Goal: Task Accomplishment & Management: Use online tool/utility

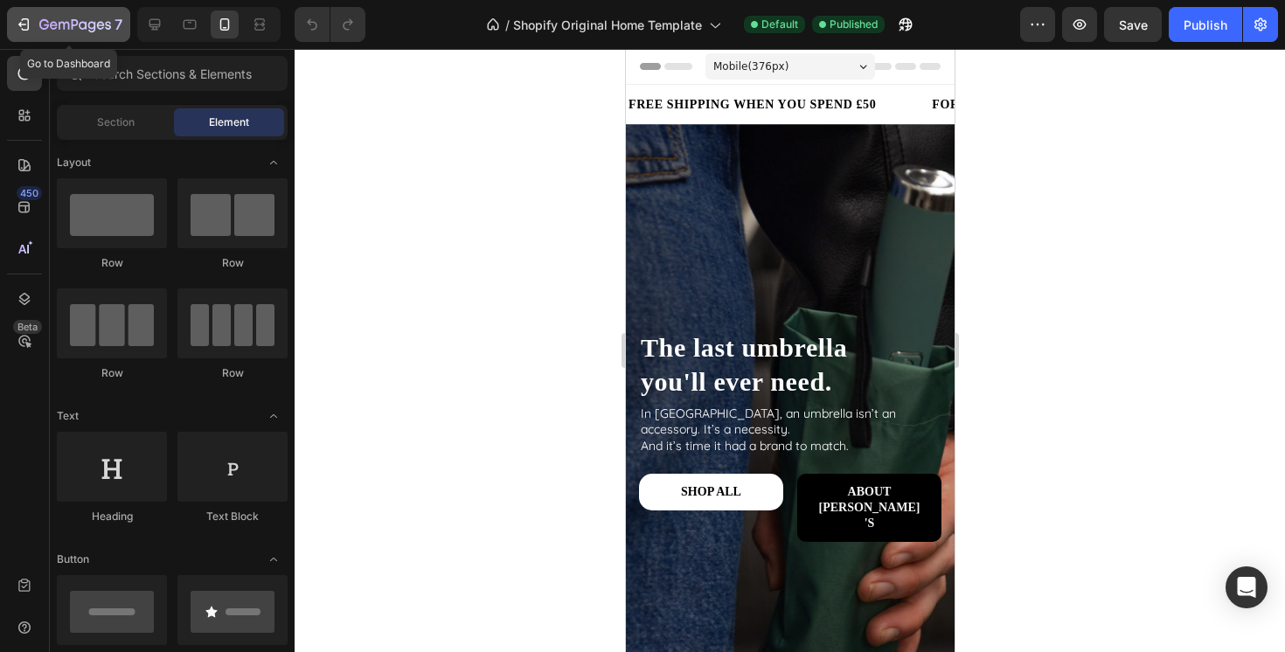
click at [21, 21] on icon "button" at bounding box center [23, 24] width 17 height 17
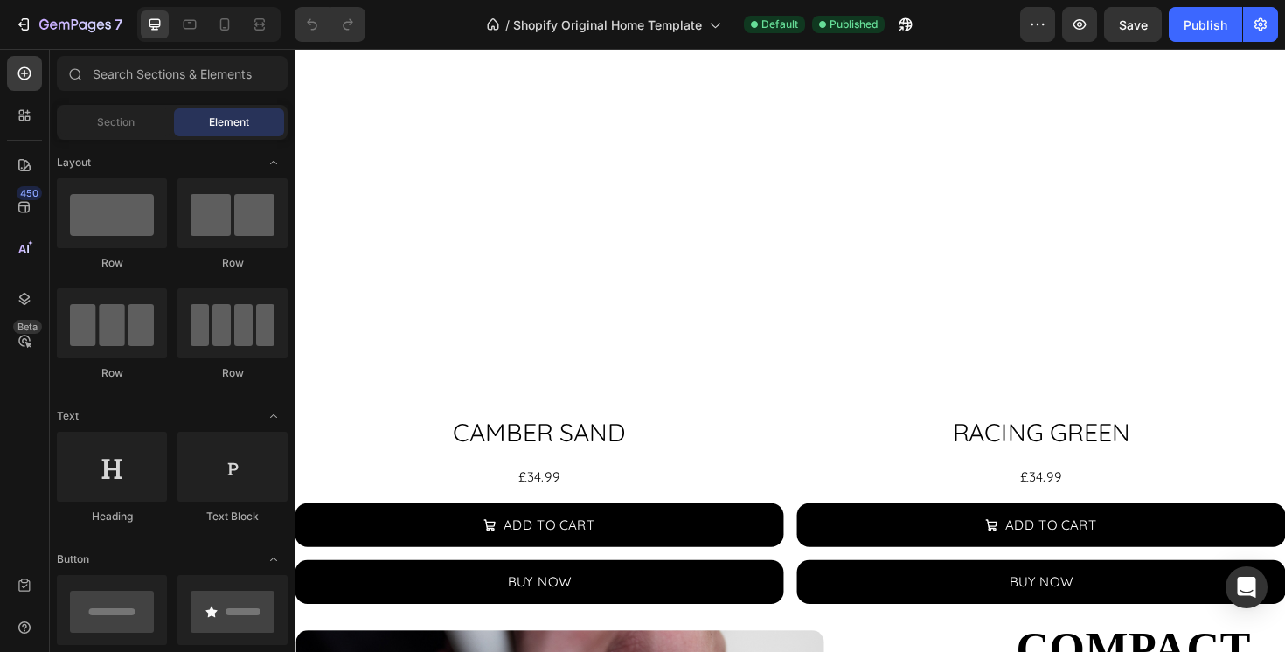
scroll to position [2101, 0]
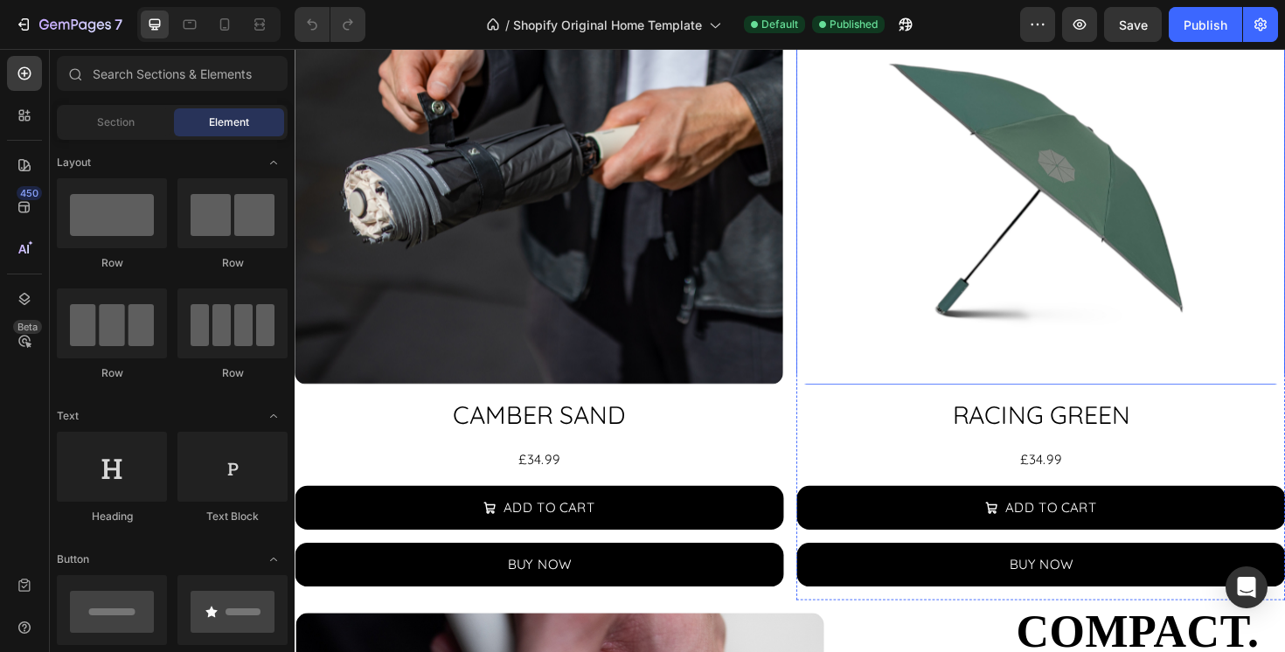
click at [955, 361] on img at bounding box center [1085, 145] width 518 height 518
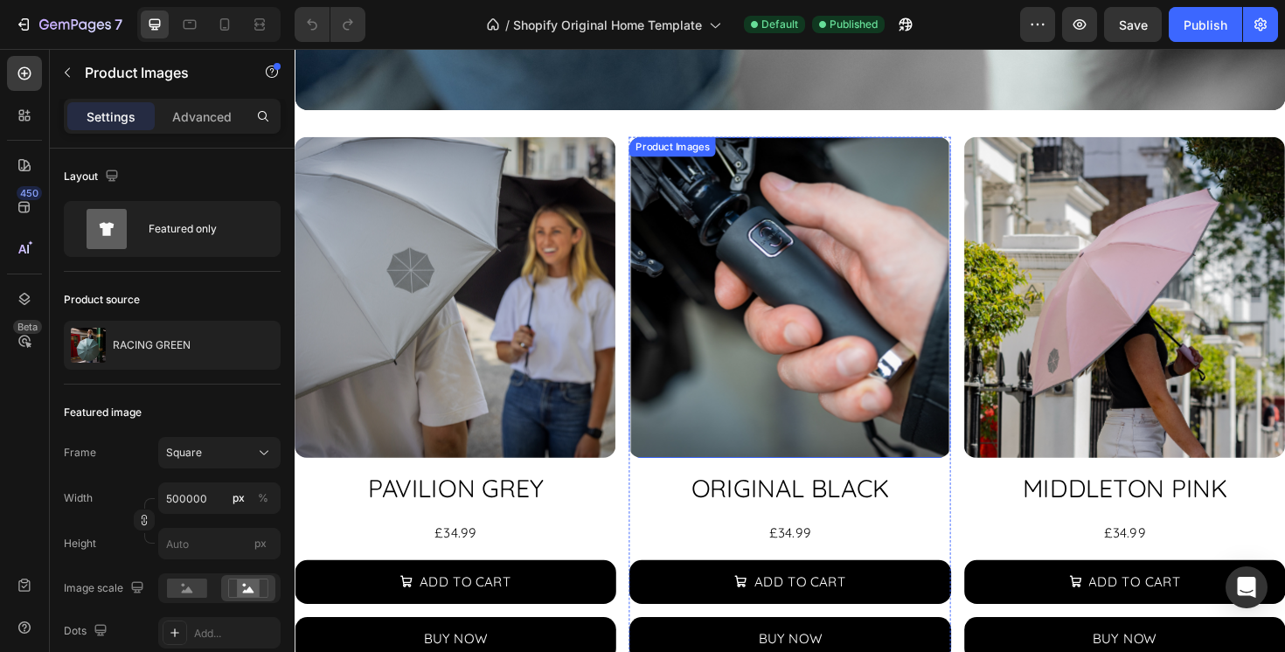
scroll to position [575, 0]
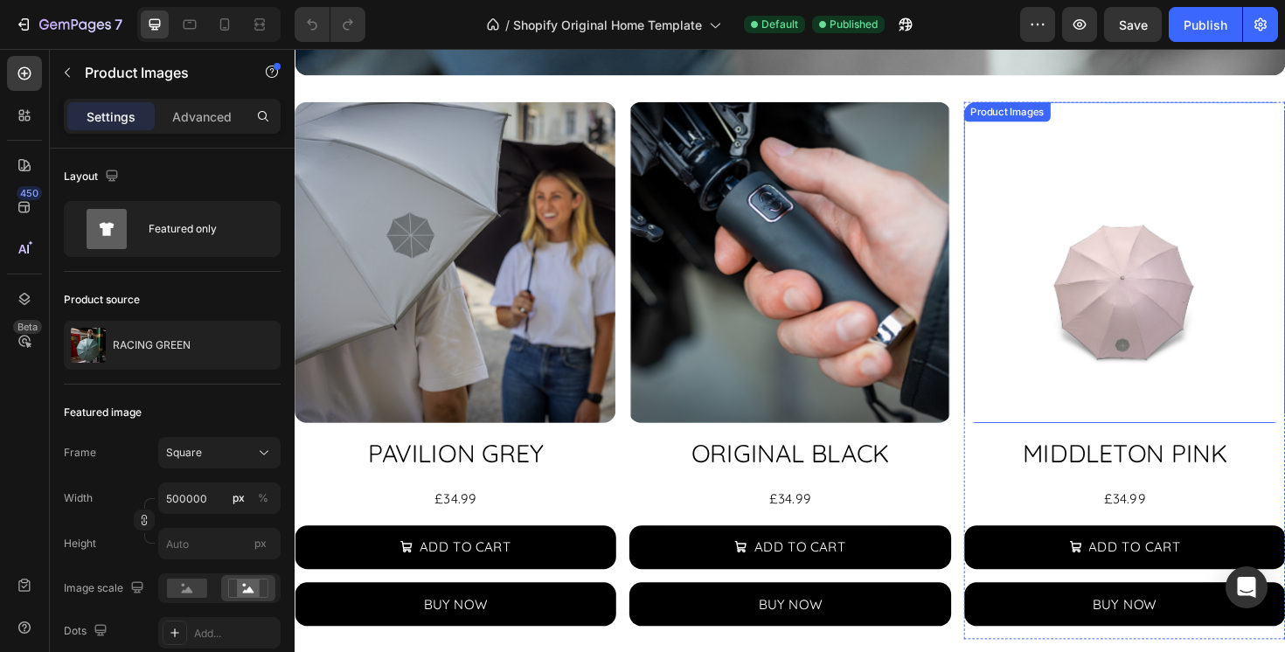
click at [1066, 351] on img at bounding box center [1174, 275] width 340 height 340
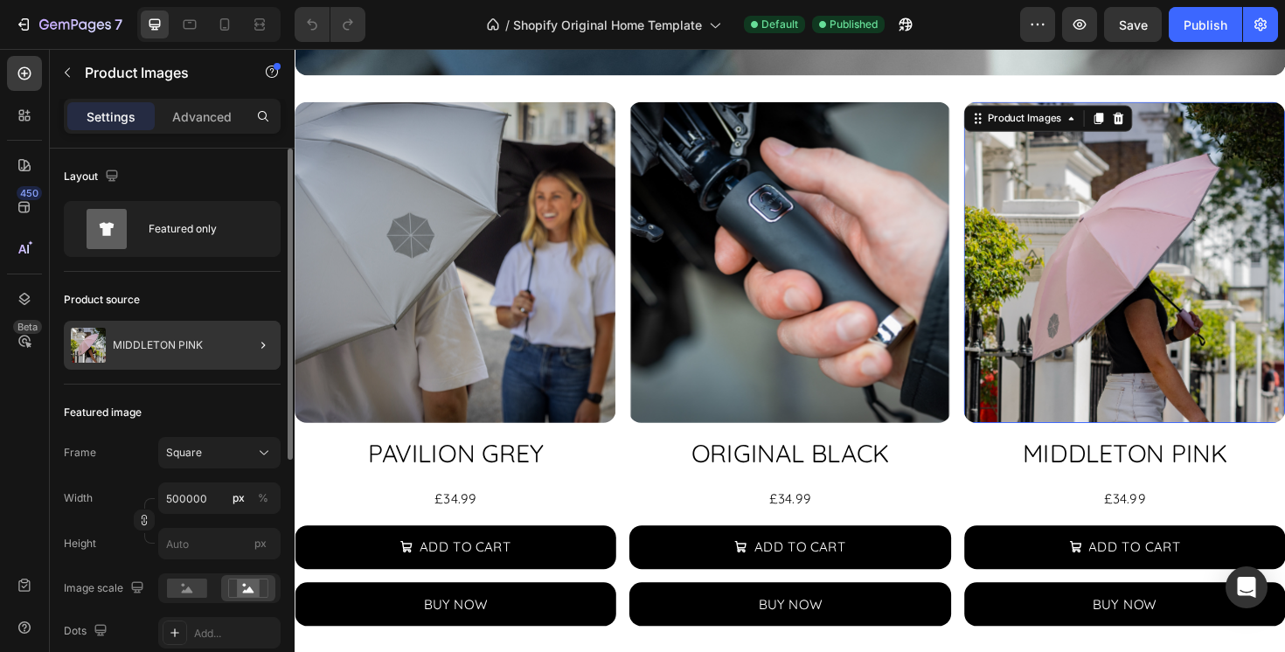
click at [170, 332] on div "MIDDLETON PINK" at bounding box center [172, 345] width 217 height 49
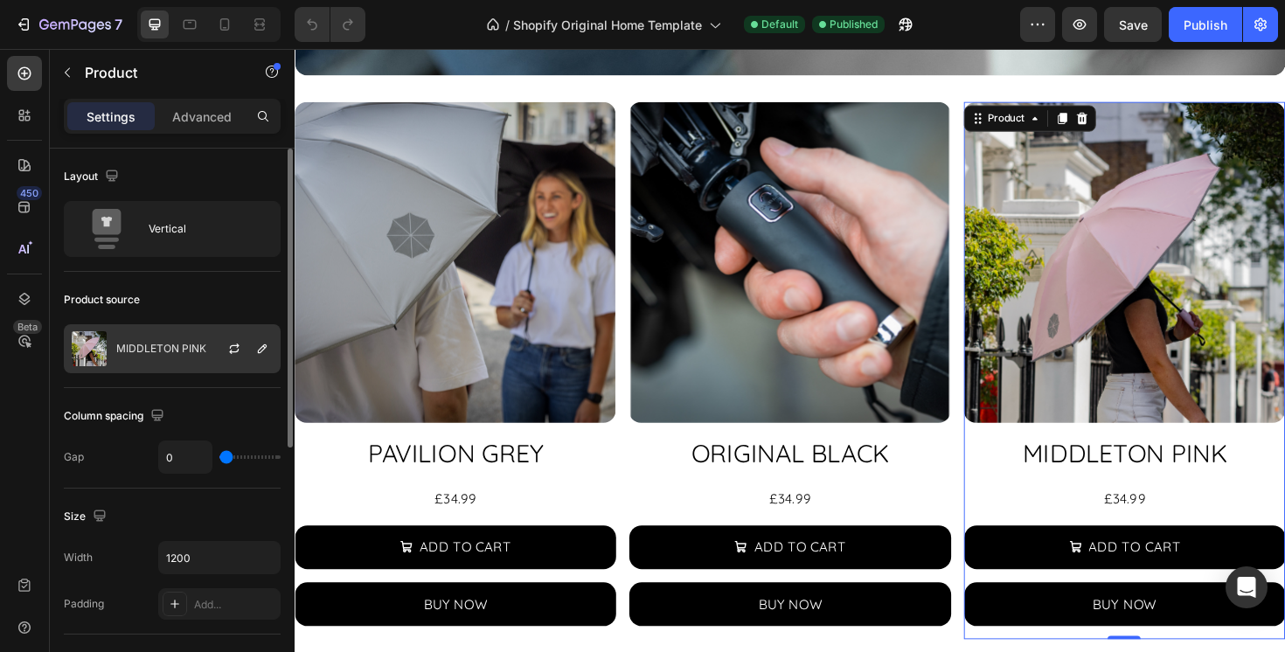
click at [180, 347] on p "MIDDLETON PINK" at bounding box center [161, 349] width 90 height 12
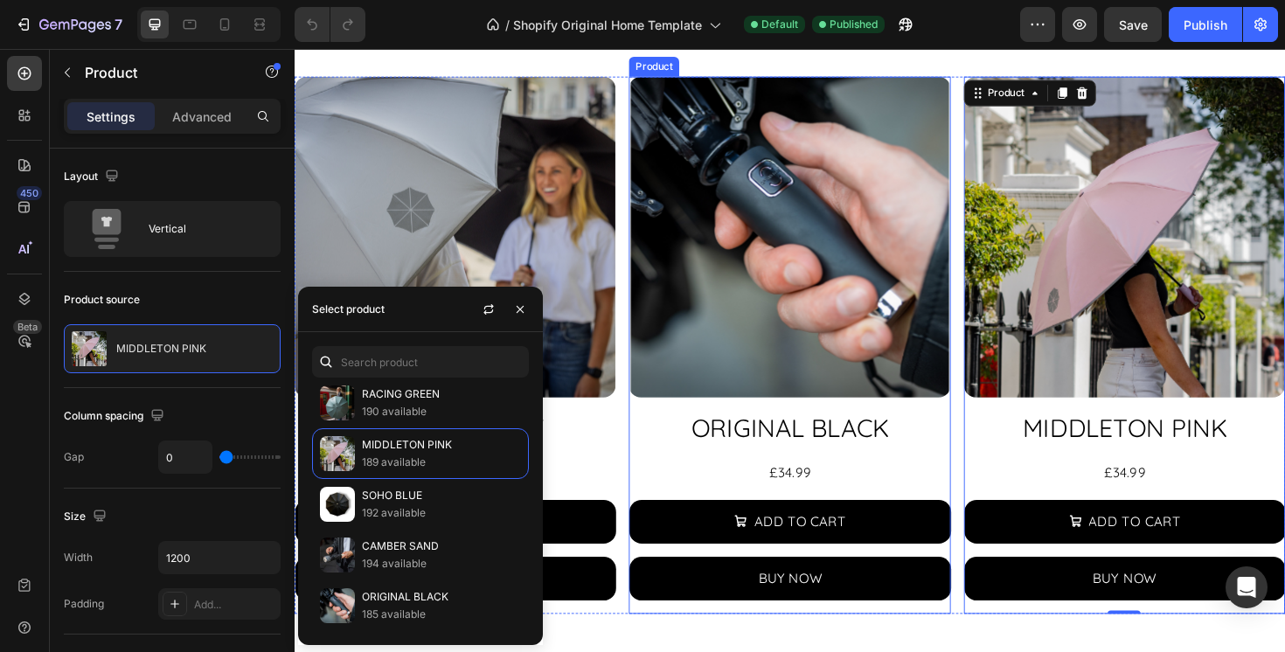
scroll to position [635, 0]
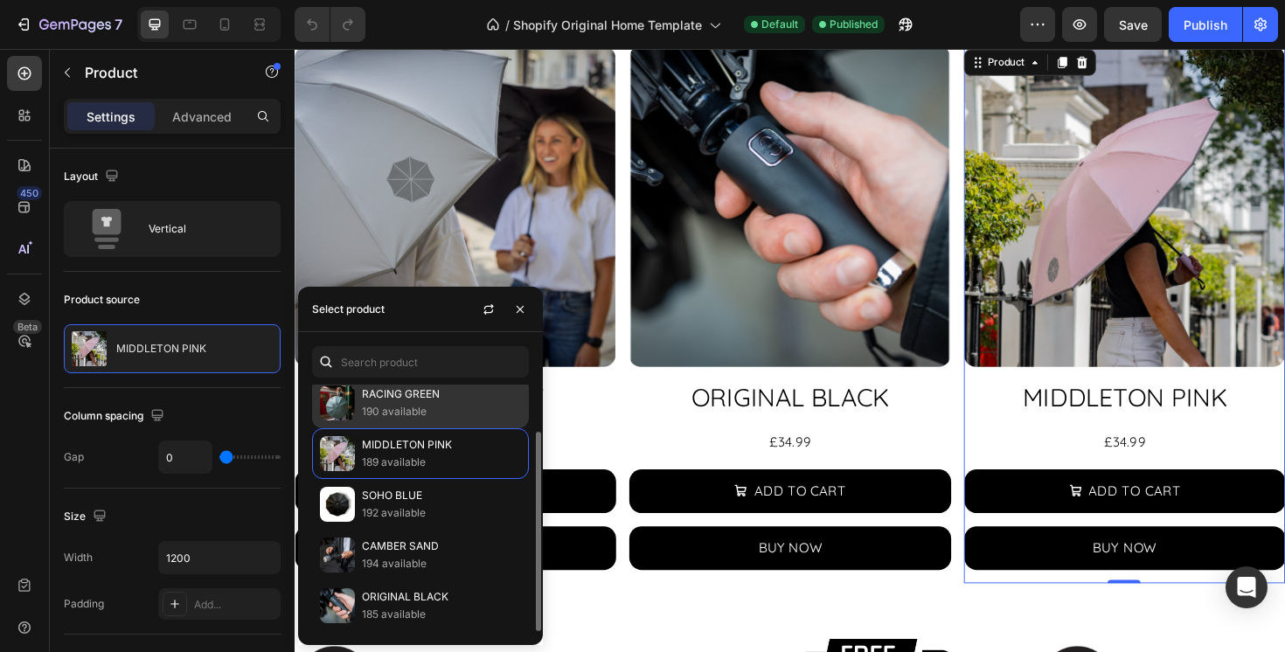
click at [418, 407] on p "190 available" at bounding box center [441, 411] width 159 height 17
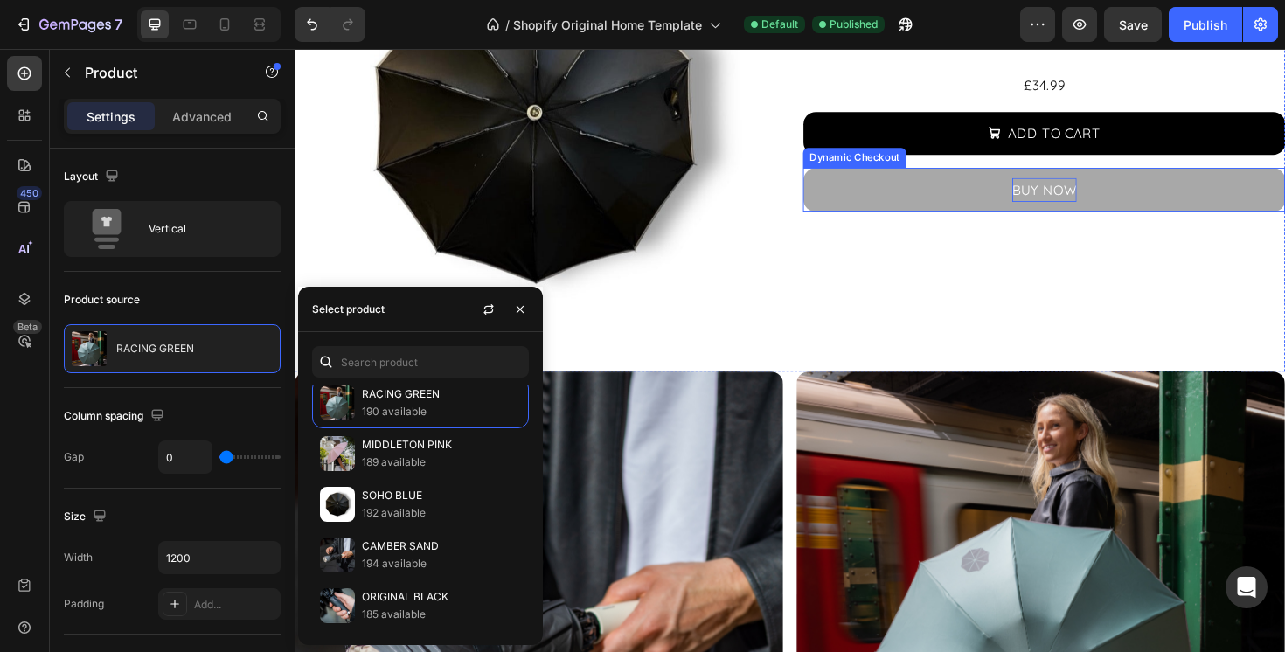
scroll to position [1596, 0]
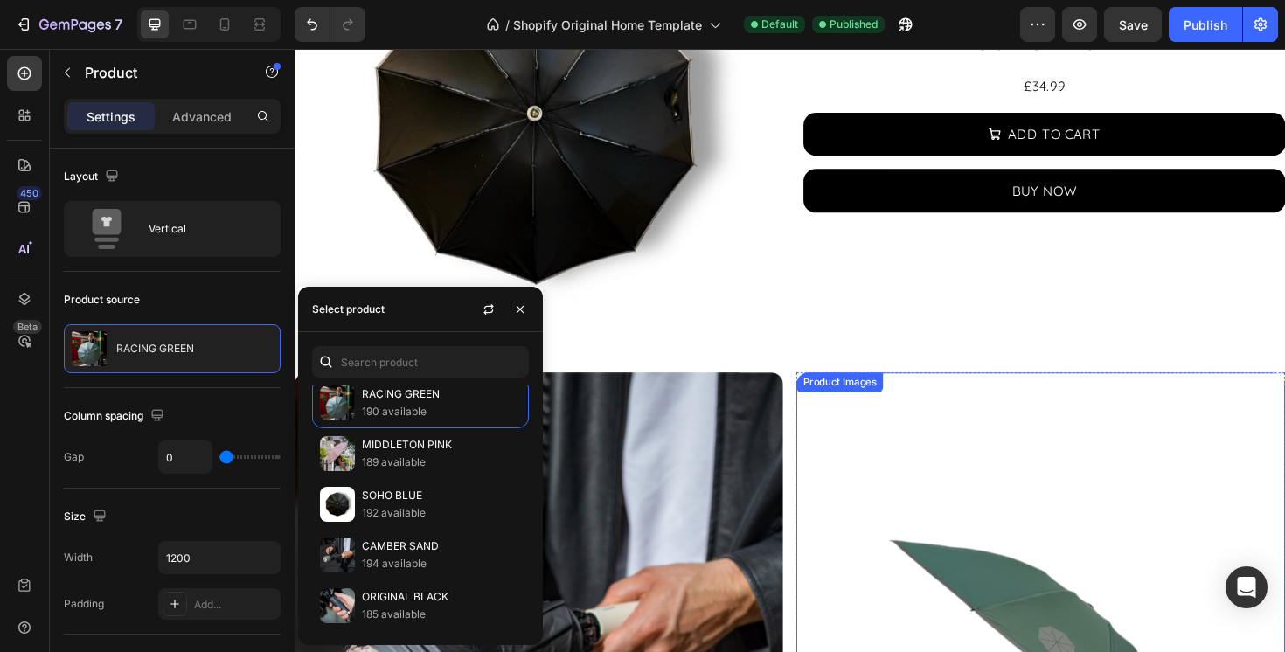
click at [1021, 424] on img at bounding box center [1085, 651] width 518 height 518
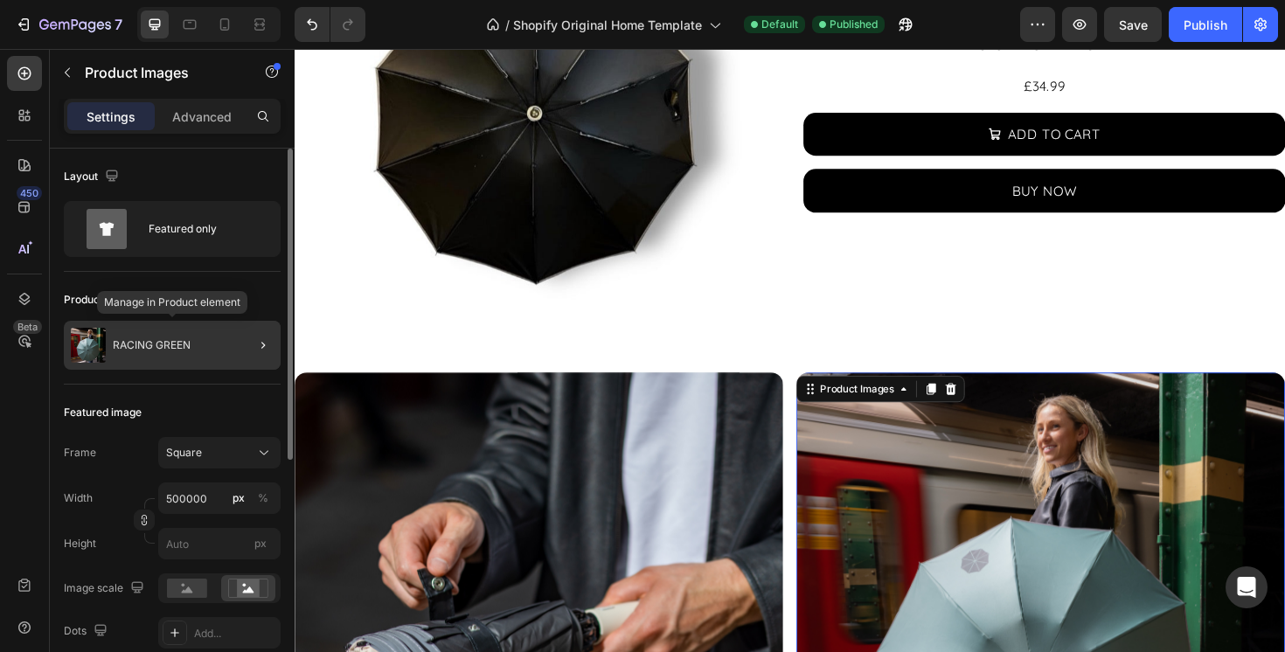
click at [205, 357] on div "RACING GREEN" at bounding box center [172, 345] width 217 height 49
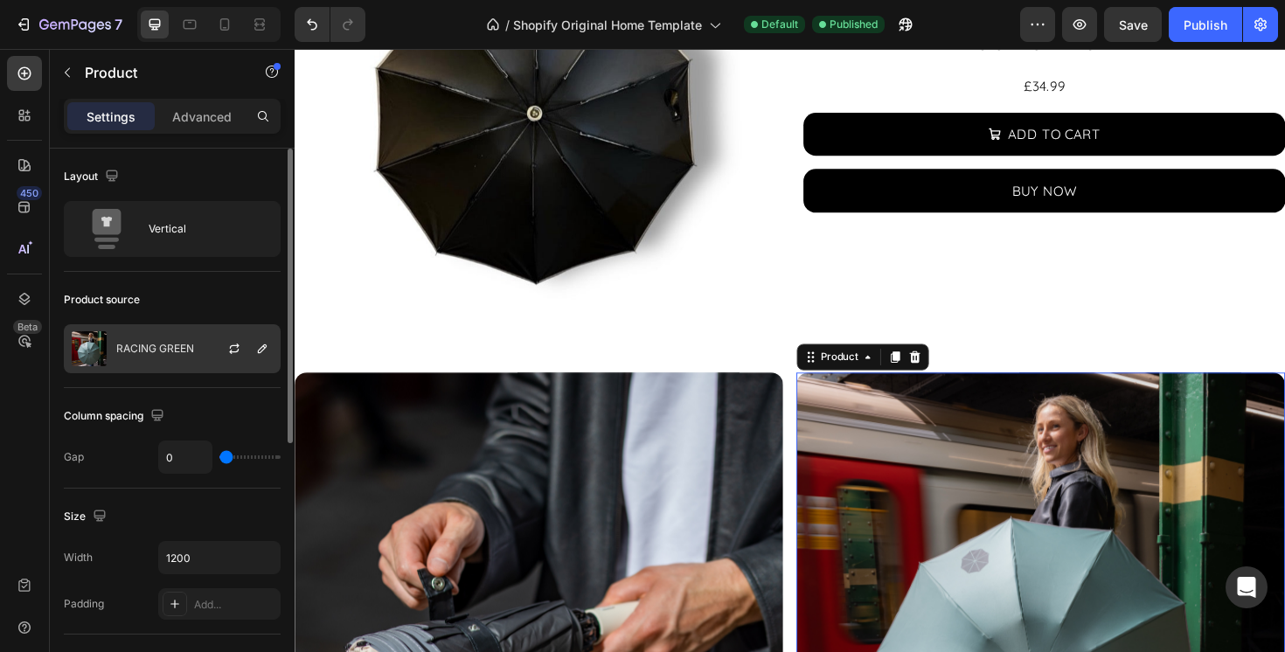
click at [175, 358] on div "RACING GREEN" at bounding box center [172, 348] width 217 height 49
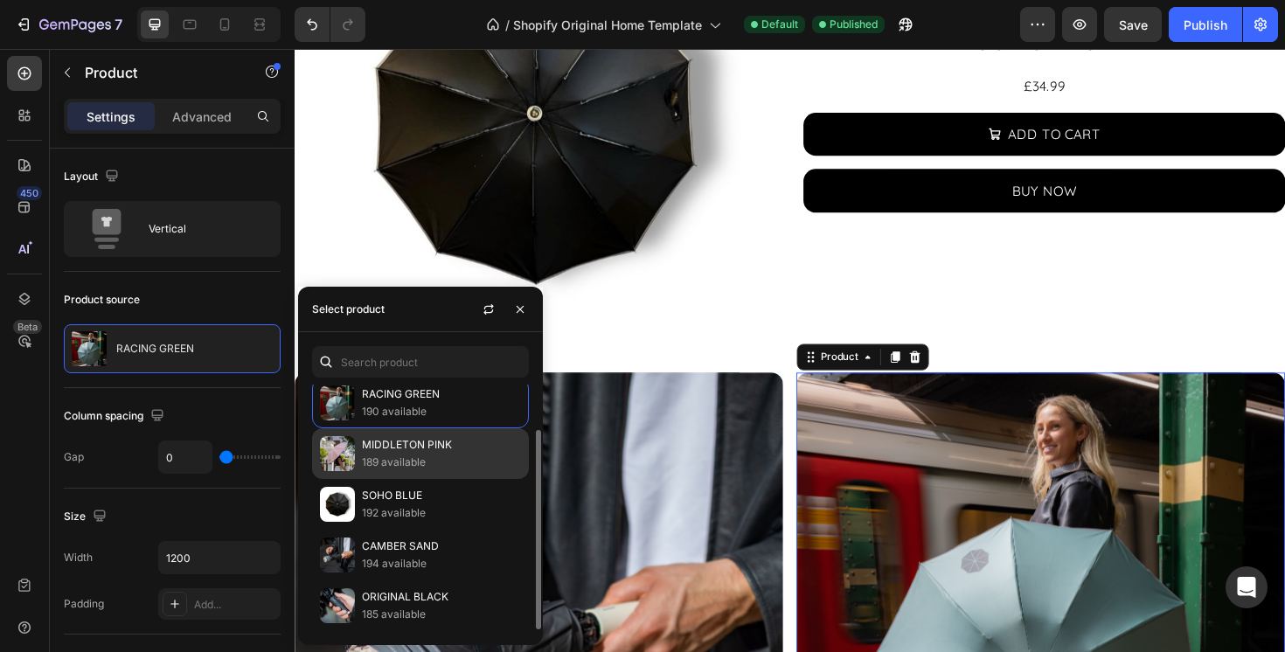
scroll to position [57, 0]
click at [419, 442] on p "MIDDLETON PINK" at bounding box center [441, 445] width 159 height 17
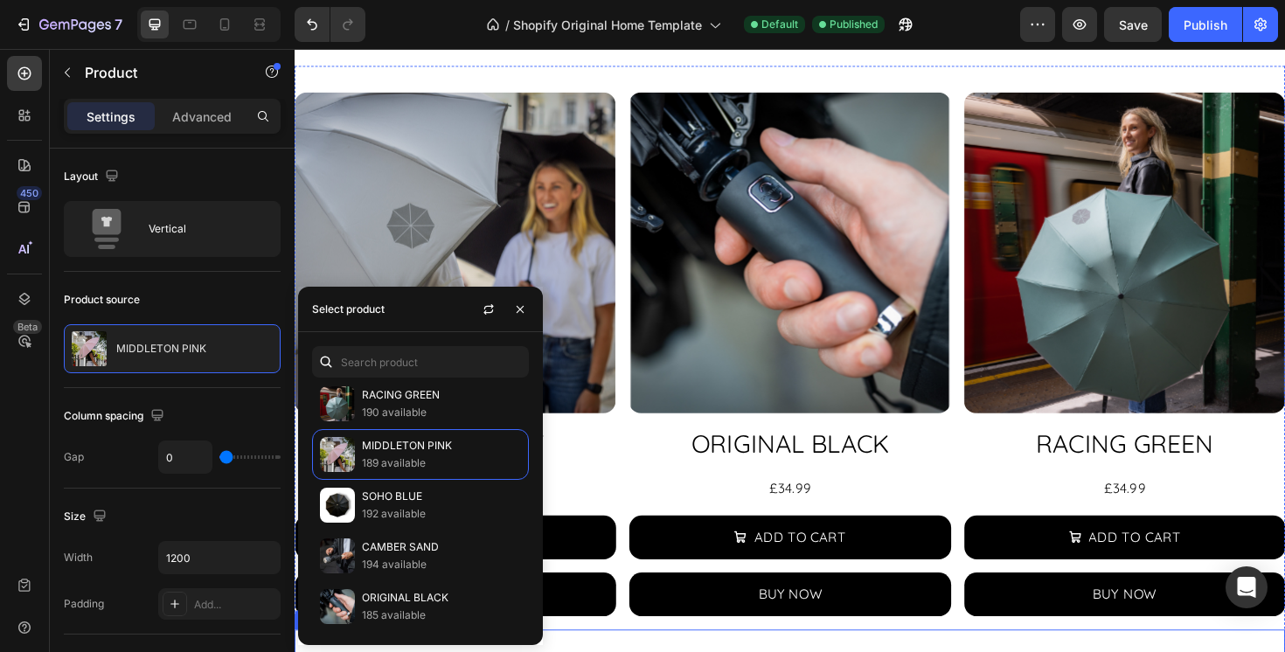
scroll to position [585, 0]
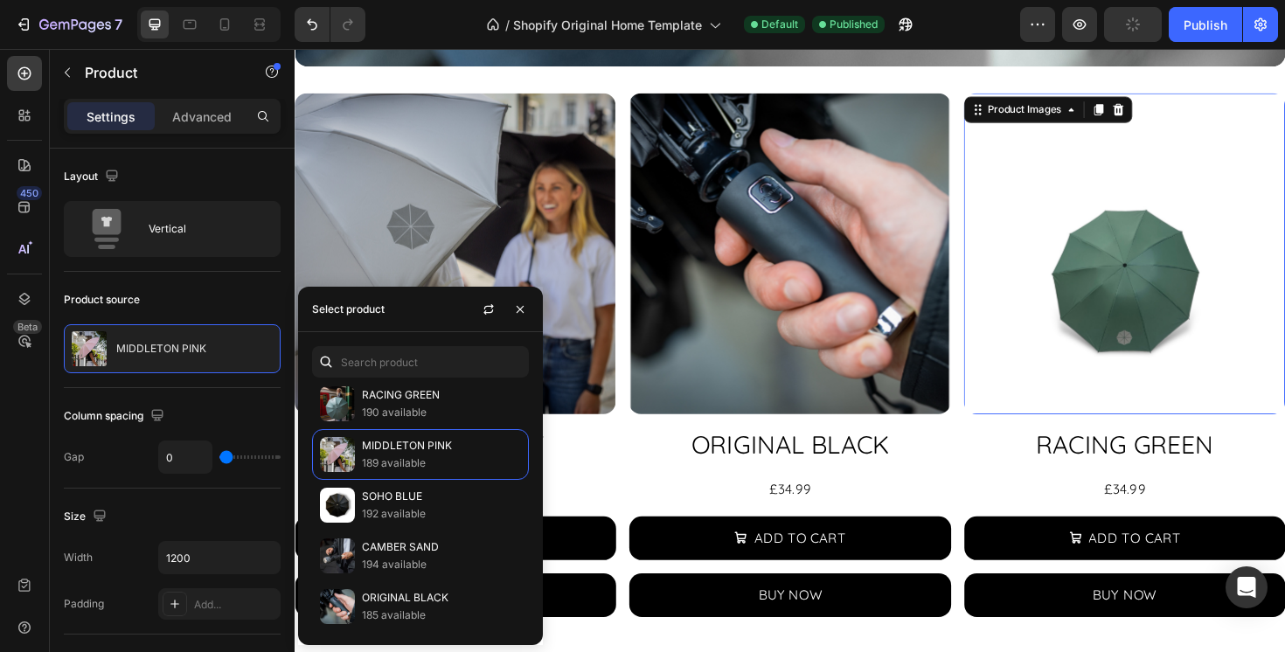
click at [1088, 341] on img at bounding box center [1174, 265] width 340 height 340
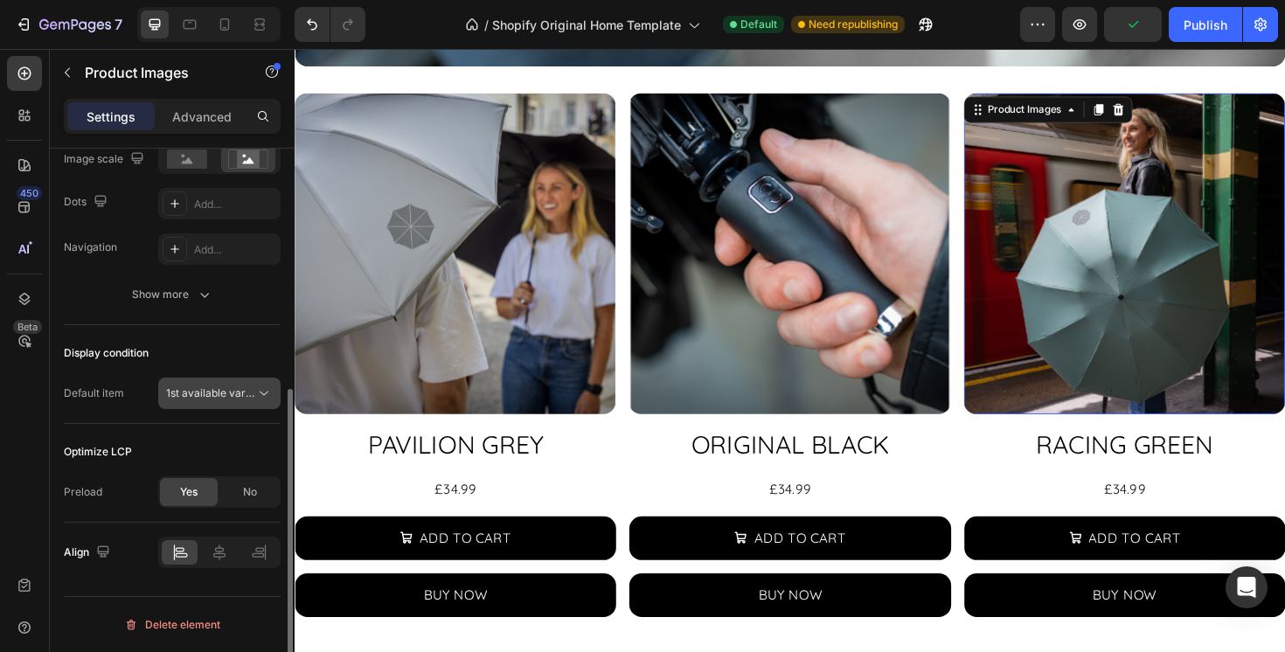
scroll to position [360, 0]
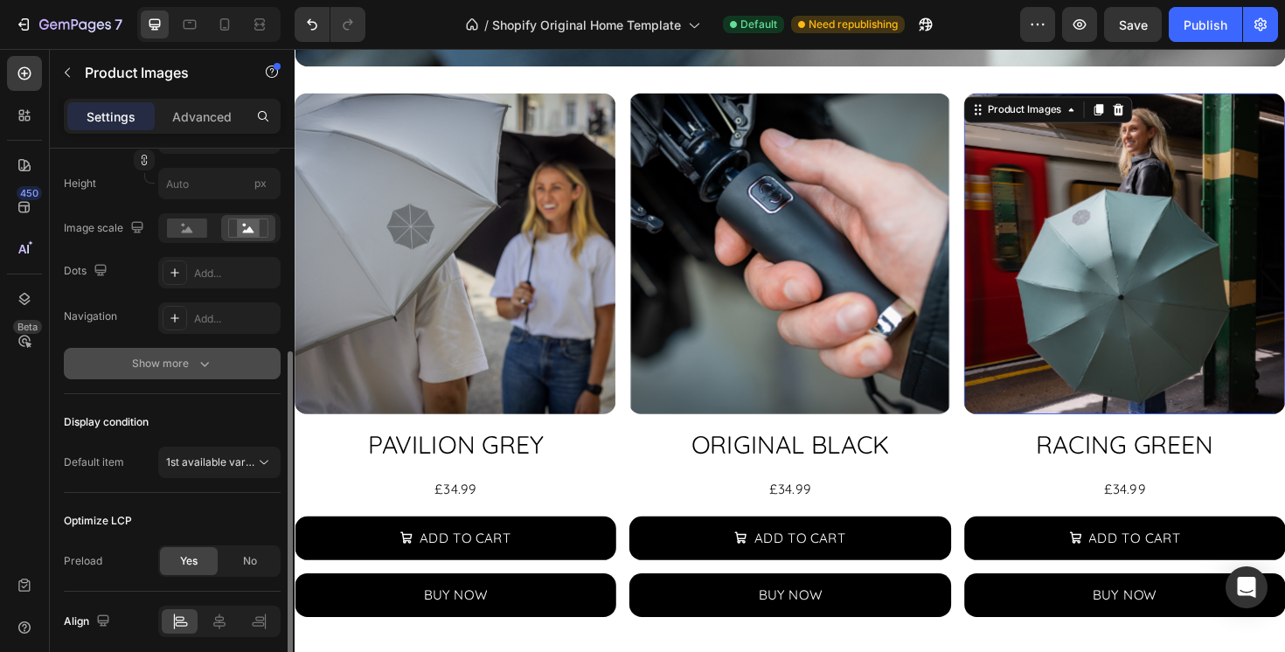
click at [197, 372] on icon "button" at bounding box center [204, 363] width 17 height 17
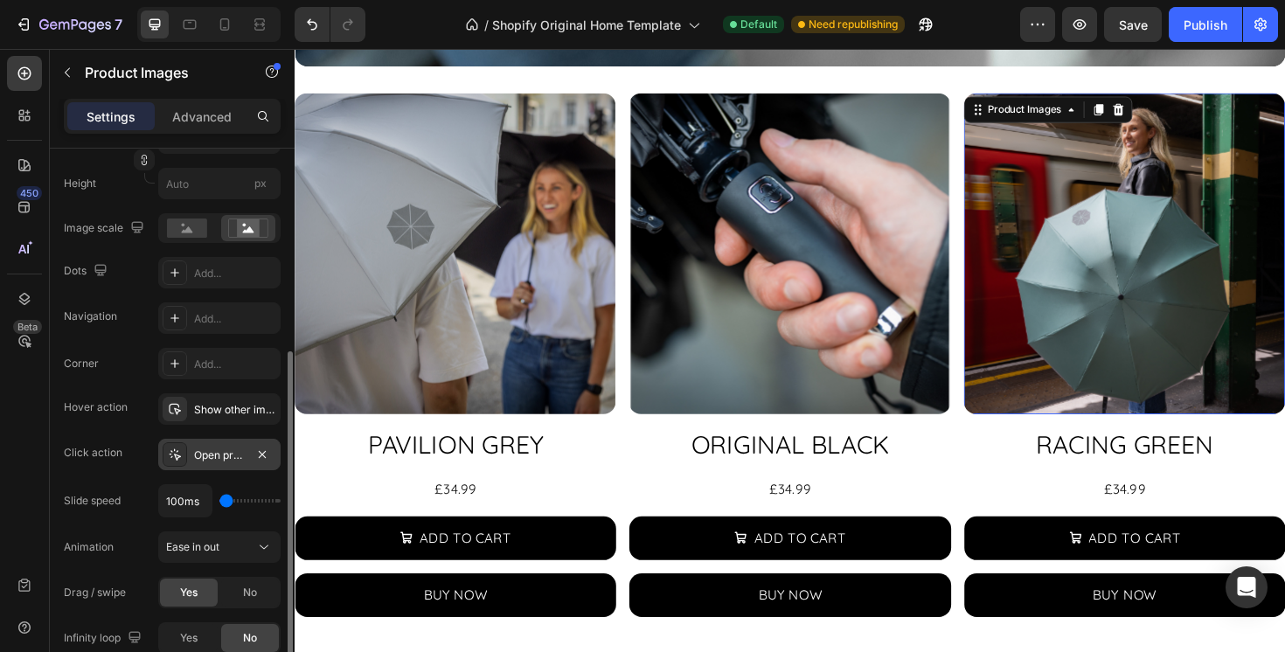
click at [226, 456] on div "Open product" at bounding box center [219, 456] width 51 height 16
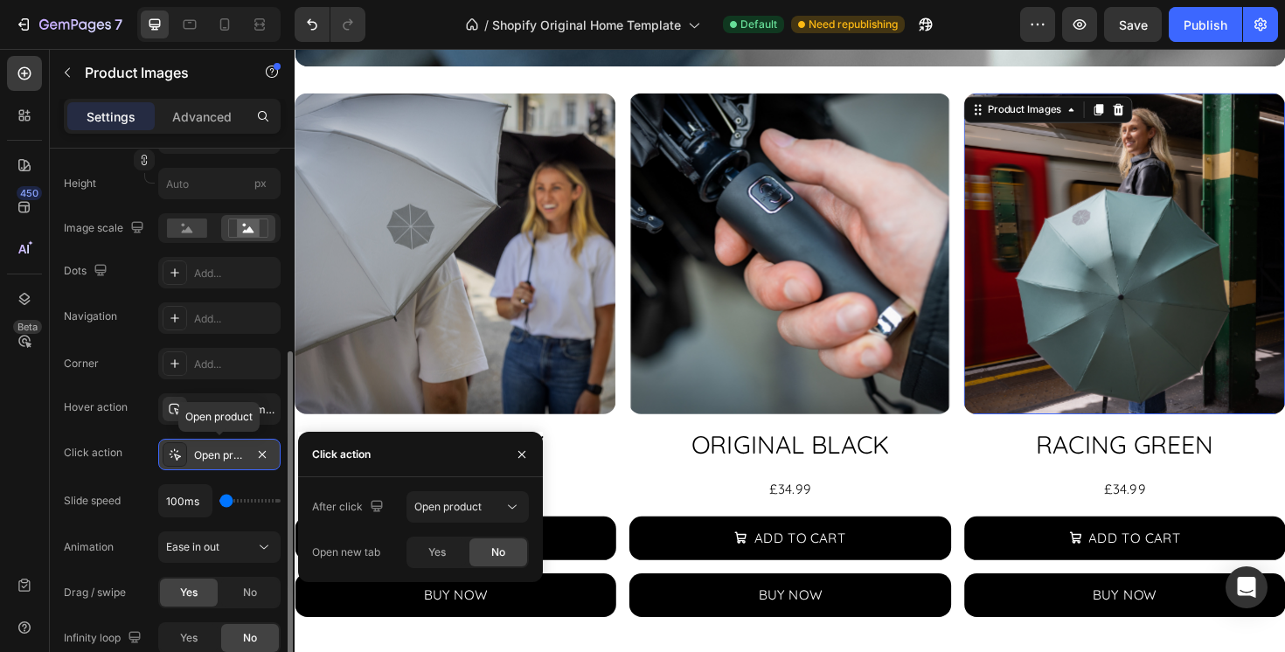
click at [226, 456] on div "Open product" at bounding box center [219, 456] width 51 height 16
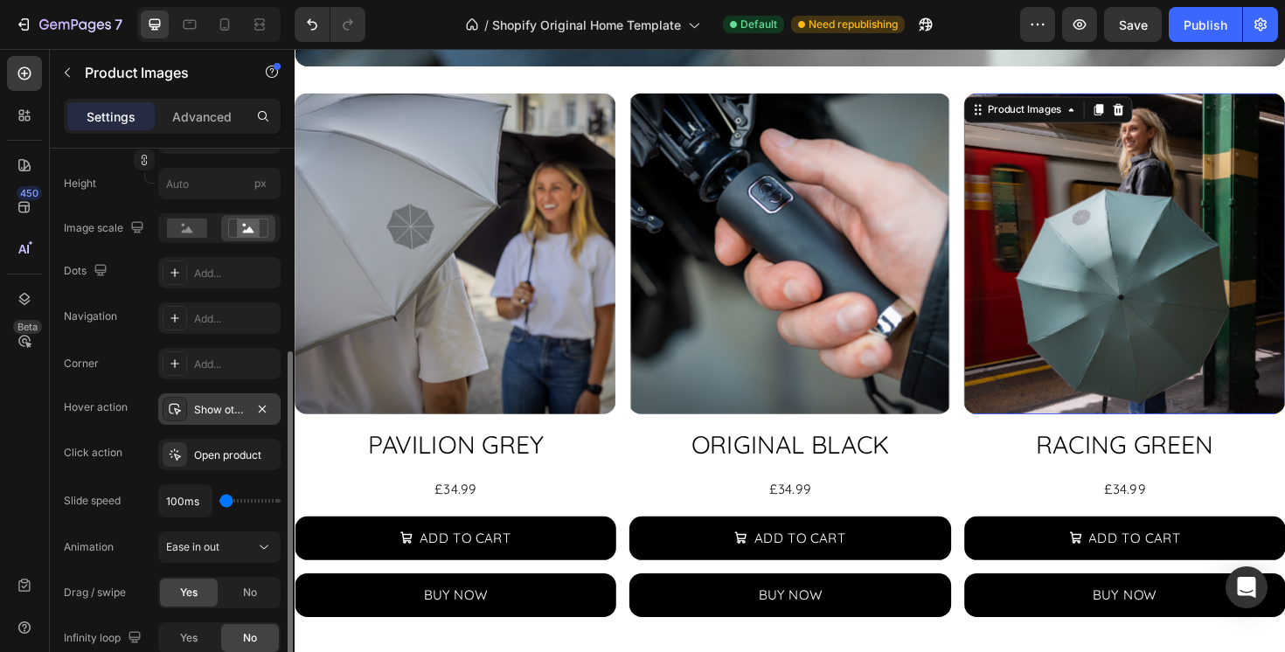
click at [226, 414] on div "Show other image" at bounding box center [219, 410] width 51 height 16
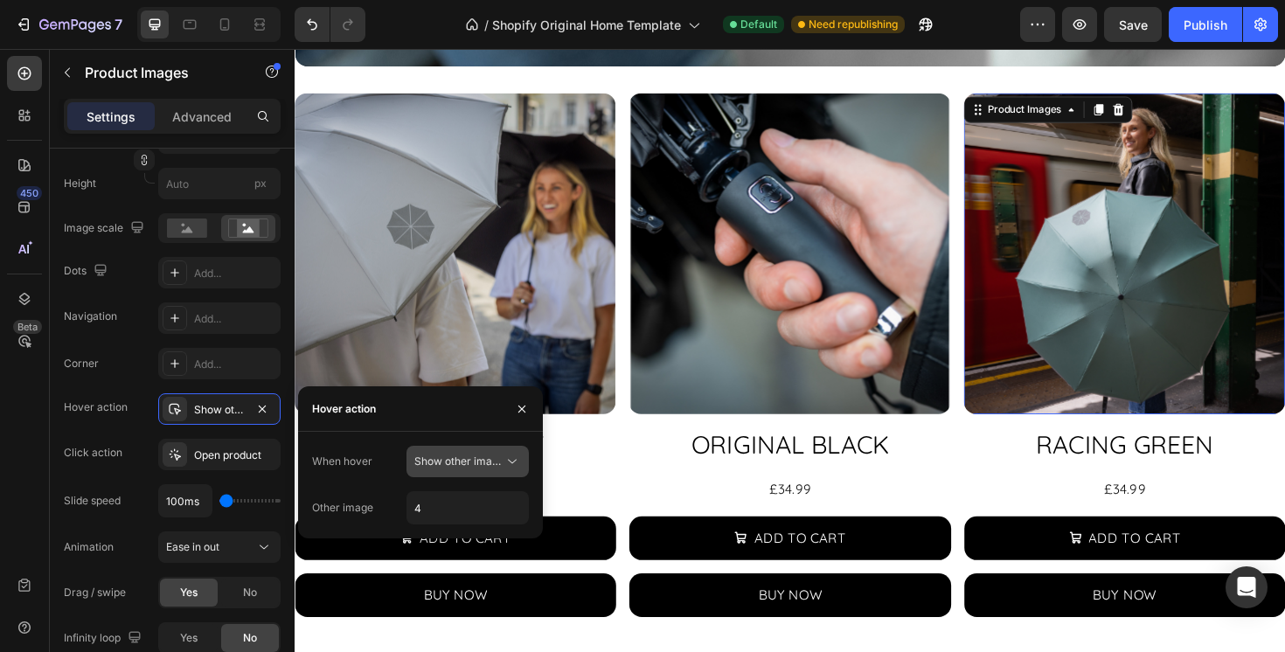
click at [486, 461] on span "Show other image" at bounding box center [459, 461] width 90 height 13
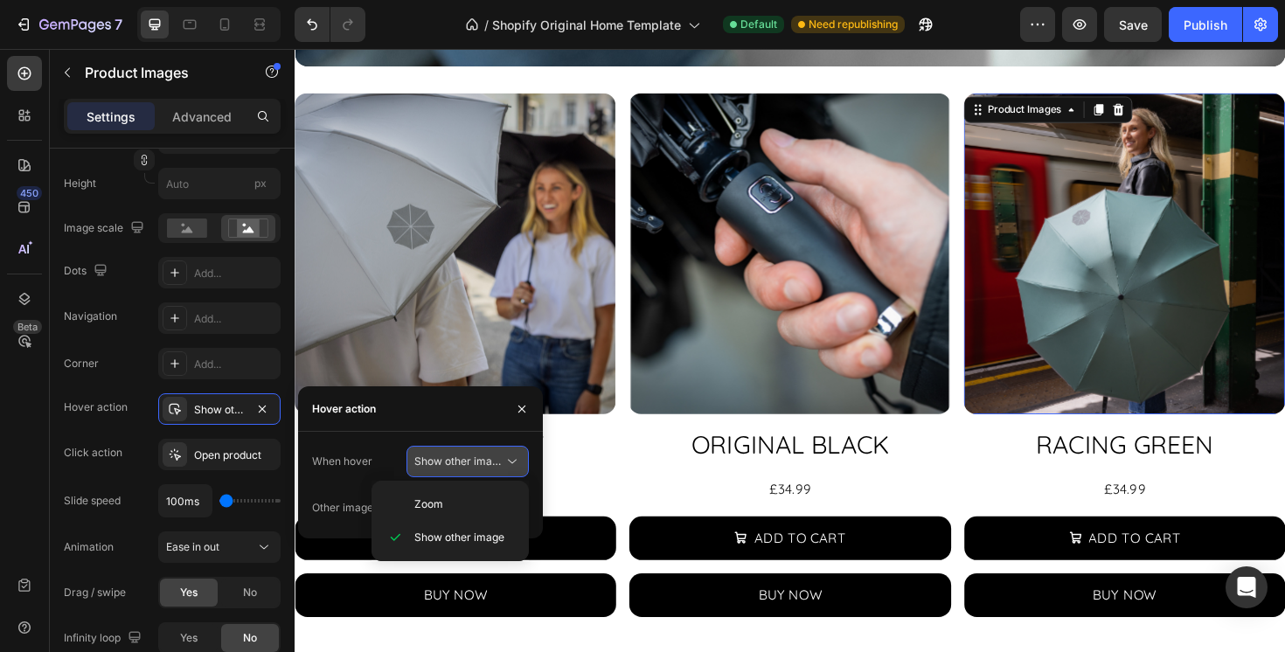
click at [466, 461] on span "Show other image" at bounding box center [459, 461] width 90 height 13
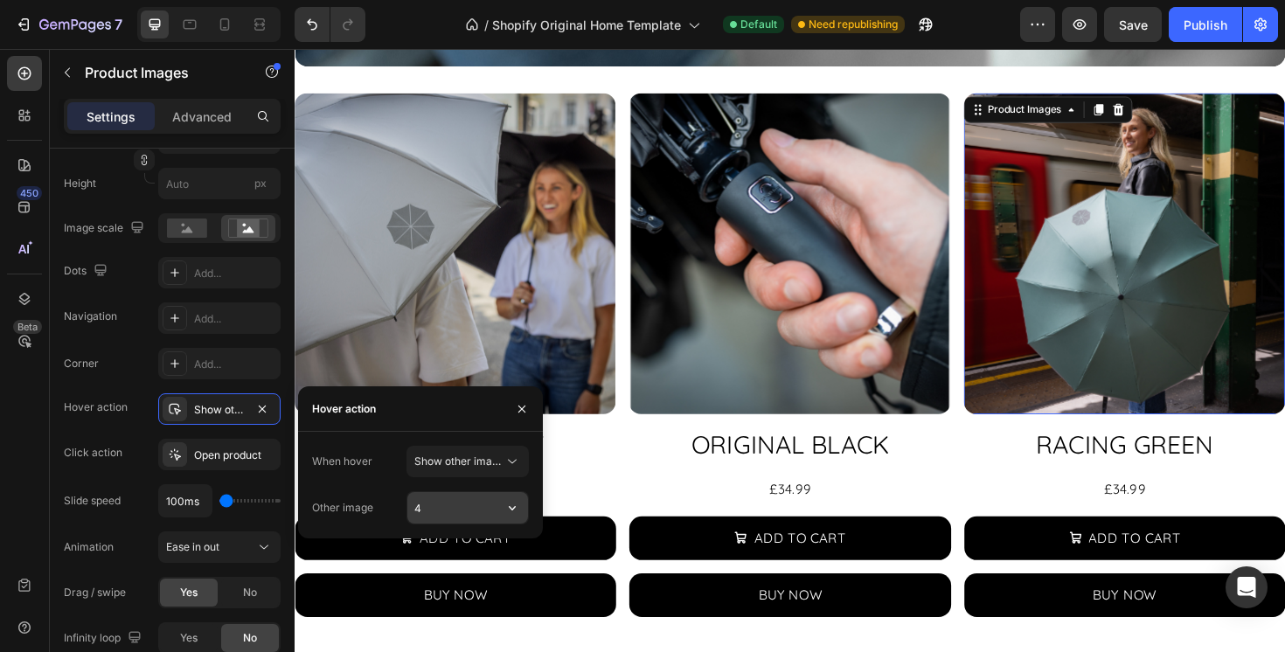
click at [463, 506] on input "4" at bounding box center [467, 507] width 121 height 31
click at [485, 464] on span "Show other image" at bounding box center [459, 461] width 90 height 13
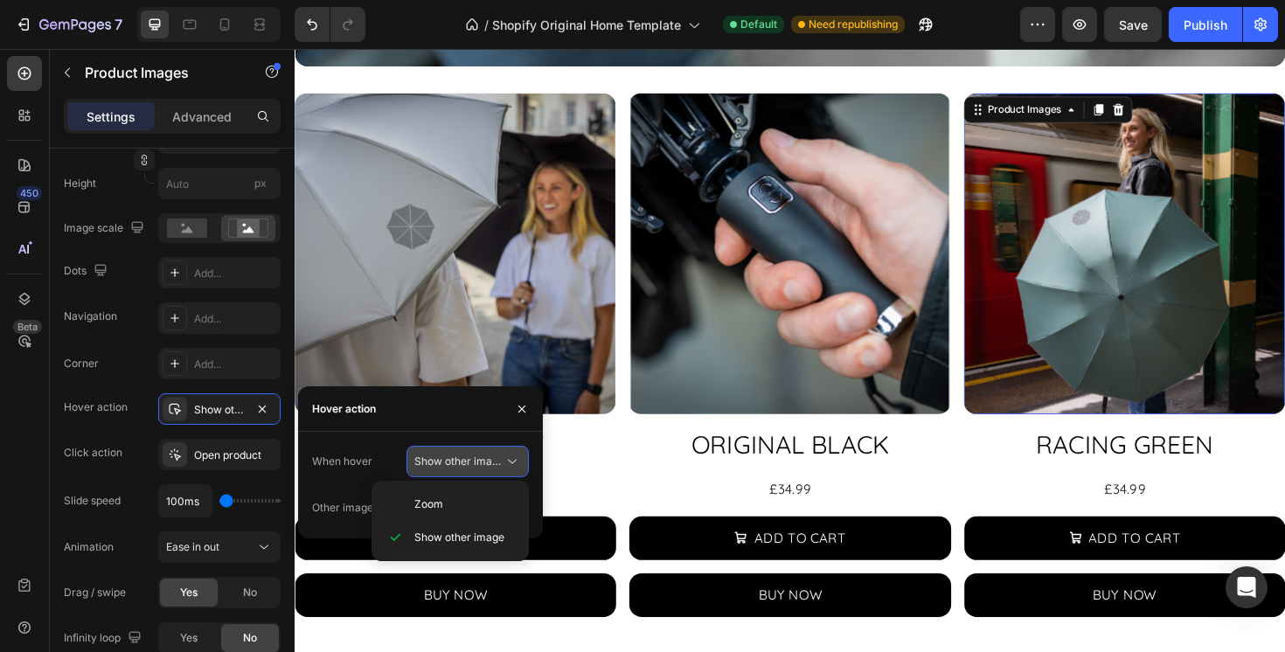
click at [491, 463] on span "Show other image" at bounding box center [459, 461] width 90 height 13
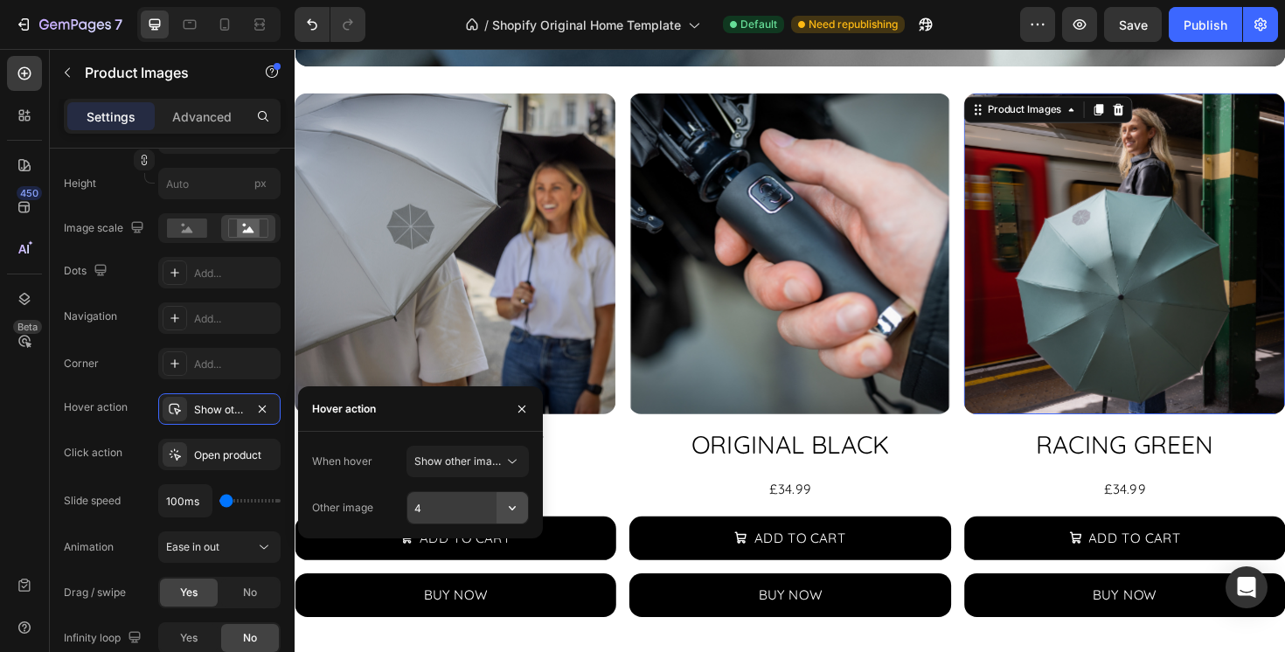
click at [510, 502] on icon "button" at bounding box center [512, 507] width 17 height 17
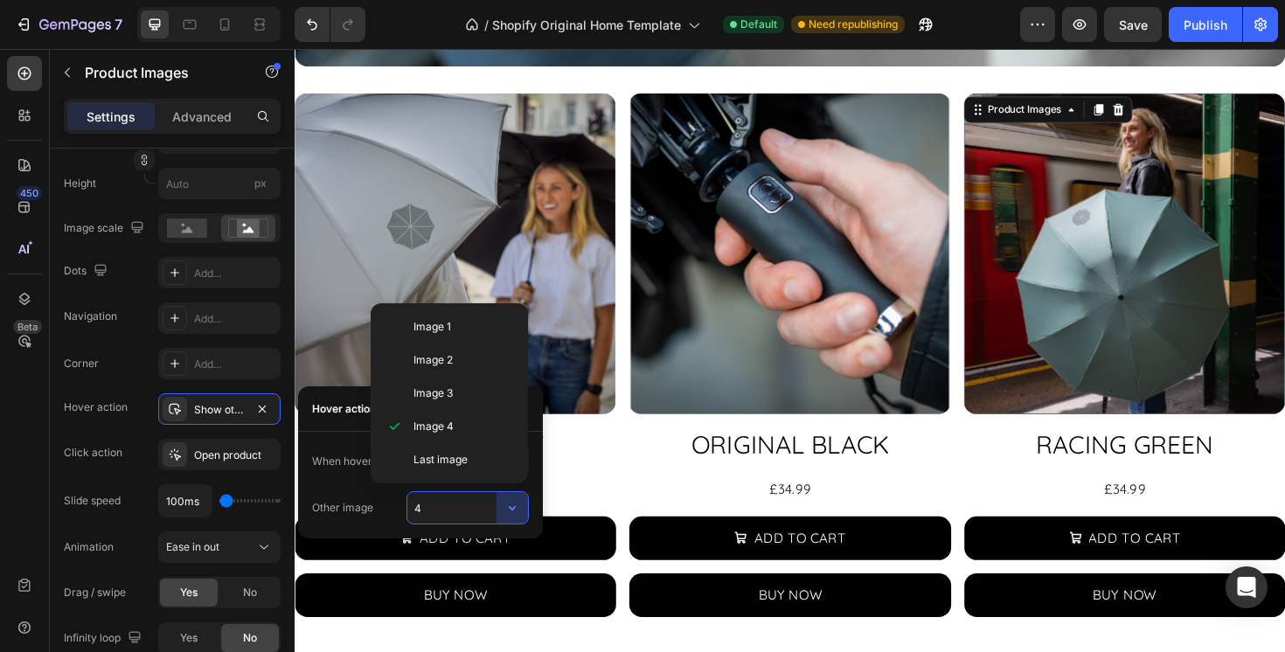
click at [344, 515] on div "Other image" at bounding box center [342, 508] width 61 height 16
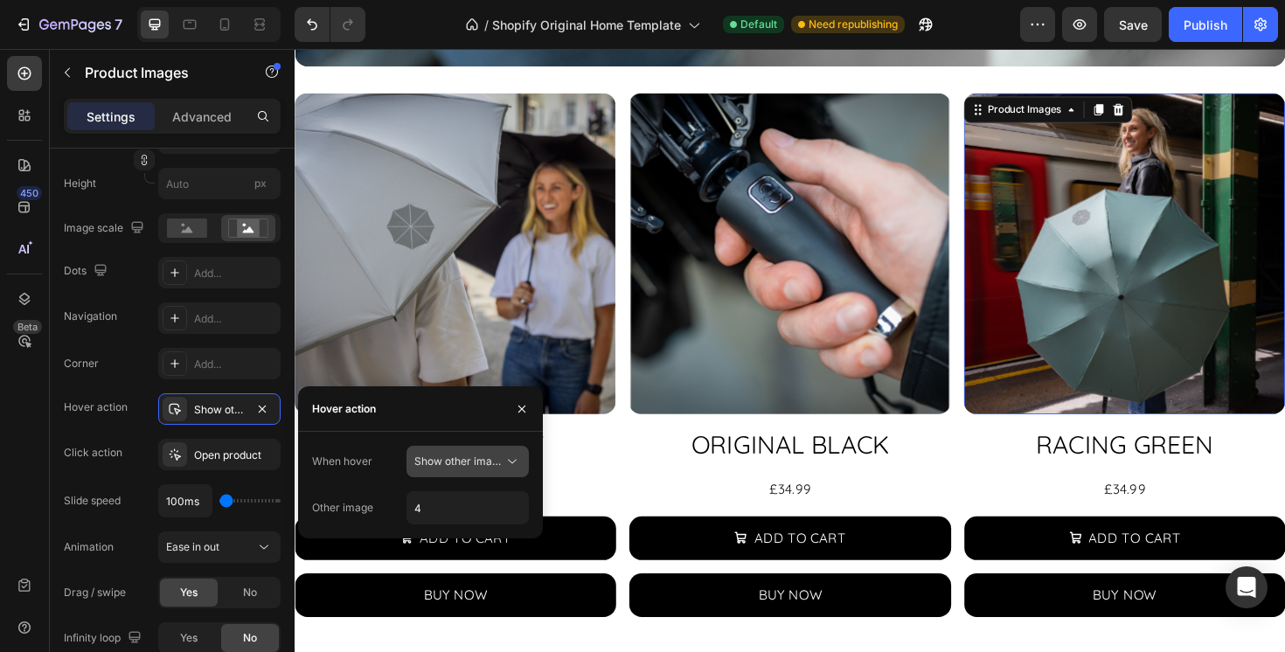
click at [518, 457] on icon at bounding box center [512, 461] width 17 height 17
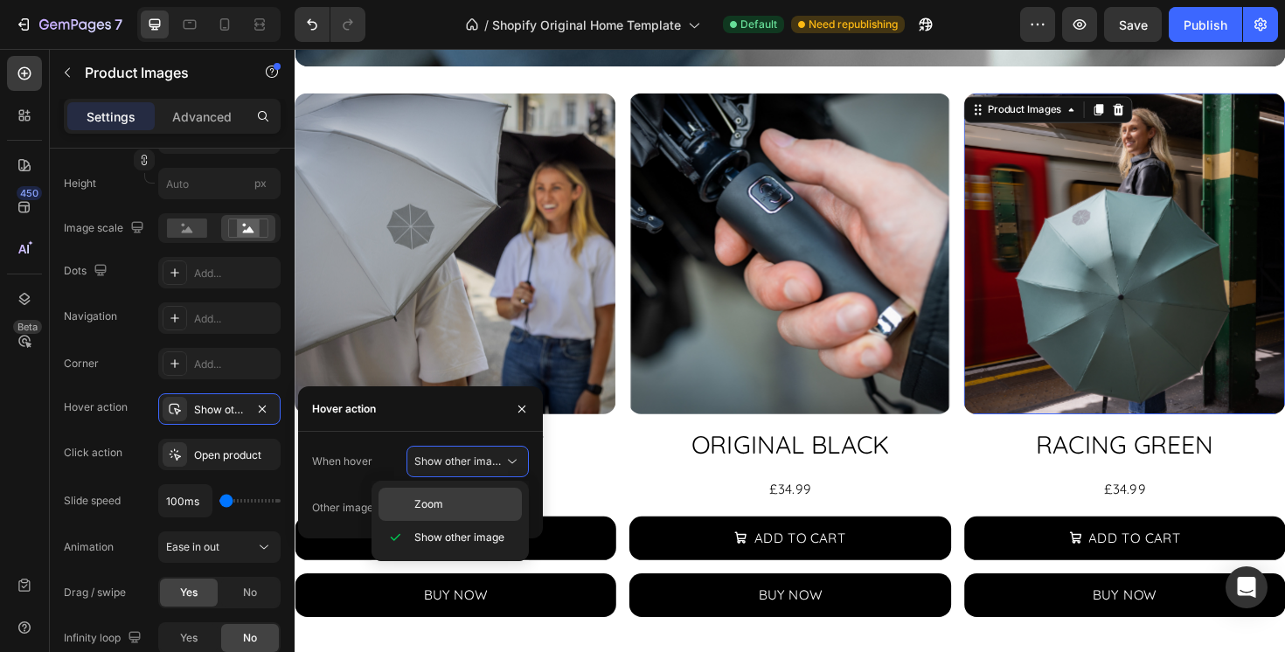
click at [476, 504] on p "Zoom" at bounding box center [464, 505] width 100 height 16
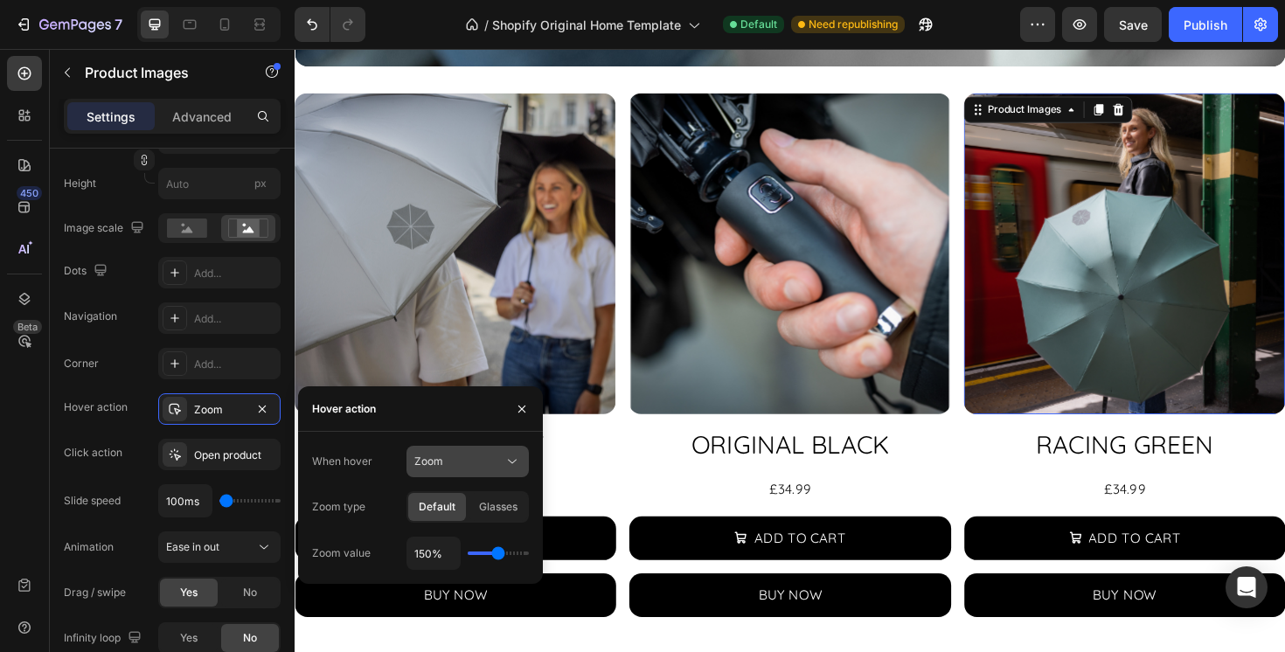
click at [506, 462] on icon at bounding box center [512, 461] width 17 height 17
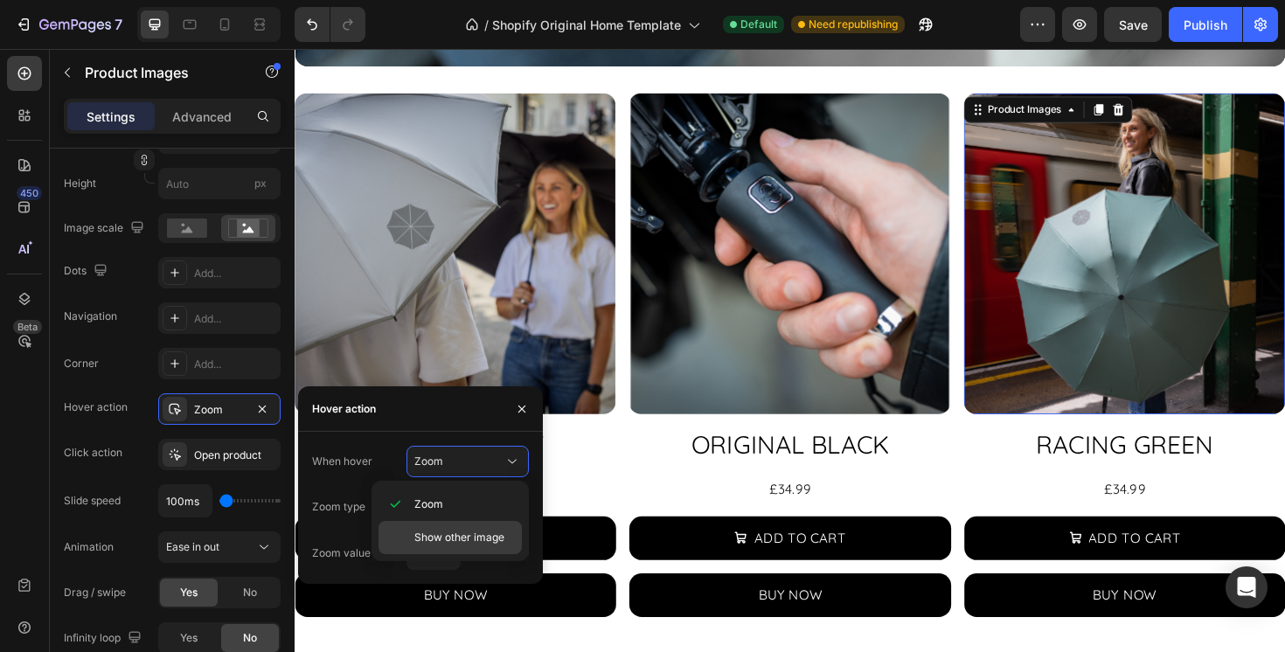
click at [474, 536] on span "Show other image" at bounding box center [459, 538] width 90 height 16
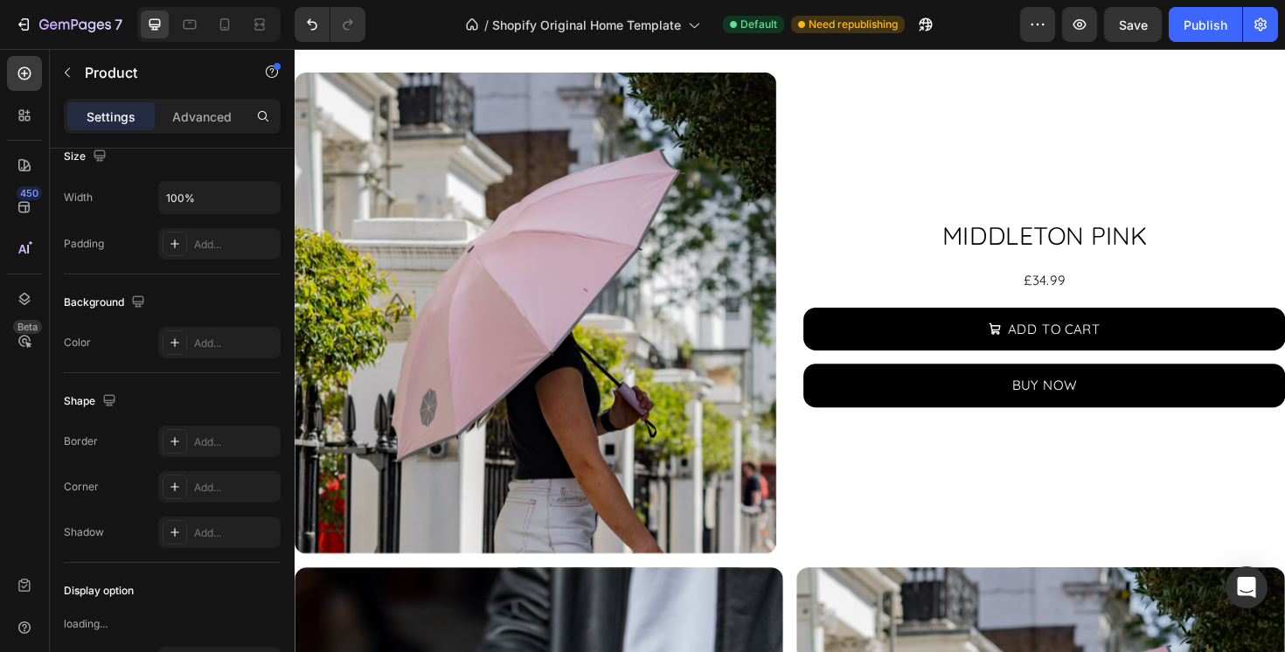
scroll to position [0, 0]
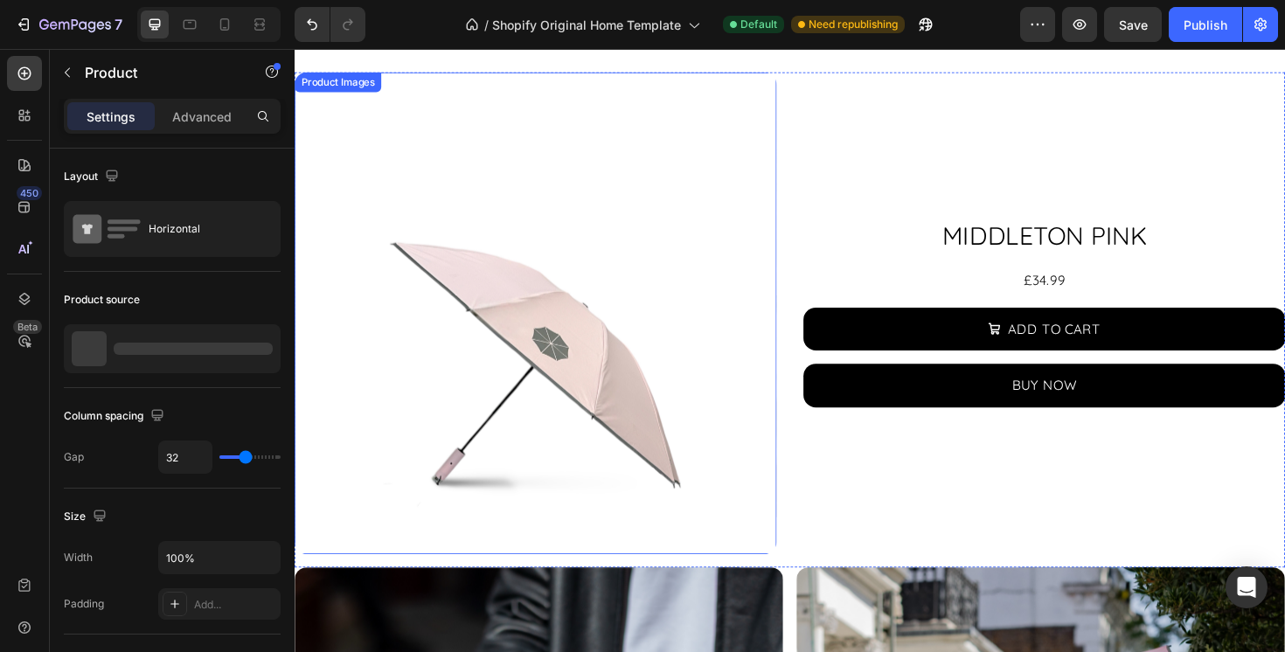
click at [634, 499] on img at bounding box center [550, 328] width 511 height 511
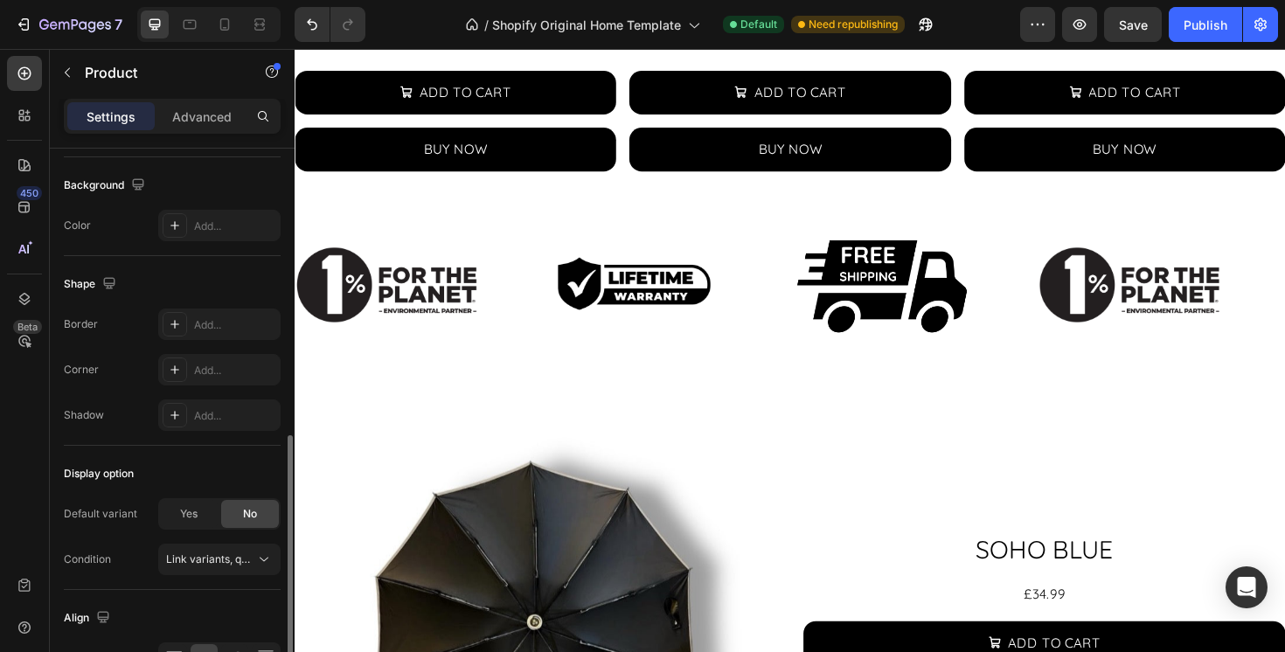
scroll to position [519, 0]
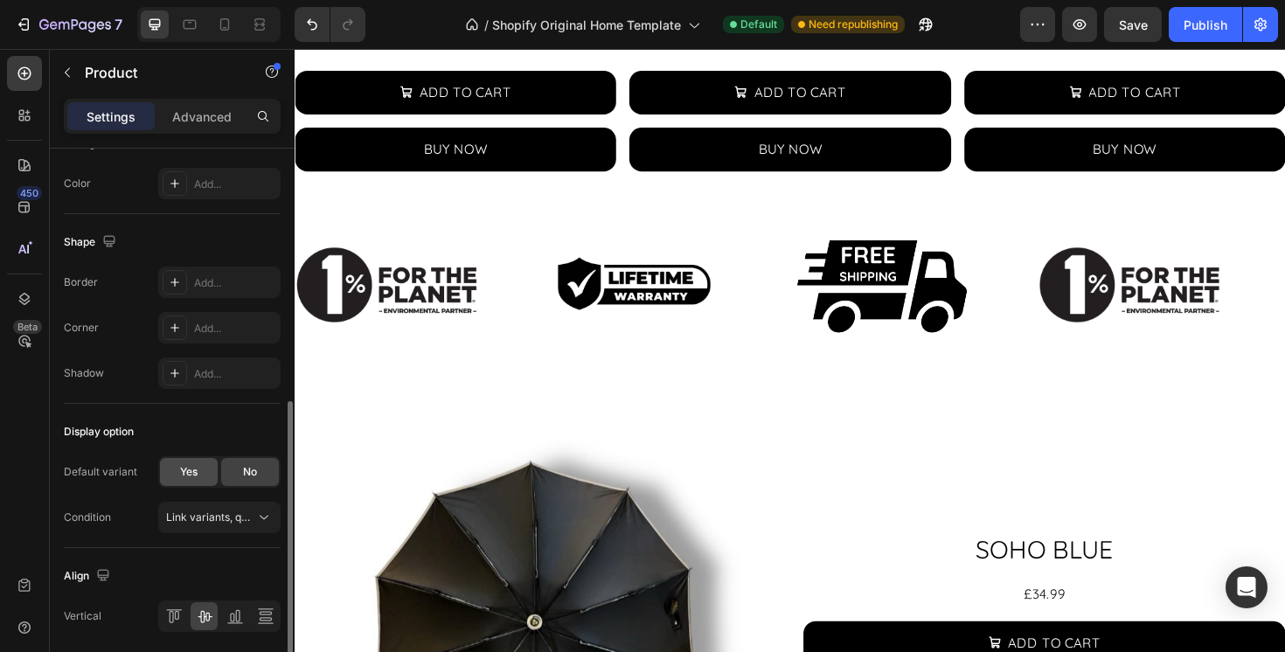
click at [186, 477] on span "Yes" at bounding box center [188, 472] width 17 height 16
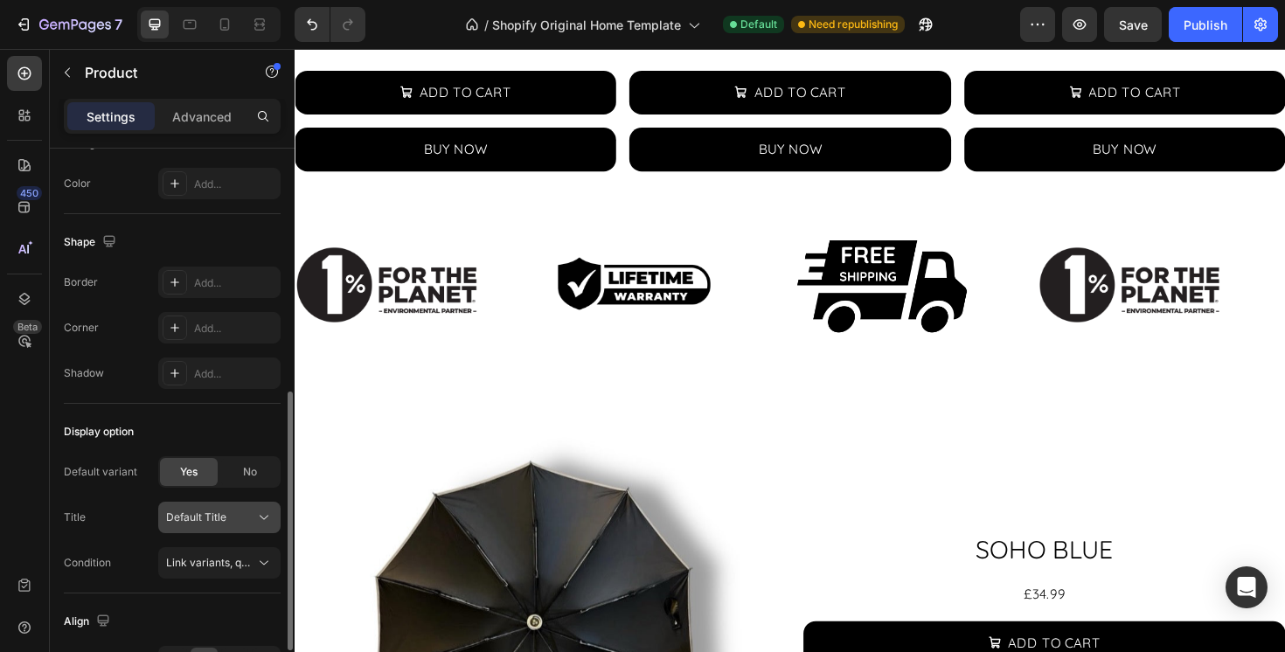
click at [254, 518] on div "Default Title" at bounding box center [219, 517] width 107 height 17
click at [256, 561] on icon at bounding box center [263, 562] width 17 height 17
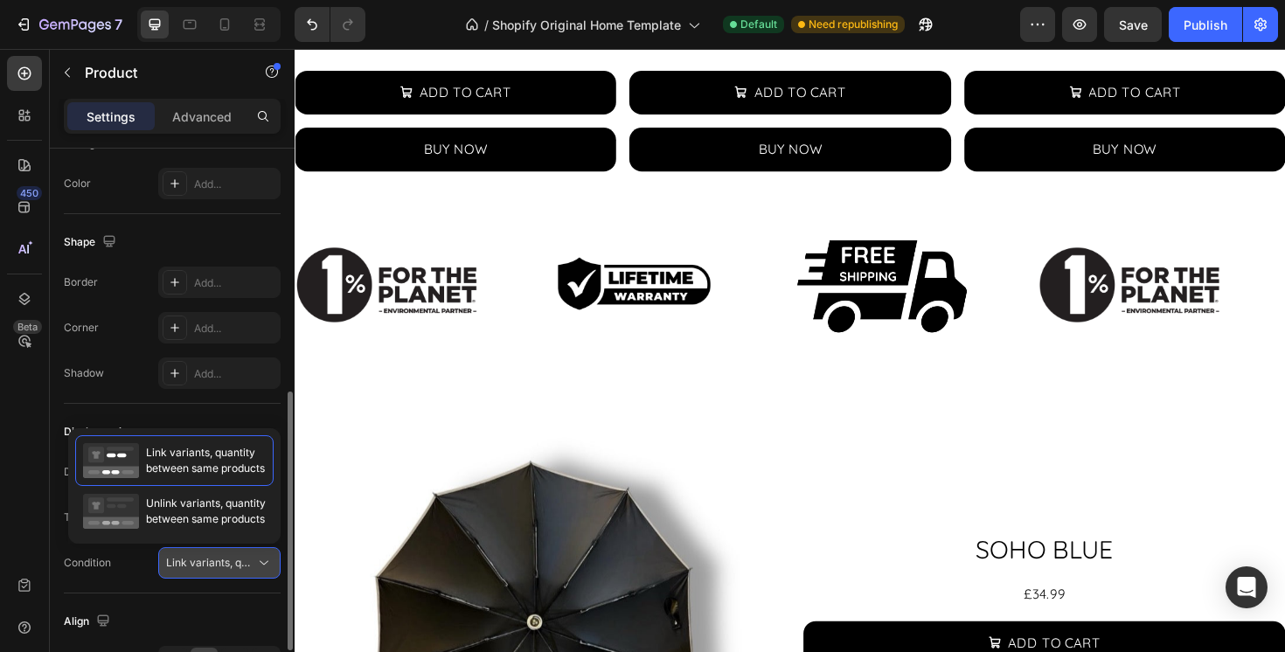
click at [256, 561] on icon at bounding box center [263, 562] width 17 height 17
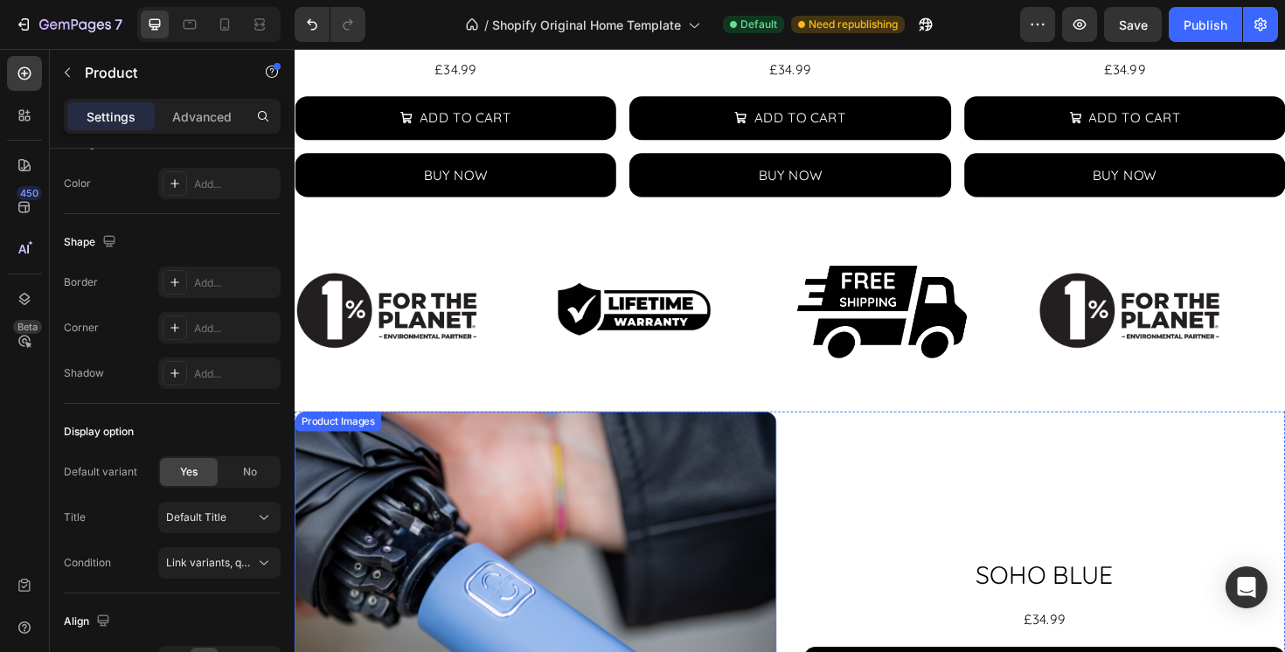
scroll to position [1272, 0]
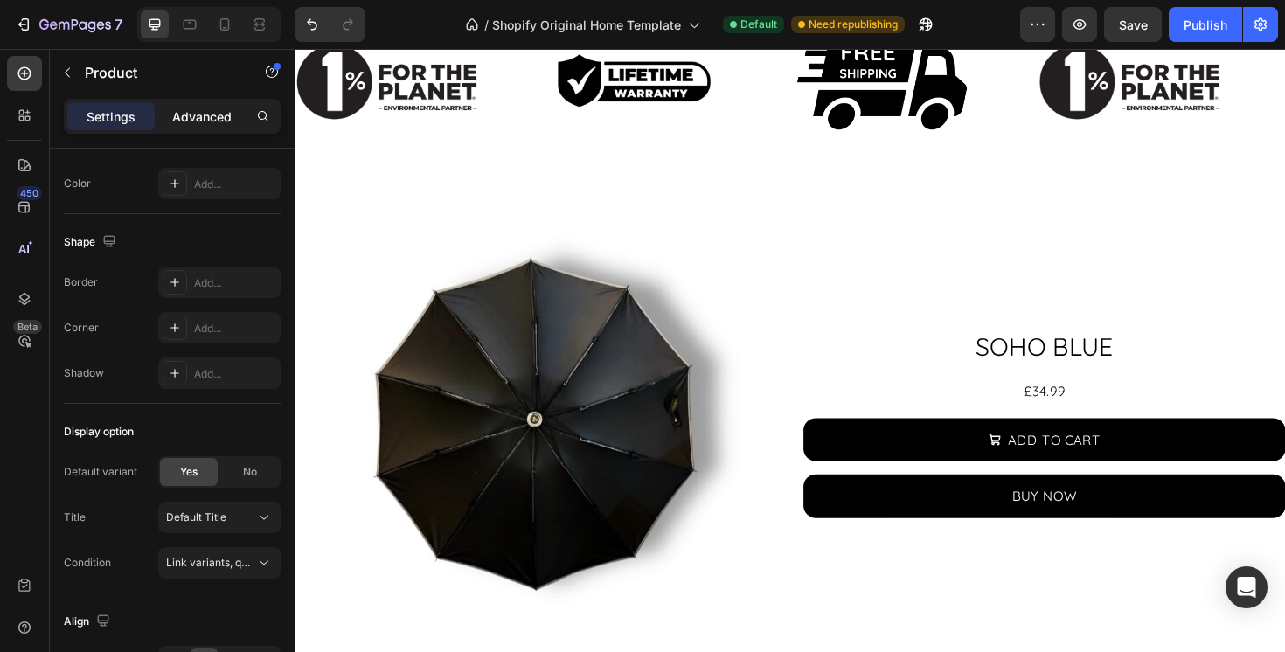
click at [205, 125] on p "Advanced" at bounding box center [201, 117] width 59 height 18
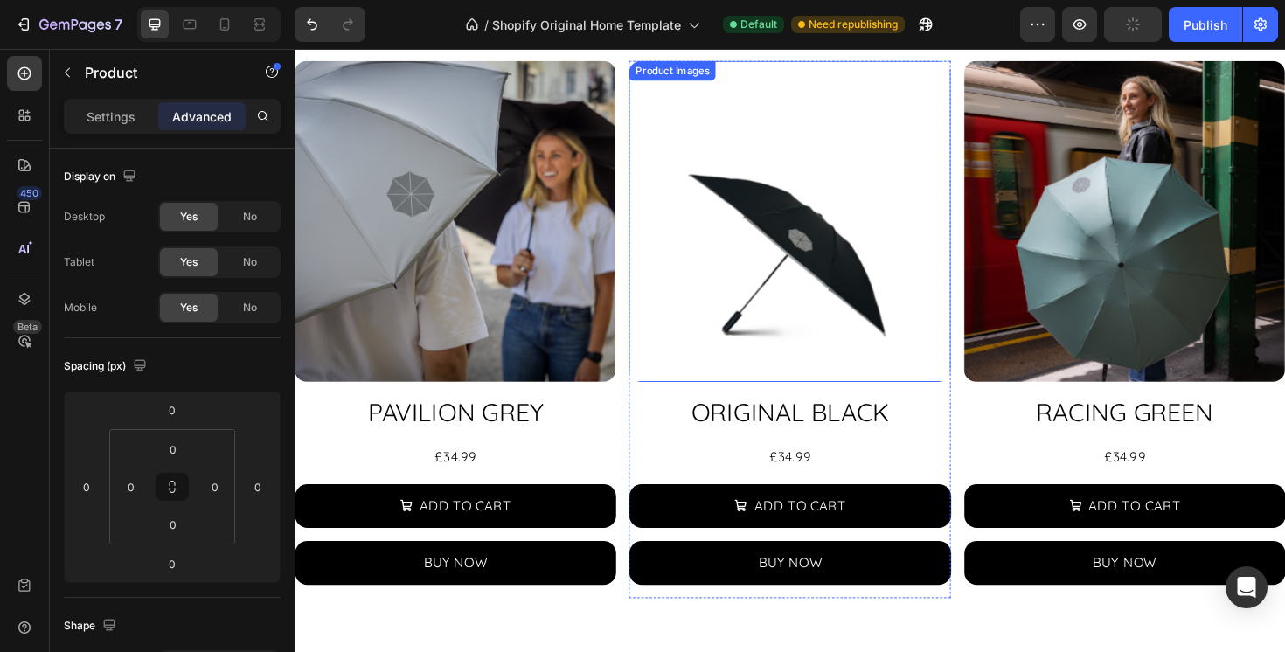
scroll to position [609, 0]
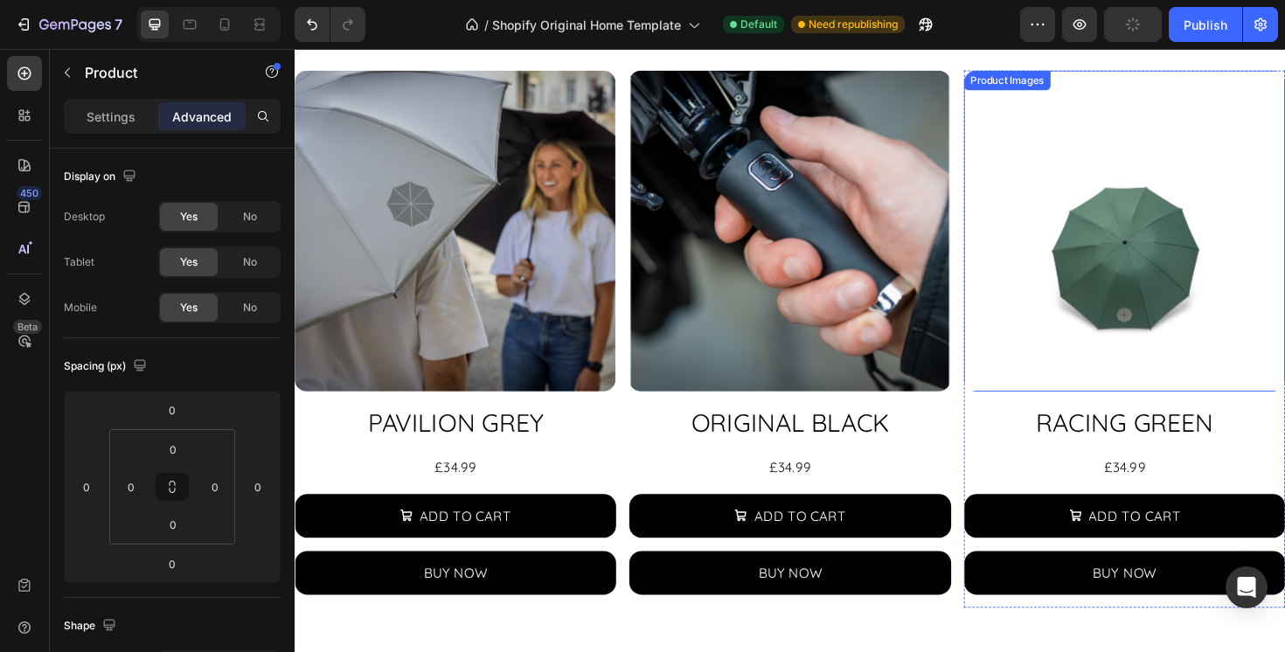
click at [1071, 324] on img at bounding box center [1174, 242] width 340 height 340
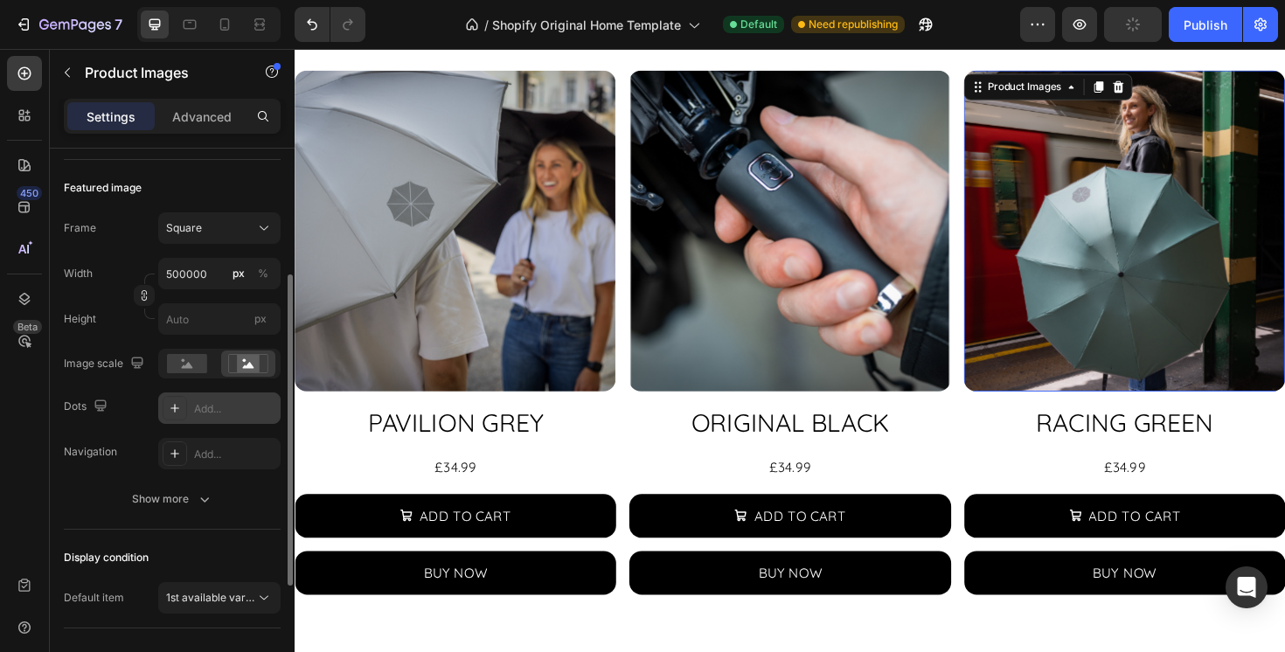
scroll to position [300, 0]
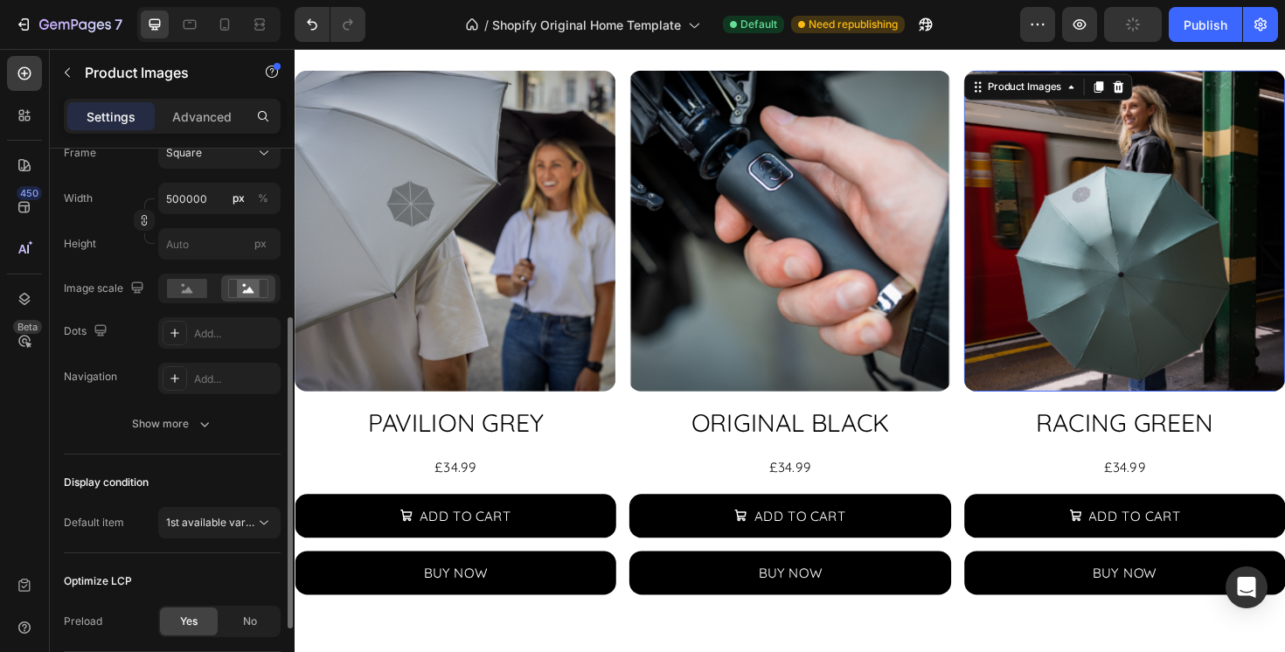
click at [205, 400] on div "Frame Square Width 500000 px % Height px Image scale Dots Add... Navigation Add…" at bounding box center [172, 288] width 217 height 303
click at [244, 521] on span "1st available variant" at bounding box center [215, 522] width 98 height 13
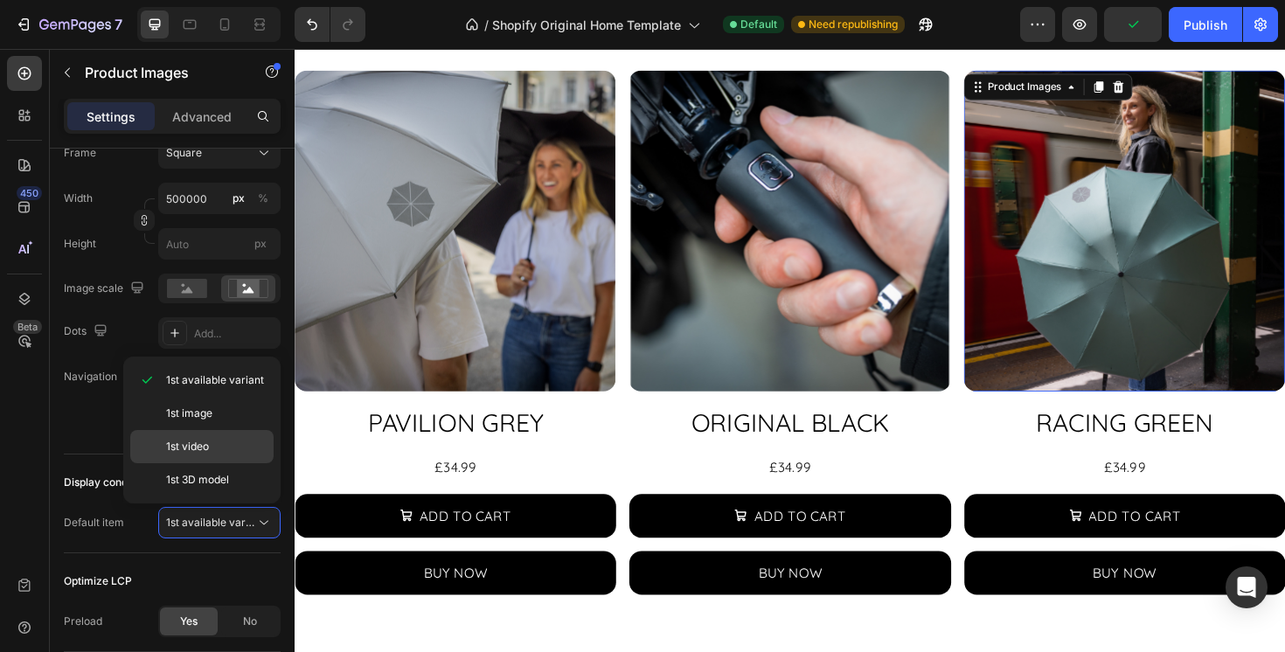
click at [227, 442] on p "1st video" at bounding box center [216, 447] width 100 height 16
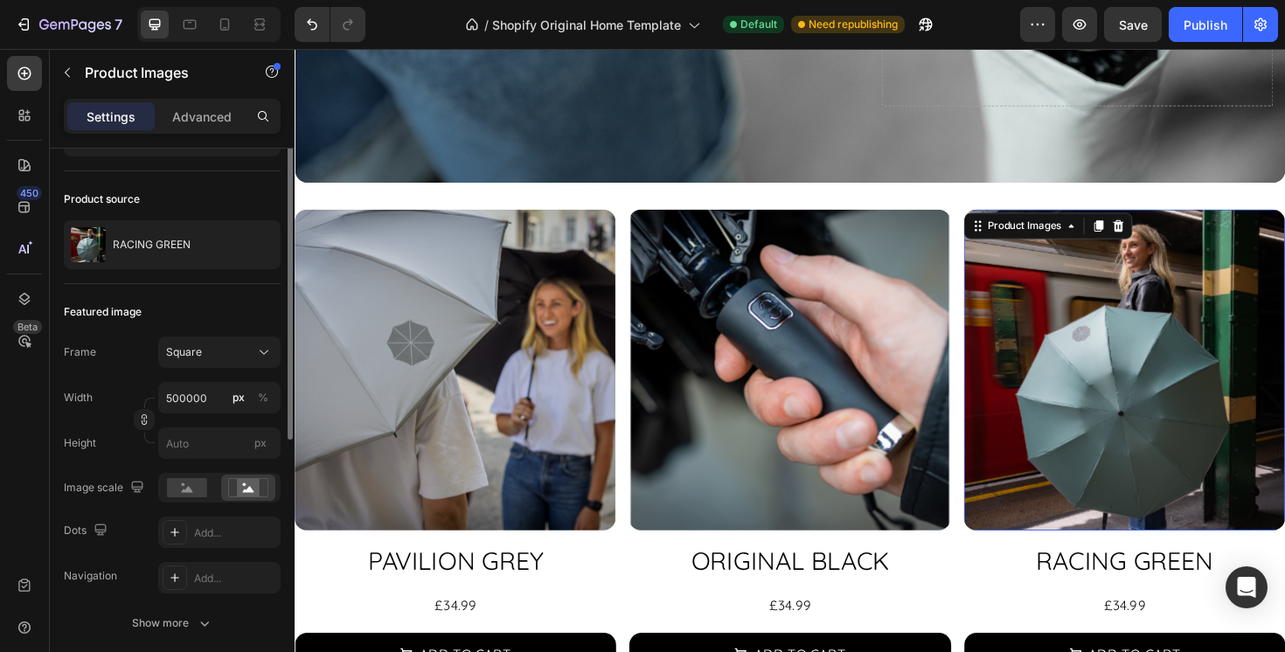
scroll to position [0, 0]
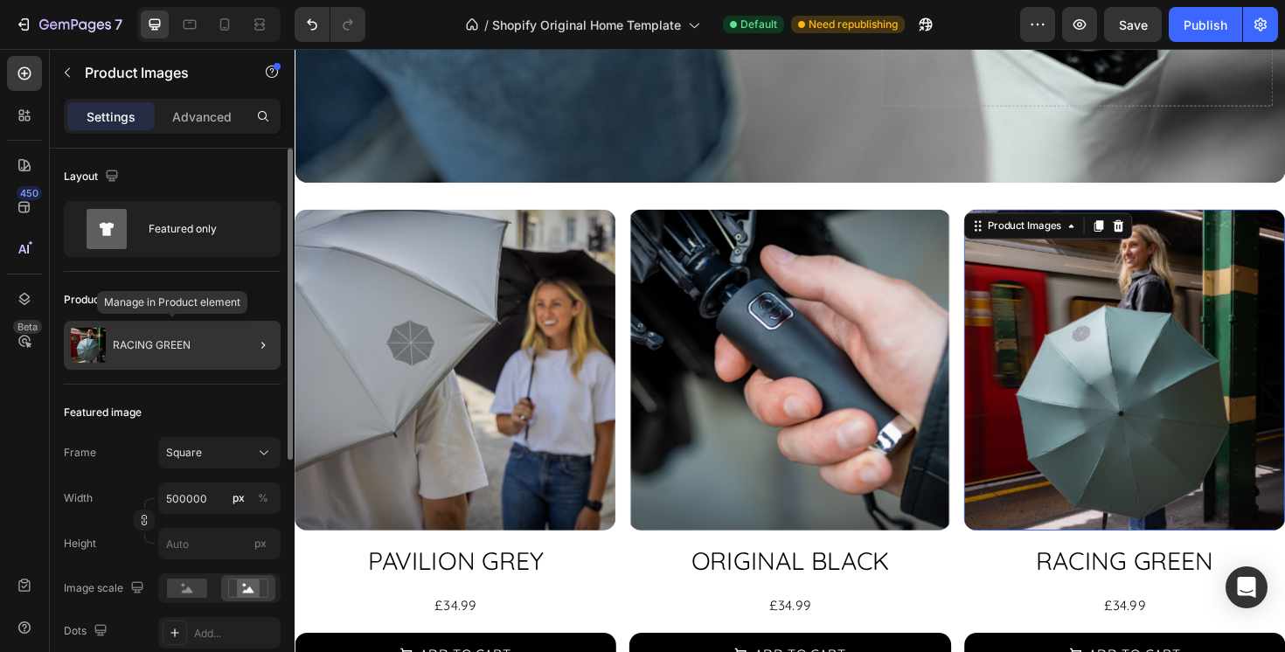
click at [223, 350] on div "RACING GREEN" at bounding box center [172, 345] width 217 height 49
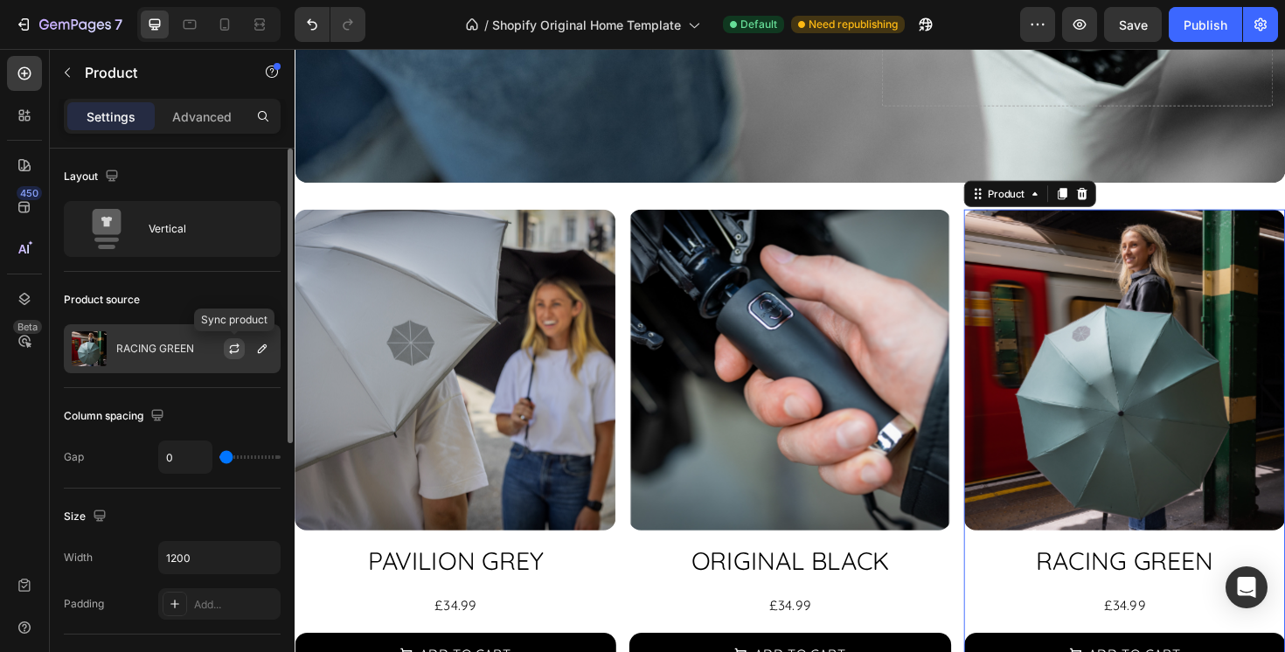
click at [235, 348] on icon "button" at bounding box center [234, 349] width 14 height 14
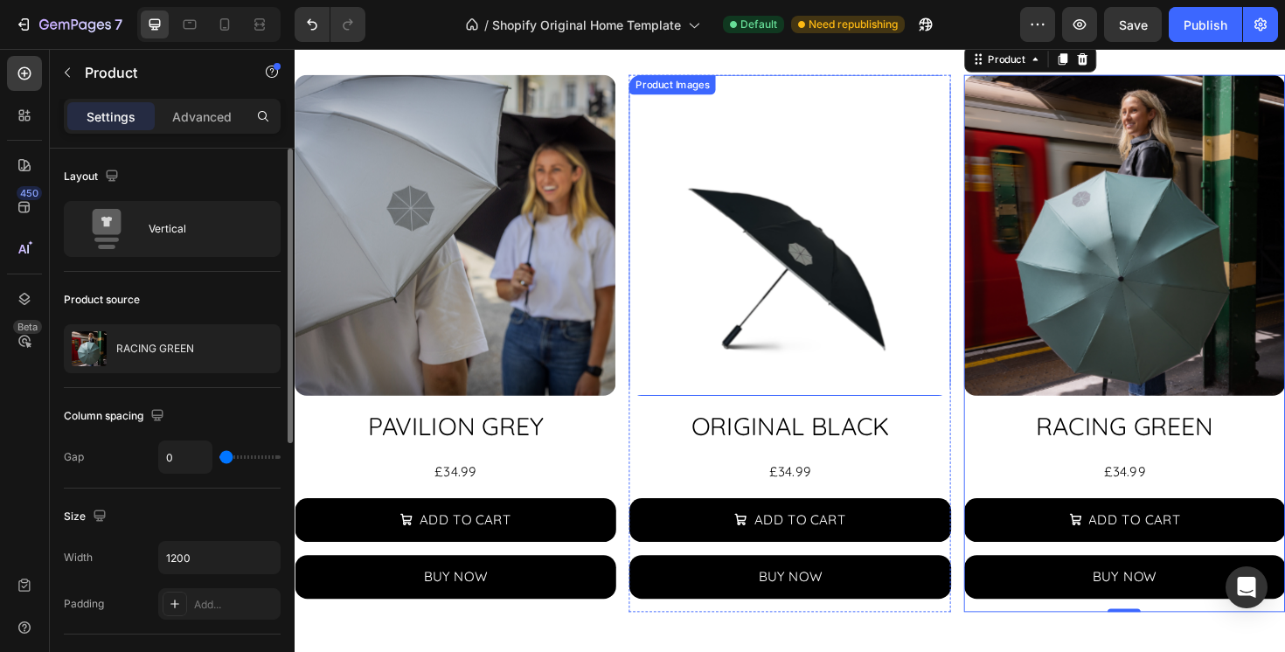
scroll to position [625, 0]
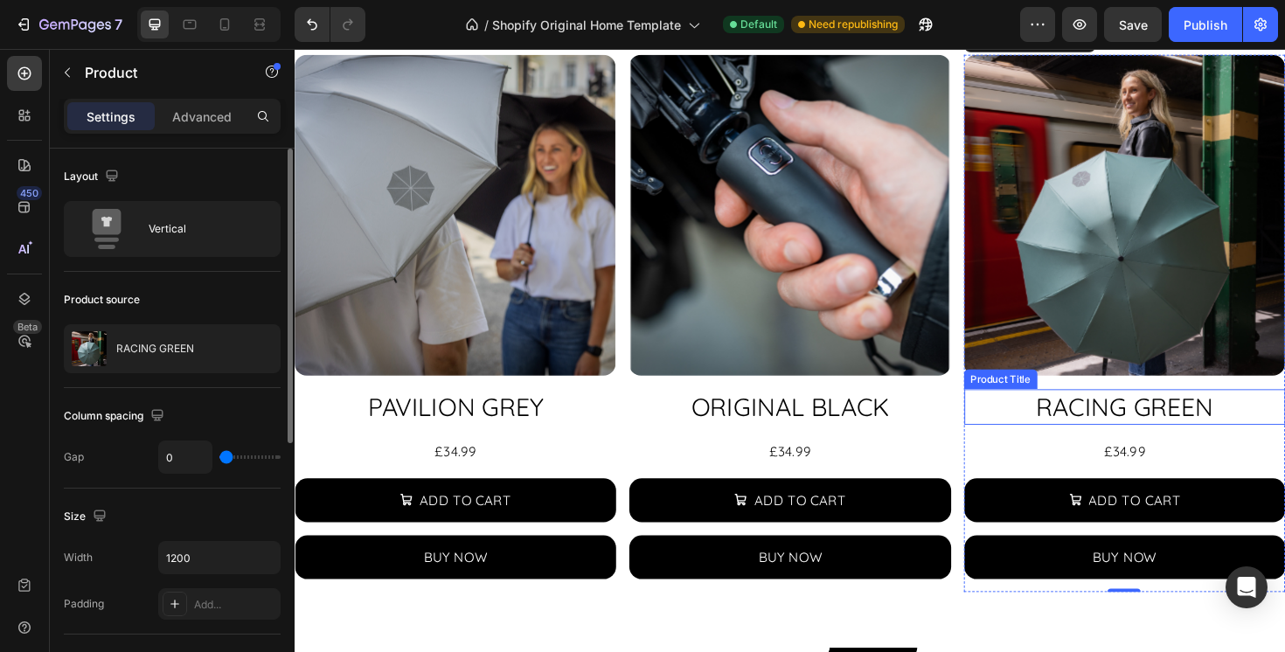
click at [1055, 421] on h2 "RACING GREEN" at bounding box center [1174, 428] width 340 height 38
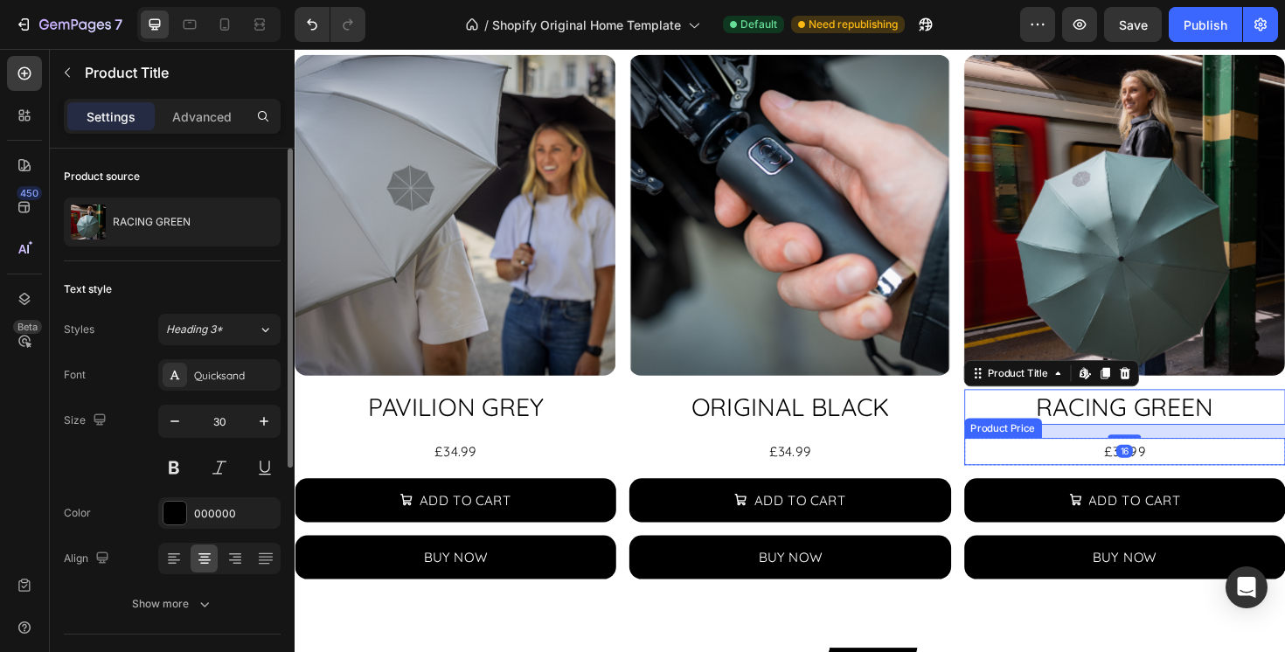
click at [1029, 466] on div "£34.99" at bounding box center [1174, 475] width 340 height 29
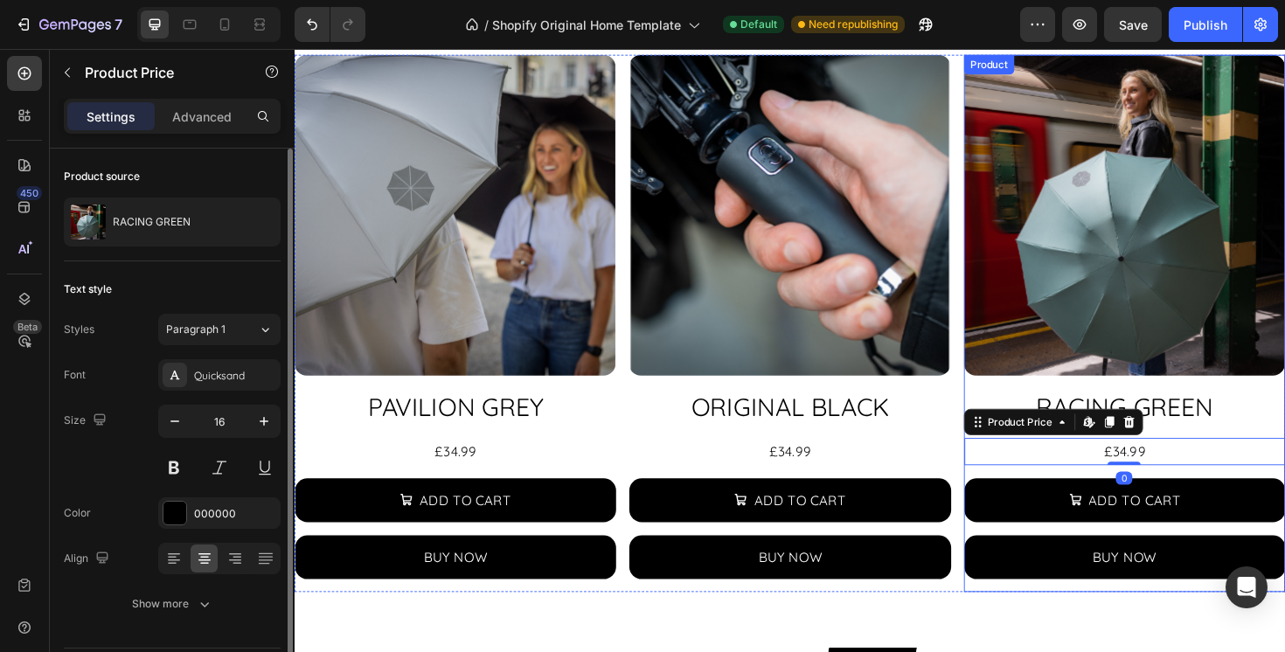
click at [1068, 257] on img at bounding box center [1174, 225] width 340 height 340
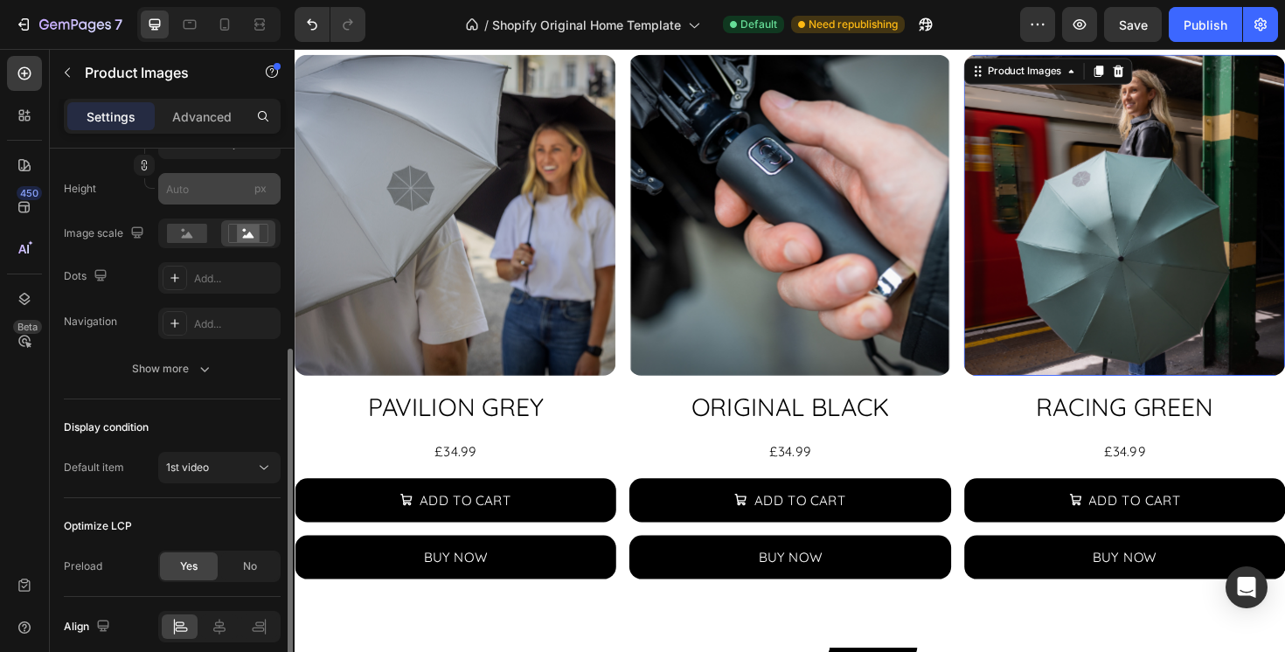
scroll to position [356, 0]
click at [1193, 42] on div "7 / Shopify Original Home Template Default Need republishing Preview Save Publi…" at bounding box center [642, 25] width 1285 height 50
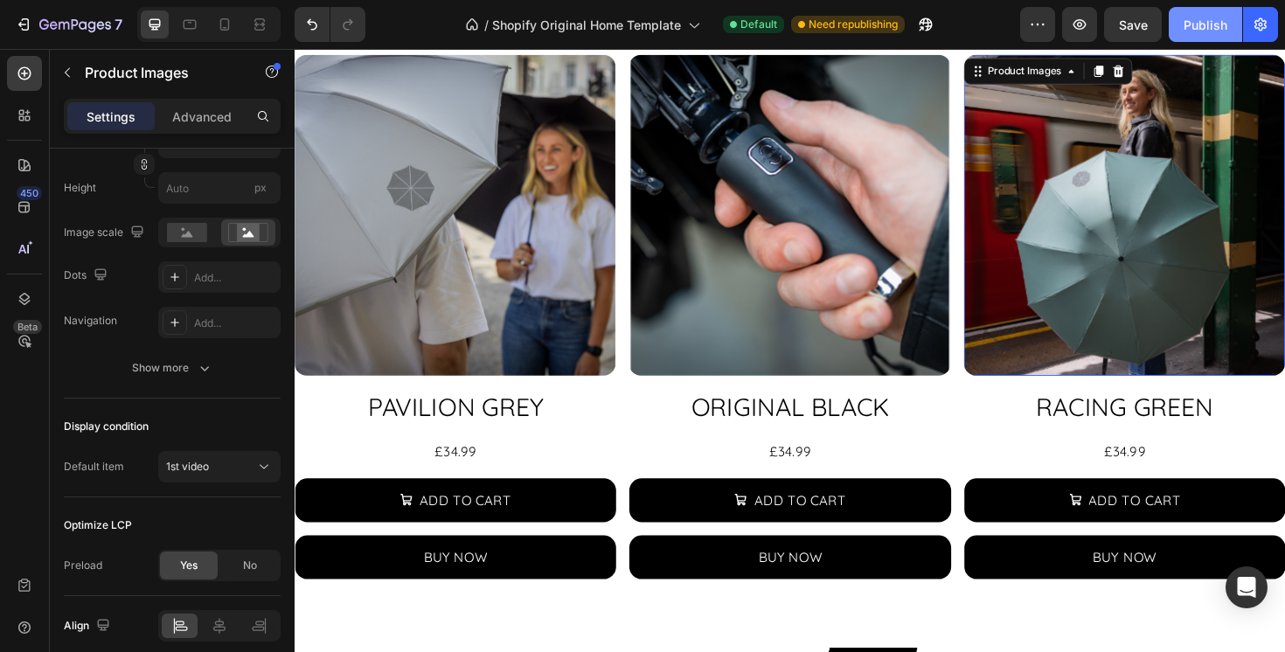
click at [1186, 20] on div "Publish" at bounding box center [1206, 25] width 44 height 18
click at [217, 625] on icon at bounding box center [219, 625] width 17 height 17
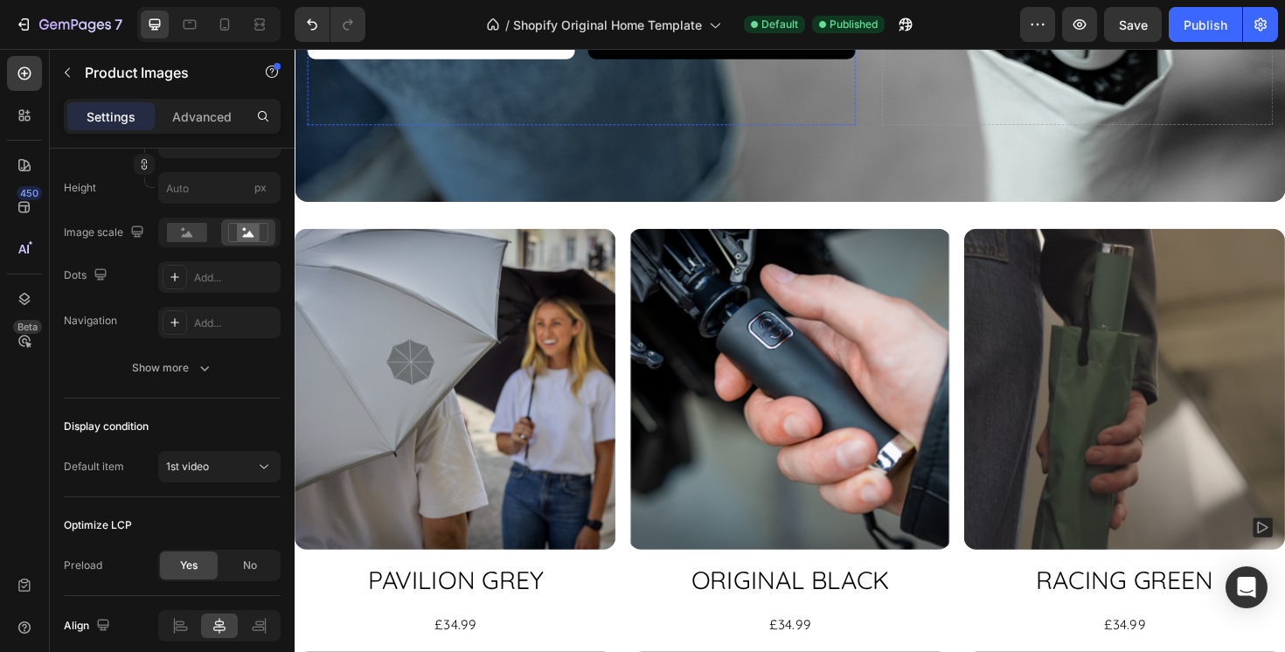
scroll to position [511, 0]
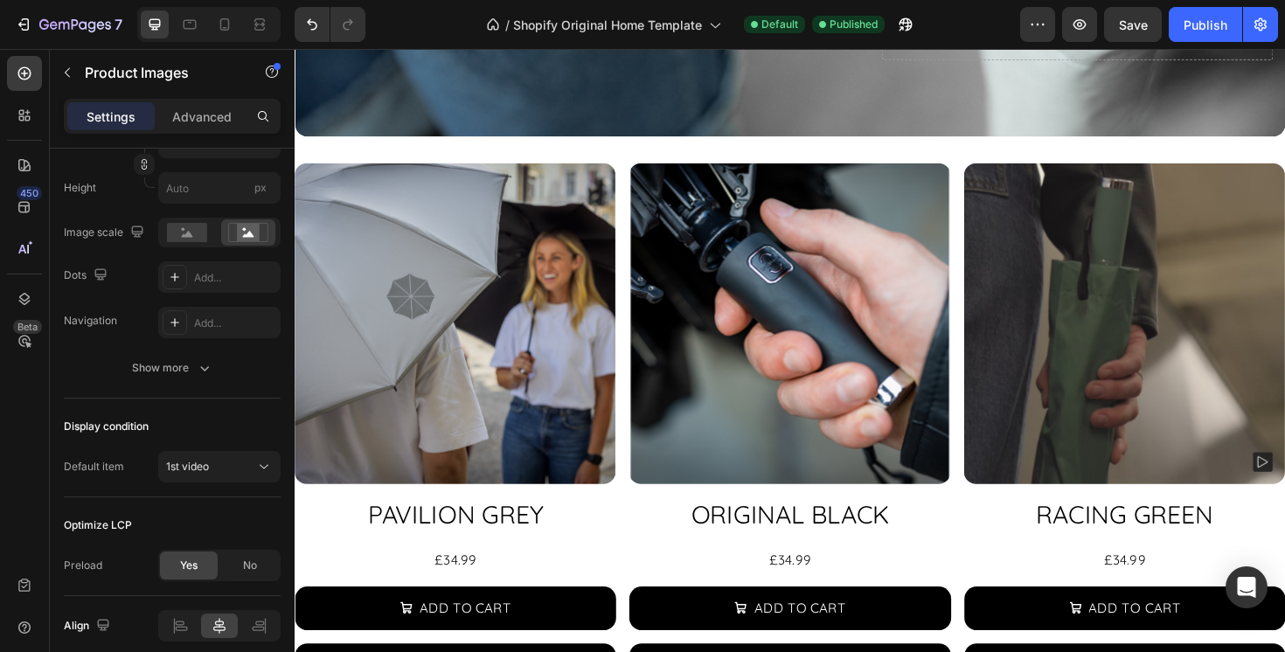
click at [1059, 298] on img at bounding box center [1174, 340] width 340 height 340
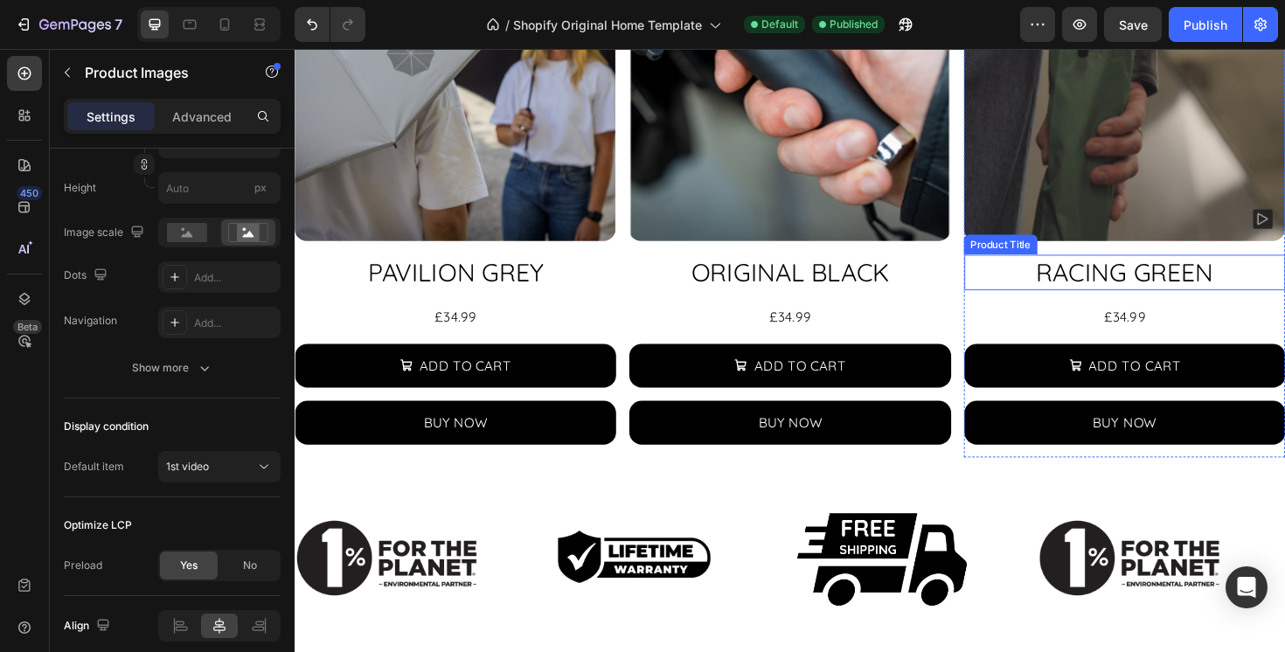
scroll to position [776, 0]
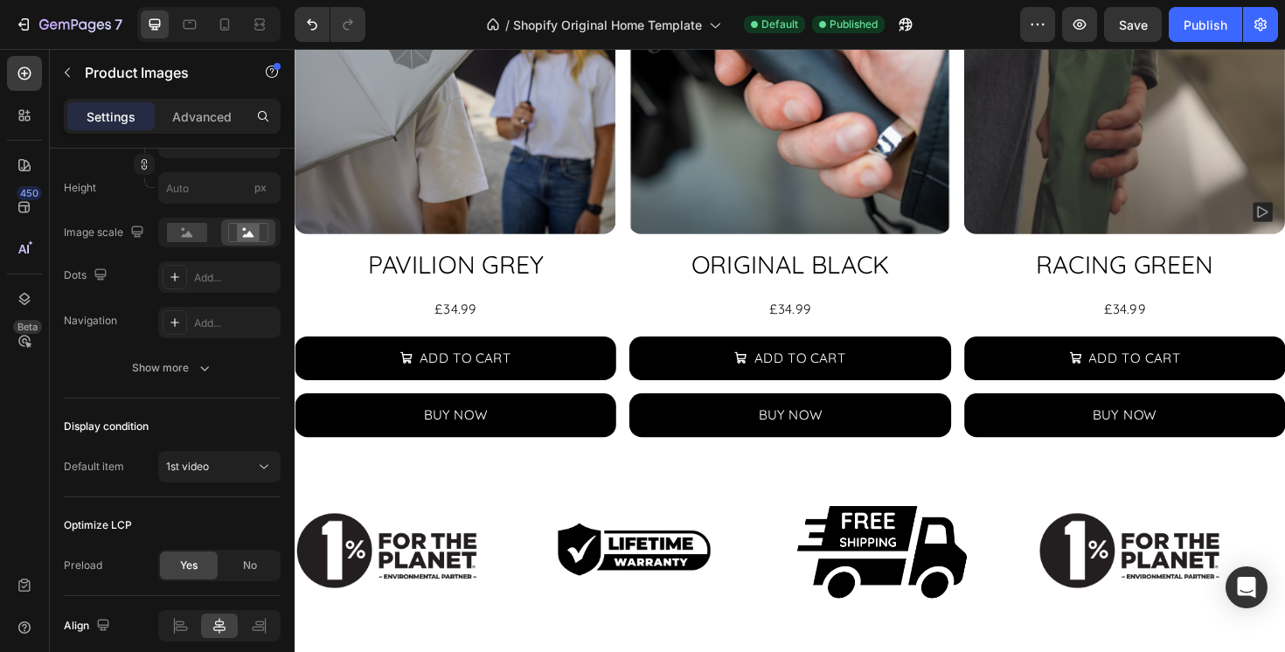
click at [1035, 195] on img at bounding box center [1174, 75] width 340 height 340
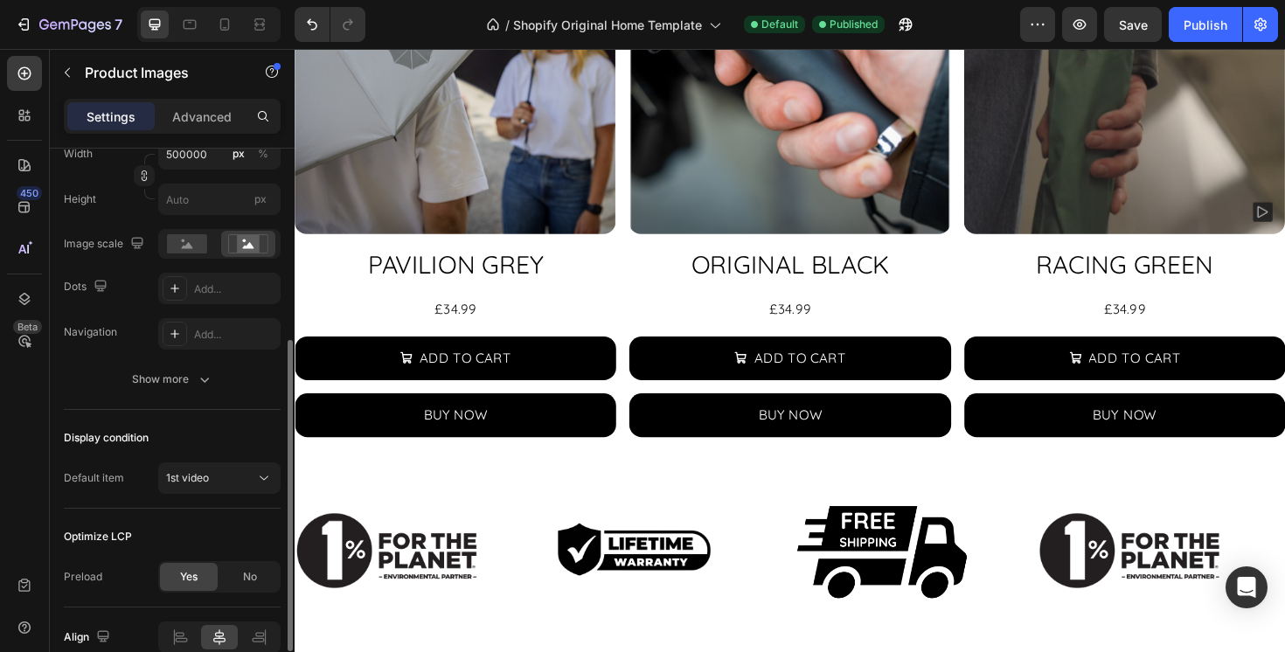
scroll to position [343, 0]
click at [210, 384] on icon "button" at bounding box center [204, 380] width 17 height 17
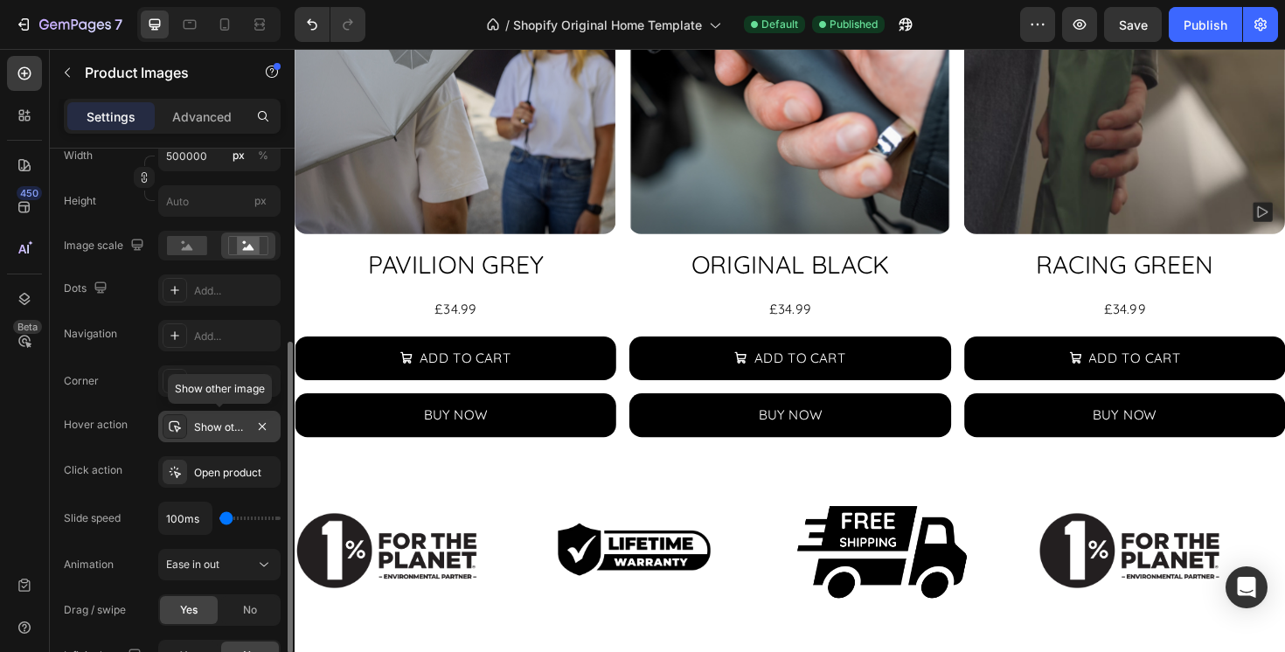
click at [240, 430] on div "Show other image" at bounding box center [219, 428] width 51 height 16
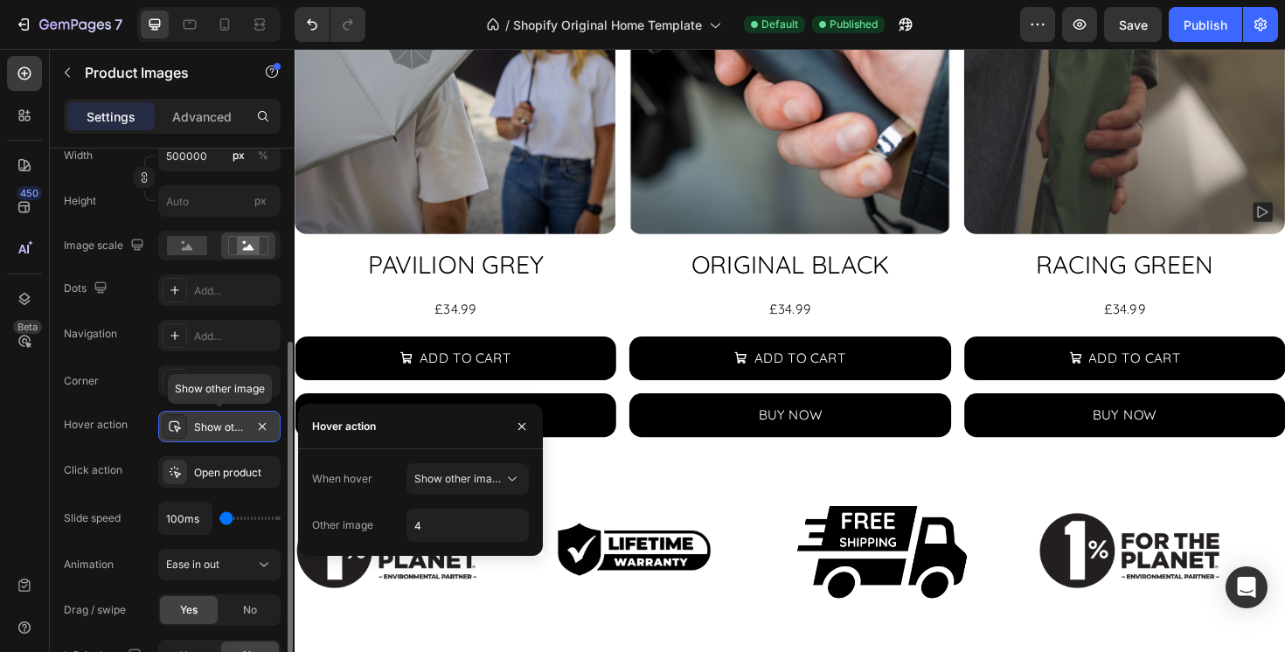
click at [240, 428] on div "Show other image" at bounding box center [219, 428] width 51 height 16
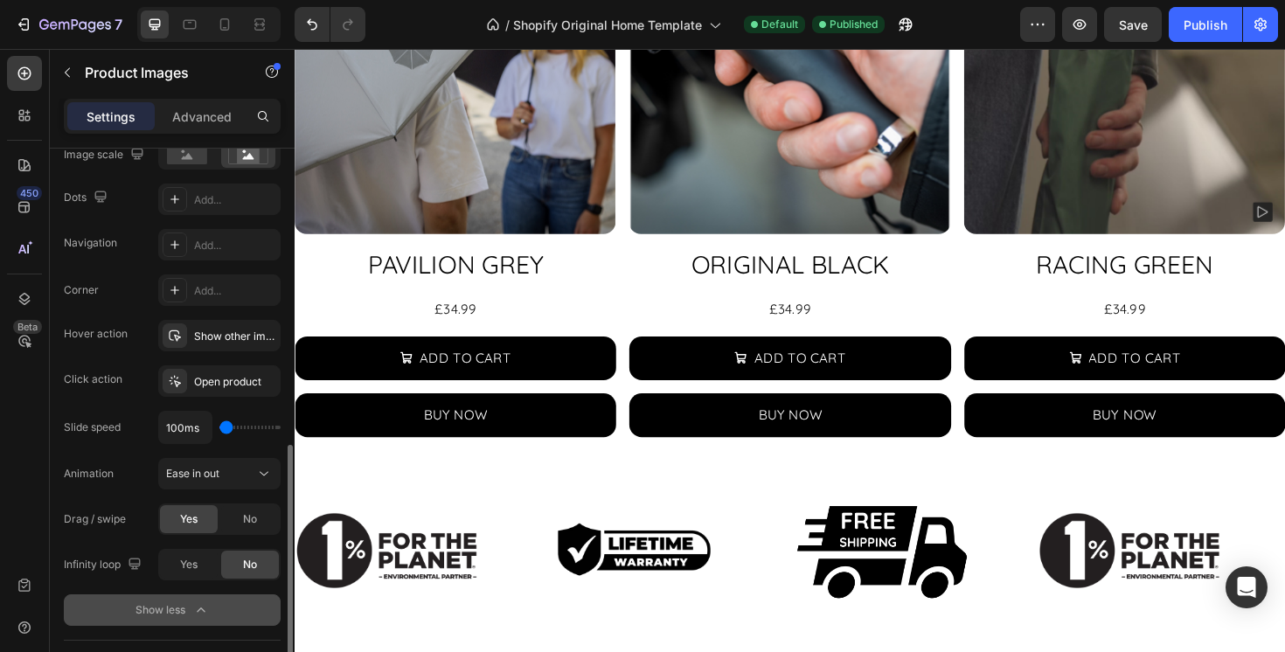
scroll to position [532, 0]
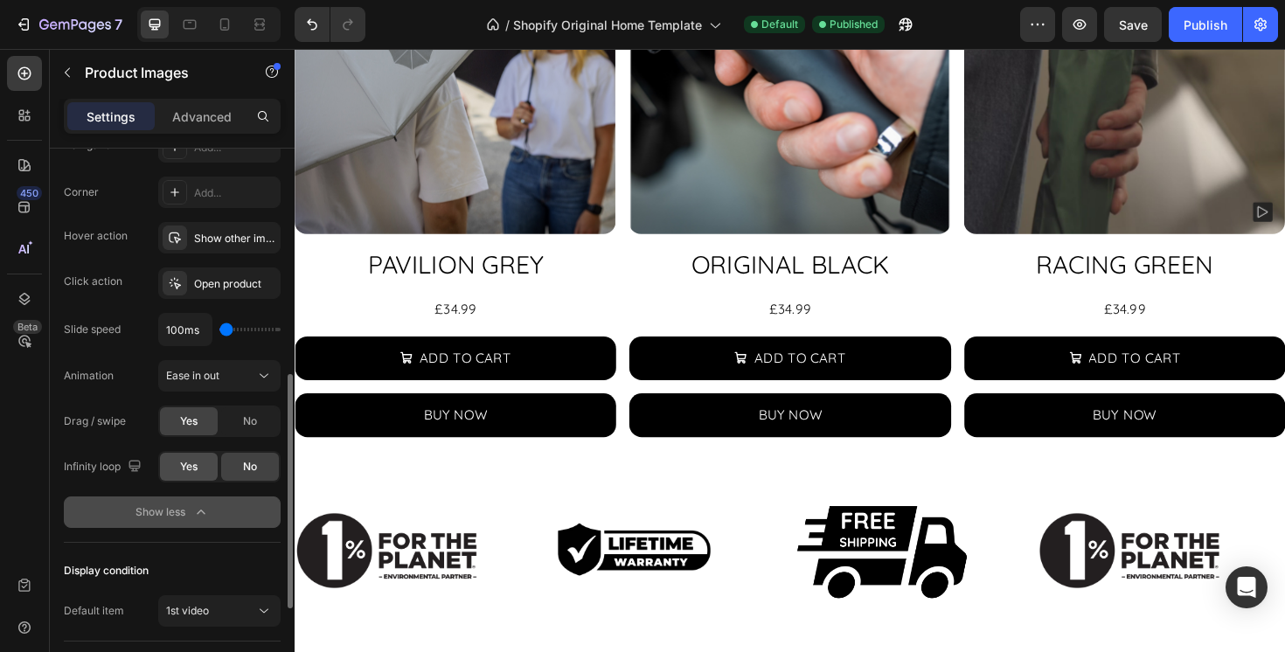
click at [195, 463] on span "Yes" at bounding box center [188, 467] width 17 height 16
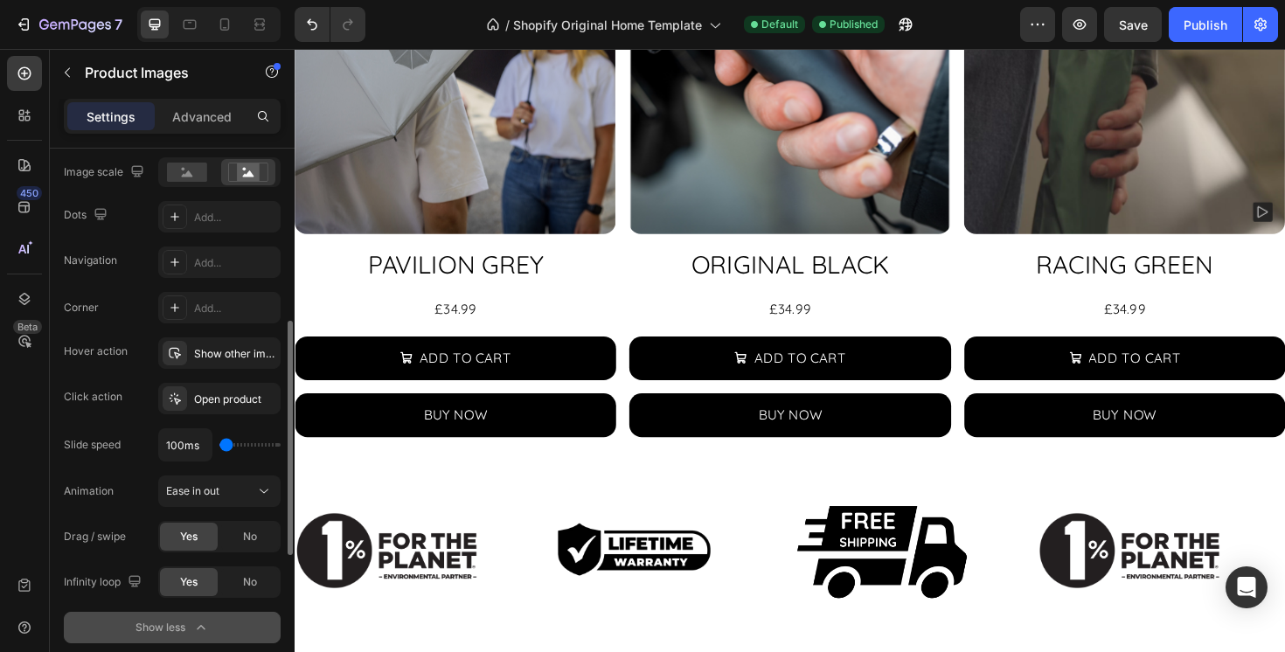
scroll to position [413, 0]
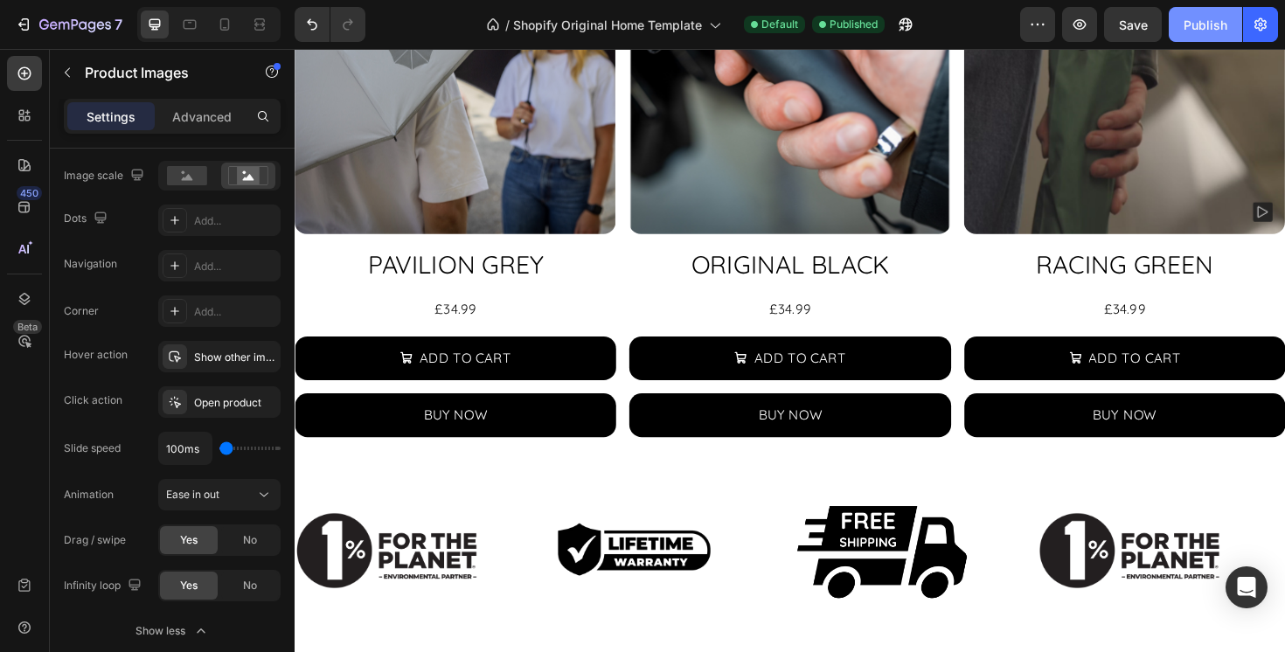
click at [1218, 22] on div "Publish" at bounding box center [1206, 25] width 44 height 18
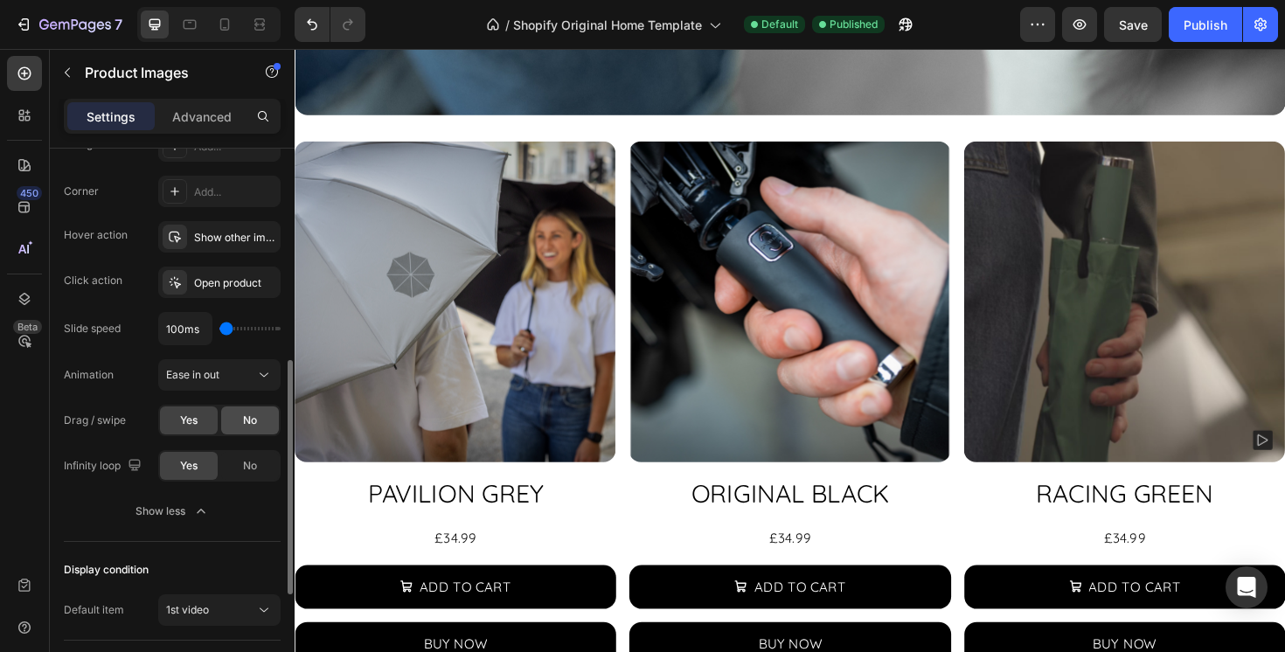
scroll to position [522, 0]
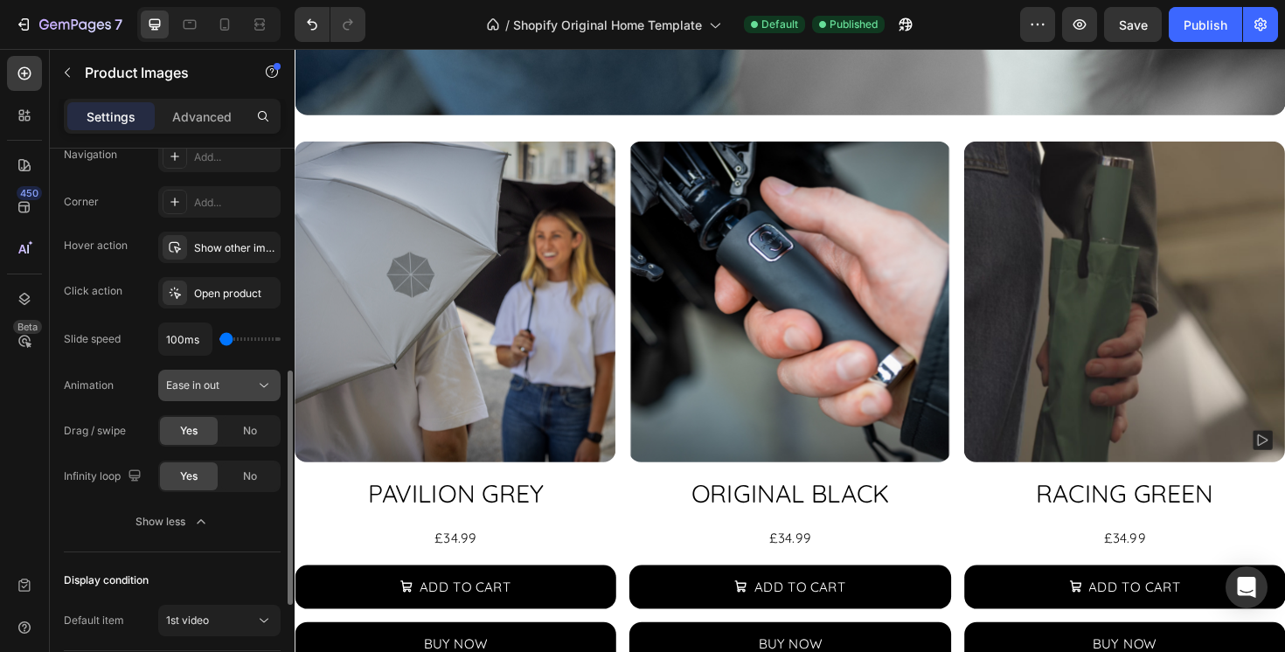
click at [229, 386] on div "Ease in out" at bounding box center [210, 386] width 89 height 16
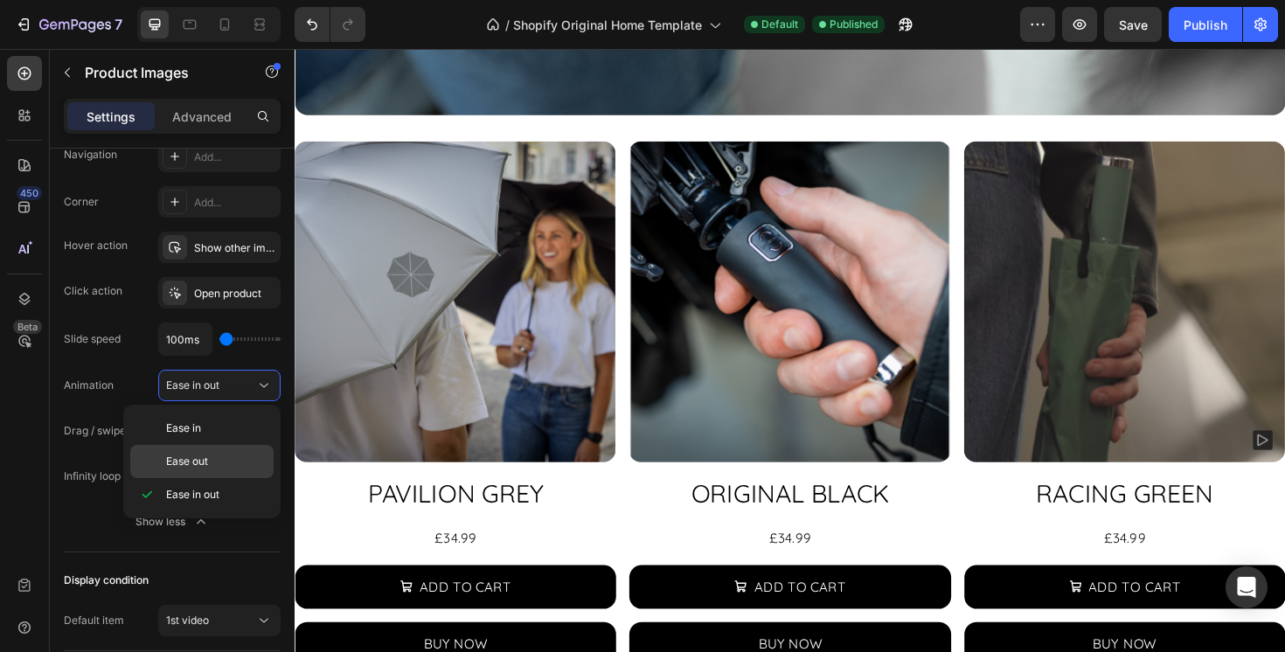
click at [218, 461] on p "Ease out" at bounding box center [216, 462] width 100 height 16
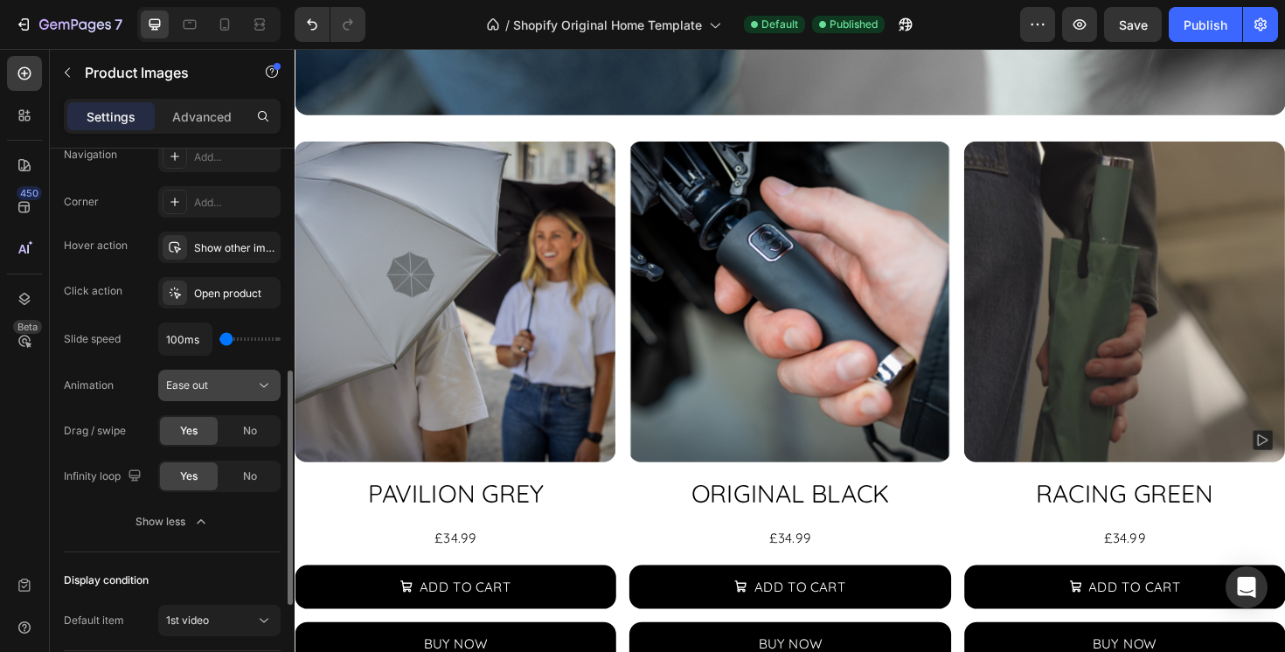
click at [239, 389] on div "Ease out" at bounding box center [210, 386] width 89 height 16
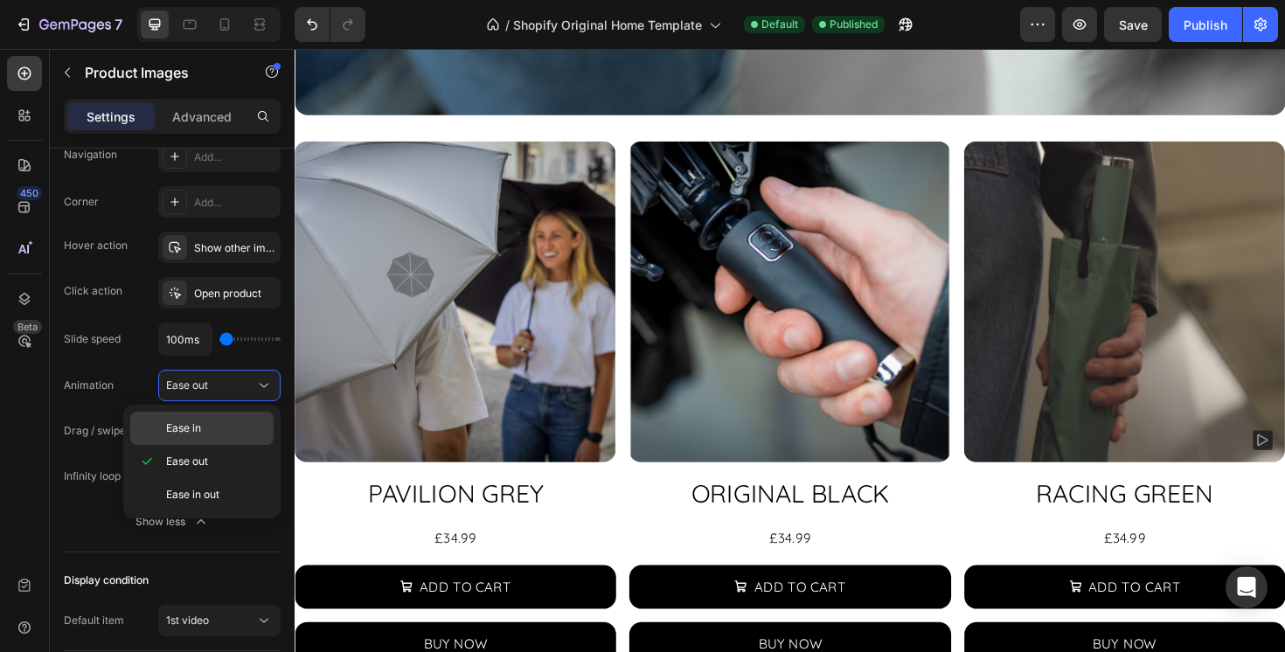
click at [210, 428] on p "Ease in" at bounding box center [216, 429] width 100 height 16
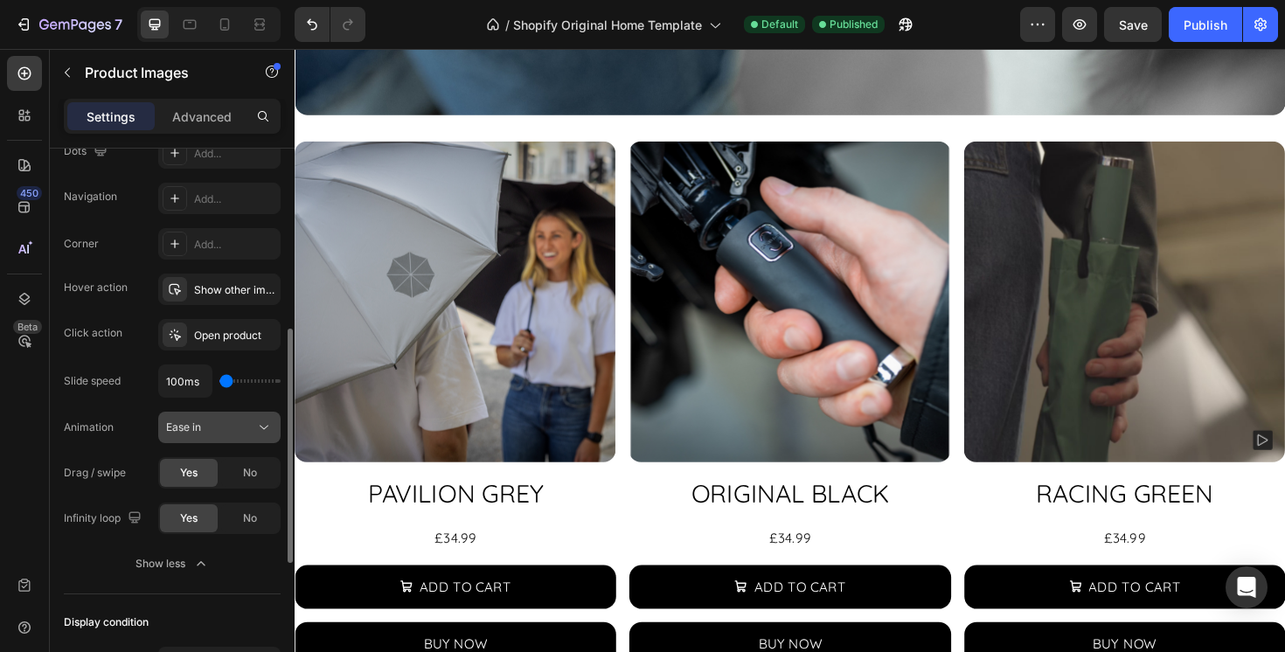
scroll to position [449, 0]
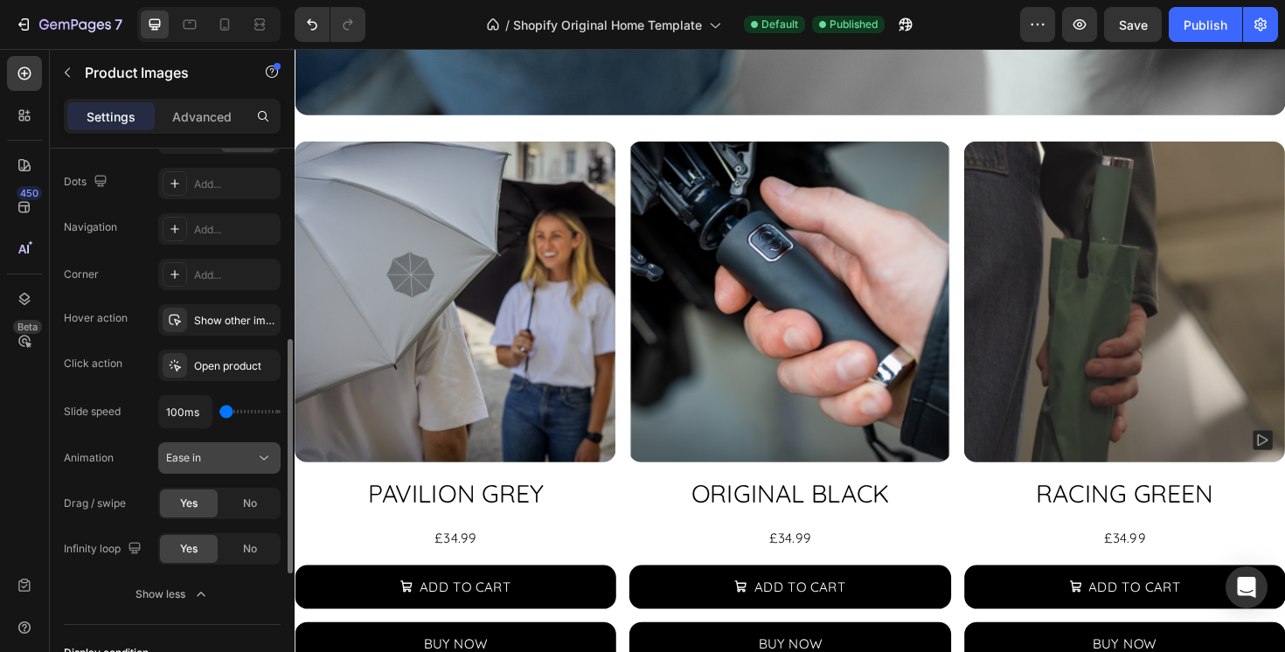
click at [251, 463] on div "Ease in" at bounding box center [210, 458] width 89 height 16
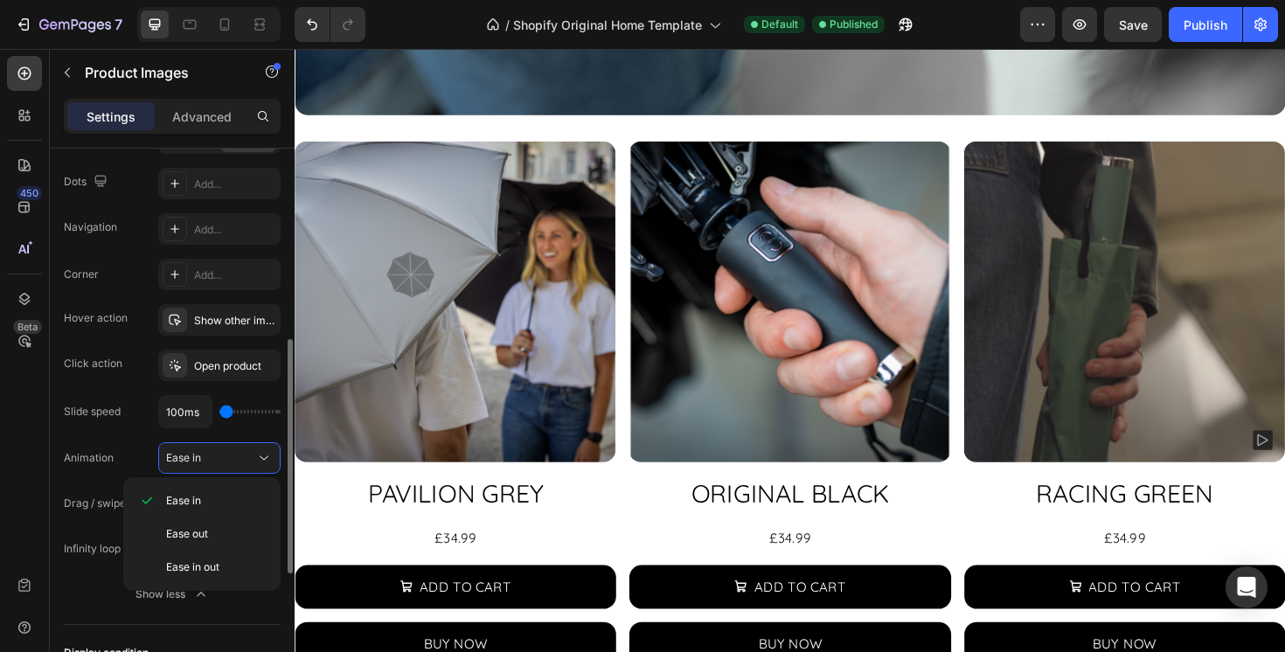
type input "1200ms"
type input "1200"
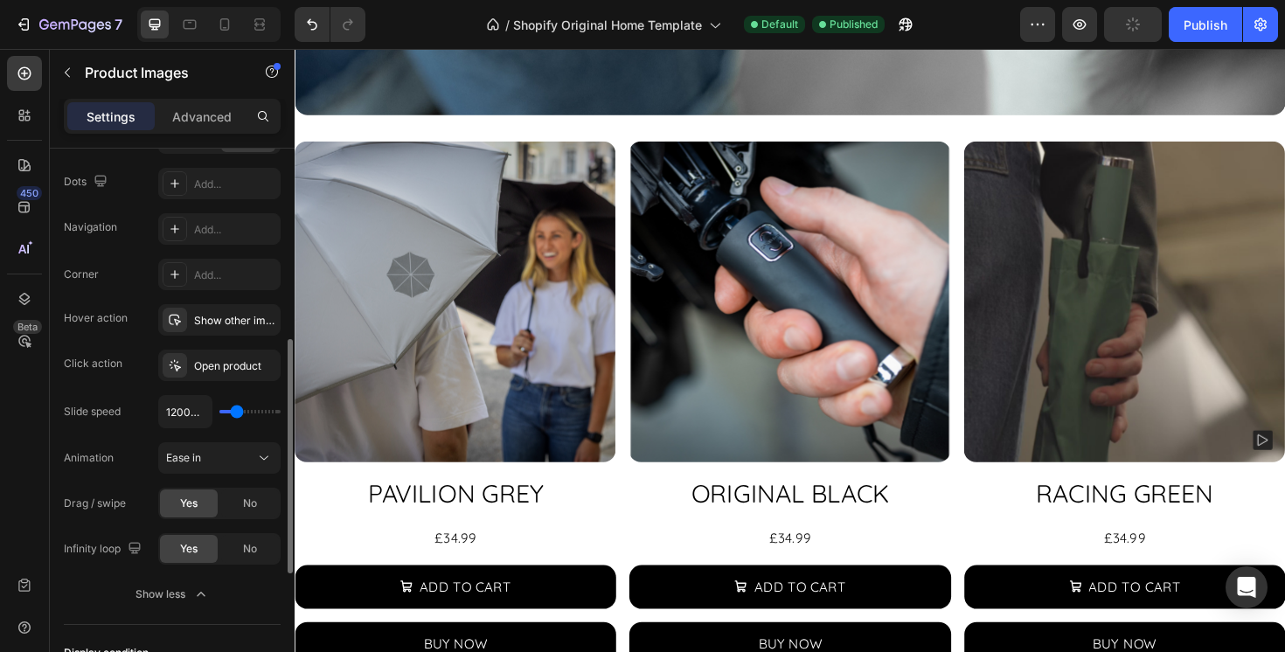
type input "1400ms"
type input "1400"
type input "1500ms"
type input "1500"
type input "1550ms"
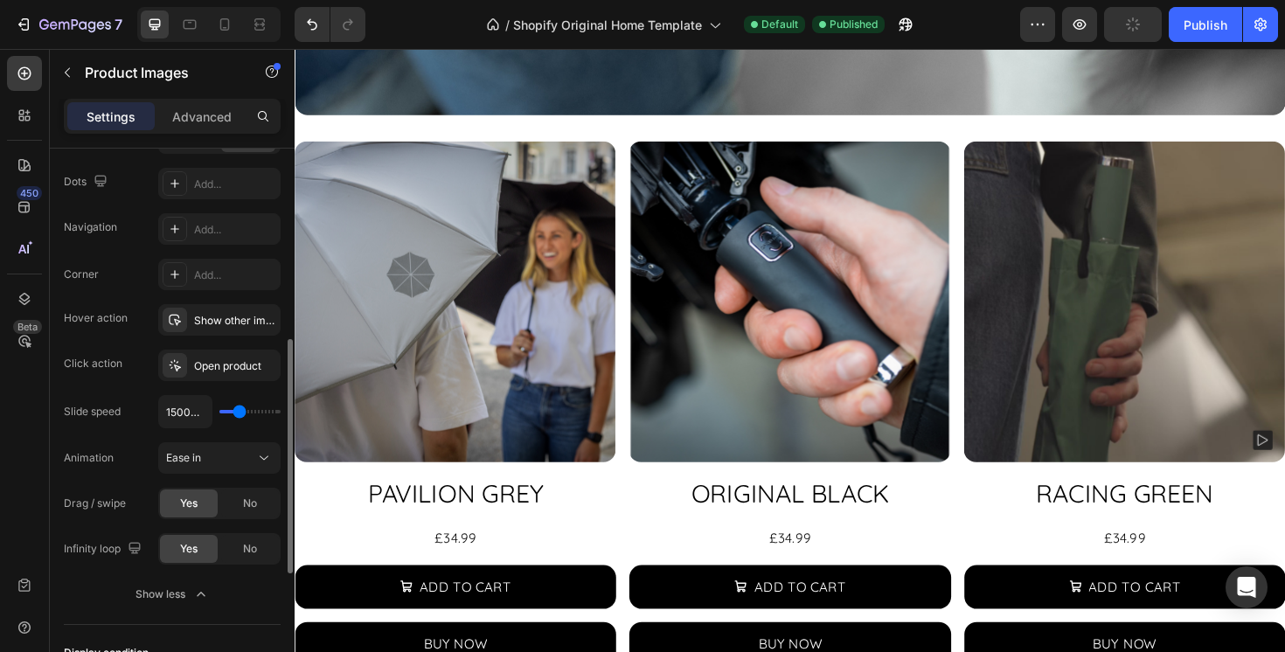
type input "1550"
type input "1600ms"
type input "1600"
type input "1650ms"
type input "1650"
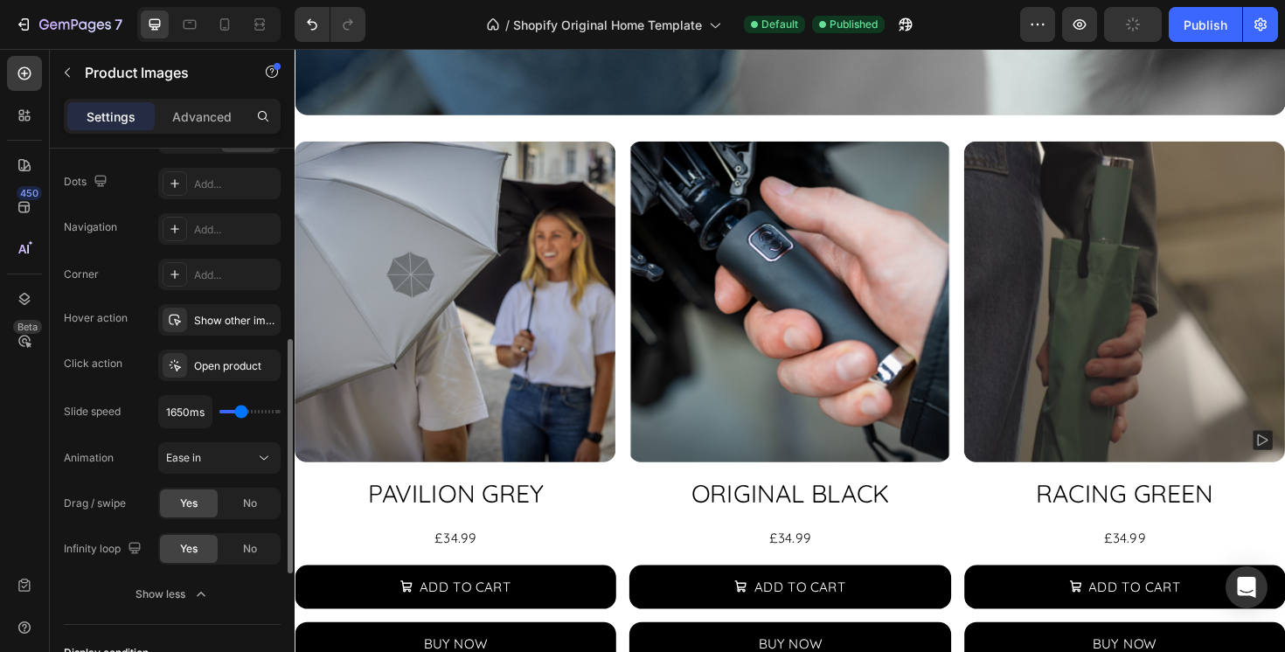
type input "1750ms"
type input "1750"
type input "1900ms"
type input "1900"
type input "2150ms"
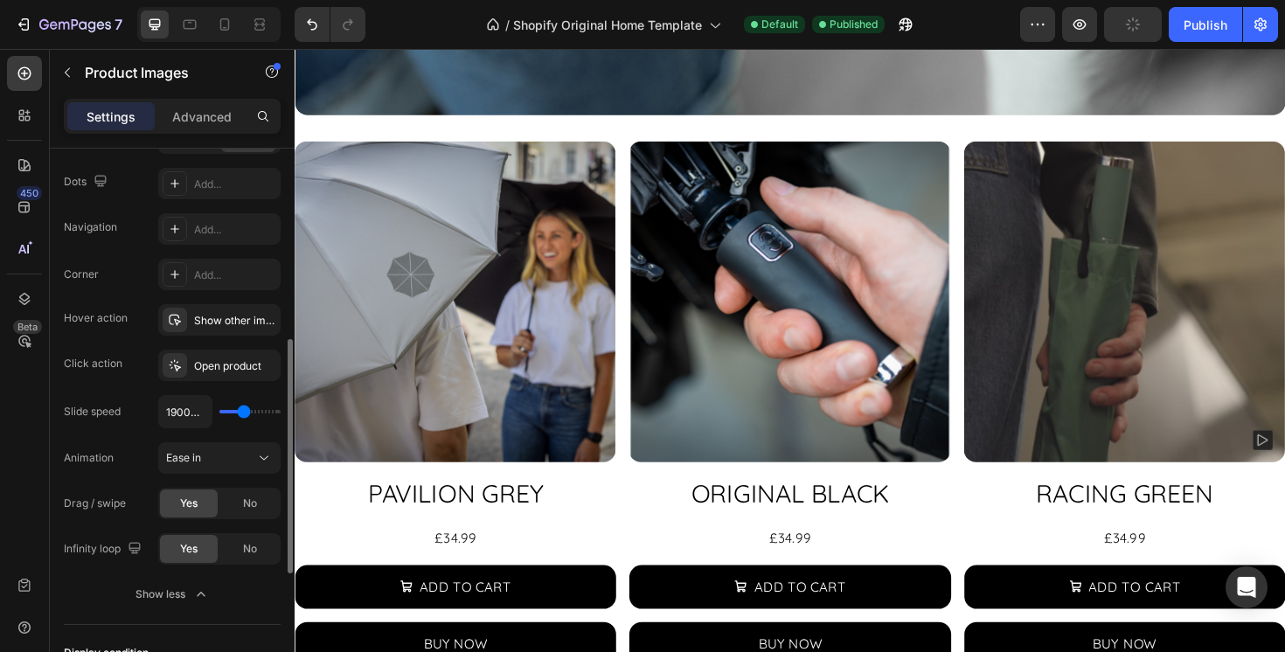
type input "2150"
type input "2500ms"
type input "2500"
type input "2950ms"
type input "2950"
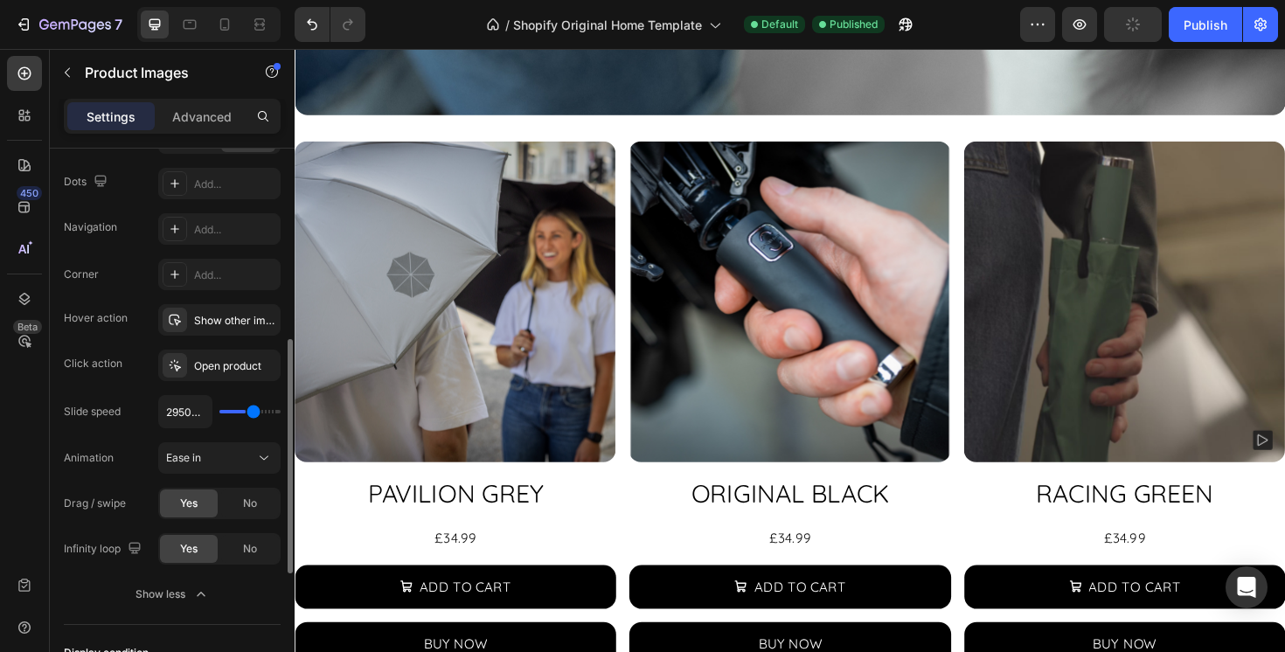
type input "3500ms"
type input "3500"
type input "4350ms"
type input "4350"
type input "4600ms"
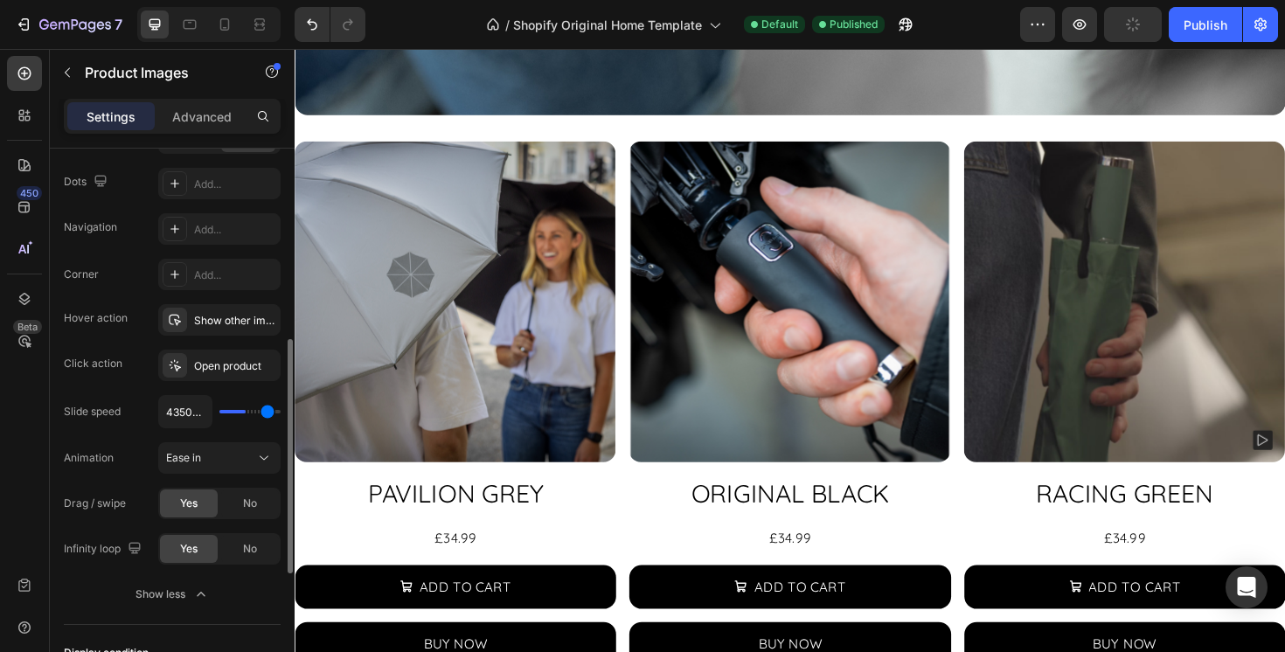
type input "4600"
type input "4750ms"
type input "4750"
type input "4800ms"
type input "4800"
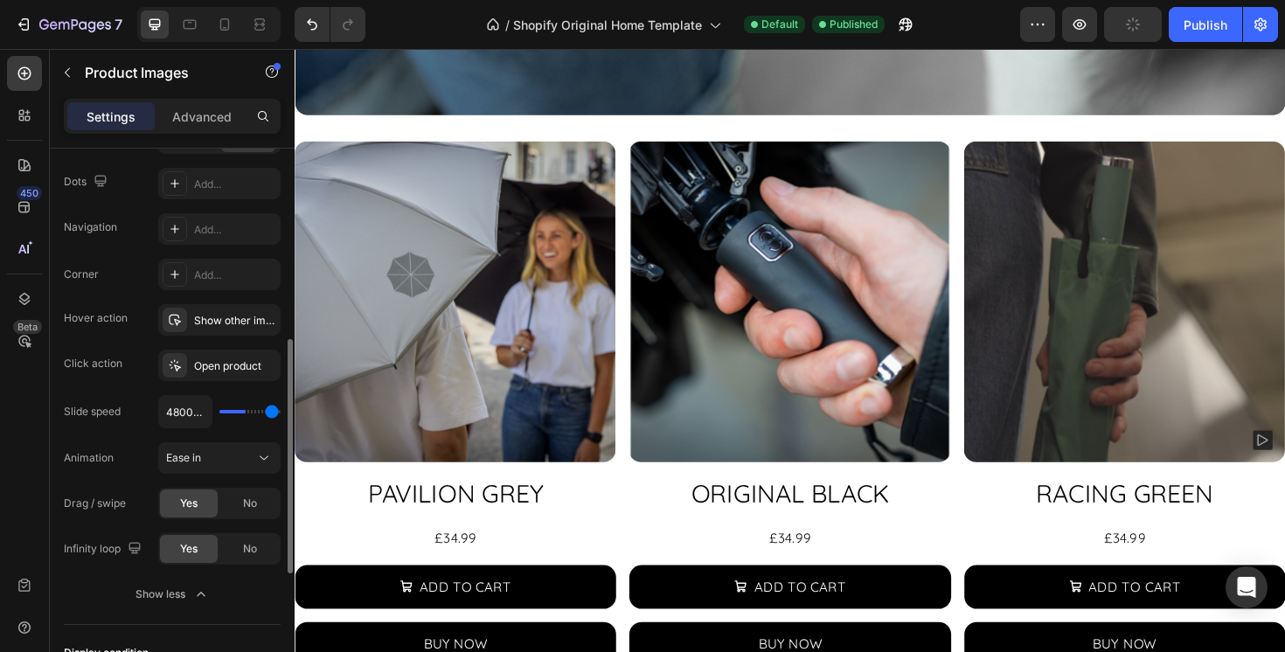
type input "4850ms"
type input "4850"
type input "4900ms"
drag, startPoint x: 226, startPoint y: 415, endPoint x: 272, endPoint y: 411, distance: 45.7
type input "4900"
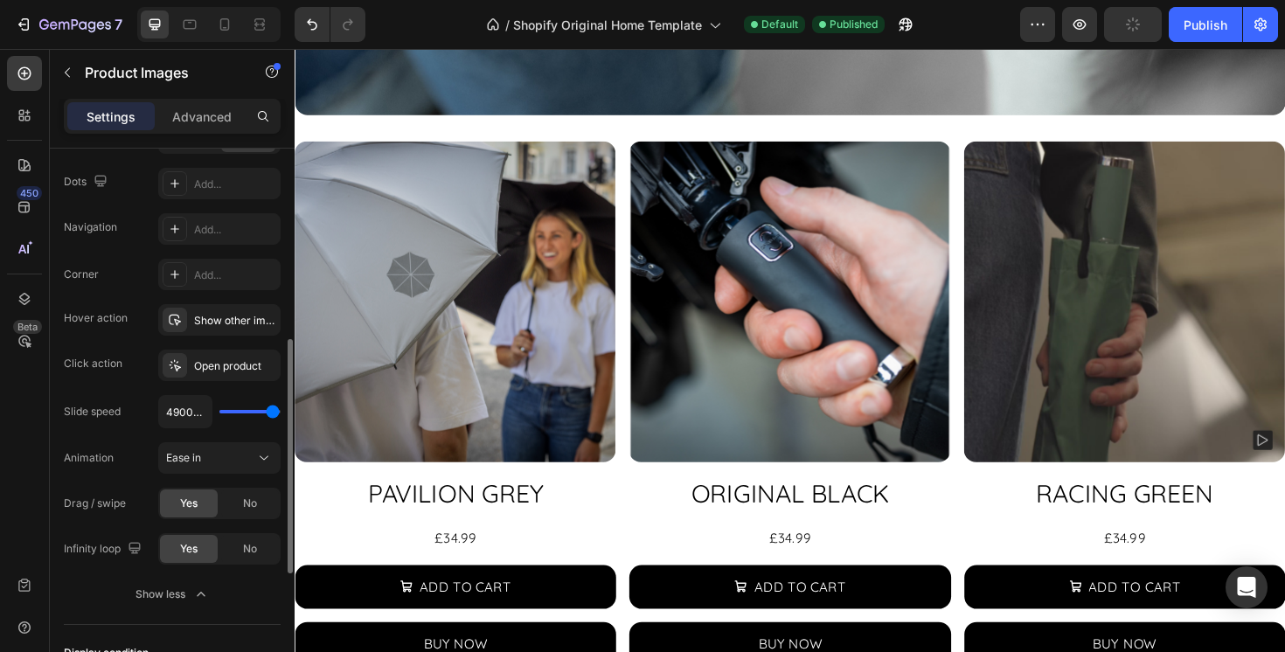
click at [272, 411] on input "range" at bounding box center [249, 411] width 61 height 3
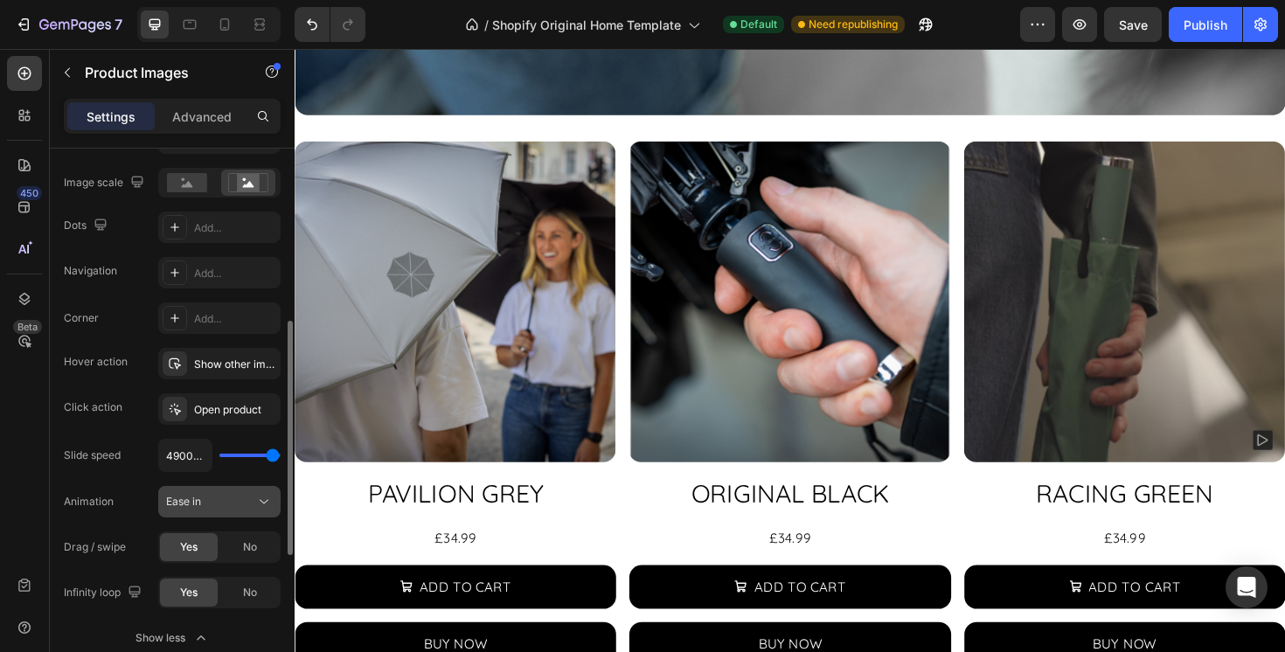
click at [254, 502] on div "Ease in" at bounding box center [210, 502] width 89 height 16
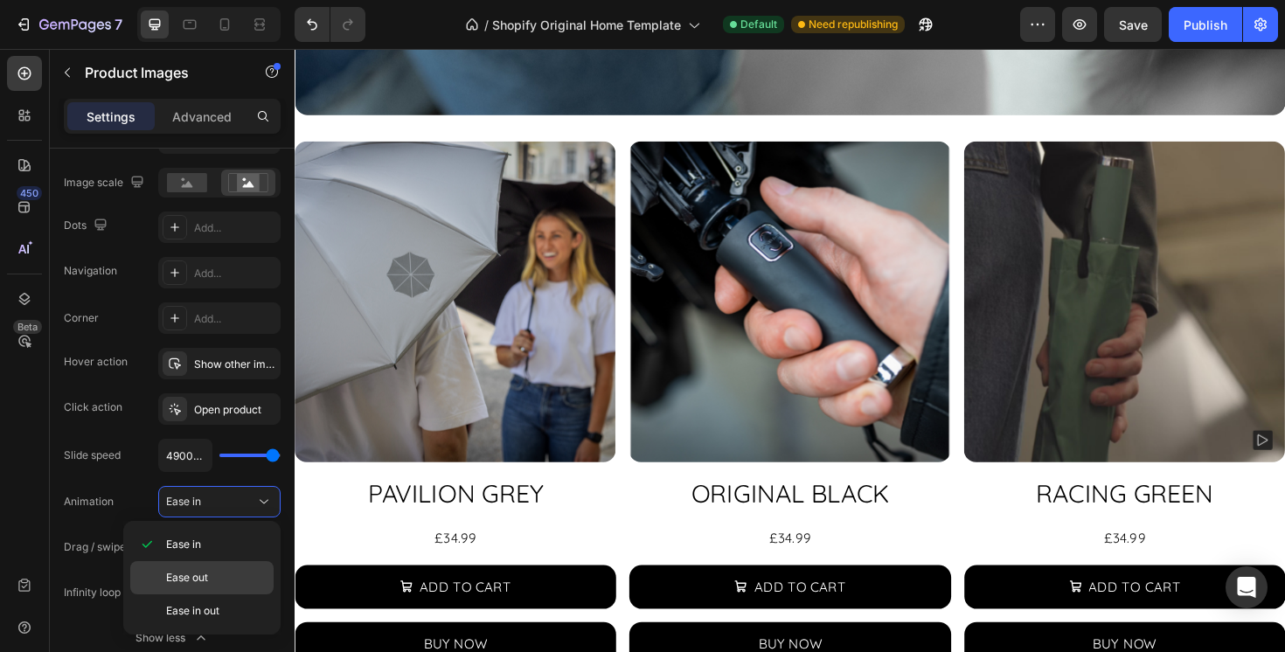
click at [195, 574] on span "Ease out" at bounding box center [187, 578] width 42 height 16
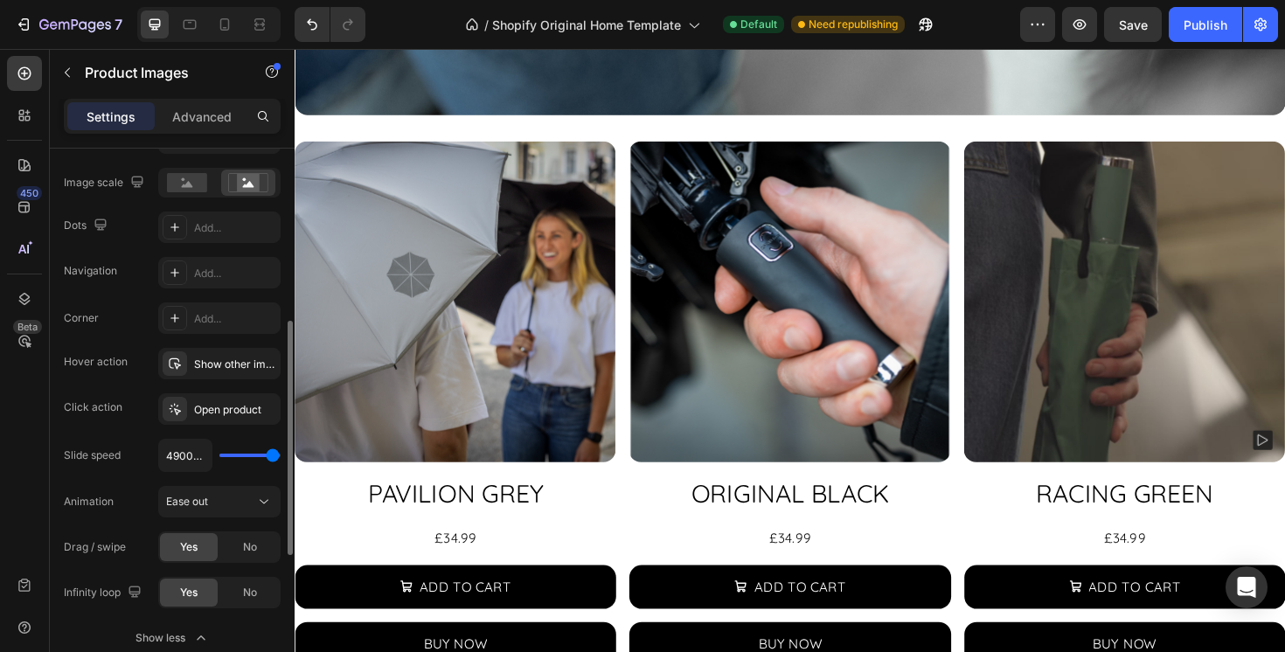
type input "3550ms"
type input "3550"
type input "2250ms"
type input "2250"
type input "1000ms"
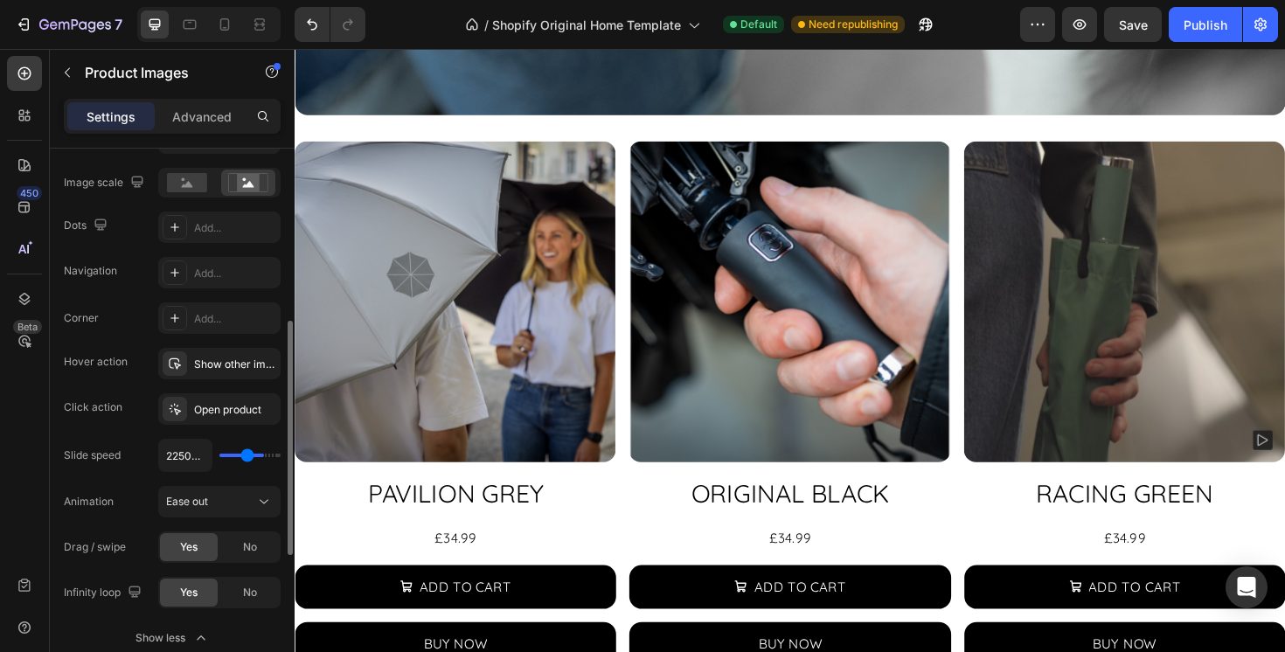
type input "1000"
type input "100ms"
drag, startPoint x: 271, startPoint y: 459, endPoint x: 198, endPoint y: 459, distance: 73.4
type input "100"
click at [219, 457] on input "range" at bounding box center [249, 455] width 61 height 3
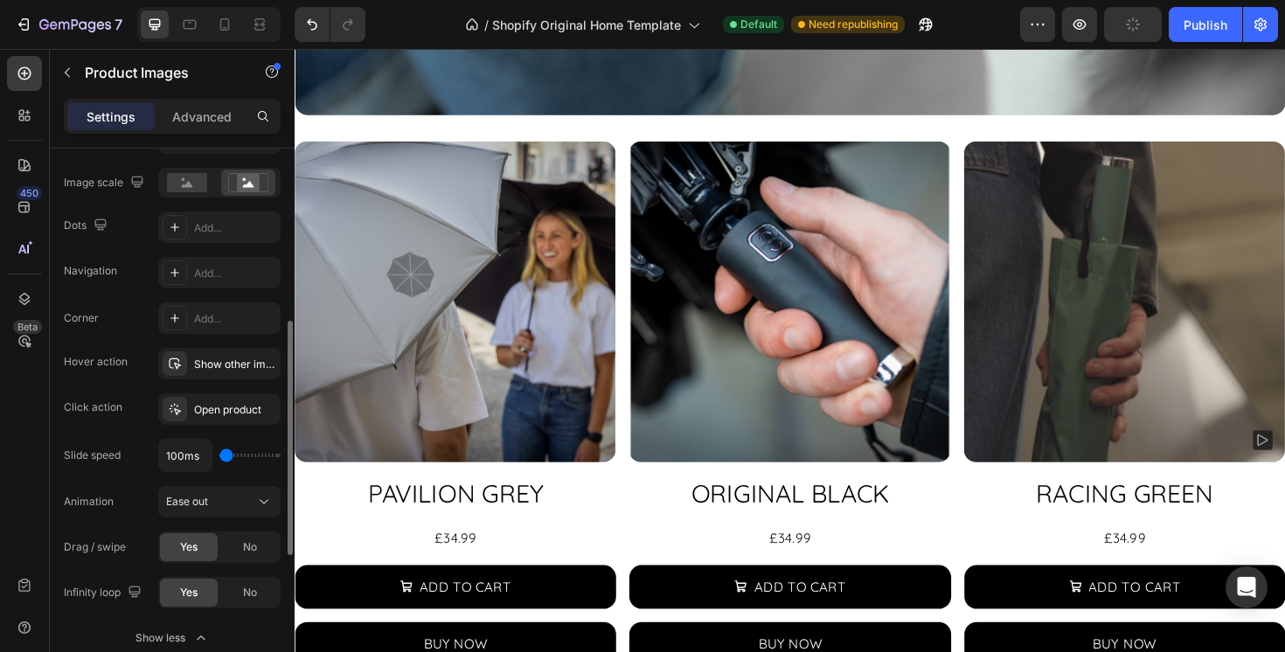
type input "850ms"
type input "850"
type input "4850ms"
type input "4850"
type input "5000ms"
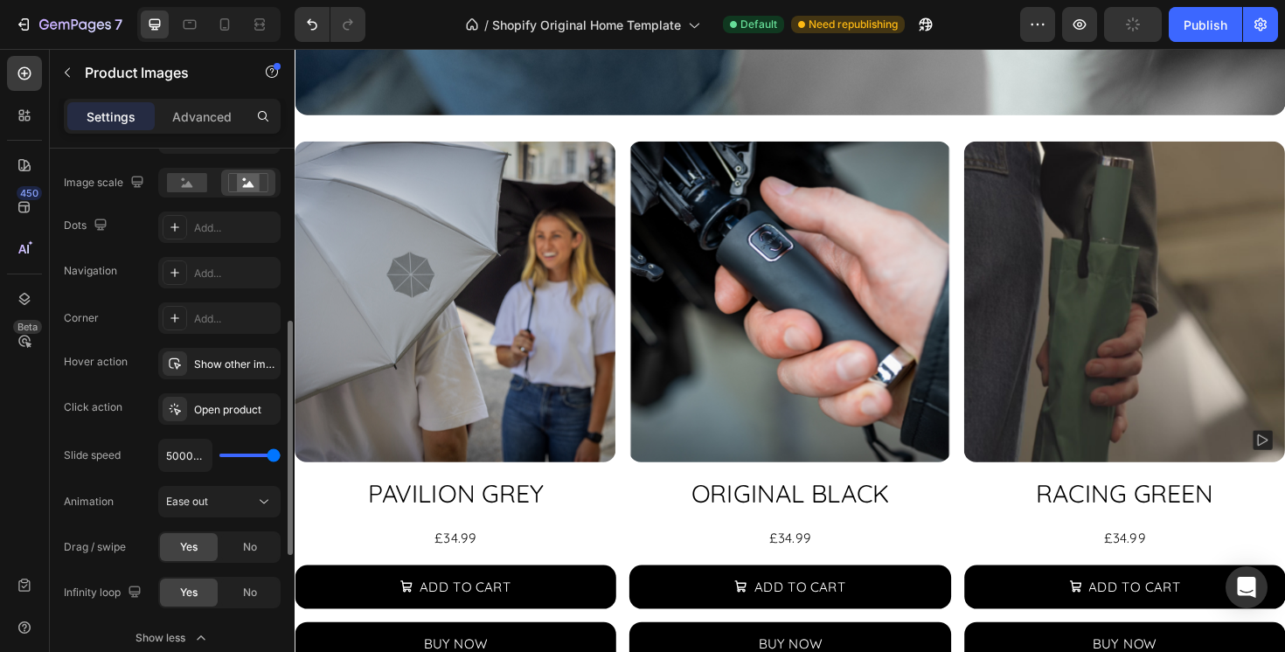
drag, startPoint x: 272, startPoint y: 455, endPoint x: 373, endPoint y: 455, distance: 101.4
type input "5000"
click at [281, 455] on input "range" at bounding box center [249, 455] width 61 height 3
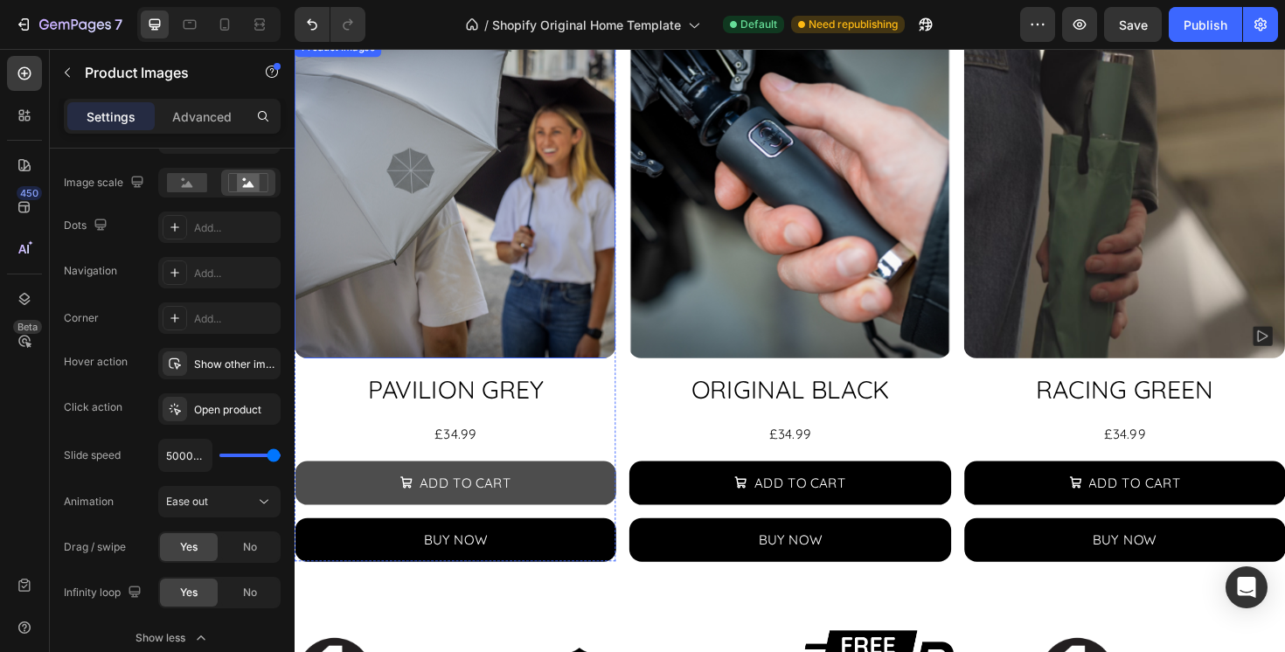
scroll to position [656, 0]
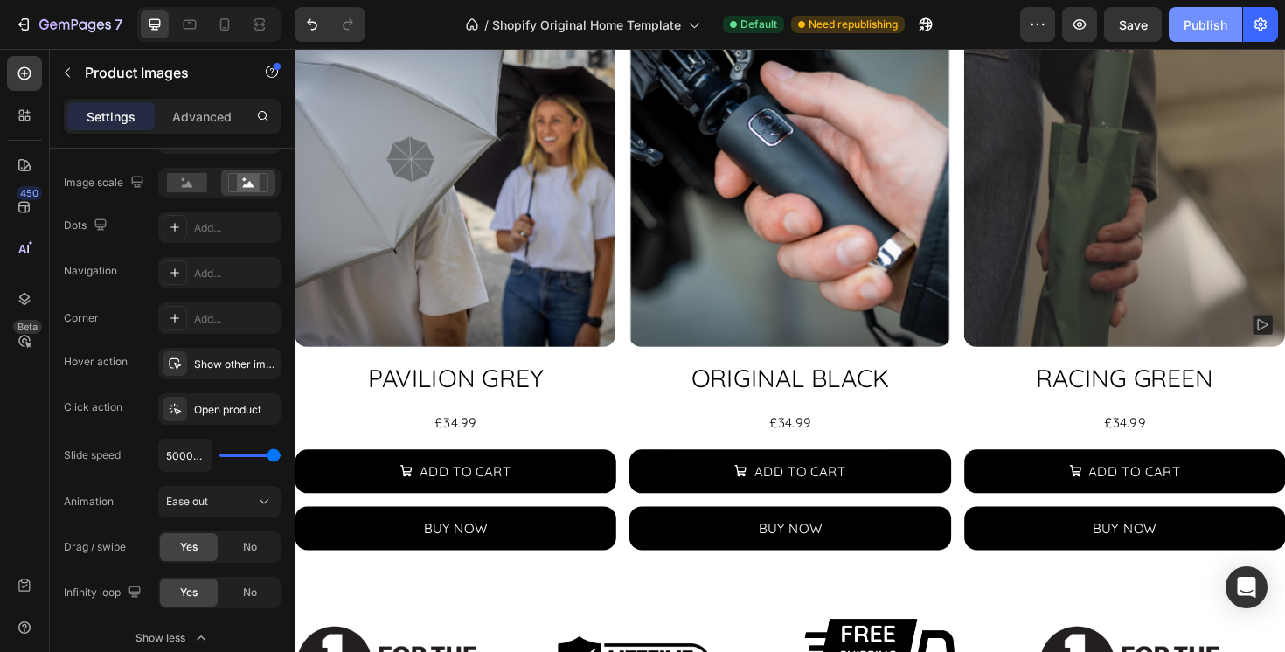
click at [1202, 26] on div "Publish" at bounding box center [1206, 25] width 44 height 18
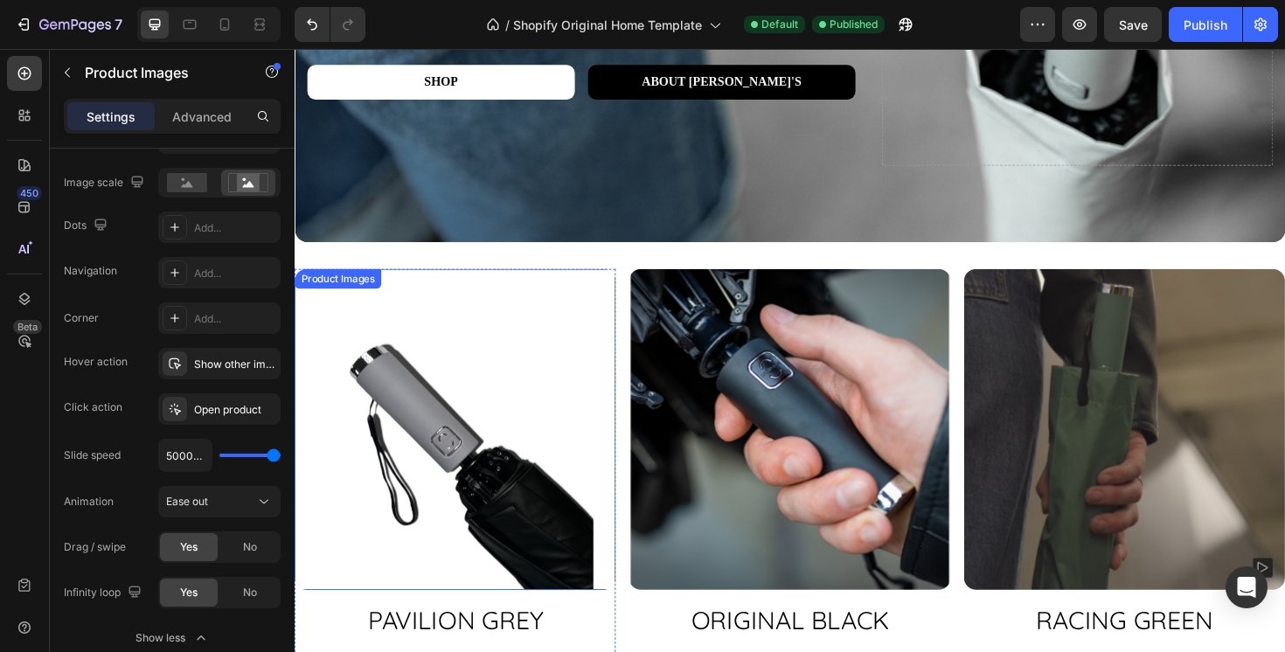
scroll to position [414, 0]
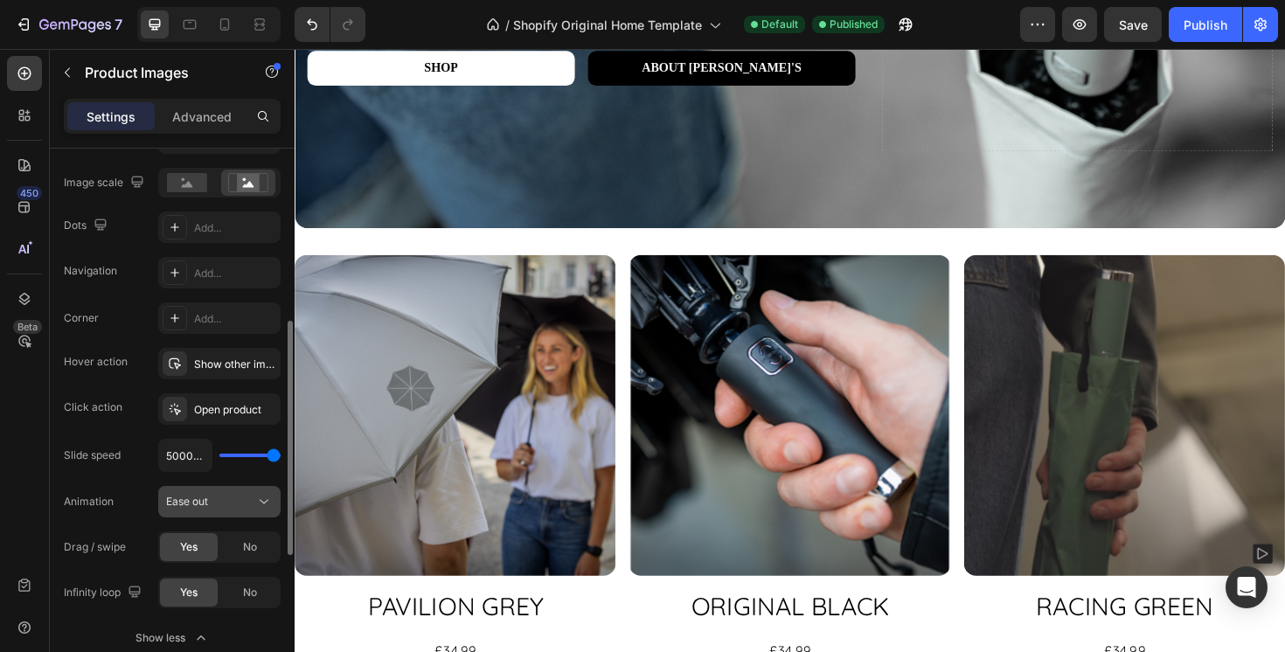
click at [243, 505] on div "Ease out" at bounding box center [210, 502] width 89 height 16
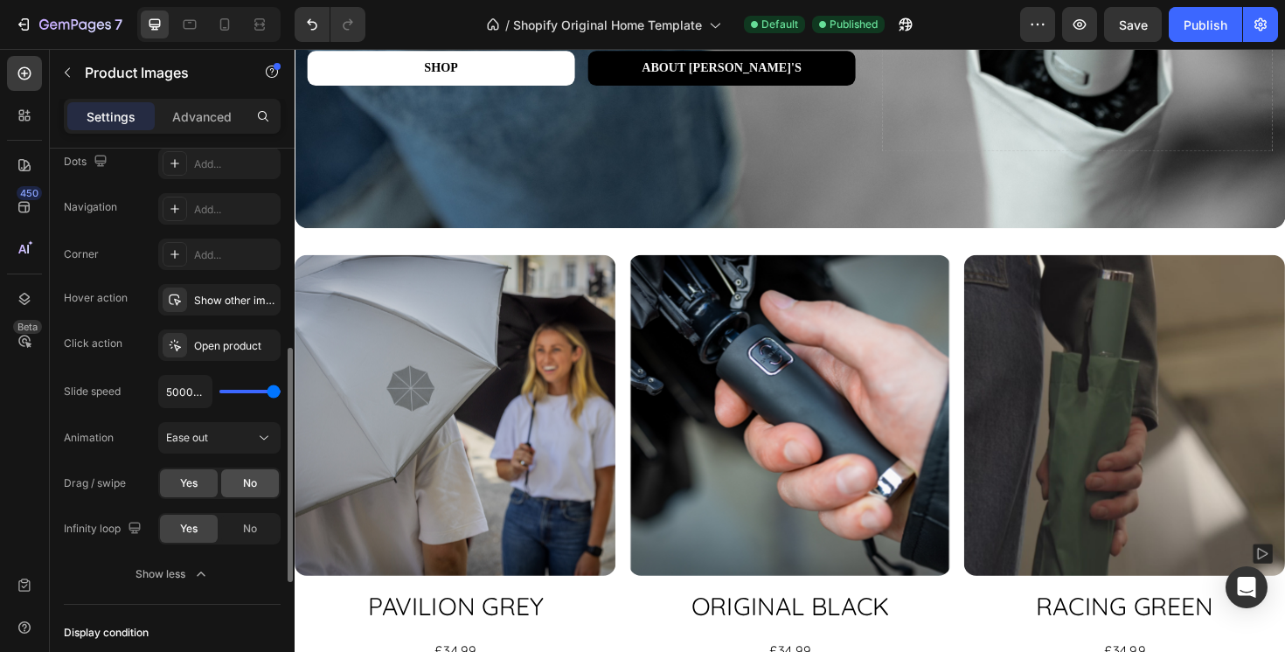
click at [235, 490] on div "No" at bounding box center [250, 484] width 58 height 28
click at [201, 442] on span "Ease out" at bounding box center [187, 437] width 42 height 13
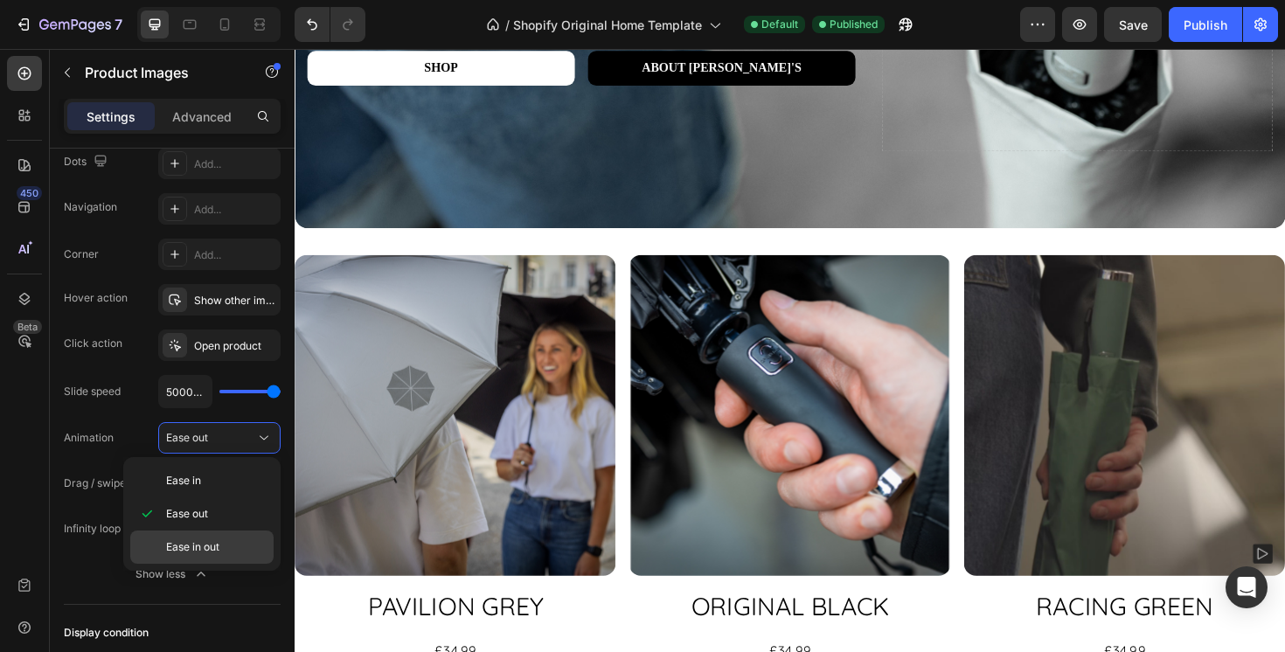
click at [197, 552] on span "Ease in out" at bounding box center [192, 547] width 53 height 16
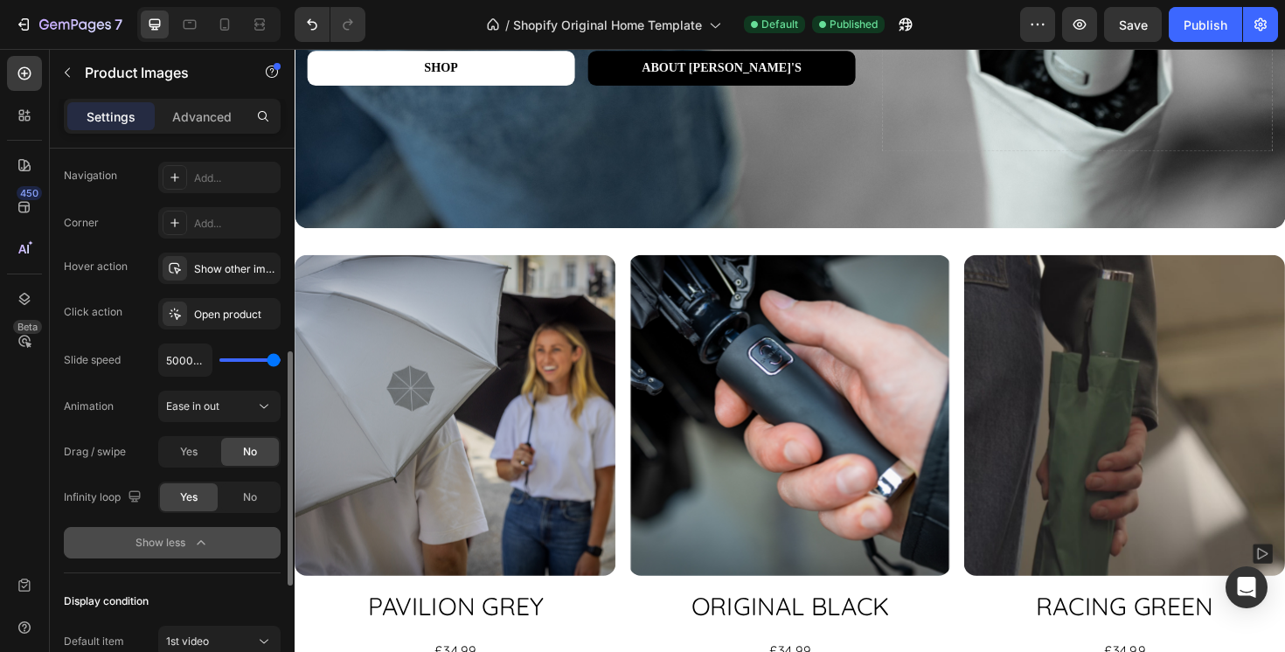
scroll to position [492, 0]
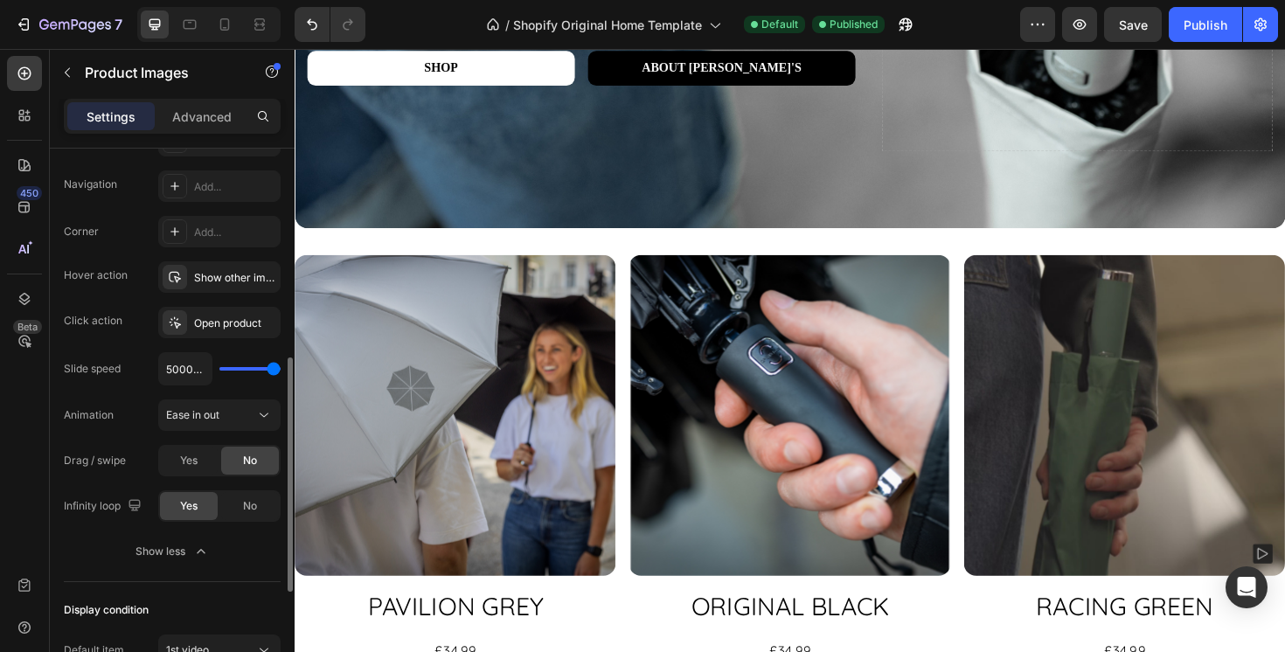
click at [238, 376] on div "5000ms" at bounding box center [219, 368] width 122 height 33
type input "2000ms"
type input "2000"
type input "1950ms"
type input "1950"
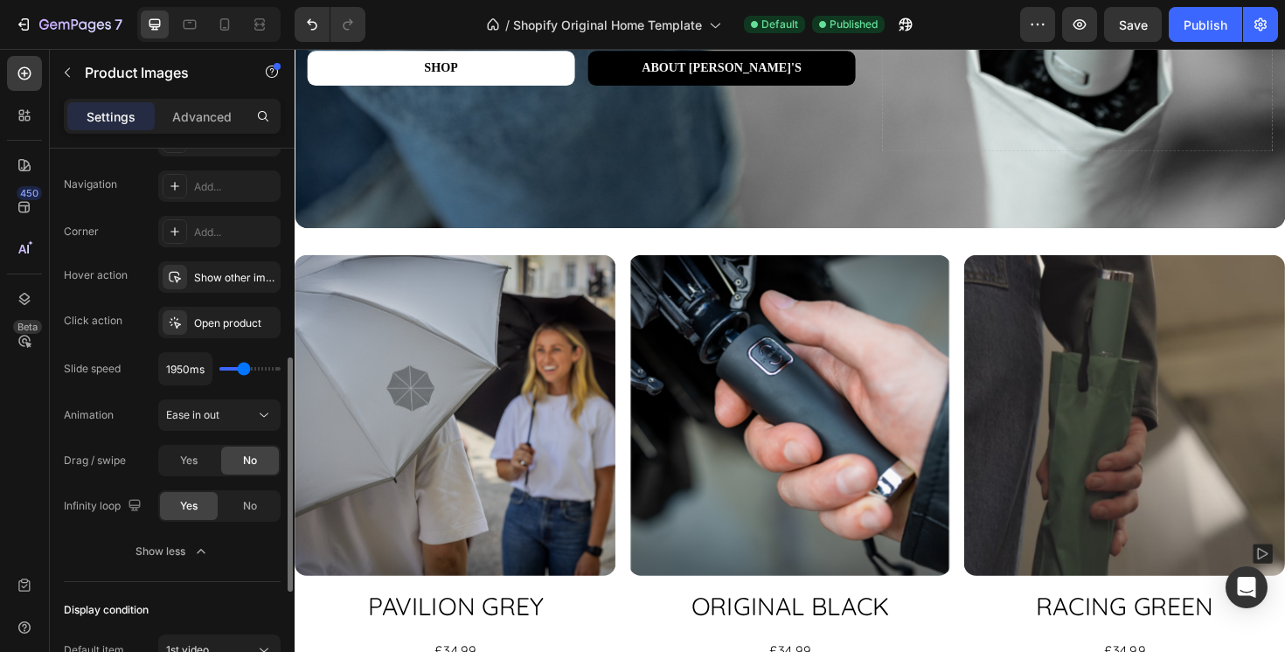
type input "1550ms"
type input "1550"
type input "600ms"
type input "600"
type input "100ms"
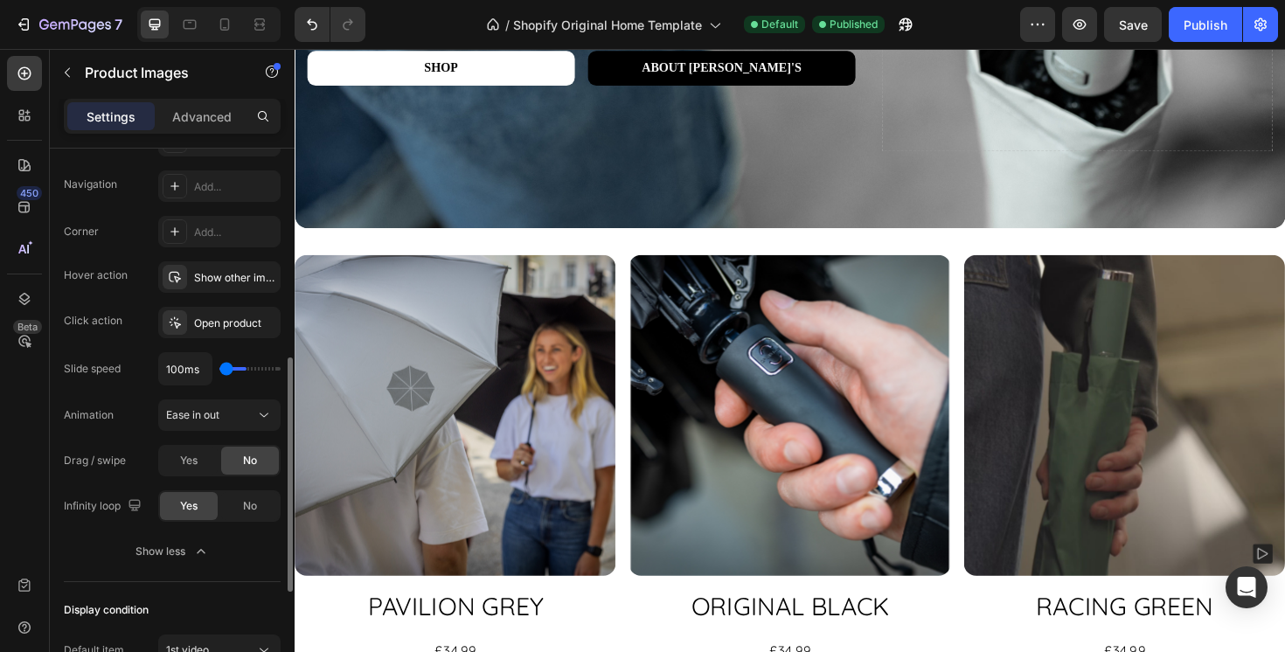
drag, startPoint x: 244, startPoint y: 369, endPoint x: 198, endPoint y: 369, distance: 45.5
type input "100"
click at [219, 369] on input "range" at bounding box center [249, 368] width 61 height 3
click at [1200, 19] on div "Publish" at bounding box center [1206, 25] width 44 height 18
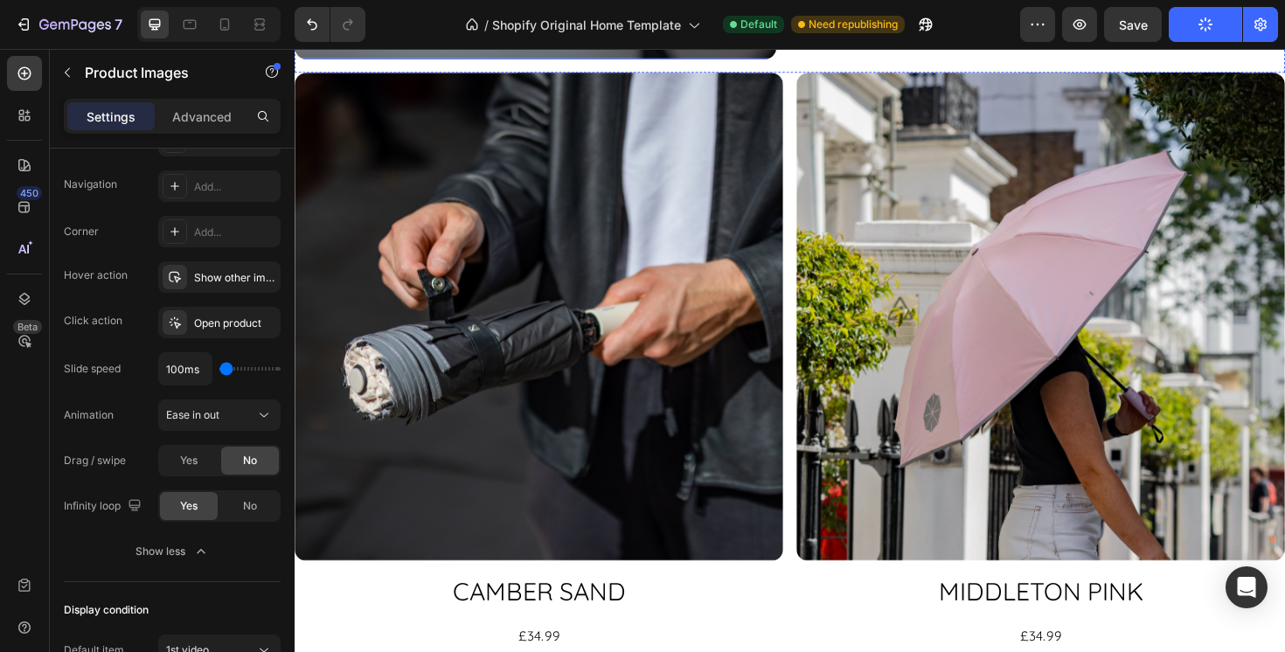
scroll to position [1926, 0]
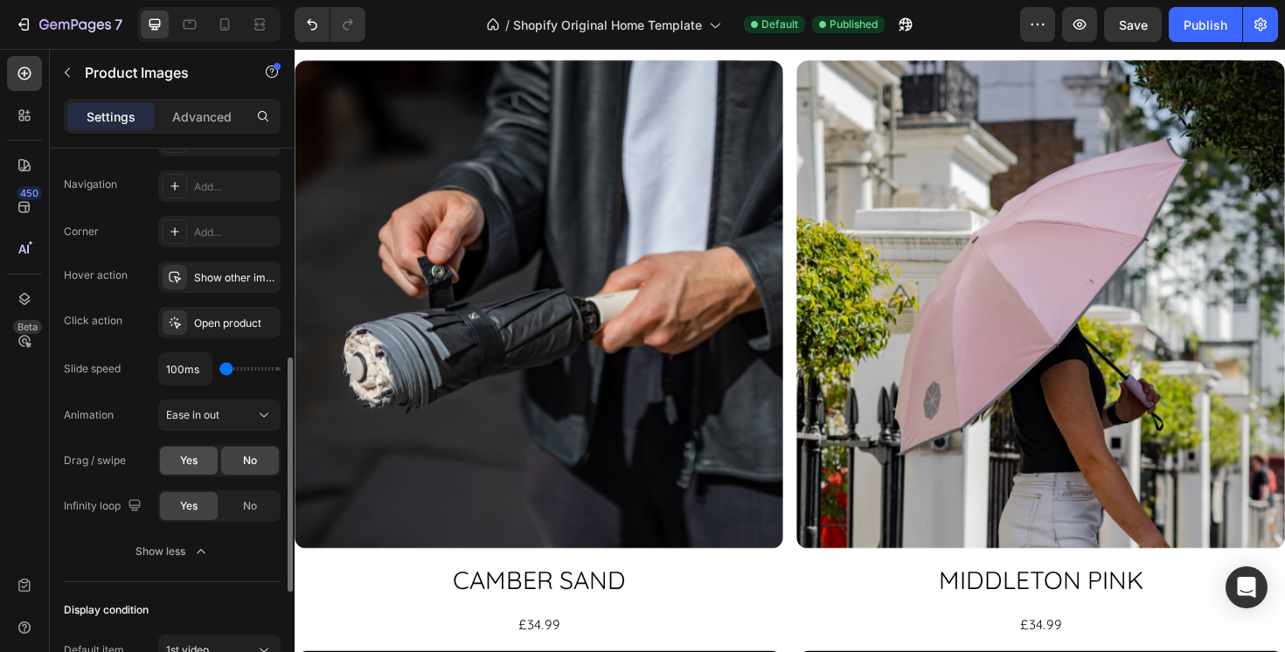
click at [191, 456] on span "Yes" at bounding box center [188, 461] width 17 height 16
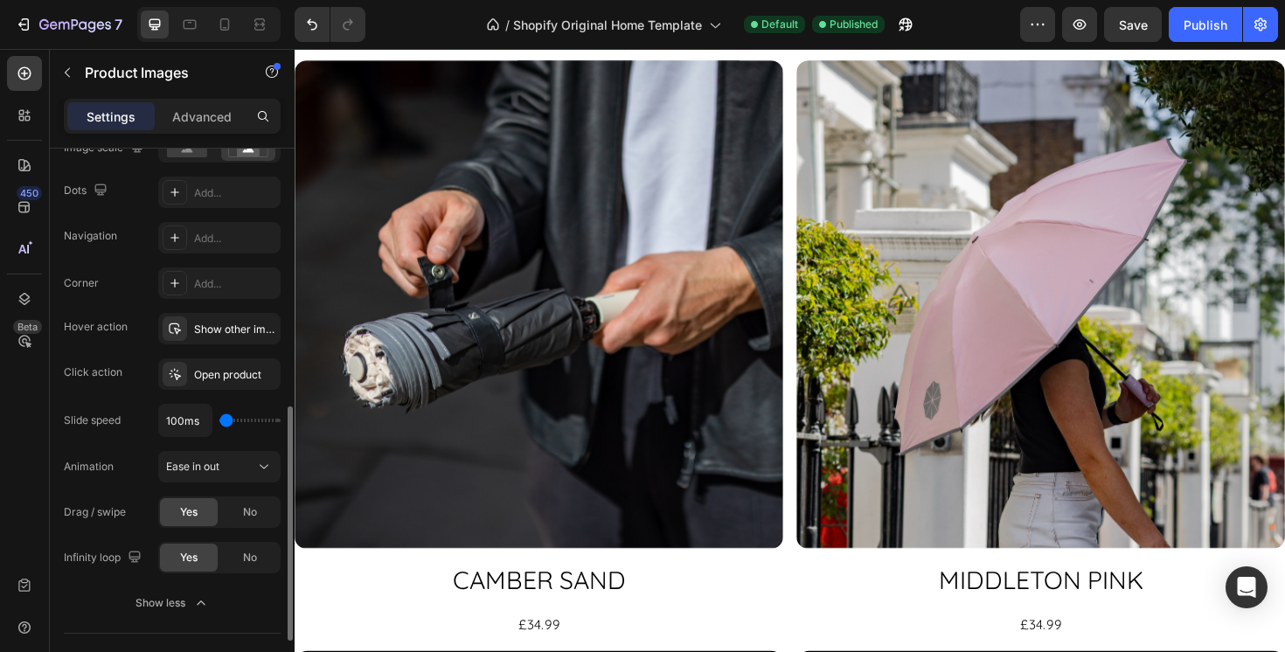
scroll to position [440, 0]
click at [1207, 18] on div "Publish" at bounding box center [1206, 25] width 44 height 18
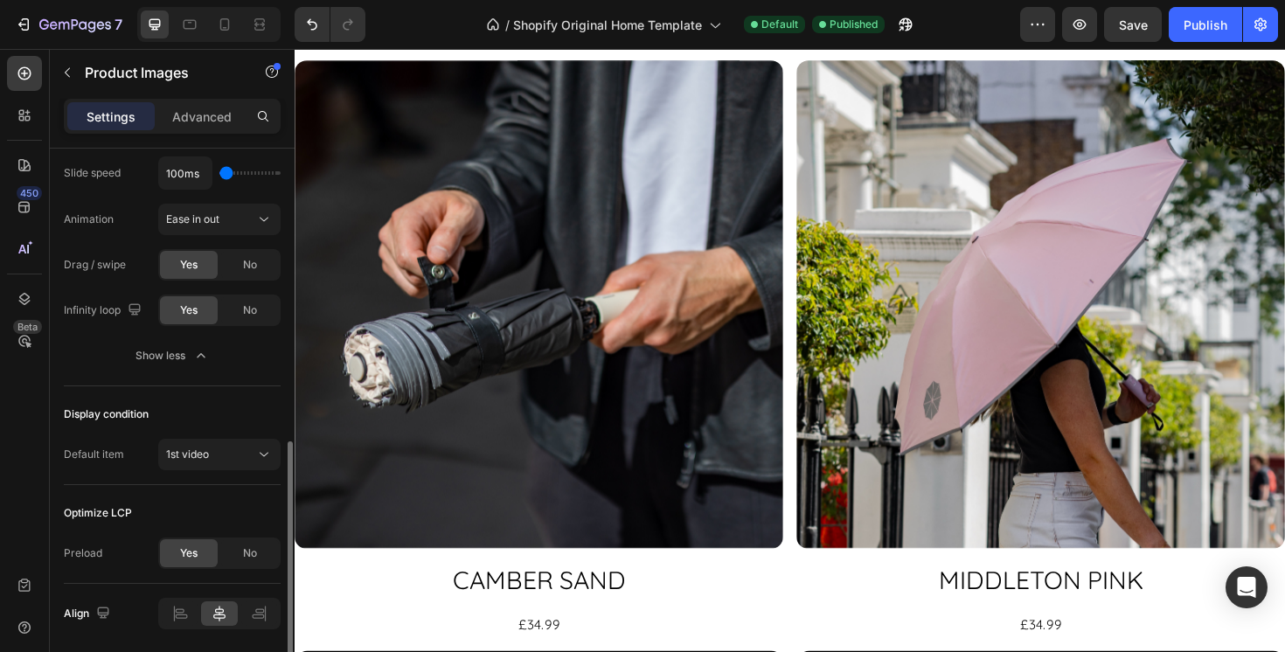
scroll to position [687, 0]
click at [254, 451] on div "1st video" at bounding box center [210, 456] width 89 height 16
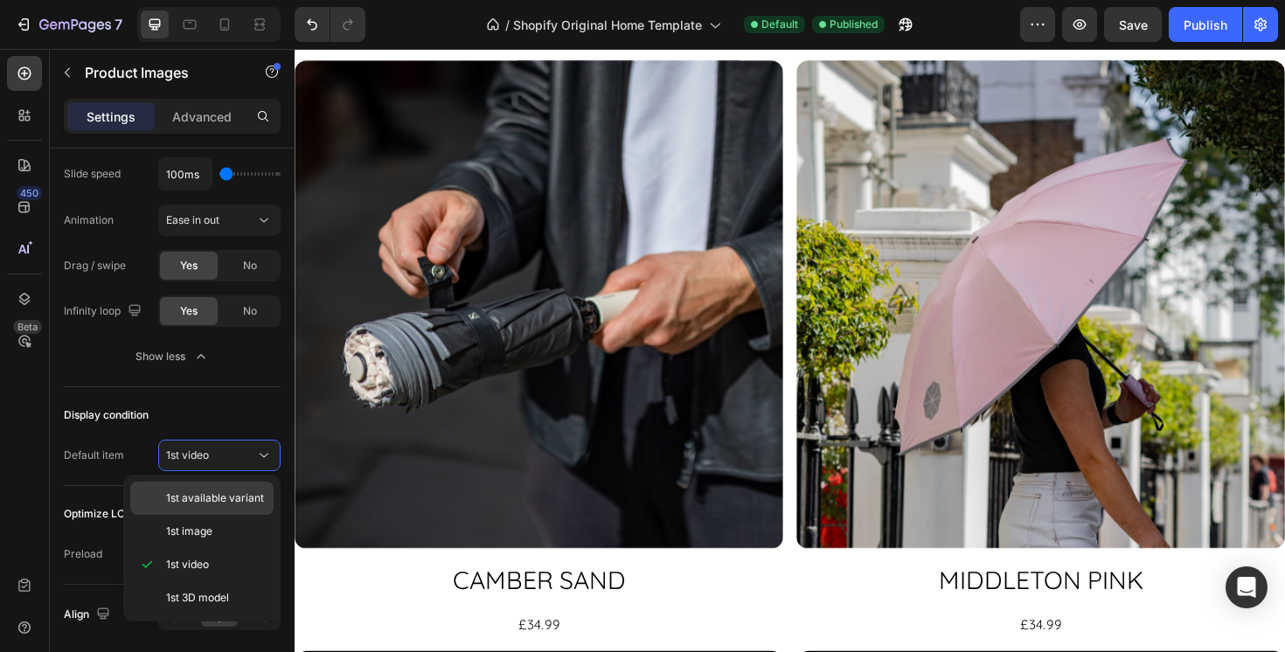
click at [245, 499] on span "1st available variant" at bounding box center [215, 498] width 98 height 16
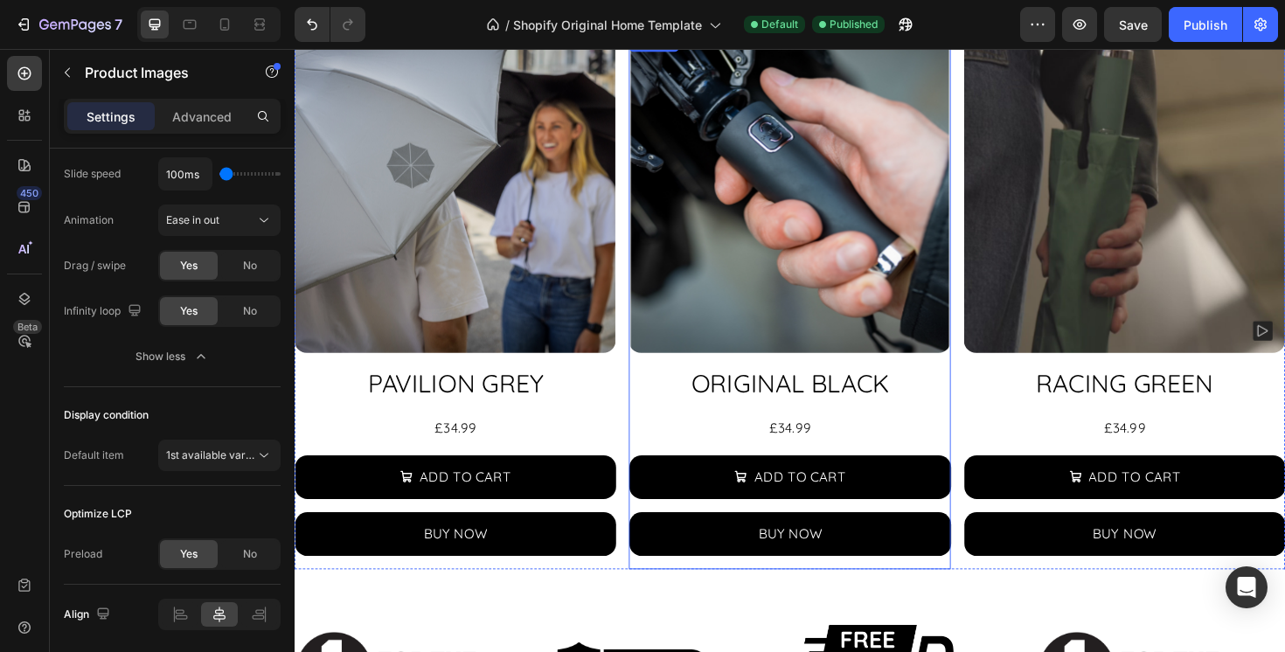
scroll to position [454, 0]
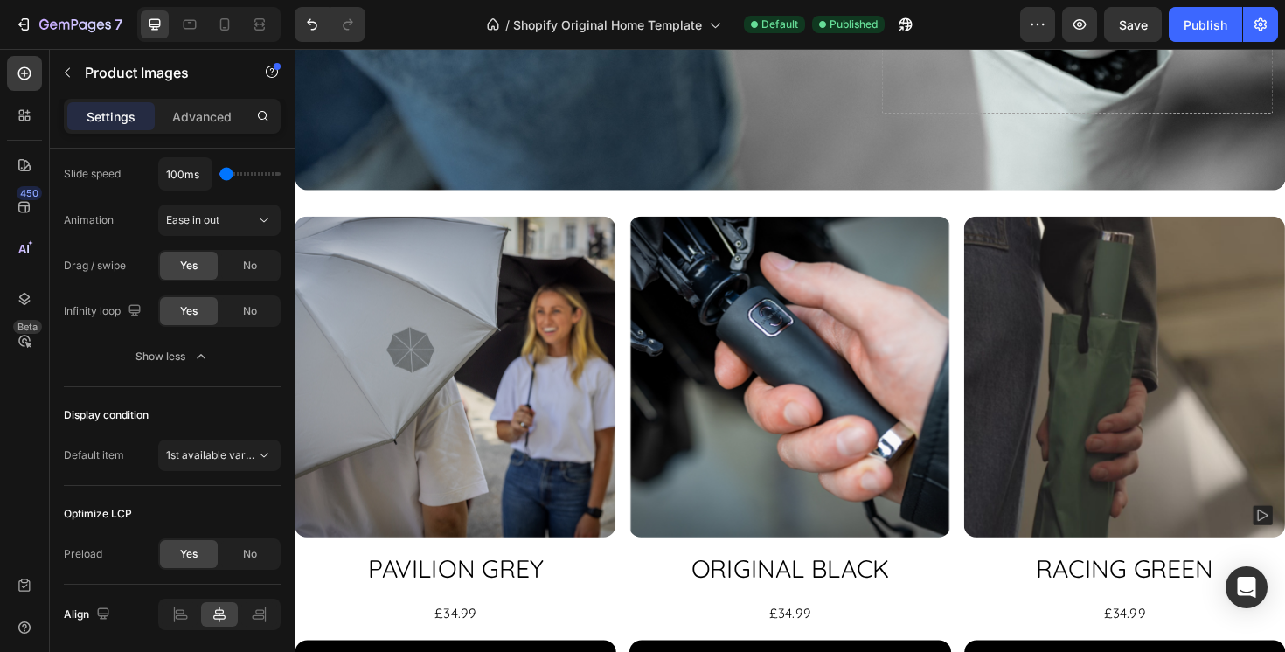
click at [1103, 405] on img at bounding box center [1174, 396] width 340 height 340
click at [994, 592] on div "Product Images PAVILION GREY Product Title £34.99 Product Price Product Price R…" at bounding box center [819, 510] width 1049 height 569
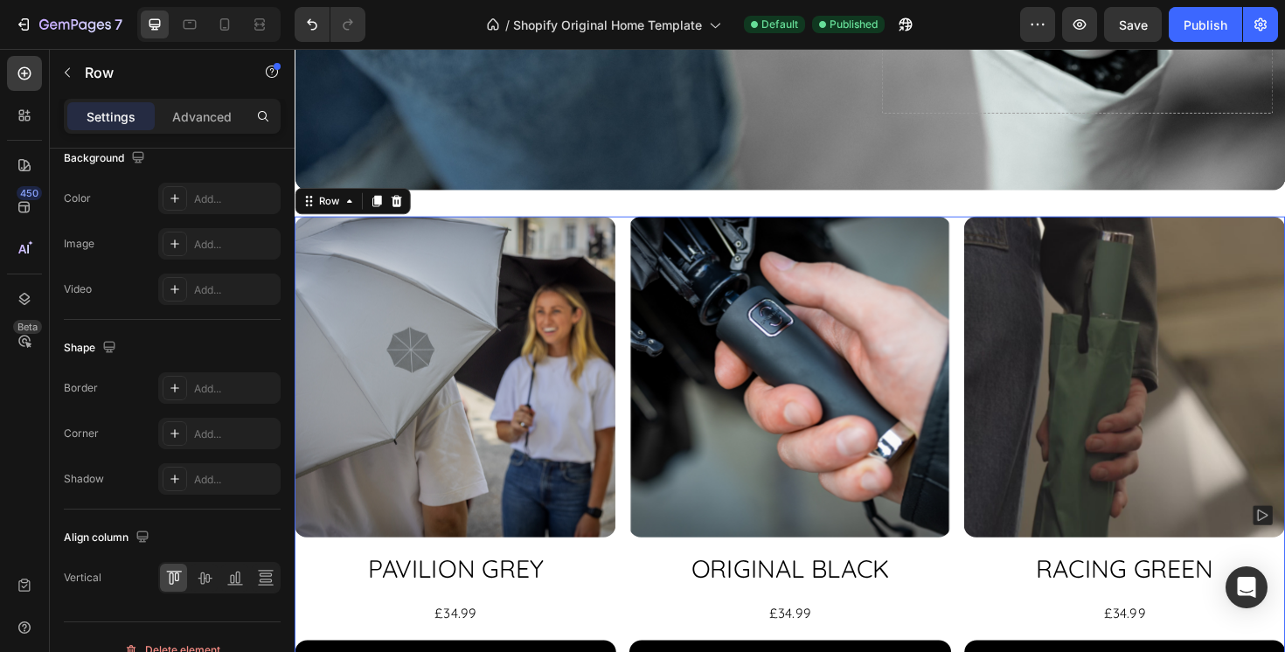
scroll to position [0, 0]
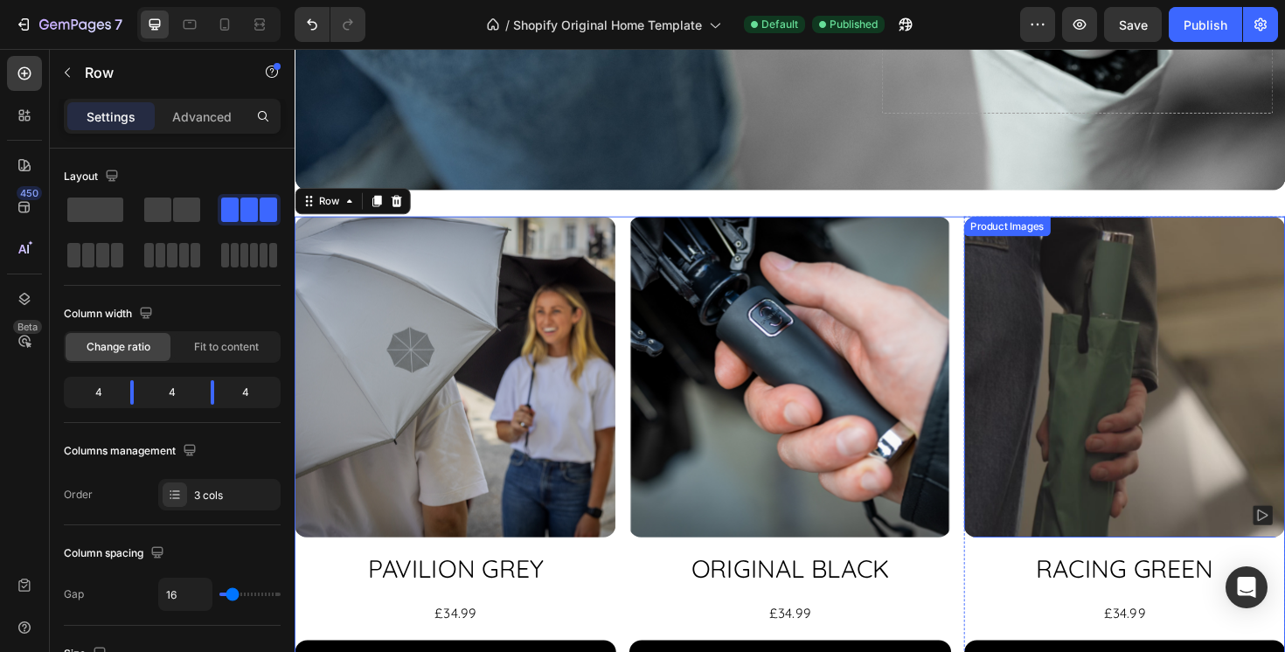
click at [1046, 419] on img at bounding box center [1174, 396] width 340 height 340
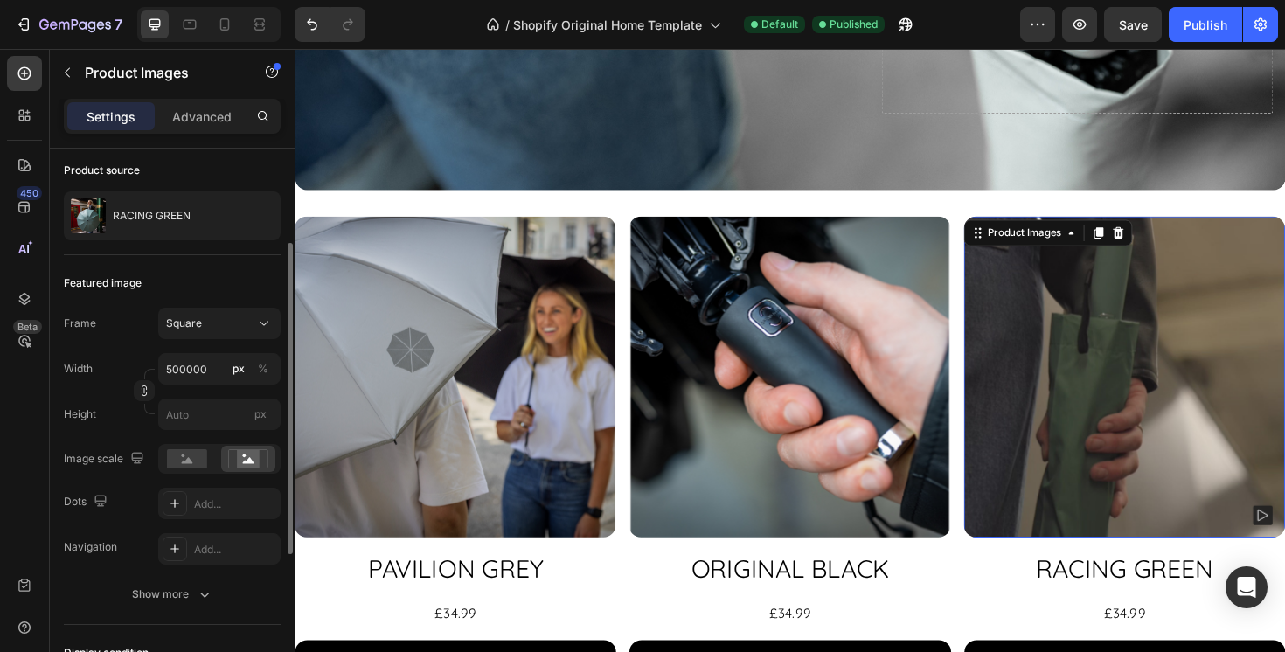
scroll to position [163, 0]
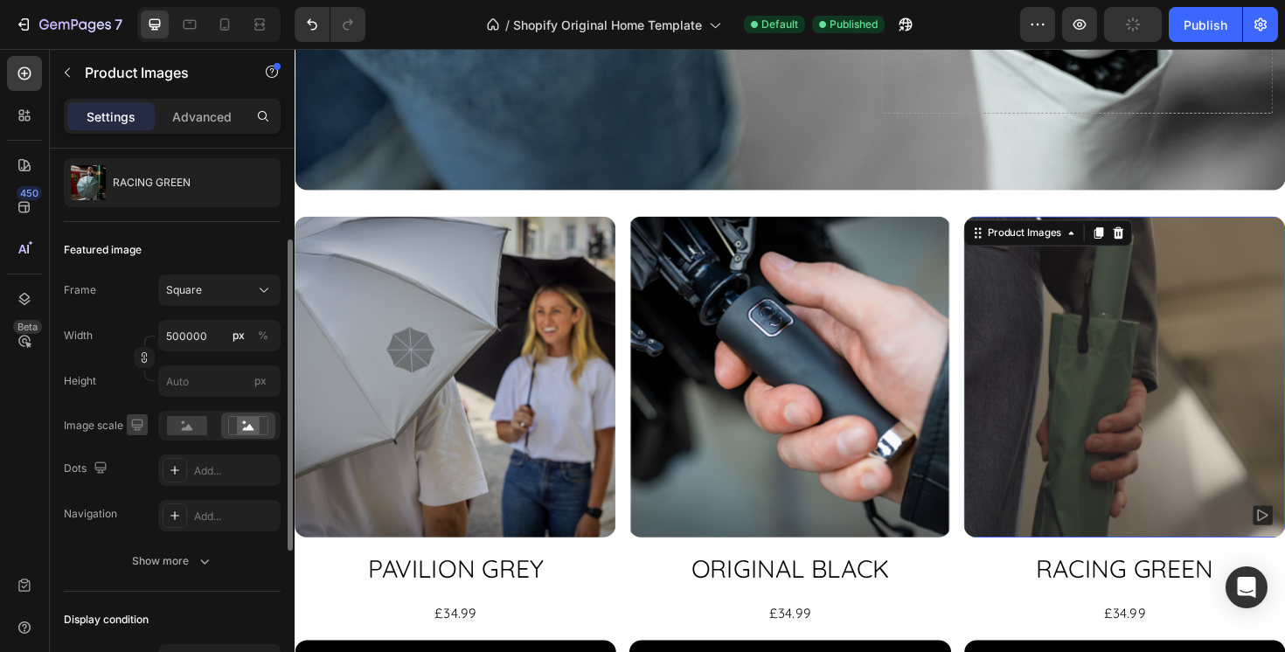
click at [135, 424] on icon "button" at bounding box center [136, 424] width 11 height 11
click at [144, 518] on icon "button" at bounding box center [141, 516] width 10 height 12
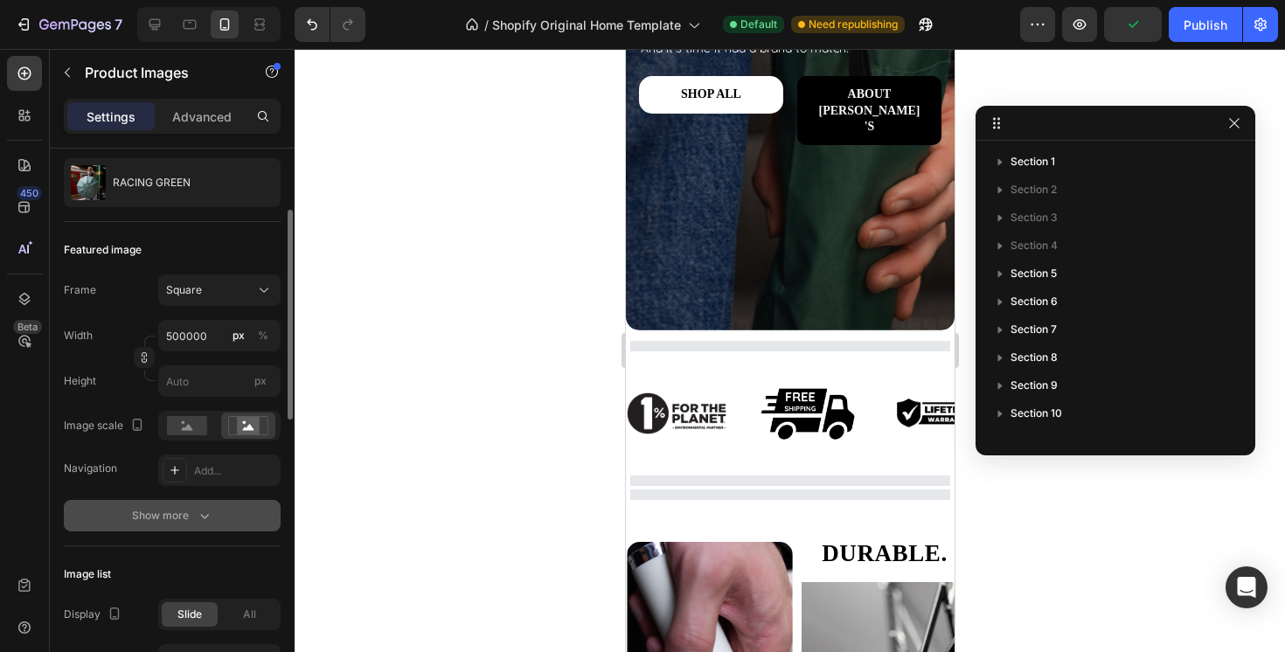
scroll to position [393, 0]
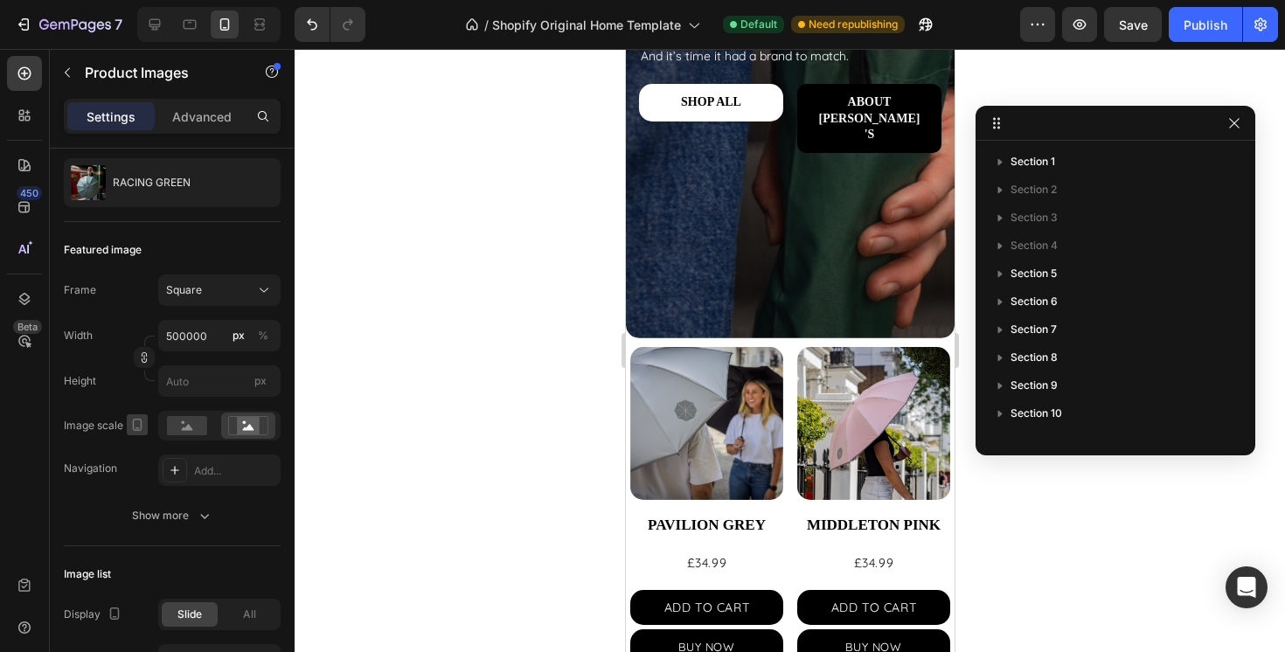
click at [136, 430] on icon "button" at bounding box center [138, 425] width 10 height 12
click at [140, 456] on icon "button" at bounding box center [140, 452] width 17 height 17
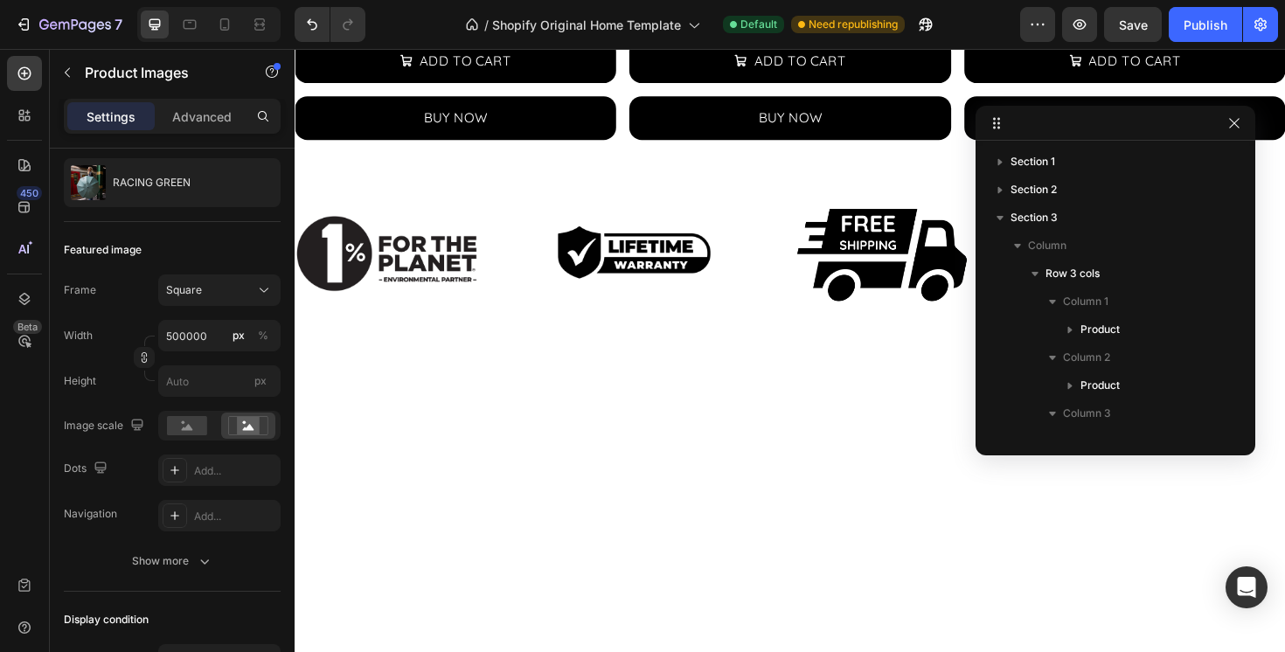
scroll to position [0, 0]
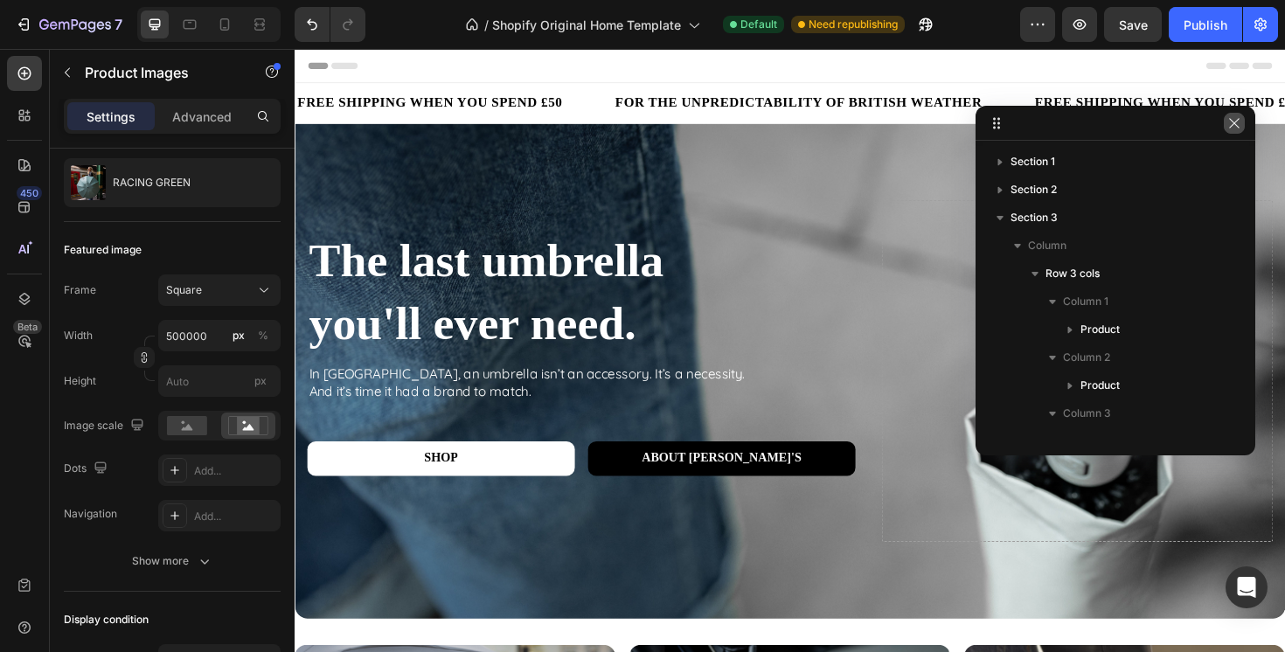
click at [1234, 127] on icon "button" at bounding box center [1235, 123] width 14 height 14
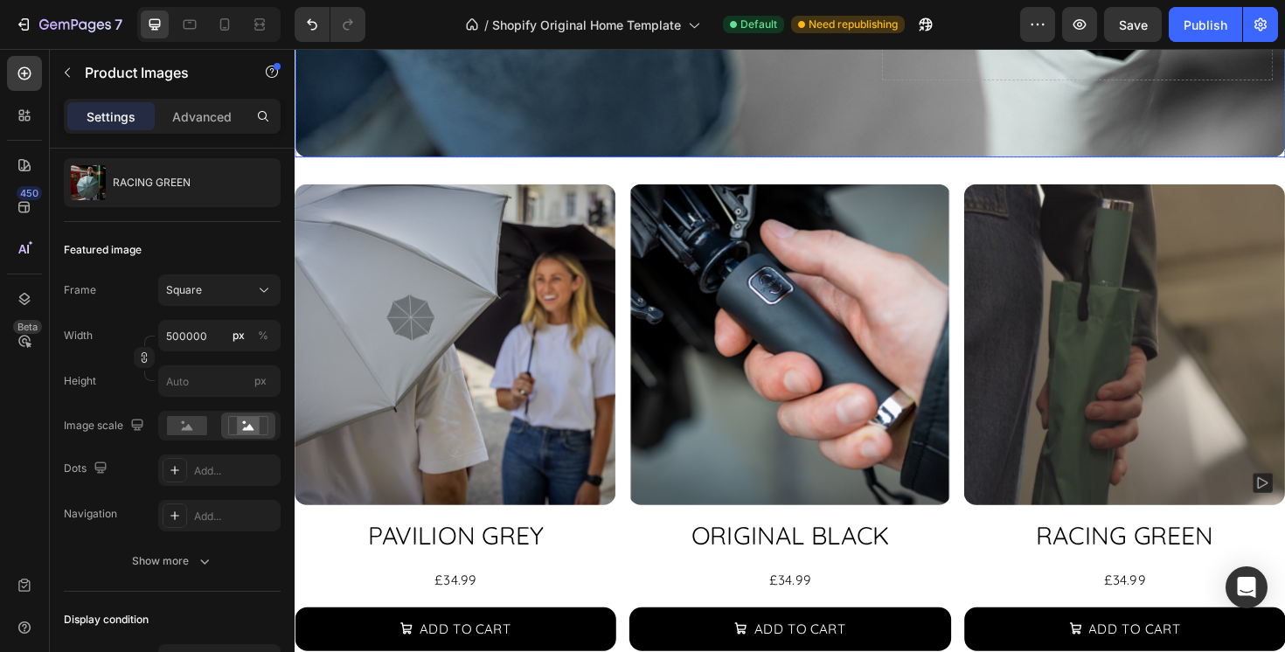
scroll to position [510, 0]
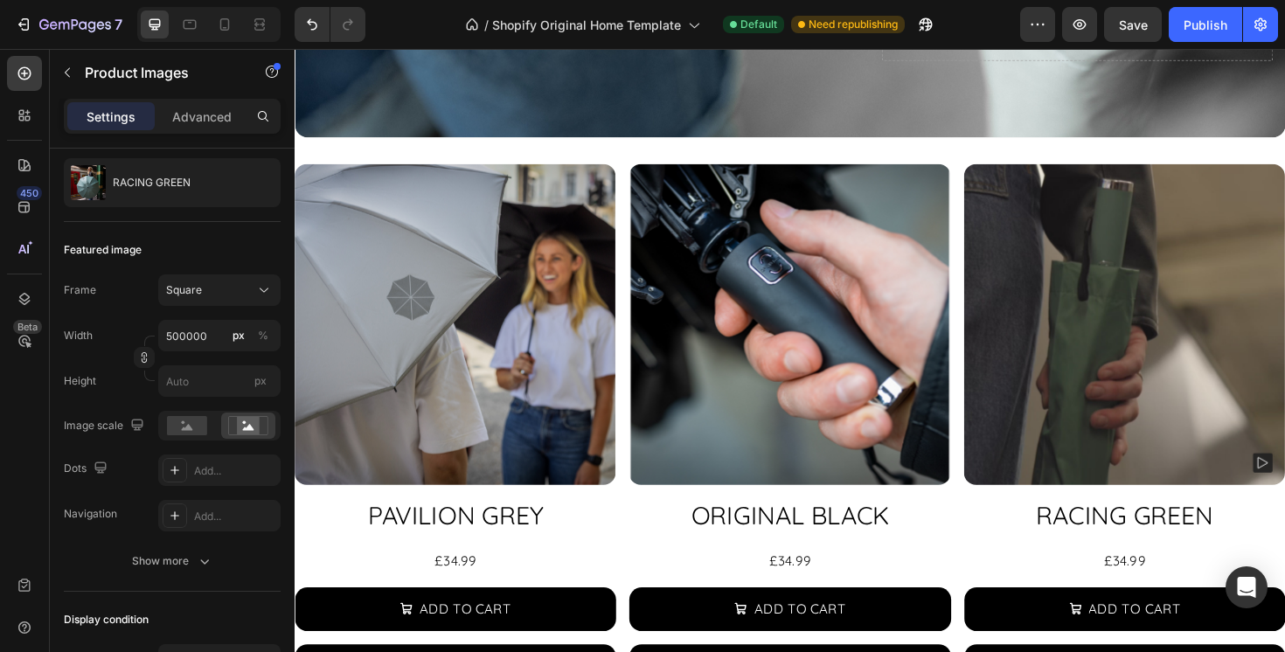
click at [1047, 386] on img at bounding box center [1174, 340] width 340 height 340
click at [1026, 569] on div "RACING GREEN Product Title £34.99 Product Price Product Price Row ADD TO CART A…" at bounding box center [1174, 632] width 340 height 214
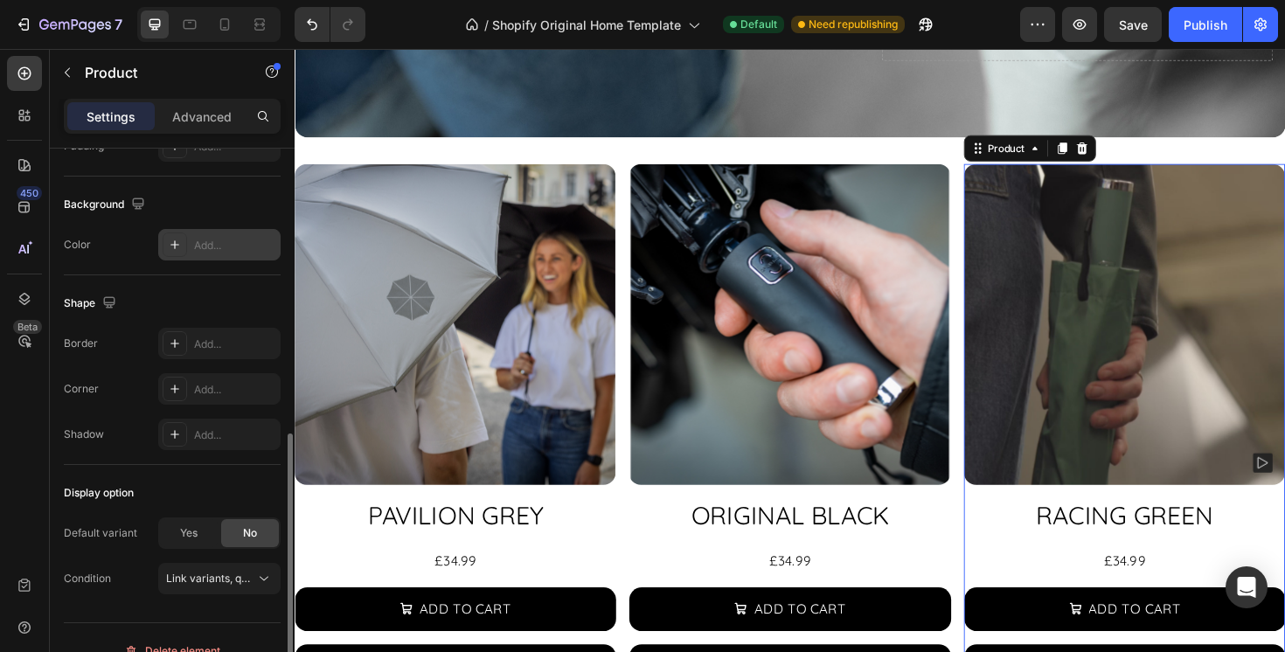
scroll to position [484, 0]
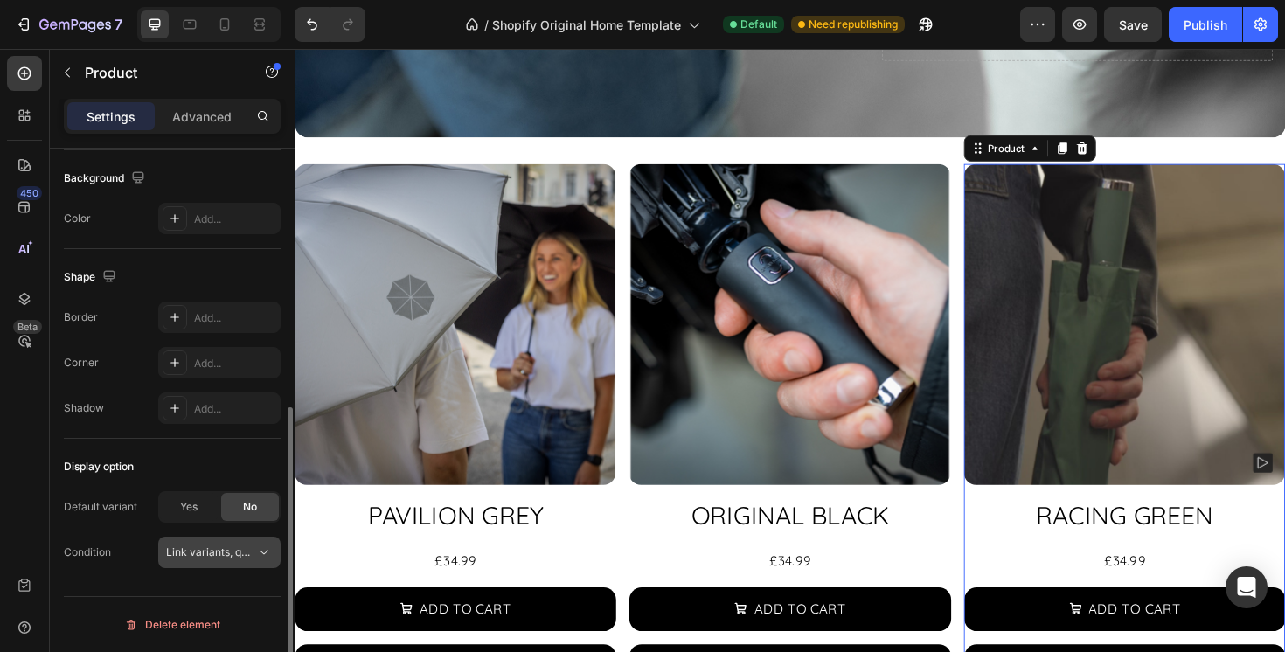
click at [245, 558] on span "Link variants, quantity <br> between same products" at bounding box center [295, 552] width 258 height 13
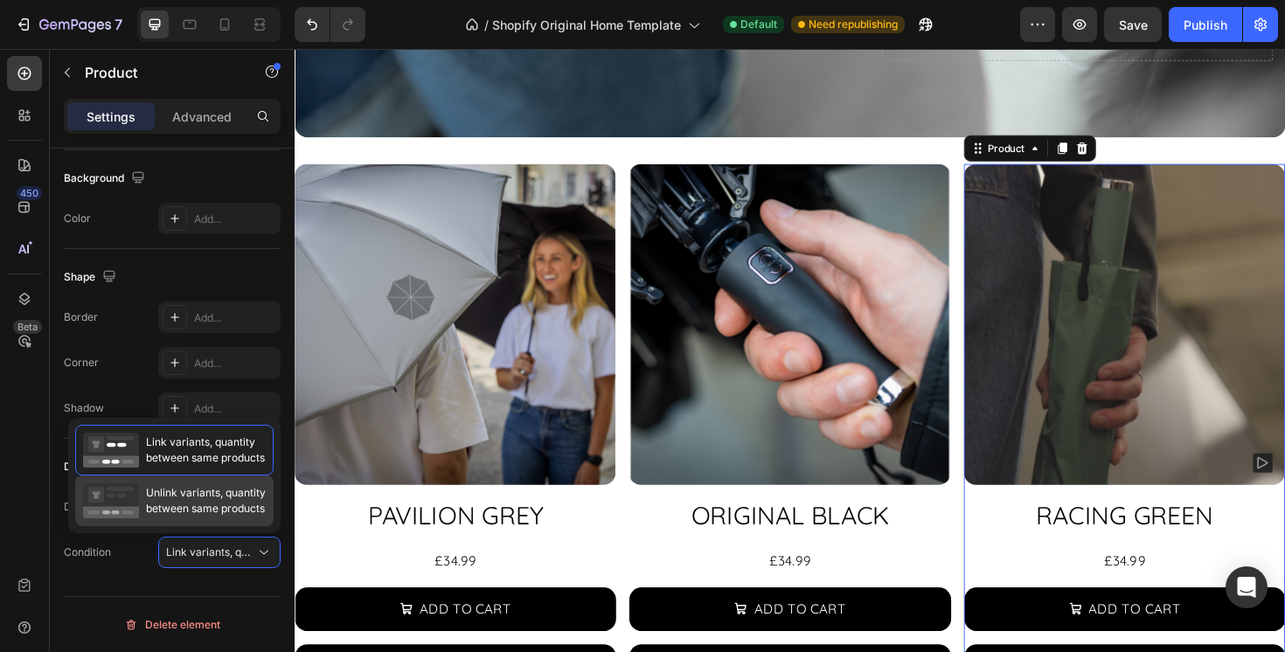
click at [227, 497] on span "Unlink variants, quantity between same products" at bounding box center [206, 500] width 120 height 31
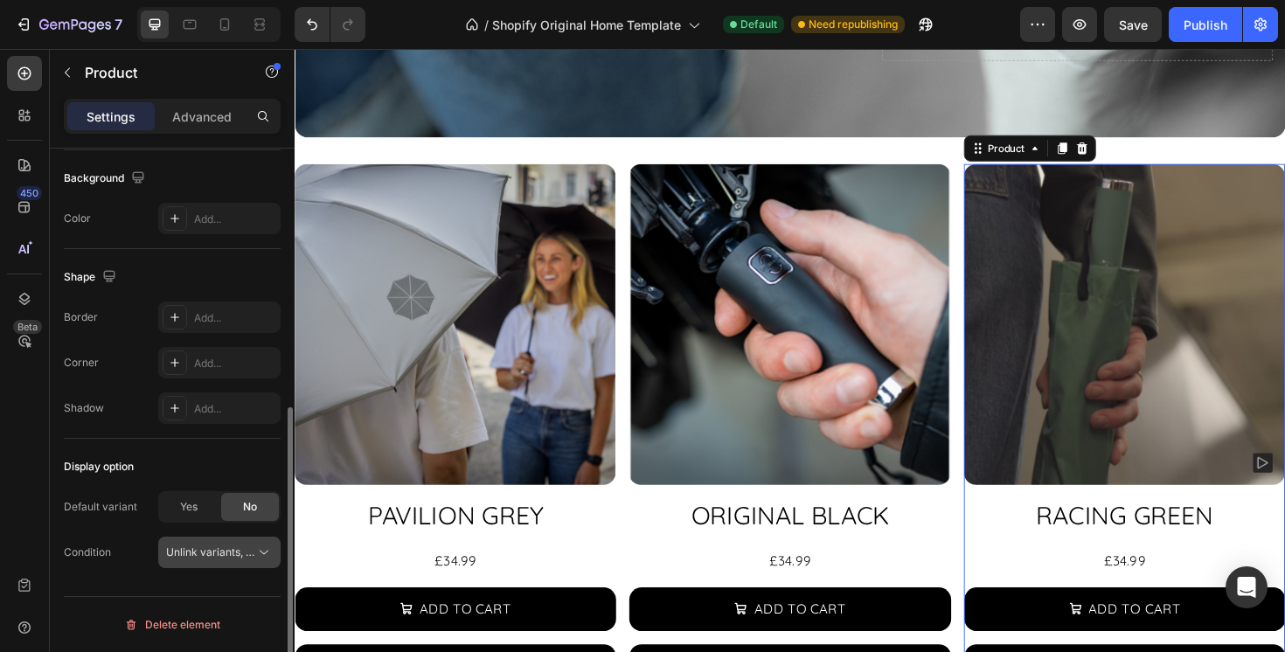
click at [219, 549] on span "Unlink variants, quantity <br> between same products" at bounding box center [300, 552] width 268 height 13
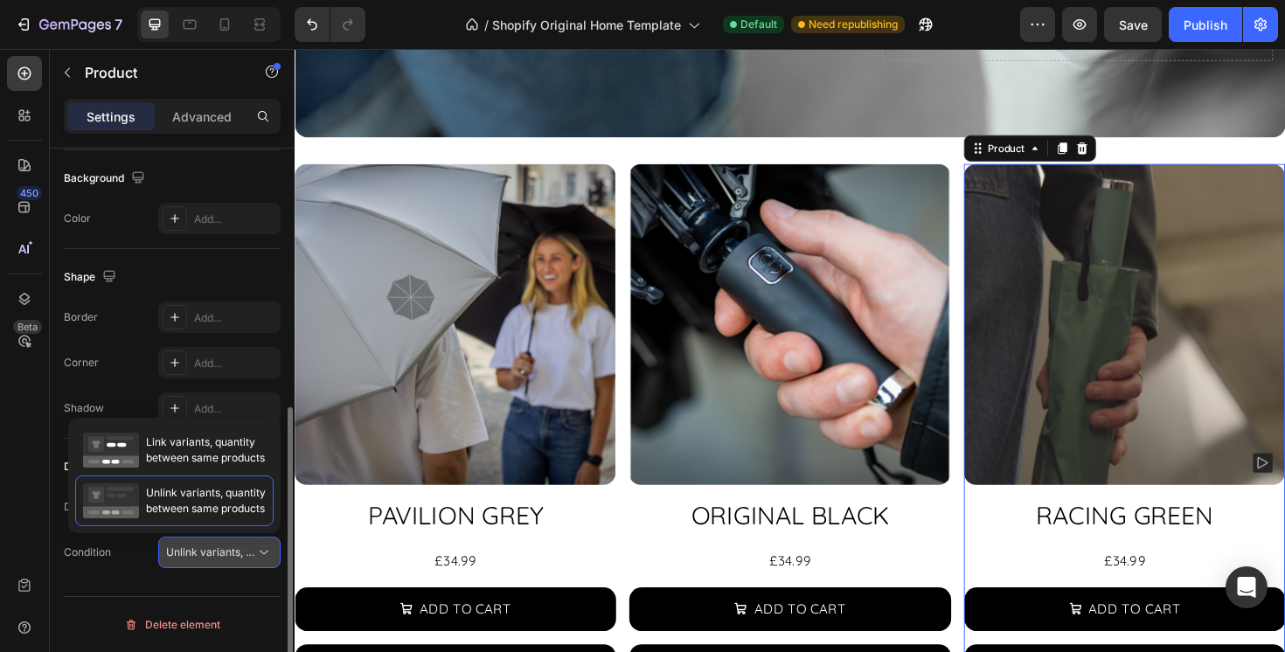
click at [219, 549] on span "Unlink variants, quantity <br> between same products" at bounding box center [300, 552] width 268 height 13
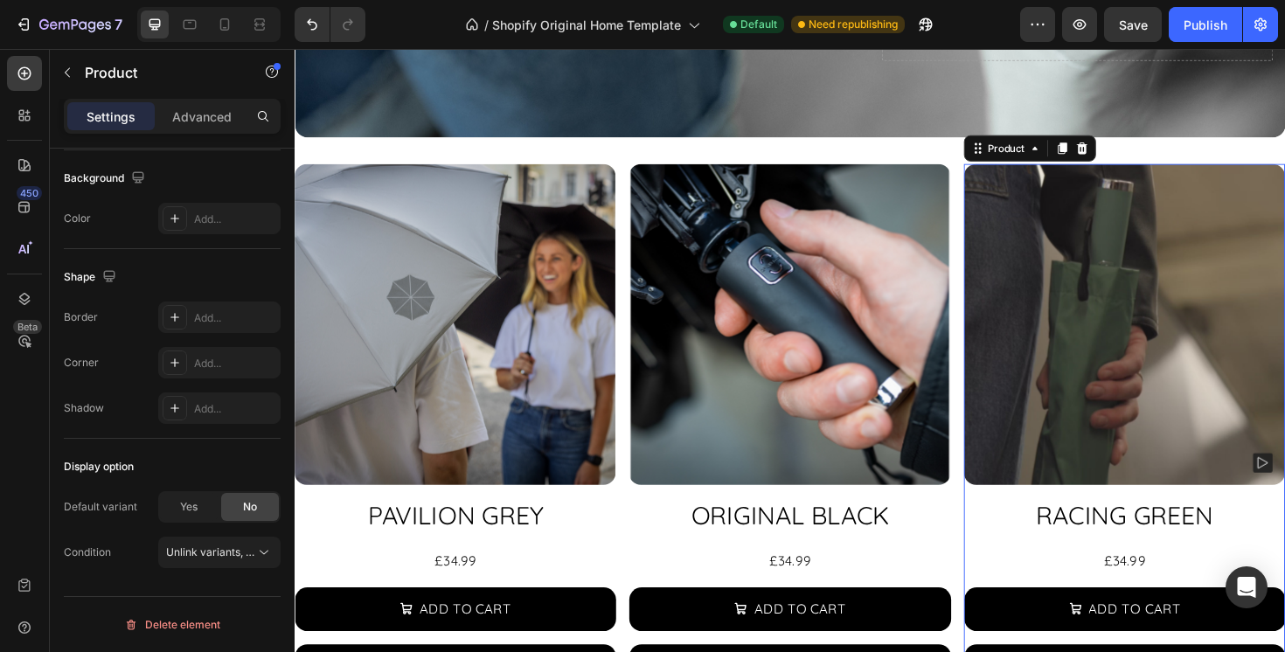
click at [203, 99] on div "Settings Advanced" at bounding box center [172, 116] width 217 height 35
click at [203, 122] on p "Advanced" at bounding box center [201, 117] width 59 height 18
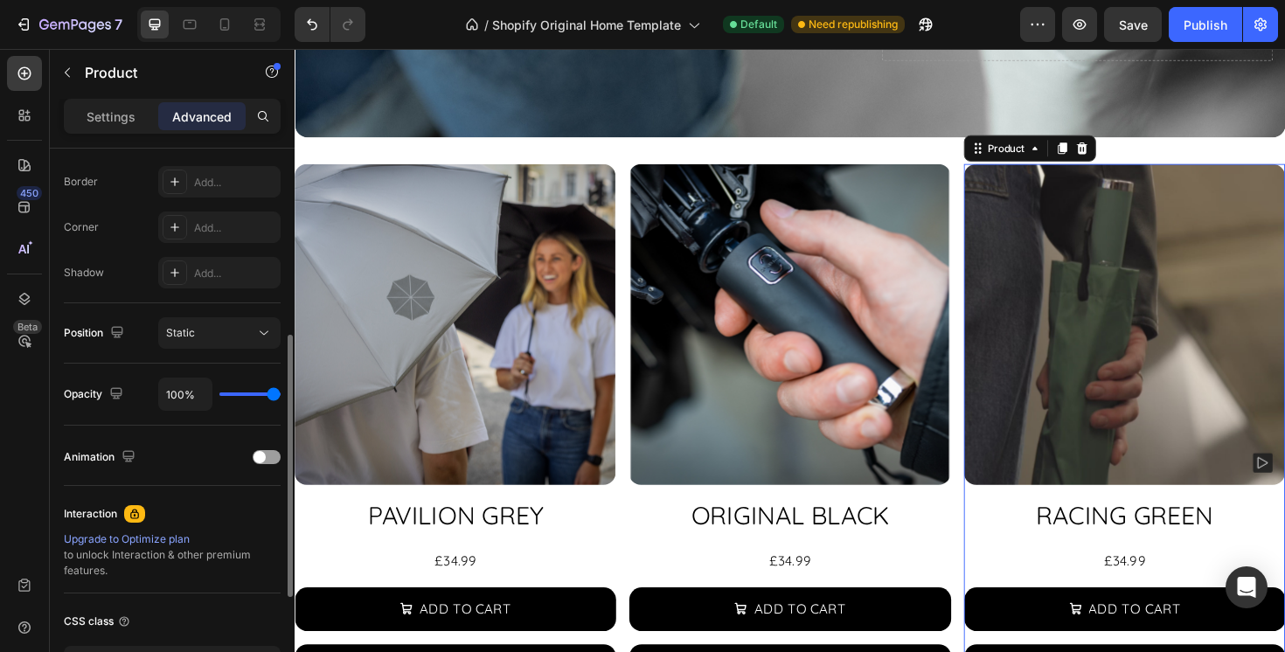
scroll to position [0, 0]
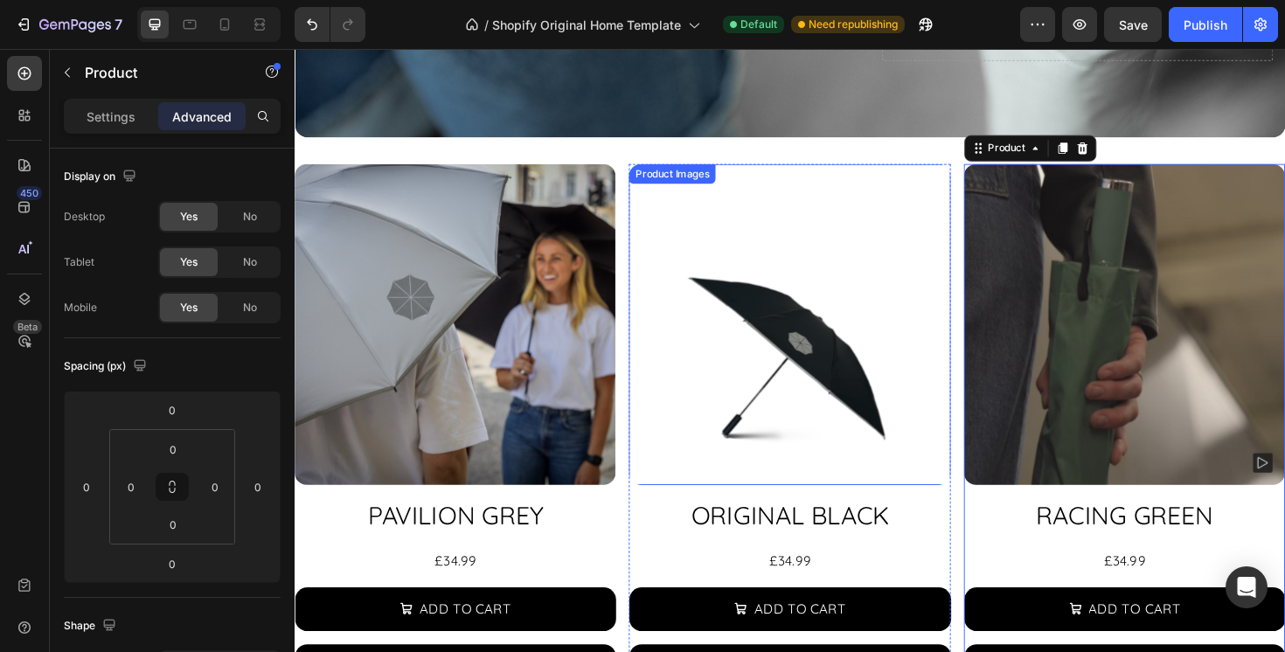
click at [1060, 328] on img at bounding box center [1174, 340] width 340 height 340
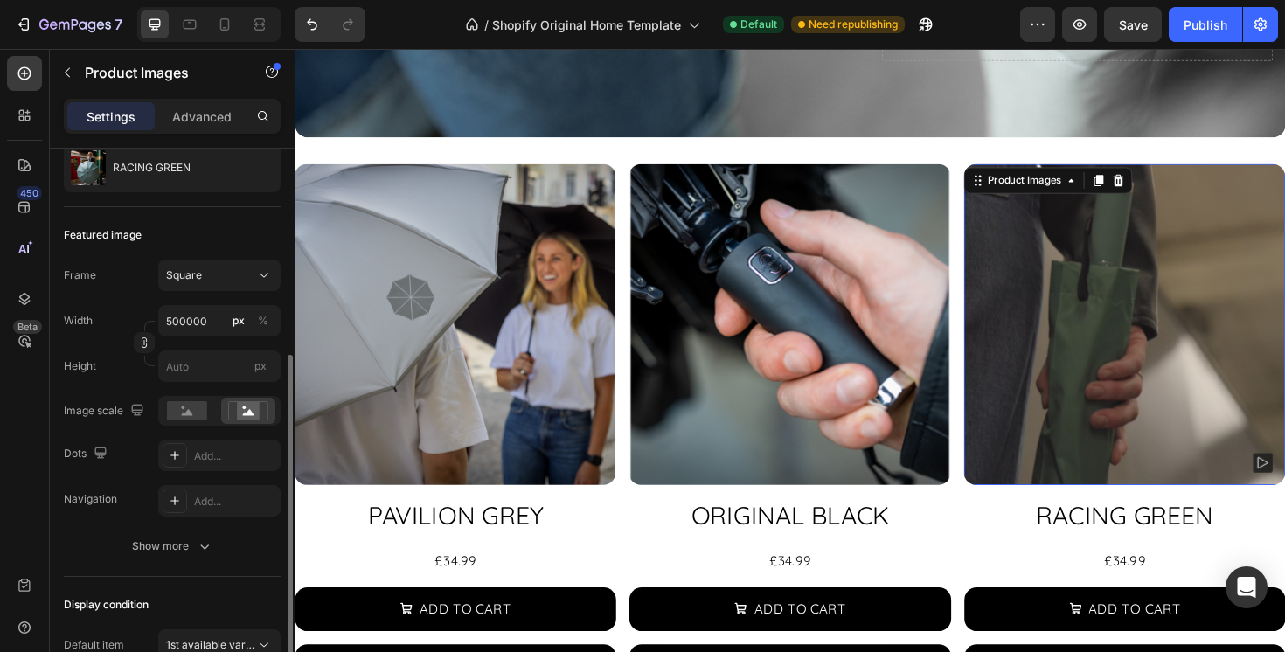
scroll to position [247, 0]
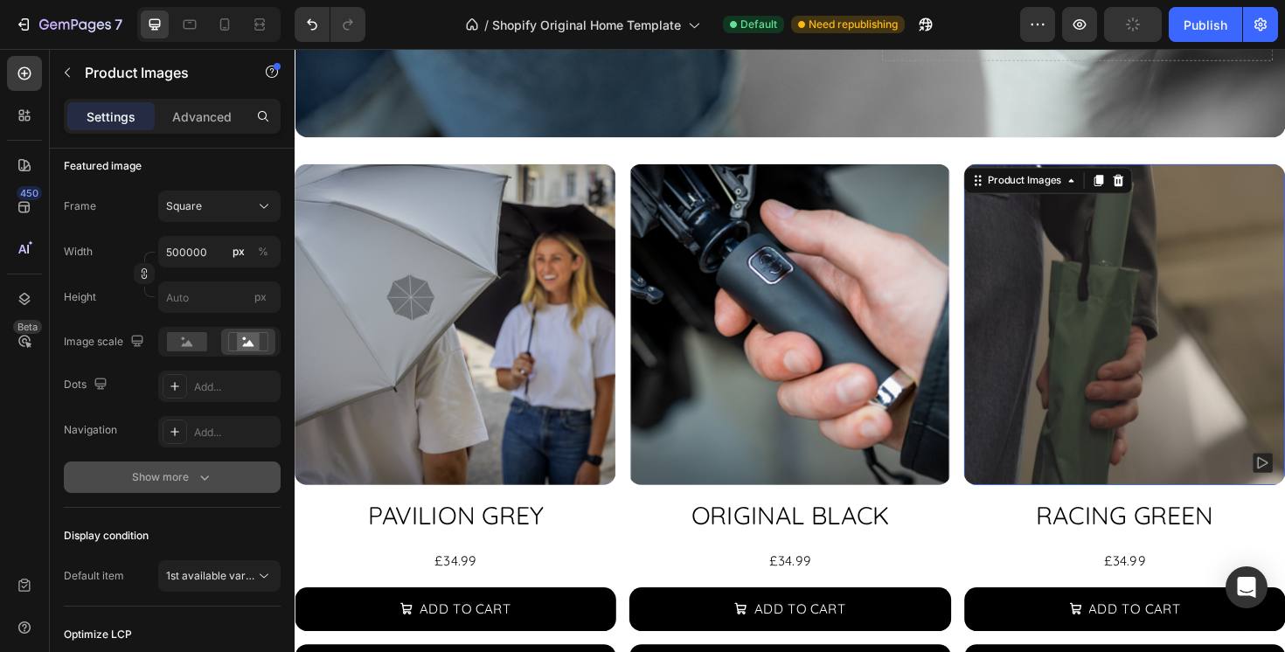
click at [191, 478] on div "Show more" at bounding box center [172, 477] width 81 height 17
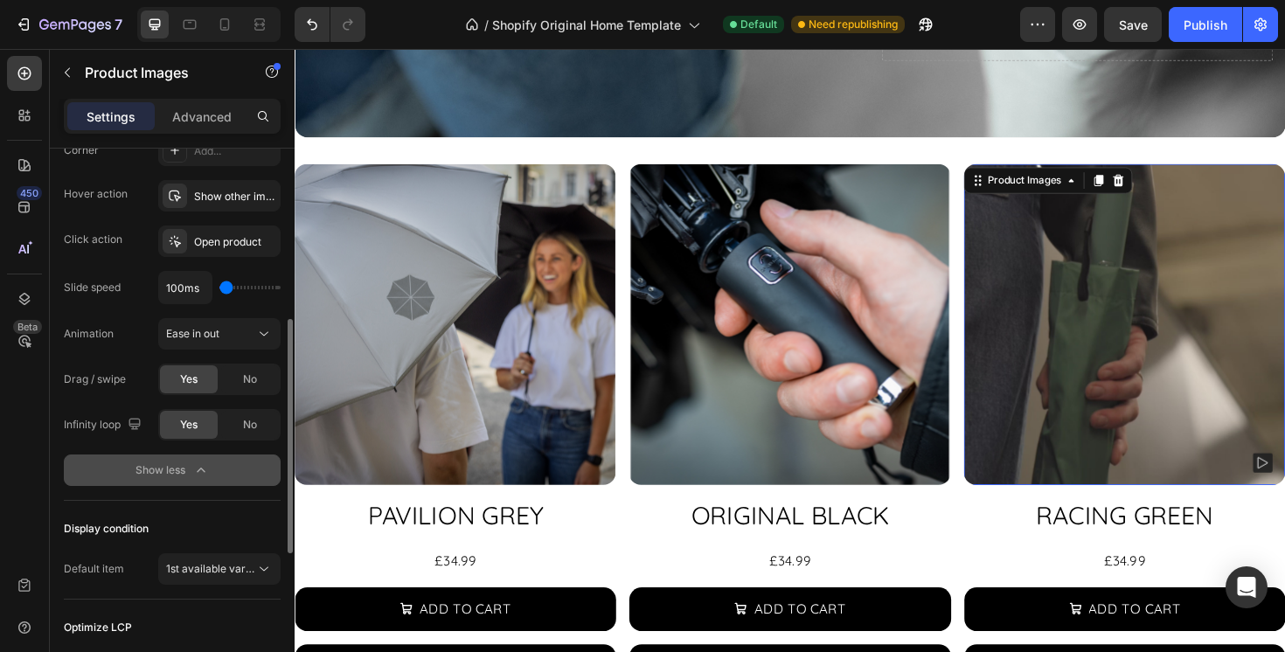
scroll to position [573, 0]
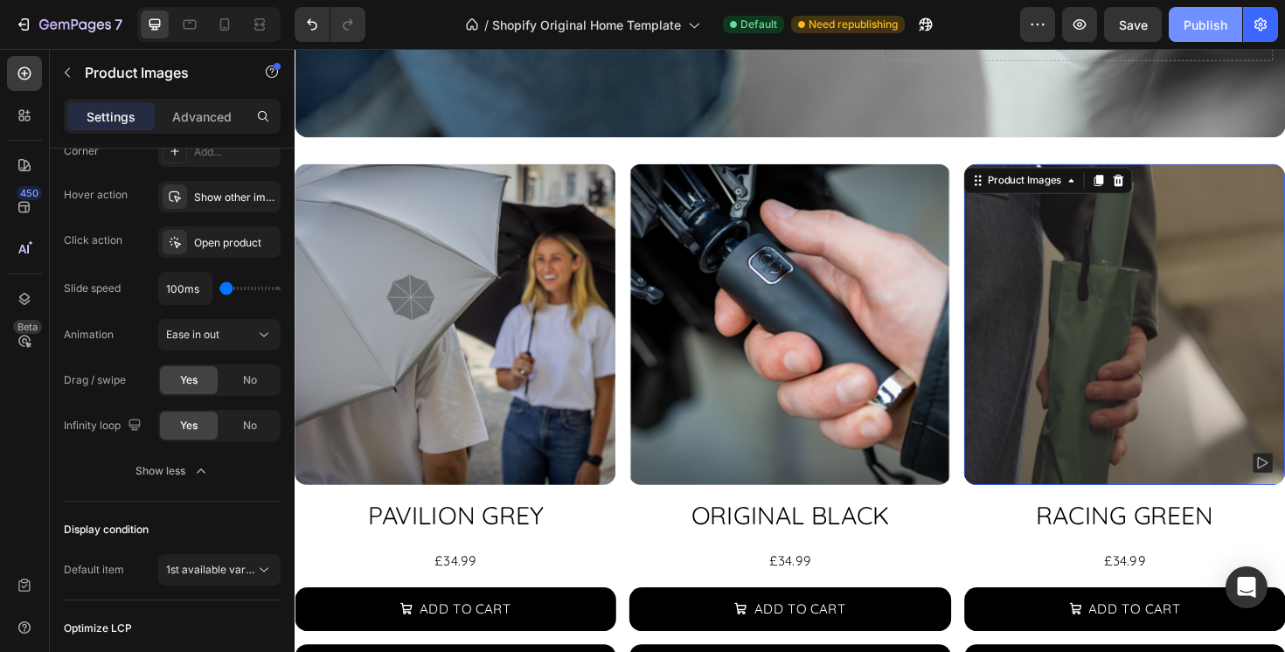
click at [1200, 17] on div "Publish" at bounding box center [1206, 25] width 44 height 18
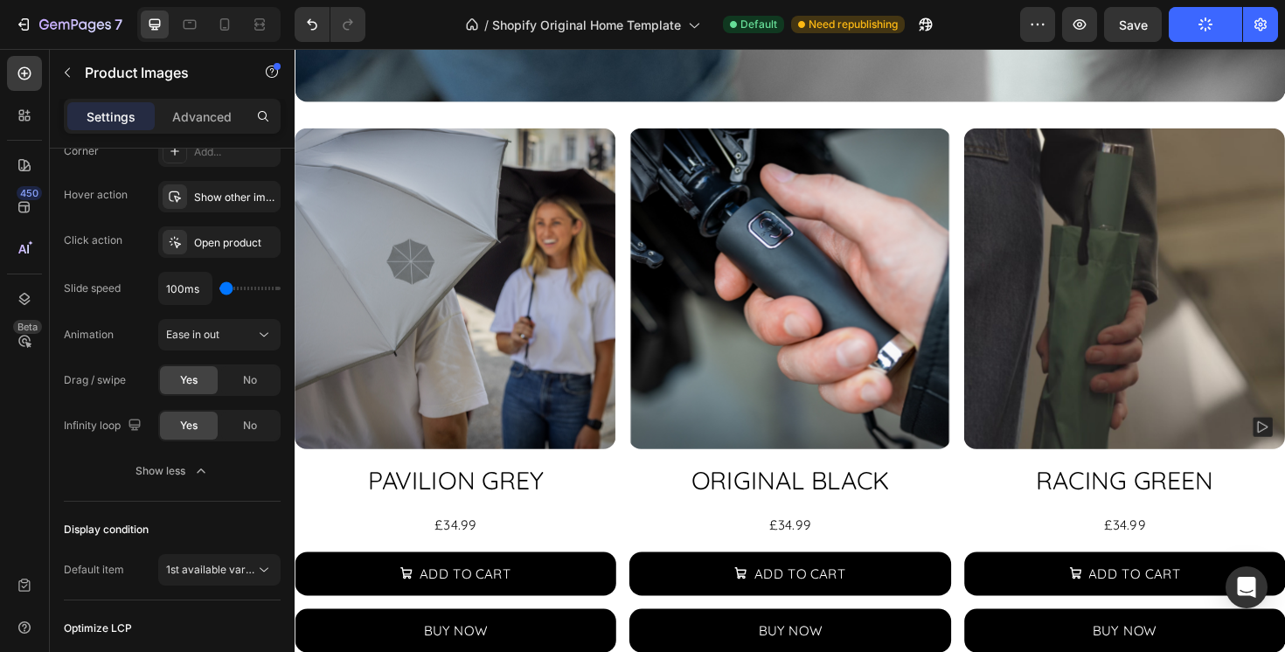
scroll to position [0, 0]
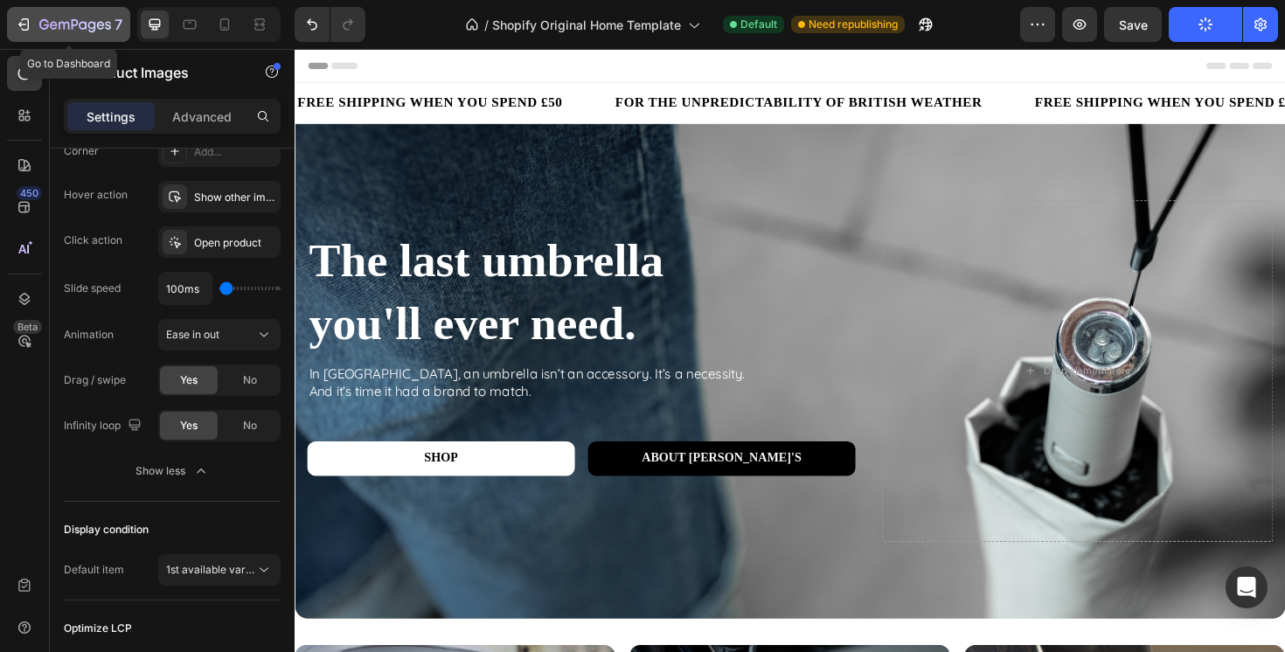
click at [92, 26] on icon "button" at bounding box center [75, 25] width 72 height 15
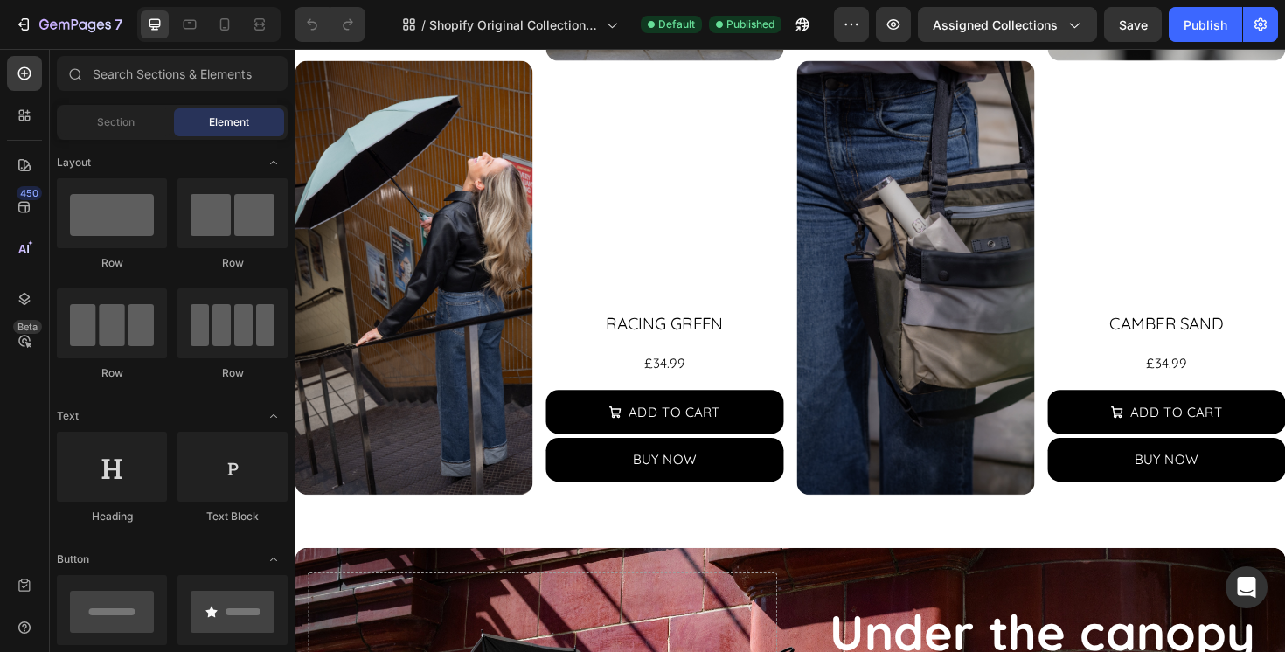
scroll to position [1694, 0]
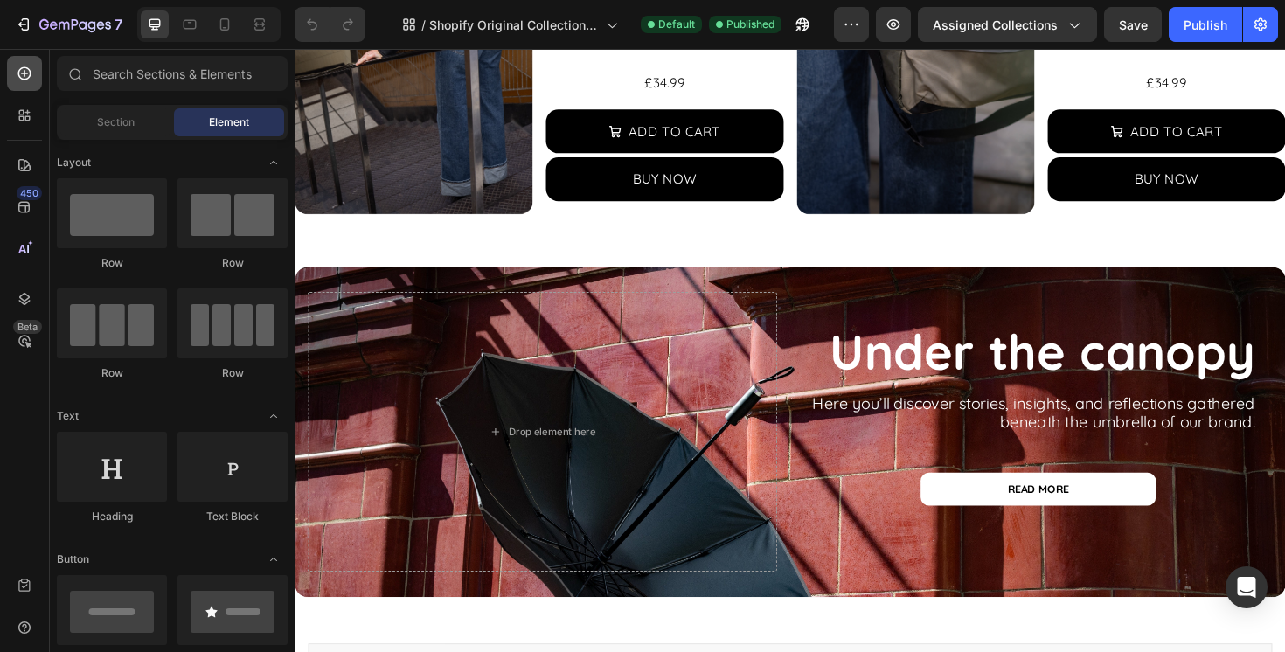
click at [12, 69] on div at bounding box center [24, 73] width 35 height 35
click at [114, 82] on input "text" at bounding box center [172, 73] width 231 height 35
click at [109, 115] on span "Section" at bounding box center [116, 123] width 38 height 16
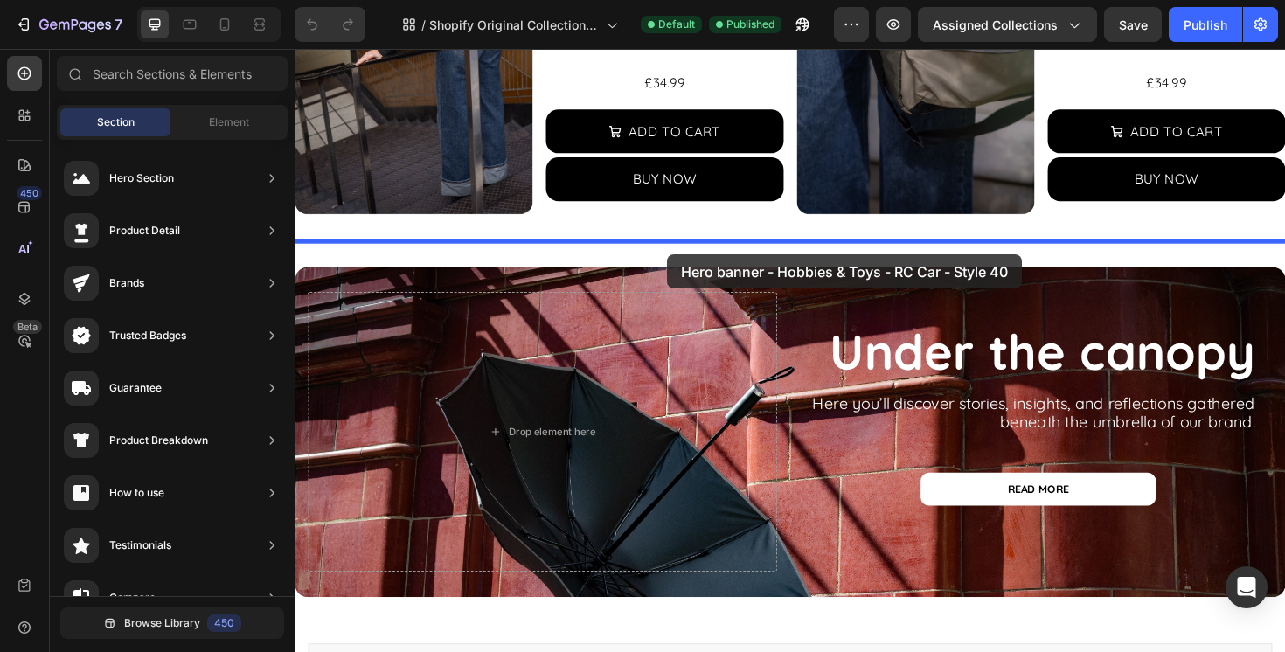
drag, startPoint x: 640, startPoint y: 188, endPoint x: 689, endPoint y: 267, distance: 92.7
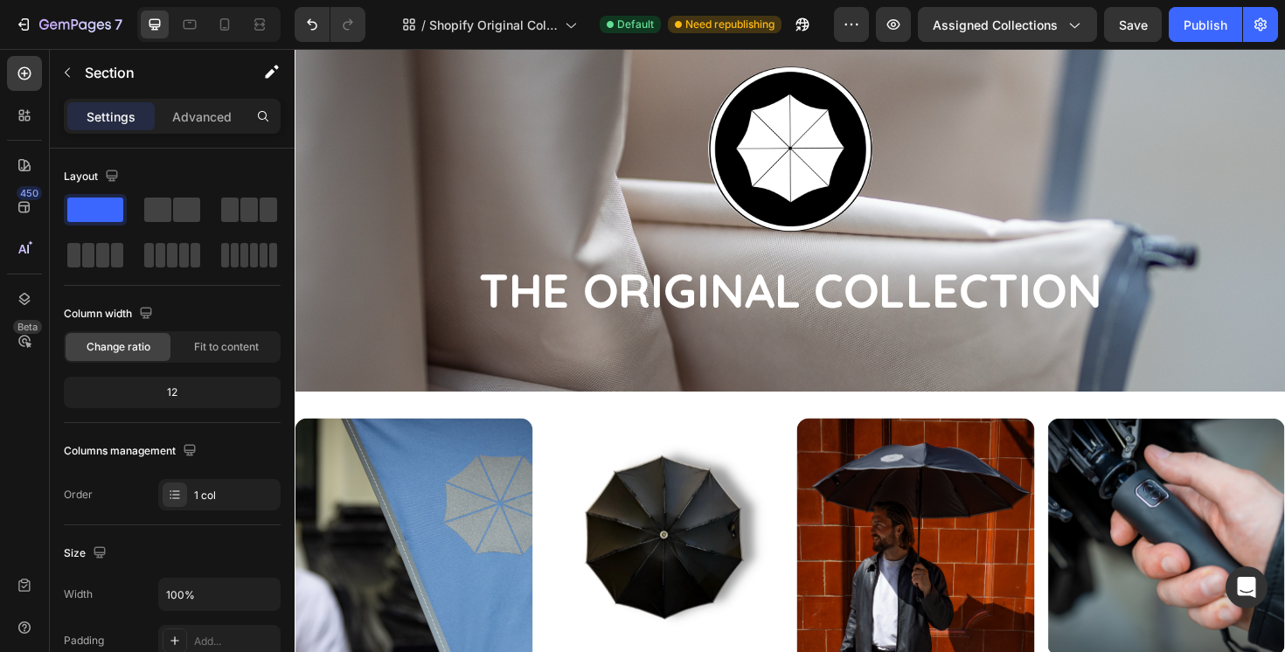
scroll to position [0, 0]
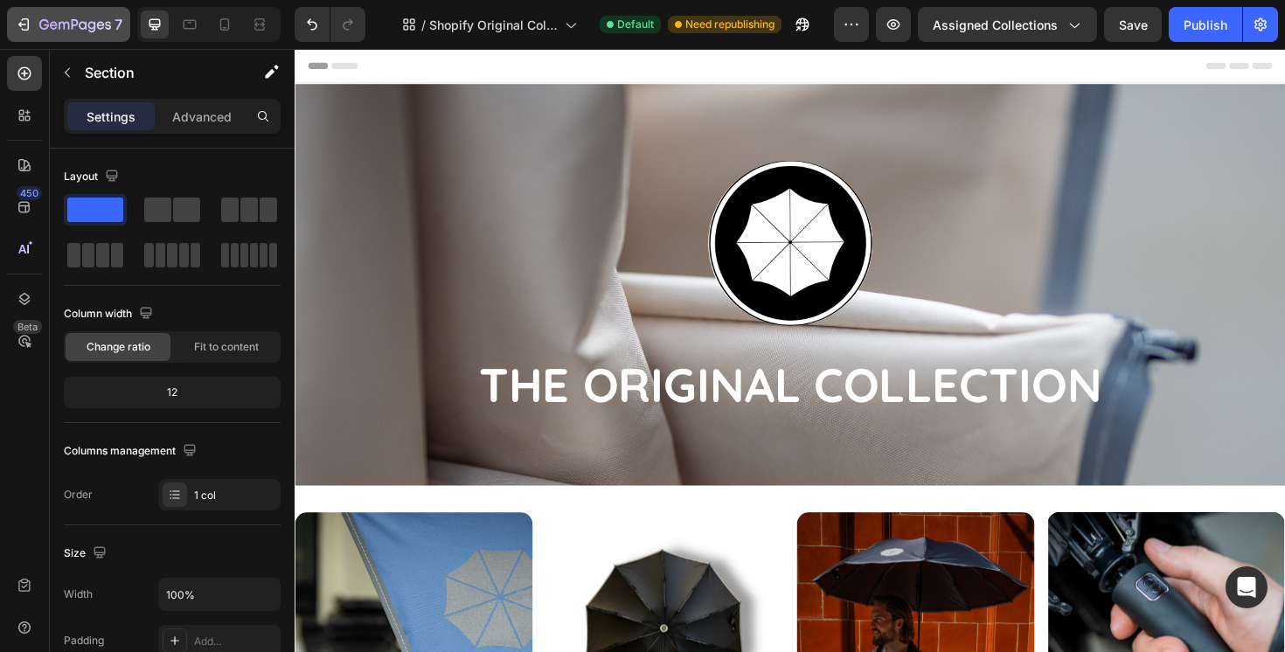
click at [59, 33] on div "7" at bounding box center [80, 24] width 83 height 21
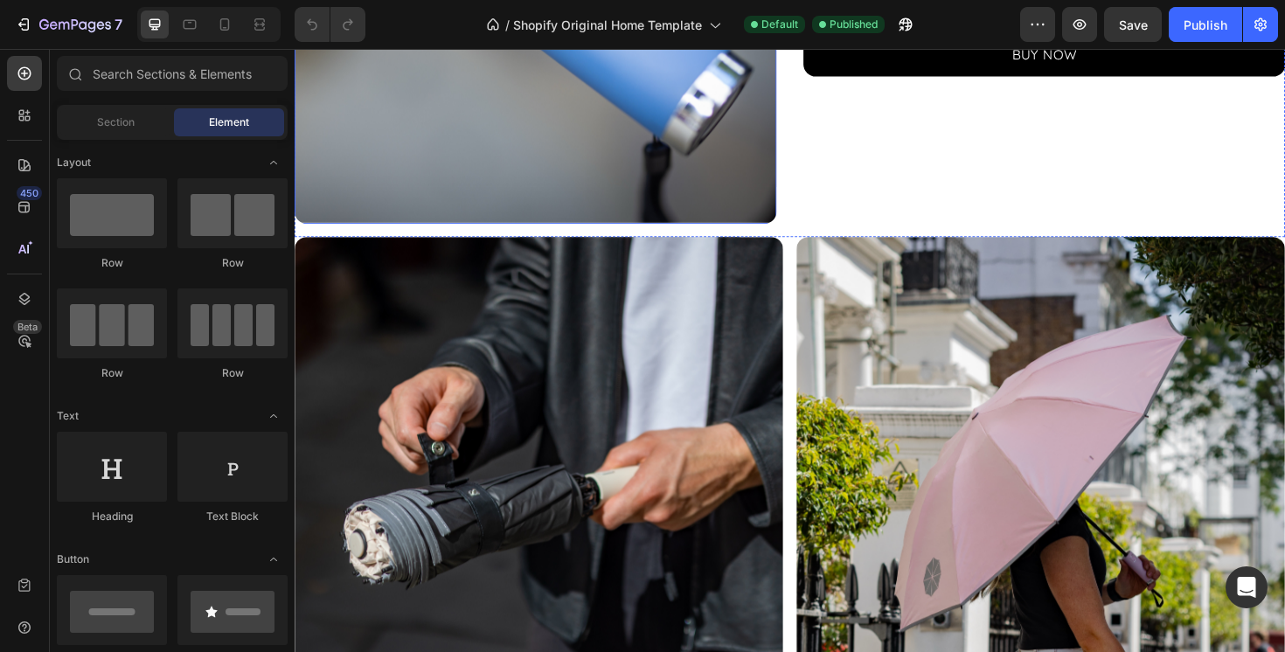
scroll to position [1709, 0]
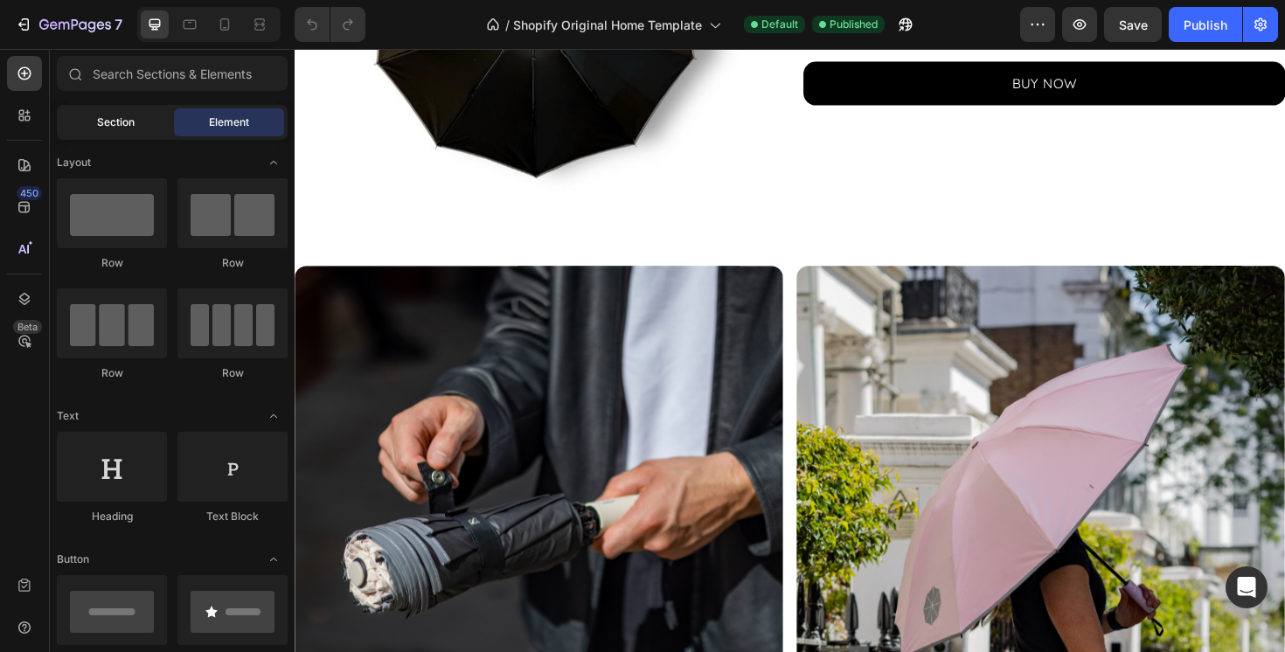
click at [94, 126] on div "Section" at bounding box center [115, 122] width 110 height 28
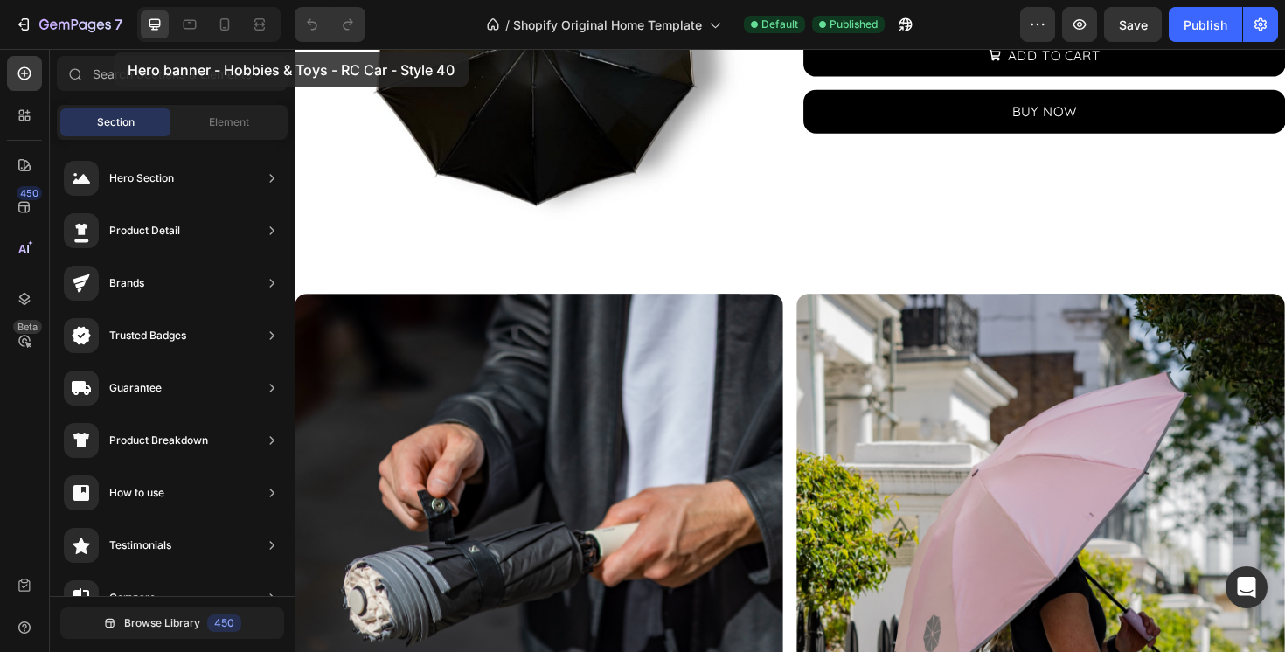
scroll to position [1673, 0]
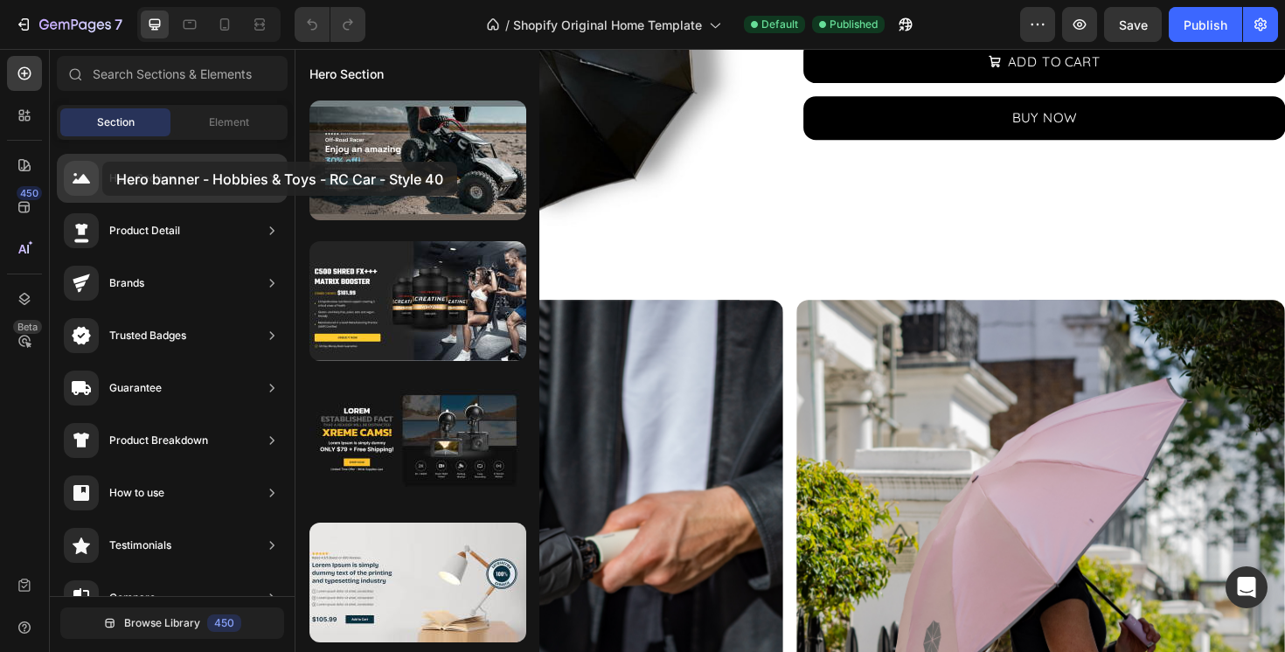
drag, startPoint x: 455, startPoint y: 156, endPoint x: 105, endPoint y: 163, distance: 349.8
click at [104, 163] on div "450 Beta Sections(18) Elements(83) Section Element Hero Section Product Detail …" at bounding box center [147, 350] width 295 height 603
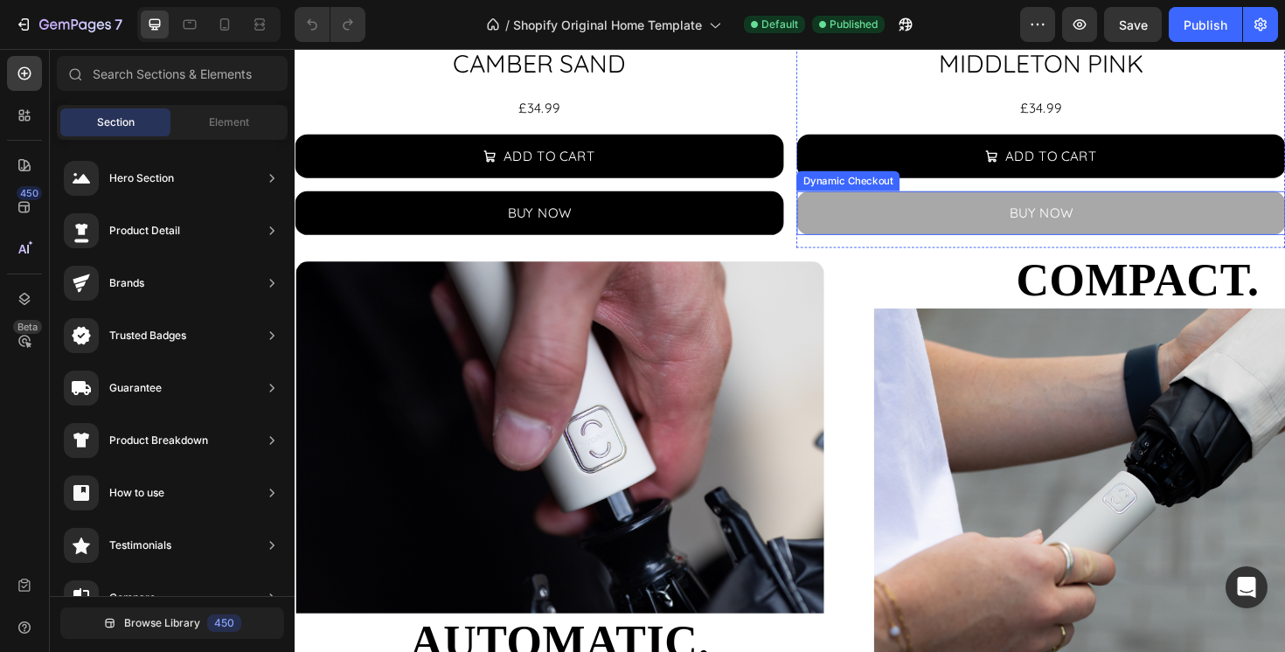
scroll to position [2481, 0]
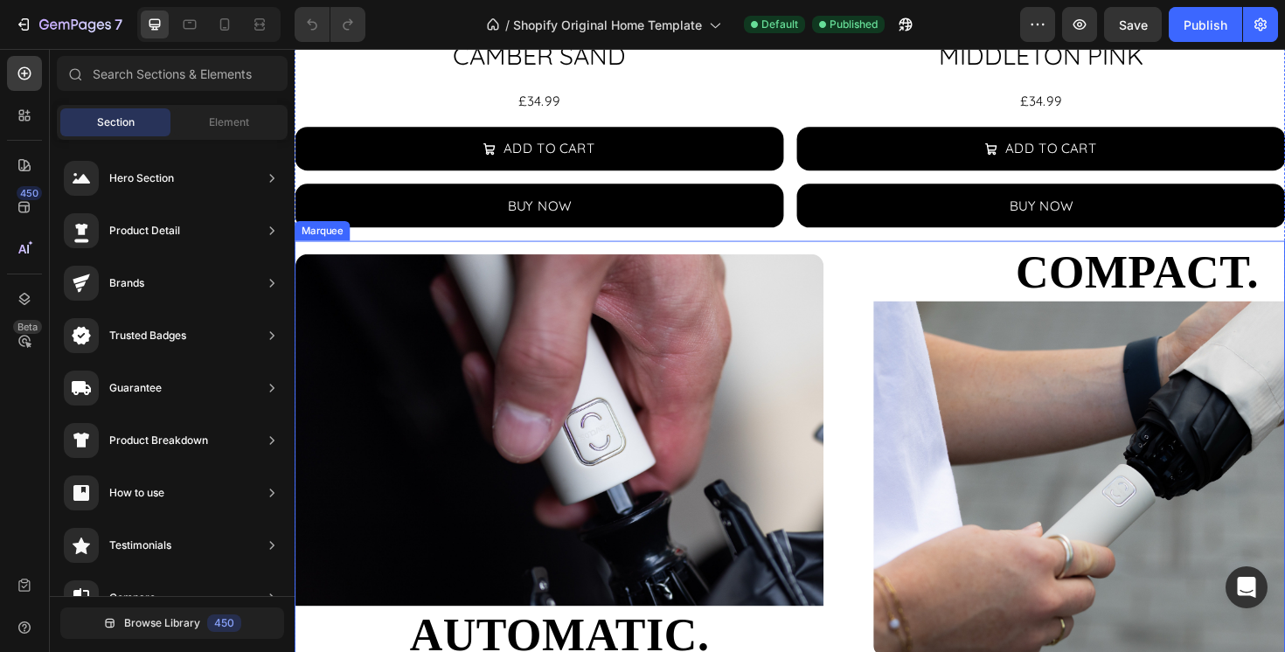
drag, startPoint x: 463, startPoint y: 223, endPoint x: 716, endPoint y: 258, distance: 255.1
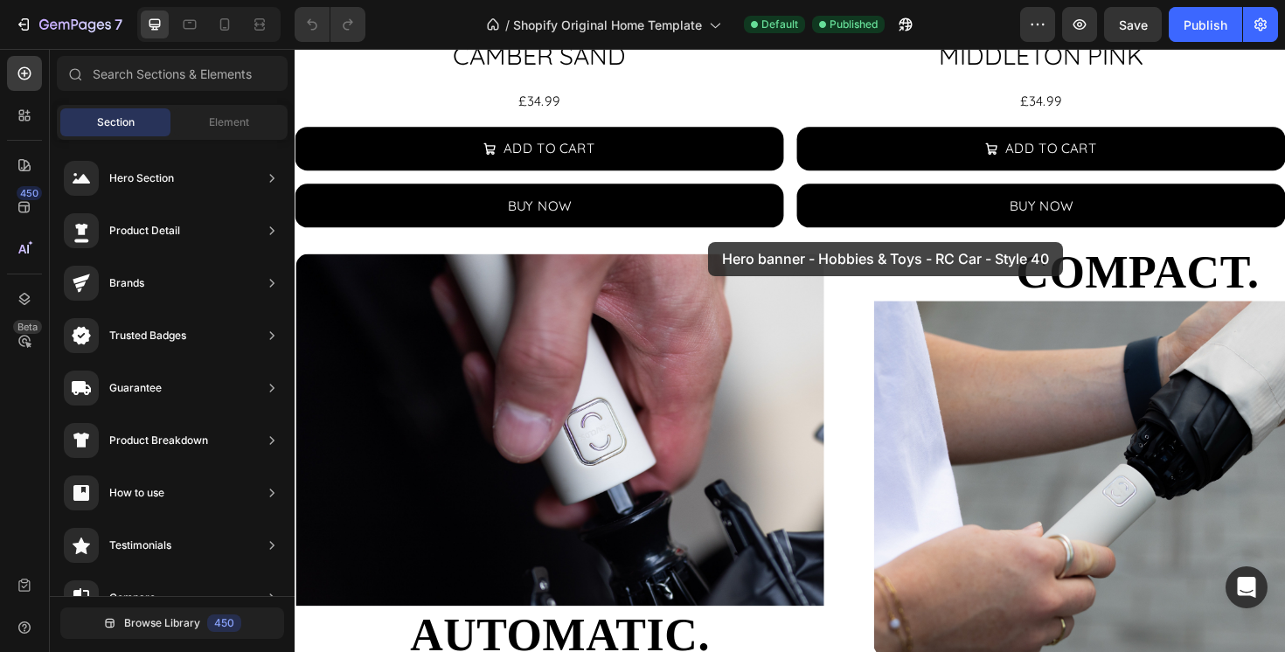
drag, startPoint x: 763, startPoint y: 211, endPoint x: 731, endPoint y: 262, distance: 60.9
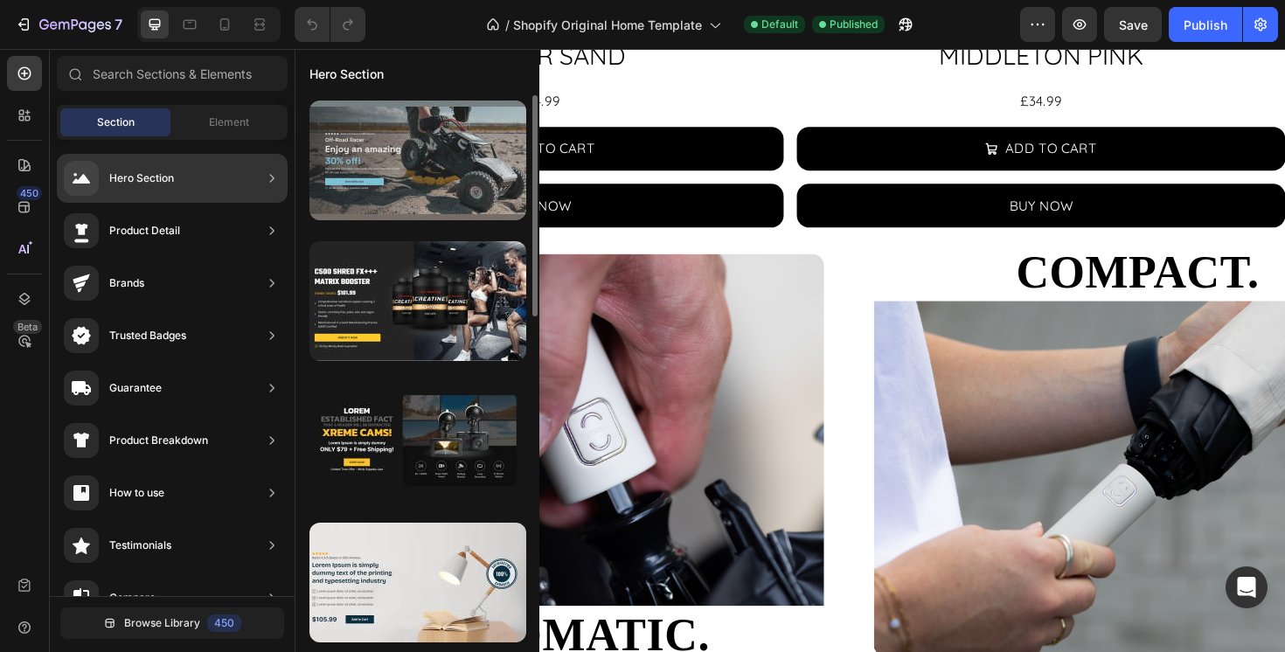
click at [379, 170] on div at bounding box center [418, 161] width 217 height 120
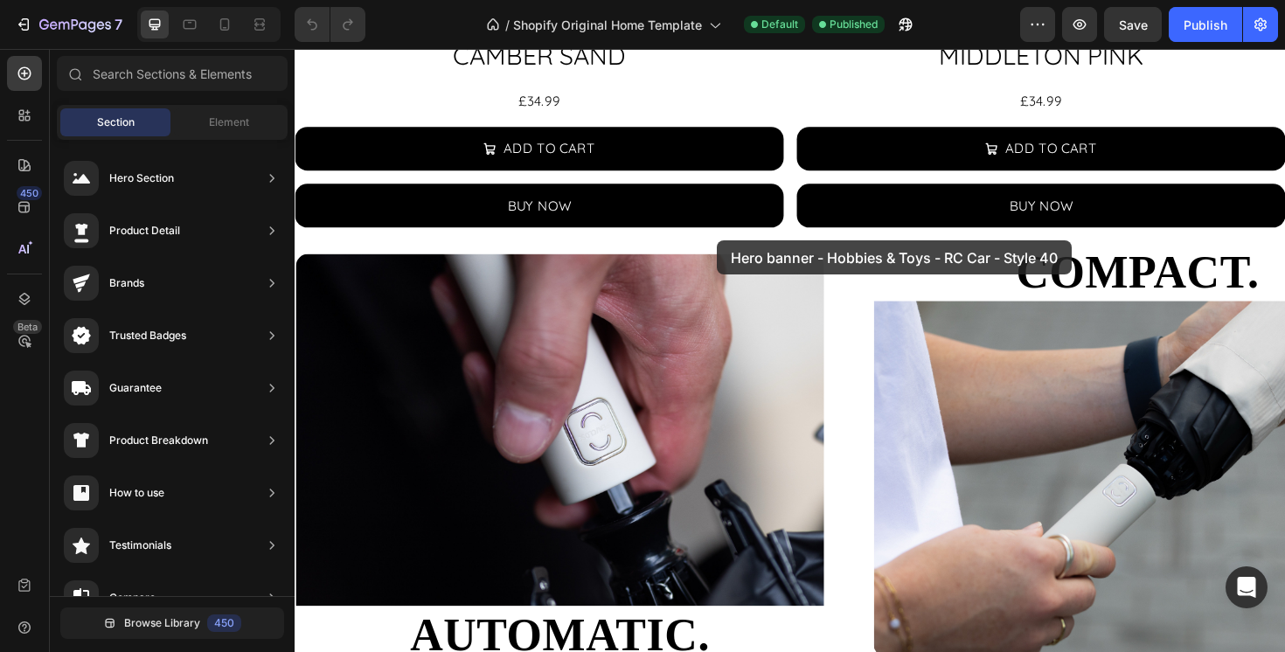
drag, startPoint x: 670, startPoint y: 215, endPoint x: 741, endPoint y: 252, distance: 80.6
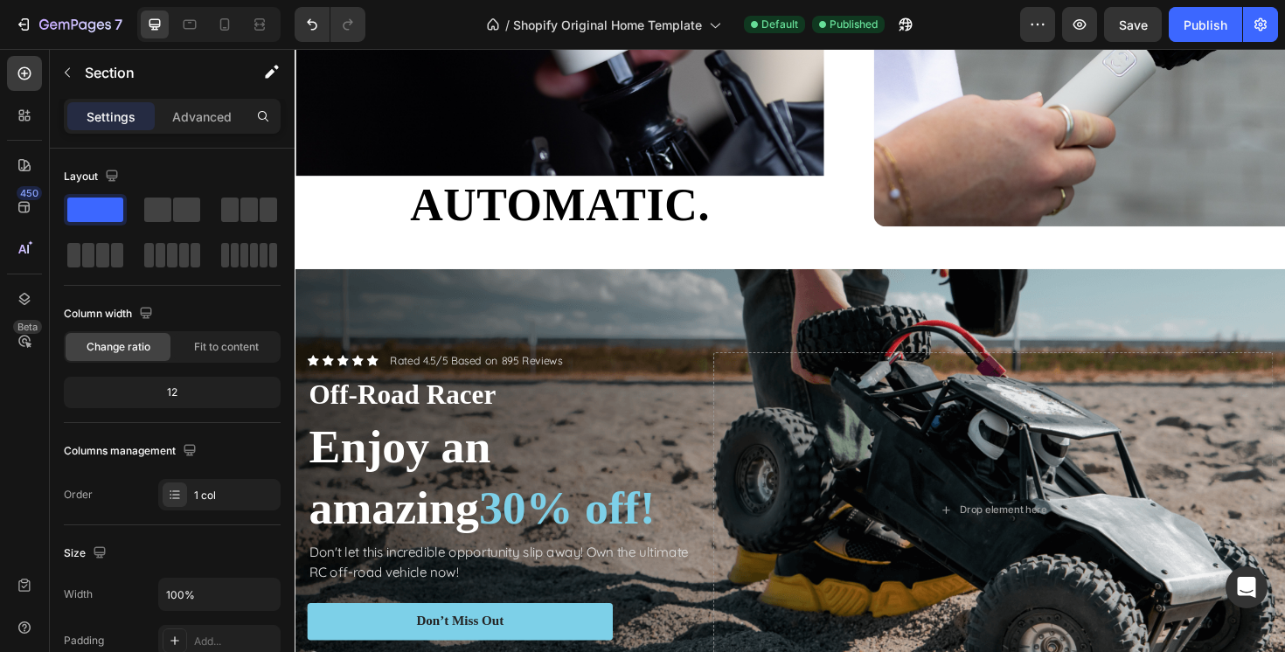
scroll to position [2933, 0]
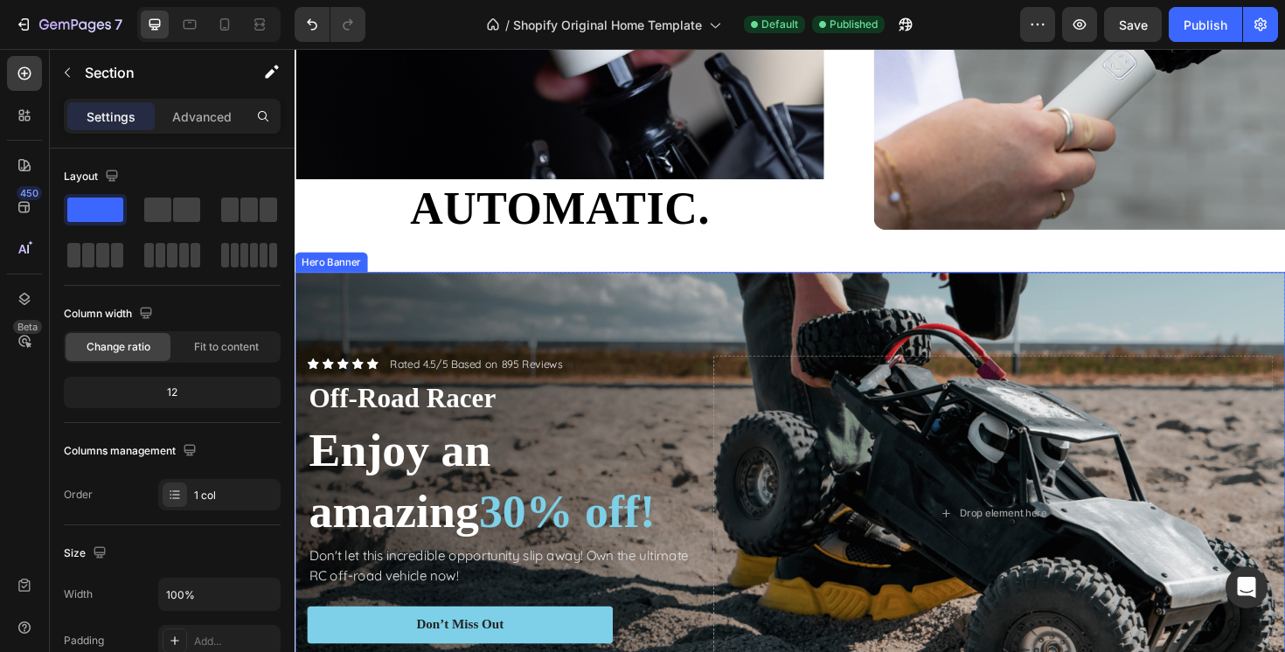
click at [611, 300] on div "Background Image" at bounding box center [819, 540] width 1049 height 510
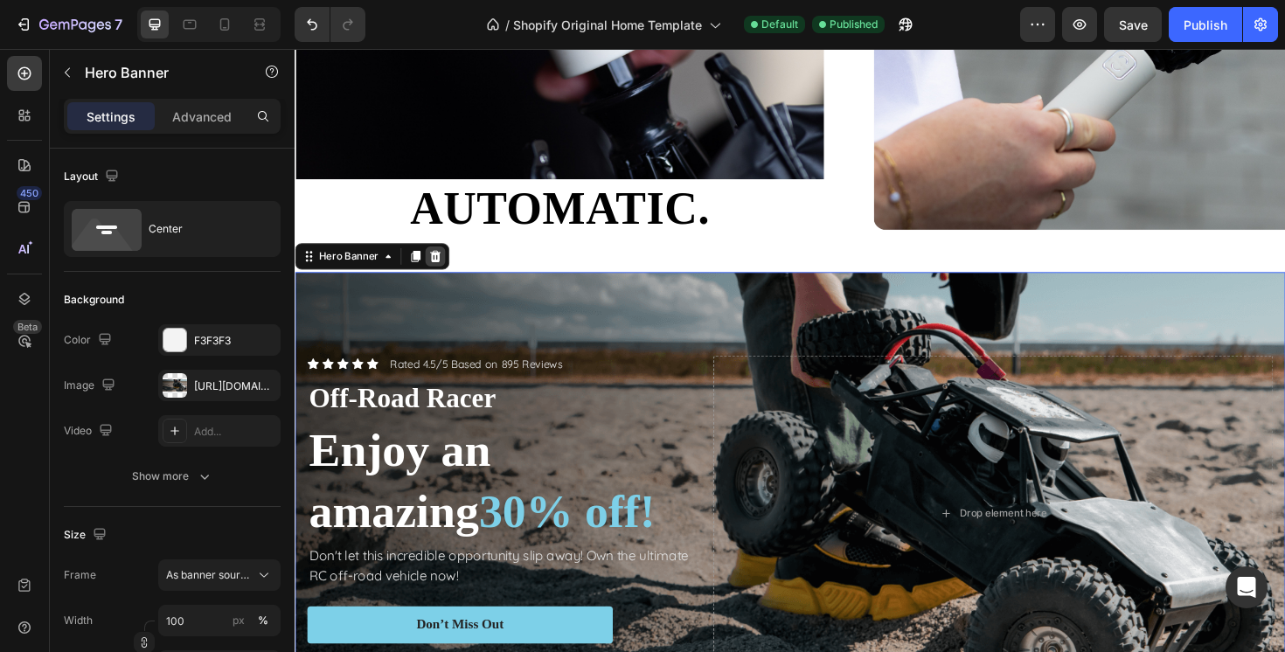
click at [449, 269] on icon at bounding box center [443, 268] width 14 height 14
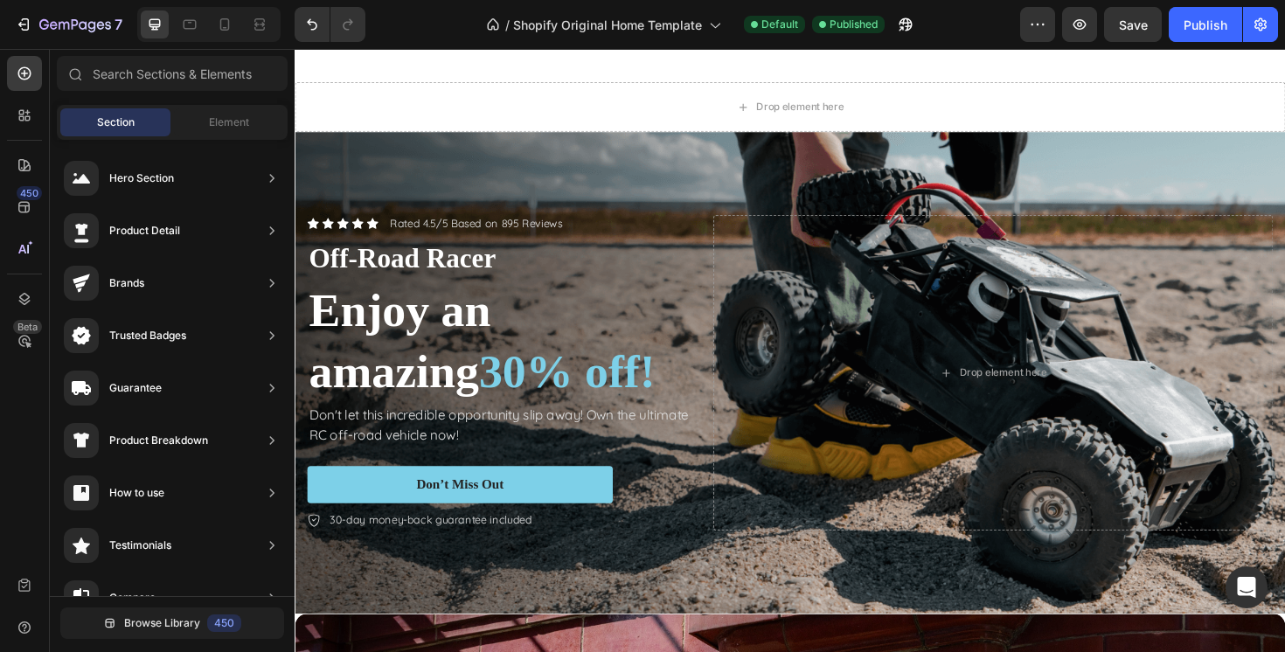
scroll to position [3136, 0]
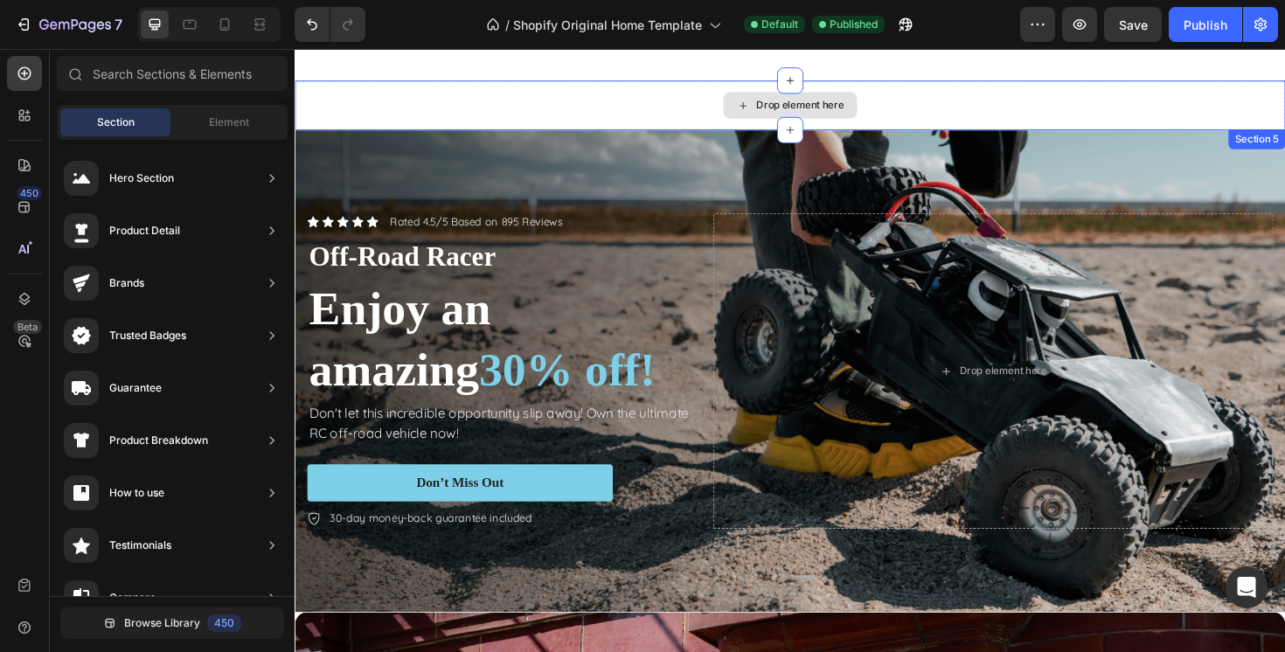
click at [699, 94] on div "Drop element here" at bounding box center [819, 108] width 1049 height 52
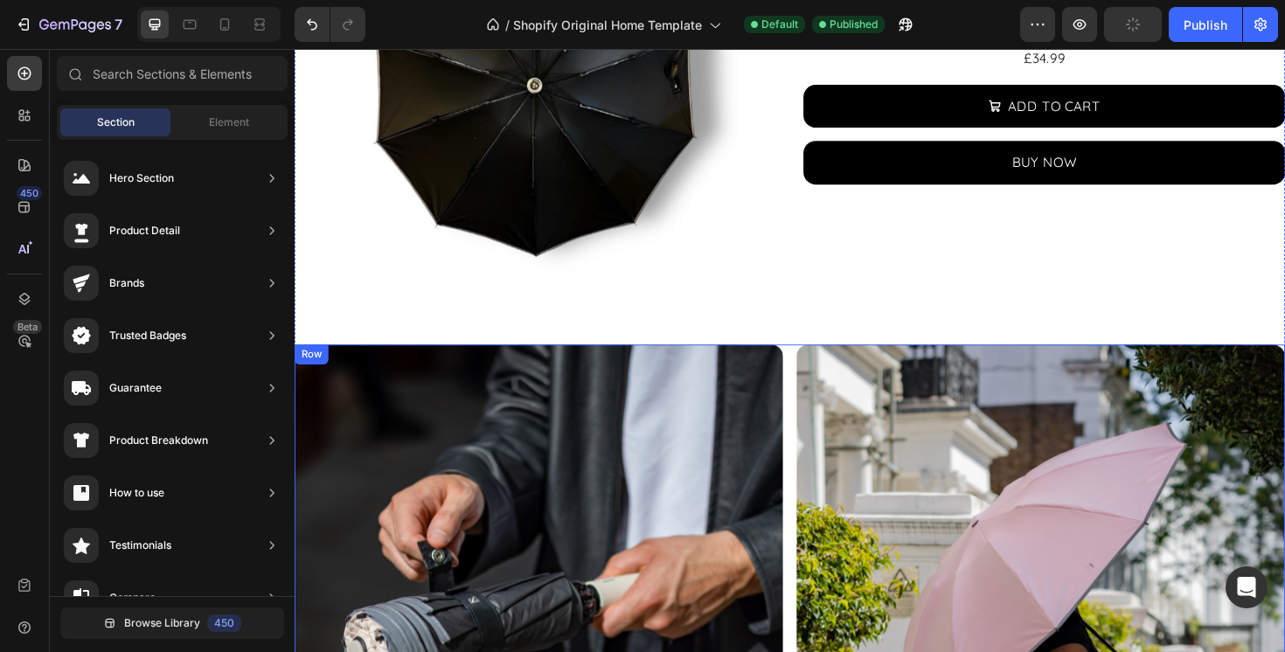
scroll to position [1624, 0]
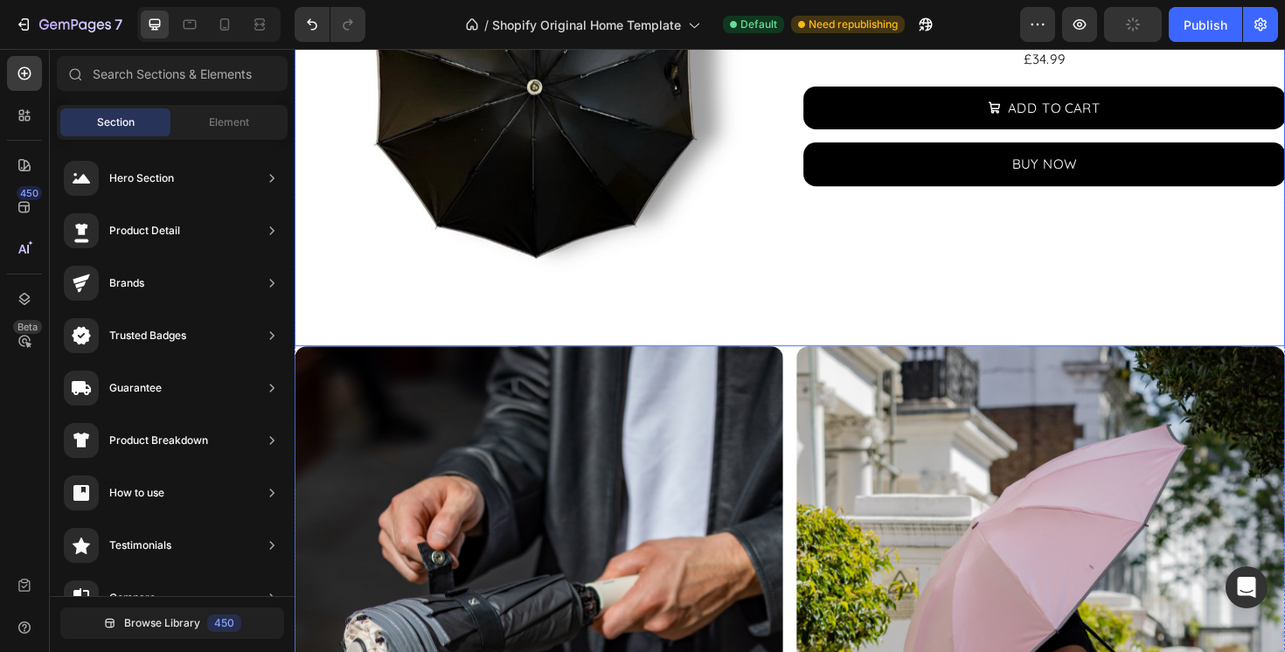
click at [844, 336] on div "SOHO BLUE Product Title £34.99 Product Price Product Price Row ADD TO CART Add …" at bounding box center [1088, 101] width 511 height 525
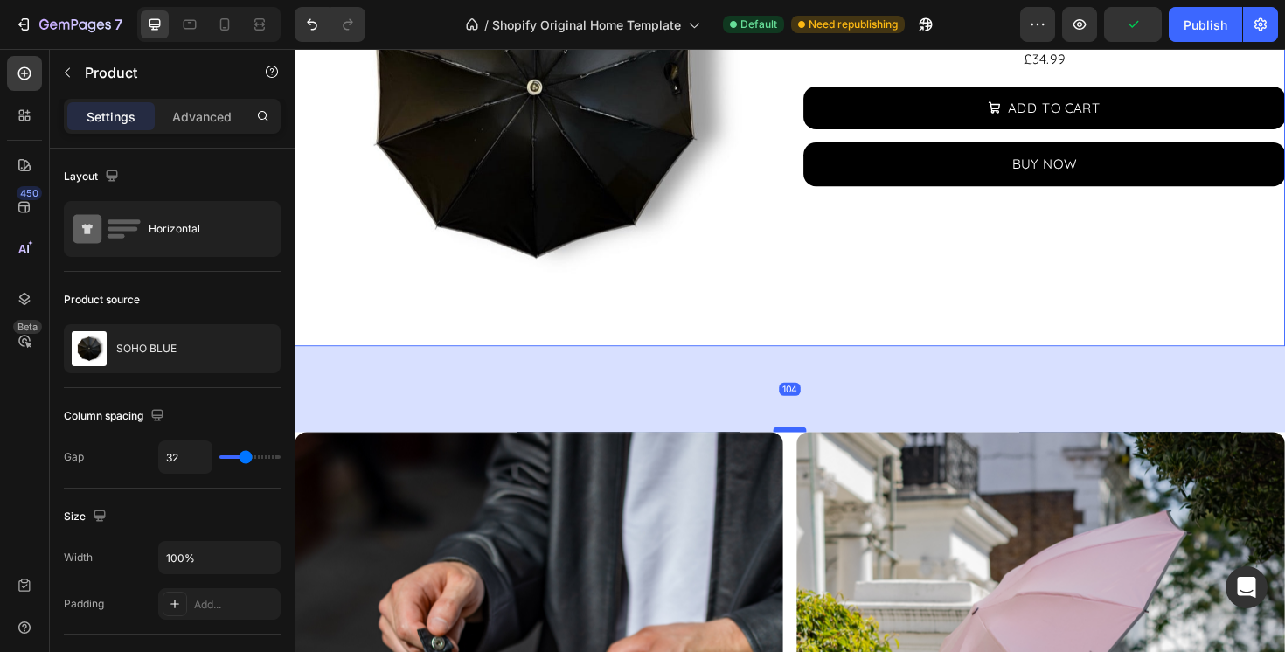
drag, startPoint x: 816, startPoint y: 359, endPoint x: 814, endPoint y: 450, distance: 90.9
click at [814, 450] on div at bounding box center [819, 451] width 35 height 5
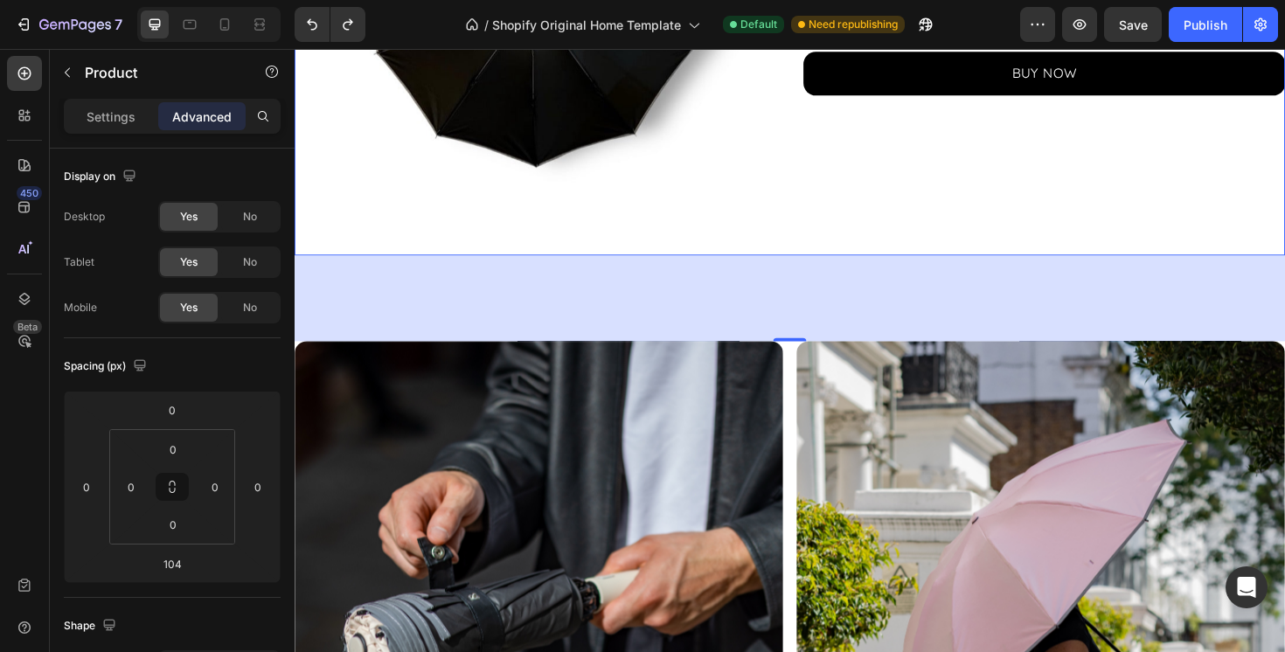
scroll to position [1722, 0]
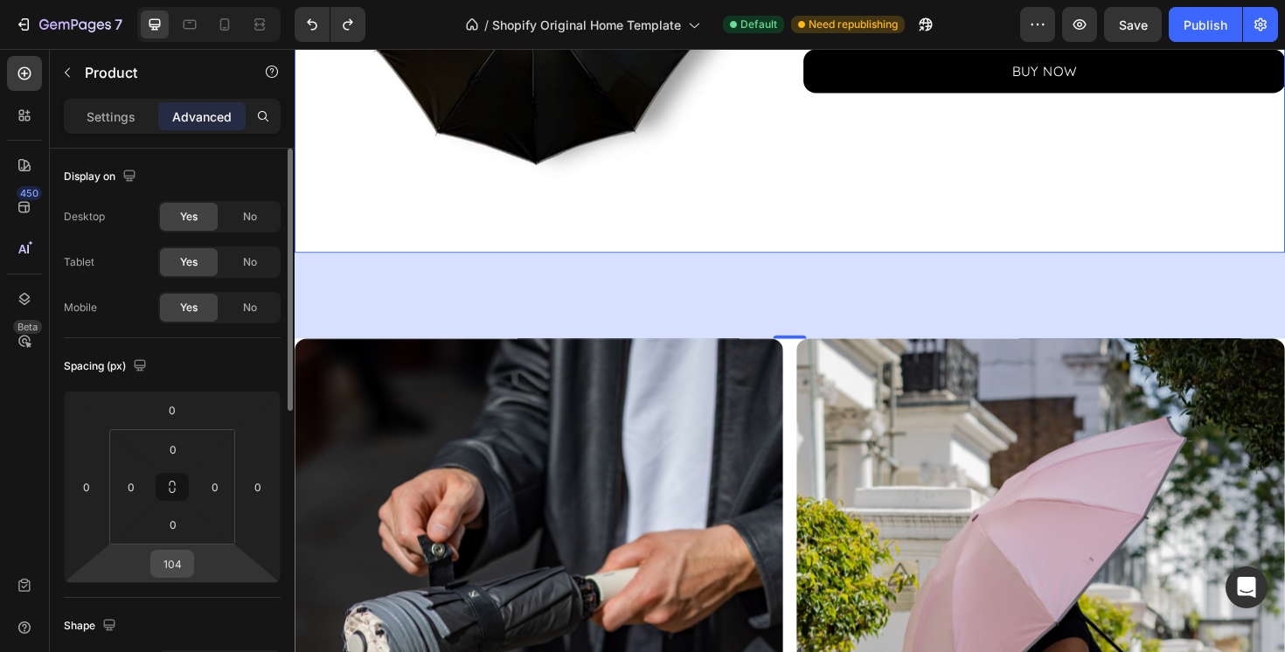
click at [179, 564] on input "104" at bounding box center [172, 564] width 35 height 26
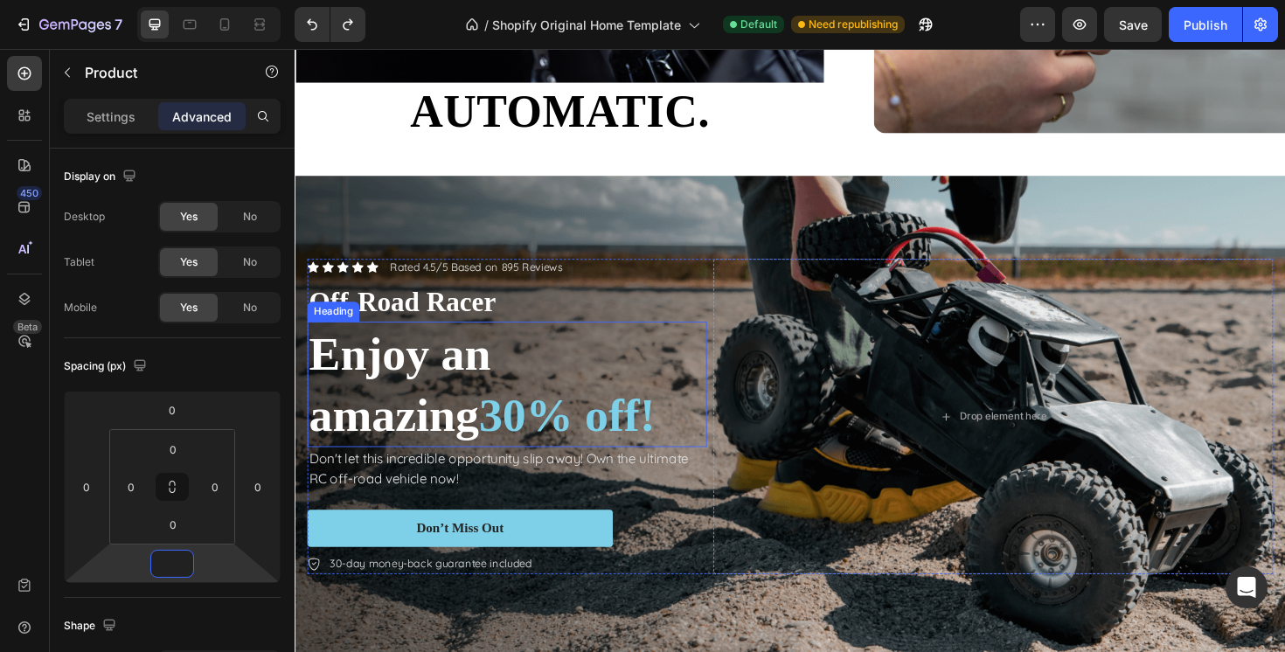
scroll to position [3047, 0]
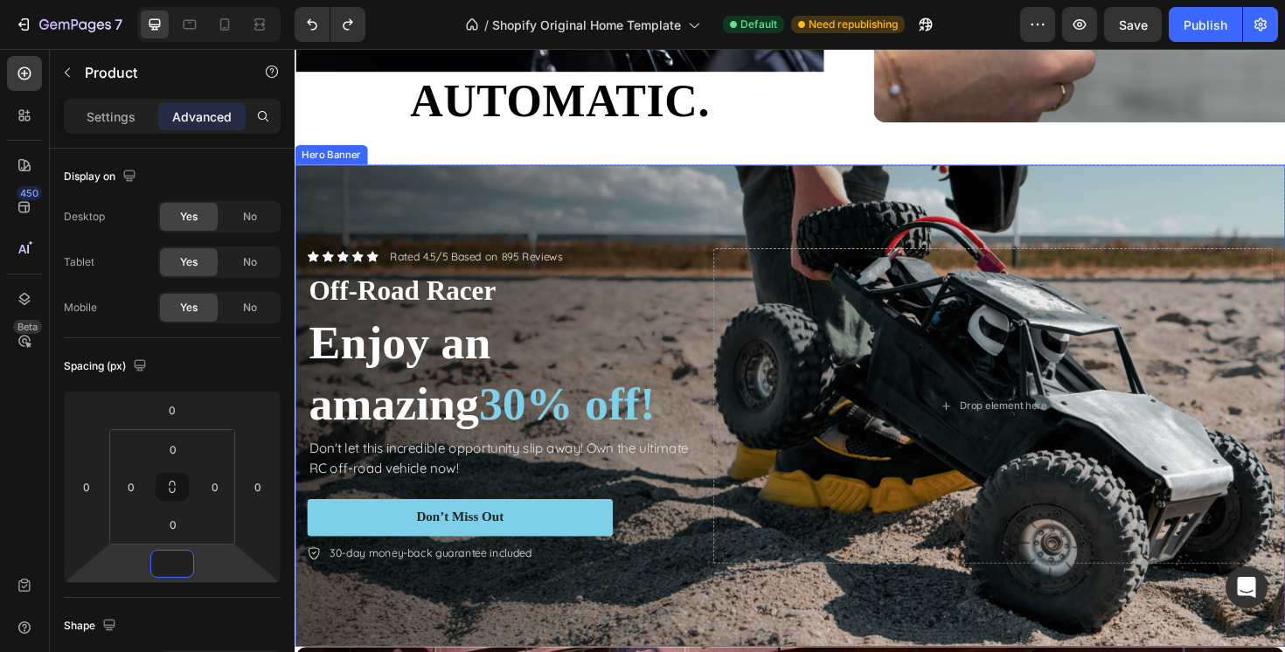
click at [670, 199] on div "Background Image" at bounding box center [819, 426] width 1049 height 510
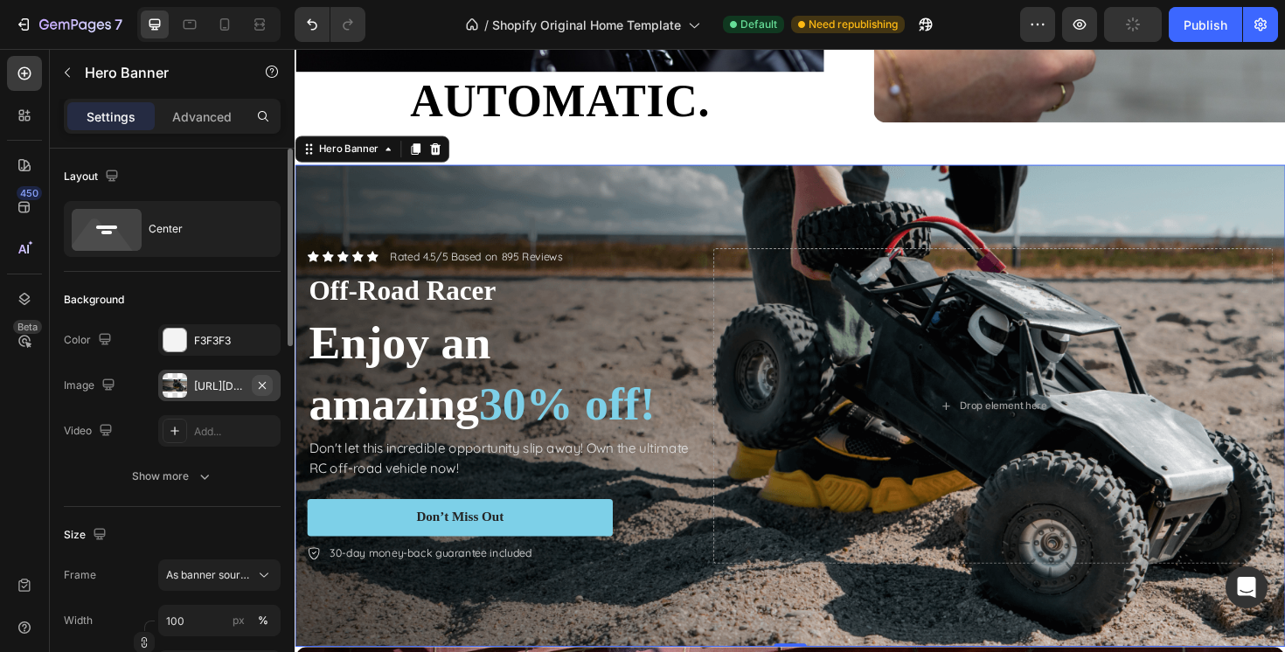
click at [261, 381] on icon "button" at bounding box center [262, 386] width 14 height 14
type input "Auto"
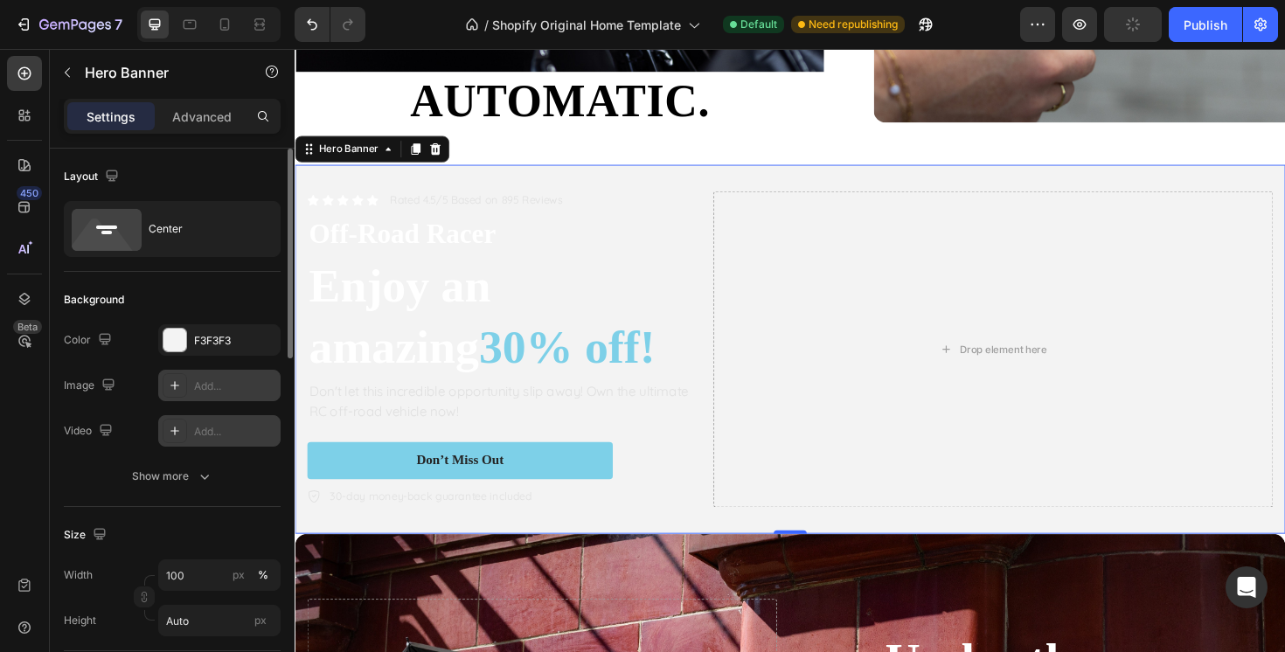
click at [201, 424] on div "Add..." at bounding box center [235, 432] width 82 height 16
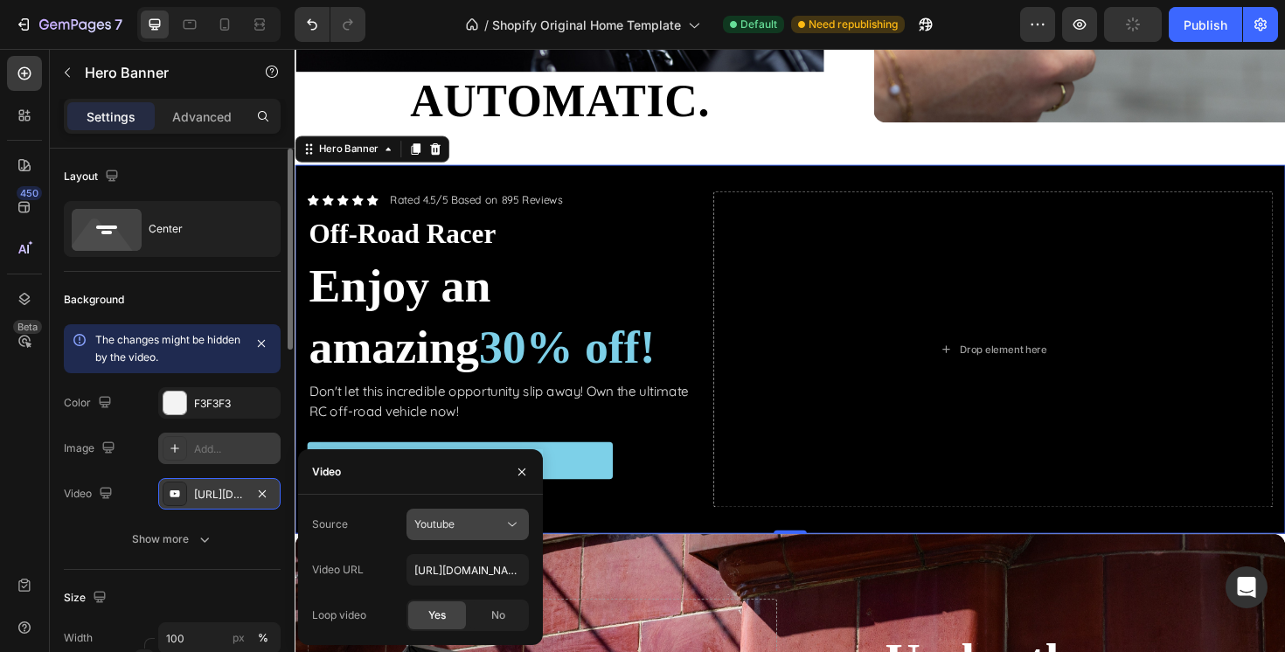
click at [486, 532] on div "Youtube" at bounding box center [467, 524] width 107 height 17
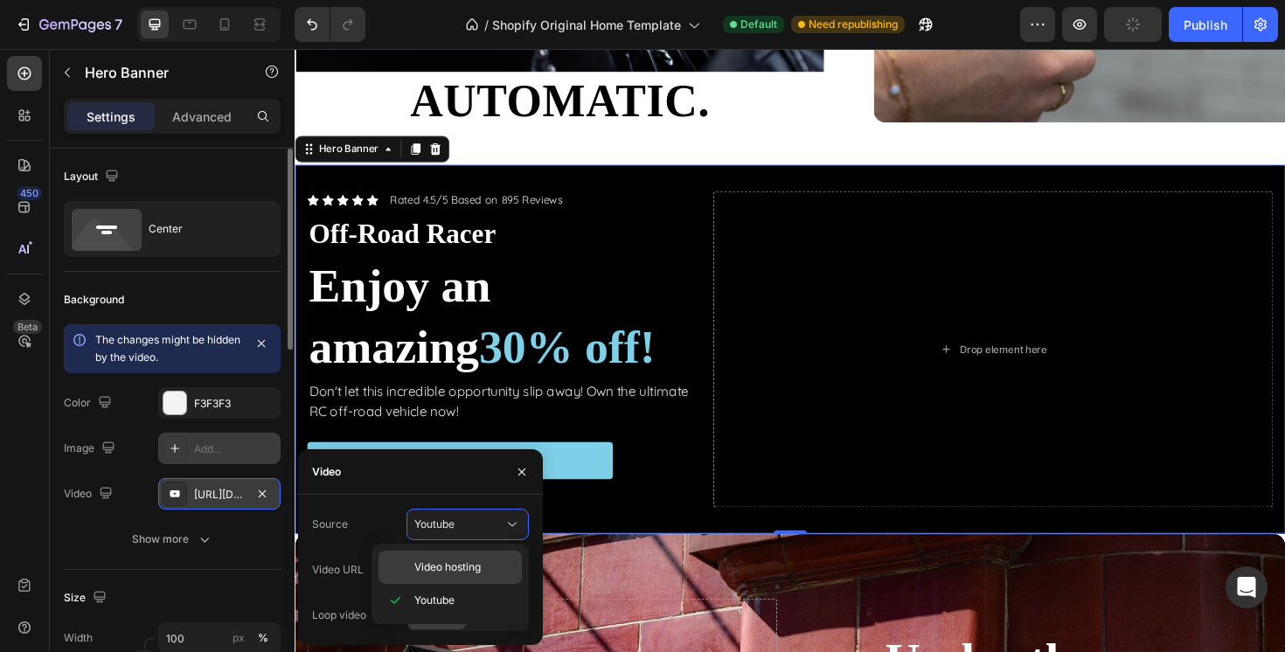
click at [477, 563] on span "Video hosting" at bounding box center [447, 568] width 66 height 16
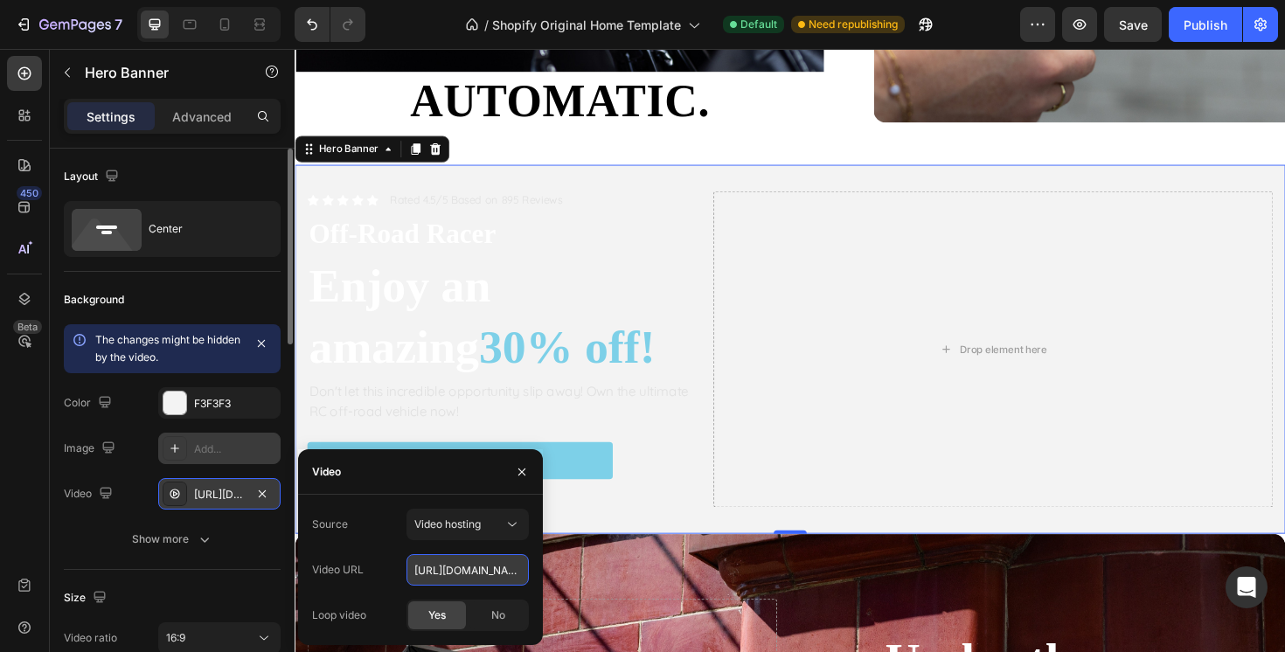
click at [438, 566] on input "https://media.w3.org/2010/05/sintel/trailer.mp4" at bounding box center [468, 569] width 122 height 31
click at [430, 608] on span "Yes" at bounding box center [436, 616] width 17 height 16
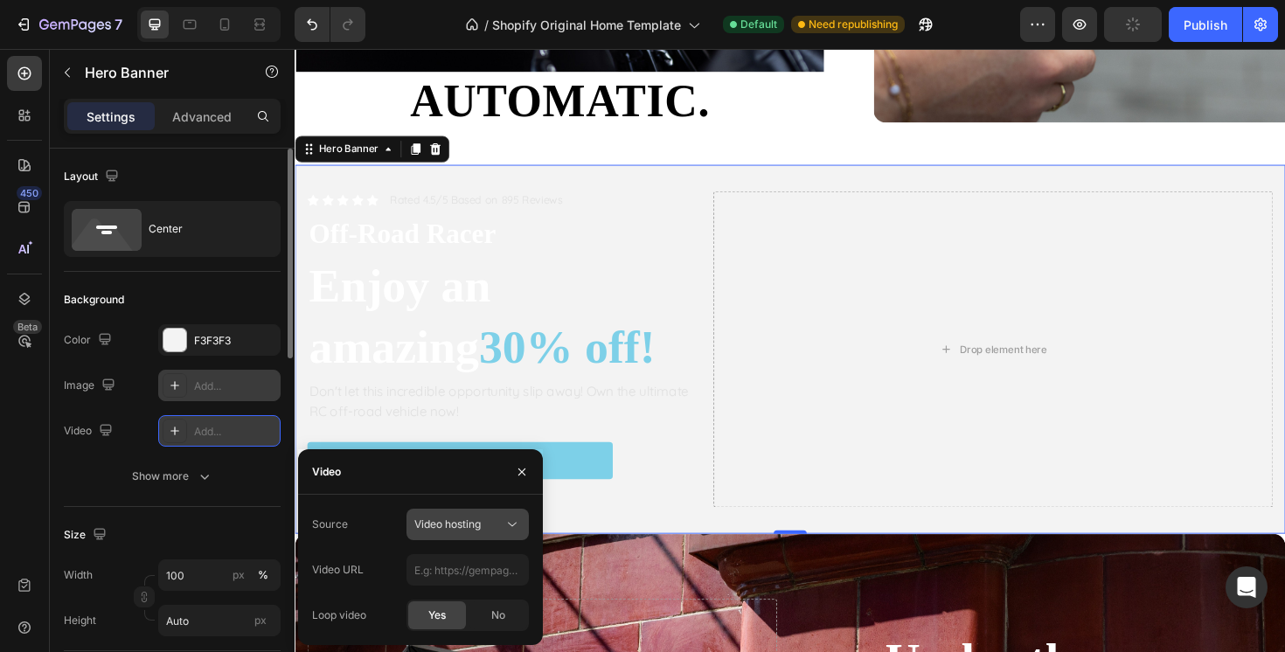
click at [455, 522] on span "Video hosting" at bounding box center [447, 524] width 66 height 13
click at [436, 563] on input "text" at bounding box center [468, 569] width 122 height 31
click at [356, 574] on div "Video URL" at bounding box center [338, 570] width 52 height 16
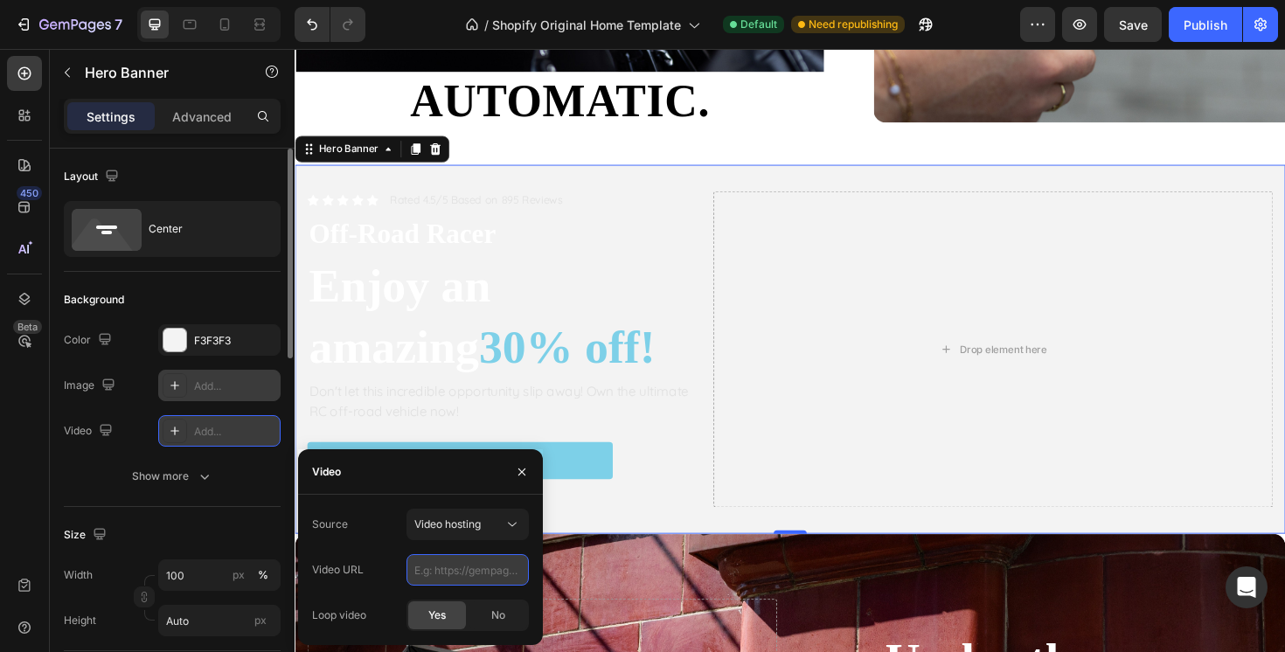
click at [485, 575] on input "text" at bounding box center [468, 569] width 122 height 31
click at [377, 574] on div "Video URL" at bounding box center [420, 569] width 217 height 31
click at [458, 567] on input "text" at bounding box center [468, 569] width 122 height 31
paste input "https://cdn.shopify.com/videos/c/o/v/357710526e5c498daf434ac1d0688233.mov"
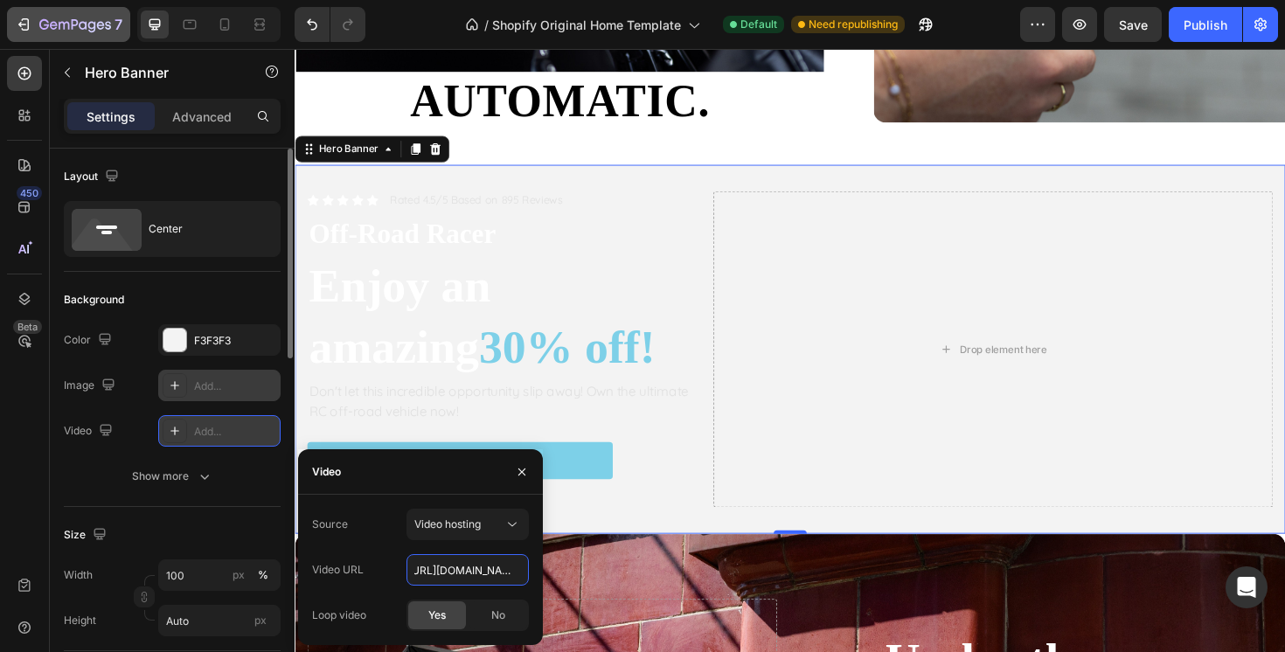
type input "https://cdn.shopify.com/videos/c/o/v/357710526e5c498daf434ac1d0688233.mov"
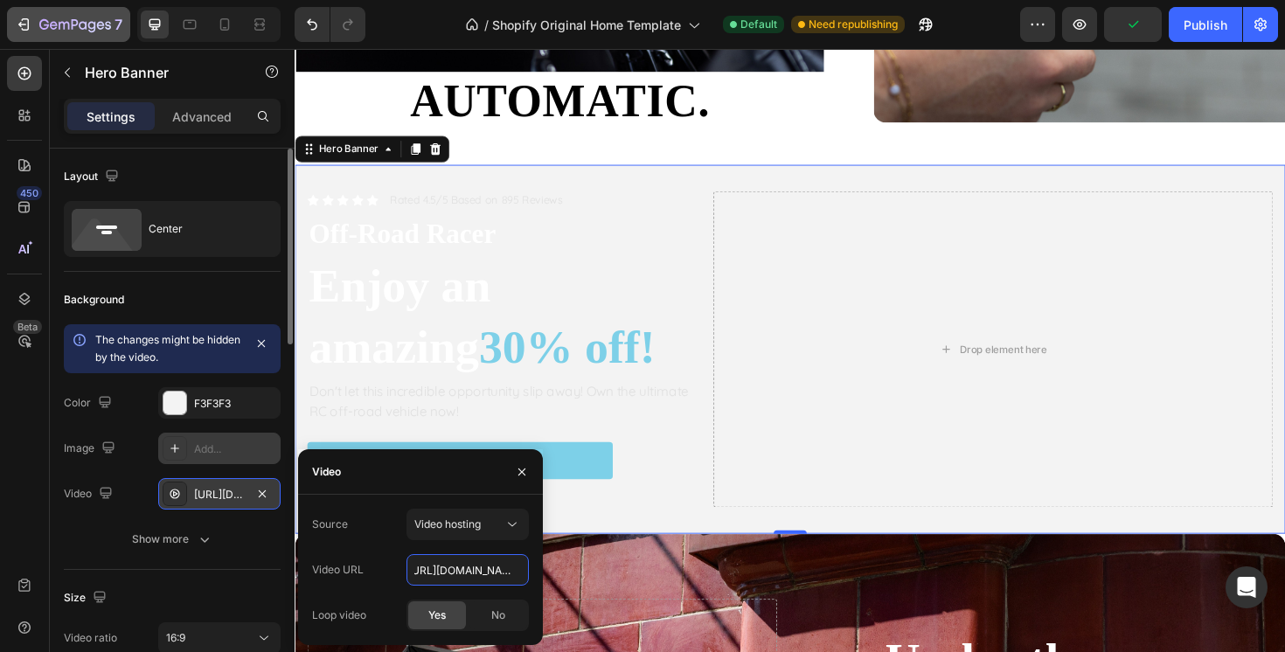
scroll to position [0, 0]
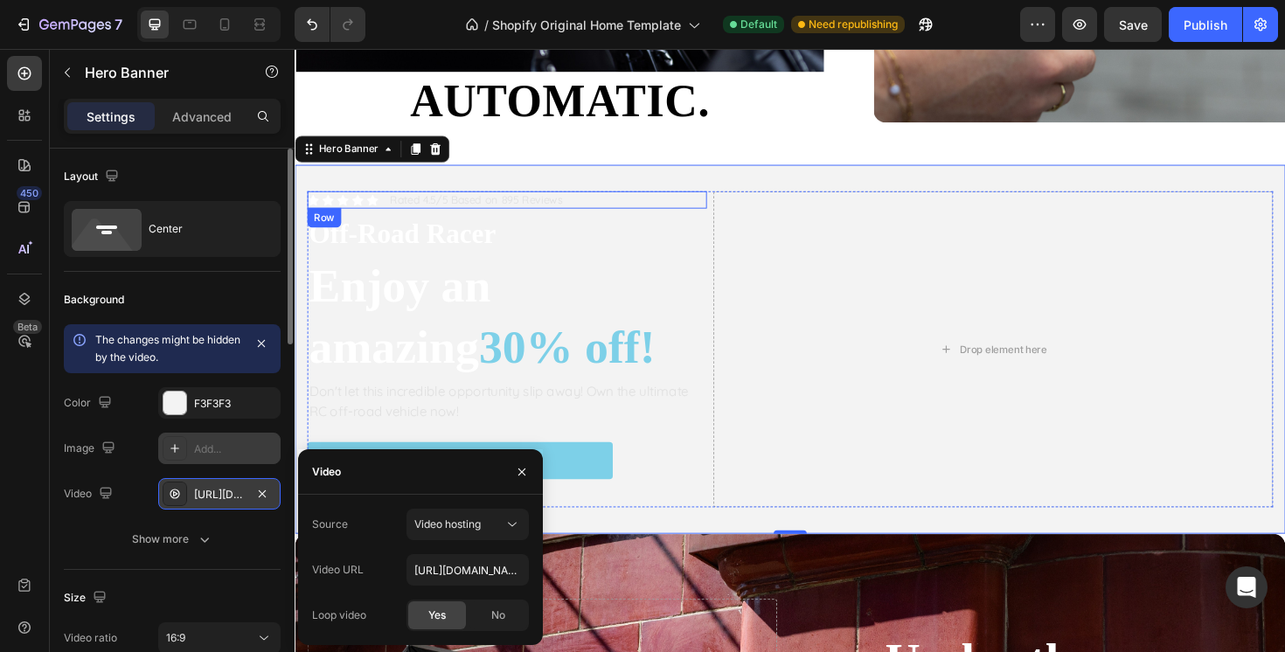
click at [657, 211] on div "Icon Icon Icon Icon Icon Icon List Rated 4.5/5 Based on 895 Reviews Text Block …" at bounding box center [519, 208] width 423 height 18
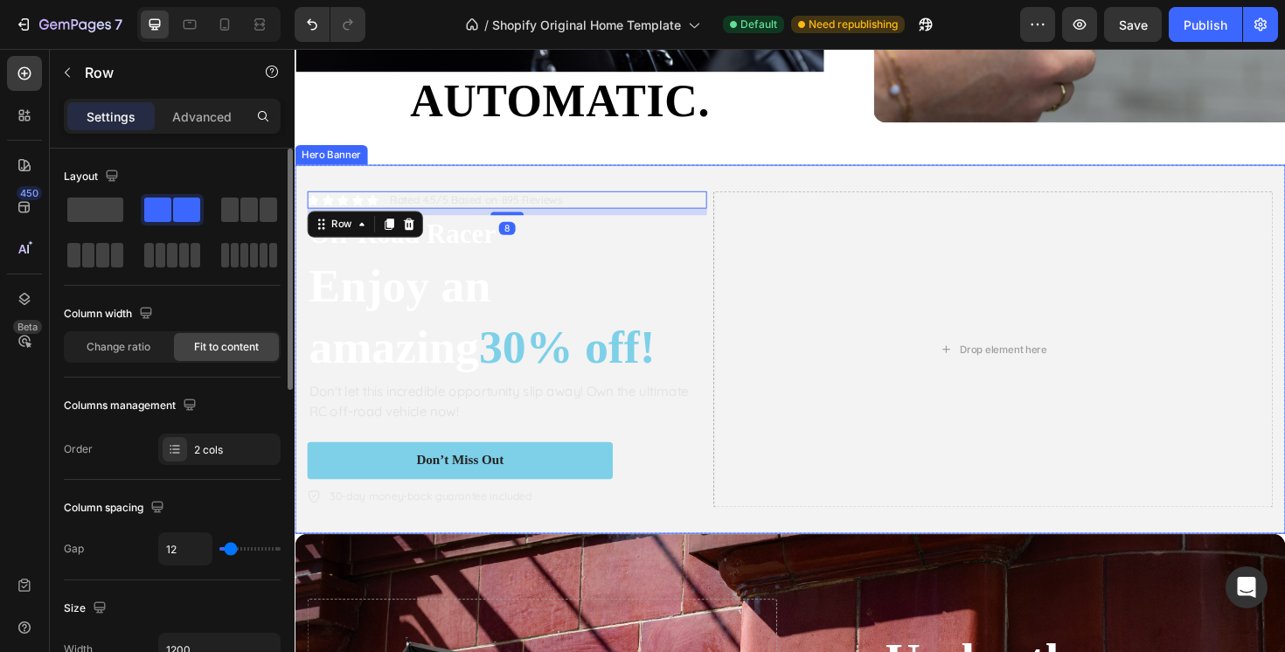
click at [744, 178] on div "Icon Icon Icon Icon Icon Icon List Rated 4.5/5 Based on 895 Reviews Text Block …" at bounding box center [819, 366] width 1049 height 390
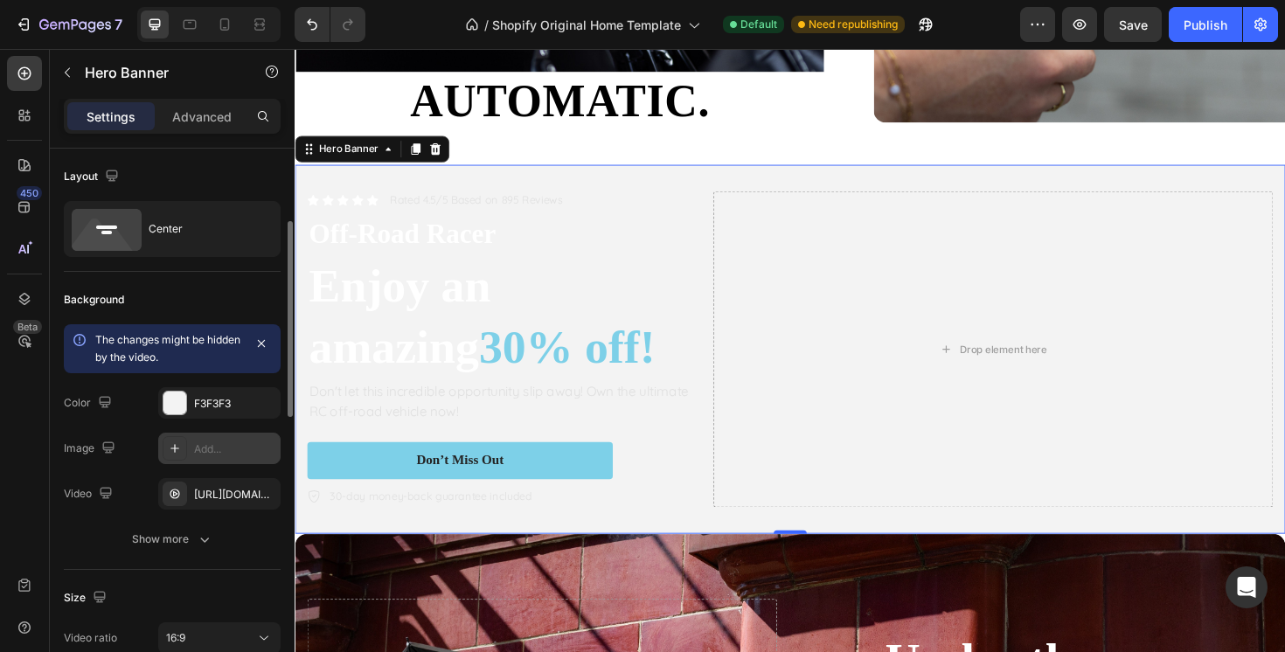
scroll to position [64, 0]
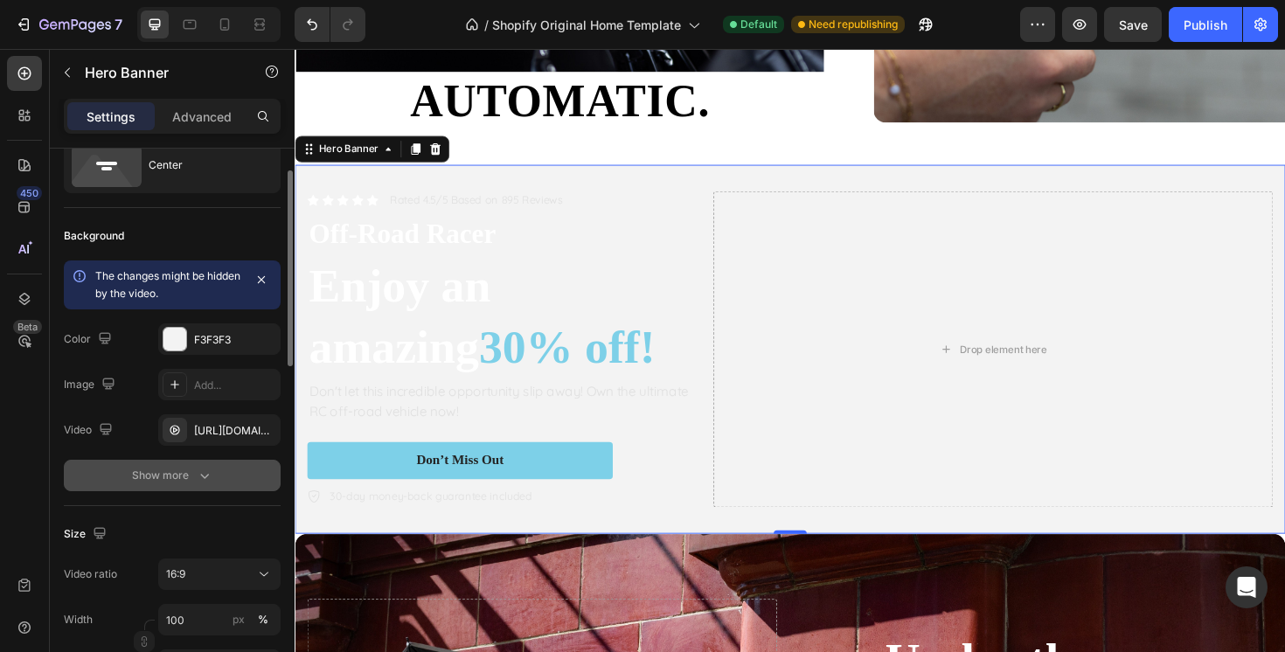
click at [198, 484] on icon "button" at bounding box center [204, 475] width 17 height 17
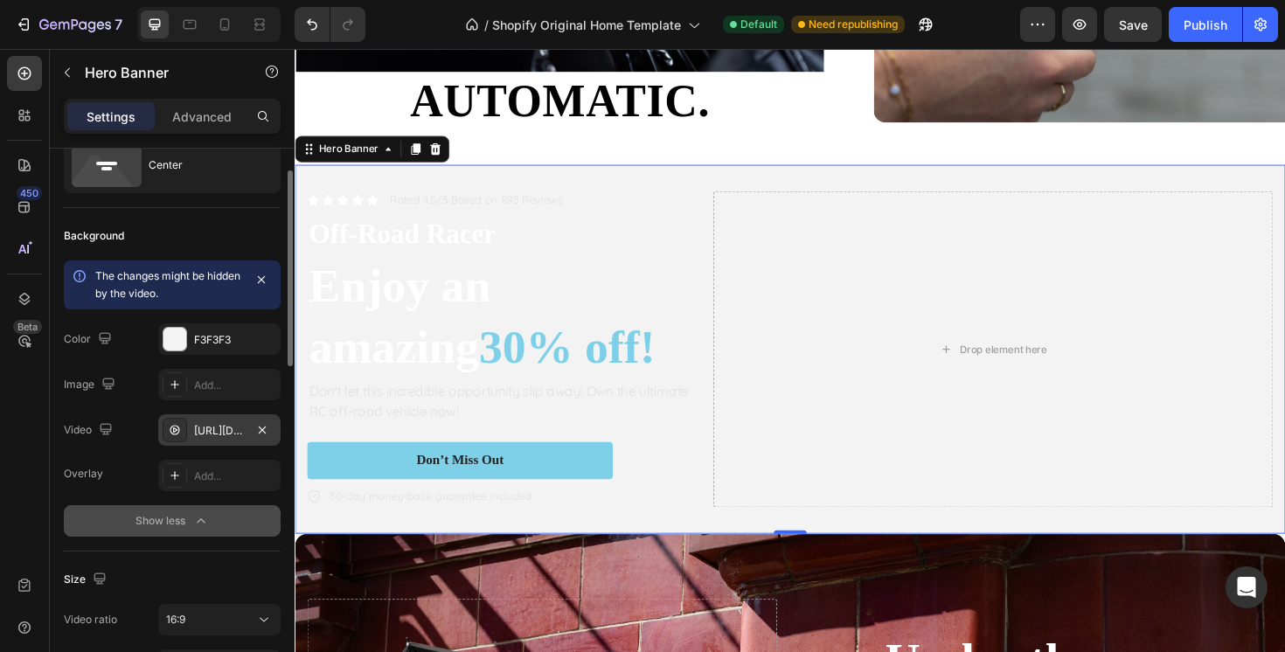
click at [233, 432] on div "https://cdn.shopify.com/videos/c/o/v/357710526e5c498daf434ac1d0688233.mov" at bounding box center [219, 431] width 51 height 16
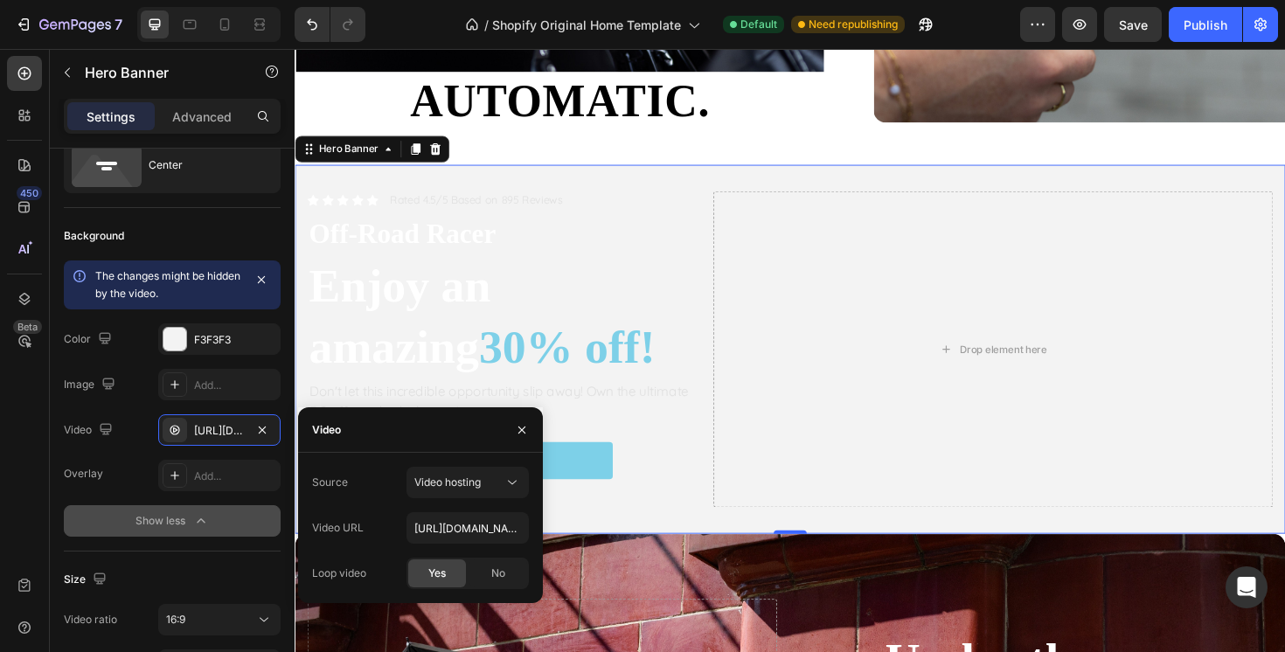
click at [386, 567] on div "Loop video Yes No" at bounding box center [420, 573] width 217 height 31
click at [652, 186] on div "Icon Icon Icon Icon Icon Icon List Rated 4.5/5 Based on 895 Reviews Text Block …" at bounding box center [819, 366] width 1049 height 390
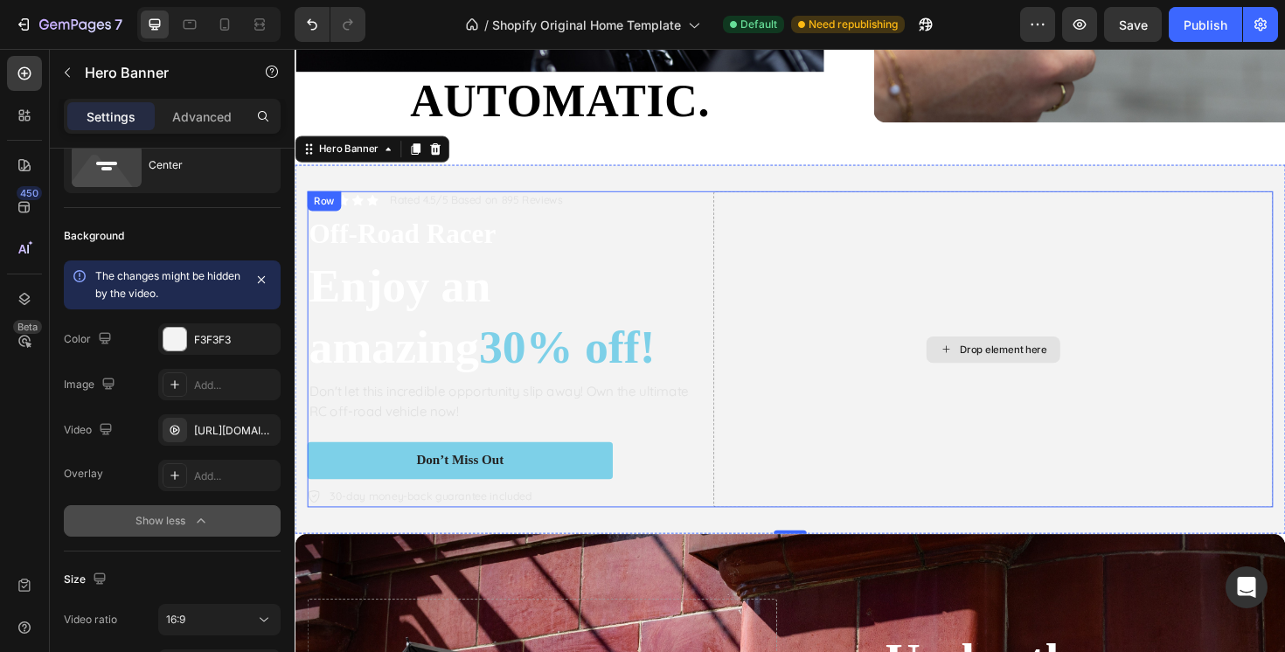
click at [804, 272] on div "Drop element here" at bounding box center [1034, 366] width 593 height 334
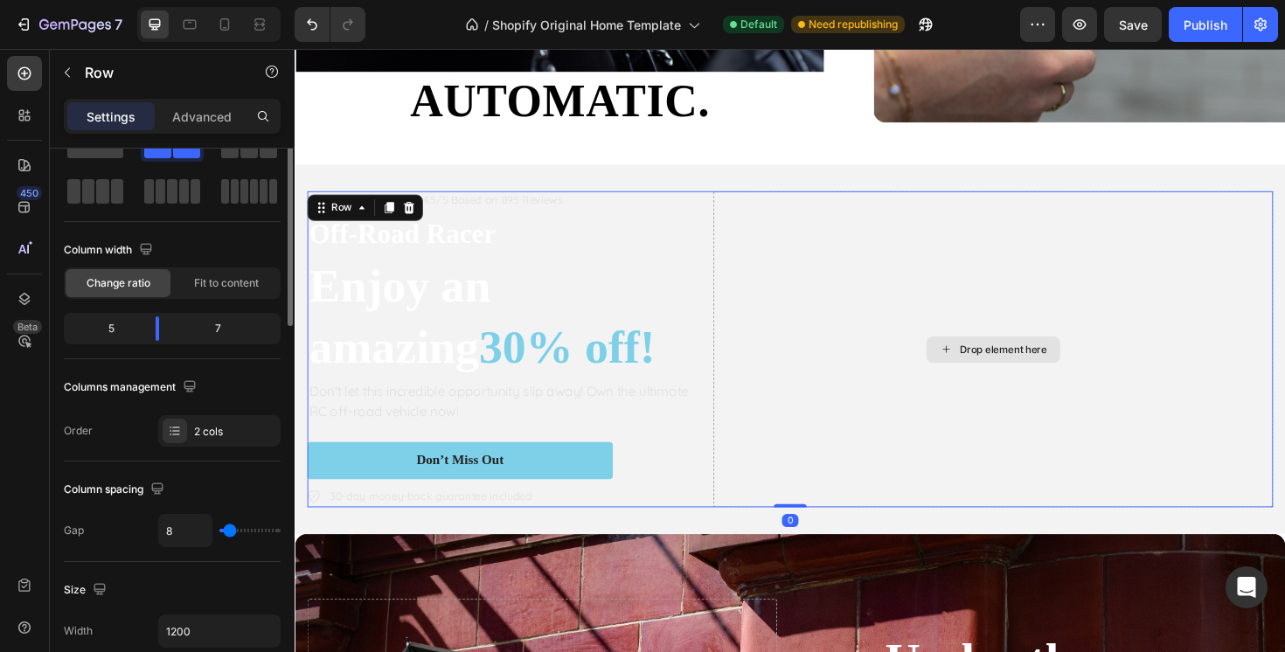
scroll to position [0, 0]
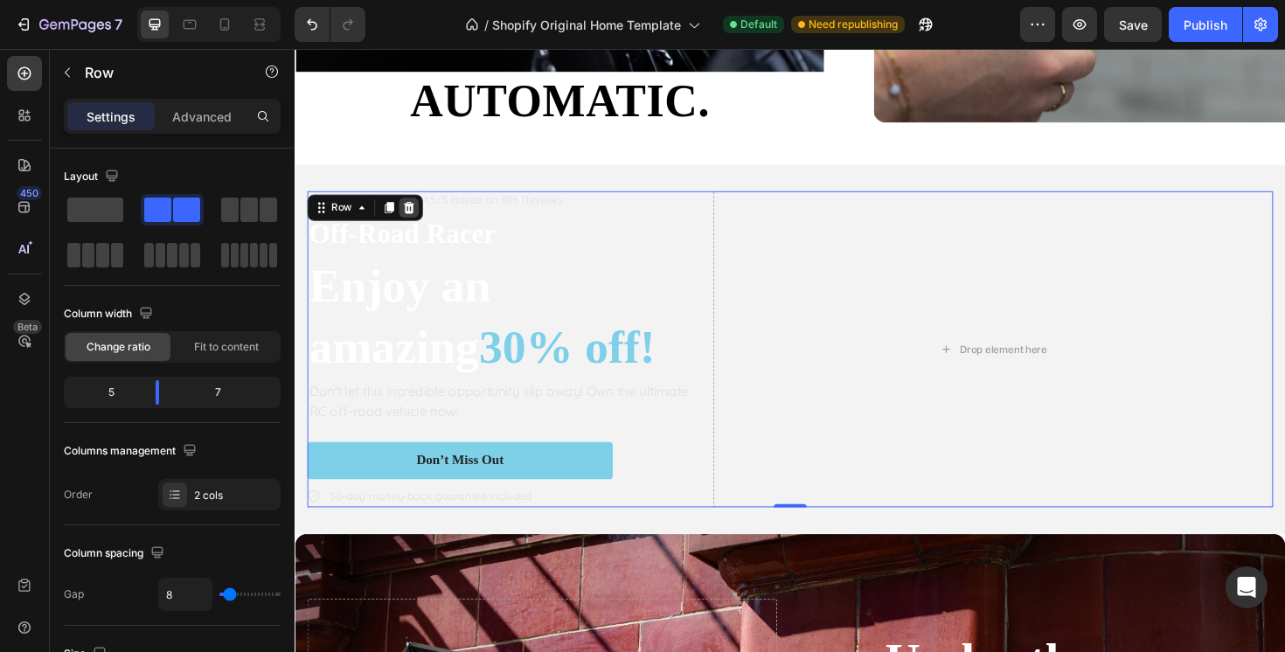
click at [413, 219] on icon at bounding box center [415, 217] width 14 height 14
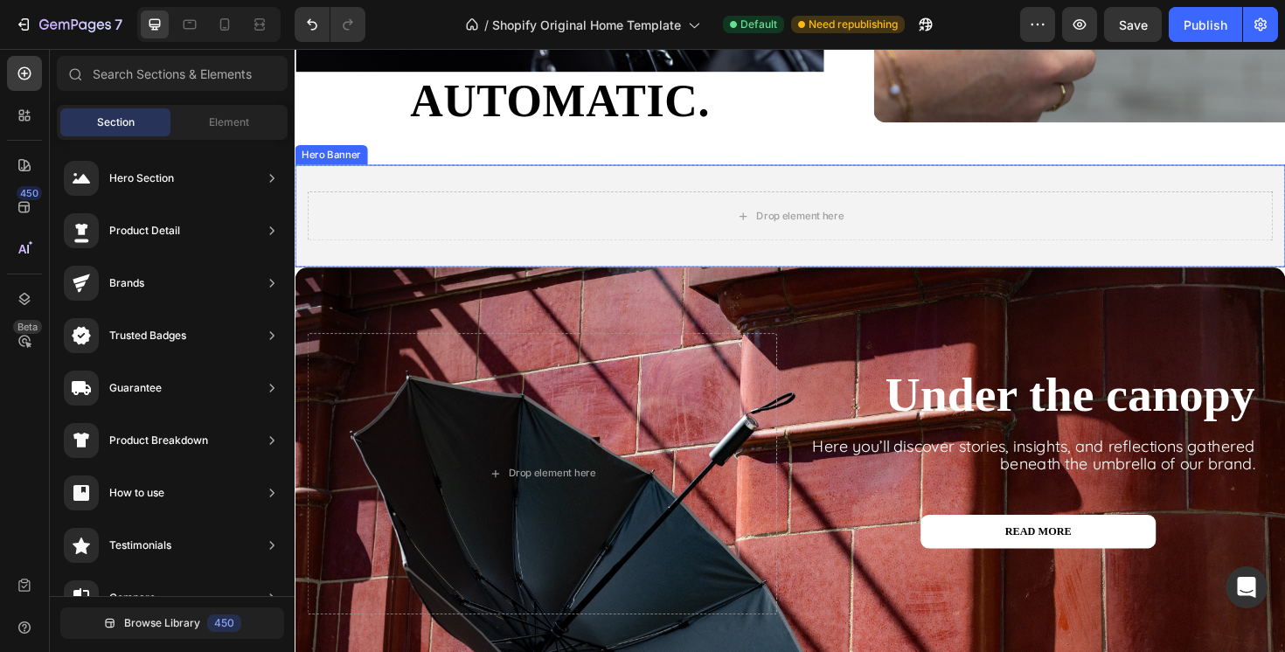
click at [703, 191] on div "Drop element here" at bounding box center [819, 225] width 1049 height 108
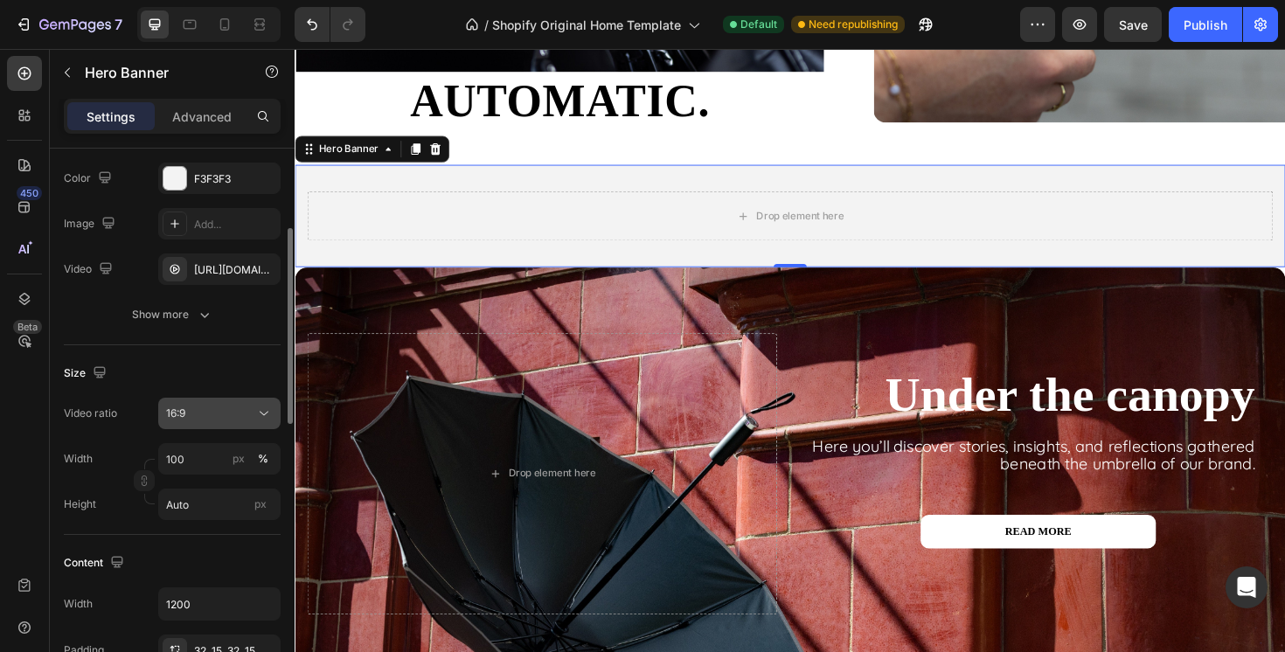
scroll to position [237, 0]
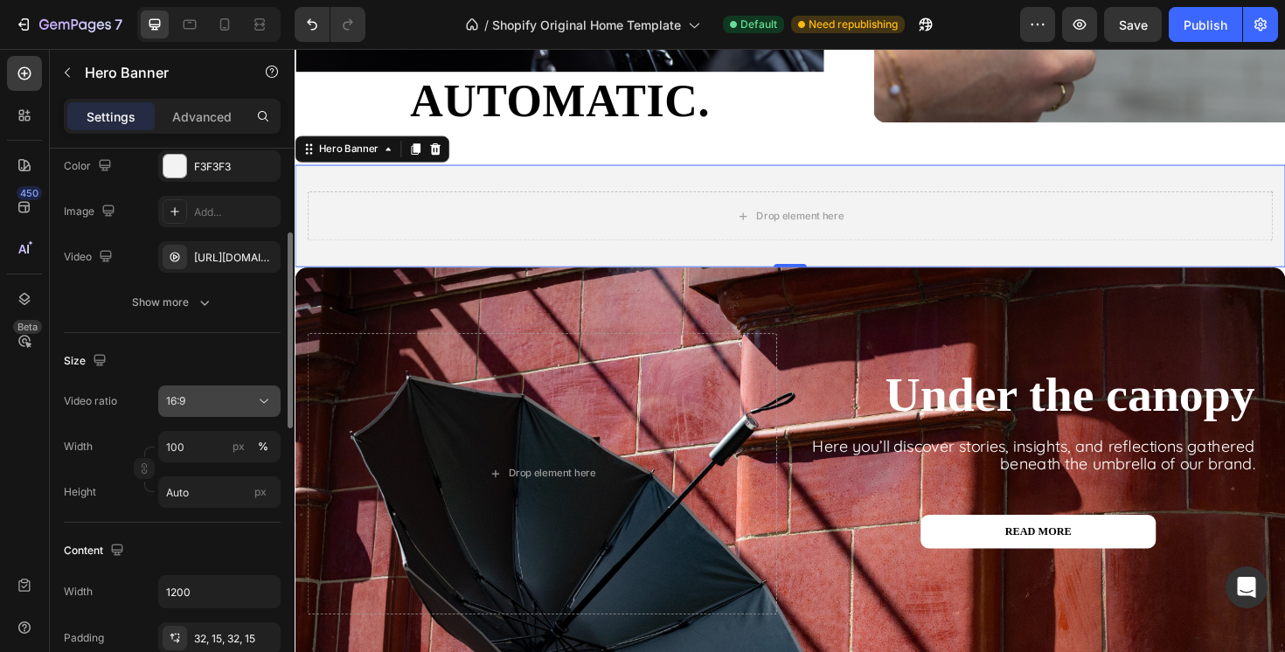
click at [238, 397] on div "16:9" at bounding box center [210, 401] width 89 height 16
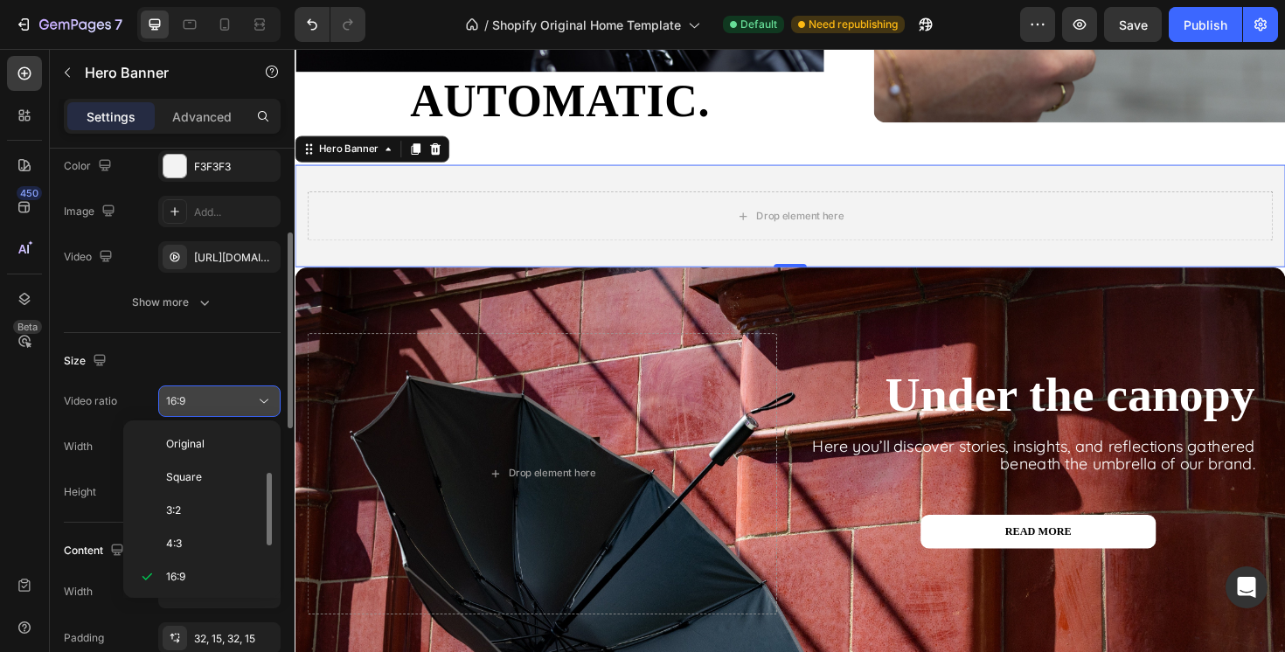
scroll to position [31, 0]
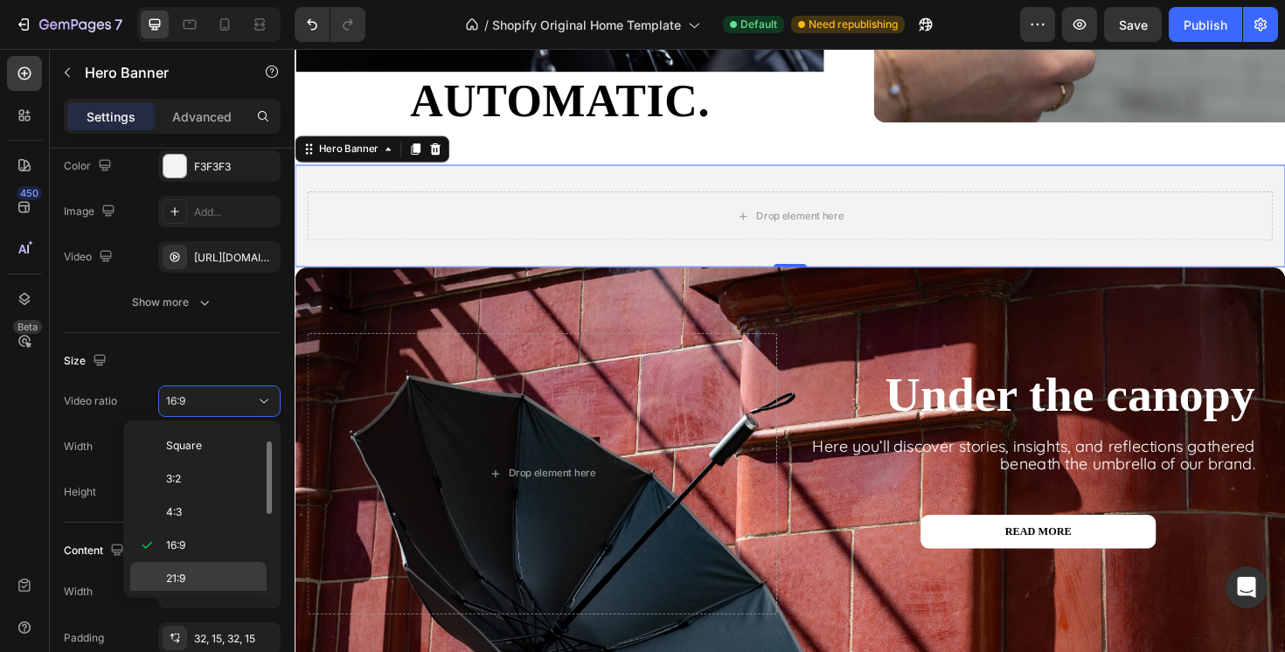
click at [197, 573] on p "21:9" at bounding box center [212, 579] width 93 height 16
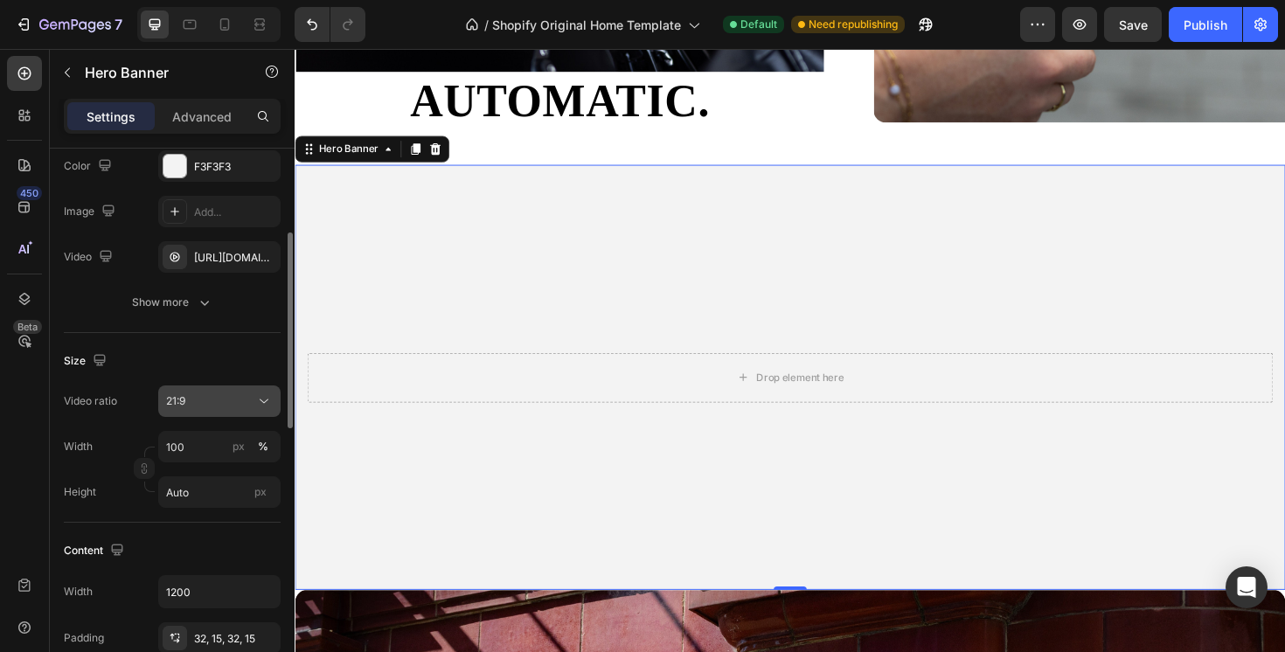
click at [231, 398] on div "21:9" at bounding box center [210, 401] width 89 height 16
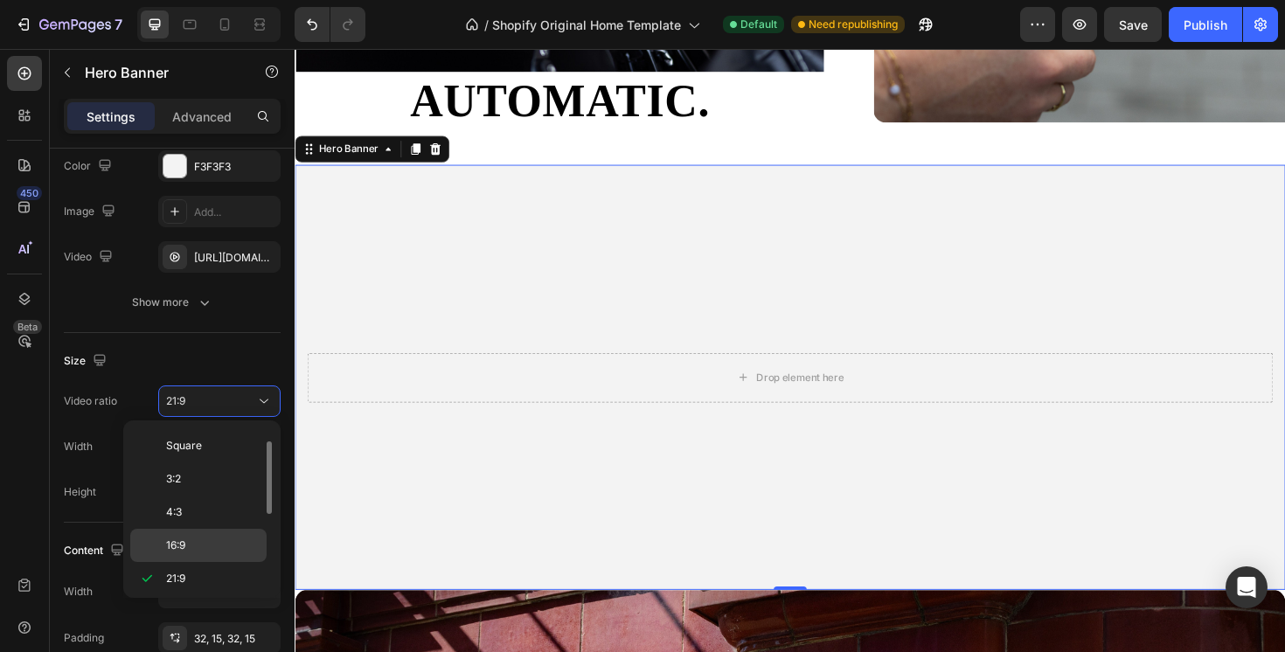
click at [204, 539] on p "16:9" at bounding box center [212, 546] width 93 height 16
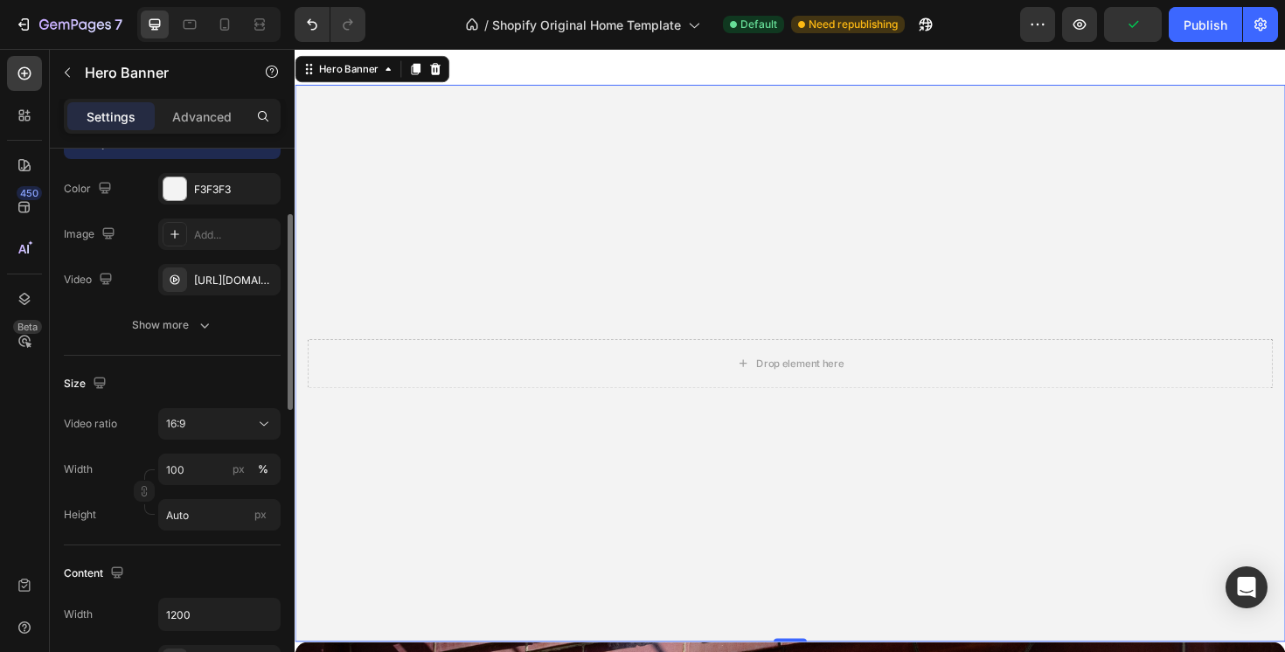
scroll to position [207, 0]
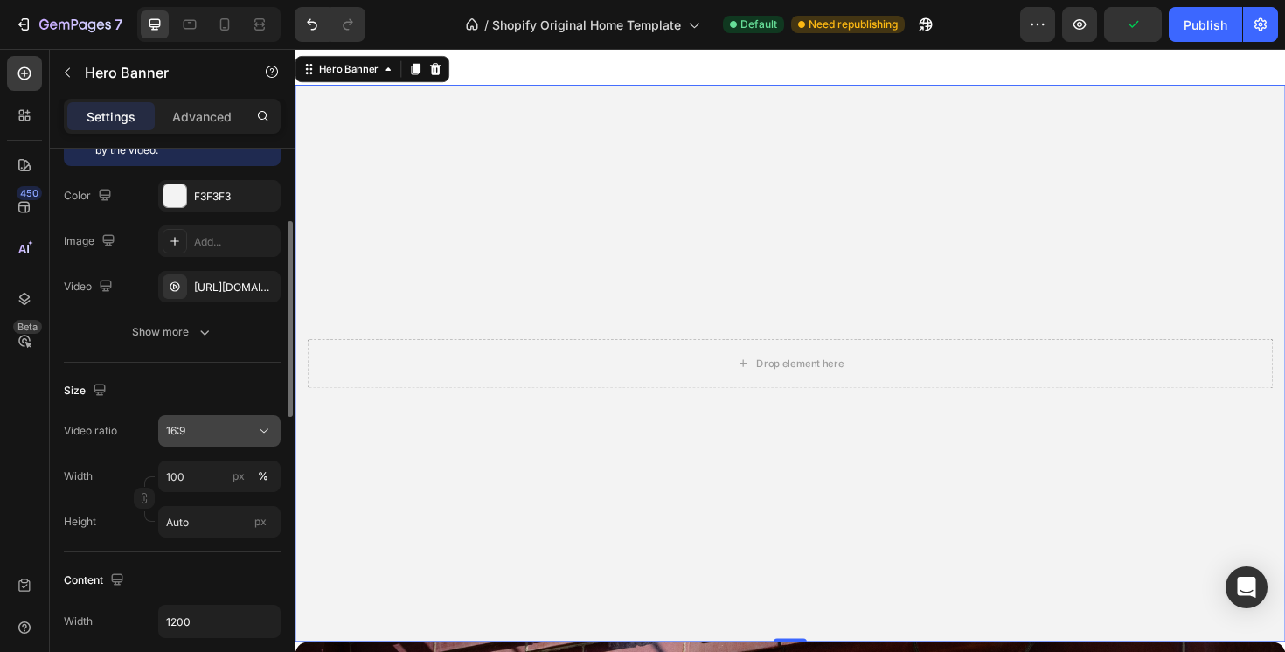
click at [231, 425] on div "16:9" at bounding box center [210, 431] width 89 height 16
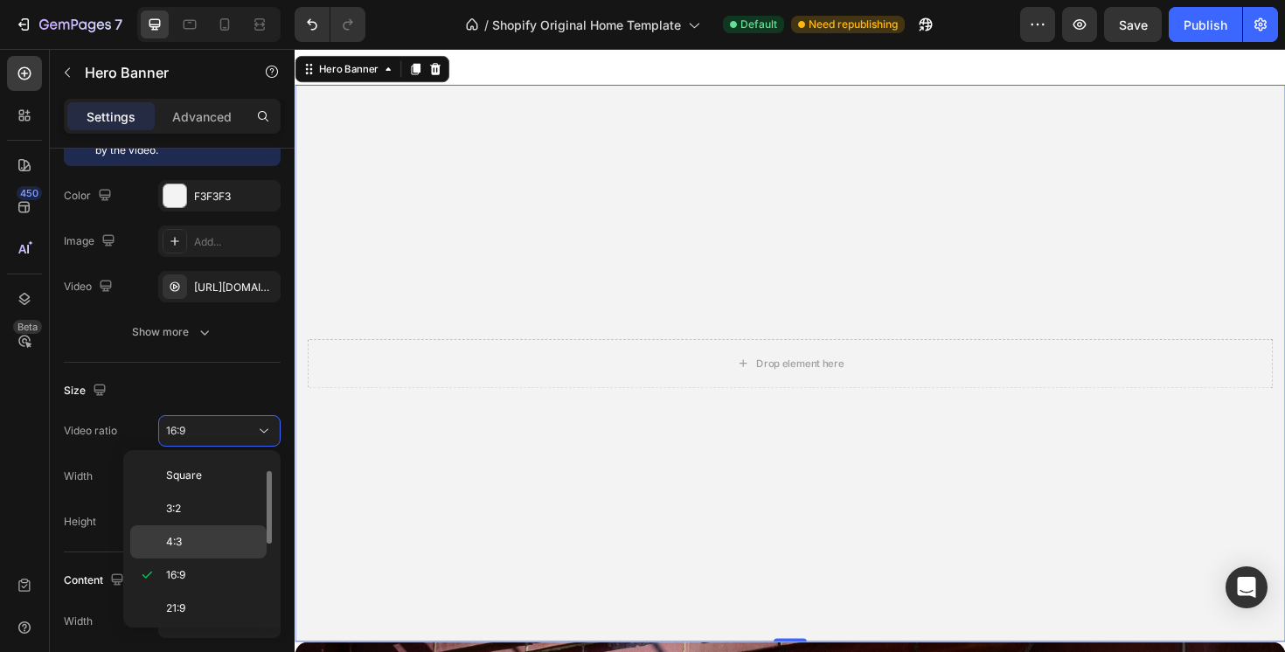
click at [212, 527] on div "4:3" at bounding box center [198, 541] width 136 height 33
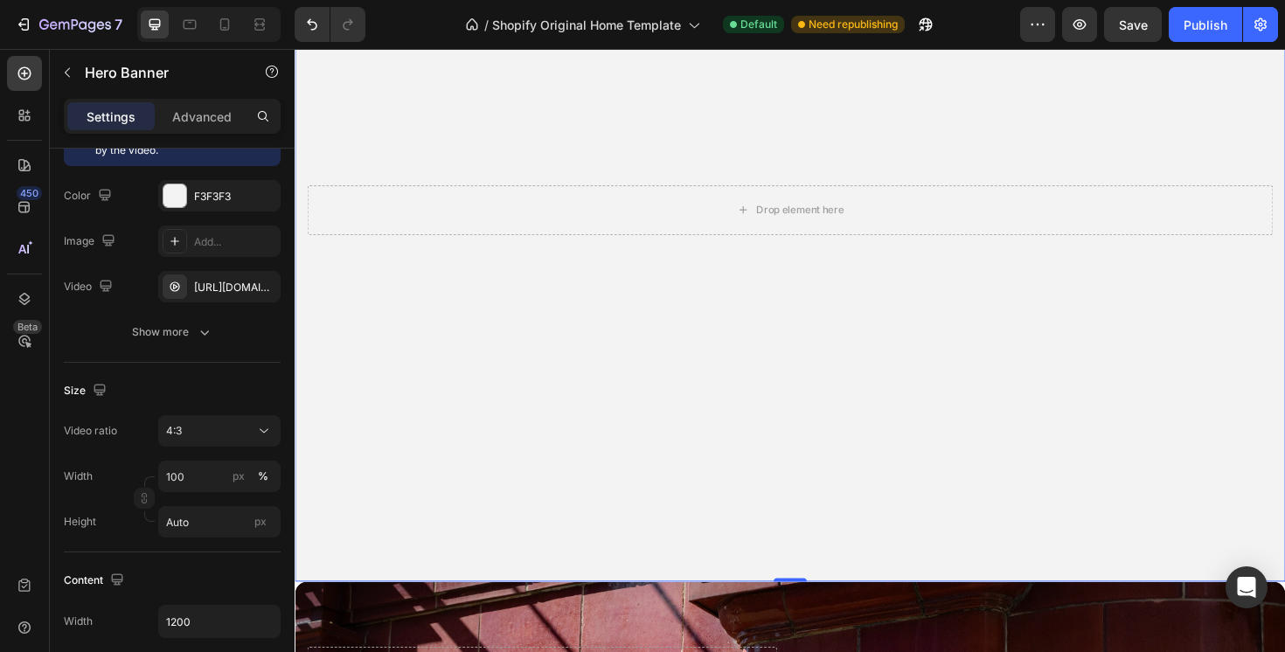
scroll to position [3406, 0]
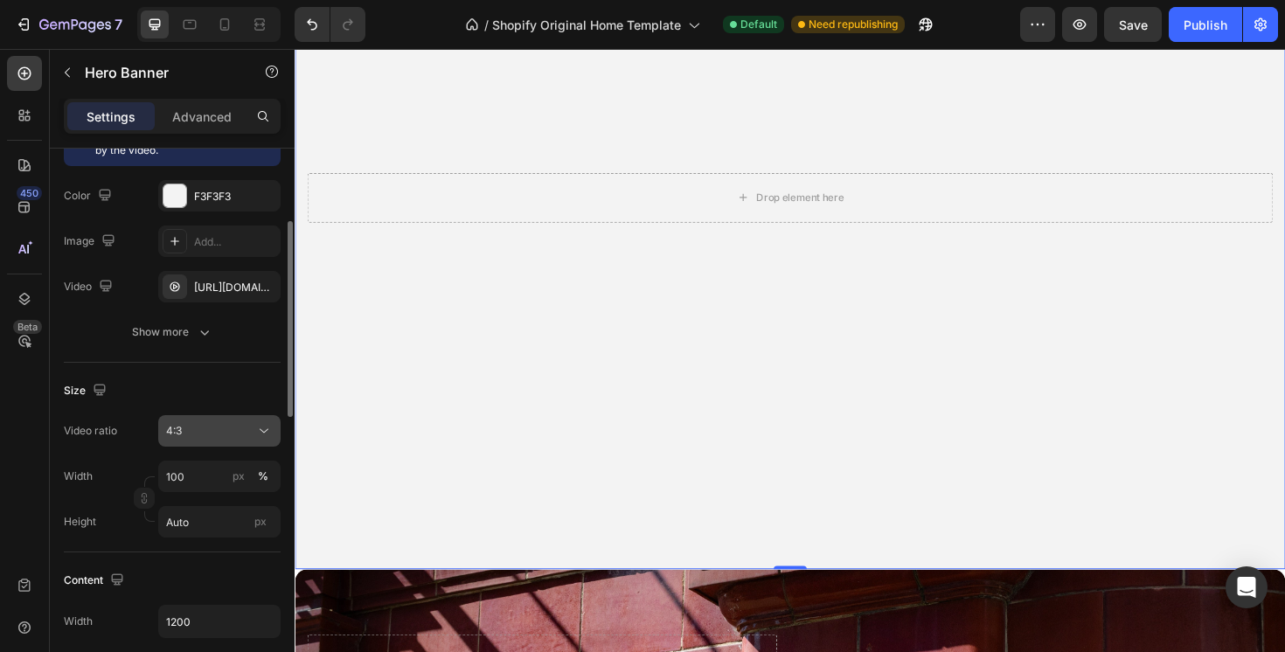
click at [254, 436] on div "4:3" at bounding box center [210, 431] width 89 height 16
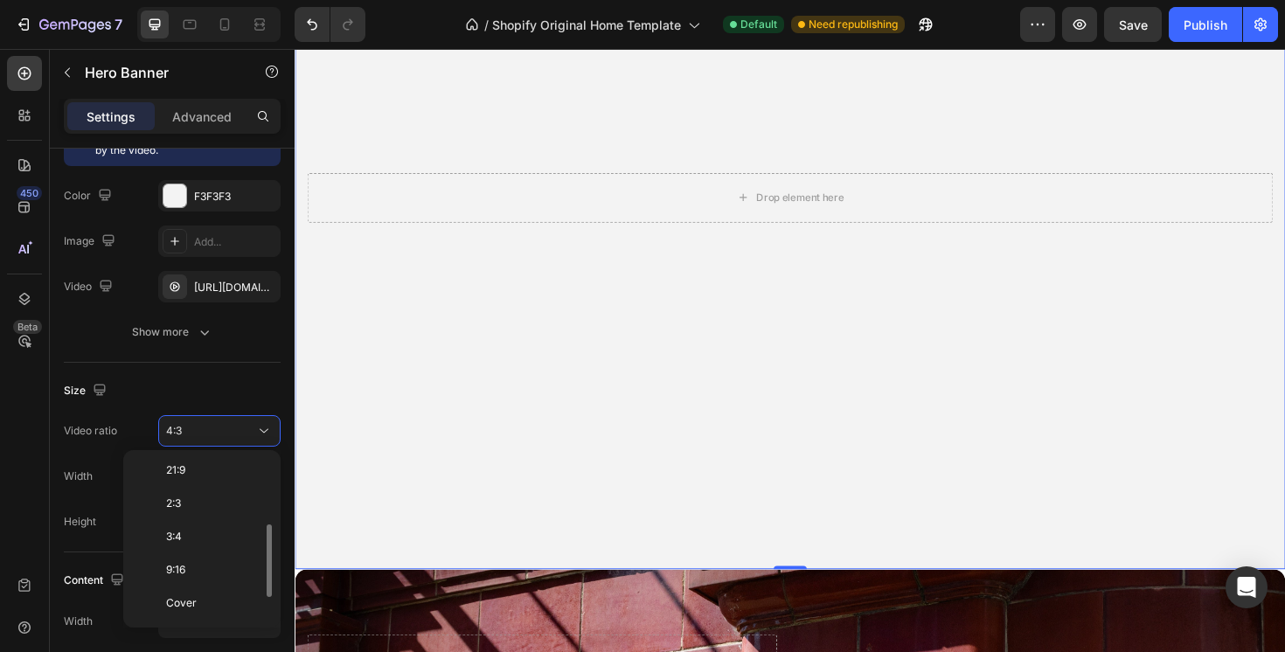
scroll to position [172, 0]
click at [219, 574] on p "9:16" at bounding box center [212, 568] width 93 height 16
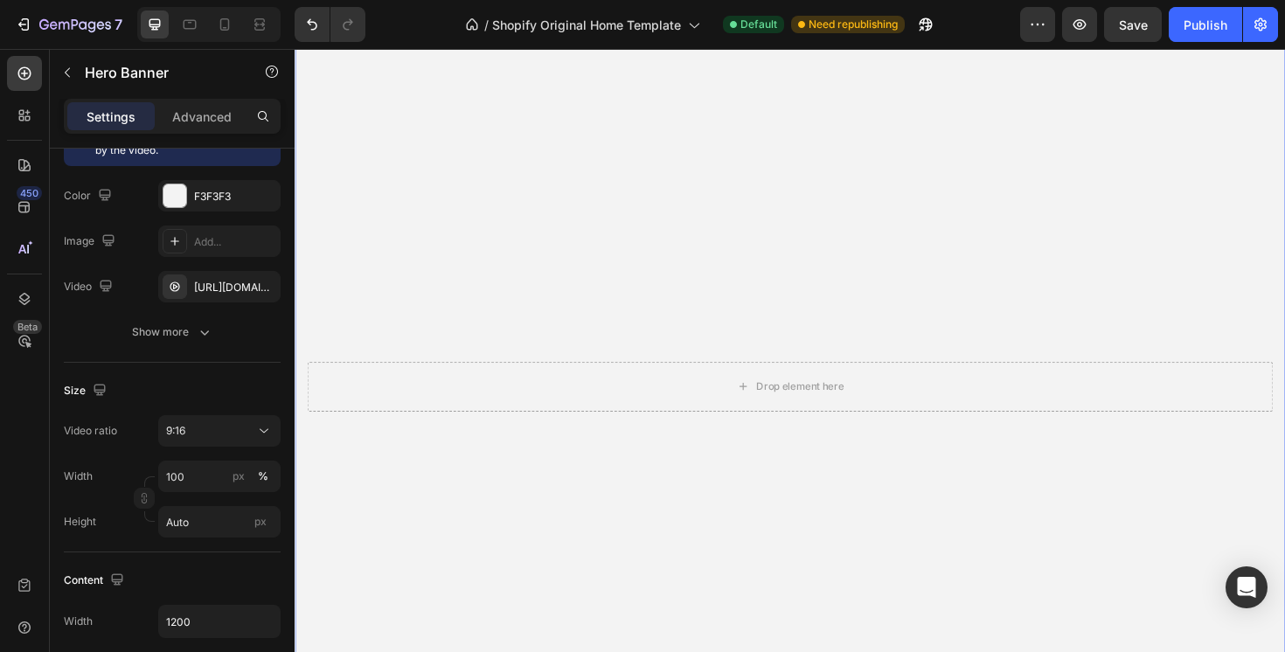
scroll to position [3767, 0]
click at [251, 424] on div "9:16" at bounding box center [210, 431] width 89 height 16
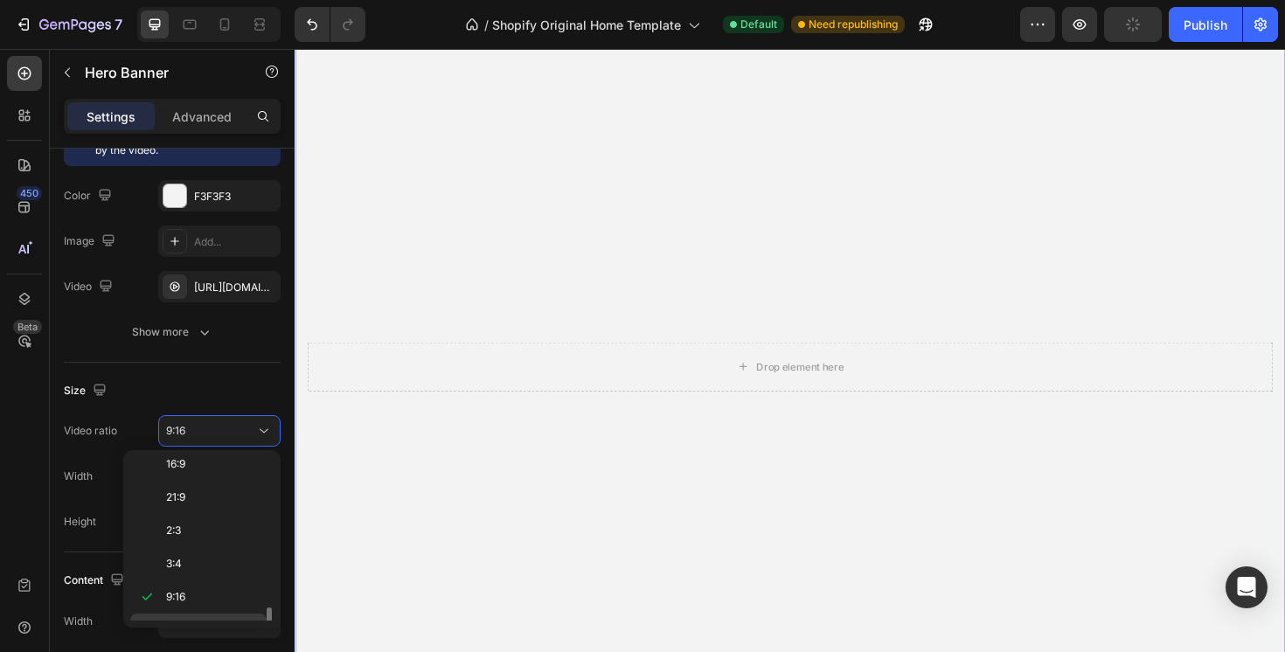
scroll to position [202, 0]
click at [196, 606] on span "Custom" at bounding box center [185, 604] width 38 height 16
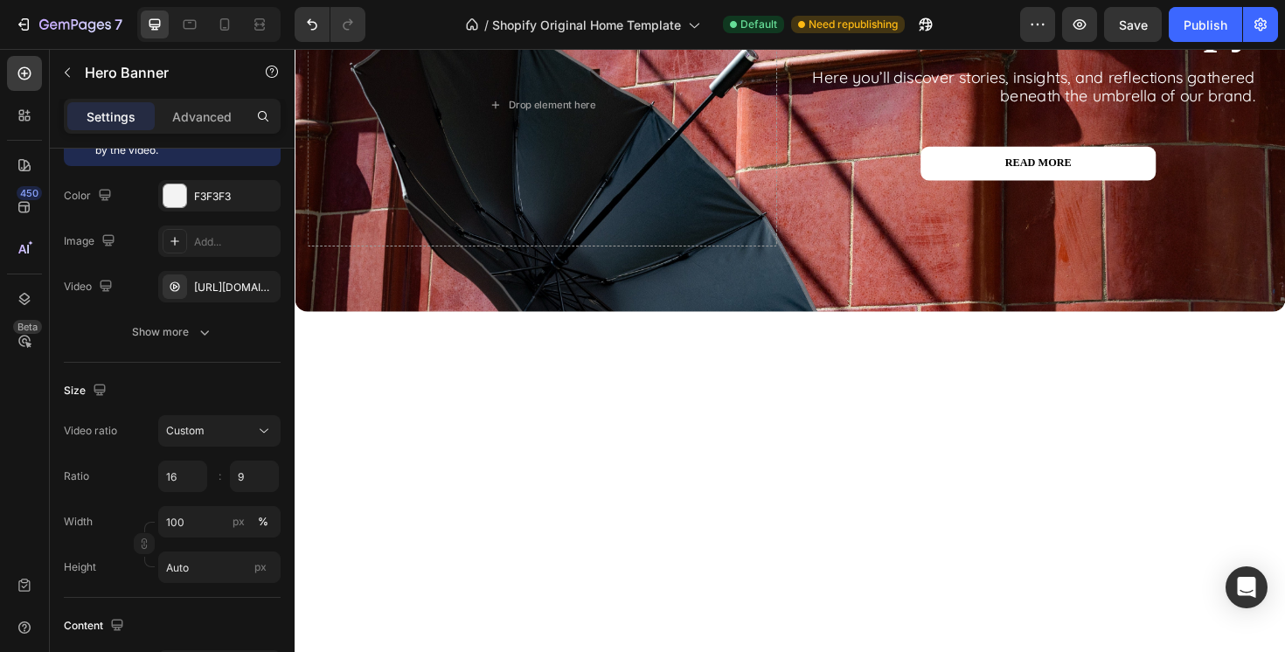
scroll to position [3603, 0]
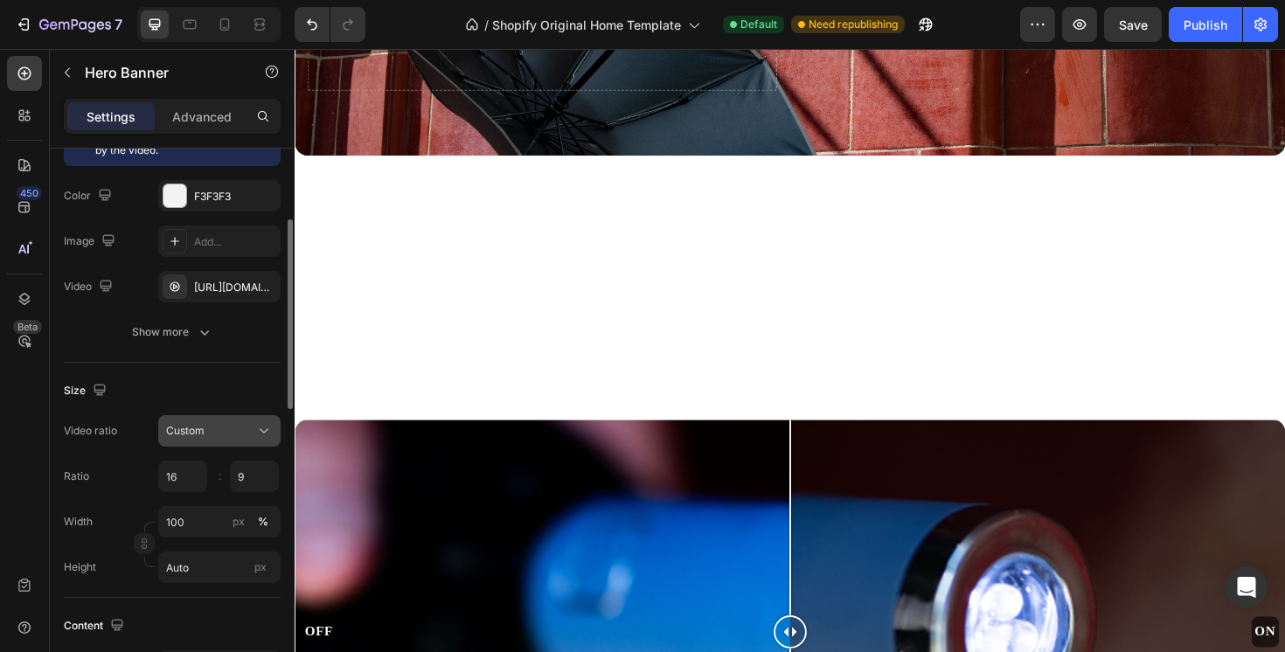
click at [250, 421] on button "Custom" at bounding box center [219, 430] width 122 height 31
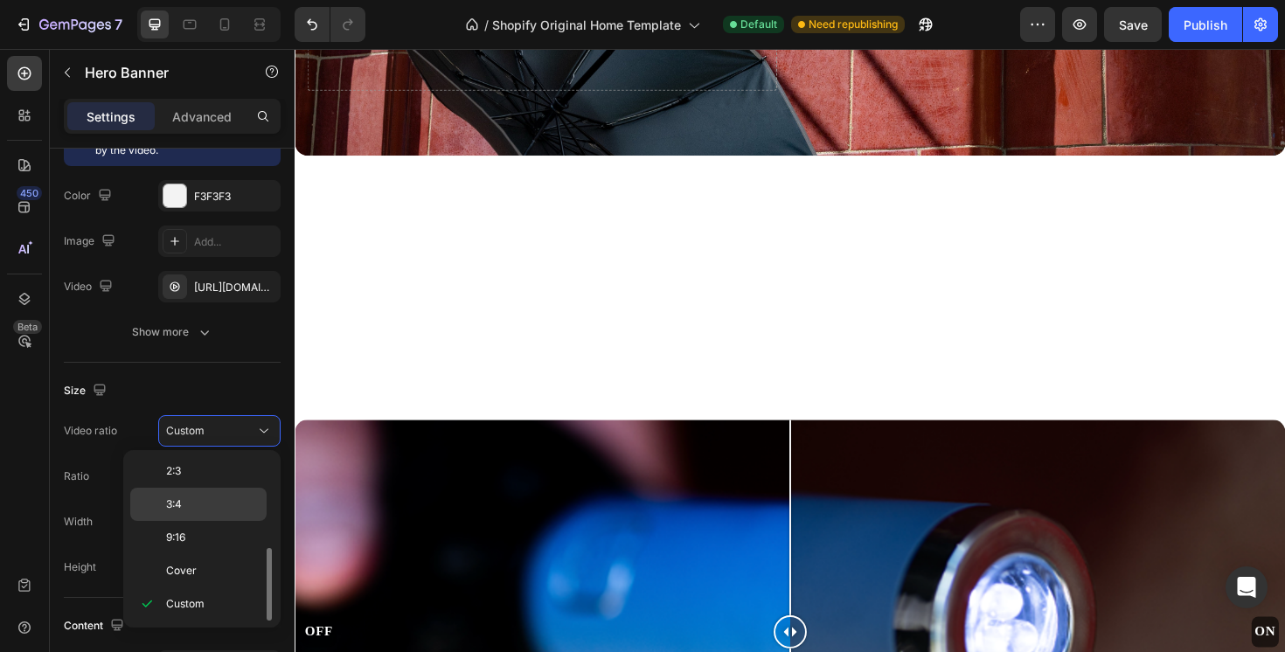
click at [222, 521] on div "3:4" at bounding box center [198, 537] width 136 height 33
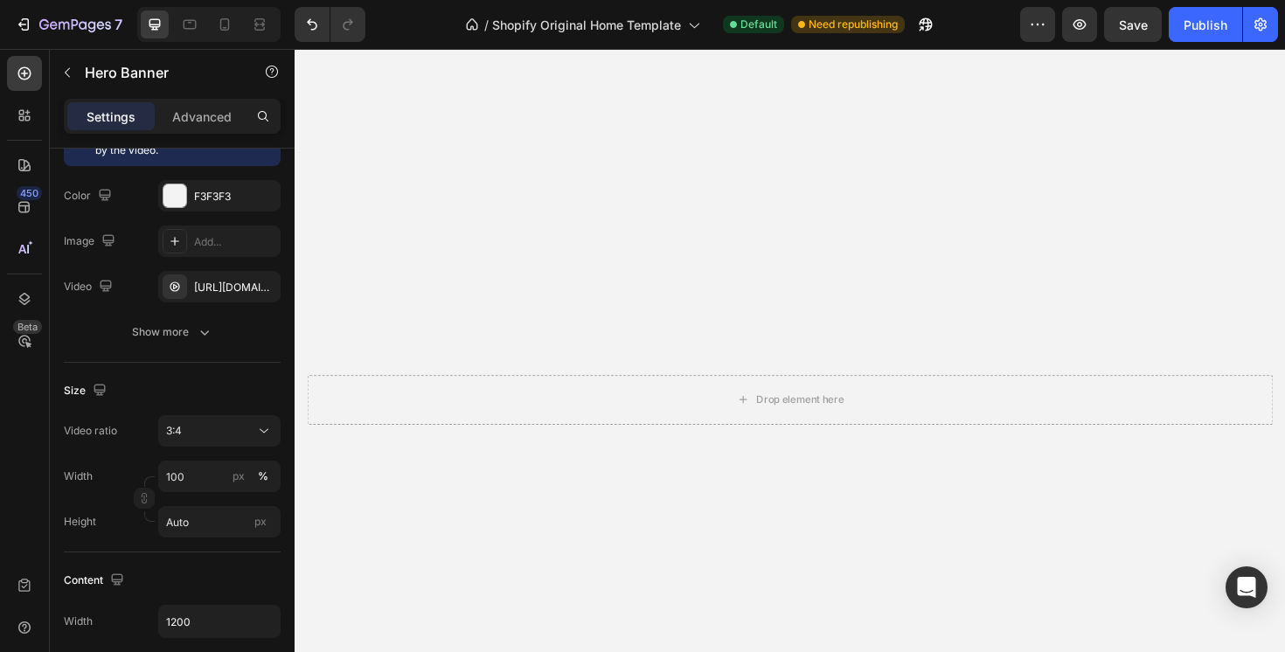
scroll to position [3496, 0]
click at [216, 436] on div "3:4" at bounding box center [210, 431] width 89 height 16
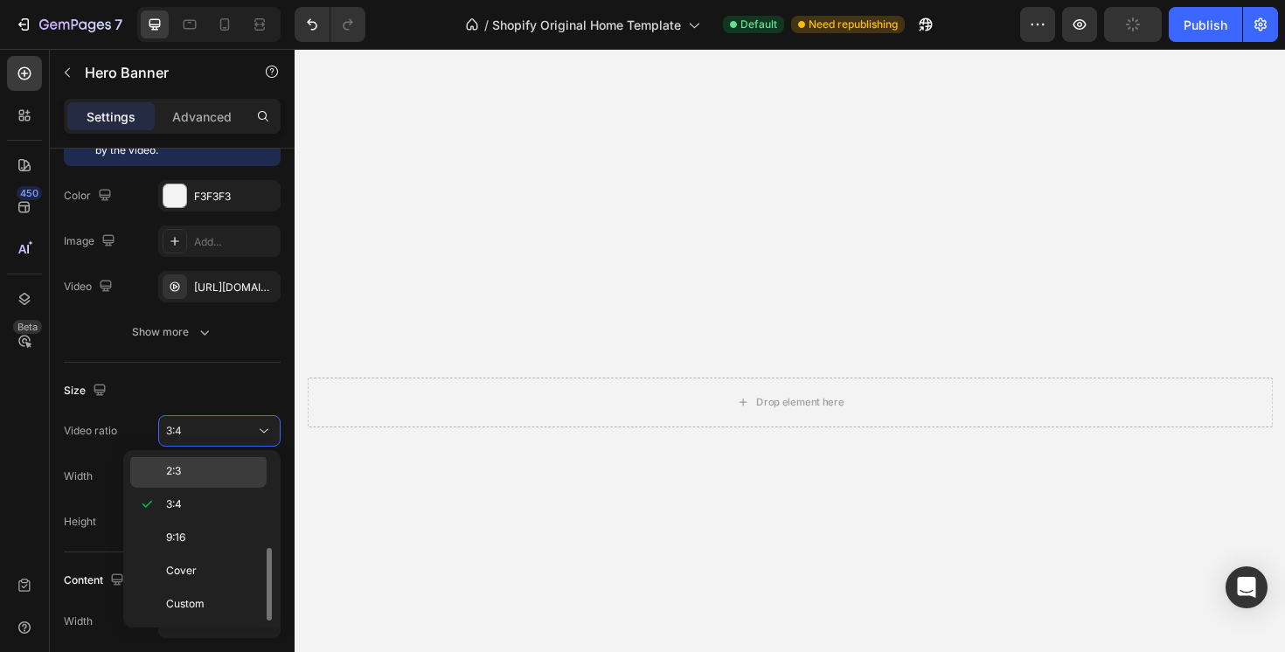
click at [205, 473] on p "2:3" at bounding box center [212, 471] width 93 height 16
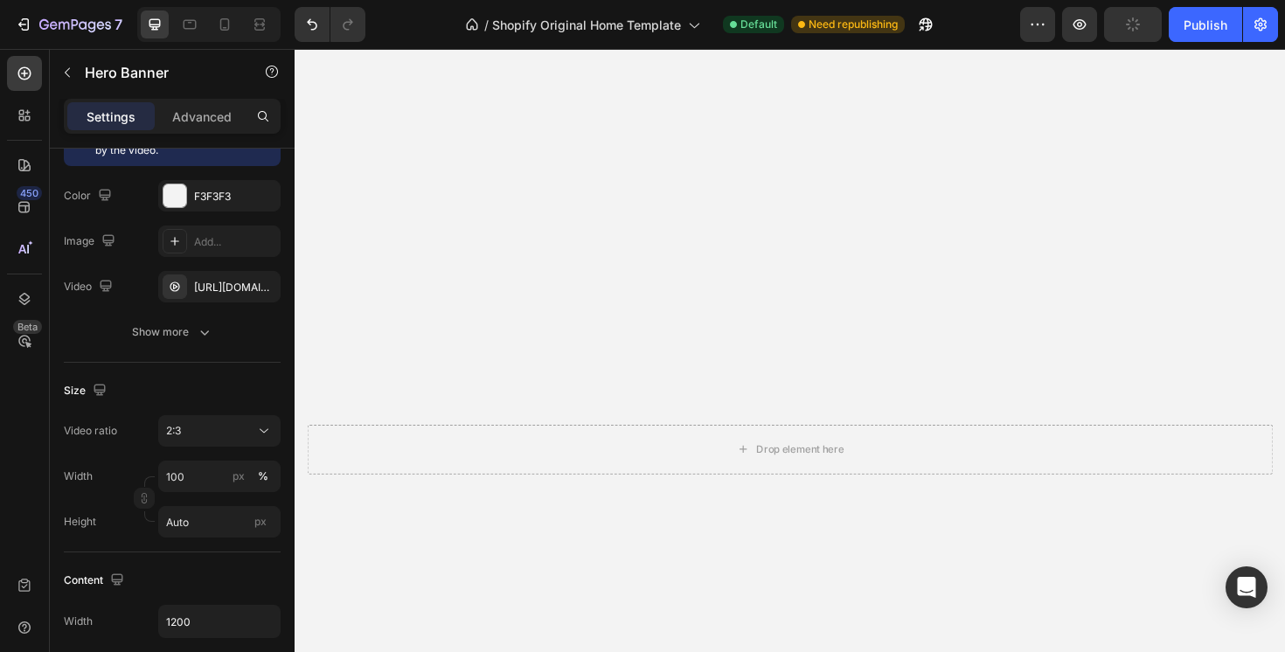
scroll to position [3176, 0]
click at [210, 481] on input "100" at bounding box center [219, 476] width 122 height 31
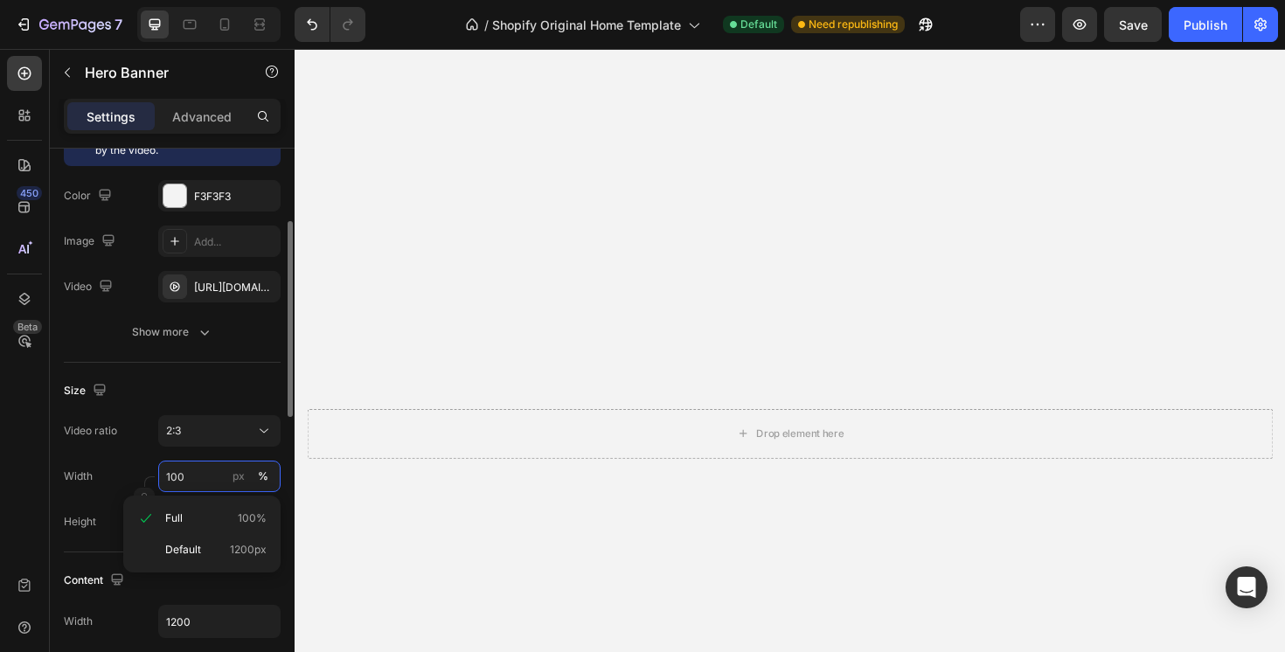
click at [210, 481] on input "100" at bounding box center [219, 476] width 122 height 31
click at [119, 511] on div "Height Auto px" at bounding box center [172, 521] width 217 height 31
click at [203, 470] on input "100" at bounding box center [219, 476] width 122 height 31
click at [197, 545] on span "Default" at bounding box center [183, 550] width 36 height 16
click at [213, 530] on input "Auto" at bounding box center [219, 521] width 122 height 31
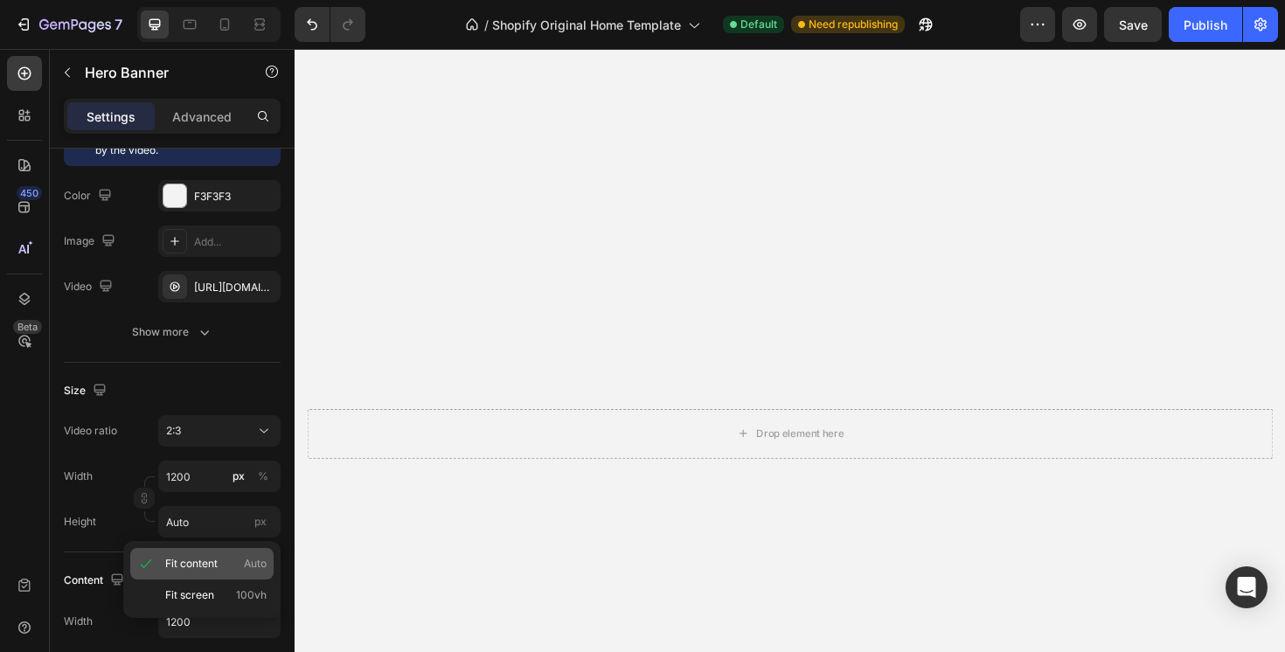
click at [211, 574] on div "Fit content Auto" at bounding box center [201, 563] width 143 height 31
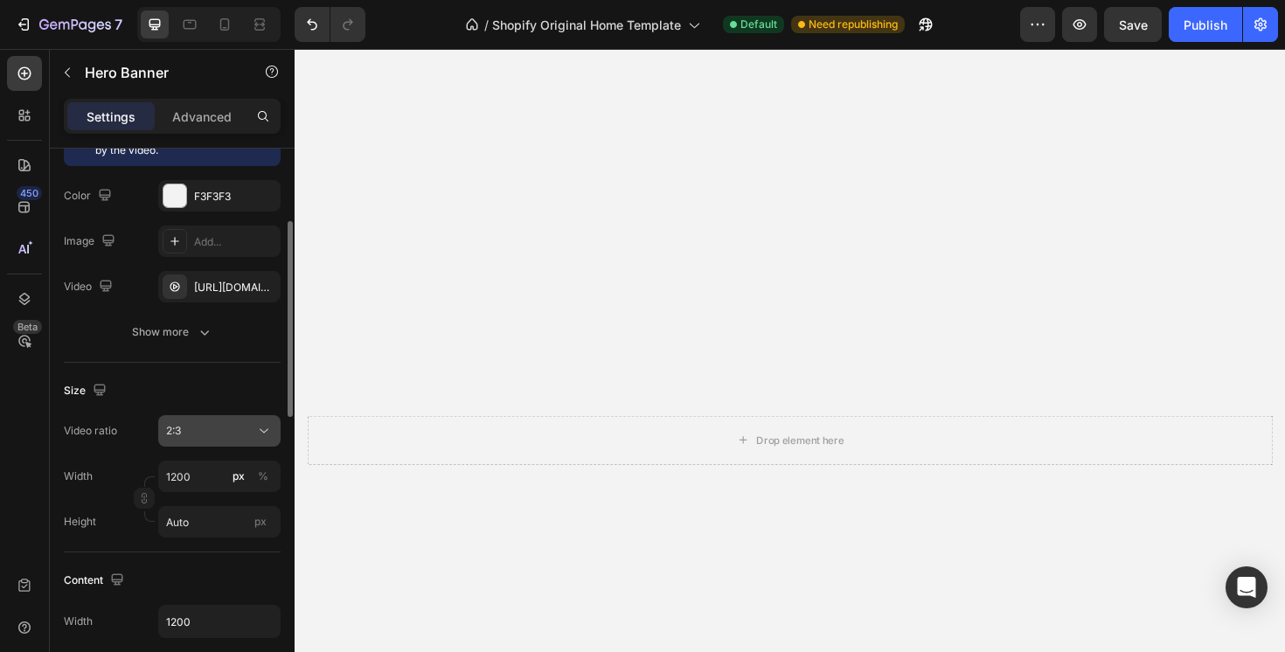
click at [168, 422] on div "2:3" at bounding box center [219, 430] width 107 height 17
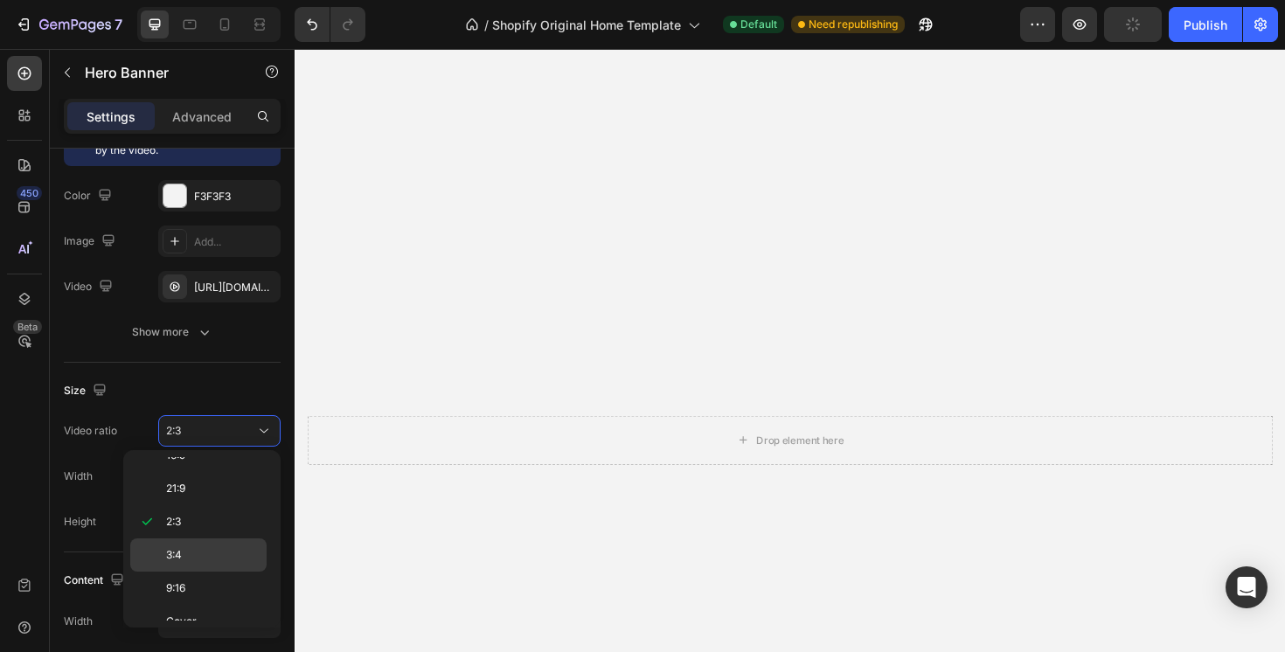
scroll to position [0, 0]
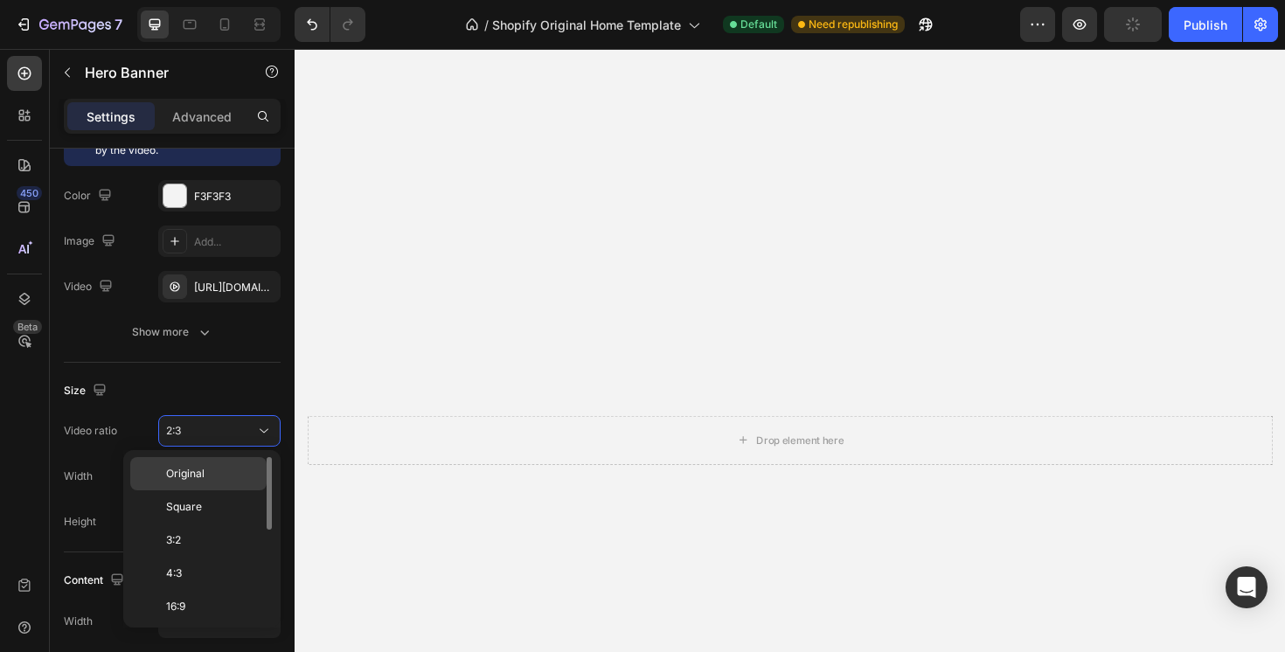
click at [205, 472] on p "Original" at bounding box center [212, 474] width 93 height 16
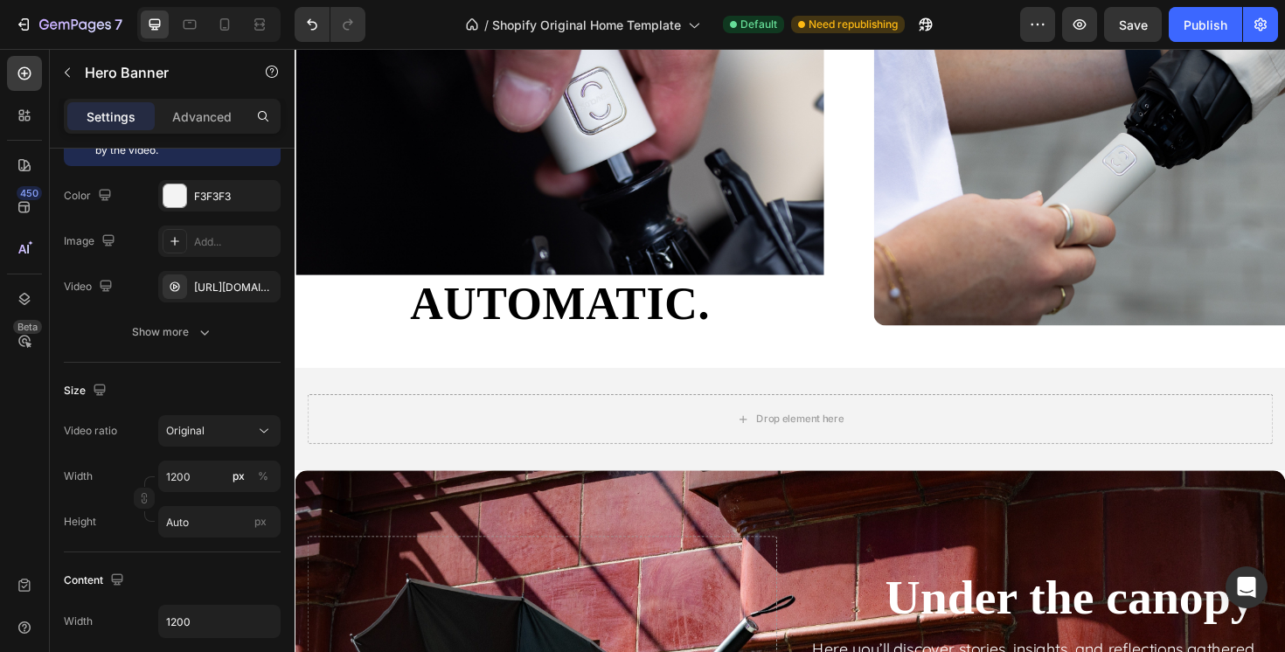
scroll to position [2850, 0]
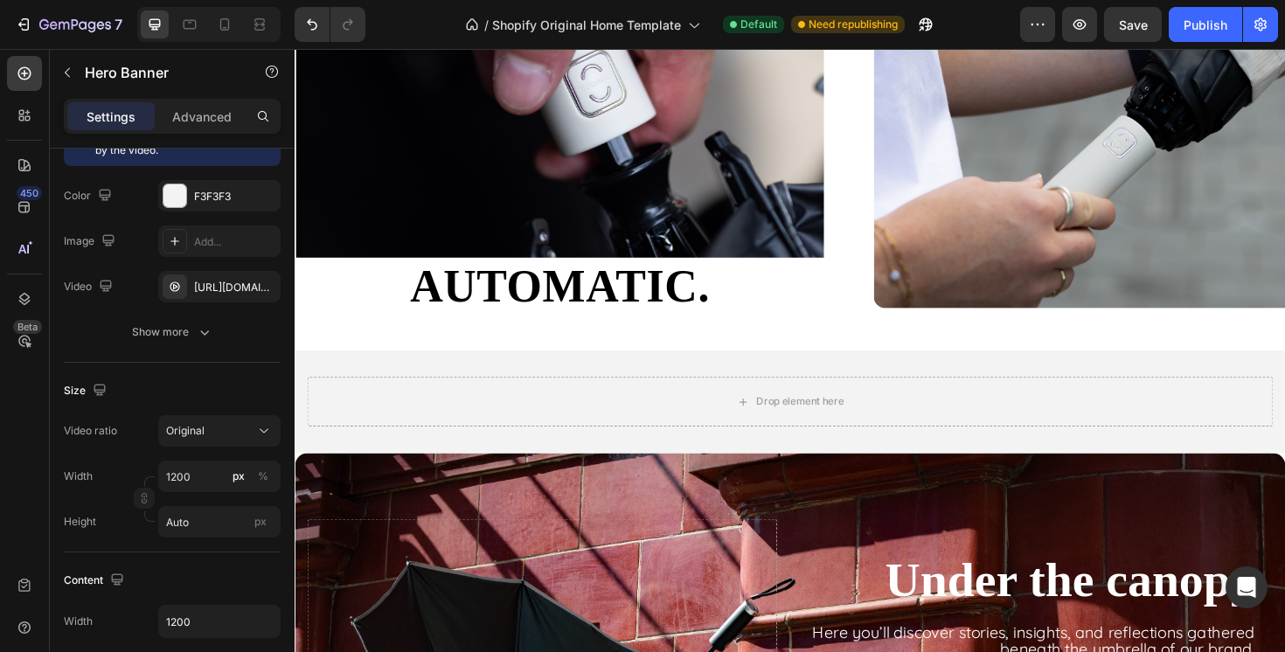
click at [503, 380] on div "Drop element here" at bounding box center [819, 422] width 1049 height 108
click at [219, 435] on div "Original" at bounding box center [210, 431] width 89 height 16
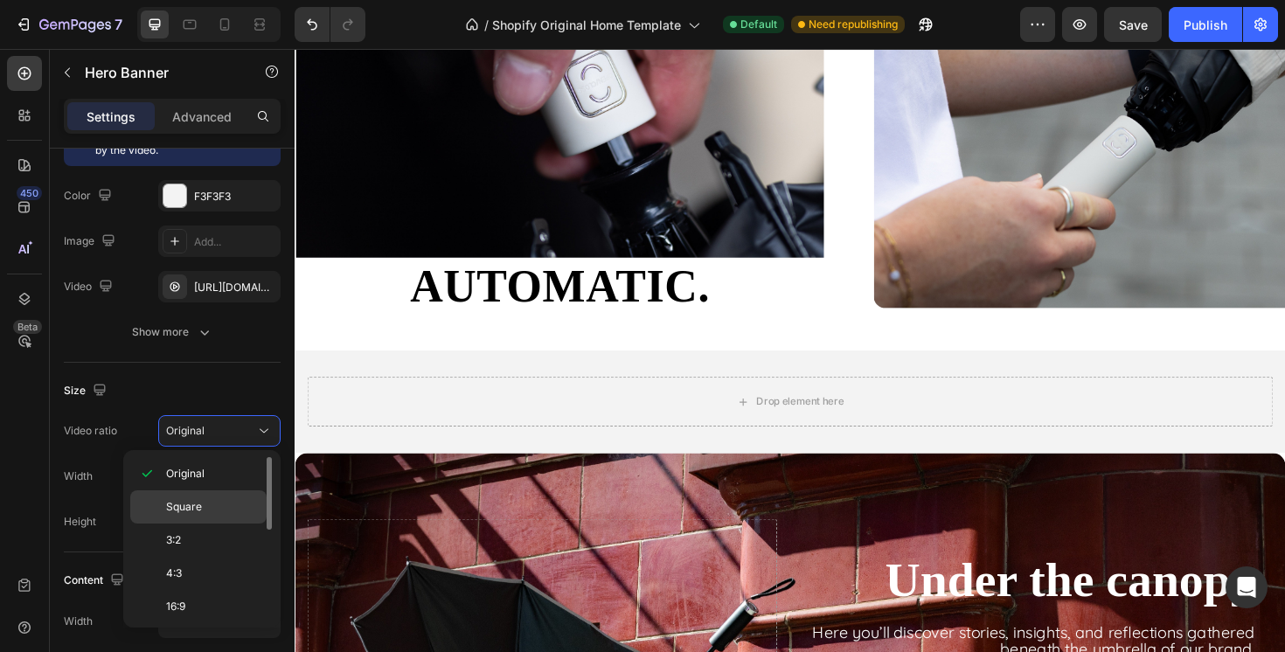
click at [207, 508] on p "Square" at bounding box center [212, 507] width 93 height 16
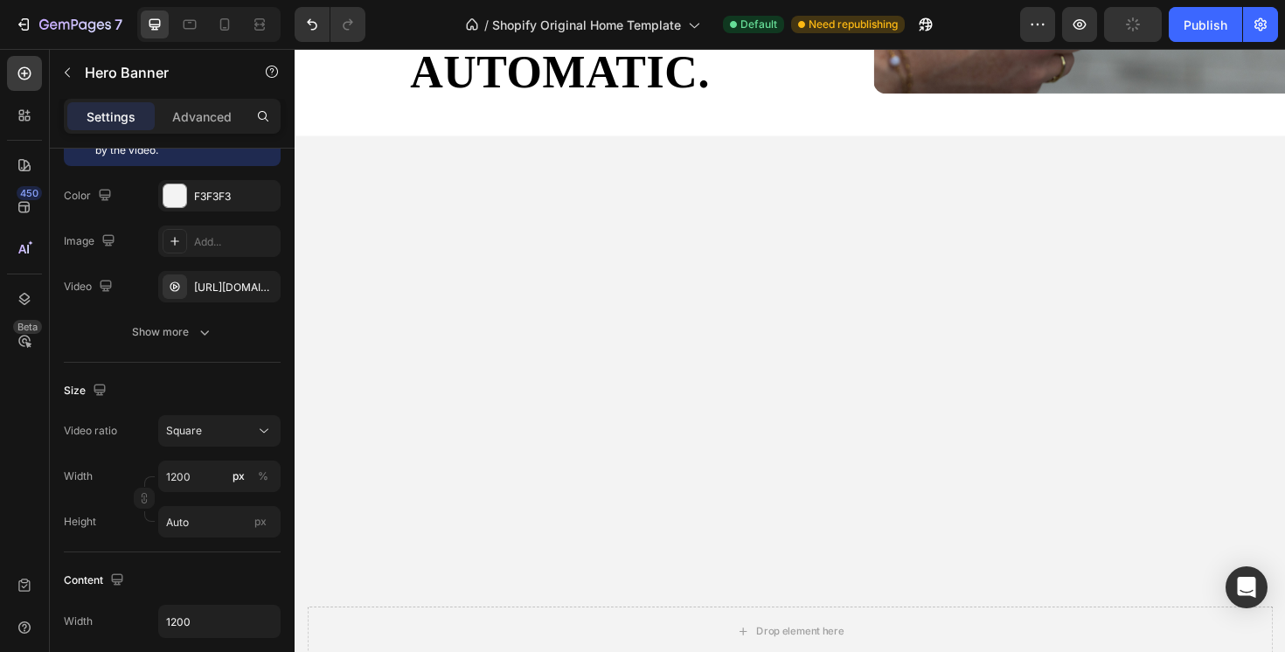
scroll to position [3086, 0]
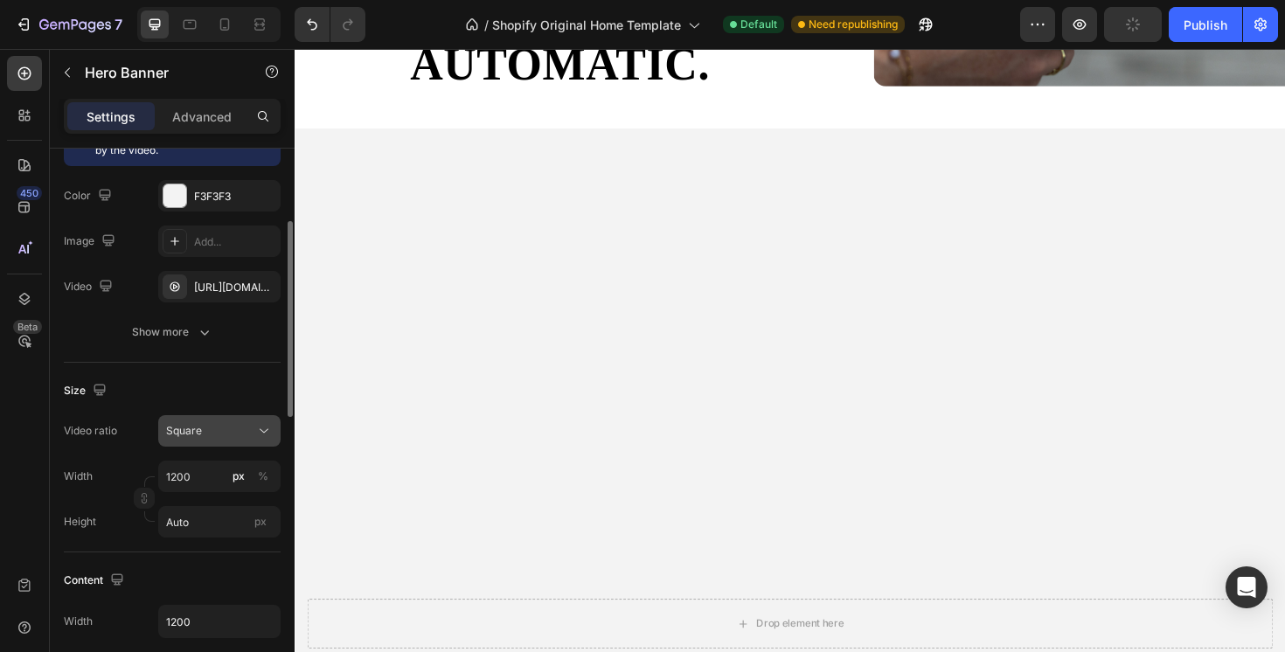
click at [254, 438] on div "Square" at bounding box center [210, 431] width 89 height 16
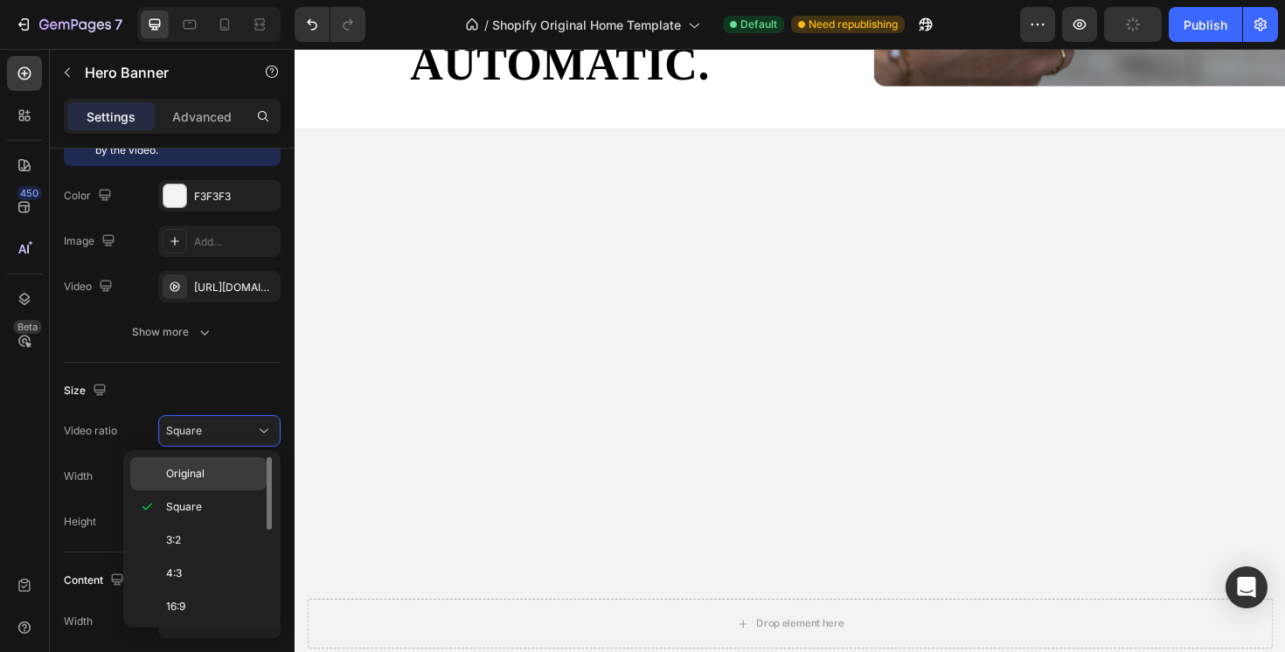
click at [221, 483] on div "Original" at bounding box center [198, 473] width 136 height 33
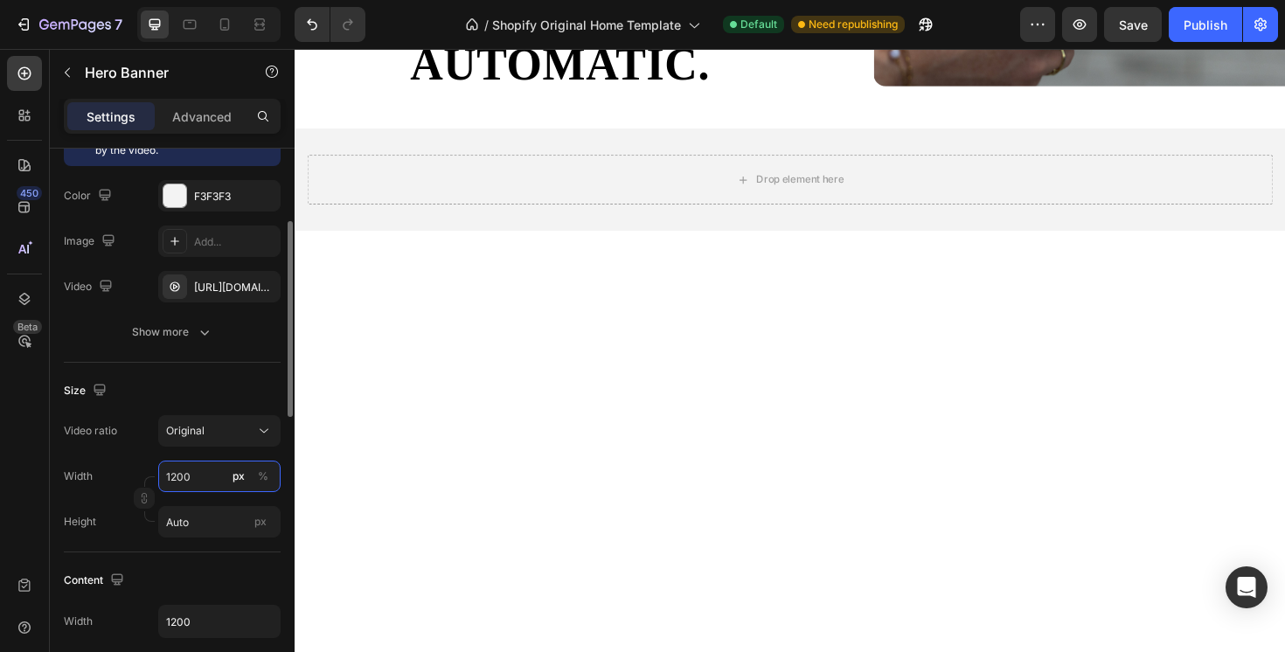
click at [205, 469] on input "1200" at bounding box center [219, 476] width 122 height 31
click at [205, 470] on input "1200" at bounding box center [219, 476] width 122 height 31
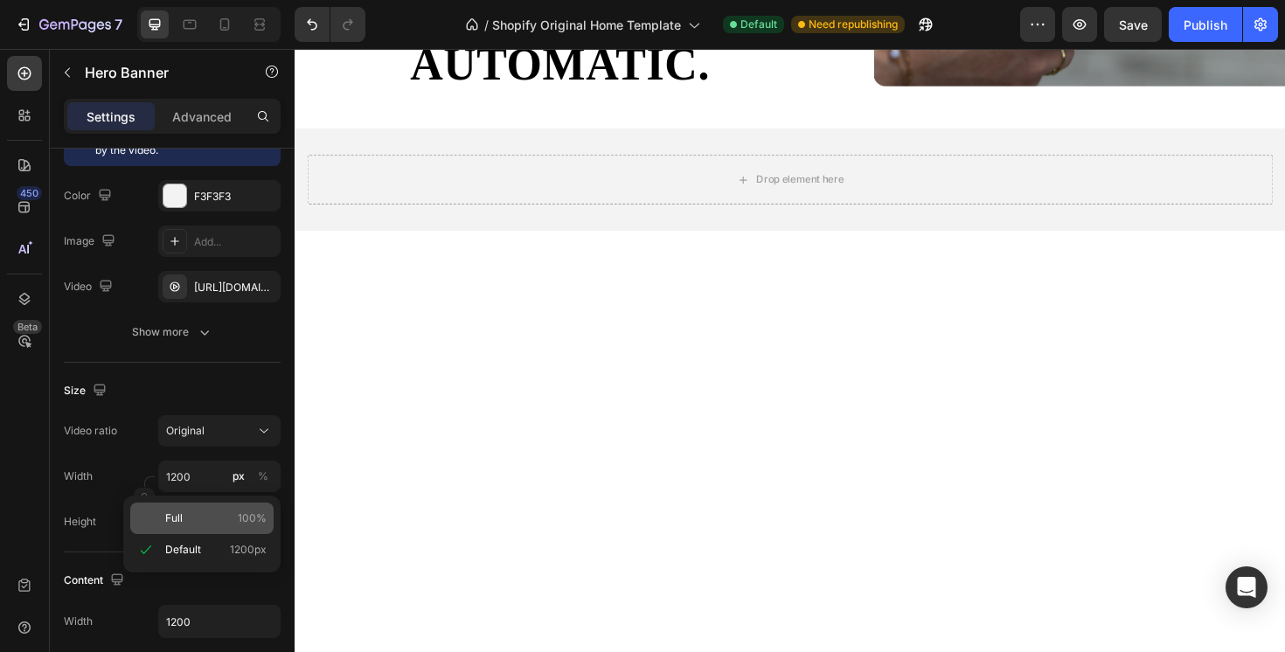
click at [205, 520] on p "Full 100%" at bounding box center [215, 519] width 101 height 16
type input "100"
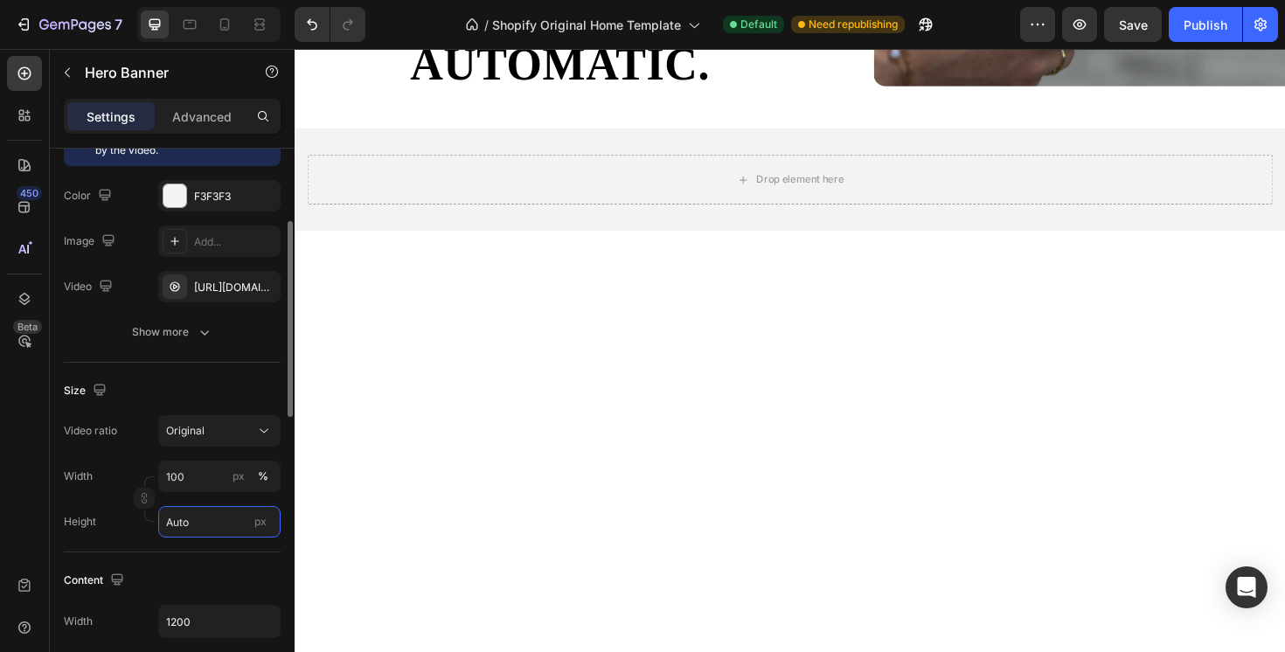
click at [231, 519] on input "Auto" at bounding box center [219, 521] width 122 height 31
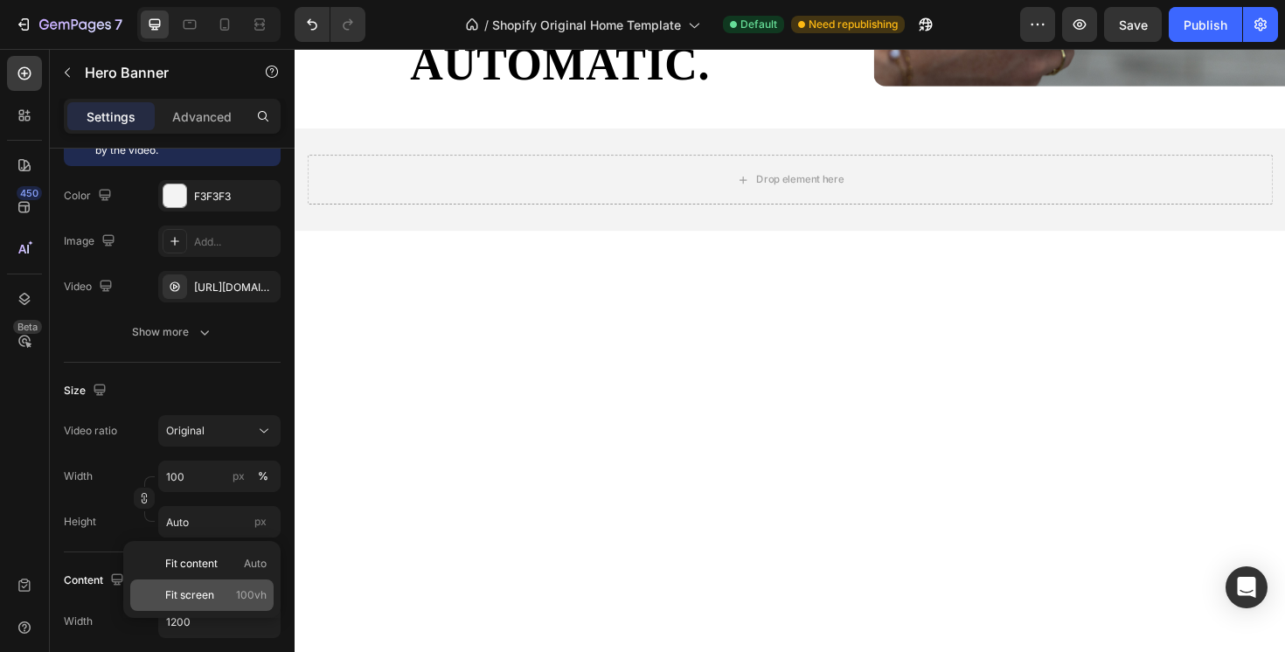
click at [218, 601] on p "Fit screen 100vh" at bounding box center [215, 596] width 101 height 16
type input "100 vh"
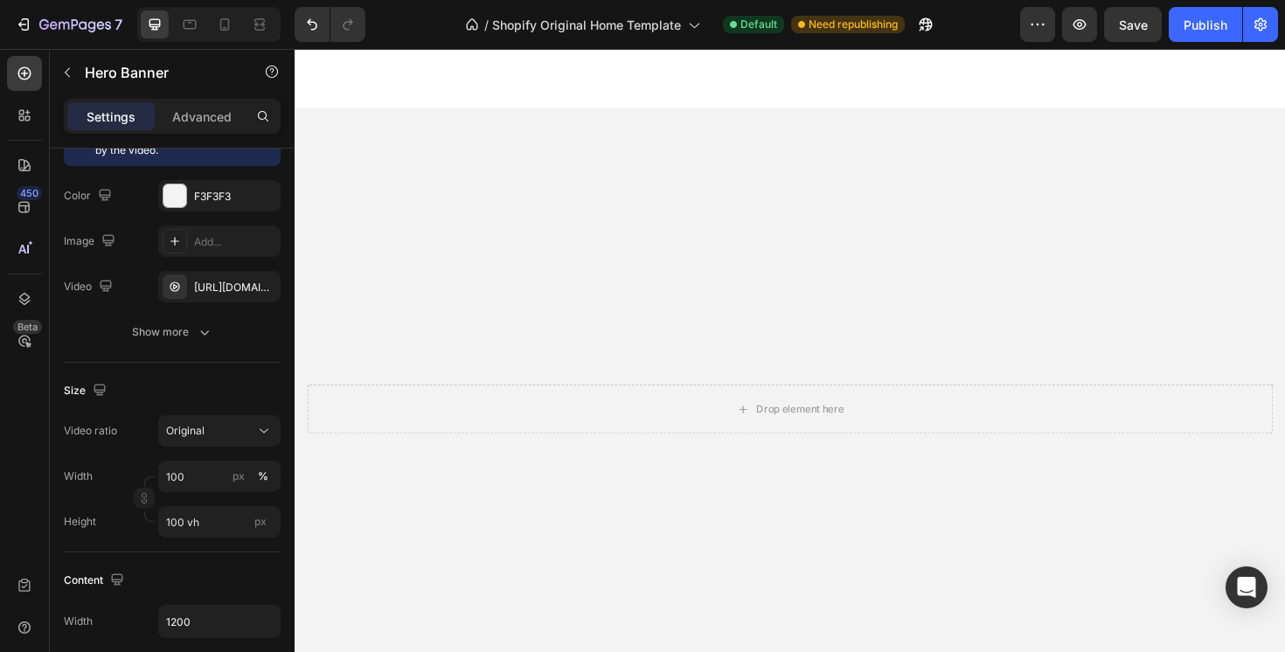
scroll to position [3181, 0]
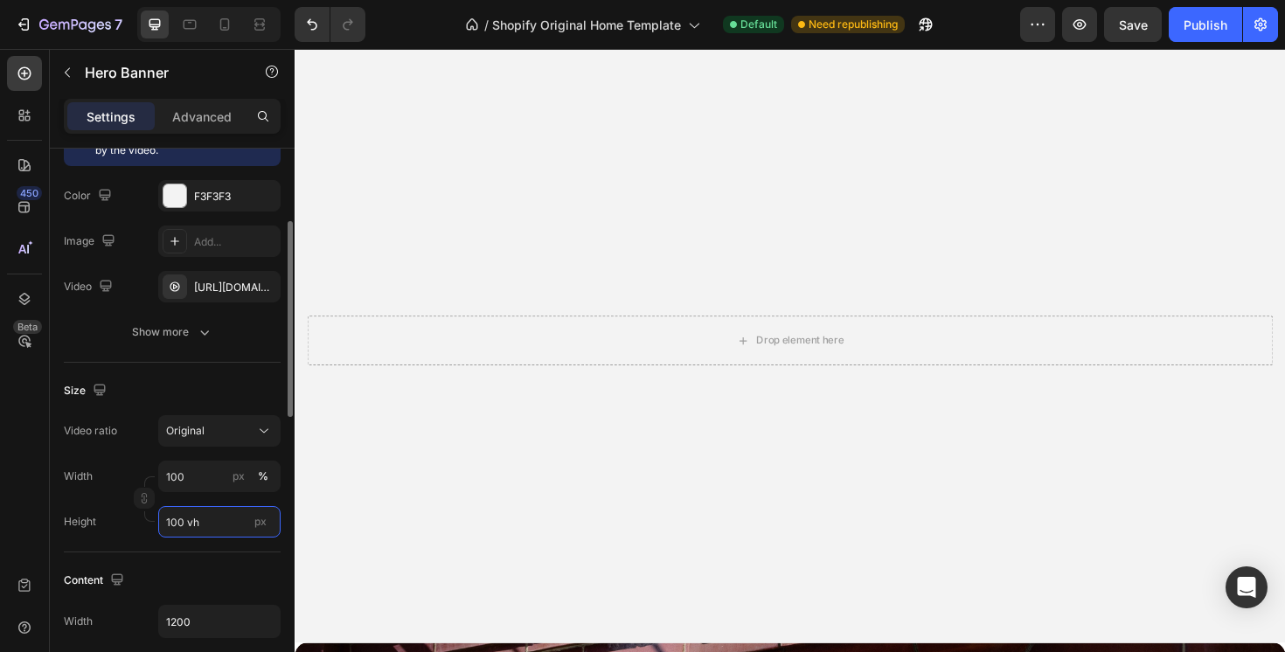
click at [226, 522] on input "100 vh" at bounding box center [219, 521] width 122 height 31
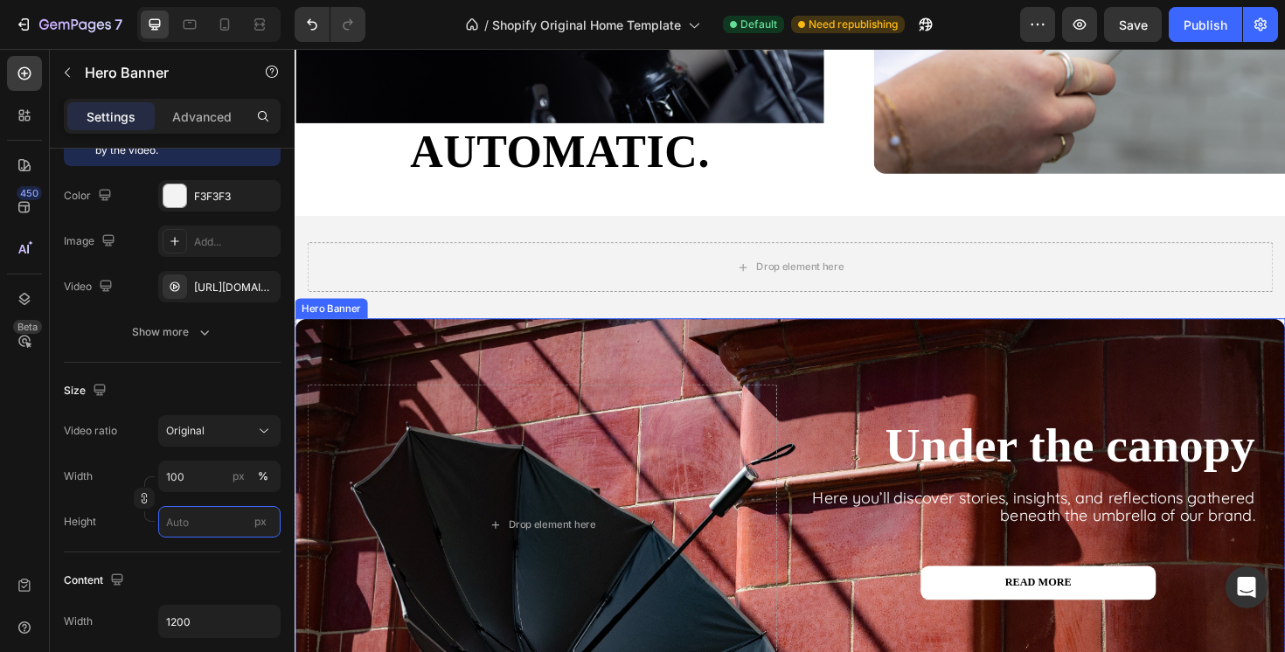
scroll to position [2988, 0]
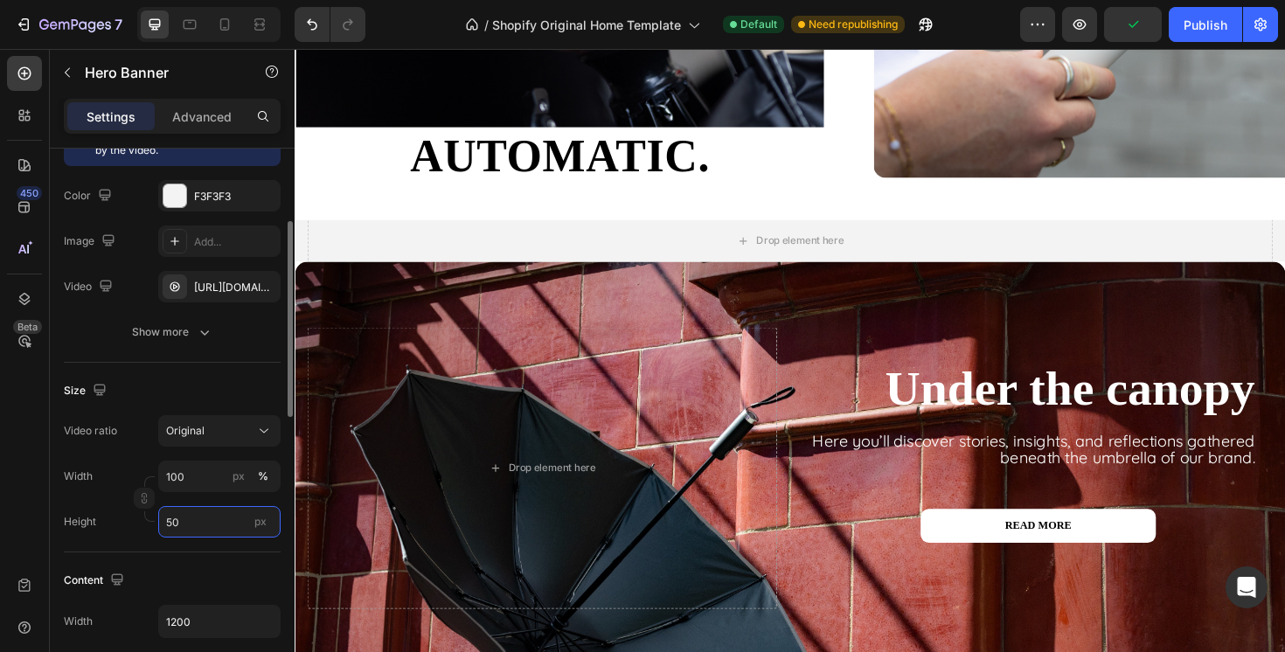
type input "5"
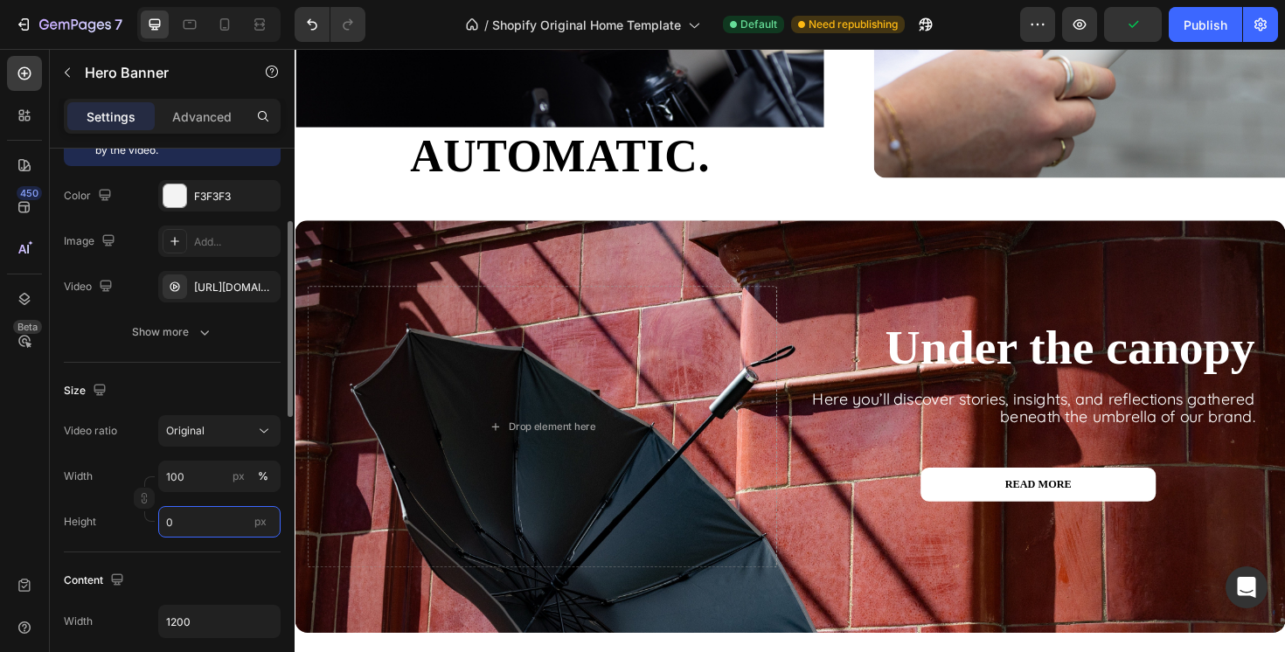
type input "1"
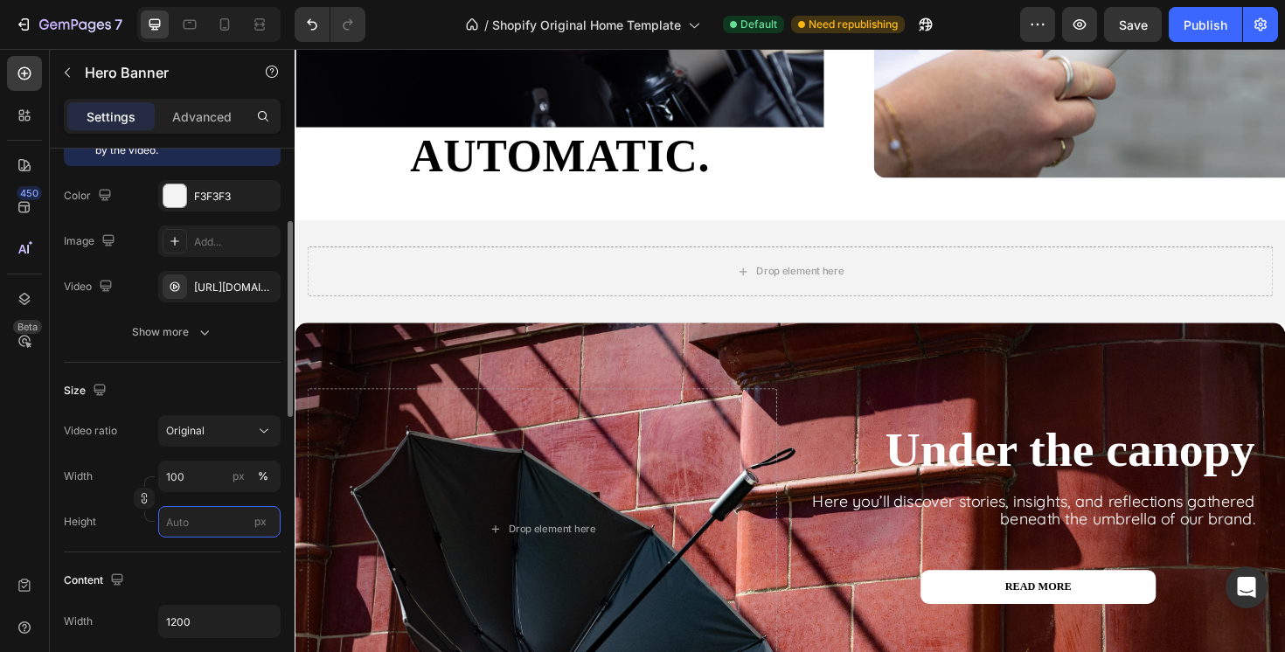
type input "1"
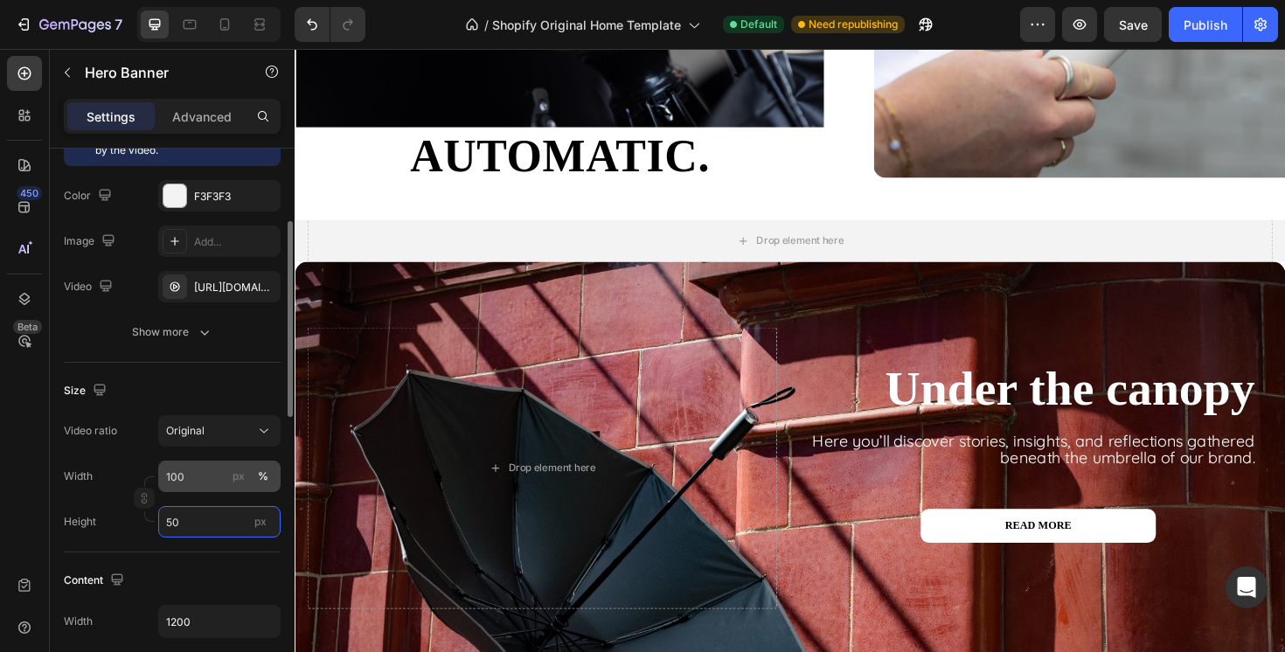
type input "5"
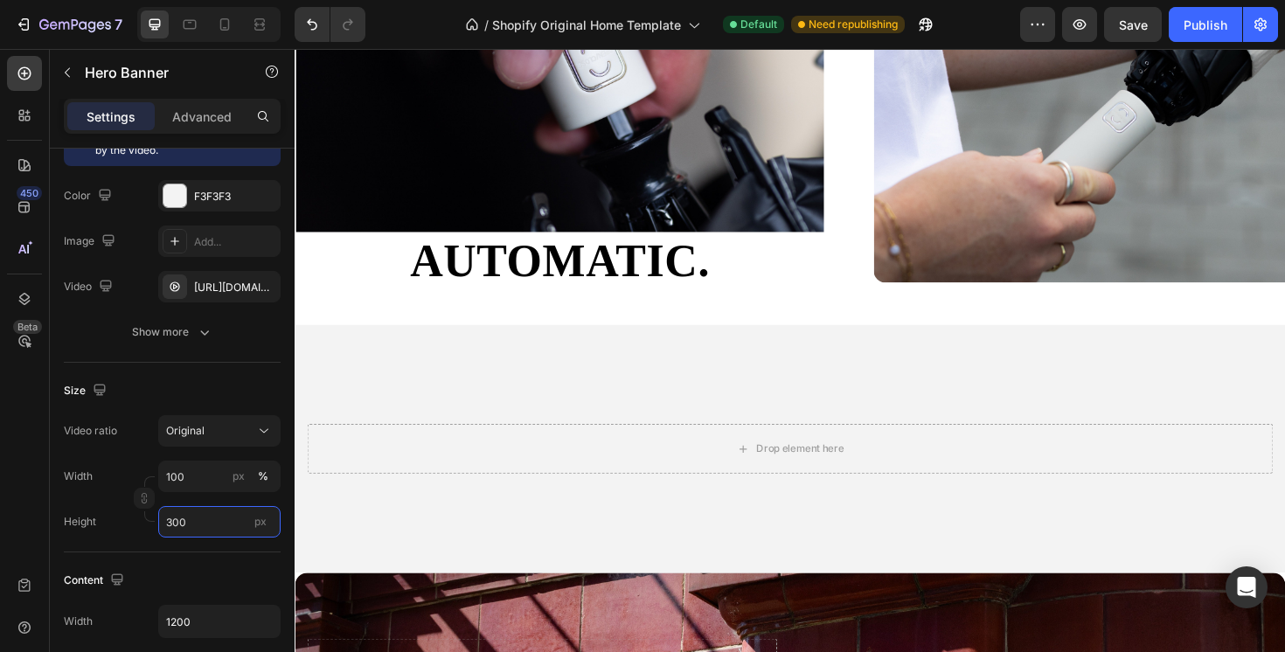
scroll to position [2873, 0]
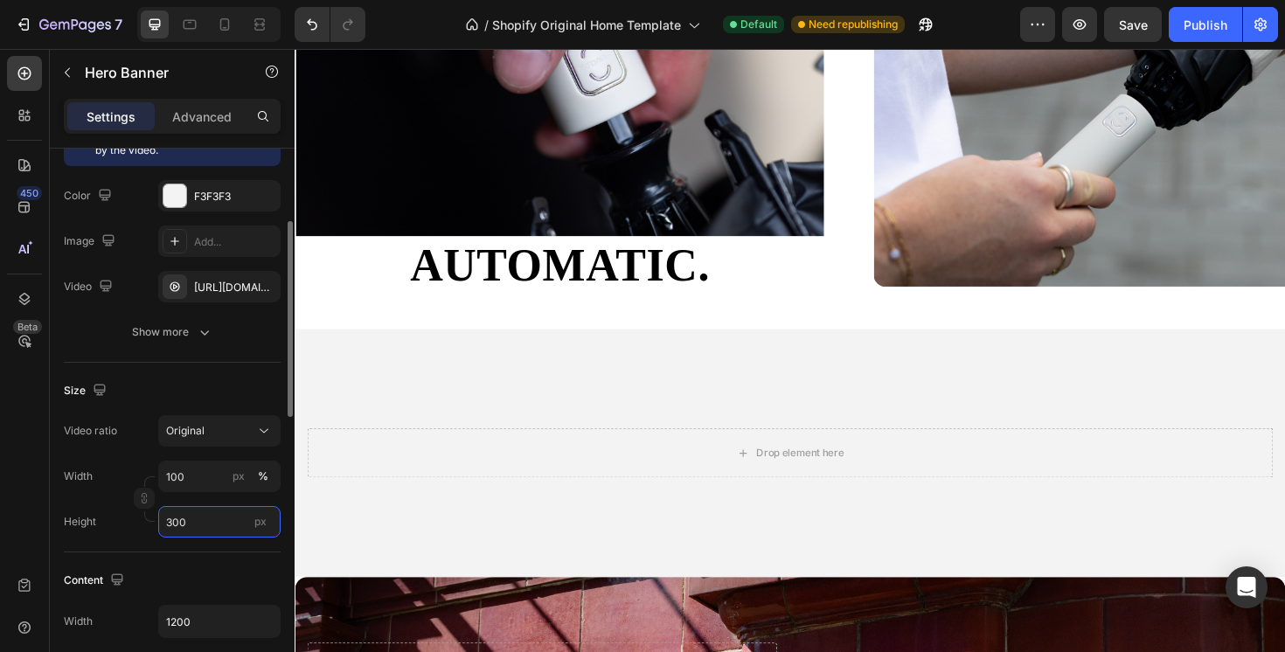
type input "300"
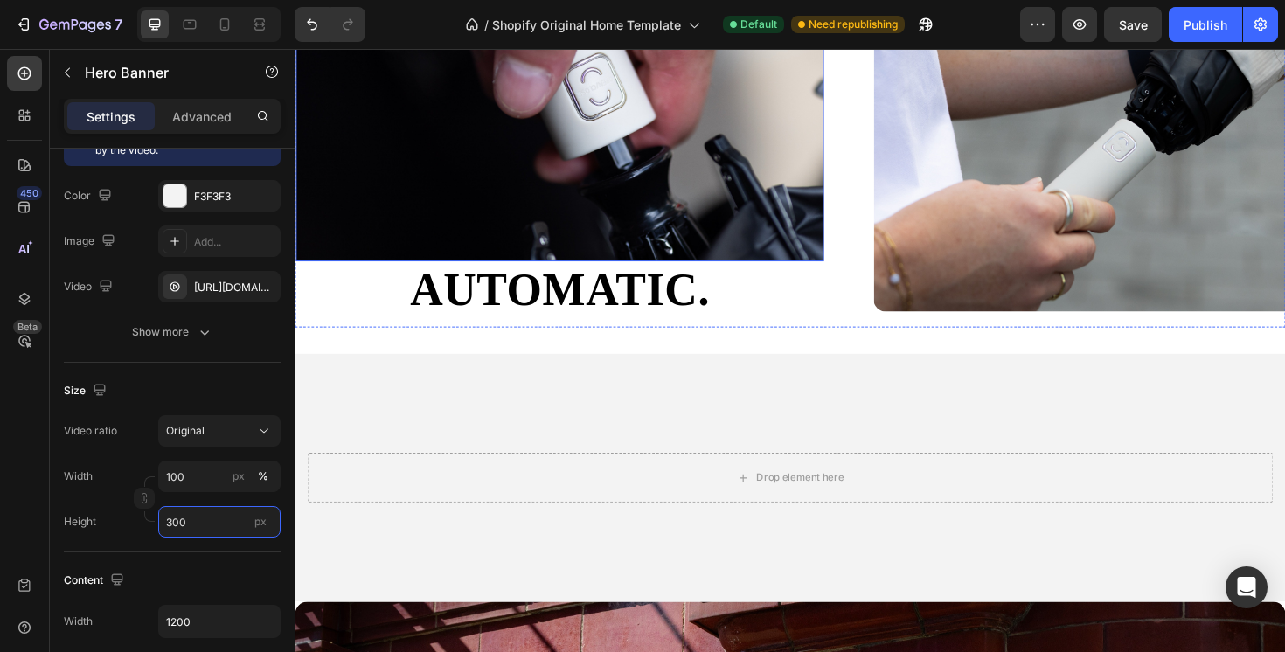
scroll to position [2898, 0]
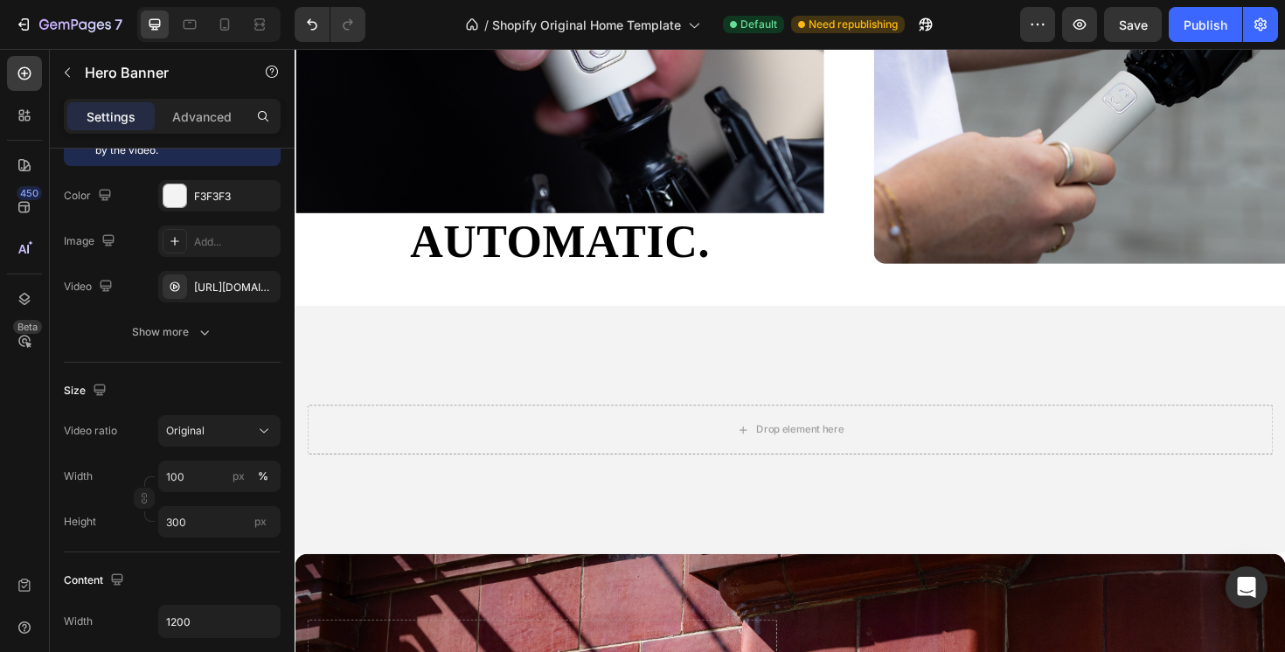
click at [460, 344] on video "Background Image" at bounding box center [819, 583] width 1049 height 525
click at [266, 280] on icon "button" at bounding box center [262, 287] width 14 height 14
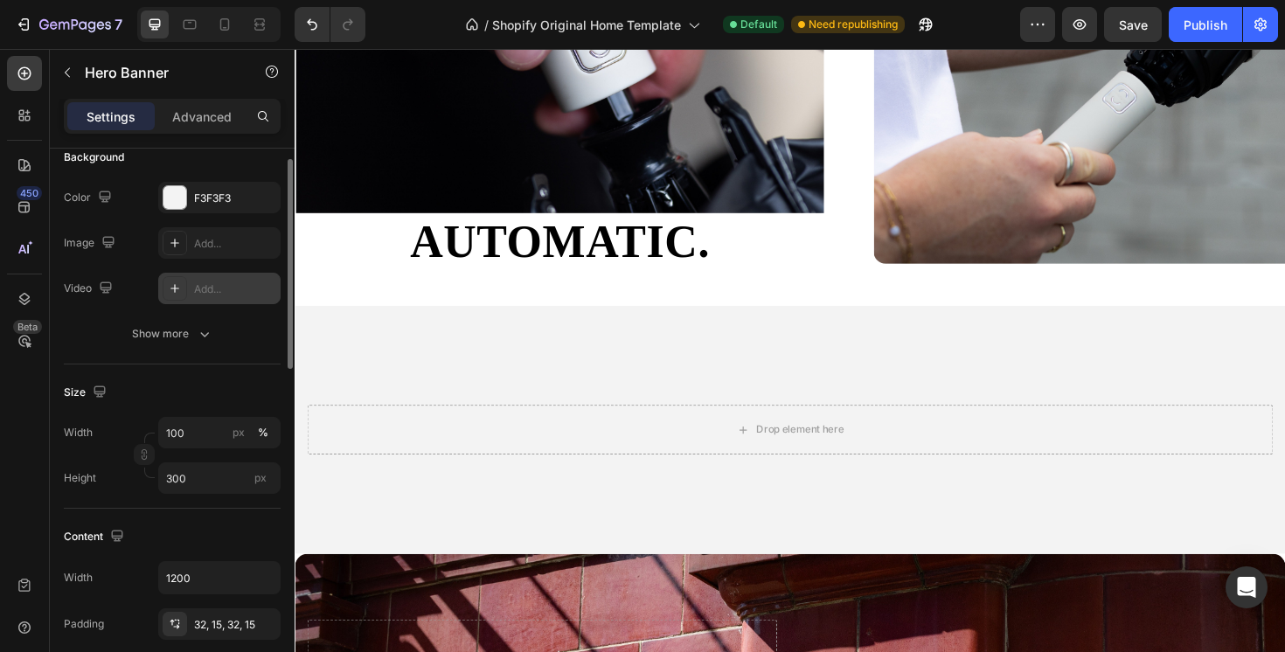
scroll to position [111, 0]
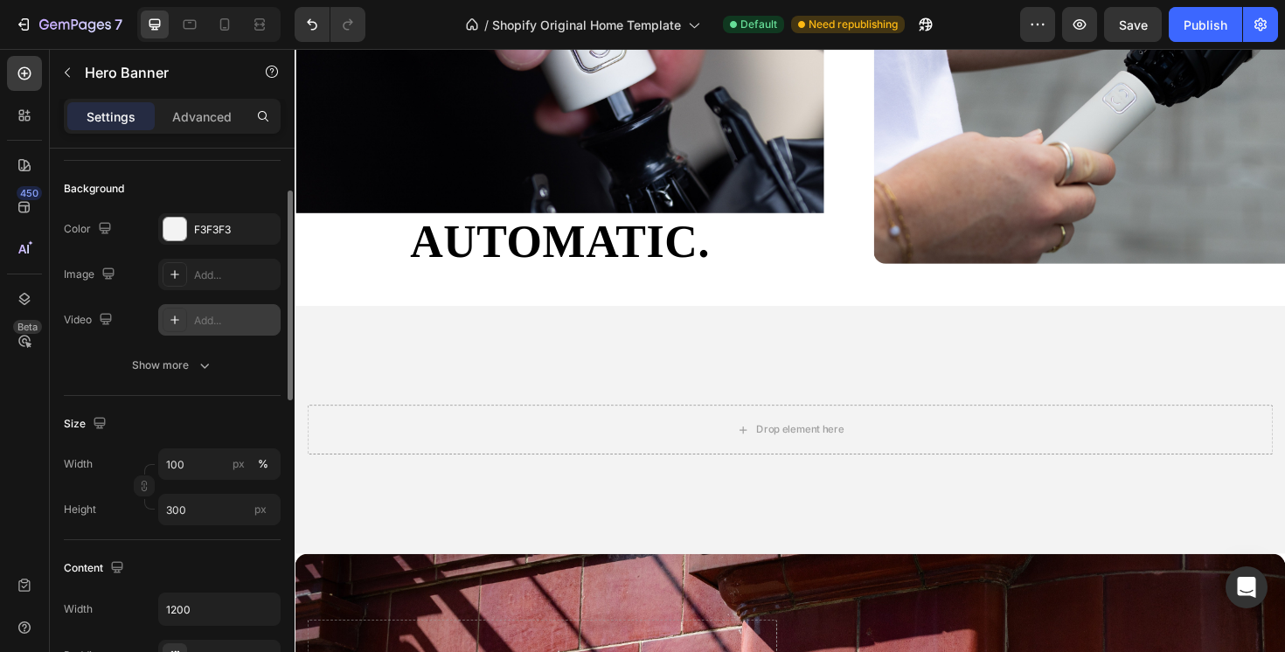
click at [219, 317] on div "Add..." at bounding box center [235, 321] width 82 height 16
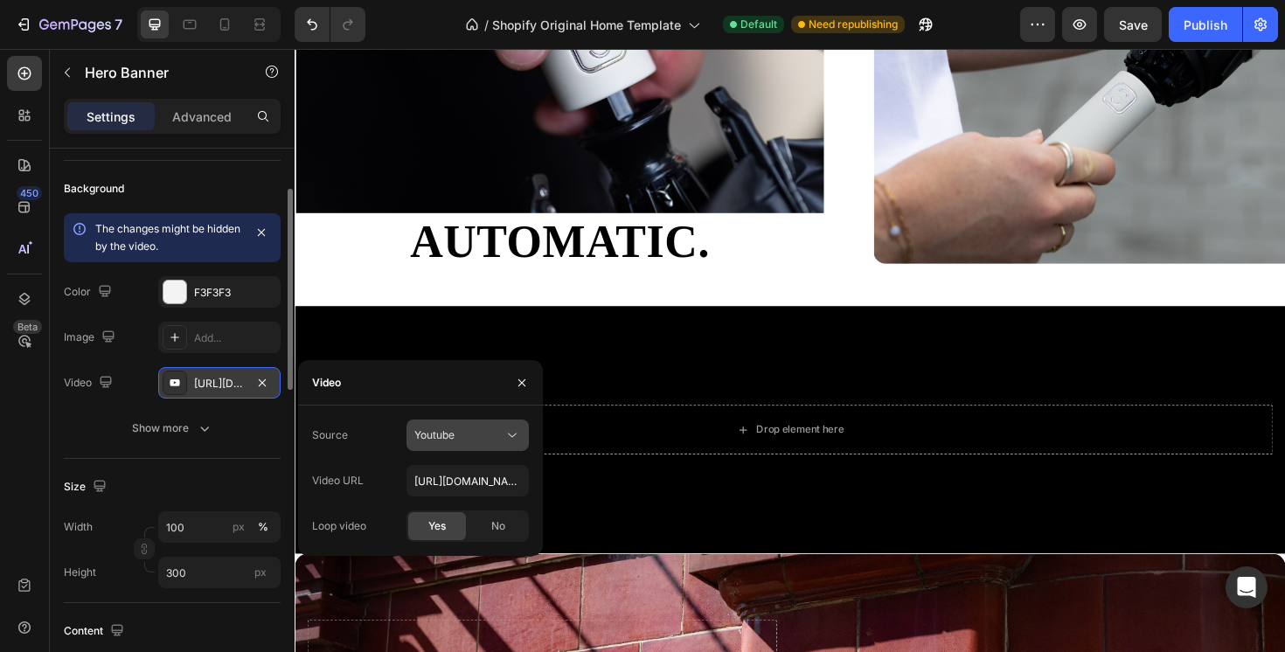
click at [485, 445] on button "Youtube" at bounding box center [468, 435] width 122 height 31
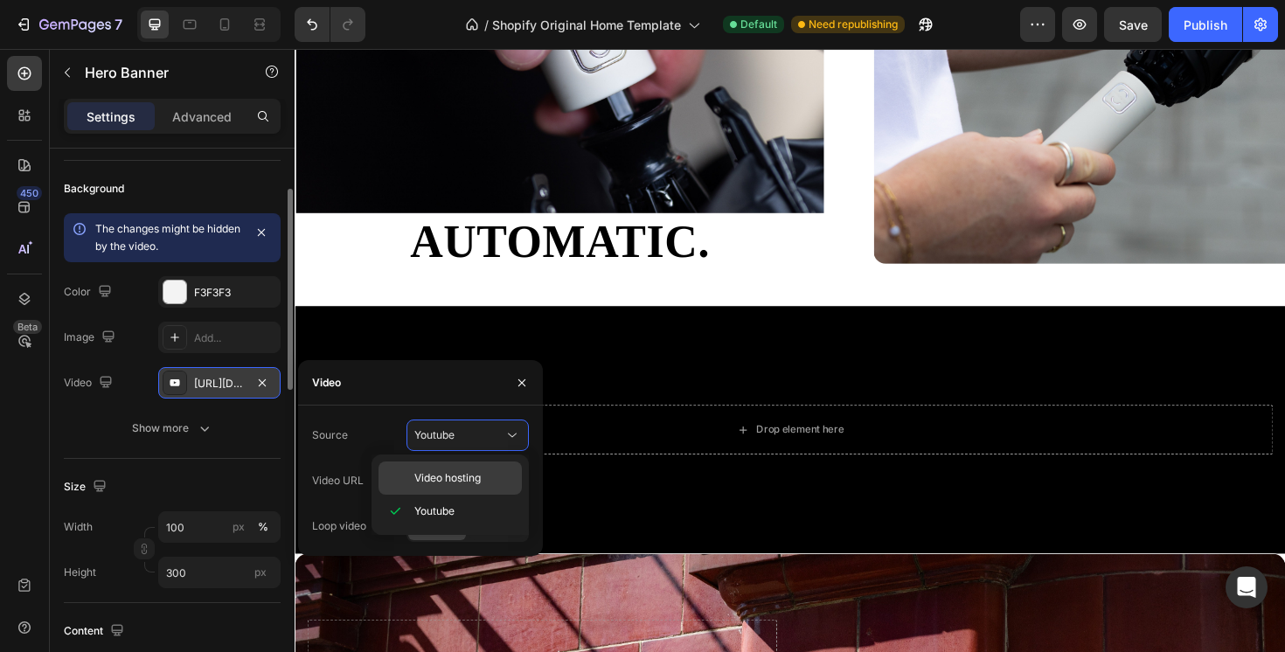
click at [457, 478] on span "Video hosting" at bounding box center [447, 478] width 66 height 16
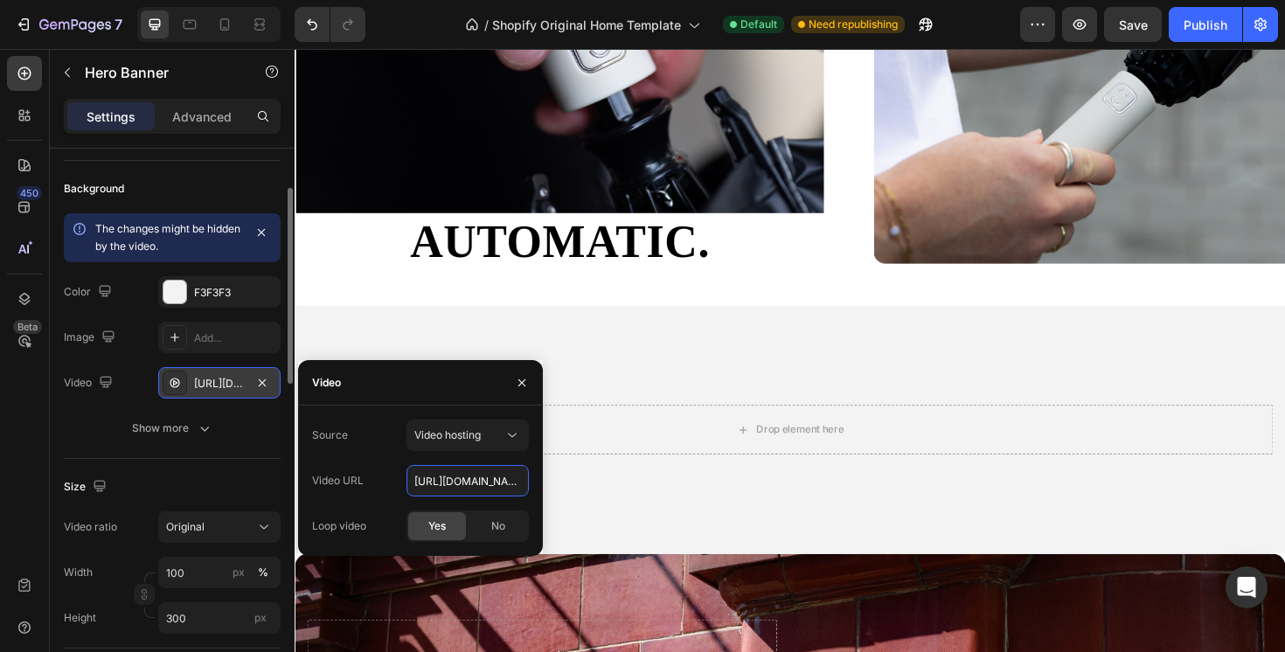
click at [457, 478] on input "[URL][DOMAIN_NAME]" at bounding box center [468, 480] width 122 height 31
paste input "76aa41105af14306a7d350d5d98b9e7f.mov"
type input "https://cdn.shopify.com/videos/c/o/v/76aa41105af14306a7d350d5d98b9e7f.mov"
click at [376, 470] on div "Video URL https://cdn.shopify.com/videos/c/o/v/76aa41105af14306a7d350d5d98b9e7f…" at bounding box center [420, 480] width 217 height 31
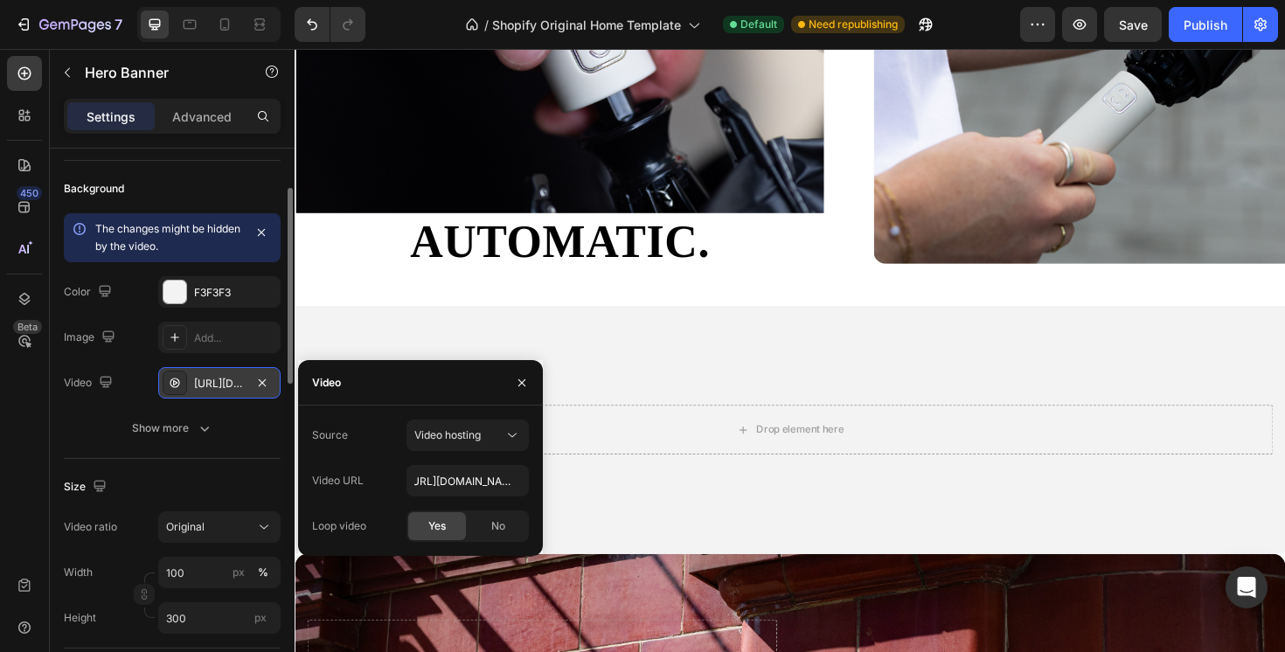
scroll to position [0, 0]
click at [213, 475] on div "Size" at bounding box center [172, 487] width 217 height 28
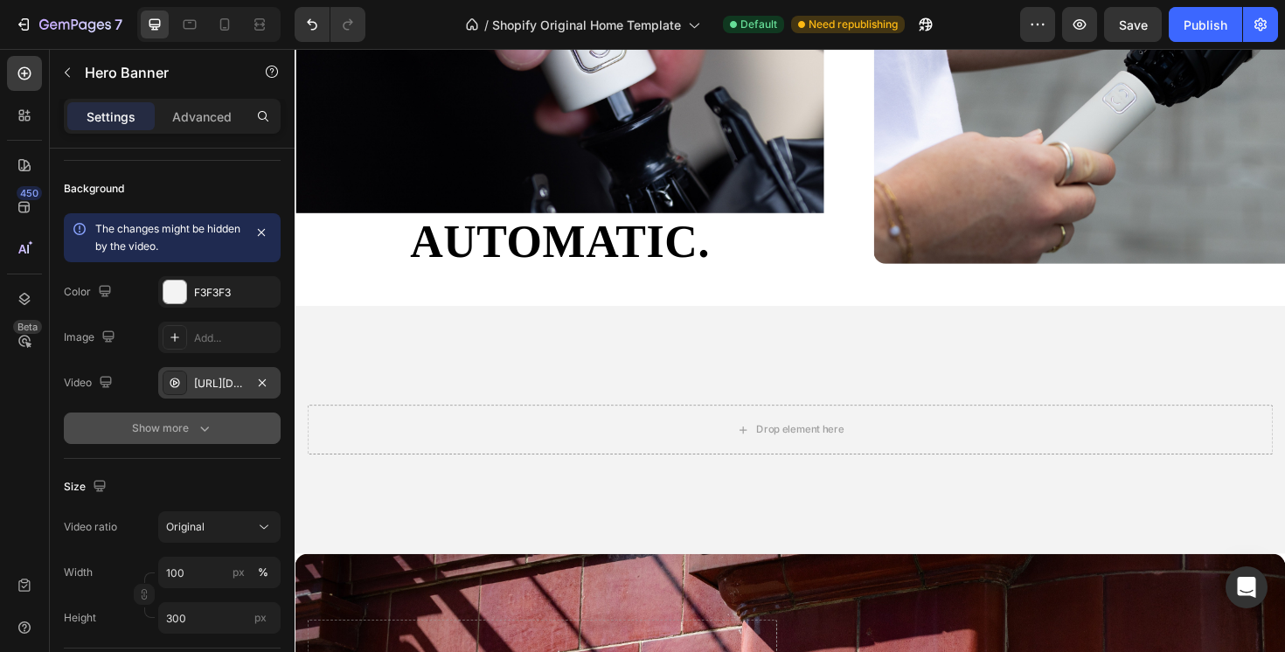
click at [197, 426] on icon "button" at bounding box center [204, 428] width 17 height 17
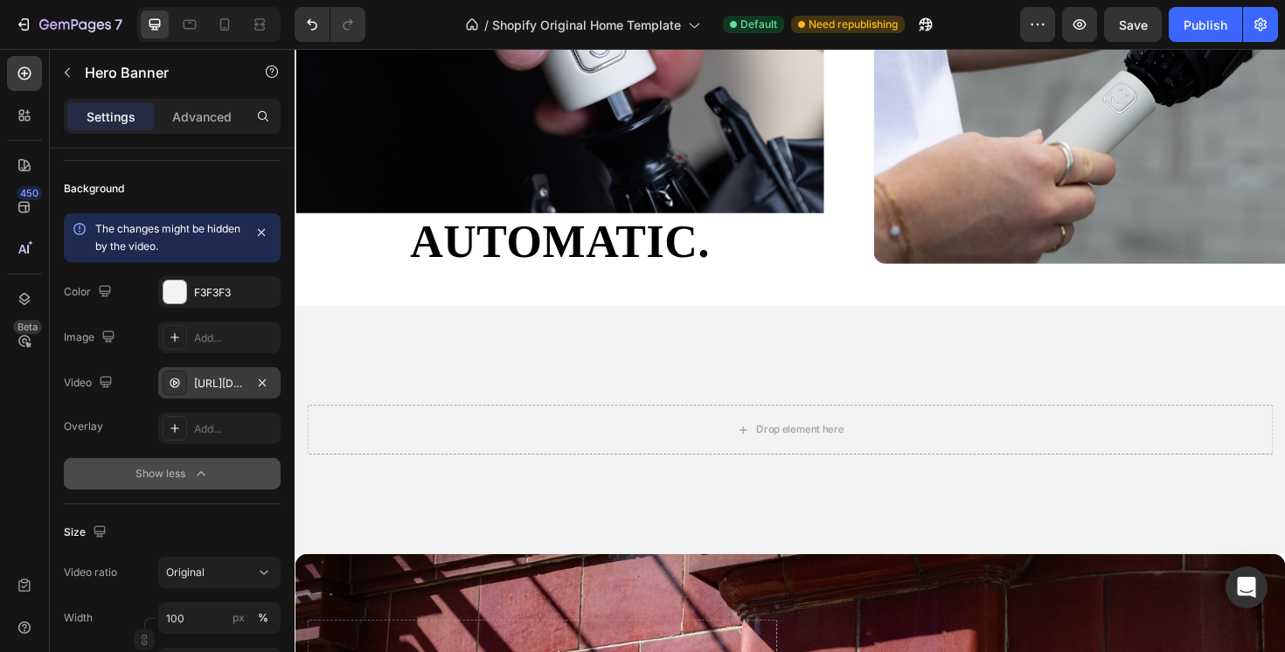
click at [219, 384] on div "https://cdn.shopify.com/videos/c/o/v/76aa41105af14306a7d350d5d98b9e7f.mov" at bounding box center [219, 384] width 51 height 16
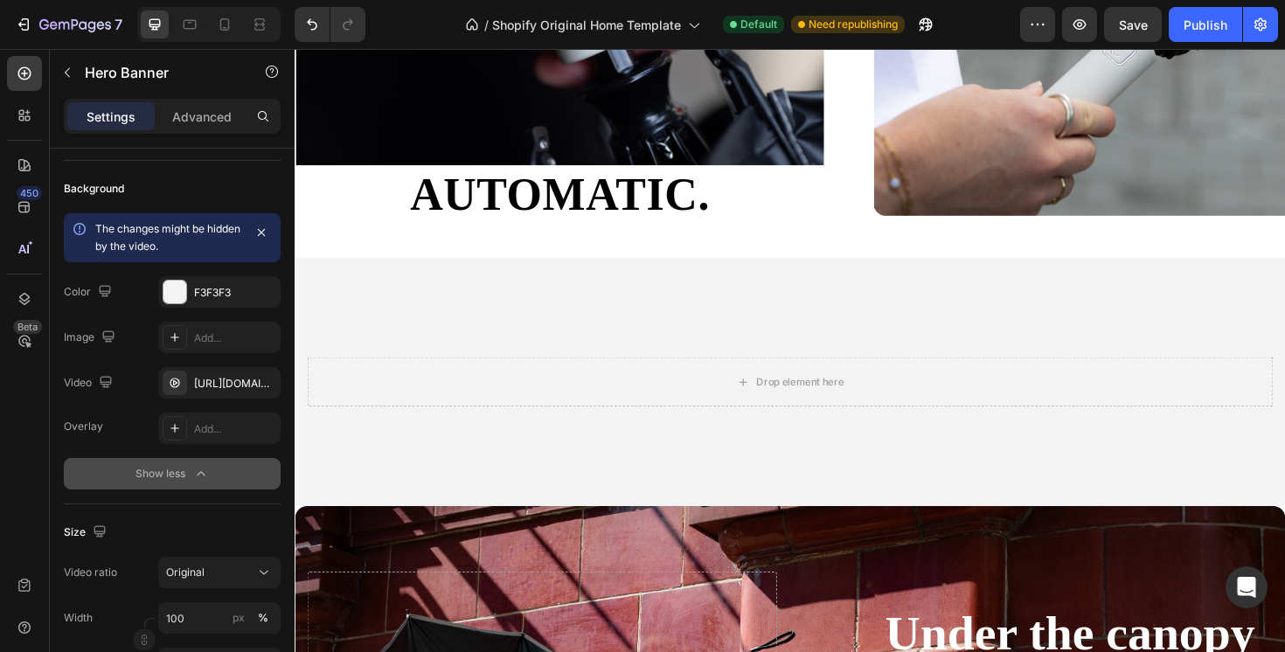
scroll to position [2917, 0]
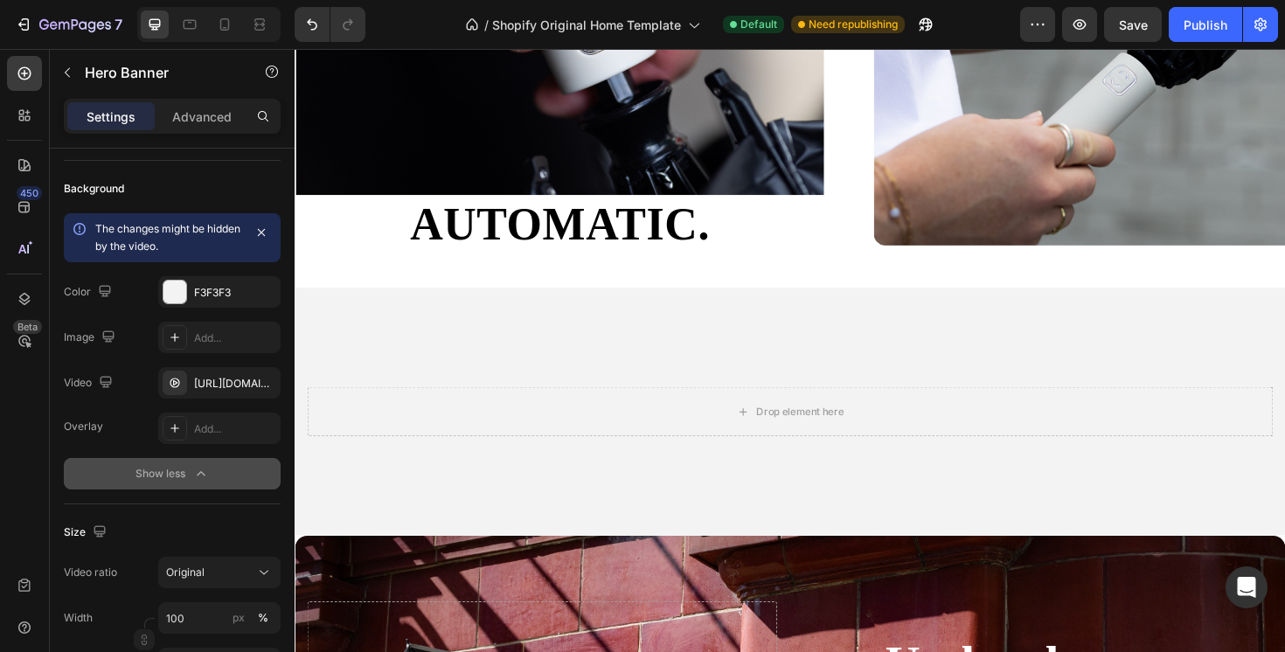
click at [560, 347] on video "Background Image" at bounding box center [819, 564] width 1049 height 525
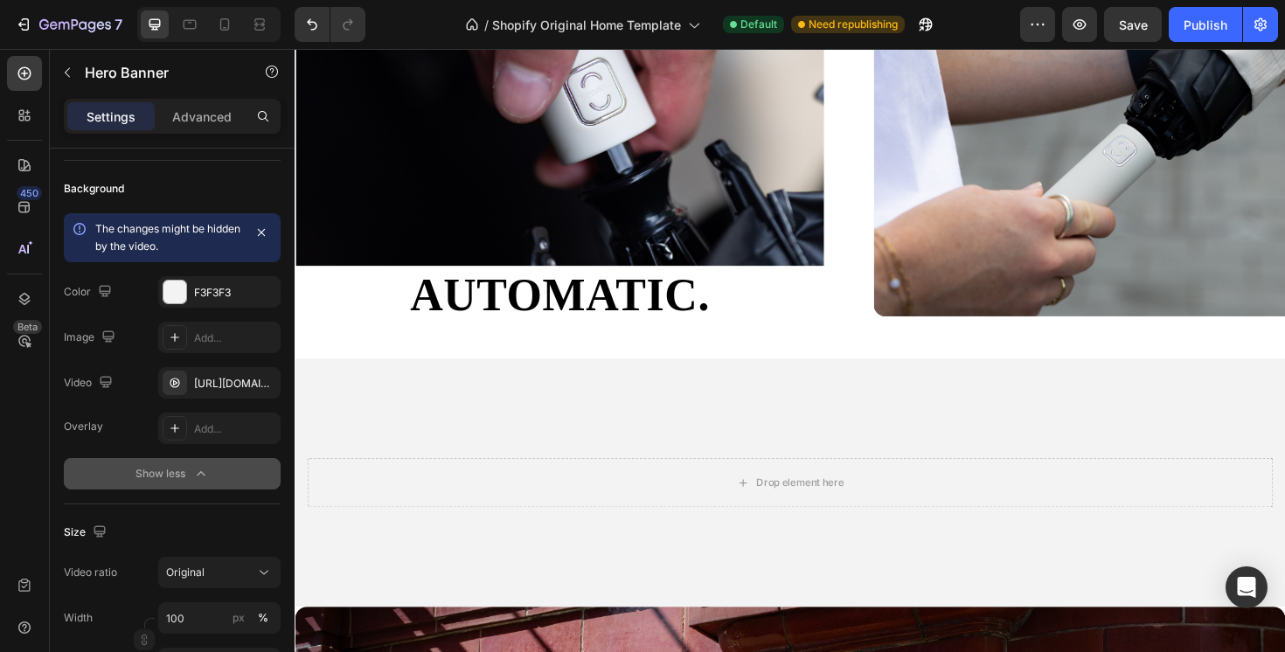
scroll to position [2808, 0]
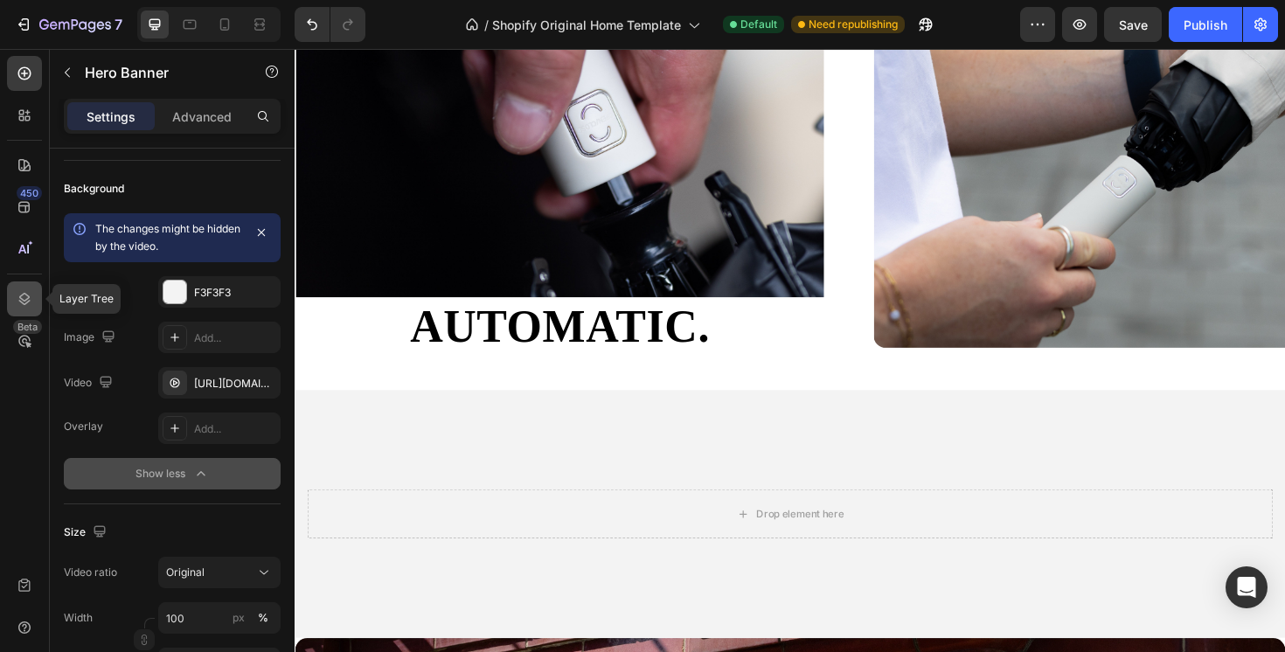
click at [17, 301] on icon at bounding box center [24, 298] width 17 height 17
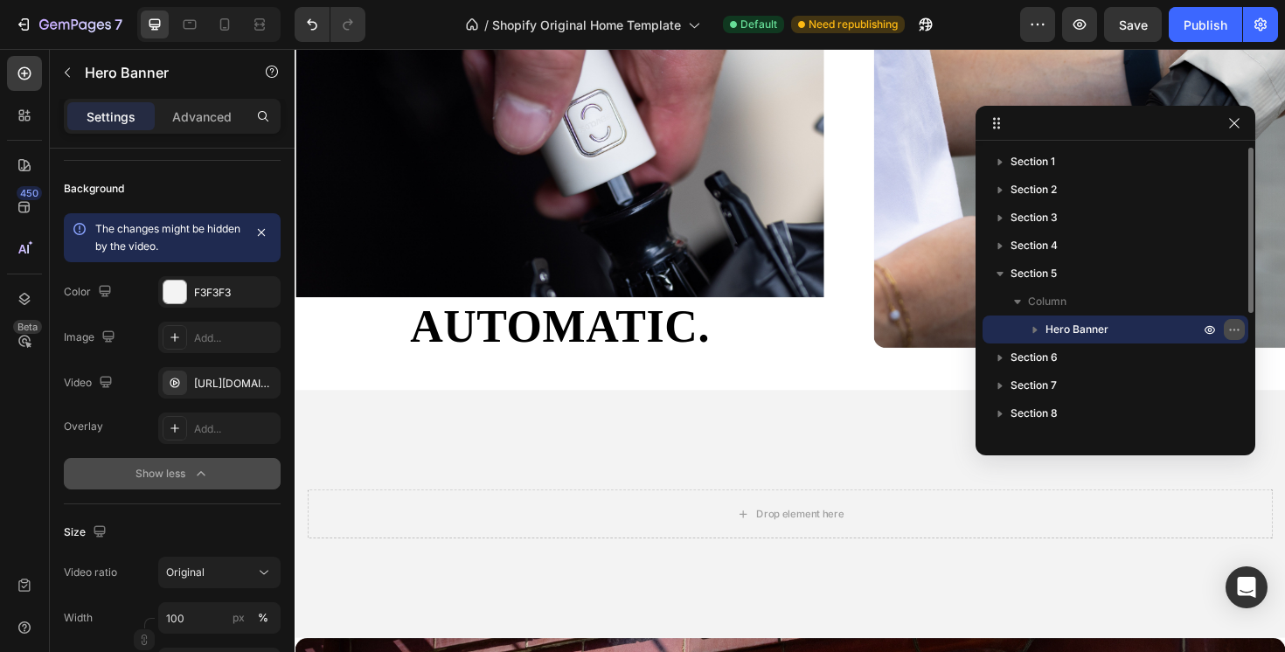
click at [1228, 326] on icon "button" at bounding box center [1235, 330] width 14 height 14
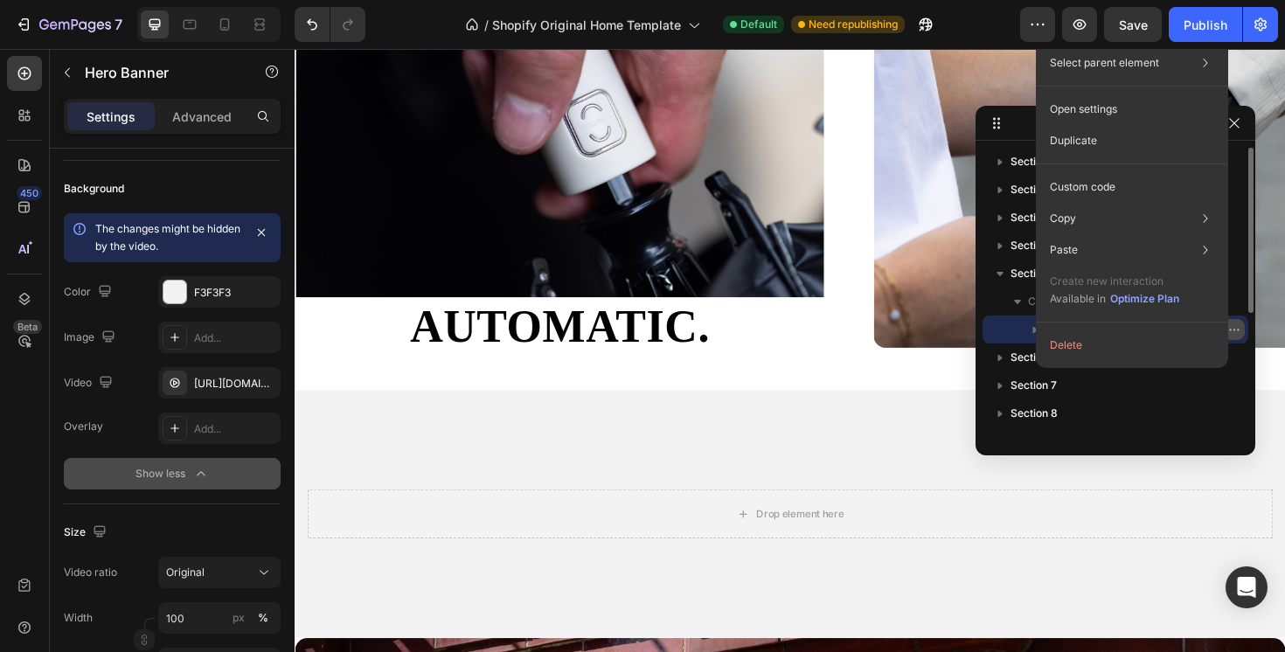
click at [1228, 326] on icon "button" at bounding box center [1235, 330] width 14 height 14
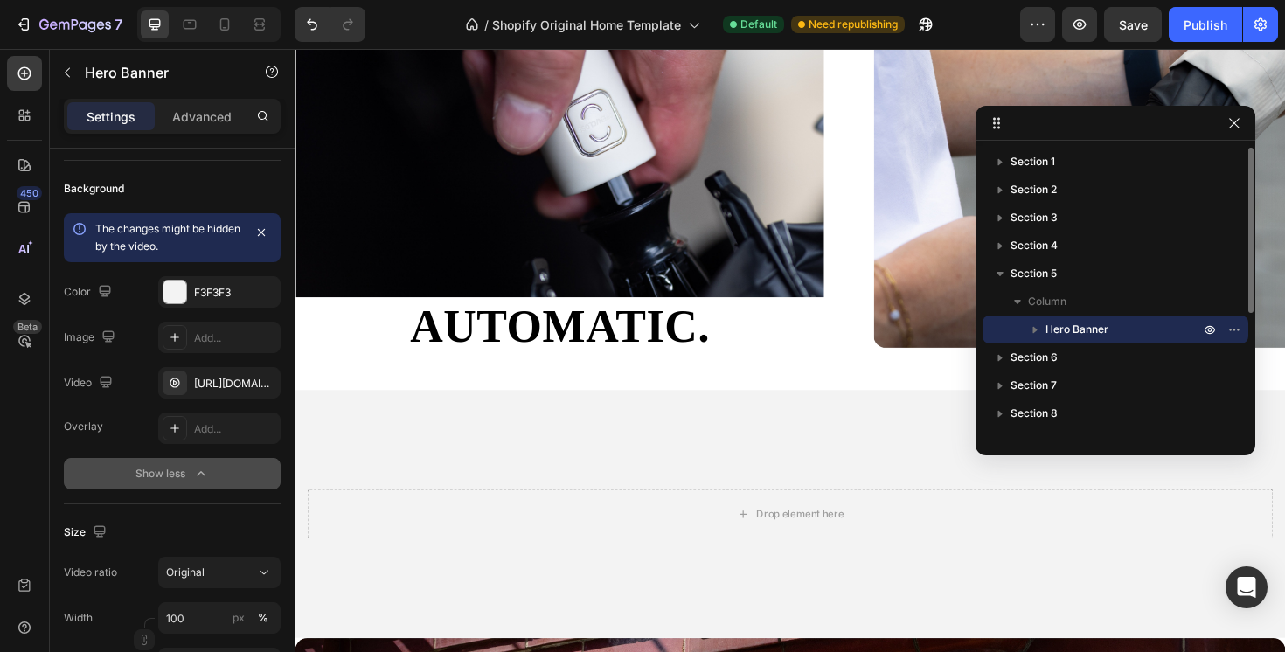
drag, startPoint x: 1079, startPoint y: 325, endPoint x: 1058, endPoint y: 340, distance: 25.7
click at [1062, 340] on div "Hero Banner" at bounding box center [1116, 330] width 252 height 28
click at [1036, 328] on icon "button" at bounding box center [1035, 330] width 7 height 4
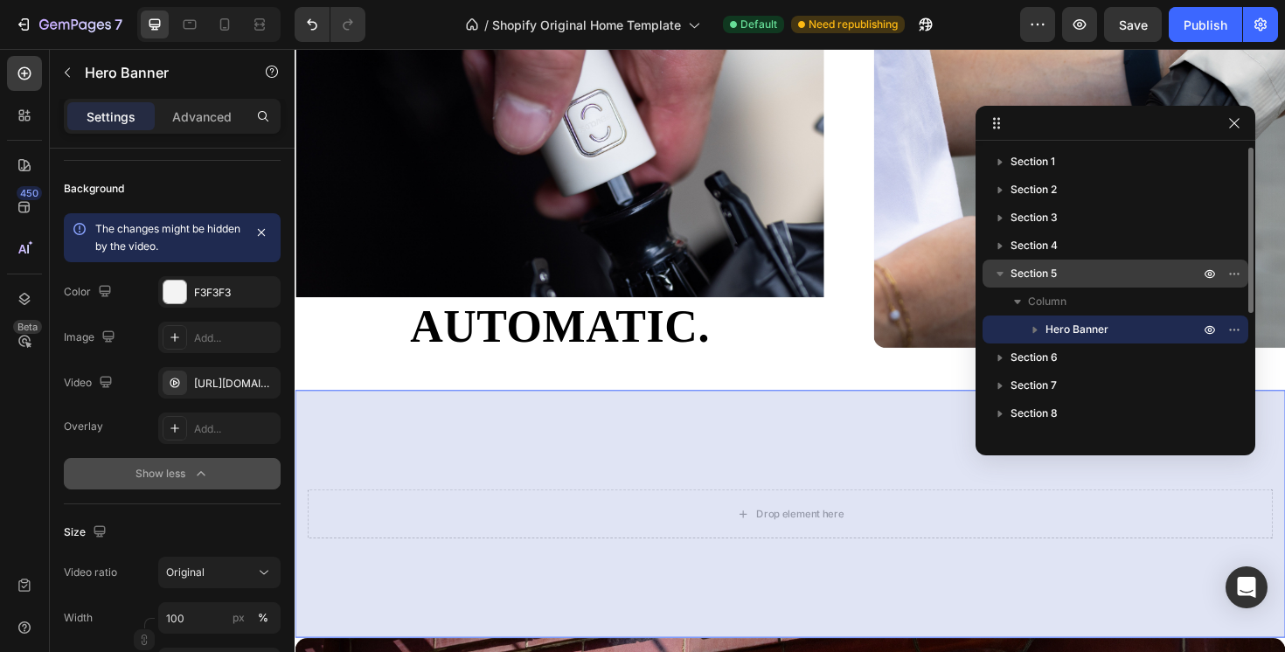
click at [1026, 268] on span "Section 5" at bounding box center [1034, 273] width 46 height 17
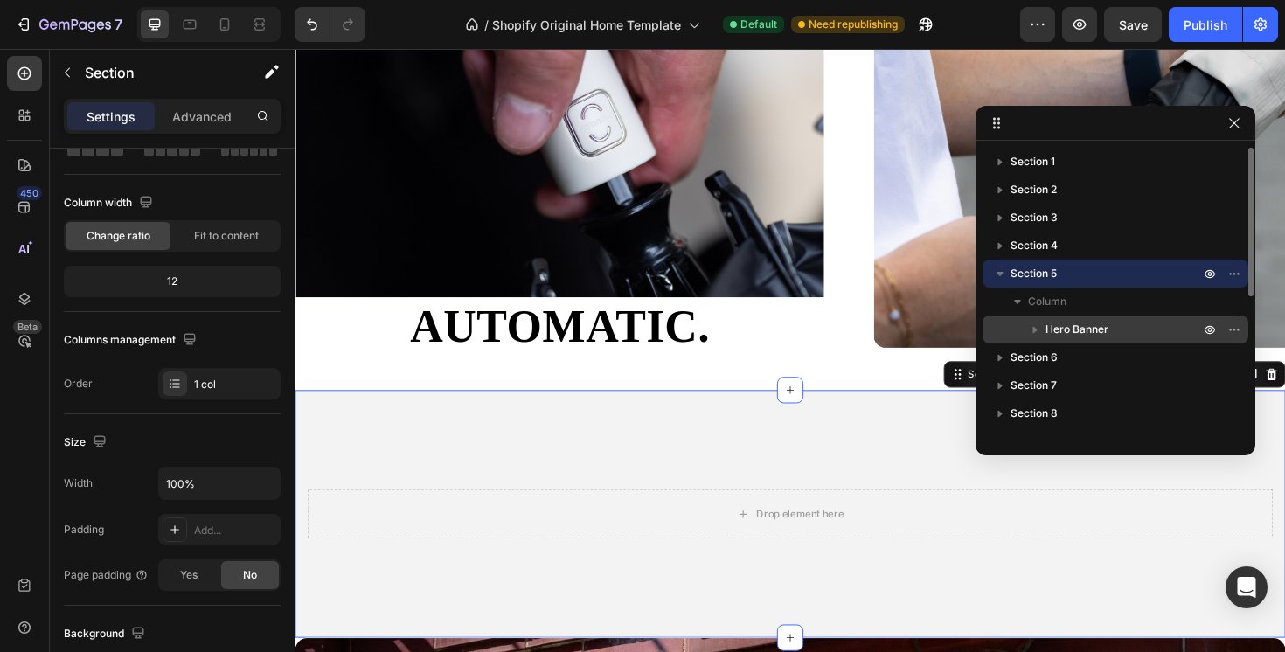
scroll to position [0, 0]
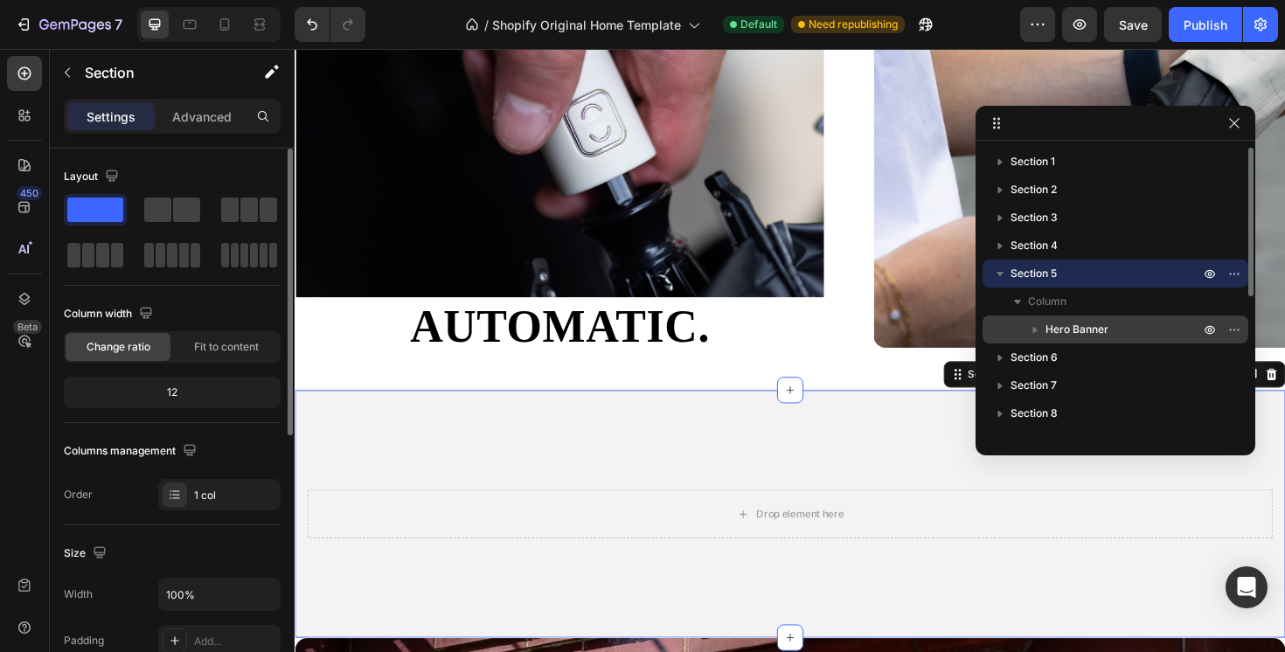
click at [1000, 271] on icon "button" at bounding box center [999, 273] width 17 height 17
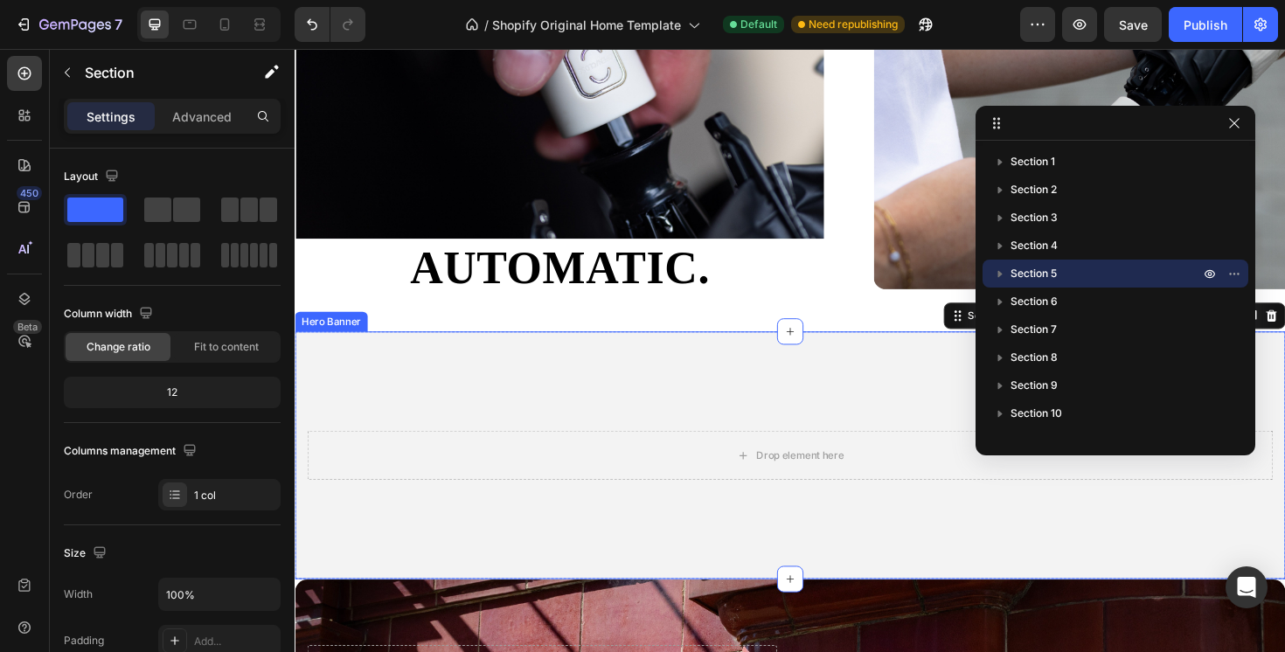
scroll to position [2884, 0]
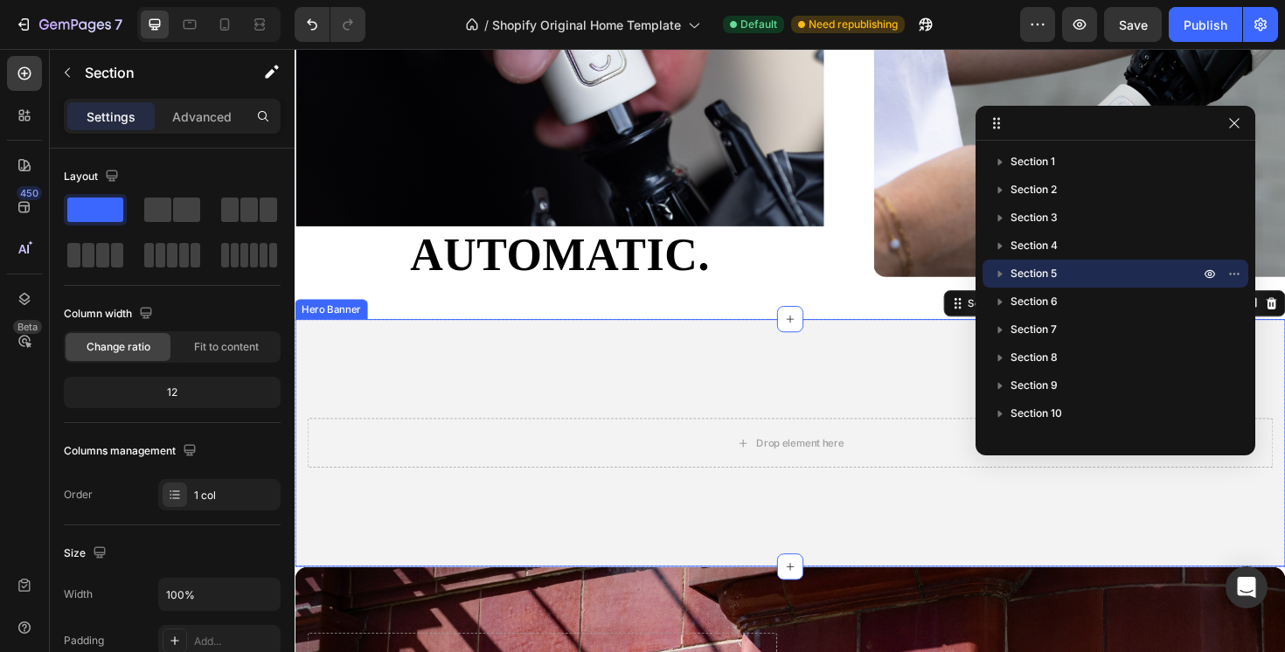
click at [503, 357] on video "Background Image" at bounding box center [819, 597] width 1049 height 525
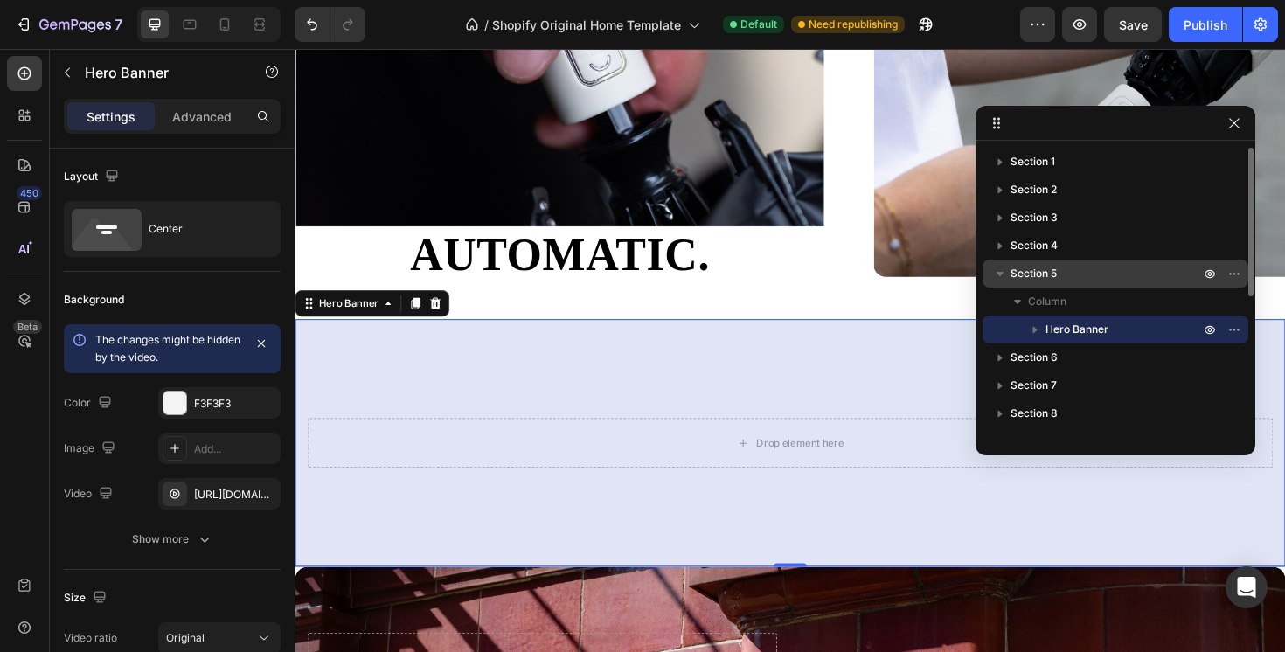
click at [1049, 271] on span "Section 5" at bounding box center [1034, 273] width 46 height 17
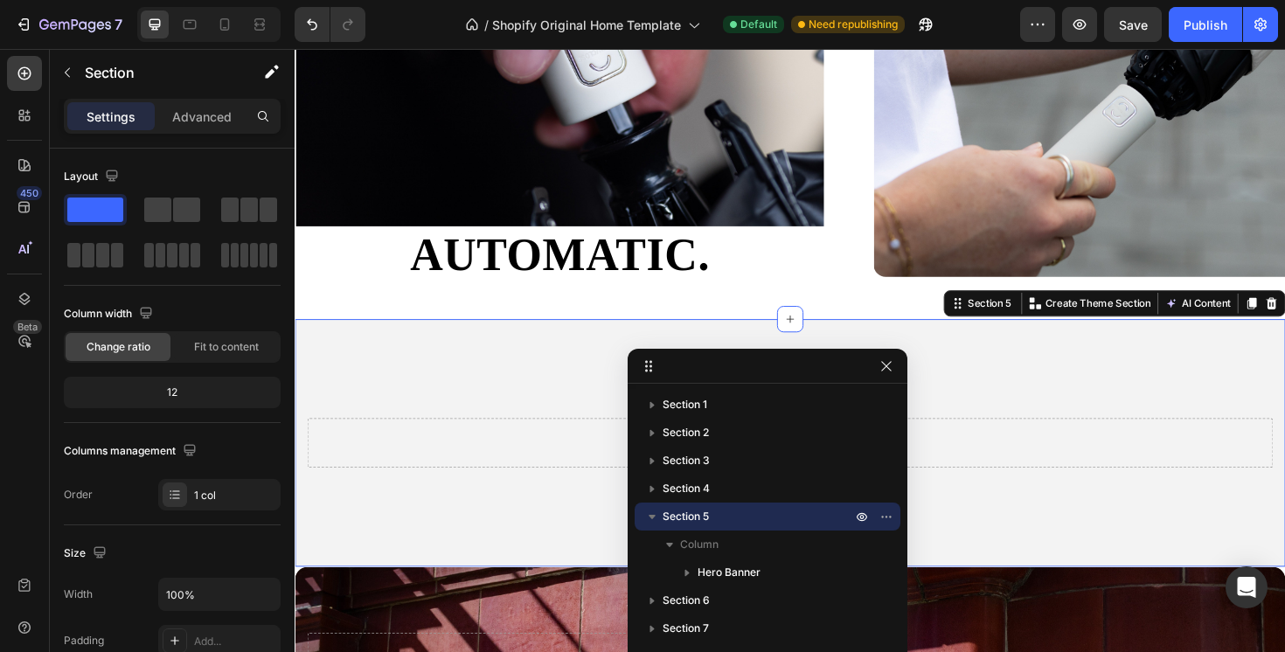
drag, startPoint x: 1111, startPoint y: 126, endPoint x: 761, endPoint y: 370, distance: 427.1
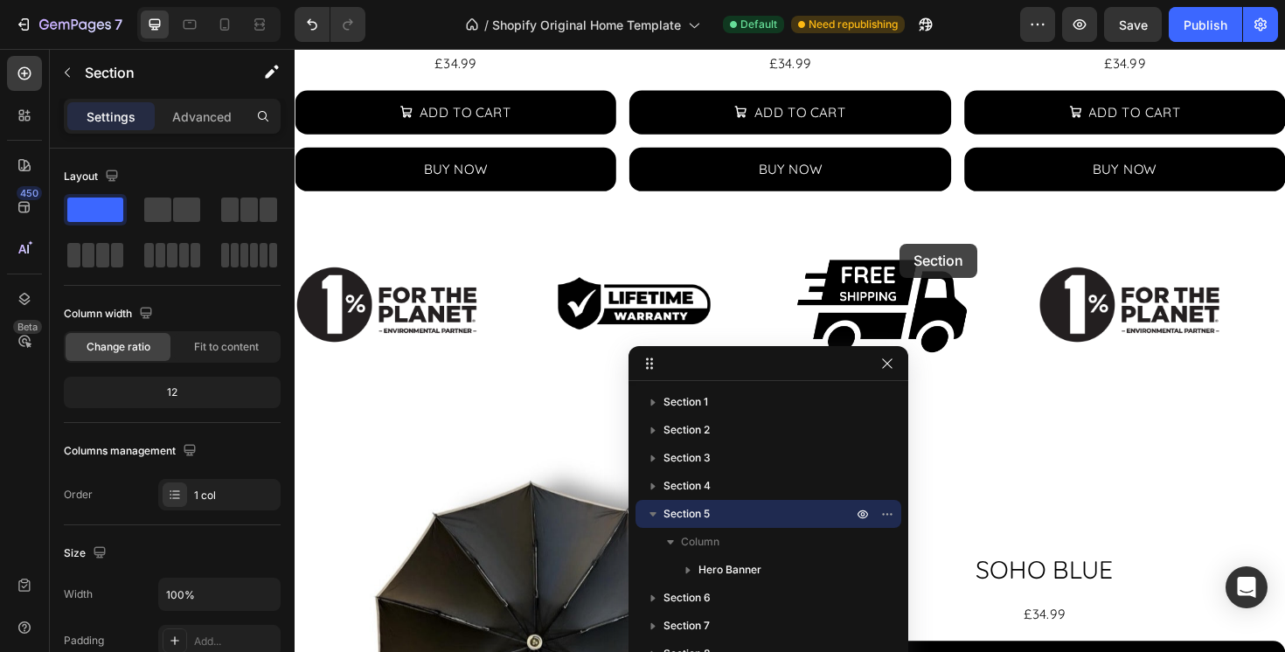
scroll to position [883, 0]
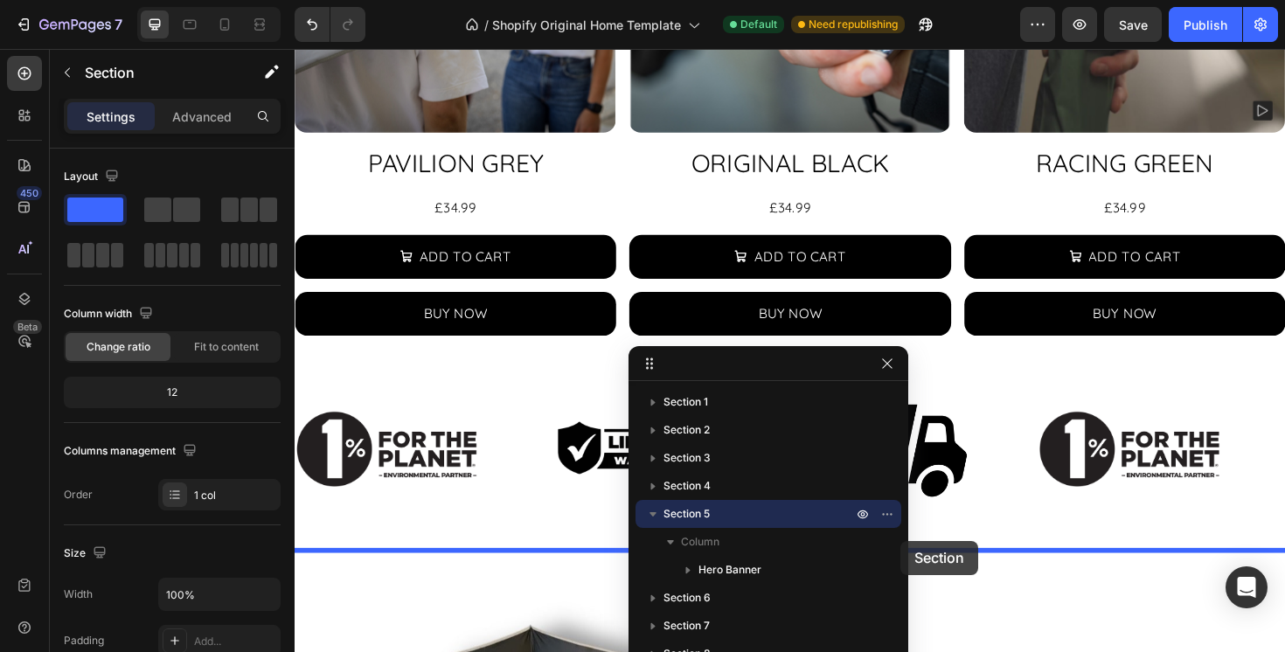
drag, startPoint x: 1008, startPoint y: 317, endPoint x: 936, endPoint y: 570, distance: 262.7
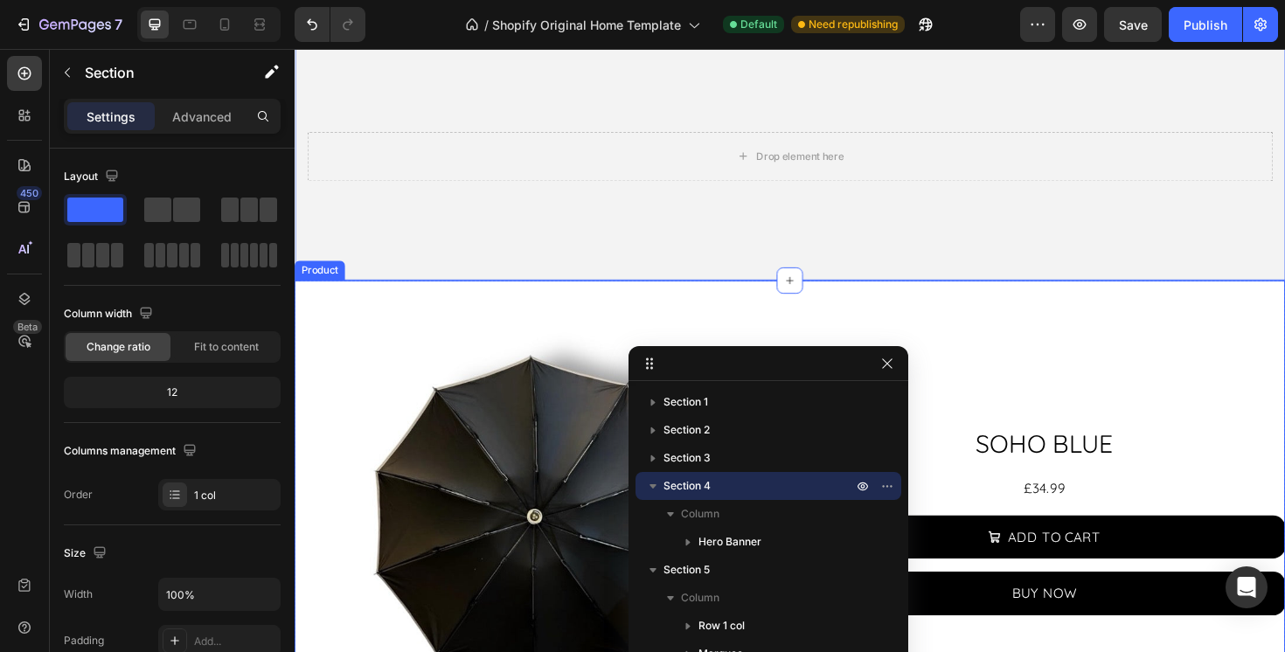
scroll to position [1423, 0]
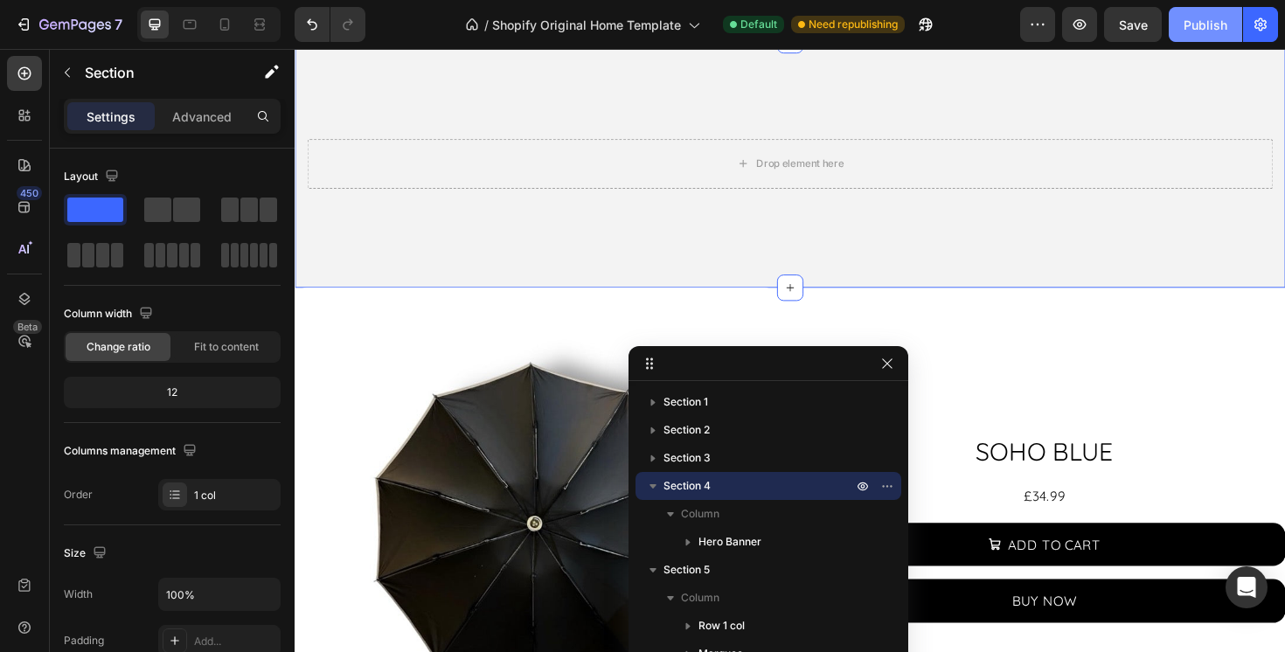
click at [1226, 27] on div "Publish" at bounding box center [1206, 25] width 44 height 18
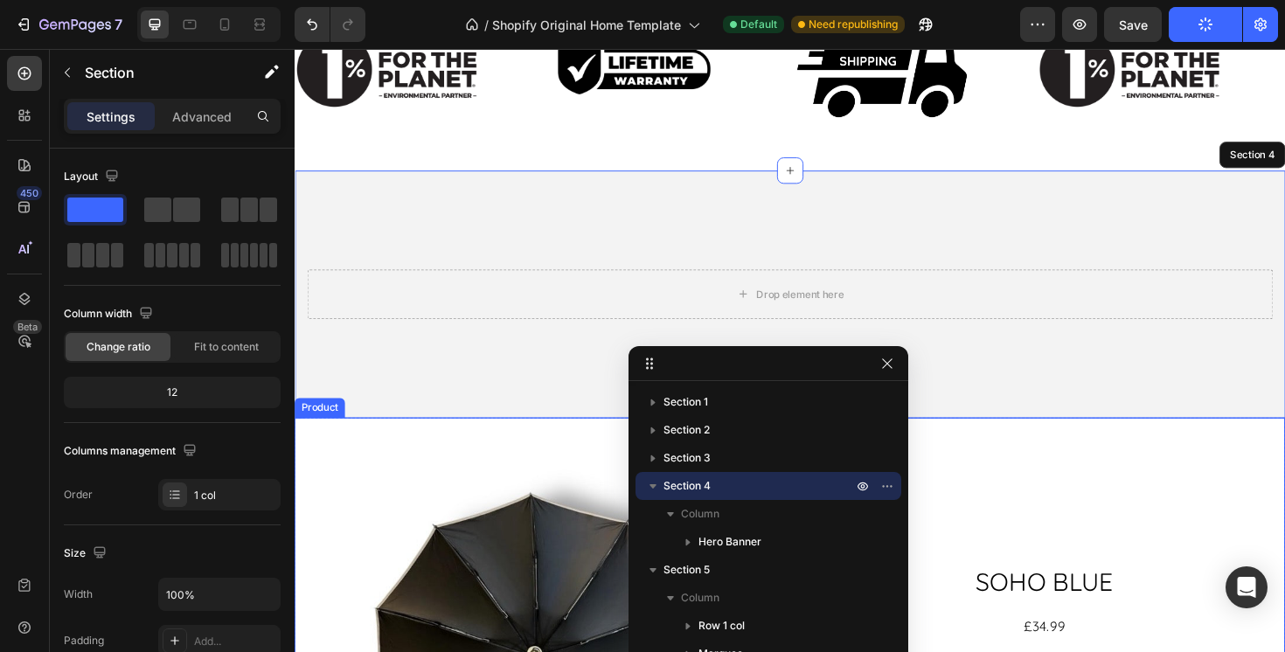
scroll to position [1283, 0]
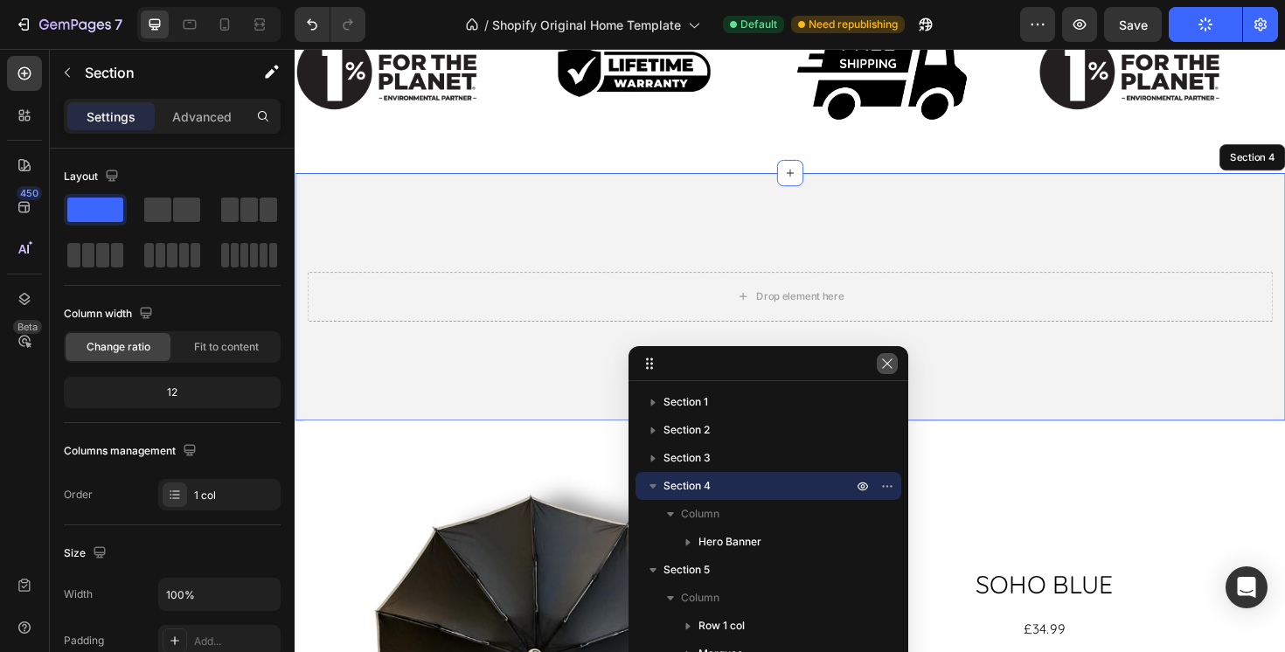
click at [885, 361] on icon "button" at bounding box center [887, 363] width 10 height 10
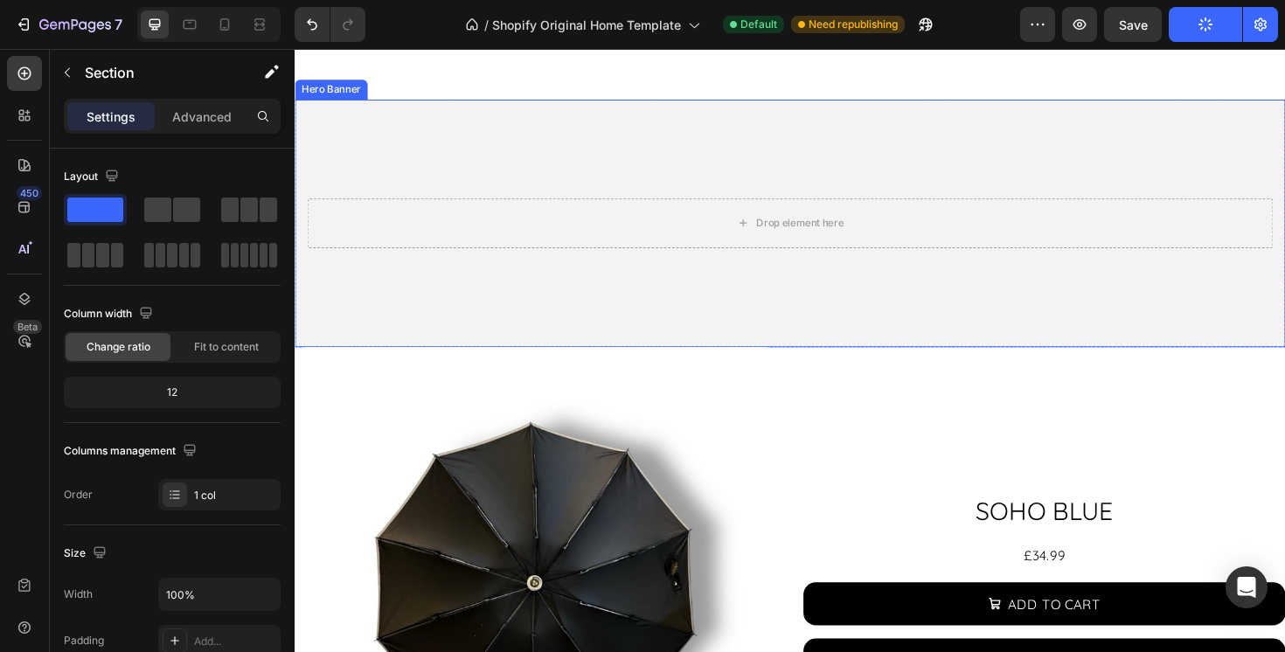
scroll to position [1346, 0]
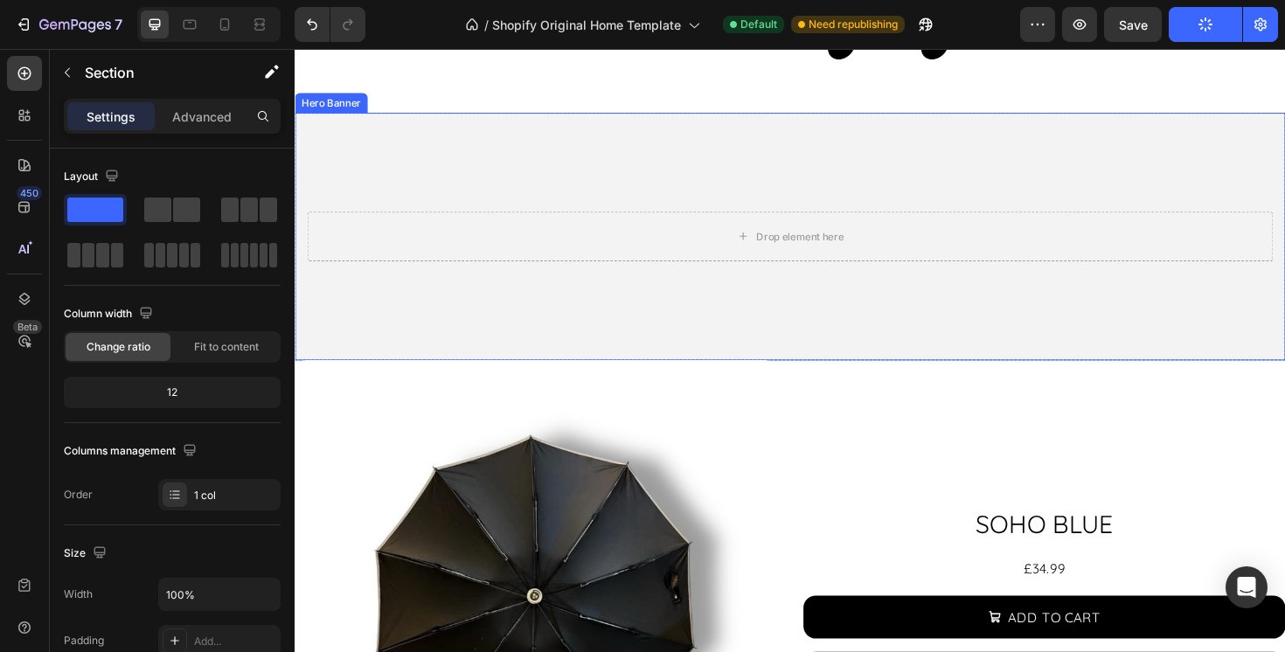
click at [821, 346] on video "Background Image" at bounding box center [819, 378] width 1049 height 525
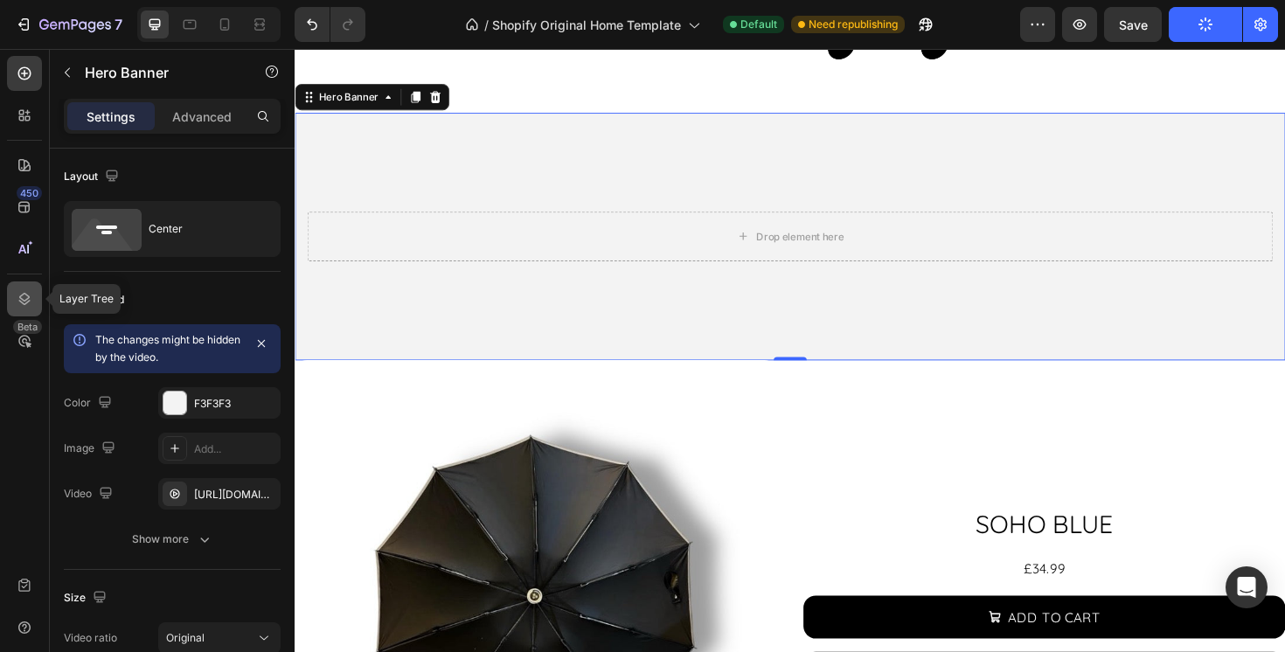
click at [28, 292] on icon at bounding box center [24, 298] width 17 height 17
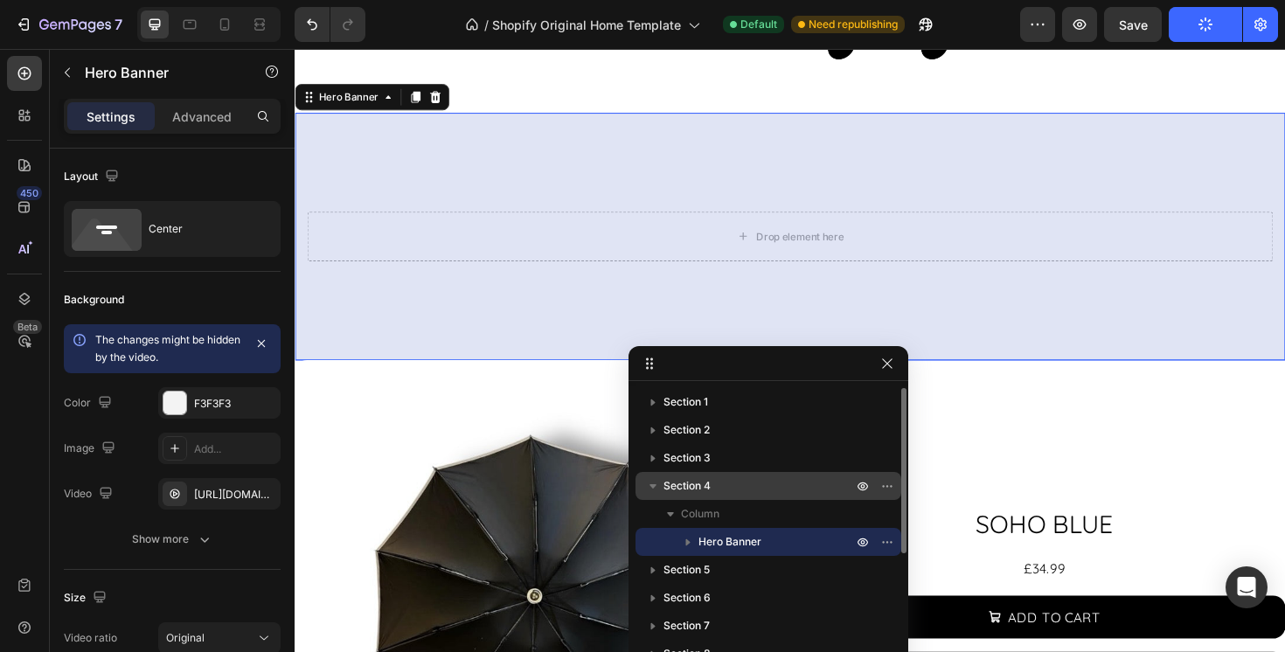
click at [727, 484] on p "Section 4" at bounding box center [760, 485] width 192 height 17
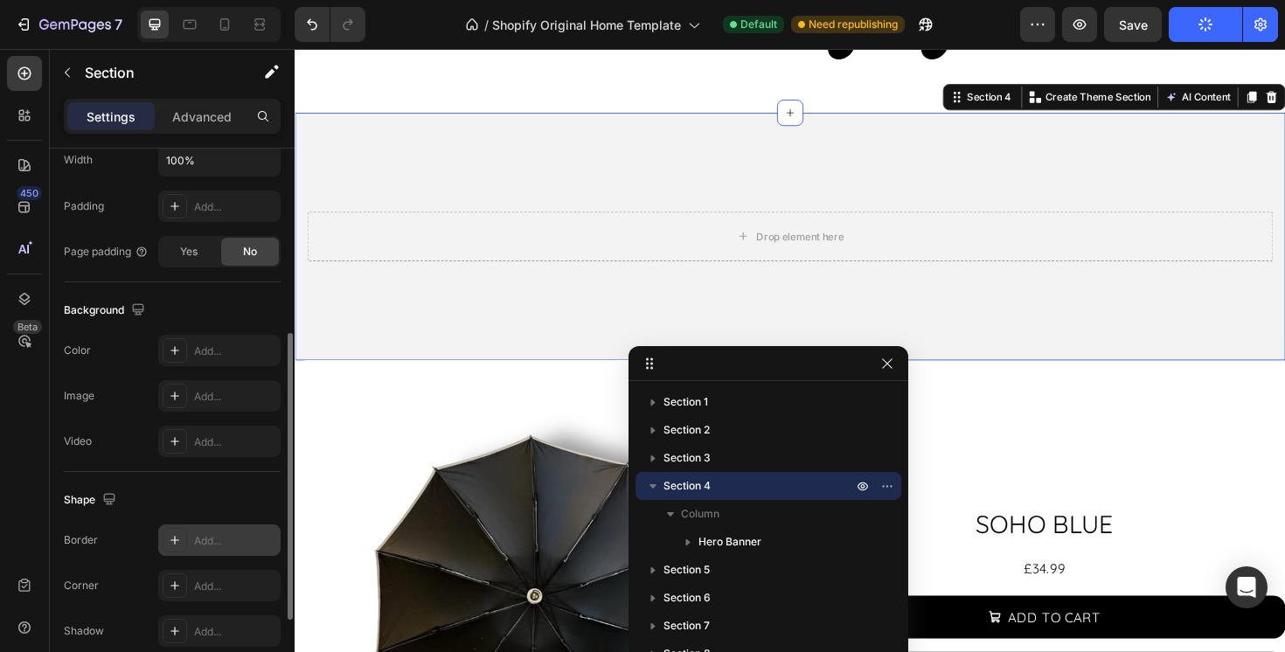
scroll to position [440, 0]
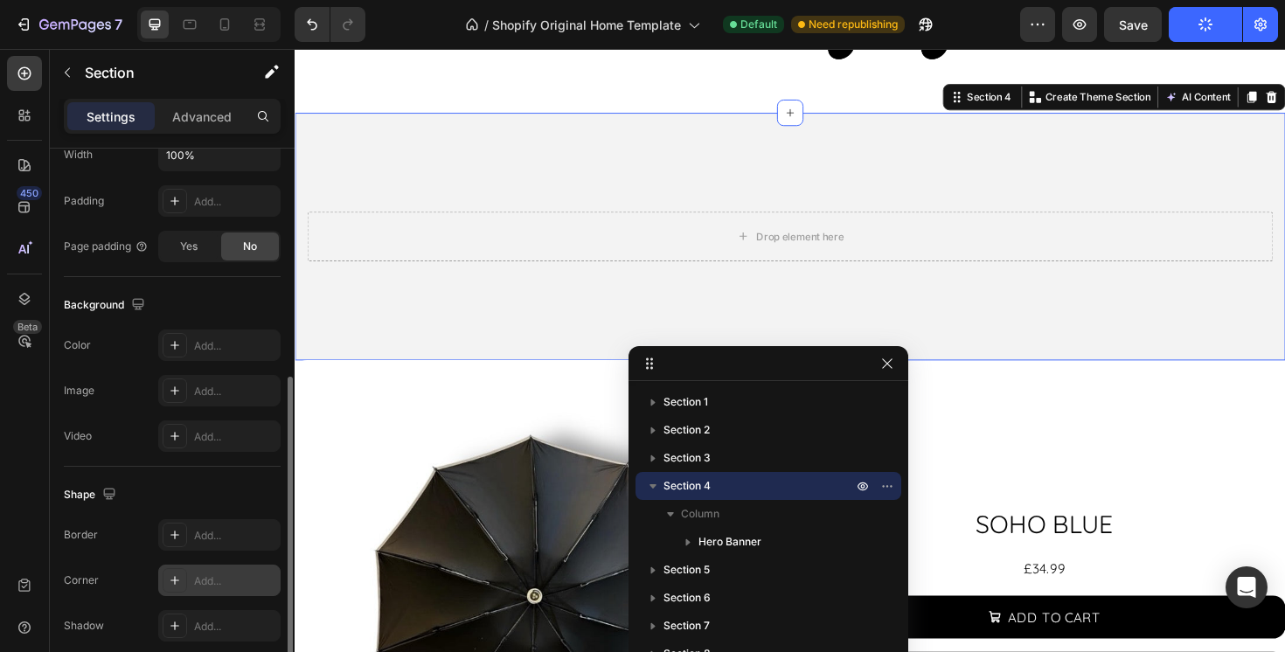
click at [220, 589] on div "Add..." at bounding box center [219, 580] width 122 height 31
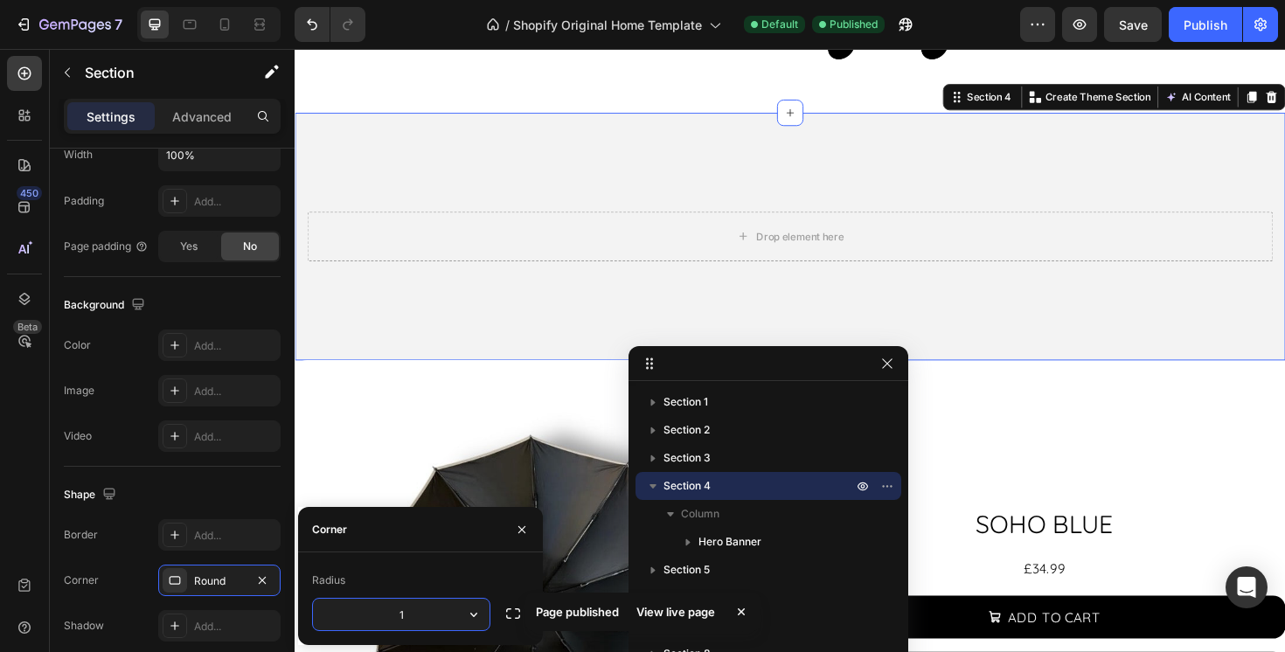
type input "15"
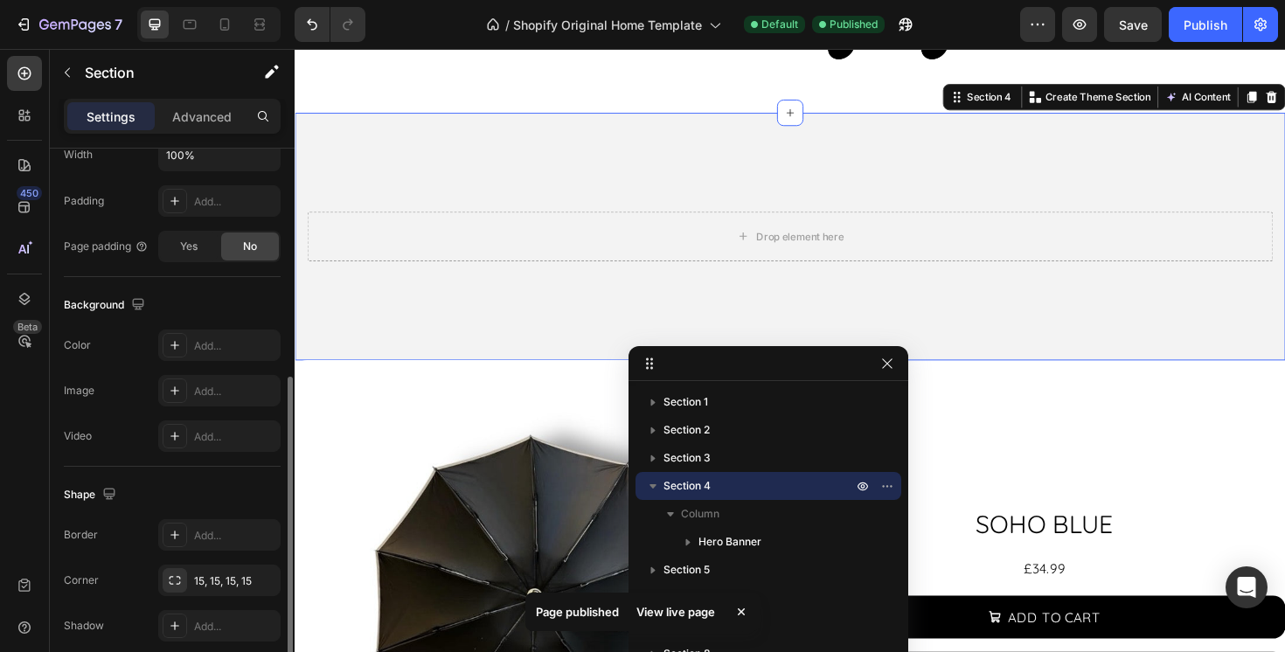
click at [152, 565] on div "Corner 15, 15, 15, 15" at bounding box center [172, 580] width 217 height 31
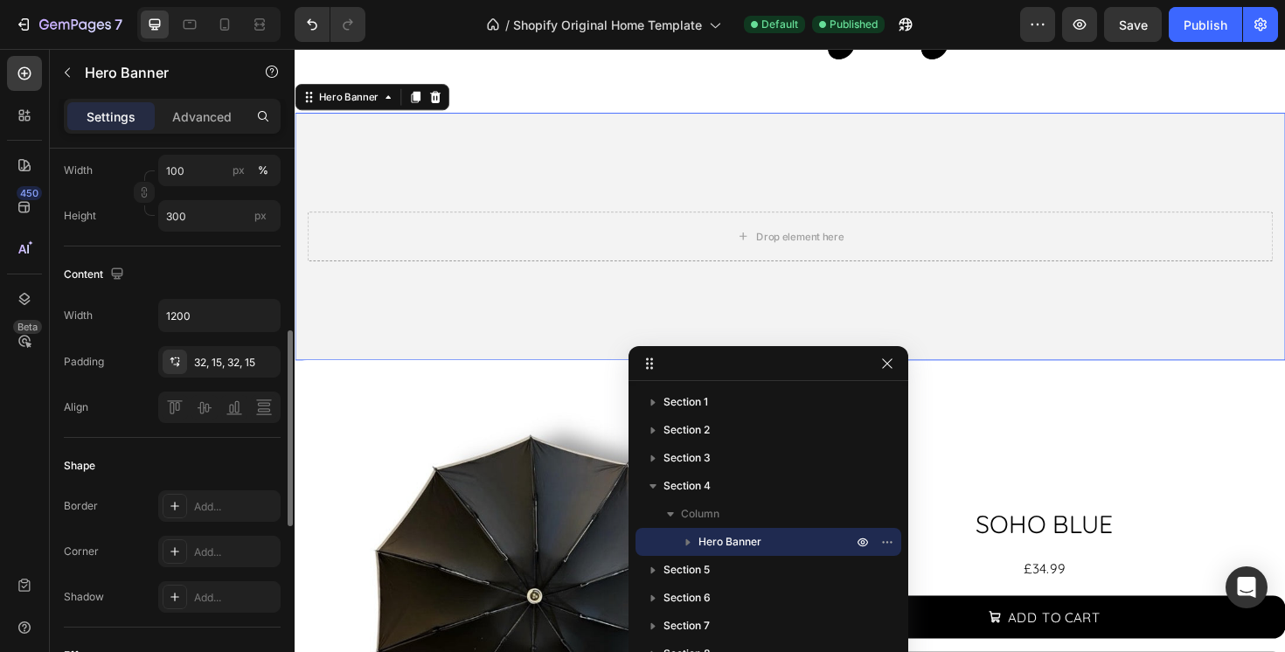
click at [416, 345] on video "Background Image" at bounding box center [819, 378] width 1049 height 525
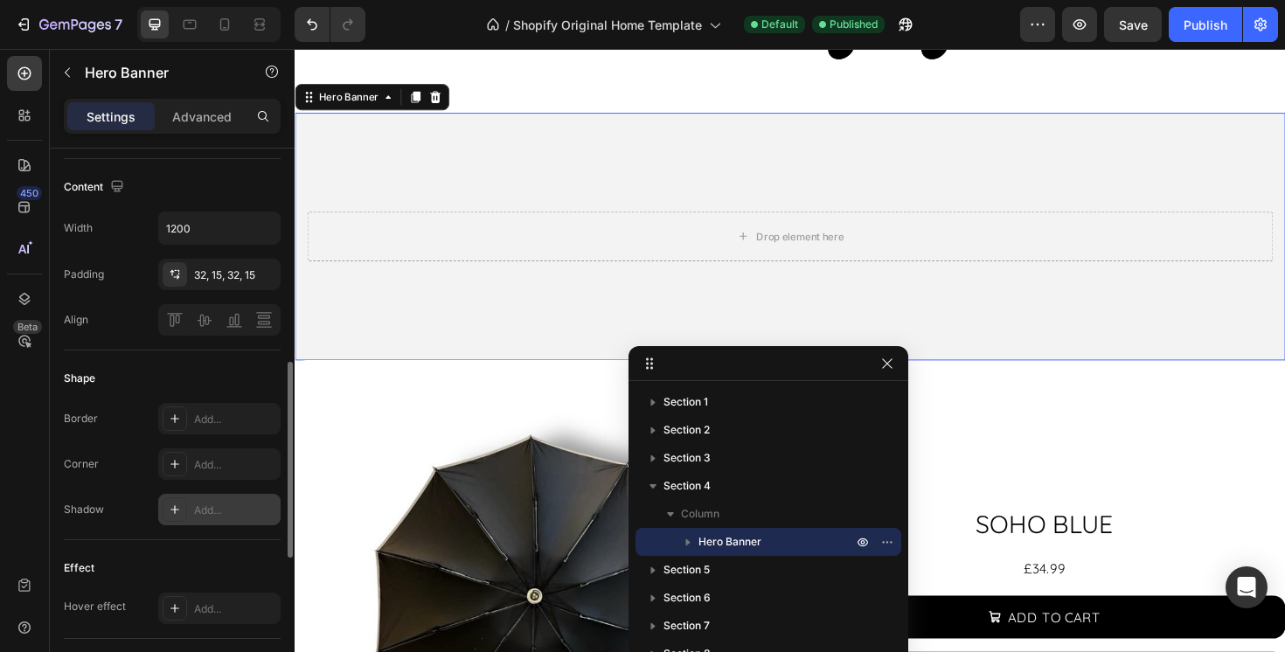
scroll to position [602, 0]
click at [229, 456] on div "Add..." at bounding box center [235, 464] width 82 height 16
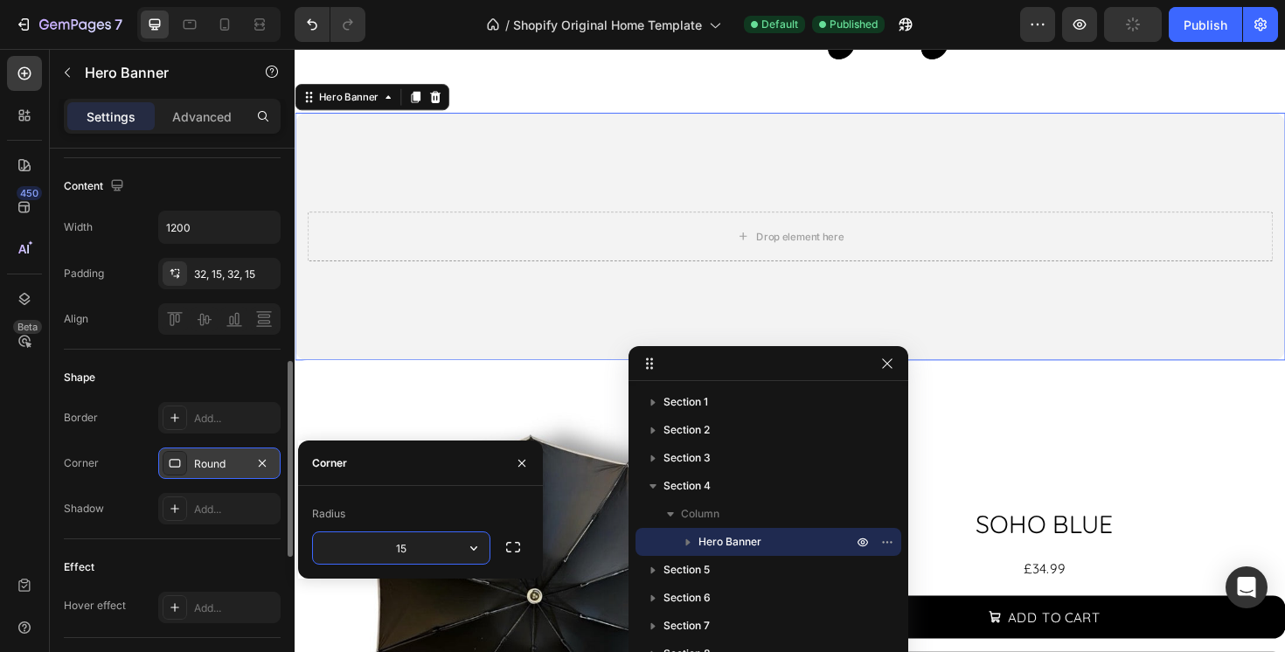
type input "15"
click at [137, 463] on div "Corner Round" at bounding box center [172, 463] width 217 height 31
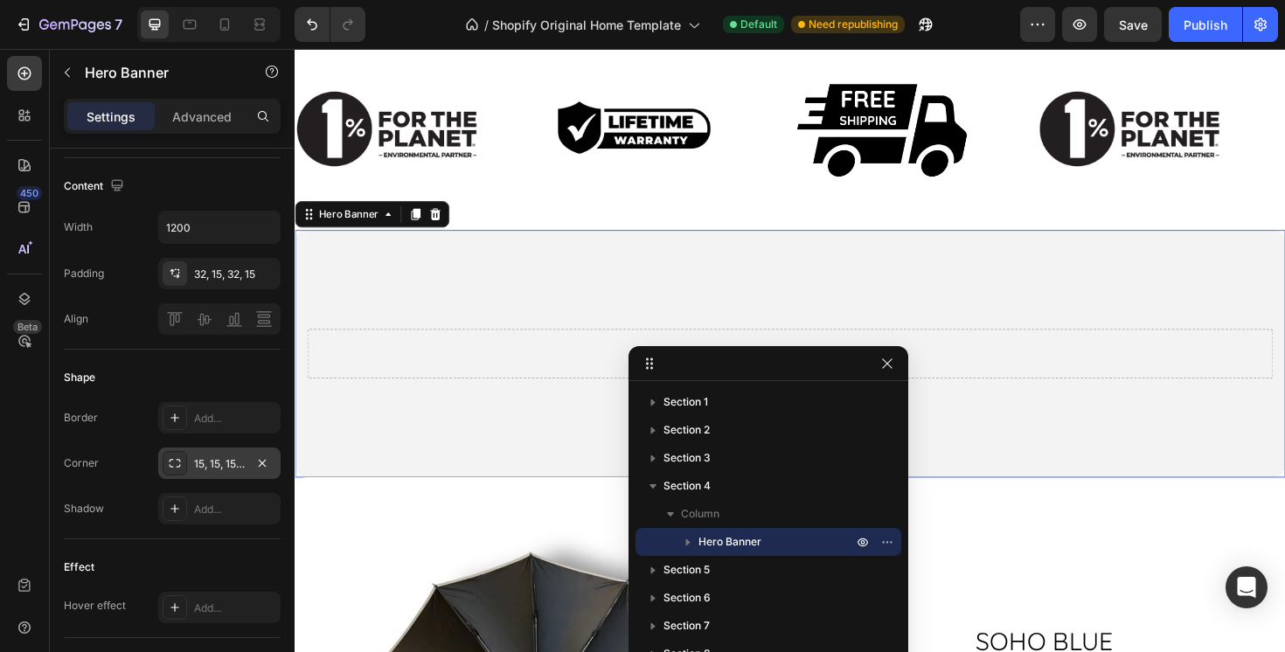
scroll to position [1250, 0]
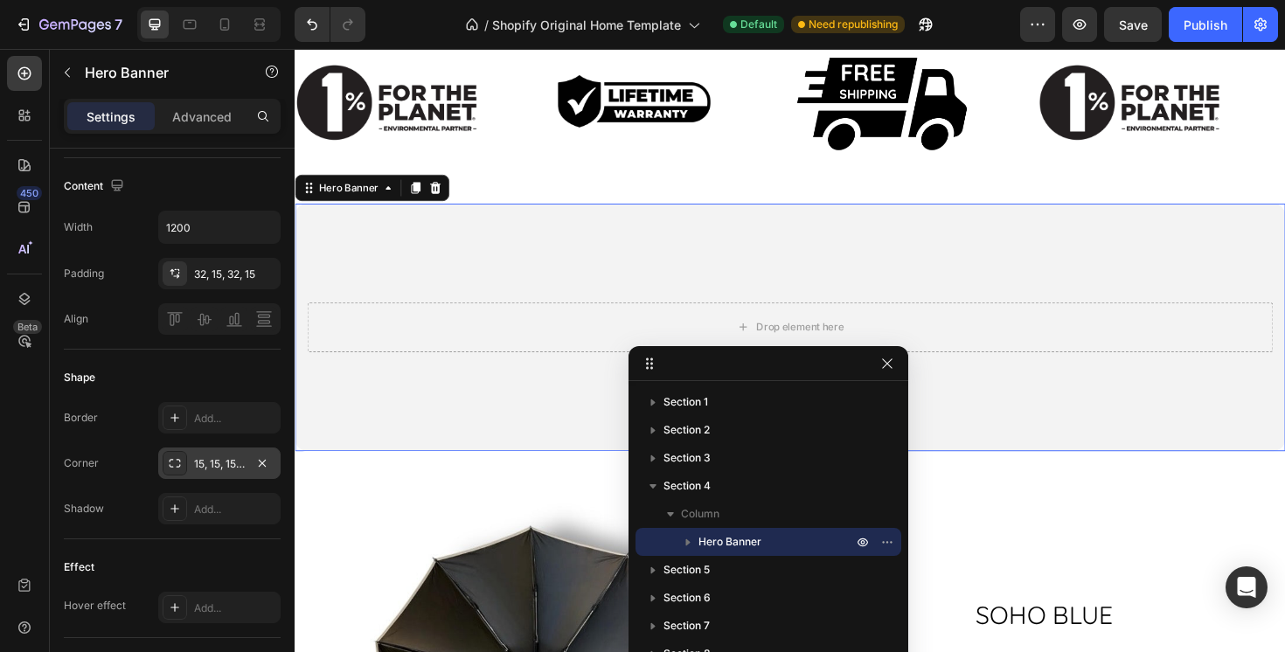
click at [233, 463] on div "15, 15, 15, 15" at bounding box center [219, 464] width 51 height 16
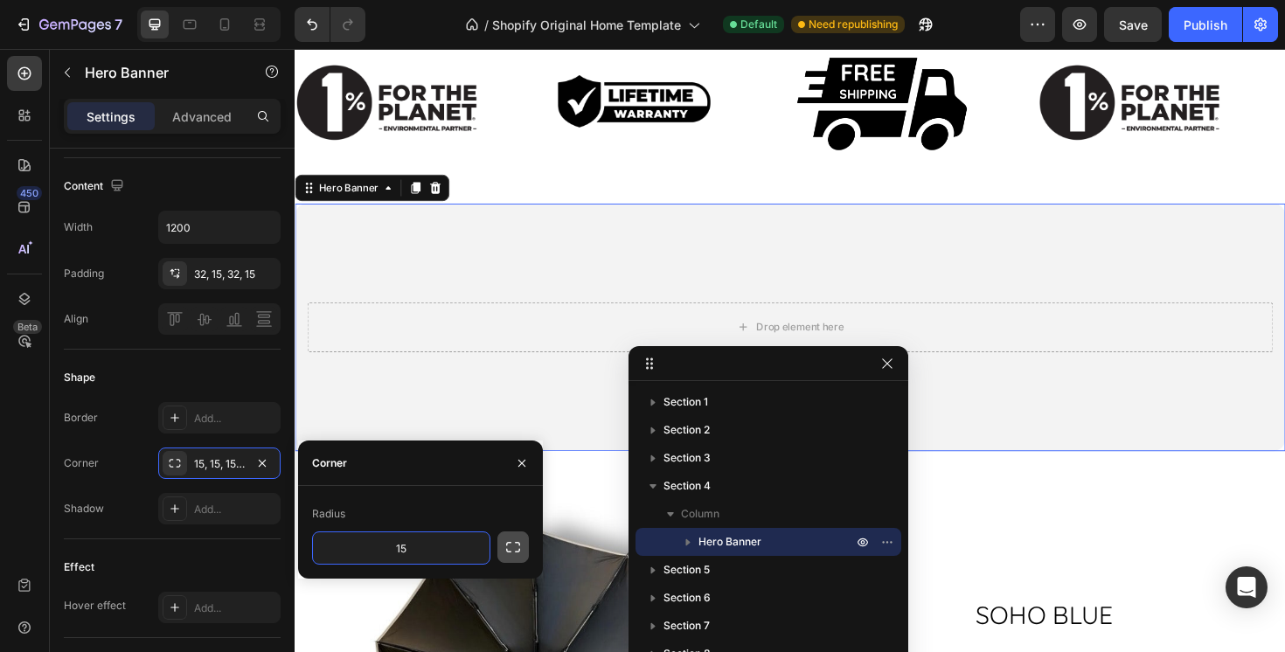
click at [522, 546] on button "button" at bounding box center [512, 547] width 31 height 31
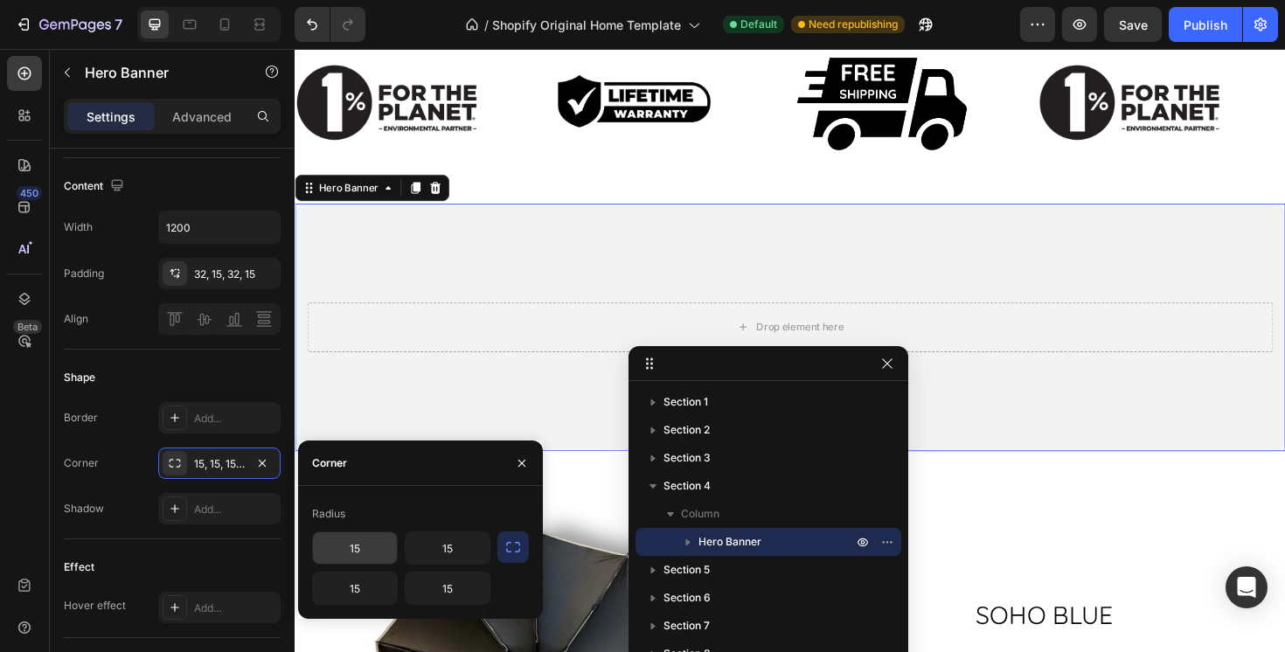
click at [358, 544] on input "15" at bounding box center [355, 547] width 84 height 31
click at [435, 536] on input "15" at bounding box center [448, 547] width 84 height 31
click at [143, 592] on div "Hover effect Add..." at bounding box center [172, 607] width 217 height 31
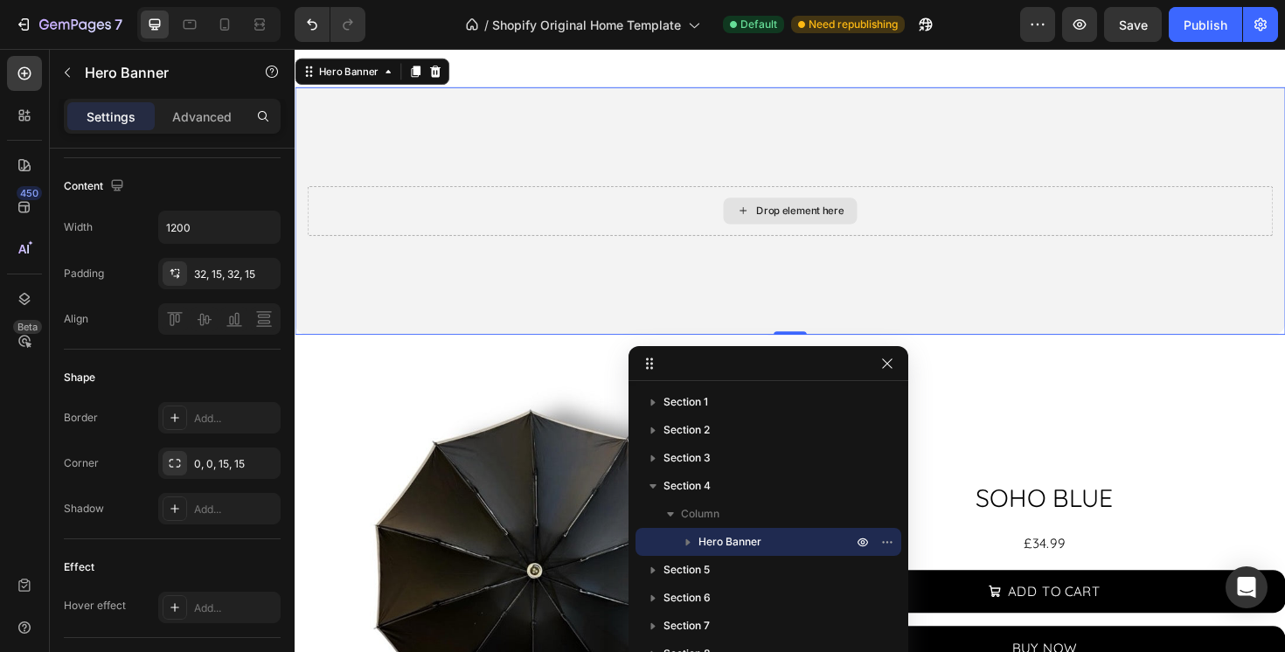
scroll to position [1375, 0]
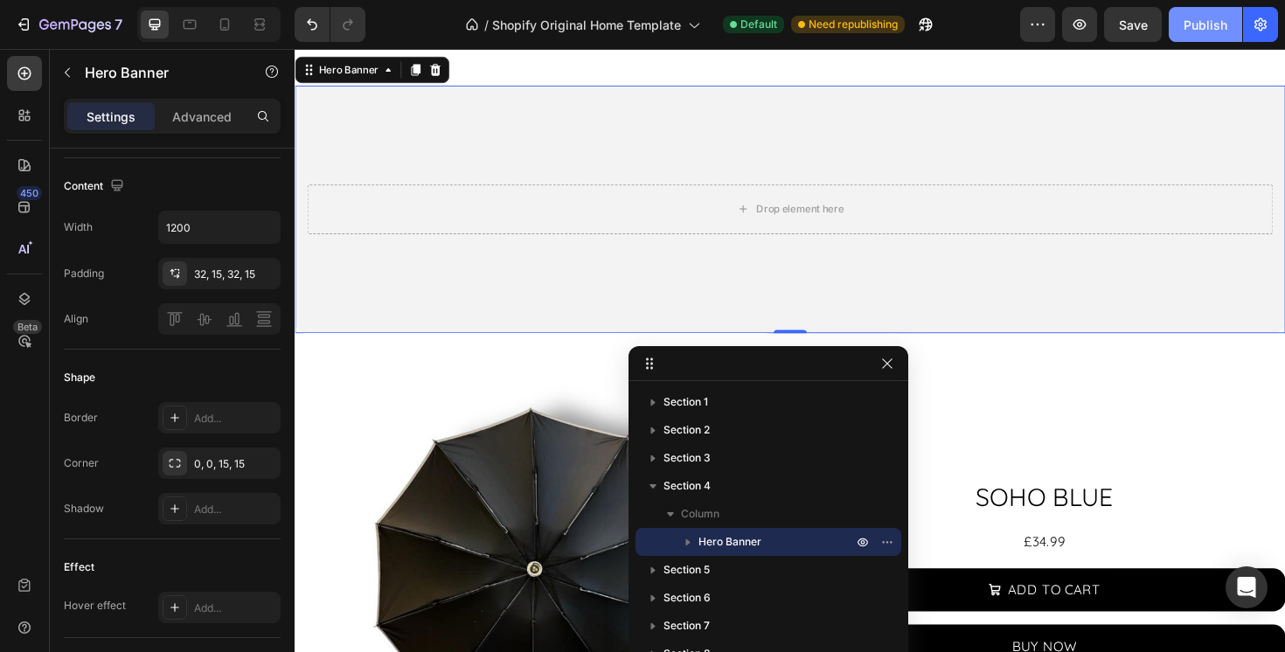
click at [1194, 32] on div "Publish" at bounding box center [1206, 25] width 44 height 18
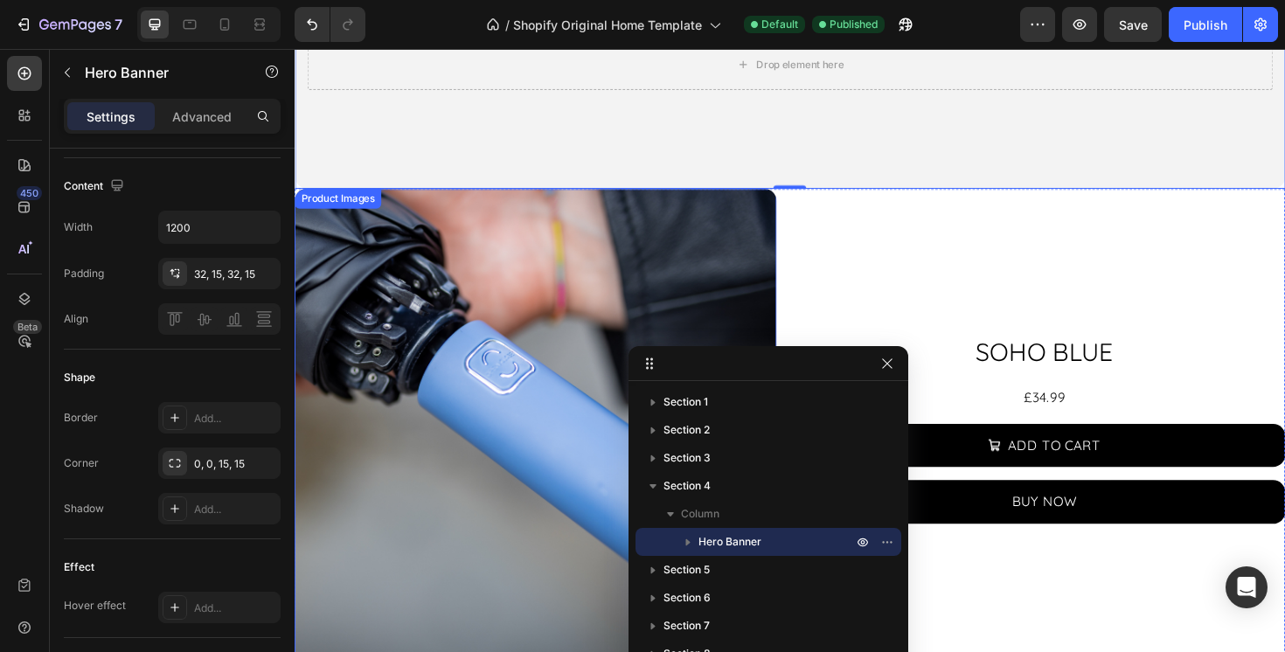
scroll to position [1525, 0]
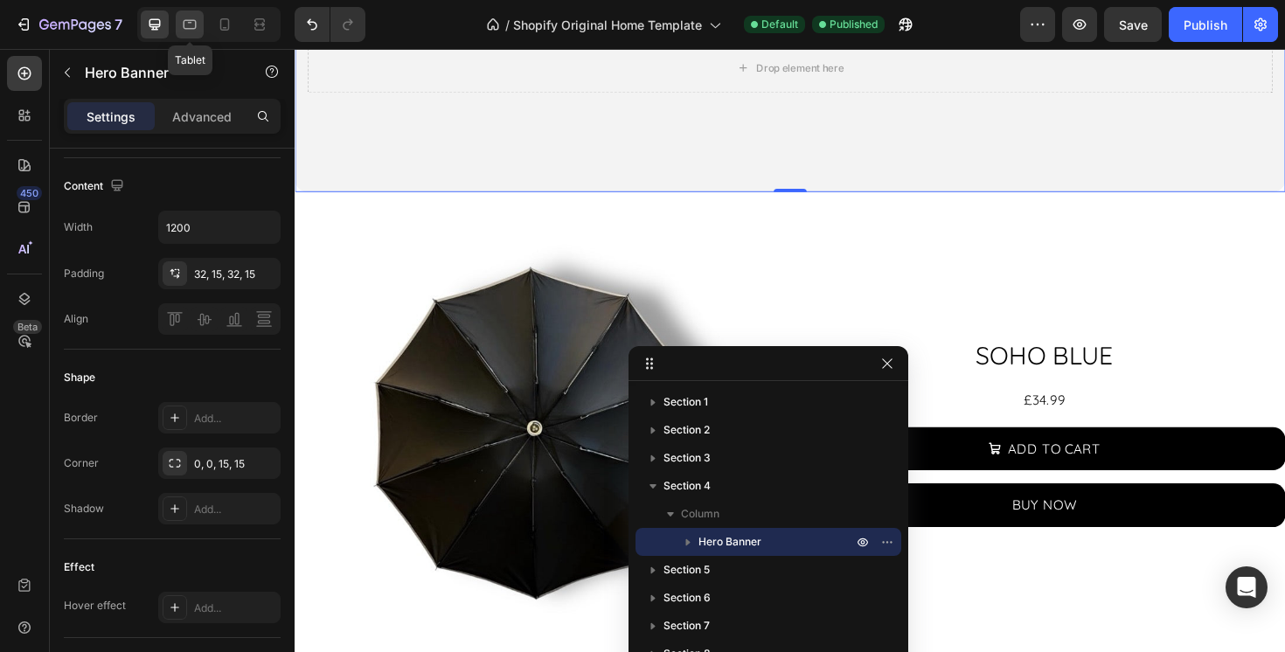
click at [183, 22] on icon at bounding box center [189, 24] width 17 height 17
type input "100%"
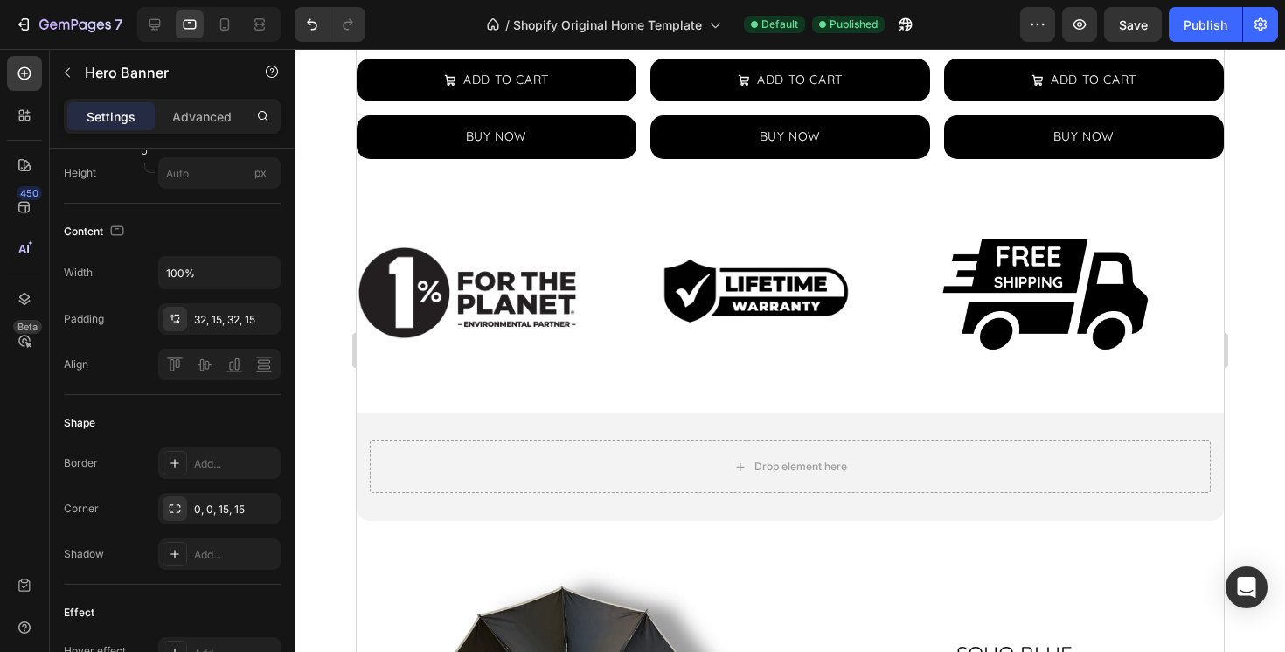
scroll to position [975, 0]
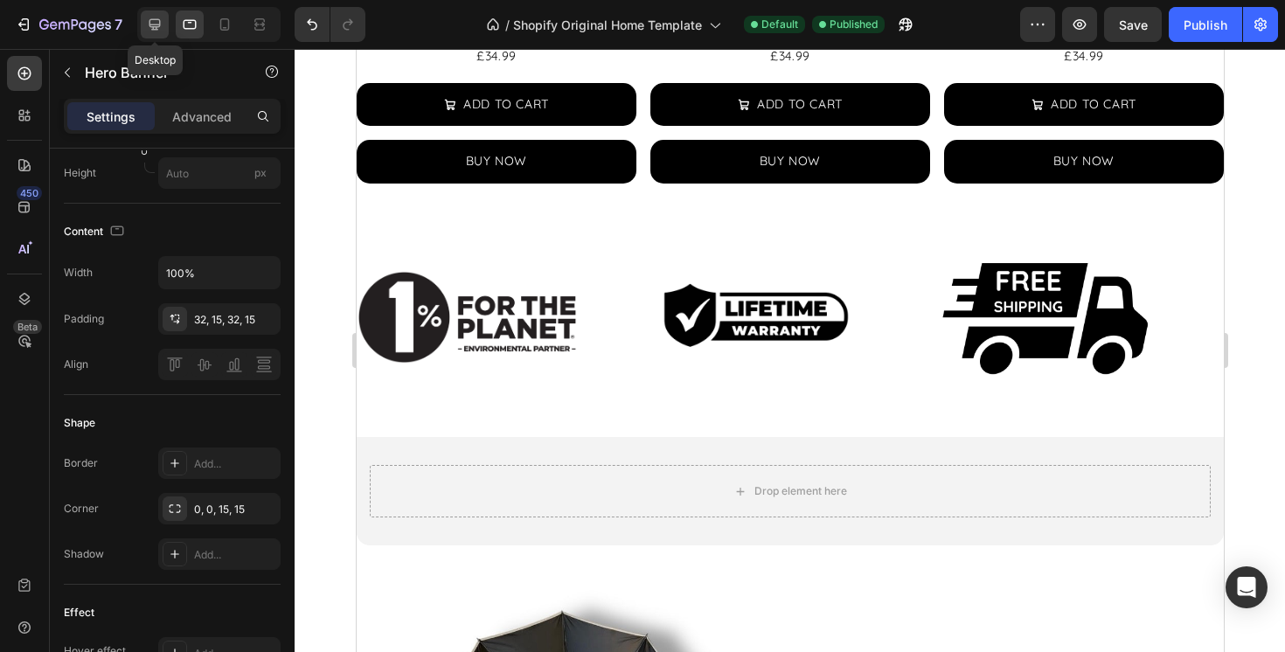
click at [163, 17] on icon at bounding box center [154, 24] width 17 height 17
type input "300"
type input "1200"
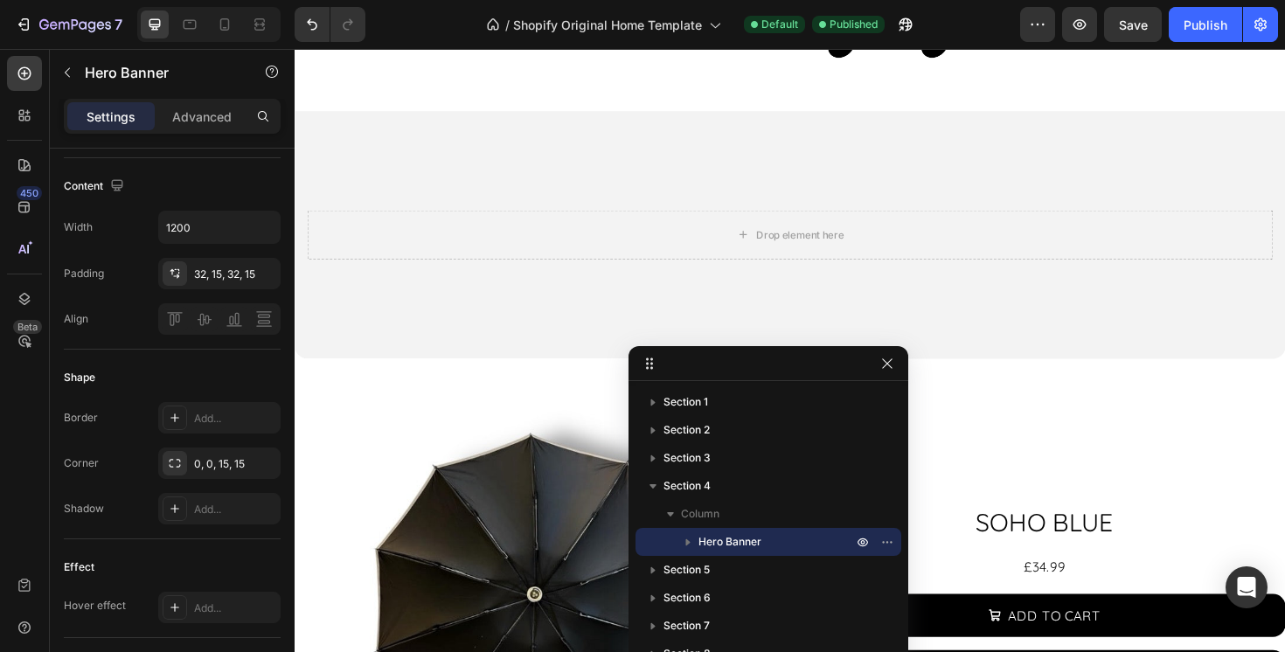
scroll to position [1352, 0]
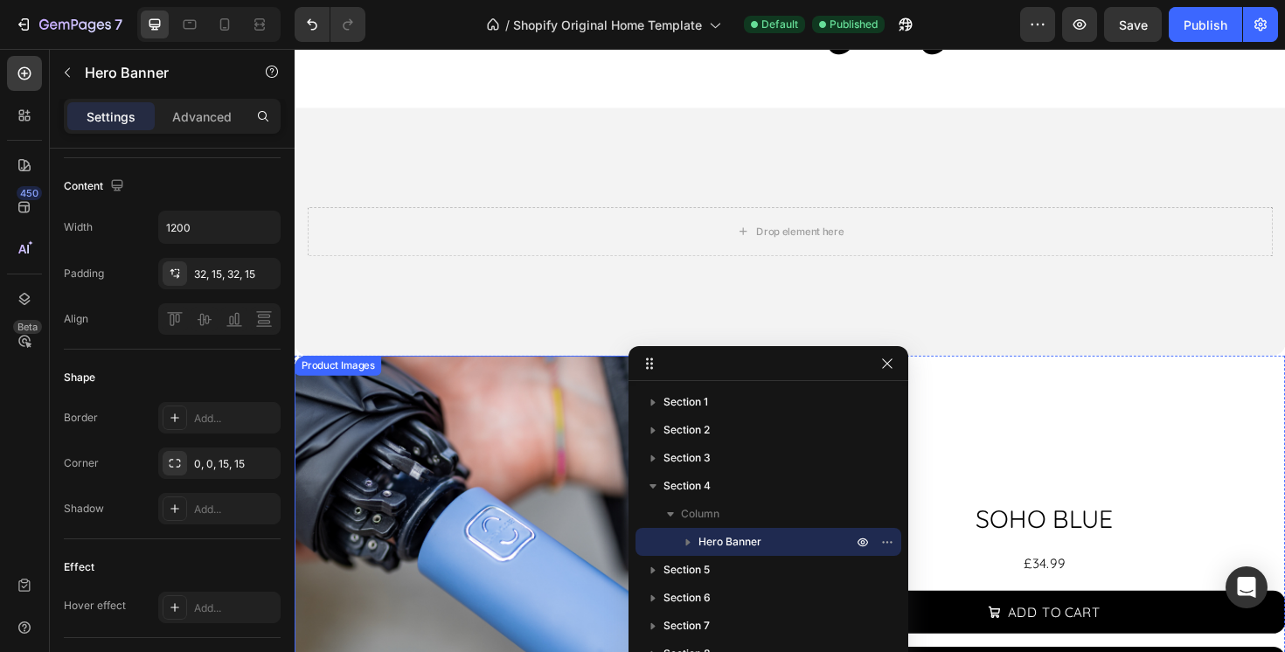
click at [383, 428] on img at bounding box center [550, 628] width 511 height 511
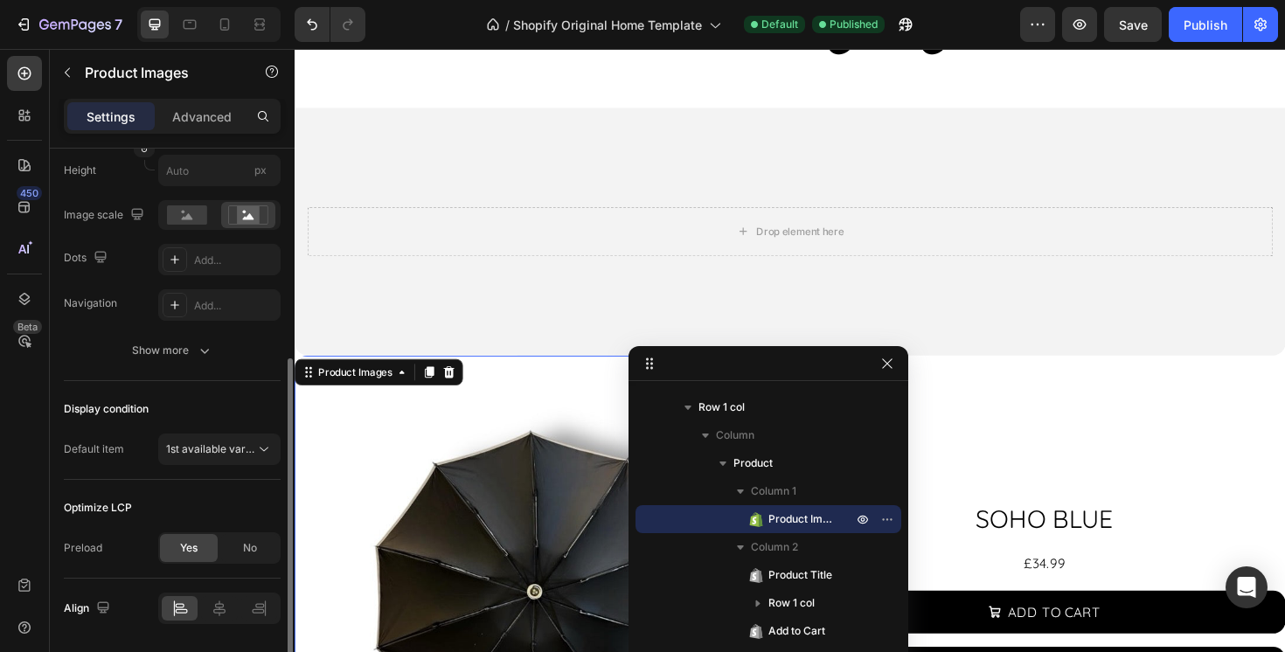
scroll to position [422, 0]
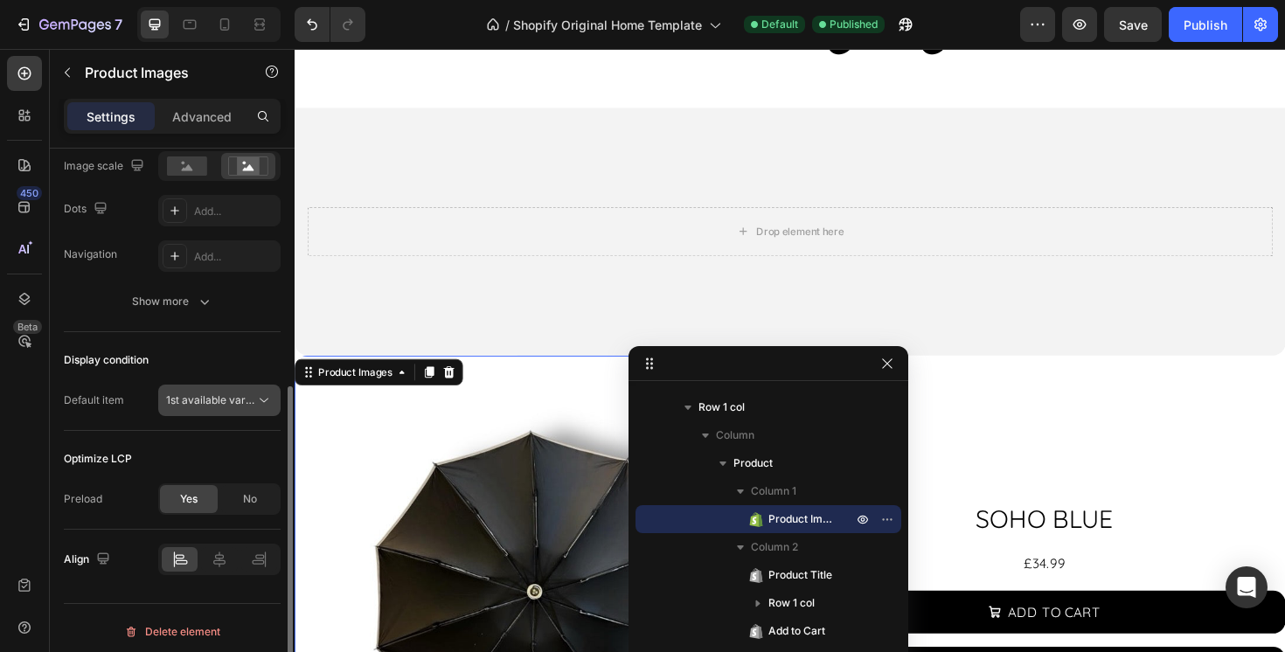
click at [218, 397] on span "1st available variant" at bounding box center [215, 399] width 98 height 13
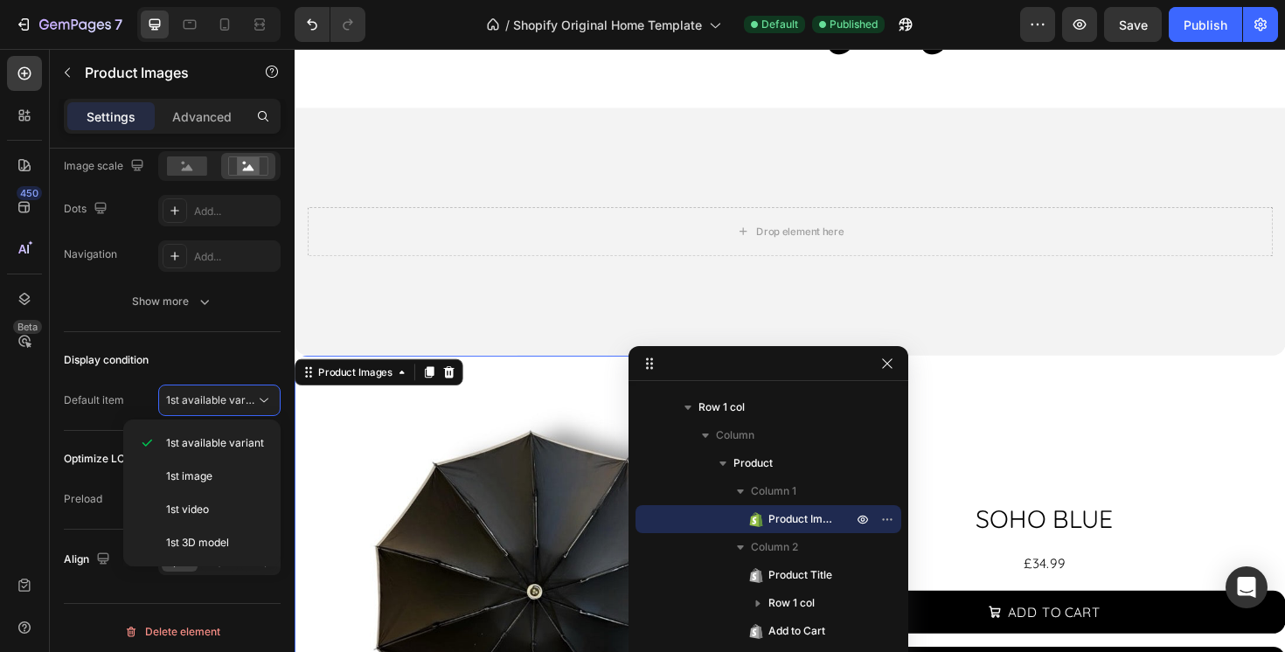
click at [91, 445] on div "Optimize LCP" at bounding box center [172, 459] width 217 height 28
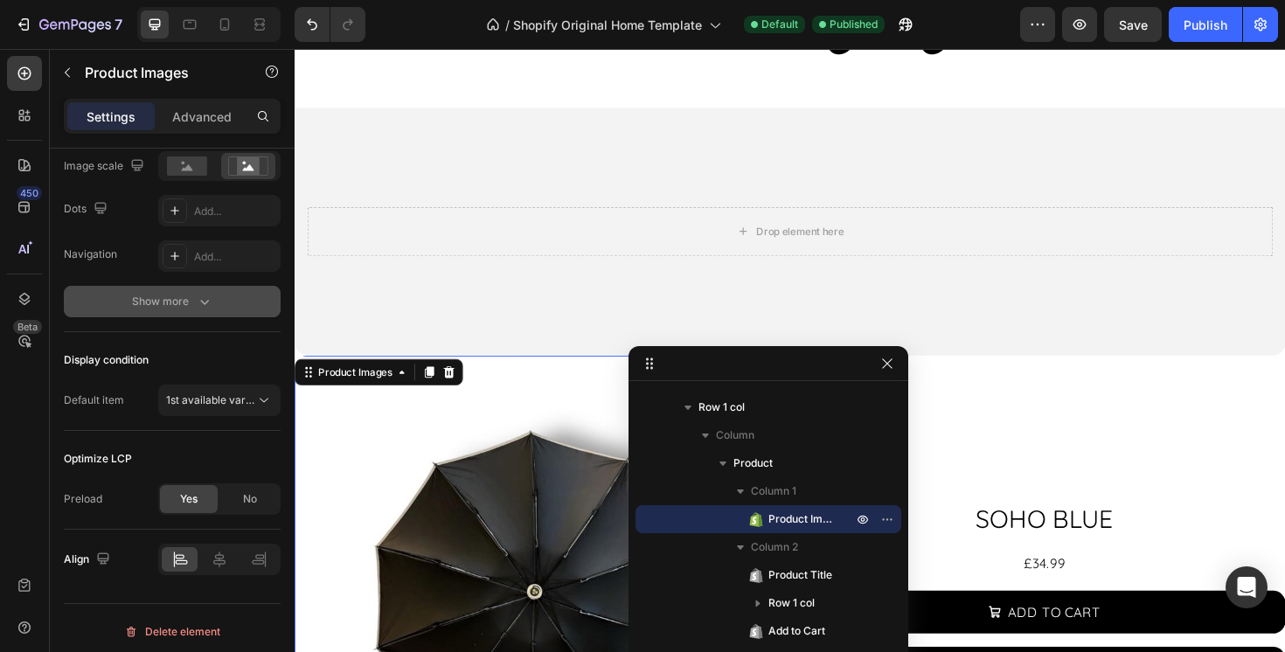
click at [181, 304] on div "Show more" at bounding box center [172, 301] width 81 height 17
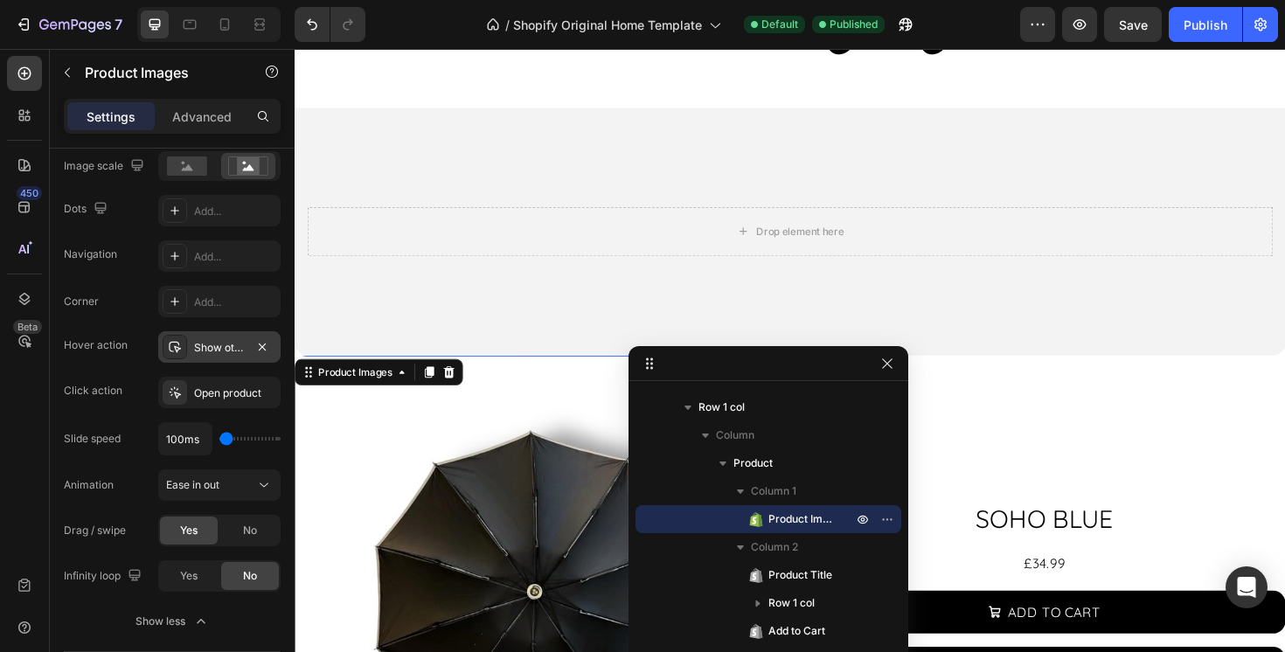
click at [217, 351] on div "Show other image" at bounding box center [219, 348] width 51 height 16
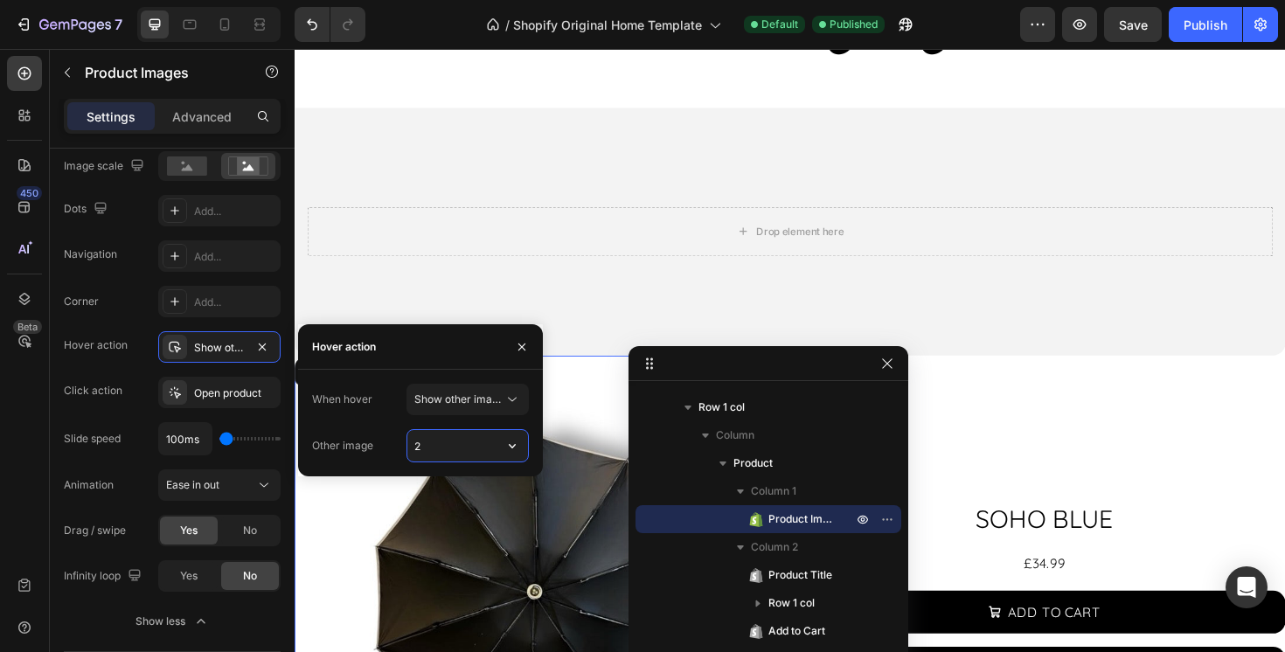
click at [466, 443] on input "2" at bounding box center [467, 445] width 121 height 31
click at [518, 443] on icon "button" at bounding box center [512, 445] width 17 height 17
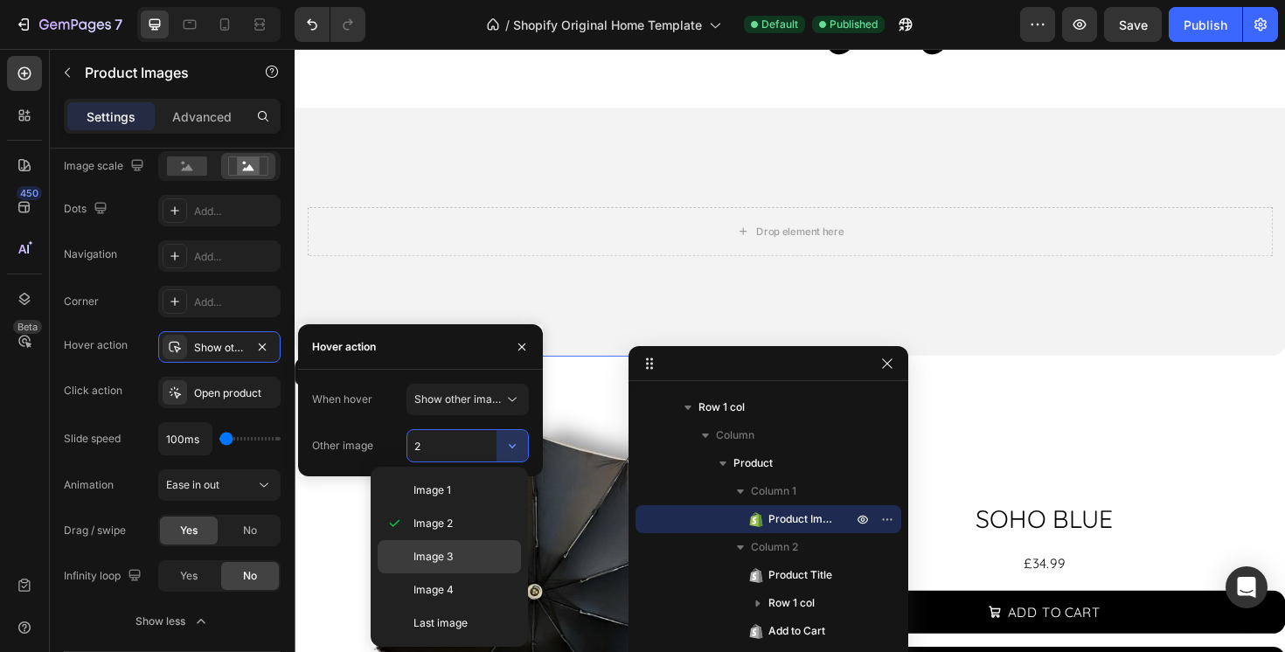
click at [448, 562] on span "Image 3" at bounding box center [433, 557] width 39 height 16
type input "3"
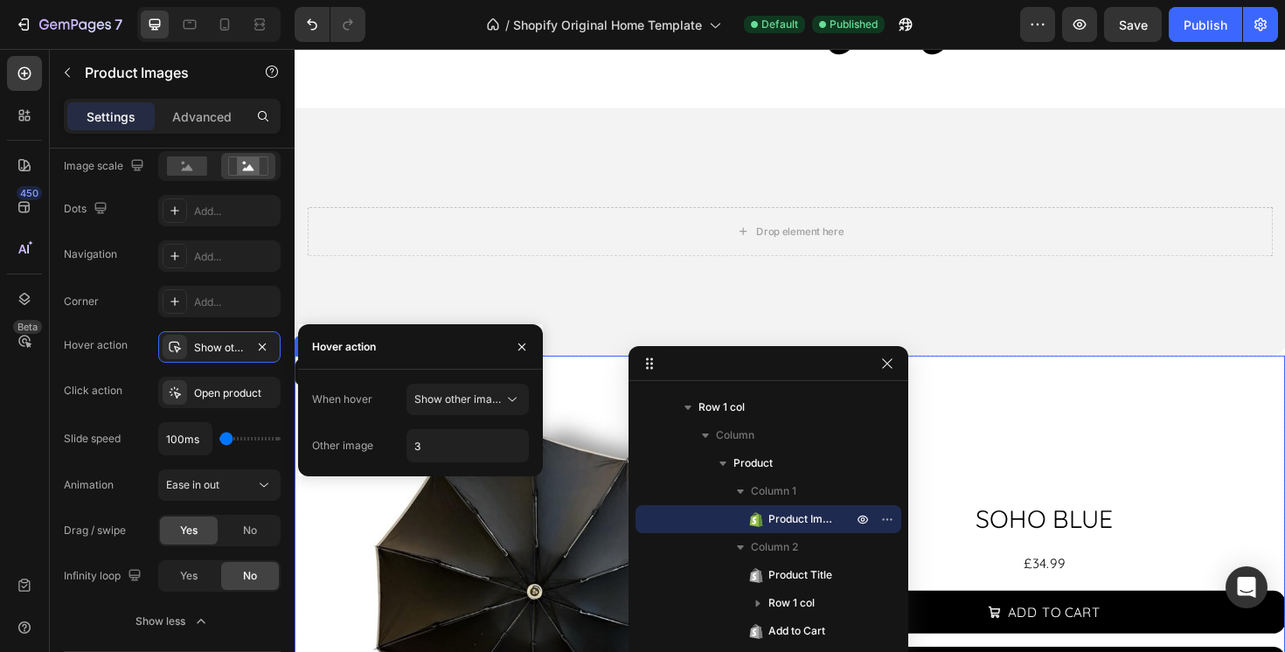
click at [1172, 441] on div "SOHO BLUE Product Title £34.99 Product Price Product Price Row ADD TO CART Add …" at bounding box center [1088, 635] width 511 height 525
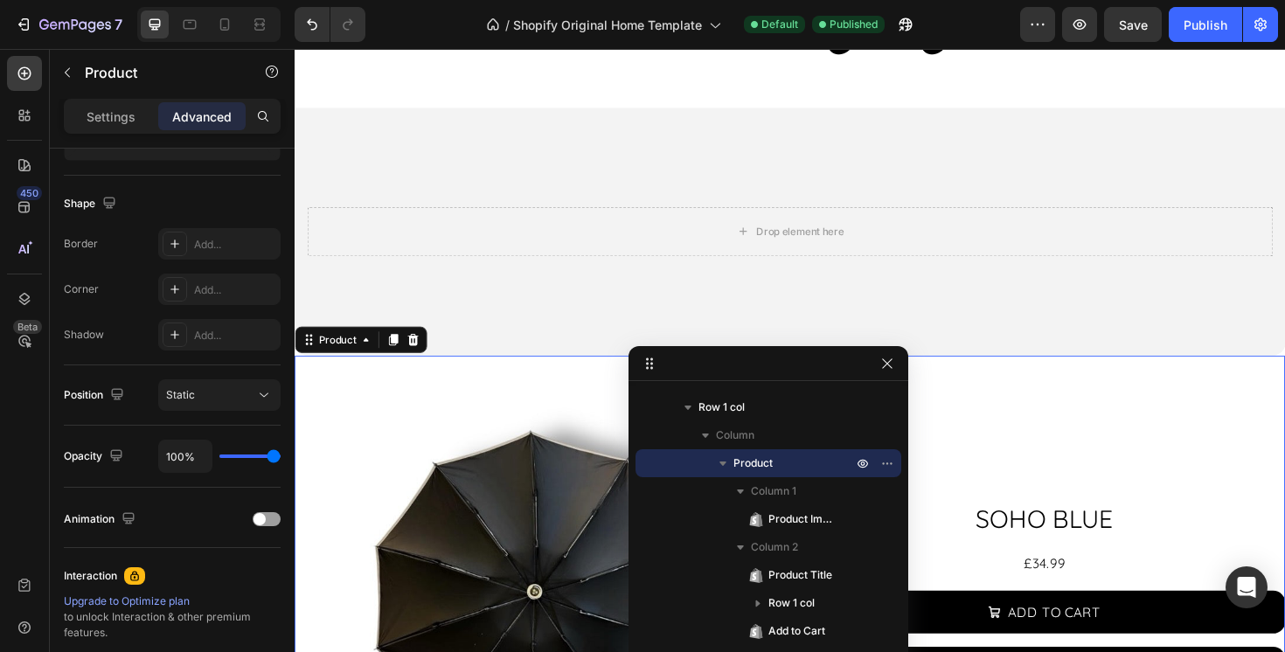
scroll to position [0, 0]
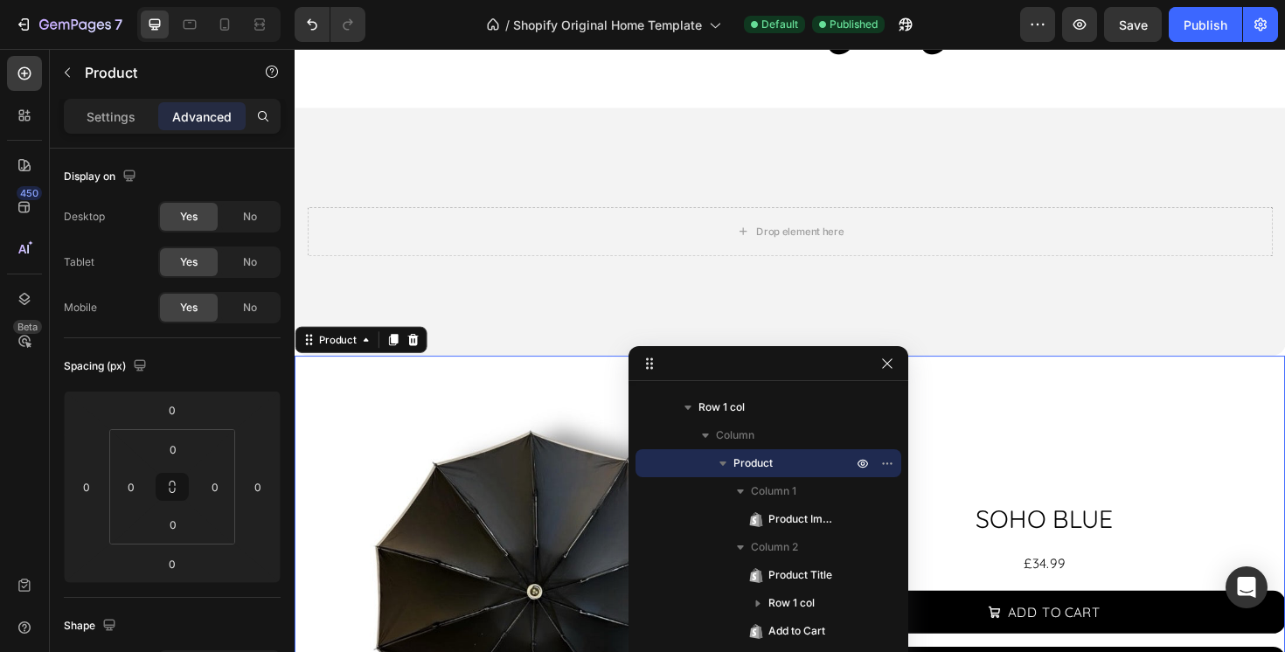
click at [1138, 413] on div "SOHO BLUE Product Title £34.99 Product Price Product Price Row ADD TO CART Add …" at bounding box center [1088, 635] width 511 height 525
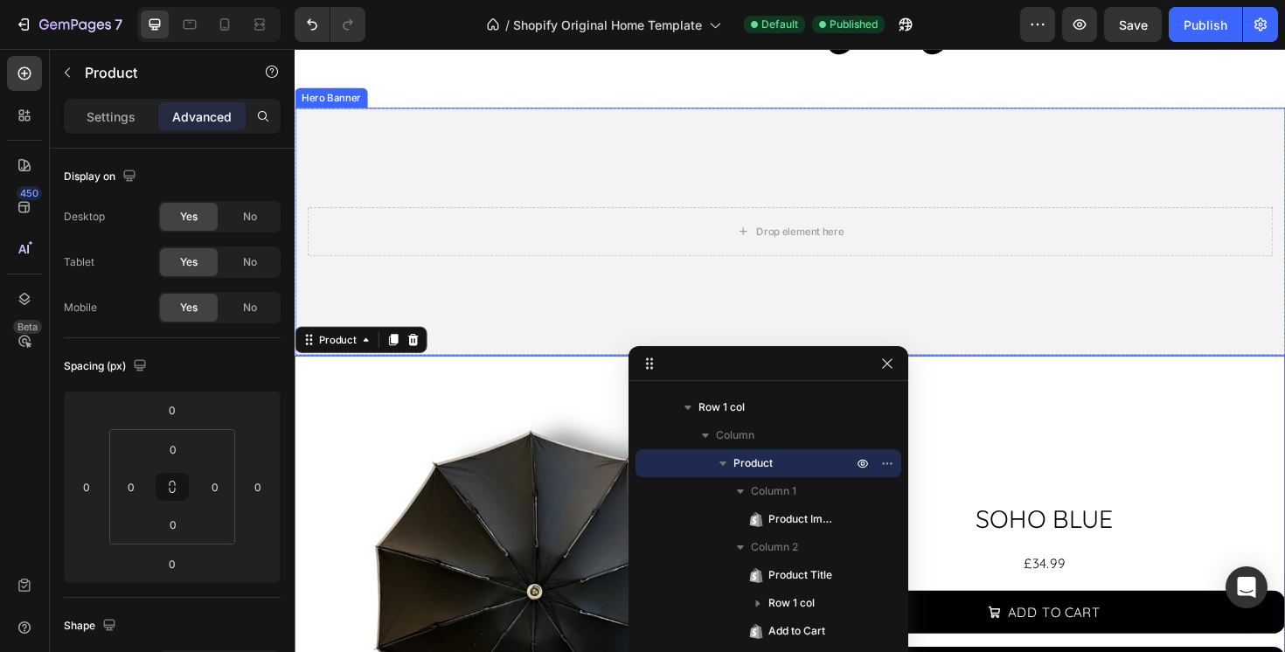
click at [465, 311] on video "Background Image" at bounding box center [819, 373] width 1049 height 525
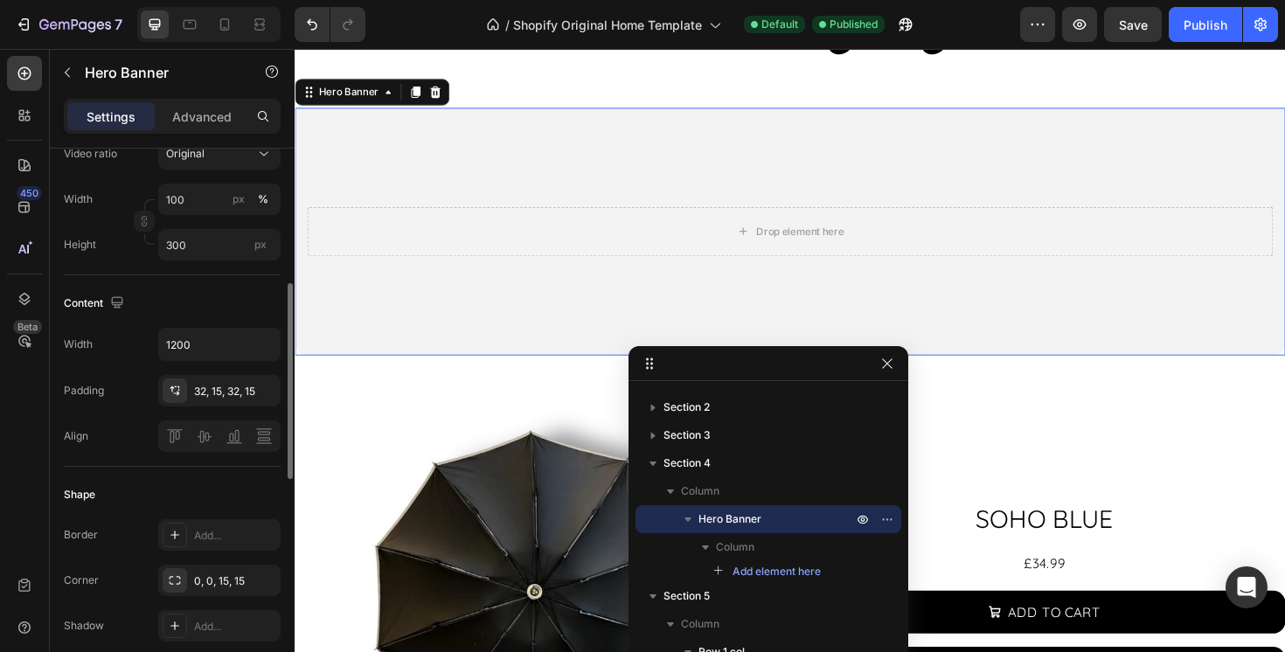
scroll to position [498, 0]
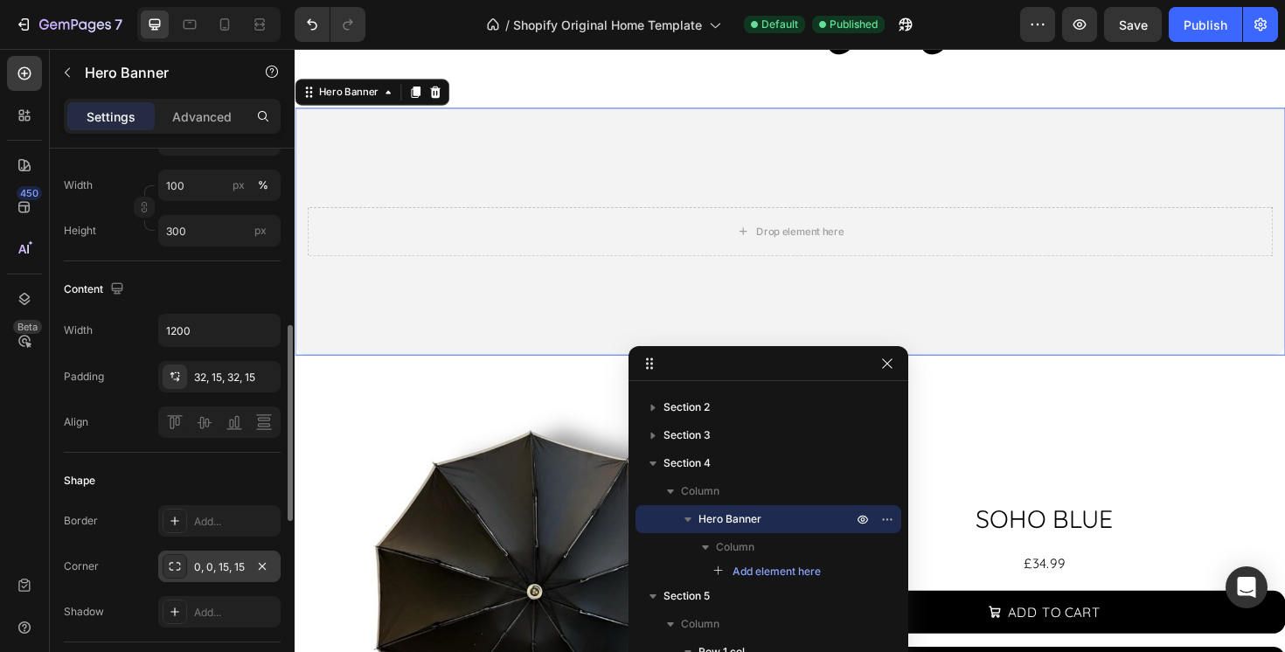
click at [212, 566] on div "0, 0, 15, 15" at bounding box center [219, 568] width 51 height 16
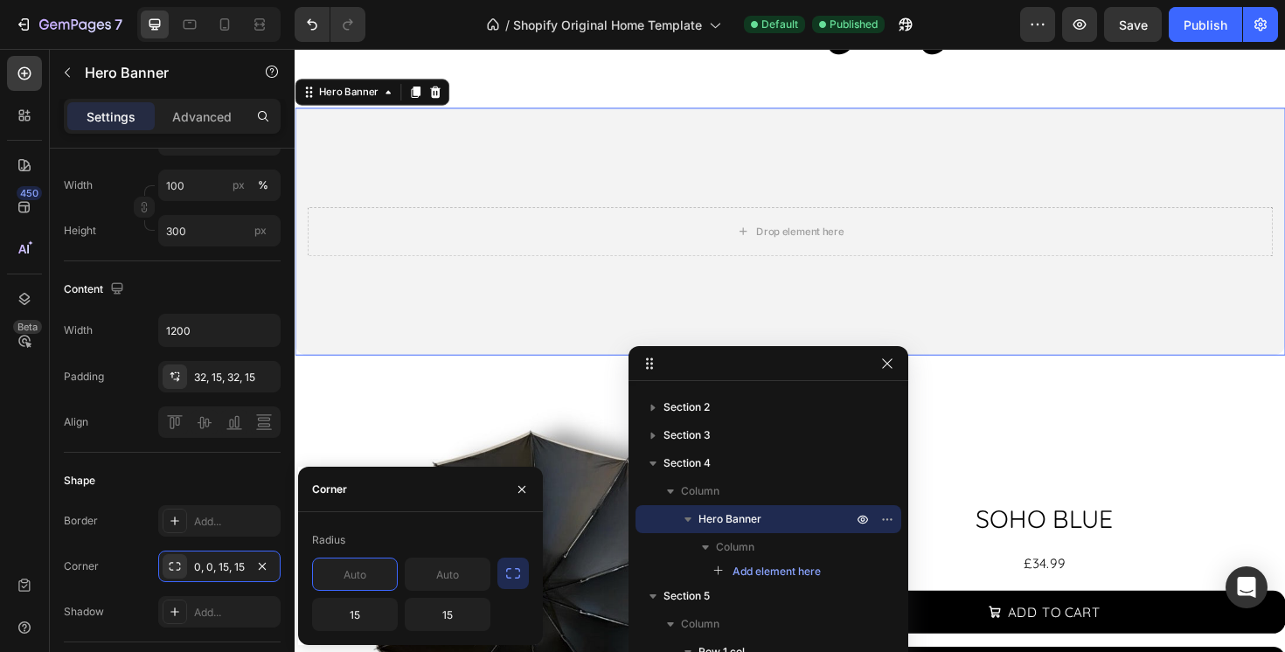
click at [368, 577] on input "text" at bounding box center [355, 574] width 84 height 31
type input "15"
click at [427, 572] on input "text" at bounding box center [448, 574] width 84 height 31
type input "15"
click at [360, 601] on input "15" at bounding box center [355, 614] width 84 height 31
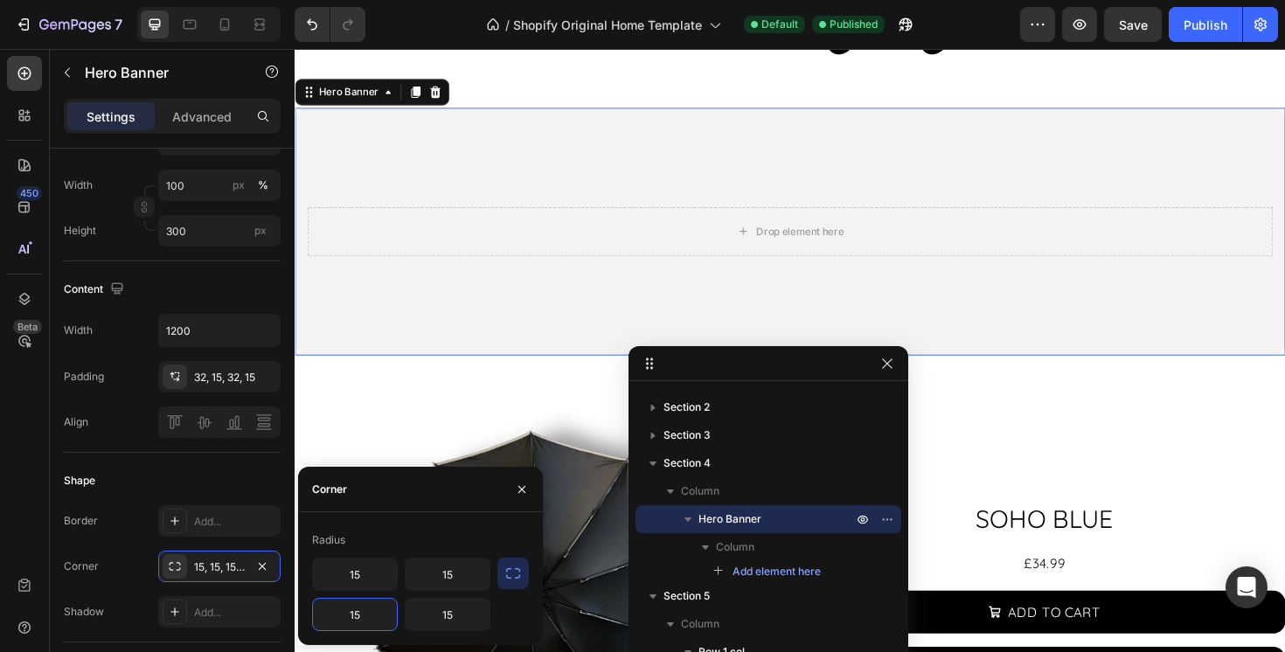
click at [360, 602] on input "15" at bounding box center [355, 614] width 84 height 31
click at [389, 621] on input "015" at bounding box center [355, 614] width 84 height 31
type input "0"
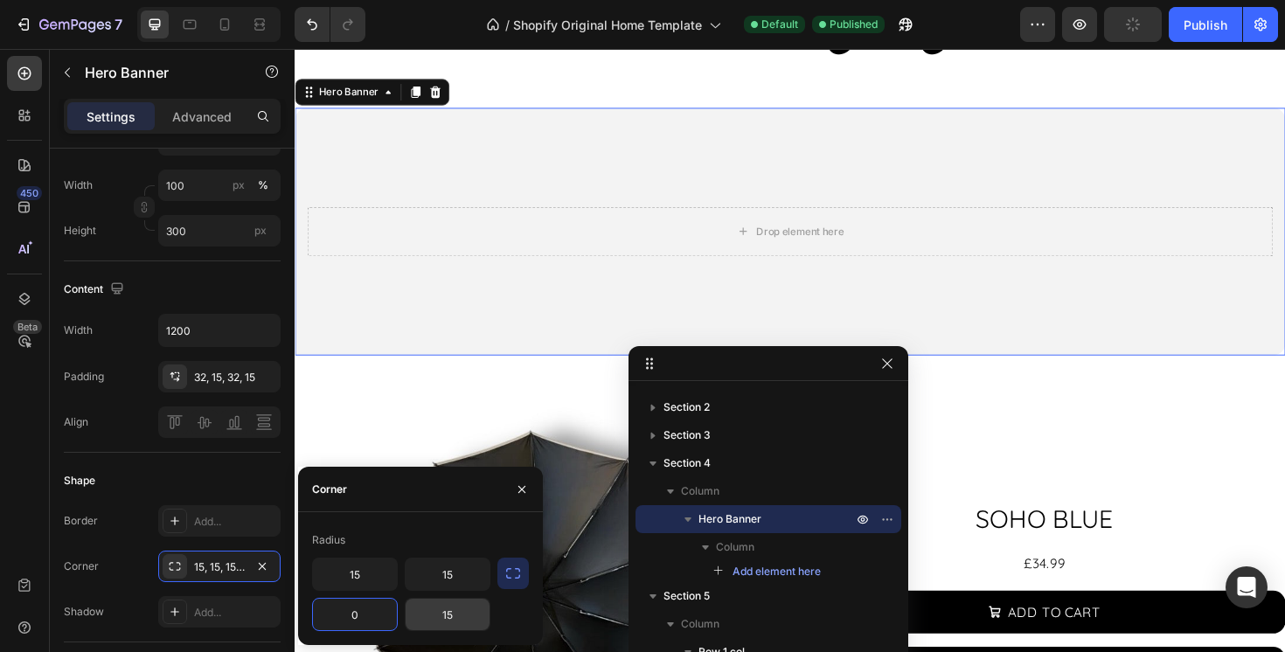
click at [453, 619] on input "15" at bounding box center [448, 614] width 84 height 31
type input "0"
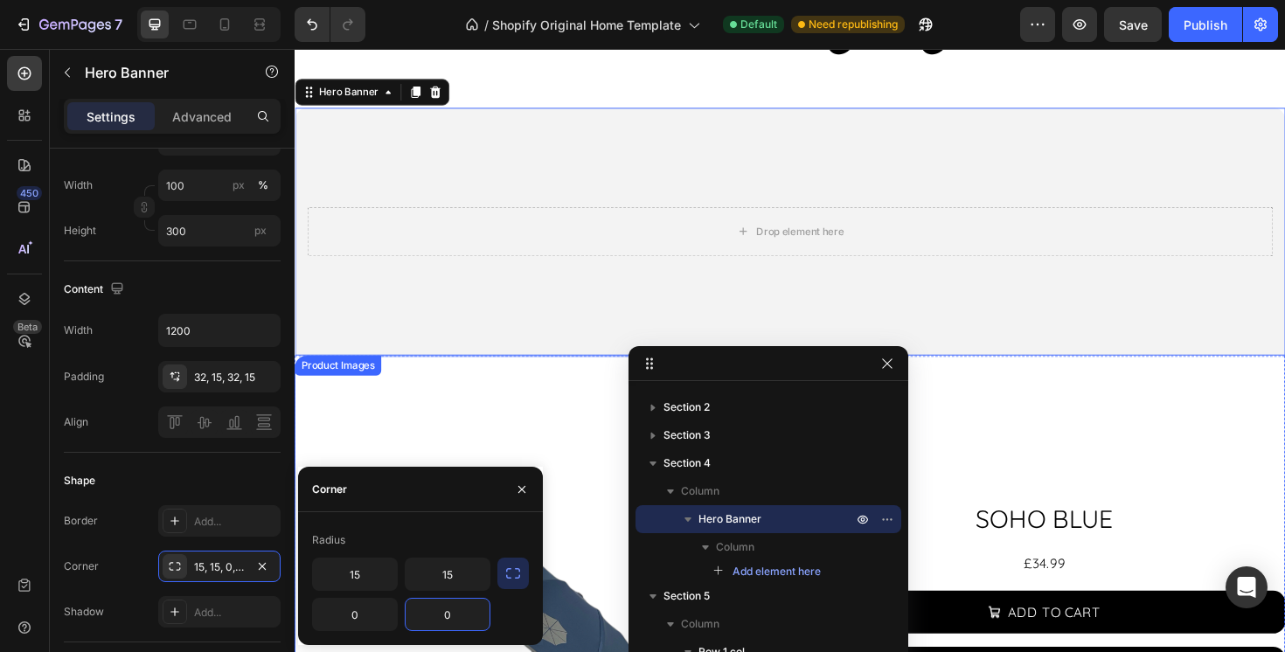
click at [498, 423] on img at bounding box center [550, 628] width 511 height 511
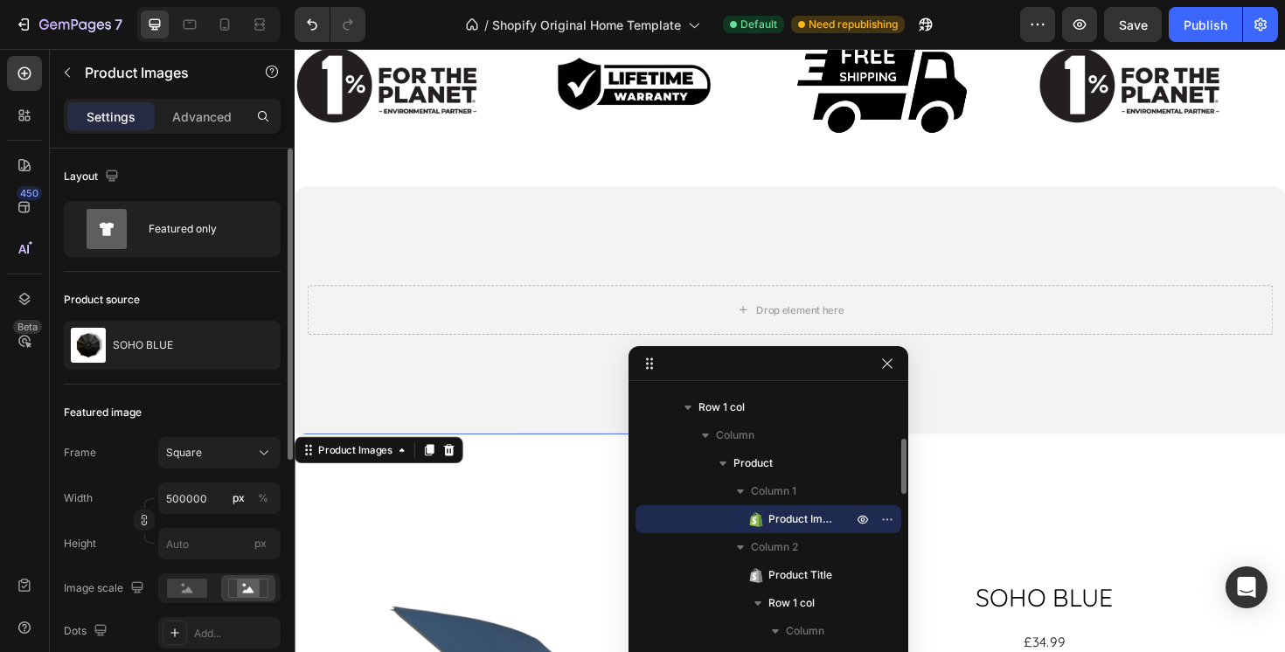
scroll to position [1267, 0]
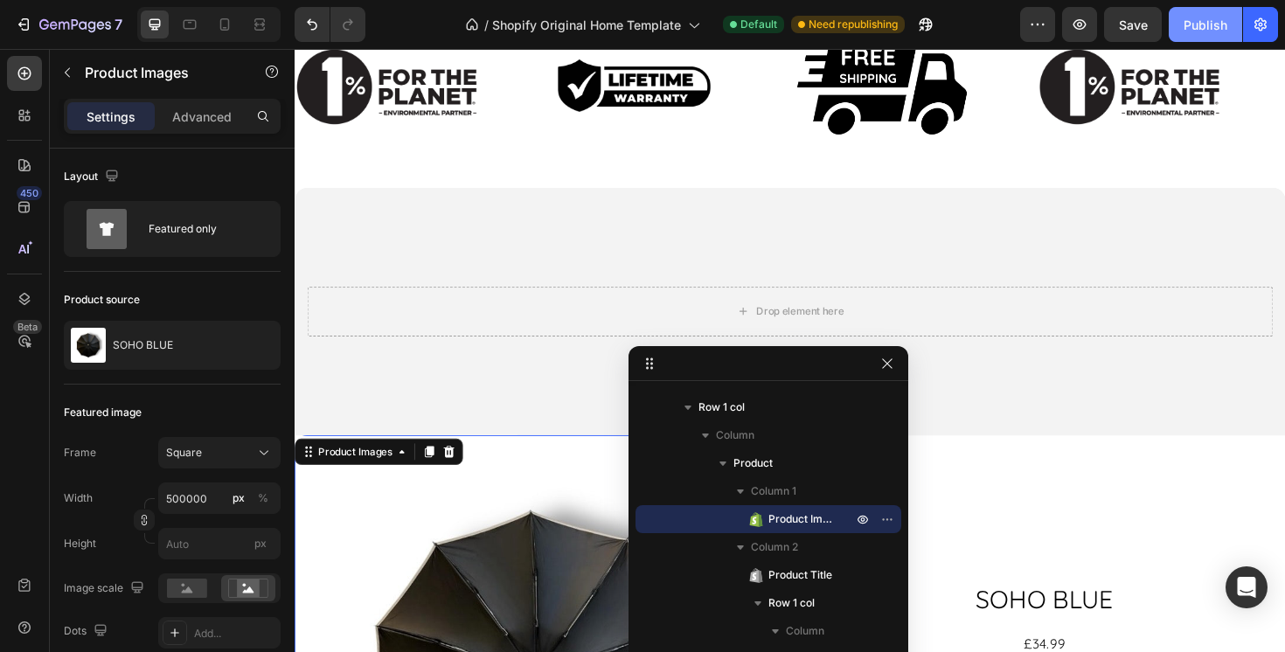
click at [1200, 32] on div "Publish" at bounding box center [1206, 25] width 44 height 18
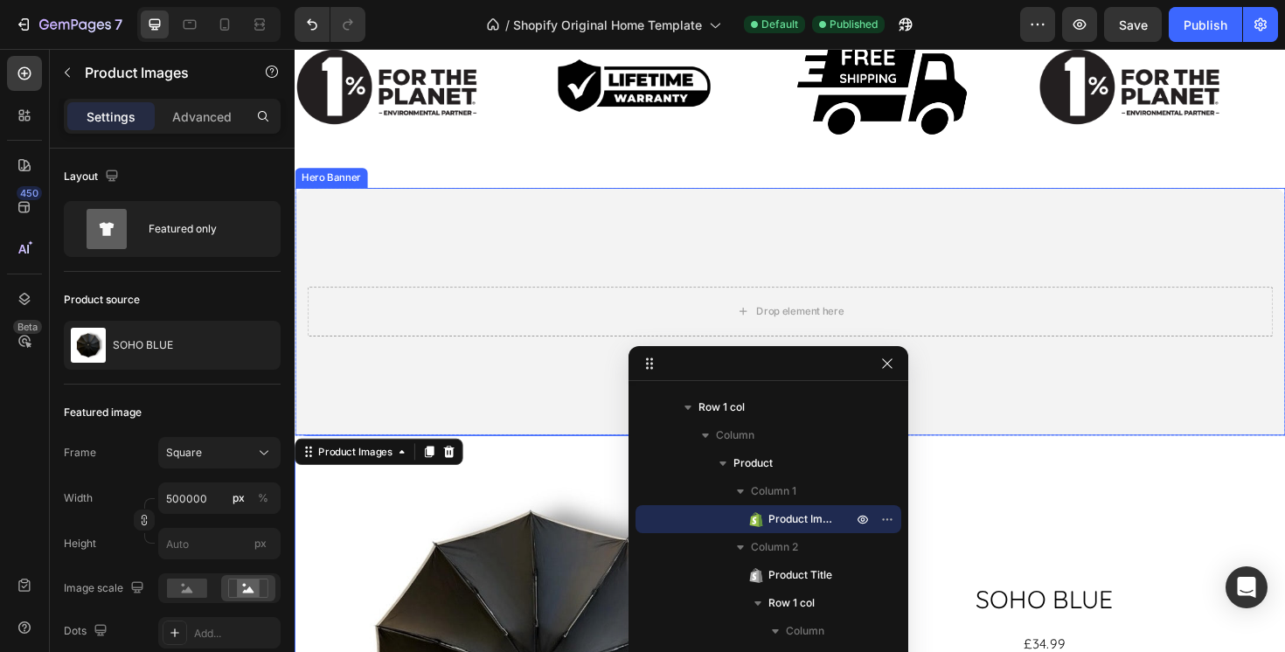
click at [421, 223] on video "Background Image" at bounding box center [819, 458] width 1049 height 525
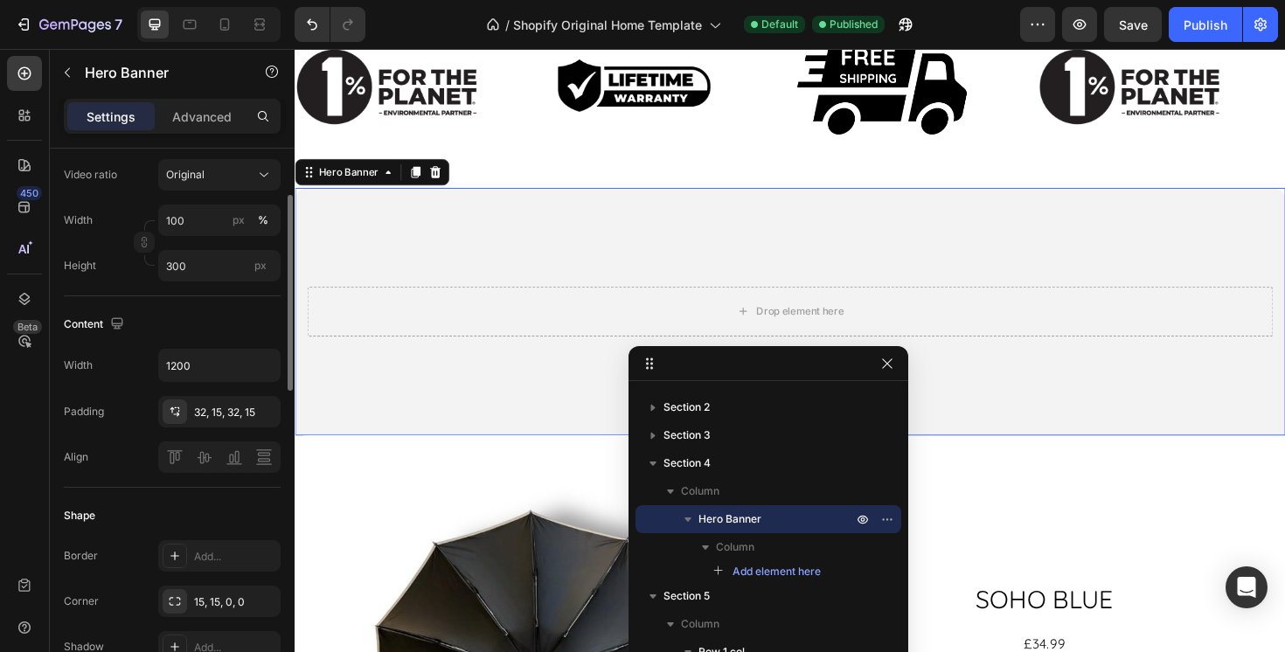
scroll to position [616, 0]
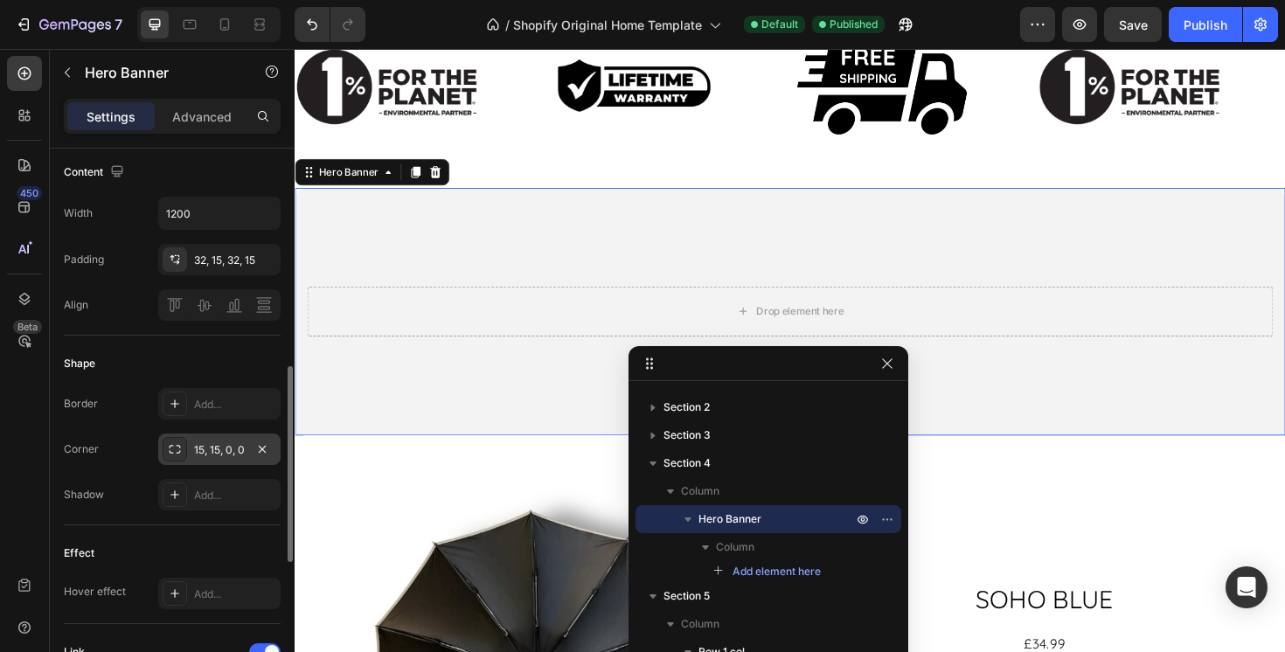
click at [204, 442] on div "15, 15, 0, 0" at bounding box center [219, 450] width 51 height 16
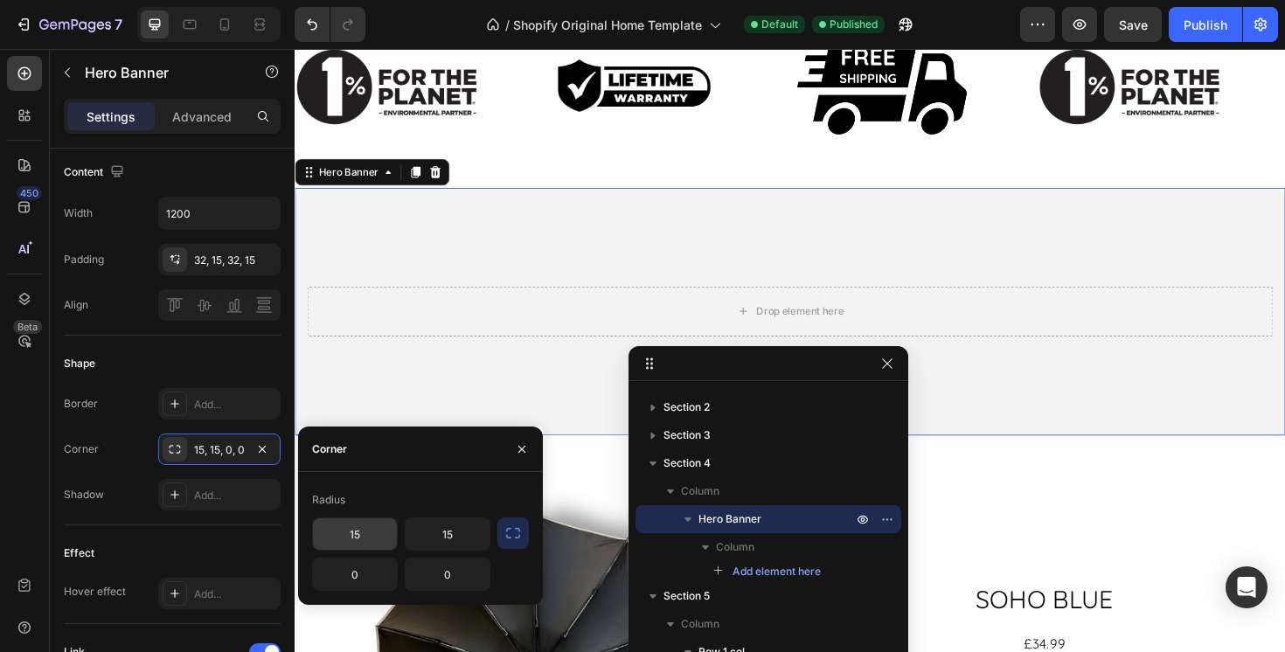
click at [359, 520] on input "15" at bounding box center [355, 533] width 84 height 31
type input "0"
click at [456, 533] on input "15" at bounding box center [448, 533] width 84 height 31
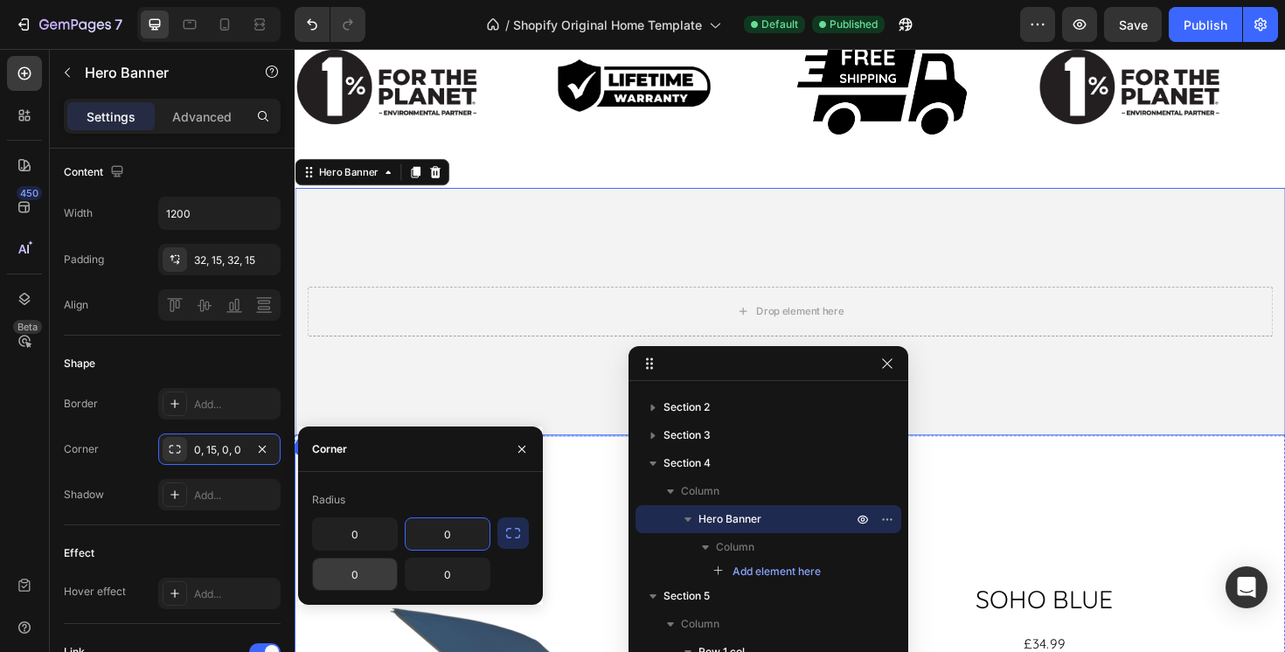
type input "0"
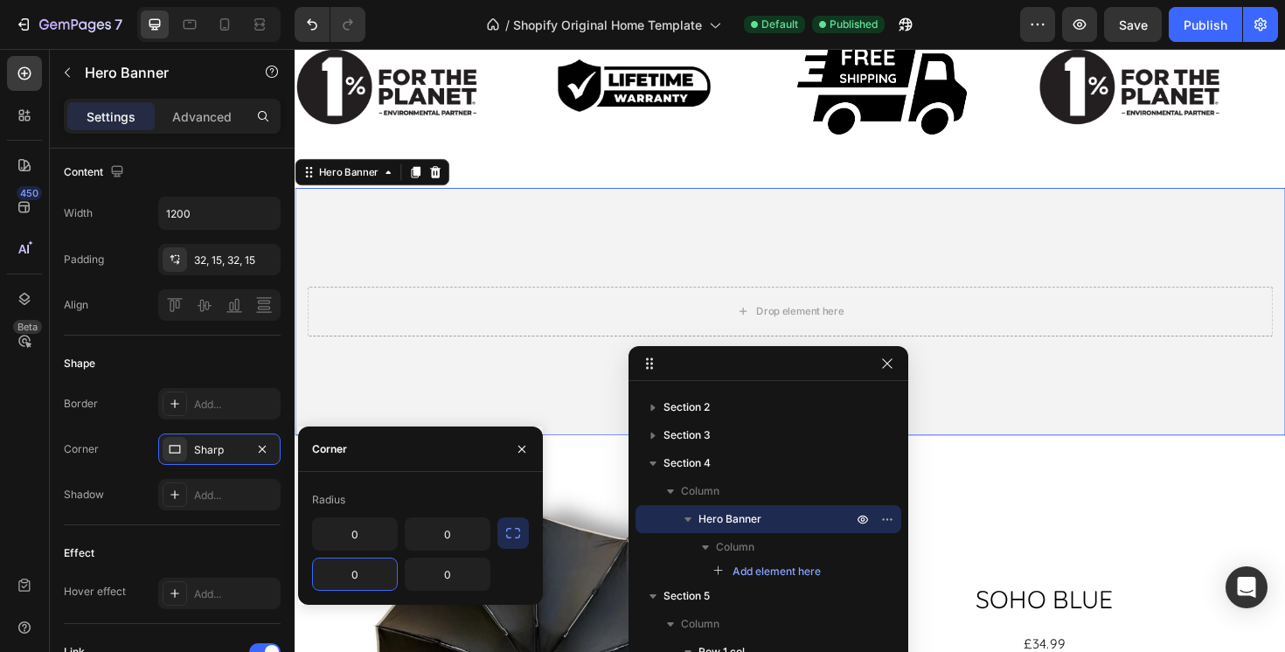
click at [377, 566] on input "0" at bounding box center [355, 574] width 84 height 31
click at [367, 576] on input "150" at bounding box center [355, 574] width 84 height 31
type input "15"
click at [443, 560] on input "0" at bounding box center [448, 574] width 84 height 31
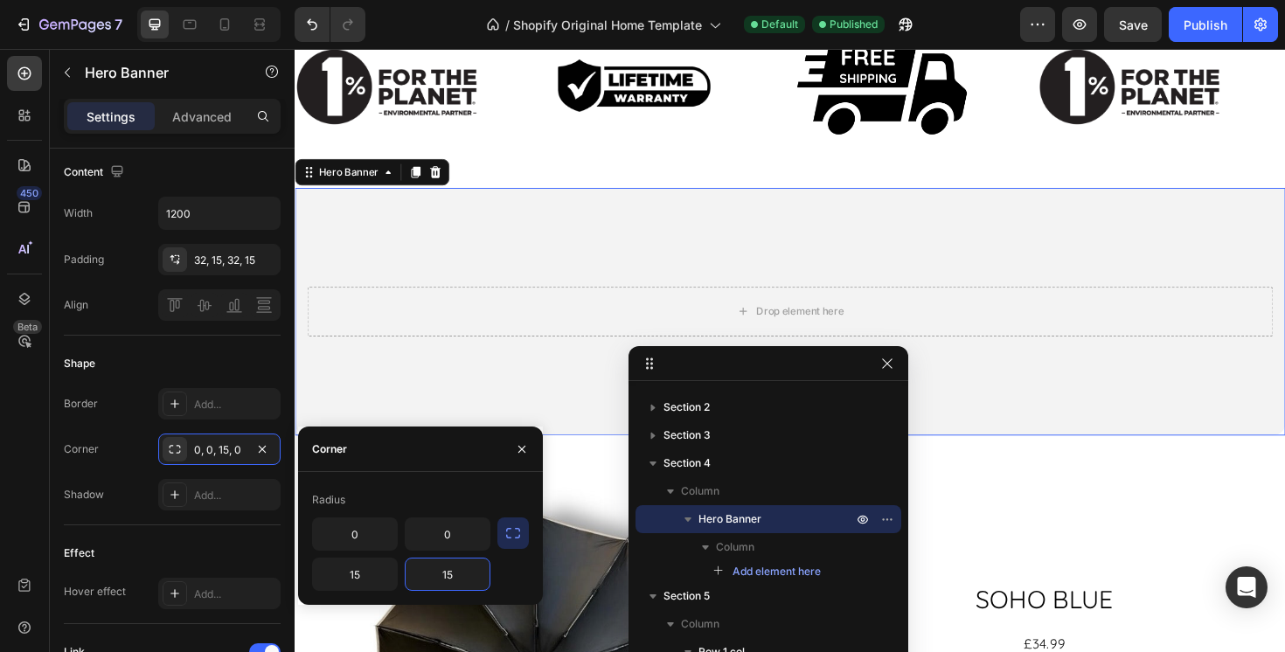
type input "1"
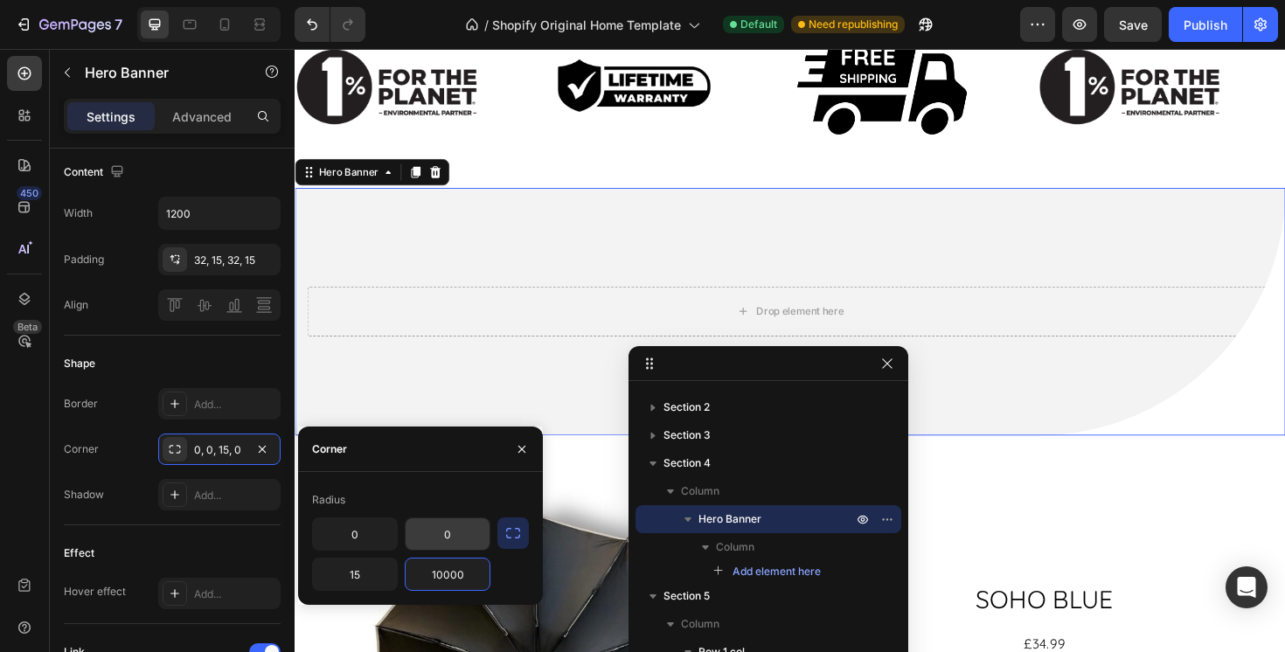
type input "10000"
click at [429, 536] on input "0" at bounding box center [448, 533] width 84 height 31
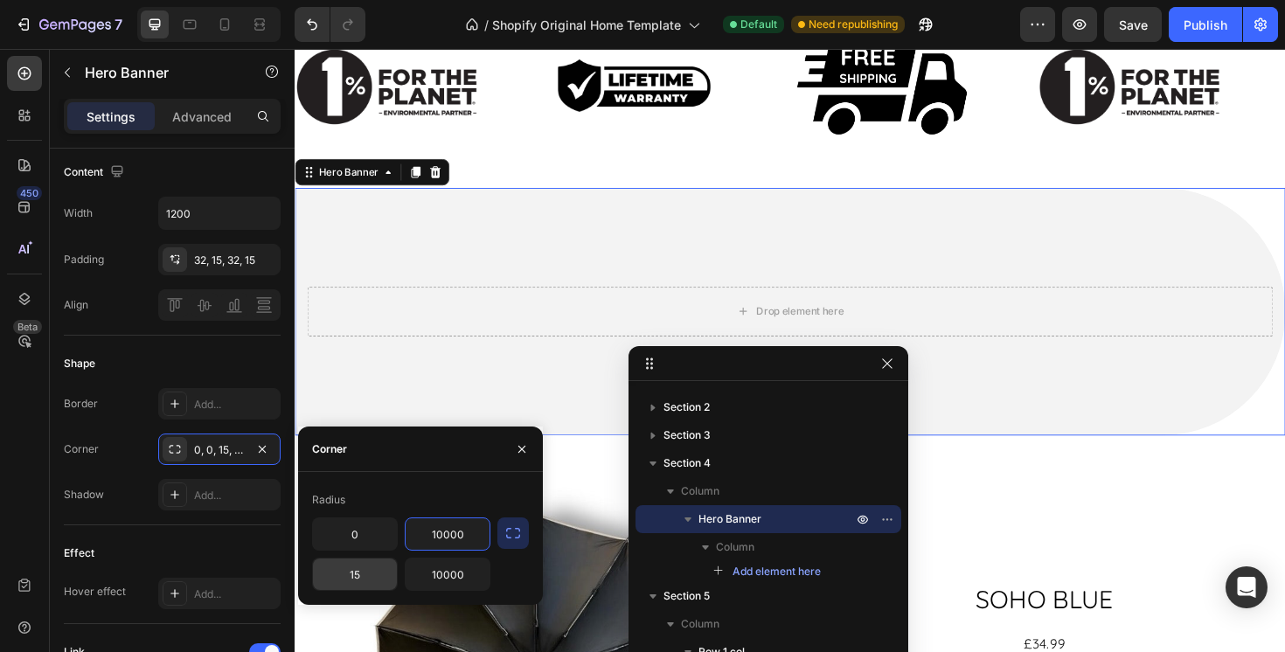
type input "10000"
click at [370, 569] on input "15" at bounding box center [355, 574] width 84 height 31
type input "0"
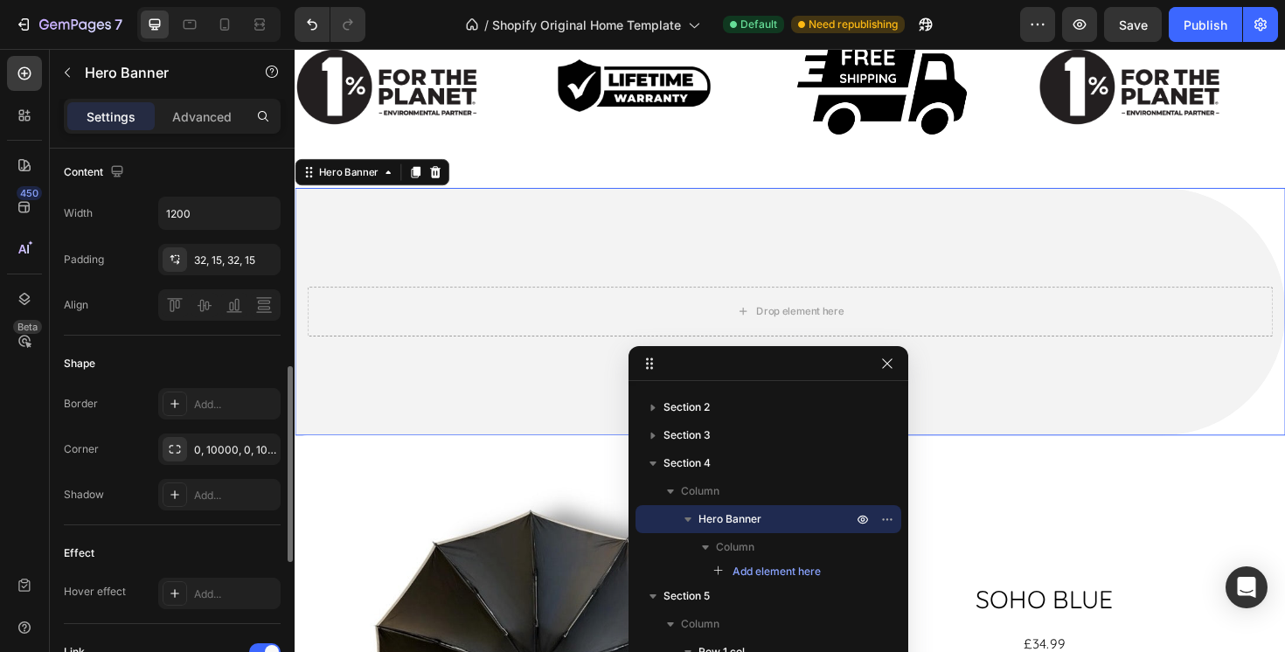
click at [151, 526] on div "Effect Hover effect Add..." at bounding box center [172, 574] width 217 height 99
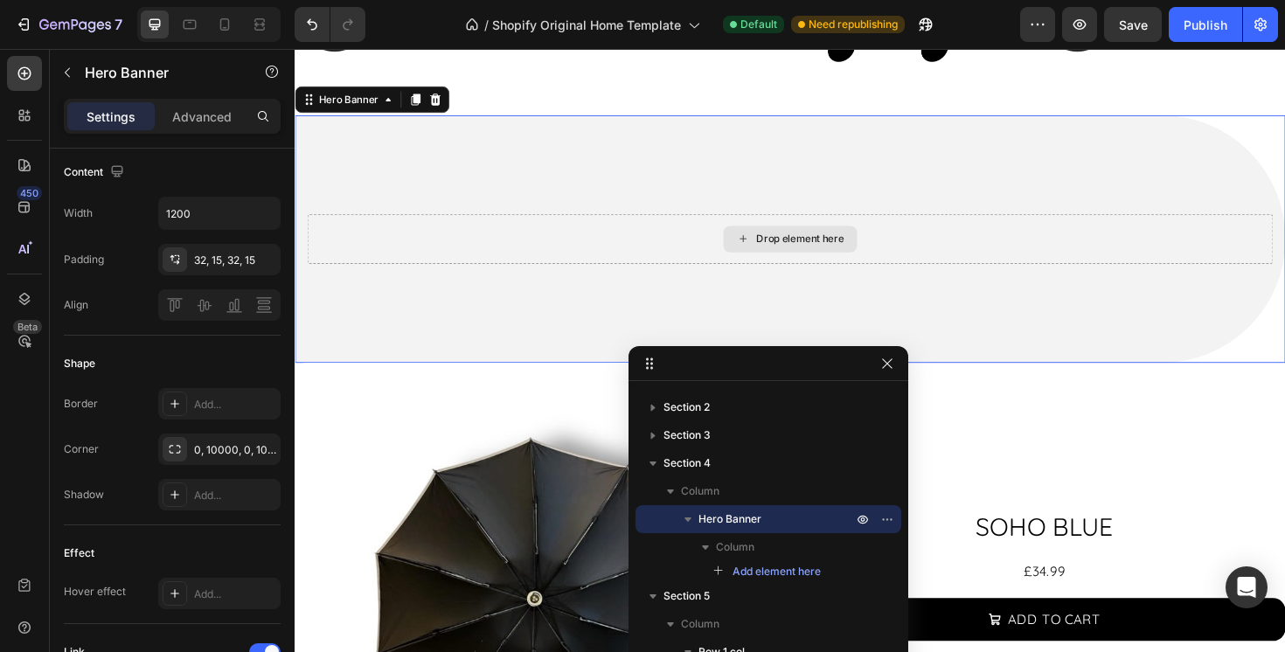
scroll to position [1346, 0]
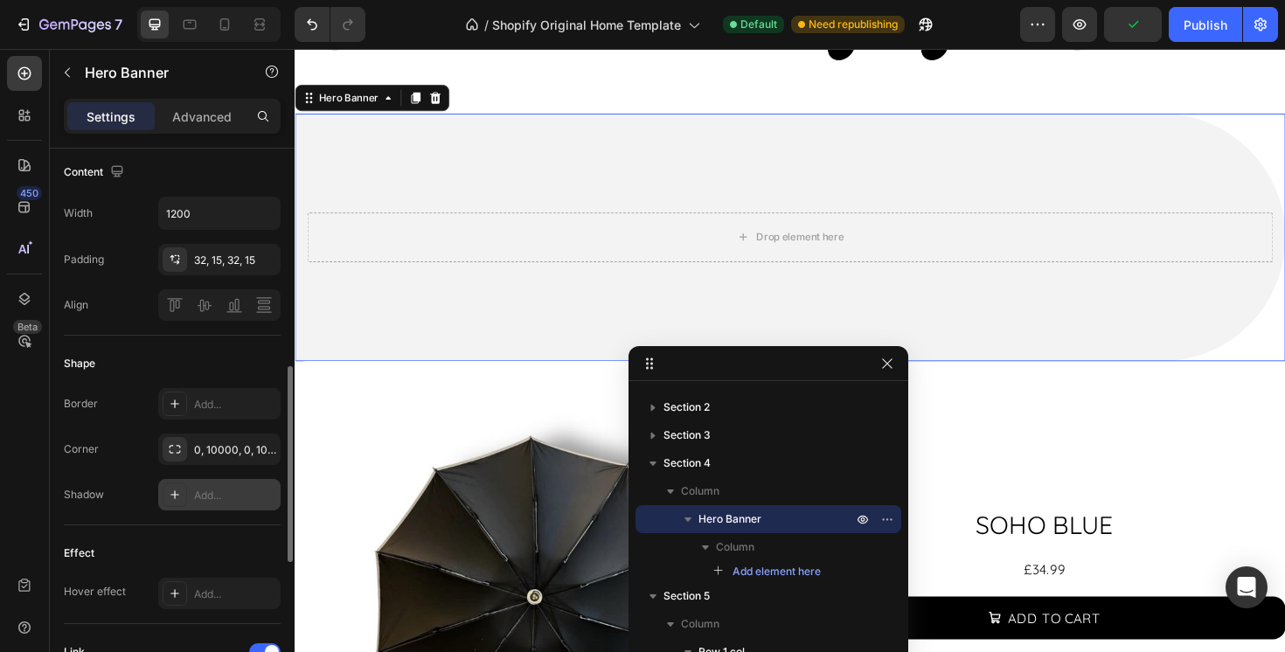
click at [205, 501] on div "Add..." at bounding box center [235, 496] width 82 height 16
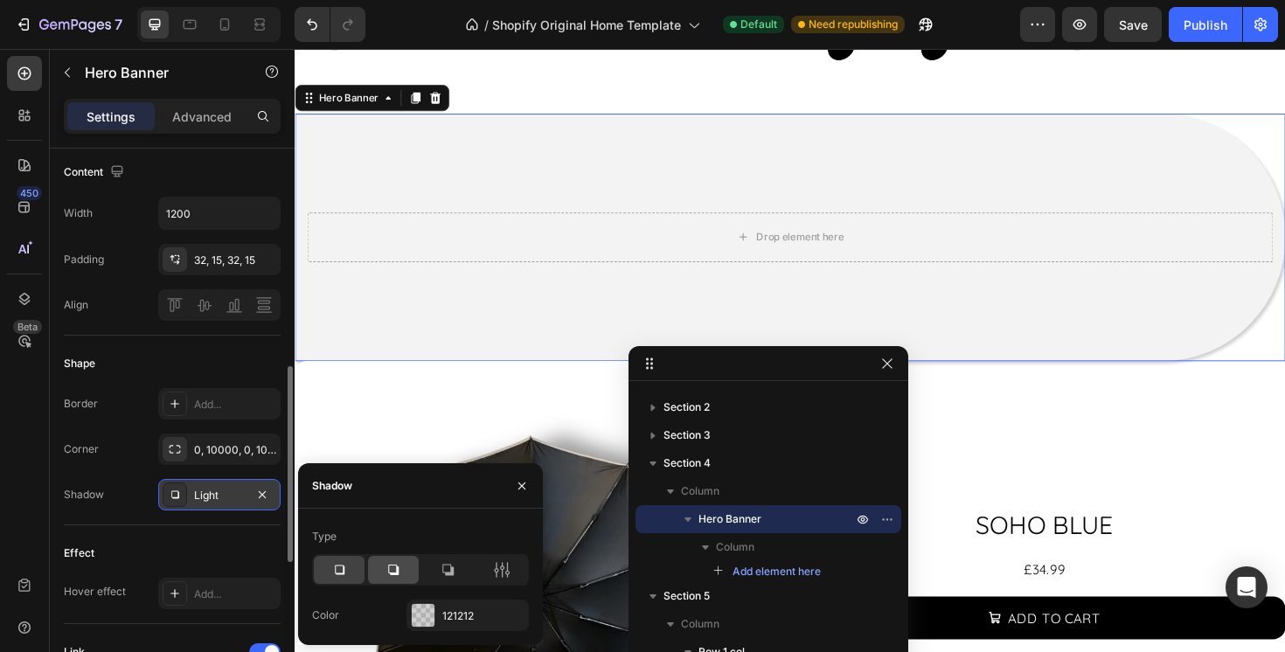
click at [402, 570] on div at bounding box center [393, 570] width 51 height 28
click at [442, 567] on icon at bounding box center [447, 569] width 17 height 17
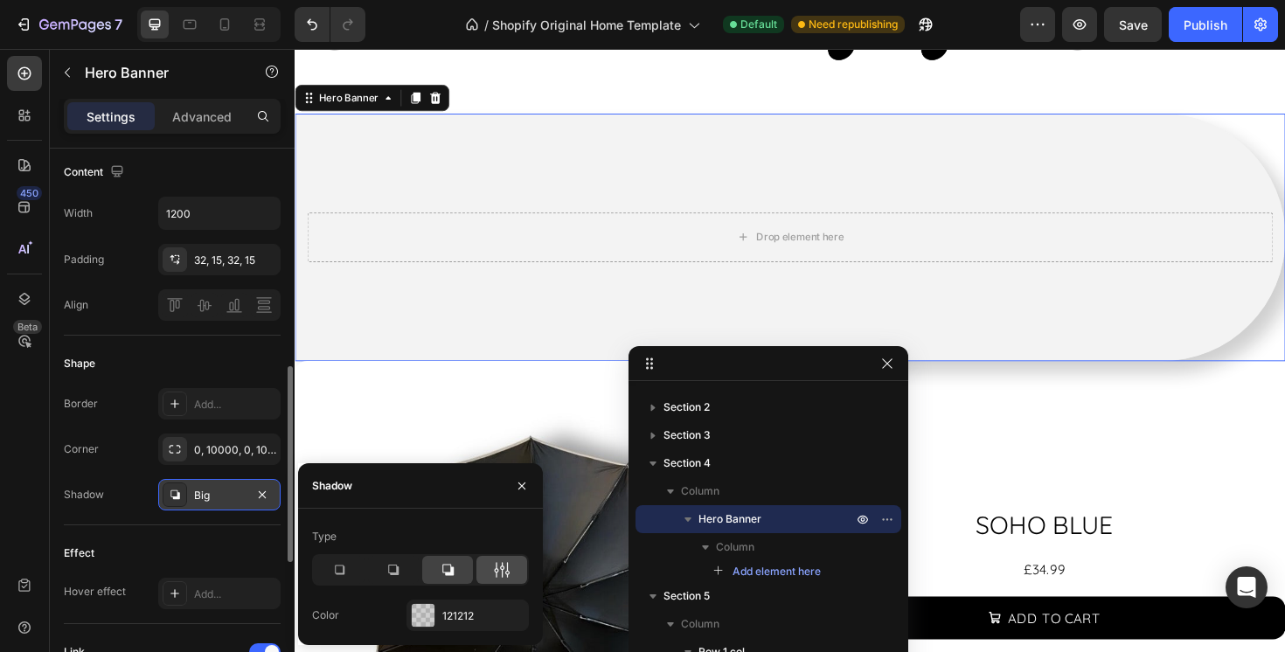
click at [504, 570] on icon at bounding box center [501, 569] width 17 height 17
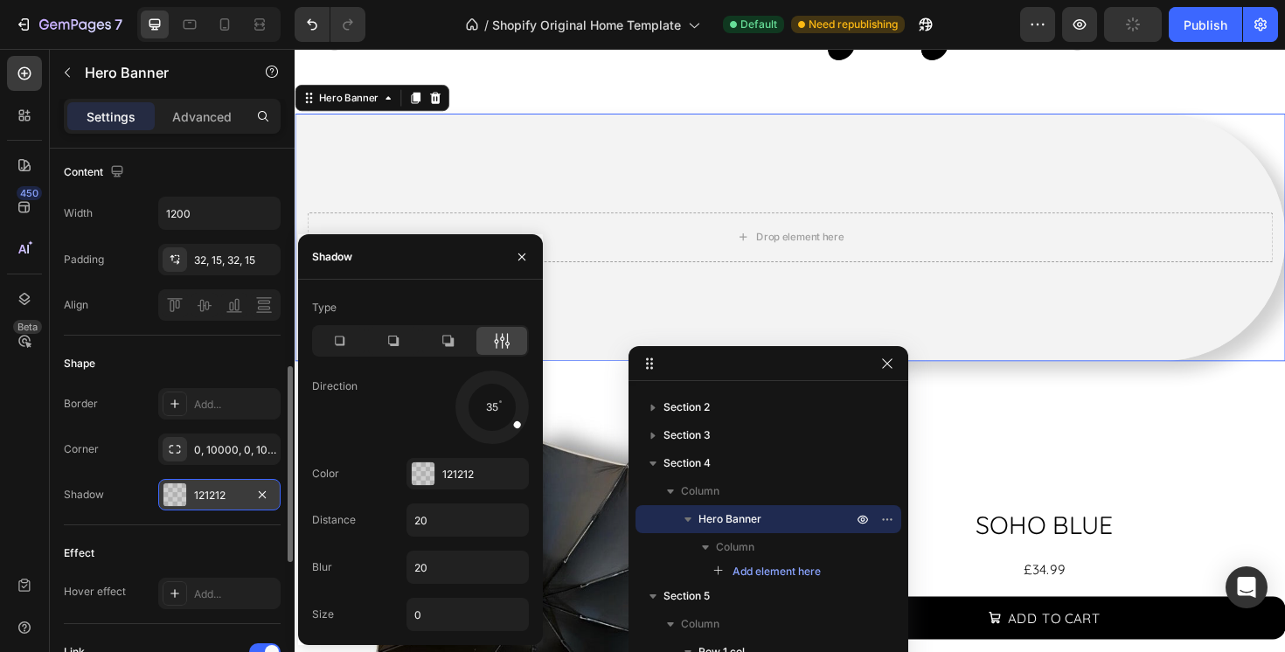
click at [507, 417] on div at bounding box center [508, 418] width 38 height 31
click at [471, 509] on input "20" at bounding box center [467, 519] width 121 height 31
click at [463, 525] on input "20" at bounding box center [467, 519] width 121 height 31
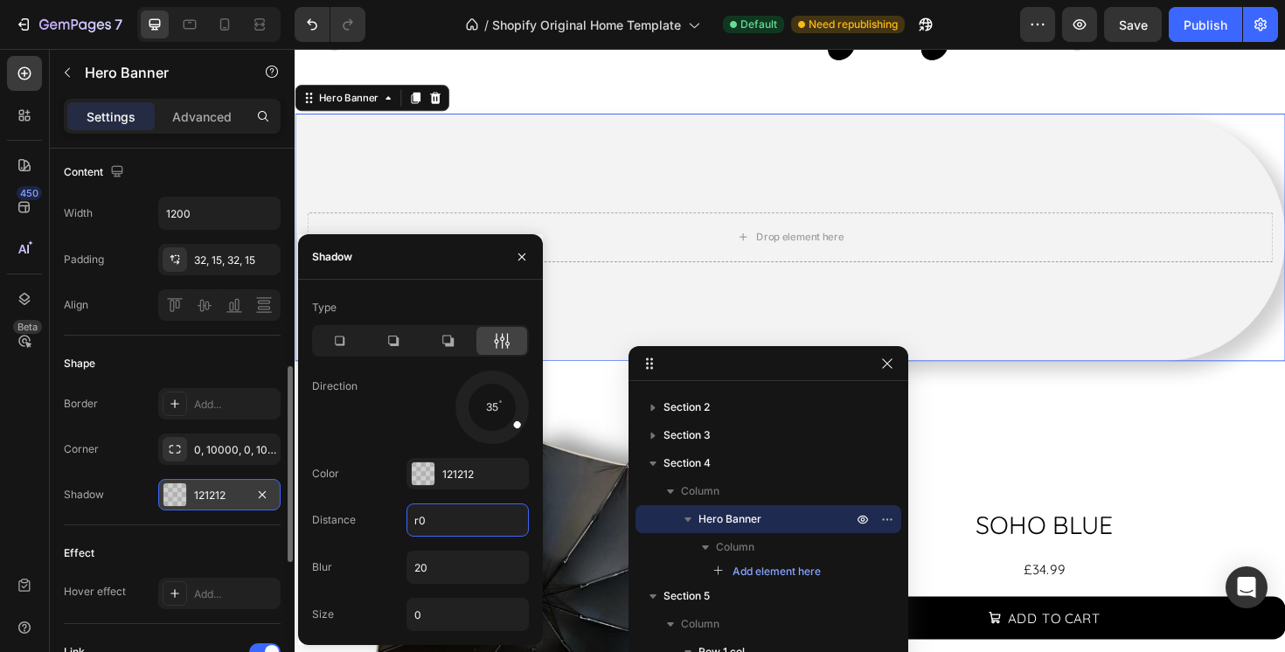
type input "r"
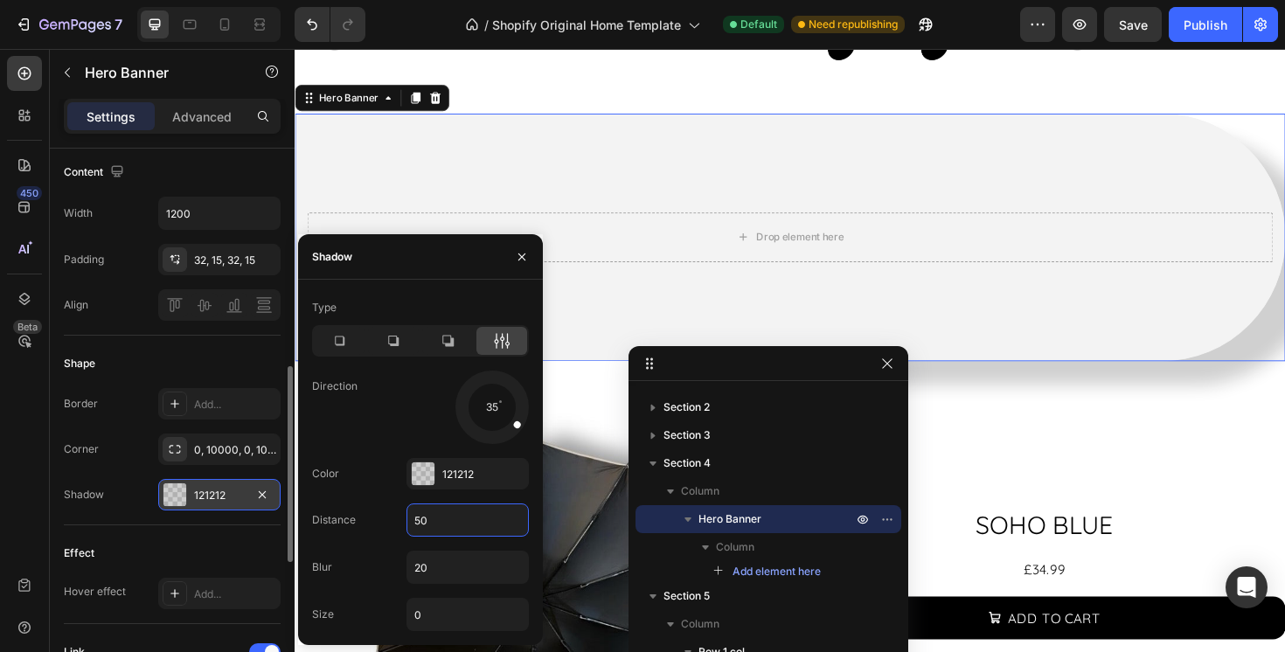
type input "5"
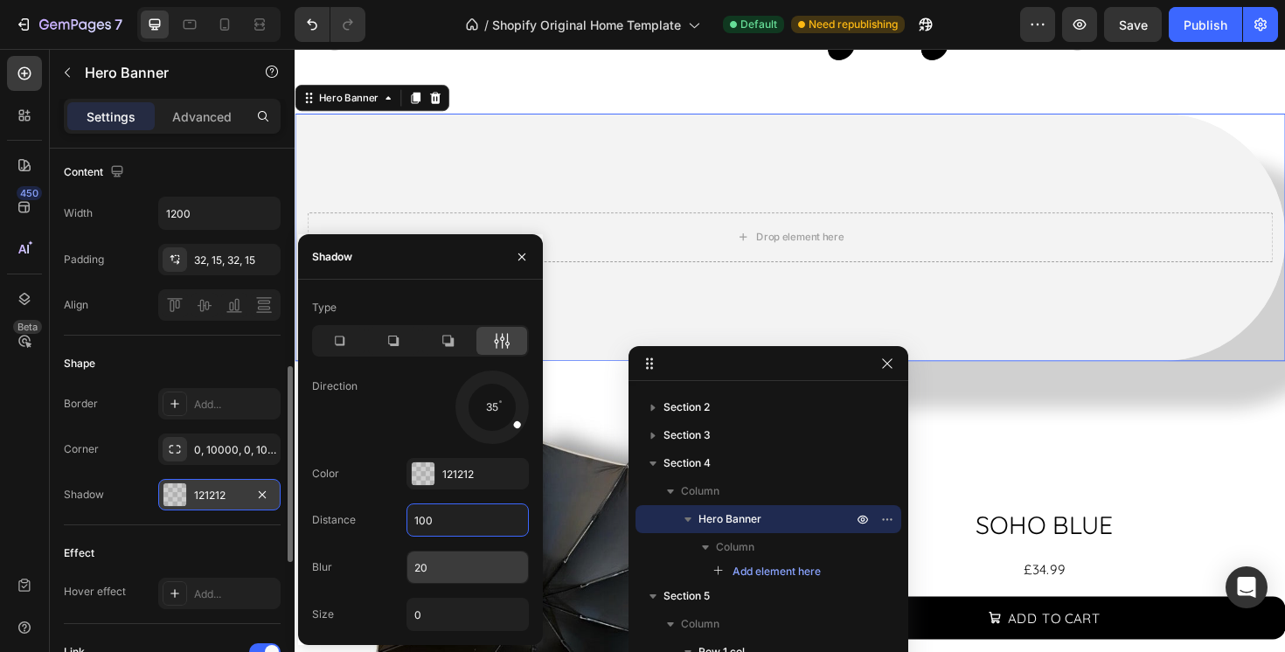
type input "100"
click at [463, 565] on input "20" at bounding box center [467, 567] width 121 height 31
type input "0"
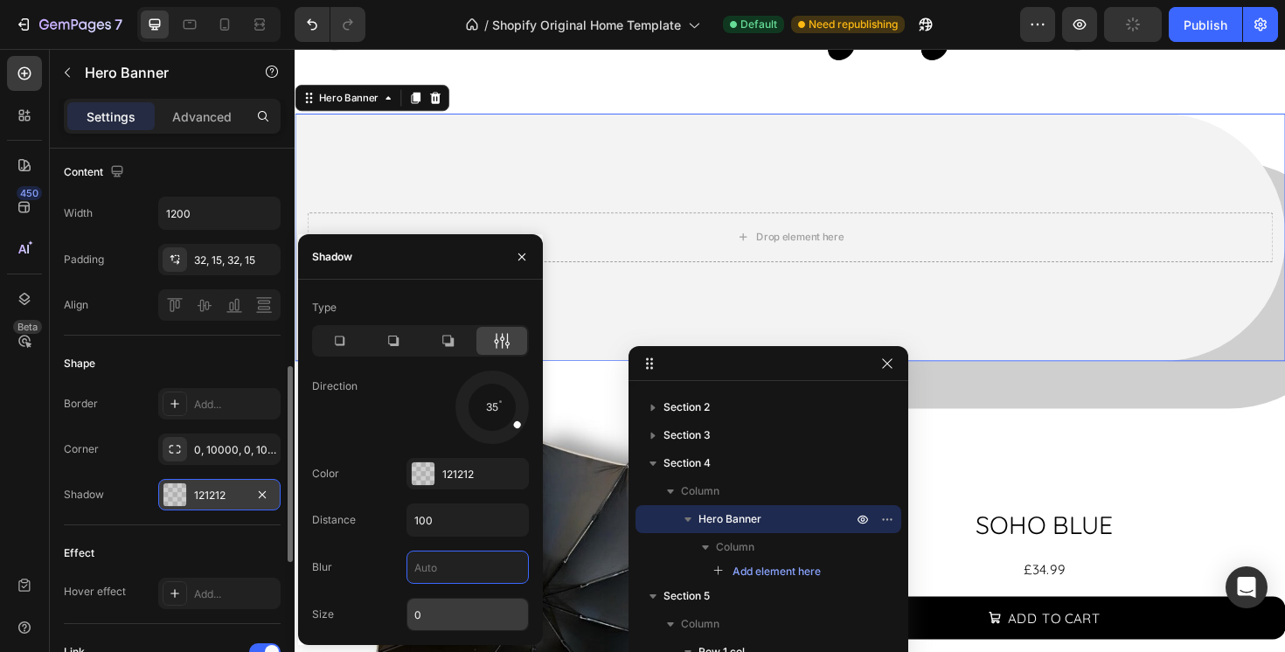
click at [456, 609] on input "0" at bounding box center [467, 614] width 121 height 31
type input "0"
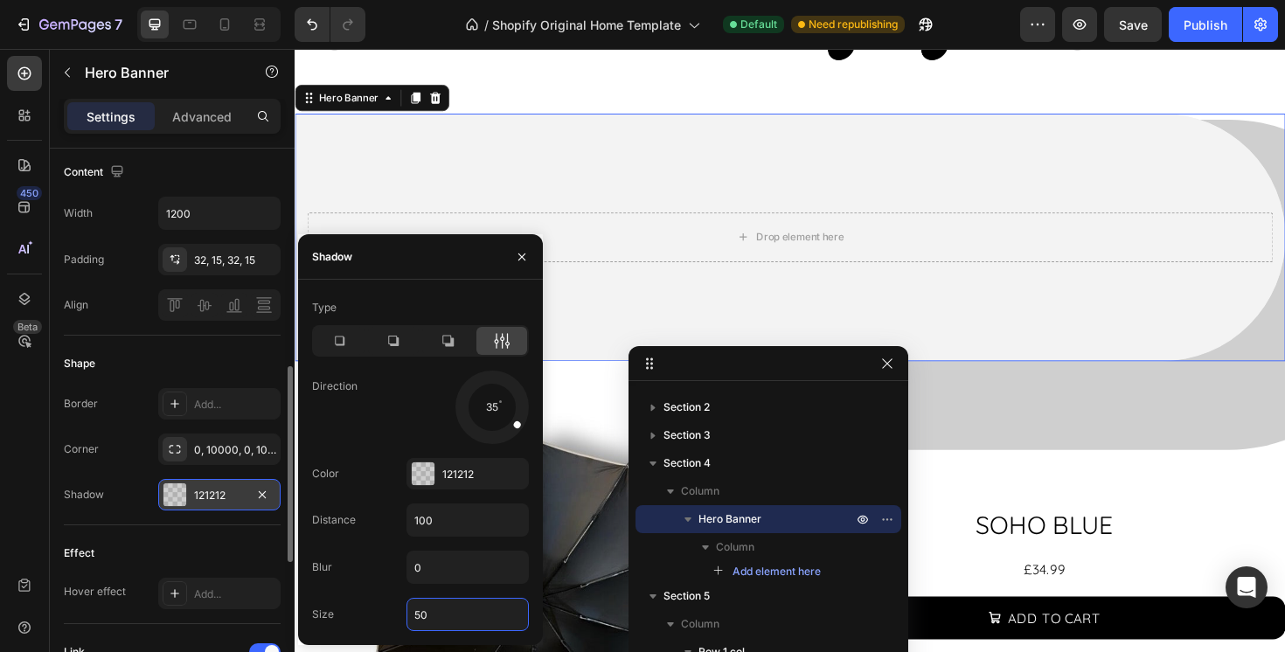
type input "5"
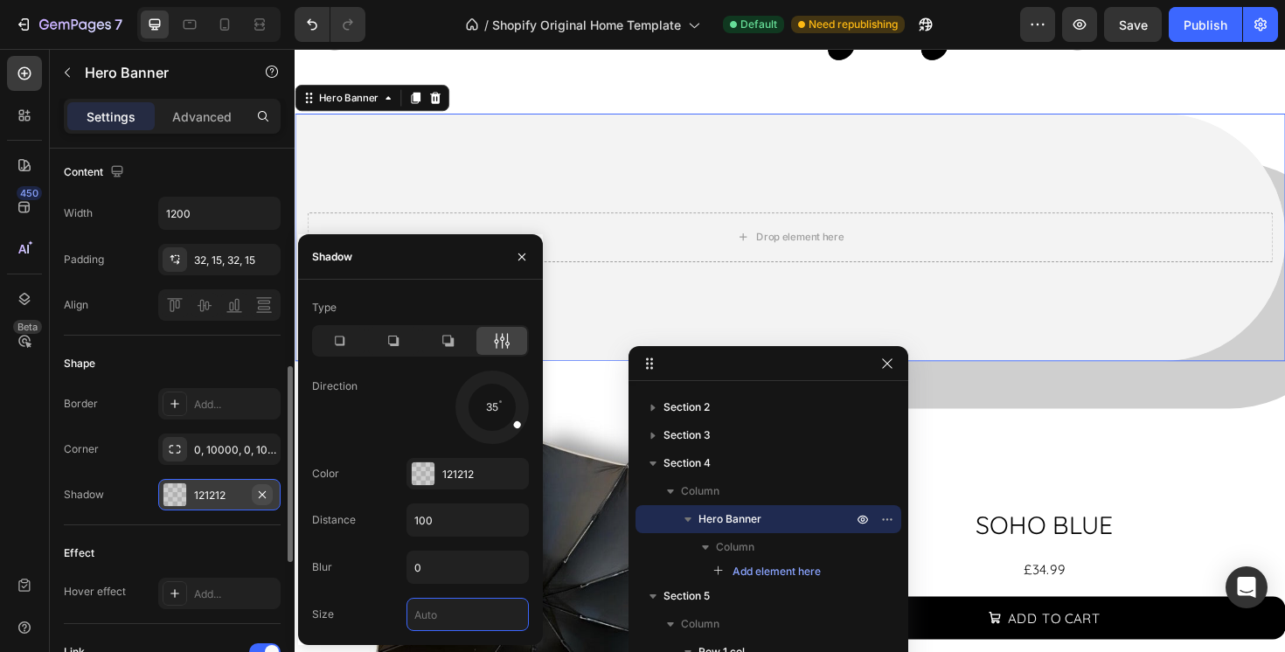
click at [261, 497] on icon "button" at bounding box center [262, 495] width 14 height 14
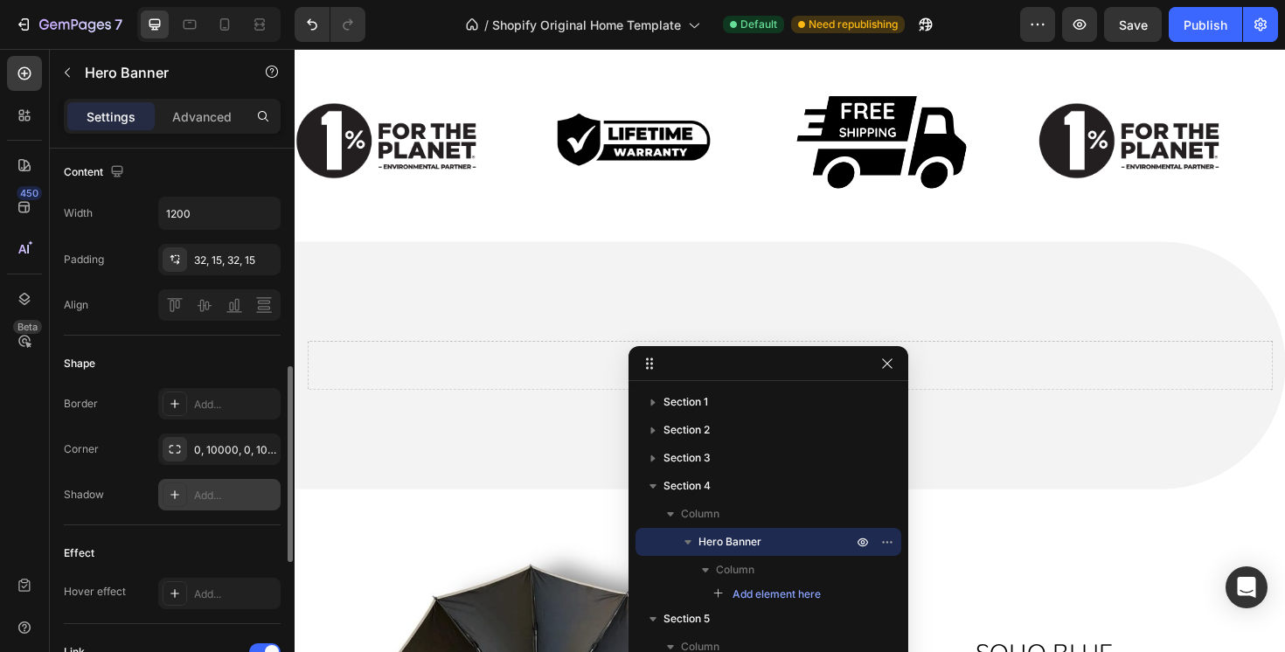
scroll to position [1228, 0]
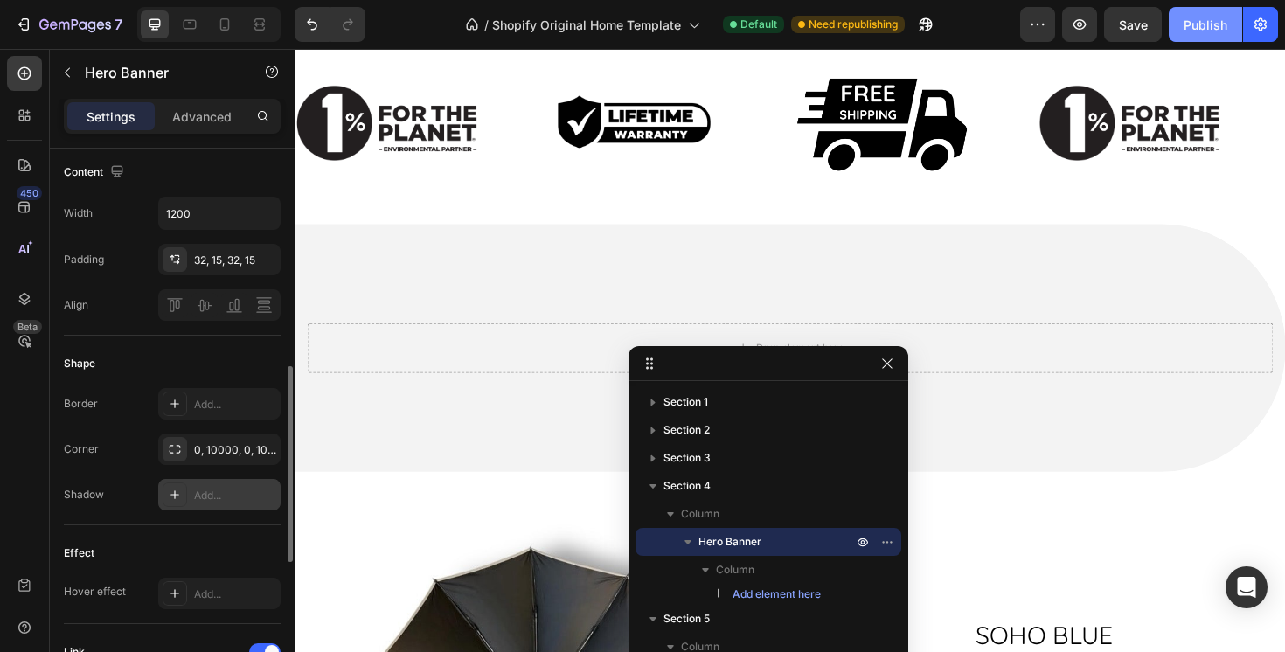
click at [1203, 31] on div "Publish" at bounding box center [1206, 25] width 44 height 18
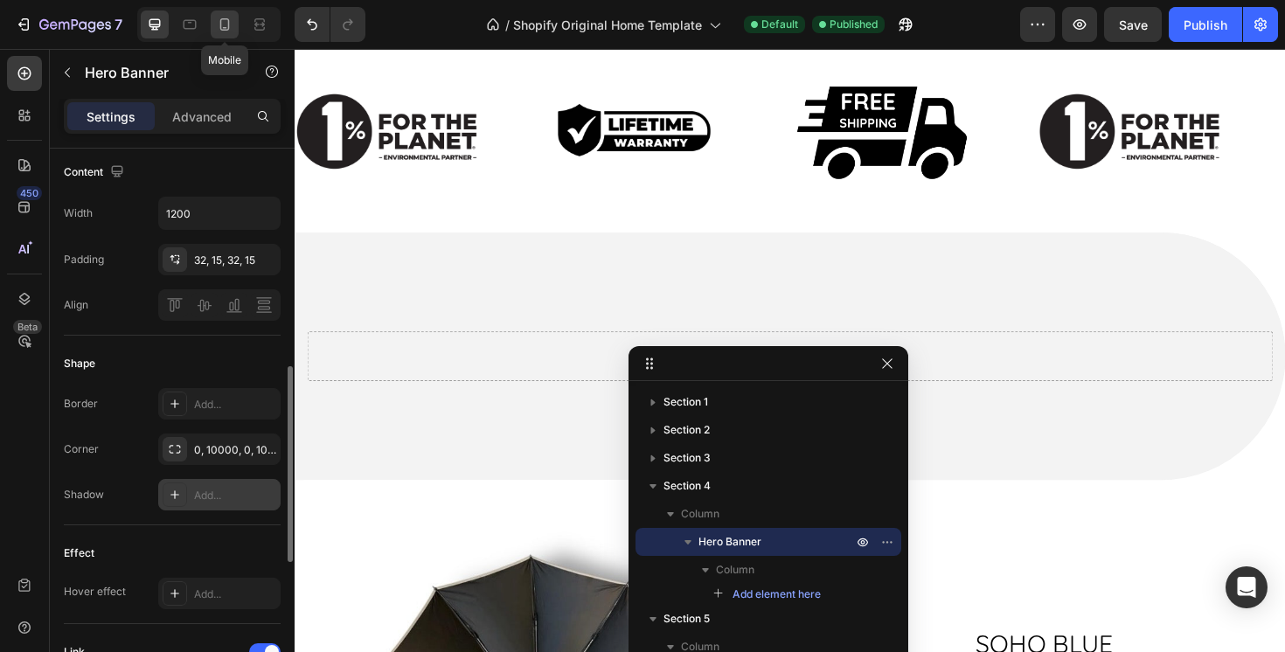
click at [233, 21] on icon at bounding box center [224, 24] width 17 height 17
type input "100%"
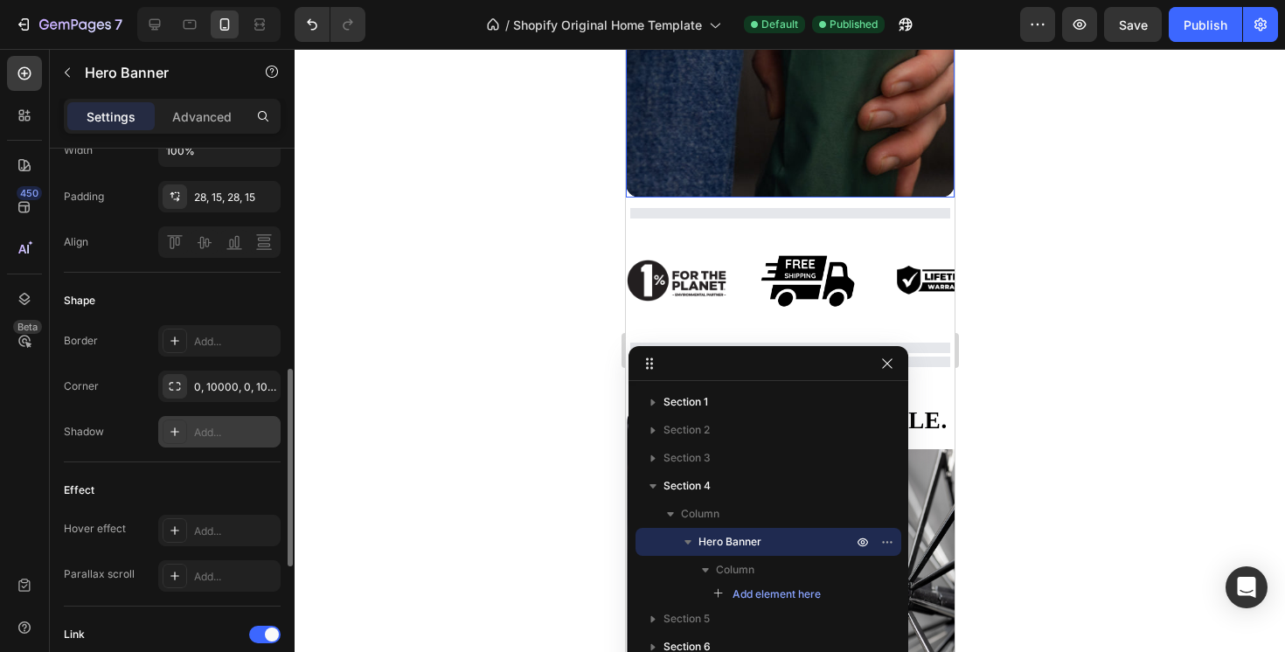
scroll to position [1005, 0]
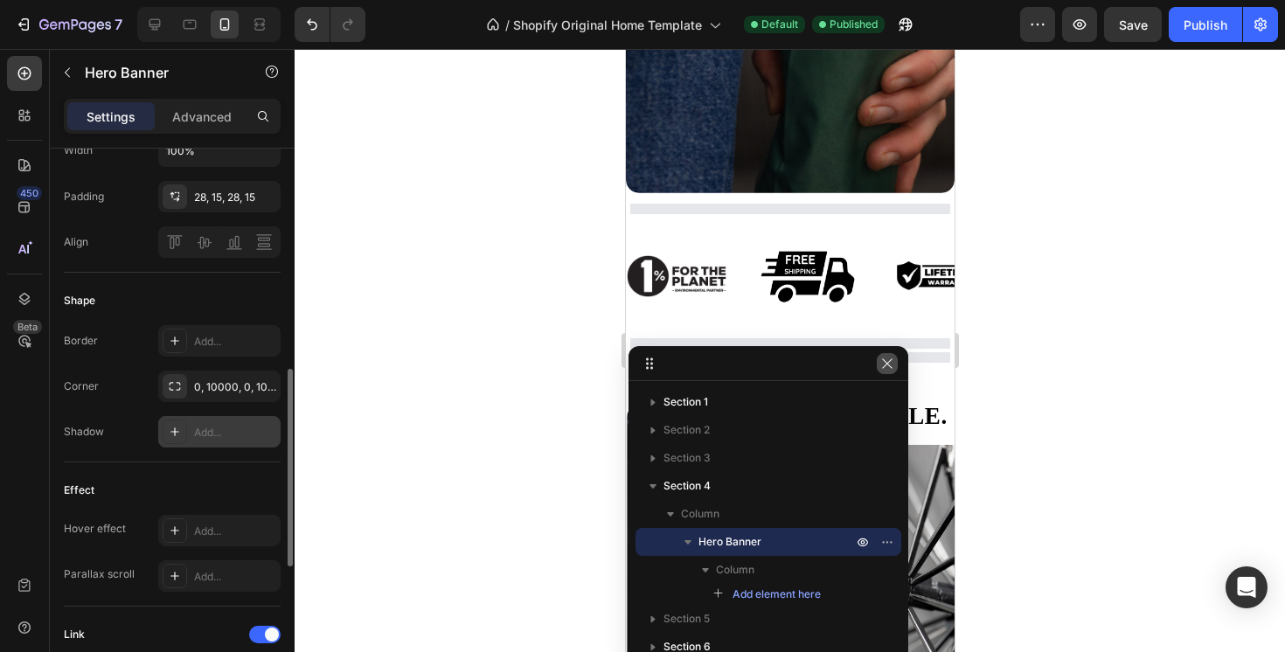
click at [881, 364] on icon "button" at bounding box center [887, 364] width 14 height 14
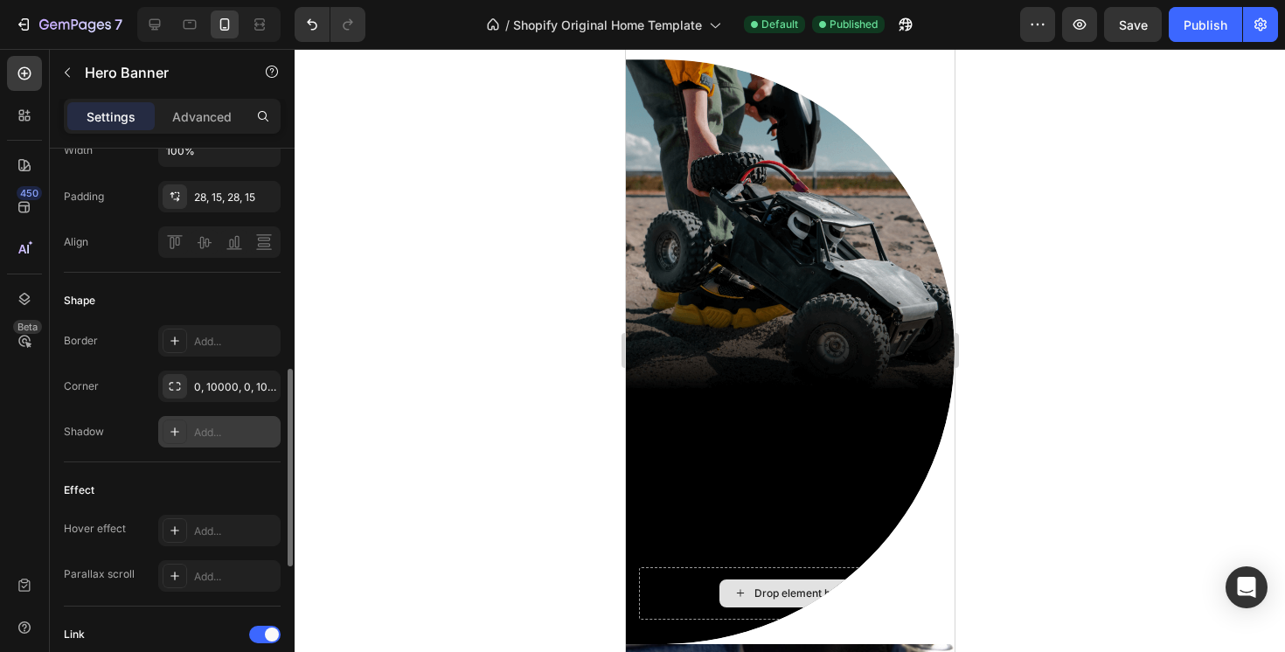
scroll to position [0, 0]
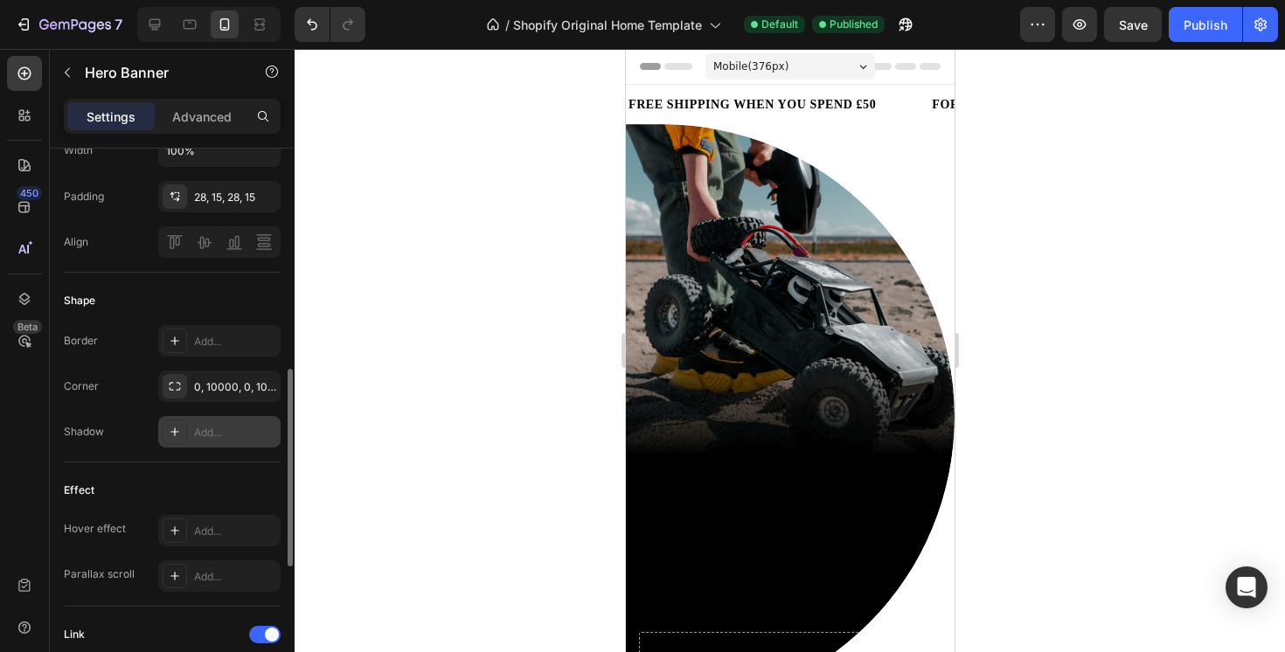
click at [879, 153] on div "Drop element here Hero Banner" at bounding box center [789, 416] width 329 height 585
click at [811, 207] on div "Background Image" at bounding box center [789, 416] width 329 height 585
click at [21, 305] on icon at bounding box center [24, 298] width 17 height 17
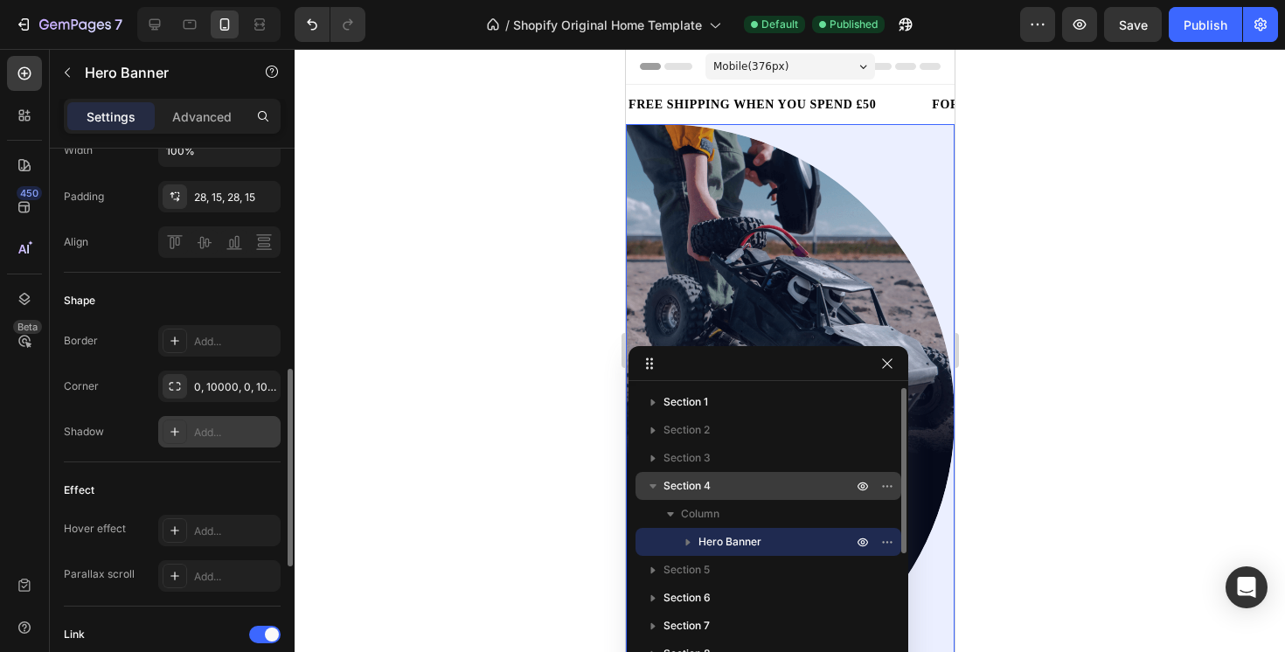
click at [699, 481] on span "Section 4" at bounding box center [687, 485] width 47 height 17
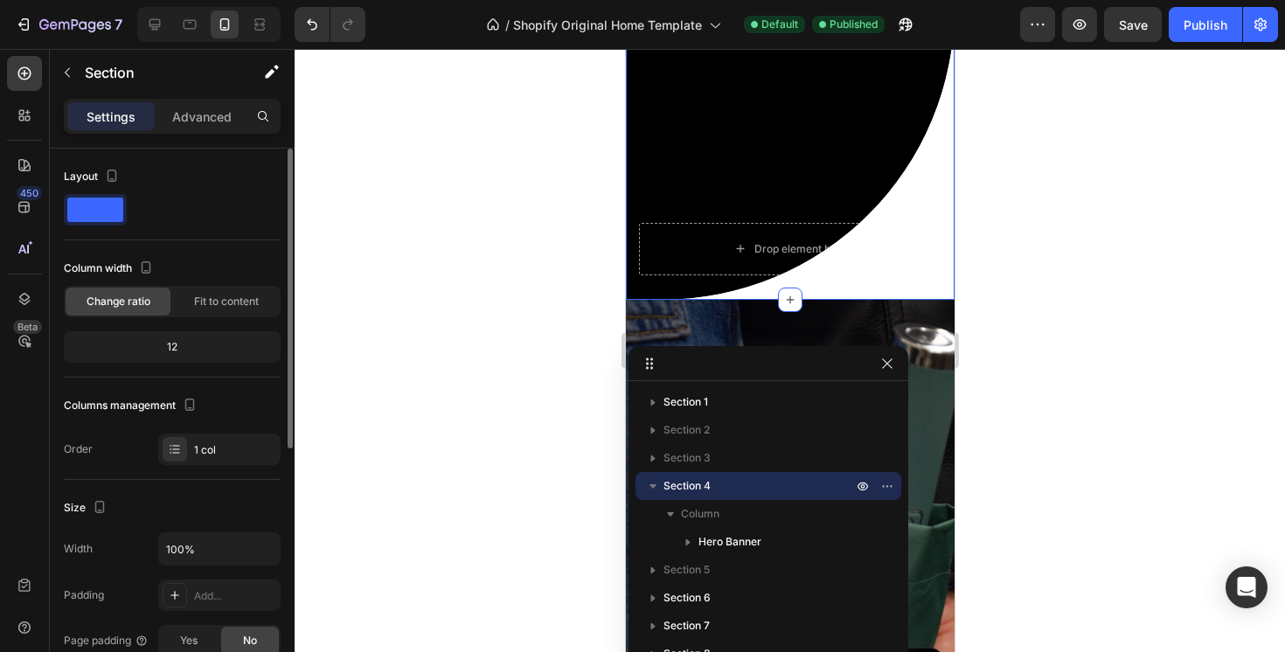
scroll to position [413, 0]
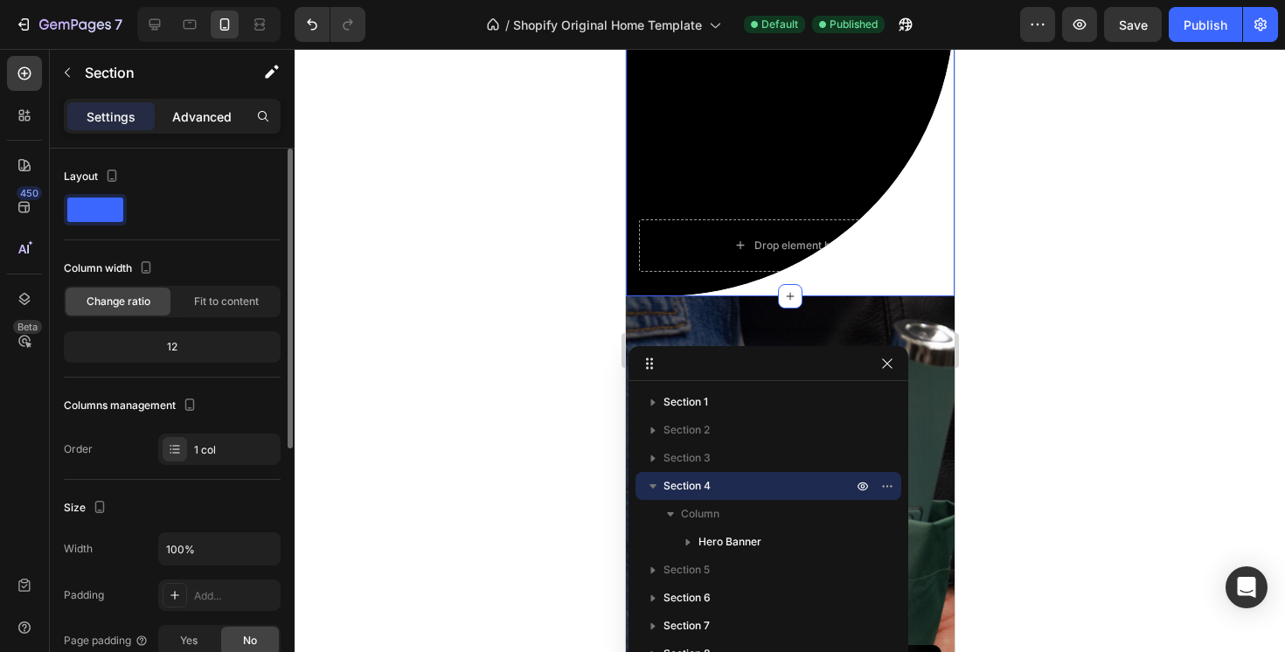
click at [177, 108] on p "Advanced" at bounding box center [201, 117] width 59 height 18
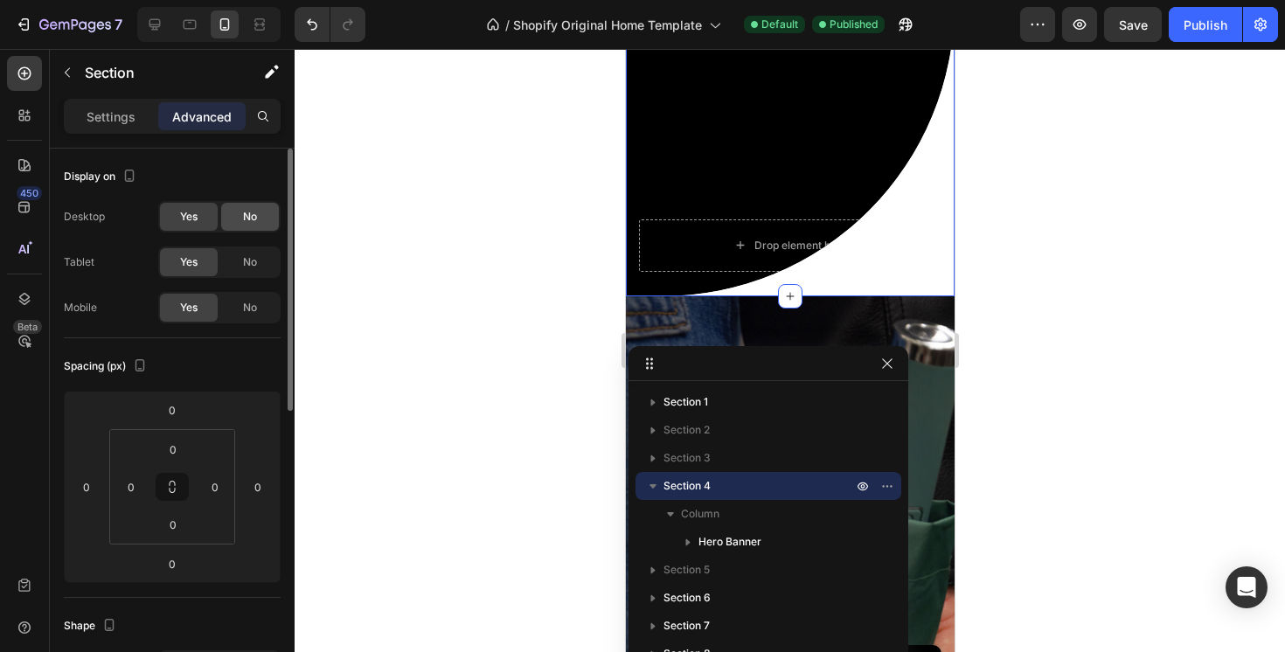
click at [243, 219] on span "No" at bounding box center [250, 217] width 14 height 16
click at [246, 262] on span "No" at bounding box center [250, 262] width 14 height 16
click at [208, 213] on div "Yes" at bounding box center [189, 217] width 58 height 28
click at [208, 259] on div "Yes" at bounding box center [189, 262] width 58 height 28
click at [250, 303] on span "No" at bounding box center [250, 308] width 14 height 16
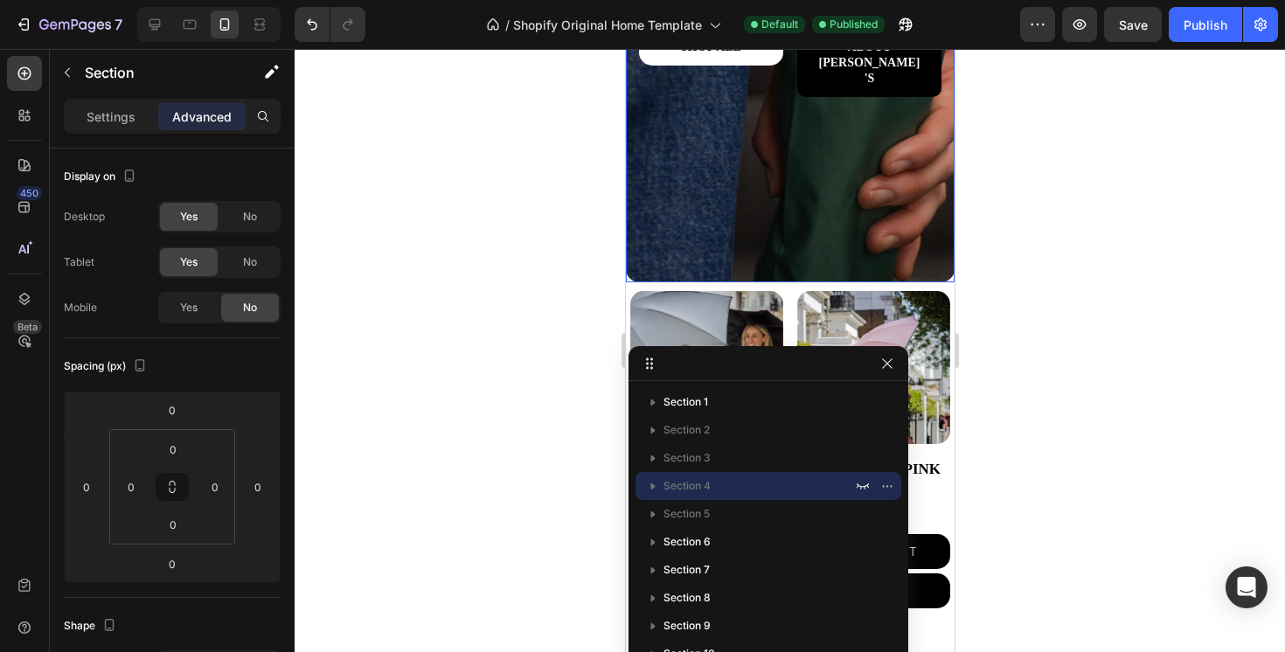
scroll to position [475, 0]
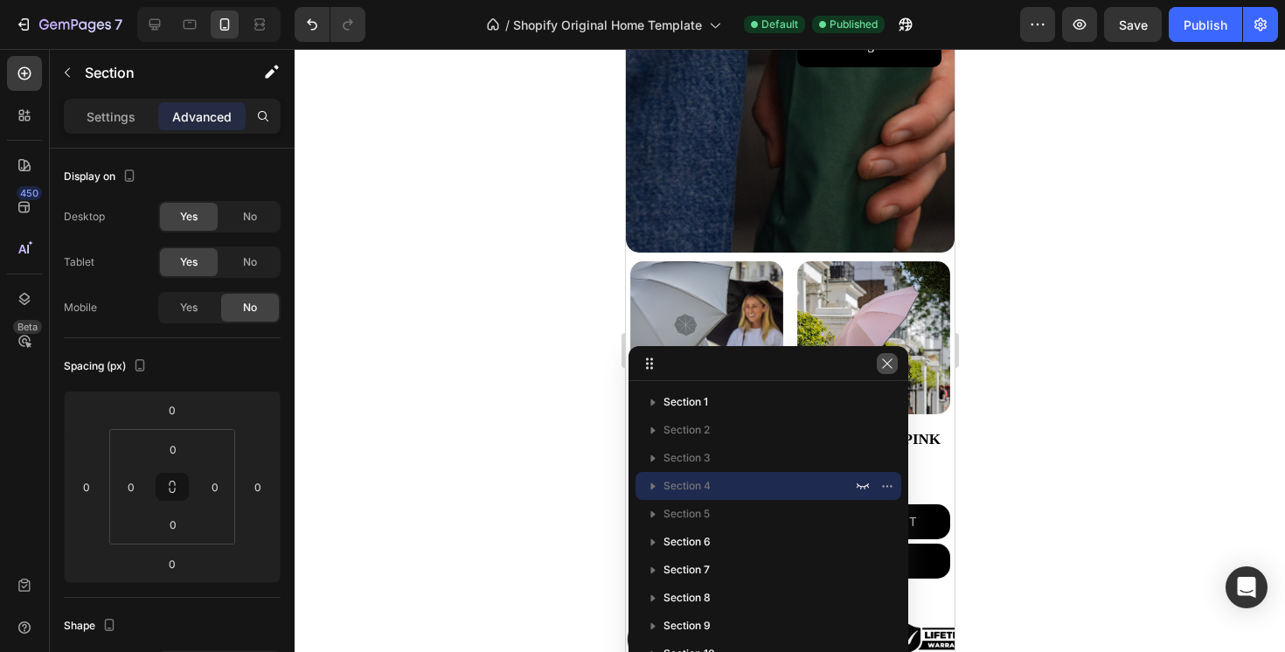
click at [886, 364] on icon "button" at bounding box center [887, 364] width 14 height 14
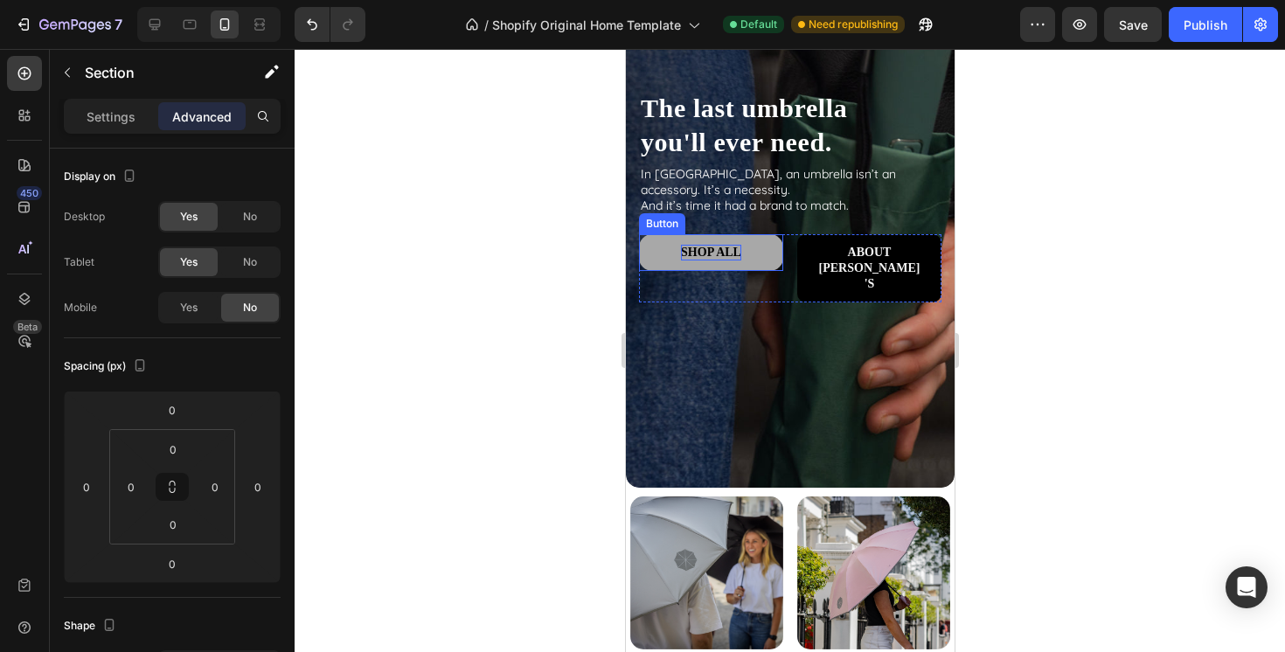
scroll to position [240, 0]
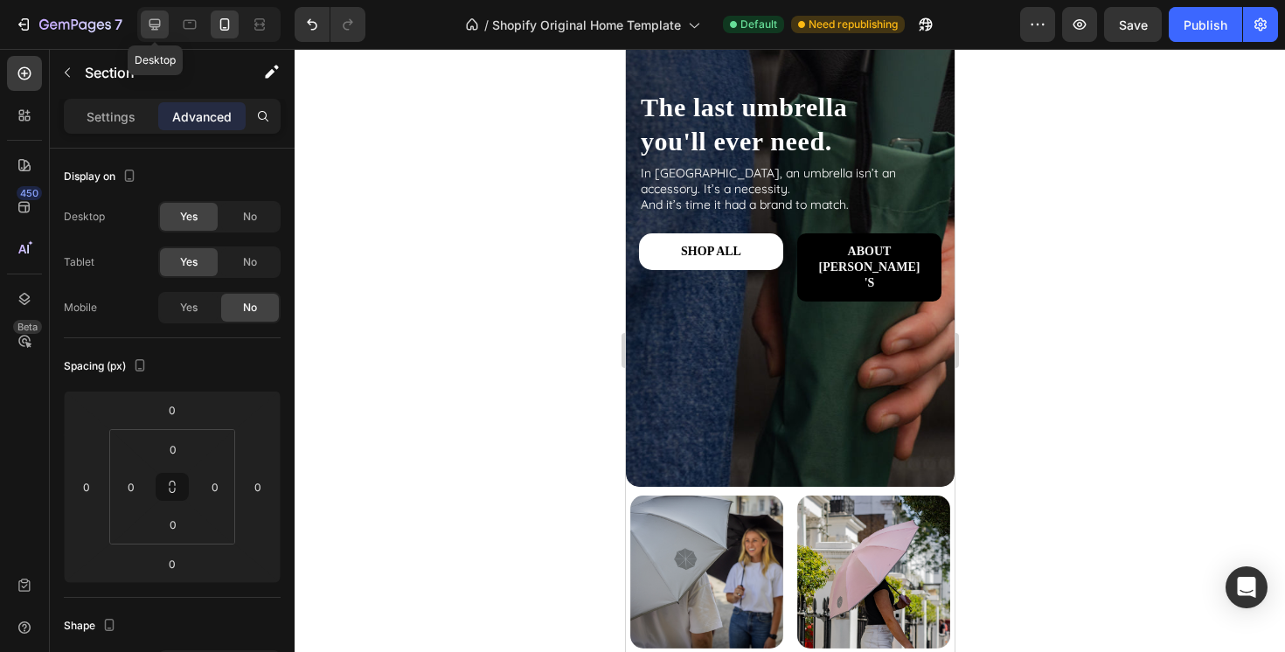
click at [154, 33] on div at bounding box center [155, 24] width 28 height 28
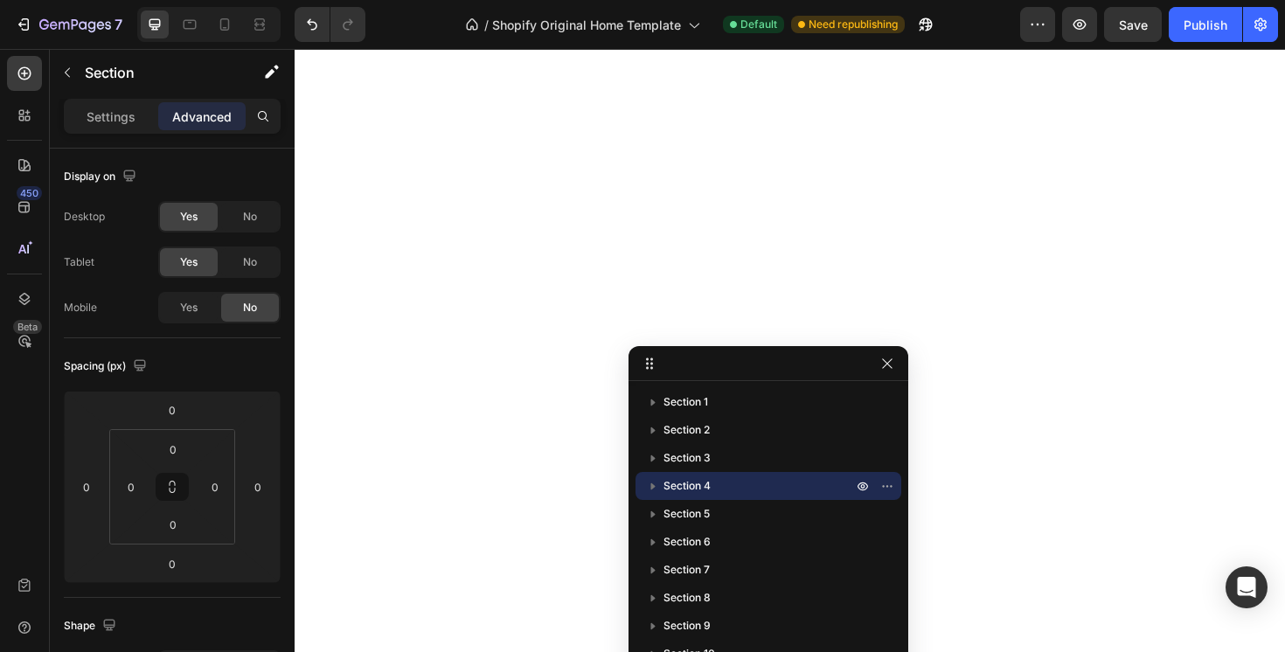
scroll to position [4948, 0]
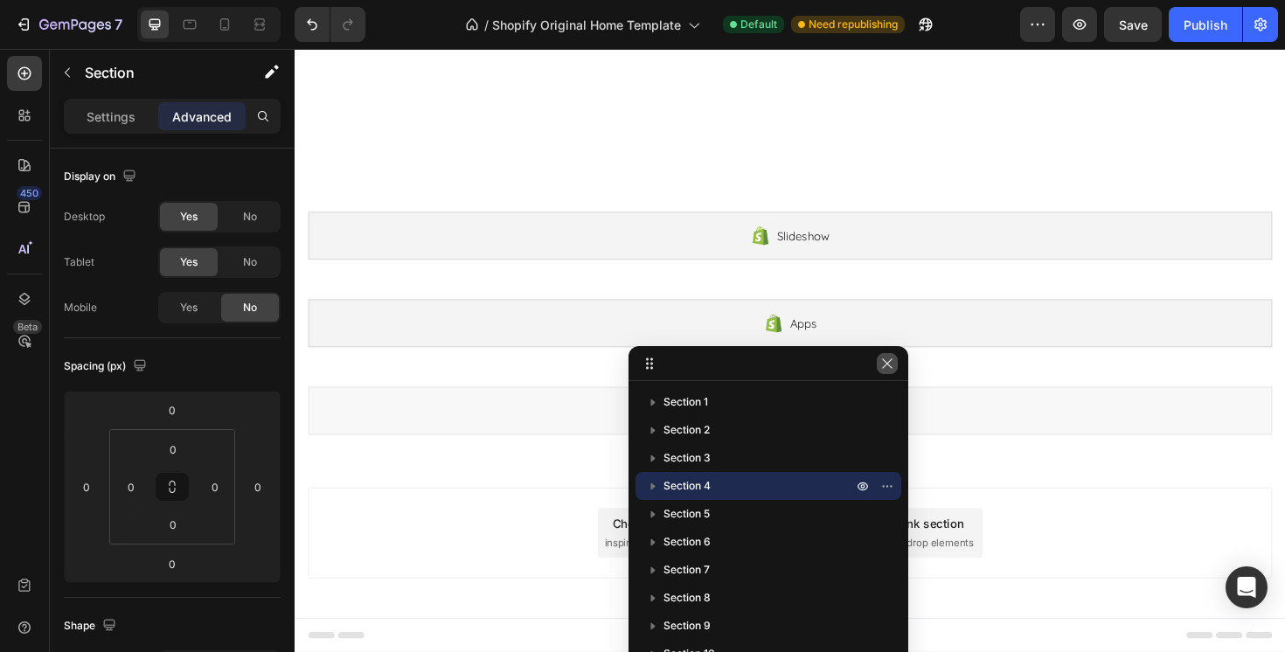
click at [887, 359] on icon "button" at bounding box center [887, 364] width 14 height 14
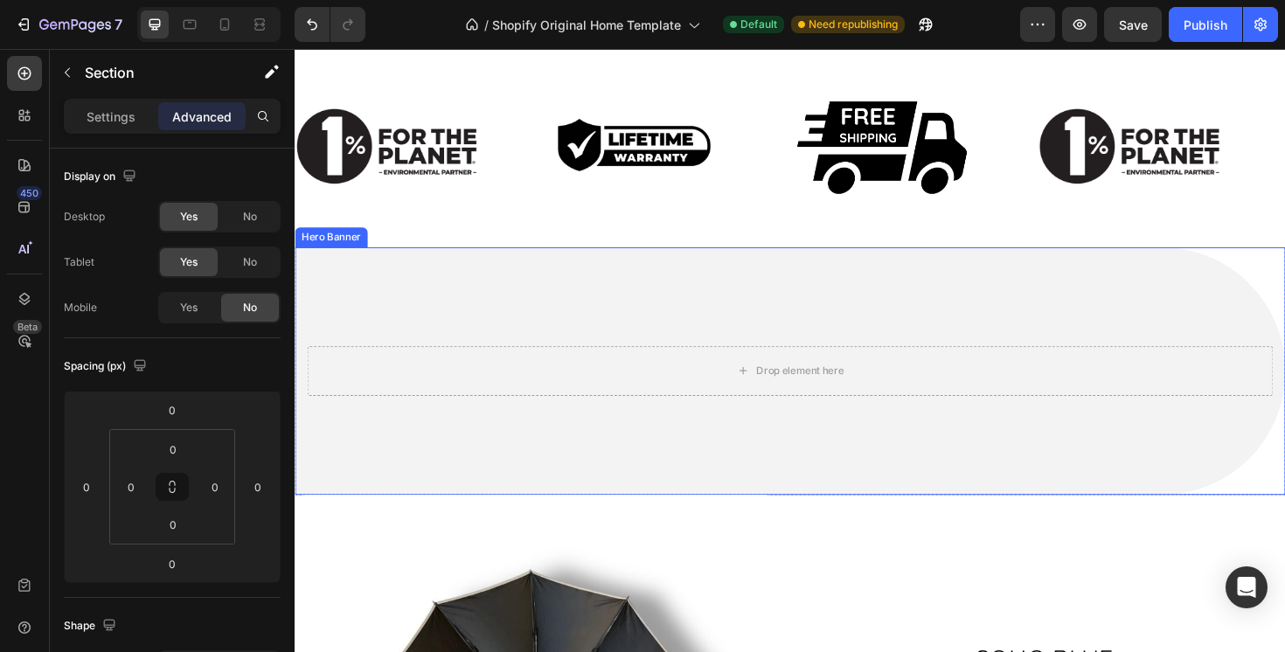
scroll to position [1217, 0]
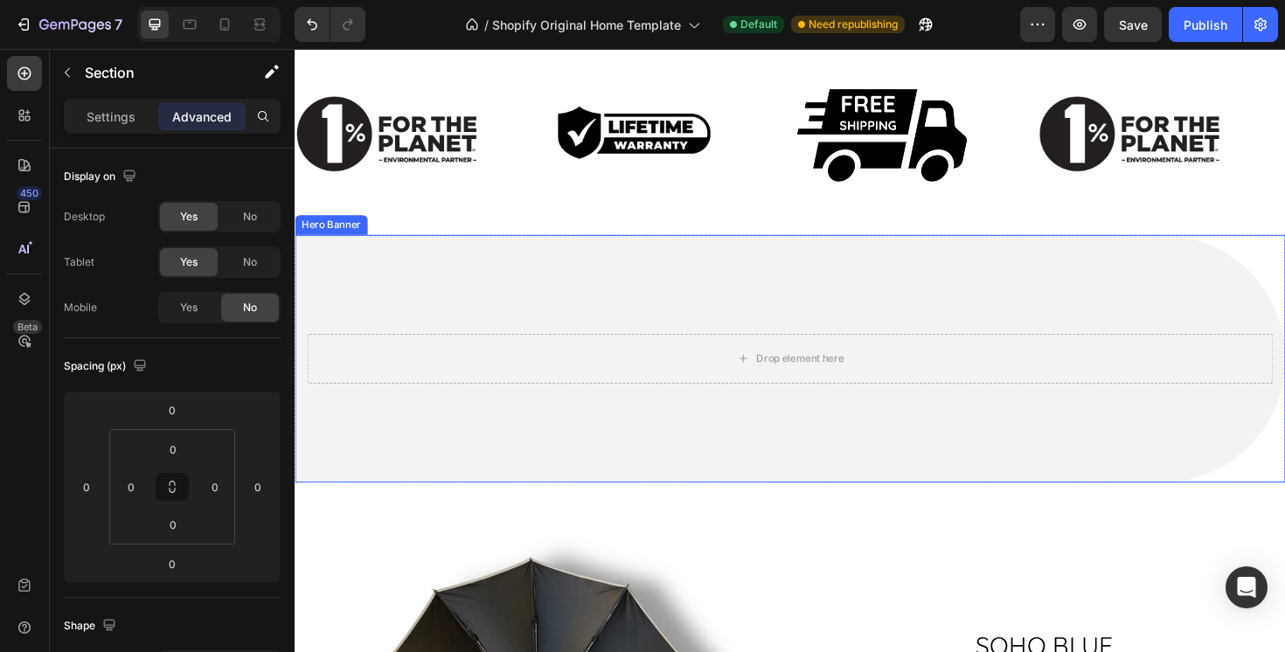
click at [371, 293] on video "Background Image" at bounding box center [819, 508] width 1049 height 525
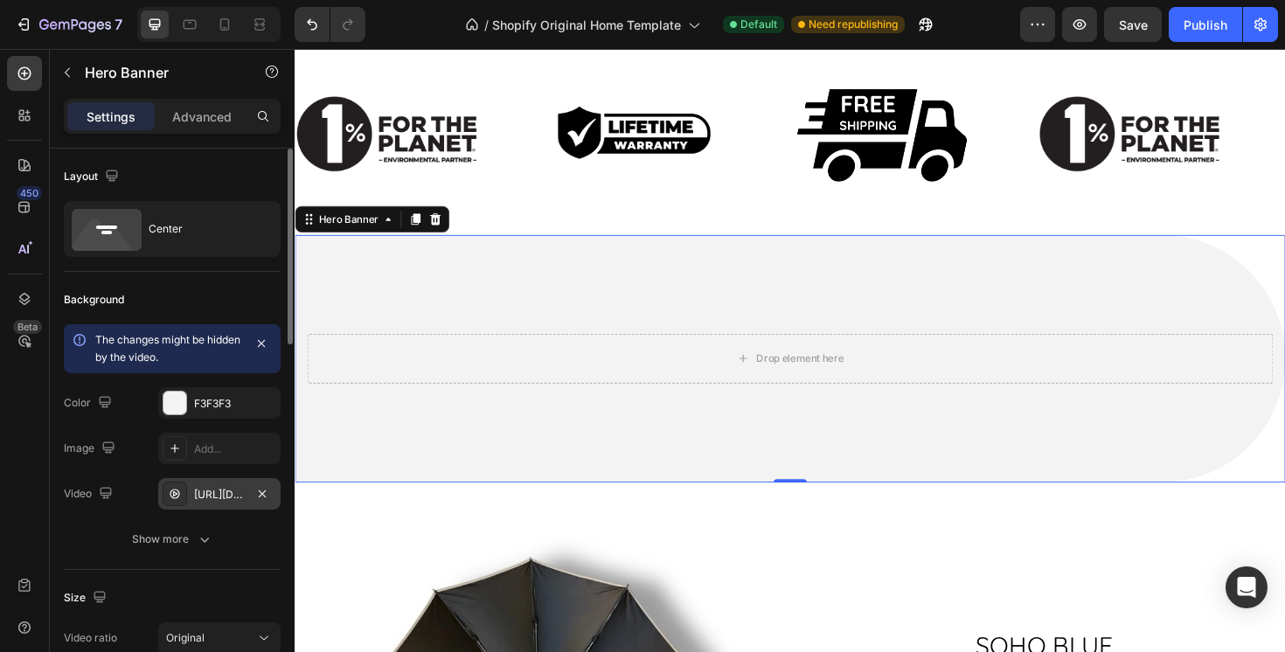
click at [220, 491] on div "https://cdn.shopify.com/videos/c/o/v/76aa41105af14306a7d350d5d98b9e7f.mov" at bounding box center [219, 495] width 51 height 16
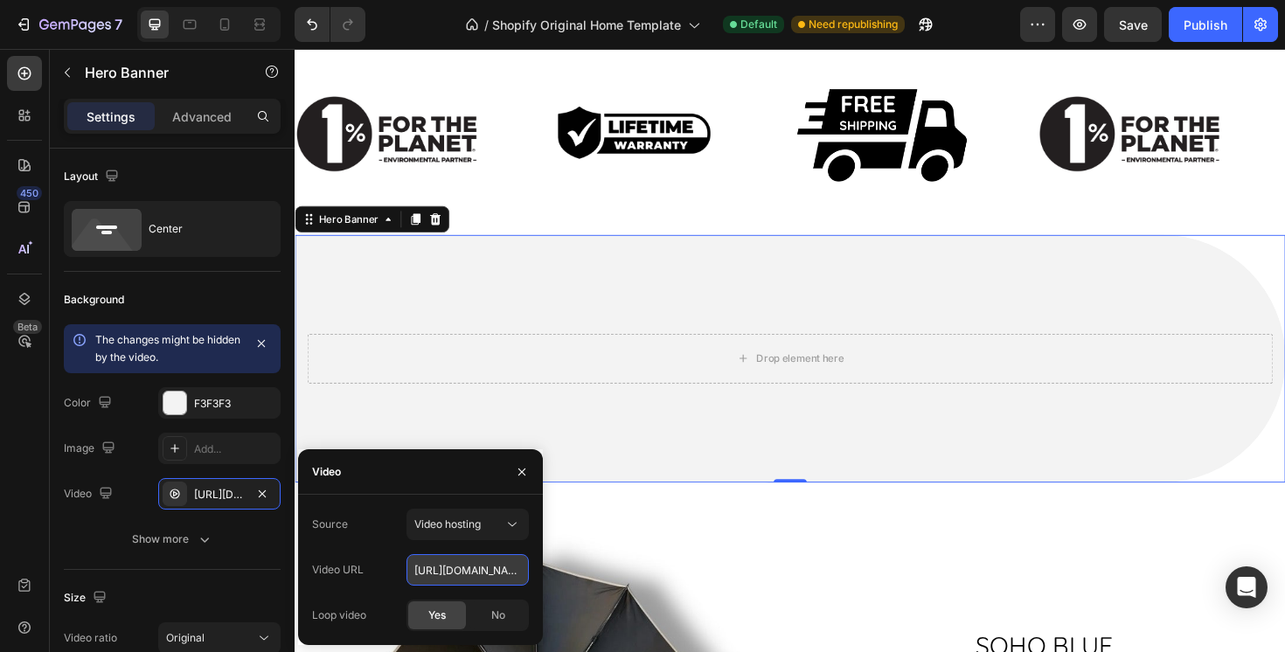
click at [459, 579] on input "https://cdn.shopify.com/videos/c/o/v/76aa41105af14306a7d350d5d98b9e7f.mov" at bounding box center [468, 569] width 122 height 31
paste input "1f9d92f564d64242adc70daf98dc4334"
type input "https://cdn.shopify.com/videos/c/o/v/1f9d92f564d64242adc70daf98dc4334.mov"
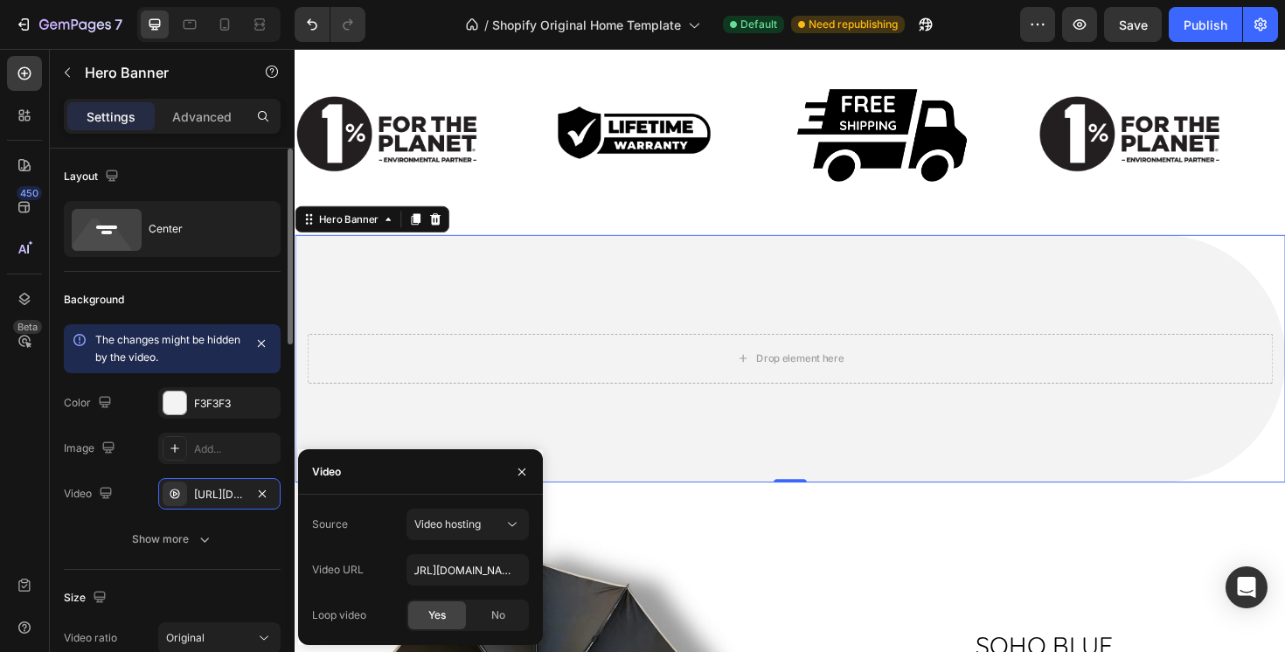
click at [118, 517] on div "The changes might be hidden by the video. Color F3F3F3 Image Add... Video https…" at bounding box center [172, 439] width 217 height 231
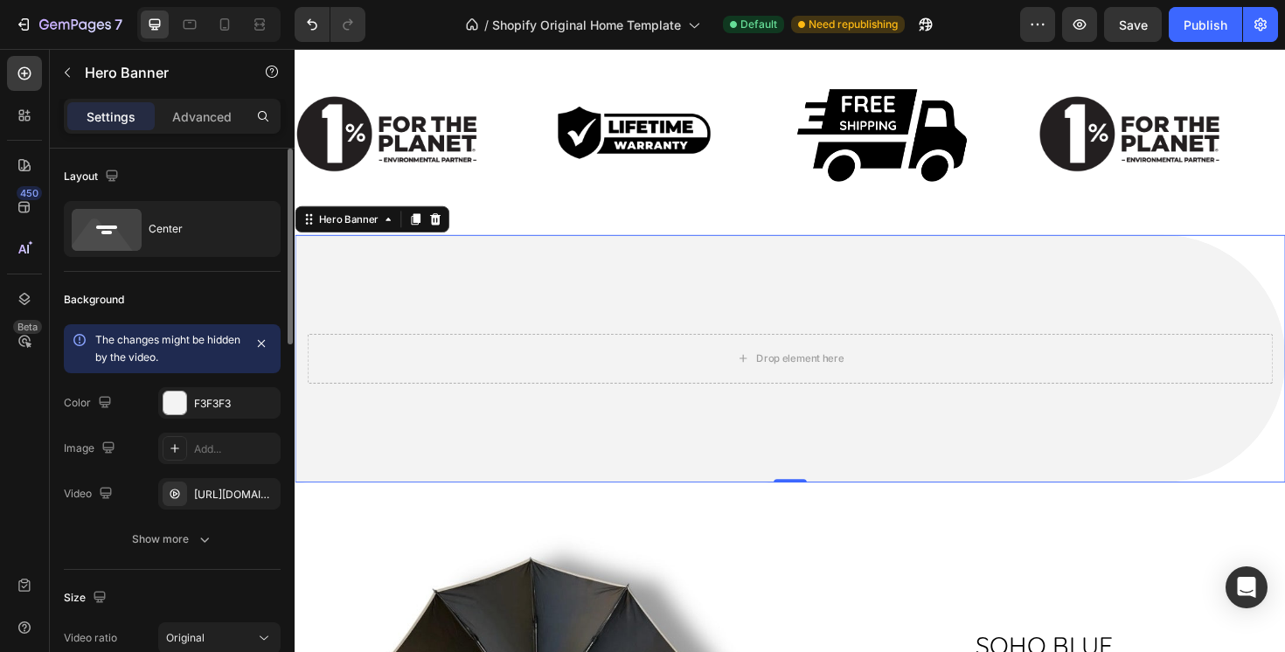
scroll to position [0, 0]
click at [415, 471] on video "Background Image" at bounding box center [819, 508] width 1049 height 525
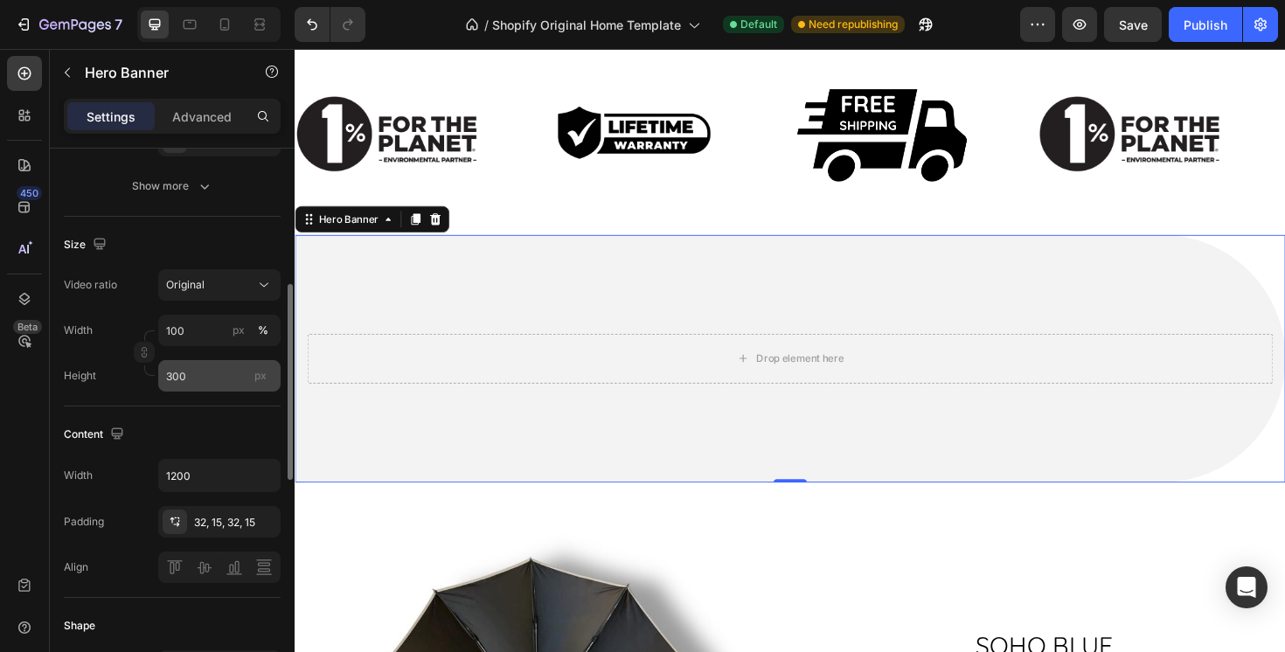
scroll to position [363, 0]
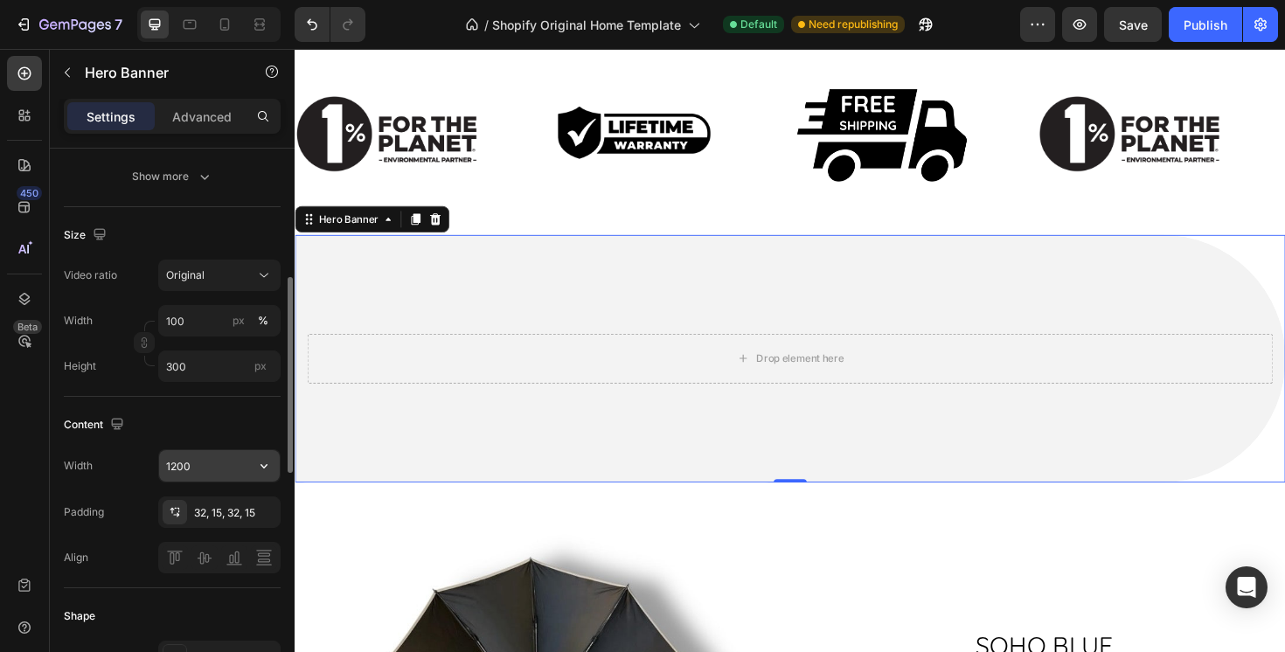
click at [219, 469] on input "1200" at bounding box center [219, 465] width 121 height 31
click at [219, 436] on div "Content" at bounding box center [172, 425] width 217 height 28
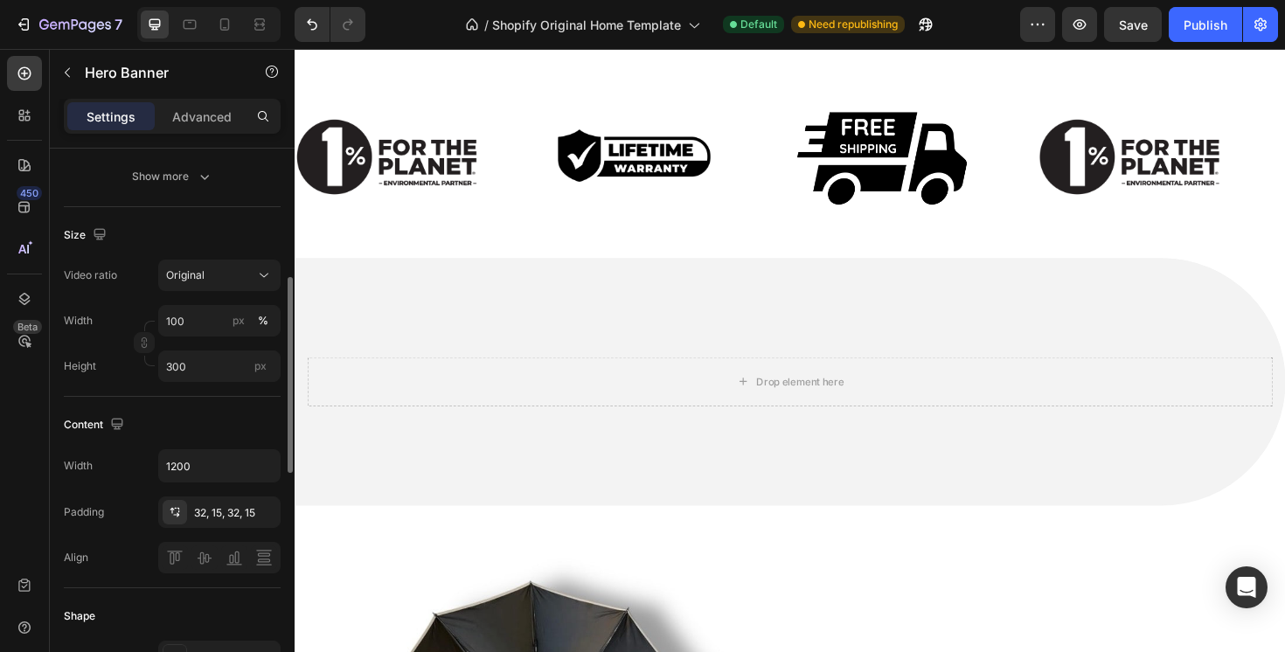
scroll to position [143, 0]
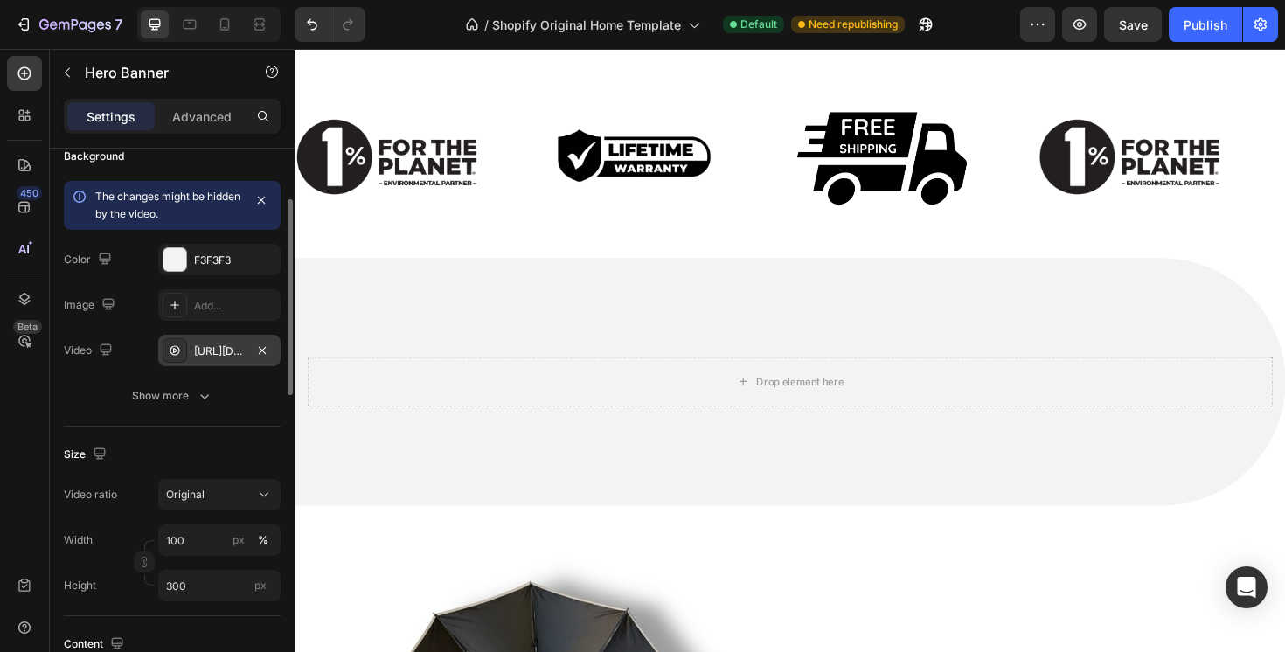
click at [222, 351] on div "https://cdn.shopify.com/videos/c/o/v/1f9d92f564d64242adc70daf98dc4334.mov" at bounding box center [219, 352] width 51 height 16
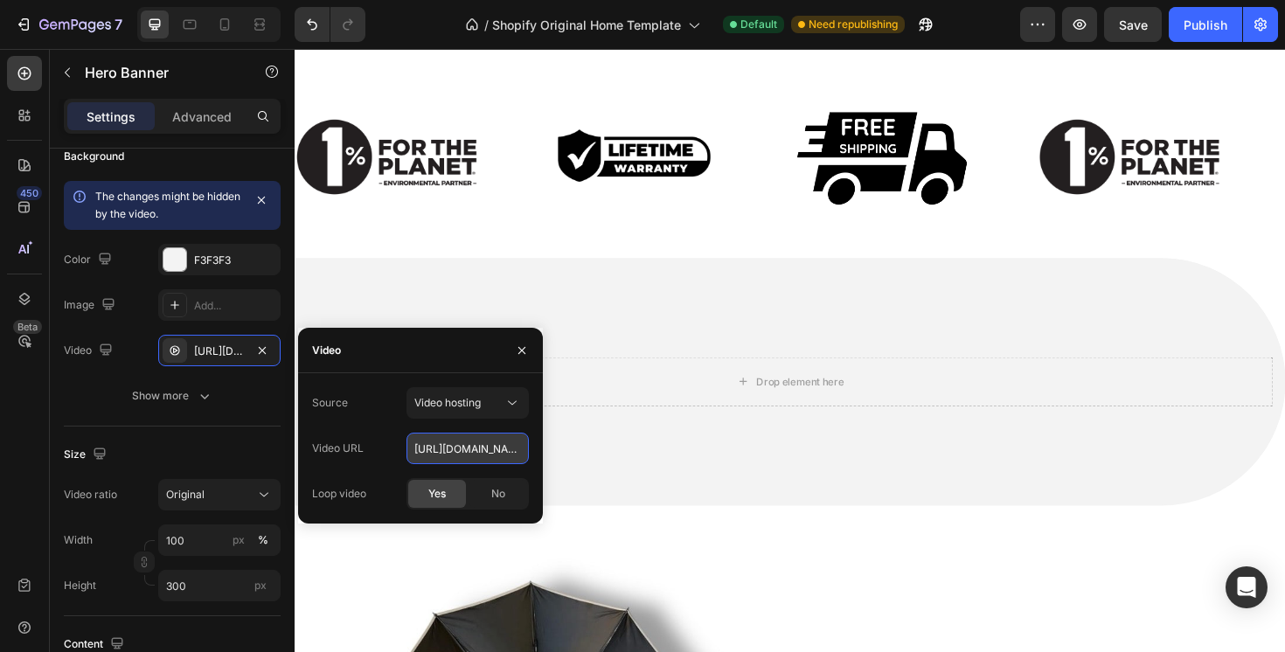
click at [487, 449] on input "https://cdn.shopify.com/videos/c/o/v/1f9d92f564d64242adc70daf98dc4334.mov" at bounding box center [468, 448] width 122 height 31
paste input "https://cdn.shopify.com/videos/c/o/v/76aa41105af14306a7d350d5d98b9e7f.mov"
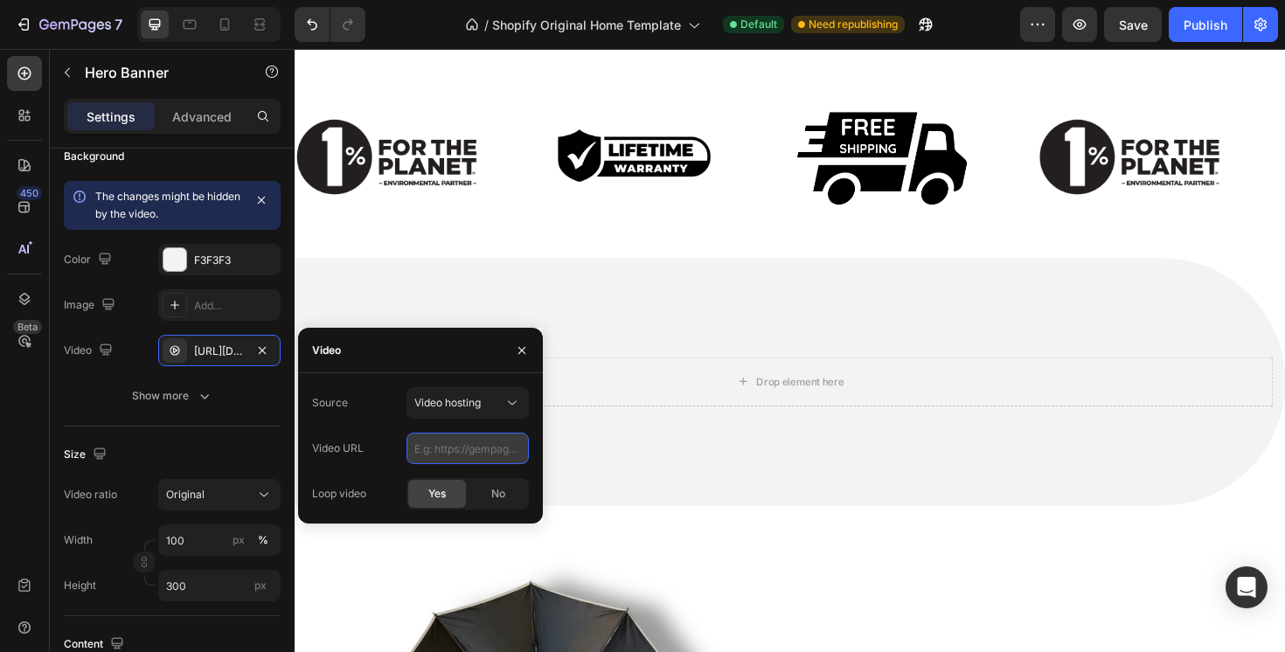
type input "https://cdn.shopify.com/videos/c/o/v/76aa41105af14306a7d350d5d98b9e7f.mov"
click at [214, 441] on div "Size" at bounding box center [172, 455] width 217 height 28
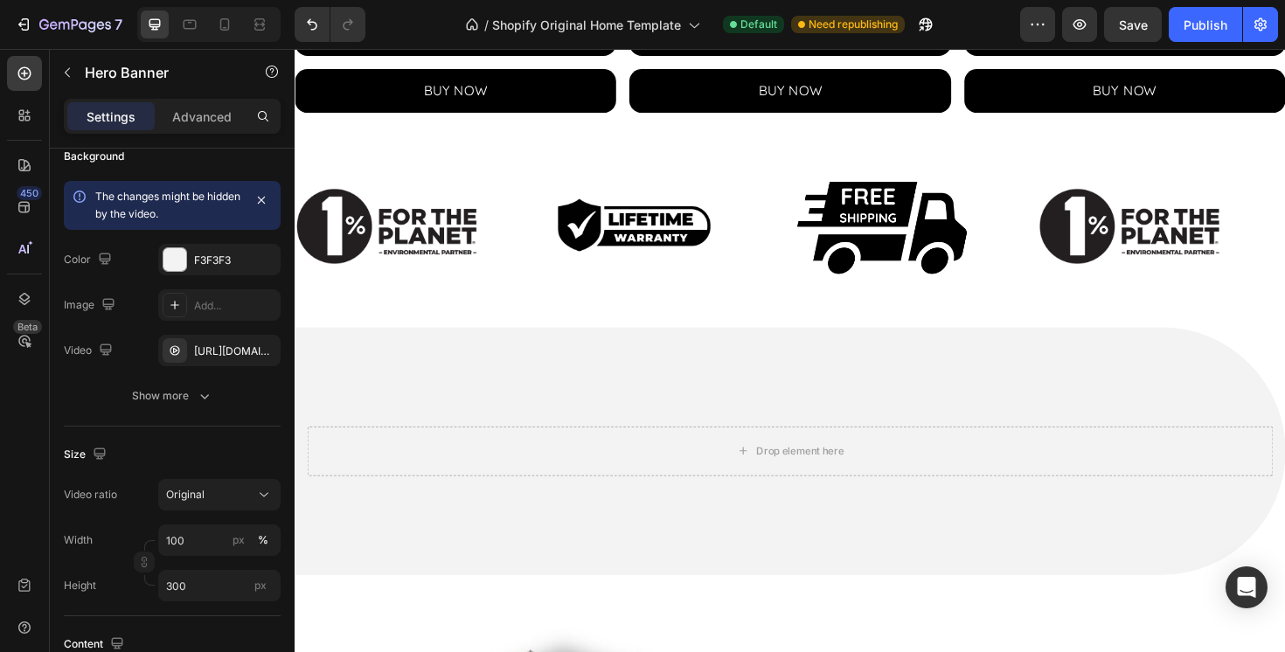
scroll to position [1114, 0]
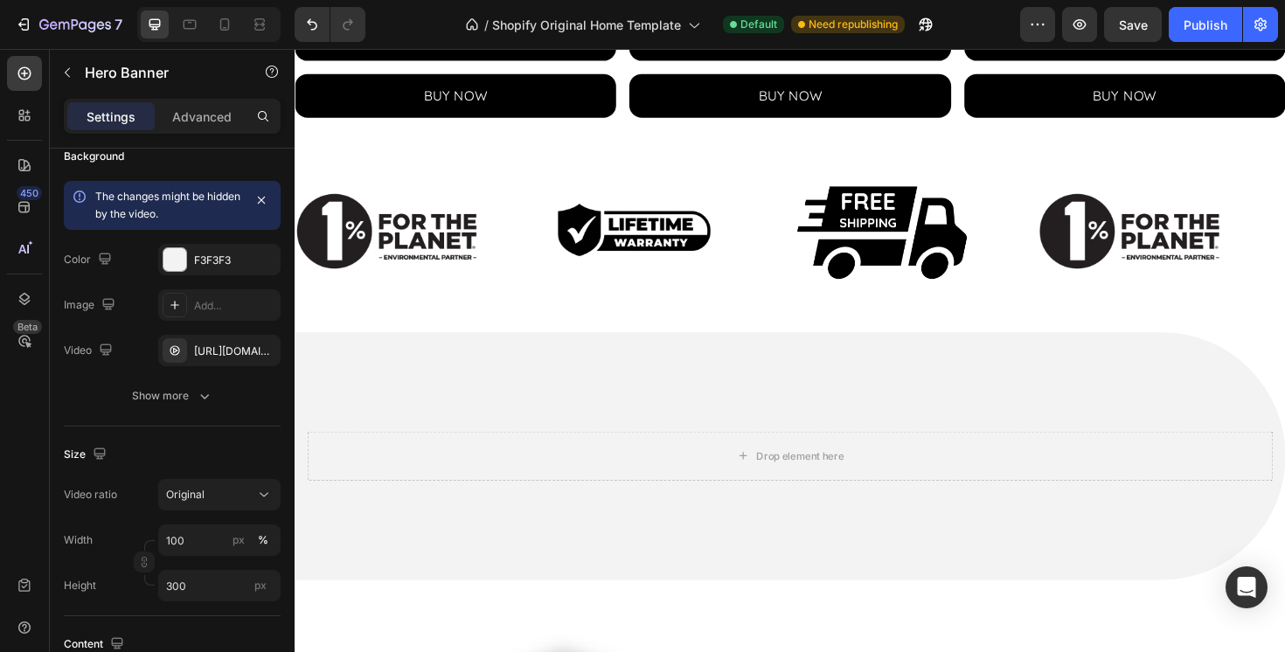
click at [824, 405] on video "Background Image" at bounding box center [819, 611] width 1049 height 525
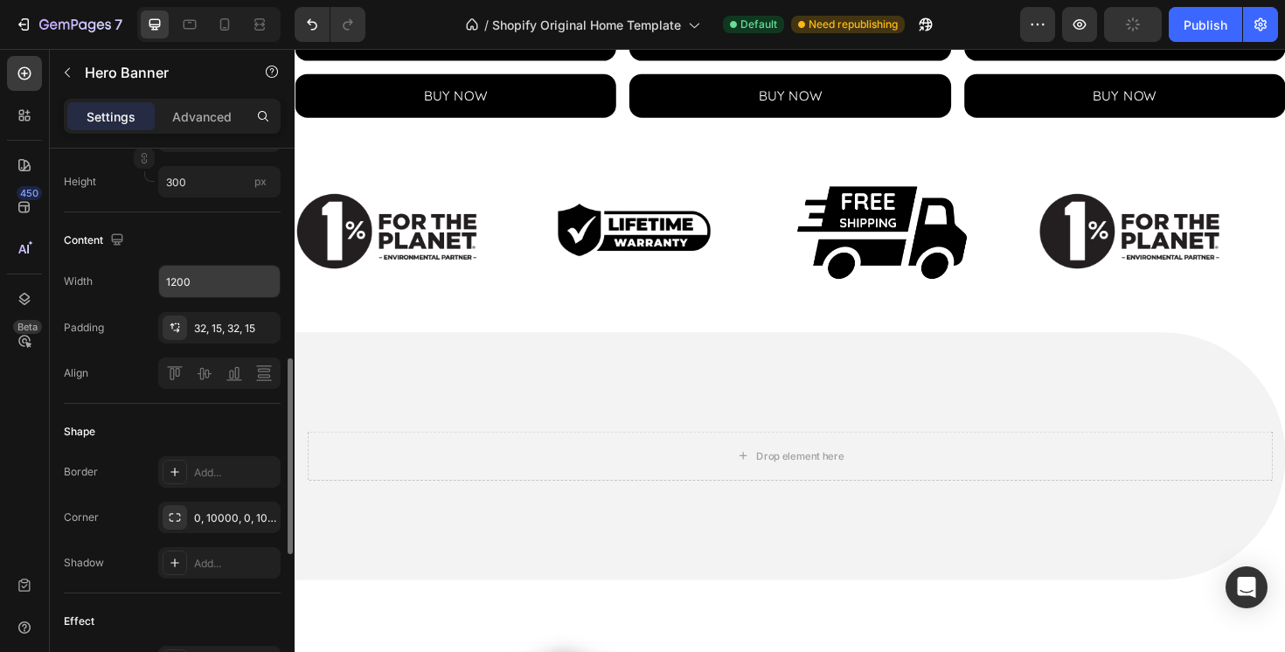
scroll to position [564, 0]
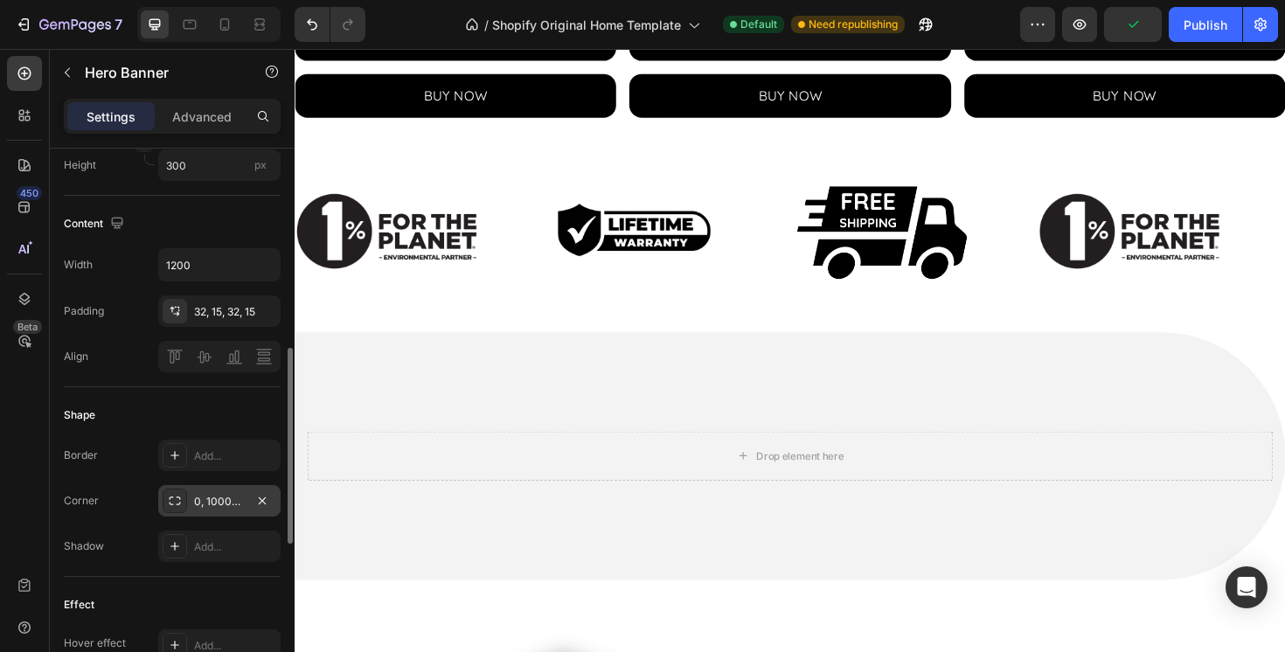
click at [210, 504] on div "0, 10000, 0, 10000" at bounding box center [219, 502] width 51 height 16
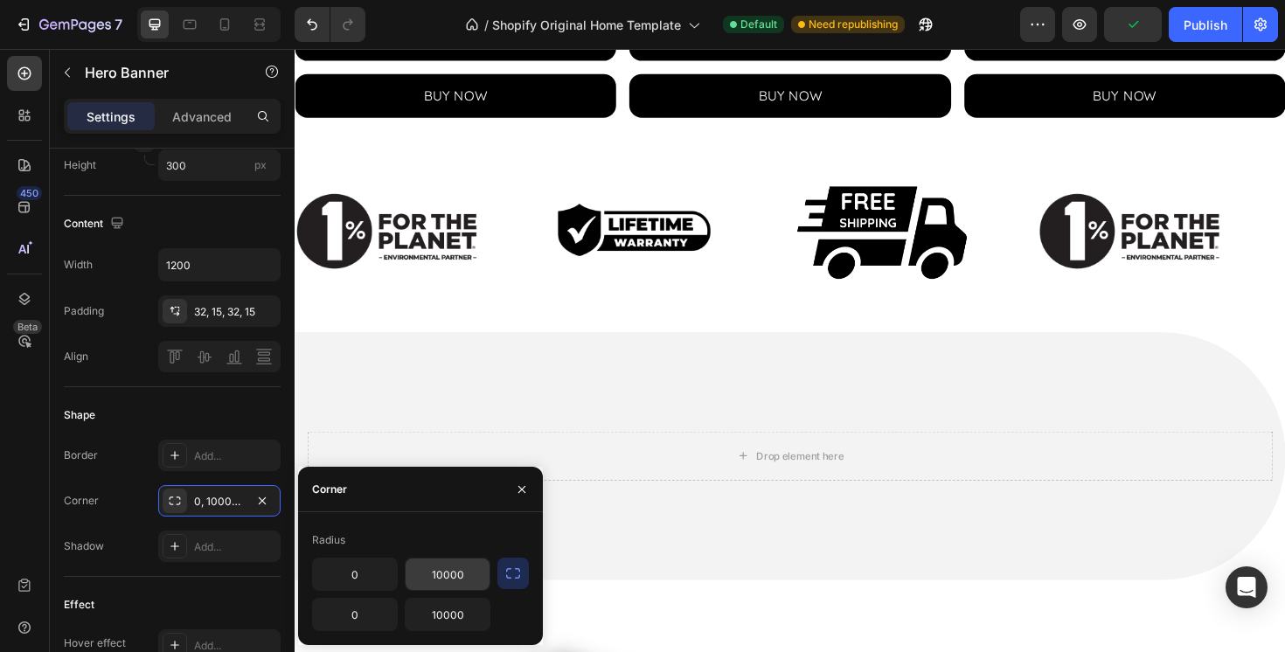
click at [450, 581] on input "10000" at bounding box center [448, 574] width 84 height 31
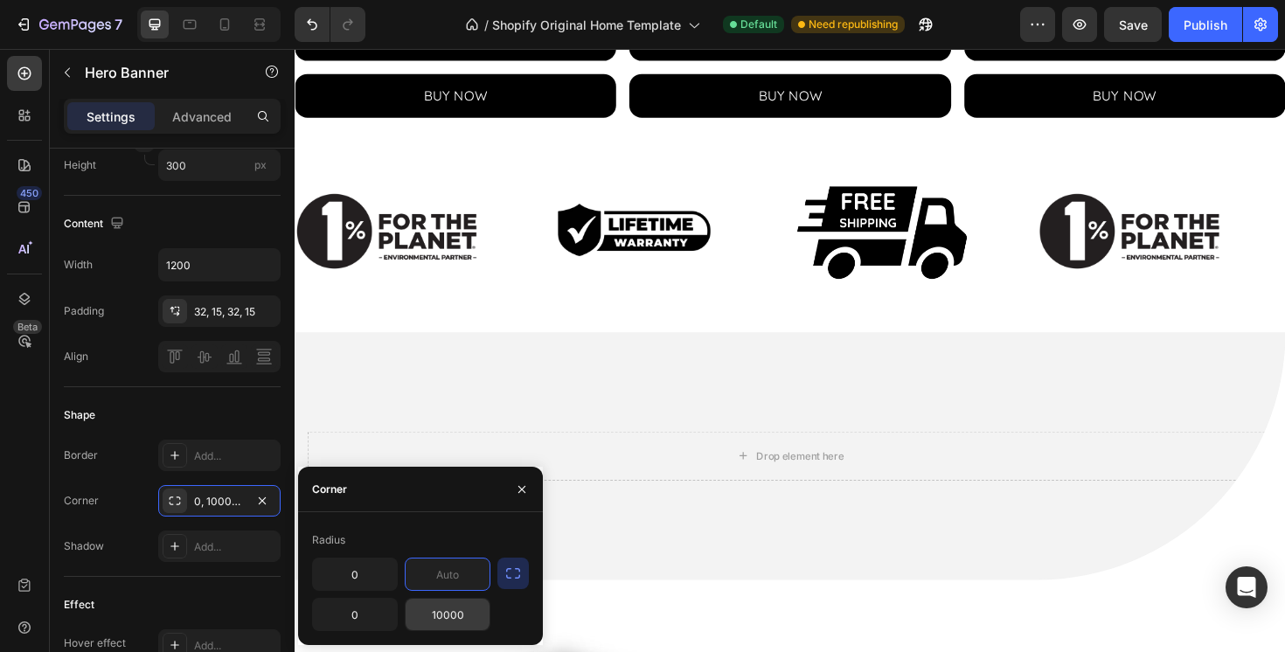
click at [466, 614] on input "10000" at bounding box center [448, 614] width 84 height 31
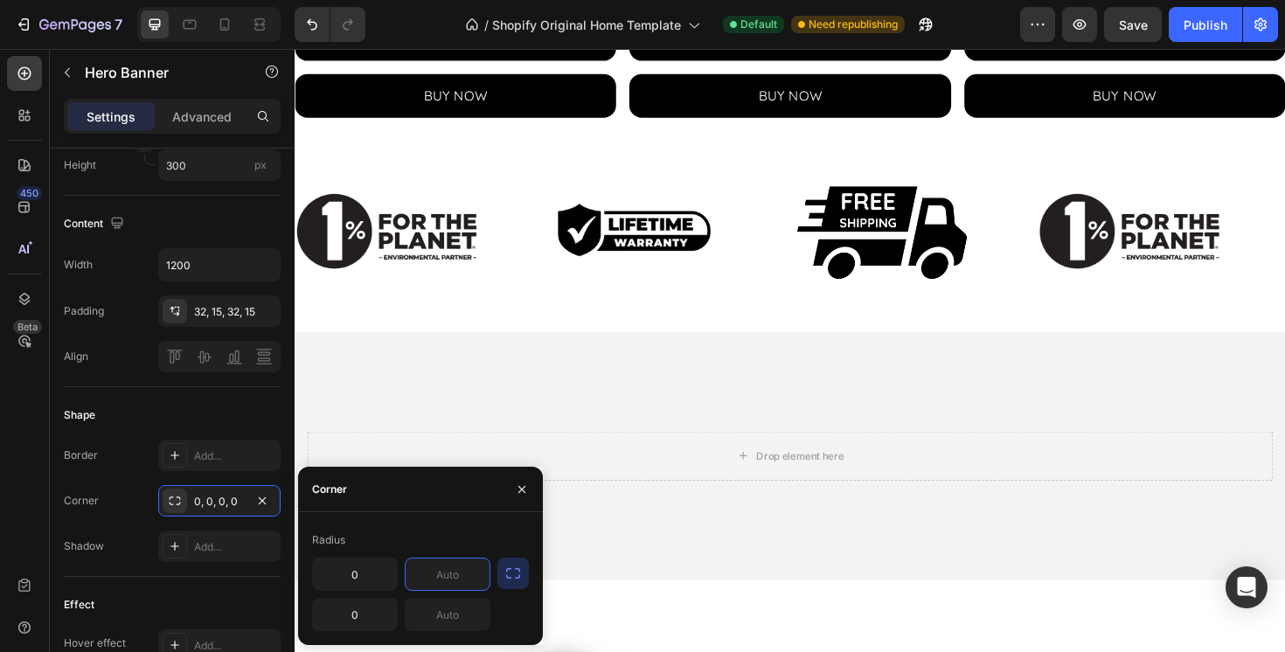
click at [452, 568] on input "text" at bounding box center [448, 574] width 84 height 31
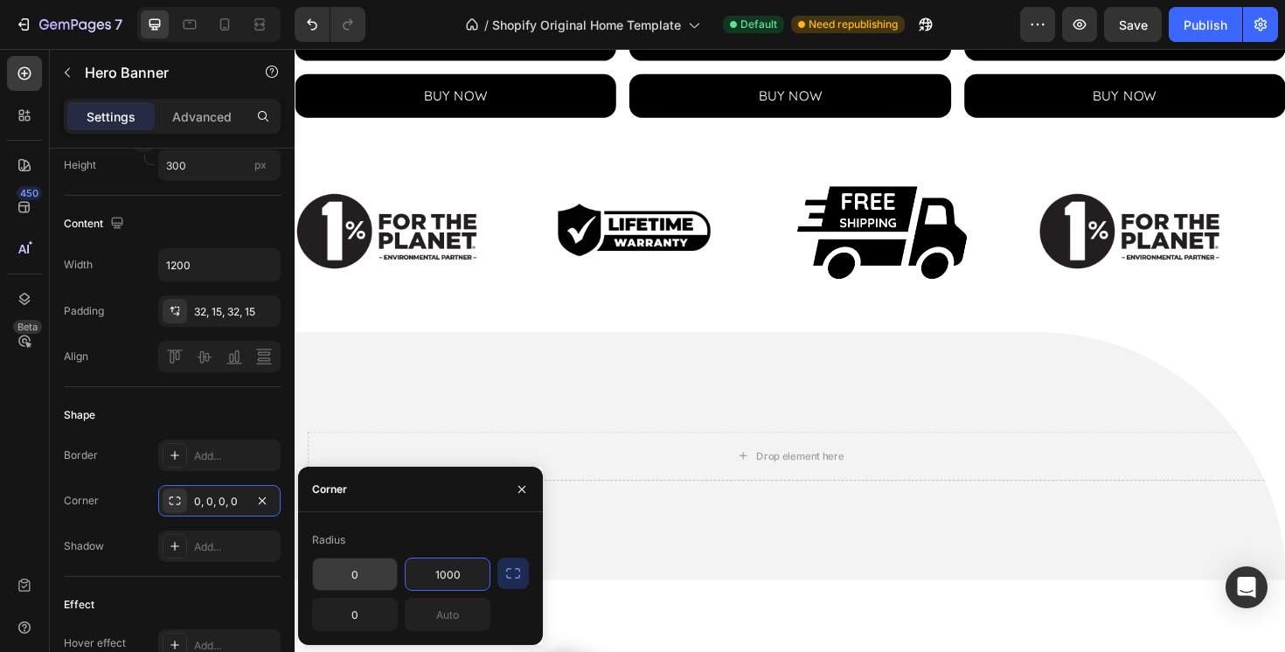
type input "1000"
click at [371, 579] on input "0" at bounding box center [355, 574] width 84 height 31
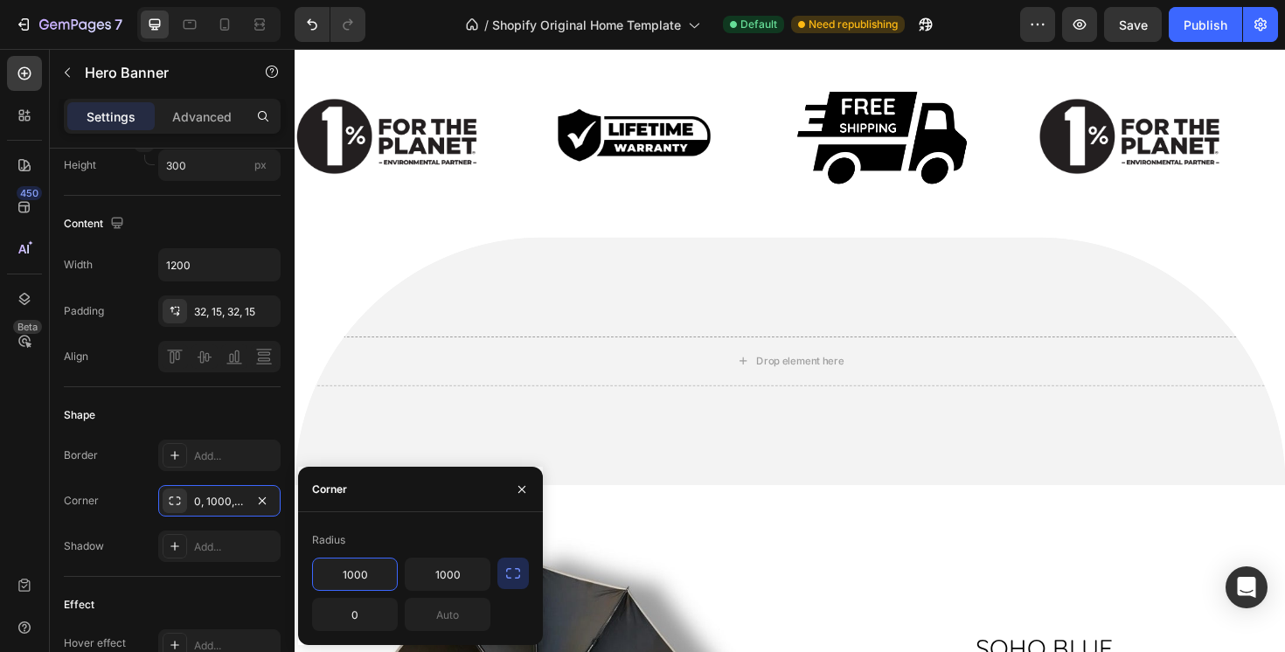
scroll to position [1265, 0]
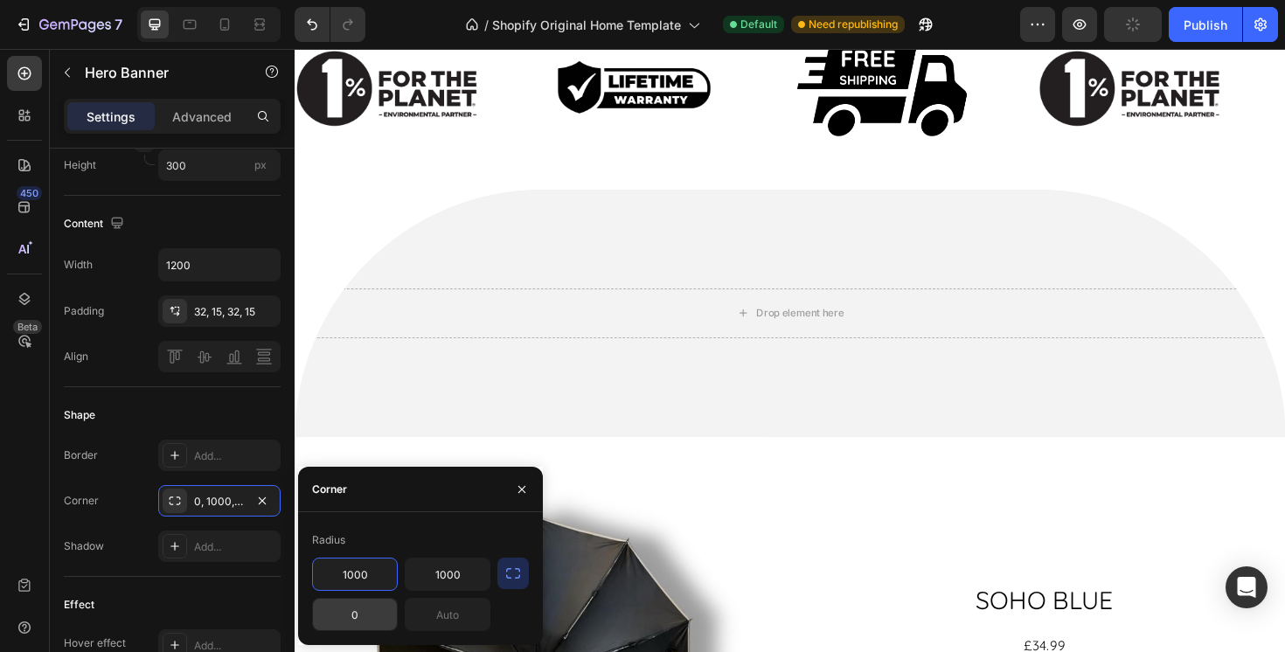
type input "1000"
click at [380, 616] on input "0" at bounding box center [355, 614] width 84 height 31
type input "15"
click at [461, 615] on input "text" at bounding box center [448, 614] width 84 height 31
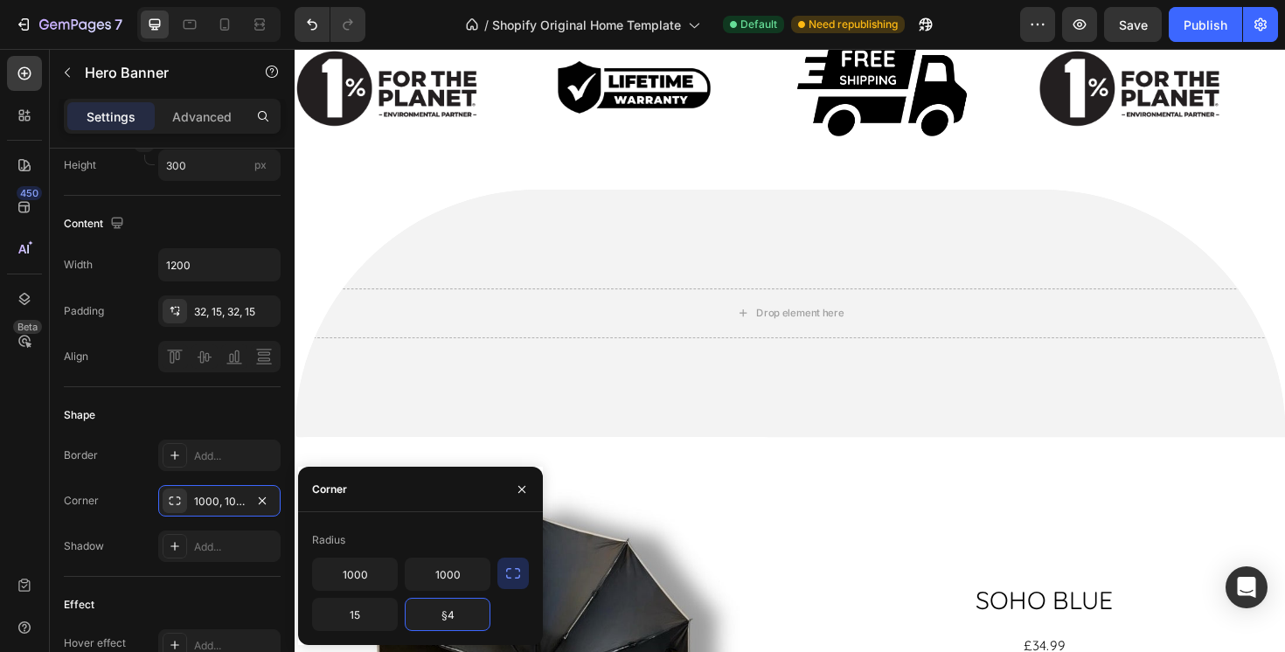
type input "§"
type input "15"
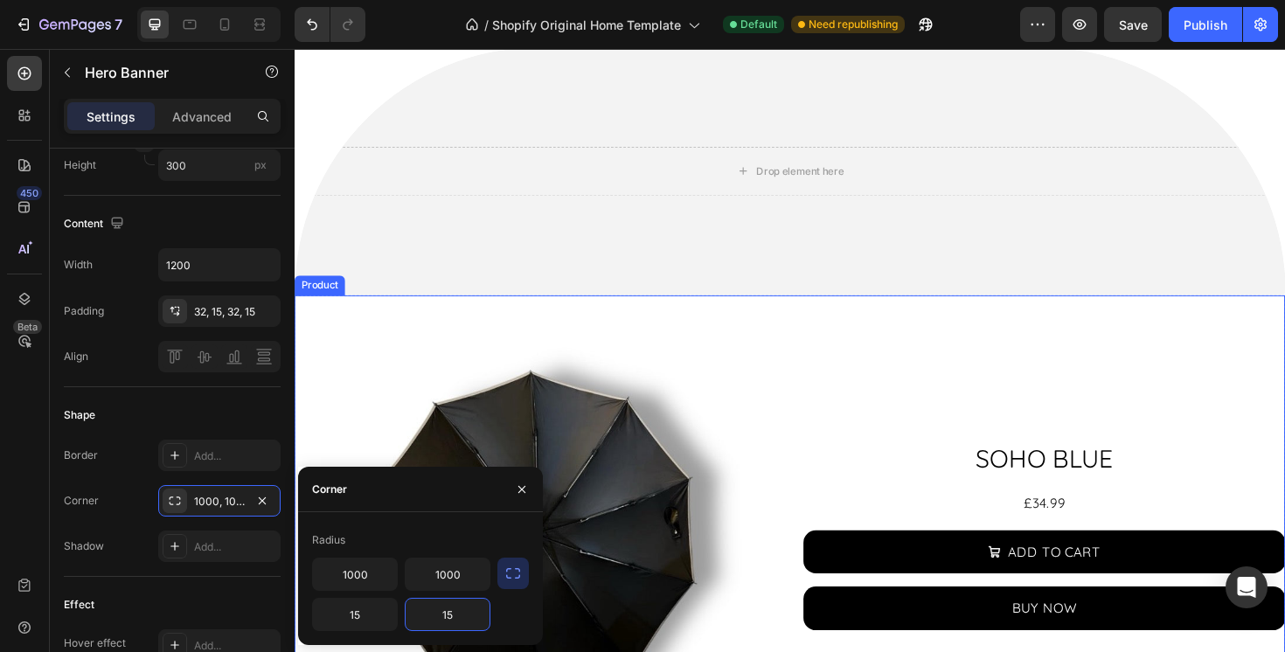
scroll to position [1111, 0]
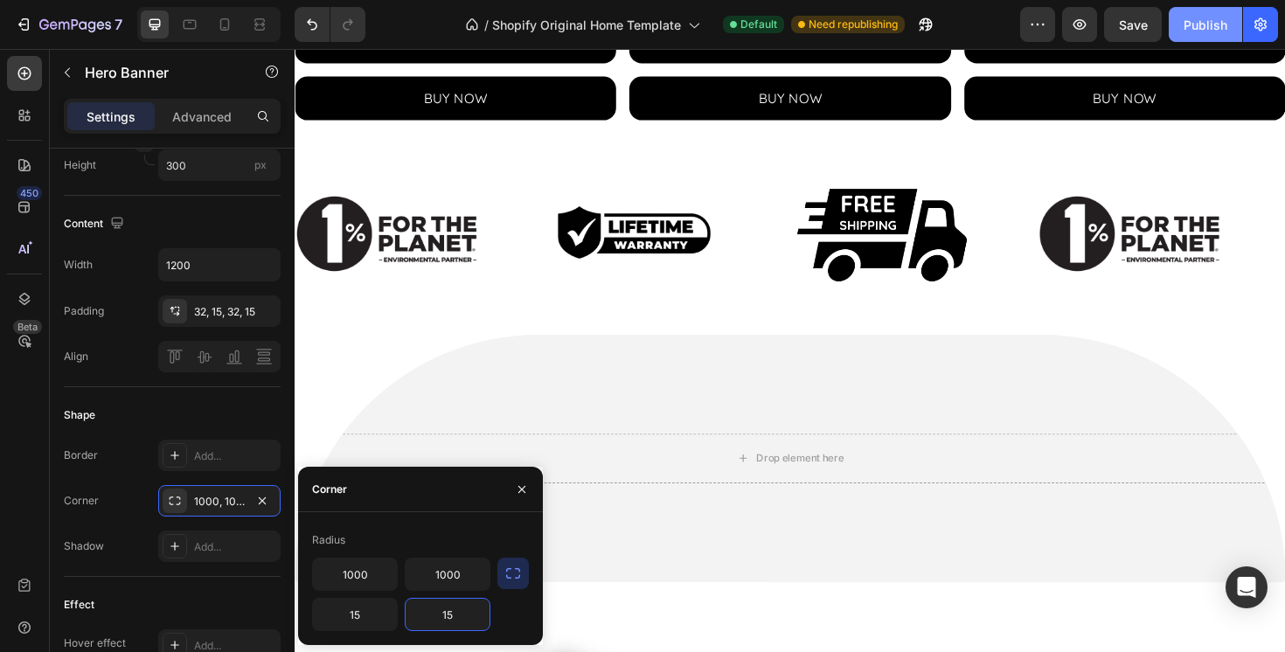
click at [1185, 14] on button "Publish" at bounding box center [1205, 24] width 73 height 35
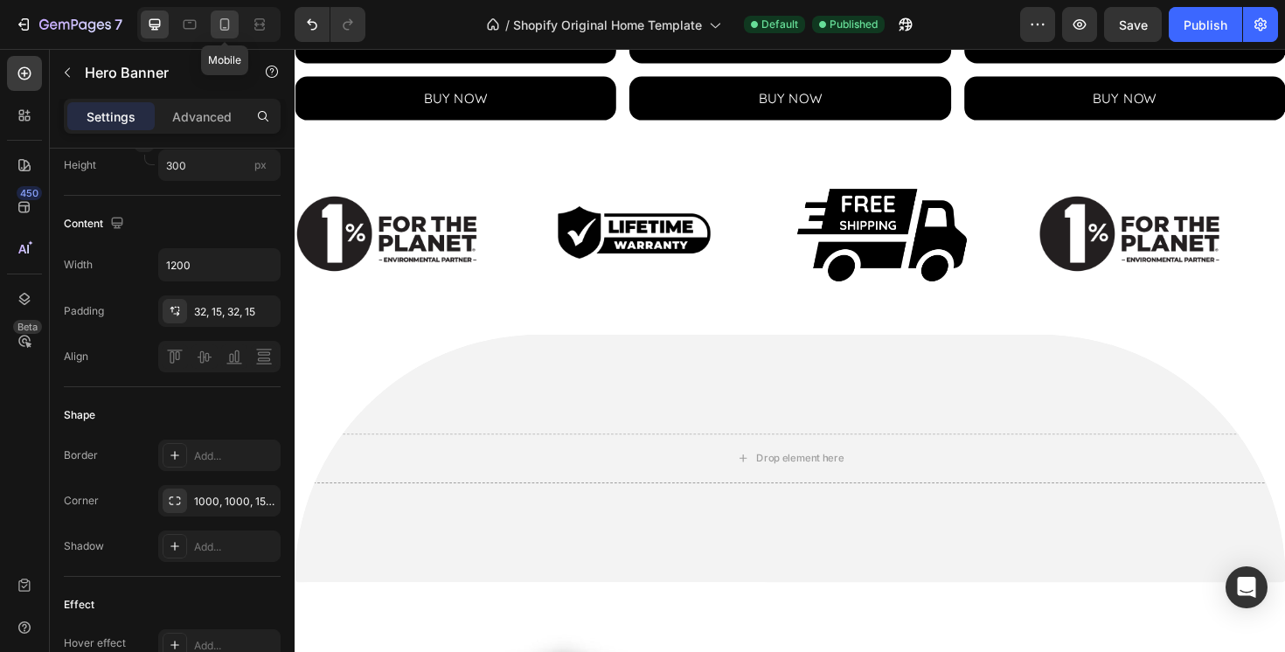
click at [220, 25] on icon at bounding box center [224, 24] width 17 height 17
type input "100%"
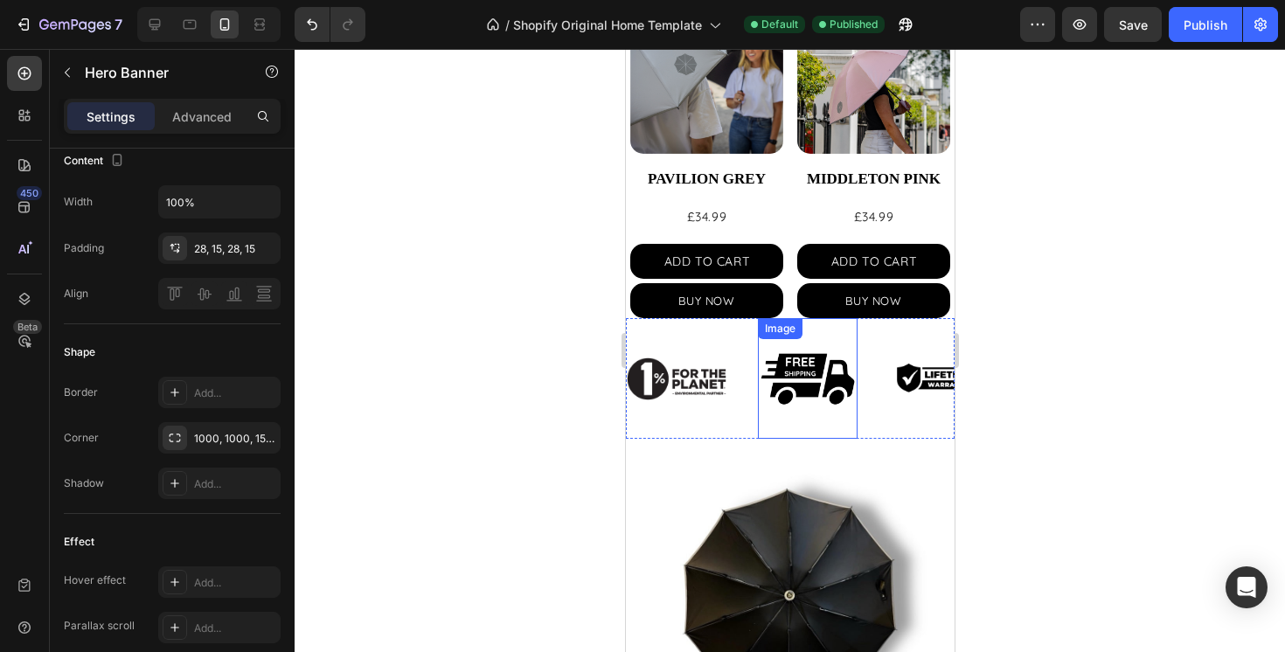
scroll to position [742, 0]
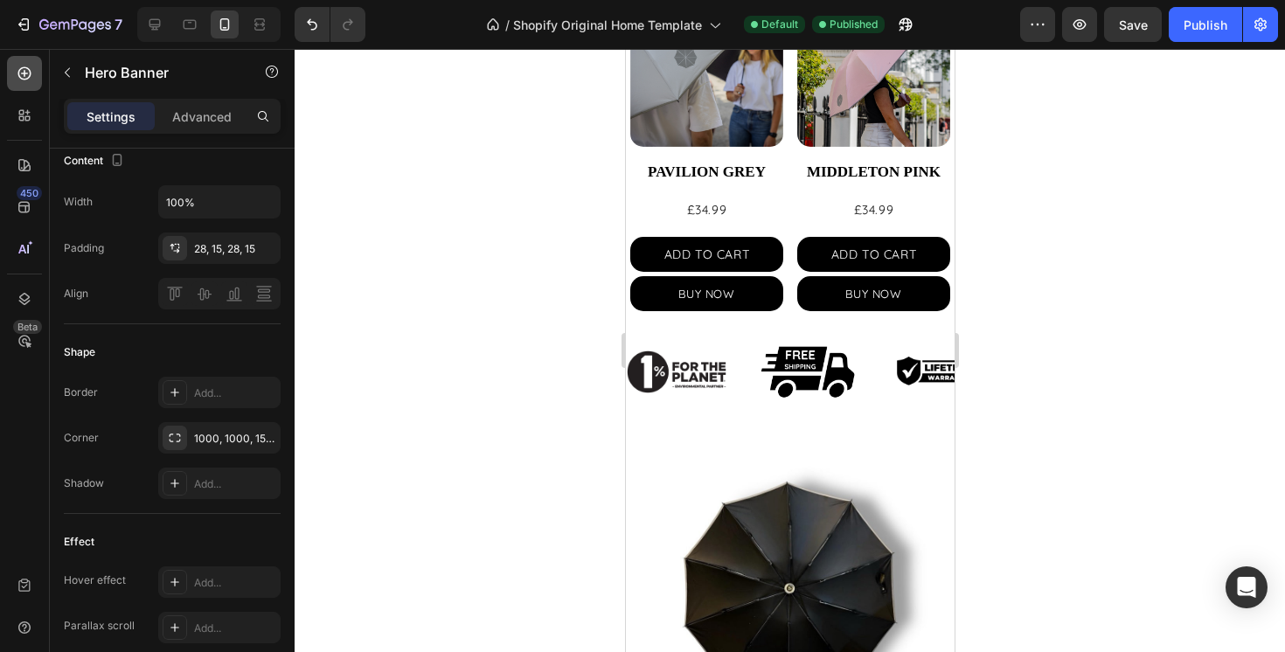
click at [21, 80] on icon at bounding box center [24, 73] width 17 height 17
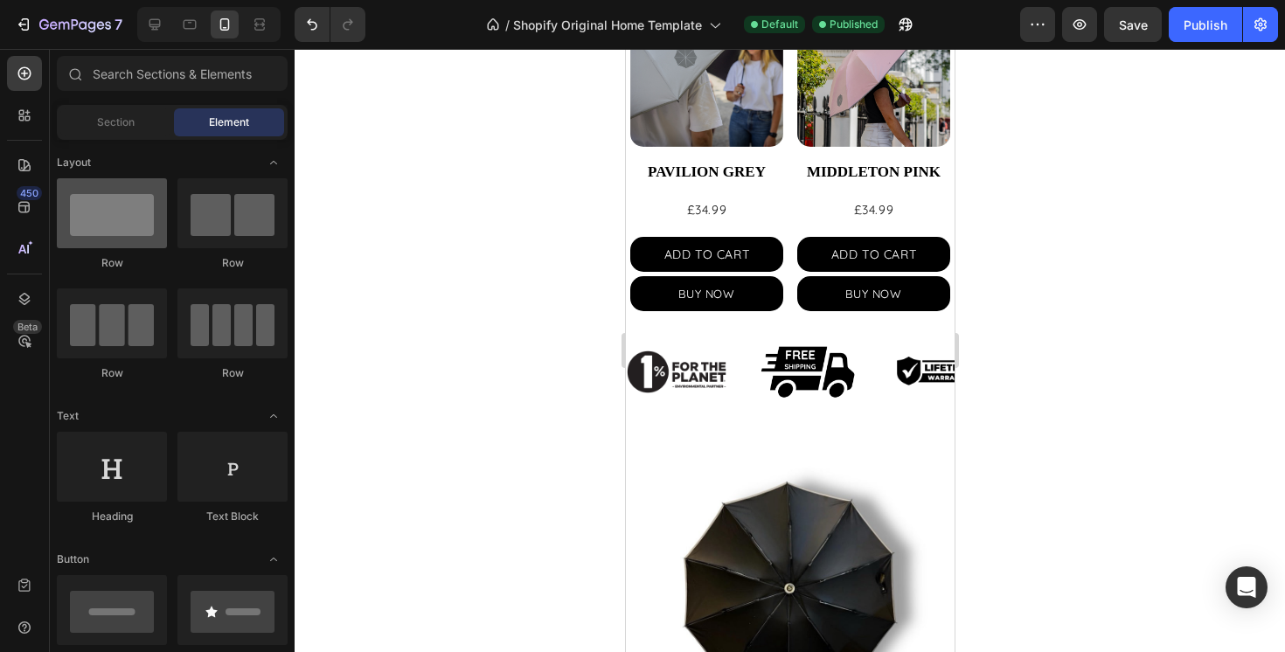
click at [109, 230] on div at bounding box center [112, 213] width 110 height 70
click at [110, 122] on span "Section" at bounding box center [116, 123] width 38 height 16
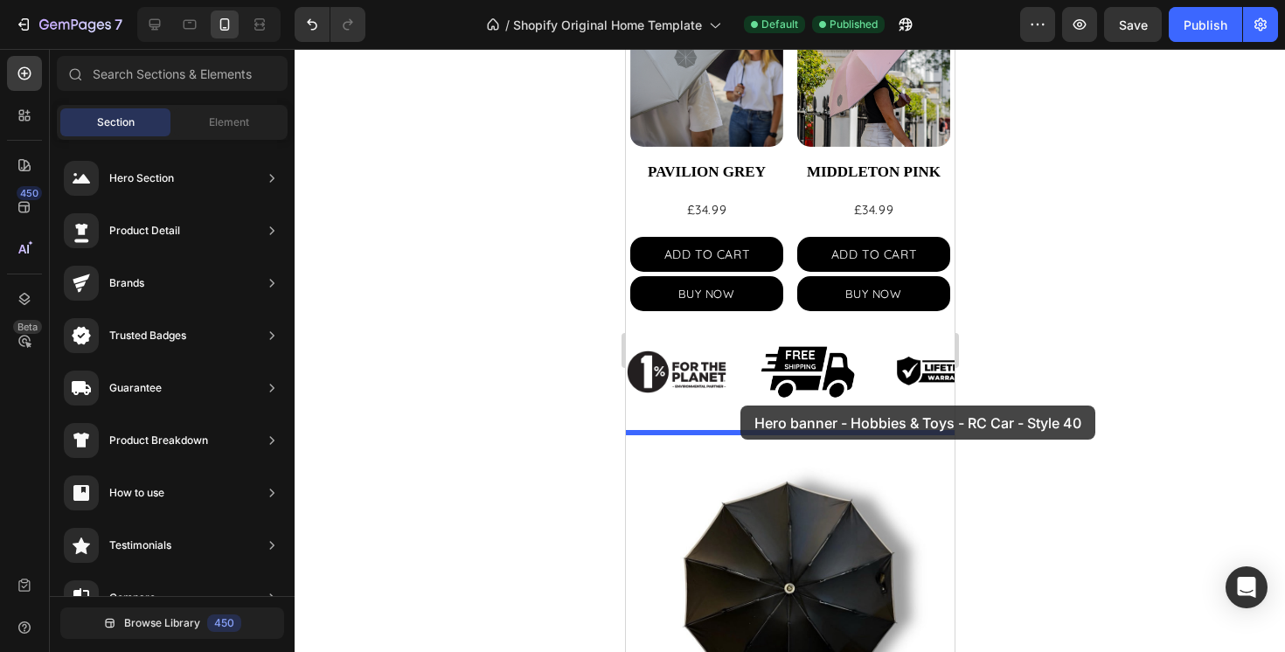
drag, startPoint x: 668, startPoint y: 351, endPoint x: 740, endPoint y: 406, distance: 90.4
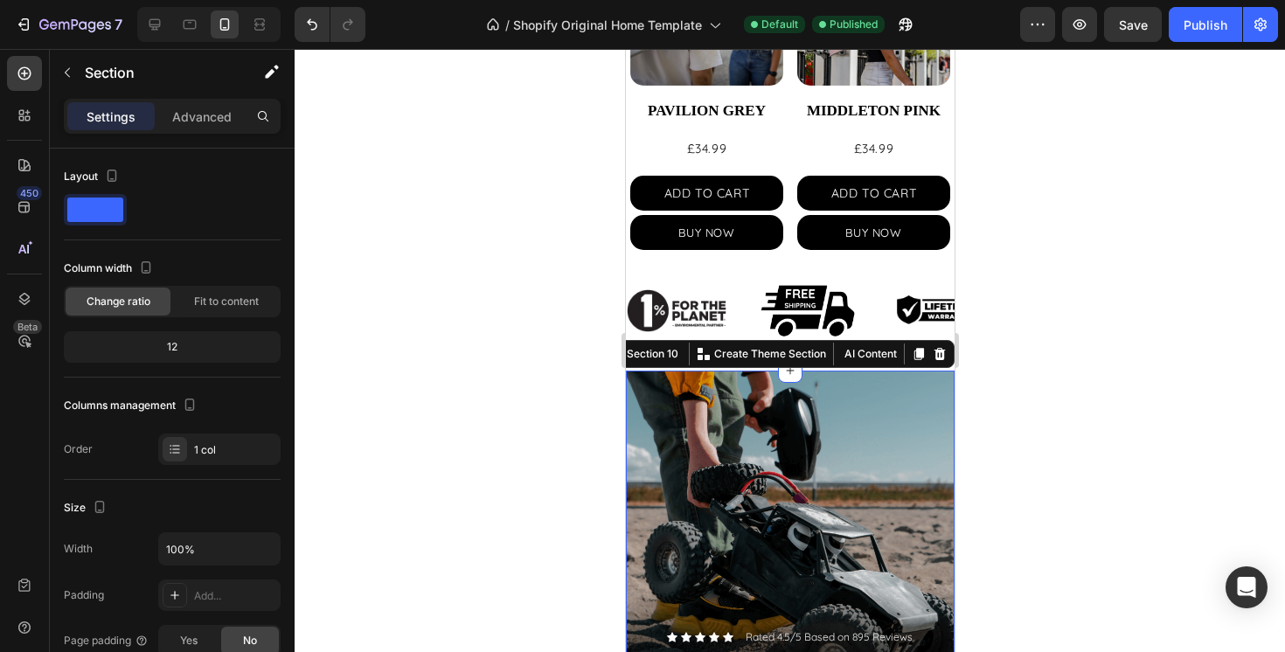
scroll to position [819, 0]
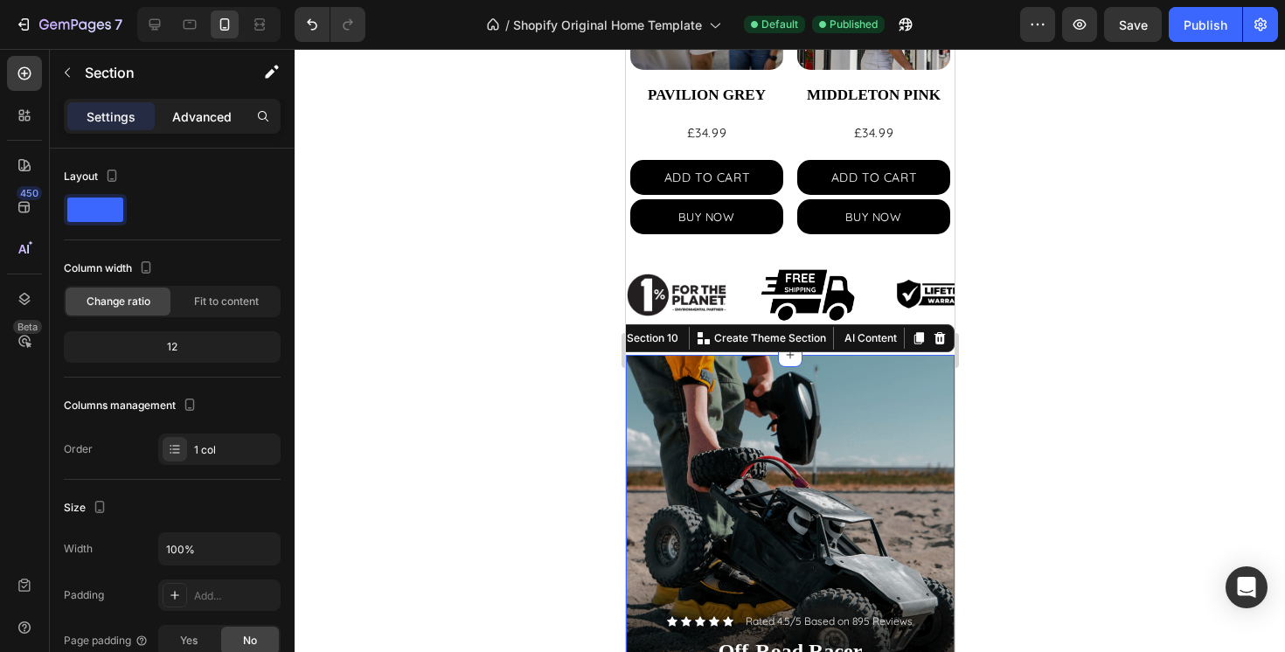
click at [210, 122] on p "Advanced" at bounding box center [201, 117] width 59 height 18
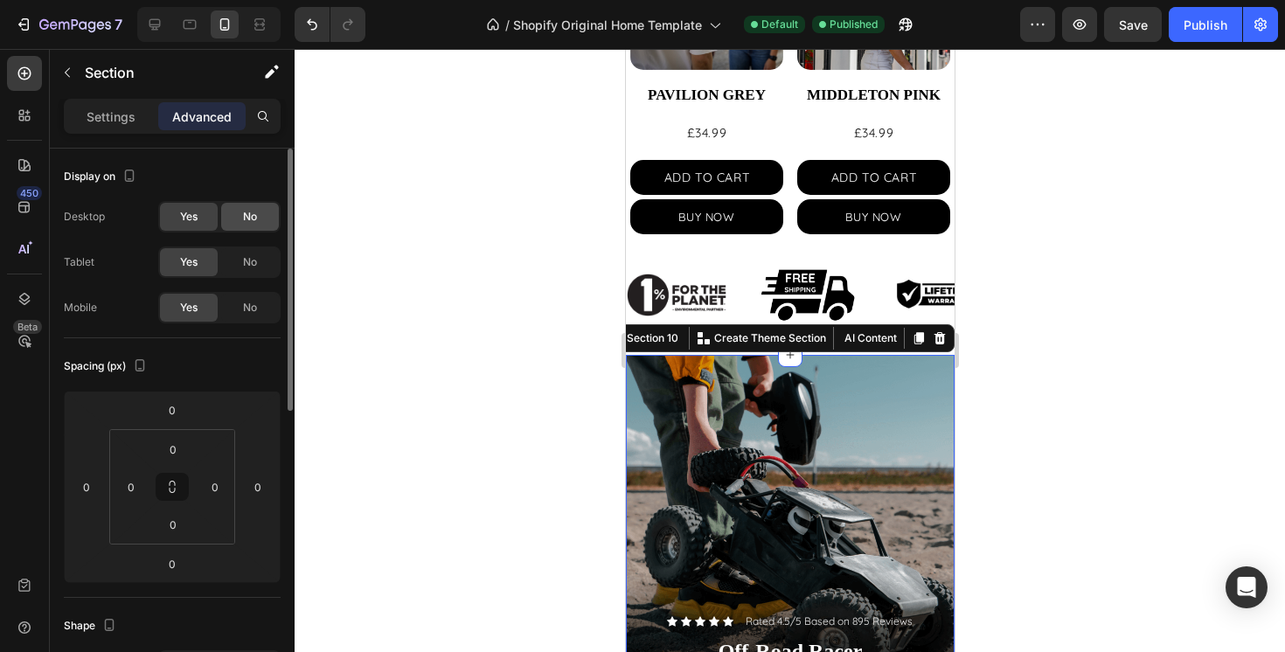
click at [249, 224] on span "No" at bounding box center [250, 217] width 14 height 16
click at [251, 252] on div "No" at bounding box center [250, 262] width 58 height 28
click at [679, 456] on div "Background Image" at bounding box center [789, 647] width 329 height 585
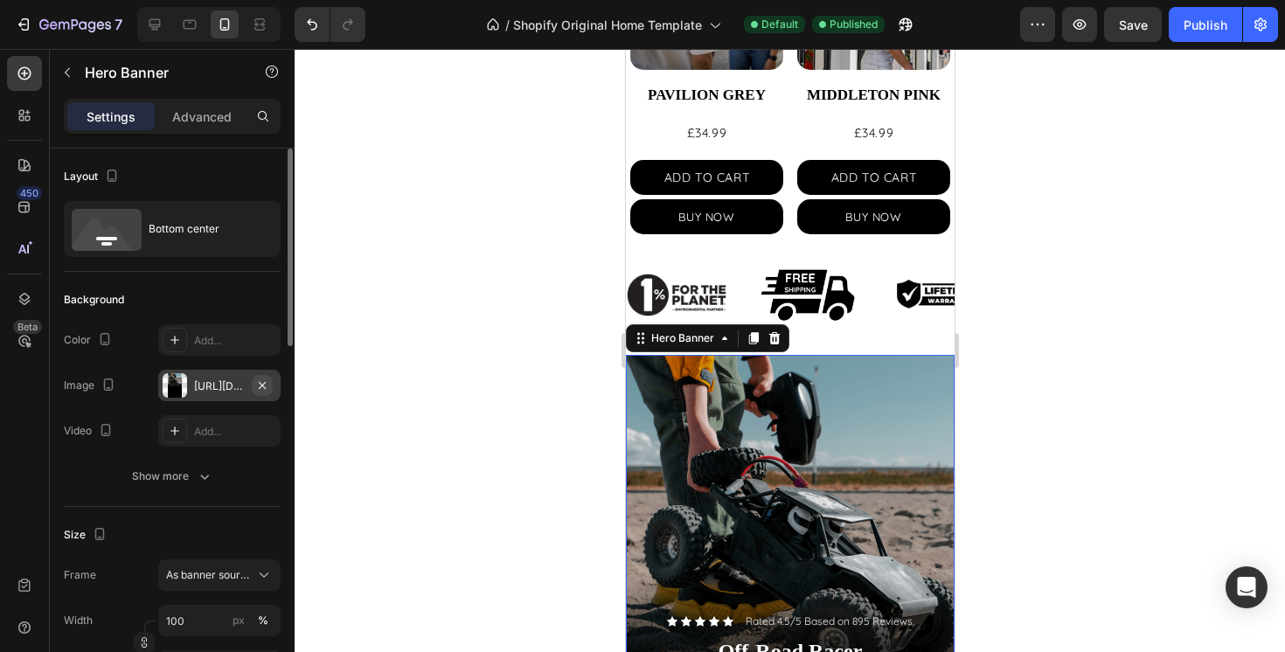
click at [264, 384] on icon "button" at bounding box center [262, 386] width 14 height 14
type input "Auto"
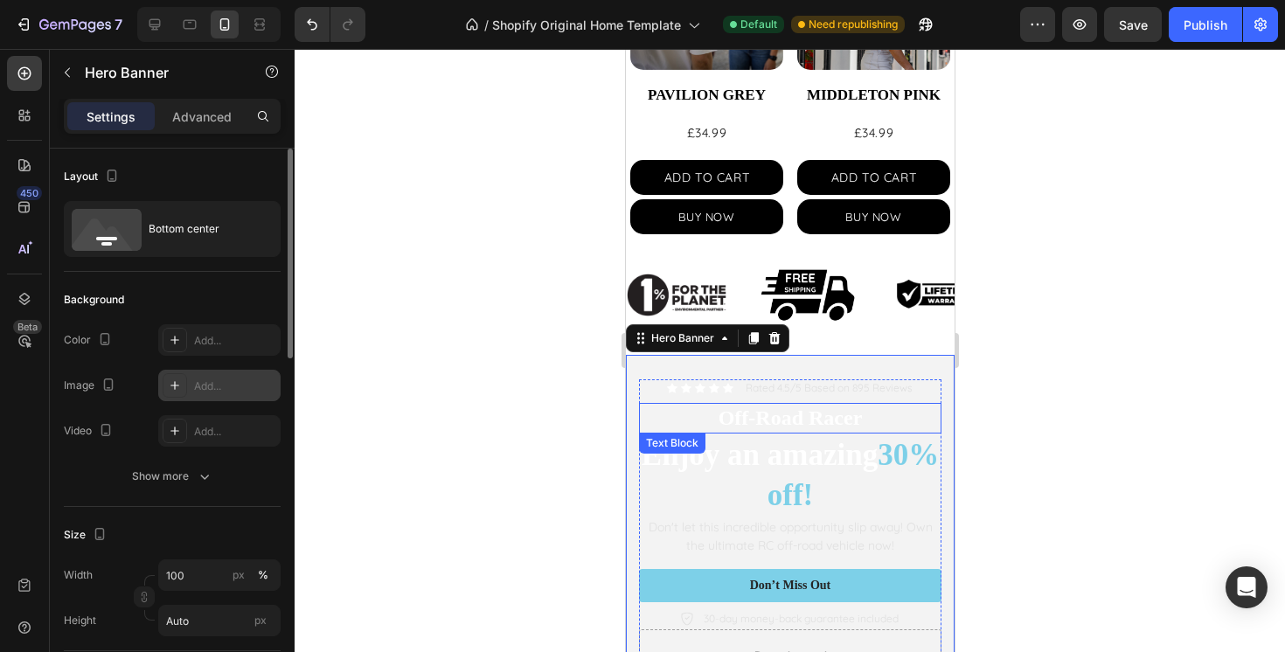
click at [236, 379] on div "Add..." at bounding box center [235, 387] width 82 height 16
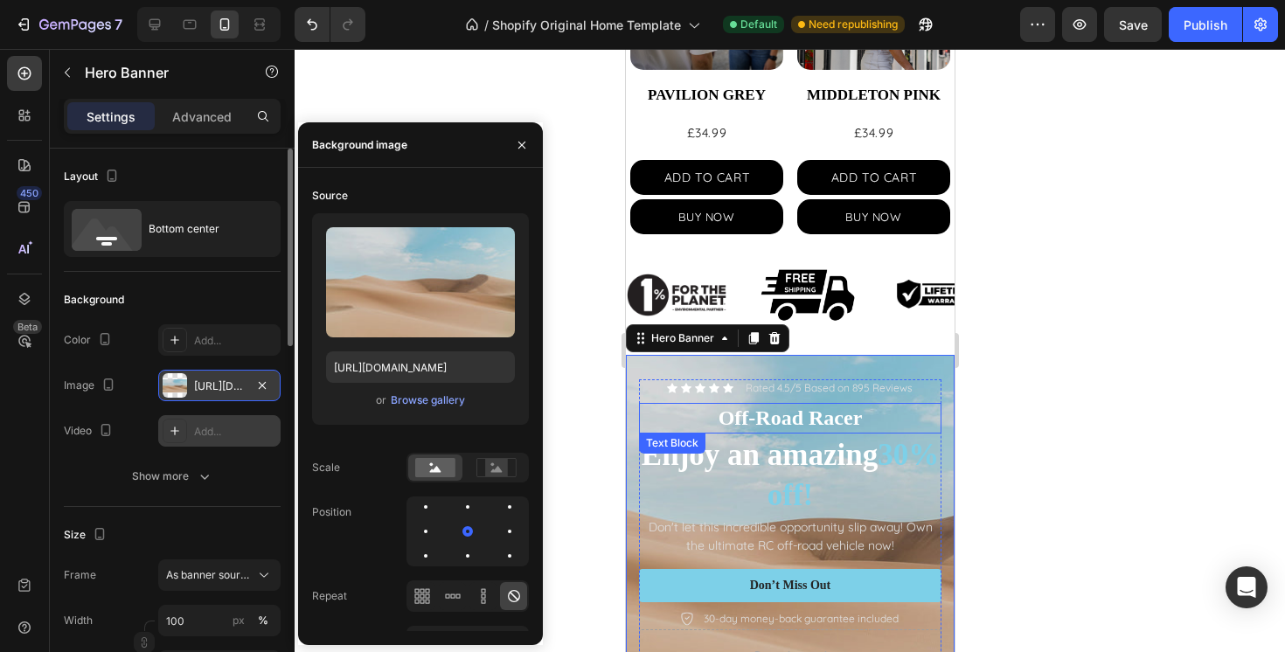
click at [192, 435] on div "Add..." at bounding box center [219, 430] width 122 height 31
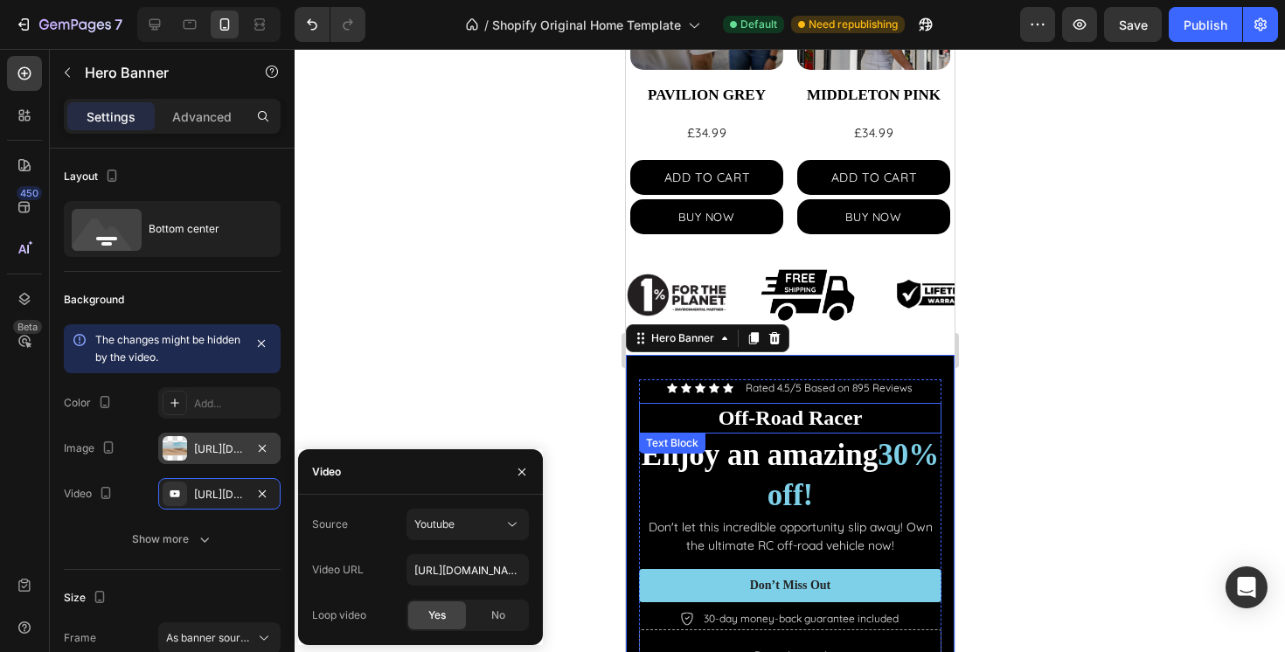
click at [273, 452] on div "https://cdn.shopify.com/s/files/1/2005/9307/files/background_settings.jpg" at bounding box center [219, 448] width 122 height 31
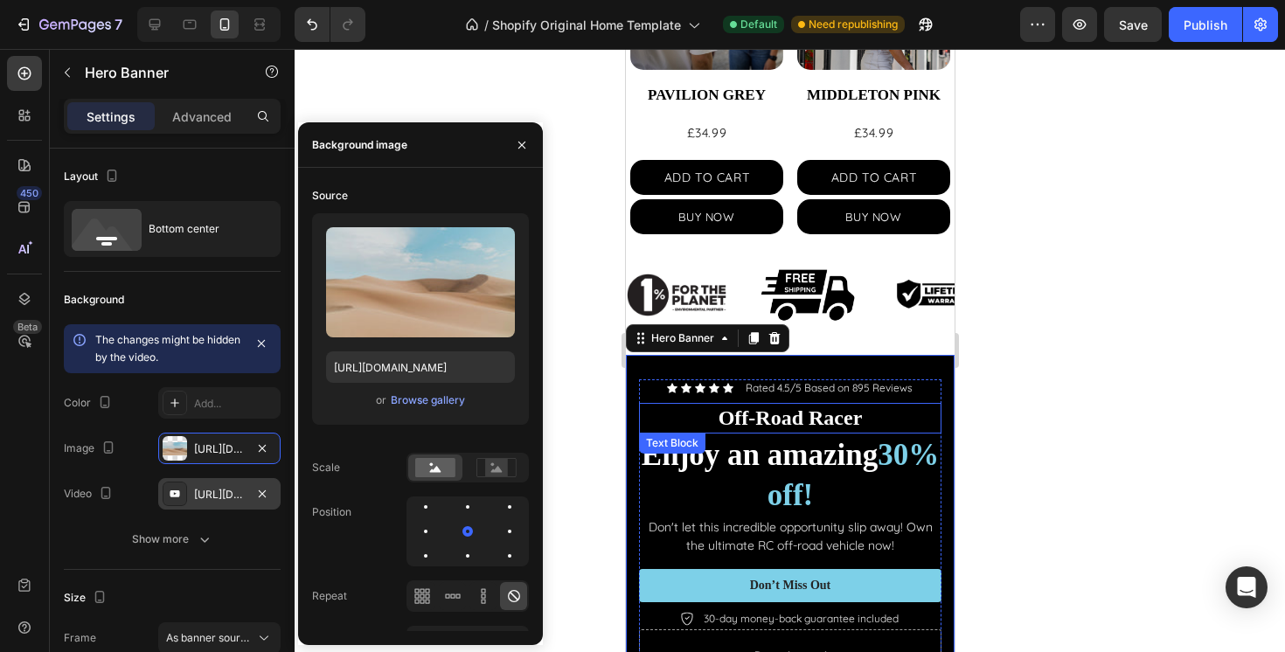
click at [228, 493] on div "https://youtu.be/KOxfzBp72uk" at bounding box center [219, 495] width 51 height 16
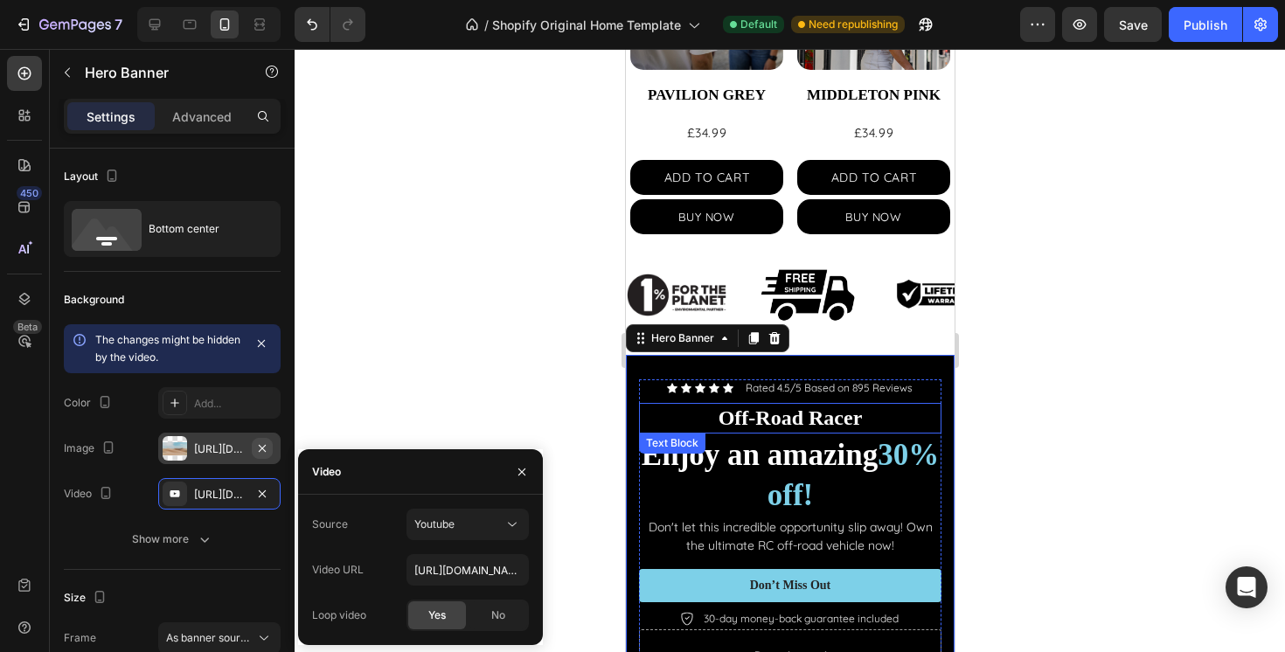
click at [268, 448] on icon "button" at bounding box center [262, 449] width 14 height 14
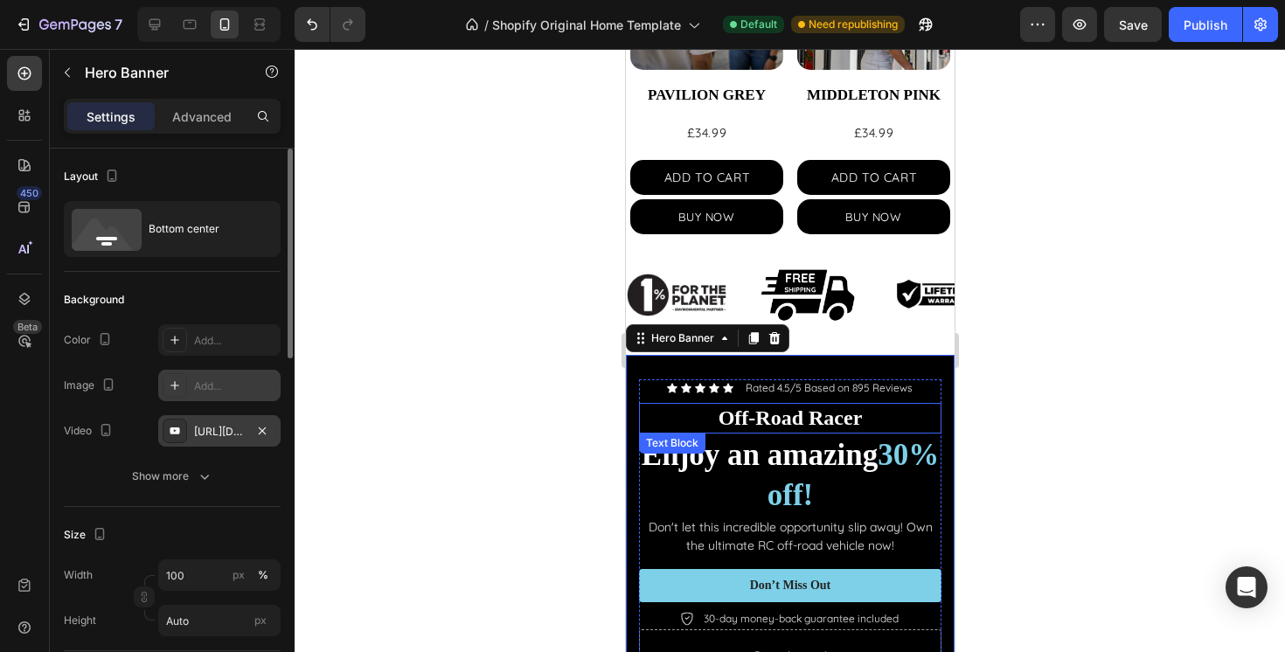
click at [247, 431] on div "https://youtu.be/KOxfzBp72uk" at bounding box center [219, 430] width 122 height 31
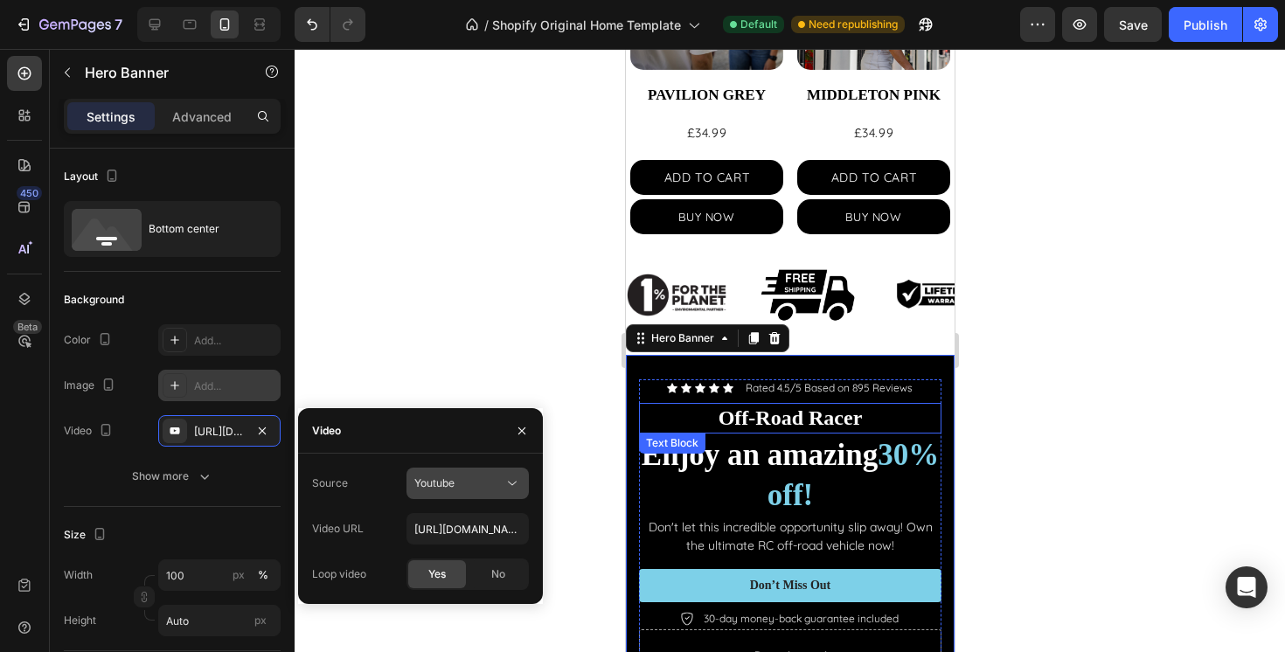
click at [474, 474] on button "Youtube" at bounding box center [468, 483] width 122 height 31
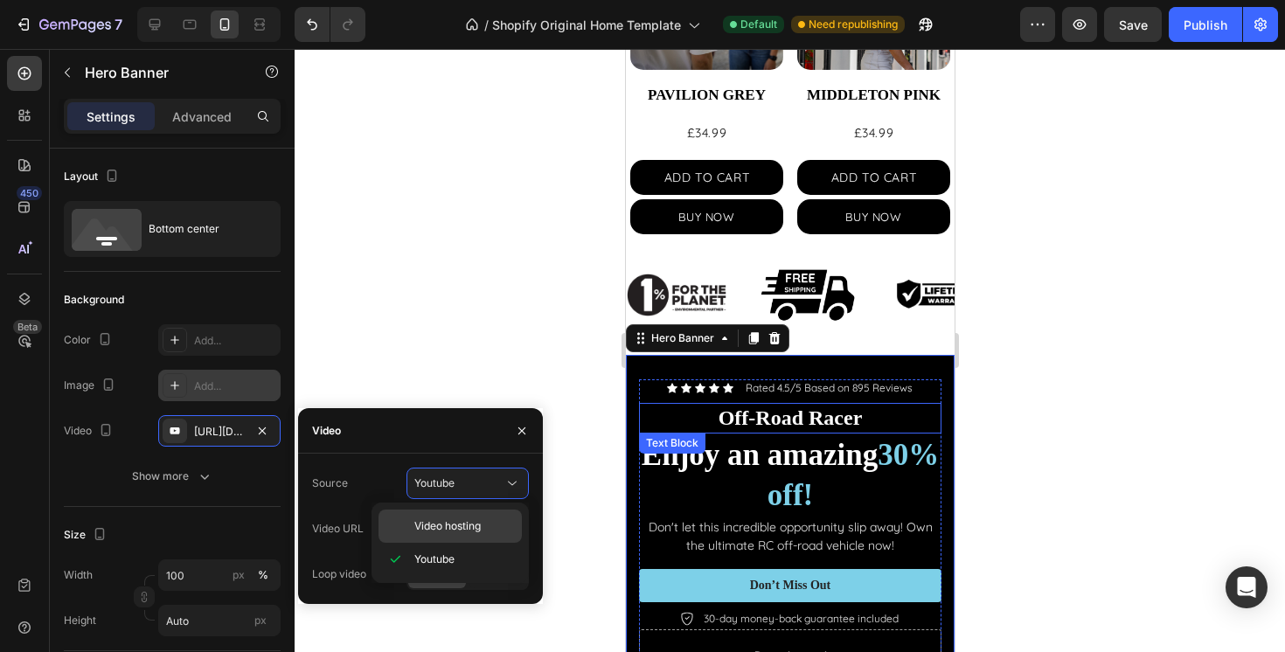
click at [452, 534] on div "Video hosting" at bounding box center [450, 526] width 143 height 33
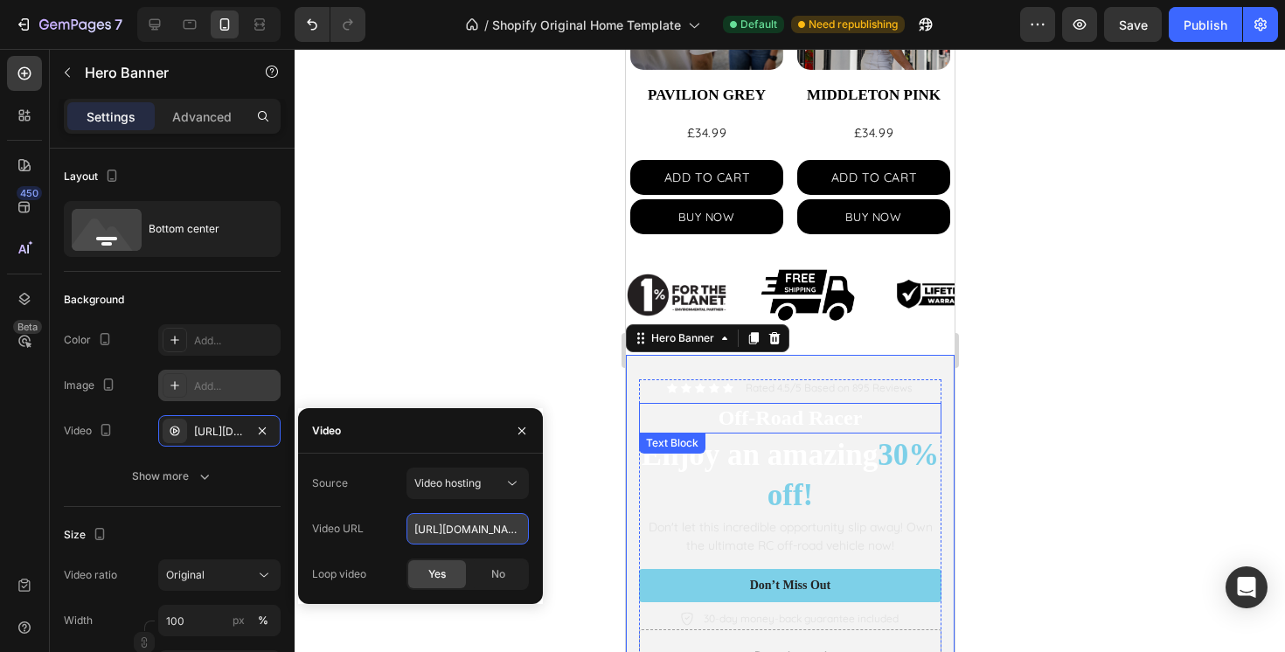
click at [457, 529] on input "https://cdn.shopify.com/videos/c/o/v/92a407d4e0c94a288eb54cac18c387dc.mp4" at bounding box center [468, 528] width 122 height 31
paste input "3175c99d3c9e4e82ab3e1b04644ea749.mov"
type input "https://cdn.shopify.com/videos/c/o/v/3175c99d3c9e4e82ab3e1b04644ea749.mov"
click at [220, 515] on div "Size Video ratio Original Width 100 px % Height Auto px" at bounding box center [172, 602] width 217 height 190
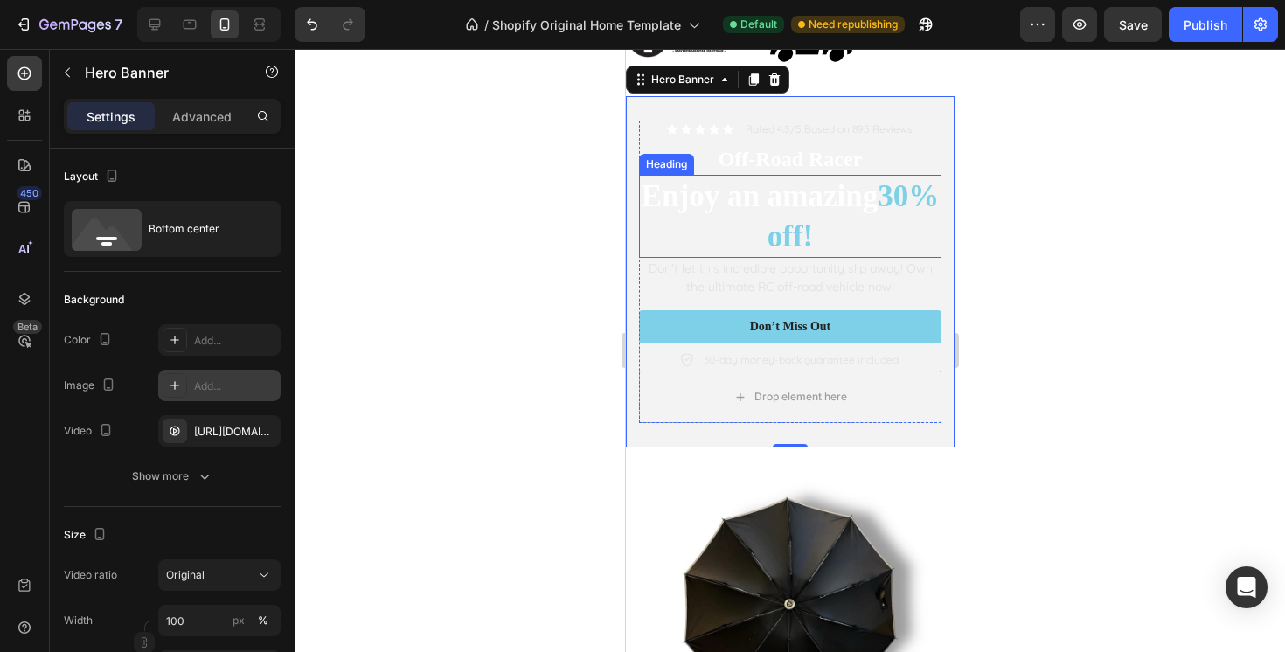
scroll to position [1037, 0]
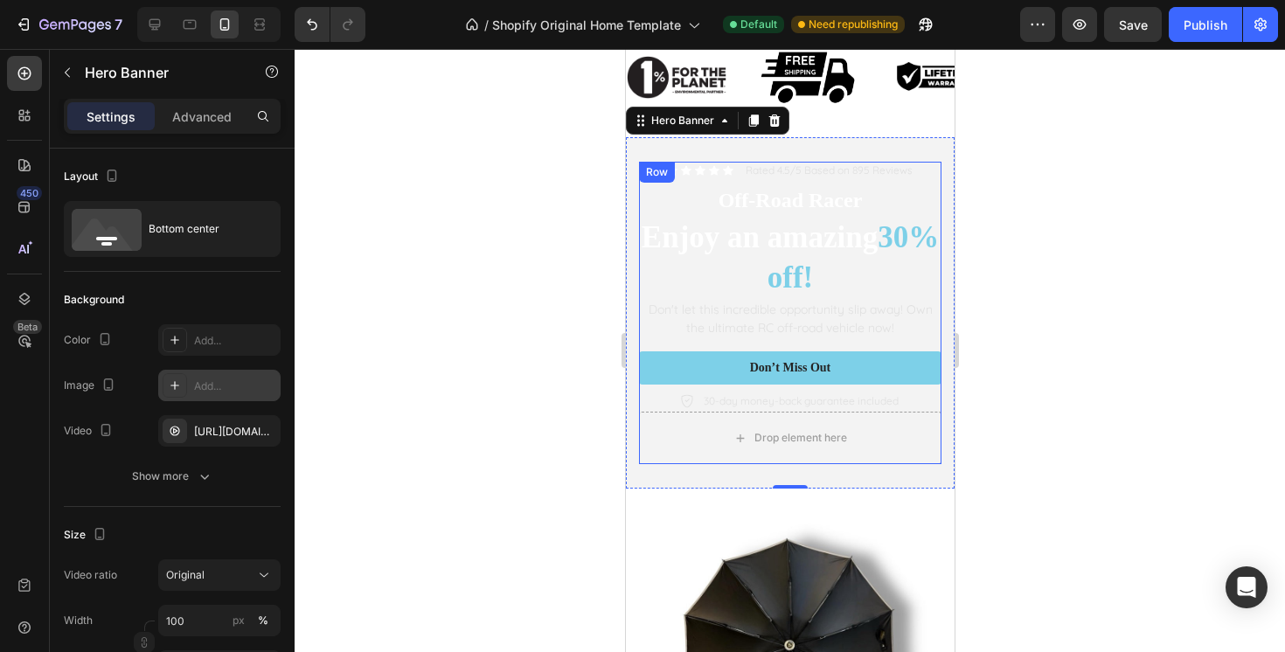
click at [925, 343] on div "Icon Icon Icon Icon Icon Icon List Rated 4.5/5 Based on 895 Reviews Text Block …" at bounding box center [789, 287] width 303 height 250
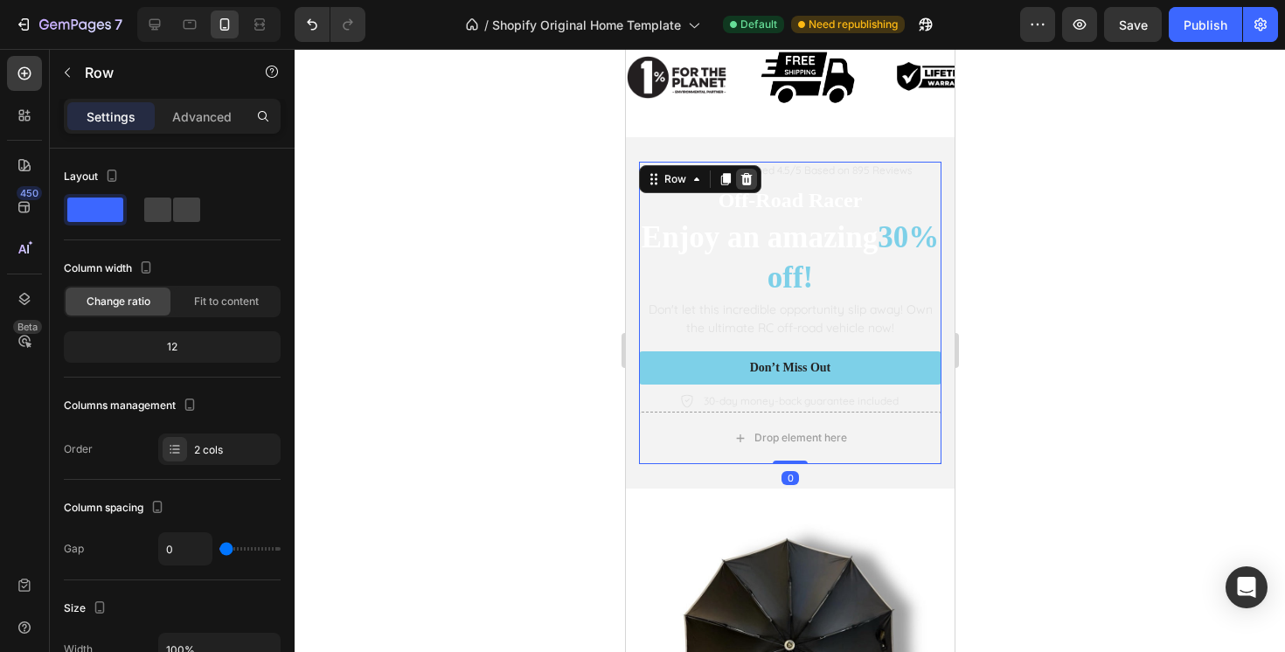
click at [745, 180] on icon at bounding box center [746, 179] width 11 height 12
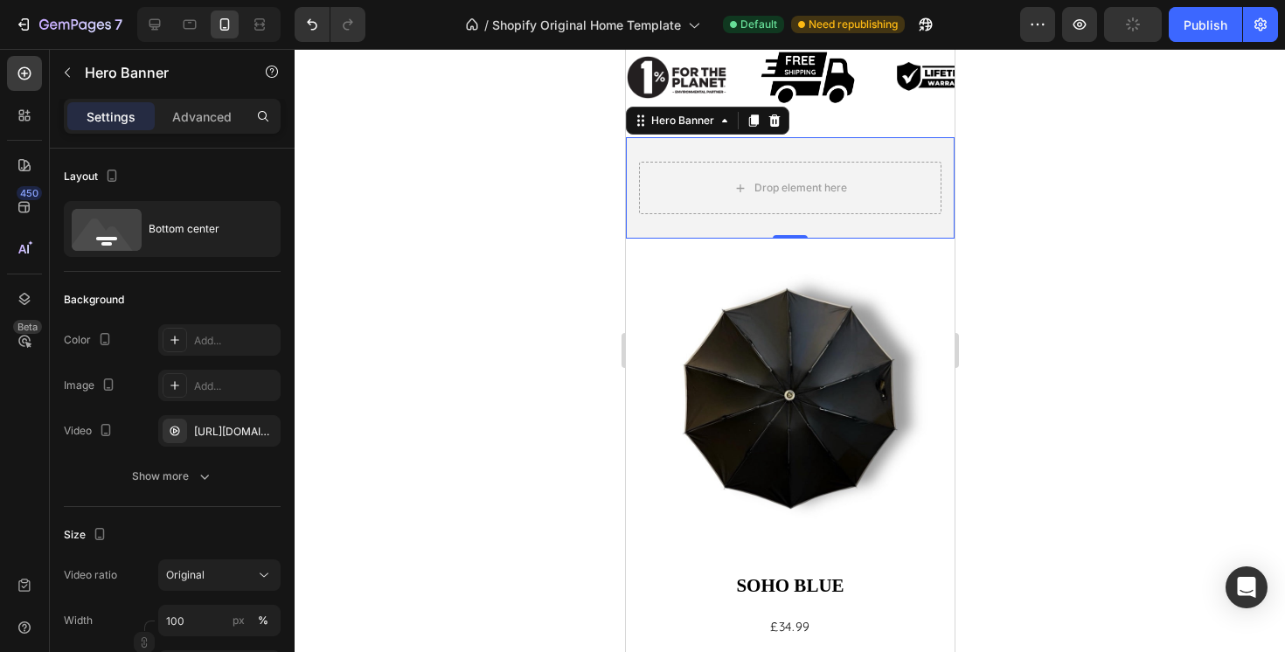
click at [635, 148] on div "Drop element here" at bounding box center [789, 187] width 329 height 101
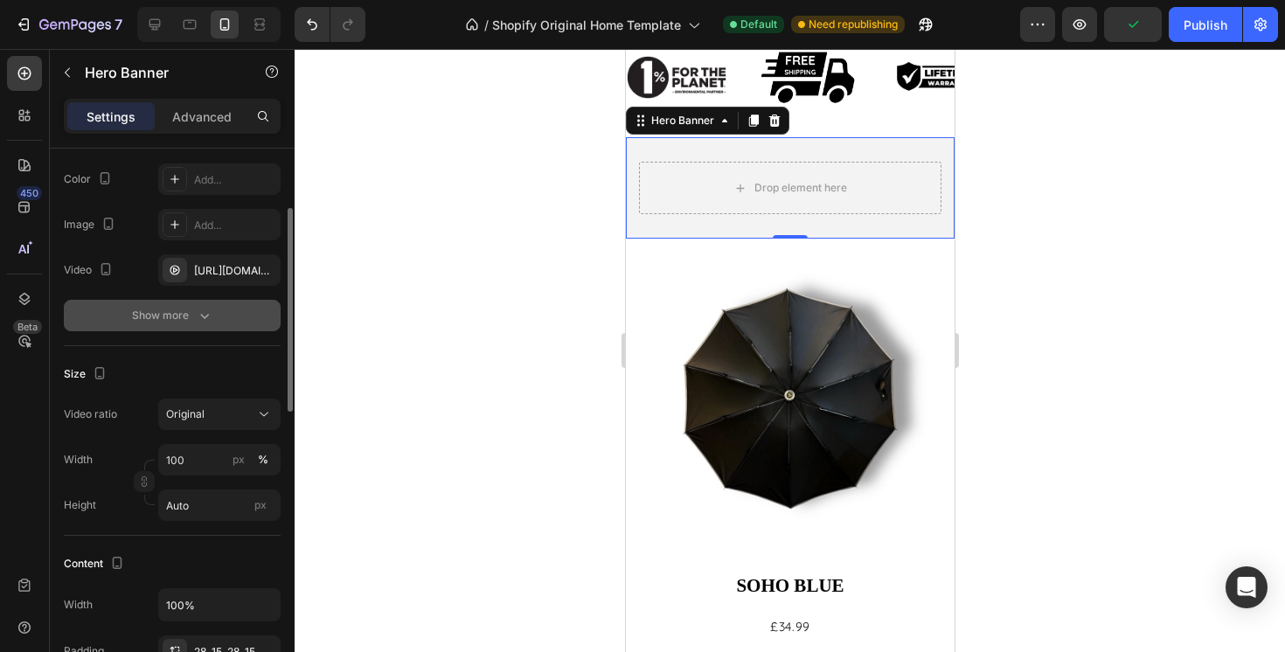
scroll to position [163, 0]
click at [214, 503] on input "Auto" at bounding box center [219, 503] width 122 height 31
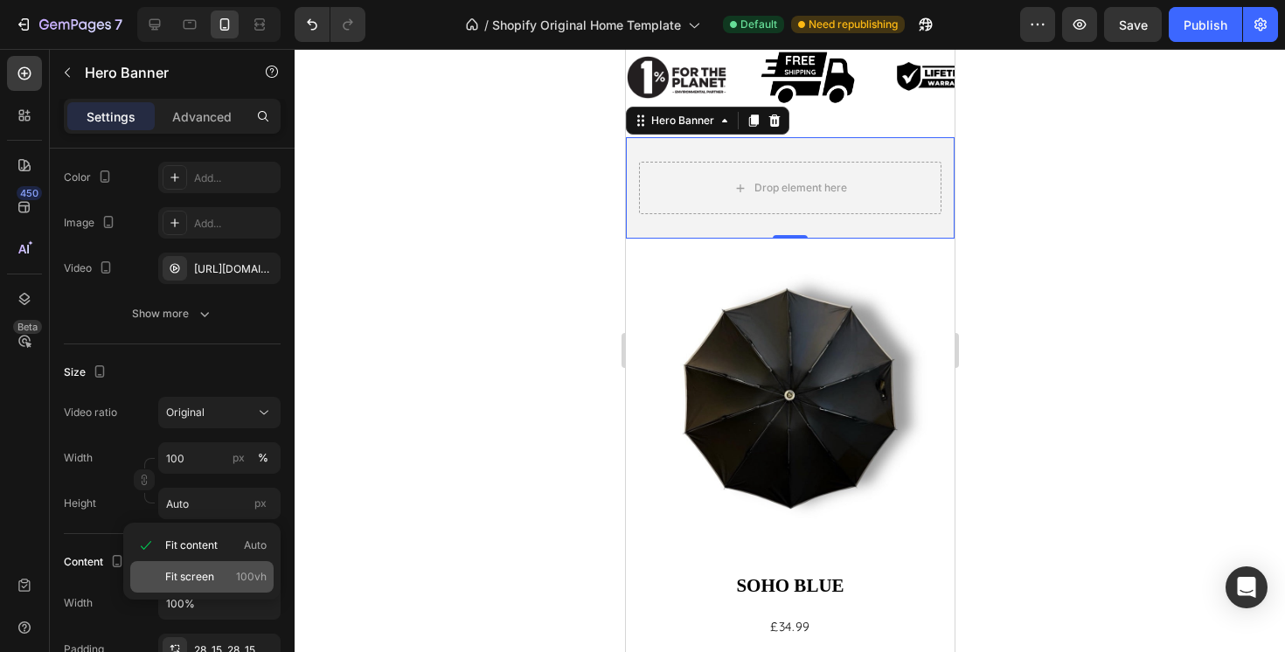
click at [213, 574] on span "Fit screen" at bounding box center [189, 577] width 49 height 16
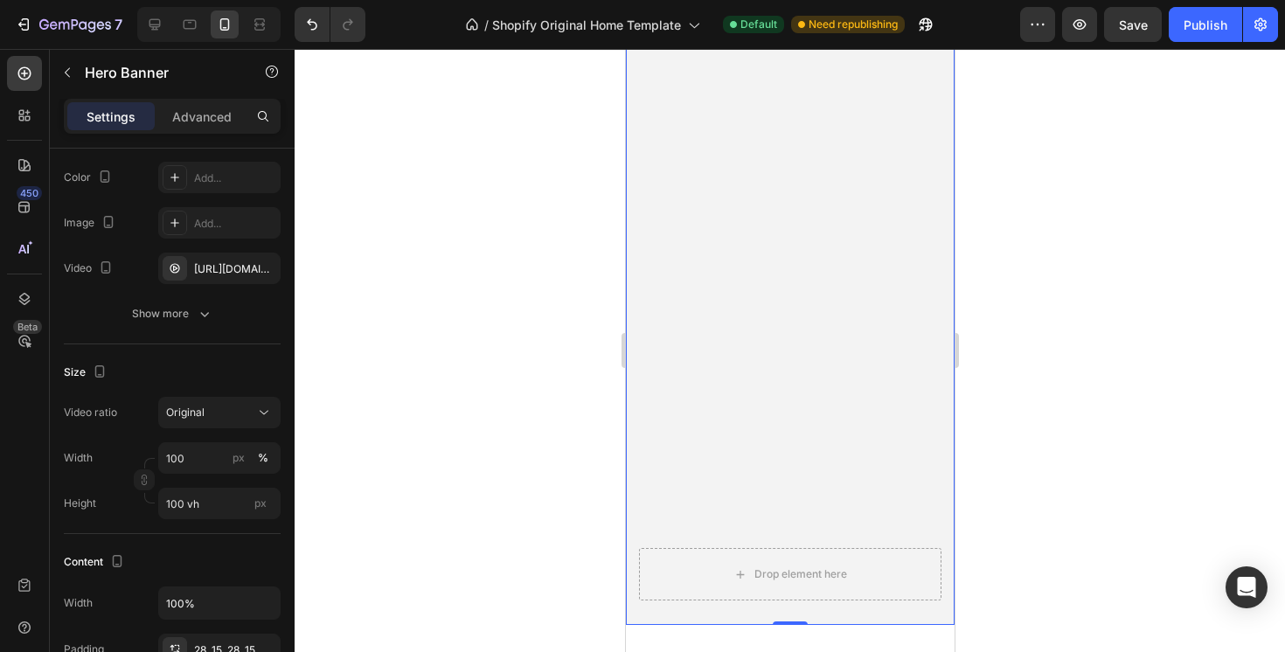
scroll to position [1170, 0]
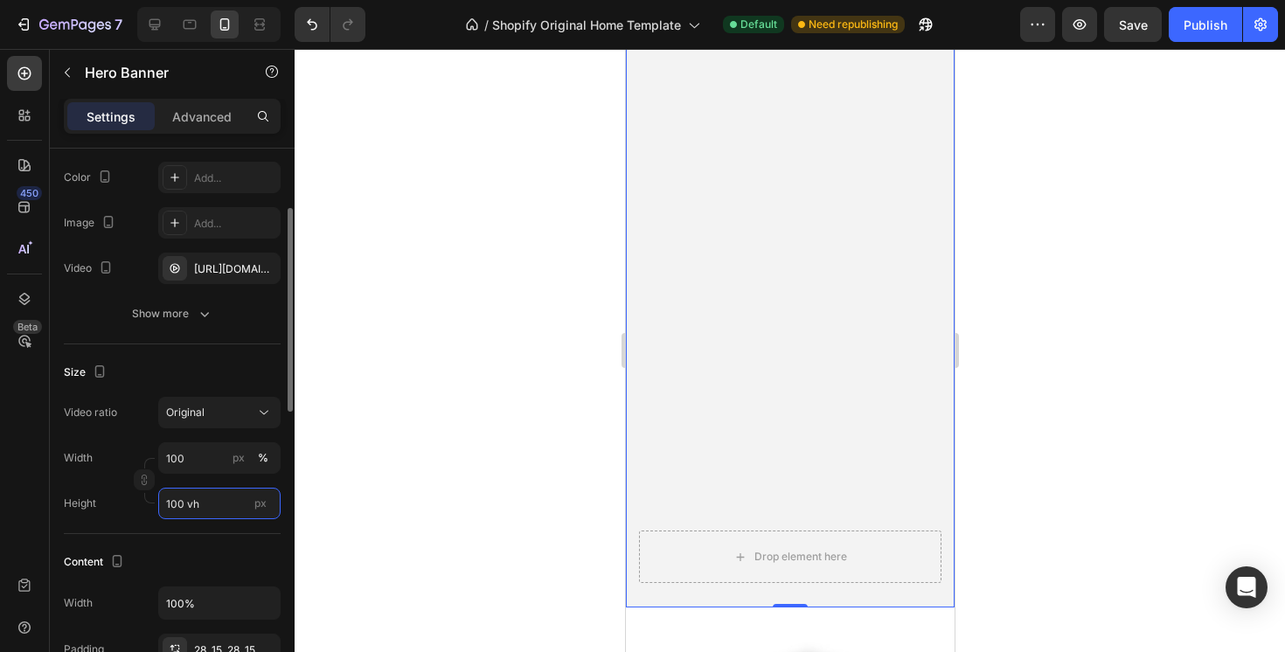
click at [210, 504] on input "100 vh" at bounding box center [219, 503] width 122 height 31
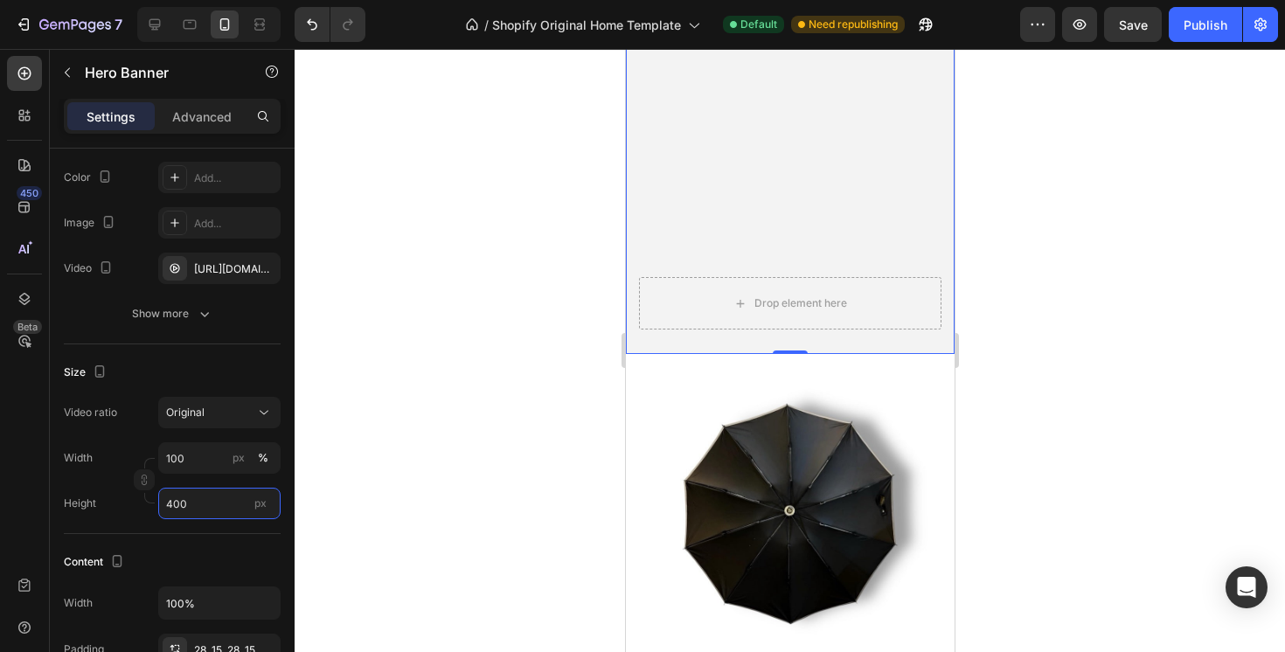
scroll to position [1093, 0]
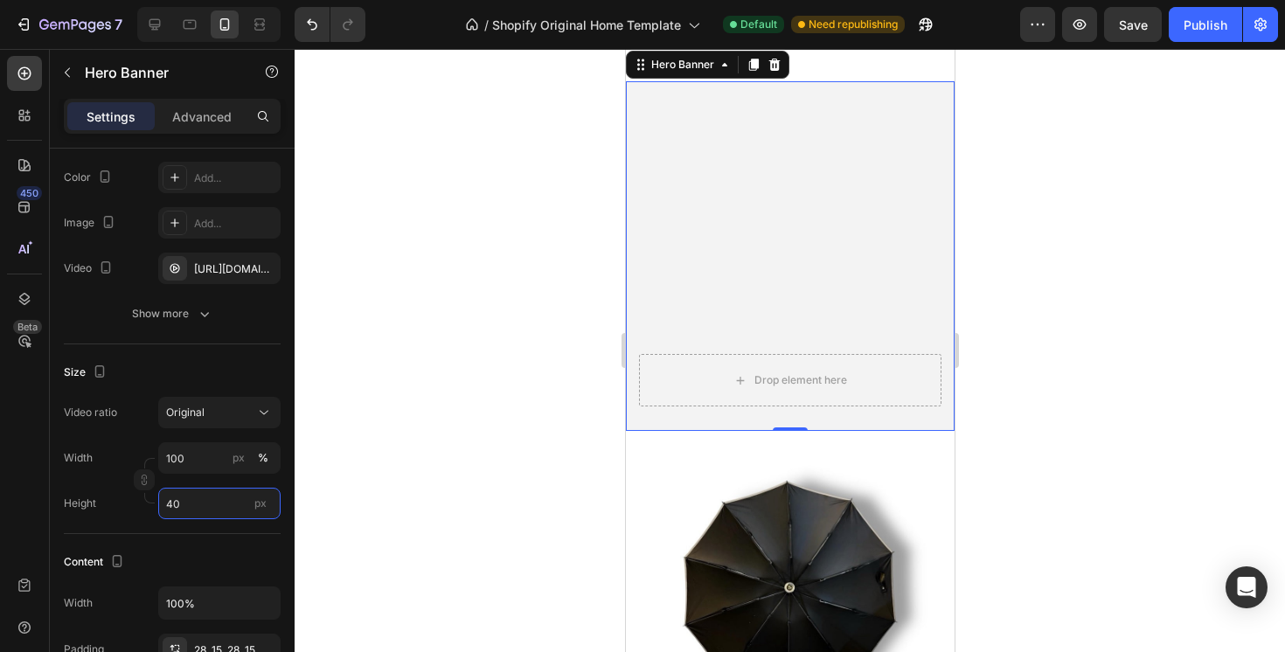
type input "4"
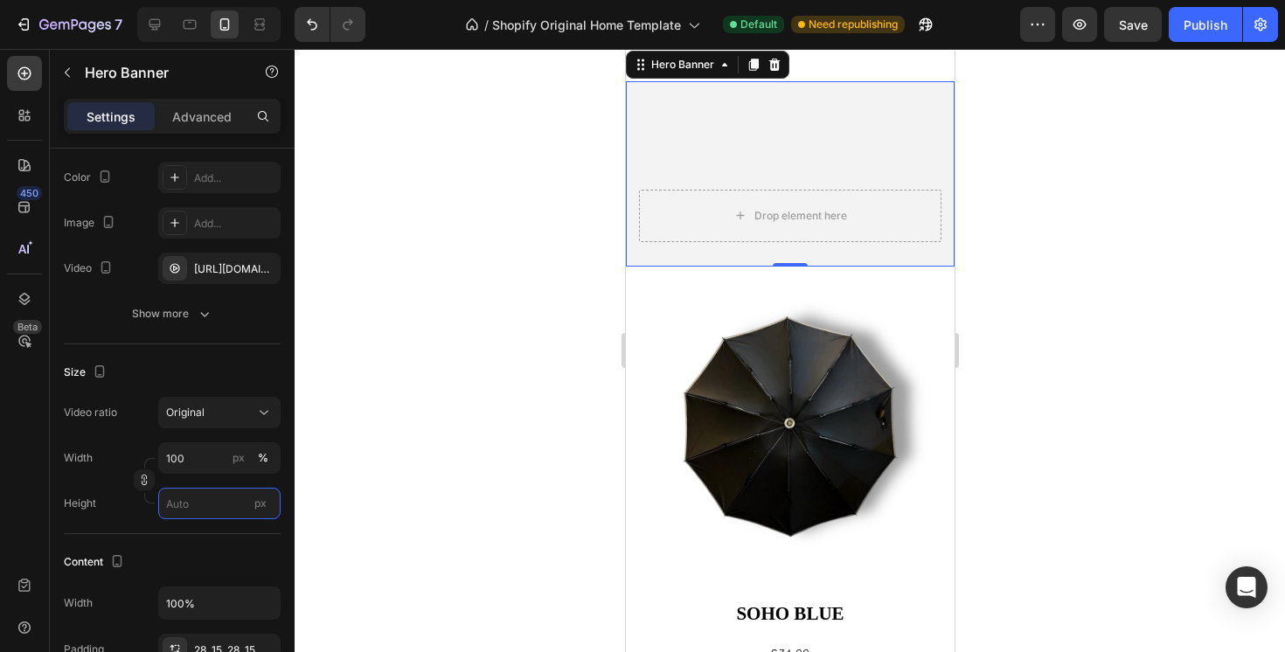
type input "5"
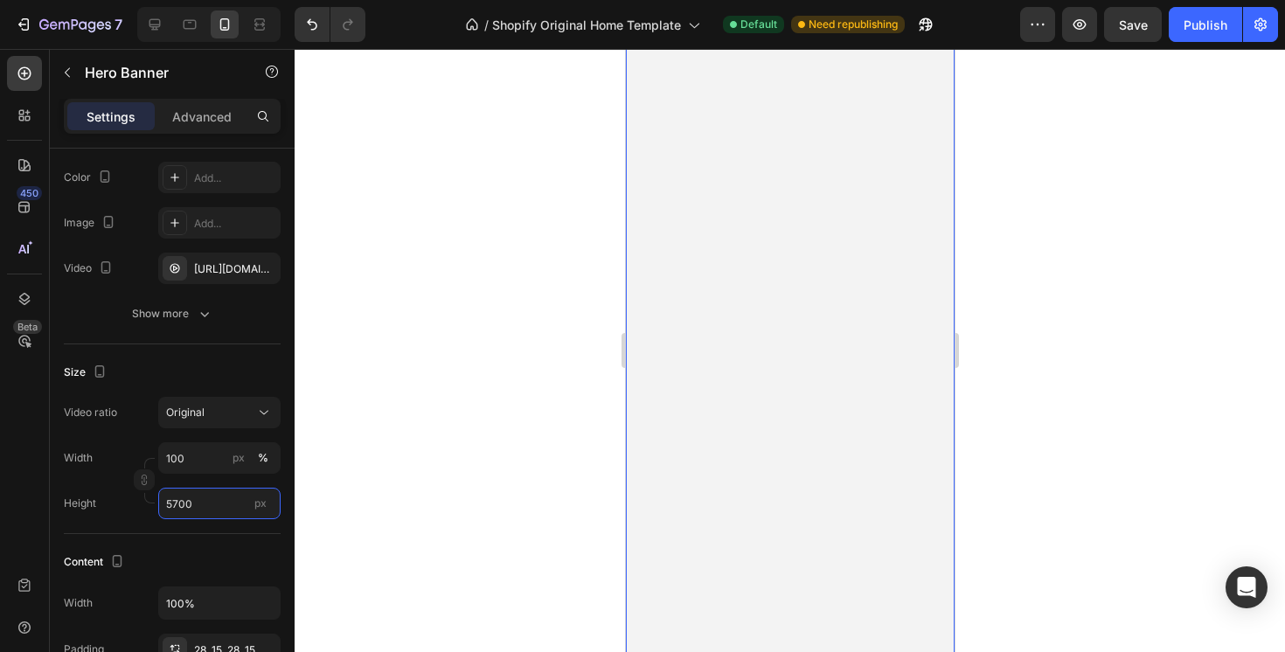
scroll to position [2117, 0]
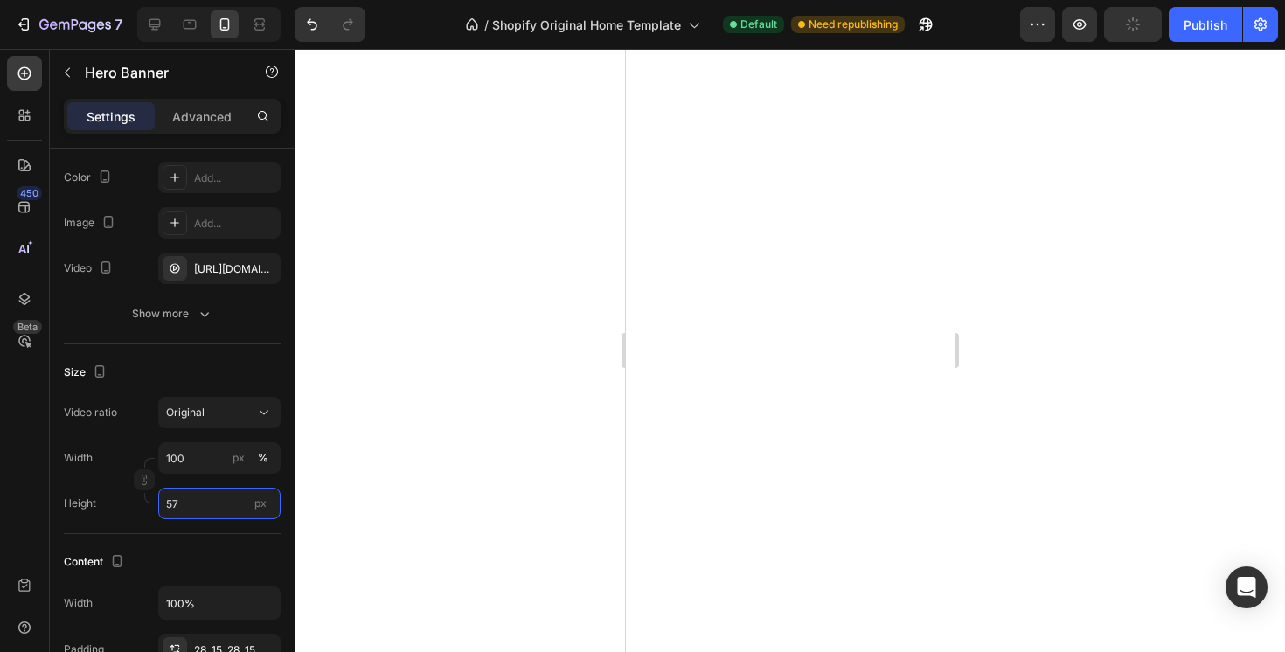
type input "5"
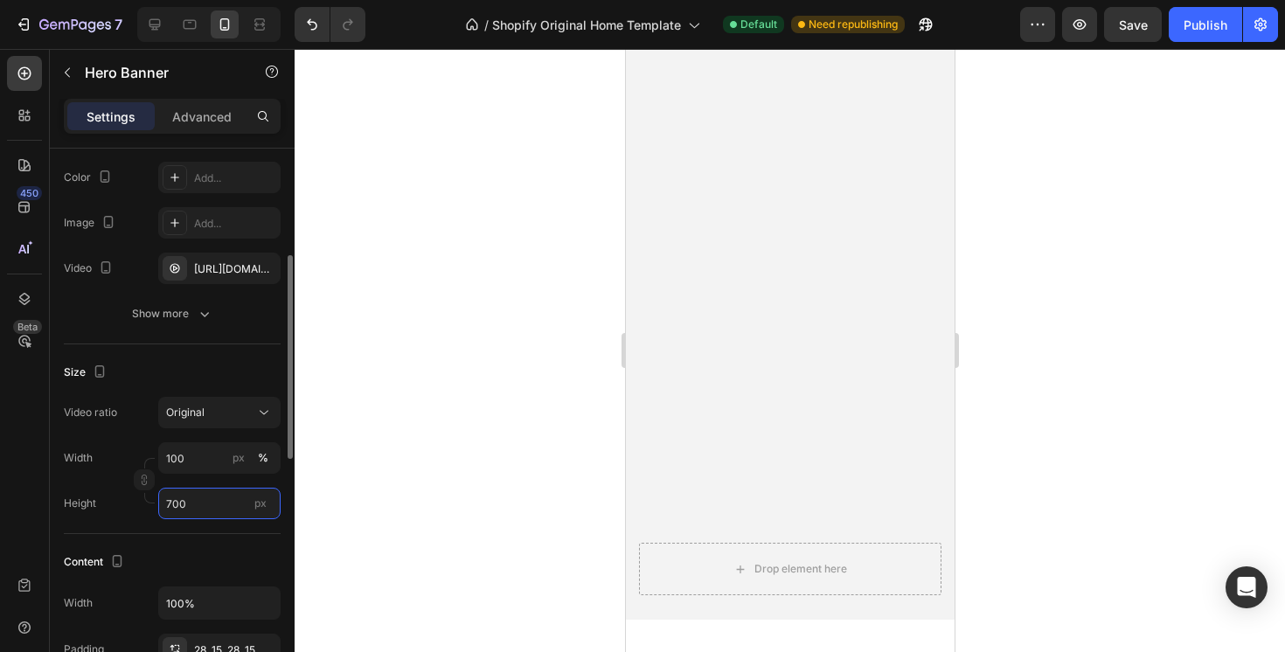
scroll to position [414, 0]
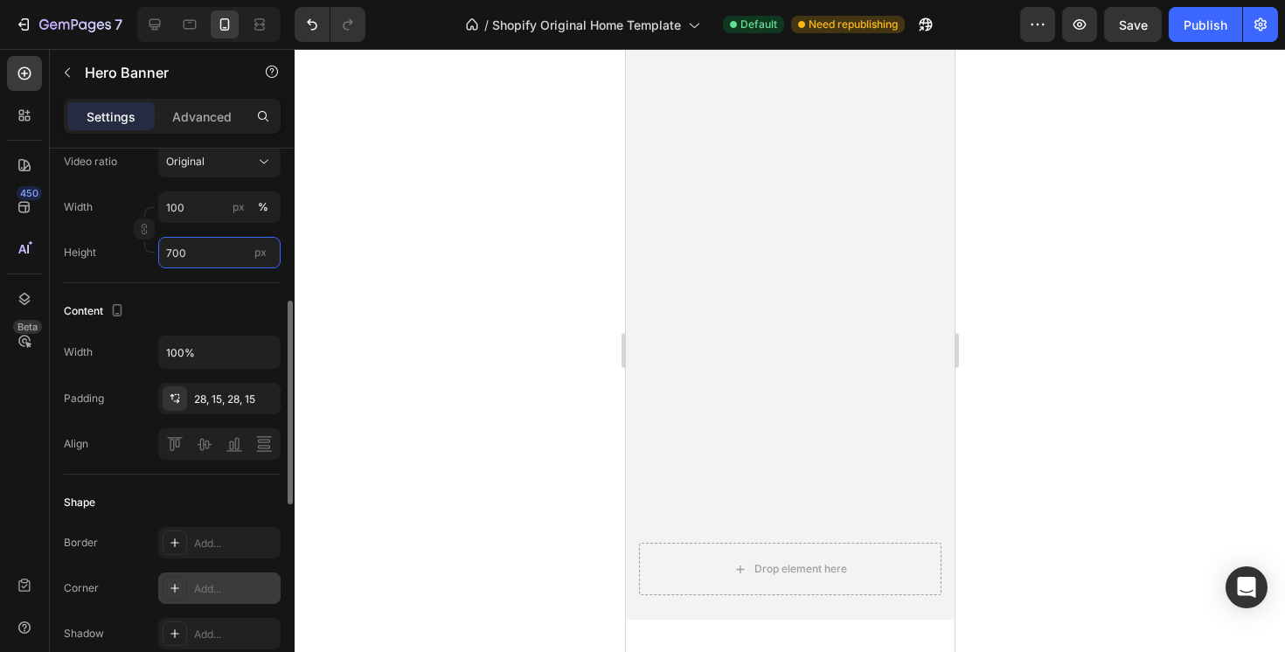
type input "700"
click at [209, 594] on div "Add..." at bounding box center [235, 589] width 82 height 16
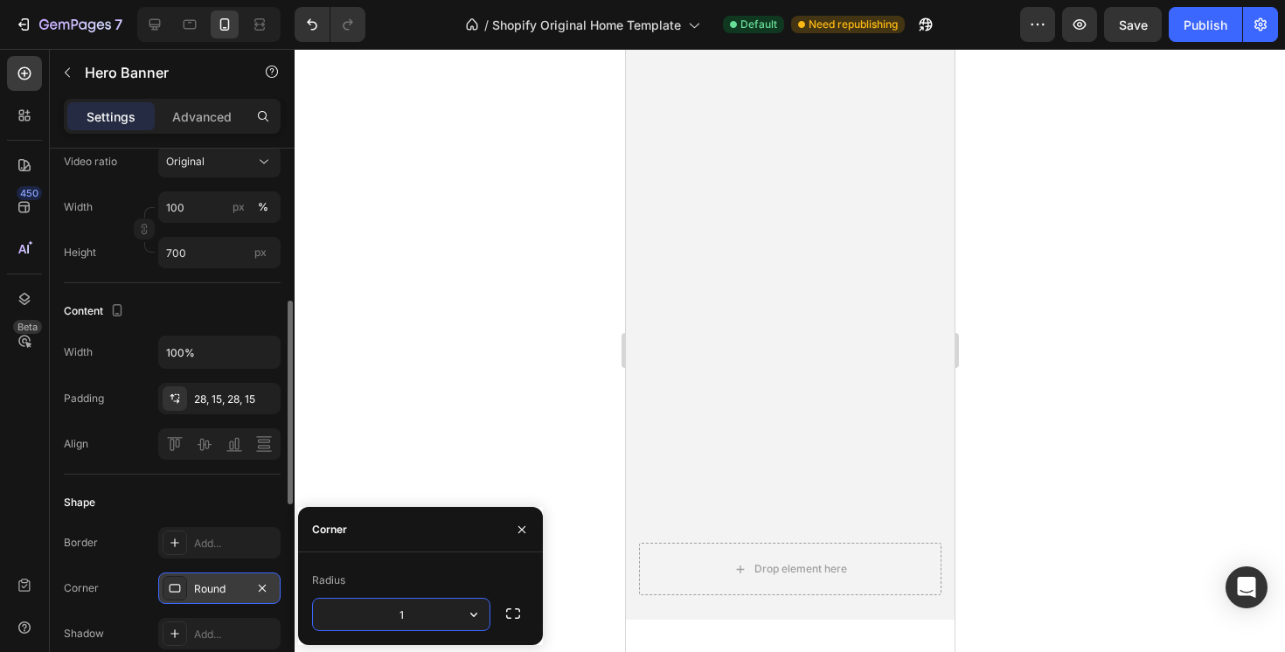
type input "15"
click at [553, 391] on div at bounding box center [790, 350] width 991 height 603
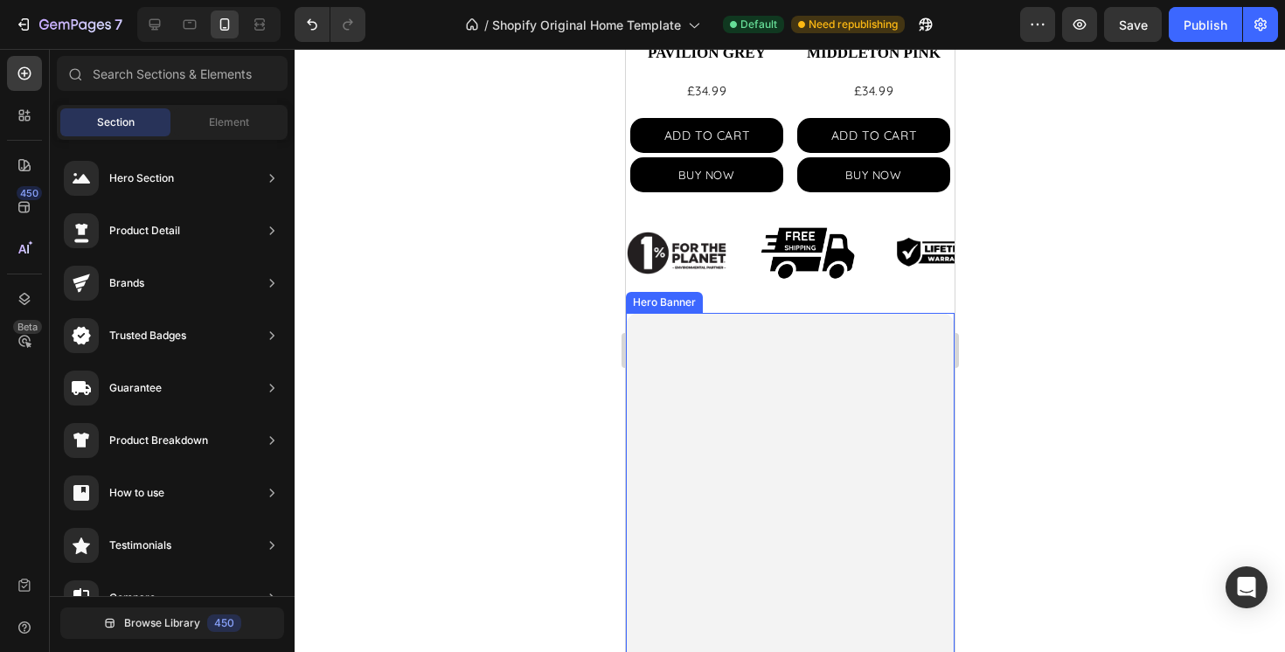
scroll to position [887, 0]
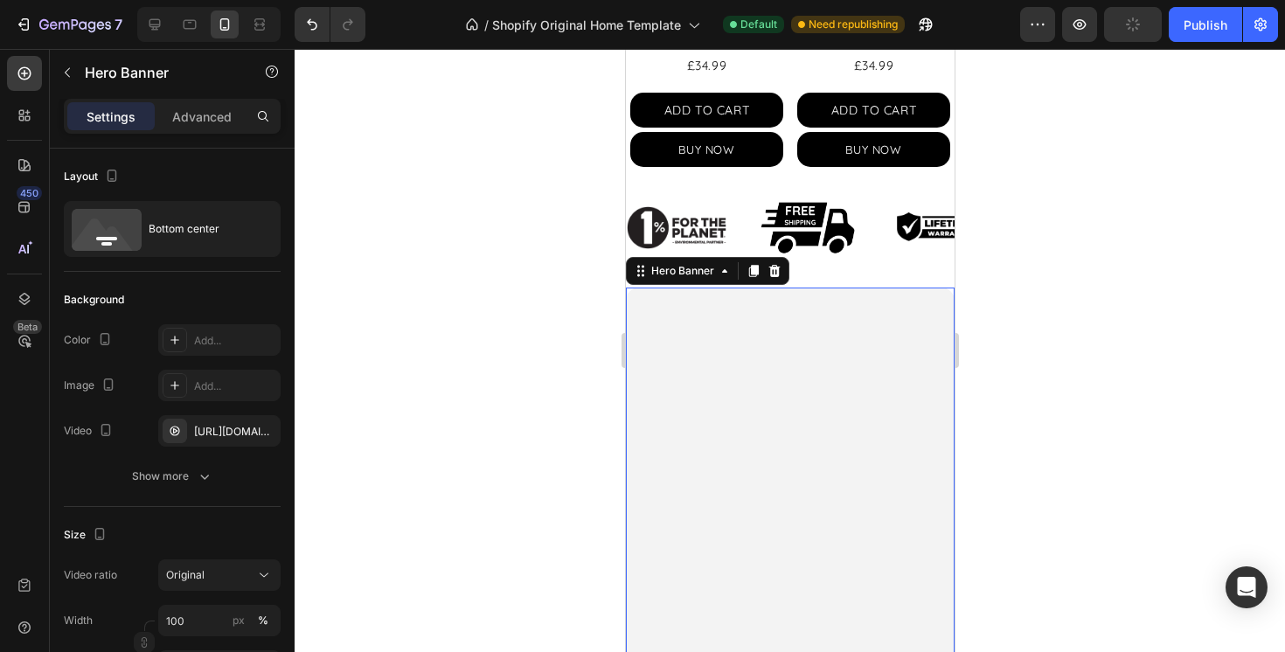
click at [733, 442] on video "Background Image" at bounding box center [789, 370] width 329 height 164
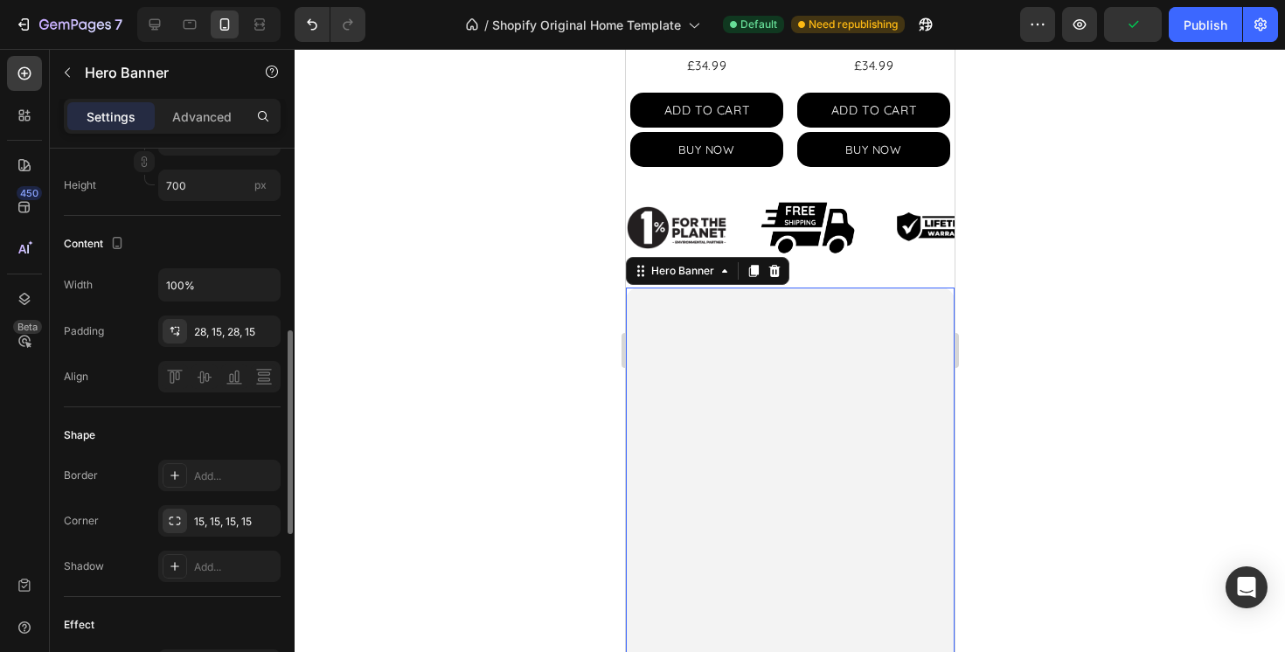
scroll to position [484, 0]
click at [214, 511] on div "15, 15, 15, 15" at bounding box center [219, 519] width 51 height 16
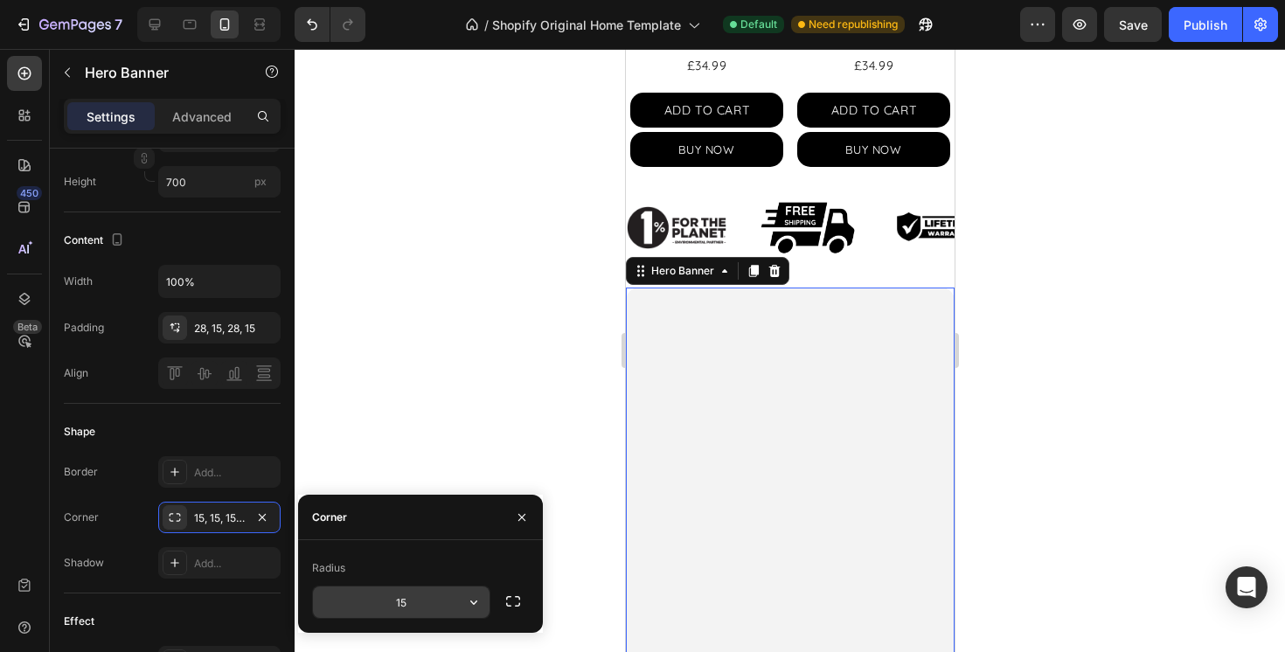
click at [465, 605] on icon "button" at bounding box center [473, 602] width 17 height 17
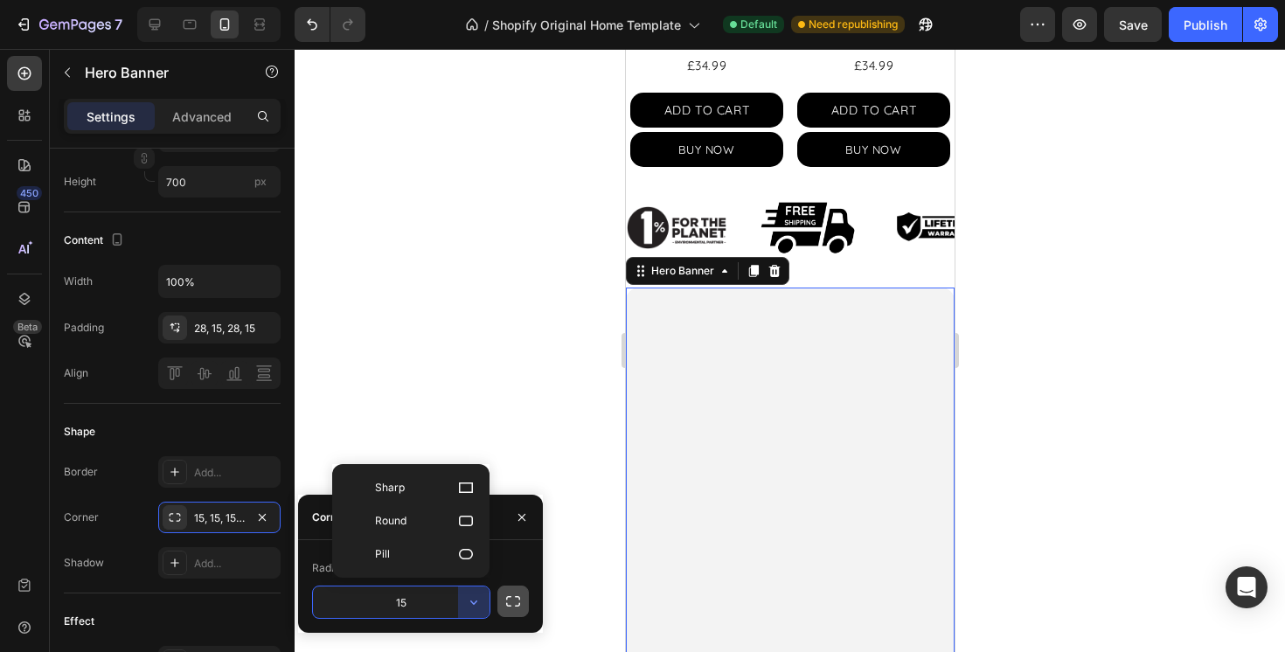
click at [518, 603] on icon "button" at bounding box center [512, 601] width 17 height 17
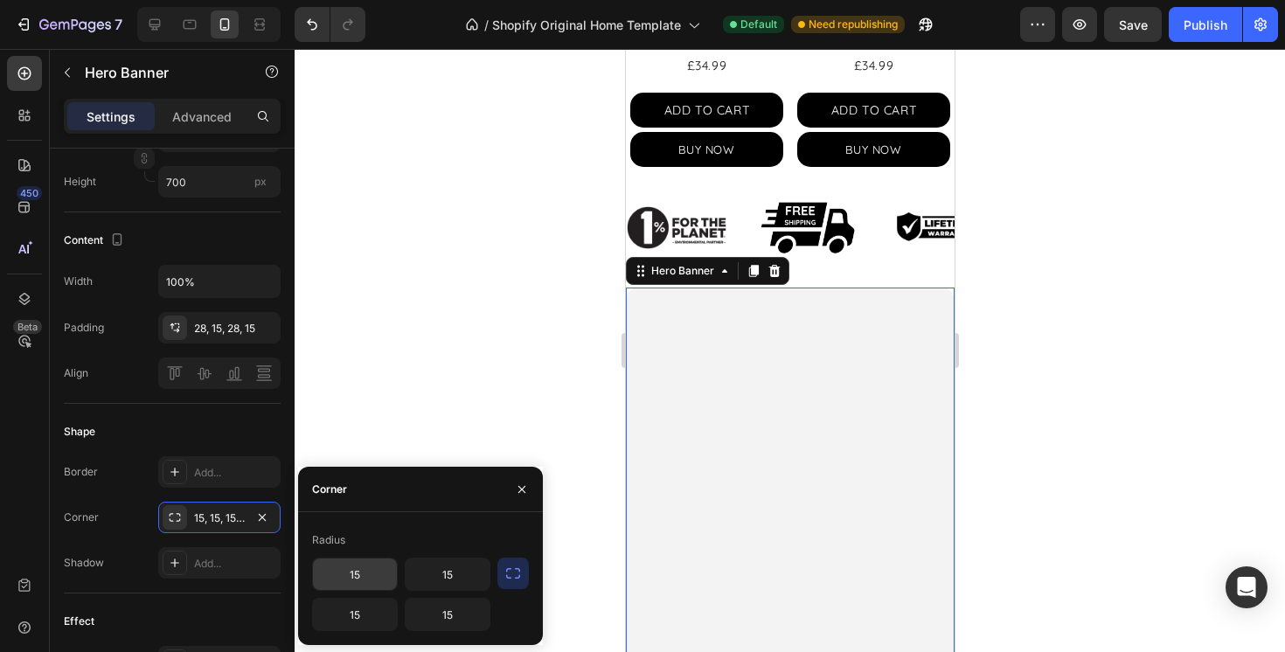
click at [355, 567] on input "15" at bounding box center [355, 574] width 84 height 31
type input "5"
click at [370, 574] on input "5" at bounding box center [355, 574] width 84 height 31
type input "0"
click at [452, 579] on input "15" at bounding box center [448, 574] width 84 height 31
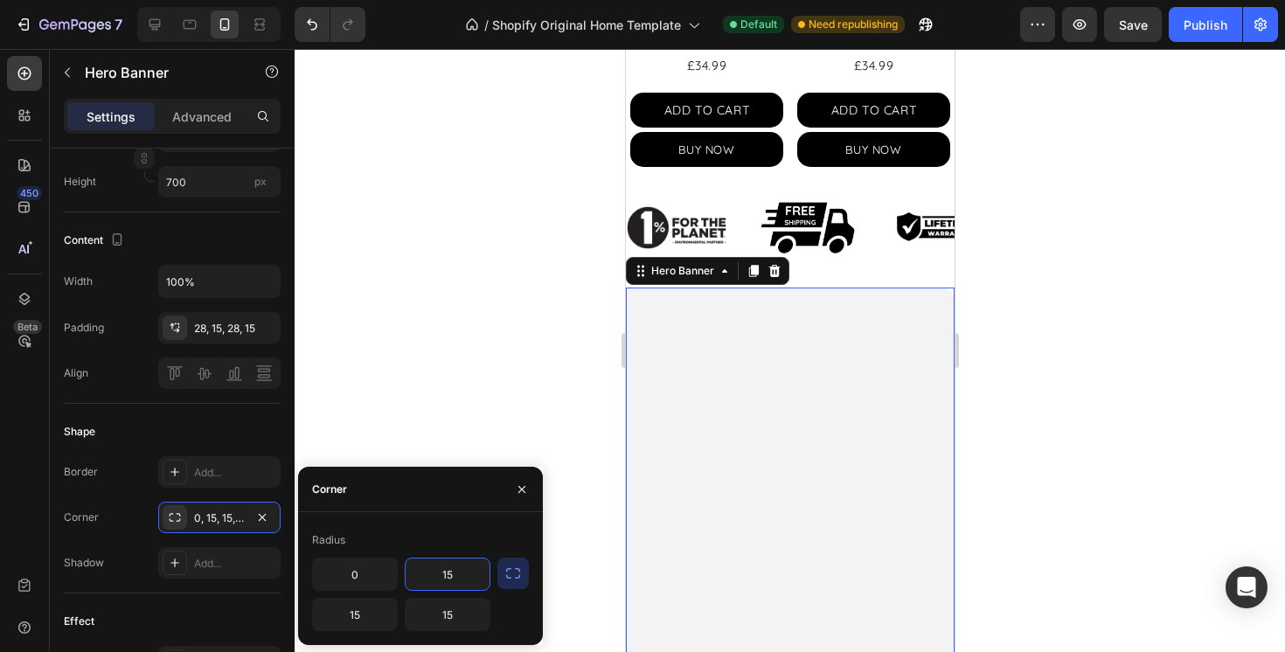
click at [452, 579] on input "15" at bounding box center [448, 574] width 84 height 31
type input "0"
click at [430, 436] on div at bounding box center [790, 350] width 991 height 603
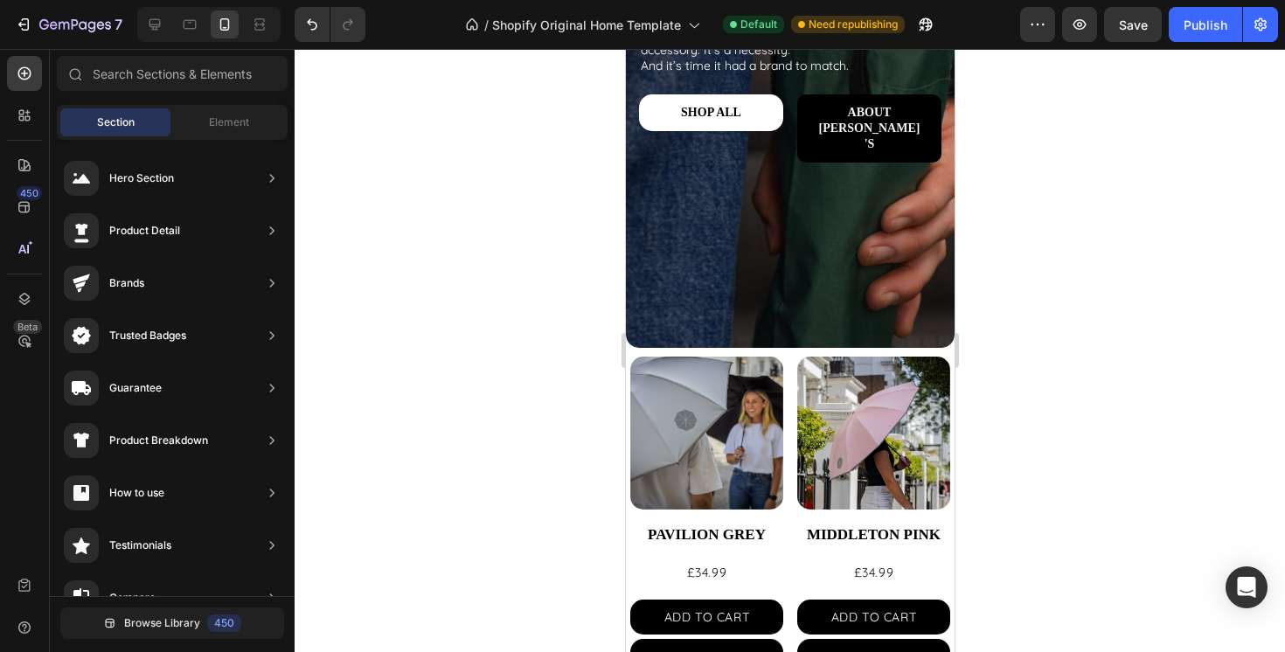
scroll to position [378, 0]
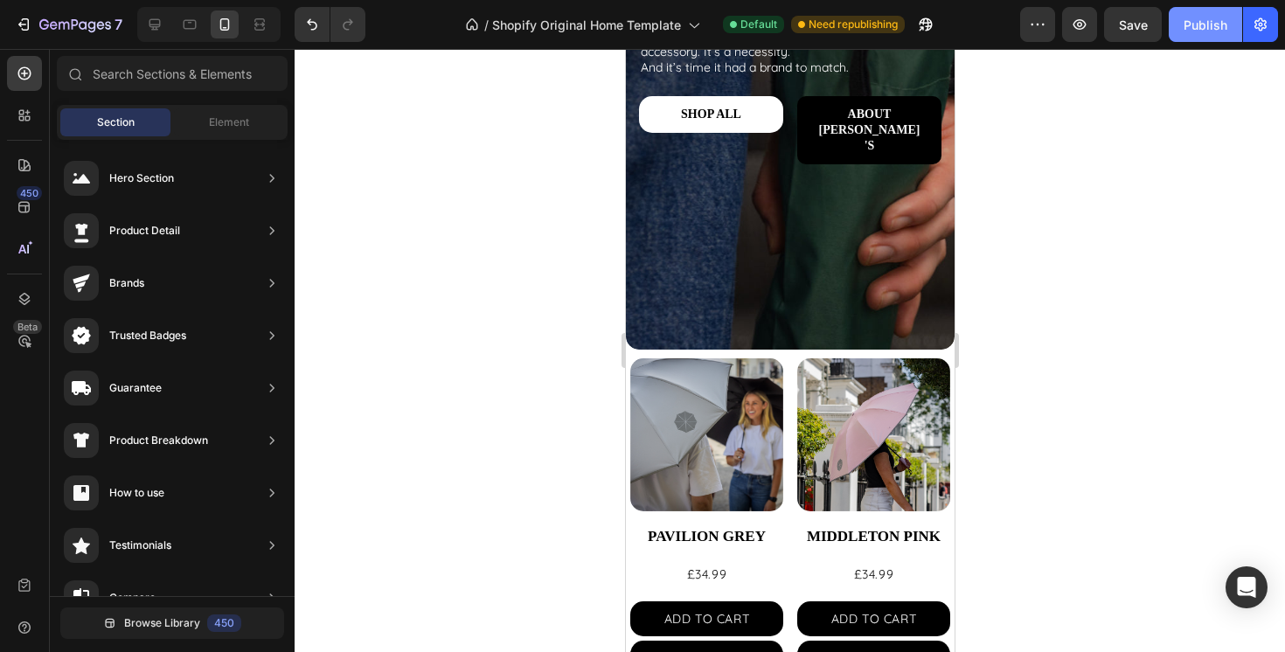
click at [1194, 29] on div "Publish" at bounding box center [1206, 25] width 44 height 18
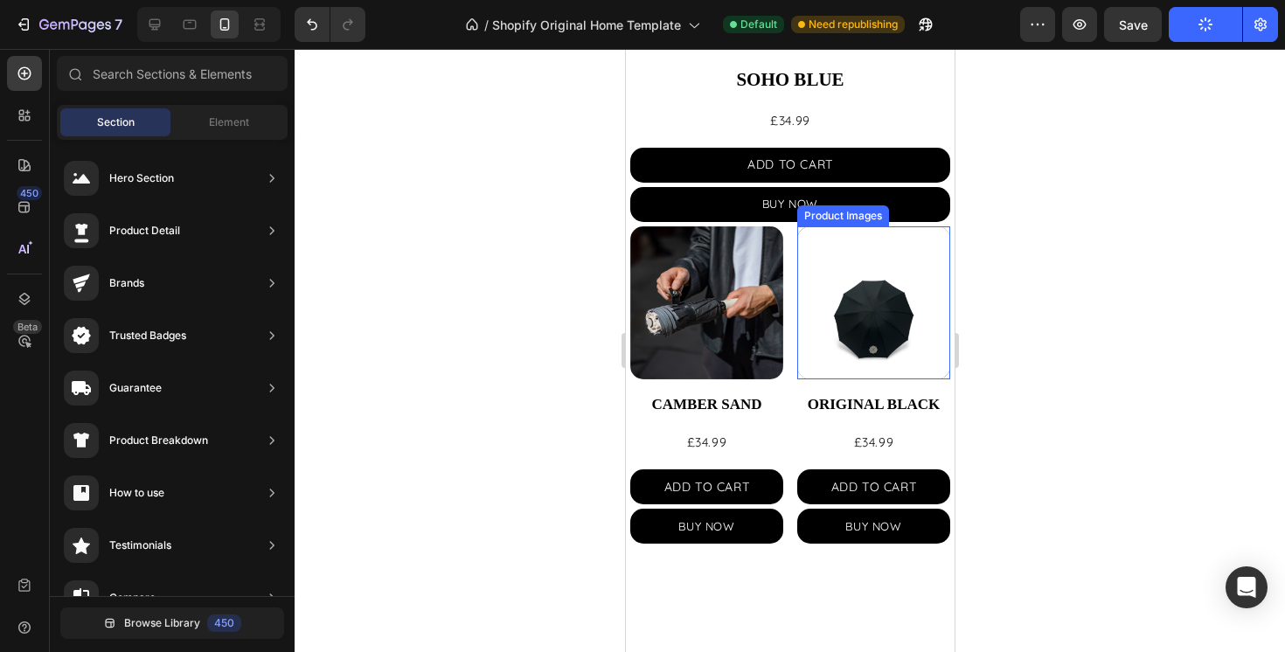
scroll to position [1868, 0]
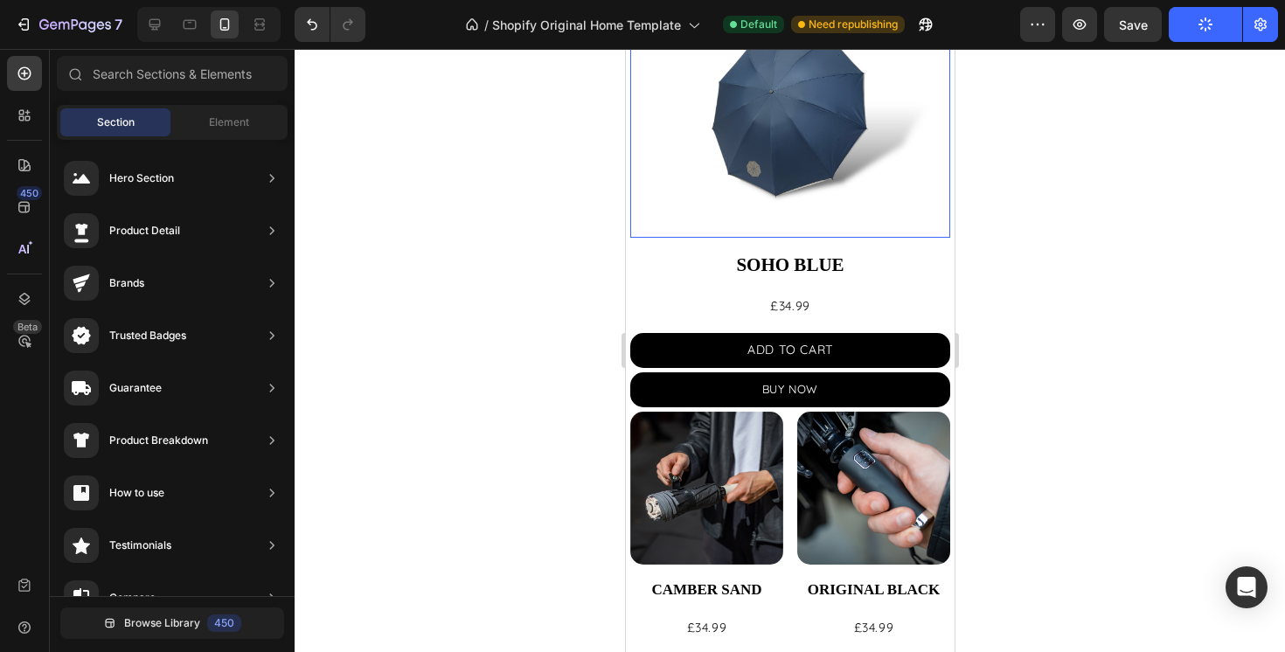
click at [692, 177] on img at bounding box center [790, 78] width 320 height 320
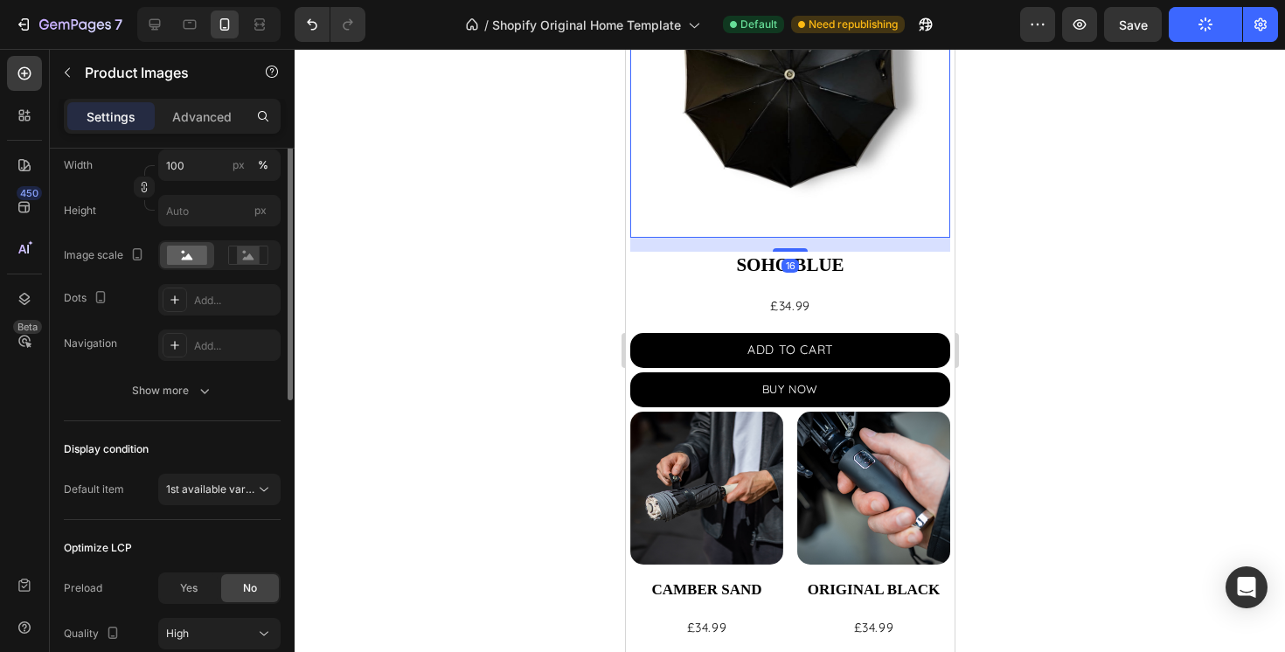
scroll to position [374, 0]
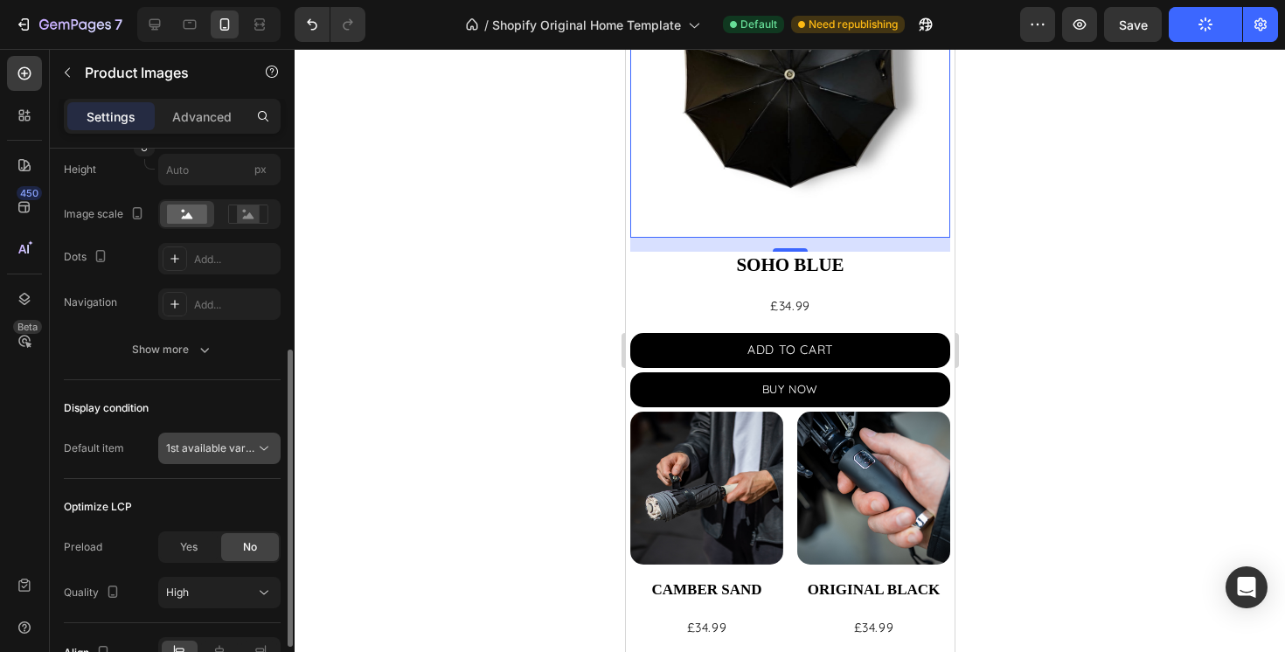
click at [231, 449] on span "1st available variant" at bounding box center [215, 448] width 98 height 13
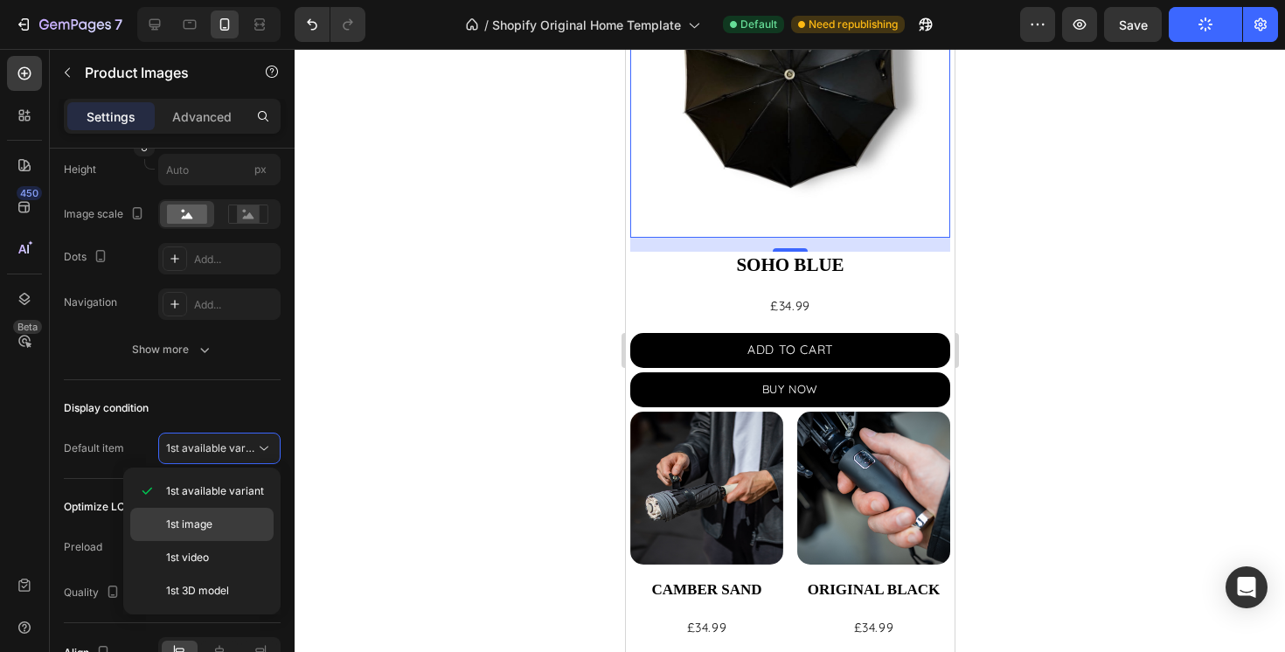
click at [226, 541] on div "1st image" at bounding box center [201, 557] width 143 height 33
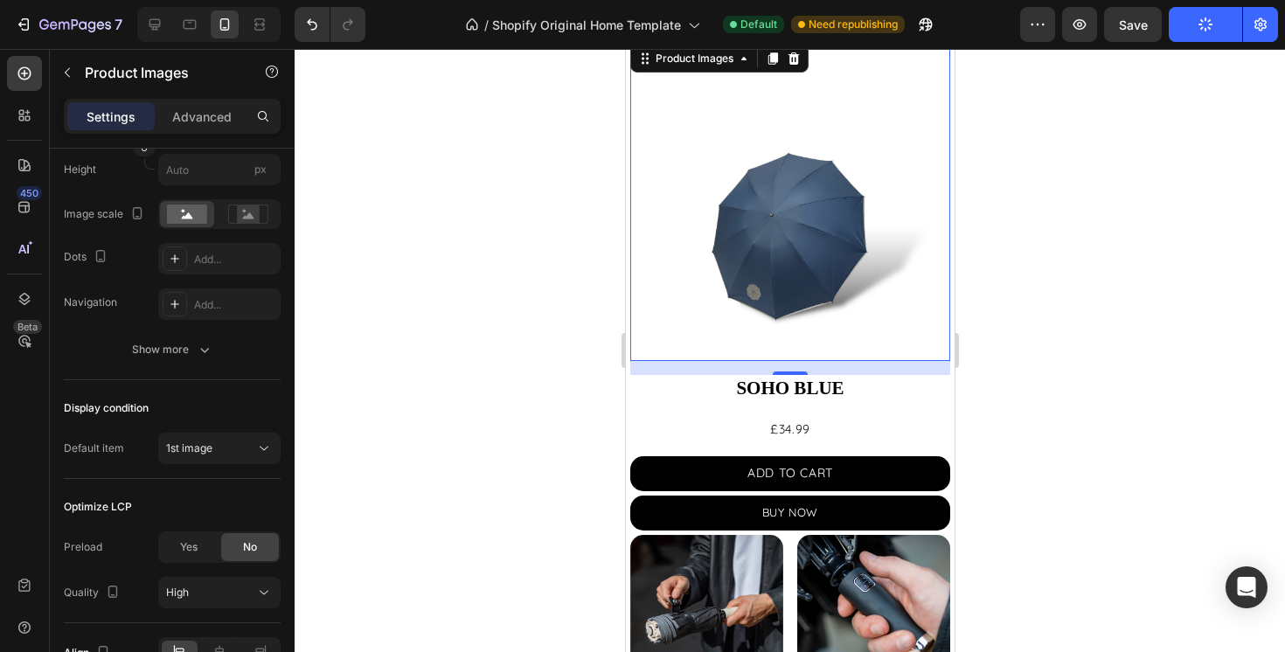
scroll to position [1718, 0]
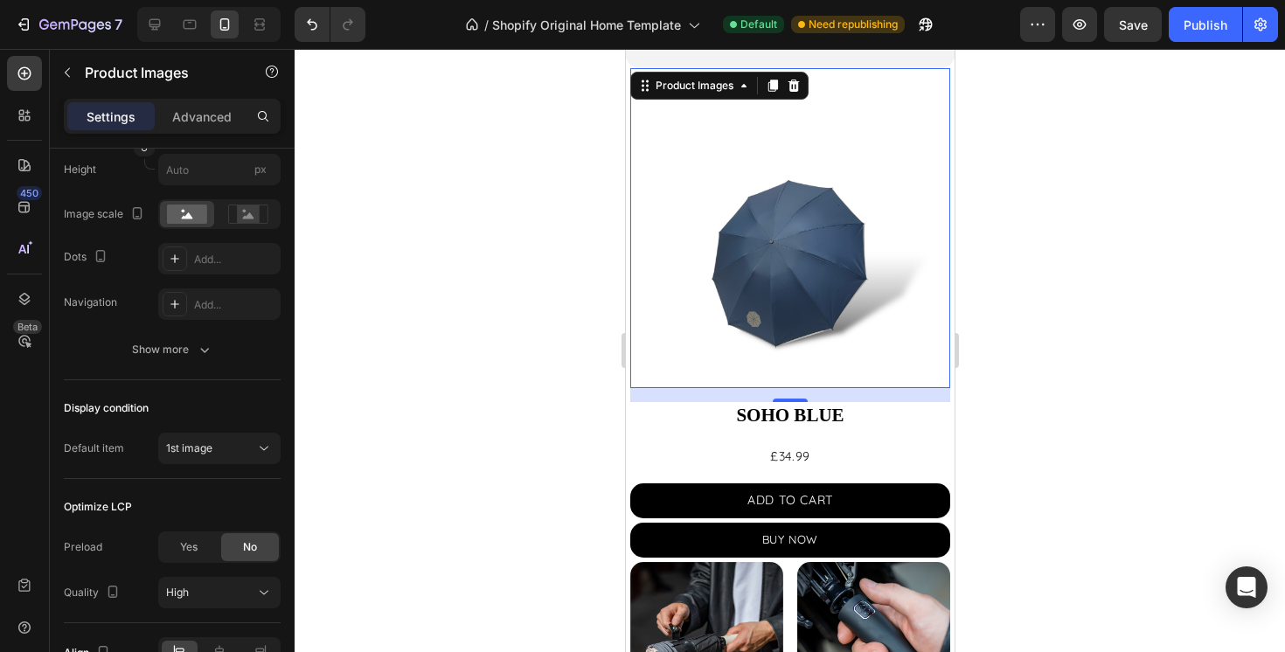
click at [668, 171] on img at bounding box center [790, 228] width 320 height 320
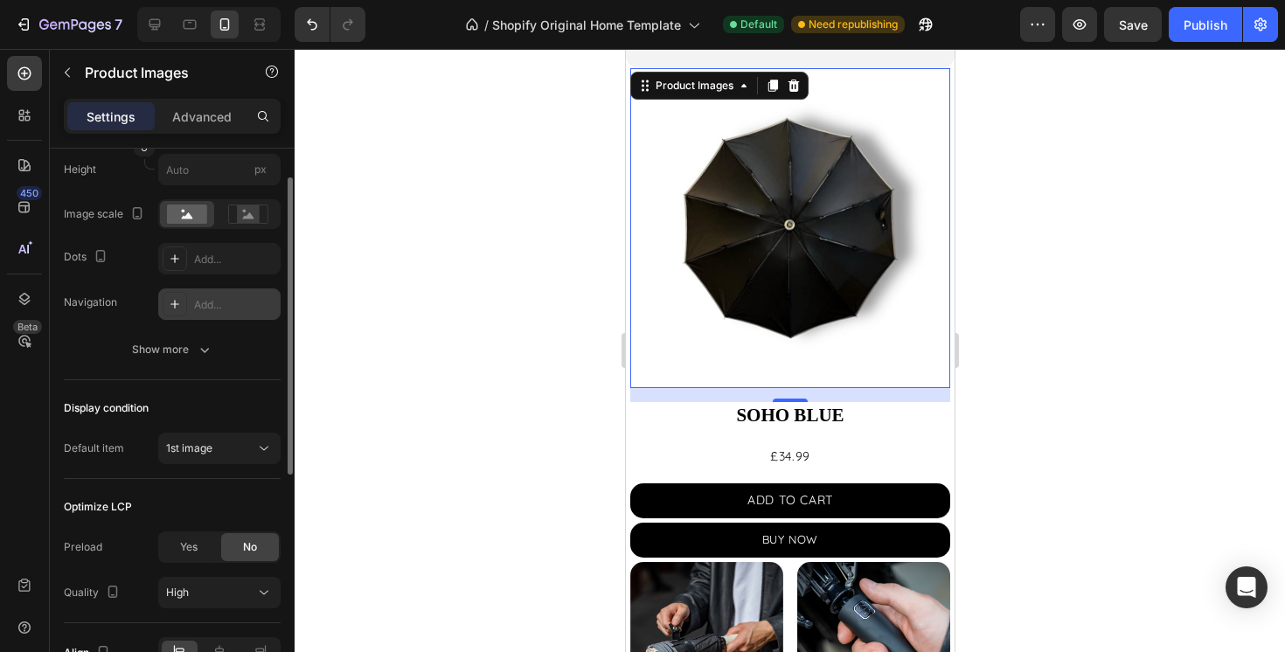
scroll to position [0, 0]
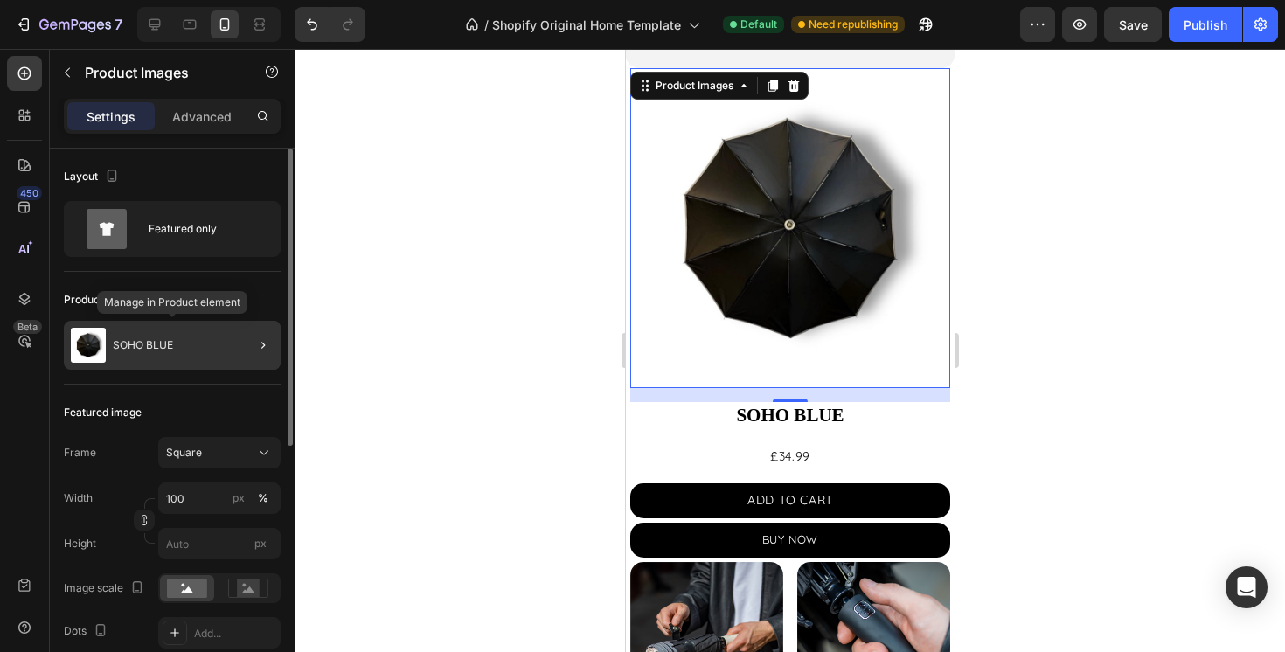
click at [168, 362] on div "SOHO BLUE" at bounding box center [172, 345] width 217 height 49
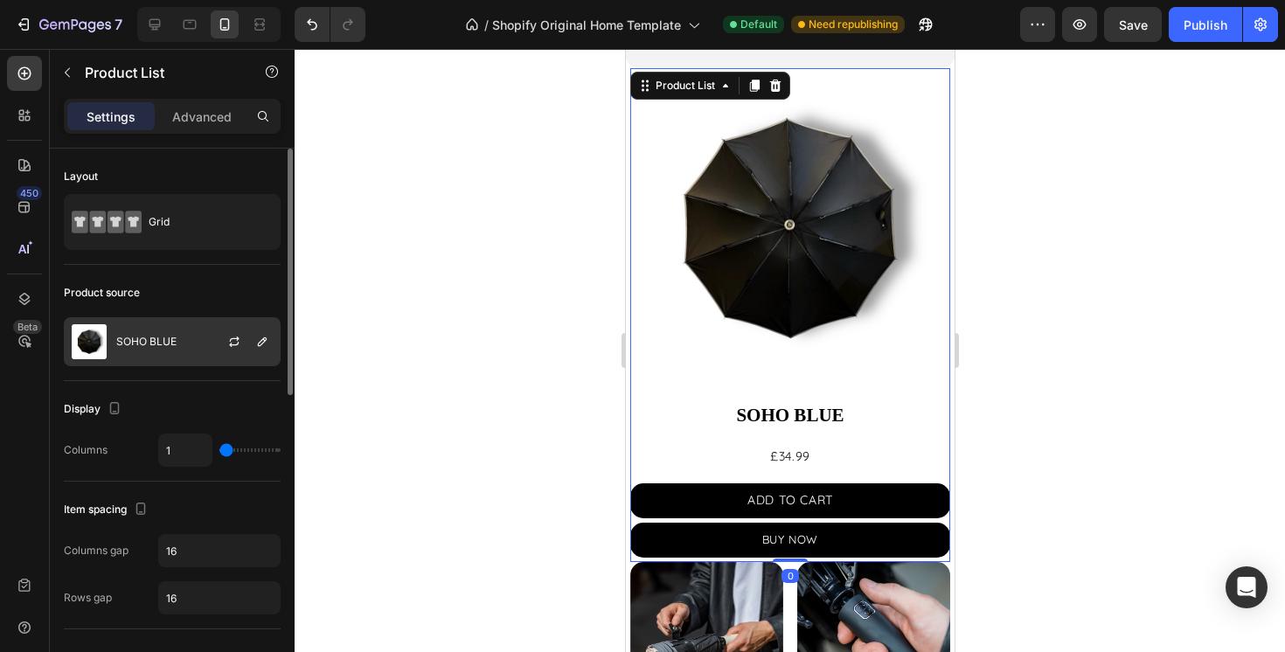
click at [173, 348] on div "SOHO BLUE" at bounding box center [172, 341] width 217 height 49
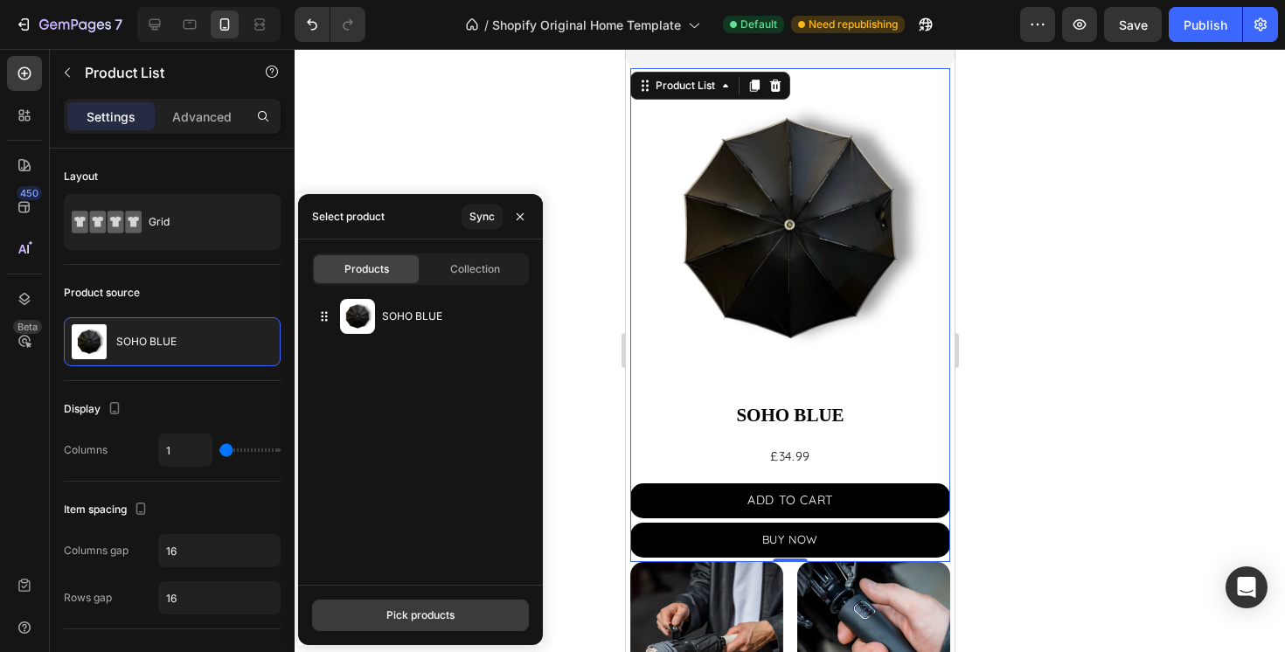
click at [435, 604] on button "Pick products" at bounding box center [420, 615] width 217 height 31
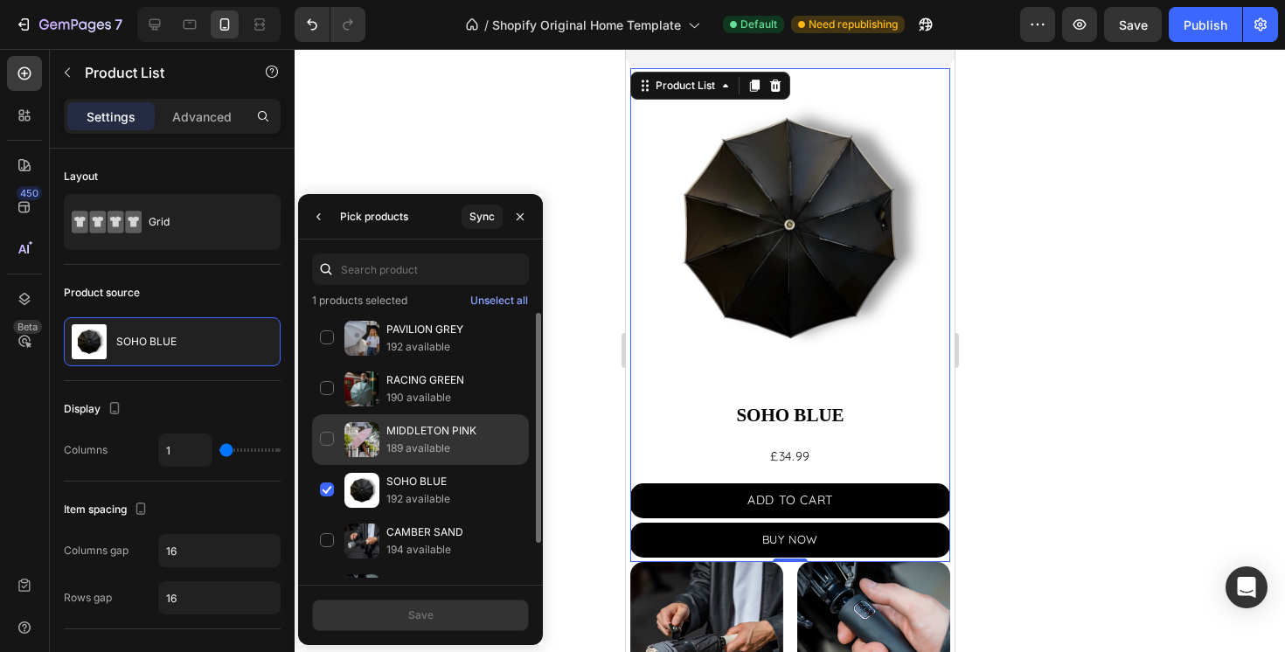
scroll to position [39, 0]
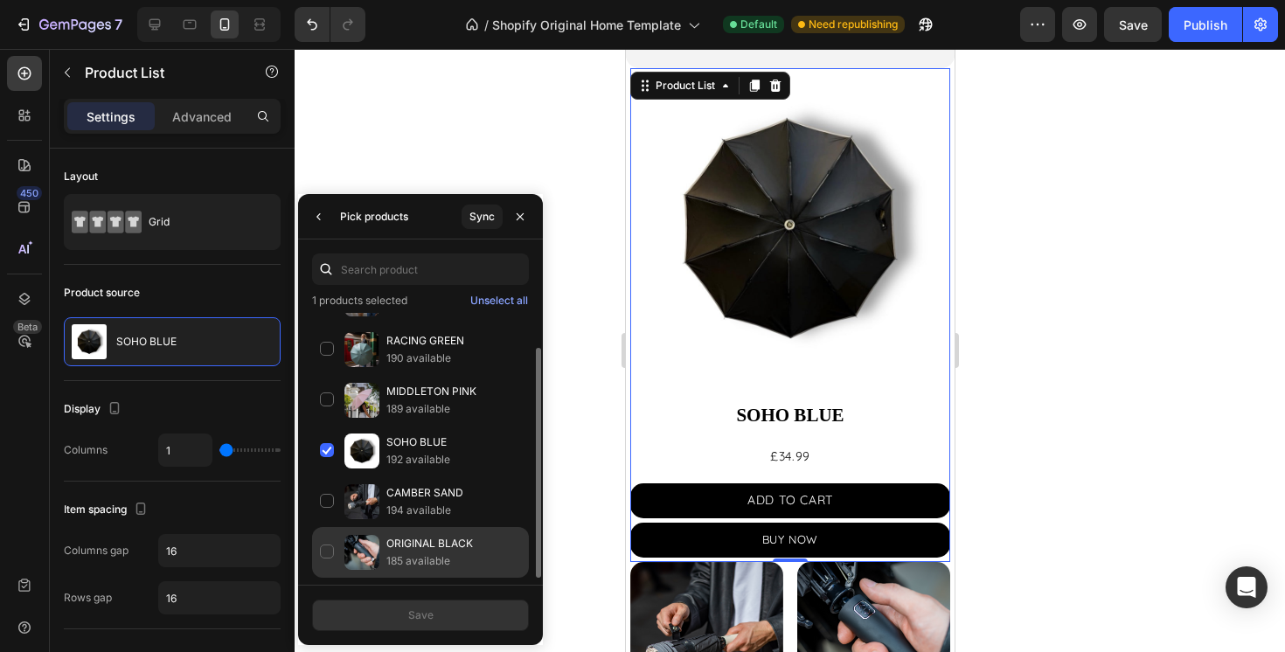
click at [335, 545] on div "ORIGINAL BLACK 185 available" at bounding box center [420, 552] width 217 height 51
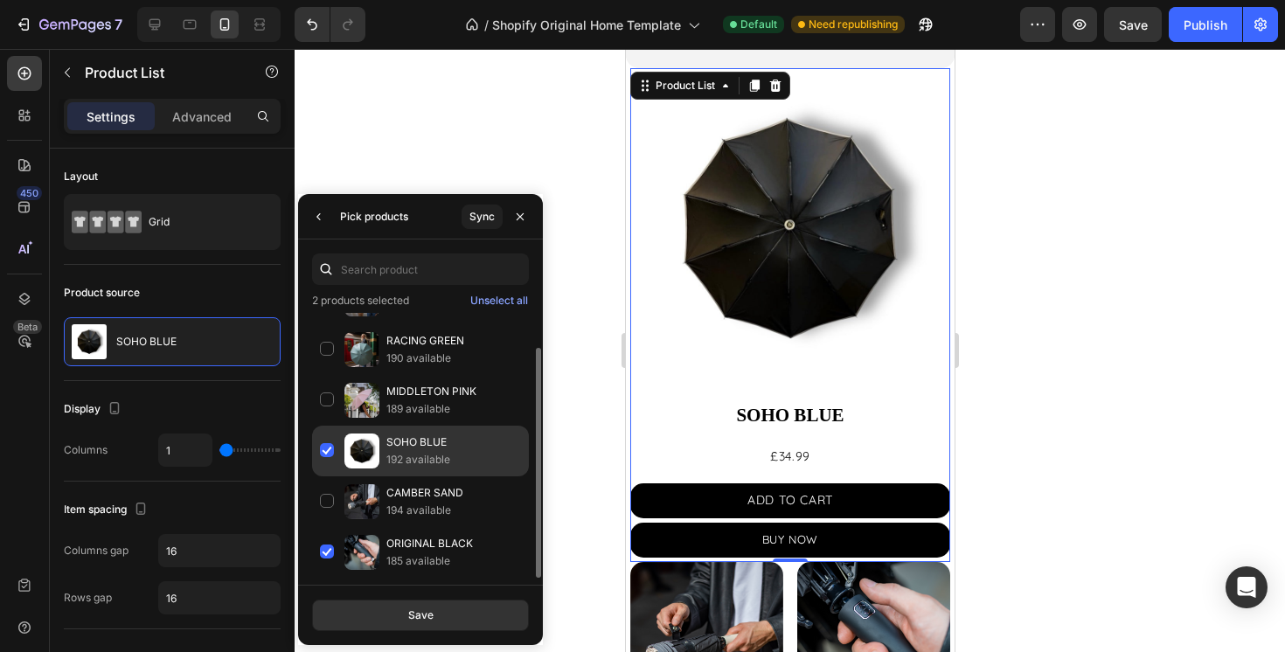
click at [331, 477] on div "SOHO BLUE 192 available" at bounding box center [420, 502] width 217 height 51
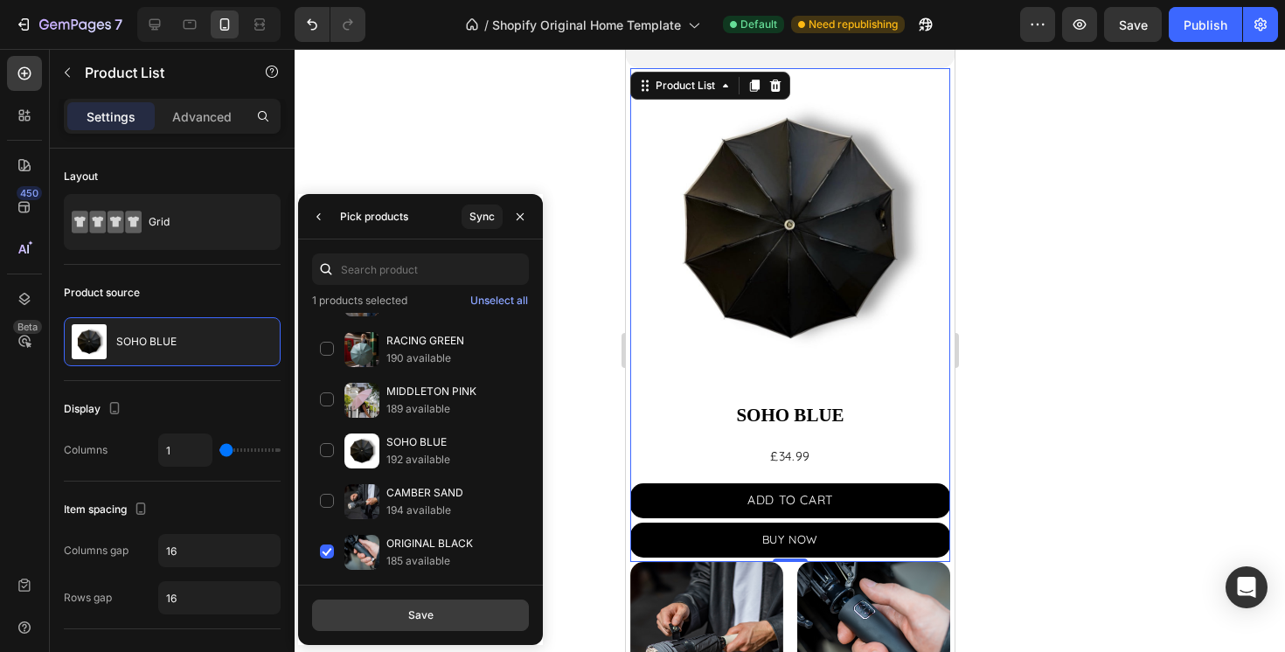
click at [453, 612] on button "Save" at bounding box center [420, 615] width 217 height 31
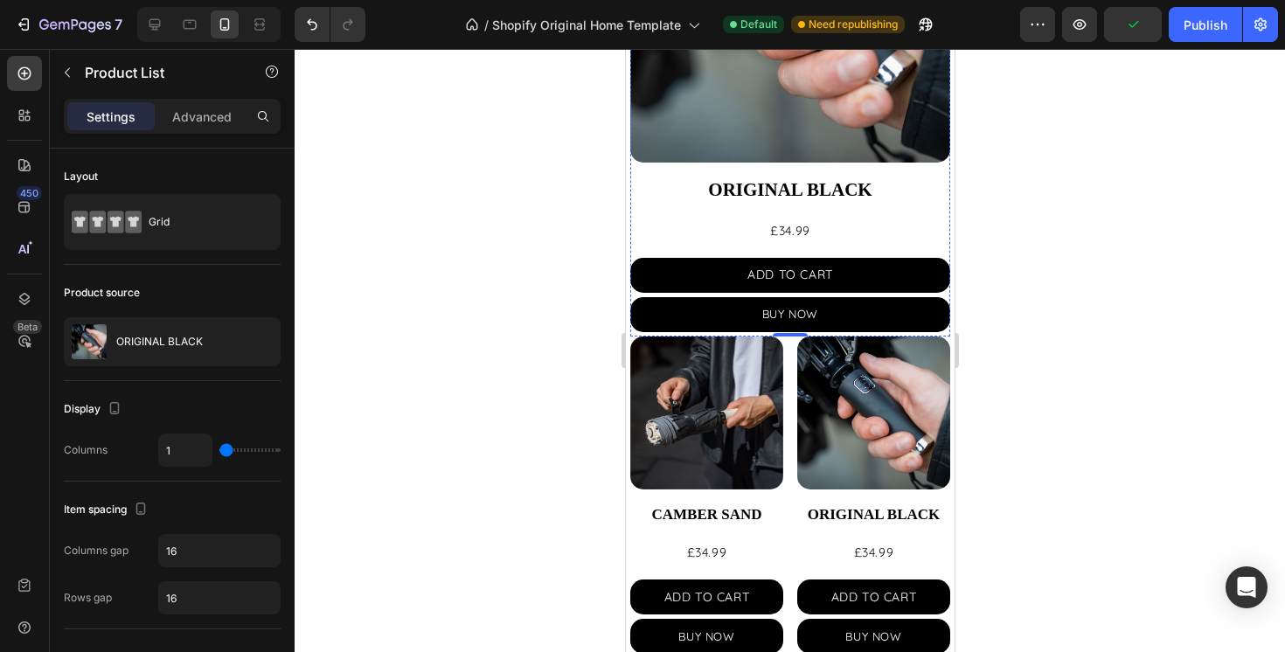
scroll to position [1961, 0]
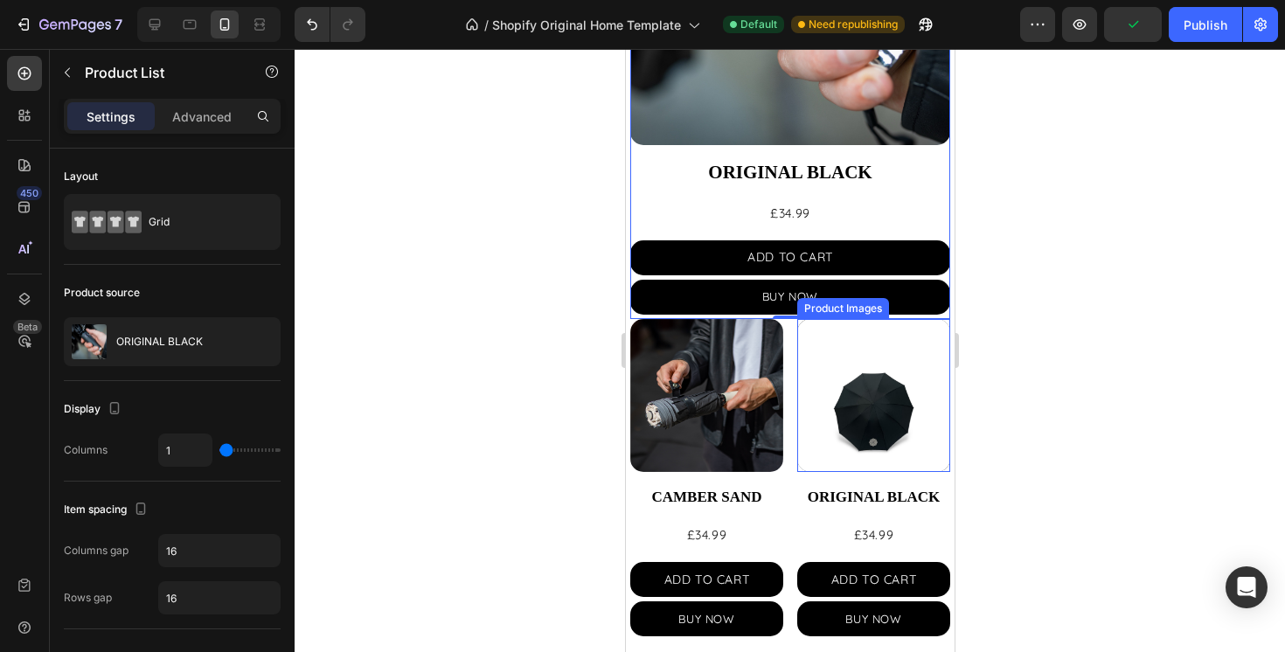
click at [837, 412] on img at bounding box center [873, 395] width 153 height 153
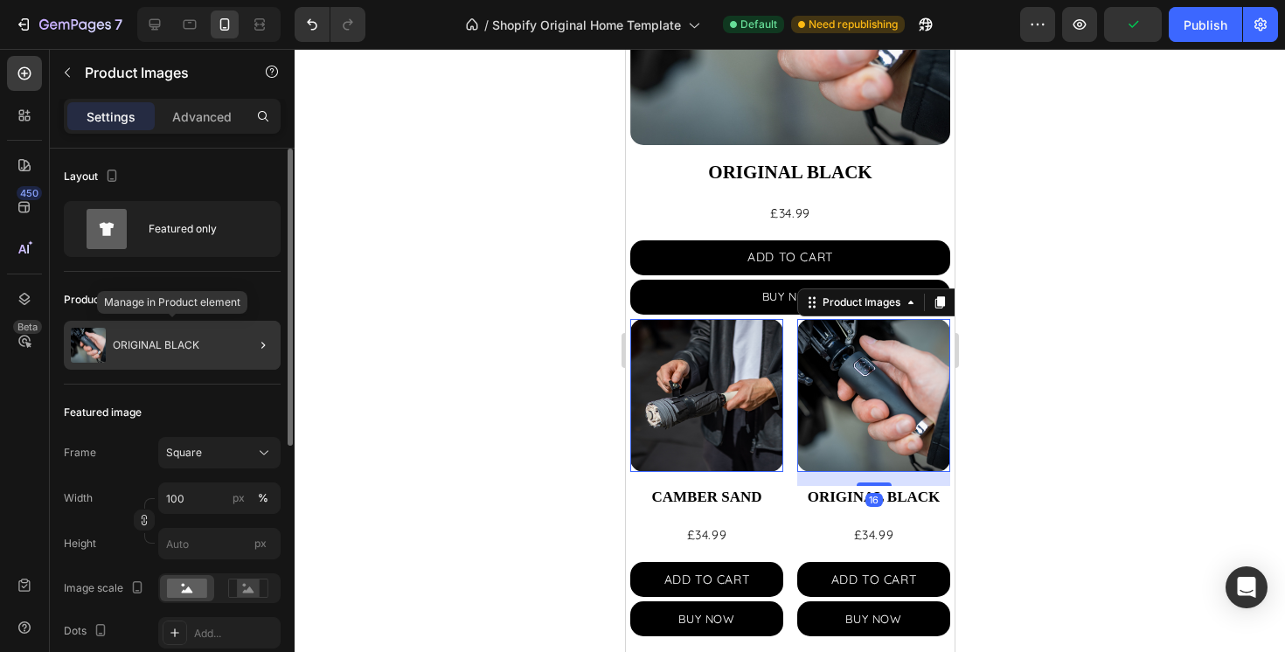
click at [177, 331] on div "ORIGINAL BLACK" at bounding box center [172, 345] width 217 height 49
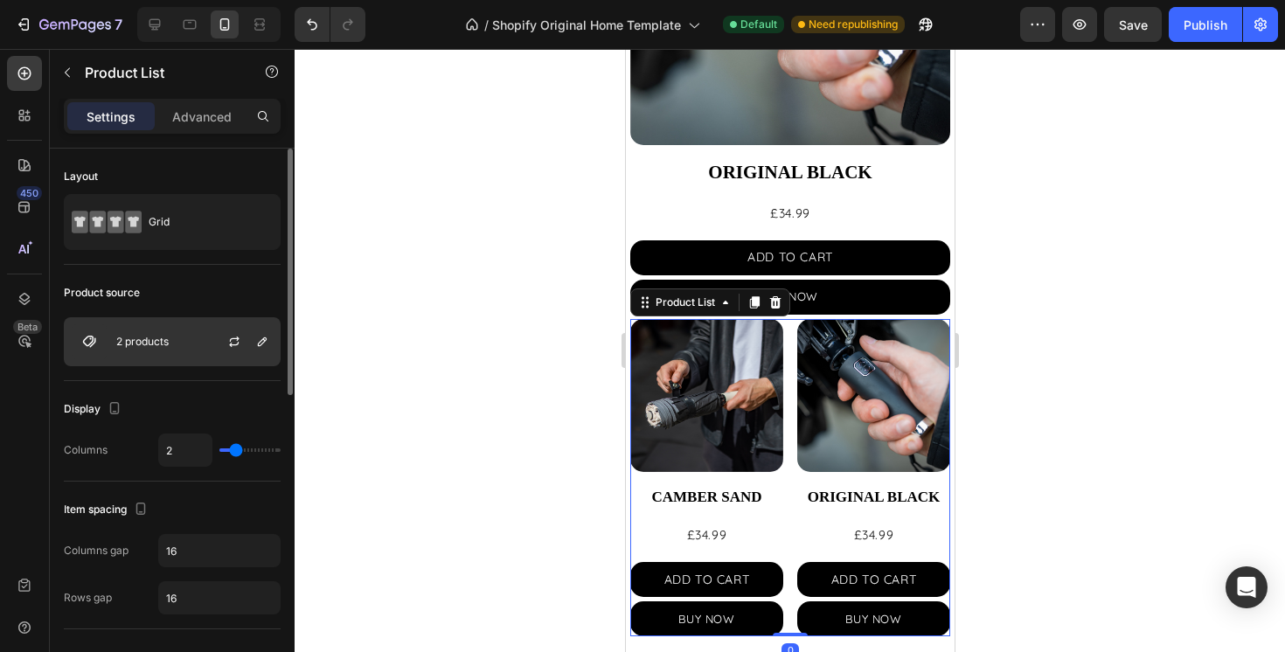
click at [158, 347] on p "2 products" at bounding box center [142, 342] width 52 height 12
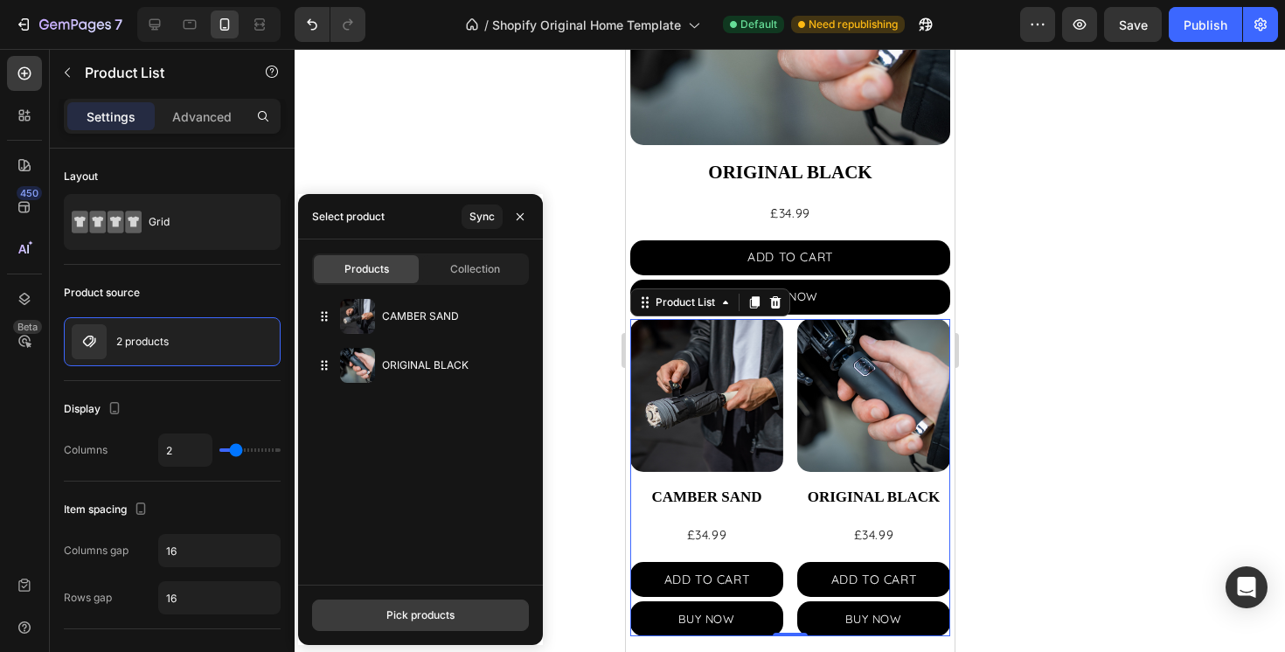
click at [413, 616] on div "Pick products" at bounding box center [420, 616] width 68 height 16
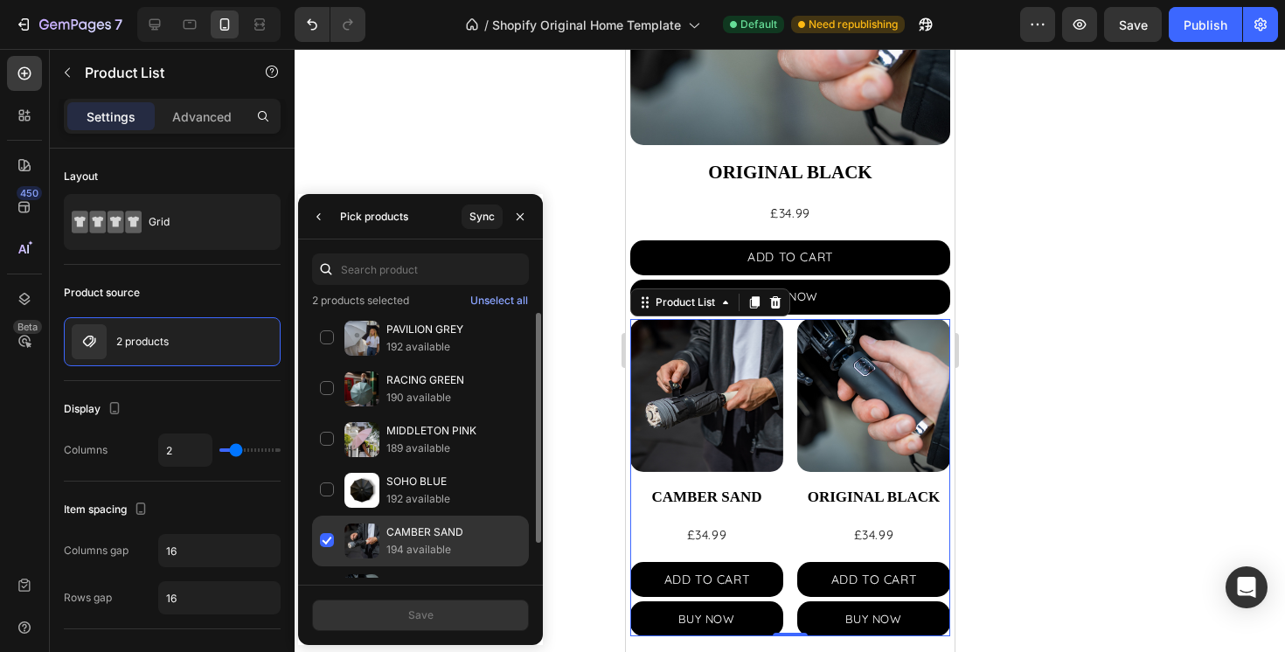
scroll to position [39, 0]
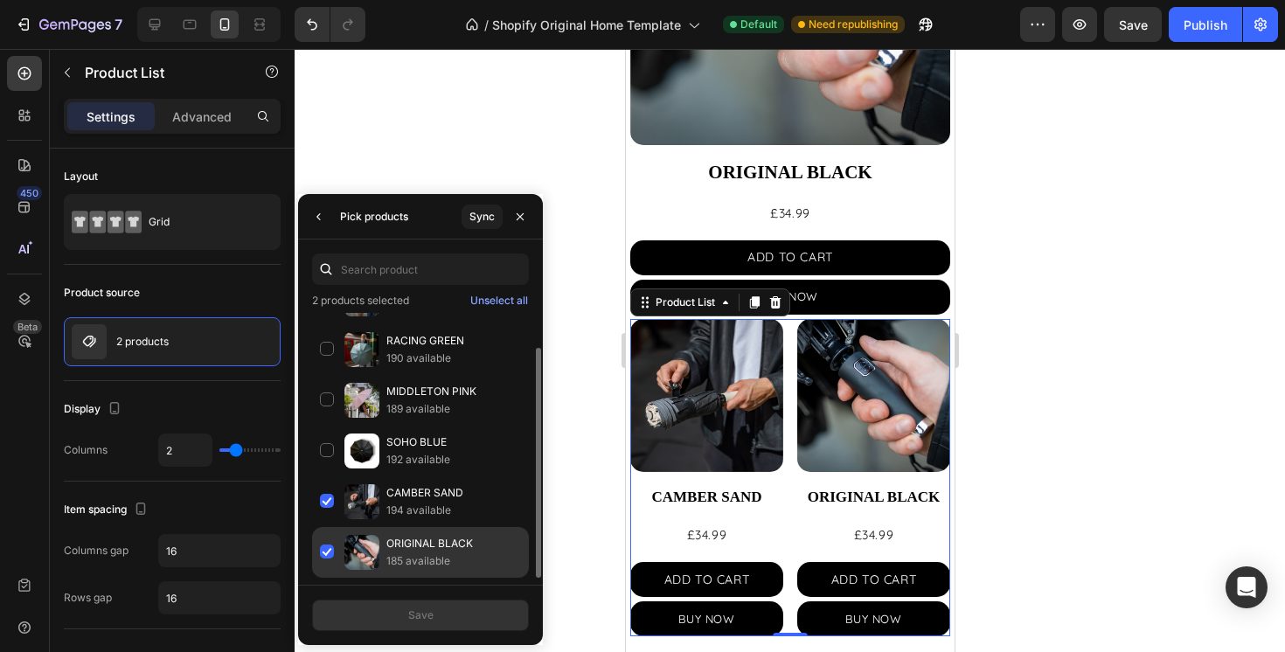
click at [325, 549] on div "ORIGINAL BLACK 185 available" at bounding box center [420, 552] width 217 height 51
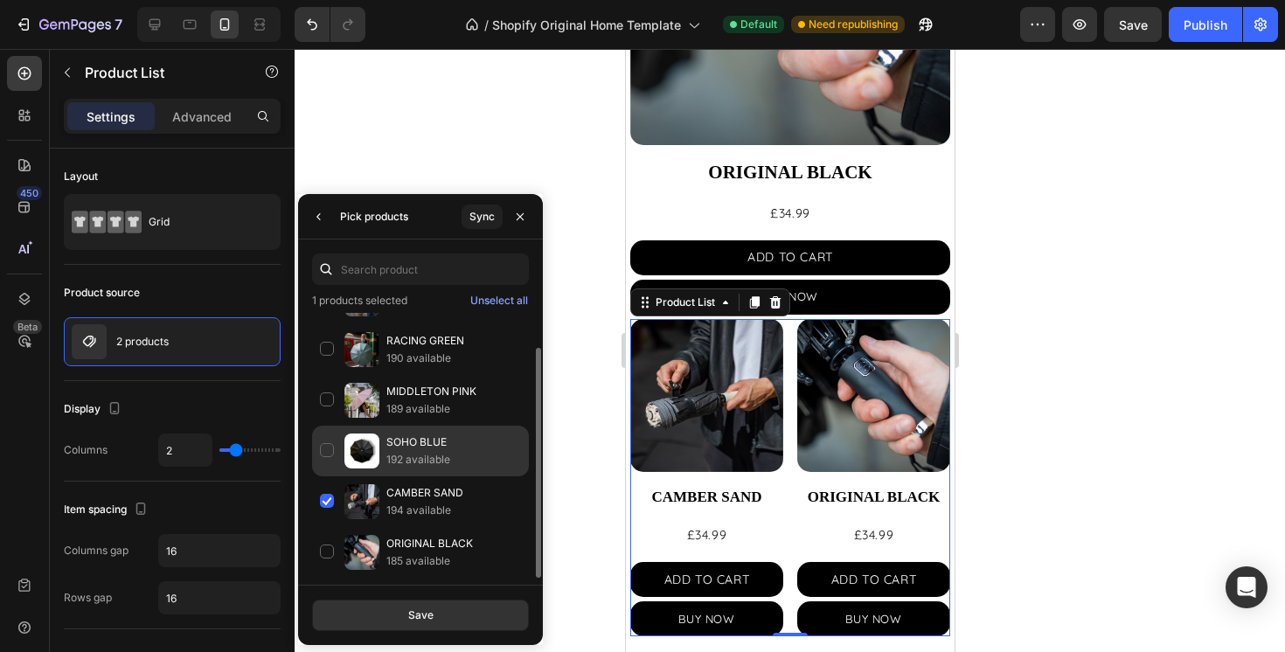
click at [333, 477] on div "SOHO BLUE 192 available" at bounding box center [420, 502] width 217 height 51
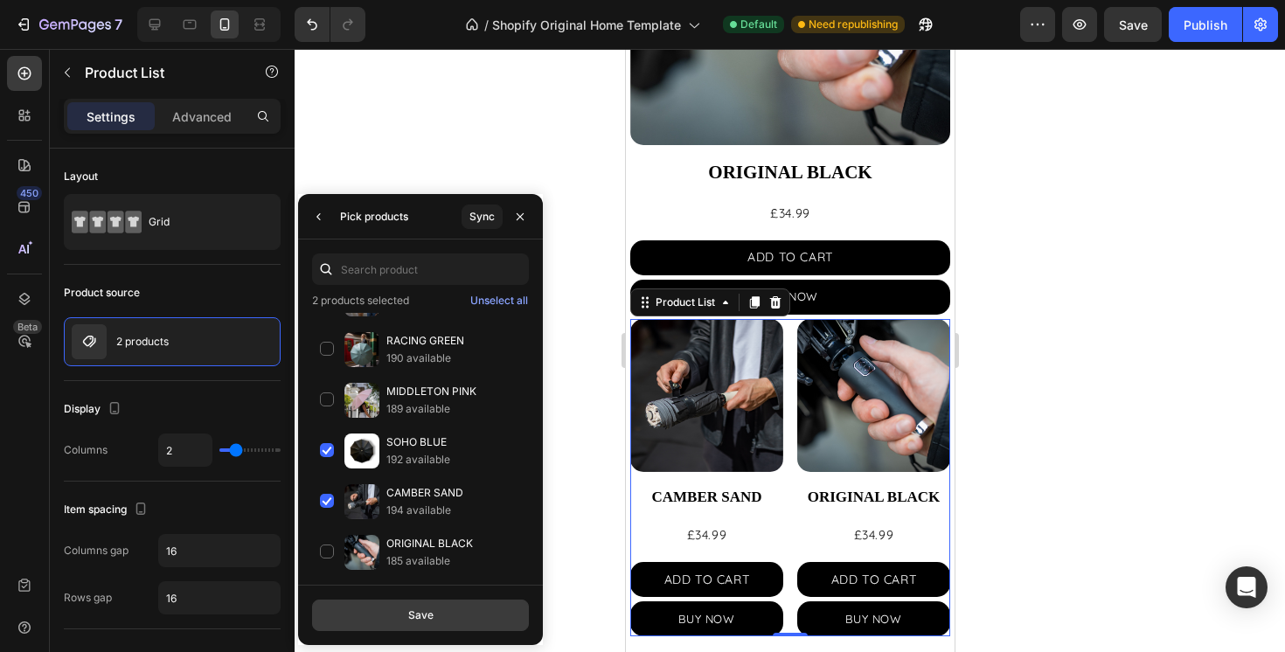
click at [406, 602] on button "Save" at bounding box center [420, 615] width 217 height 31
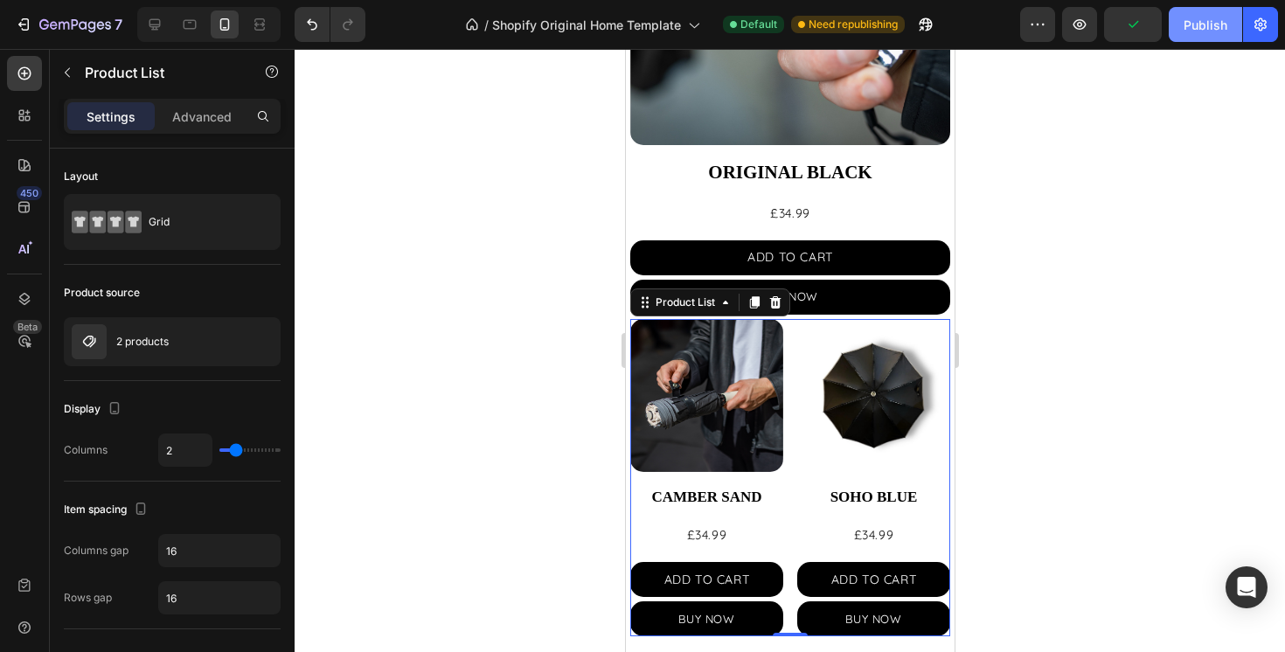
click at [1200, 16] on div "Publish" at bounding box center [1206, 25] width 44 height 18
click at [1236, 34] on button "Publish" at bounding box center [1205, 24] width 73 height 35
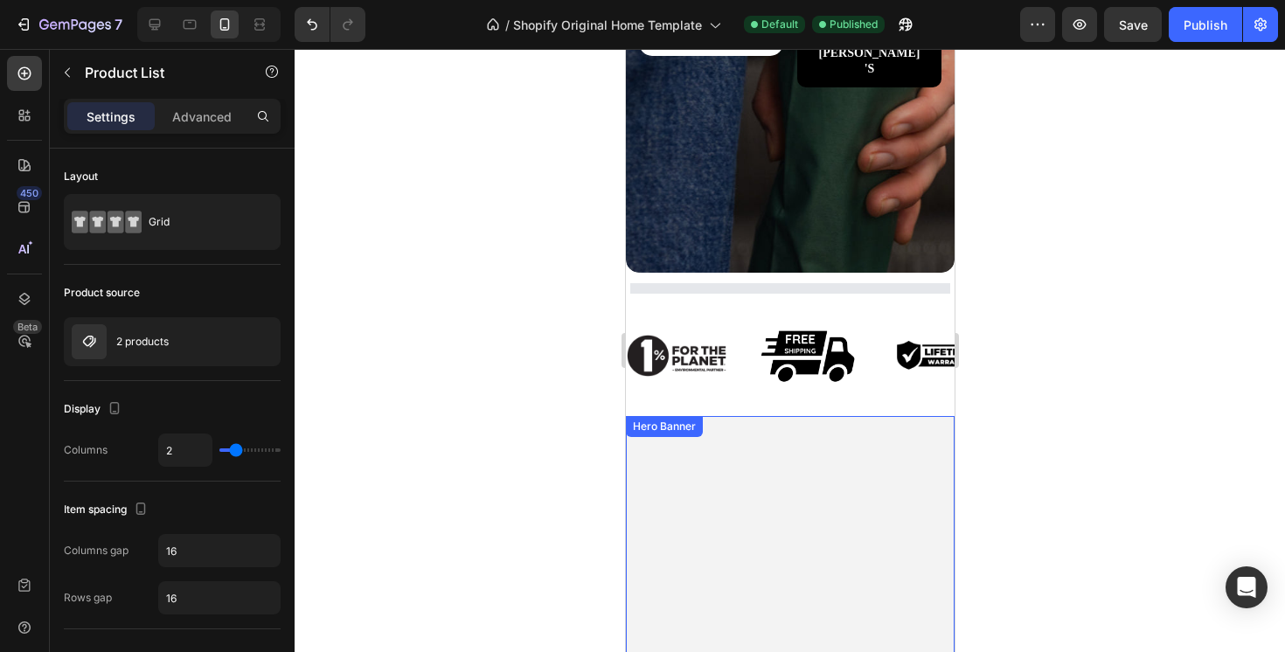
scroll to position [426, 0]
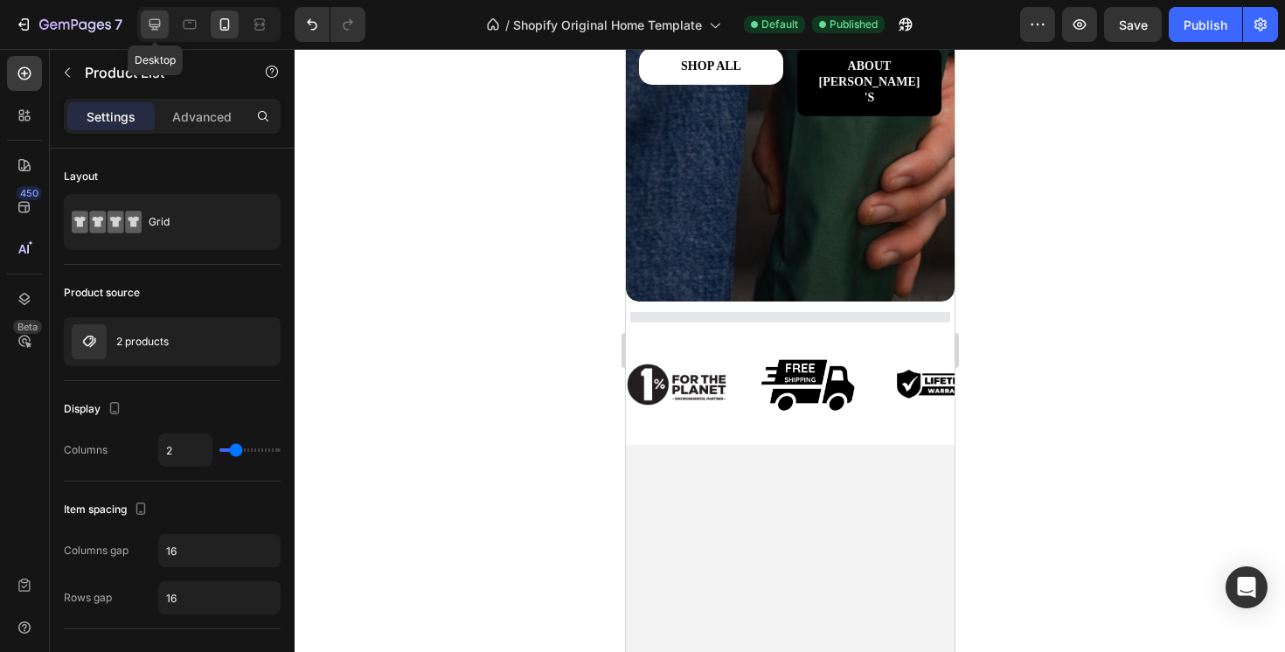
click at [148, 24] on icon at bounding box center [154, 24] width 17 height 17
type input "1200"
type input "4"
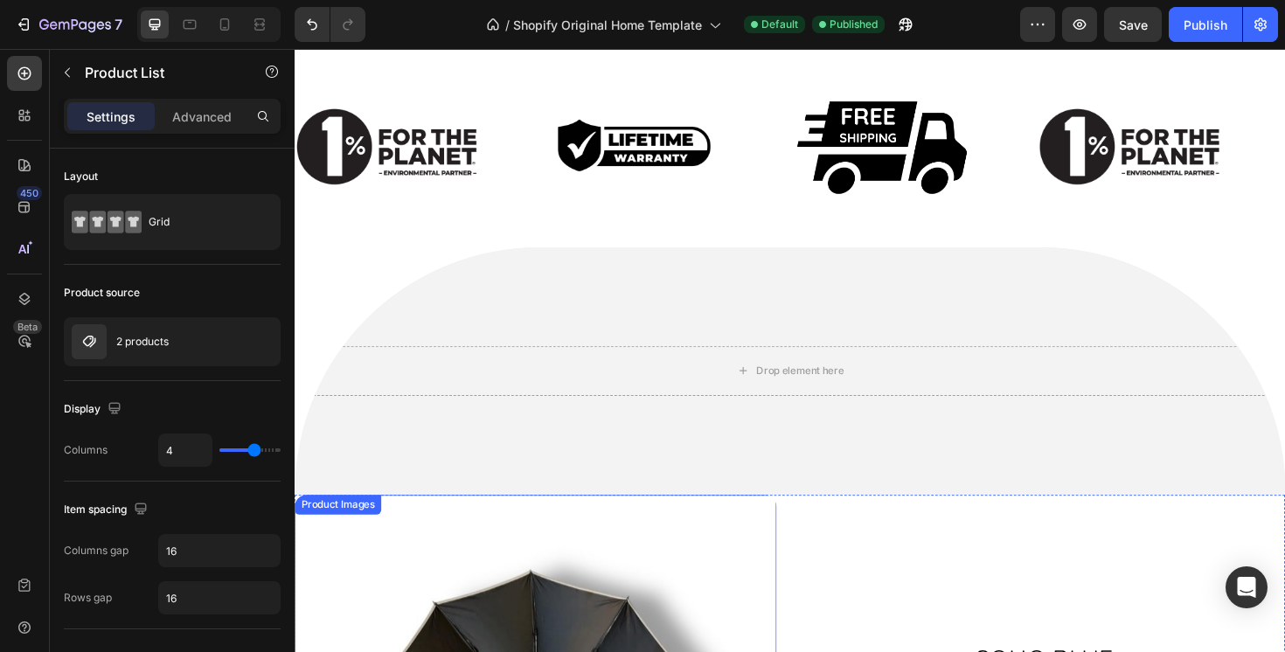
scroll to position [1181, 0]
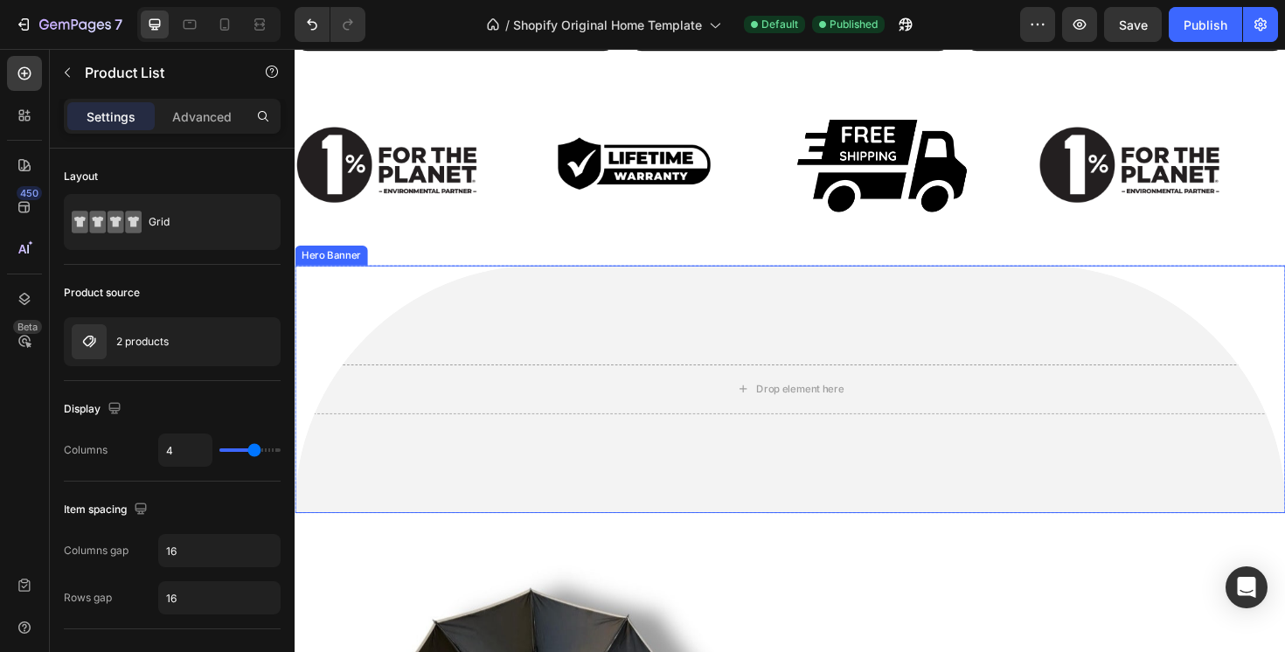
click at [421, 347] on video "Background Image" at bounding box center [819, 540] width 1049 height 525
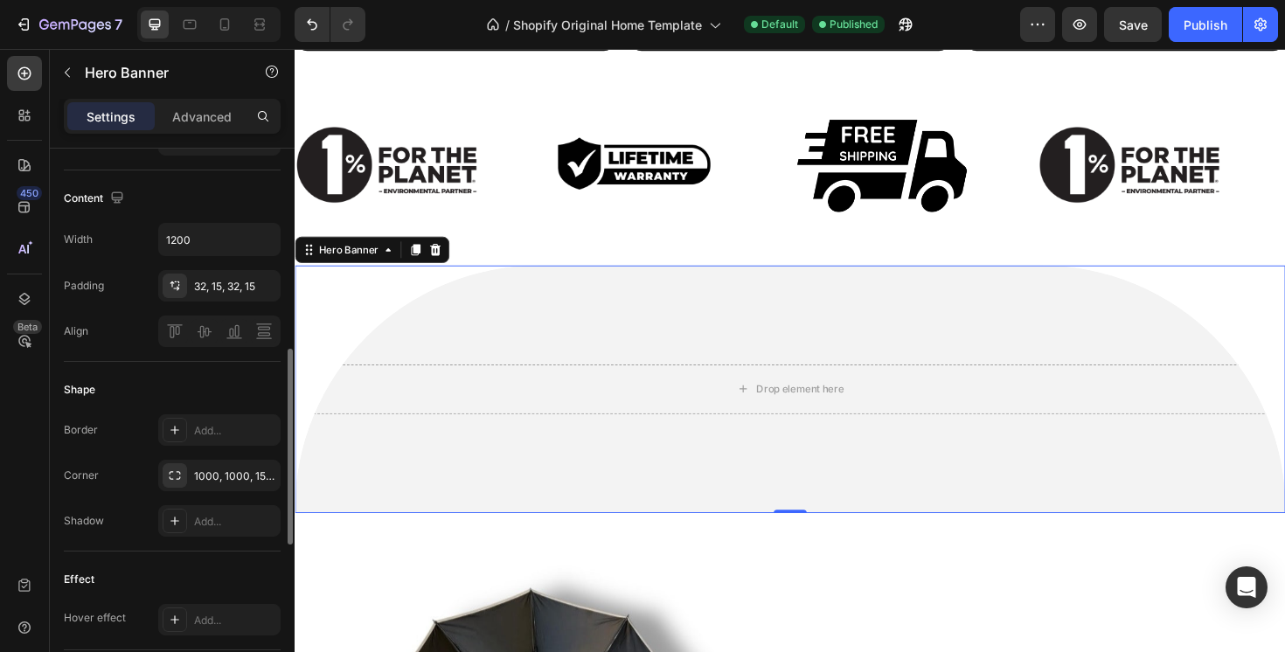
scroll to position [617, 0]
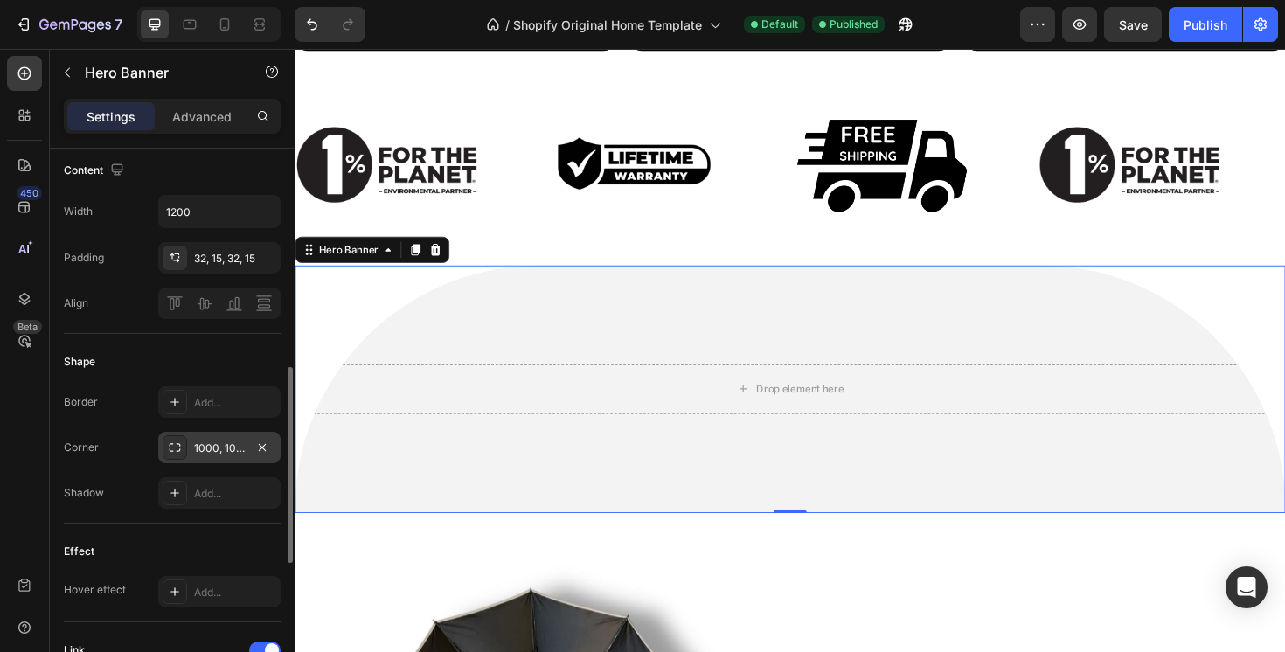
click at [201, 443] on div "1000, 1000, 15, 15" at bounding box center [219, 449] width 51 height 16
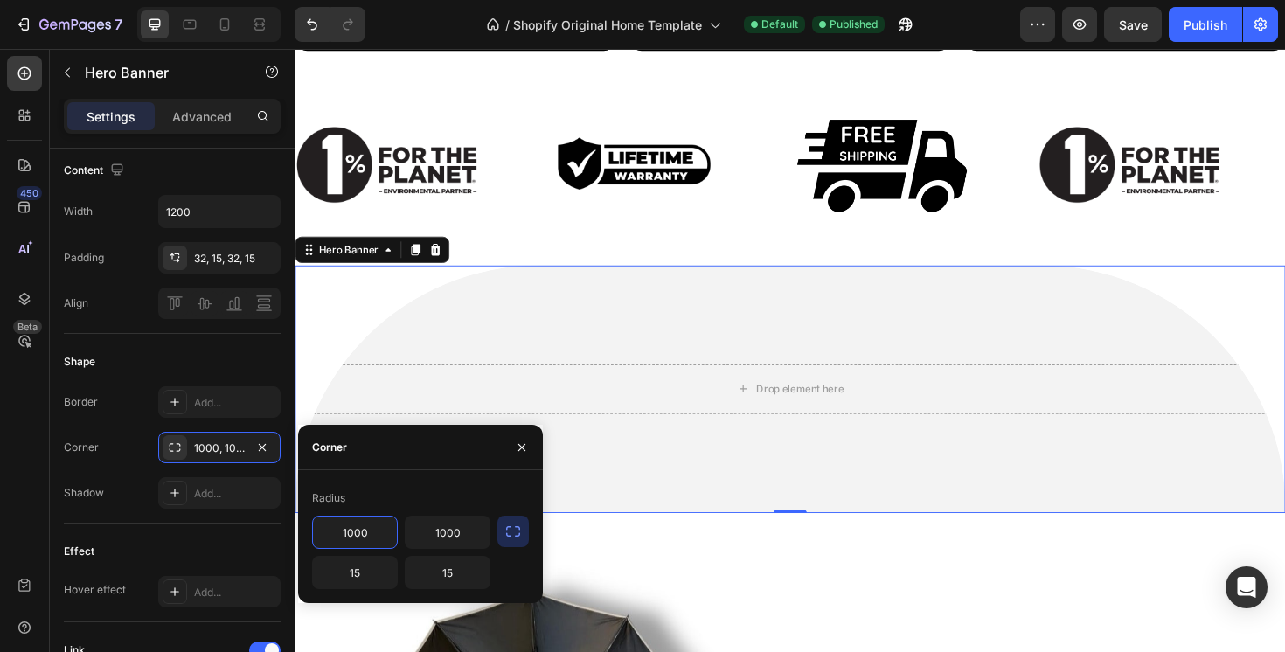
click at [356, 526] on input "1000" at bounding box center [355, 532] width 84 height 31
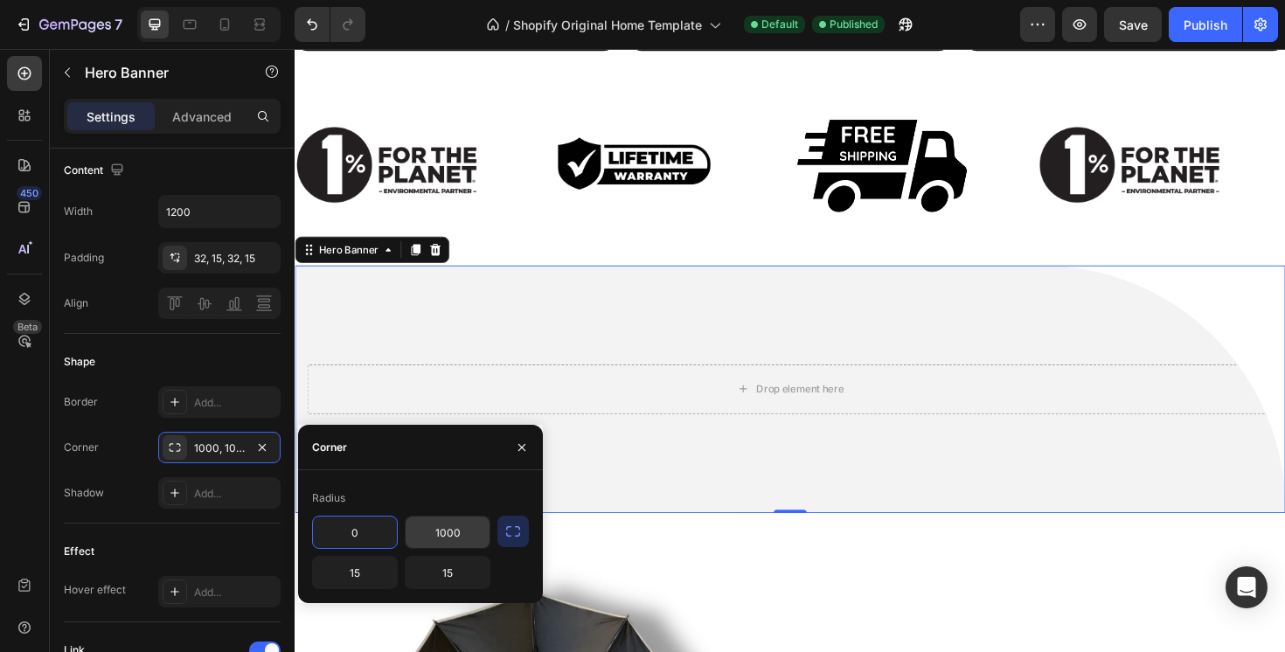
type input "0"
click at [422, 523] on input "1000" at bounding box center [448, 532] width 84 height 31
type input "0"
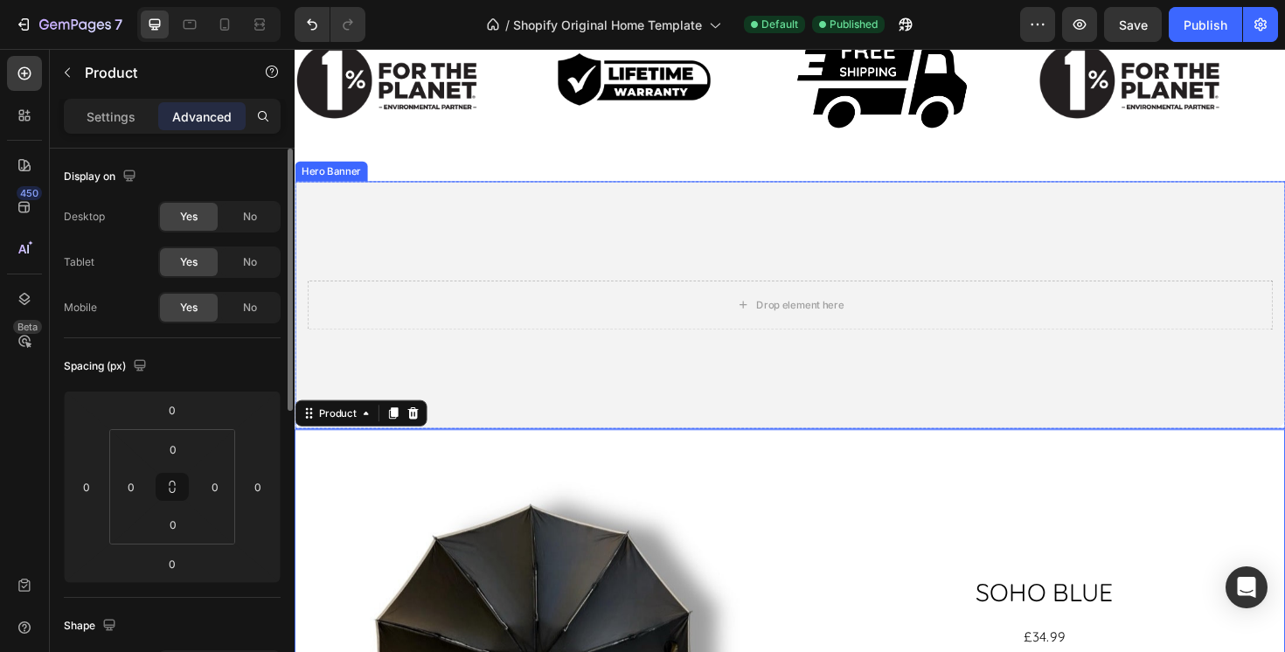
scroll to position [1278, 0]
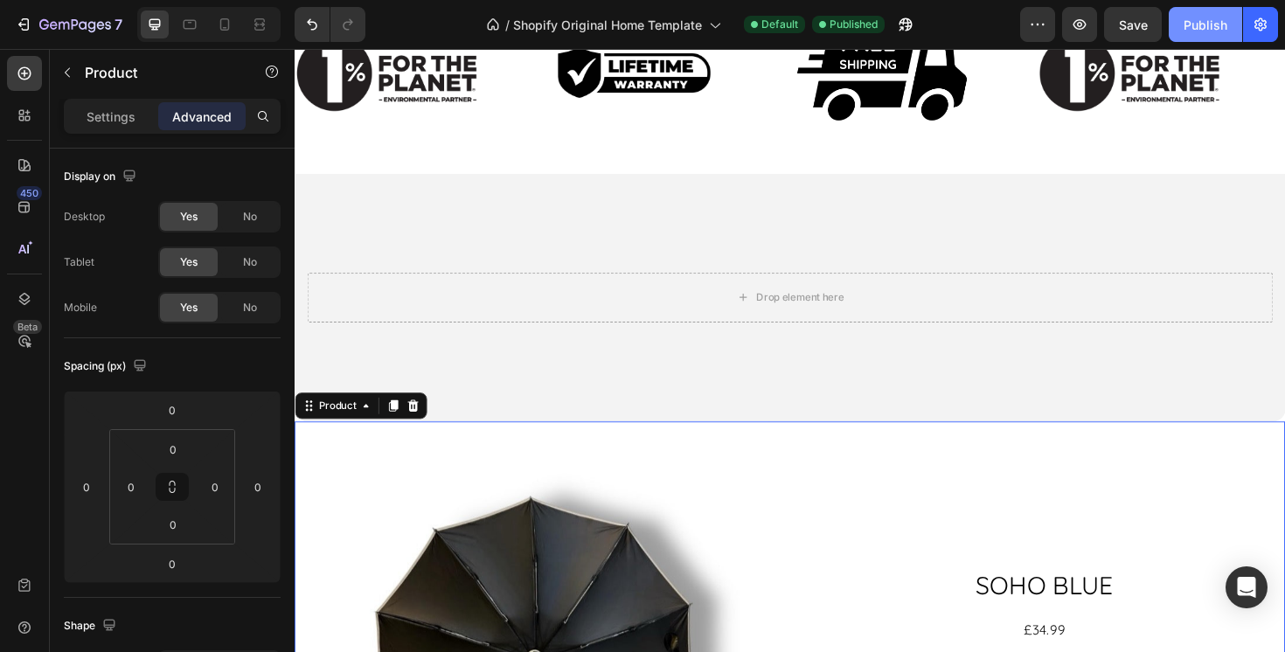
click at [1191, 26] on div "Publish" at bounding box center [1206, 25] width 44 height 18
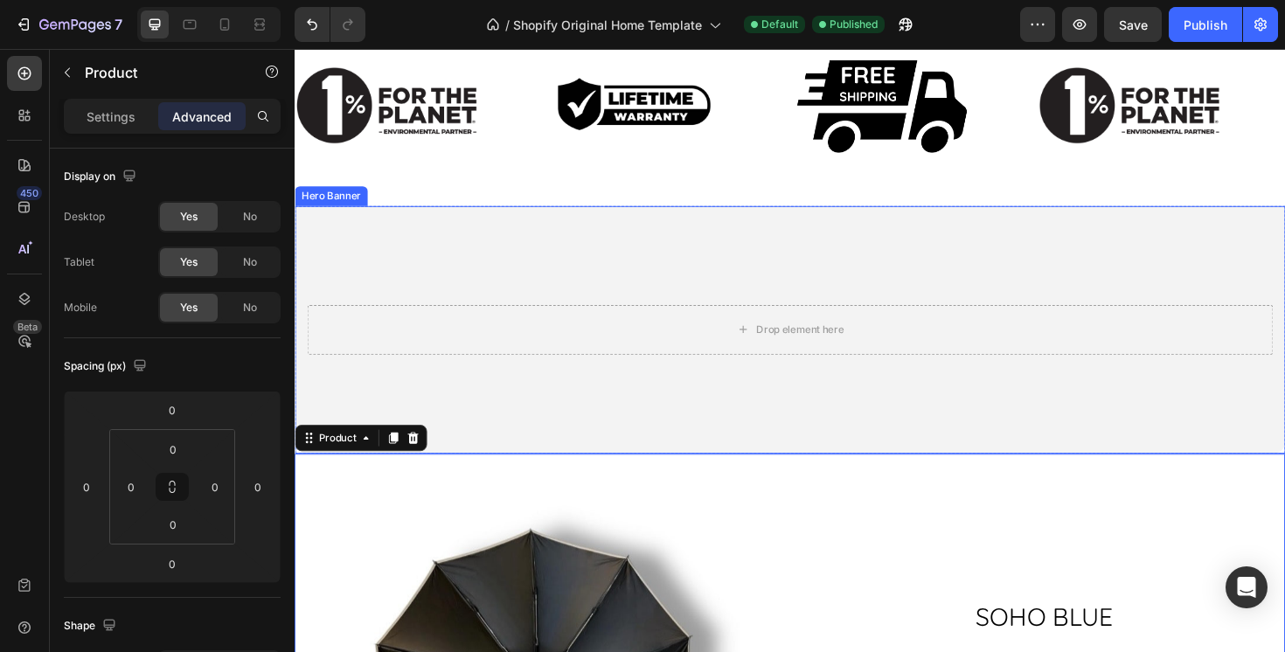
scroll to position [1213, 0]
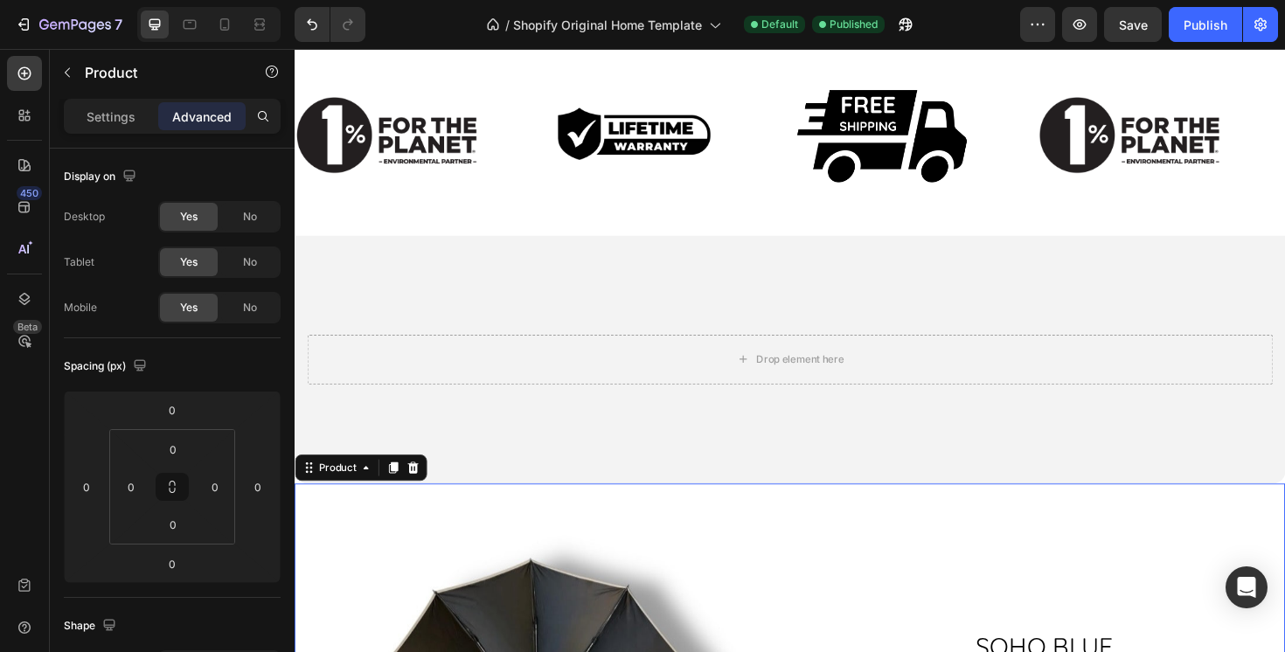
click at [217, 10] on div at bounding box center [208, 24] width 143 height 35
click at [230, 33] on div at bounding box center [225, 24] width 28 height 28
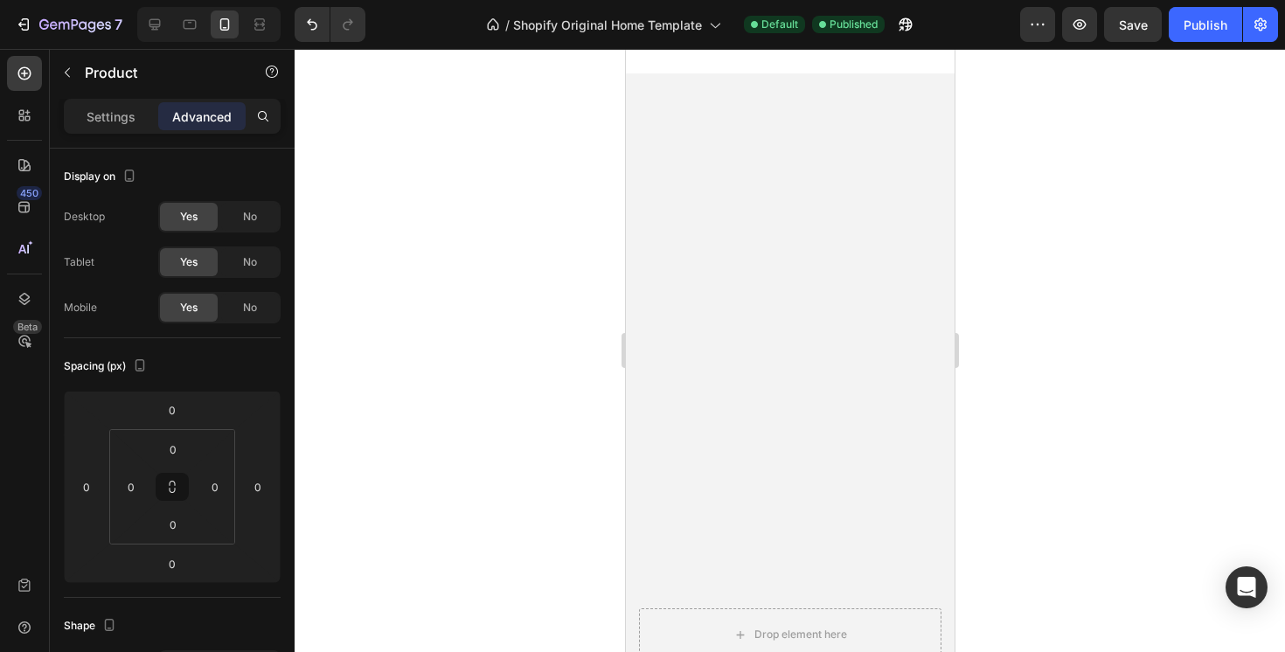
scroll to position [810, 0]
click at [677, 226] on video "Background Image" at bounding box center [789, 143] width 329 height 164
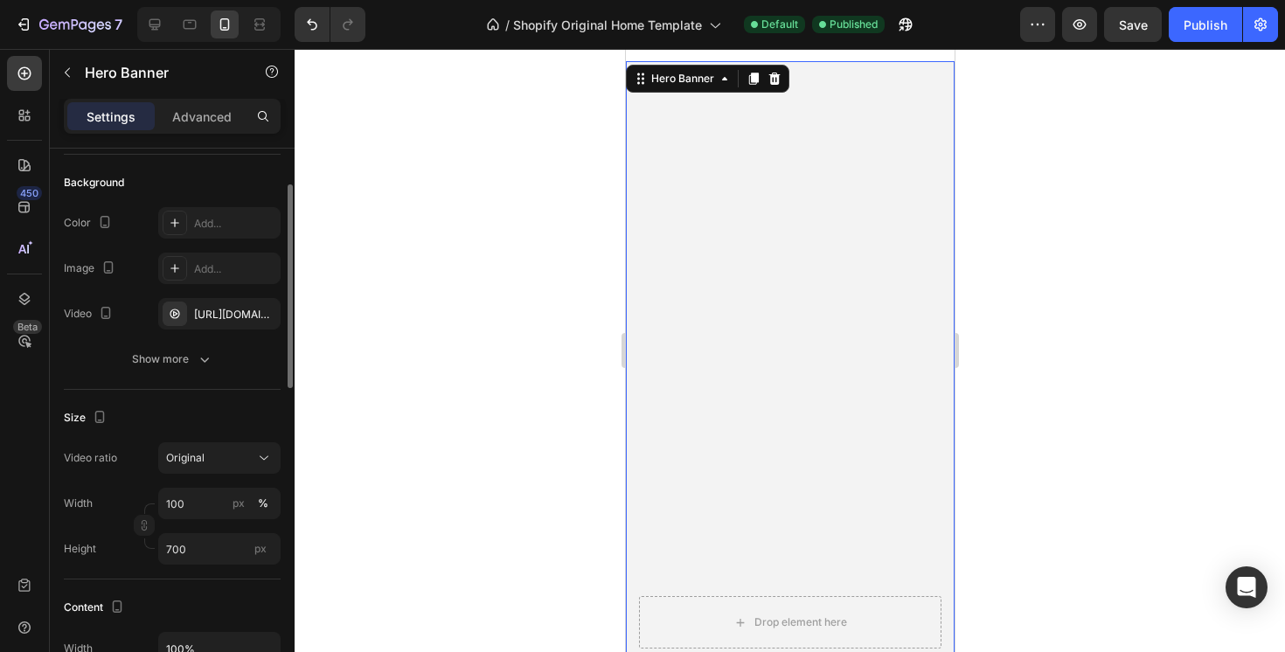
scroll to position [120, 0]
click at [228, 309] on div "[URL][DOMAIN_NAME]" at bounding box center [219, 312] width 51 height 16
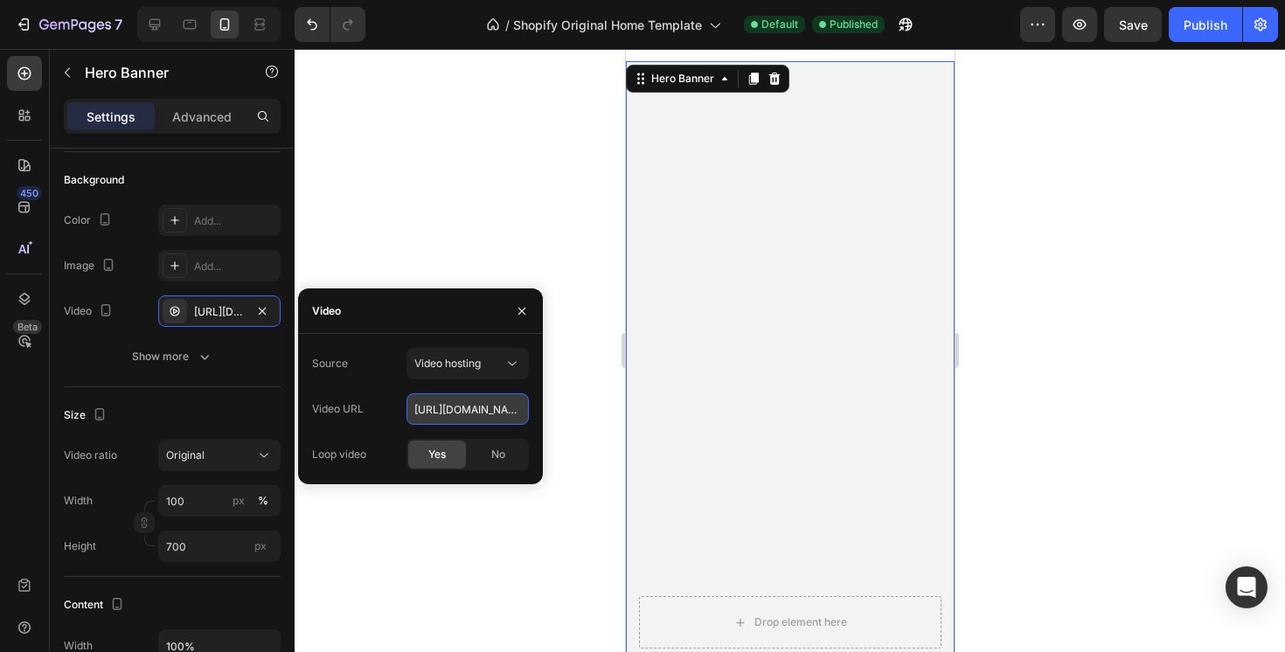
click at [490, 398] on input "https://cdn.shopify.com/videos/c/o/v/3175c99d3c9e4e82ab3e1b04644ea749.mov" at bounding box center [468, 408] width 122 height 31
paste input "f21ca644cfcb41cebd612c81f4e3f53b"
type input "[URL][DOMAIN_NAME]"
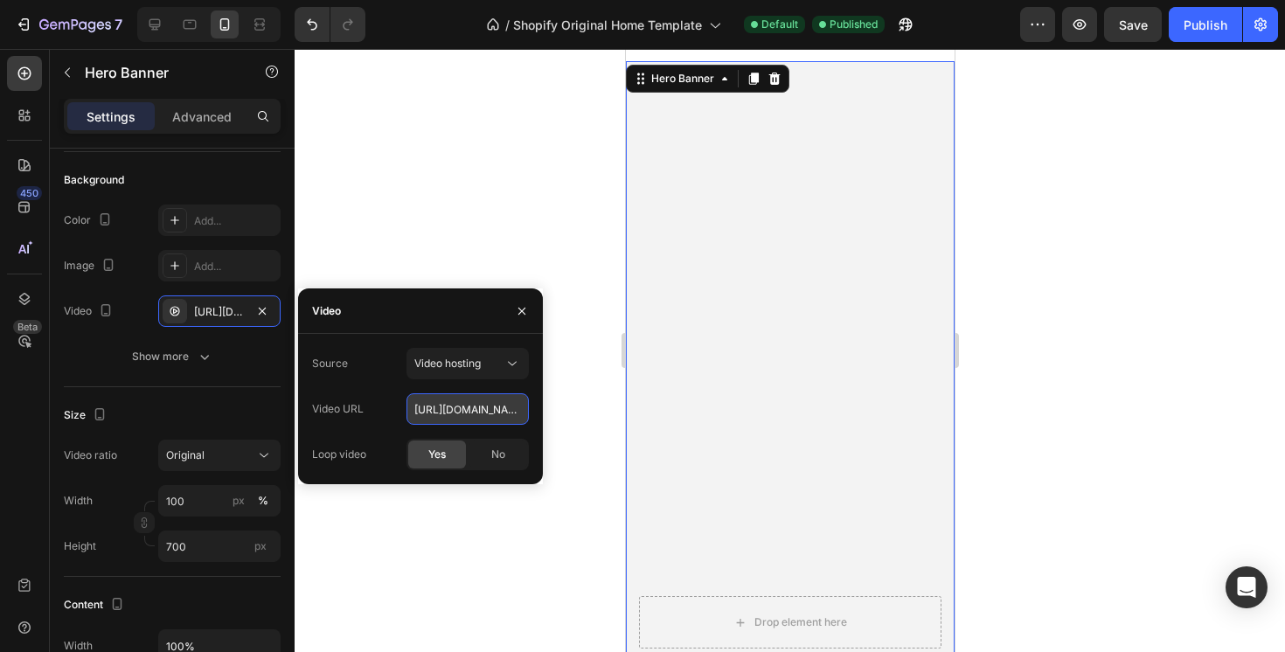
scroll to position [0, 289]
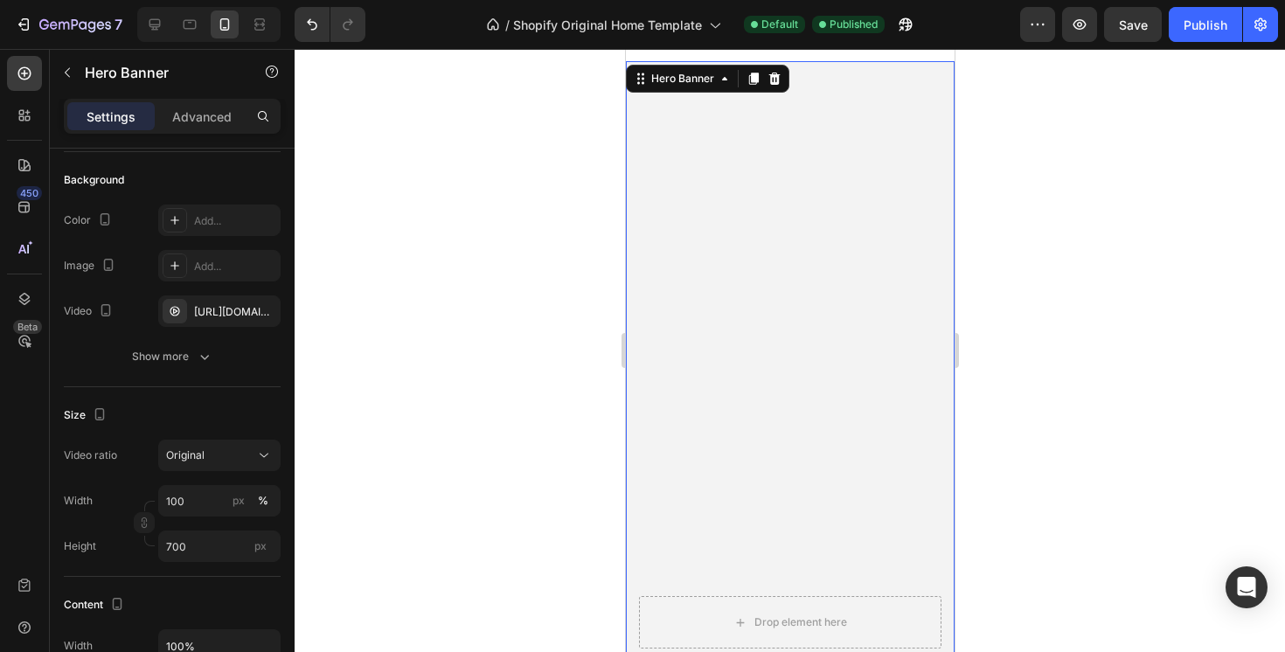
click at [414, 227] on div at bounding box center [790, 350] width 991 height 603
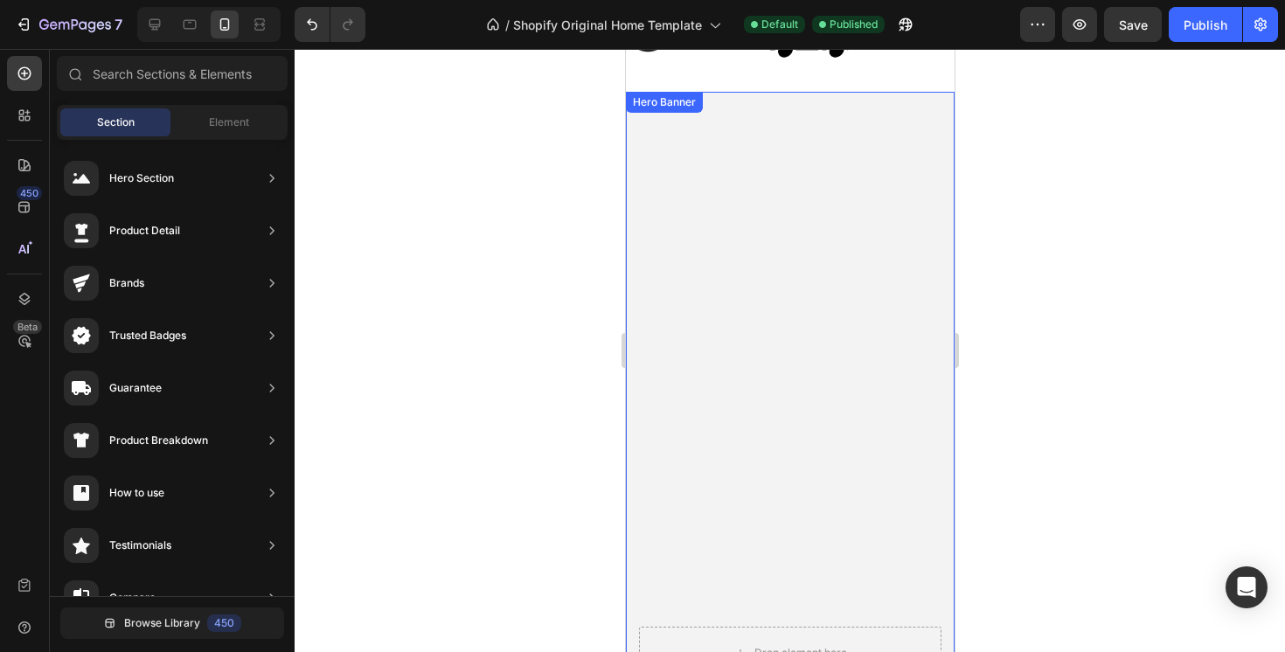
scroll to position [778, 0]
click at [1205, 36] on button "Publish" at bounding box center [1205, 24] width 73 height 35
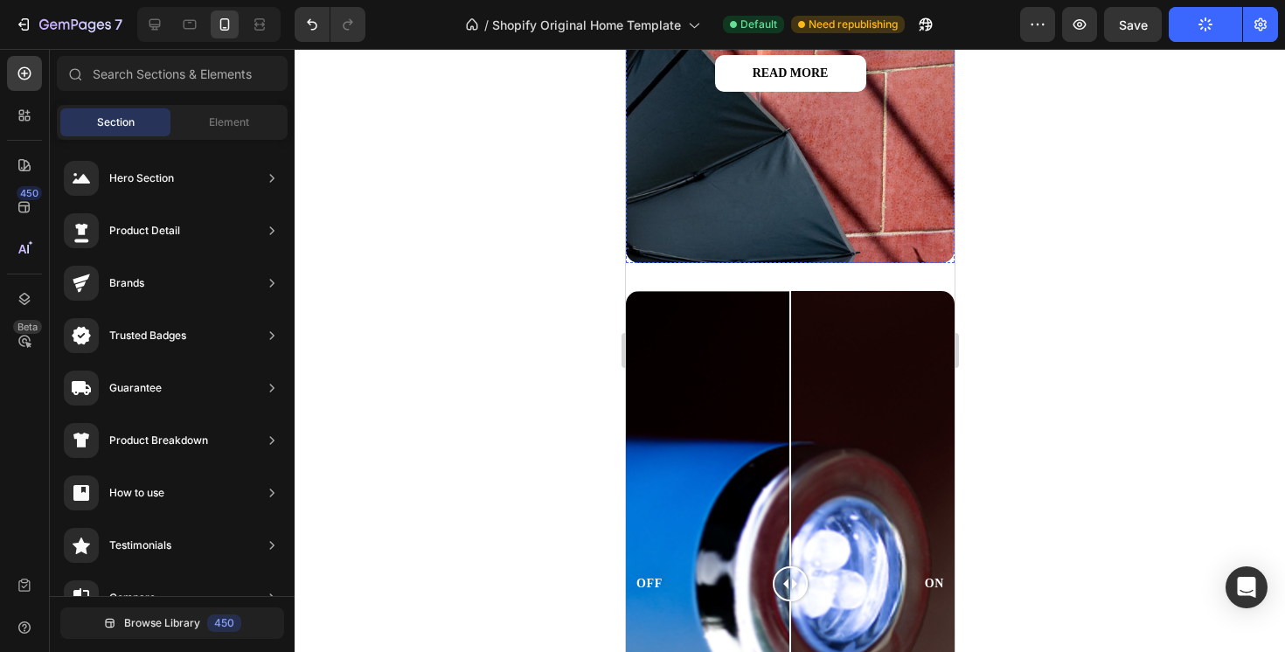
scroll to position [3080, 0]
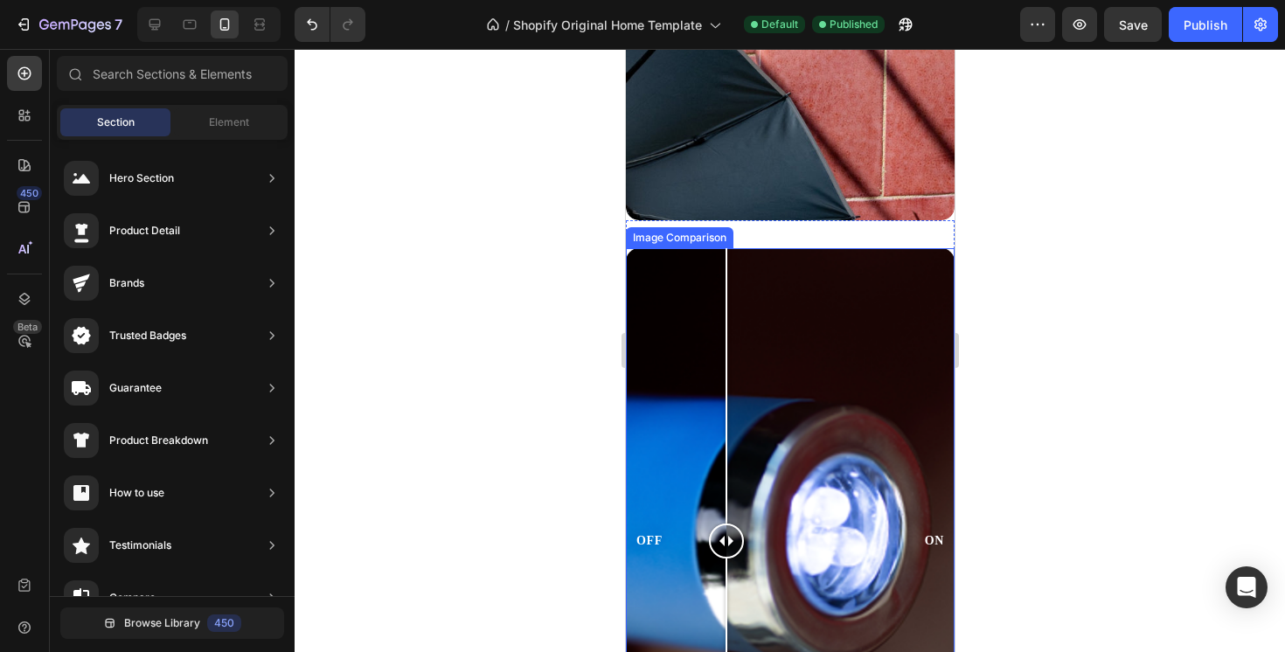
drag, startPoint x: 783, startPoint y: 544, endPoint x: 724, endPoint y: 532, distance: 60.7
click at [724, 532] on div at bounding box center [725, 541] width 35 height 35
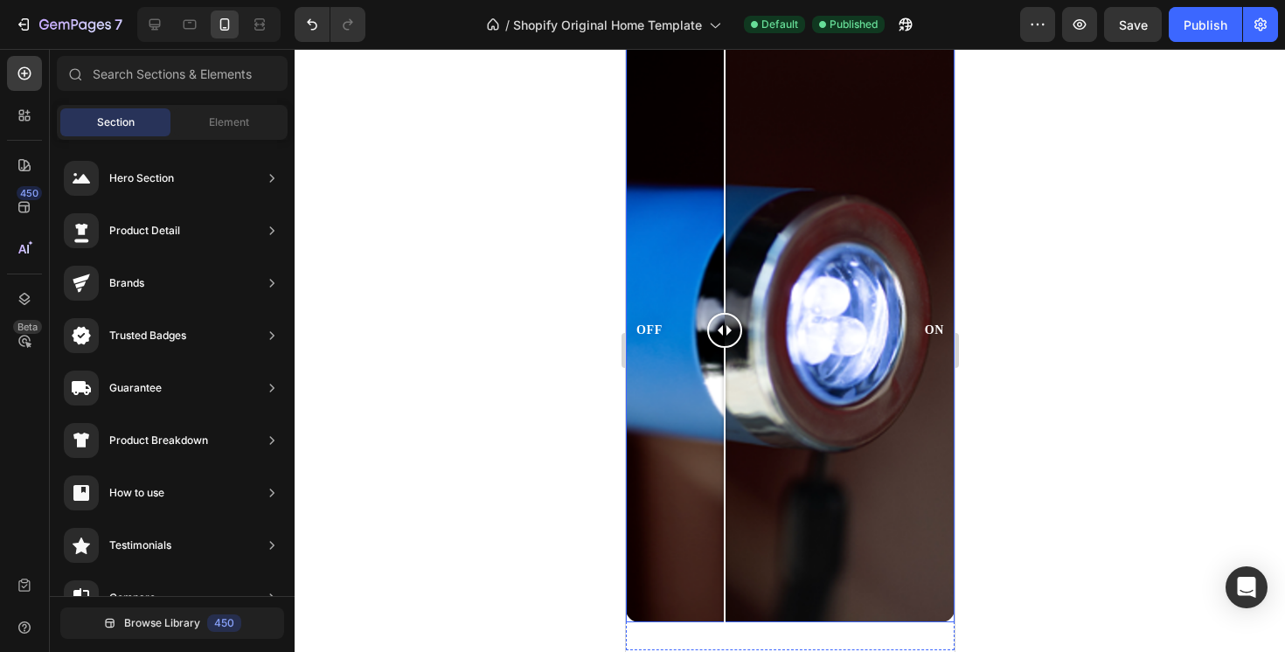
scroll to position [3035, 0]
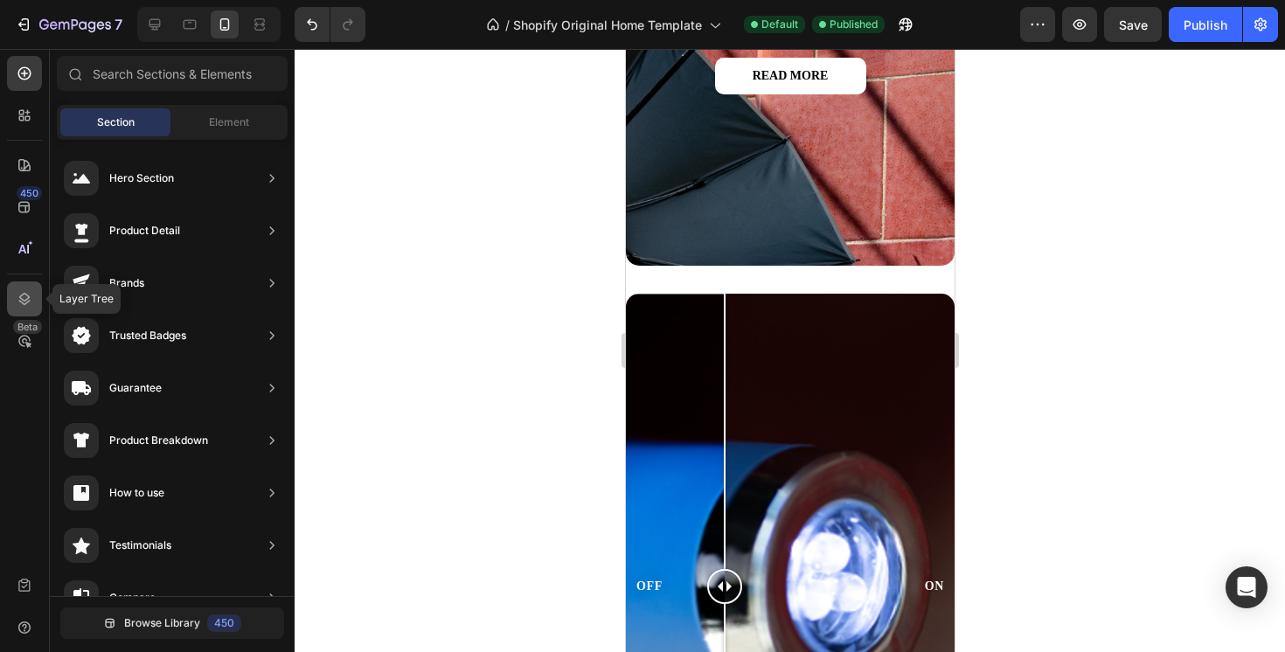
click at [24, 298] on icon at bounding box center [24, 298] width 17 height 17
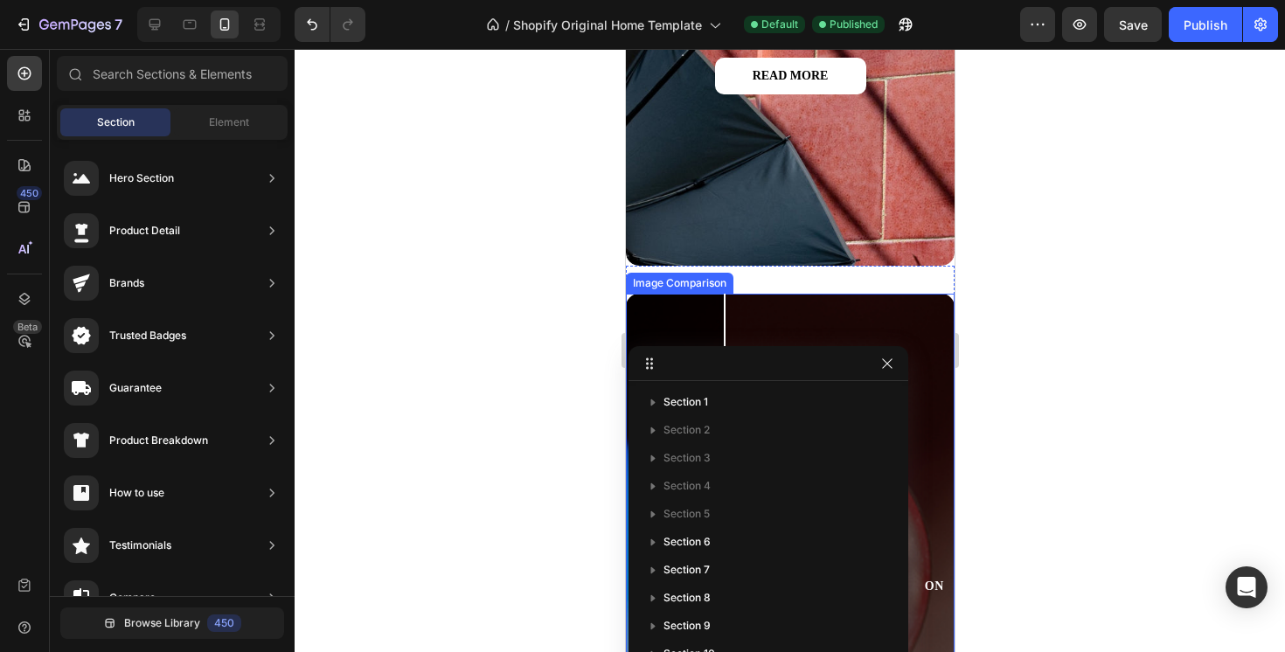
click at [922, 321] on div "OFF ON" at bounding box center [789, 586] width 329 height 584
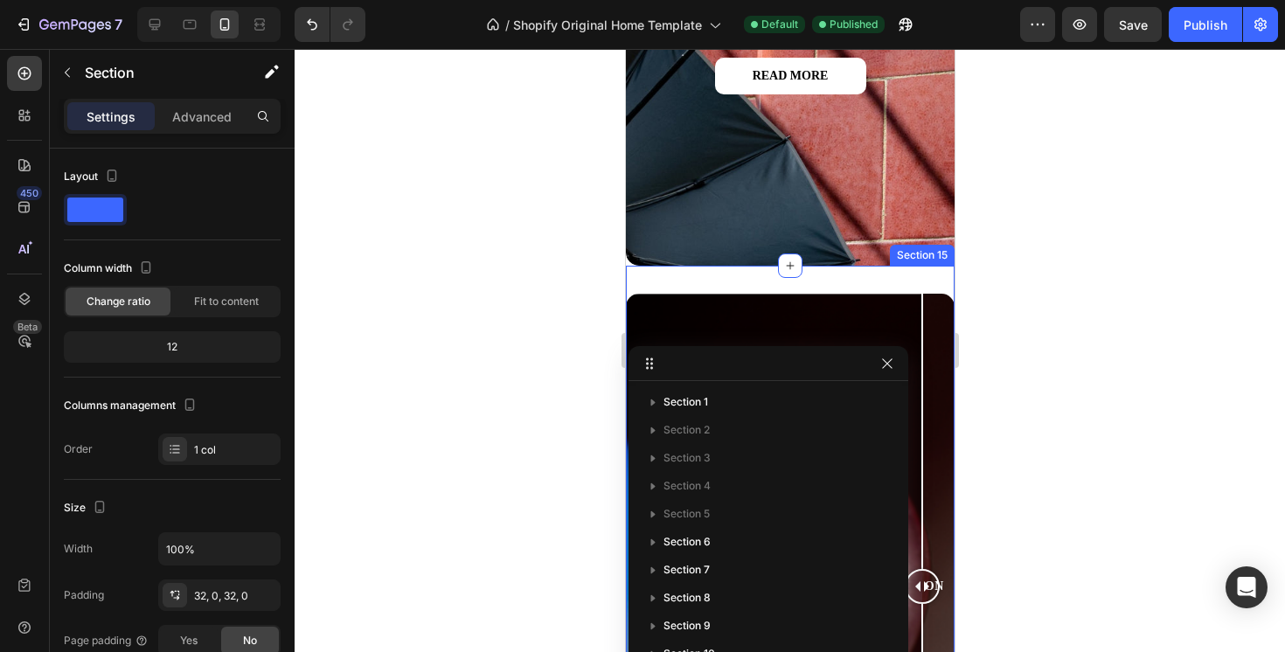
click at [929, 278] on div "OFF ON Image Comparison Section 15" at bounding box center [789, 586] width 329 height 640
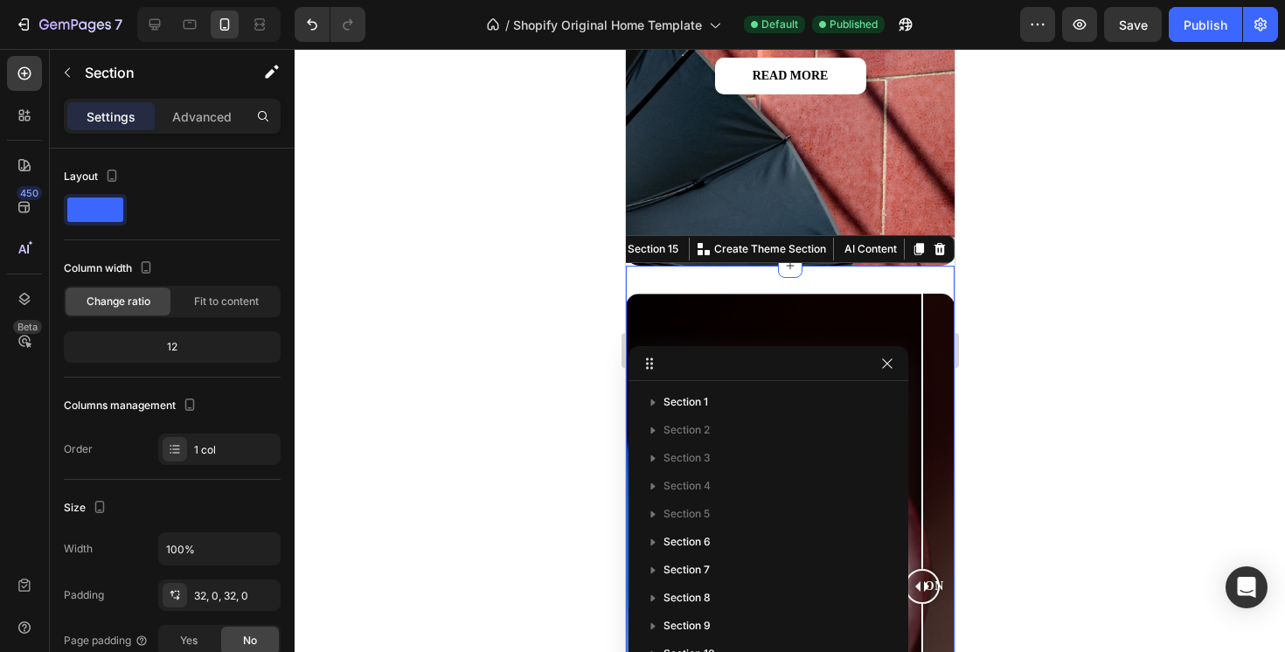
scroll to position [275, 0]
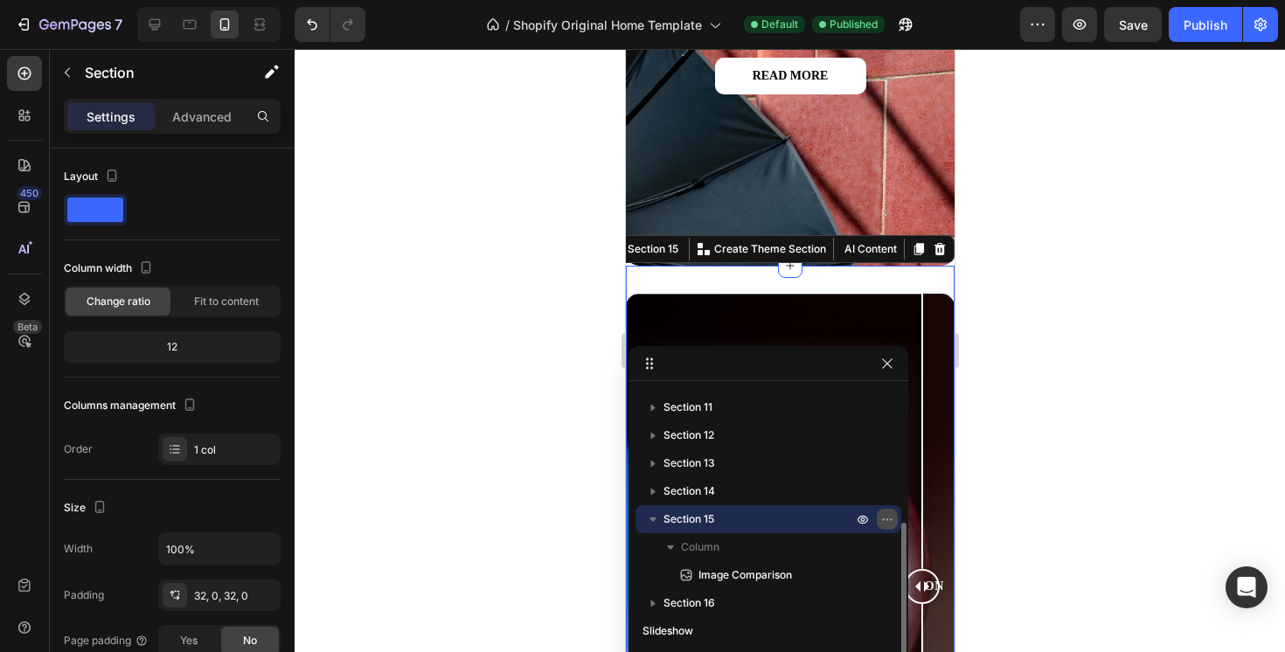
click at [885, 517] on icon "button" at bounding box center [887, 519] width 14 height 14
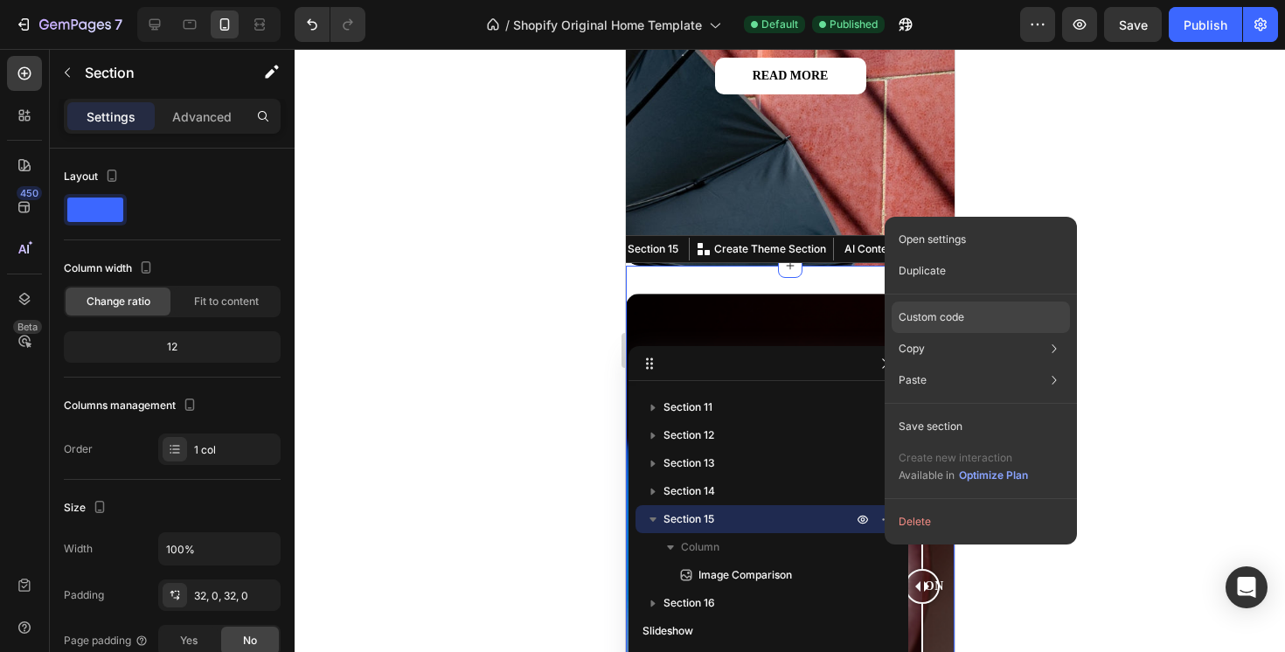
click at [975, 365] on div "Custom code" at bounding box center [981, 380] width 178 height 31
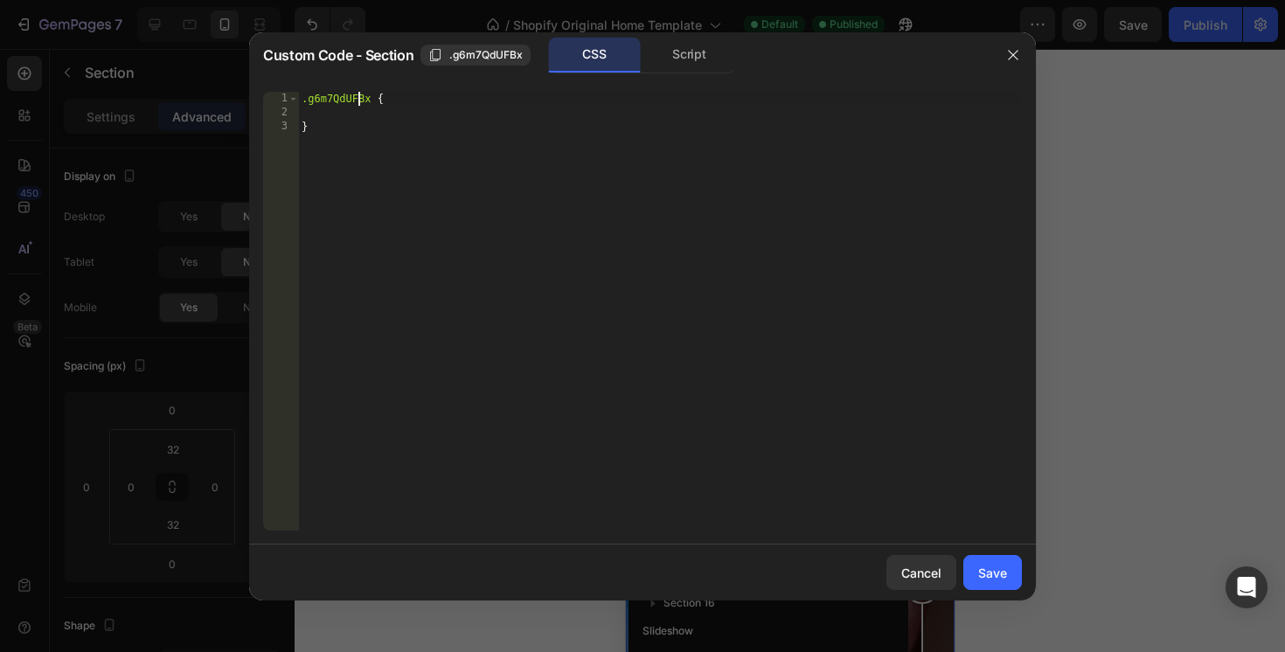
click at [358, 101] on div ".g6m7QdUFBx { }" at bounding box center [660, 325] width 724 height 467
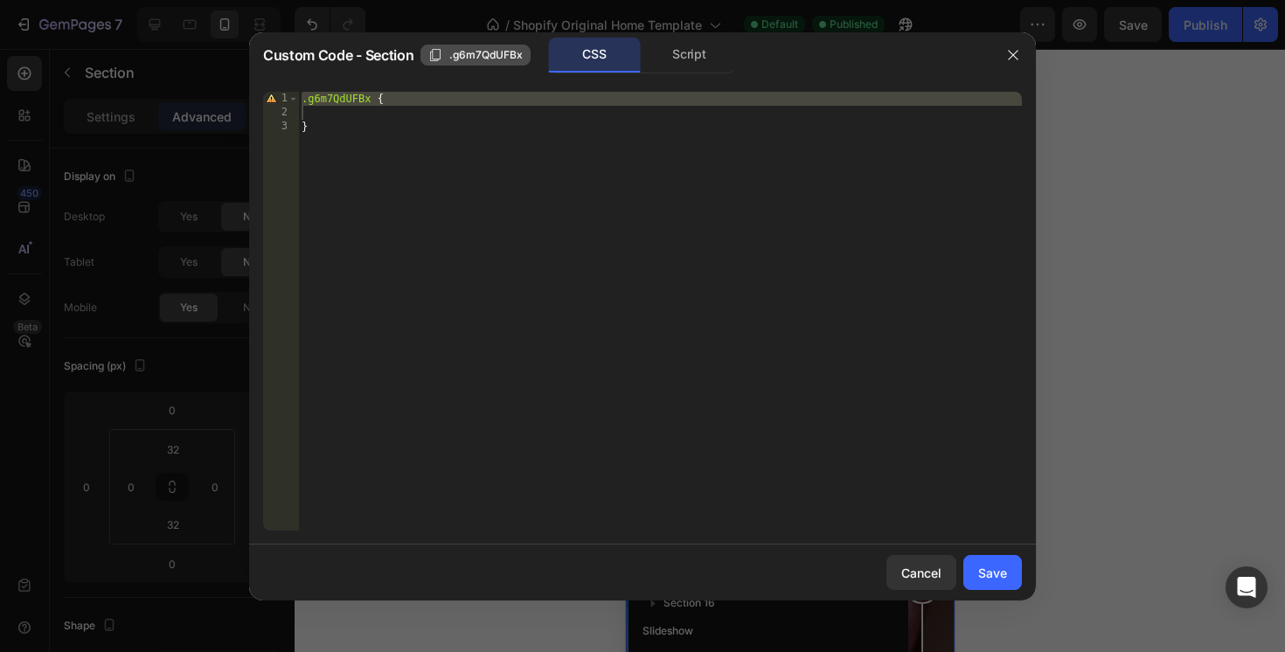
click at [475, 55] on span ".g6m7QdUFBx" at bounding box center [485, 55] width 73 height 16
click at [690, 56] on div "Script" at bounding box center [690, 55] width 92 height 35
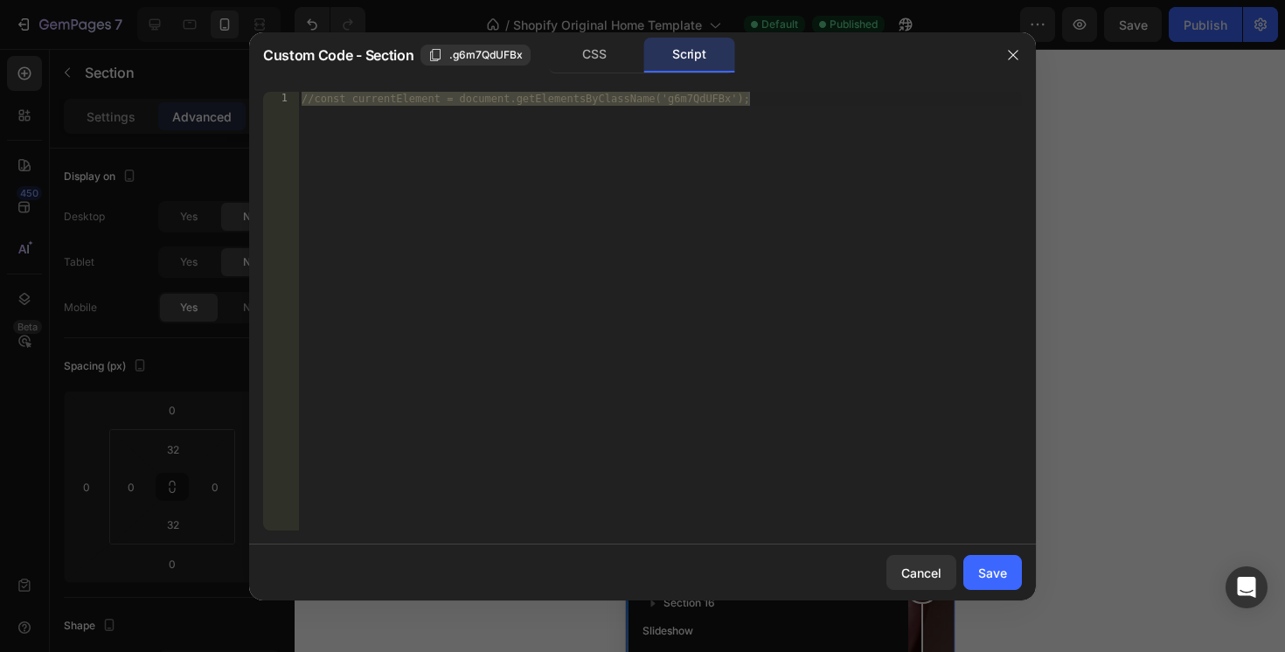
type textarea "//const currentElement = document.getElementsByClassName('g6m7QdUFBx');"
click at [412, 104] on div "//const currentElement = document.getElementsByClassName('g6m7QdUFBx');" at bounding box center [660, 325] width 724 height 467
click at [418, 101] on div "//const currentElement = document.getElementsByClassName('g6m7QdUFBx');" at bounding box center [660, 325] width 724 height 467
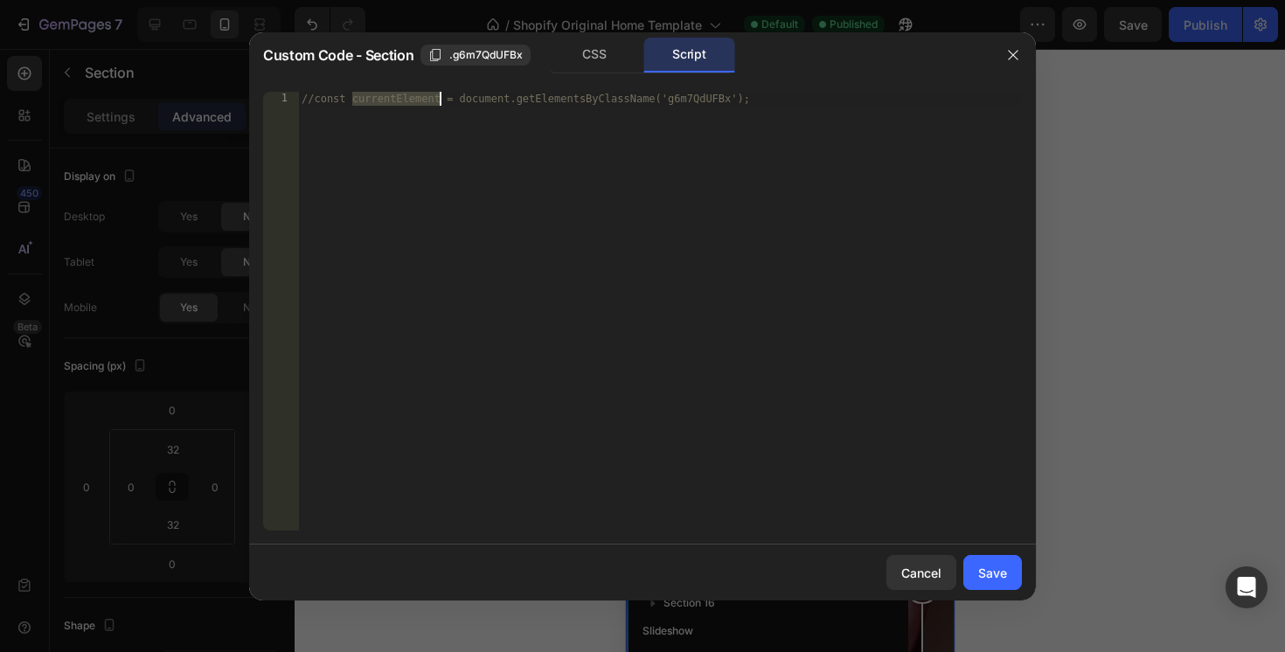
click at [418, 101] on div "//const currentElement = document.getElementsByClassName('g6m7QdUFBx');" at bounding box center [660, 325] width 724 height 467
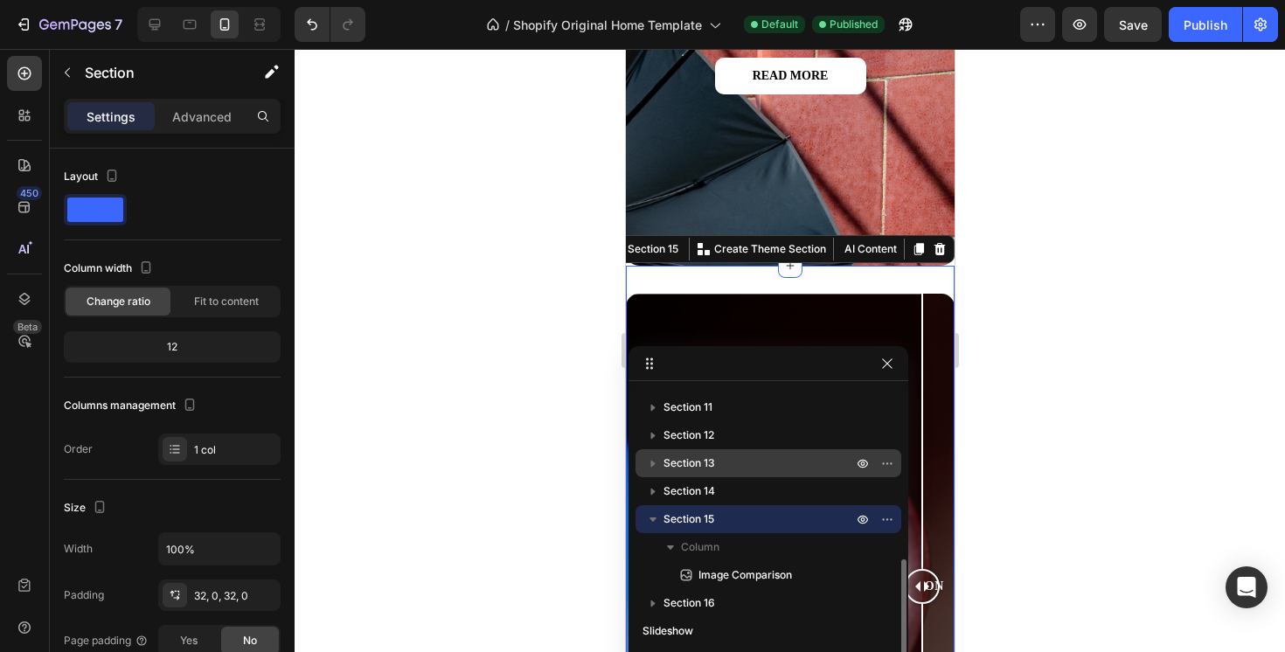
scroll to position [299, 0]
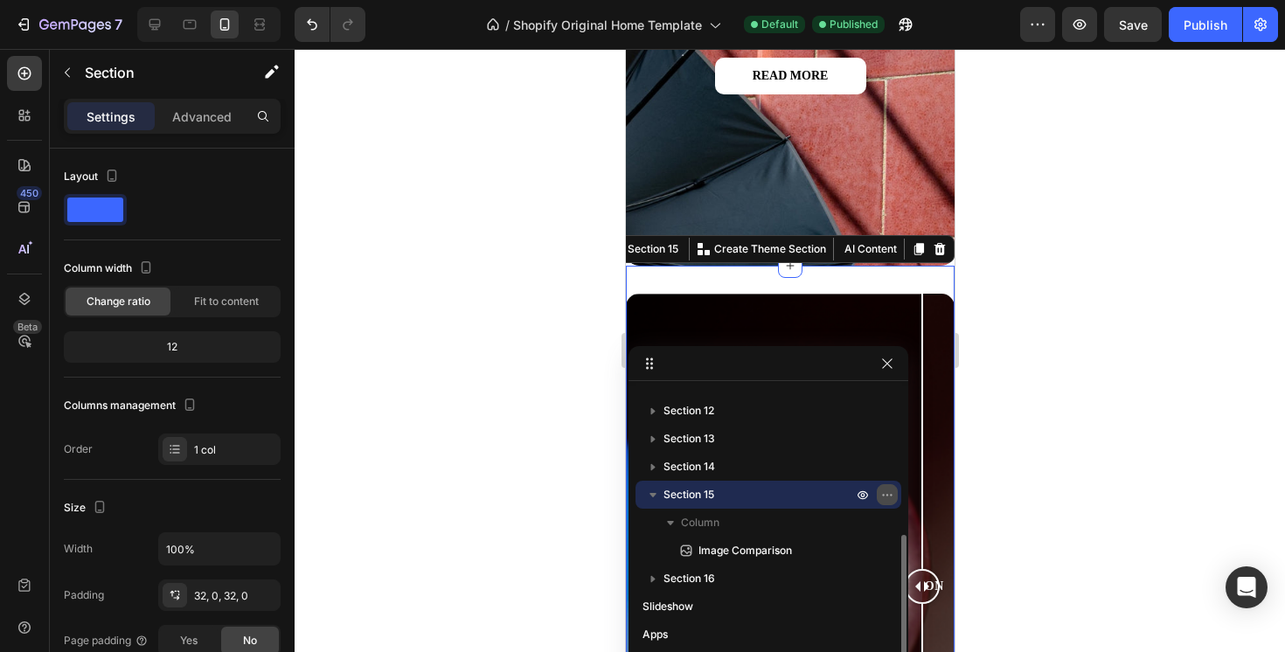
click at [887, 492] on icon "button" at bounding box center [887, 495] width 14 height 14
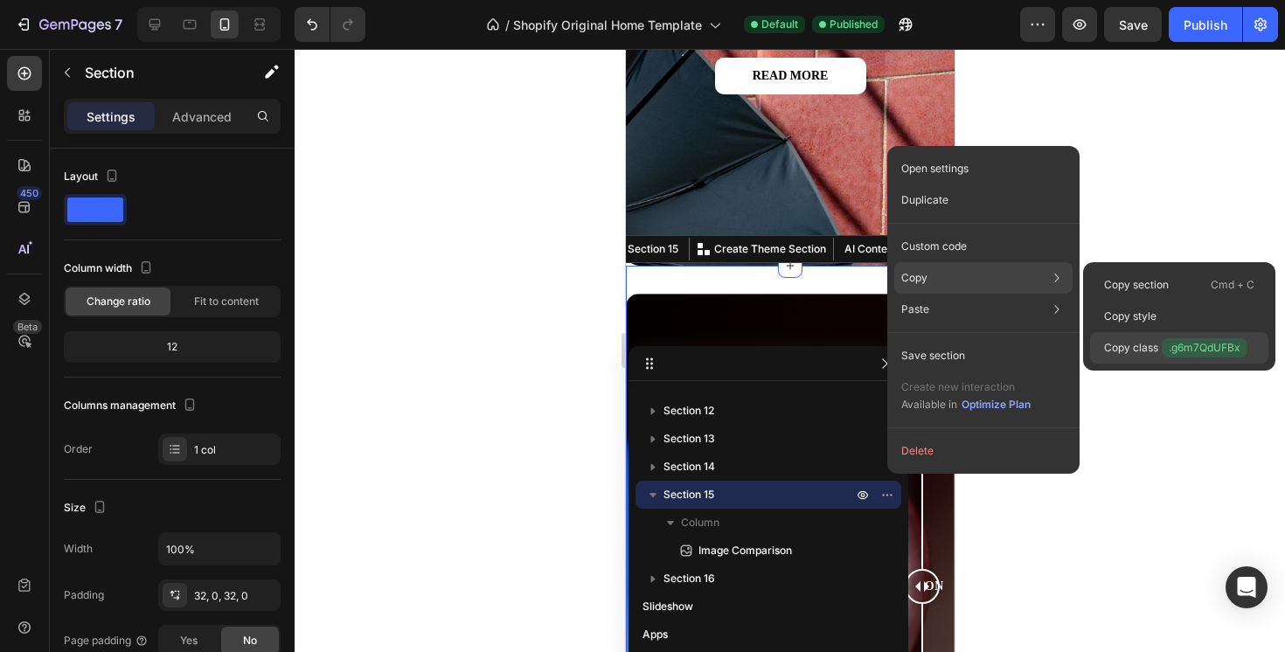
click at [1166, 346] on span ".g6m7QdUFBx" at bounding box center [1205, 347] width 86 height 19
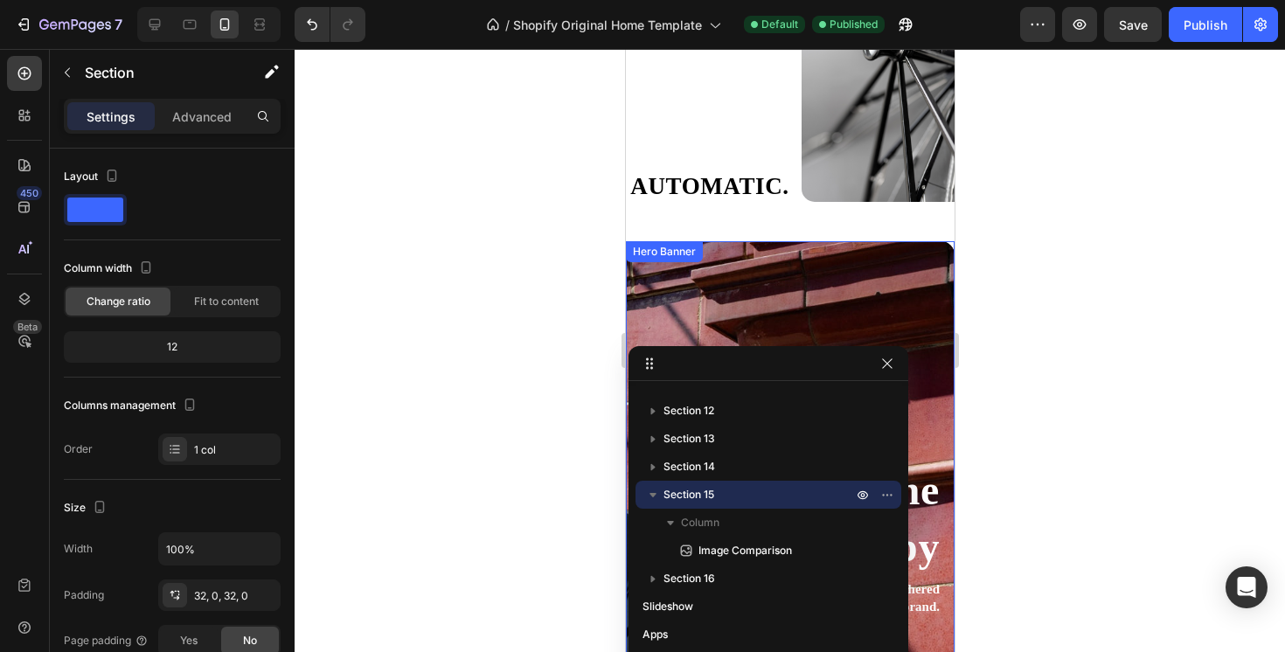
scroll to position [2452, 0]
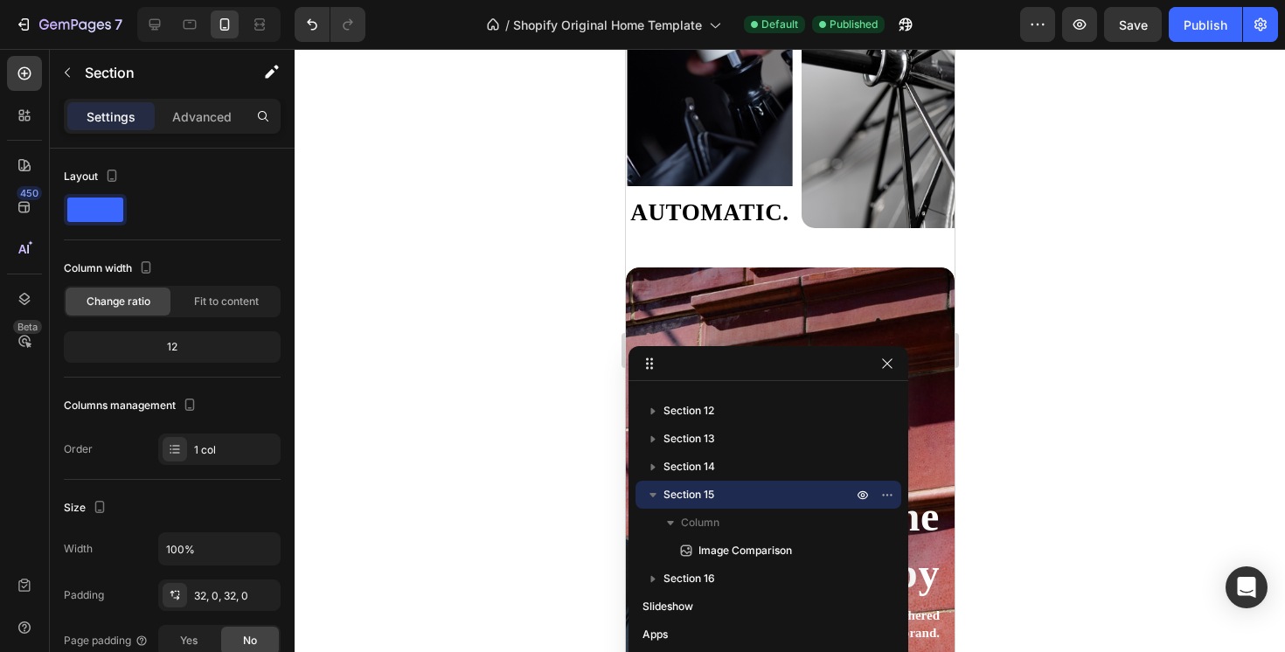
click at [154, 40] on div at bounding box center [208, 24] width 143 height 35
click at [152, 29] on icon at bounding box center [155, 24] width 11 height 11
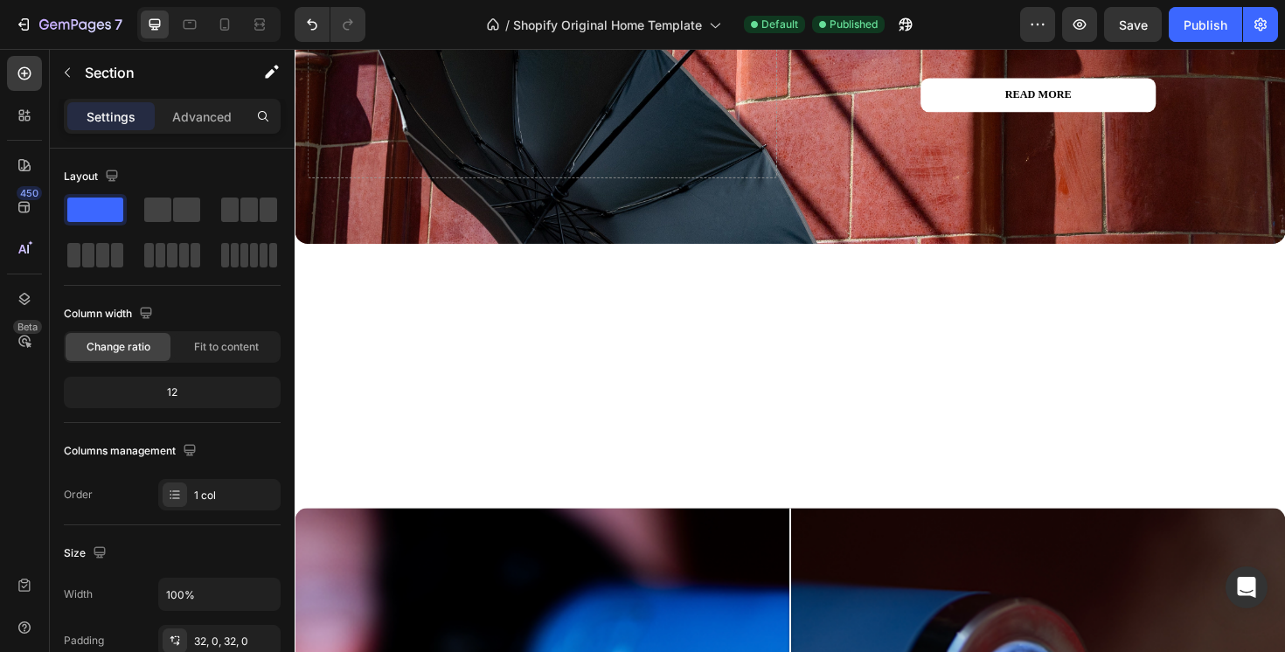
scroll to position [4053, 0]
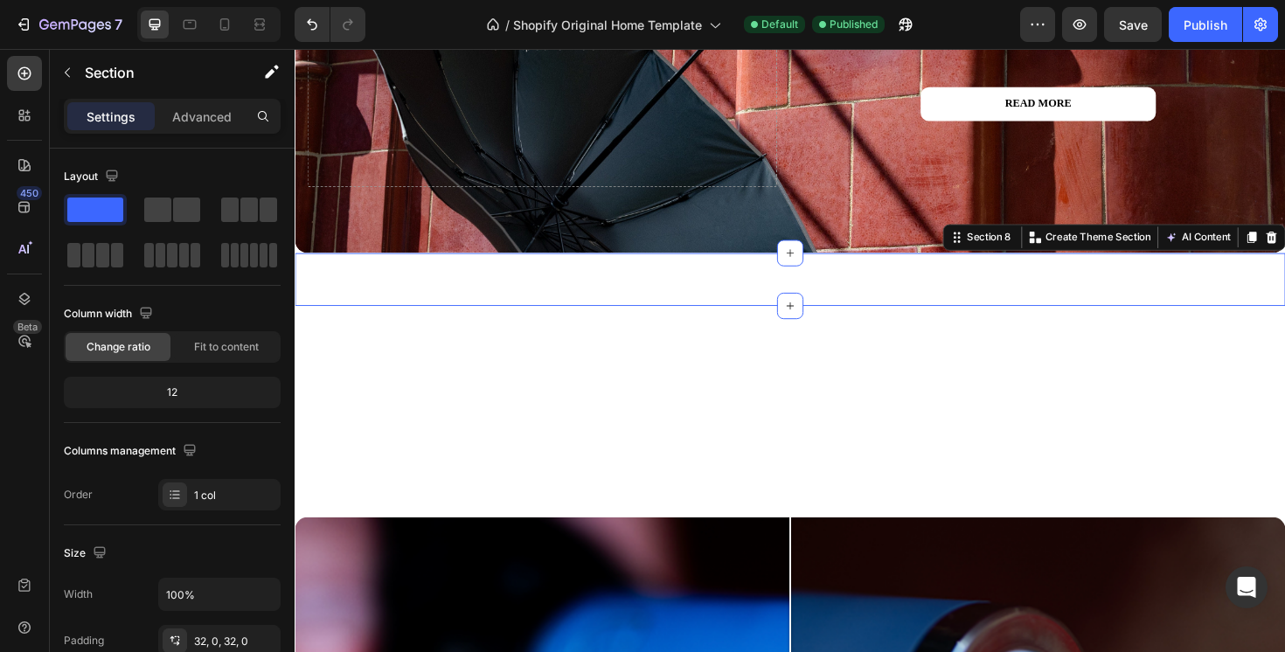
click at [678, 313] on div "Product Images PAVILION GREY Product Title £34.99 Product Price Product Price A…" at bounding box center [819, 293] width 1049 height 56
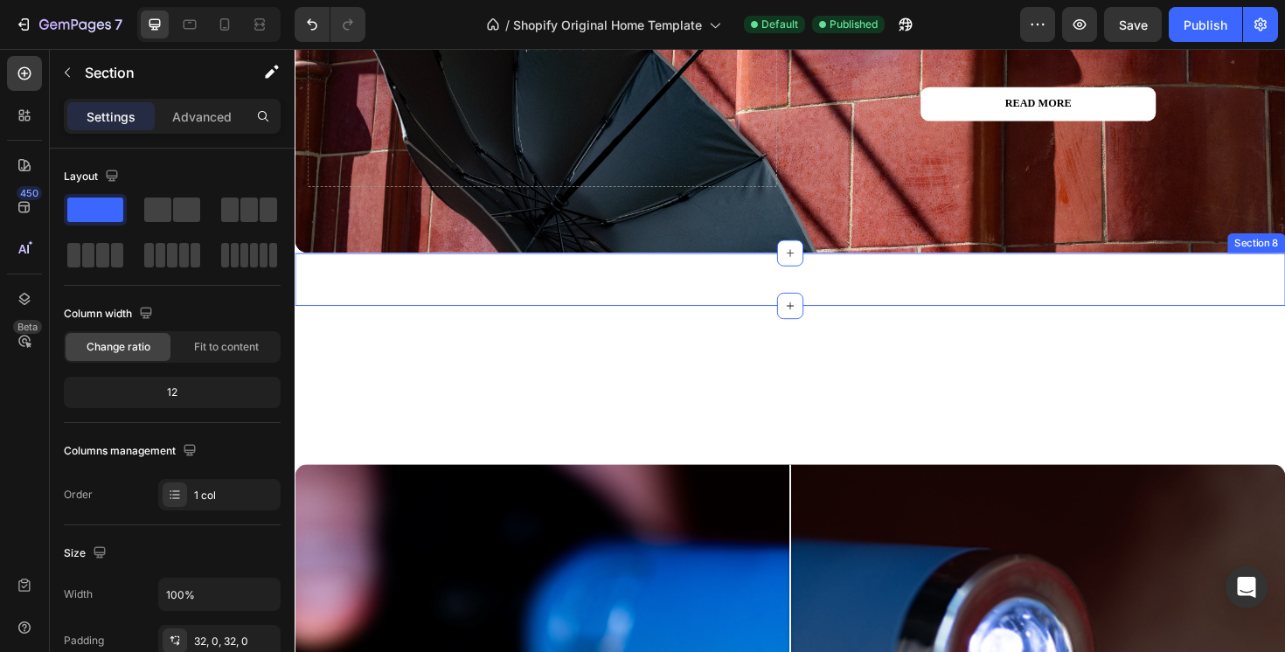
click at [1284, 296] on div "Image Image Image Image Image Image Marquee Section 8" at bounding box center [819, 293] width 1049 height 56
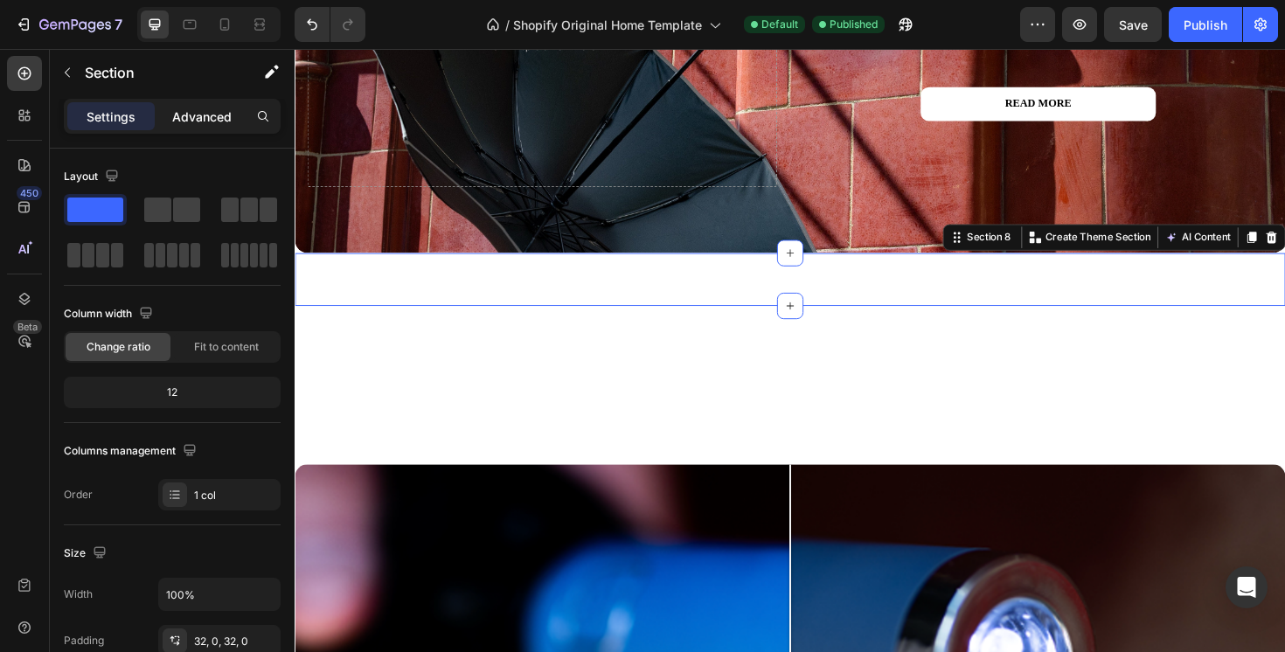
click at [207, 122] on p "Advanced" at bounding box center [201, 117] width 59 height 18
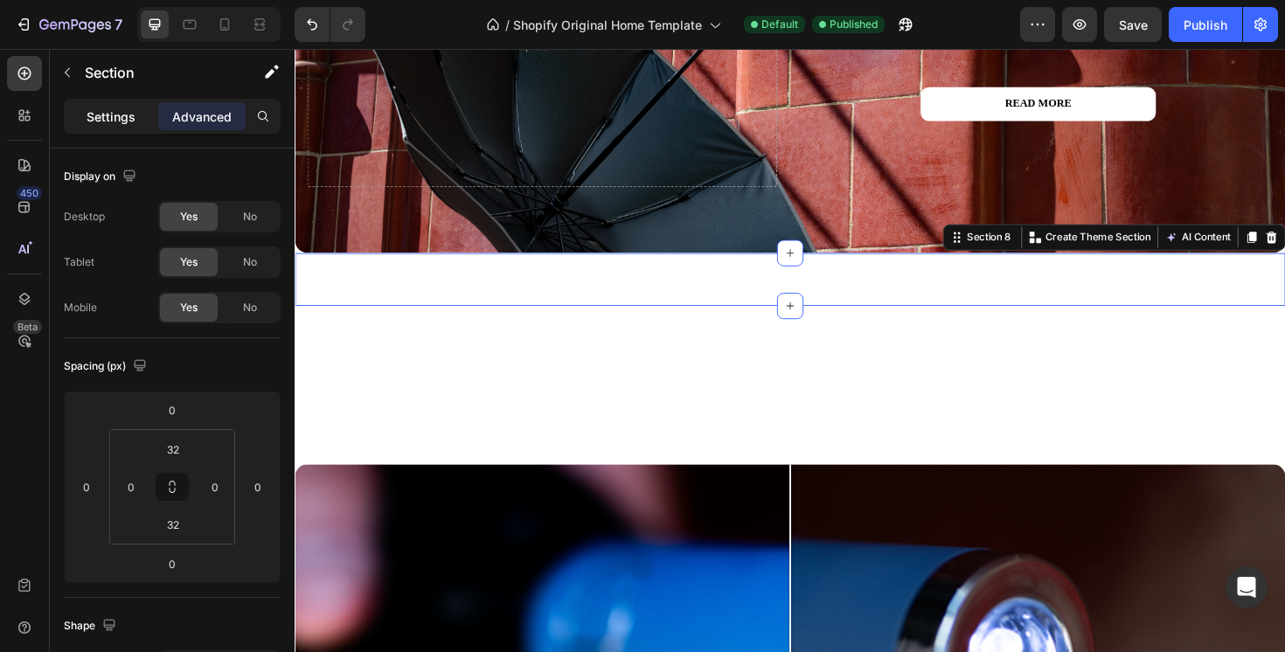
click at [123, 118] on p "Settings" at bounding box center [111, 117] width 49 height 18
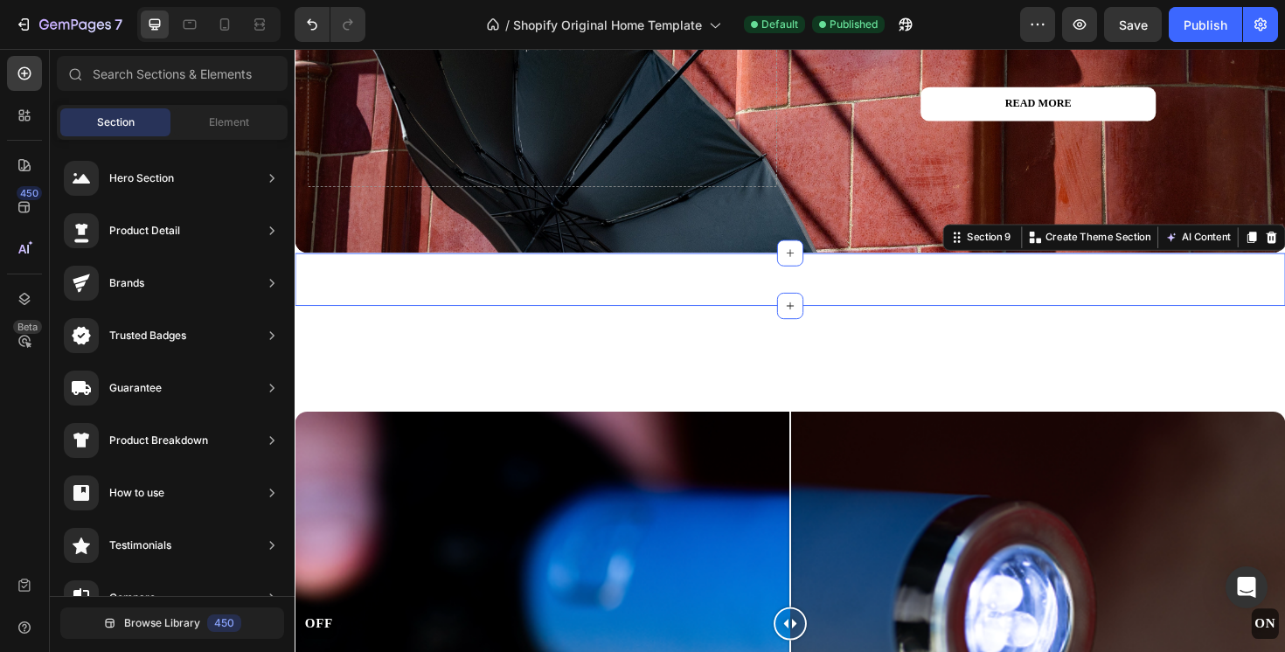
click at [925, 289] on div "Product Images ORIGINAL BLACK Product Title £34.99 Product Price Product Price …" at bounding box center [819, 293] width 1049 height 56
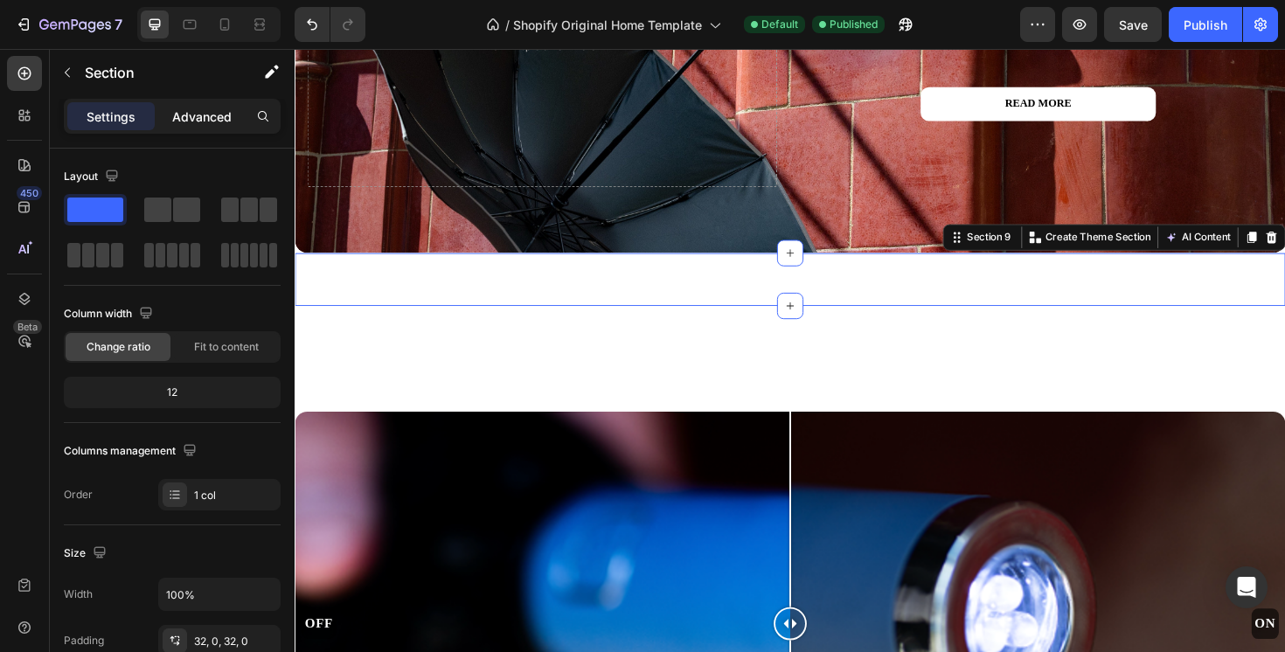
click at [206, 119] on p "Advanced" at bounding box center [201, 117] width 59 height 18
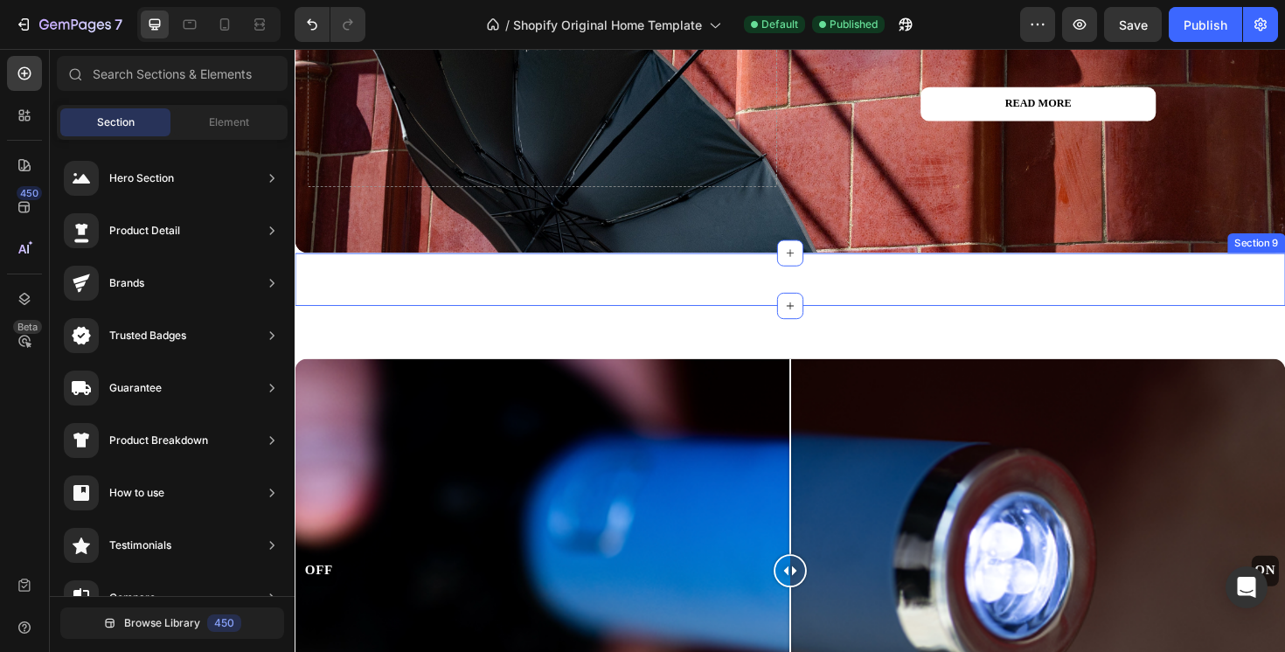
click at [1037, 296] on div "Product Images CAMBER SAND Product Title £34.99 Product Price Product Price ADD…" at bounding box center [819, 293] width 1049 height 56
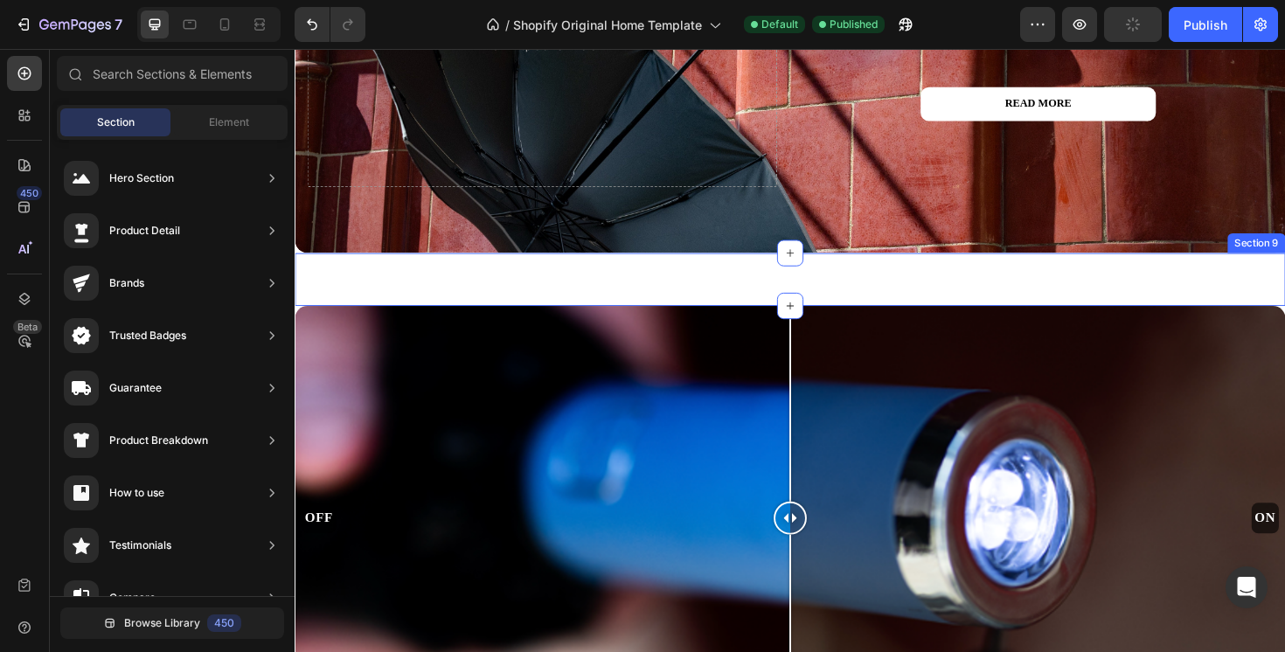
click at [1012, 306] on div "Image AUTOMATIC. Heading DURABLE. Heading Image Image REFLECTIVE. Heading COMPA…" at bounding box center [819, 293] width 1049 height 56
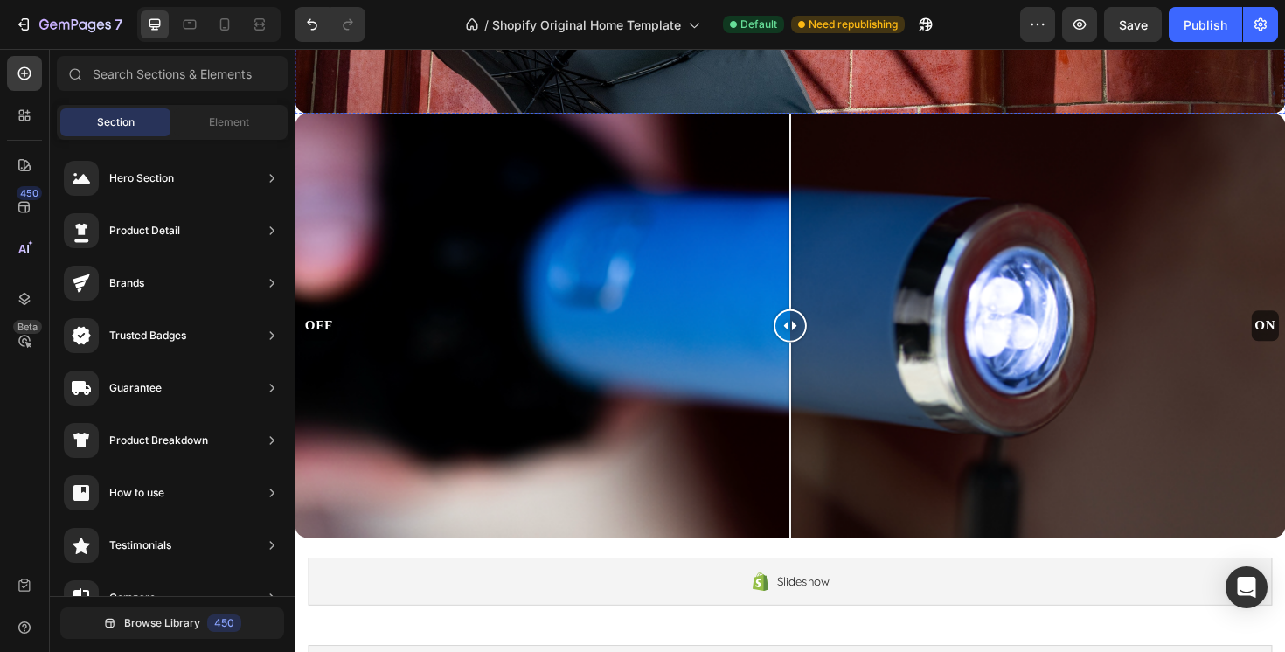
scroll to position [4203, 0]
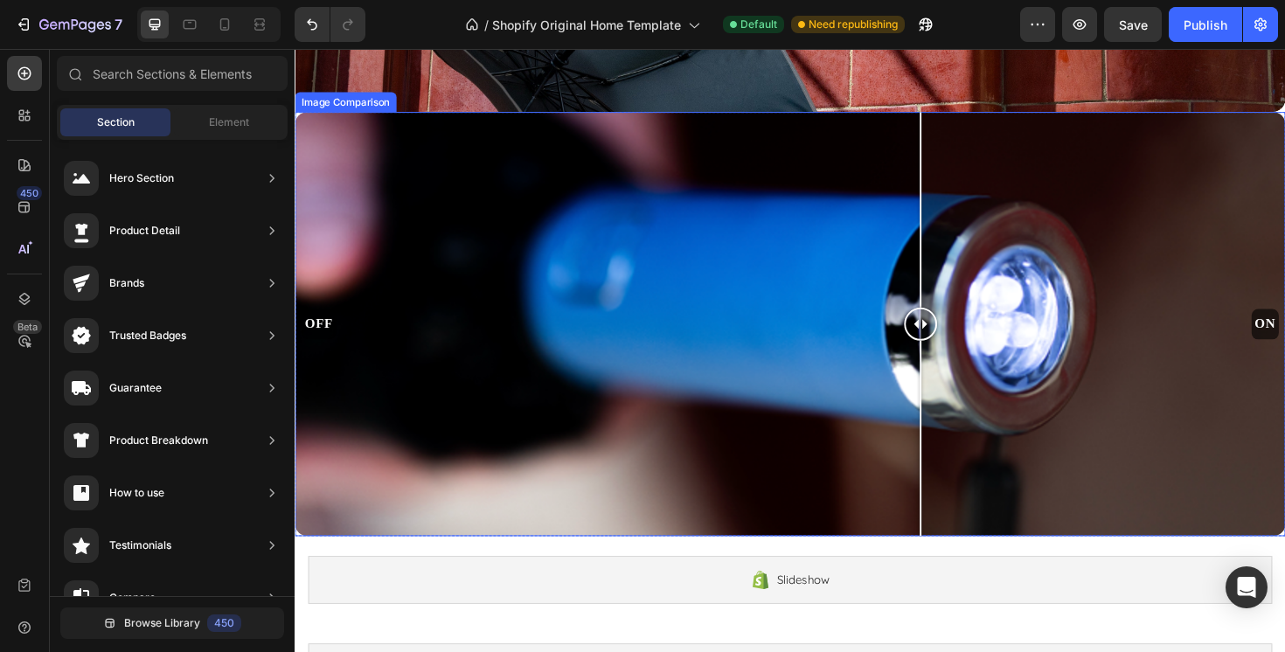
click at [957, 446] on div "OFF ON" at bounding box center [819, 339] width 1049 height 449
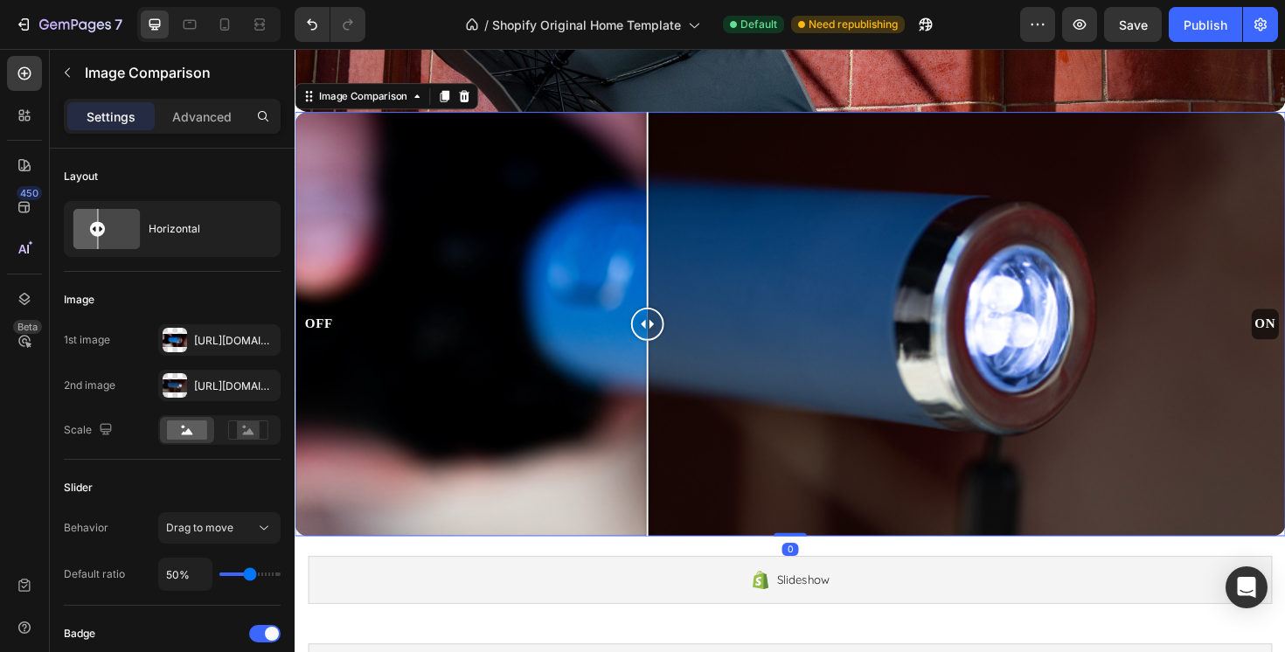
drag, startPoint x: 711, startPoint y: 393, endPoint x: 532, endPoint y: 393, distance: 178.4
click at [532, 393] on div "OFF ON" at bounding box center [819, 339] width 1049 height 449
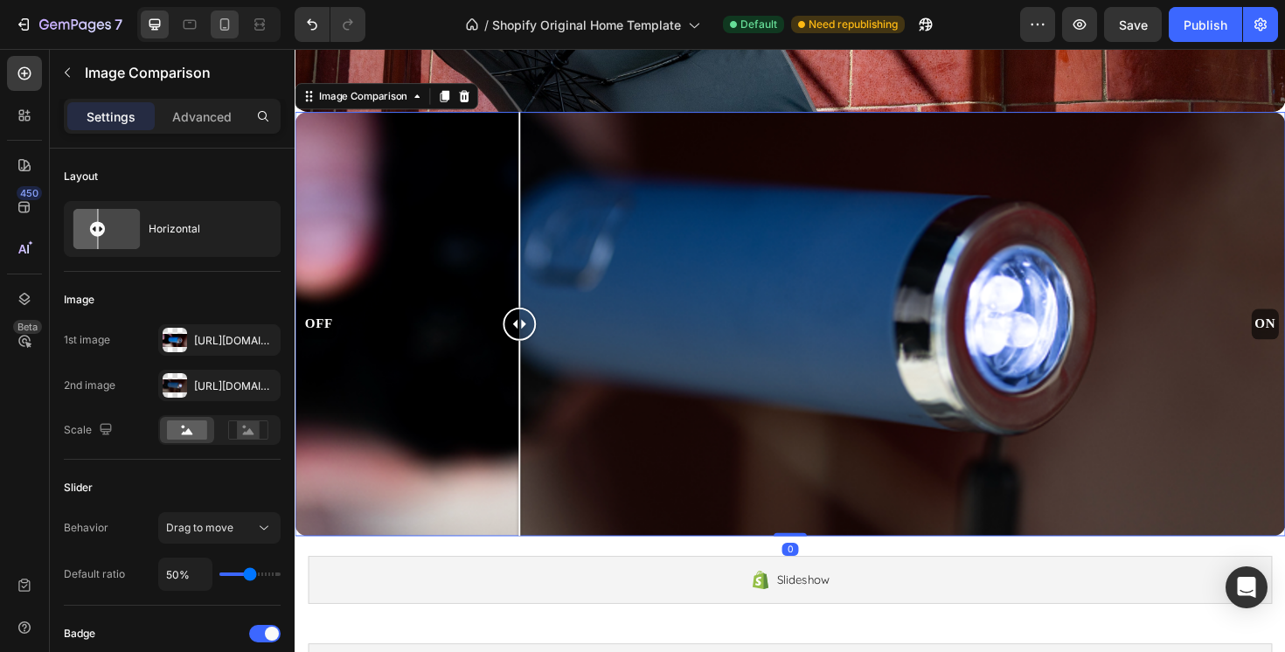
click at [226, 38] on div at bounding box center [225, 24] width 28 height 28
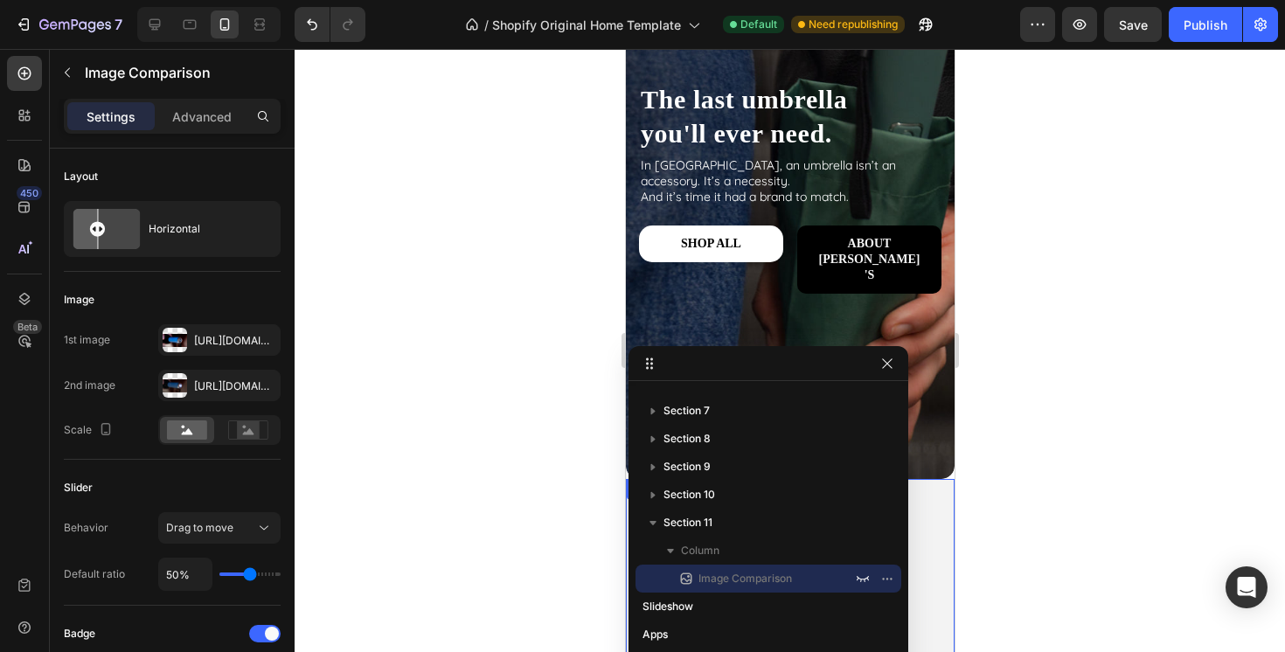
scroll to position [91, 0]
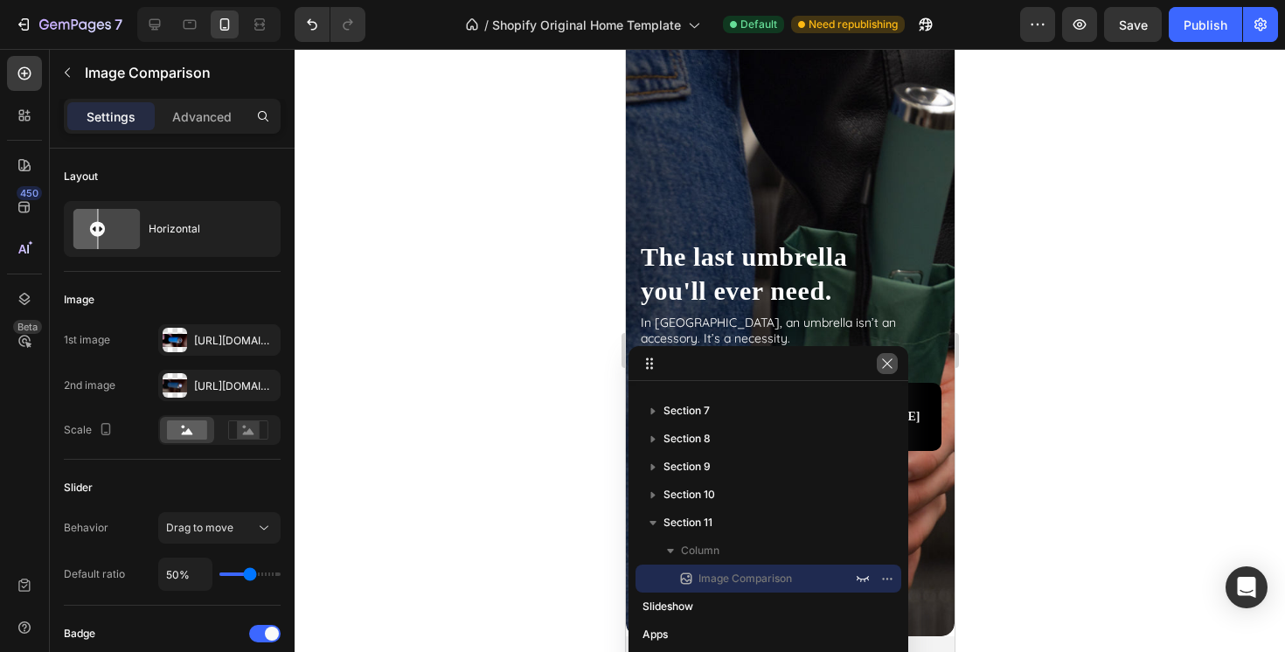
click at [888, 370] on icon "button" at bounding box center [887, 364] width 14 height 14
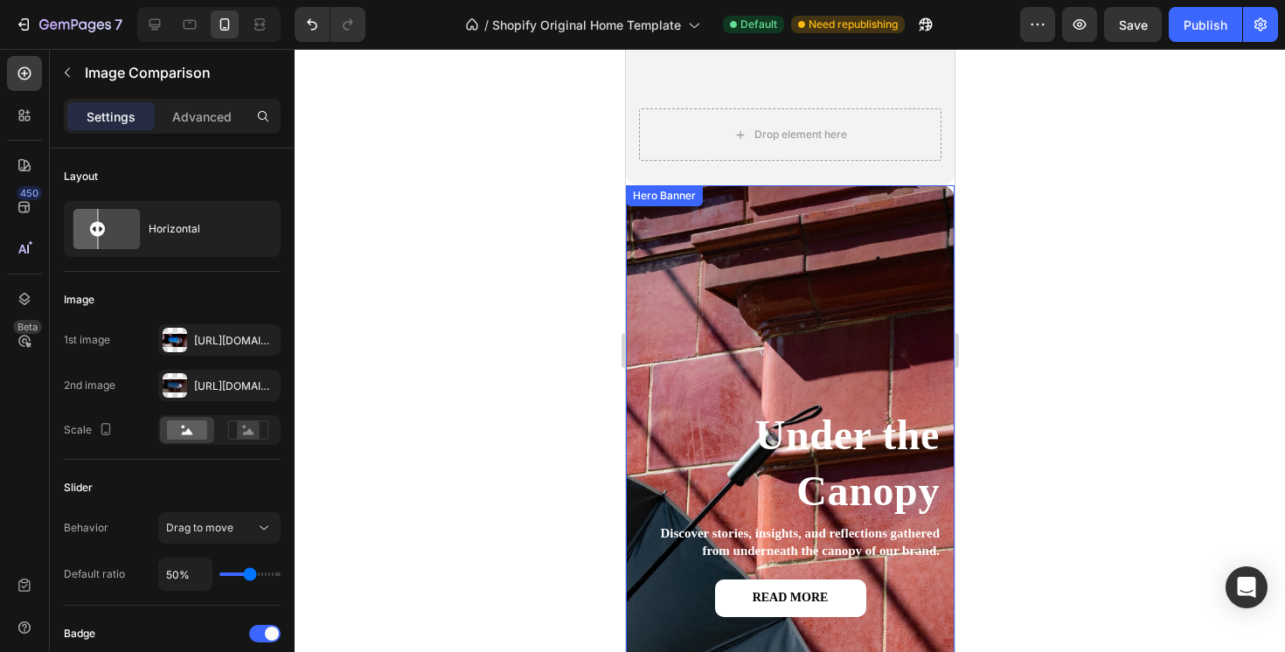
scroll to position [667, 0]
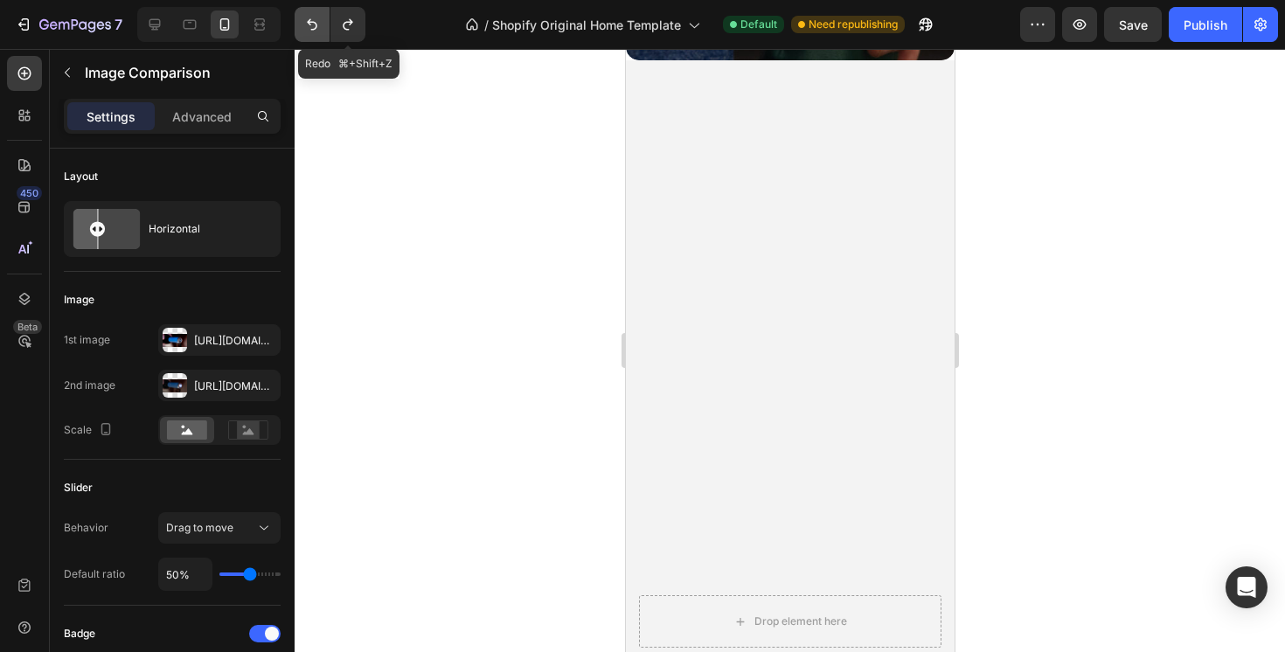
click at [317, 27] on icon "Undo/Redo" at bounding box center [312, 24] width 10 height 11
click at [303, 17] on icon "Undo/Redo" at bounding box center [311, 24] width 17 height 17
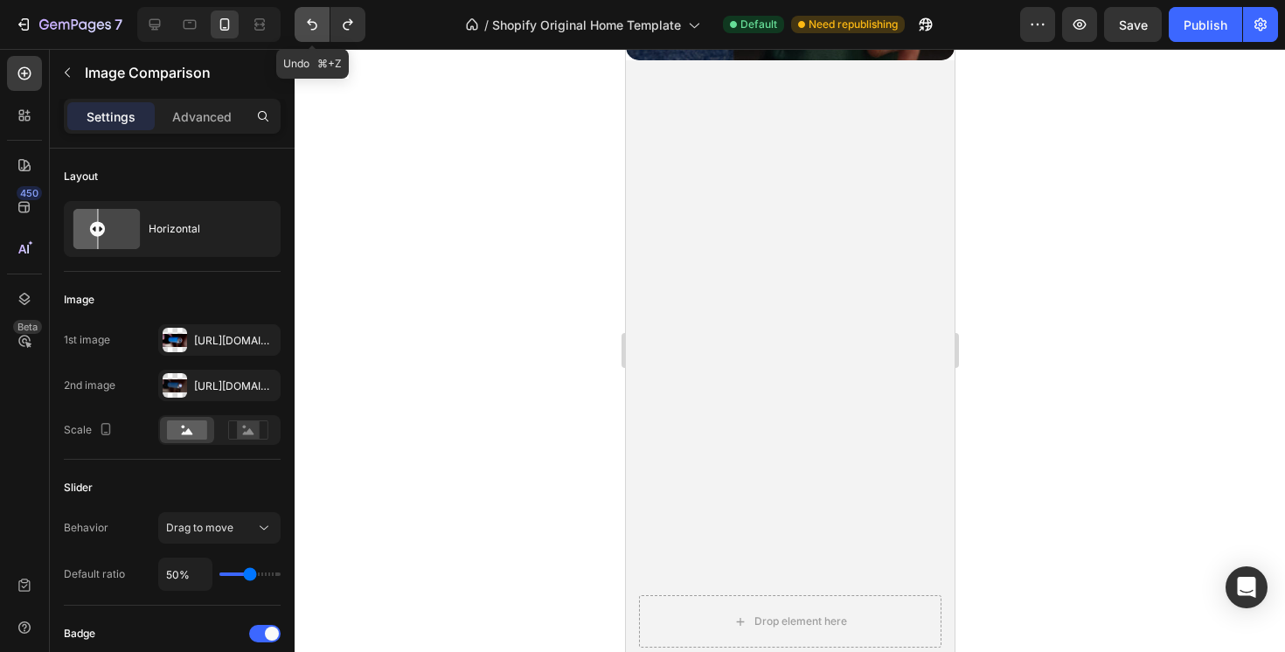
click at [317, 17] on icon "Undo/Redo" at bounding box center [311, 24] width 17 height 17
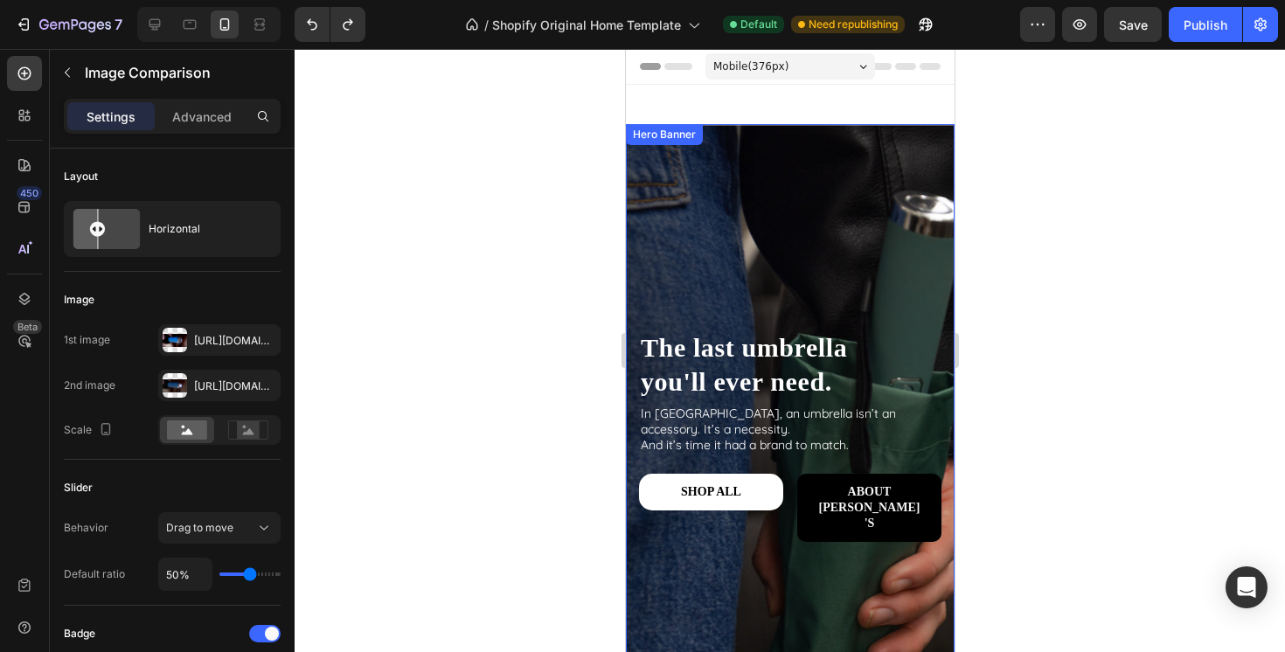
scroll to position [425, 0]
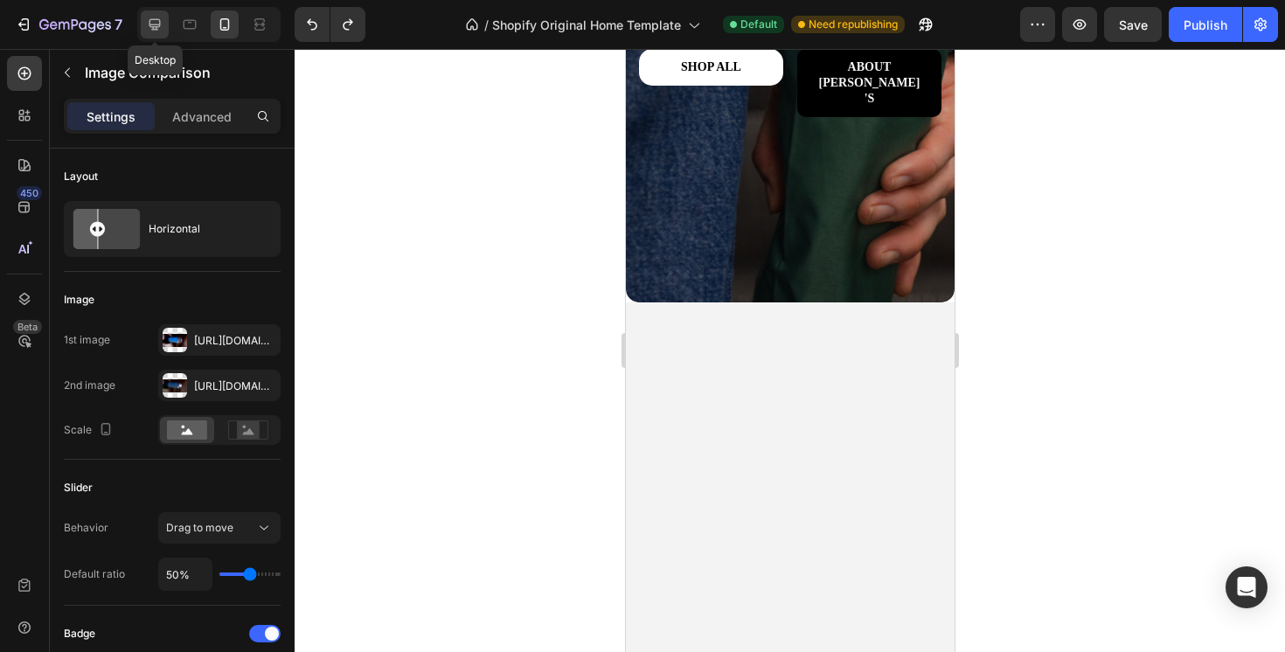
click at [156, 21] on icon at bounding box center [154, 24] width 17 height 17
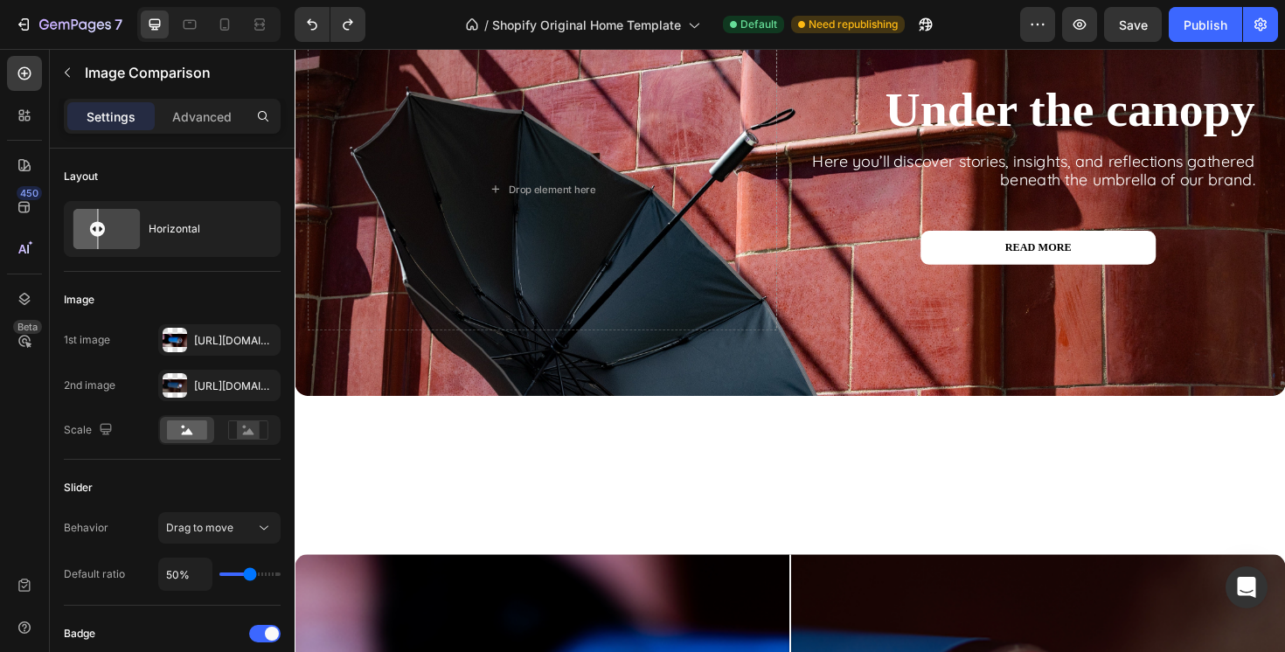
scroll to position [3508, 0]
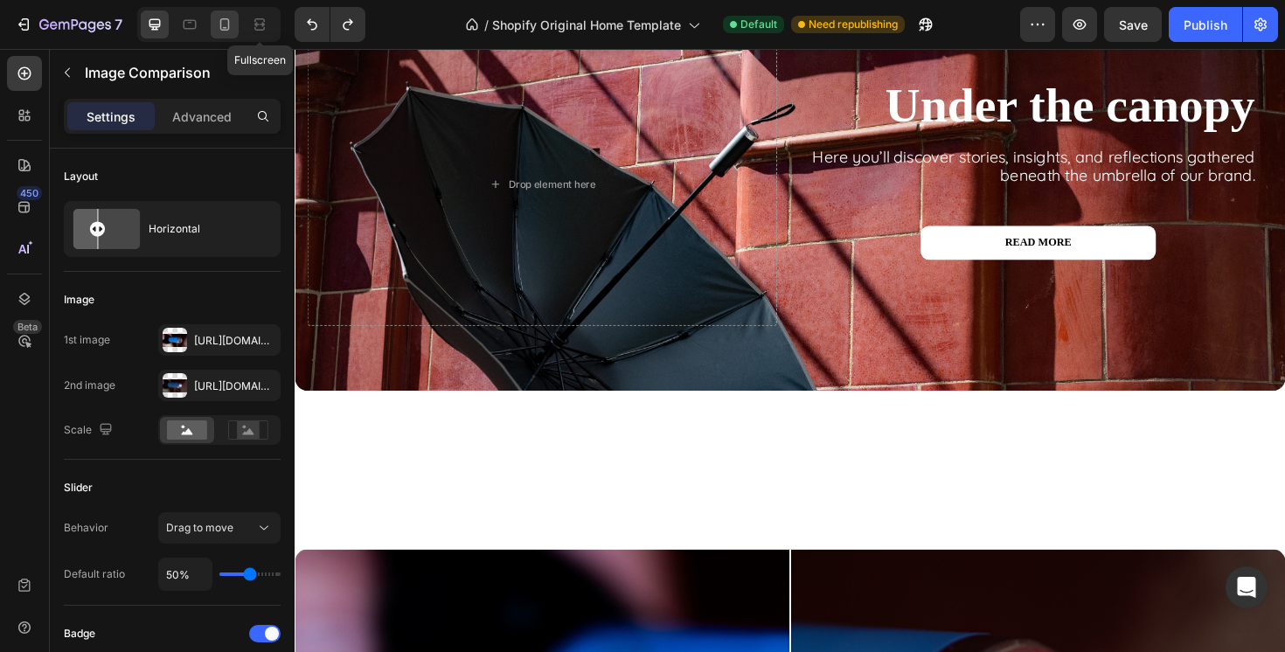
click at [223, 24] on icon at bounding box center [224, 24] width 17 height 17
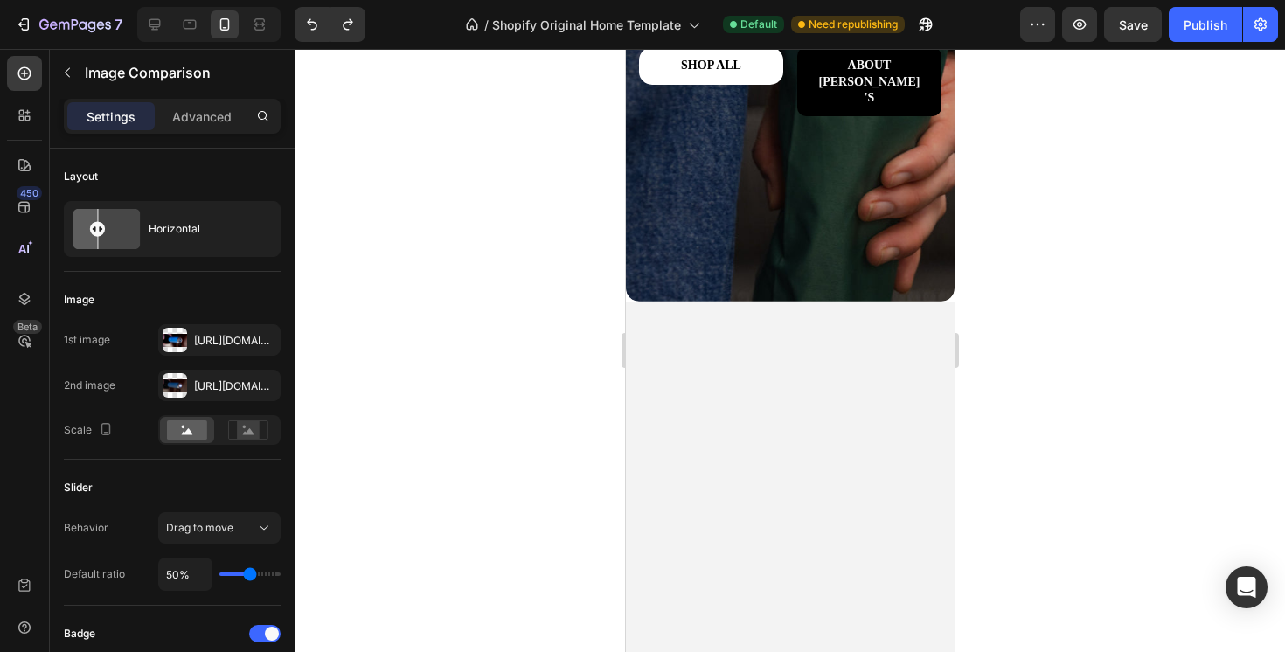
scroll to position [403, 0]
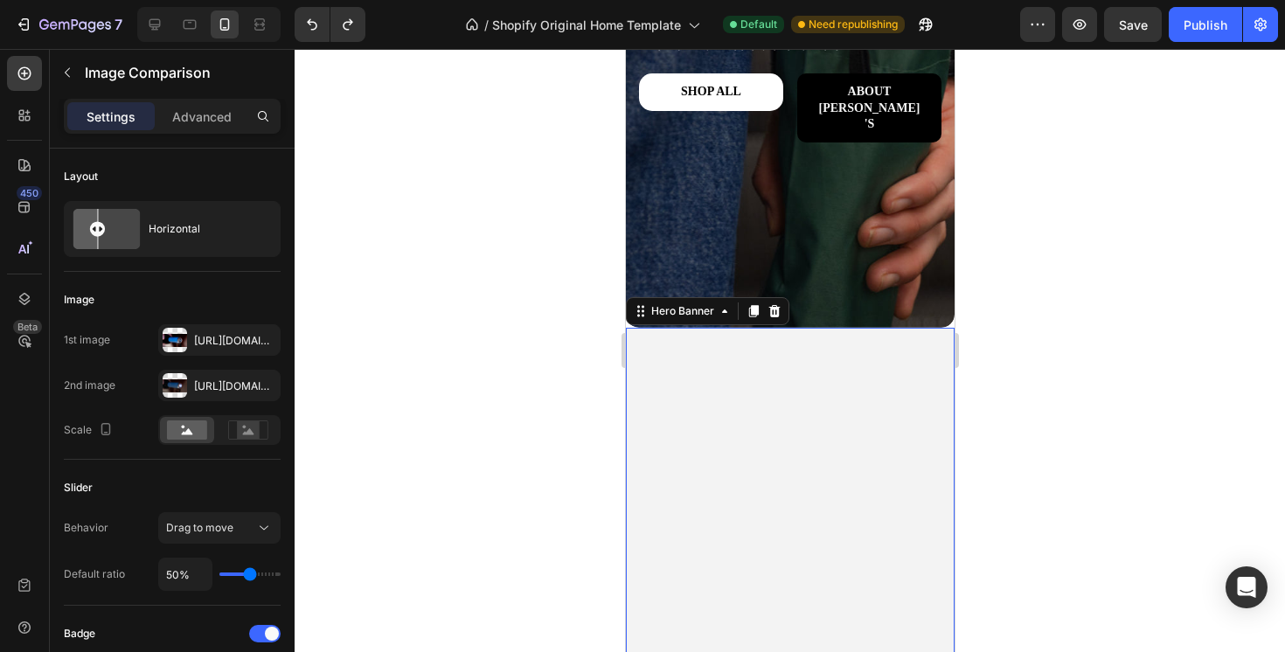
click at [810, 423] on video "Background Image" at bounding box center [789, 410] width 329 height 164
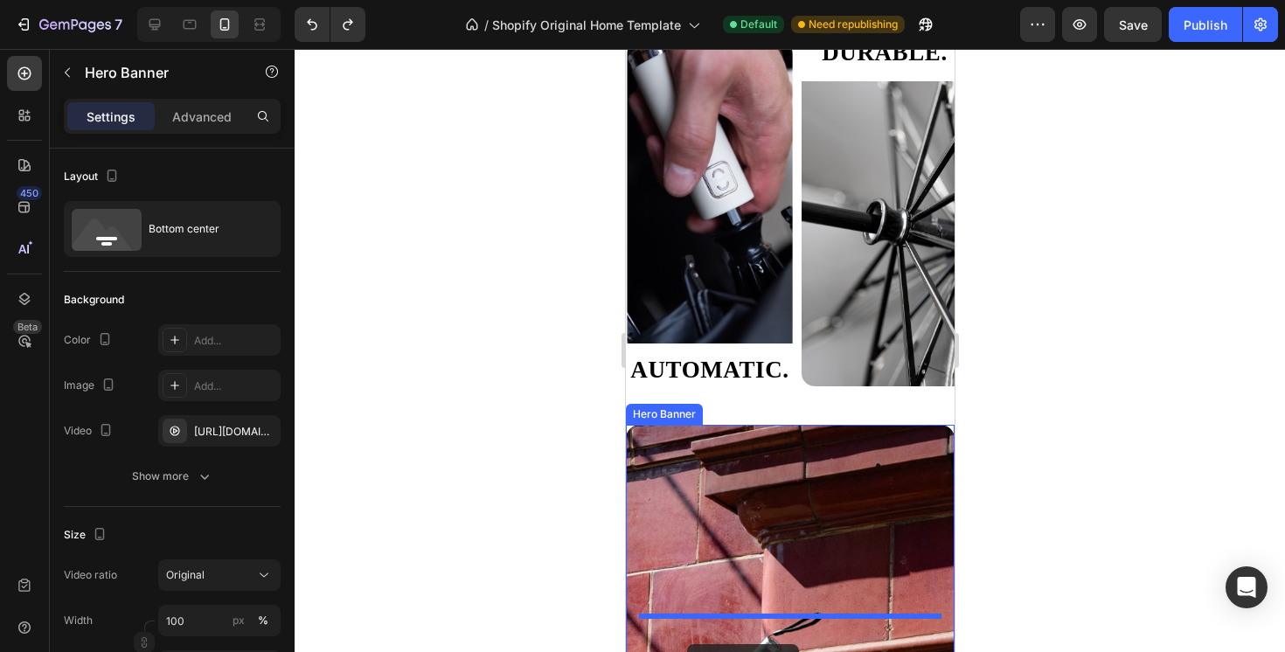
scroll to position [2208, 0]
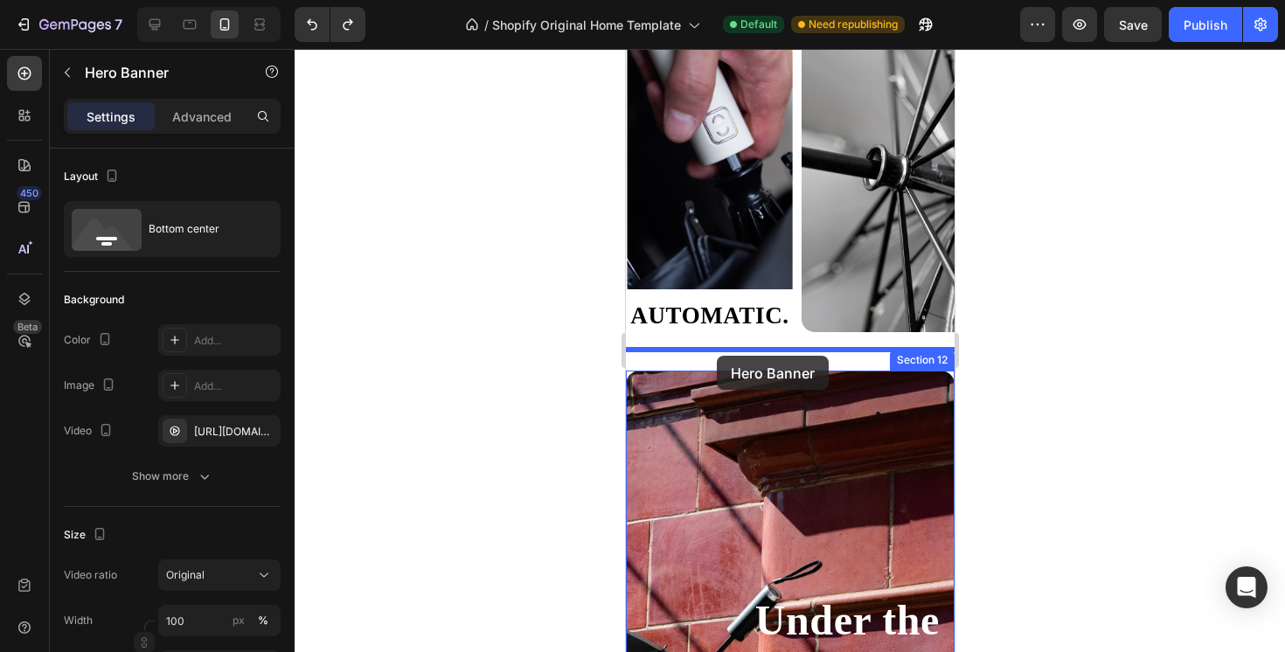
drag, startPoint x: 638, startPoint y: 311, endPoint x: 716, endPoint y: 355, distance: 89.3
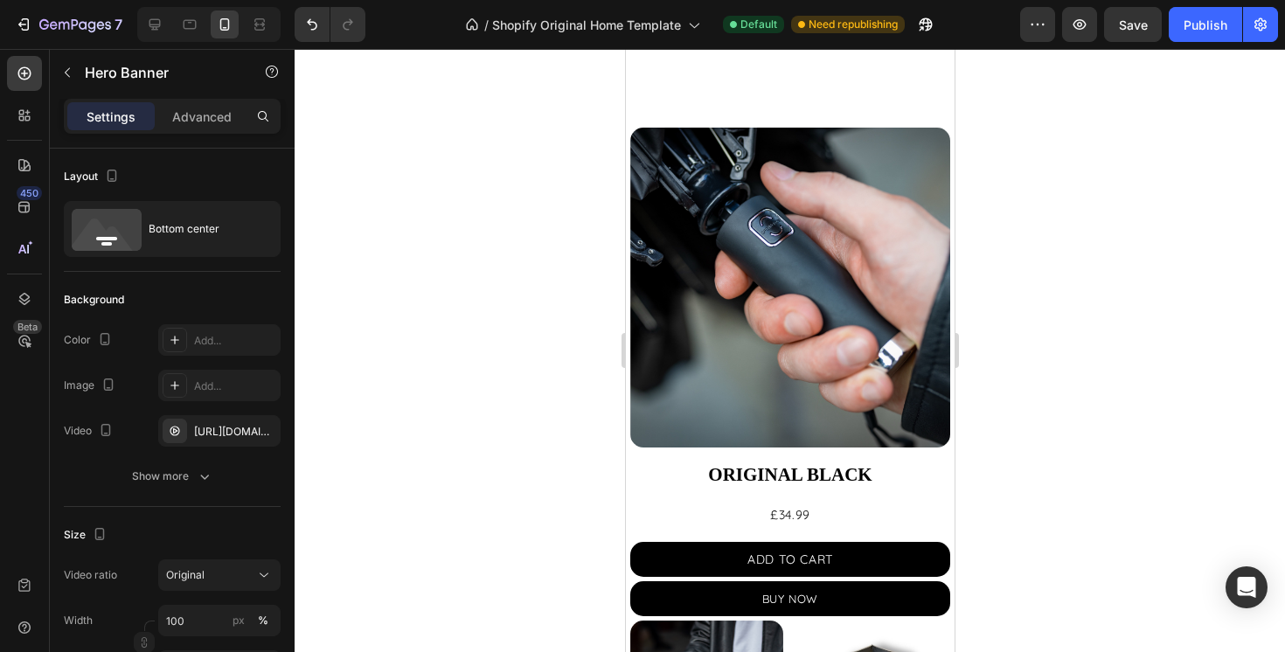
scroll to position [1115, 0]
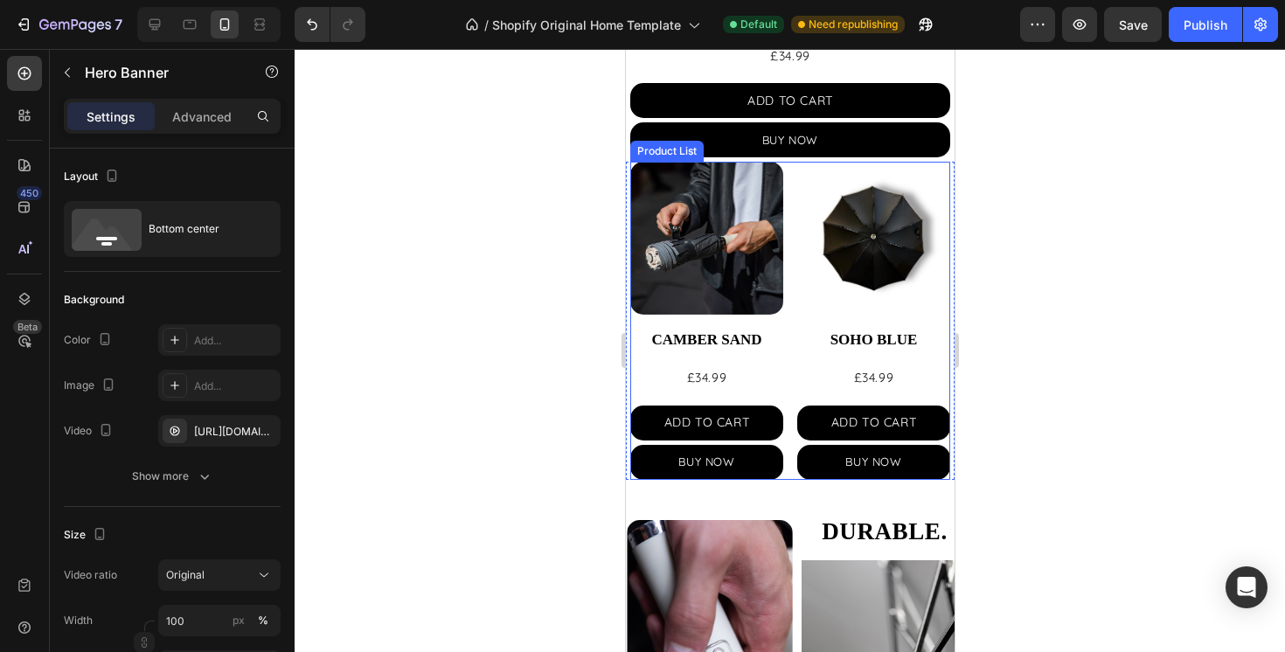
click at [794, 336] on div "Product Images CAMBER SAND Product Title £34.99 Product Price Product Price ADD…" at bounding box center [790, 320] width 320 height 317
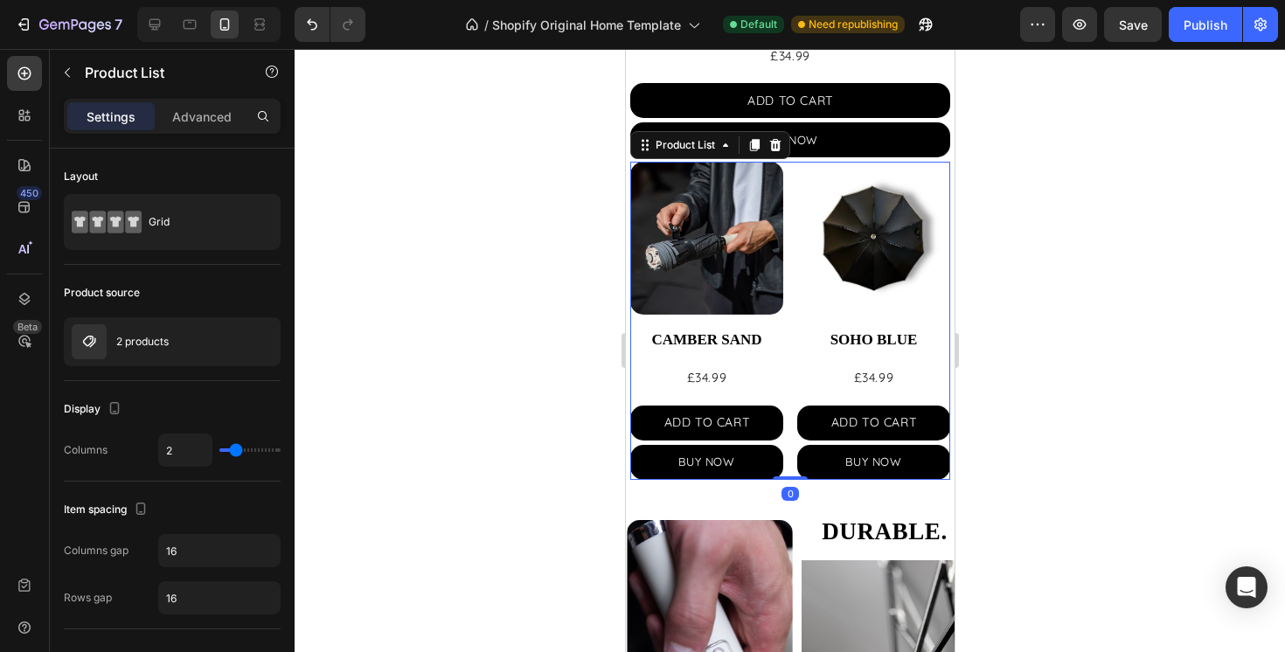
scroll to position [995, 0]
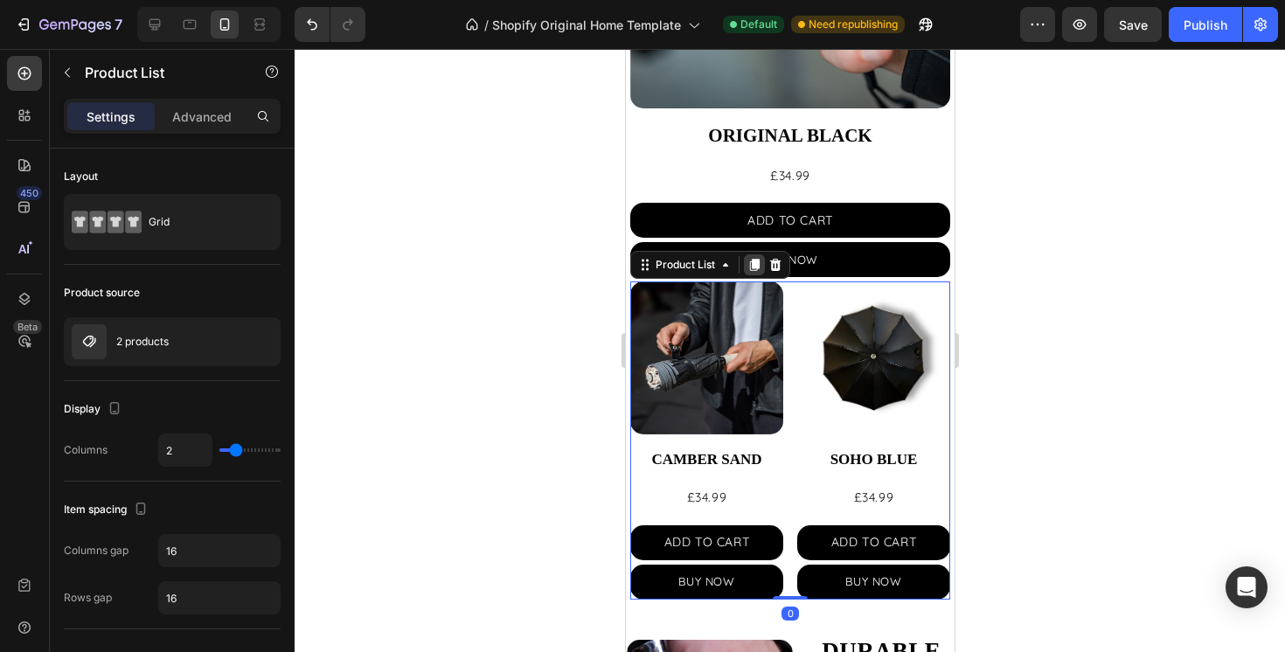
click at [752, 263] on icon at bounding box center [754, 266] width 10 height 12
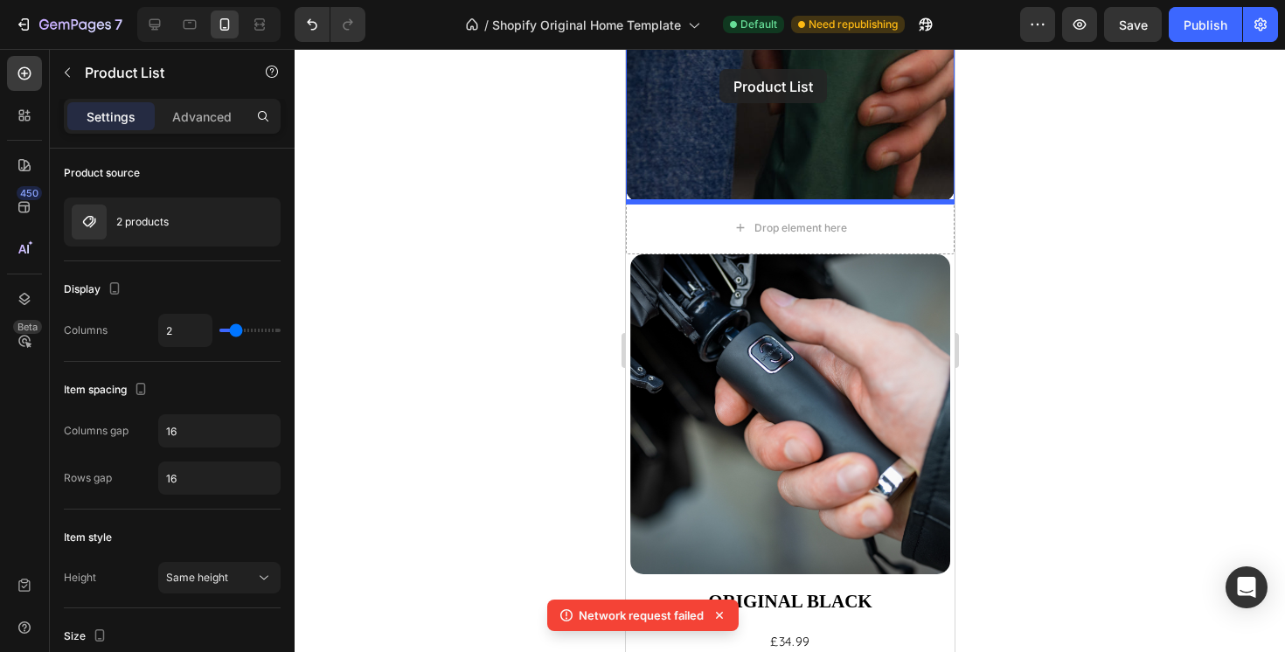
scroll to position [372, 0]
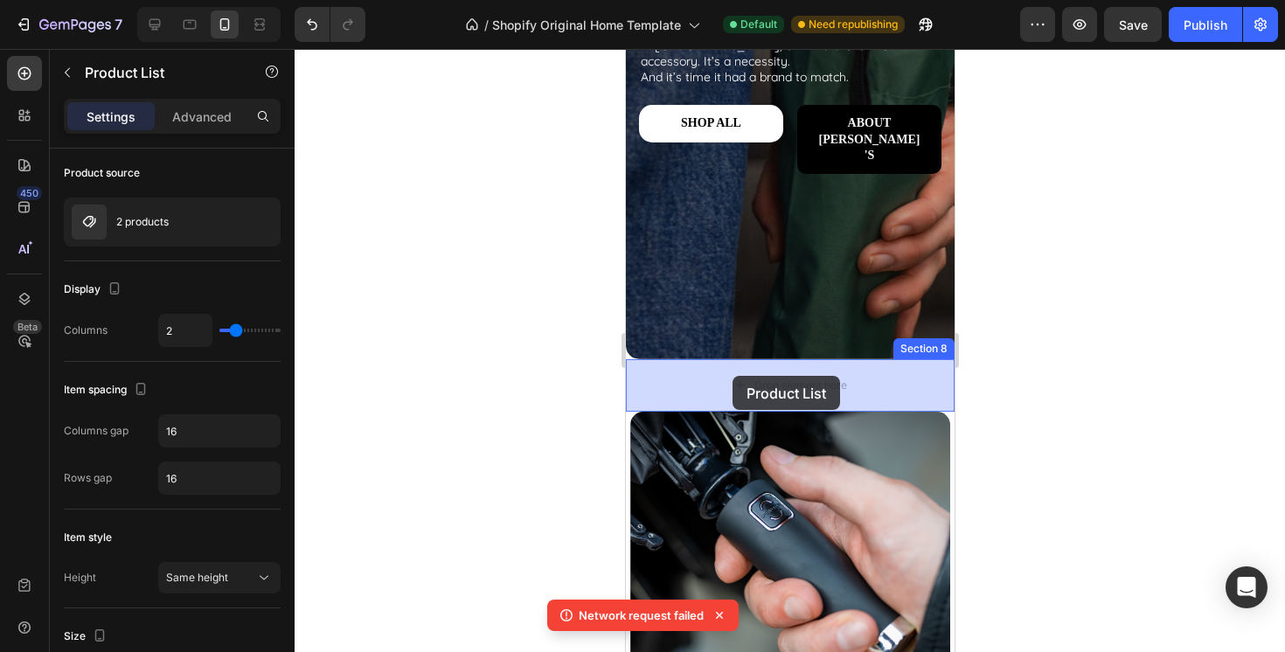
drag, startPoint x: 650, startPoint y: 544, endPoint x: 732, endPoint y: 376, distance: 186.9
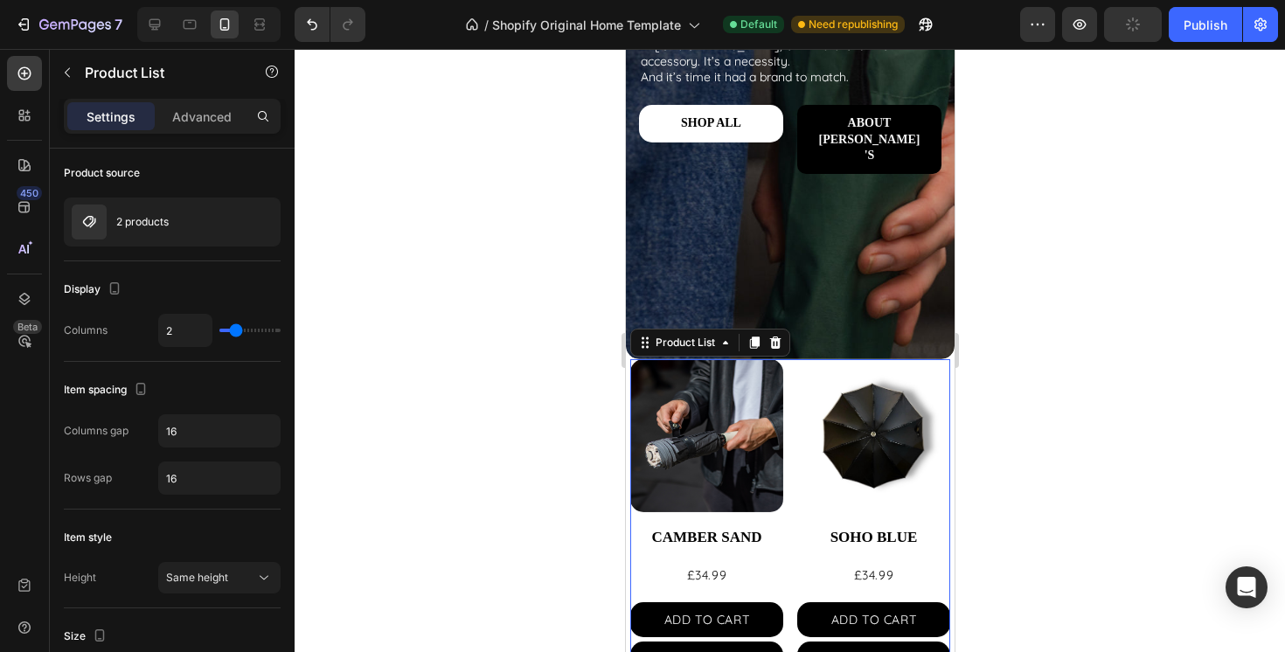
click at [994, 494] on div at bounding box center [790, 350] width 991 height 603
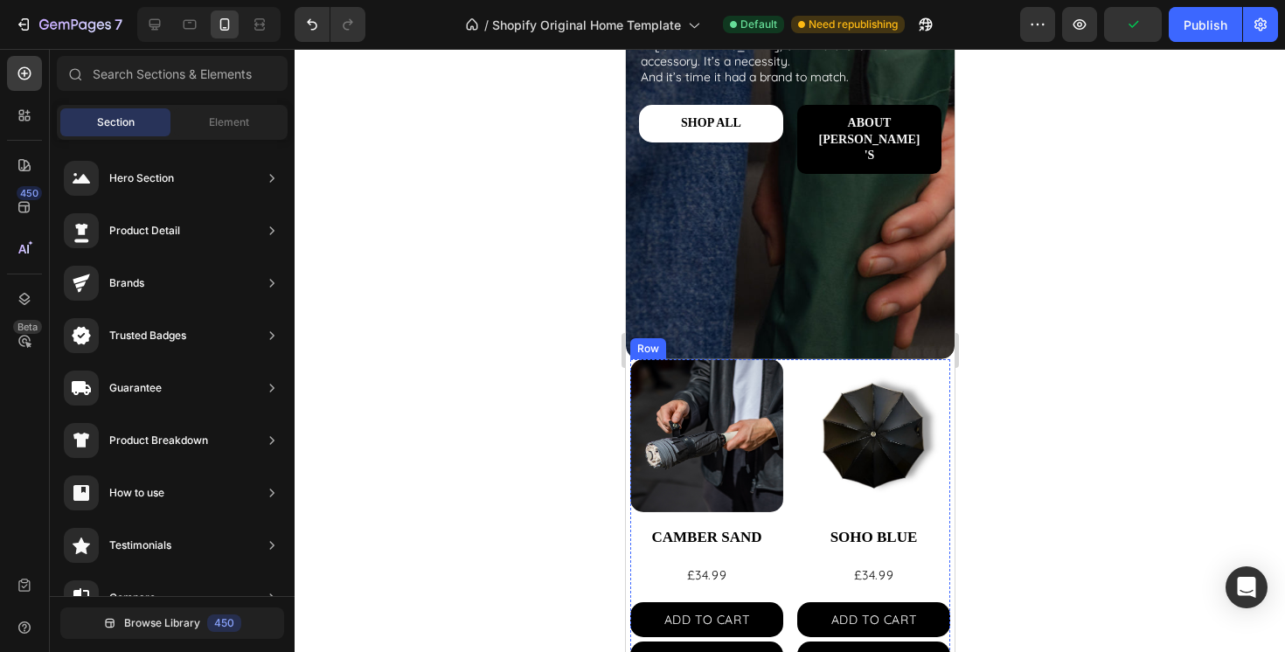
scroll to position [422, 0]
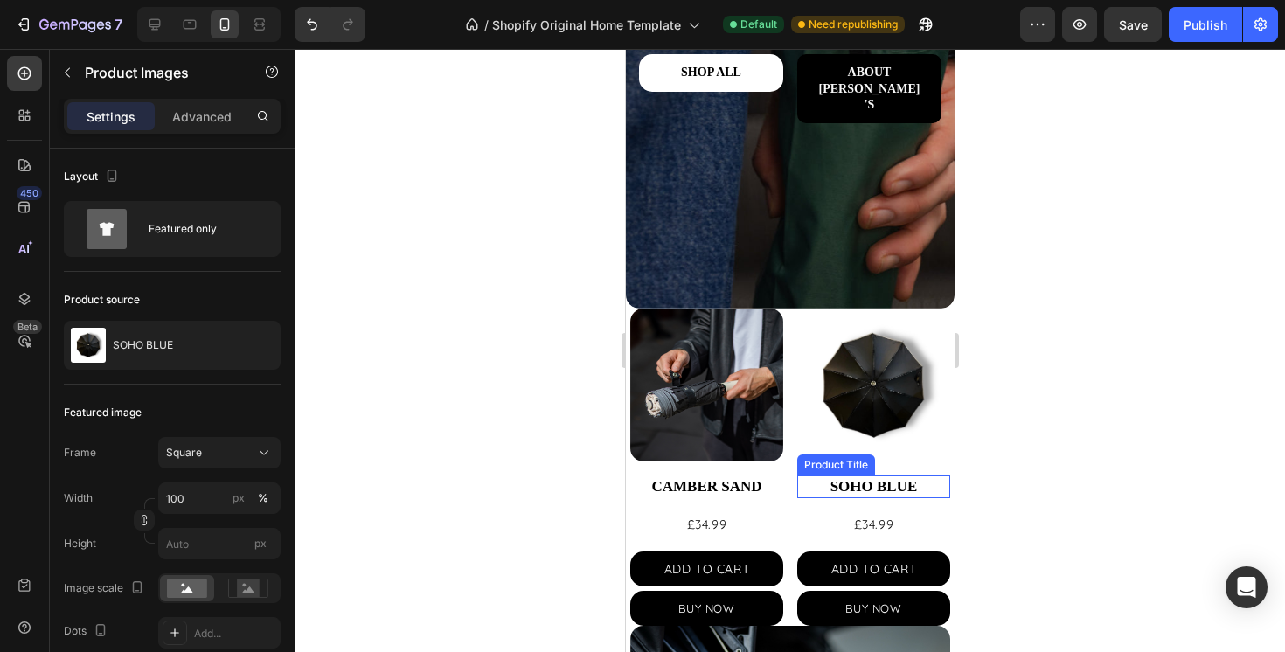
click at [851, 390] on img at bounding box center [873, 385] width 153 height 153
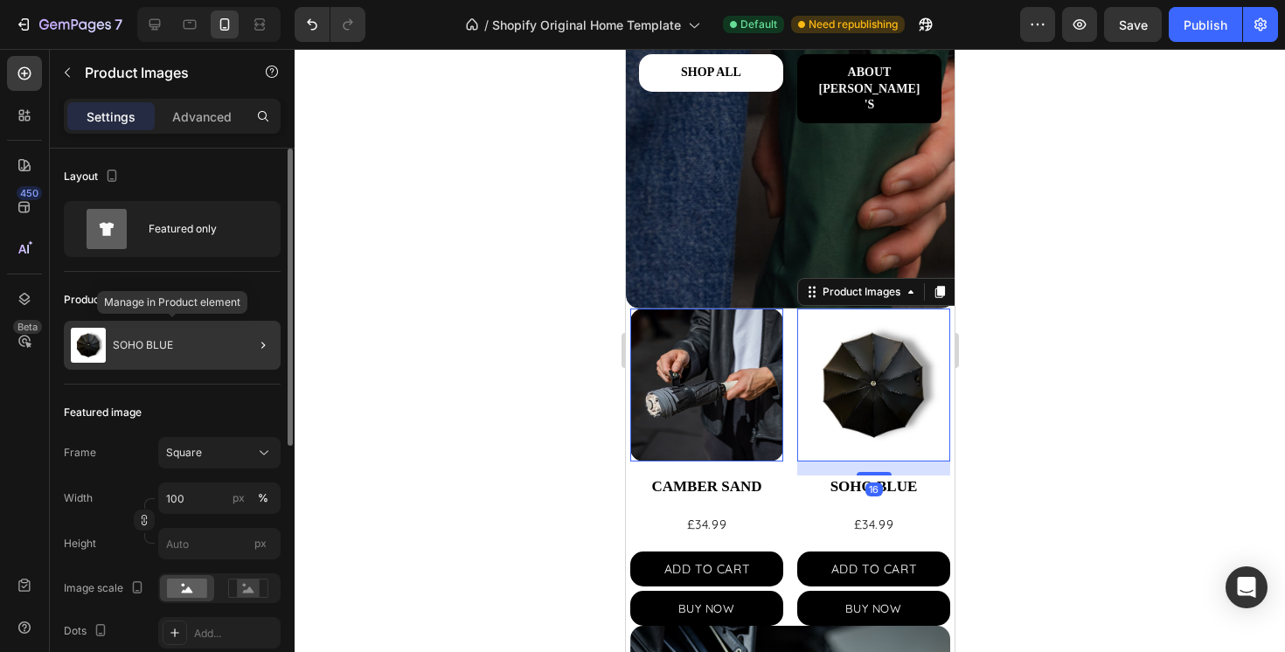
click at [173, 349] on div "SOHO BLUE" at bounding box center [172, 345] width 217 height 49
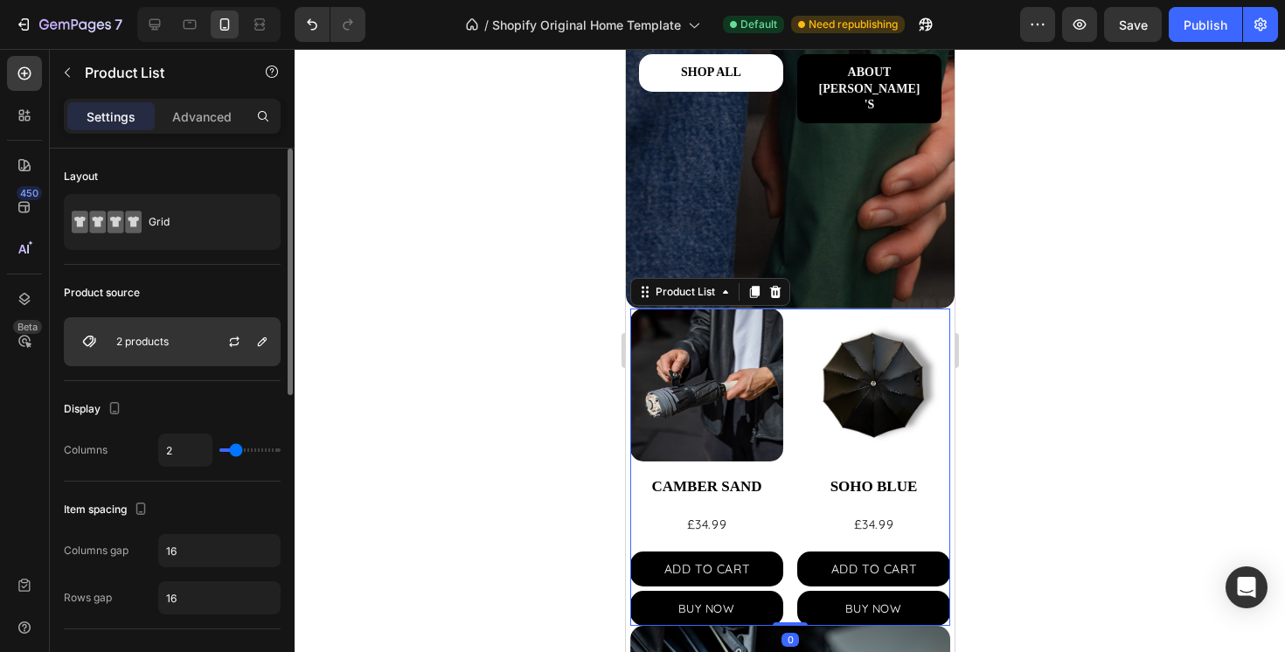
click at [191, 338] on div "2 products" at bounding box center [172, 341] width 217 height 49
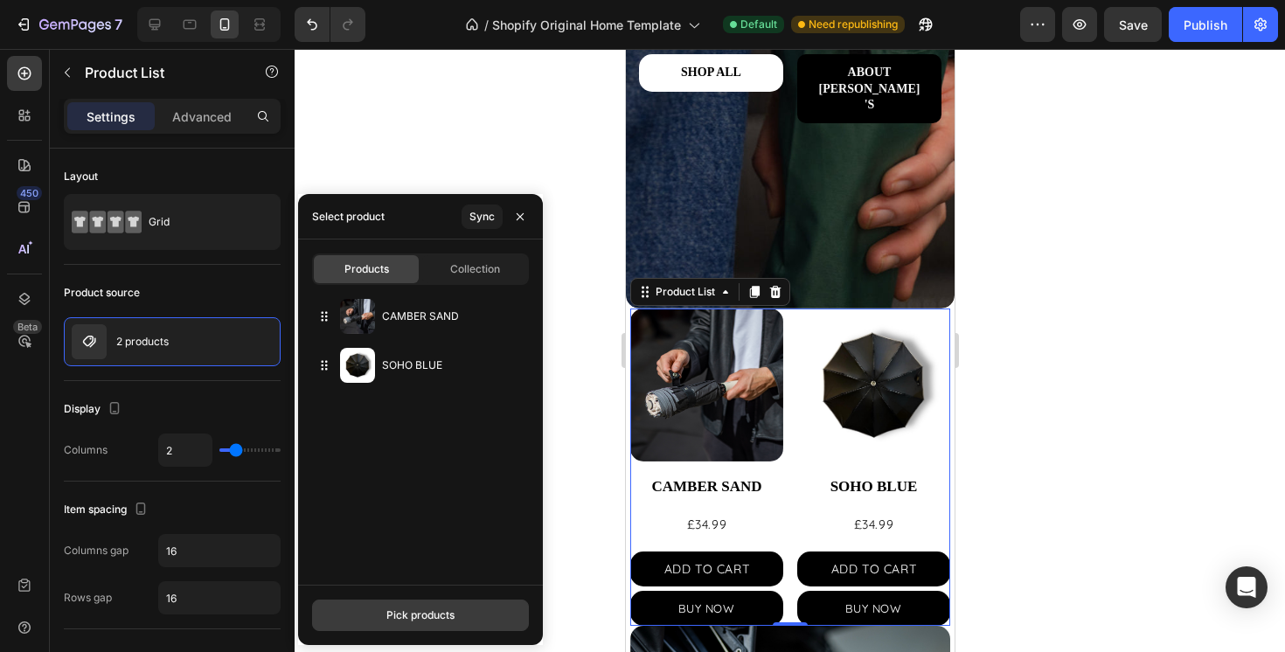
click at [420, 608] on div "Pick products" at bounding box center [420, 616] width 68 height 16
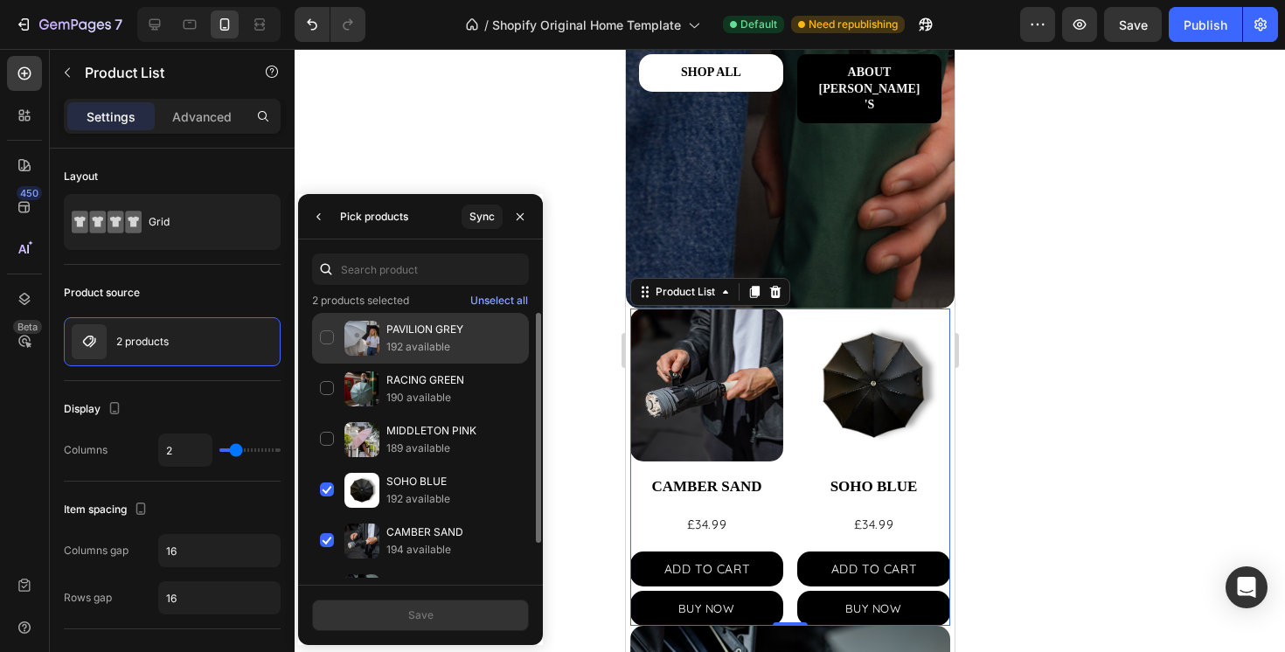
click at [328, 364] on div "PAVILION GREY 192 available" at bounding box center [420, 389] width 217 height 51
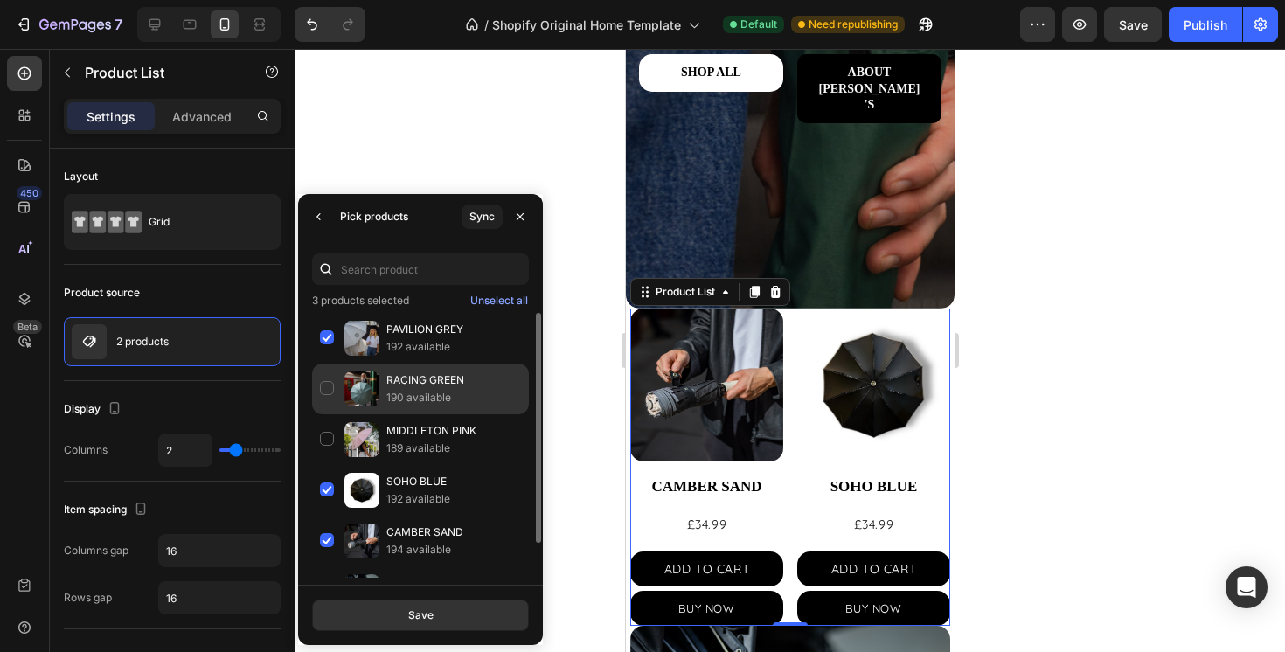
click at [329, 414] on div "RACING GREEN 190 available" at bounding box center [420, 439] width 217 height 51
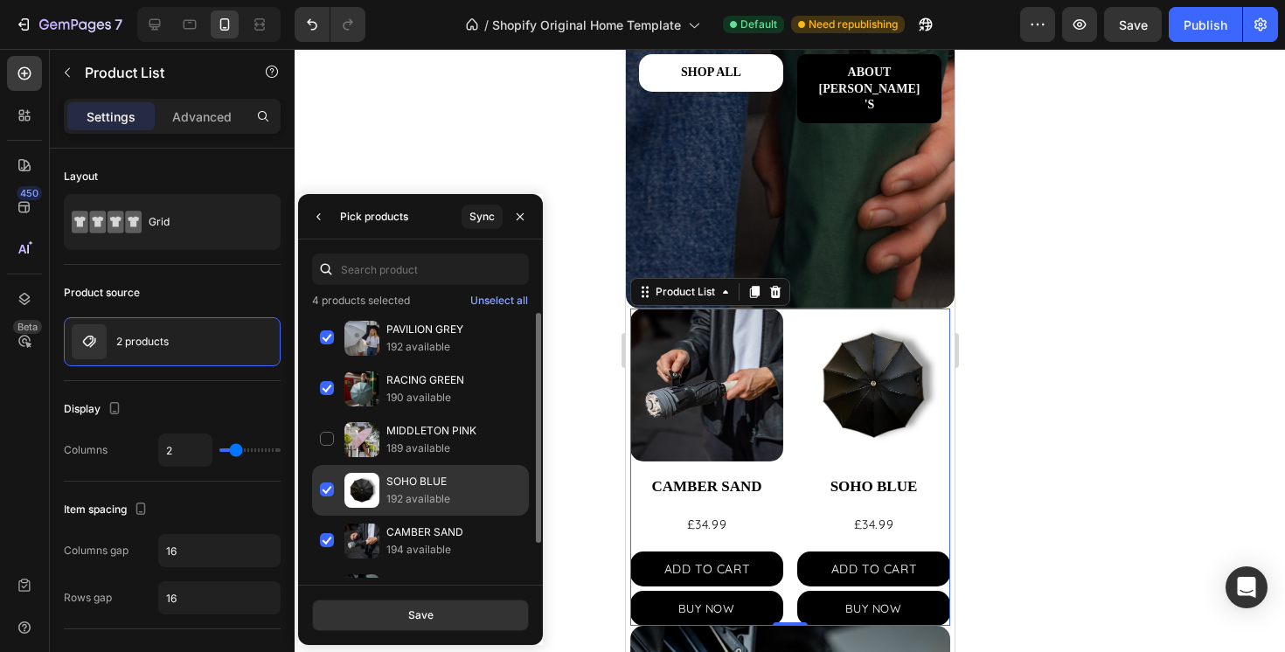
click at [330, 516] on div "SOHO BLUE 192 available" at bounding box center [420, 541] width 217 height 51
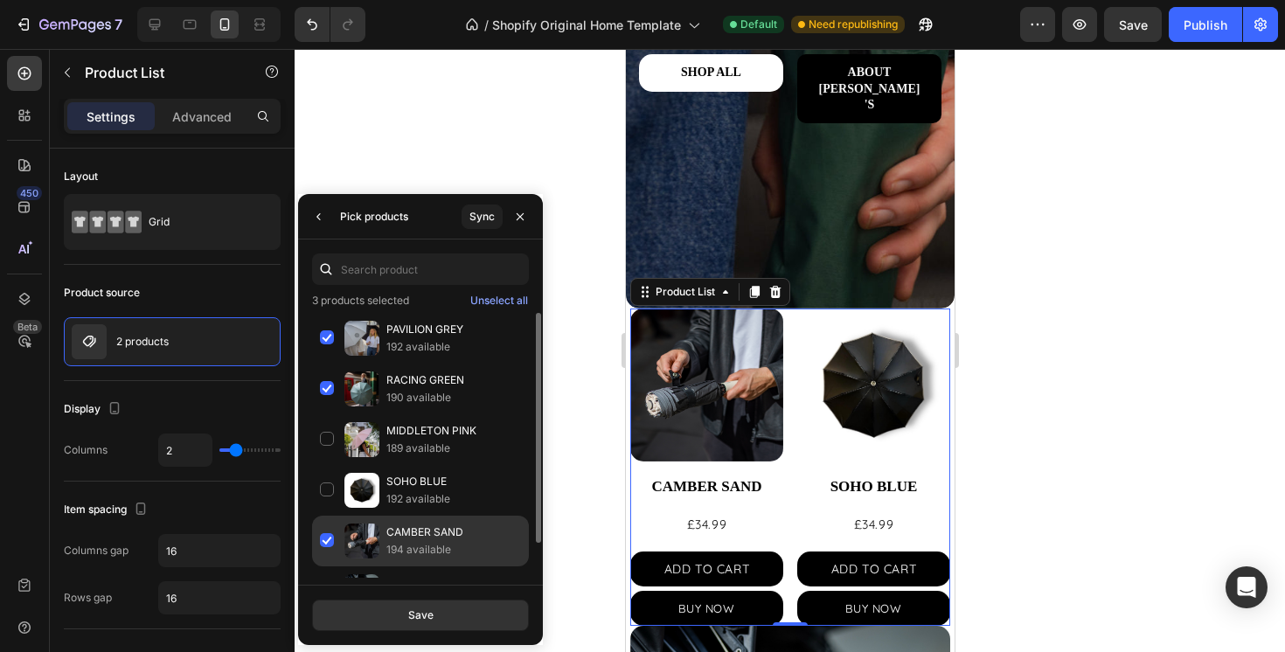
click at [330, 567] on div "CAMBER SAND 194 available" at bounding box center [420, 592] width 217 height 51
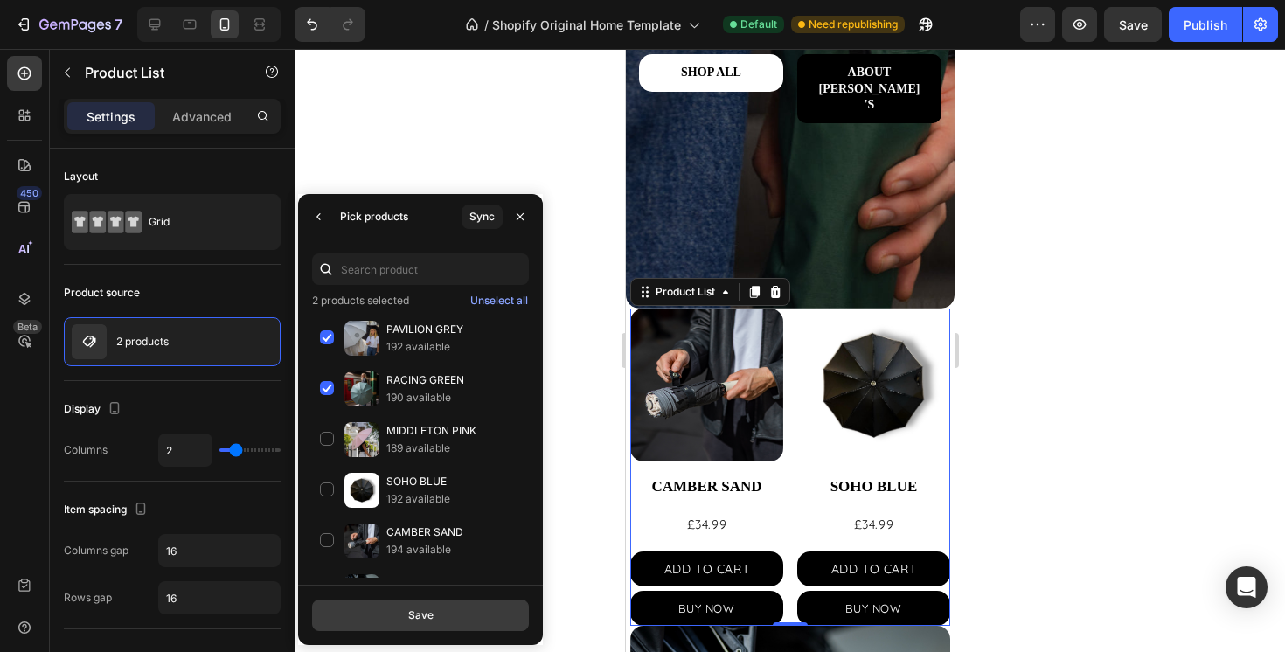
click at [398, 616] on button "Save" at bounding box center [420, 615] width 217 height 31
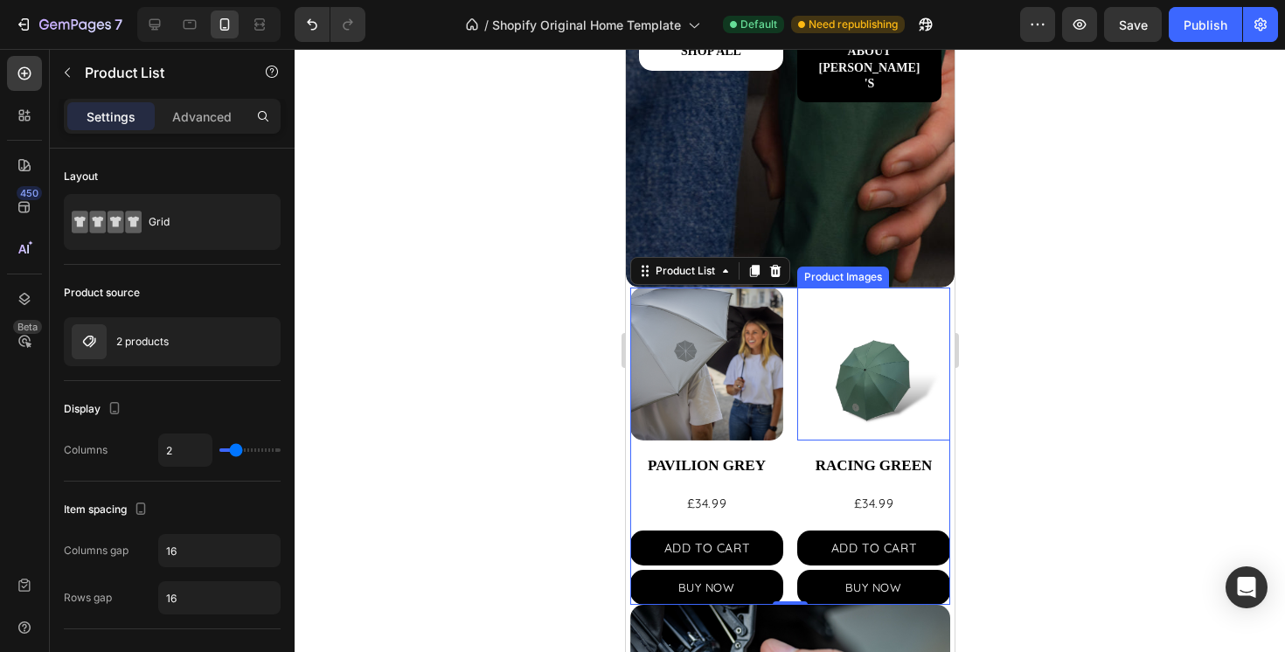
scroll to position [459, 0]
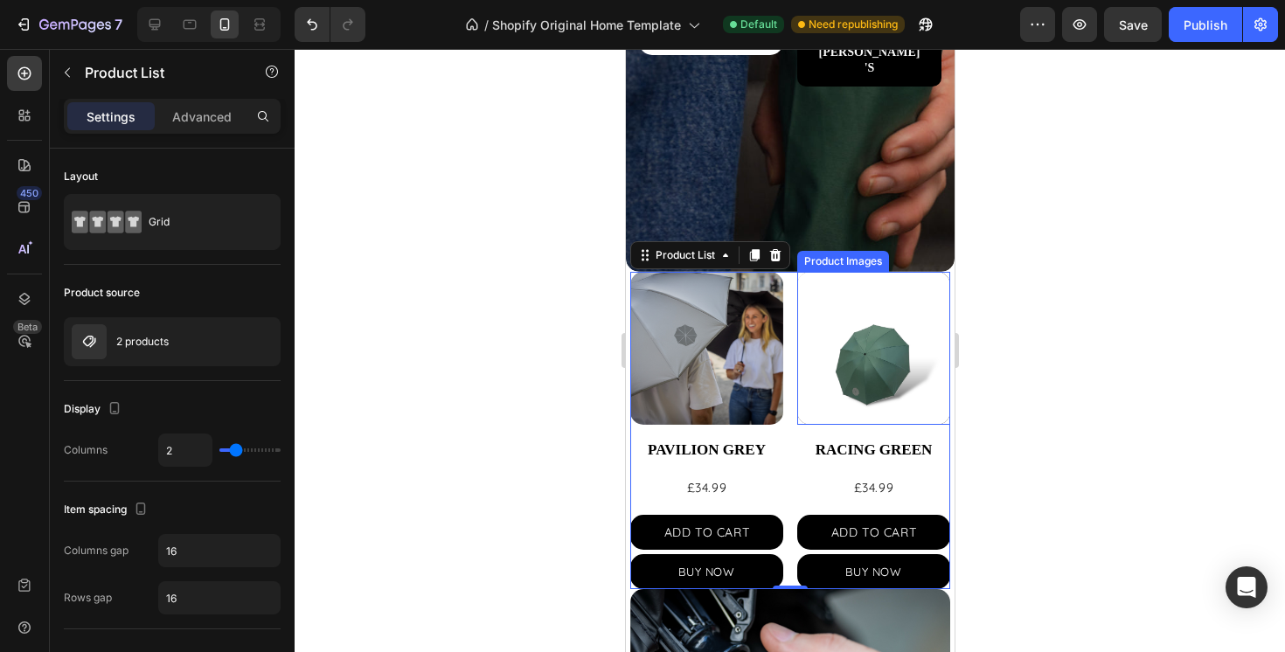
click at [809, 396] on img at bounding box center [873, 348] width 153 height 153
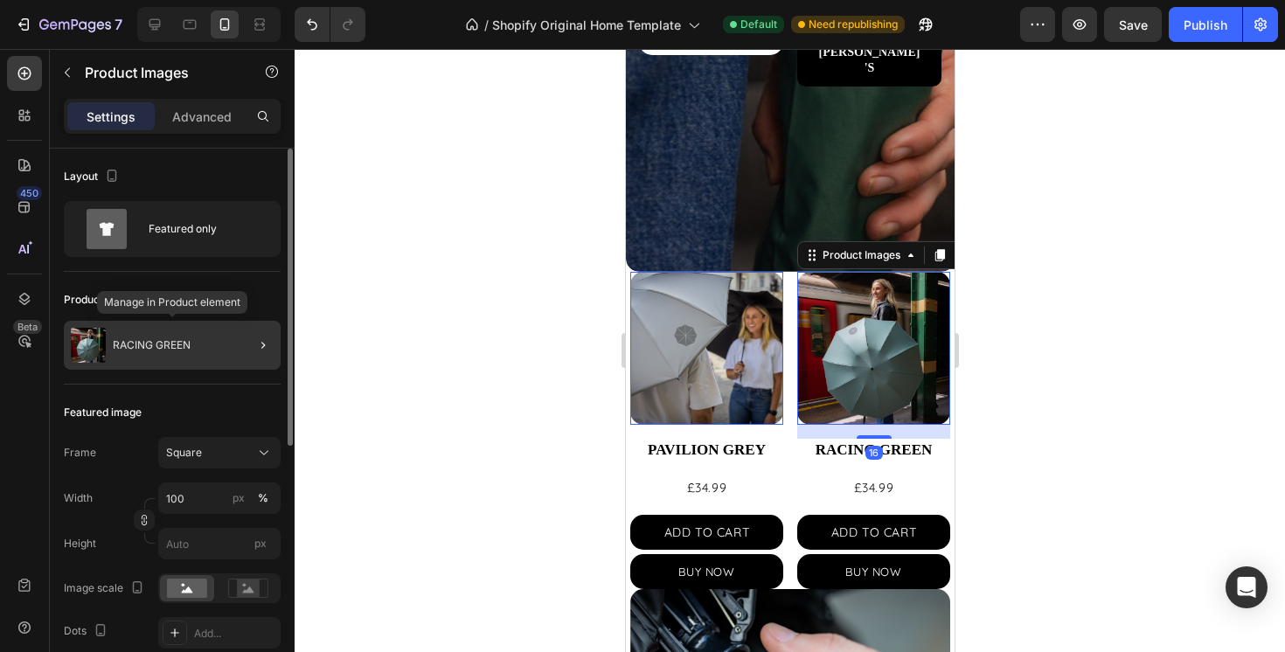
click at [210, 347] on div "RACING GREEN" at bounding box center [172, 345] width 217 height 49
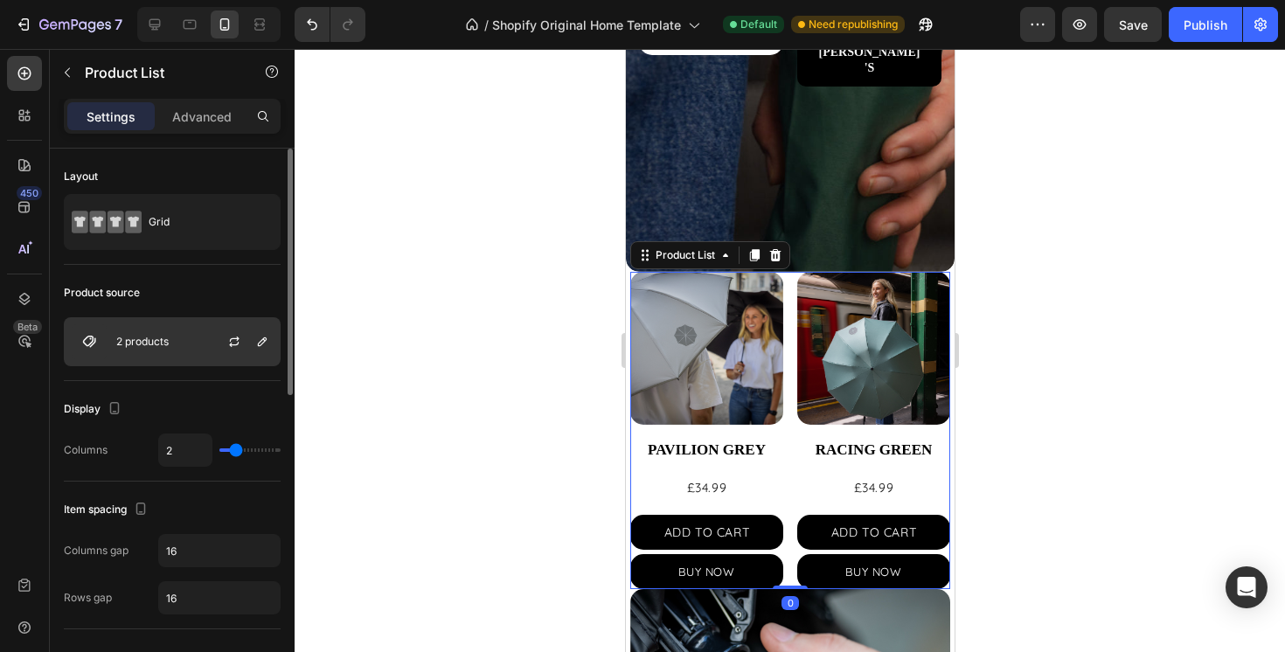
click at [188, 339] on div "2 products" at bounding box center [172, 341] width 217 height 49
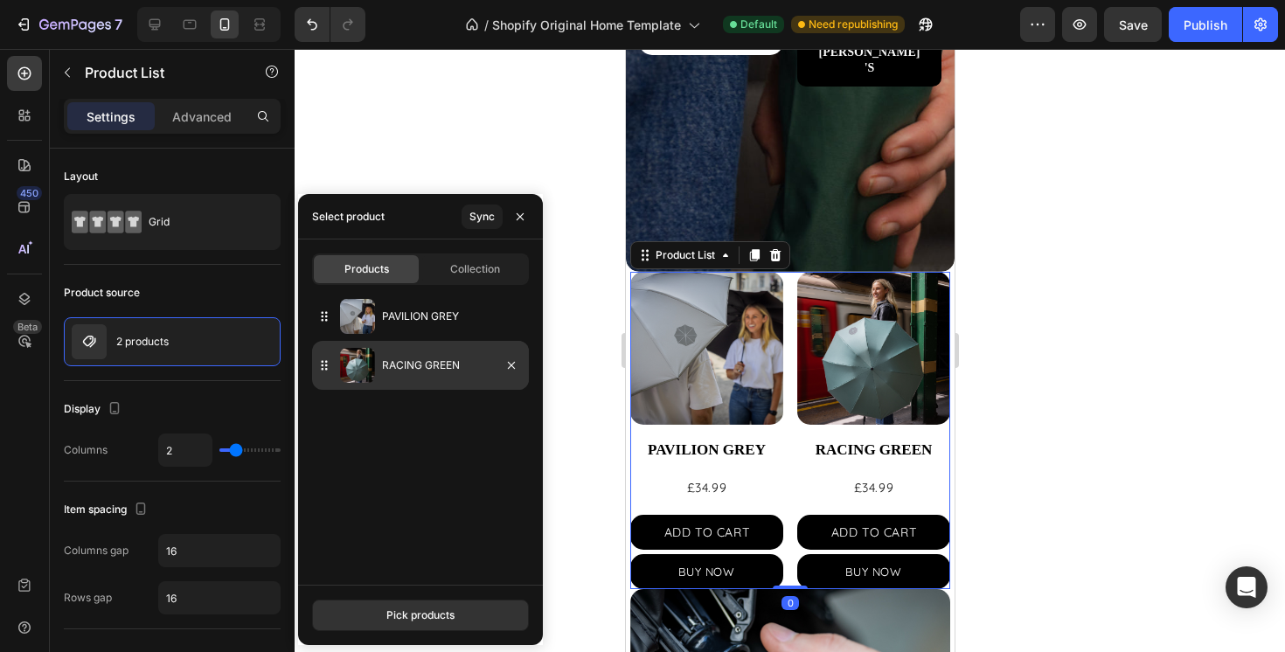
click at [390, 372] on p "RACING GREEN" at bounding box center [452, 365] width 140 height 17
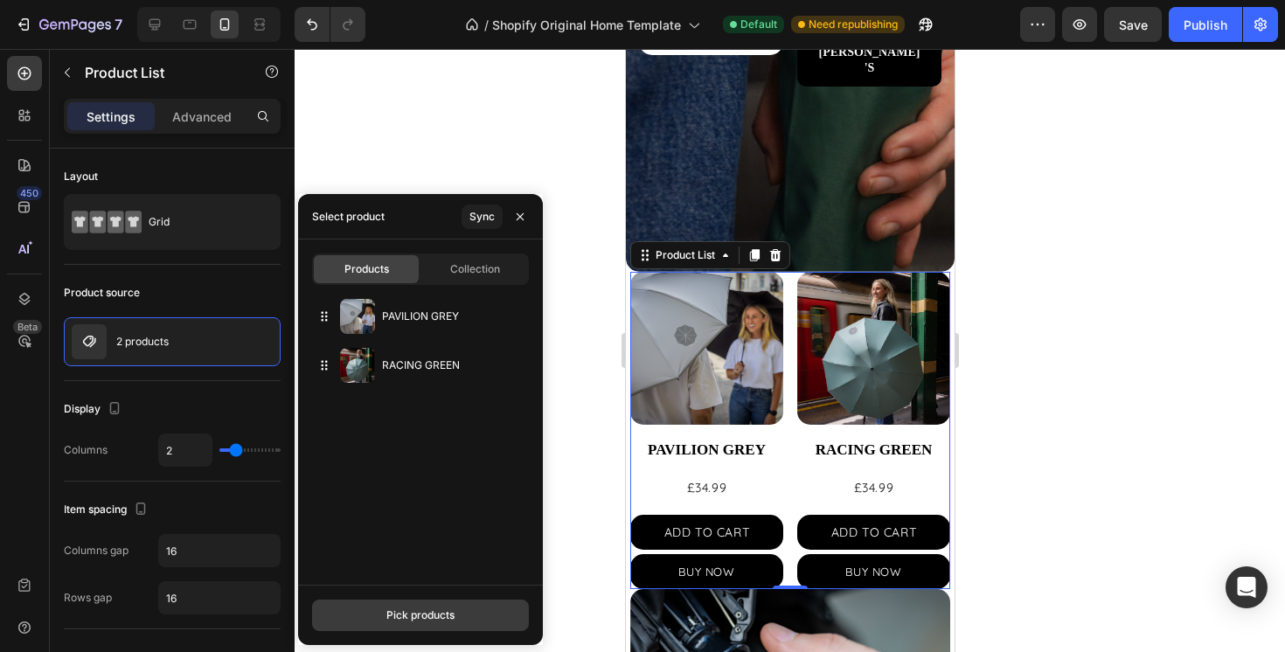
click at [393, 623] on button "Pick products" at bounding box center [420, 615] width 217 height 31
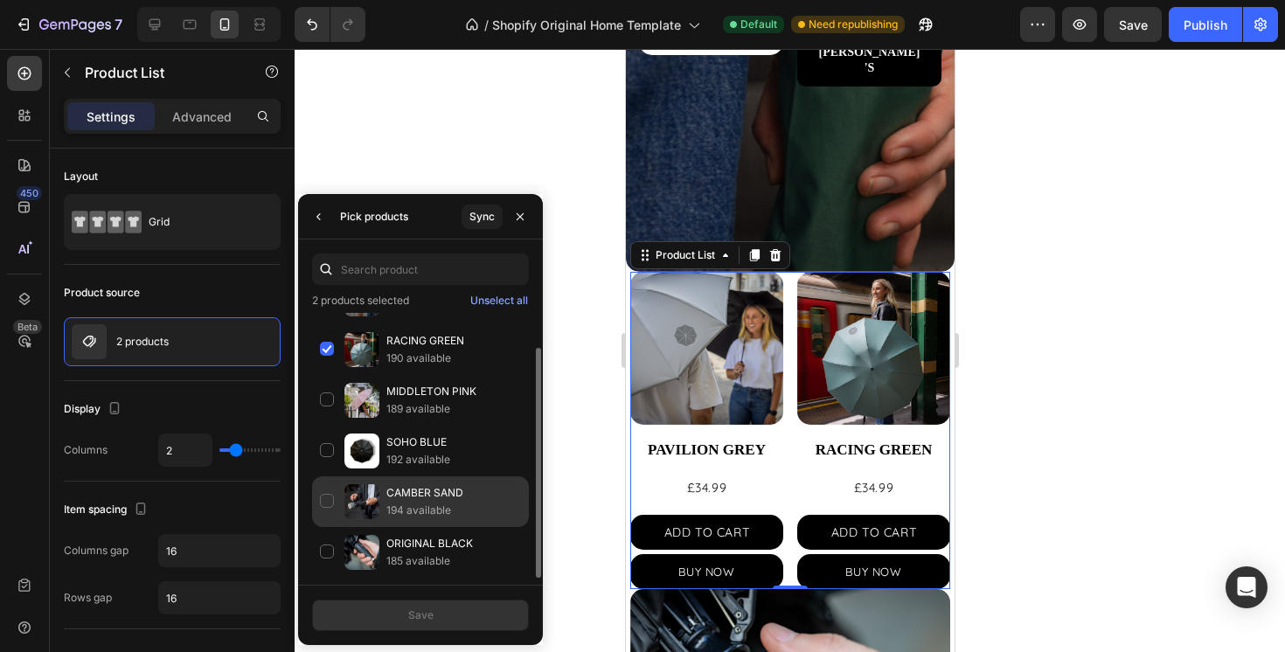
scroll to position [0, 0]
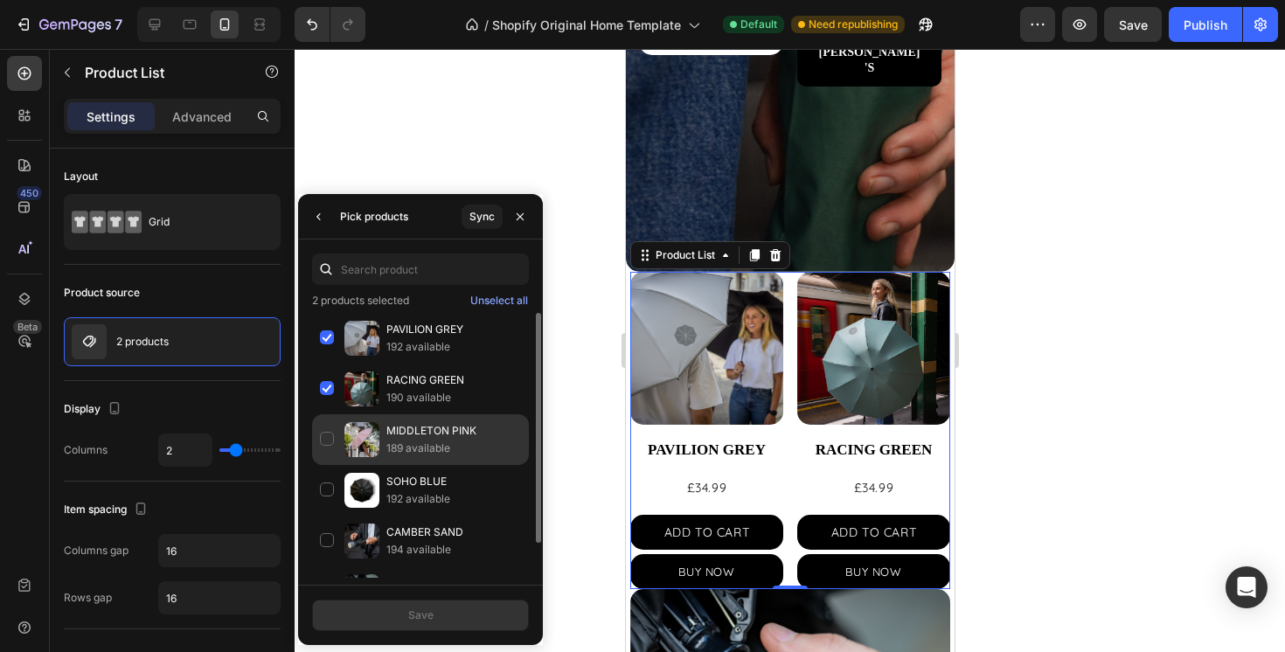
click at [323, 465] on div "MIDDLETON PINK 189 available" at bounding box center [420, 490] width 217 height 51
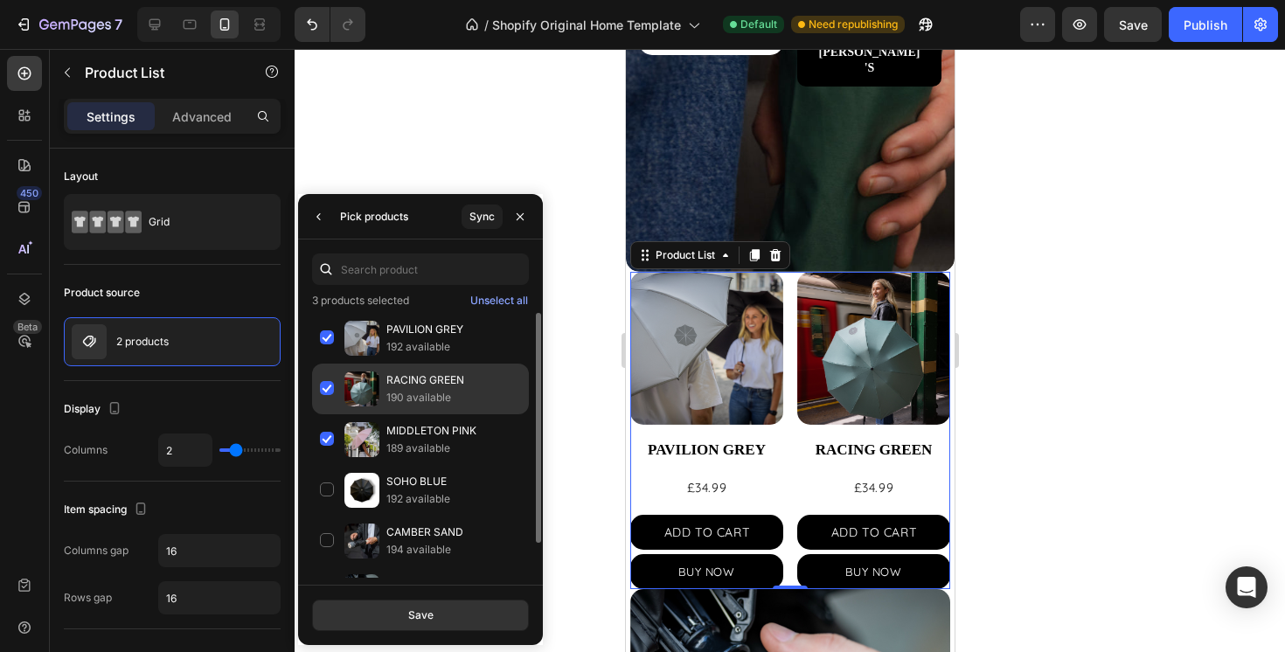
click at [328, 414] on div "RACING GREEN 190 available" at bounding box center [420, 439] width 217 height 51
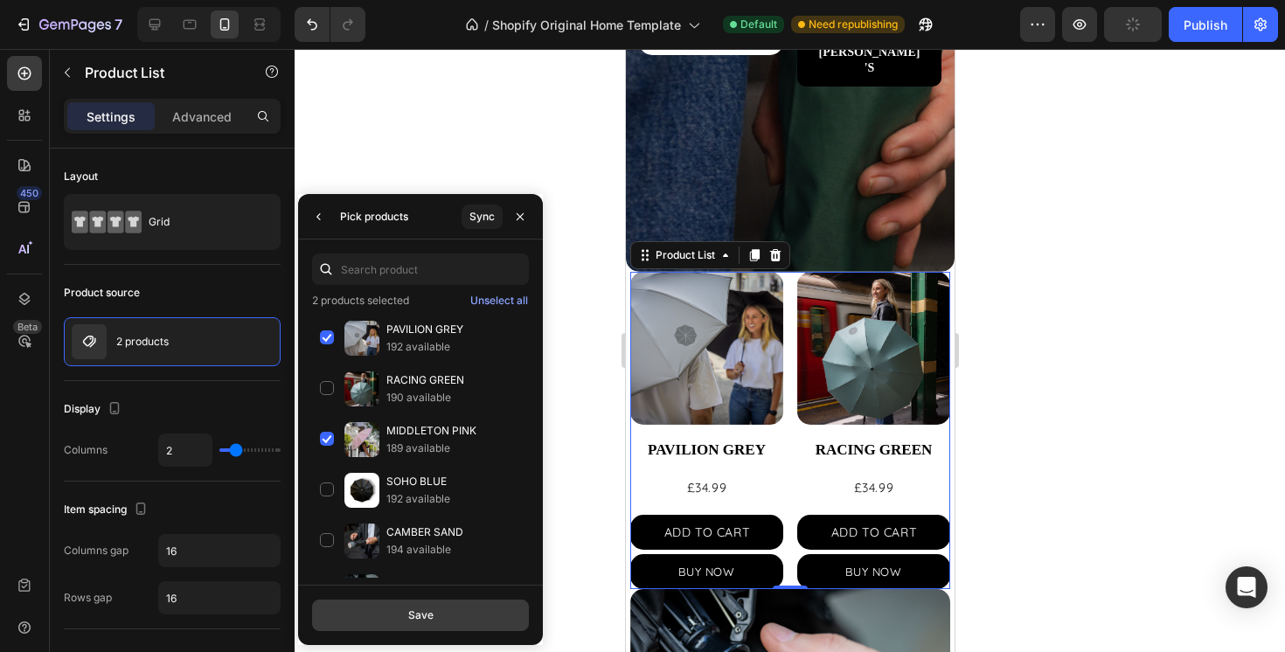
click at [389, 619] on button "Save" at bounding box center [420, 615] width 217 height 31
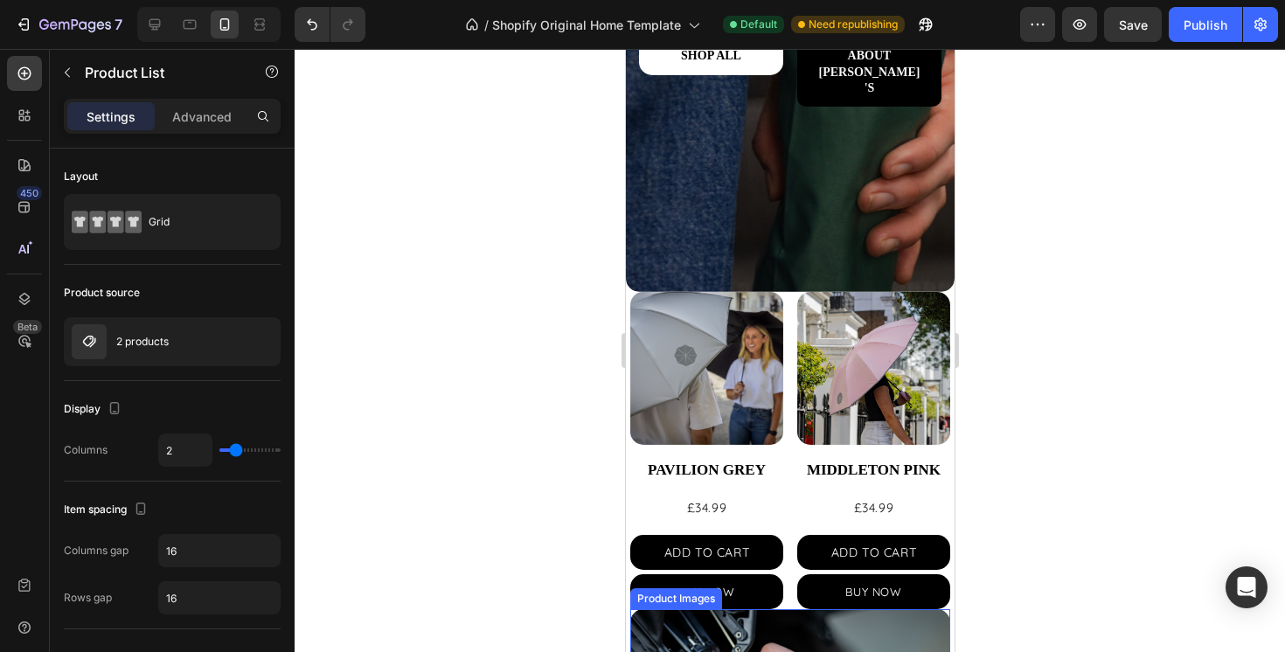
scroll to position [428, 0]
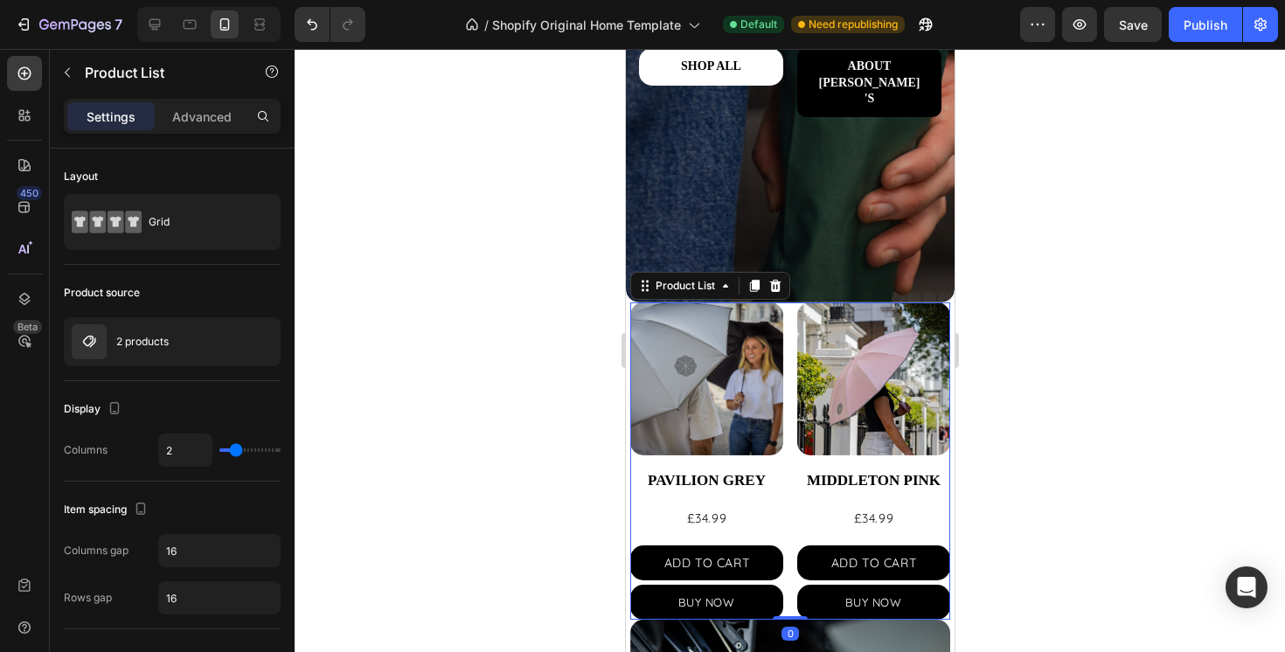
click at [791, 365] on div "Product Images PAVILION GREY Product Title £34.99 Product Price Product Price A…" at bounding box center [790, 461] width 320 height 317
click at [214, 111] on p "Advanced" at bounding box center [201, 117] width 59 height 18
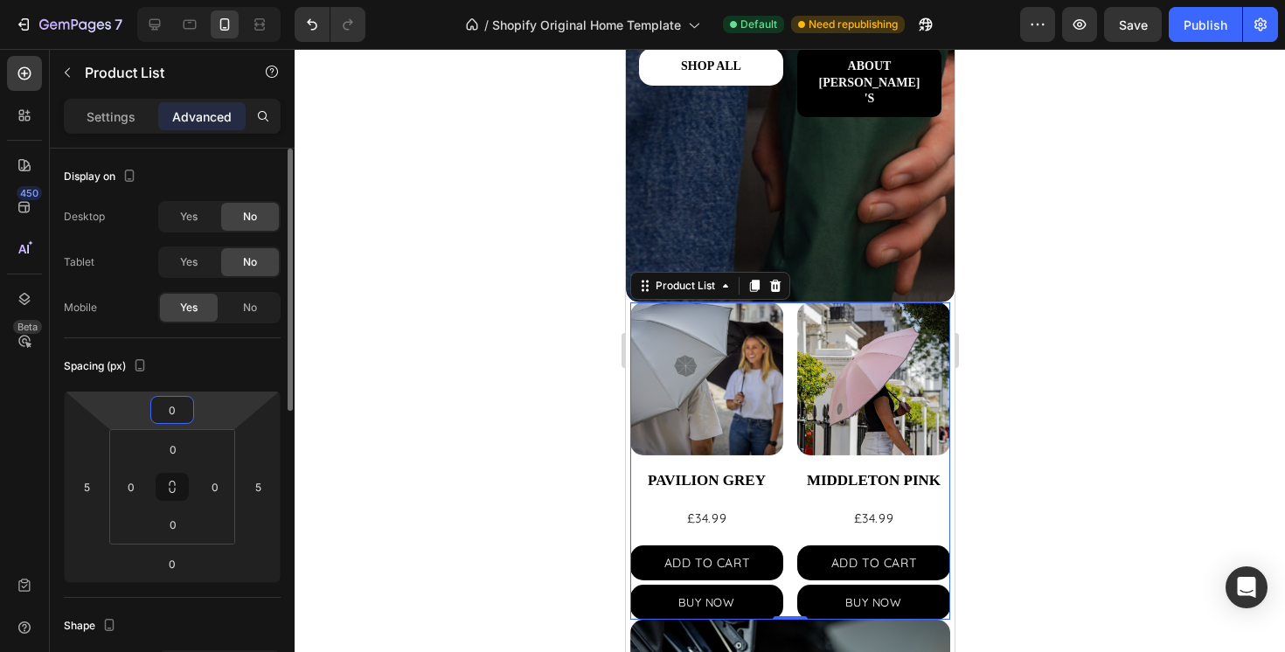
click at [177, 414] on input "0" at bounding box center [172, 410] width 35 height 26
type input "10"
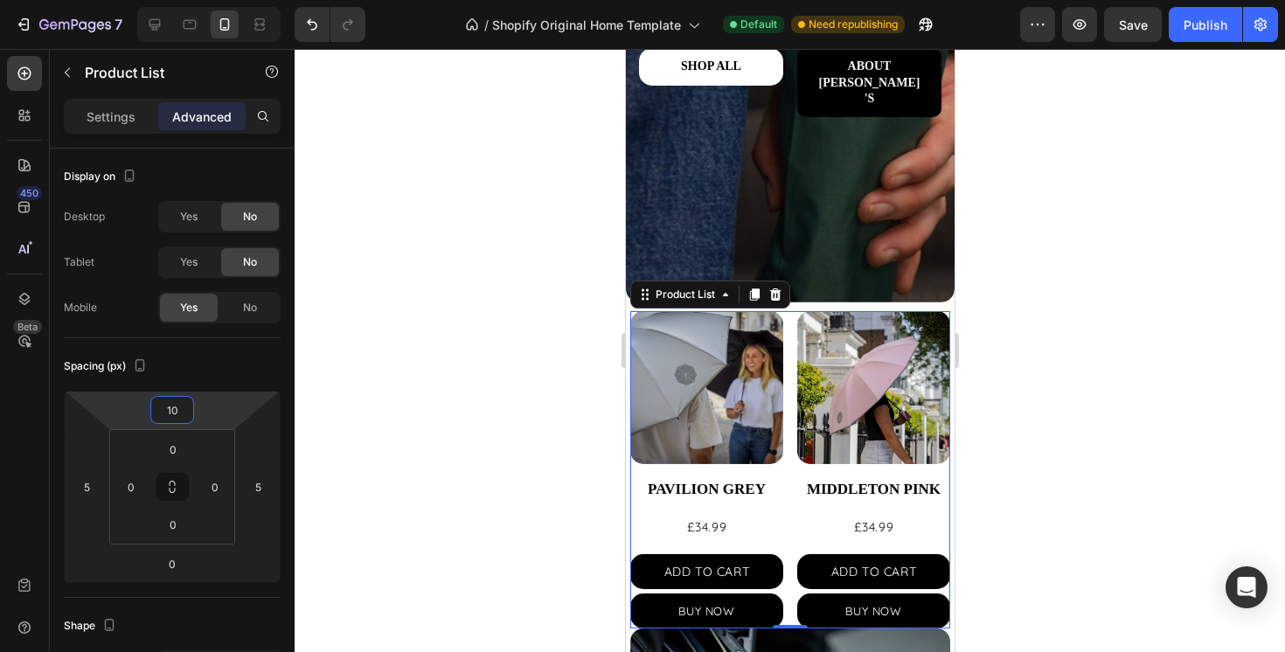
click at [408, 368] on div at bounding box center [790, 350] width 991 height 603
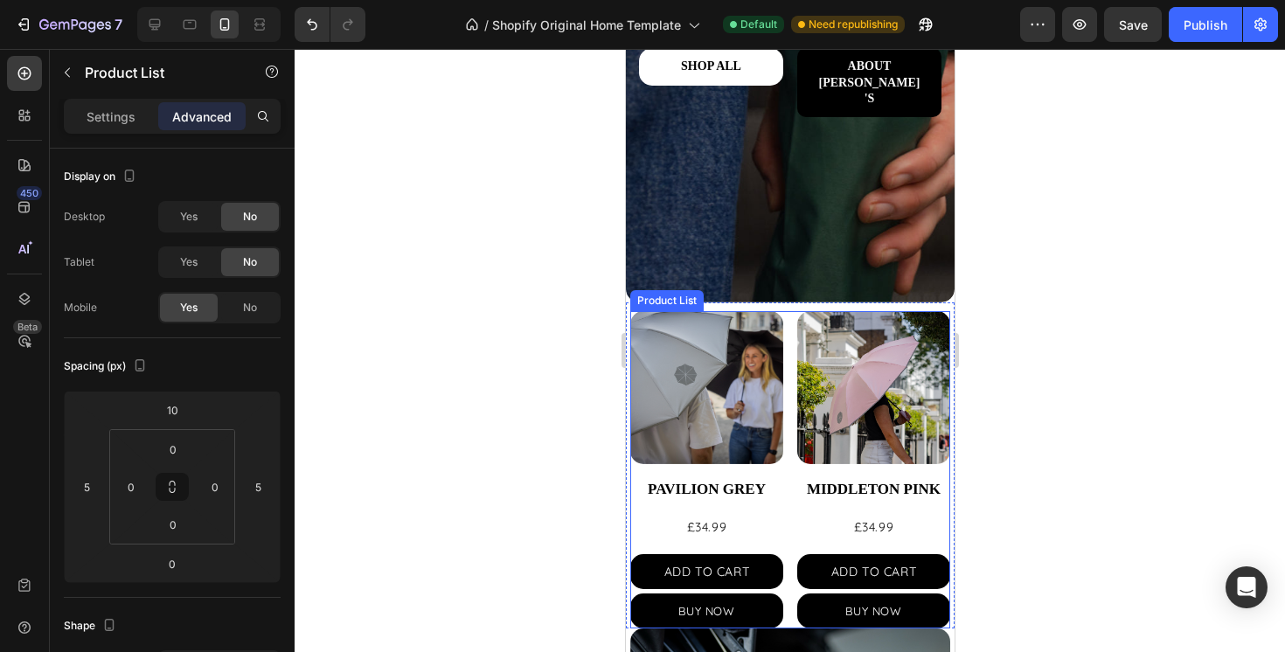
click at [789, 399] on div "Product Images PAVILION GREY Product Title £34.99 Product Price Product Price A…" at bounding box center [790, 469] width 320 height 317
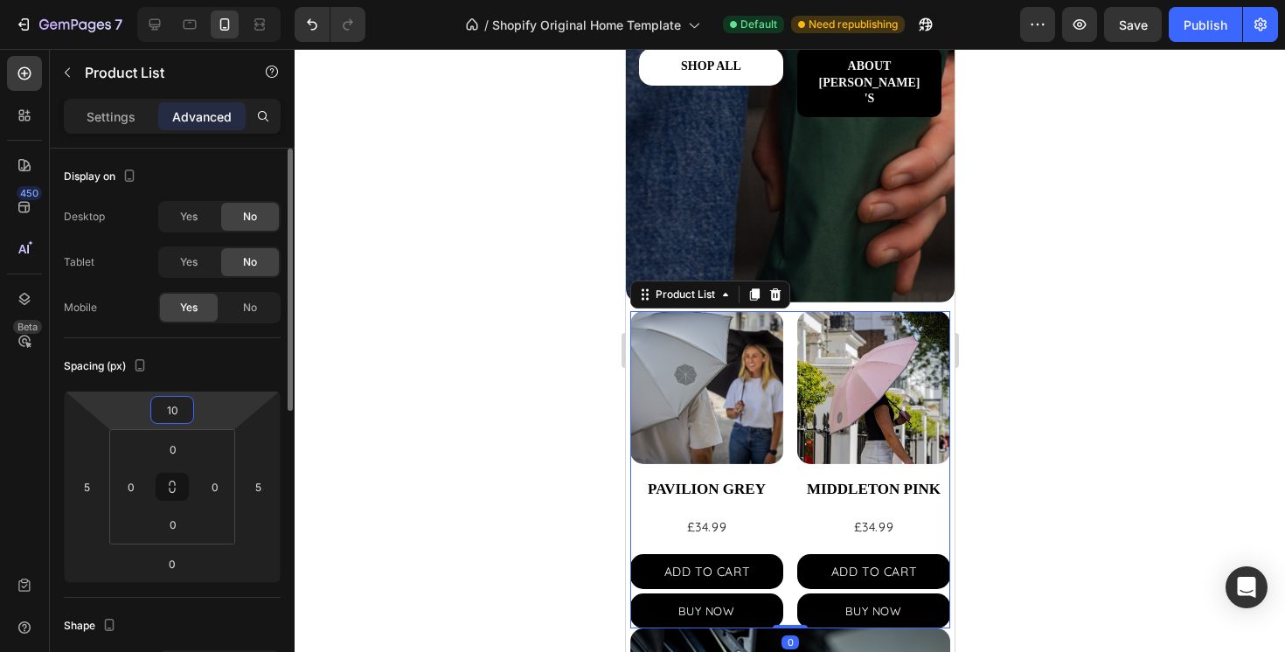
click at [173, 414] on input "10" at bounding box center [172, 410] width 35 height 26
type input "5"
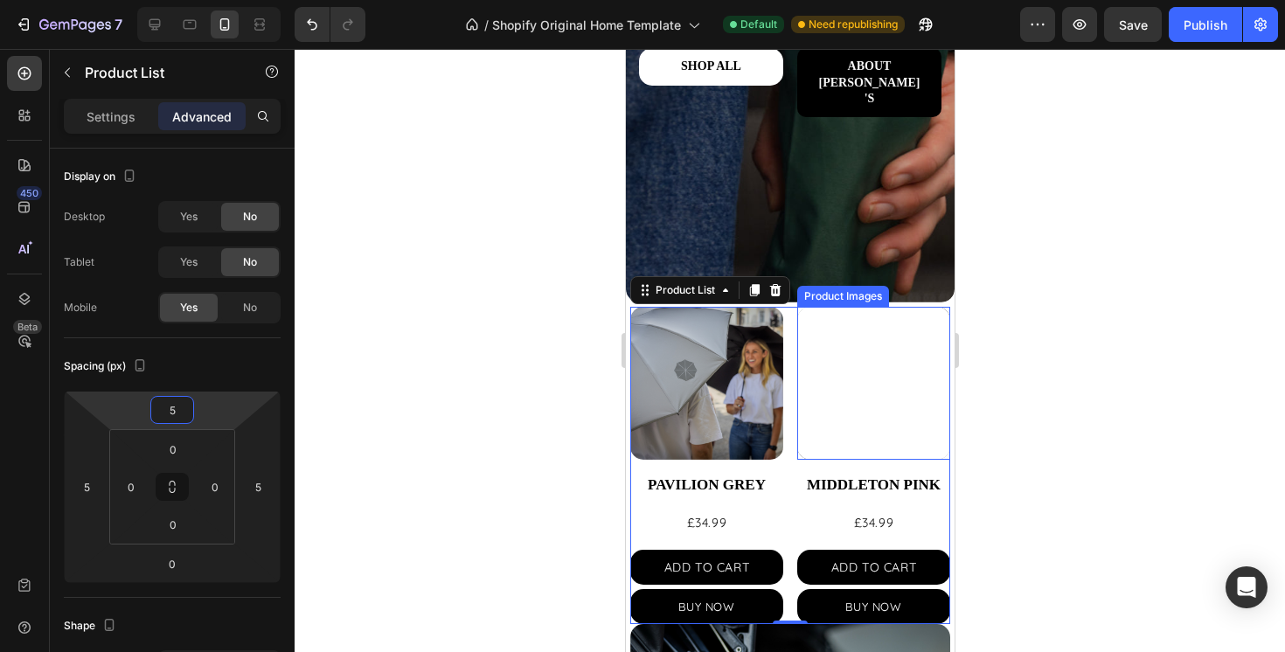
click at [1065, 372] on div at bounding box center [790, 350] width 991 height 603
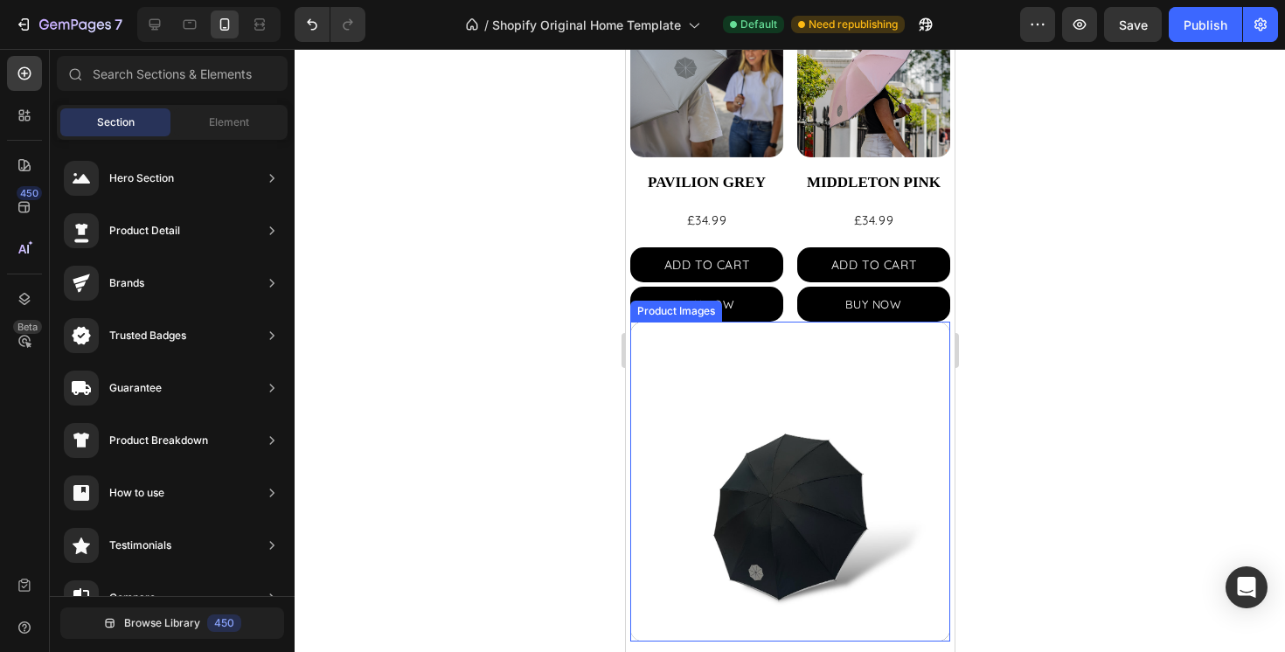
scroll to position [749, 0]
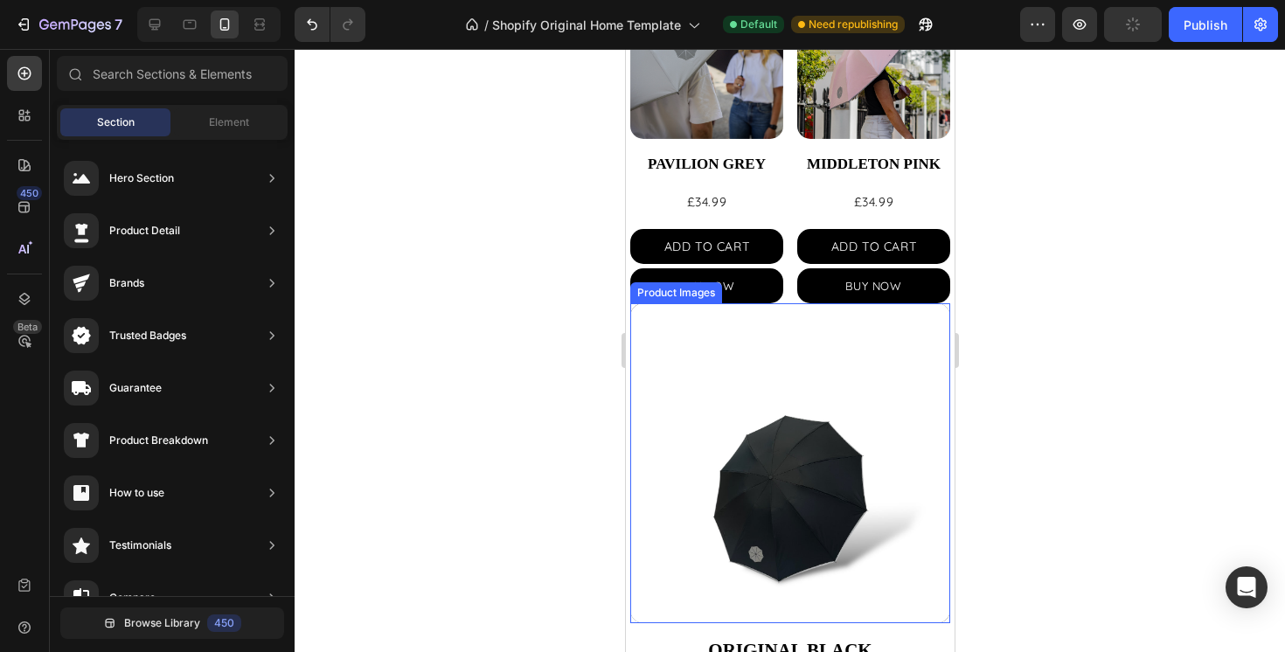
click at [817, 368] on img at bounding box center [790, 463] width 320 height 320
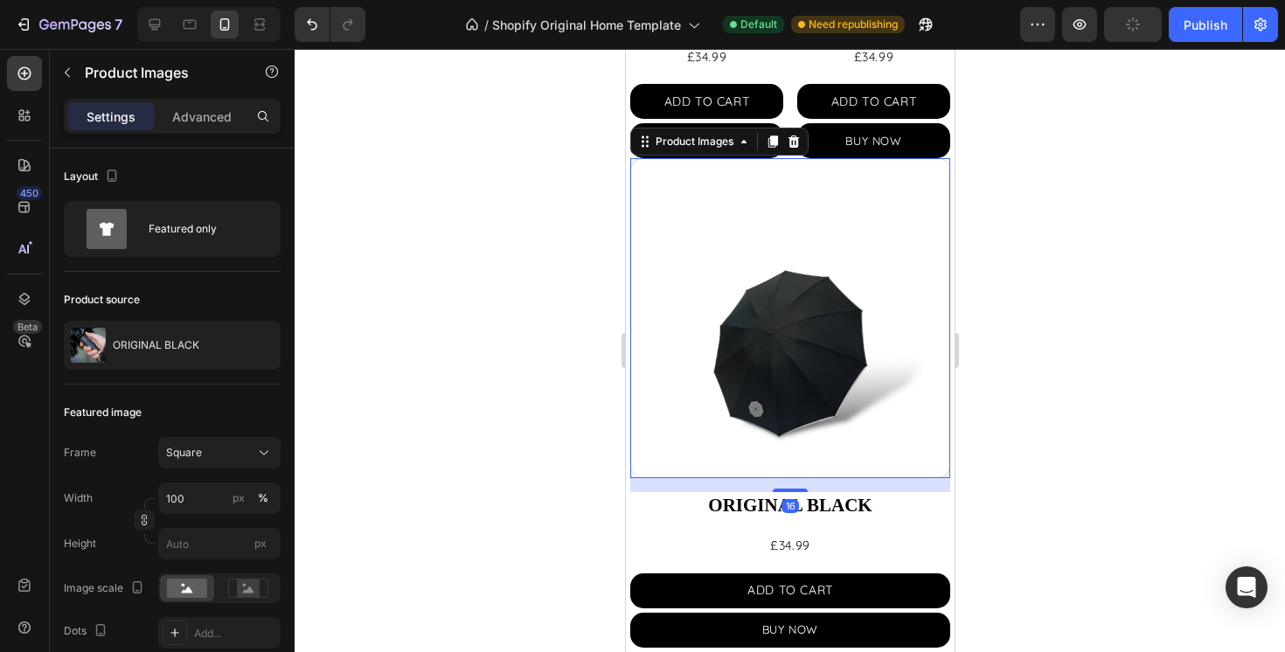
scroll to position [951, 0]
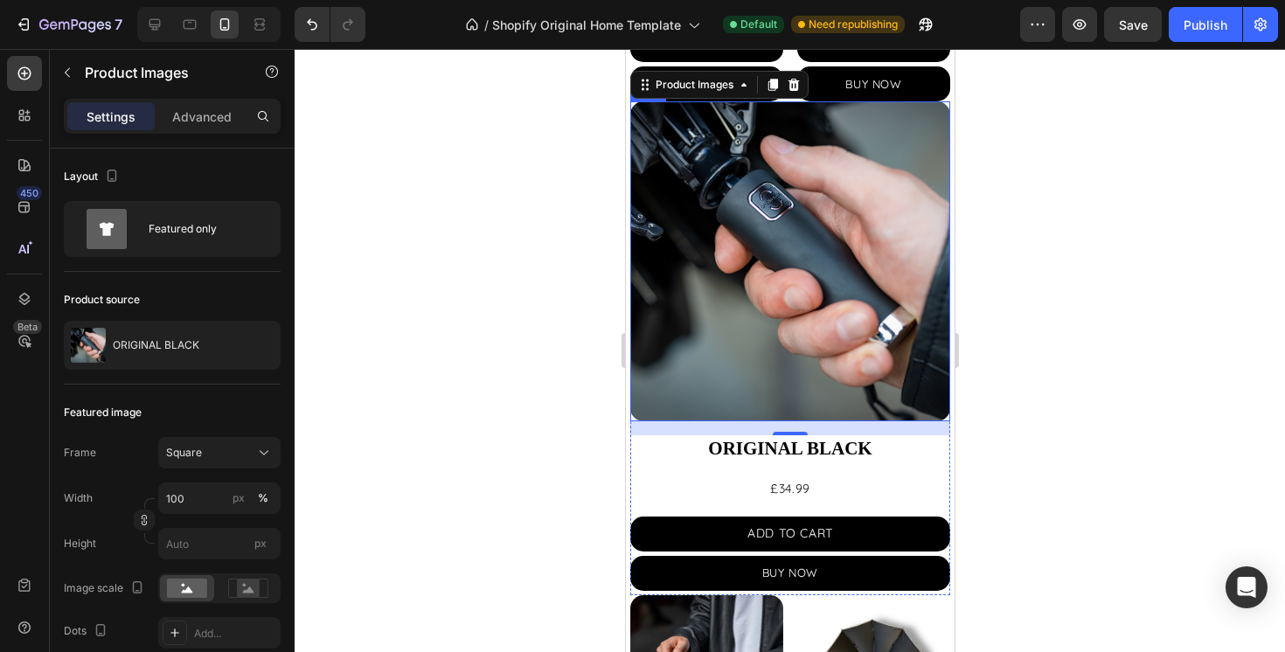
click at [645, 473] on div "Product Images 16 ORIGINAL BLACK Product Title £34.99 Product Price Product Pri…" at bounding box center [790, 348] width 320 height 494
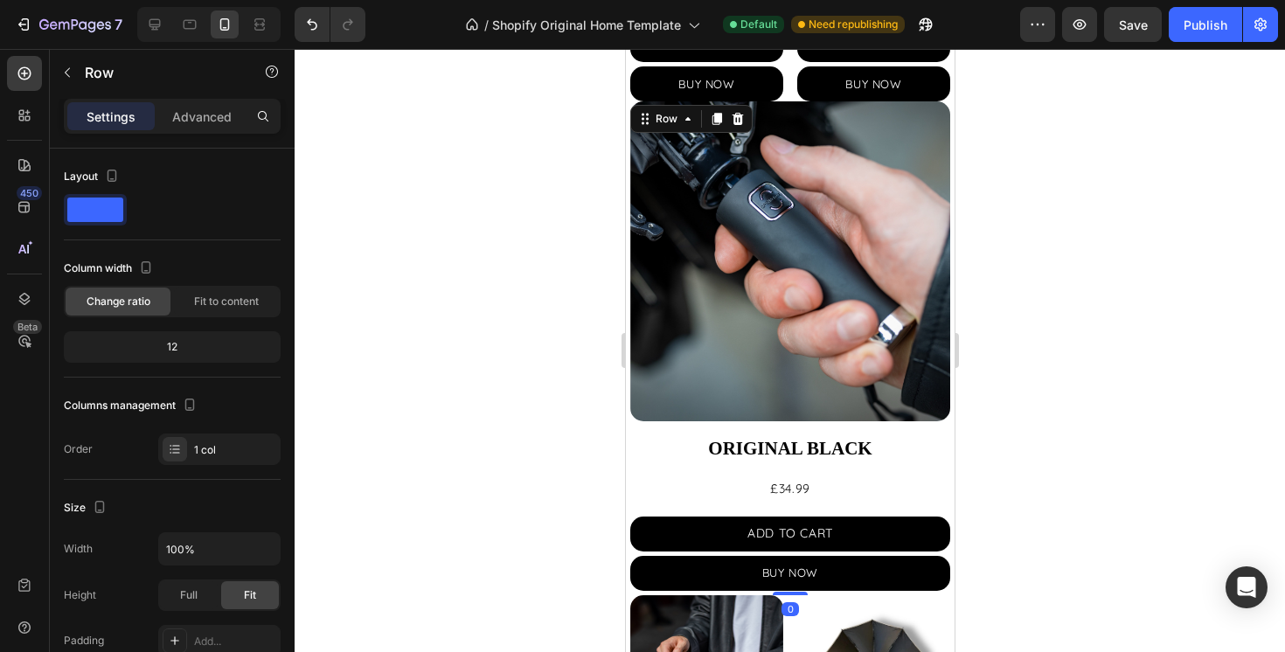
click at [206, 101] on div "Settings Advanced" at bounding box center [172, 116] width 217 height 35
click at [207, 127] on div "Advanced" at bounding box center [201, 116] width 87 height 28
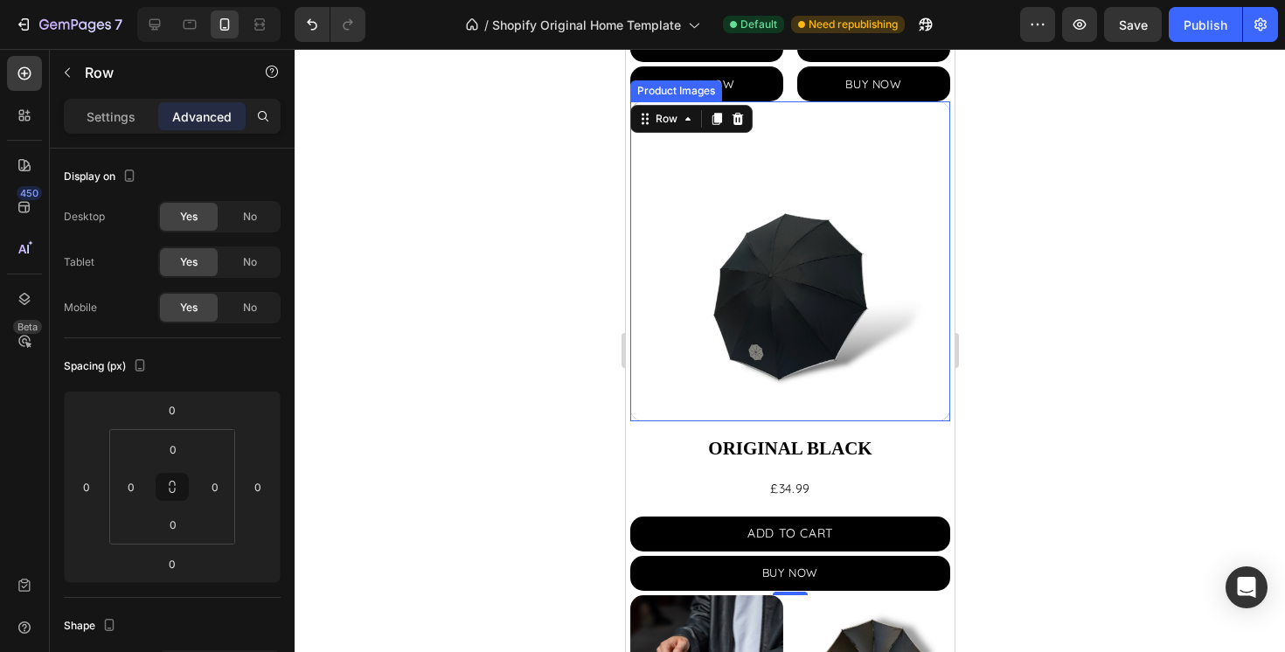
click at [760, 370] on img at bounding box center [790, 261] width 320 height 320
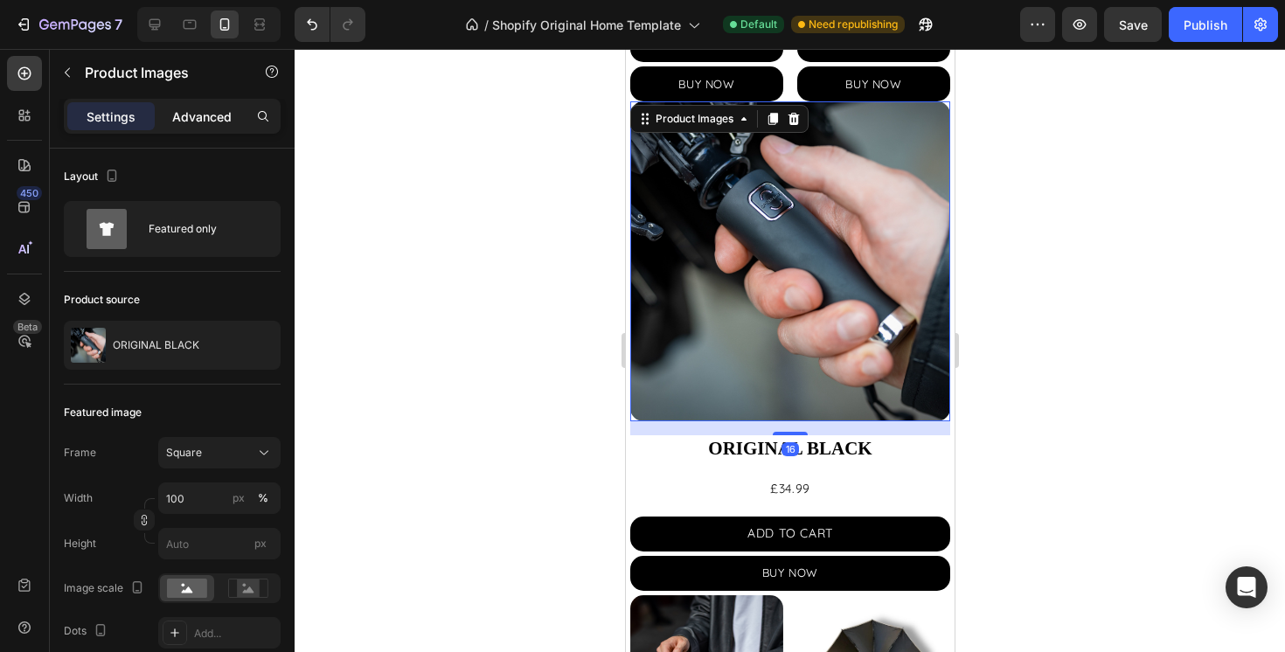
click at [215, 119] on p "Advanced" at bounding box center [201, 117] width 59 height 18
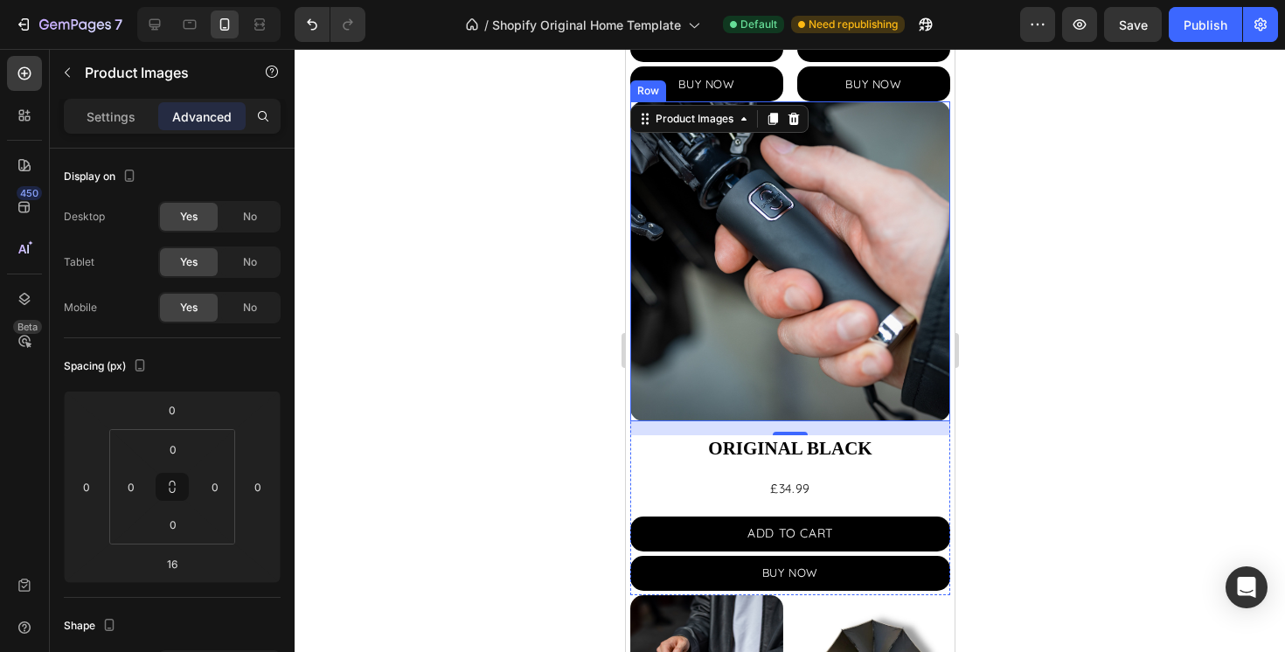
click at [713, 504] on div "Product Images 16 ORIGINAL BLACK Product Title £34.99 Product Price Product Pri…" at bounding box center [790, 348] width 320 height 494
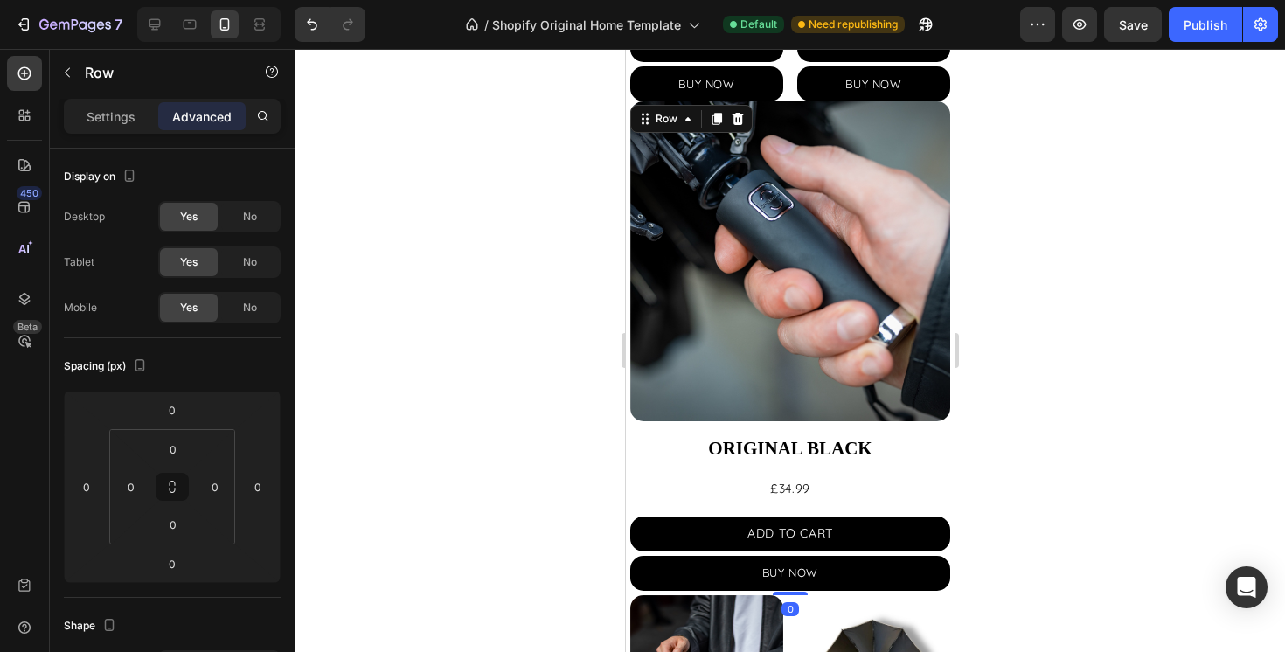
click at [713, 504] on div "Product Images ORIGINAL BLACK Product Title £34.99 Product Price Product Price …" at bounding box center [790, 348] width 320 height 494
click at [10, 304] on div at bounding box center [24, 299] width 35 height 35
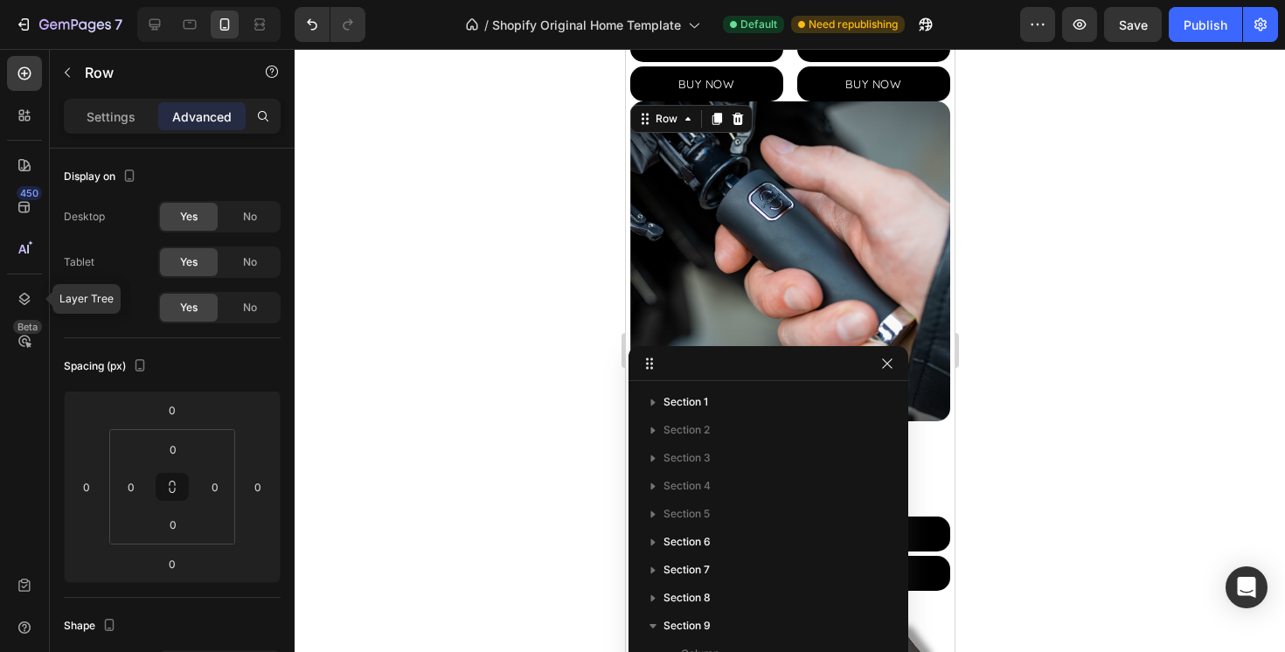
scroll to position [191, 0]
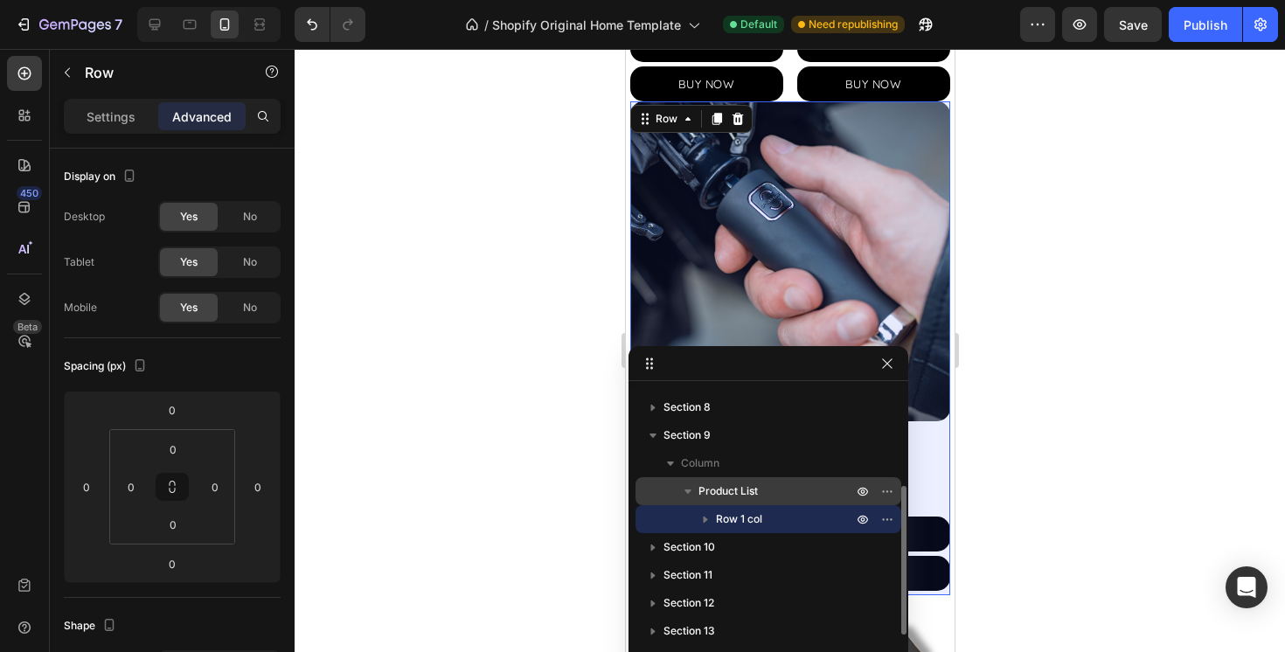
click at [734, 493] on span "Product List" at bounding box center [728, 491] width 59 height 17
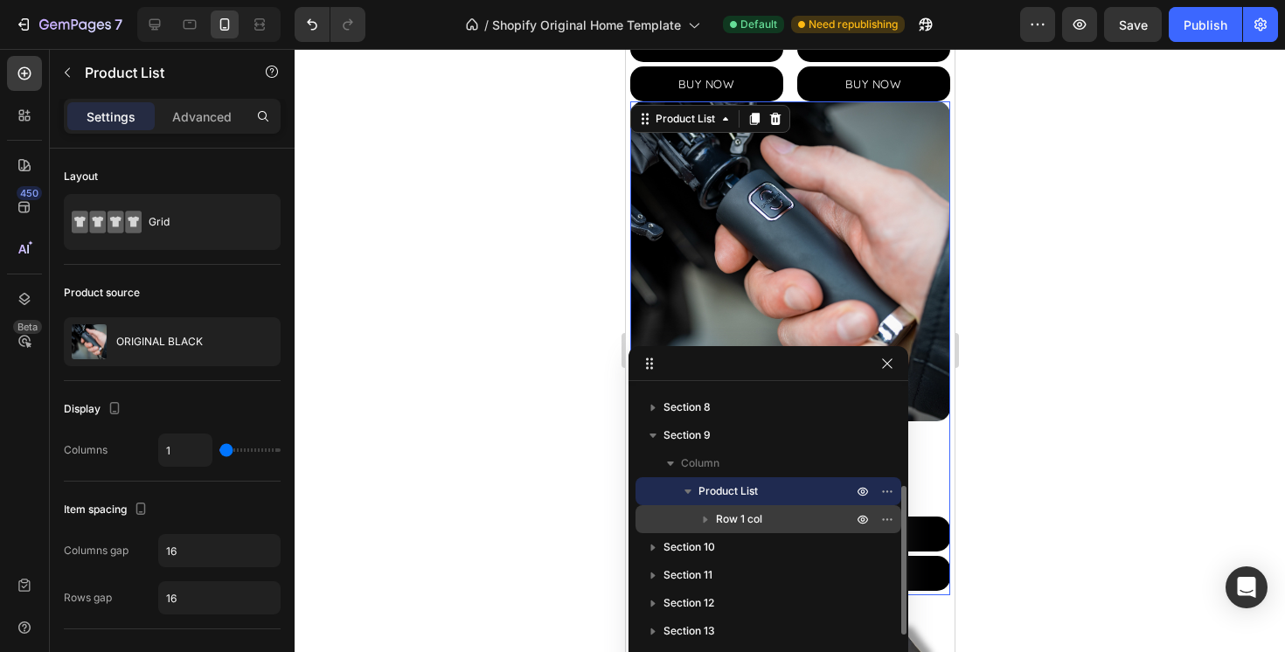
click at [735, 525] on span "Row 1 col" at bounding box center [739, 519] width 46 height 17
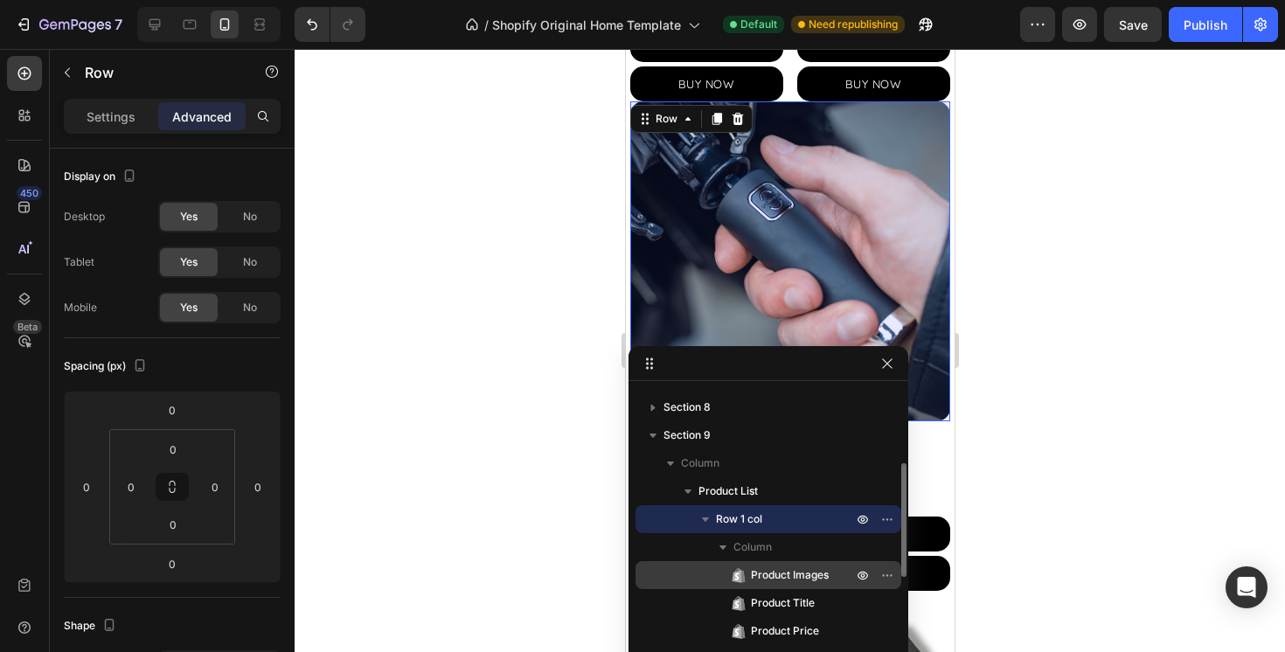
click at [786, 569] on span "Product Images" at bounding box center [790, 575] width 78 height 17
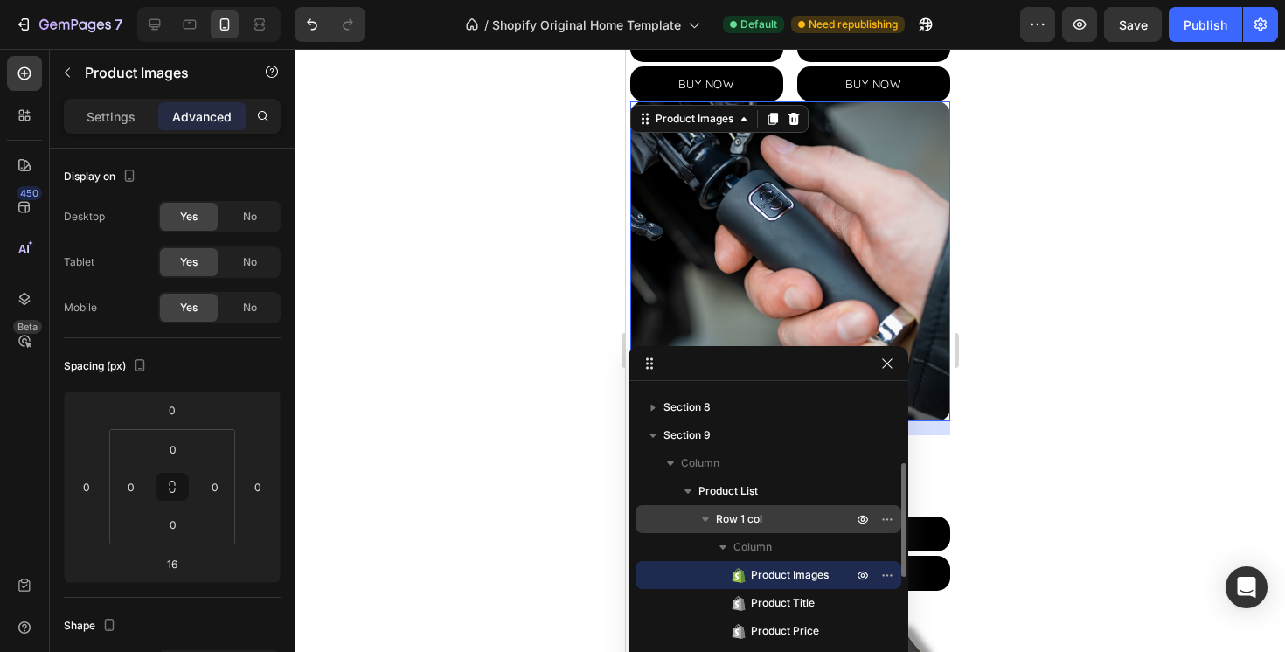
click at [765, 514] on p "Row 1 col" at bounding box center [786, 519] width 140 height 17
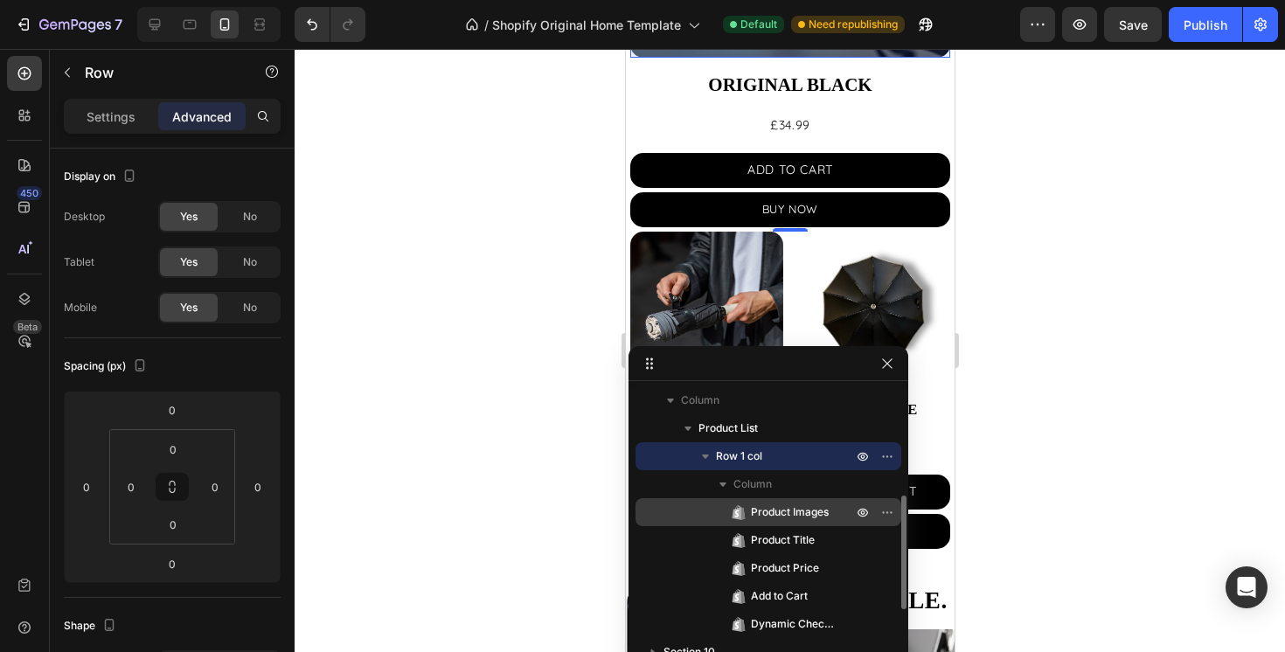
scroll to position [260, 0]
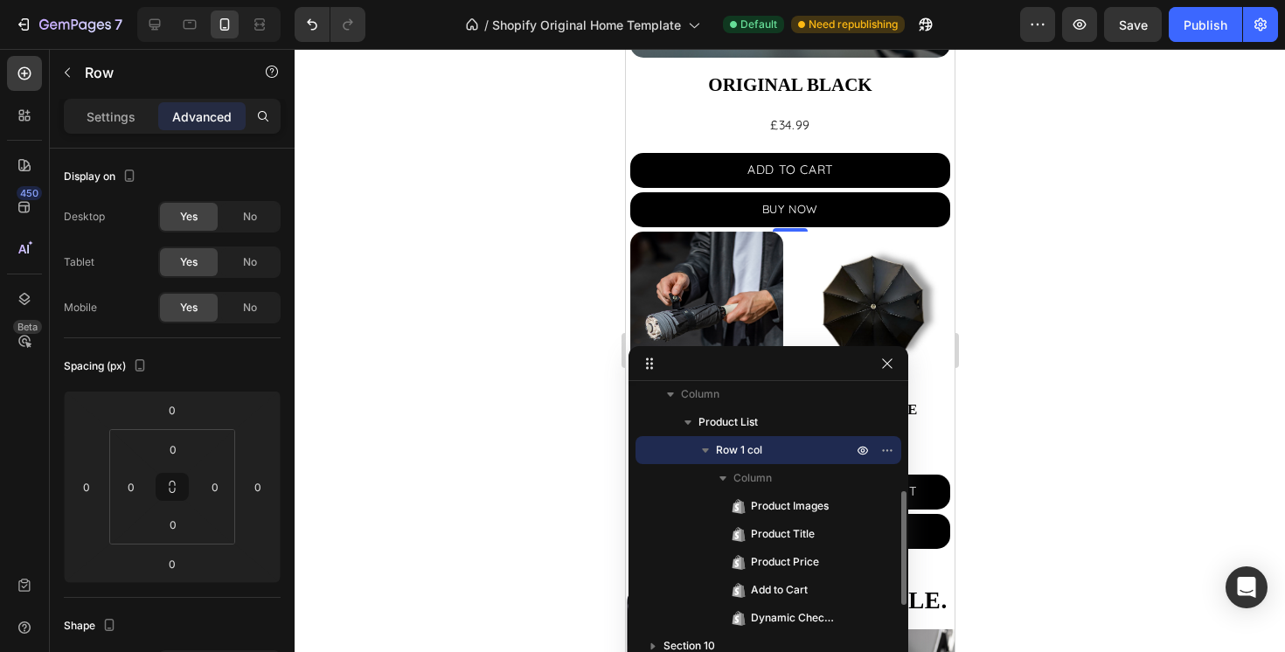
click at [704, 446] on icon "button" at bounding box center [705, 450] width 17 height 17
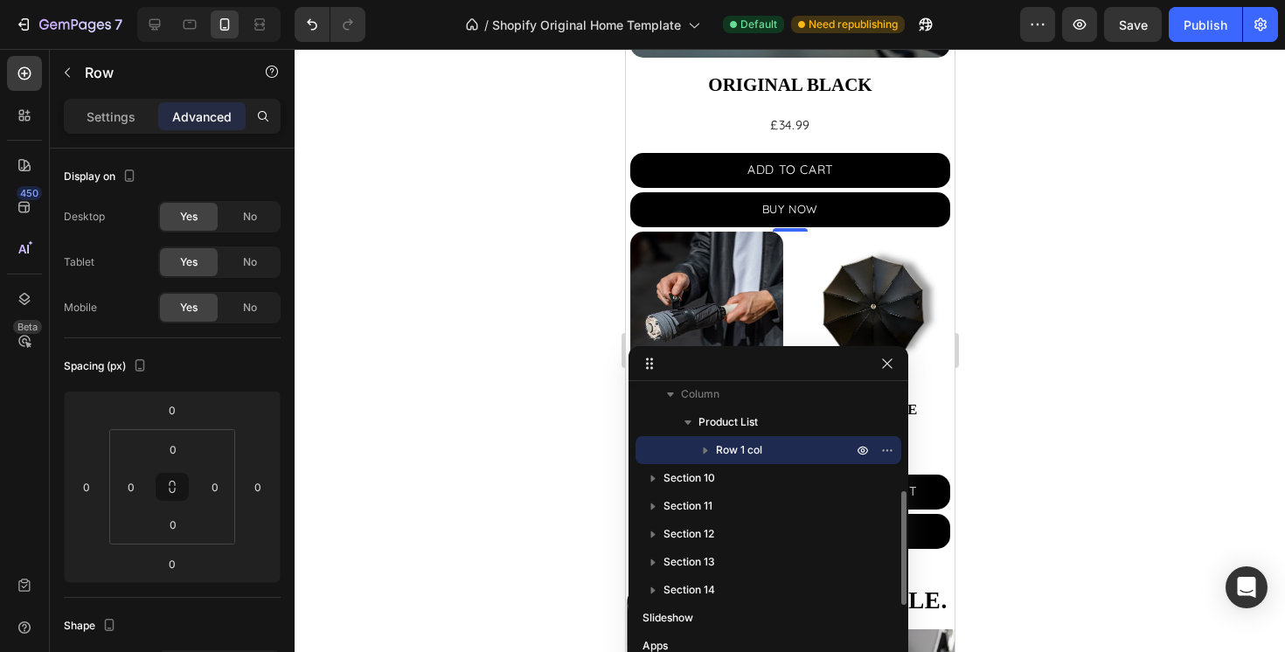
click at [704, 446] on icon "button" at bounding box center [705, 450] width 17 height 17
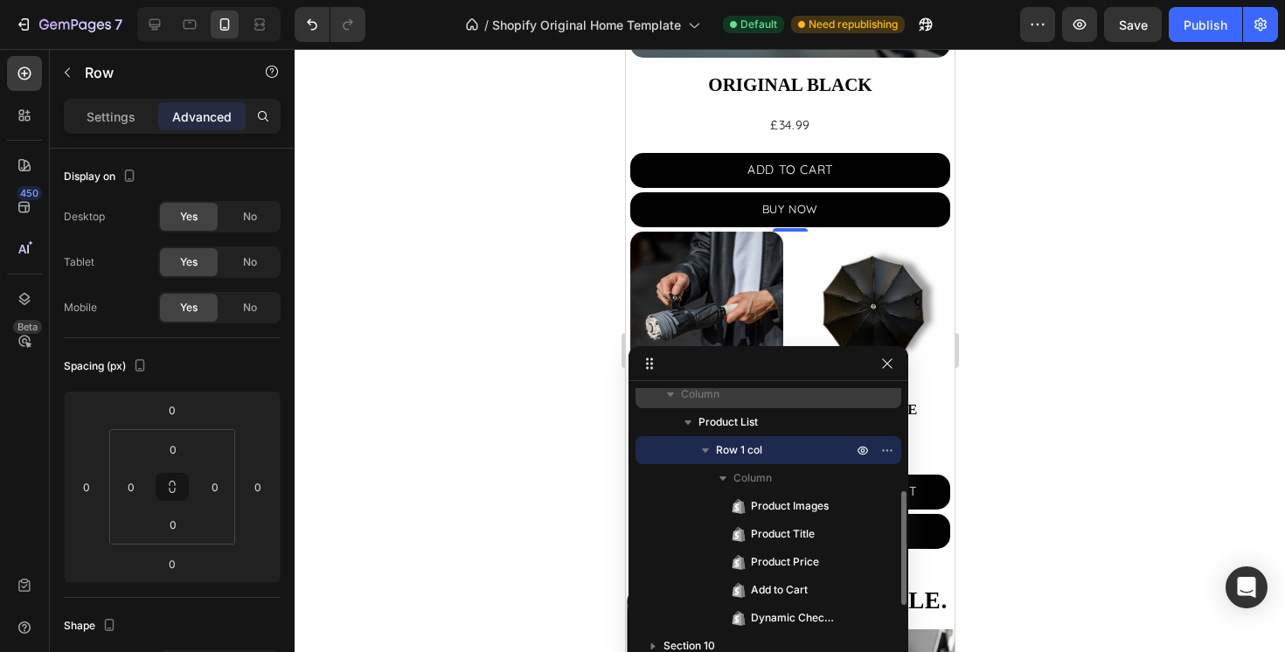
click at [726, 406] on div "Column" at bounding box center [769, 394] width 252 height 28
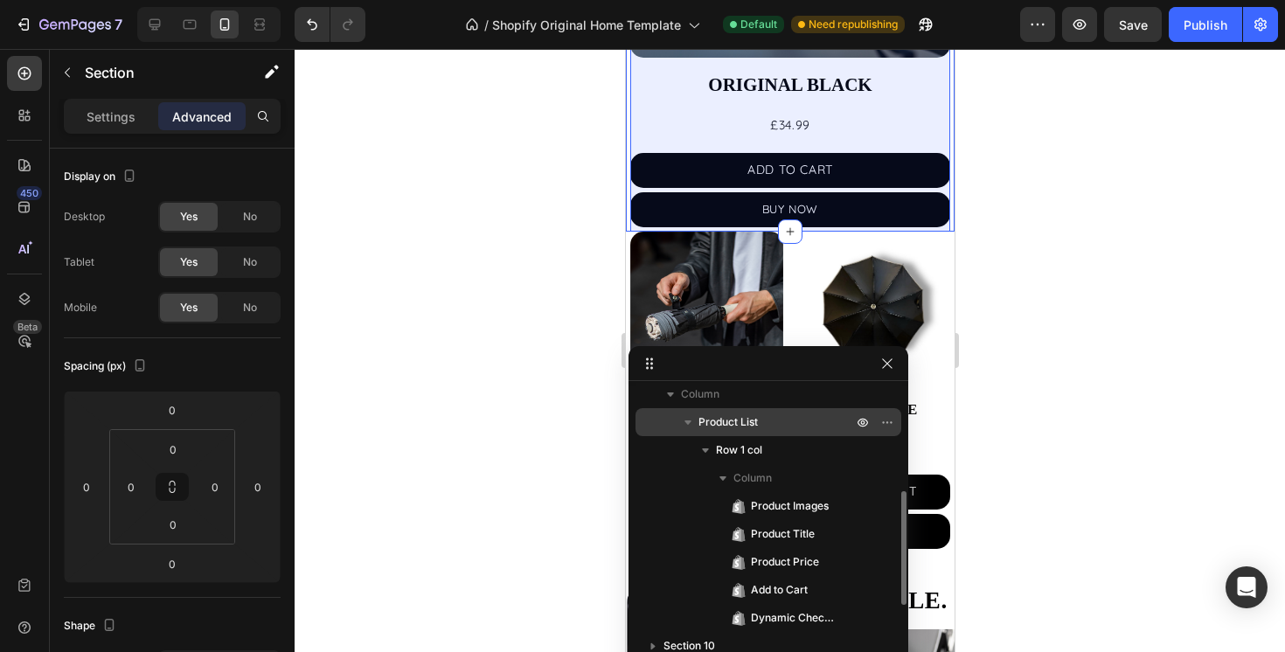
click at [726, 419] on span "Product List" at bounding box center [728, 422] width 59 height 17
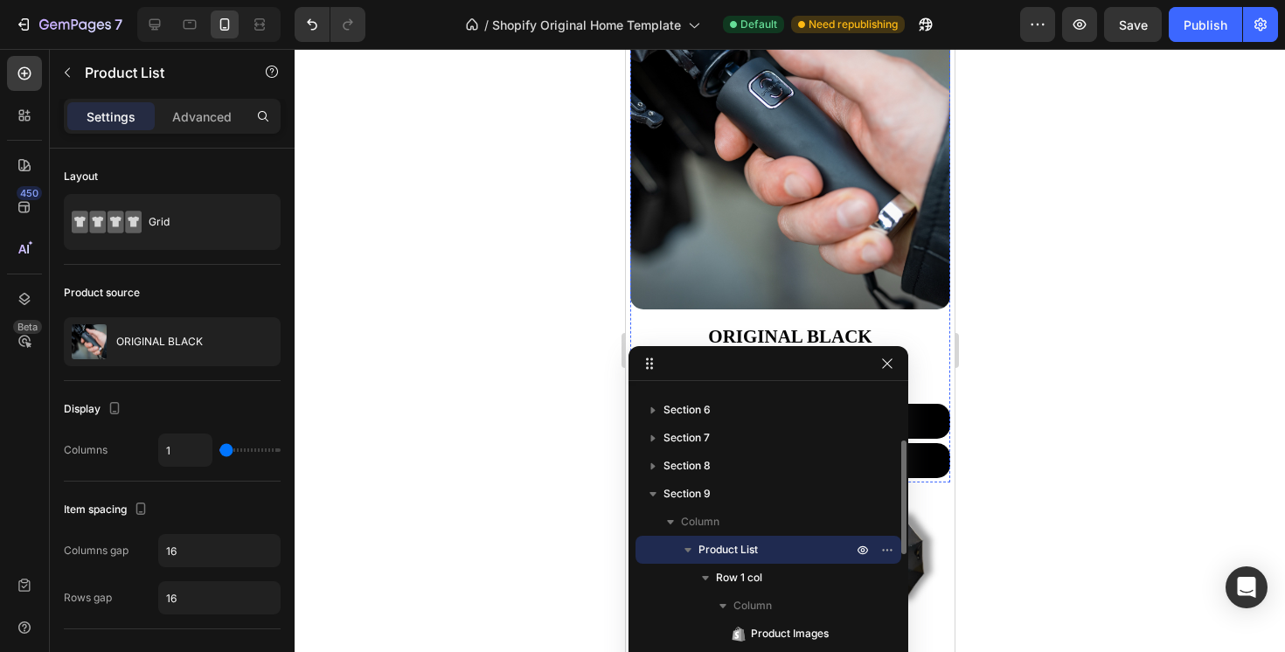
scroll to position [752, 0]
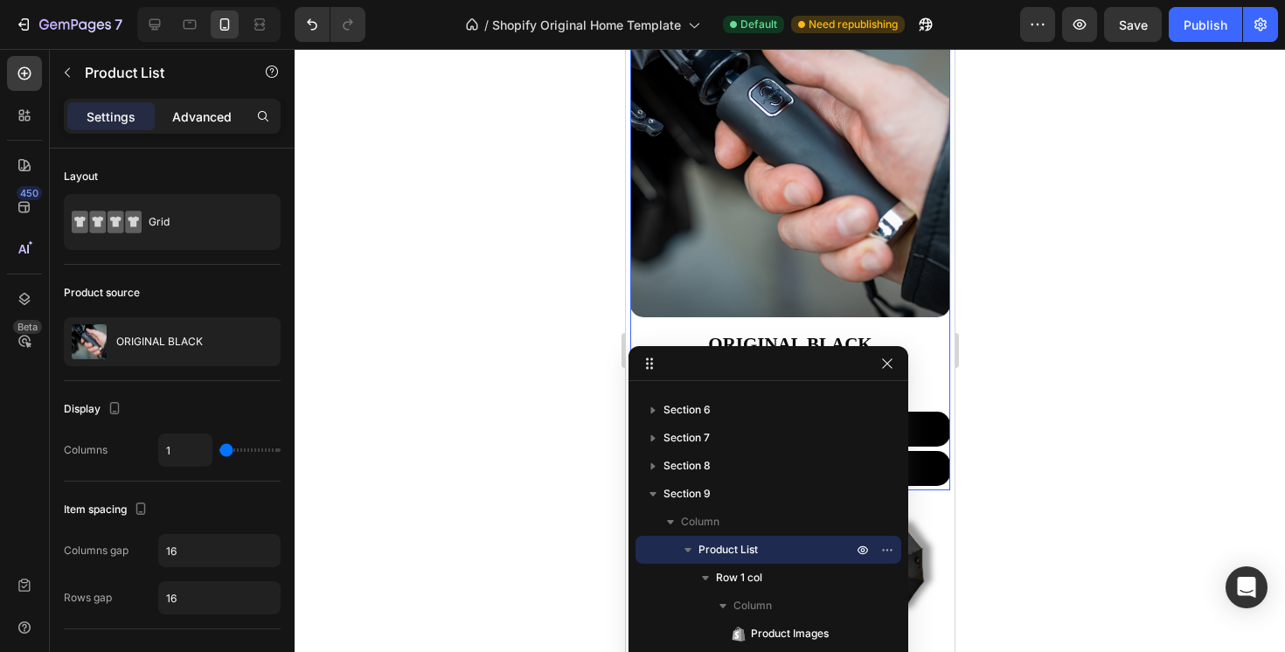
click at [219, 114] on p "Advanced" at bounding box center [201, 117] width 59 height 18
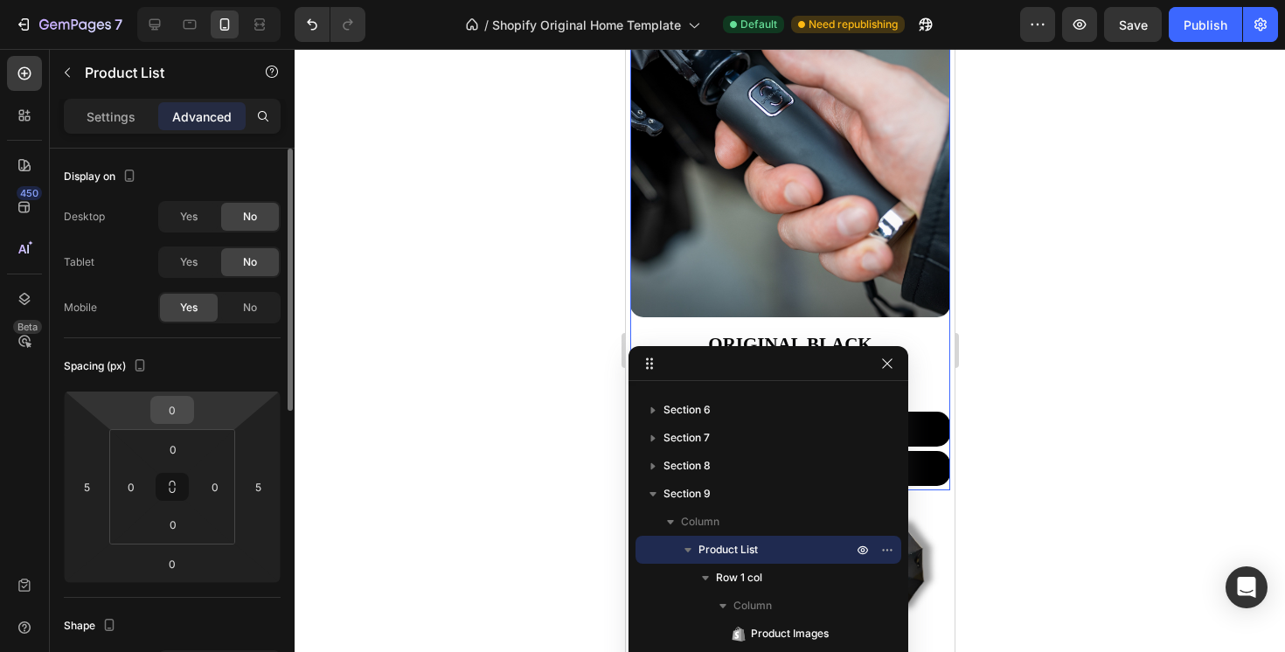
click at [165, 410] on input "0" at bounding box center [172, 410] width 35 height 26
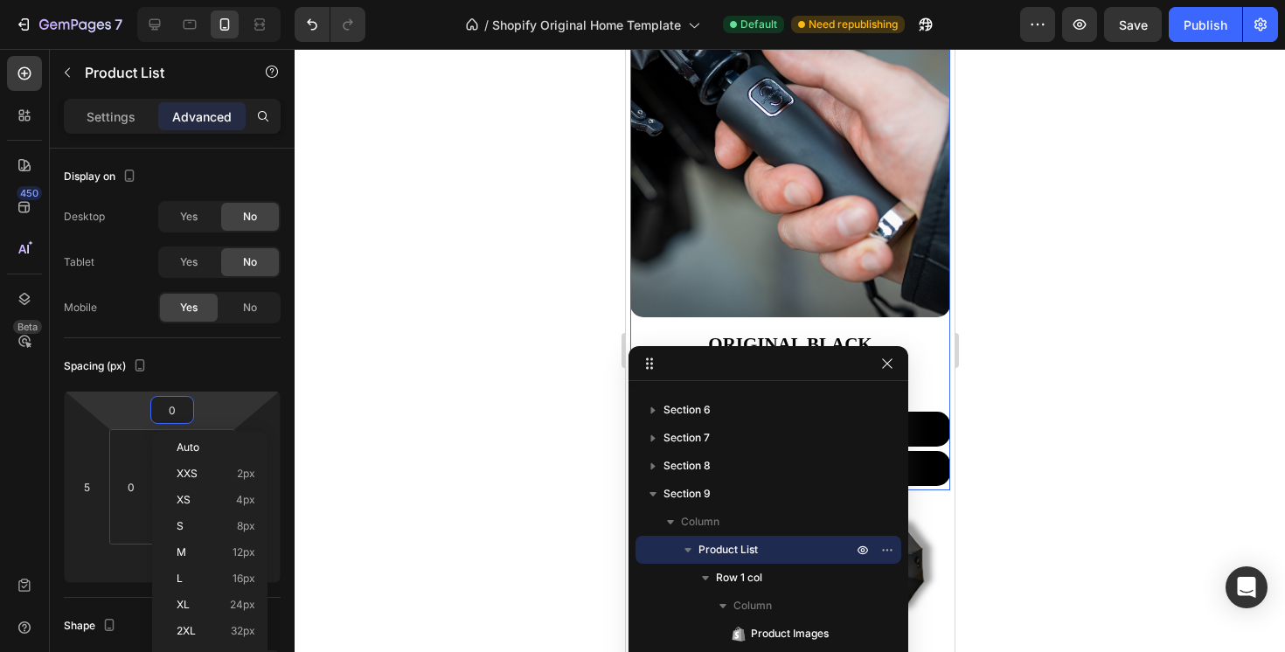
click at [195, 0] on html "7 / Shopify Original Home Template Default Need republishing Preview Save Publi…" at bounding box center [642, 0] width 1285 height 0
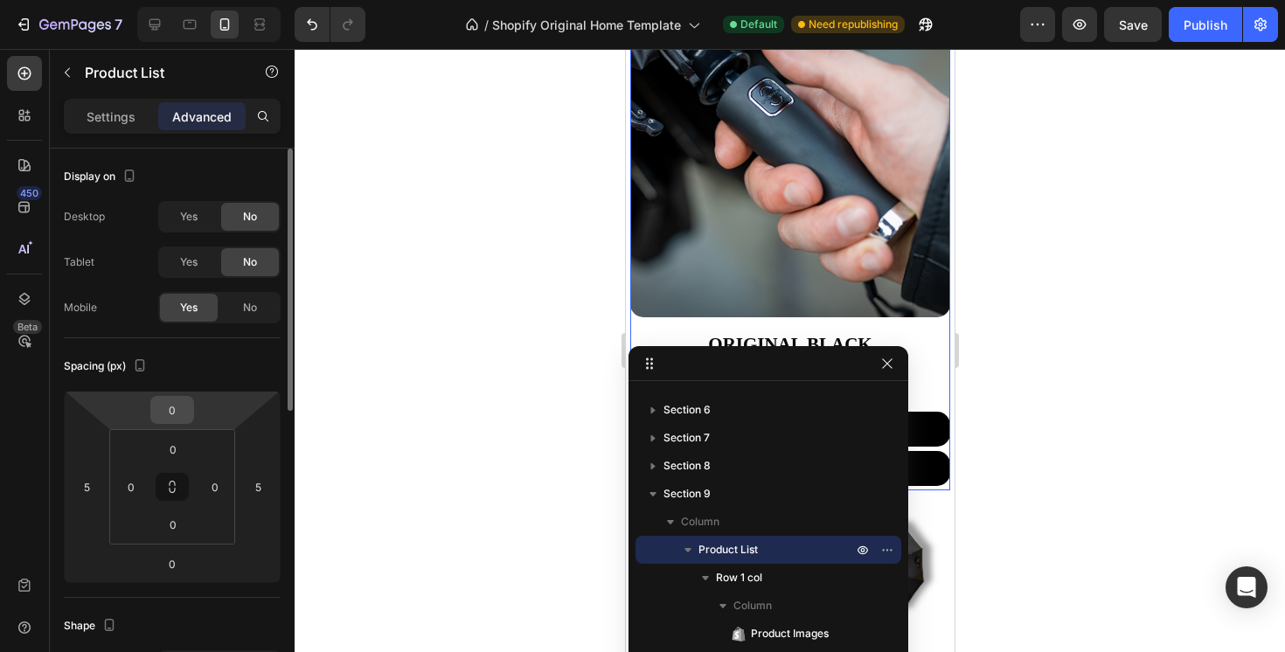
click at [178, 404] on input "0" at bounding box center [172, 410] width 35 height 26
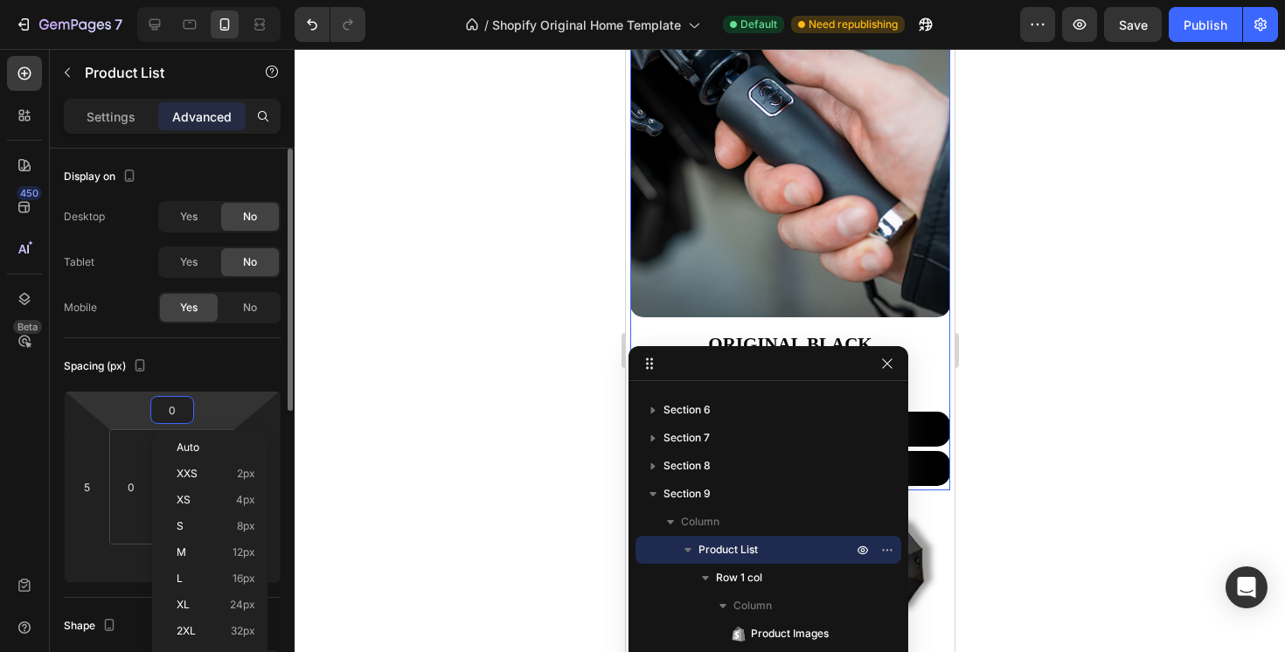
type input "5"
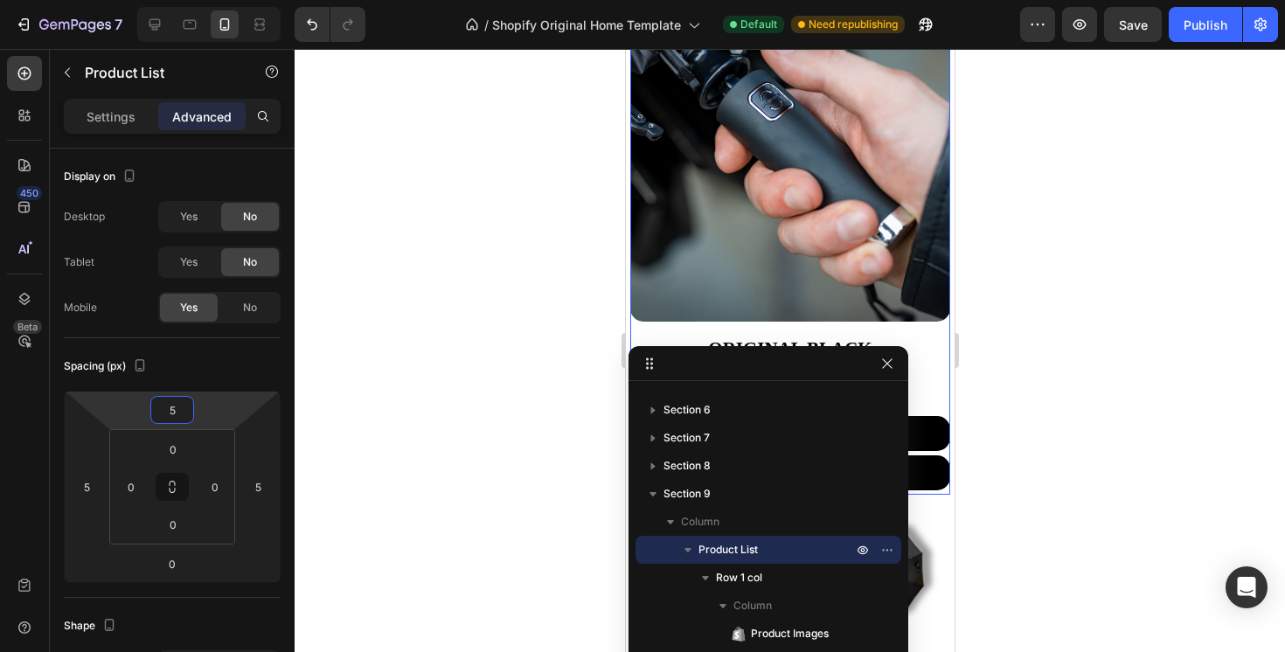
click at [459, 331] on div at bounding box center [790, 350] width 991 height 603
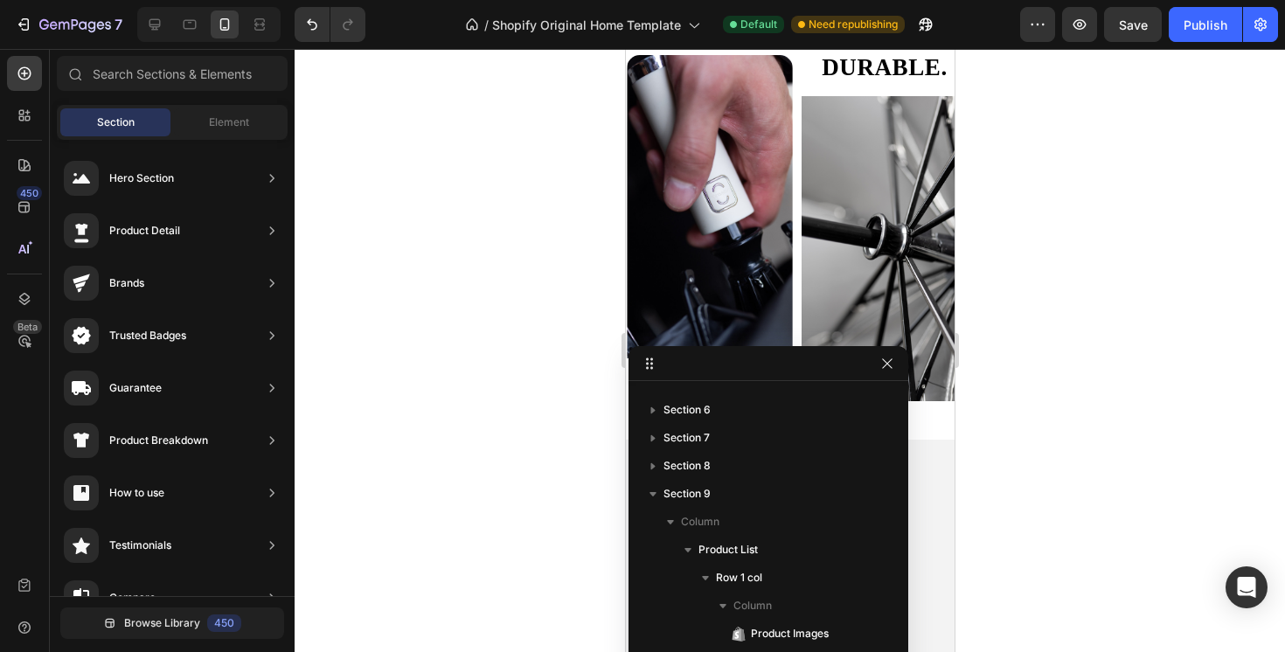
scroll to position [1367, 0]
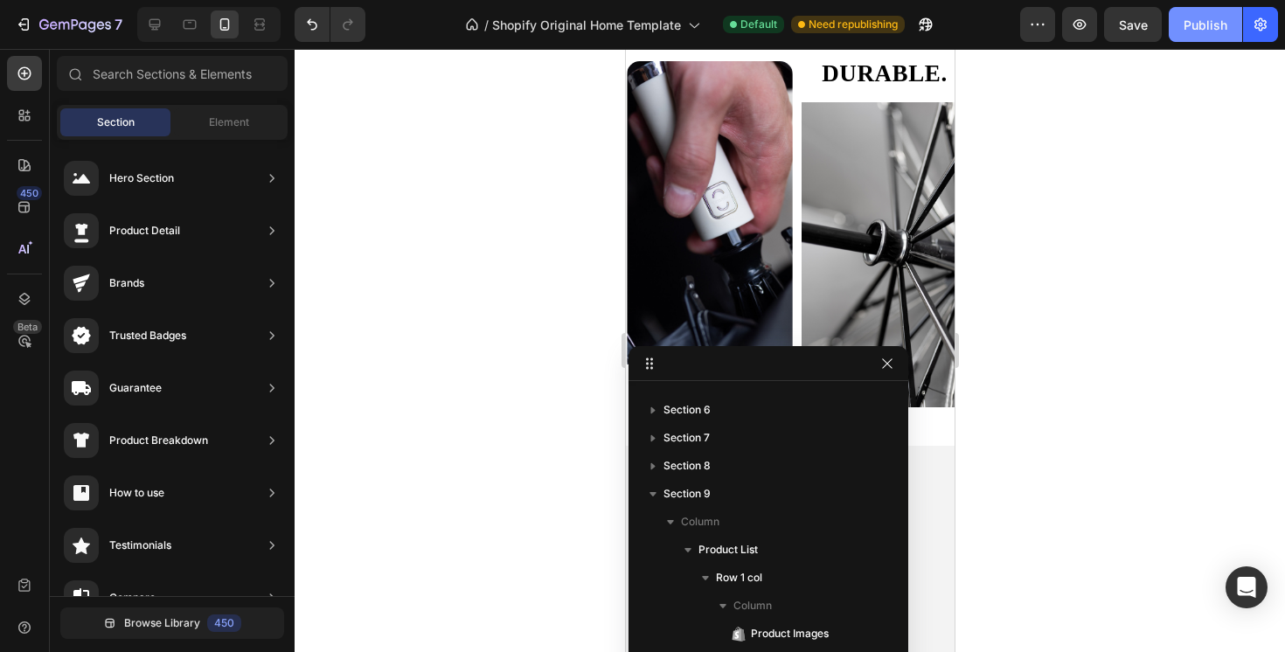
click at [1228, 22] on button "Publish" at bounding box center [1205, 24] width 73 height 35
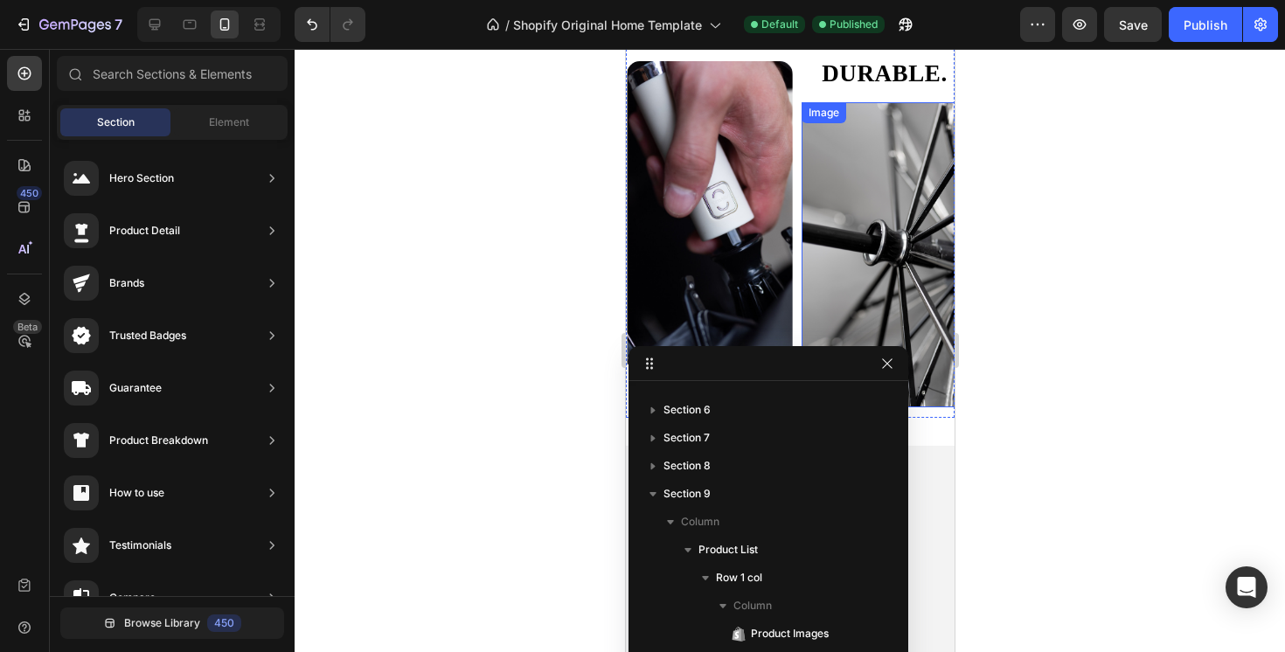
click at [1025, 324] on div at bounding box center [790, 350] width 991 height 603
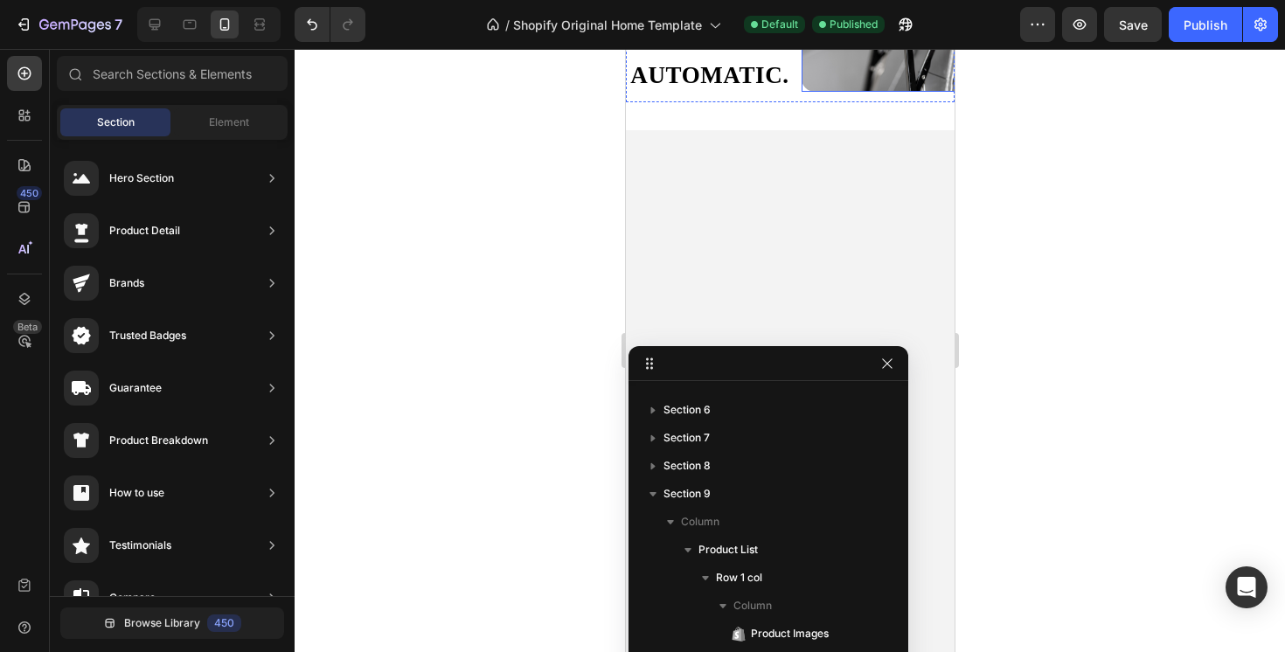
scroll to position [1680, 0]
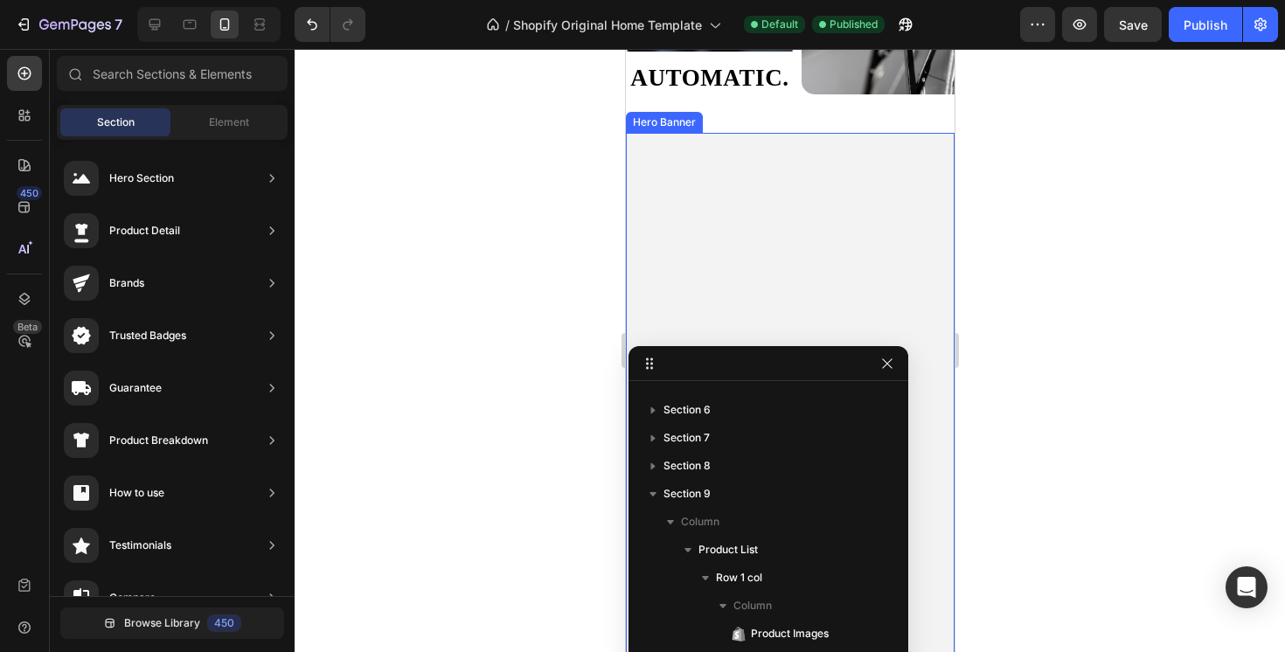
click at [841, 211] on video "Background Image" at bounding box center [789, 215] width 329 height 164
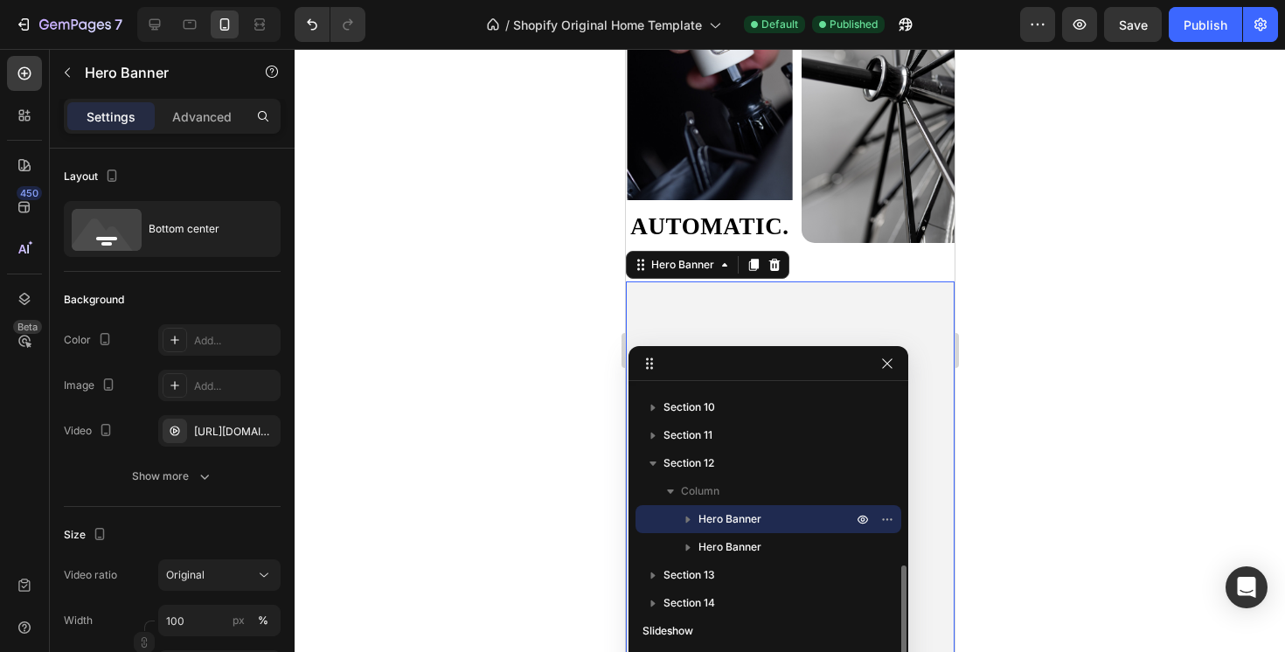
scroll to position [1495, 0]
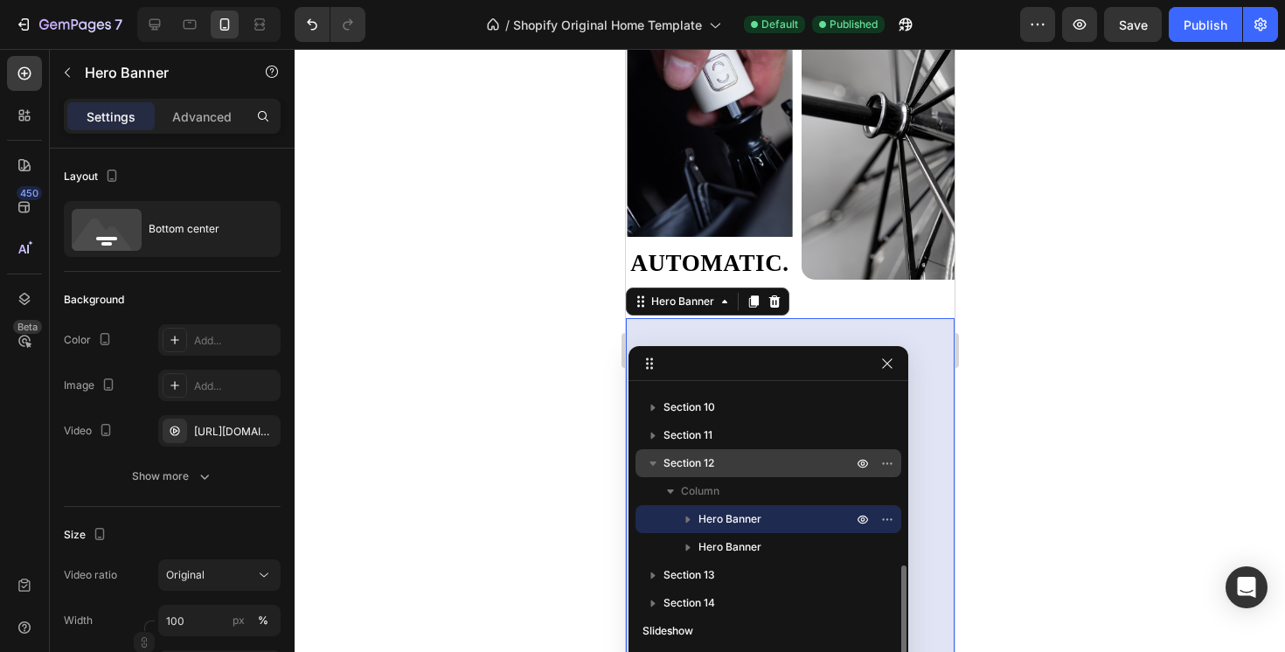
click at [680, 457] on span "Section 12" at bounding box center [689, 463] width 51 height 17
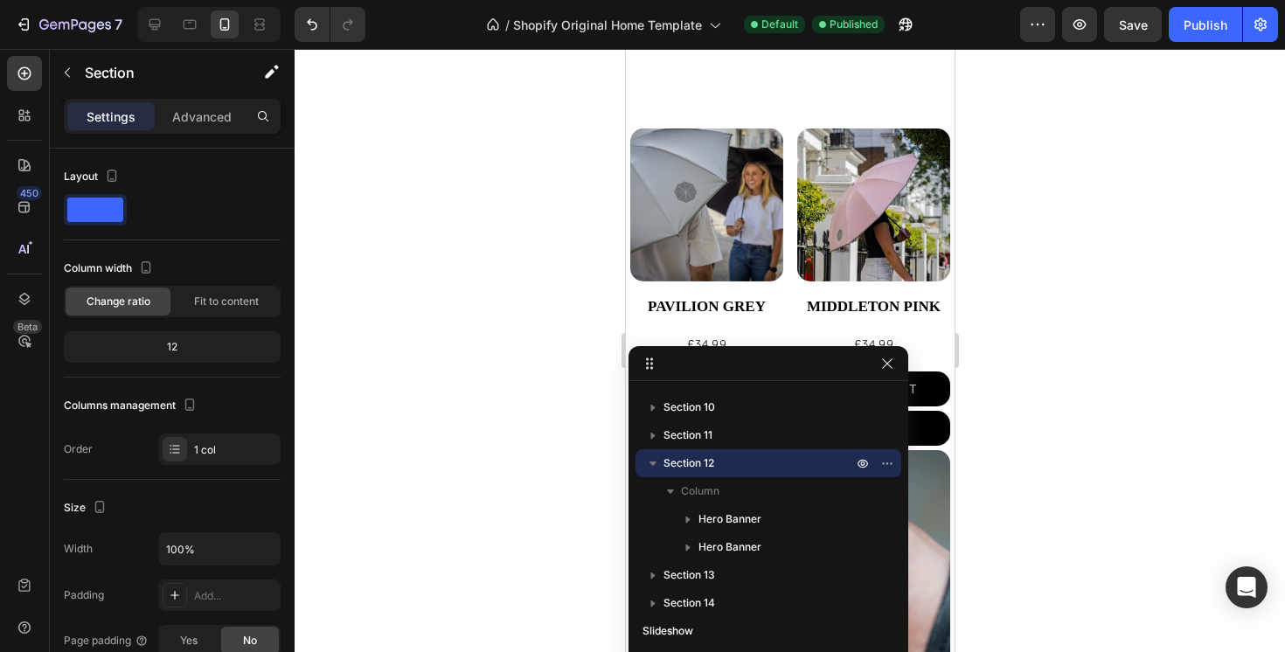
scroll to position [765, 0]
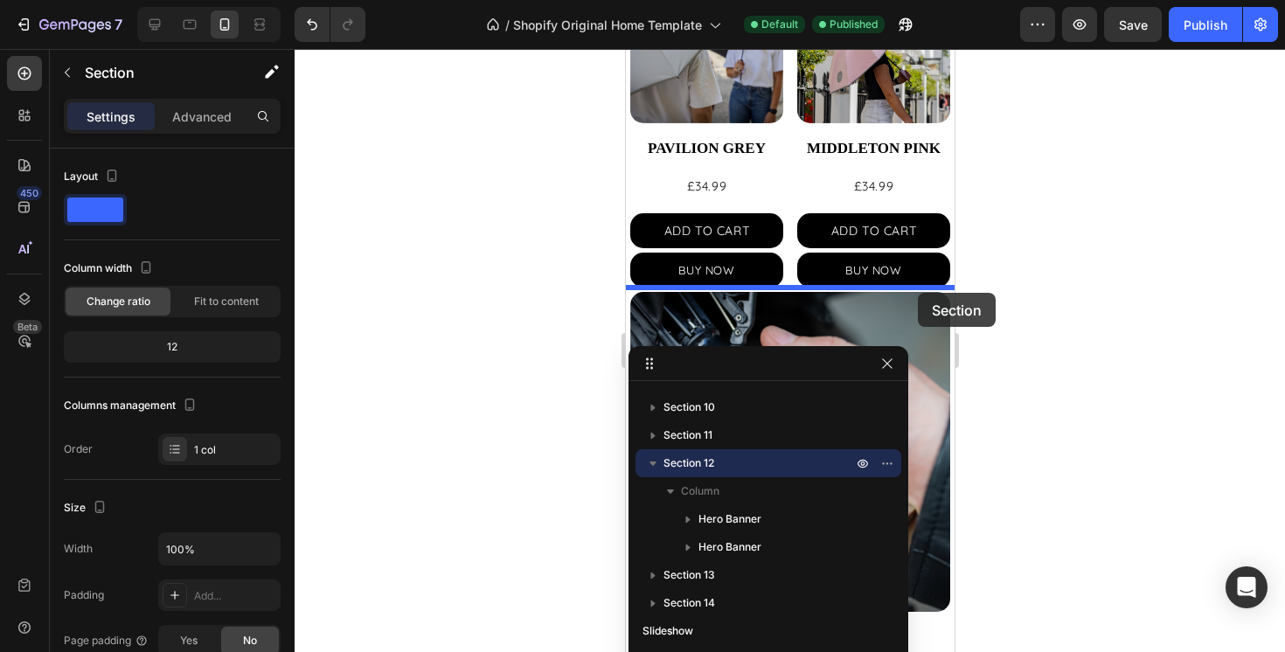
drag, startPoint x: 654, startPoint y: 292, endPoint x: 917, endPoint y: 293, distance: 263.2
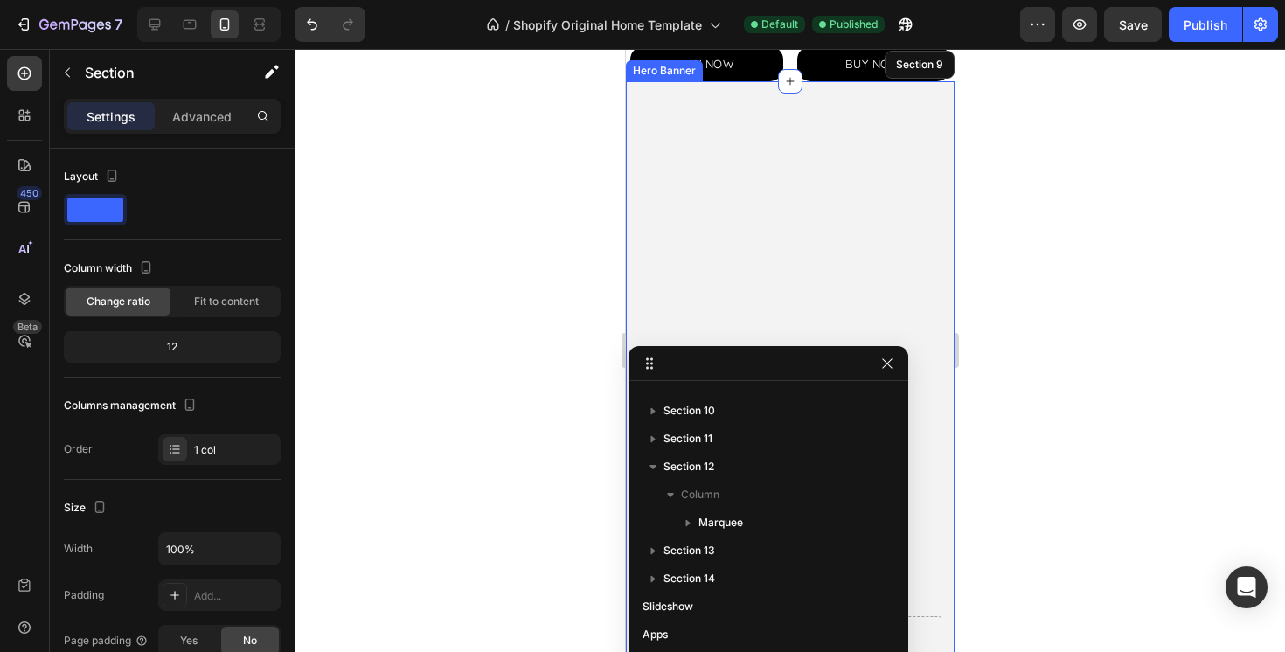
scroll to position [991, 0]
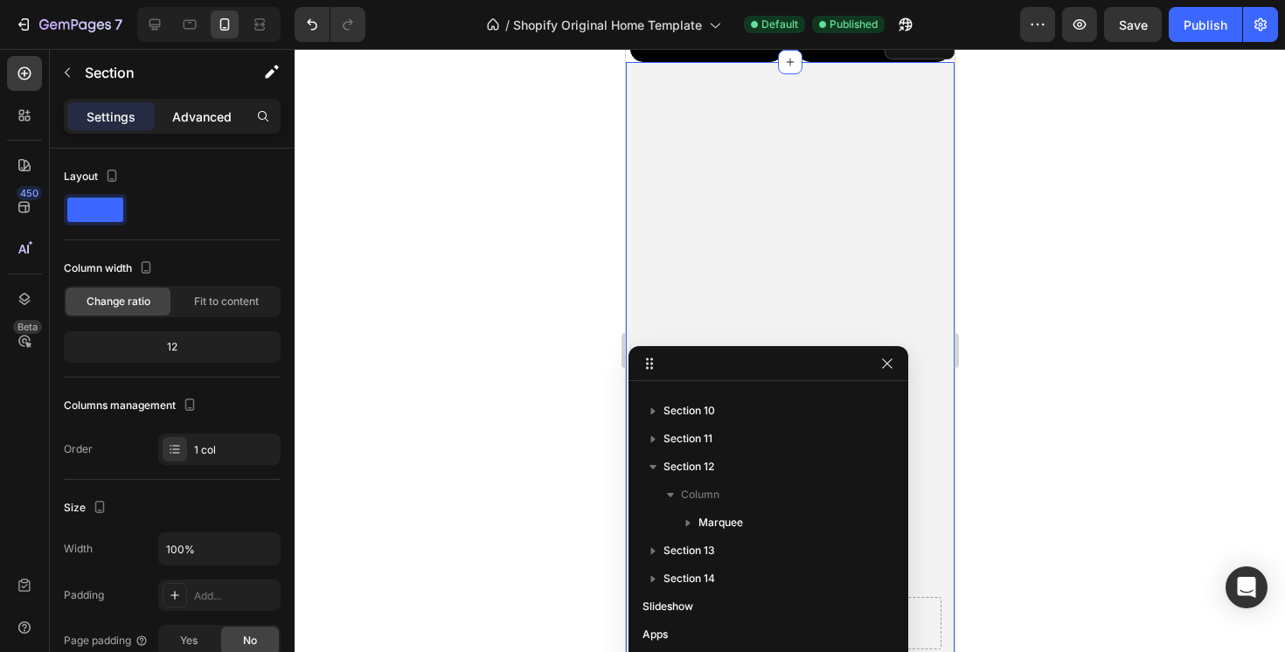
click at [191, 122] on p "Advanced" at bounding box center [201, 117] width 59 height 18
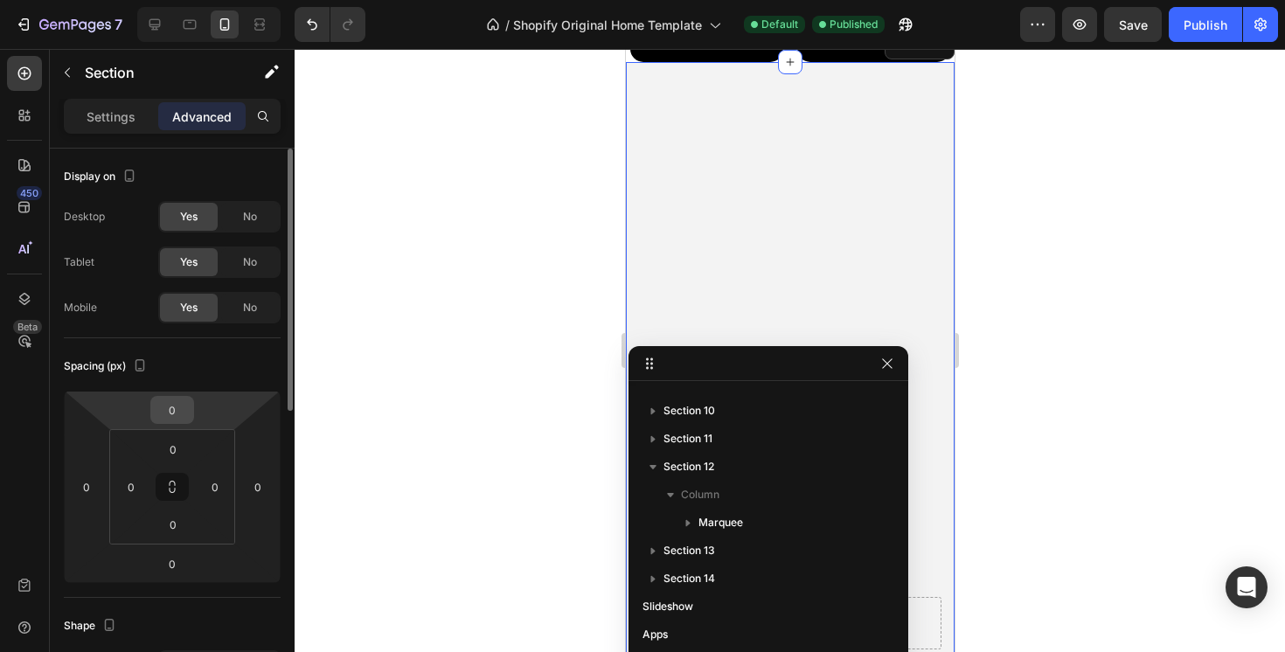
click at [170, 414] on input "0" at bounding box center [172, 410] width 35 height 26
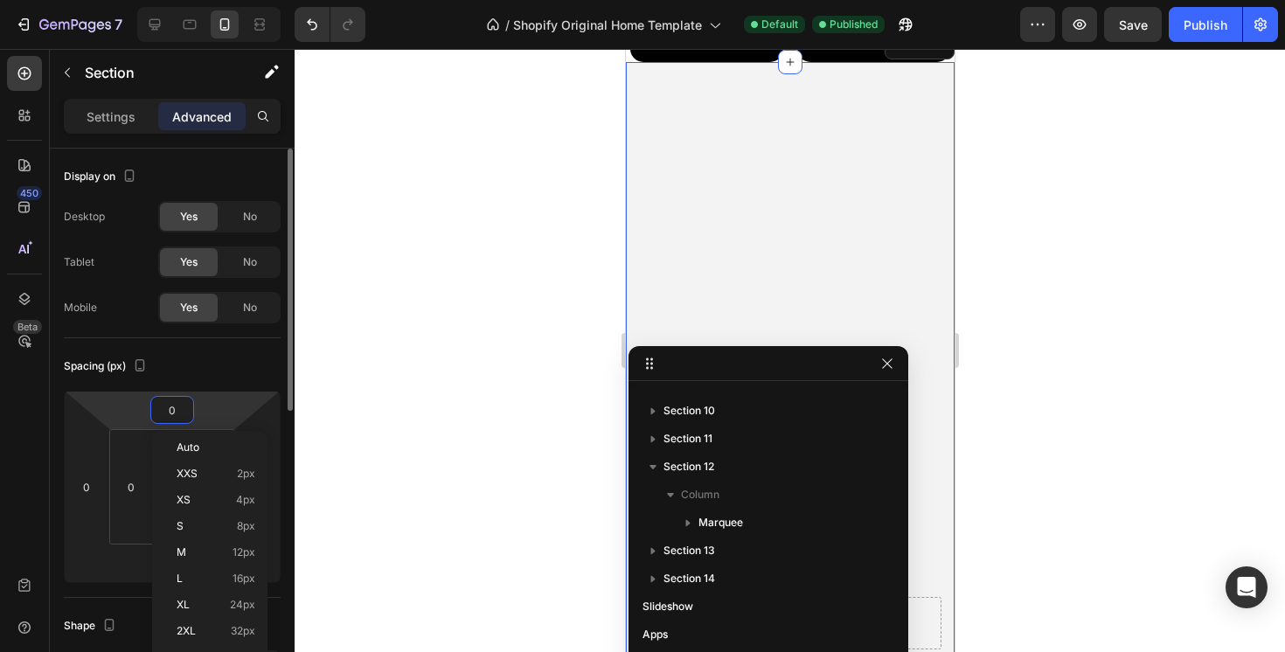
type input "5"
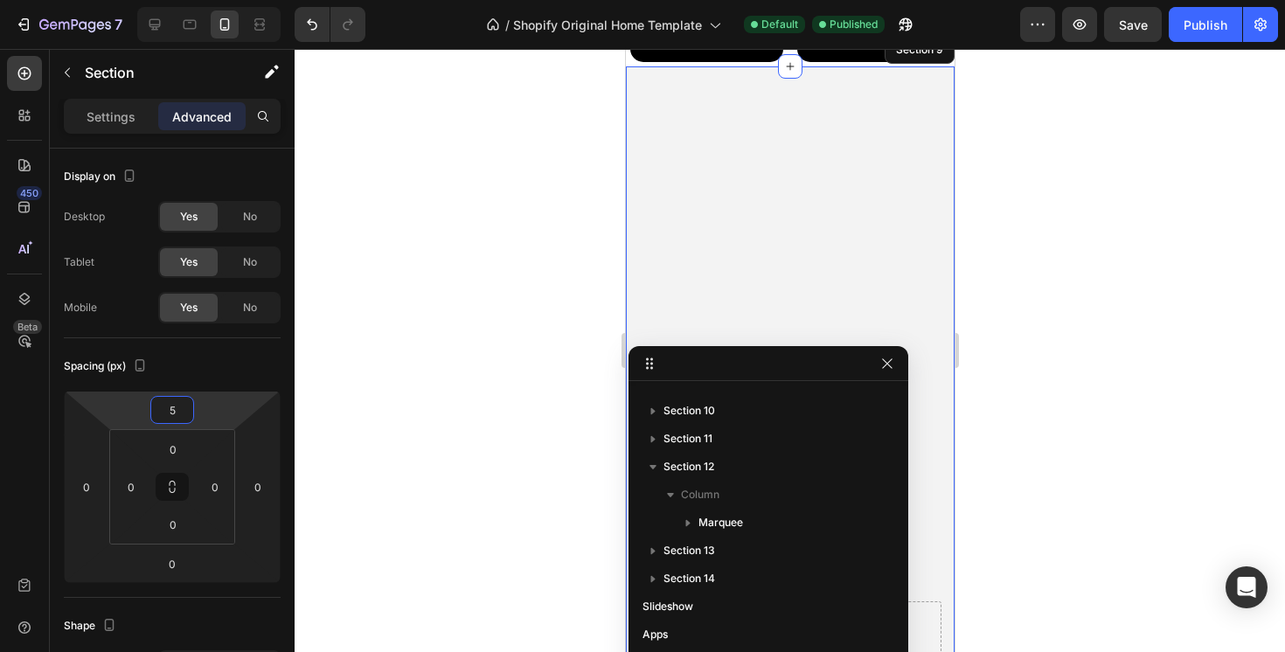
click at [393, 373] on div at bounding box center [790, 350] width 991 height 603
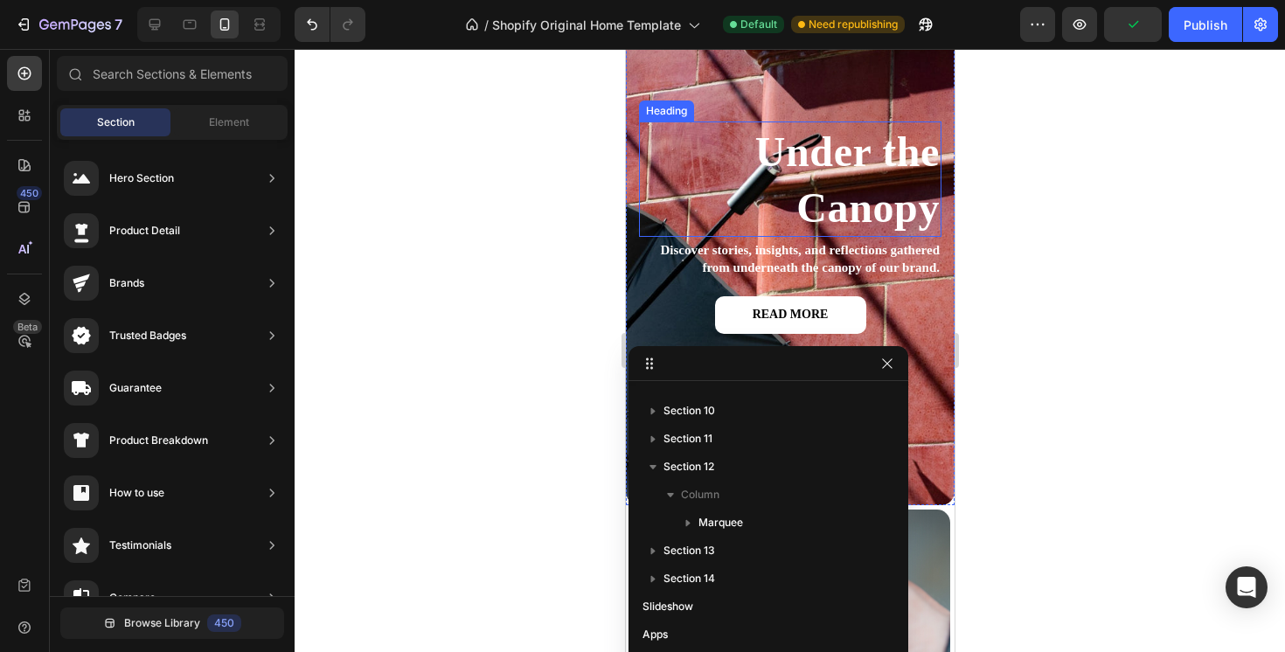
scroll to position [1446, 0]
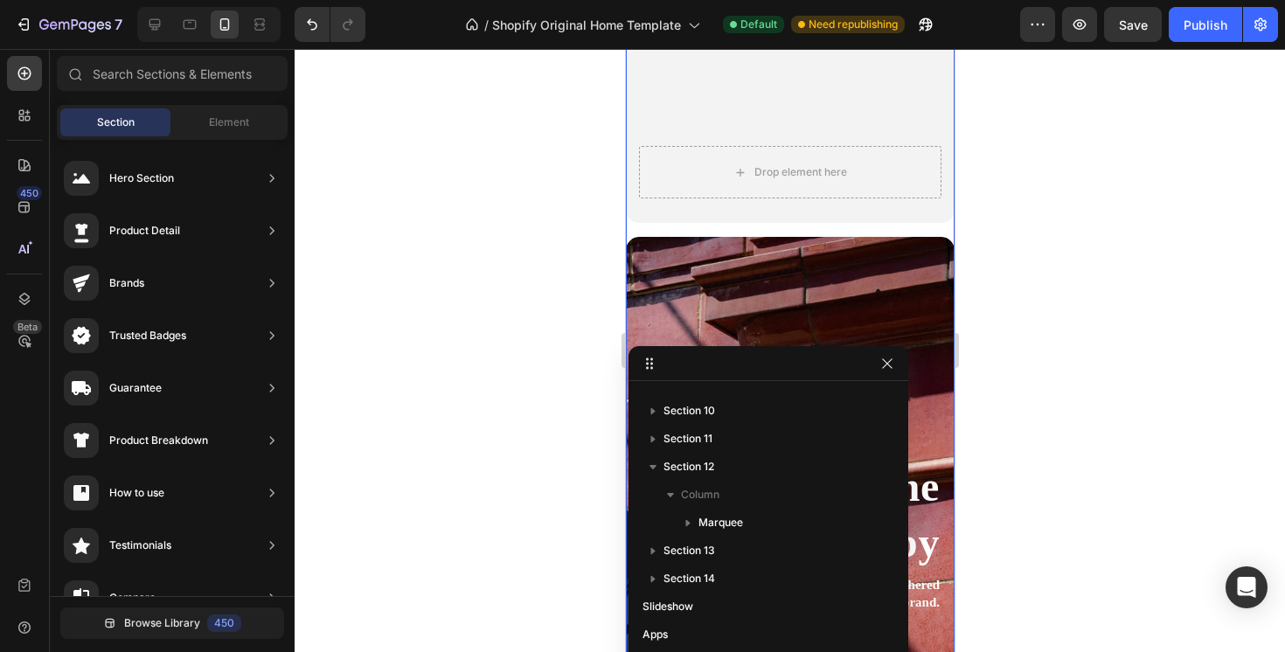
click at [941, 229] on div "Drop element here Hero Banner Under the Canopy Heading Discover stories, insigh…" at bounding box center [789, 225] width 329 height 1229
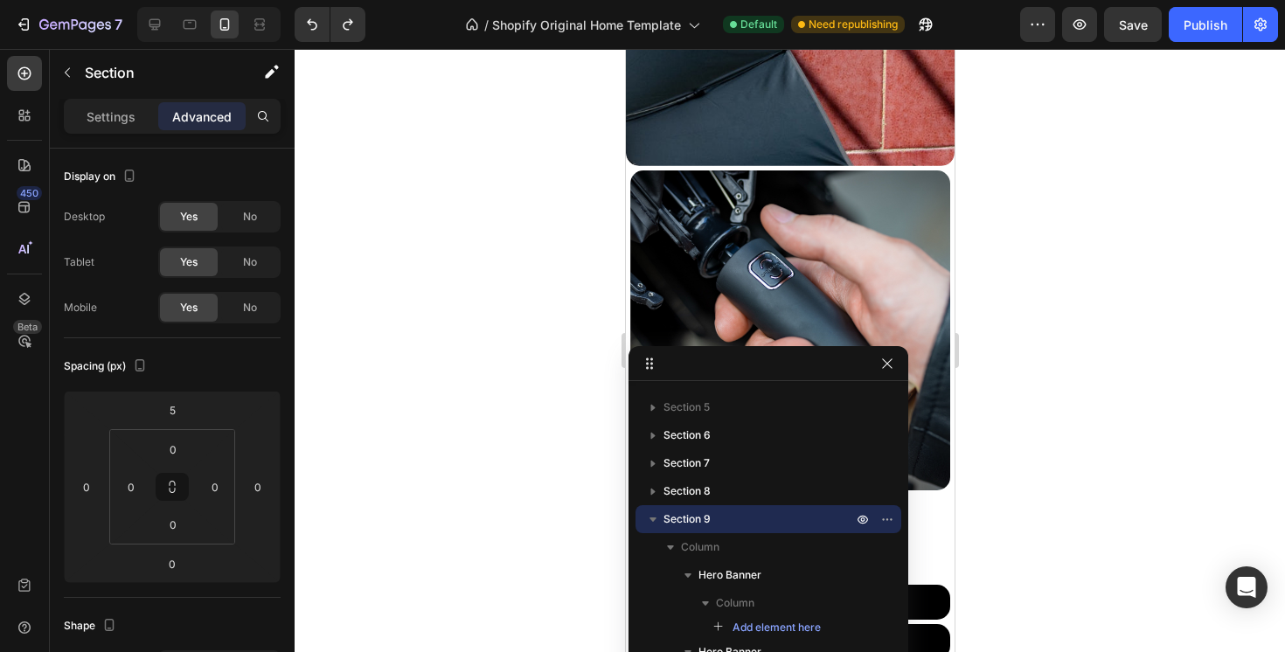
scroll to position [1965, 0]
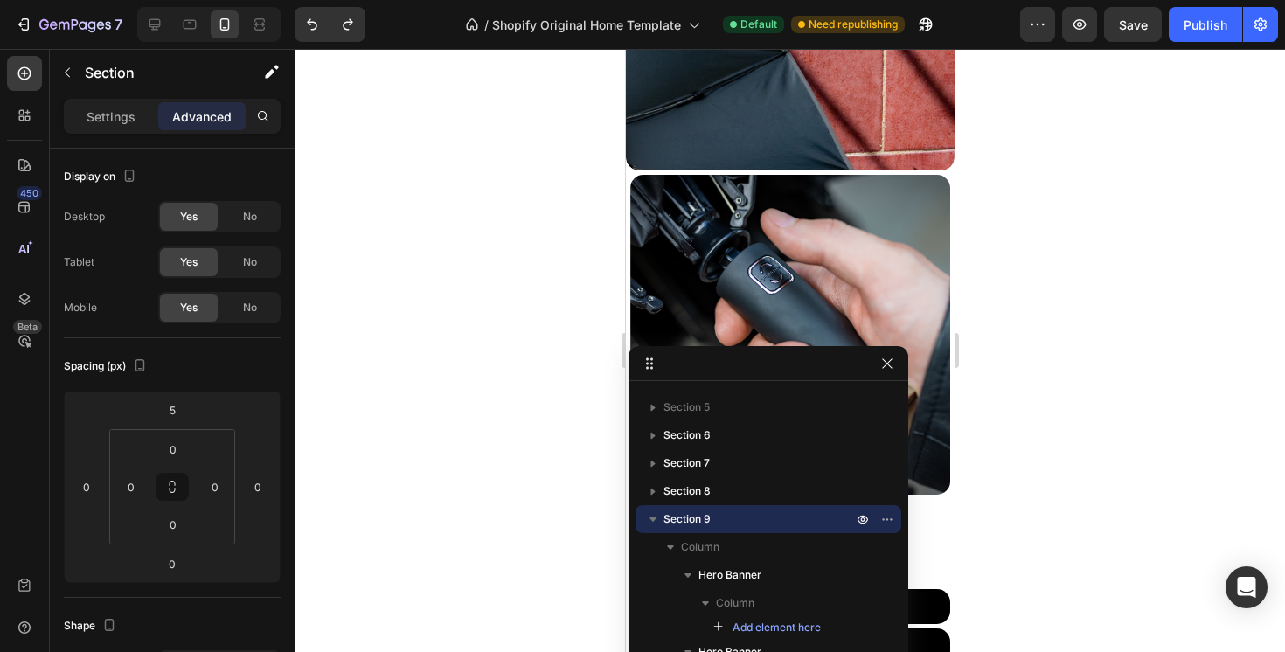
type input "0"
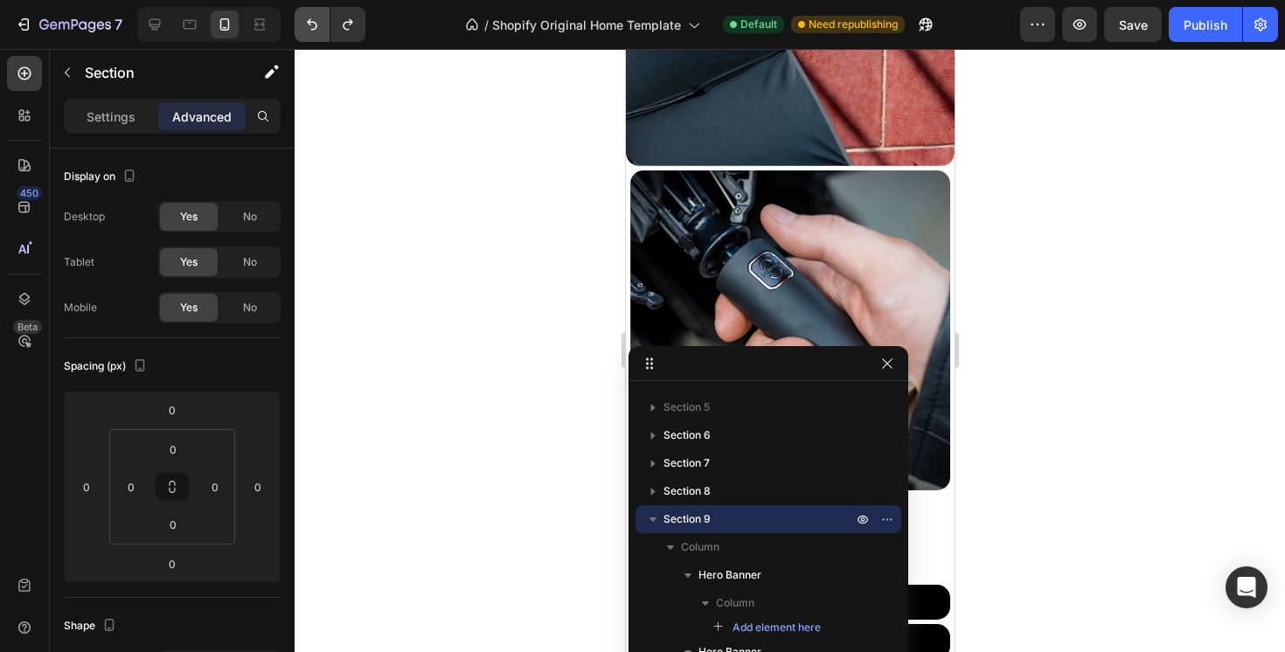
click at [314, 11] on button "Undo/Redo" at bounding box center [312, 24] width 35 height 35
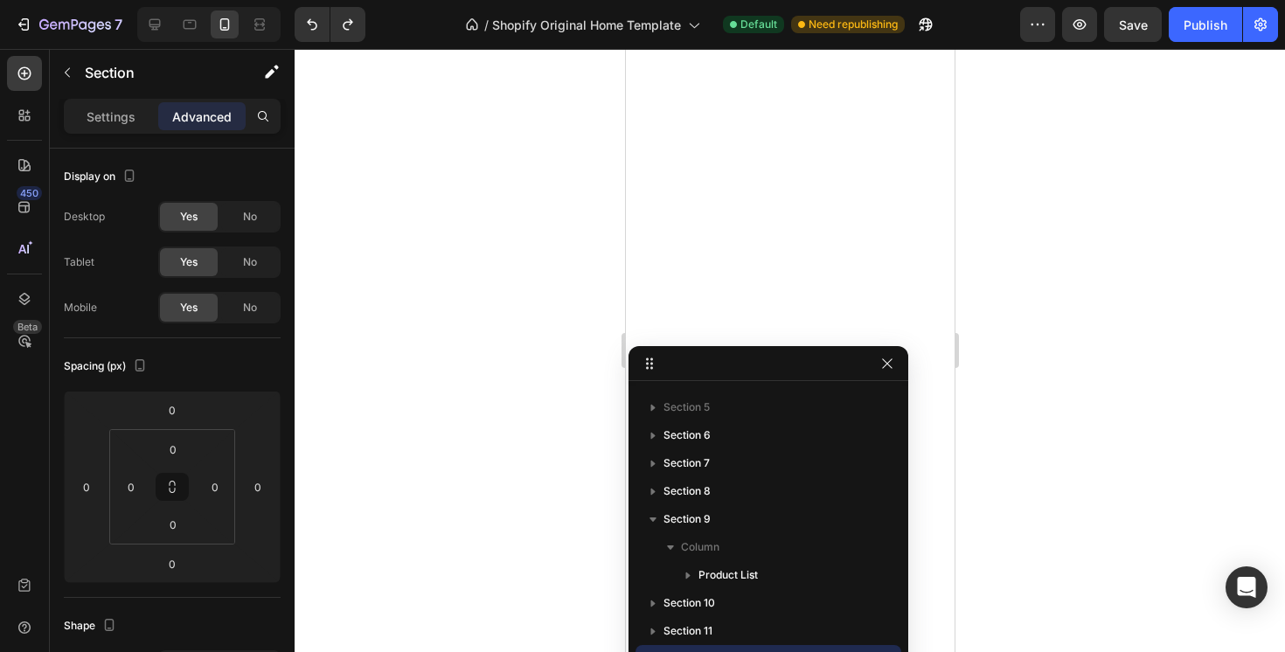
scroll to position [233, 0]
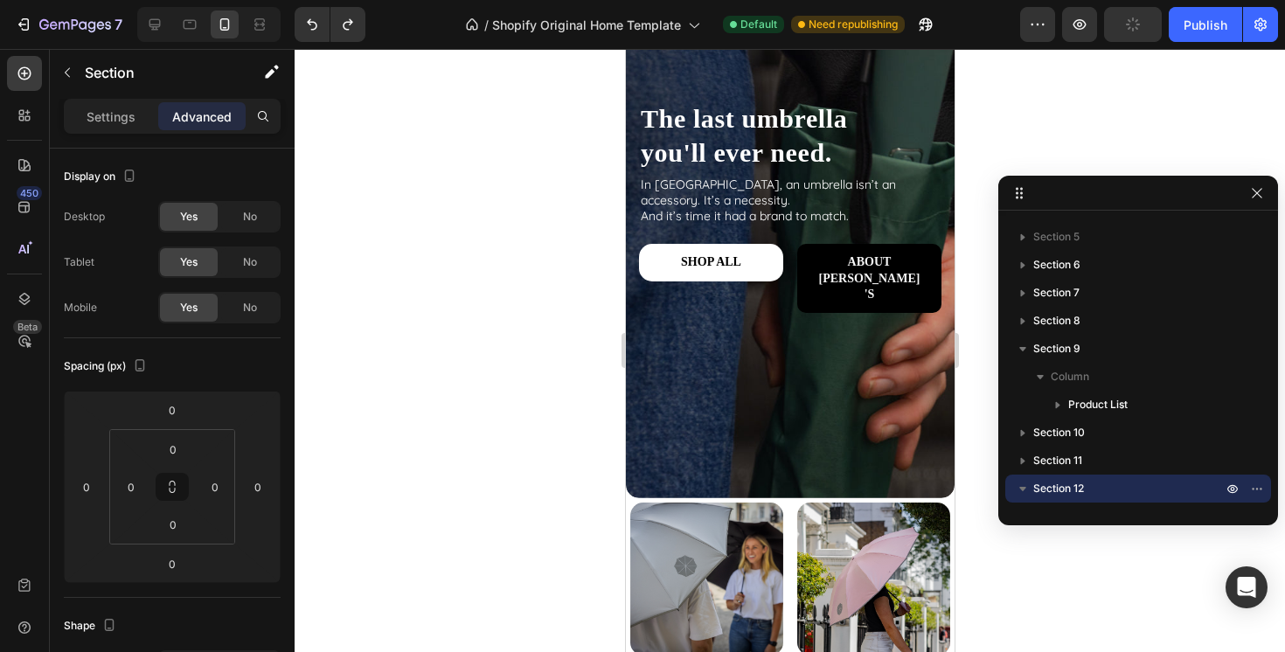
drag, startPoint x: 834, startPoint y: 358, endPoint x: 1259, endPoint y: 163, distance: 467.5
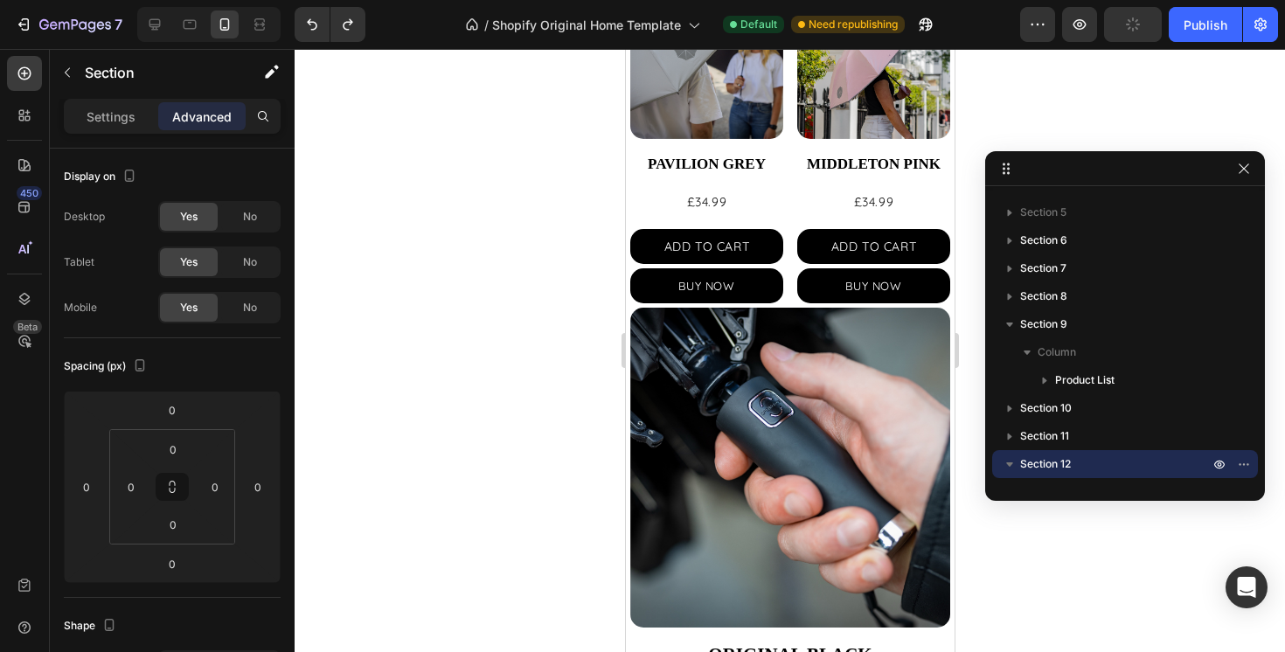
scroll to position [774, 0]
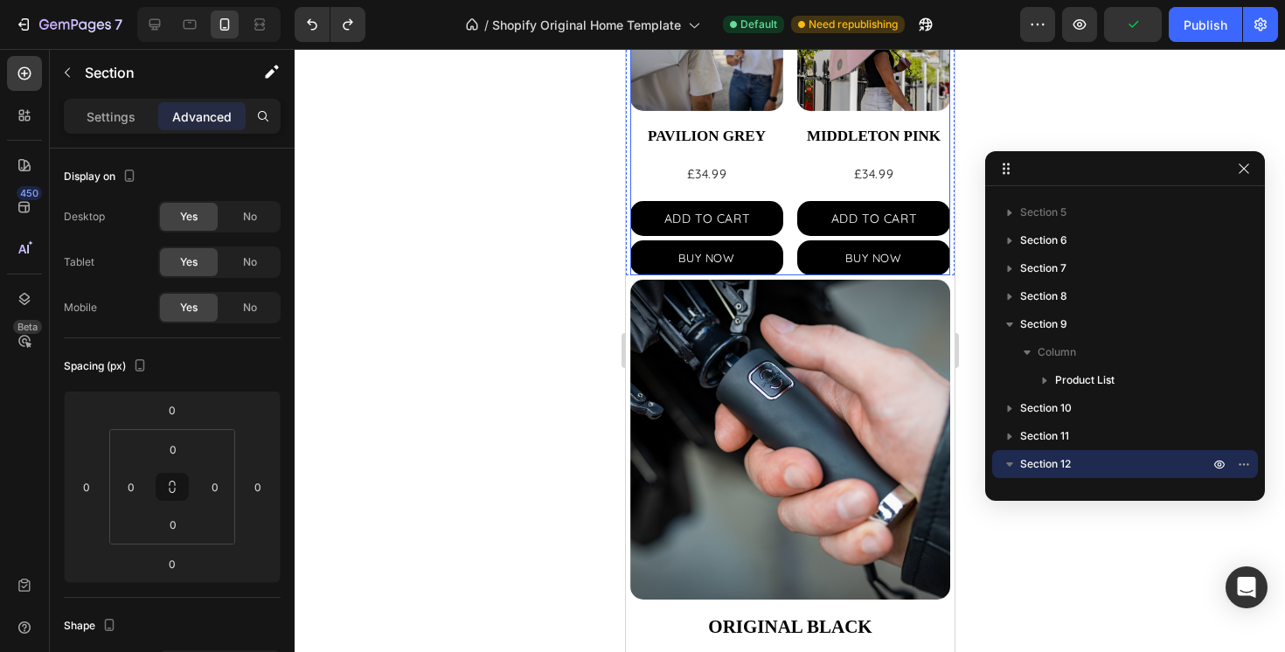
click at [790, 271] on div "Product Images PAVILION GREY Product Title £34.99 Product Price Product Price A…" at bounding box center [790, 116] width 320 height 317
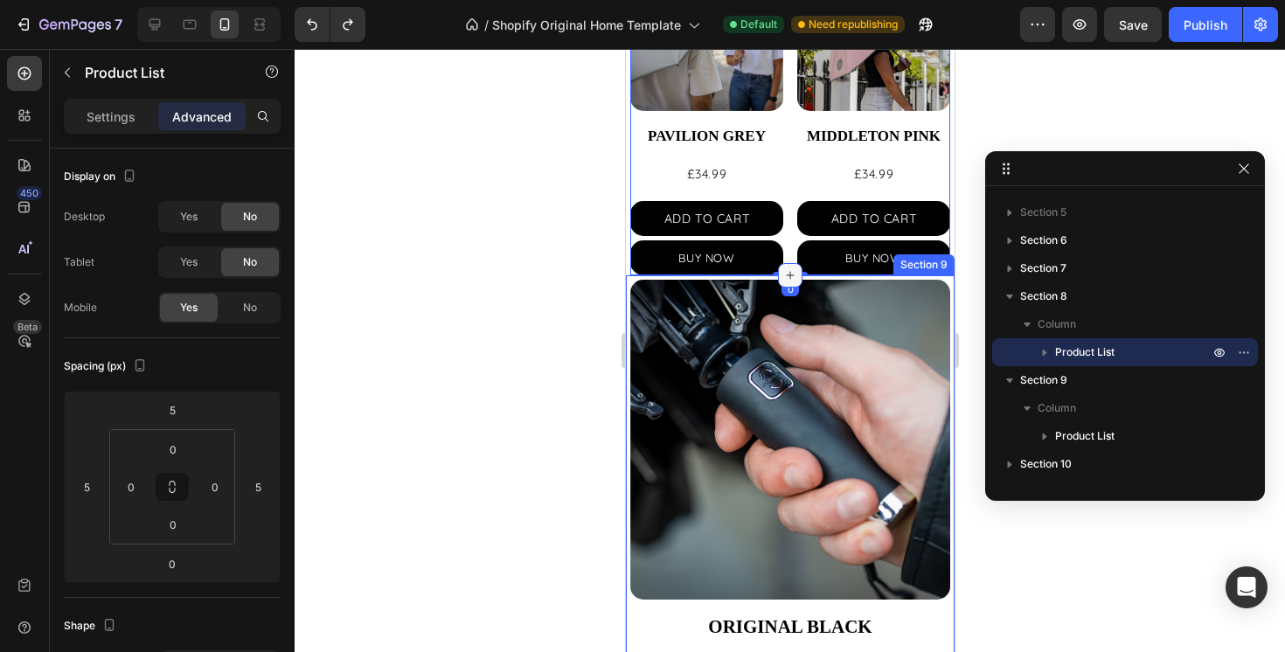
click at [790, 278] on icon at bounding box center [790, 276] width 8 height 8
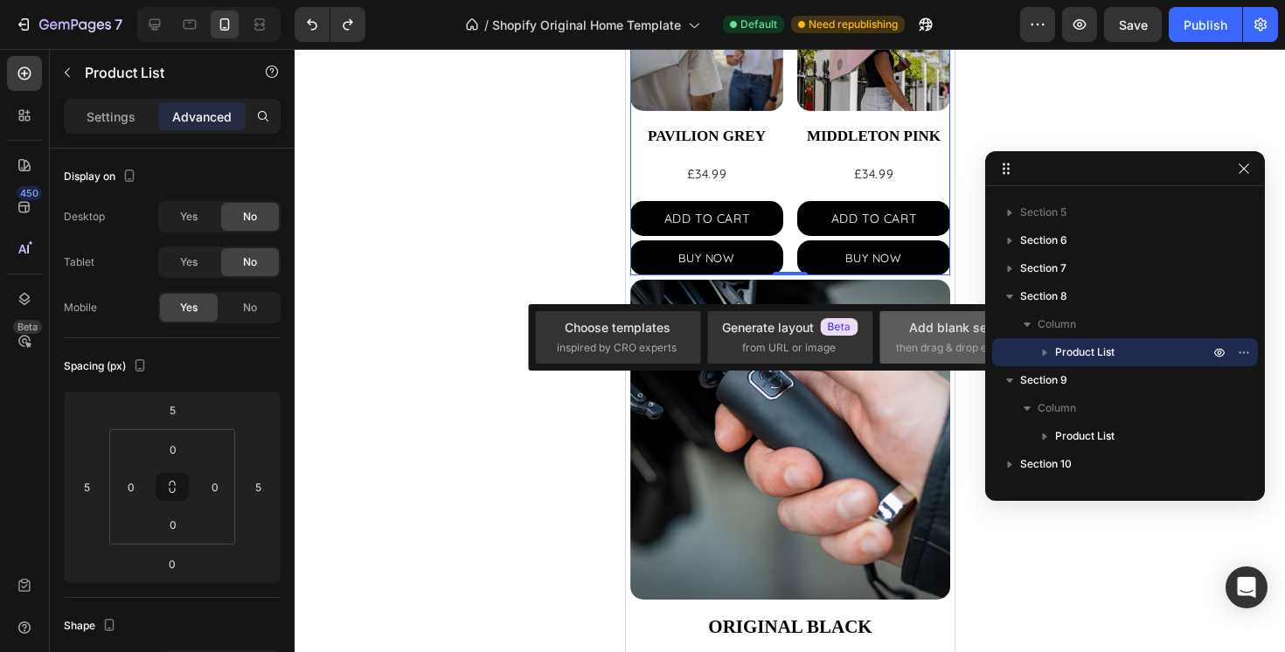
click at [939, 351] on span "then drag & drop elements" at bounding box center [961, 348] width 130 height 16
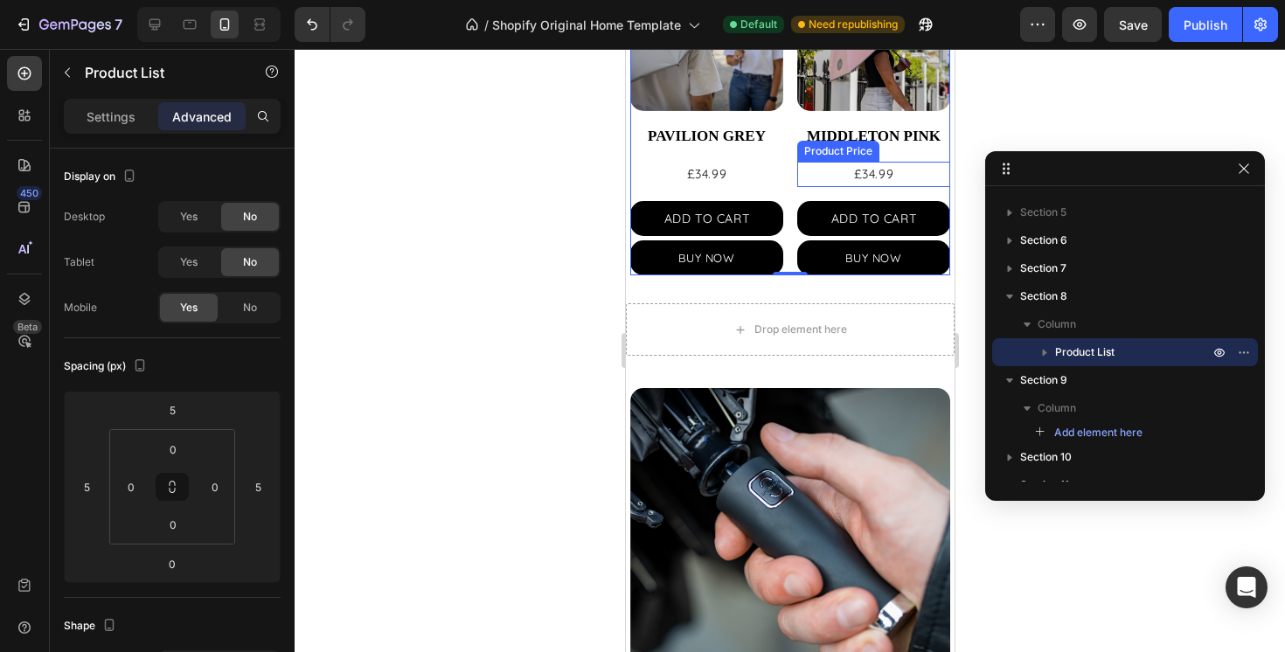
scroll to position [553, 0]
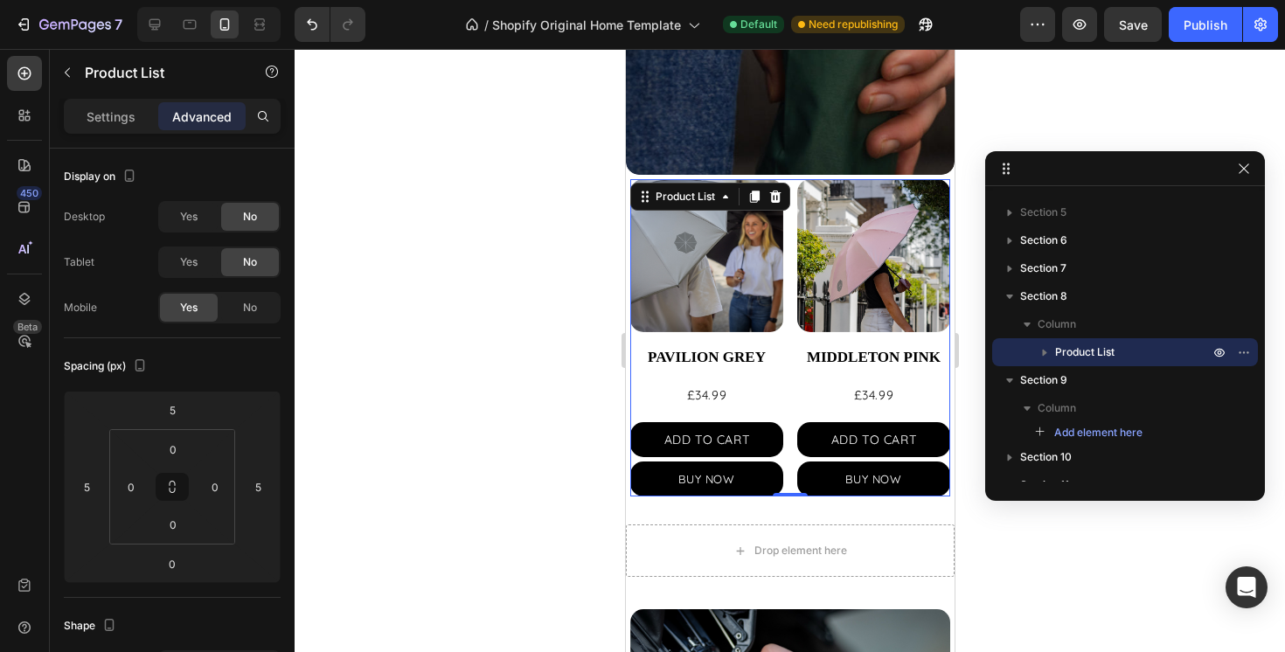
click at [787, 229] on div "Product Images PAVILION GREY Product Title £34.99 Product Price Product Price A…" at bounding box center [790, 337] width 320 height 317
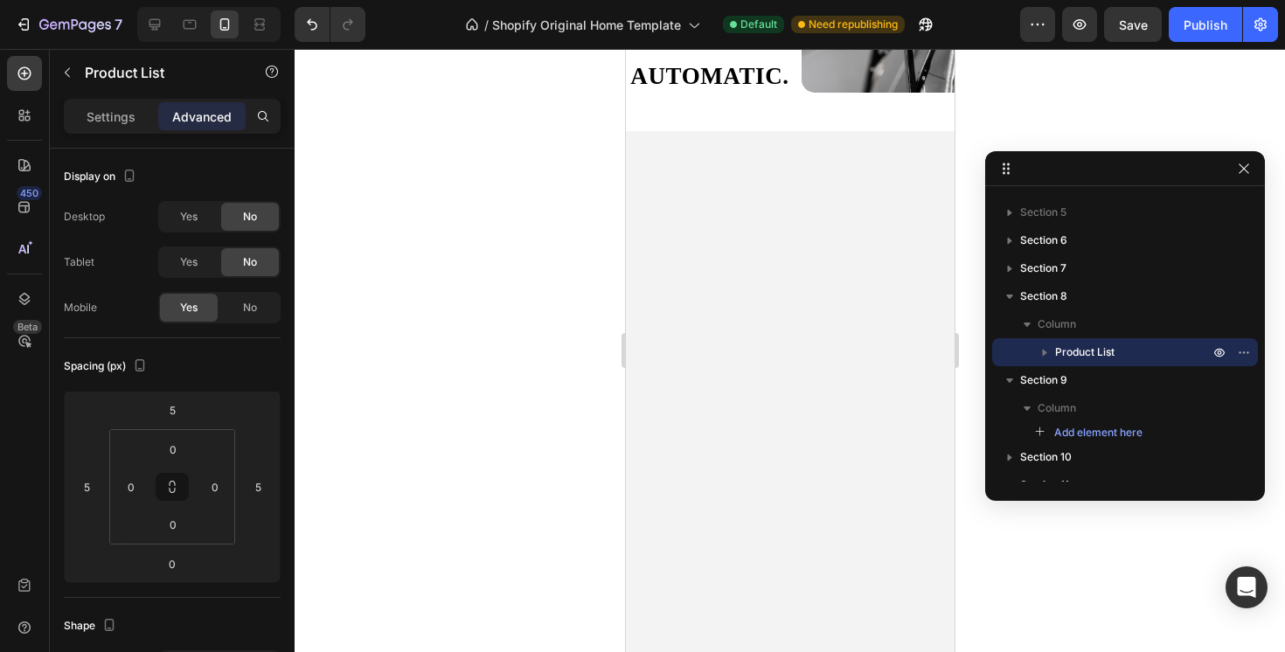
scroll to position [2272, 0]
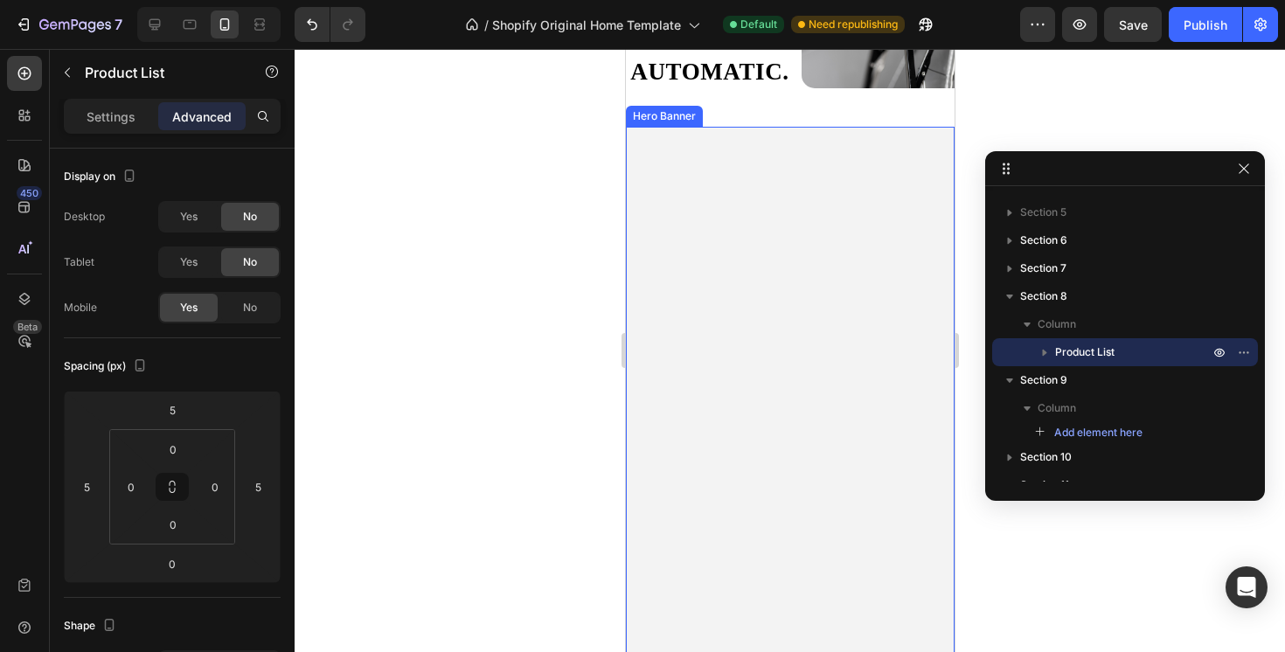
click at [749, 291] on video "Background Image" at bounding box center [789, 209] width 329 height 164
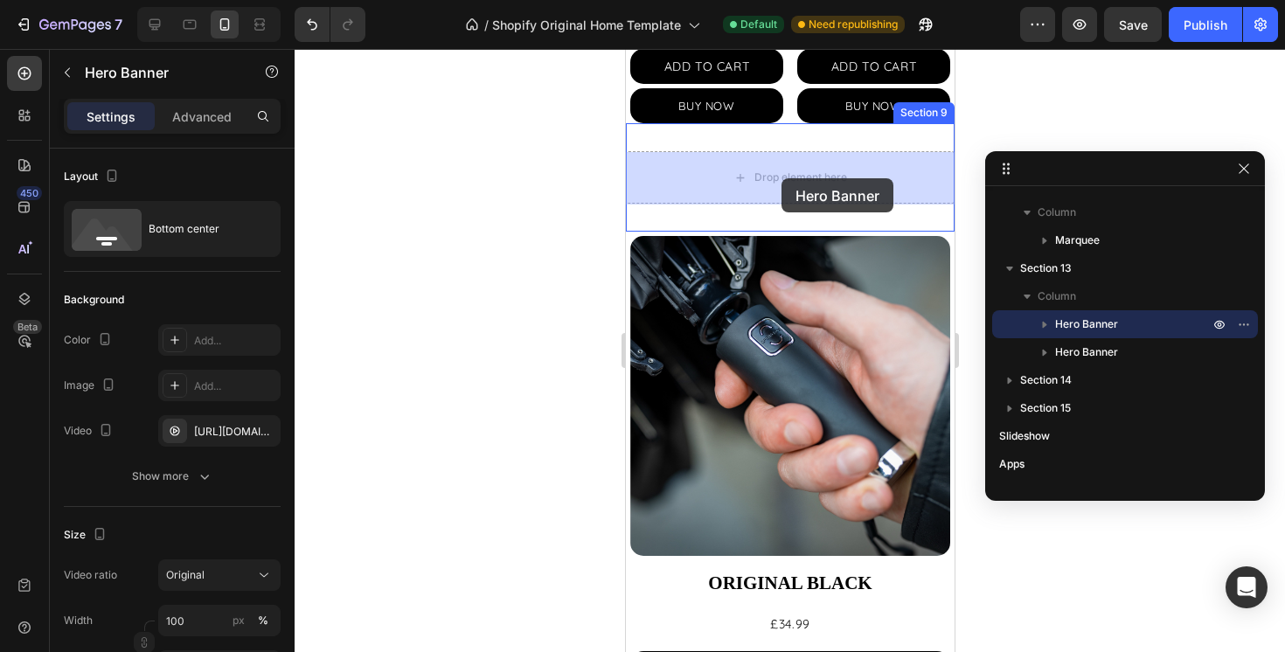
scroll to position [909, 0]
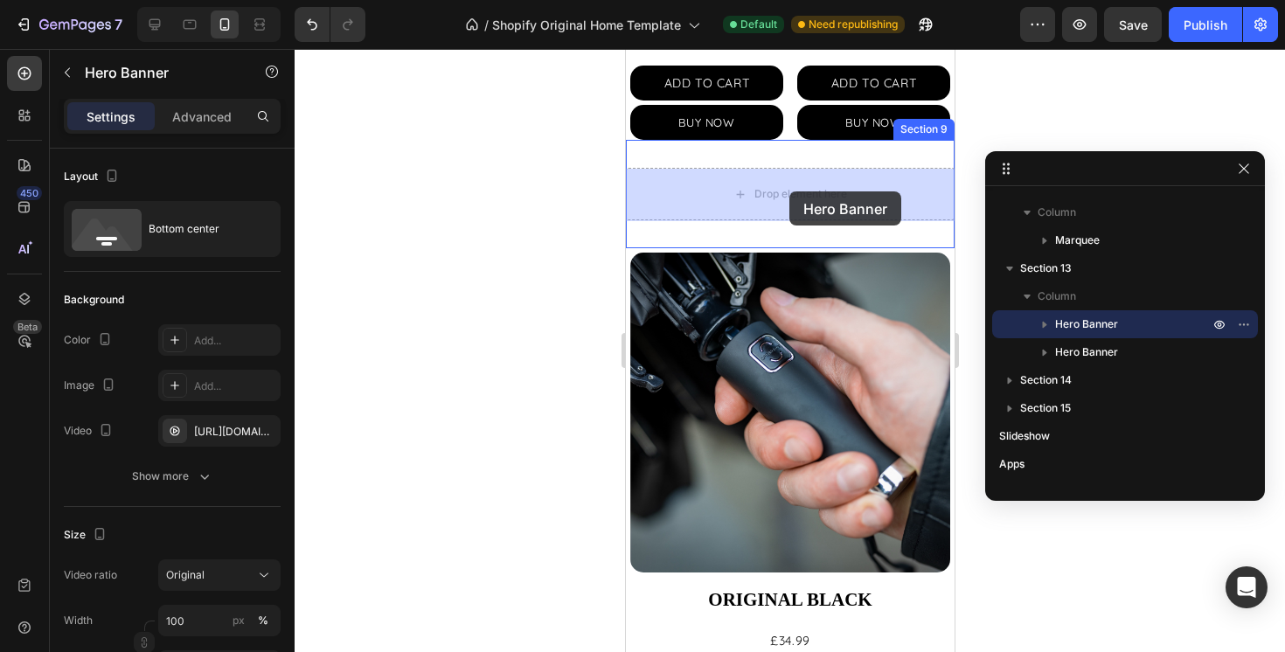
drag, startPoint x: 684, startPoint y: 424, endPoint x: 789, endPoint y: 191, distance: 255.1
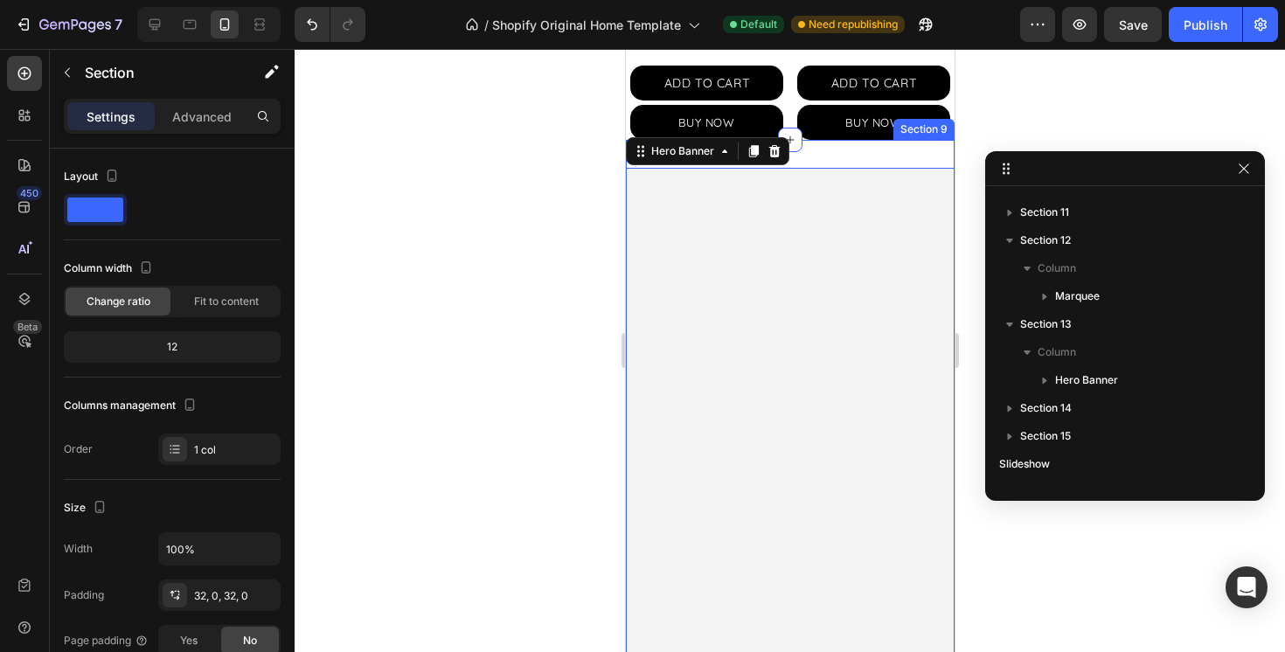
click at [849, 154] on div "Drop element here Hero Banner 0 Section 9" at bounding box center [789, 474] width 329 height 668
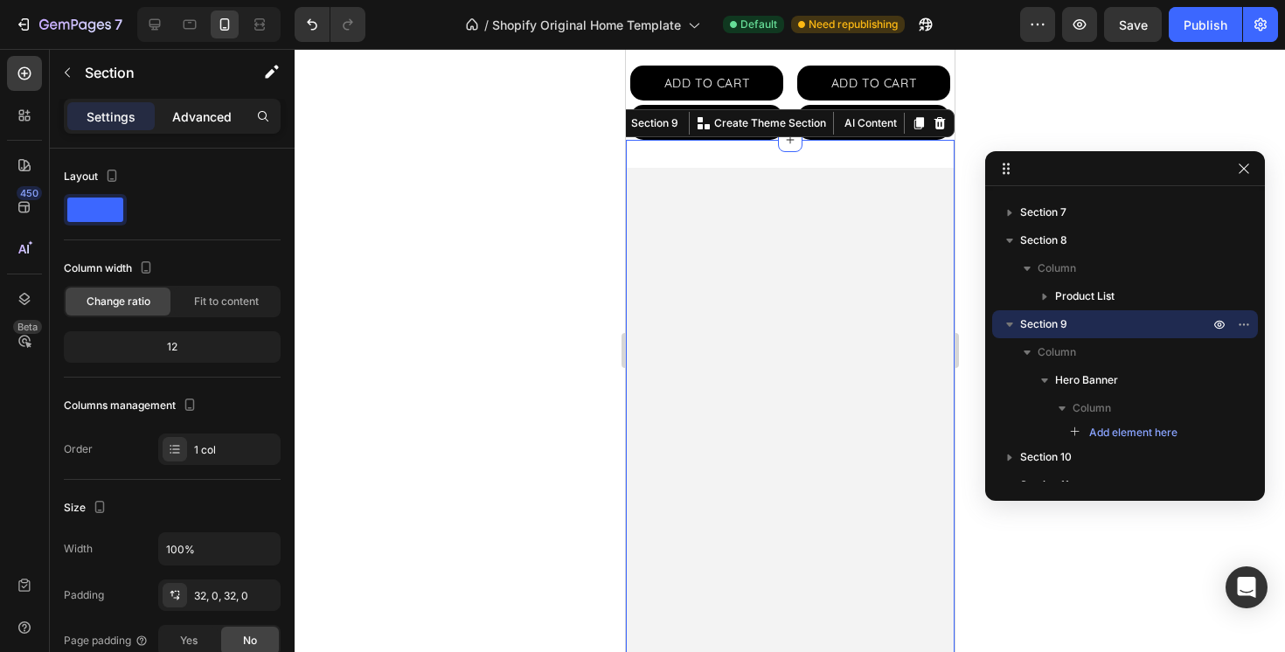
click at [210, 119] on p "Advanced" at bounding box center [201, 117] width 59 height 18
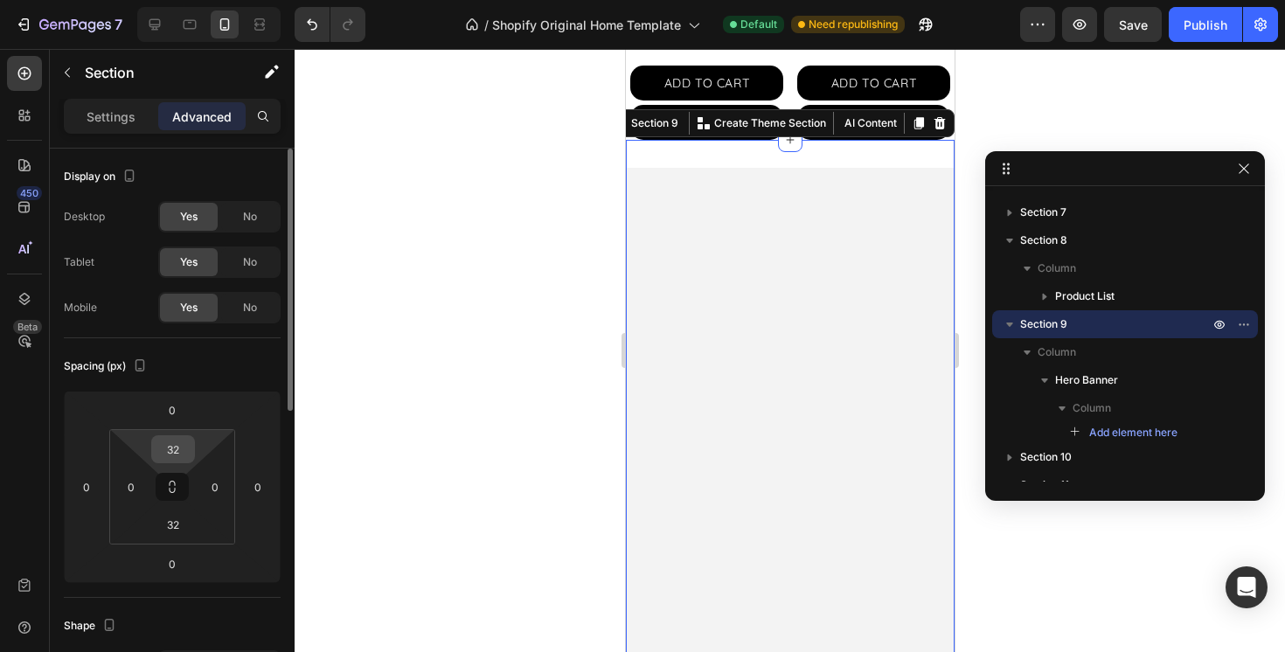
click at [194, 457] on div "32" at bounding box center [173, 449] width 44 height 28
click at [176, 454] on input "32" at bounding box center [173, 449] width 35 height 26
type input "0"
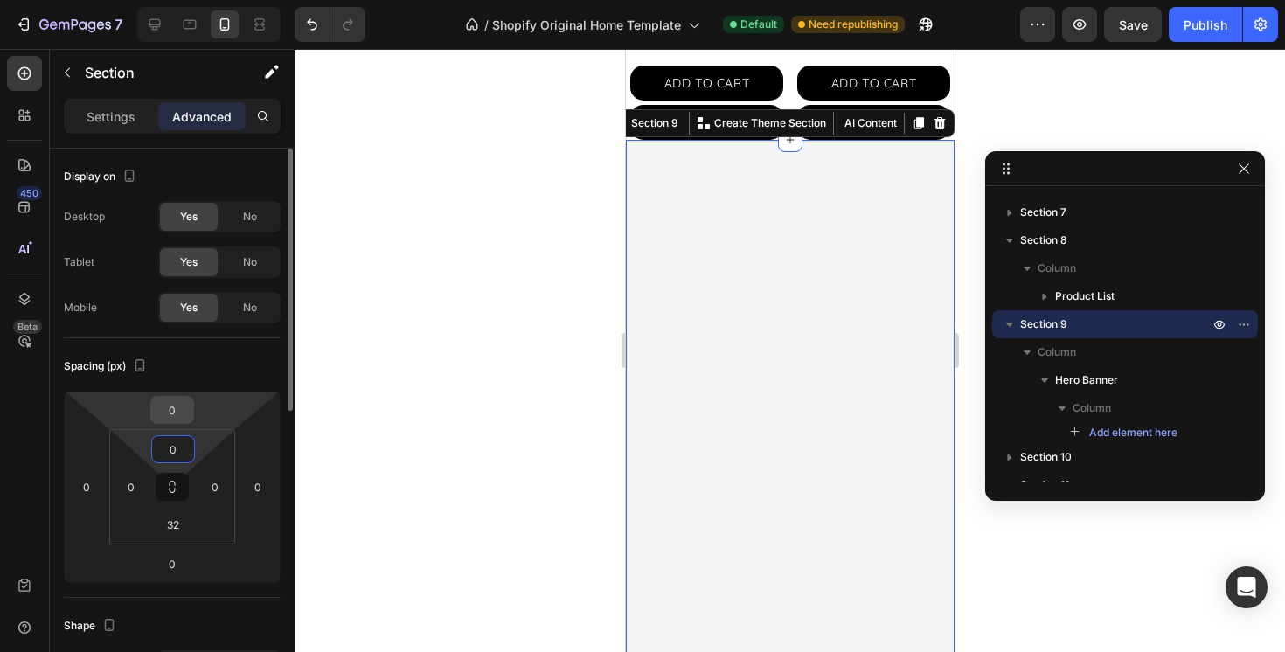
click at [190, 414] on div "0" at bounding box center [172, 410] width 44 height 28
click at [171, 409] on input "0" at bounding box center [172, 410] width 35 height 26
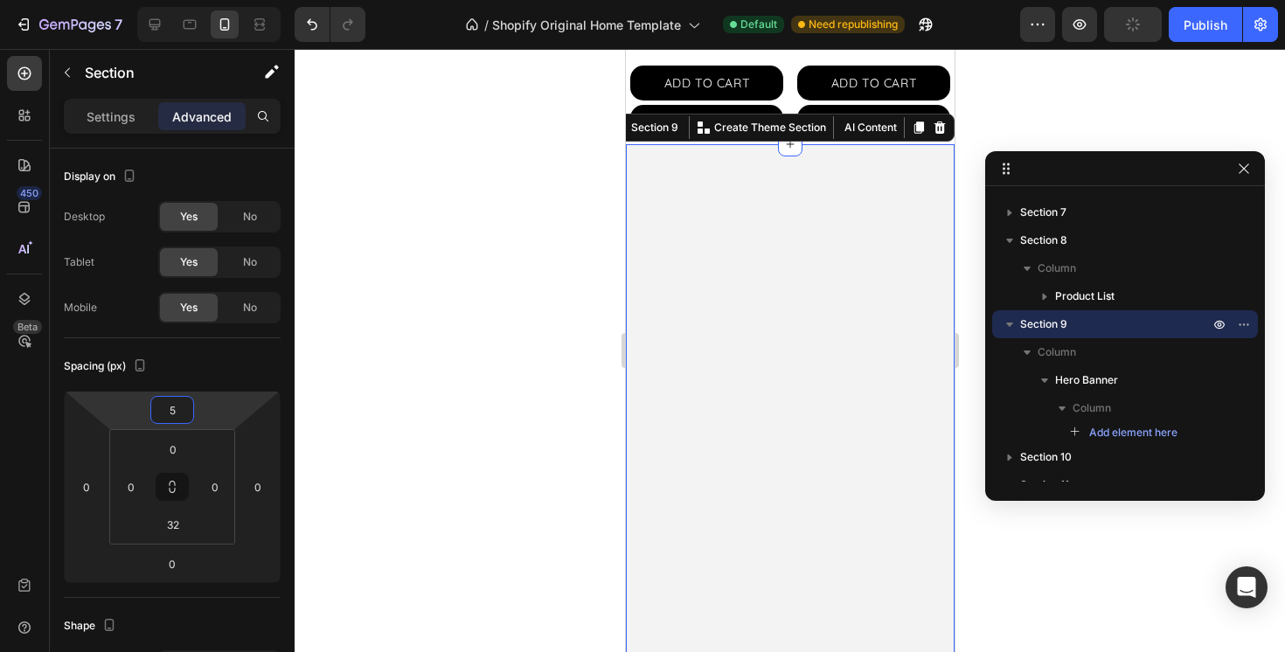
type input "5"
click at [464, 403] on div at bounding box center [790, 350] width 991 height 603
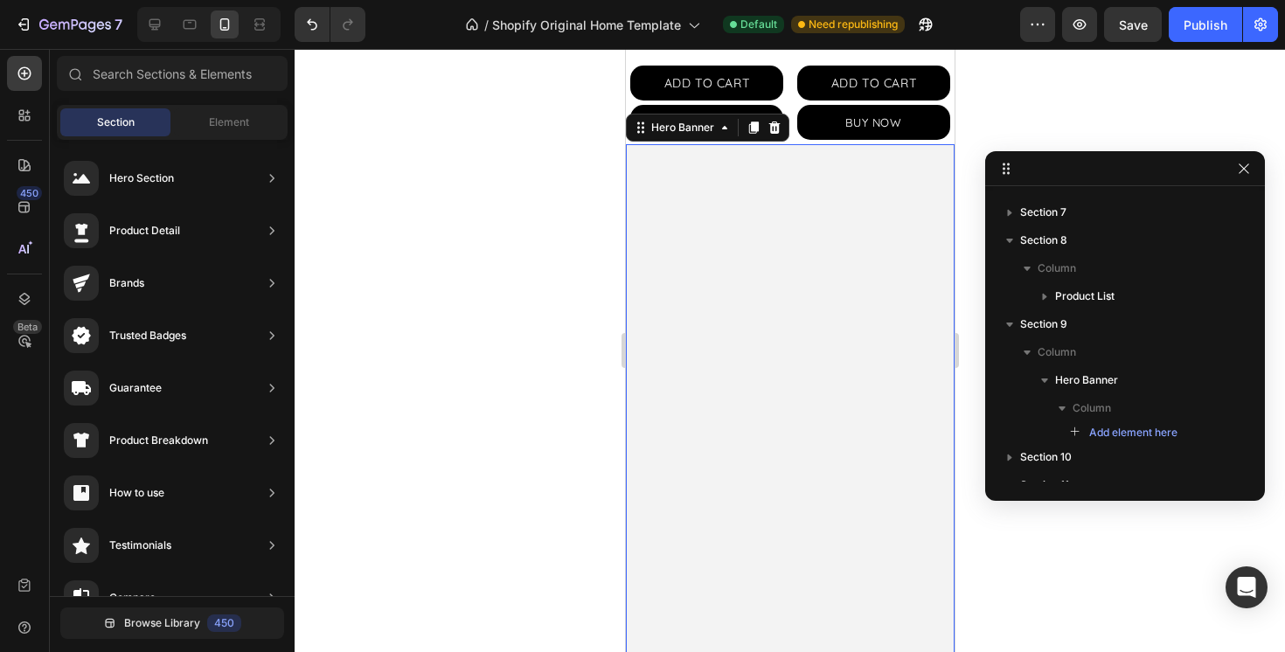
click at [814, 293] on video "Background Image" at bounding box center [789, 226] width 329 height 164
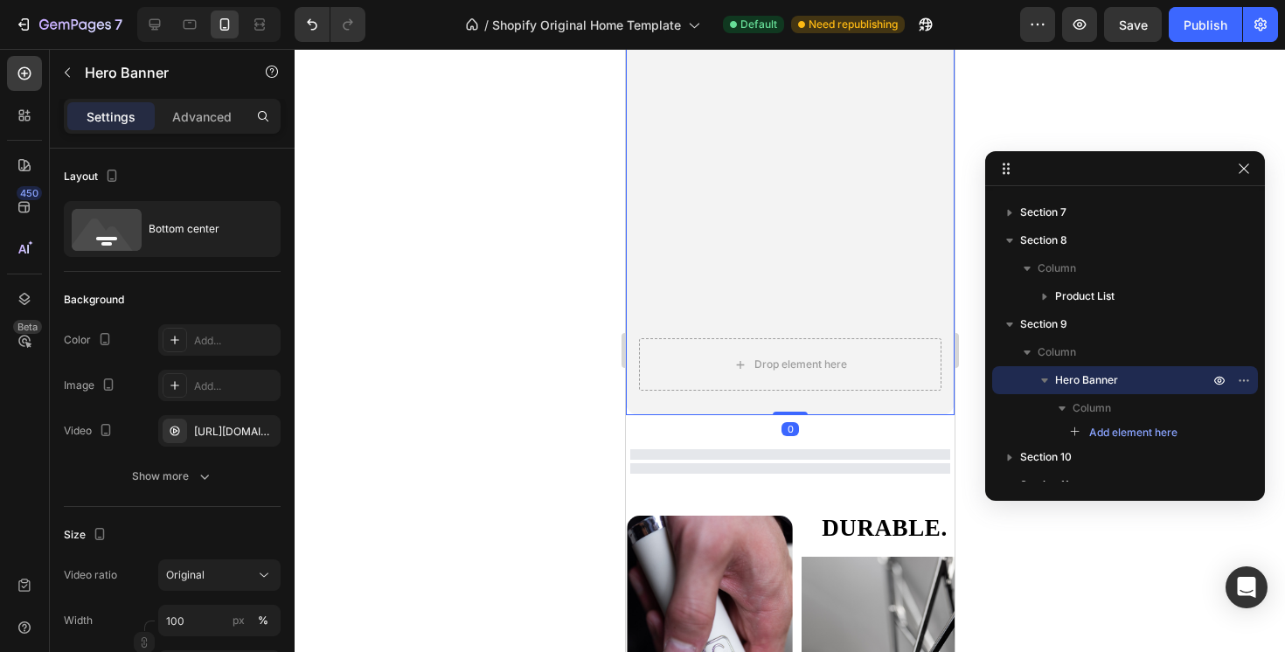
scroll to position [1308, 0]
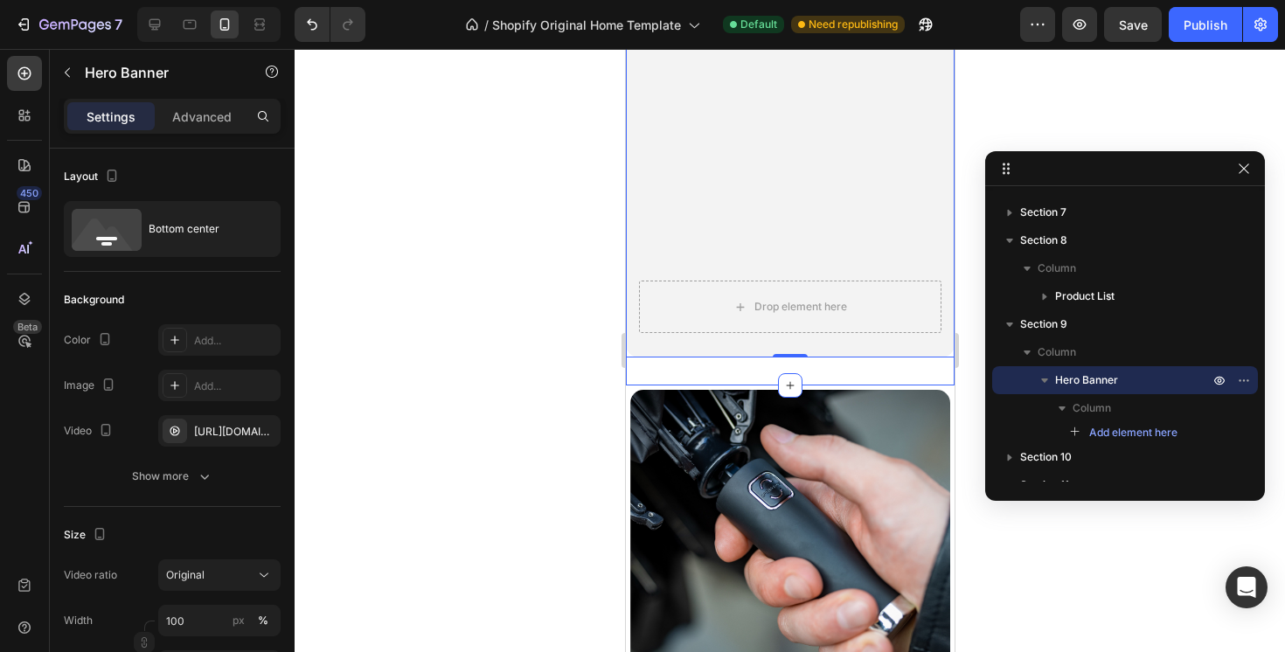
click at [707, 365] on div "Drop element here Hero Banner 0 Section 9" at bounding box center [789, 66] width 329 height 640
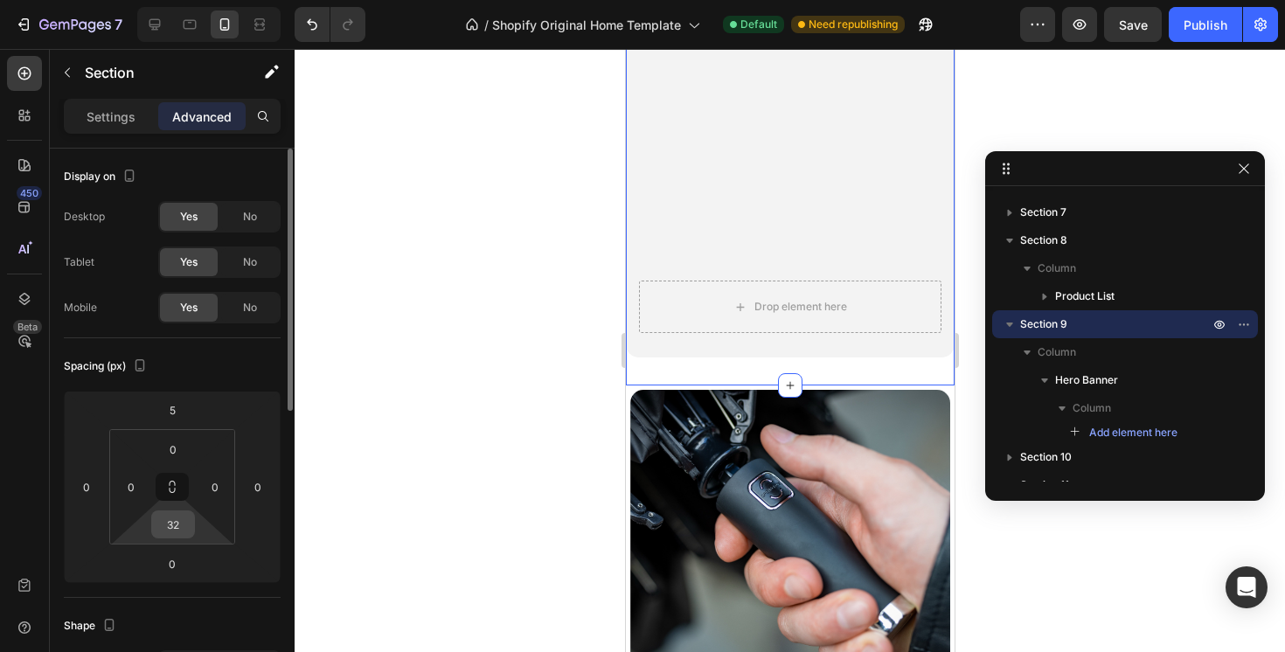
click at [167, 525] on input "32" at bounding box center [173, 524] width 35 height 26
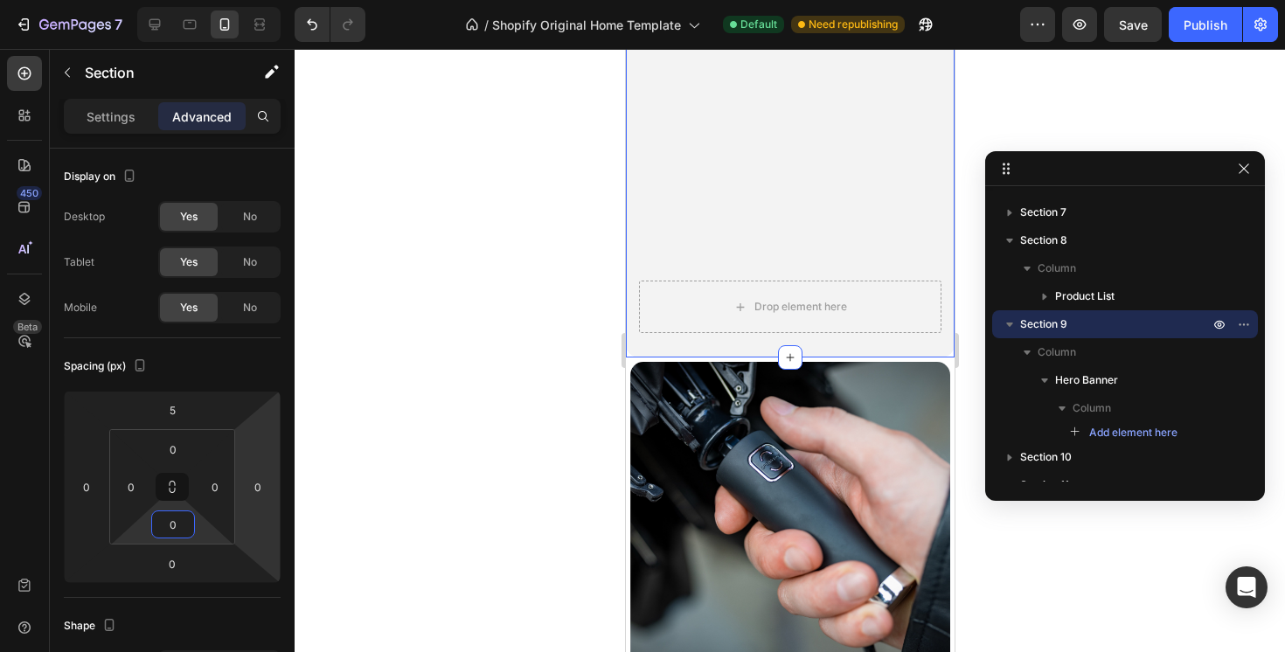
click at [490, 449] on div at bounding box center [790, 350] width 991 height 603
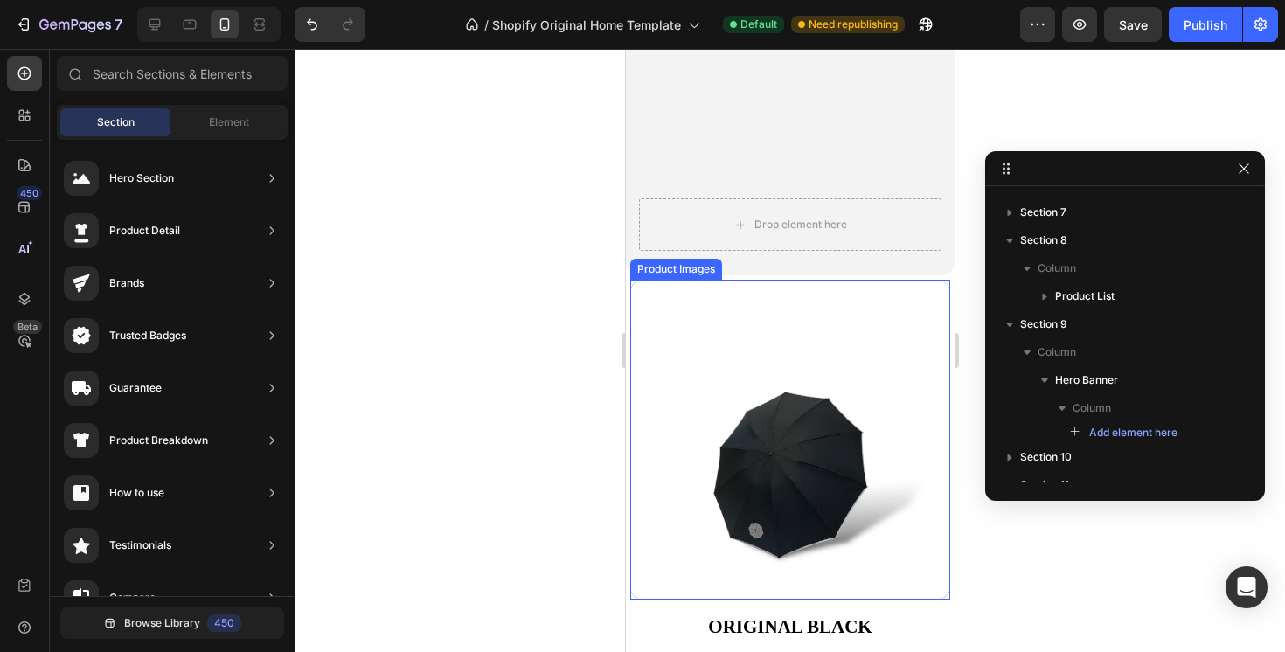
scroll to position [1399, 0]
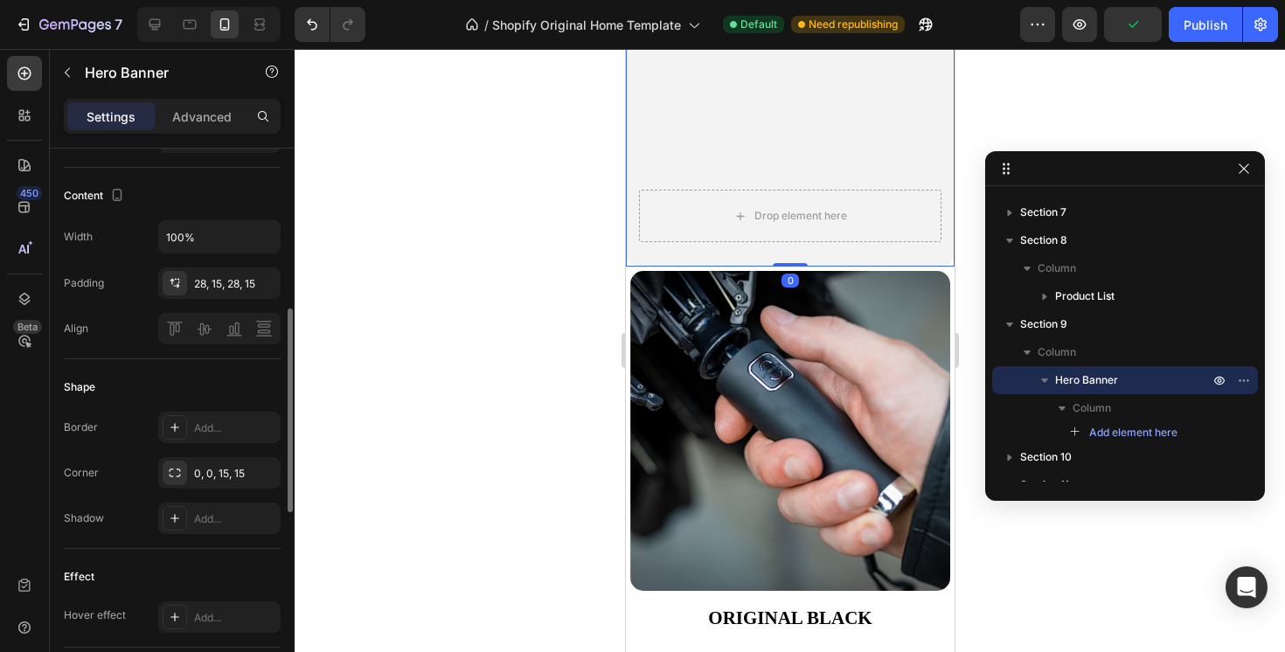
scroll to position [541, 0]
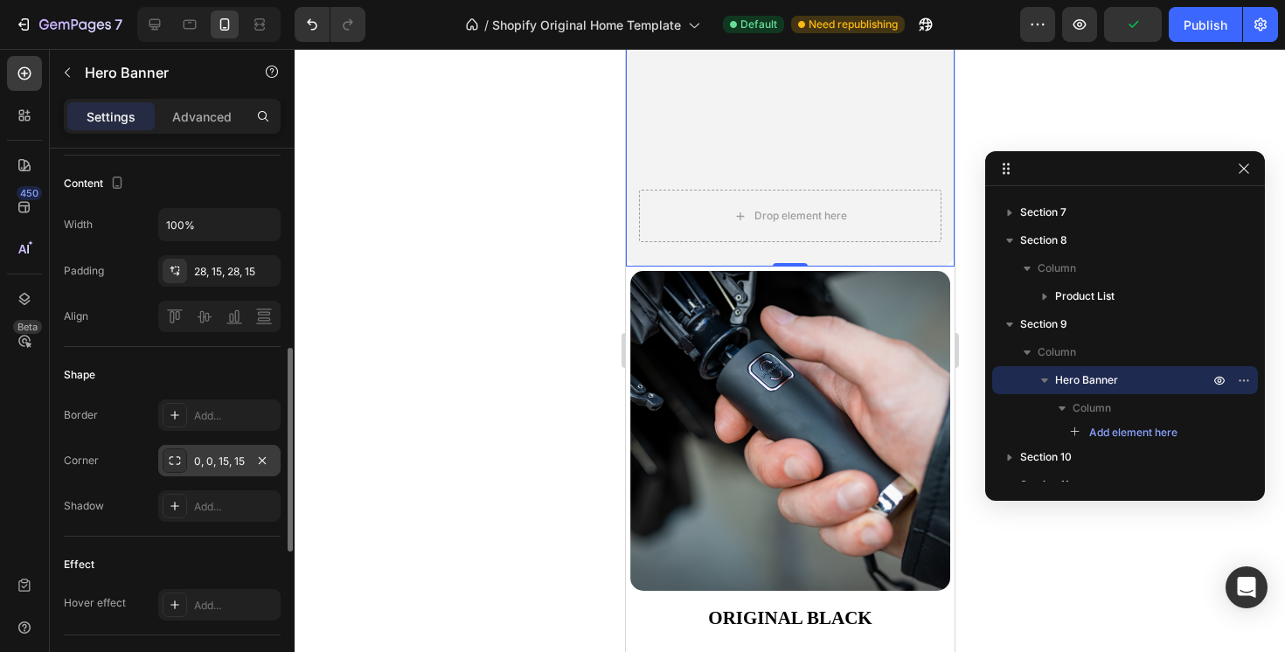
click at [216, 466] on div "0, 0, 15, 15" at bounding box center [219, 462] width 51 height 16
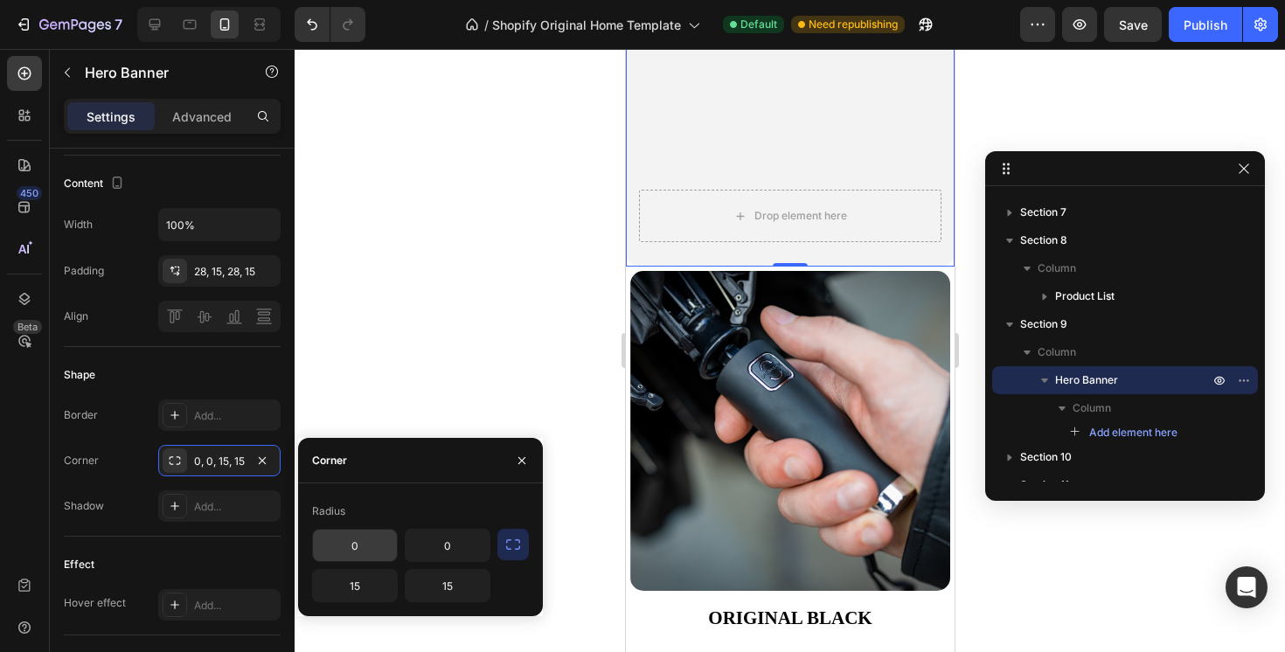
click at [362, 549] on input "0" at bounding box center [355, 545] width 84 height 31
type input "15"
click at [373, 594] on input "15" at bounding box center [355, 585] width 84 height 31
type input "0"
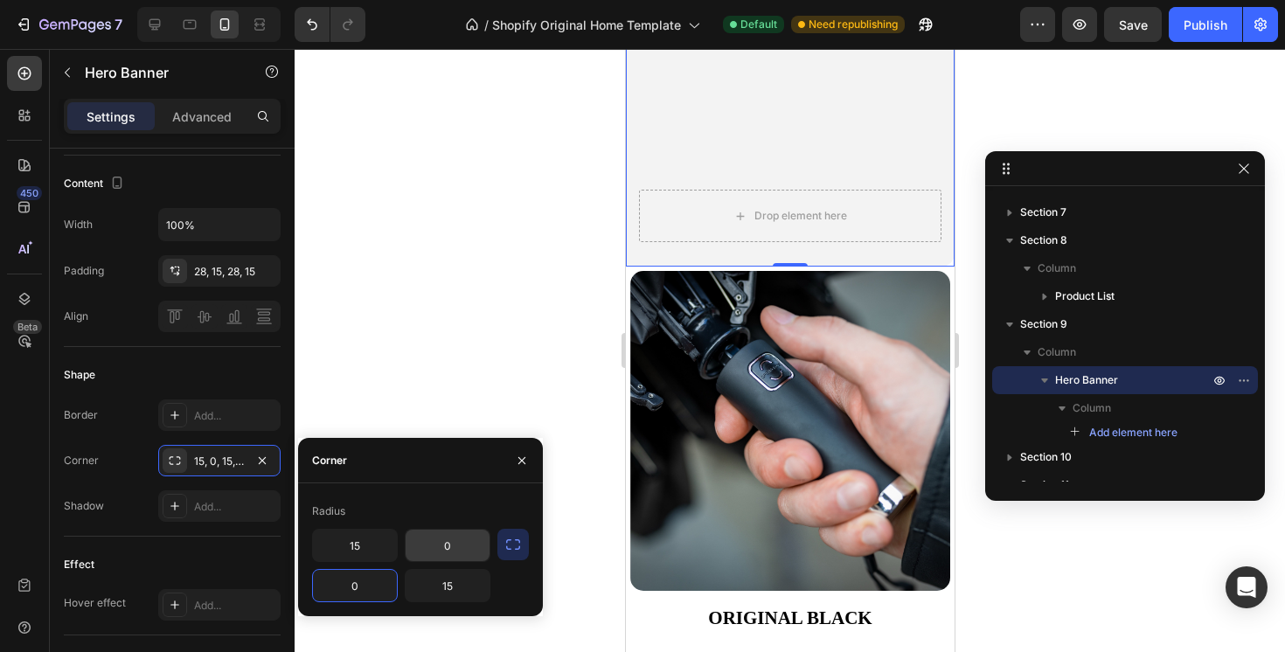
click at [474, 538] on input "0" at bounding box center [448, 545] width 84 height 31
type input "15"
click at [464, 586] on input "15" at bounding box center [448, 585] width 84 height 31
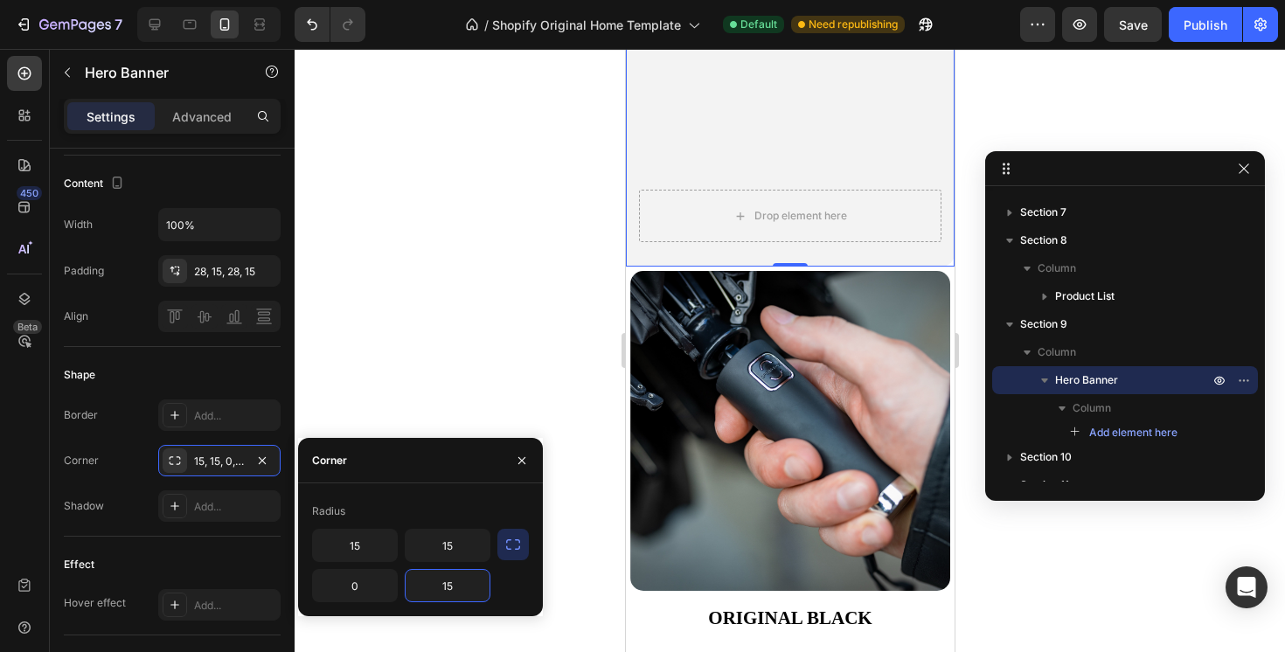
type input "0"
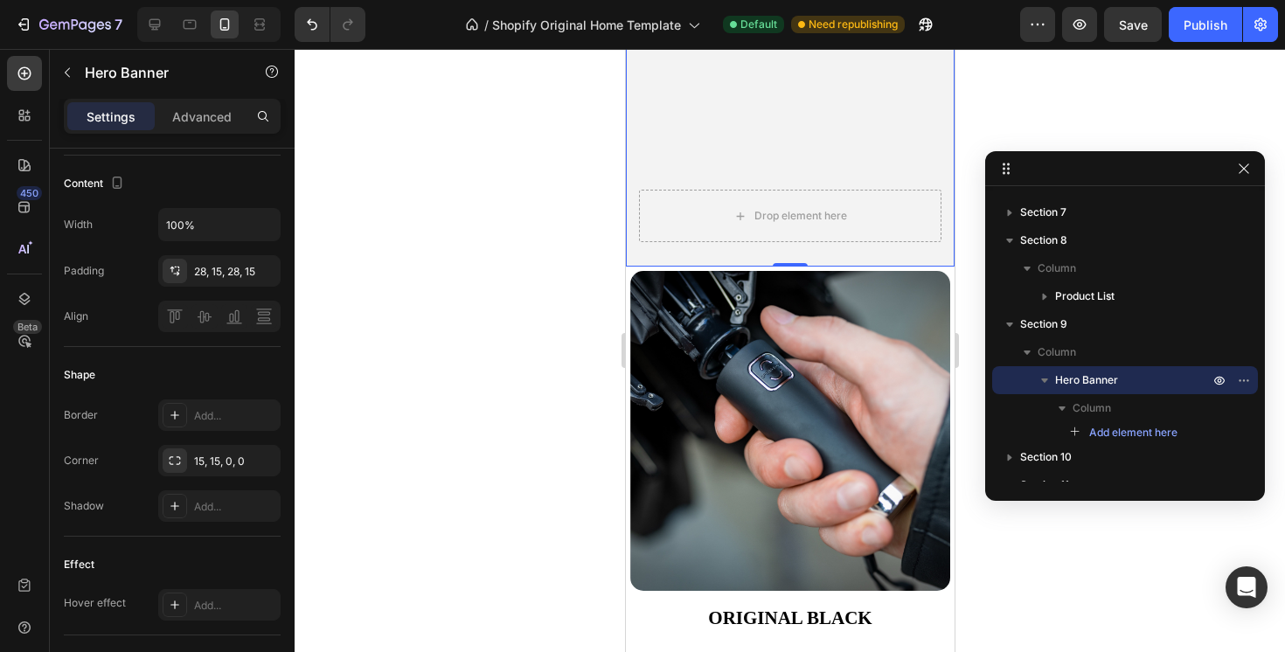
click at [553, 396] on div at bounding box center [790, 350] width 991 height 603
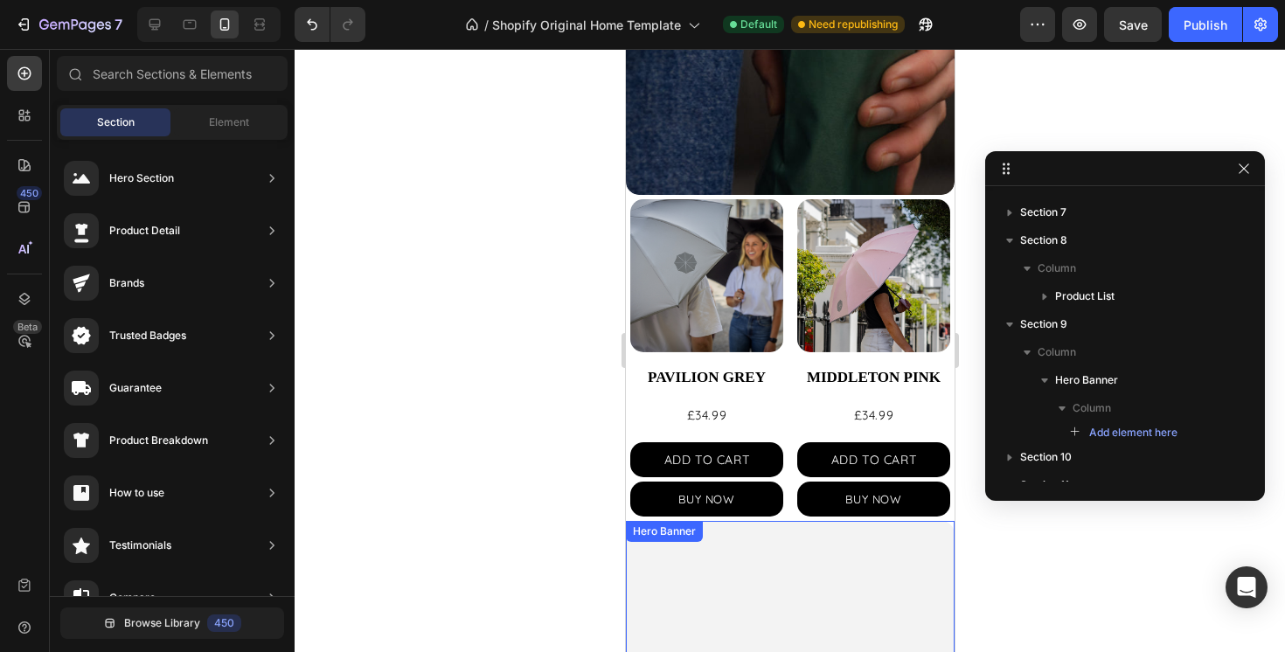
scroll to position [522, 0]
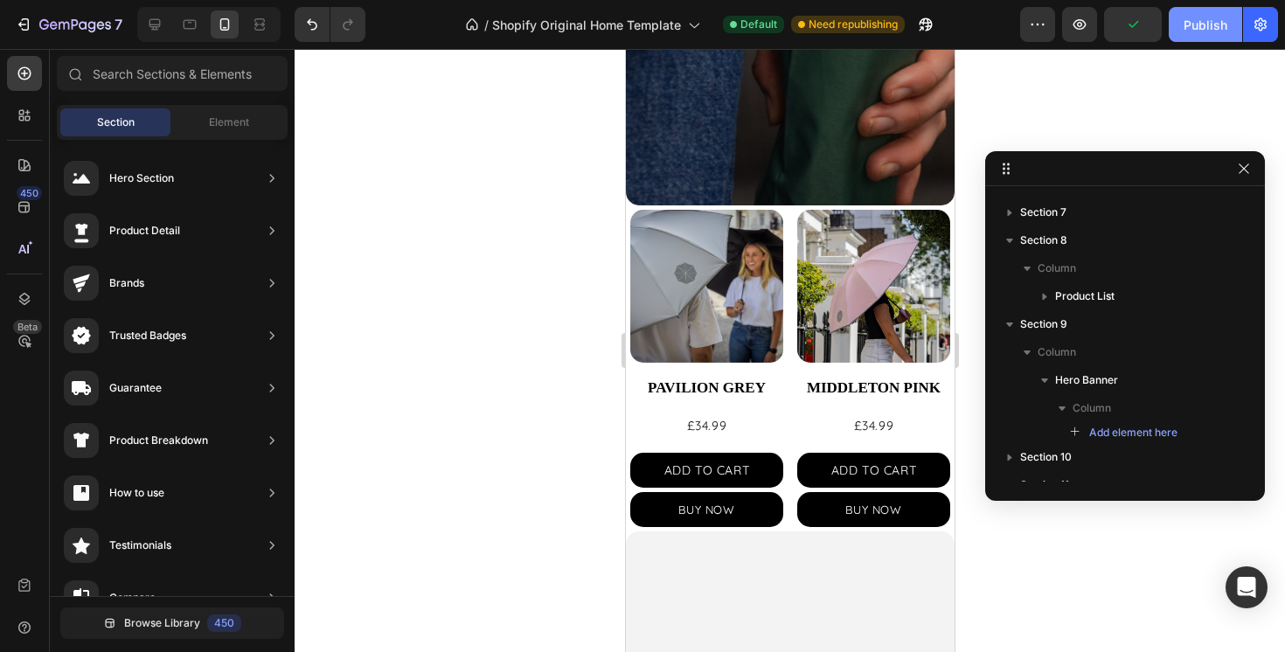
click at [1197, 31] on div "Publish" at bounding box center [1206, 25] width 44 height 18
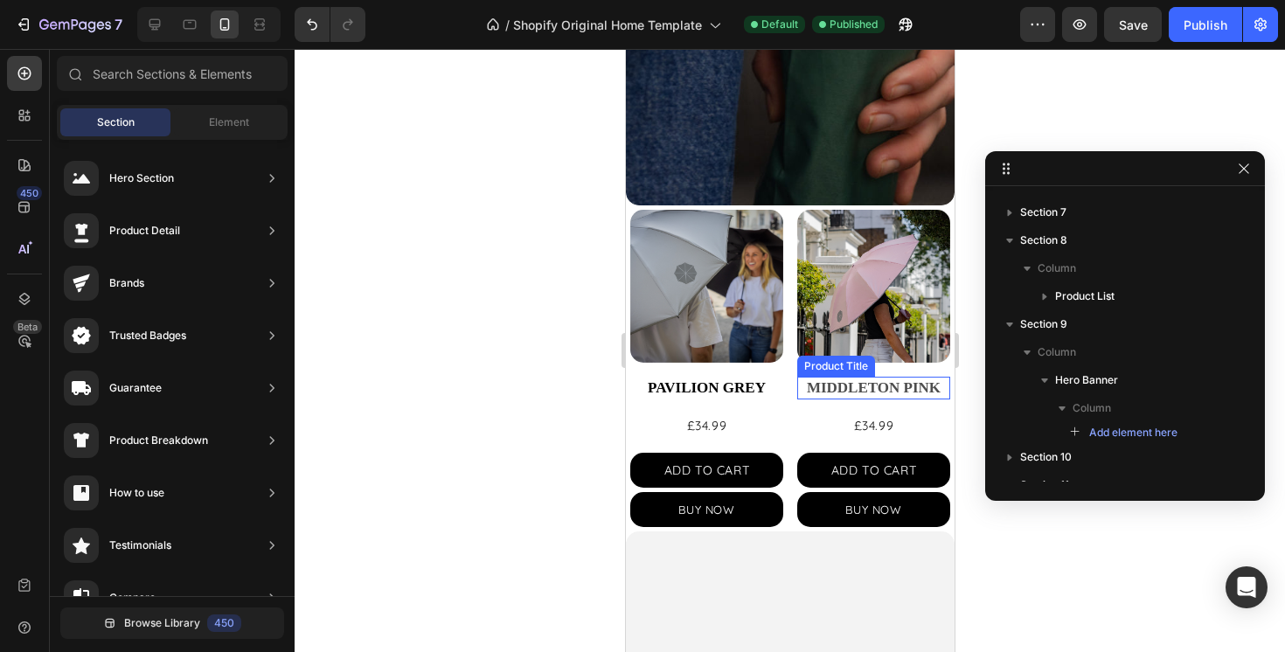
scroll to position [393, 0]
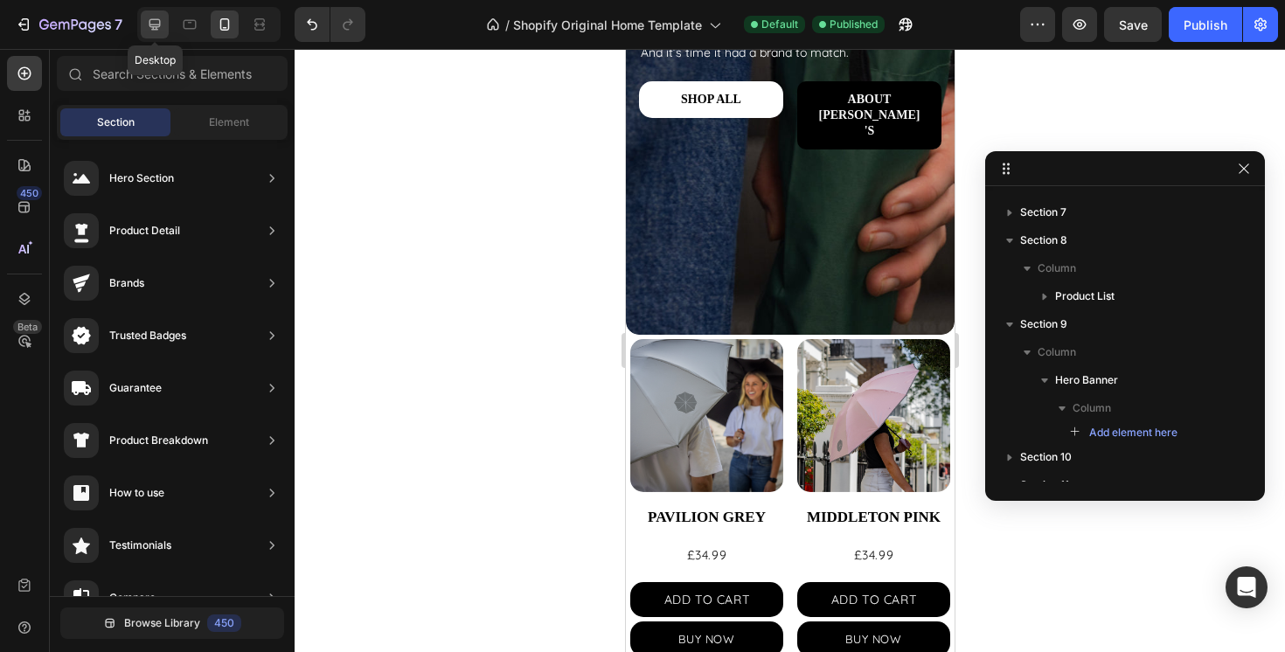
click at [153, 28] on icon at bounding box center [155, 24] width 11 height 11
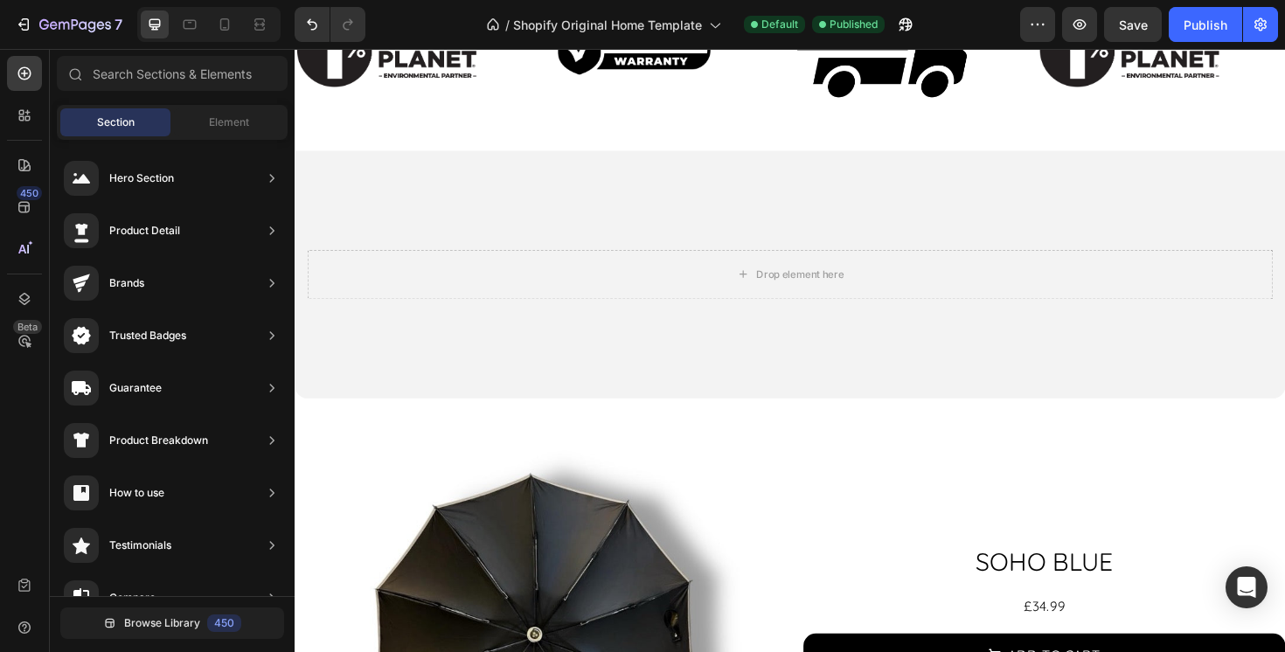
scroll to position [1311, 0]
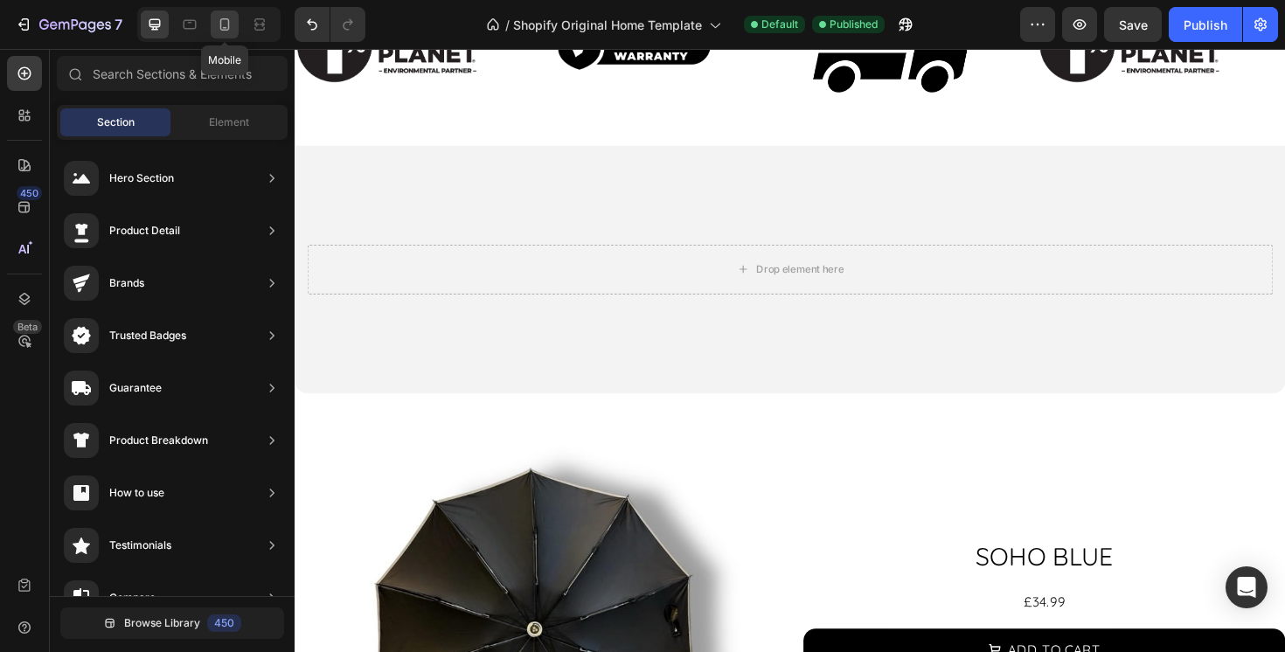
click at [225, 25] on icon at bounding box center [224, 24] width 17 height 17
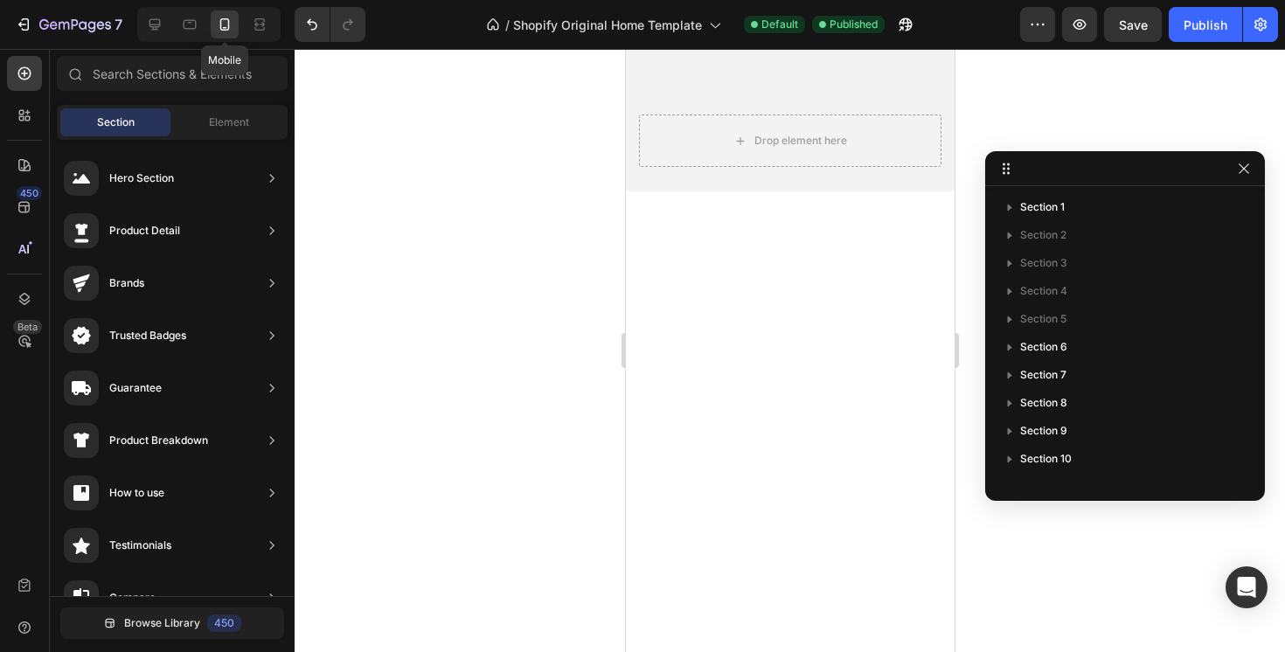
scroll to position [787, 0]
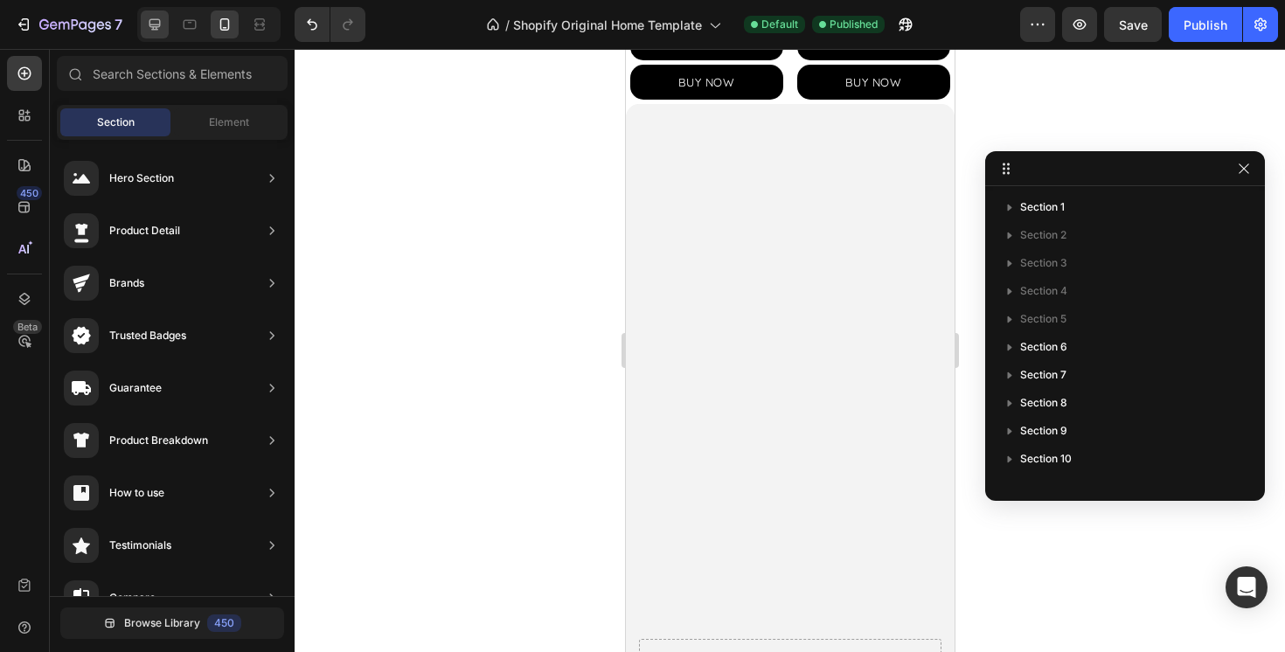
click at [168, 26] on div at bounding box center [155, 24] width 28 height 28
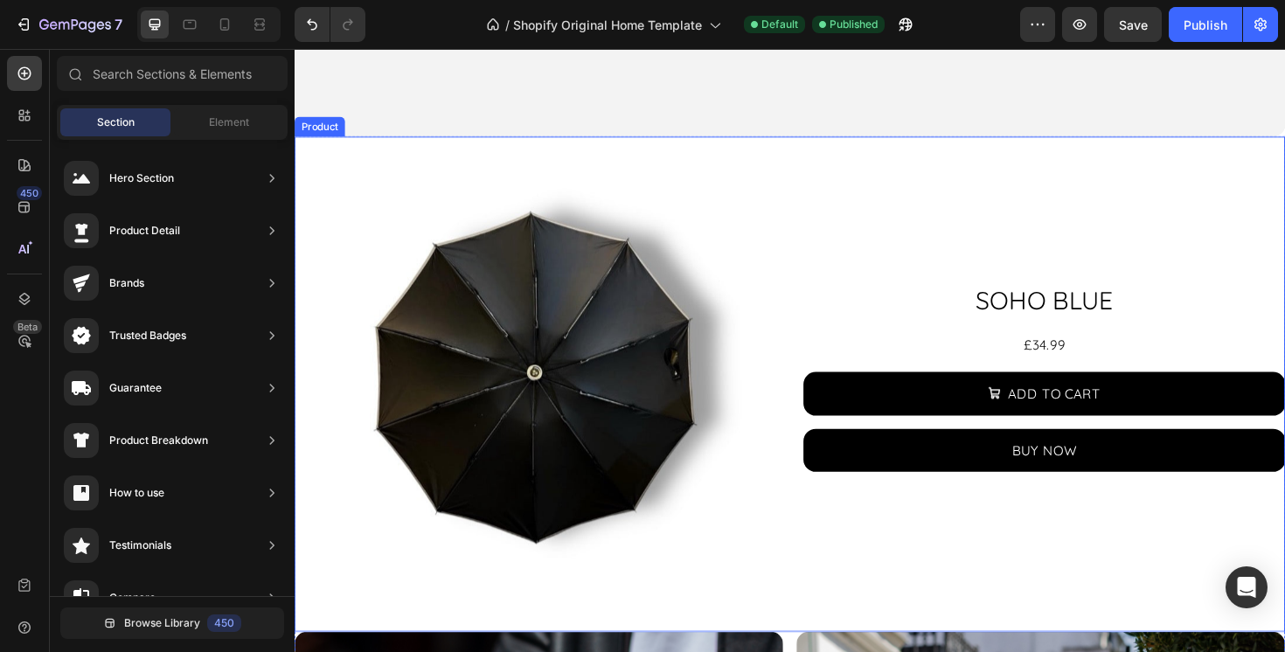
scroll to position [1447, 0]
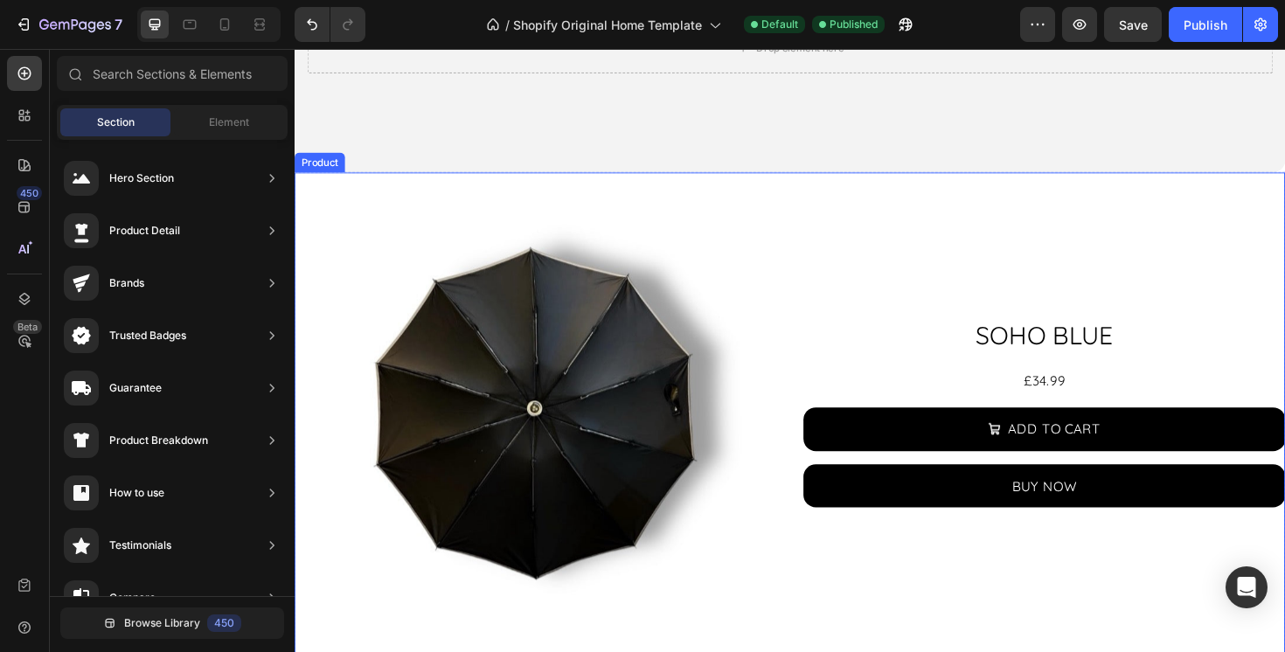
click at [844, 259] on div "SOHO BLUE Product Title £34.99 Product Price Product Price Row ADD TO CART Add …" at bounding box center [1088, 441] width 511 height 525
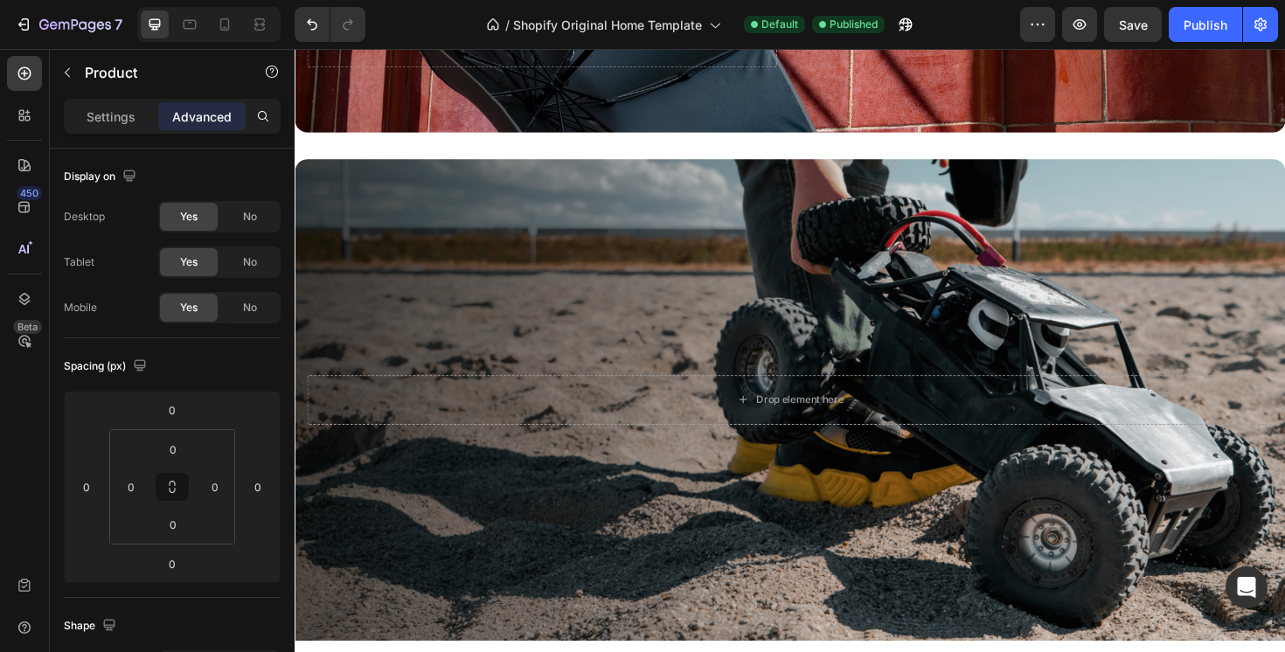
scroll to position [3708, 0]
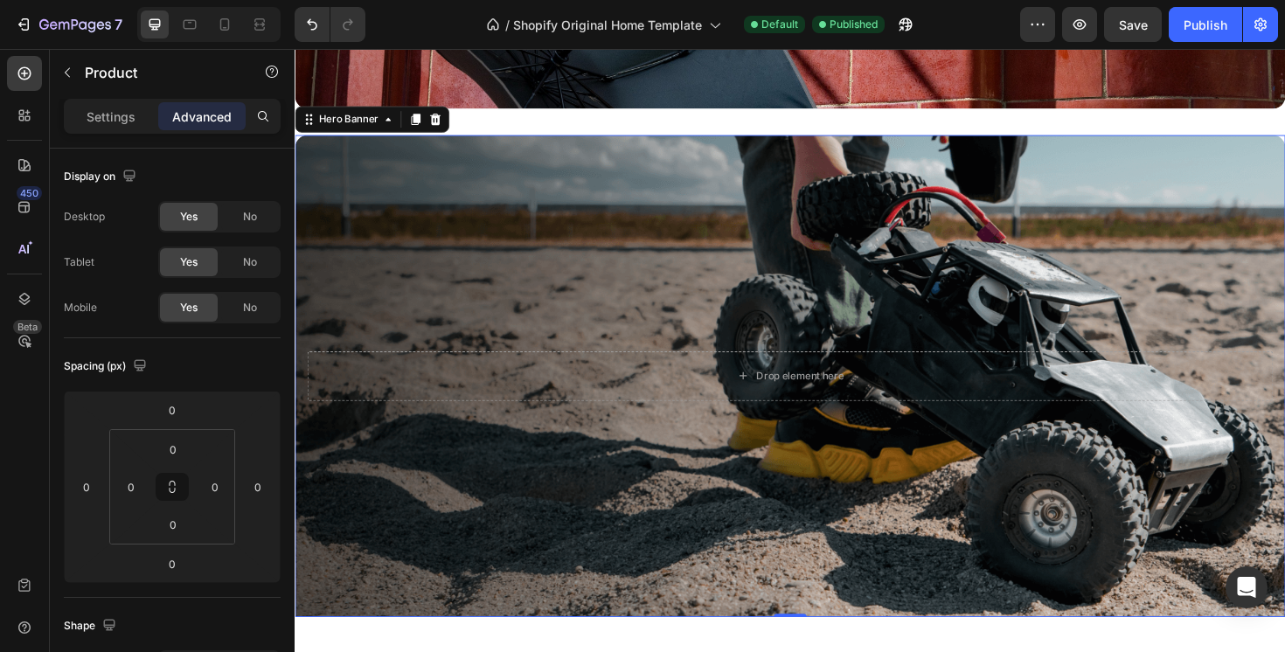
click at [545, 233] on div "Background Image" at bounding box center [819, 395] width 1049 height 510
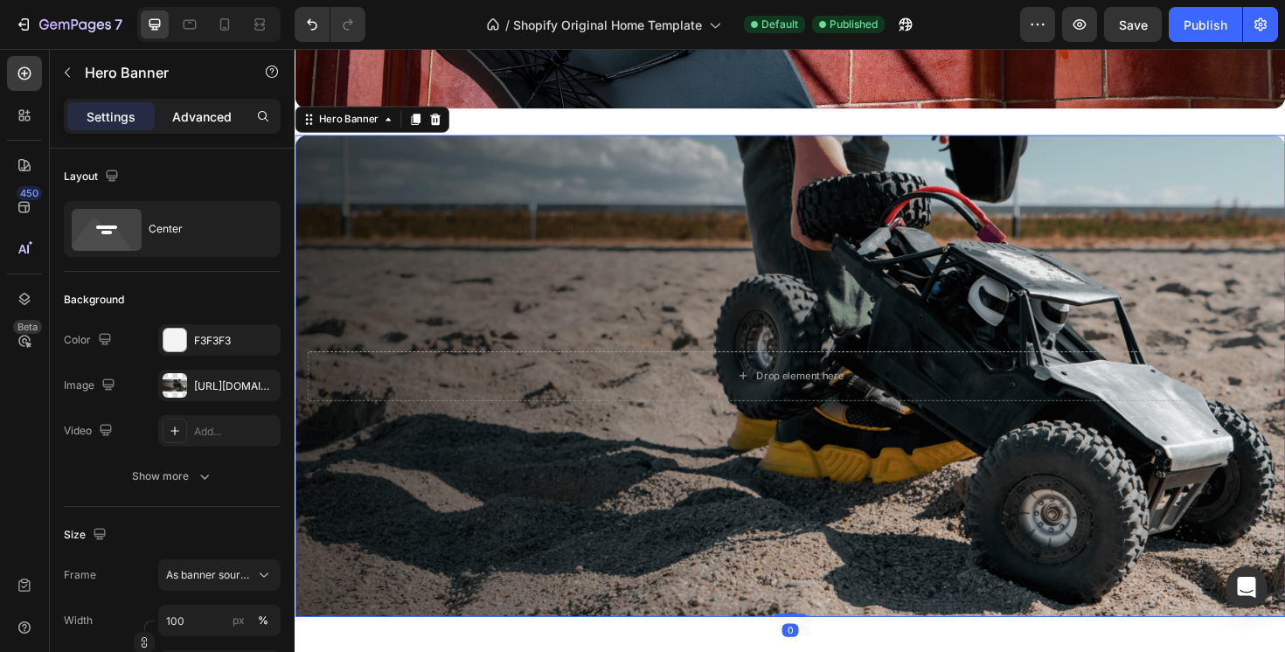
click at [184, 119] on p "Advanced" at bounding box center [201, 117] width 59 height 18
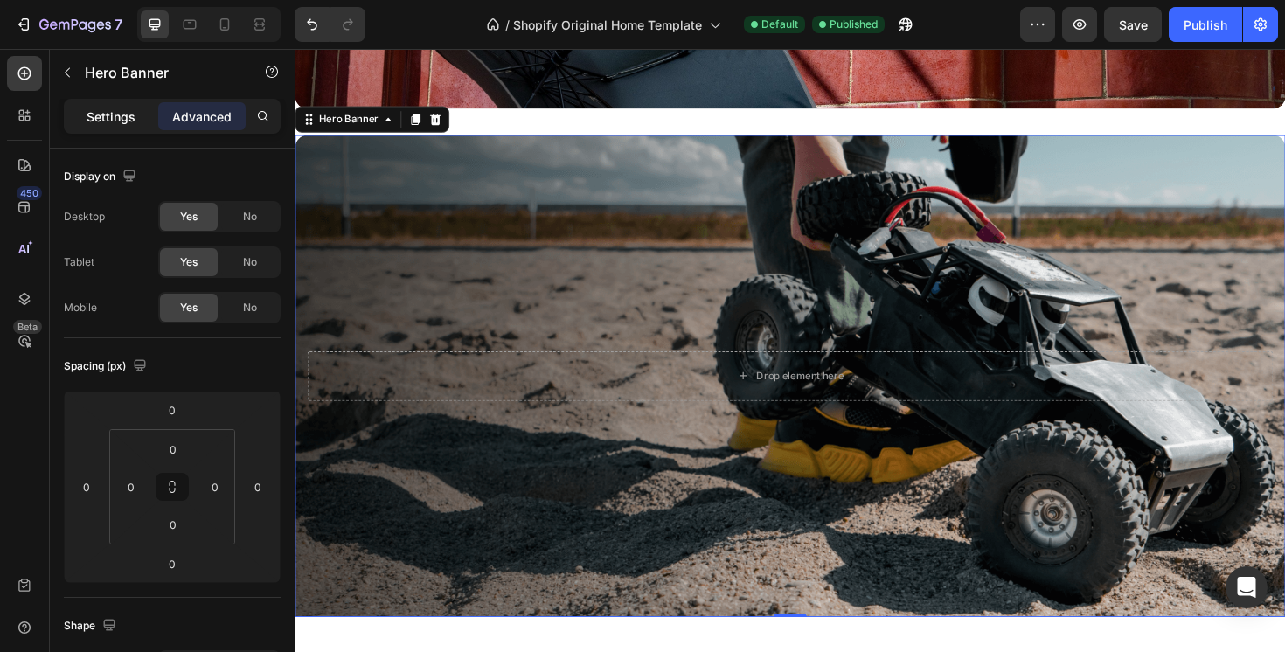
click at [128, 114] on p "Settings" at bounding box center [111, 117] width 49 height 18
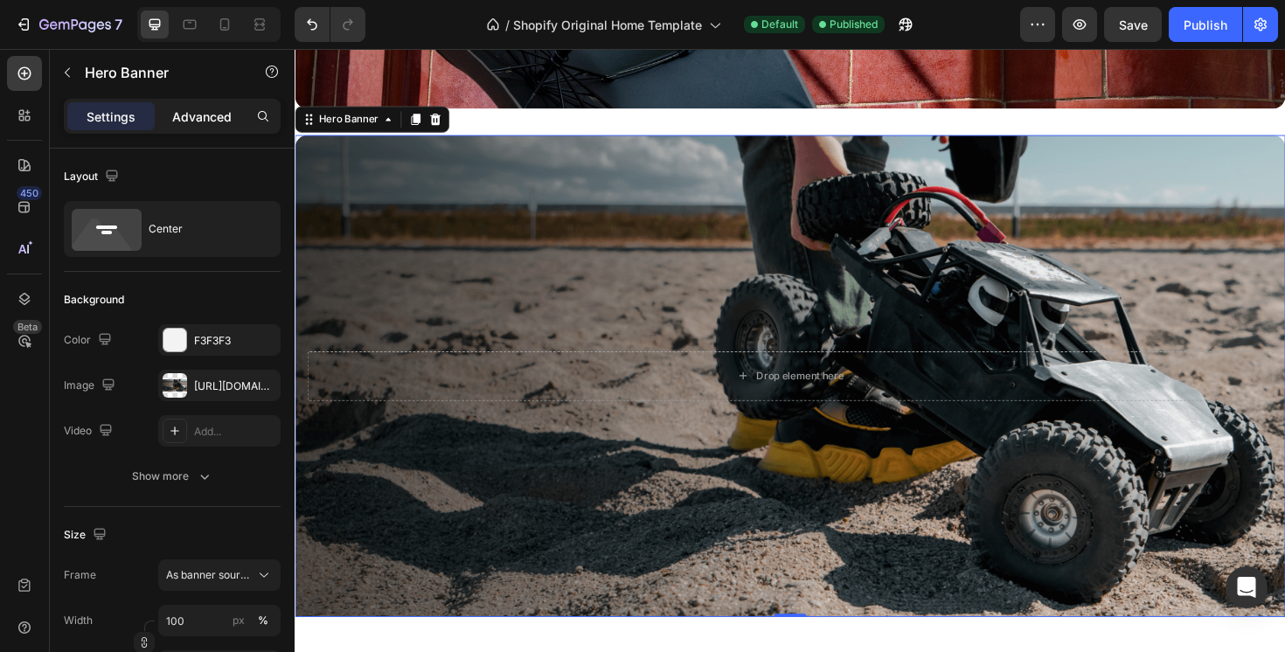
click at [205, 115] on p "Advanced" at bounding box center [201, 117] width 59 height 18
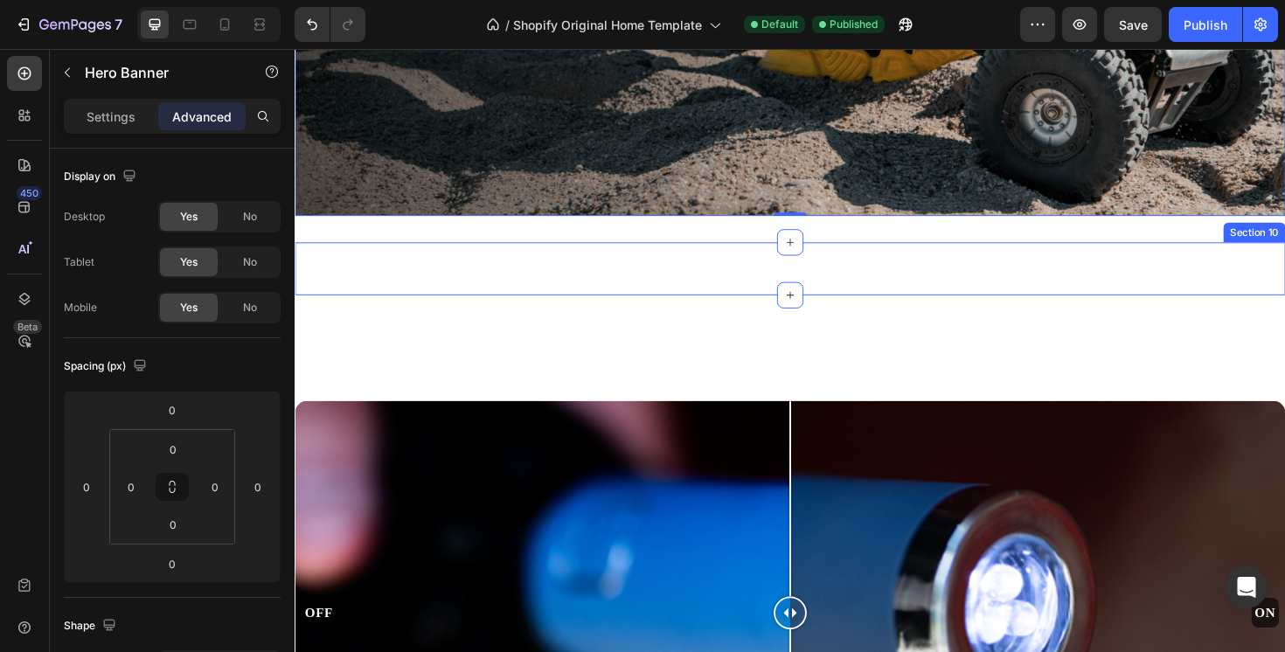
scroll to position [4157, 0]
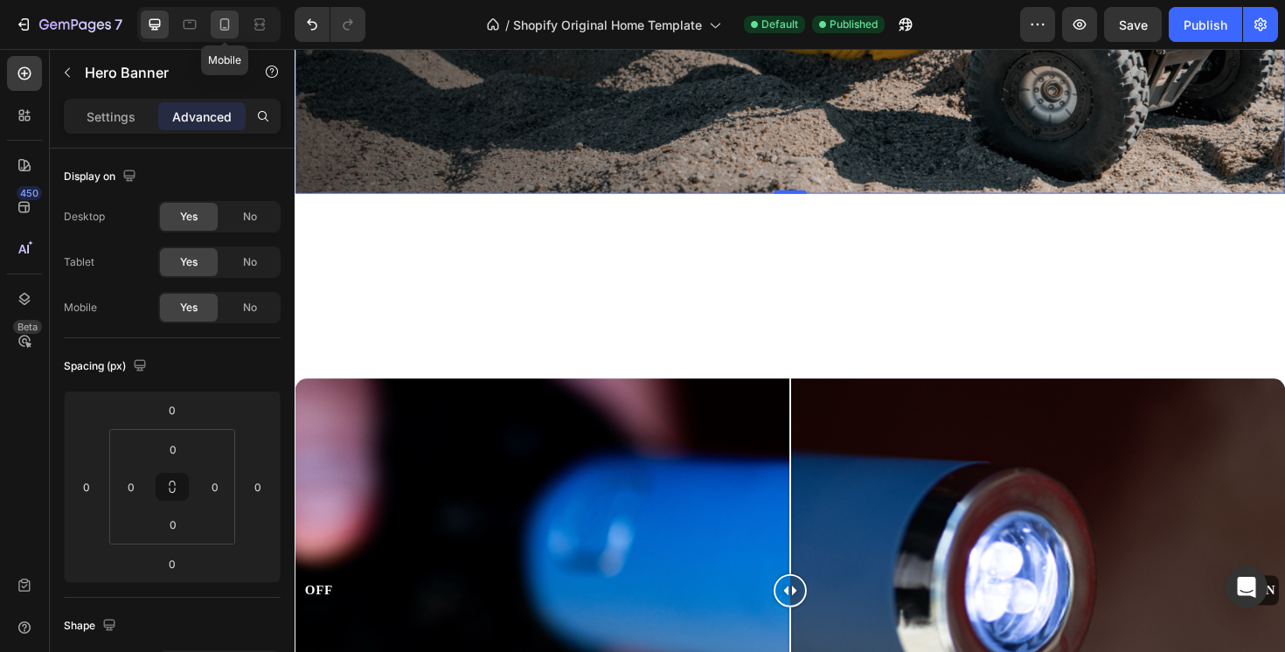
click at [221, 30] on icon at bounding box center [225, 24] width 10 height 12
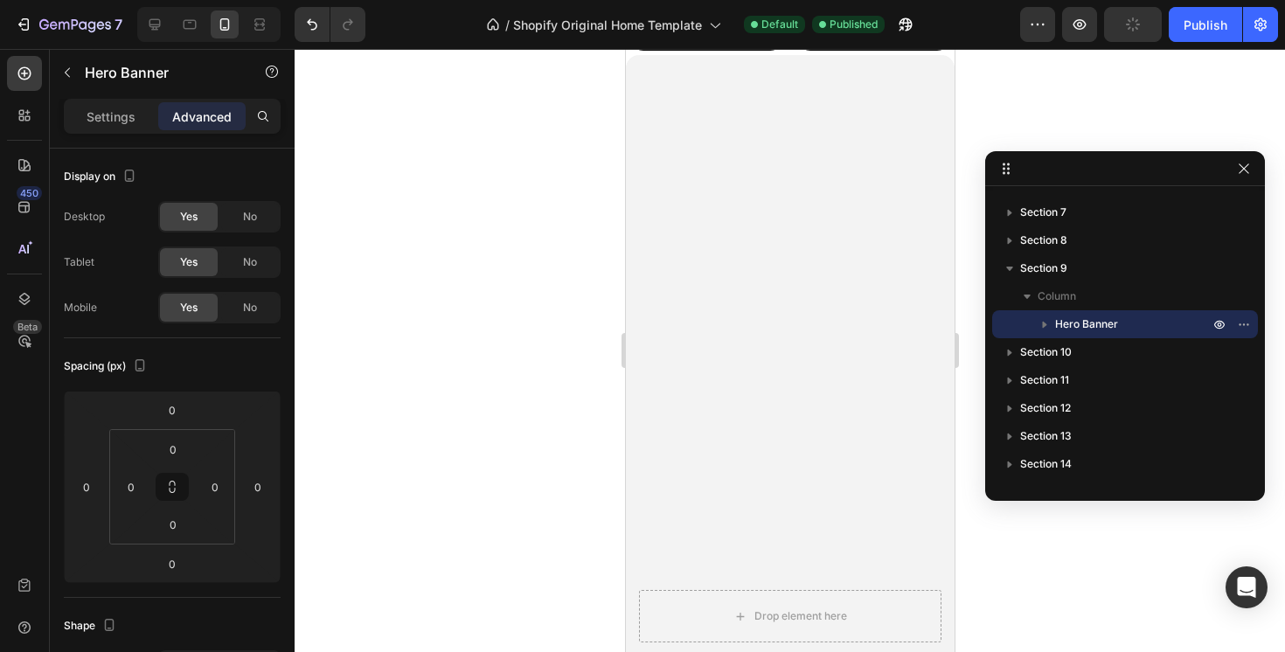
scroll to position [1002, 0]
click at [157, 21] on icon at bounding box center [154, 24] width 17 height 17
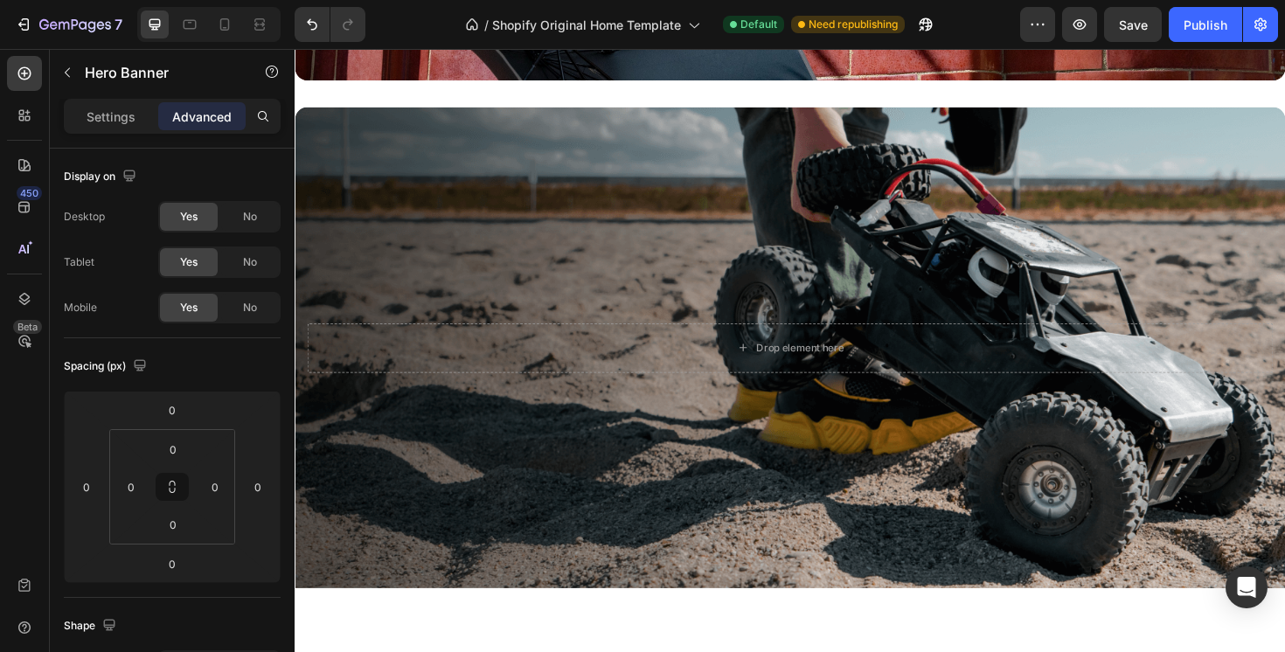
scroll to position [5439, 0]
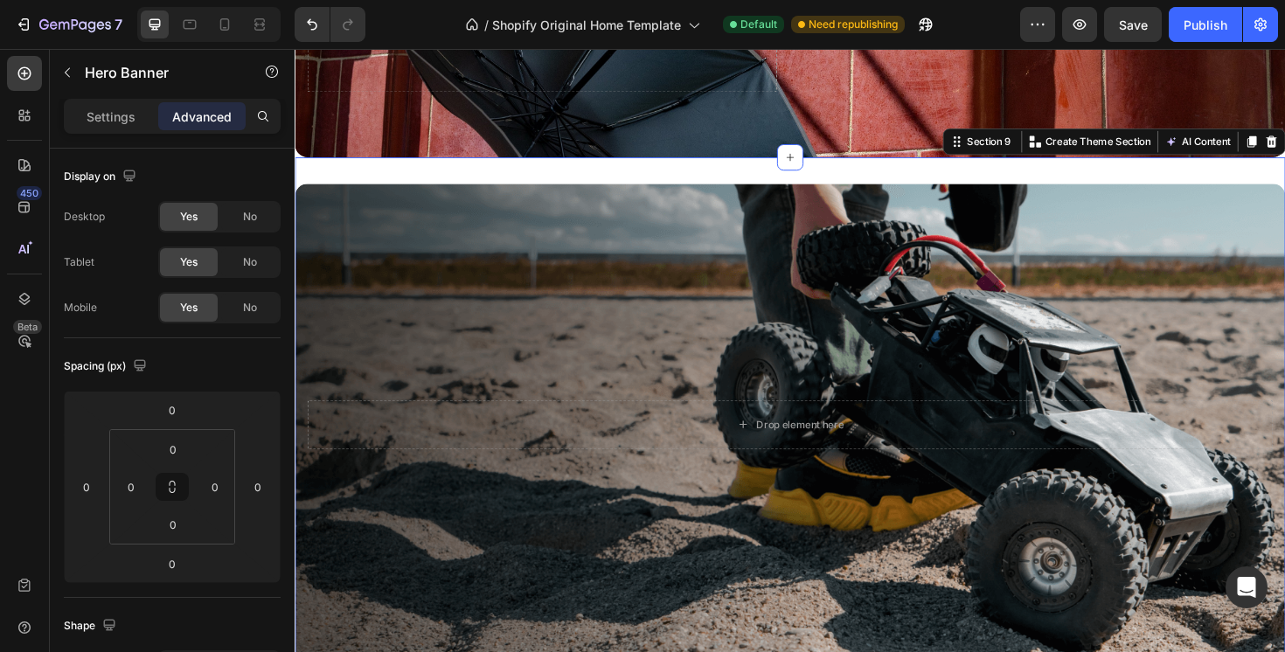
click at [337, 175] on div "Drop element here Hero Banner Section 9 You can create reusable sections Create…" at bounding box center [819, 446] width 1049 height 566
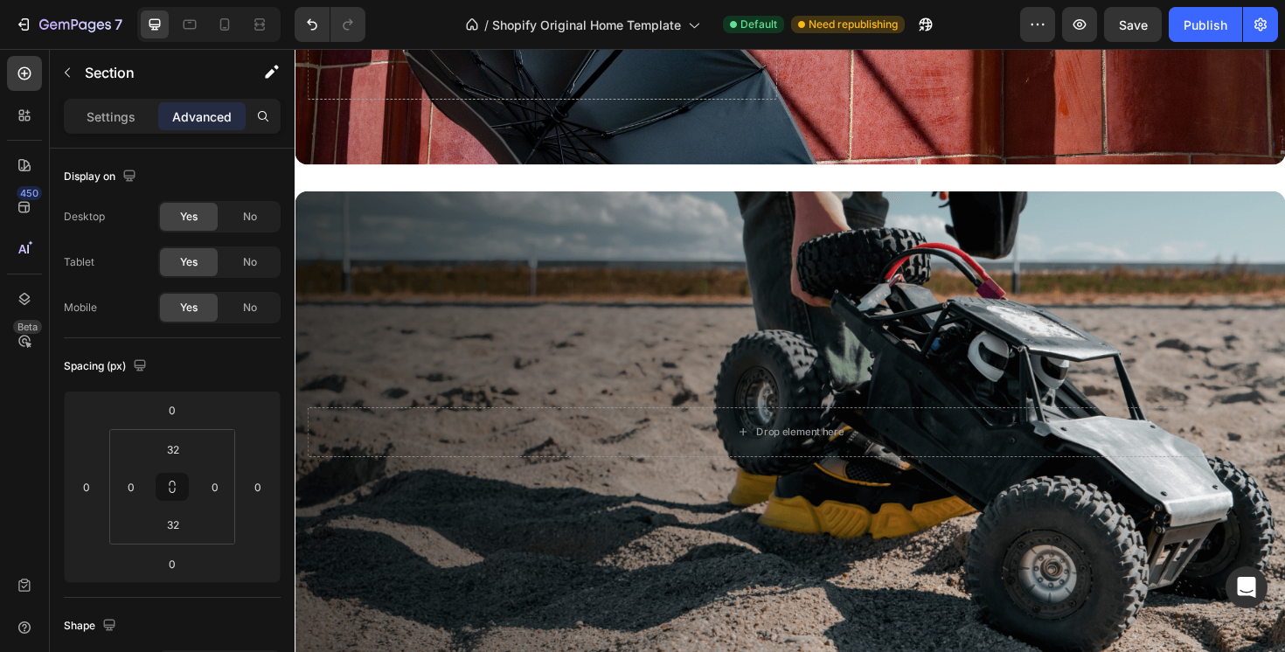
scroll to position [5419, 0]
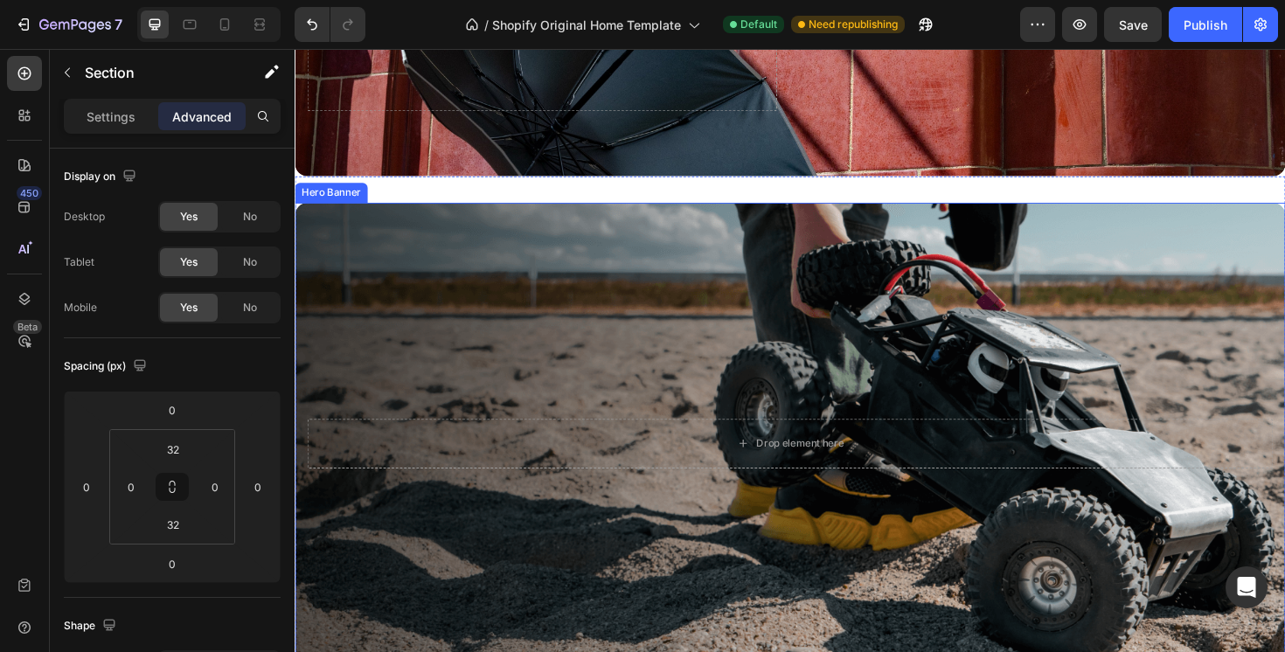
click at [1020, 239] on div "Background Image" at bounding box center [819, 467] width 1049 height 510
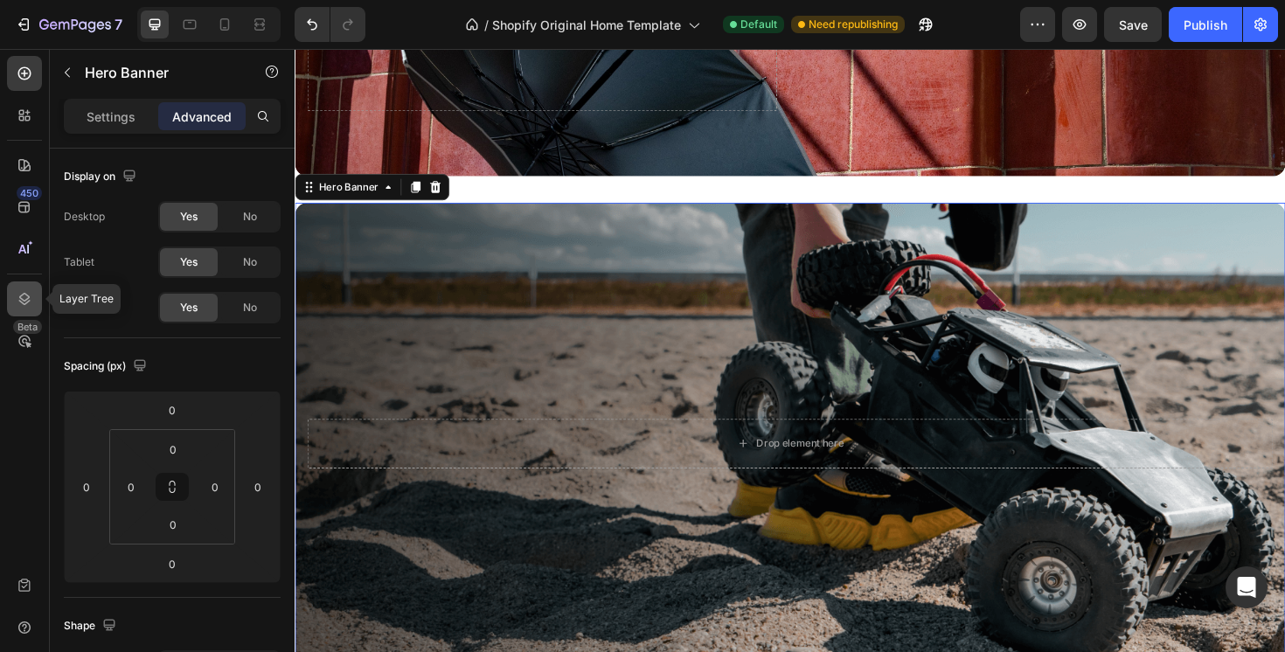
click at [24, 293] on icon at bounding box center [24, 299] width 11 height 12
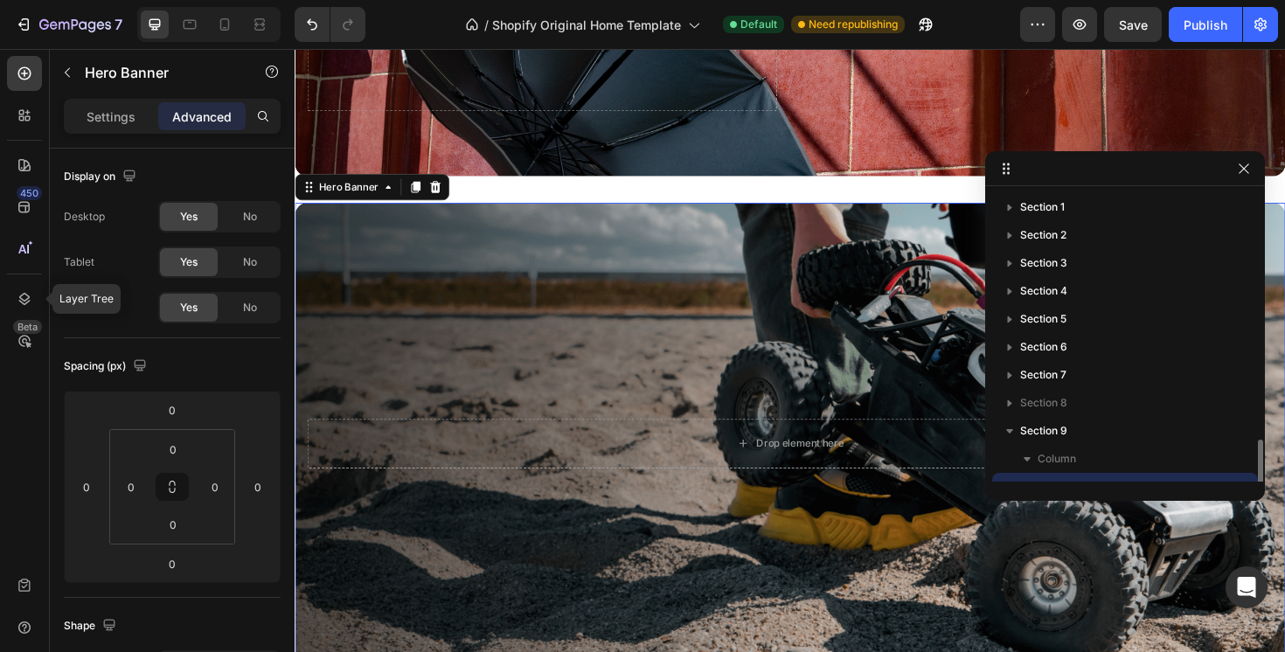
scroll to position [163, 0]
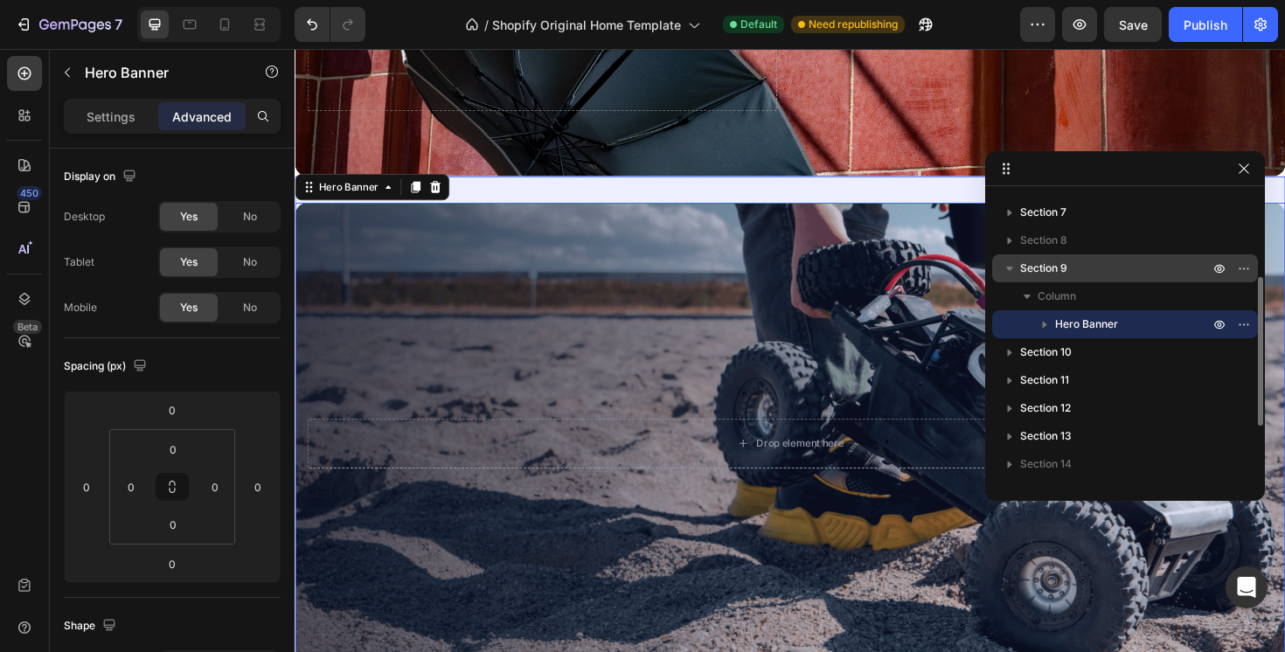
click at [1080, 269] on p "Section 9" at bounding box center [1116, 268] width 192 height 17
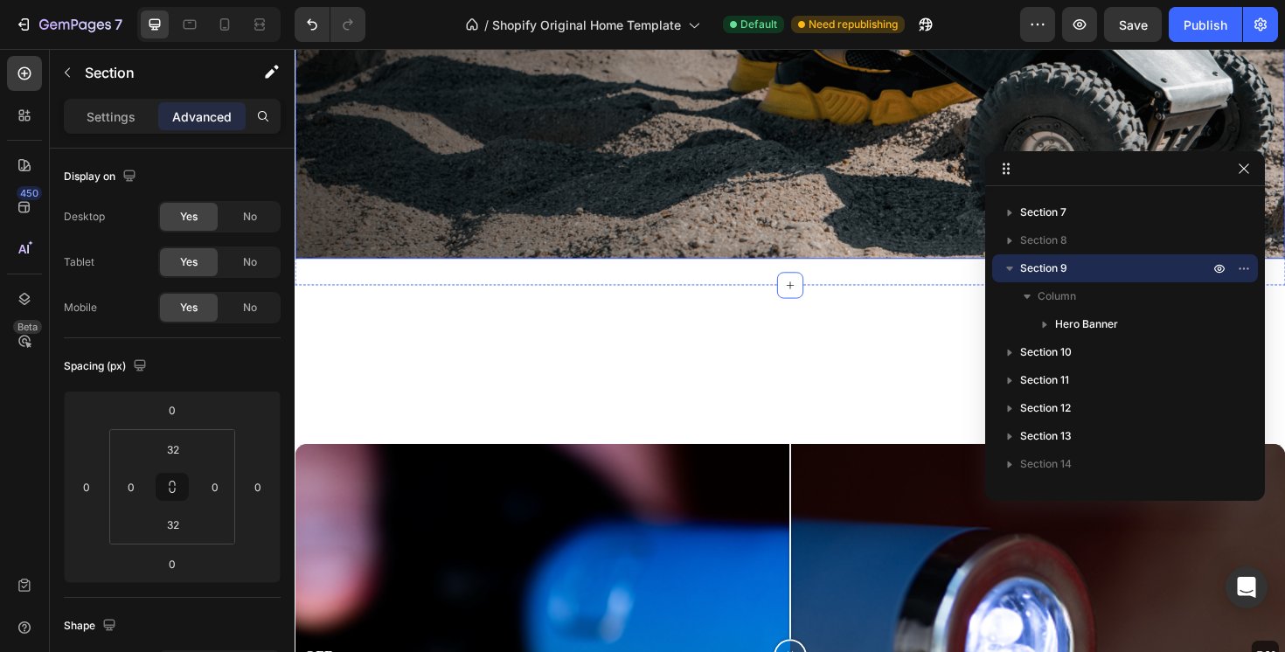
scroll to position [5875, 0]
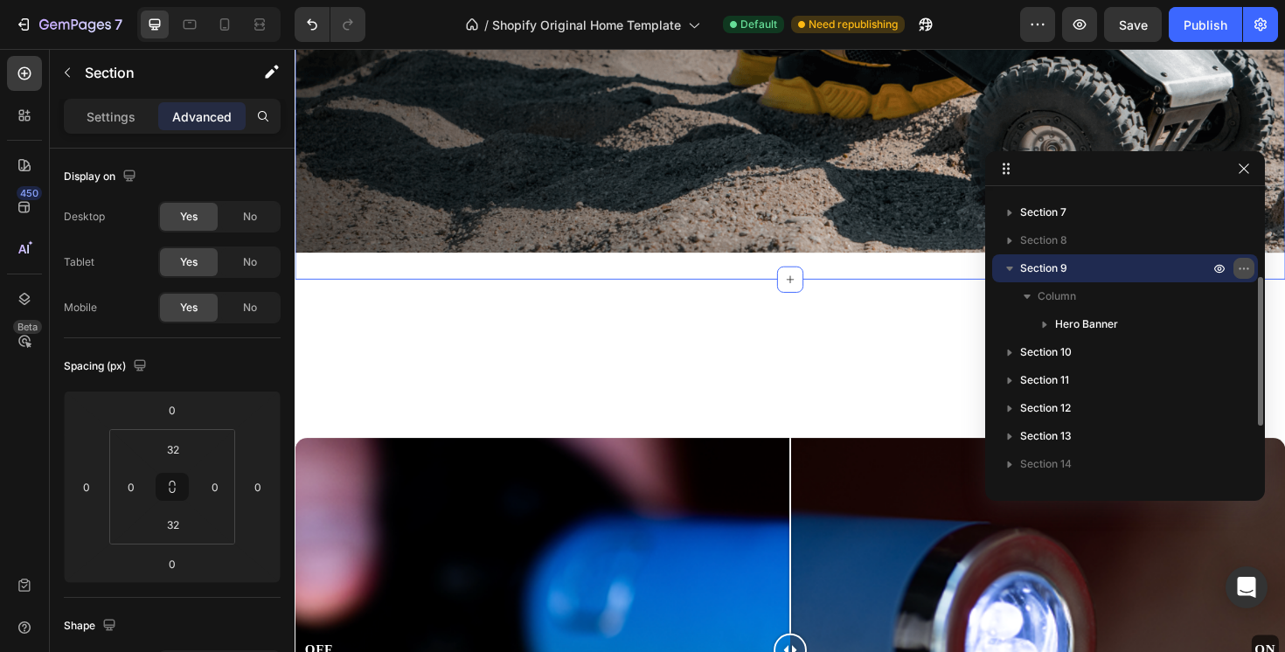
click at [1244, 266] on icon "button" at bounding box center [1244, 268] width 14 height 14
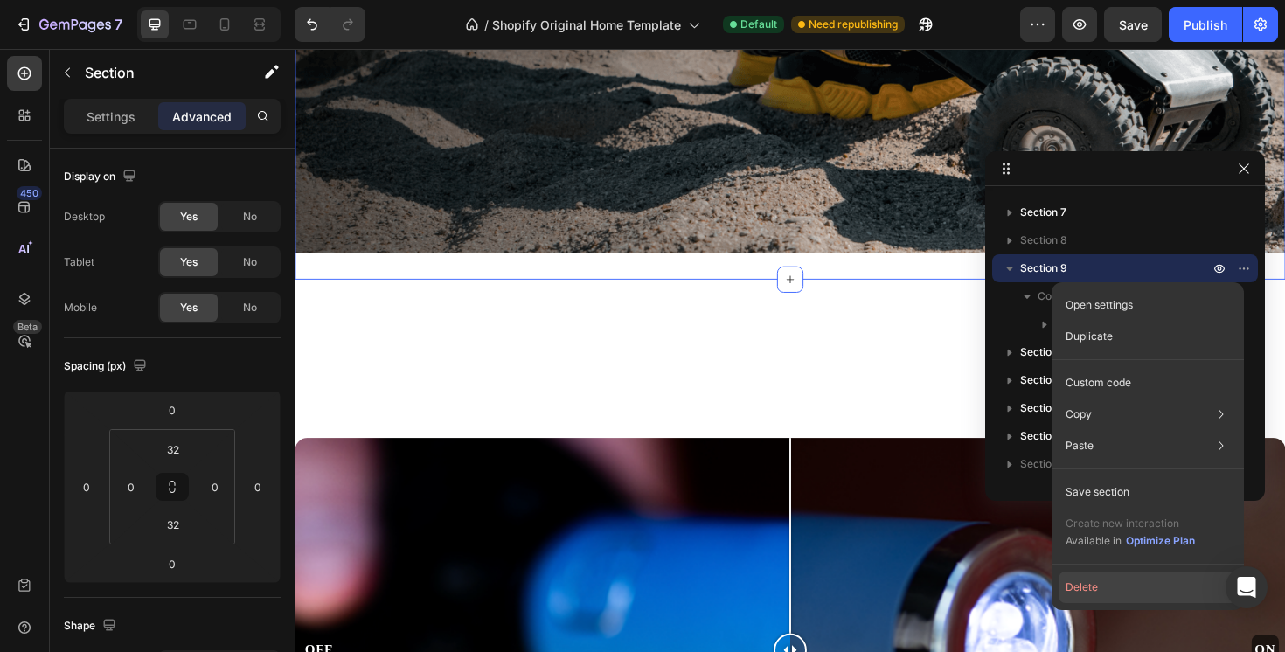
click at [1112, 581] on button "Delete" at bounding box center [1148, 587] width 178 height 31
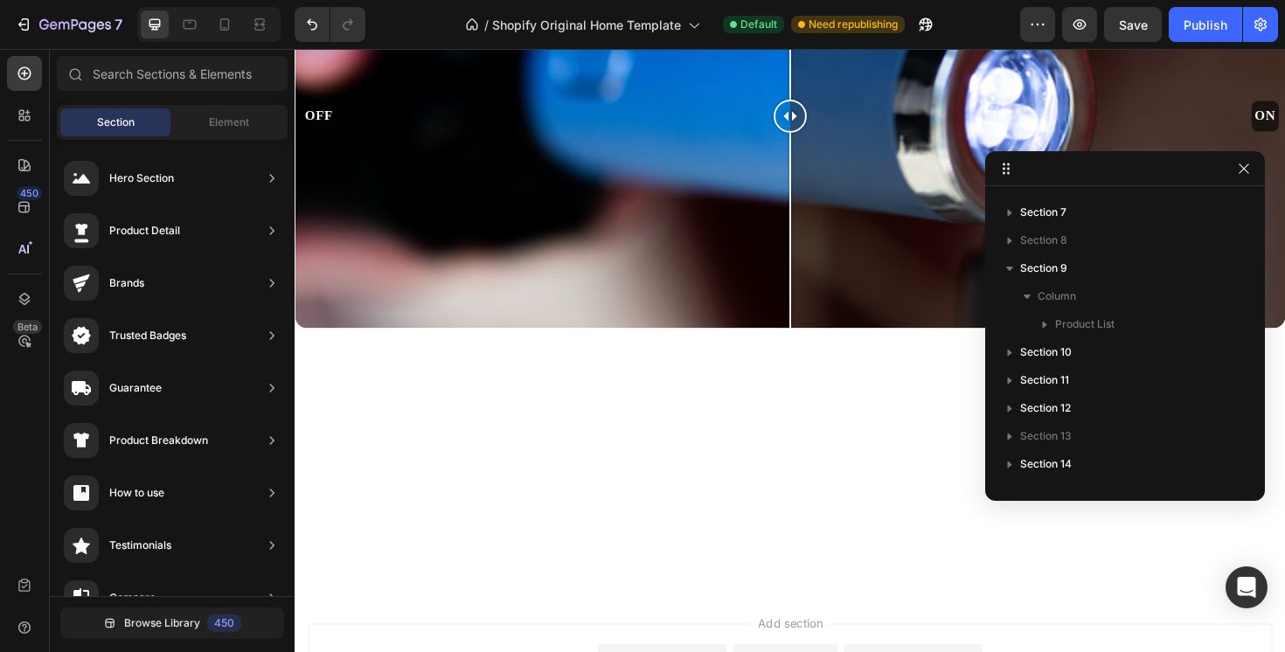
scroll to position [5310, 0]
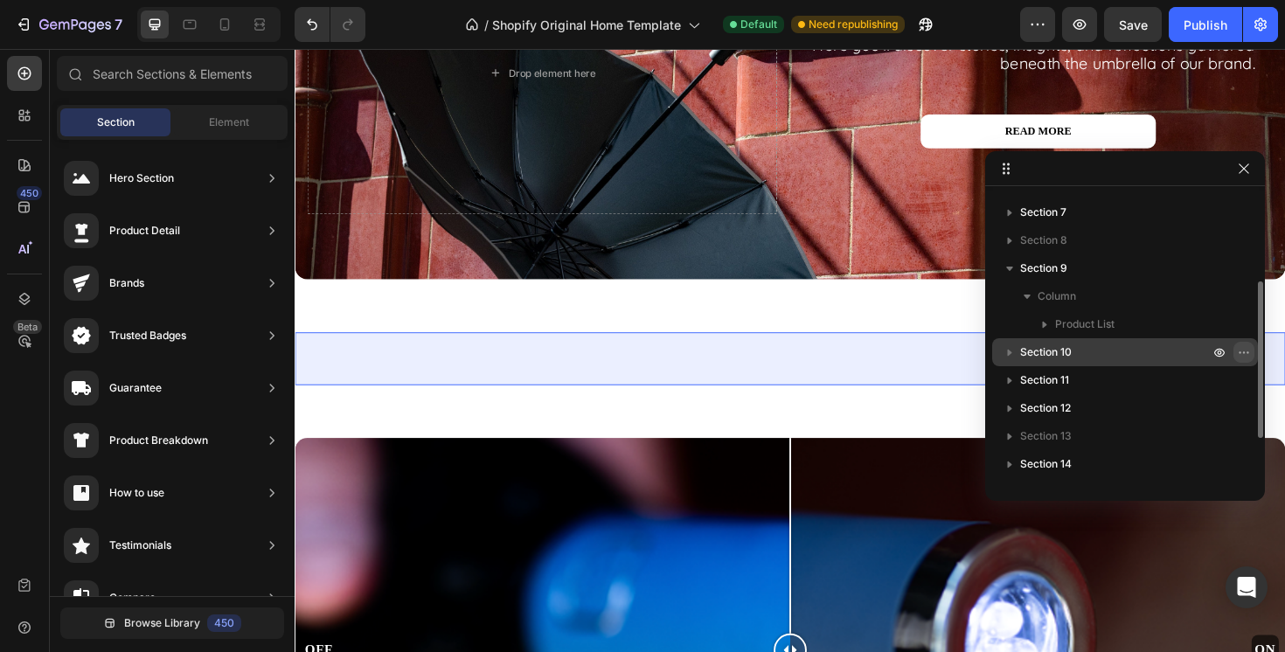
click at [1241, 350] on icon "button" at bounding box center [1244, 352] width 14 height 14
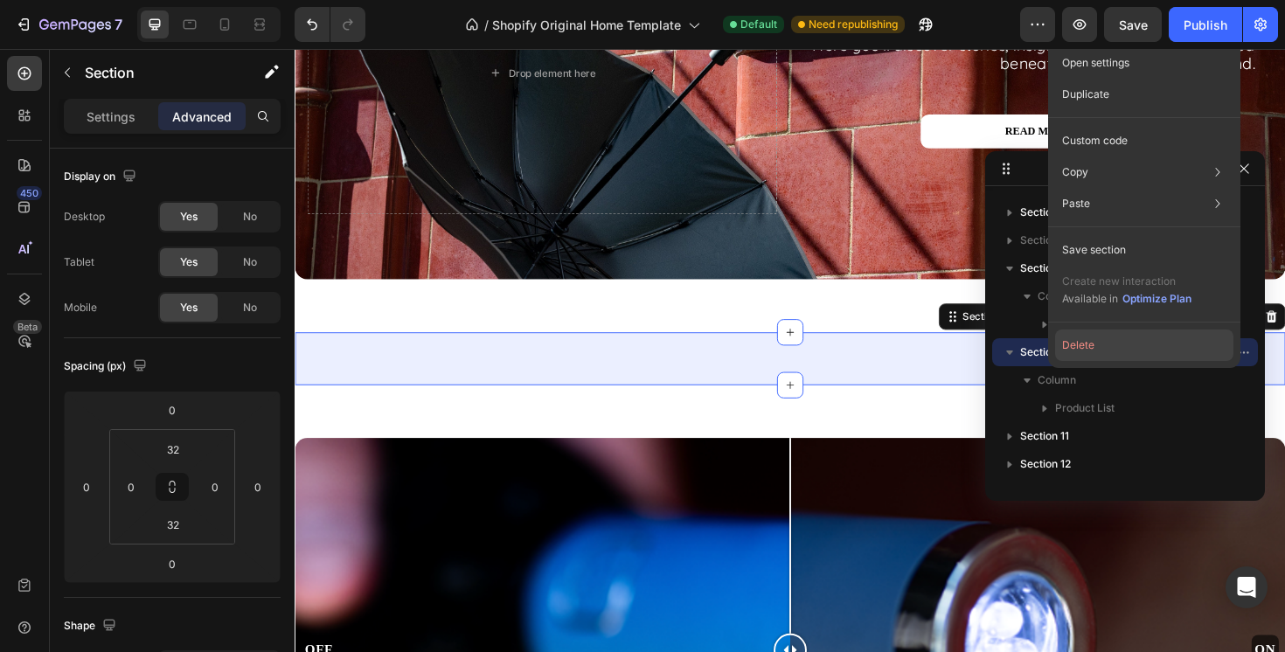
click at [1174, 345] on button "Delete" at bounding box center [1144, 345] width 178 height 31
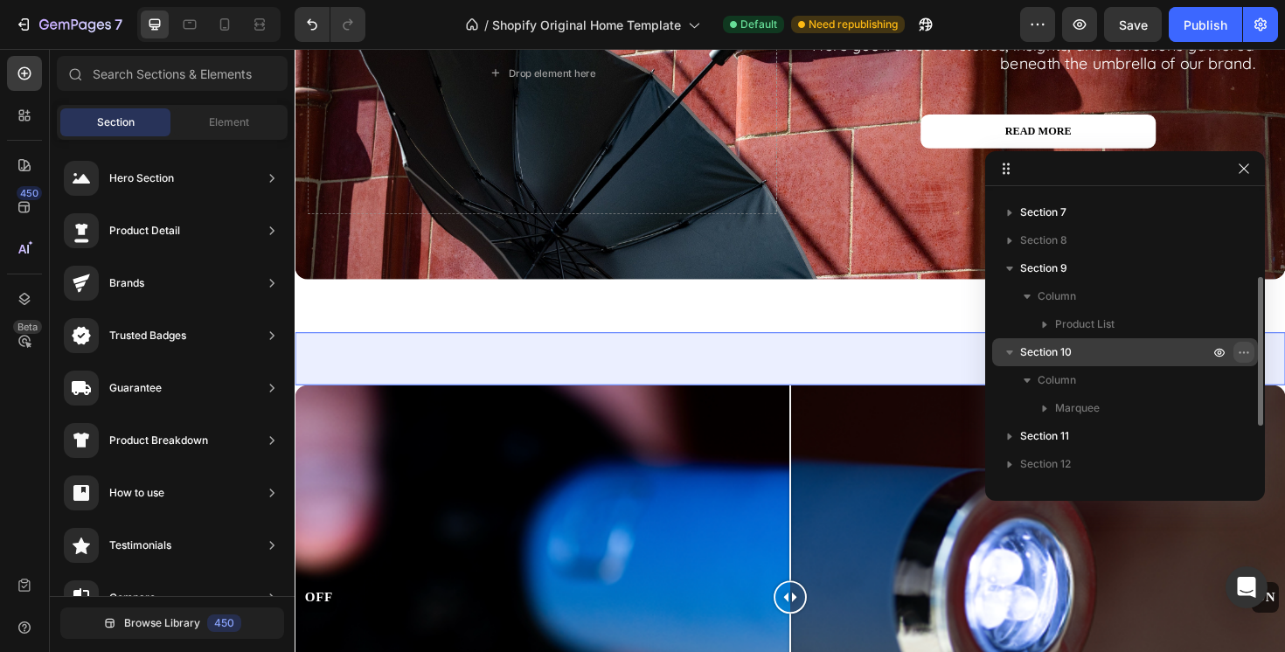
click at [1242, 349] on icon "button" at bounding box center [1244, 352] width 14 height 14
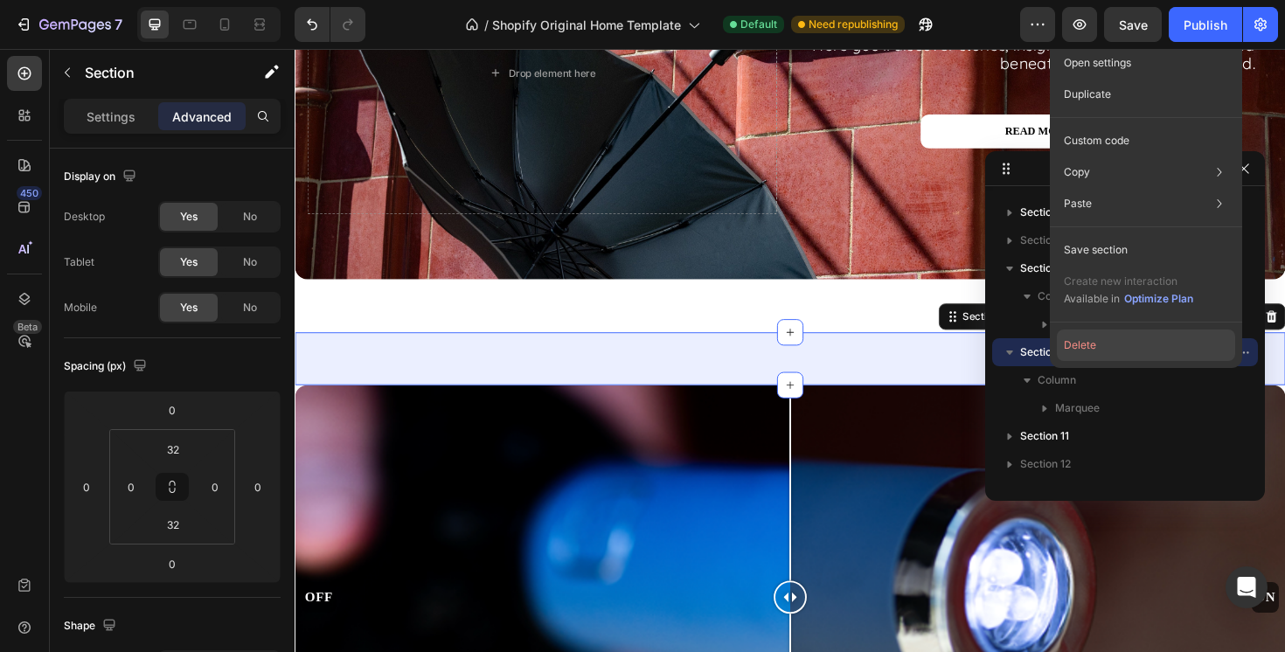
click at [1149, 341] on button "Delete" at bounding box center [1146, 345] width 178 height 31
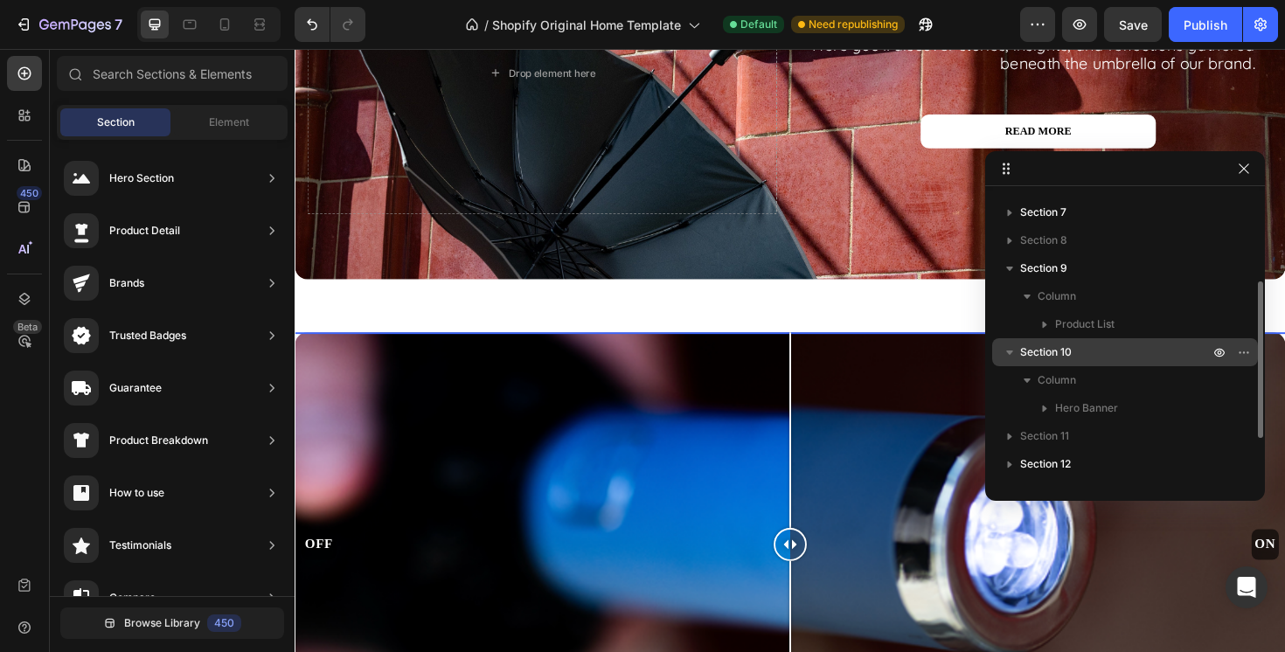
click at [1250, 363] on div at bounding box center [1231, 352] width 45 height 28
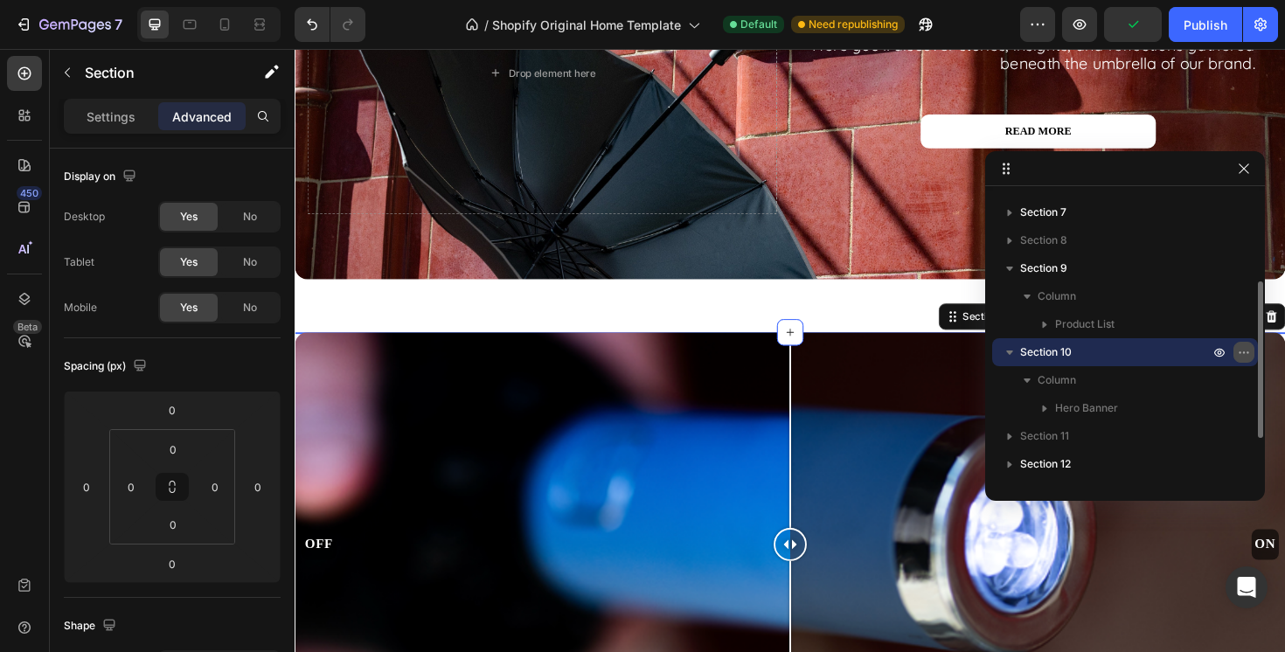
click at [1249, 352] on icon "button" at bounding box center [1248, 352] width 2 height 2
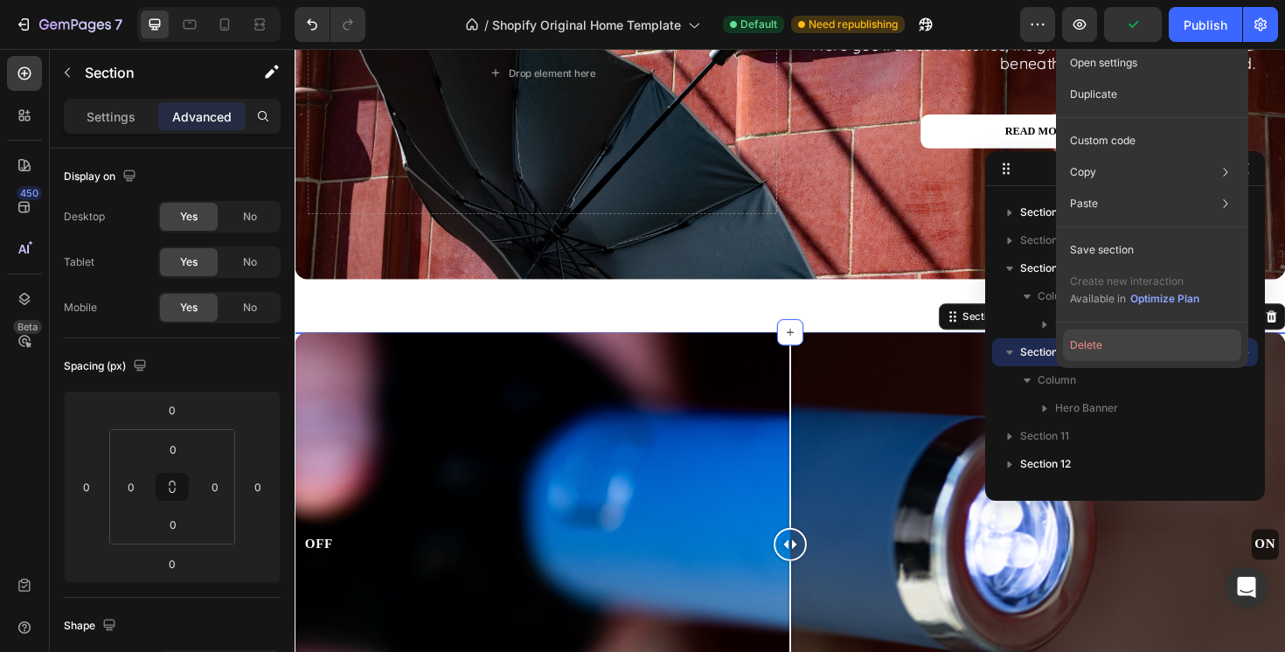
click at [1151, 344] on button "Delete" at bounding box center [1152, 345] width 178 height 31
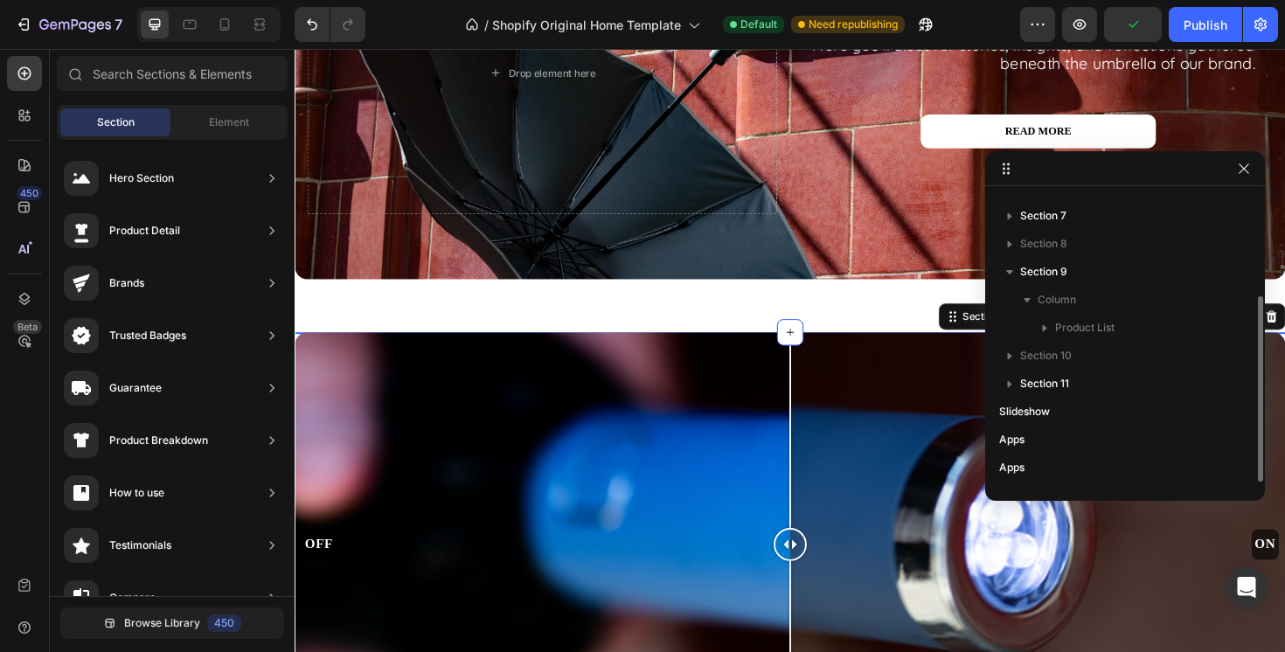
scroll to position [159, 0]
click at [845, 321] on div "Product Images ORIGINAL BLACK Product Title £34.99 Product Price Product Price …" at bounding box center [819, 321] width 1049 height 56
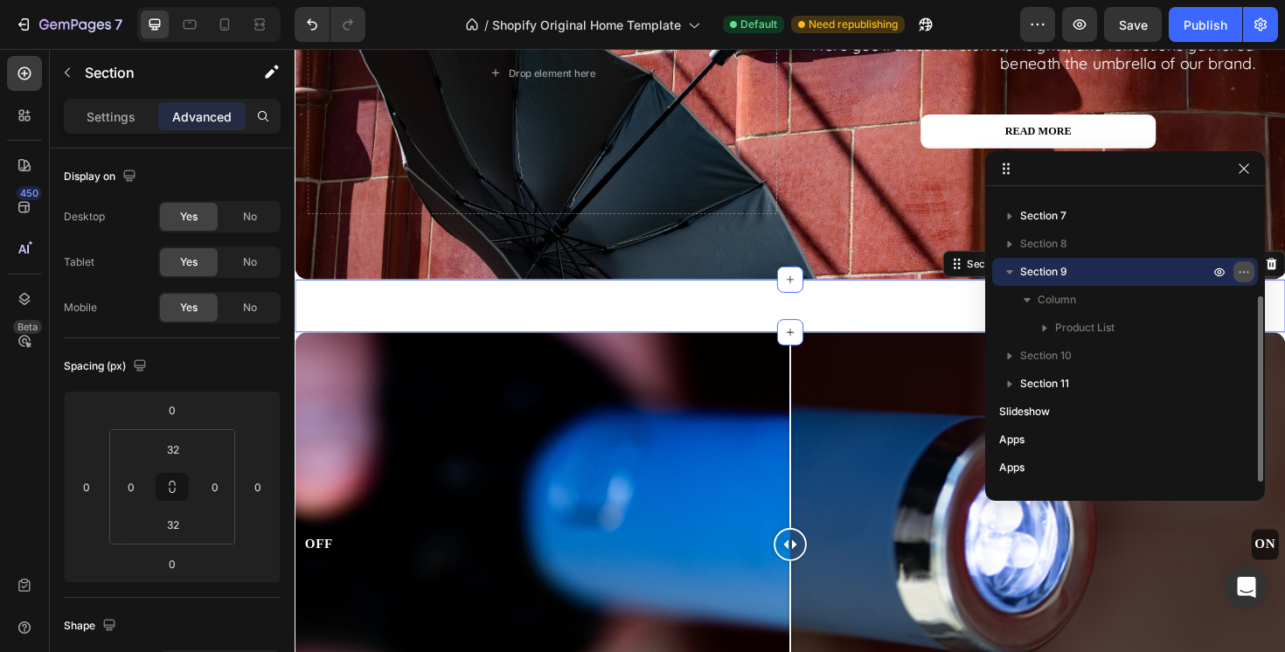
click at [1242, 274] on icon "button" at bounding box center [1244, 272] width 14 height 14
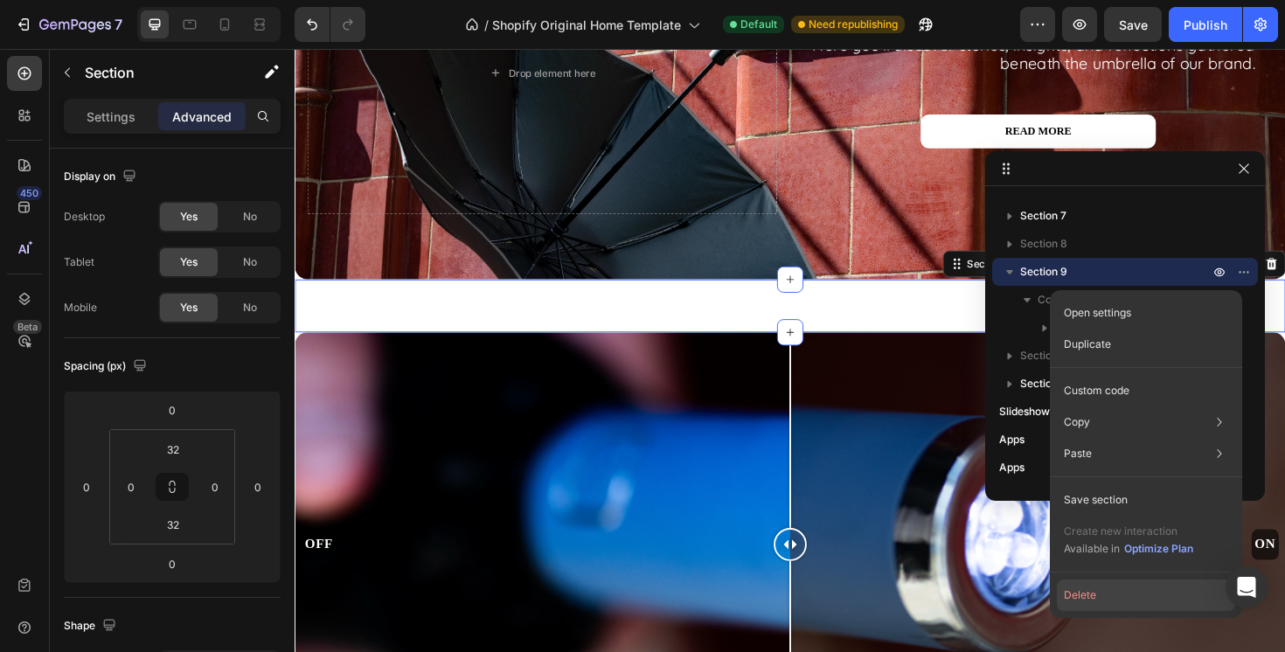
click at [1110, 597] on button "Delete" at bounding box center [1146, 595] width 178 height 31
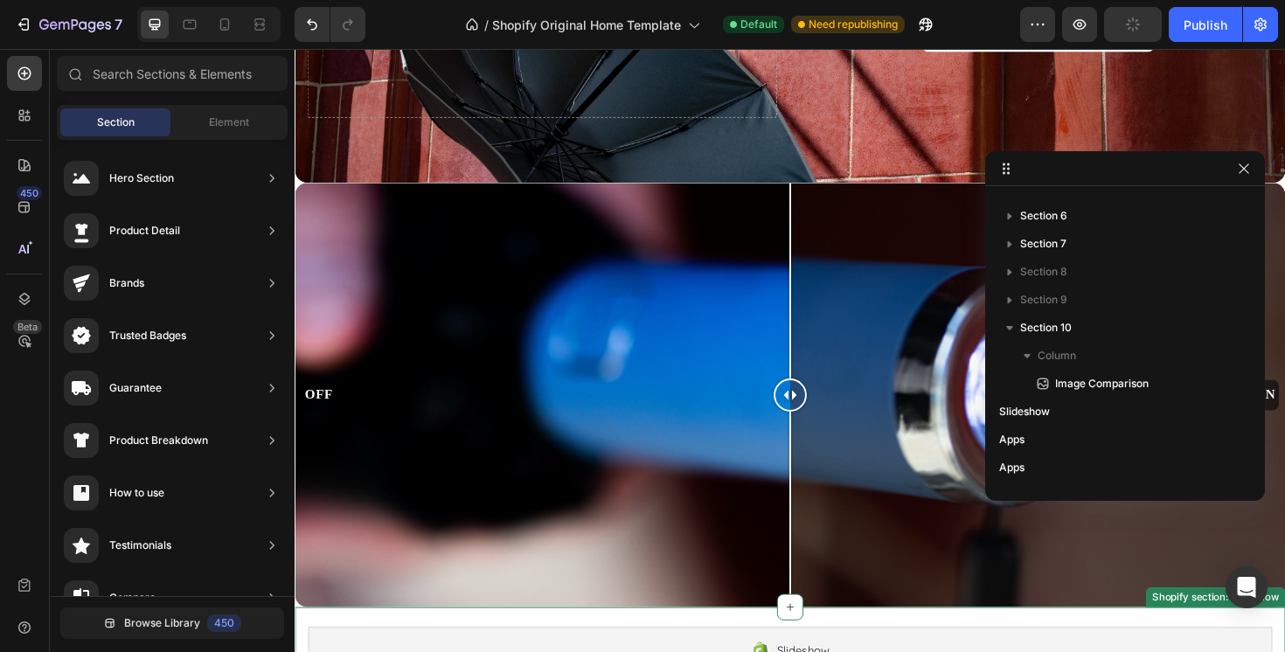
scroll to position [5354, 0]
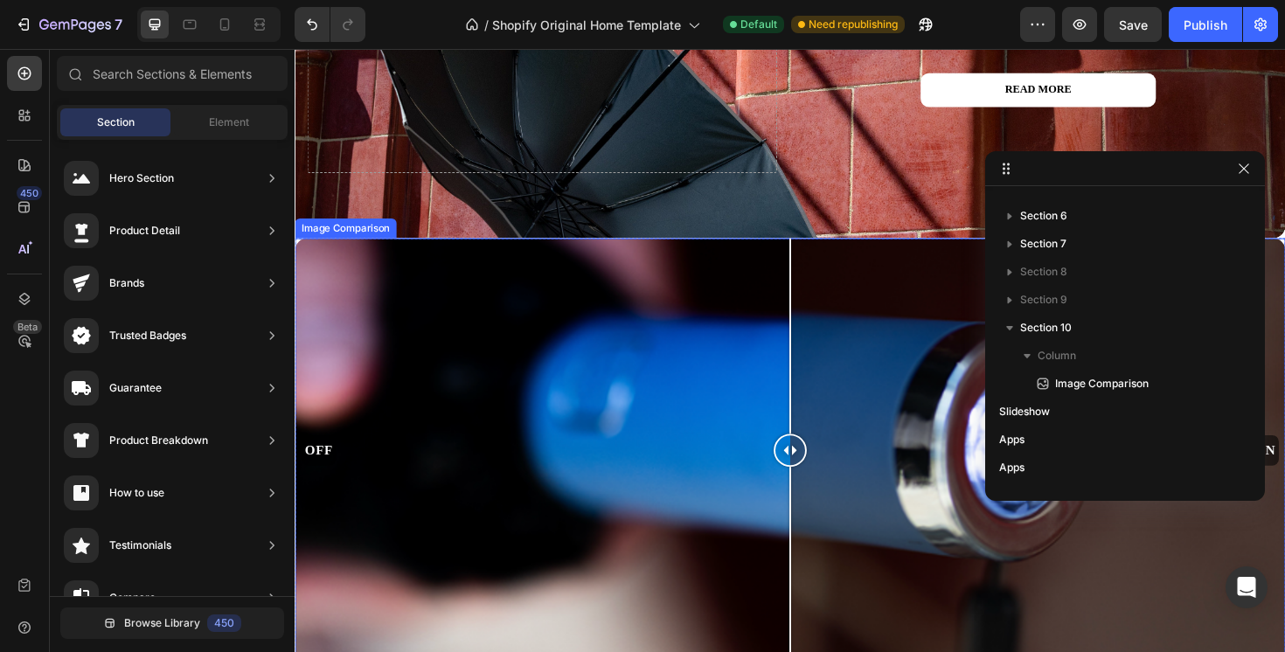
click at [400, 274] on div "OFF ON" at bounding box center [819, 473] width 1049 height 449
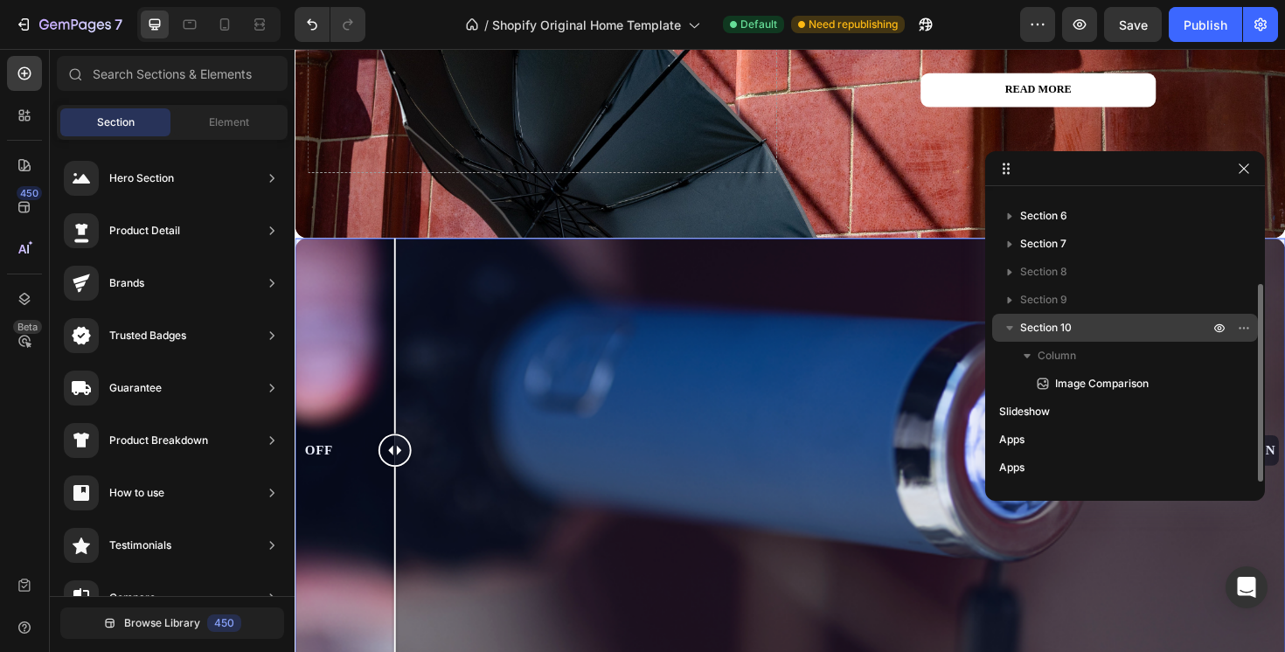
click at [1050, 321] on span "Section 10" at bounding box center [1046, 327] width 52 height 17
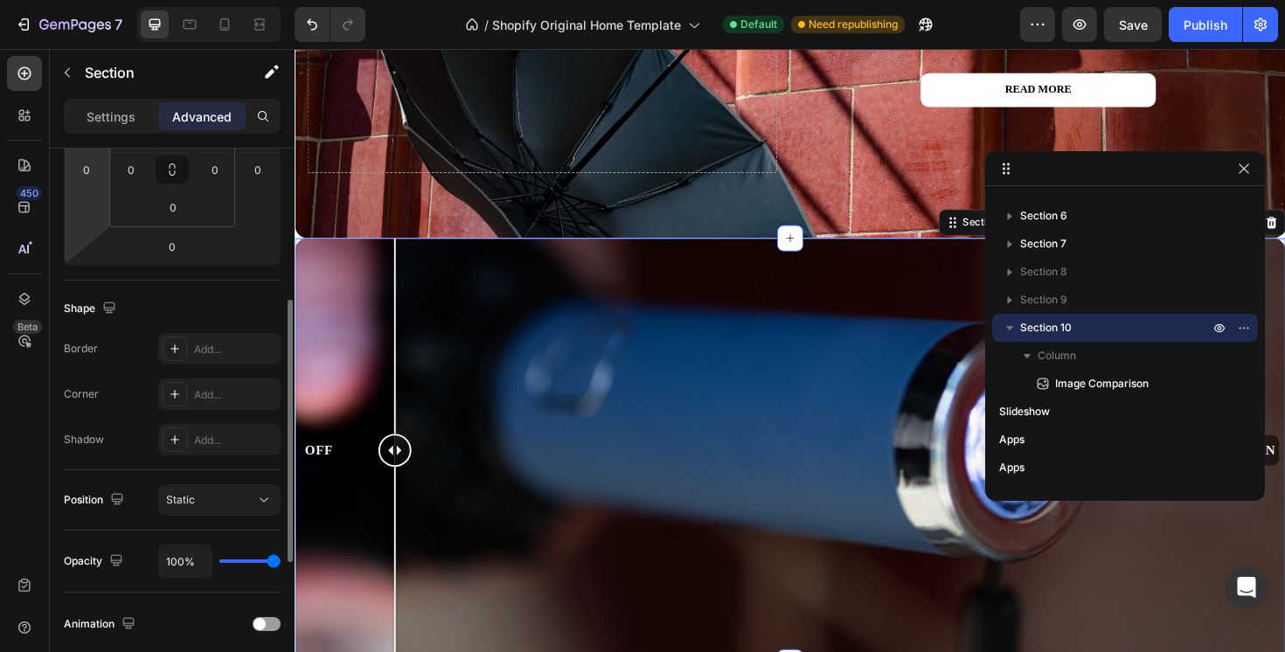
scroll to position [318, 0]
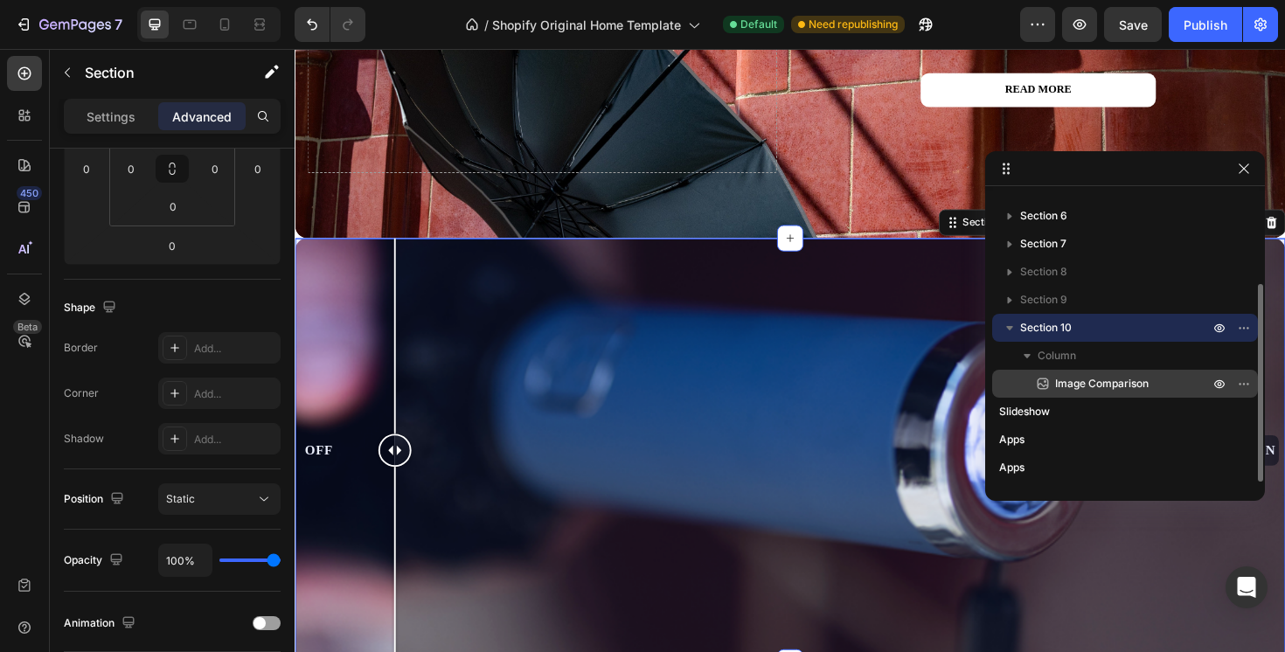
click at [1114, 383] on span "Image Comparison" at bounding box center [1102, 383] width 94 height 17
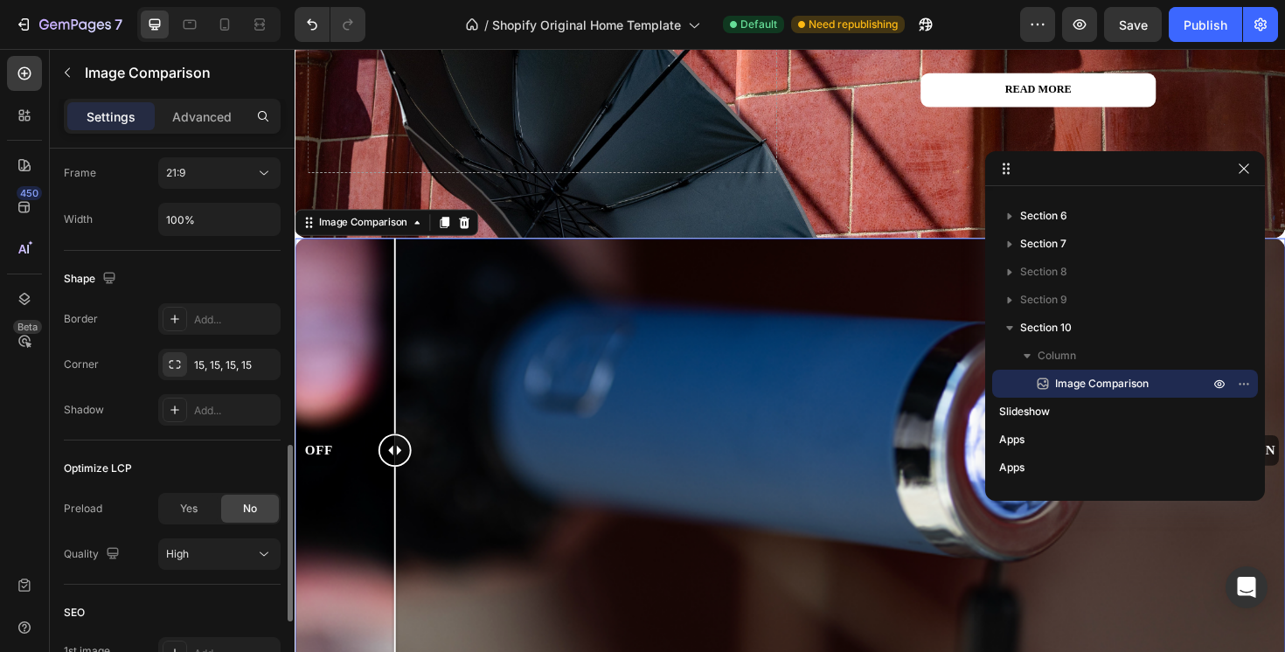
scroll to position [984, 0]
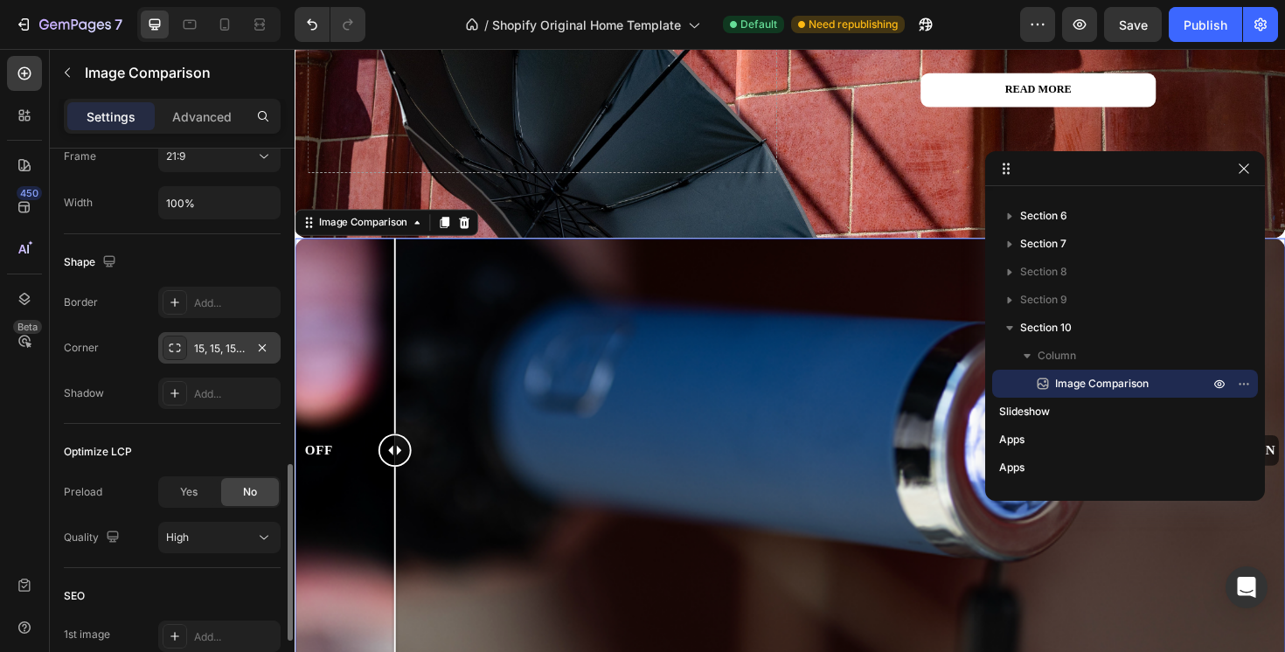
click at [223, 344] on div "15, 15, 15, 15" at bounding box center [219, 349] width 51 height 16
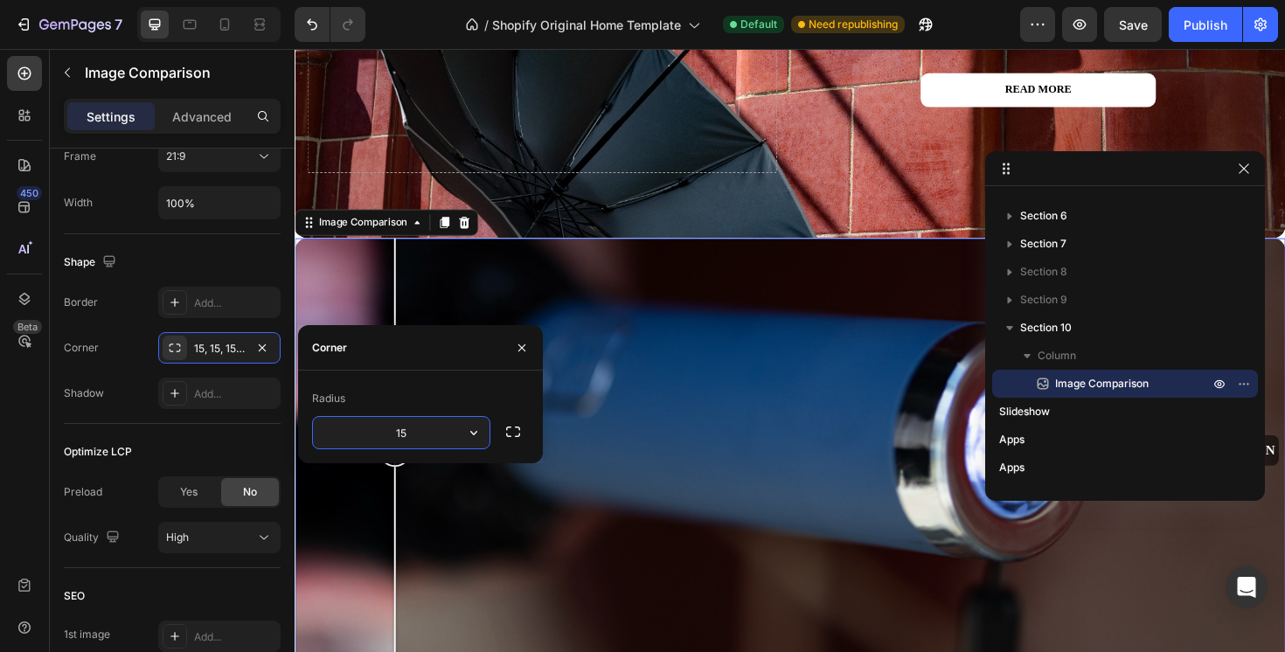
click at [436, 421] on input "15" at bounding box center [401, 432] width 177 height 31
click at [510, 434] on icon "button" at bounding box center [512, 431] width 17 height 17
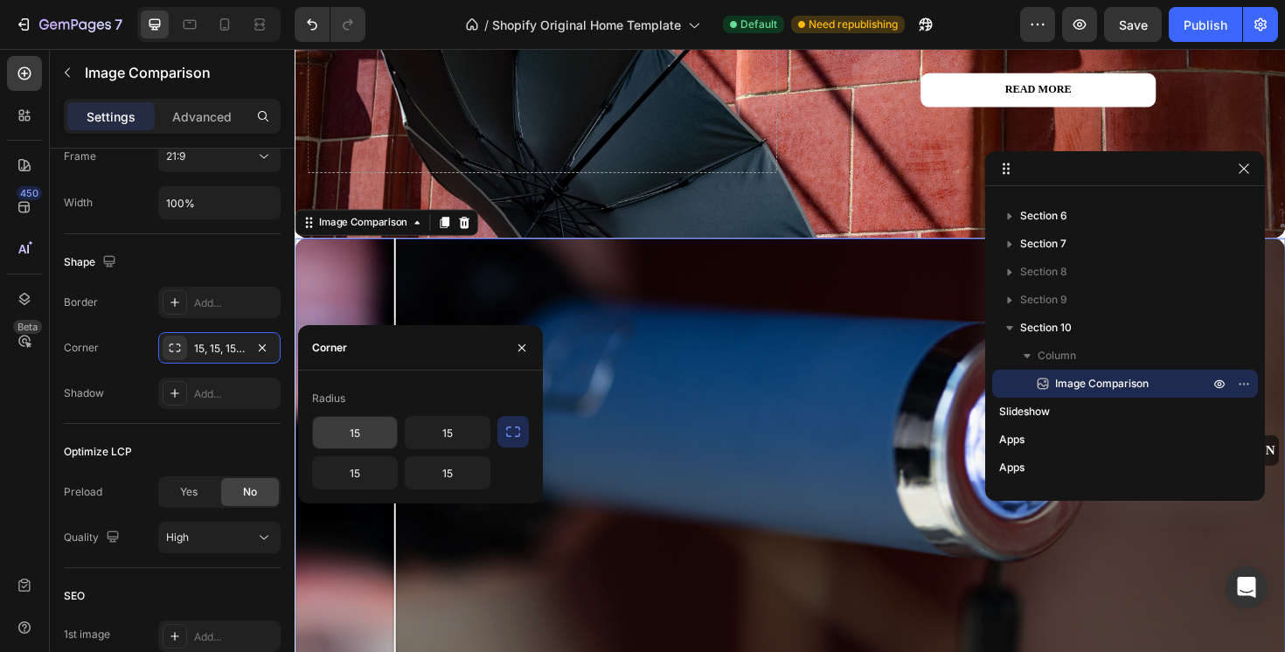
click at [379, 428] on input "15" at bounding box center [355, 432] width 84 height 31
type input "1"
type input "0"
click at [458, 424] on input "15" at bounding box center [448, 432] width 84 height 31
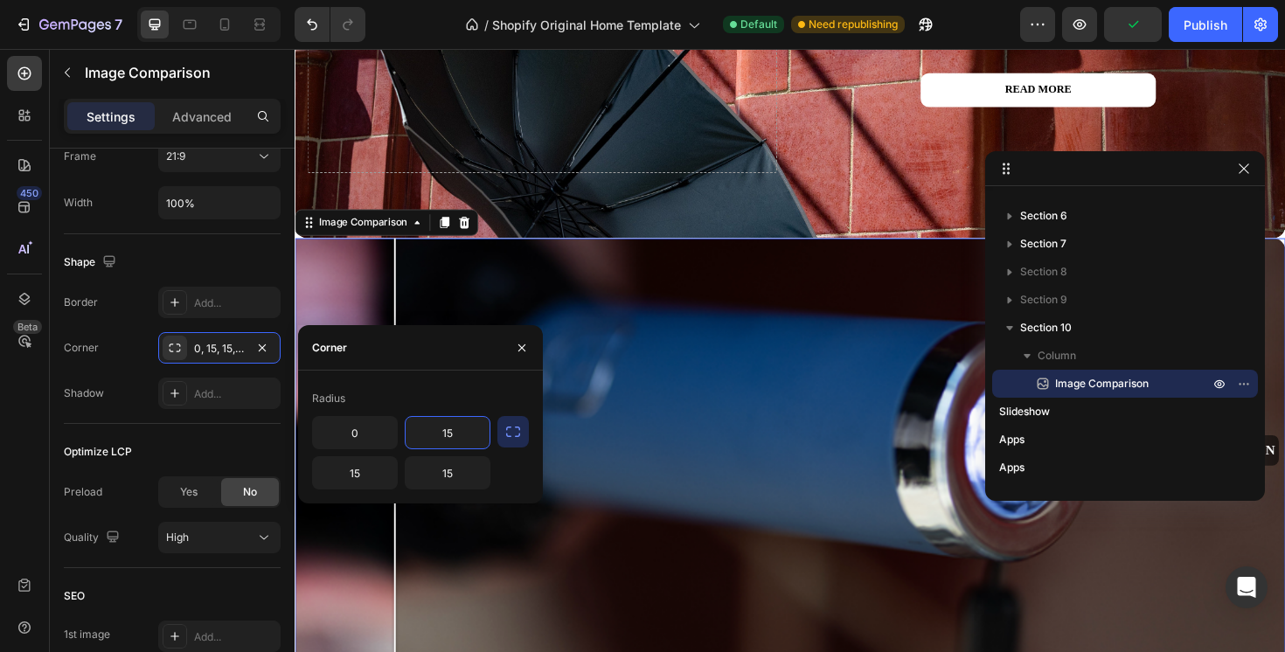
click at [458, 424] on input "15" at bounding box center [448, 432] width 84 height 31
type input "0"
click at [126, 301] on div "Border Add..." at bounding box center [172, 302] width 217 height 31
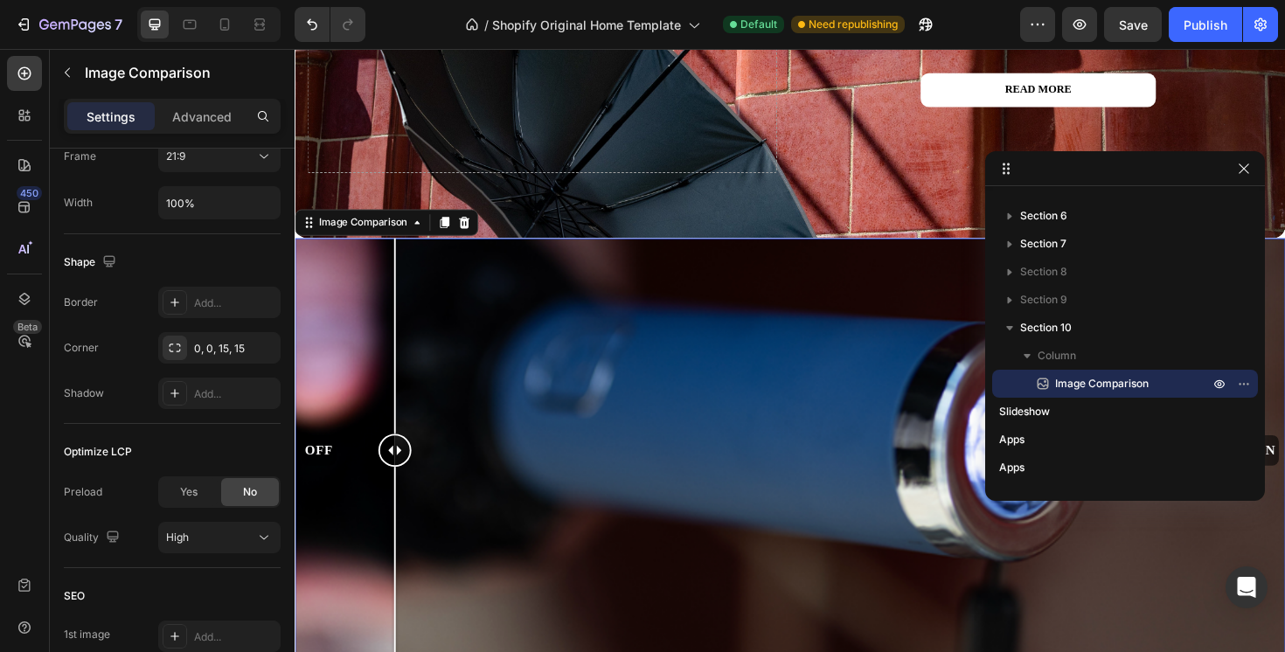
scroll to position [5307, 0]
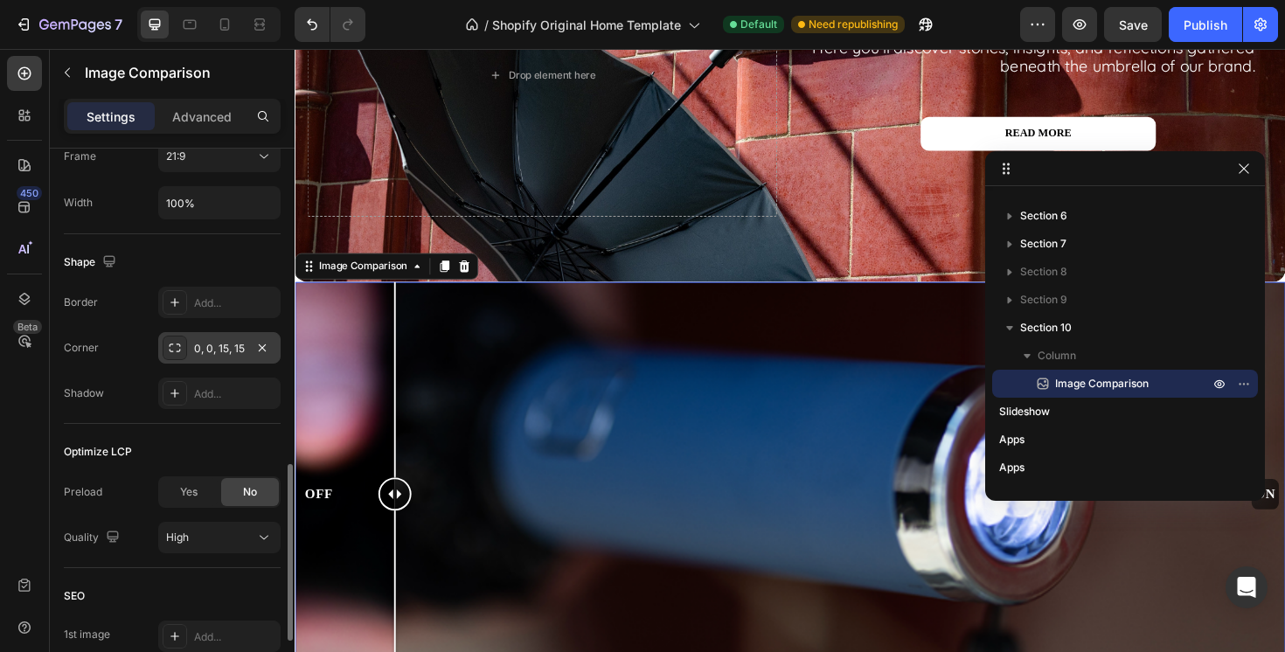
click at [213, 353] on div "0, 0, 15, 15" at bounding box center [219, 349] width 51 height 16
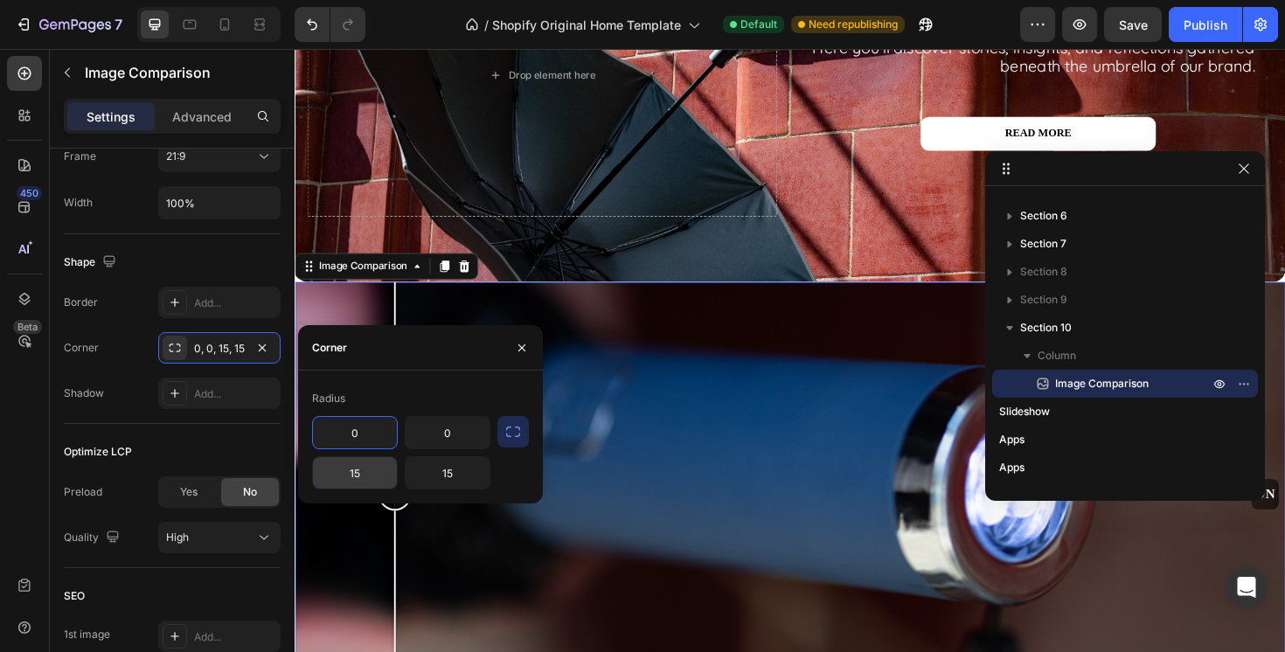
click at [372, 484] on input "15" at bounding box center [355, 472] width 84 height 31
type input "0"
click at [374, 442] on input "0" at bounding box center [355, 432] width 84 height 31
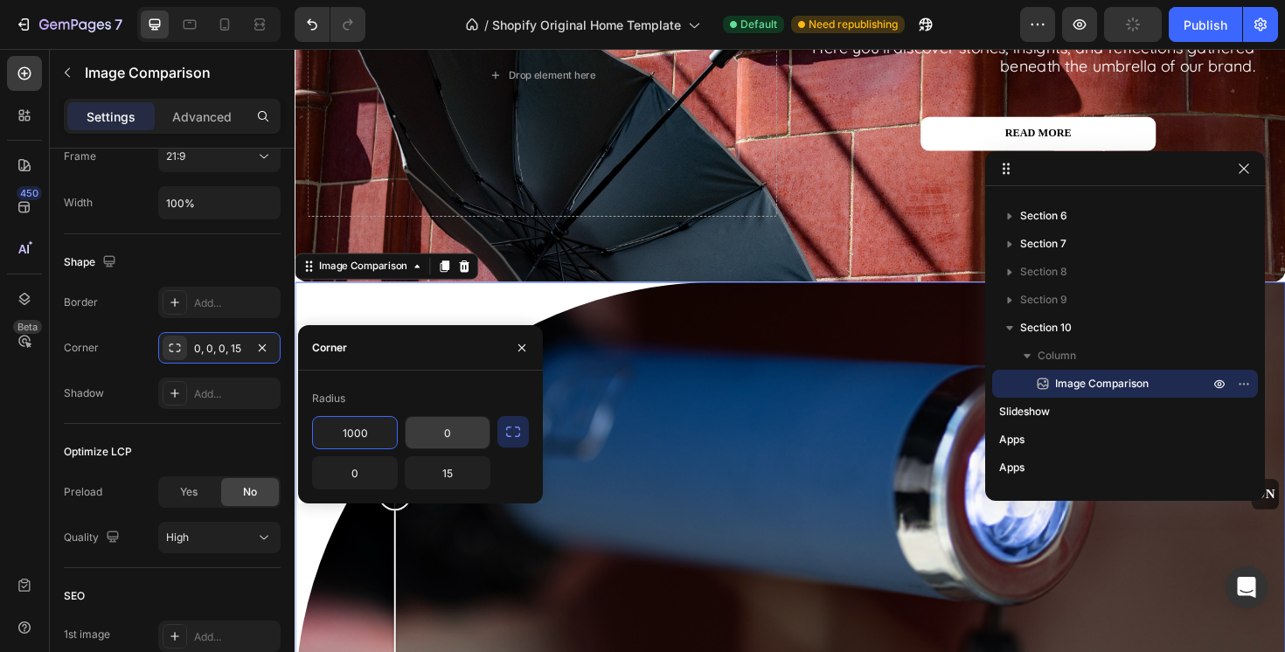
type input "1000"
click at [455, 435] on input "0" at bounding box center [448, 432] width 84 height 31
type input "1"
click at [463, 468] on input "15" at bounding box center [448, 472] width 84 height 31
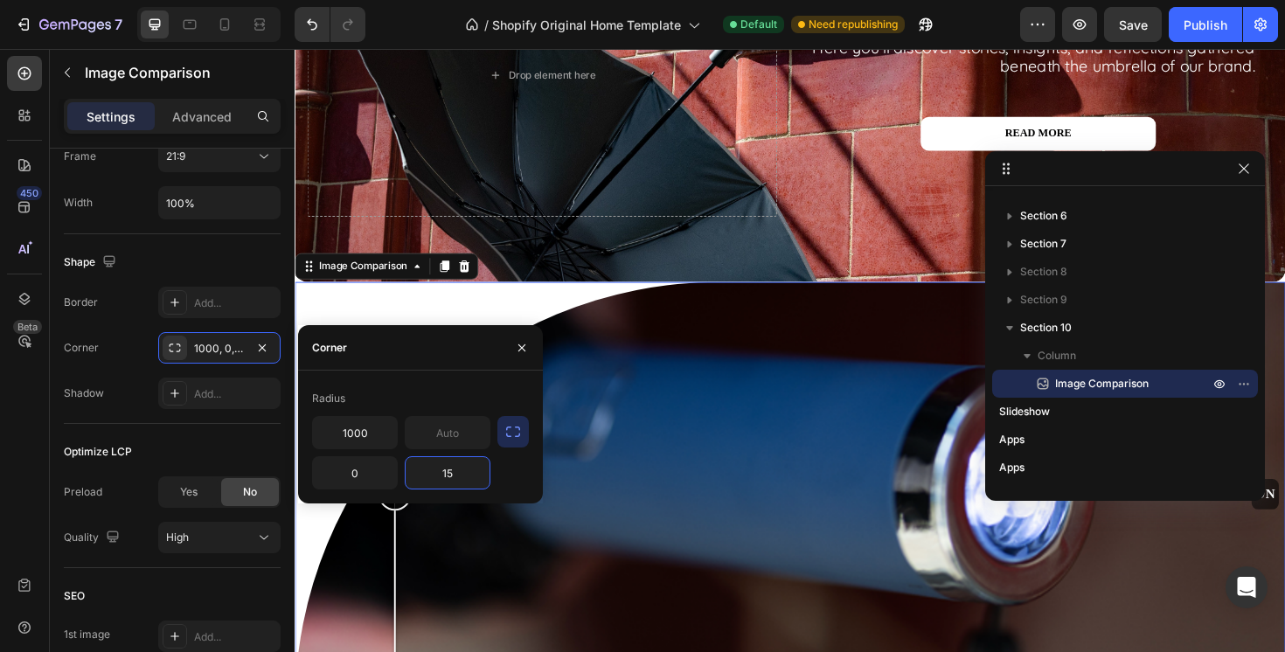
click at [463, 468] on input "15" at bounding box center [448, 472] width 84 height 31
type input "1000"
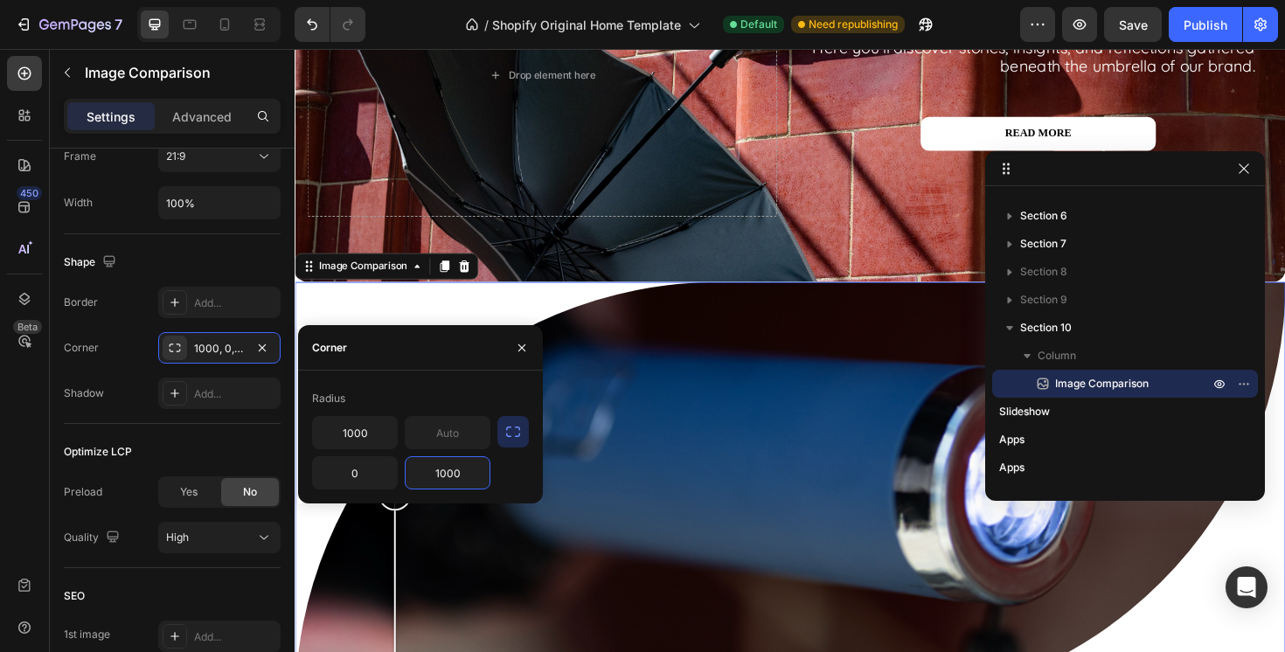
scroll to position [5420, 0]
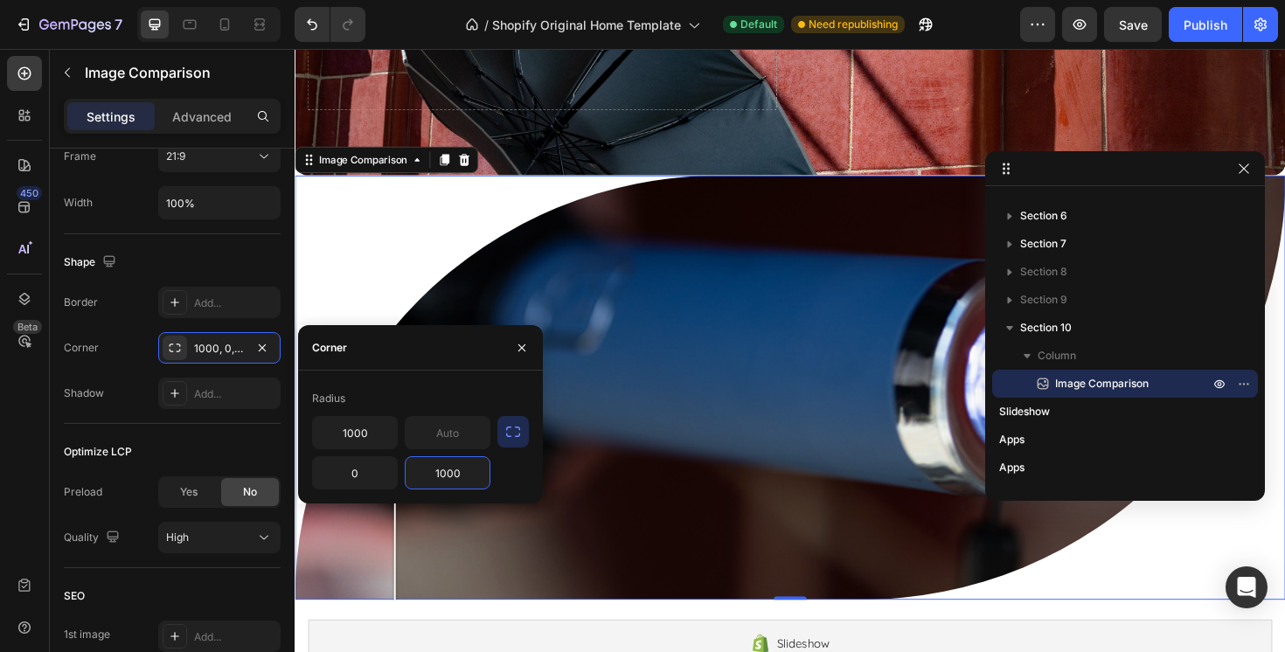
click at [624, 426] on div "OFF ON" at bounding box center [819, 407] width 1049 height 449
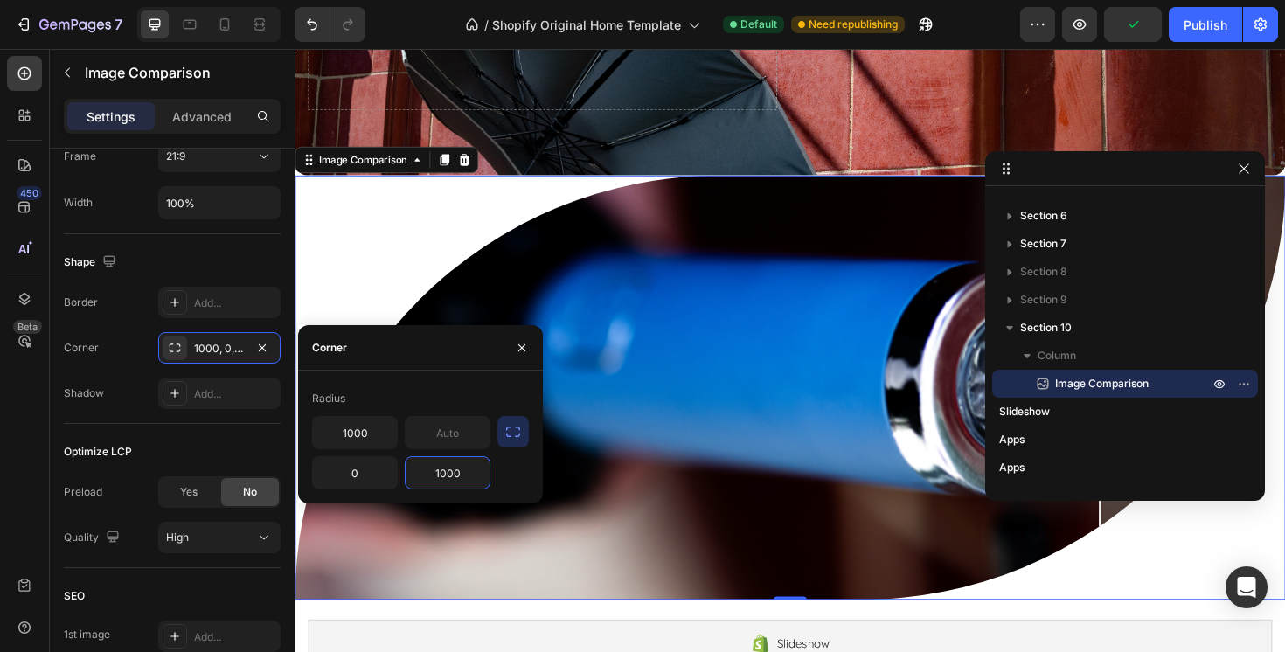
drag, startPoint x: 636, startPoint y: 410, endPoint x: 969, endPoint y: 543, distance: 358.7
click at [1130, 543] on div at bounding box center [1147, 407] width 35 height 449
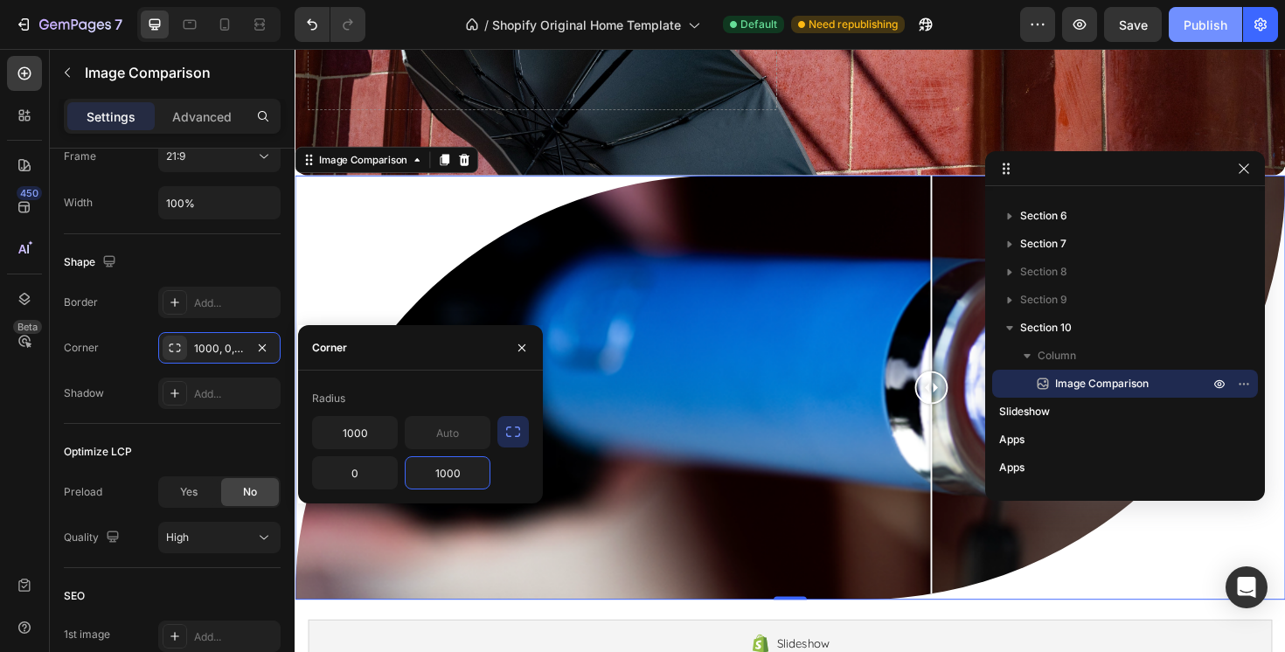
click at [1201, 27] on div "Publish" at bounding box center [1206, 25] width 44 height 18
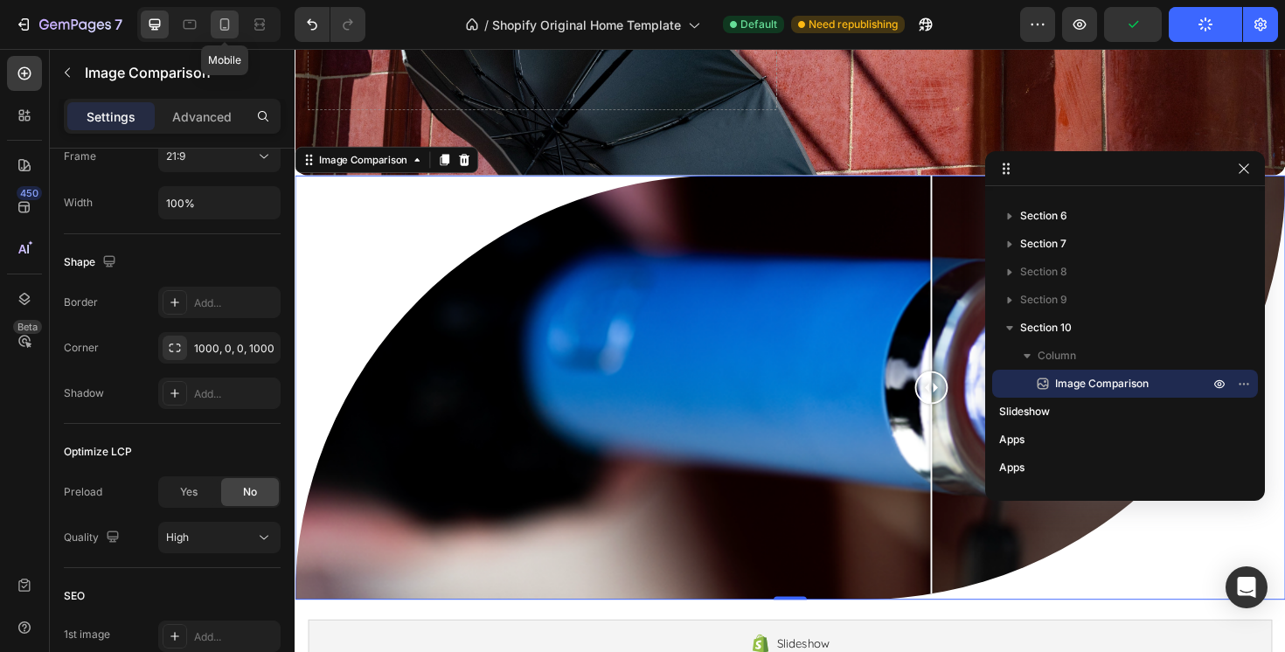
click at [225, 24] on icon at bounding box center [224, 24] width 17 height 17
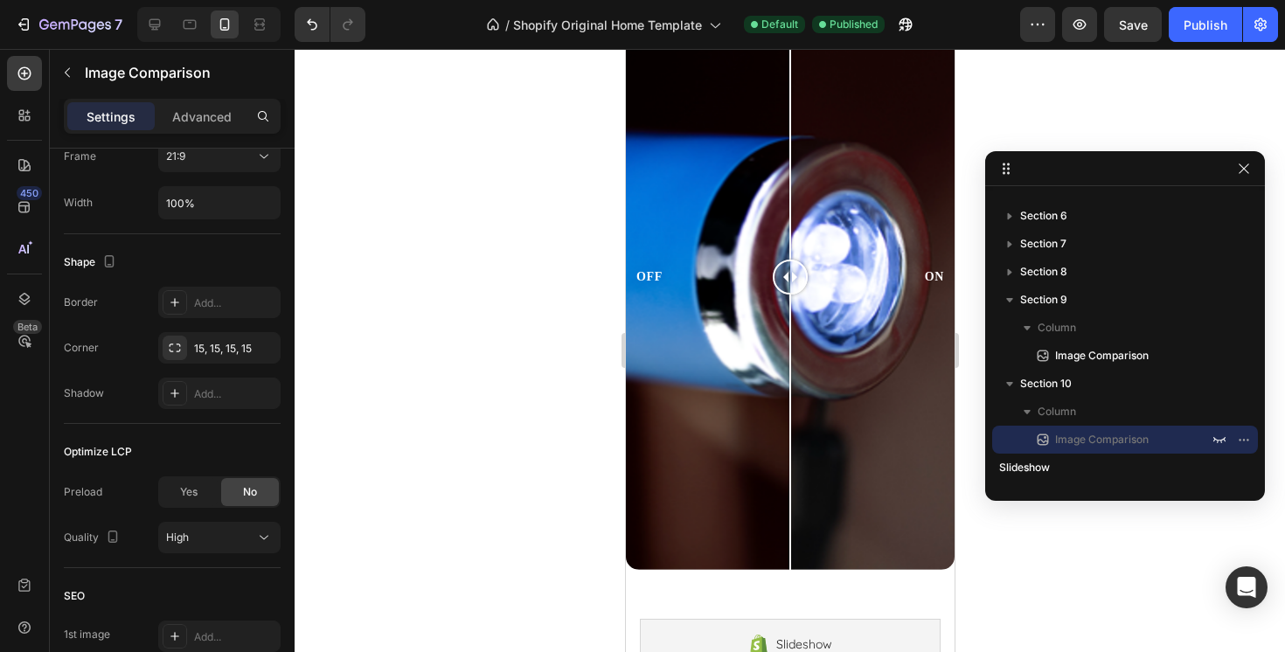
scroll to position [690, 0]
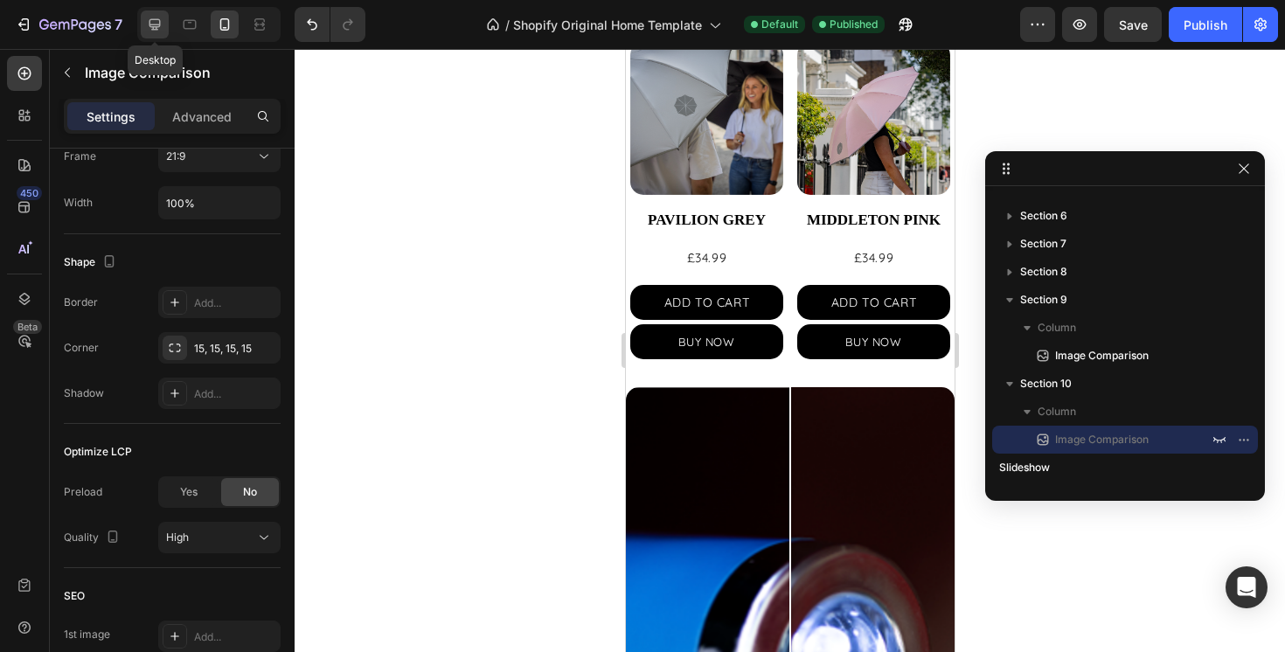
click at [149, 17] on icon at bounding box center [154, 24] width 17 height 17
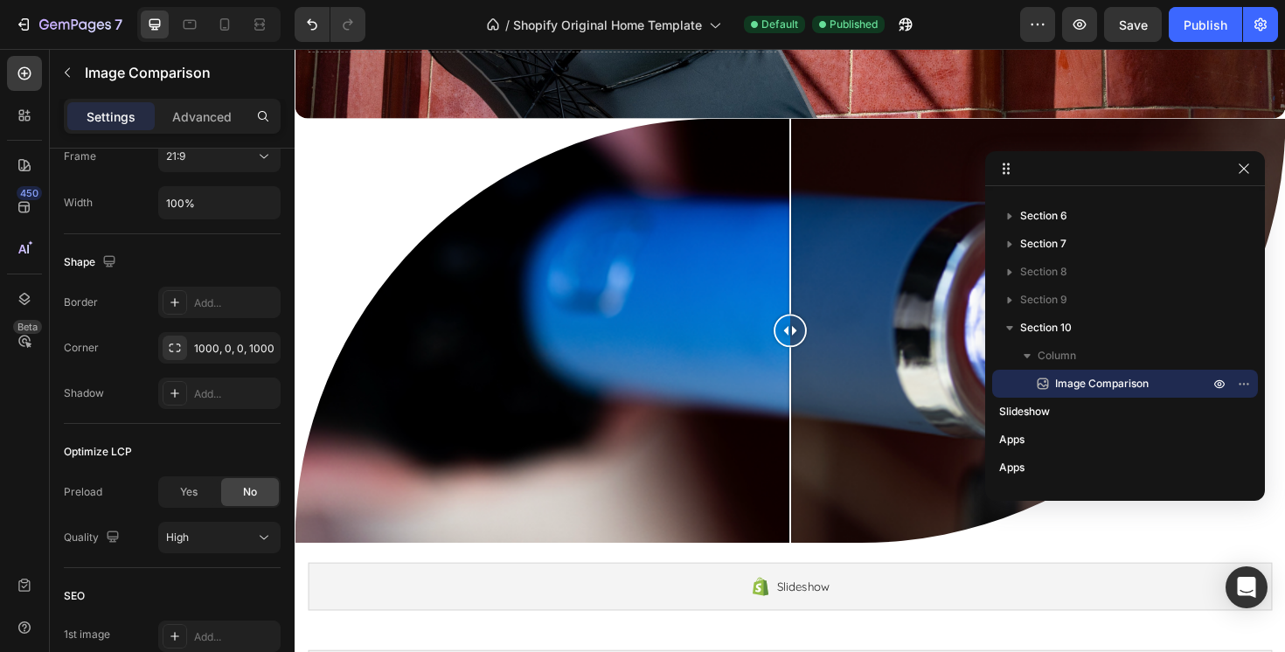
scroll to position [4139, 0]
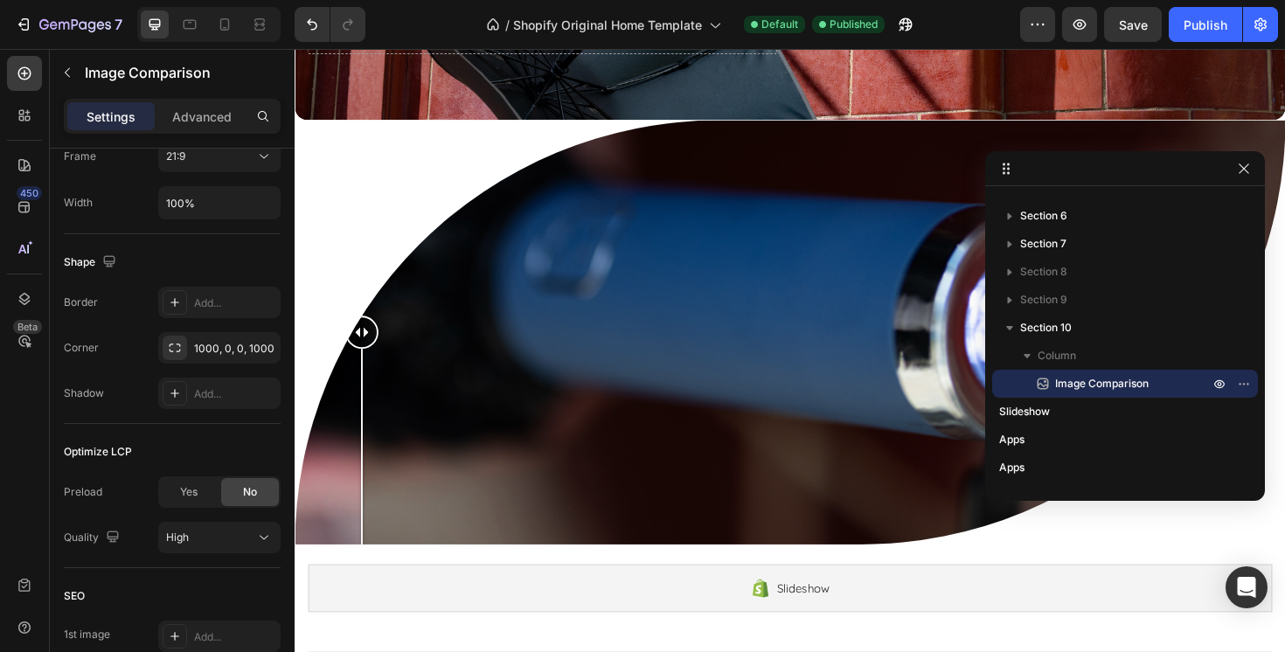
click at [365, 208] on div "OFF ON" at bounding box center [819, 348] width 1049 height 449
click at [492, 273] on div "OFF ON" at bounding box center [819, 348] width 1049 height 449
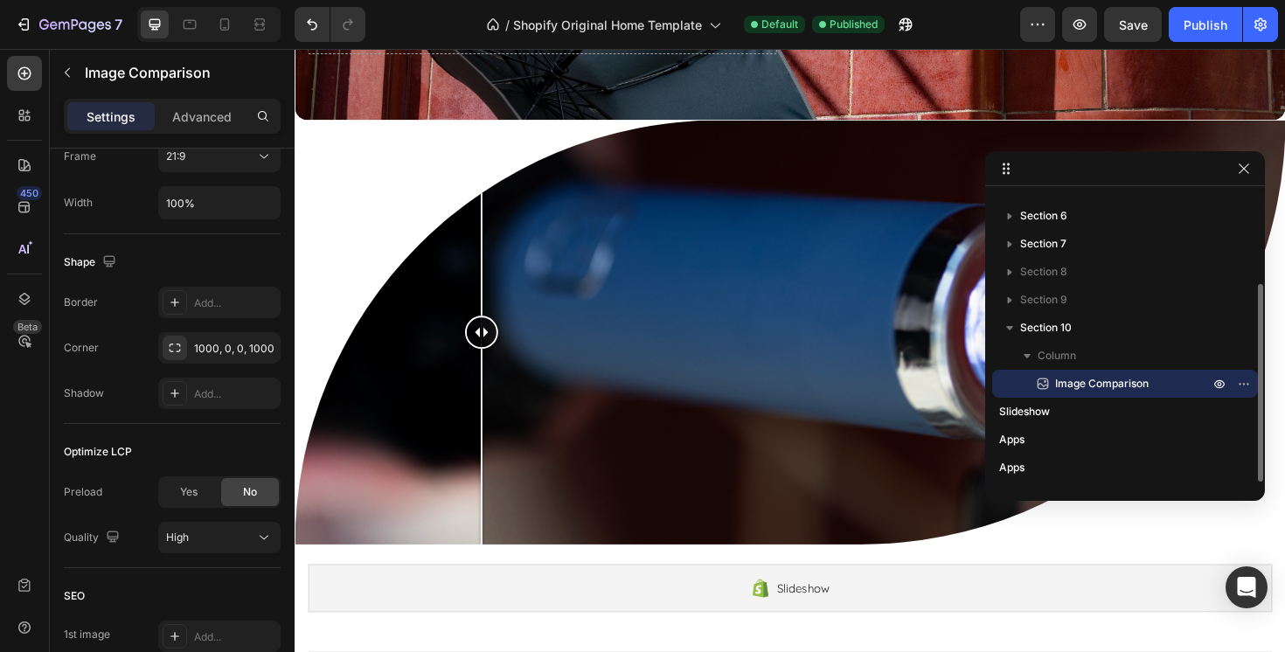
click at [1085, 385] on span "Image Comparison" at bounding box center [1102, 383] width 94 height 17
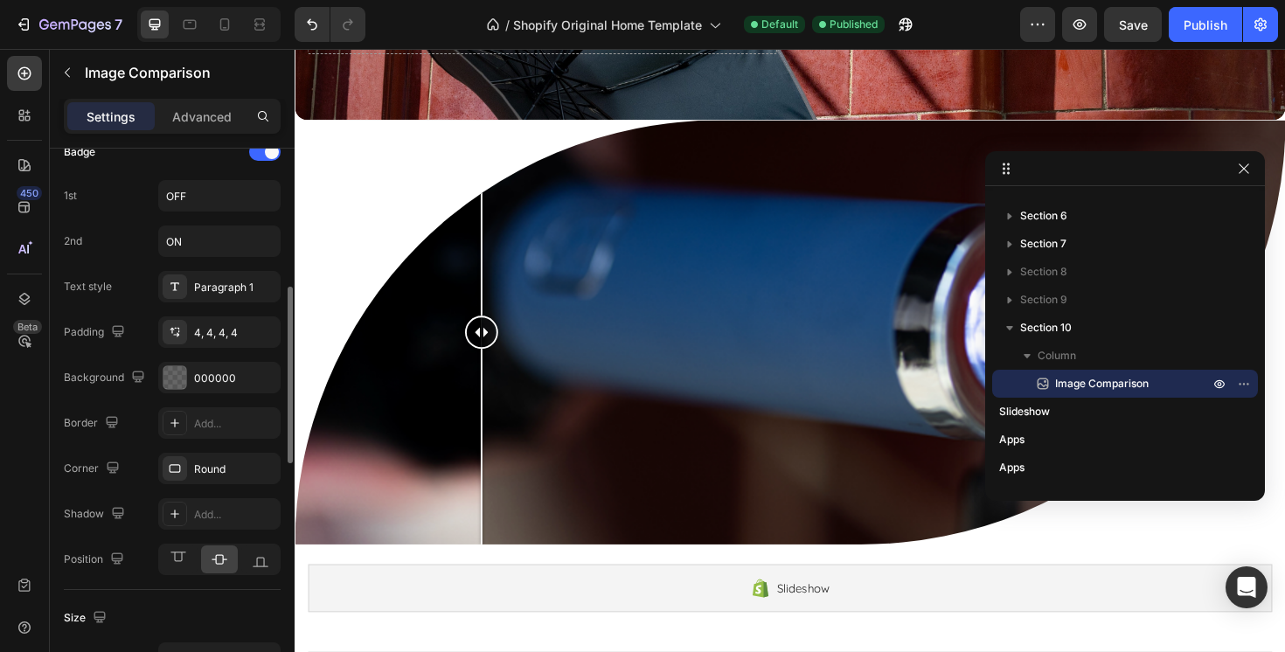
scroll to position [485, 0]
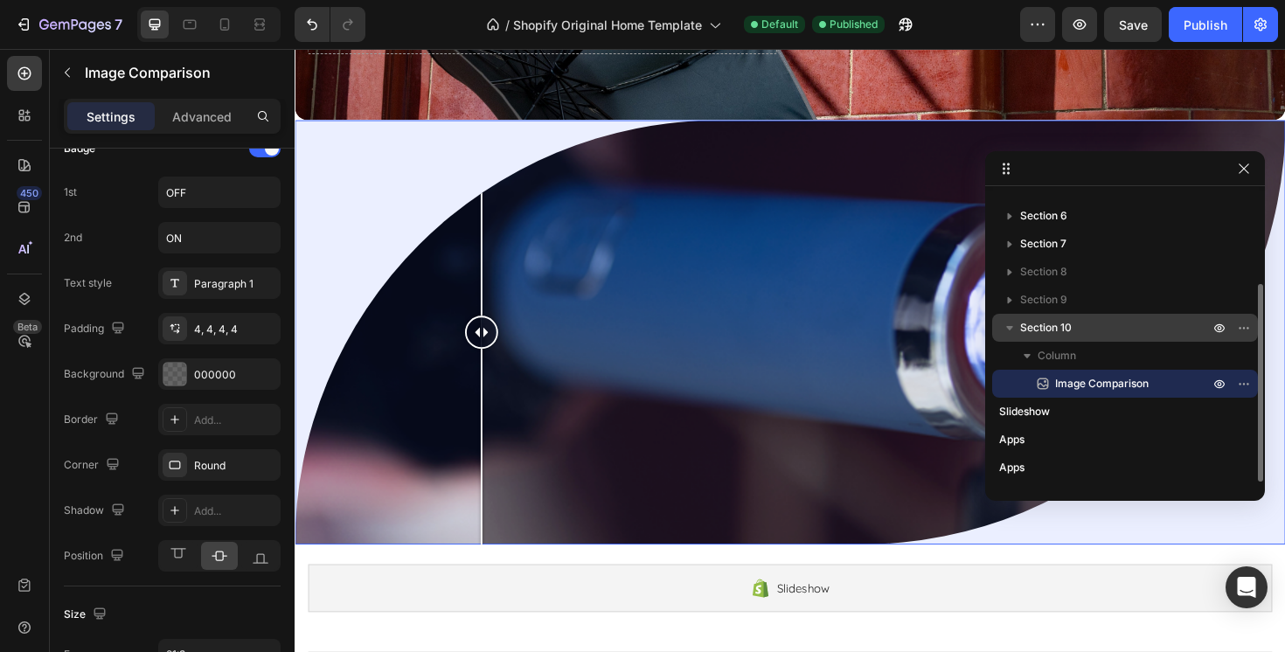
click at [1050, 334] on span "Section 10" at bounding box center [1046, 327] width 52 height 17
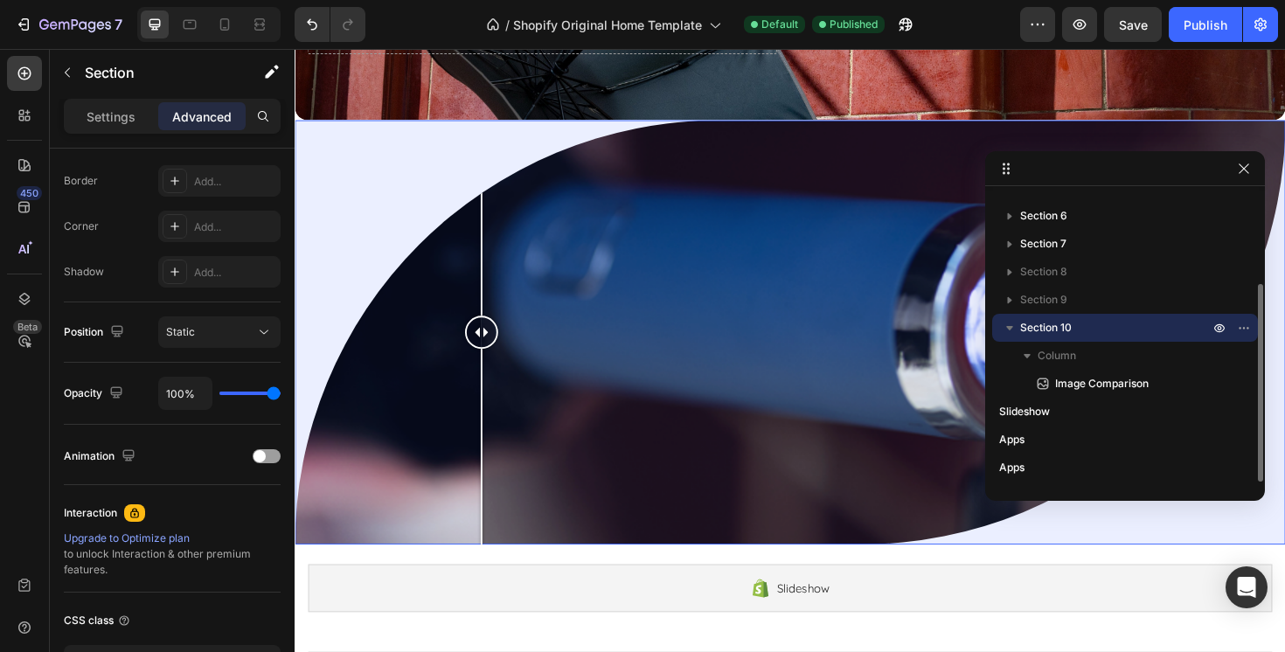
scroll to position [0, 0]
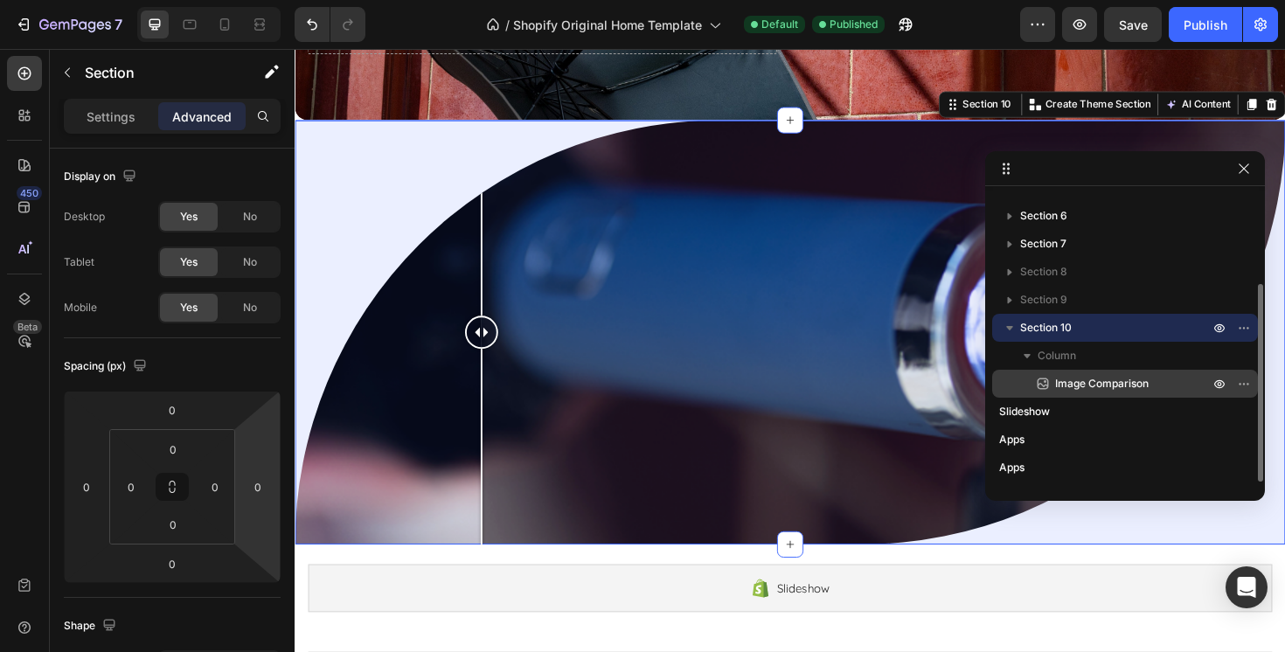
click at [1089, 383] on span "Image Comparison" at bounding box center [1102, 383] width 94 height 17
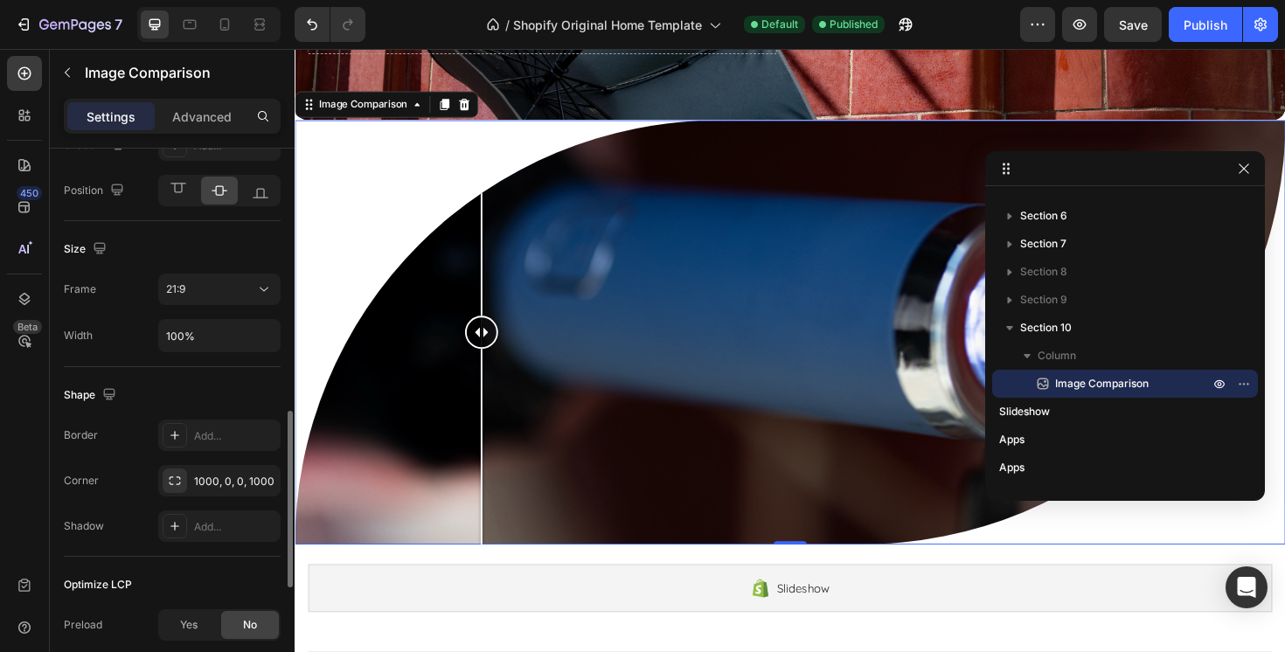
scroll to position [853, 0]
click at [214, 484] on div "1000, 0, 0, 1000" at bounding box center [219, 479] width 51 height 16
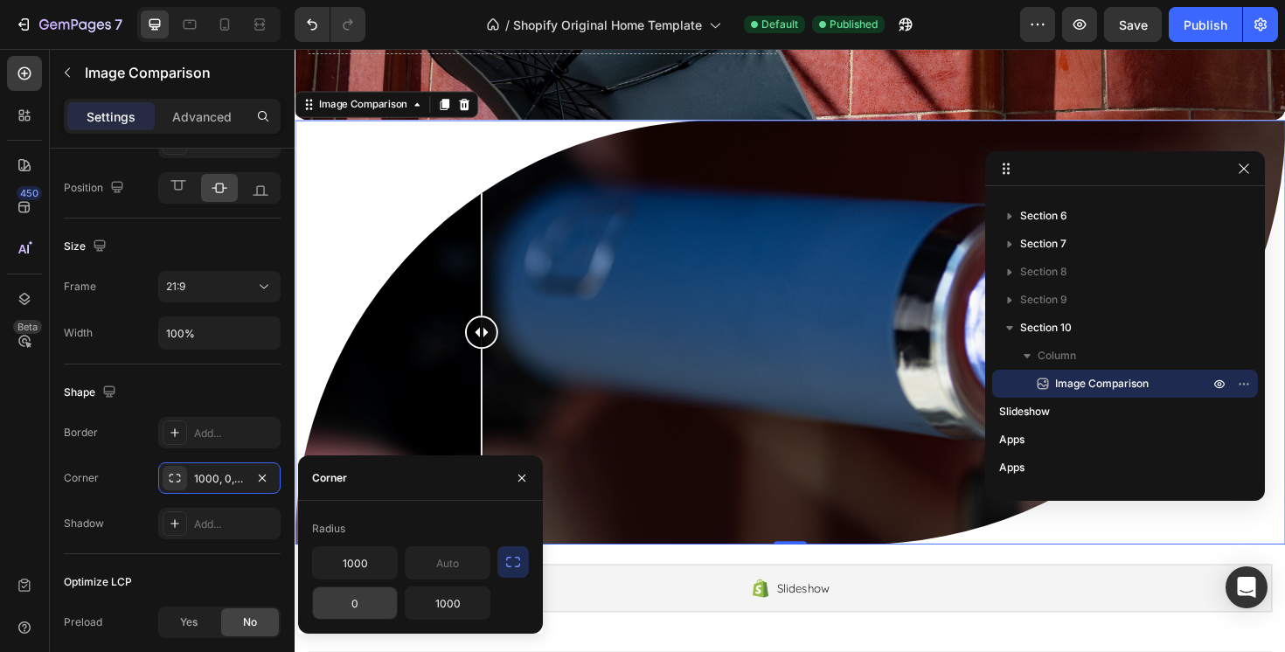
click at [363, 592] on input "0" at bounding box center [355, 603] width 84 height 31
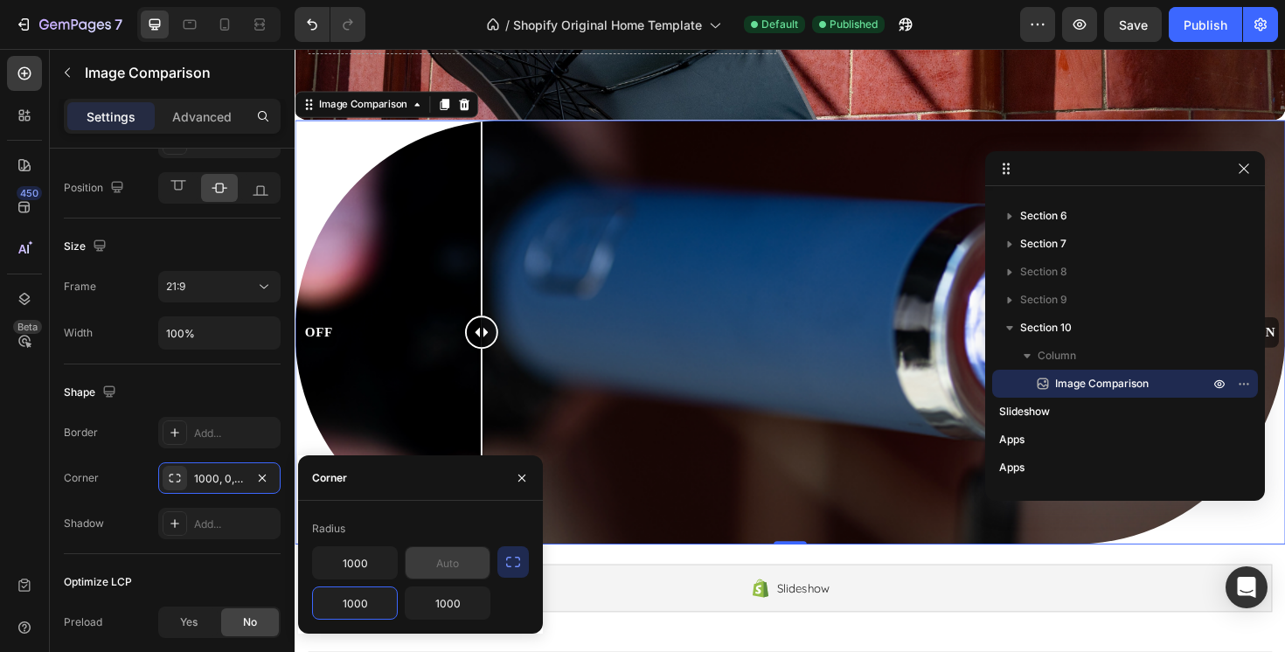
type input "1000"
click at [435, 564] on input "text" at bounding box center [448, 562] width 84 height 31
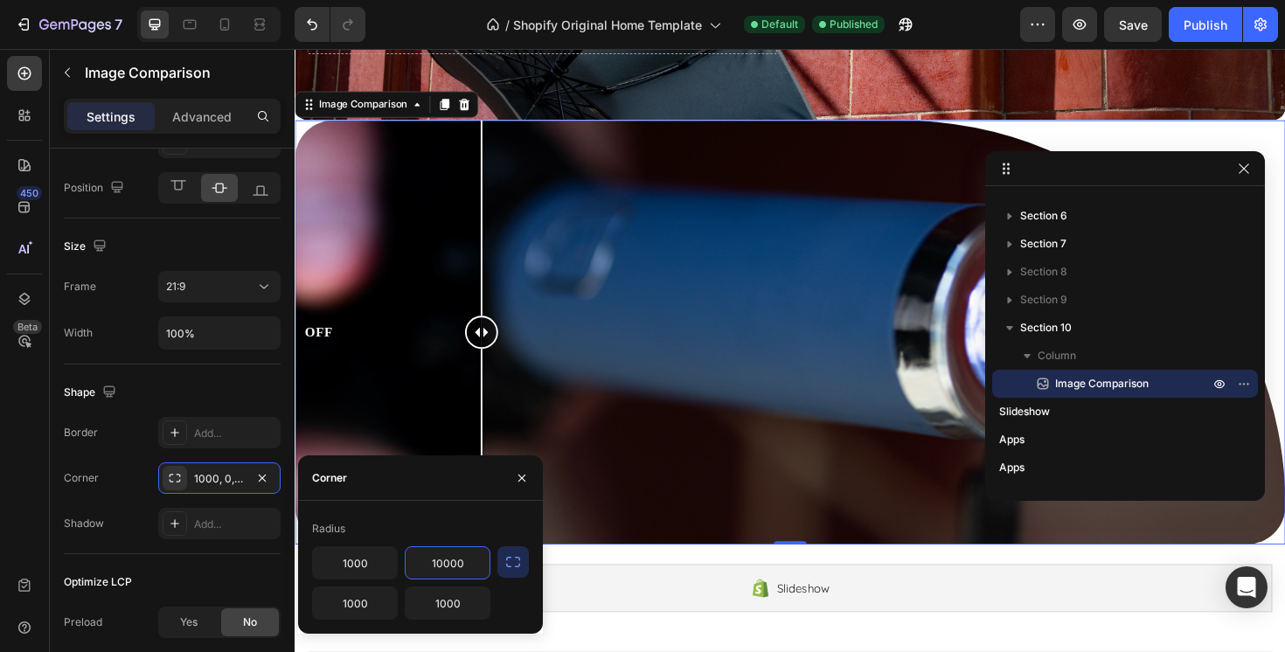
type input "1000"
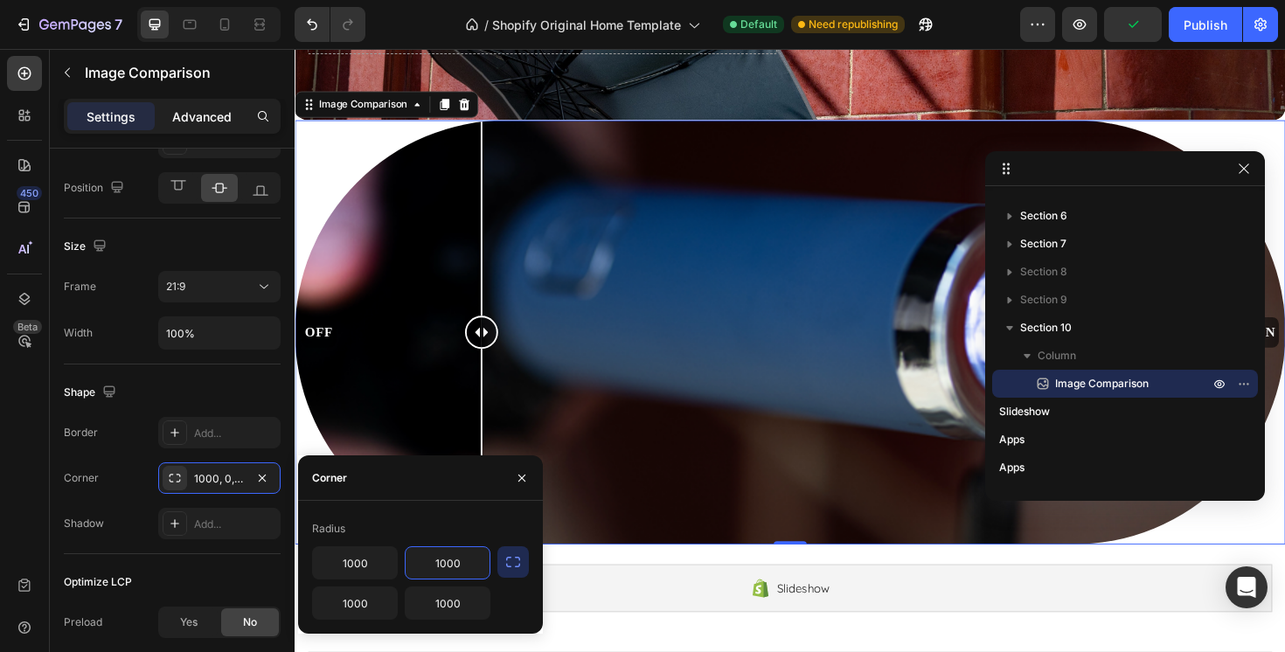
click at [214, 108] on p "Advanced" at bounding box center [201, 117] width 59 height 18
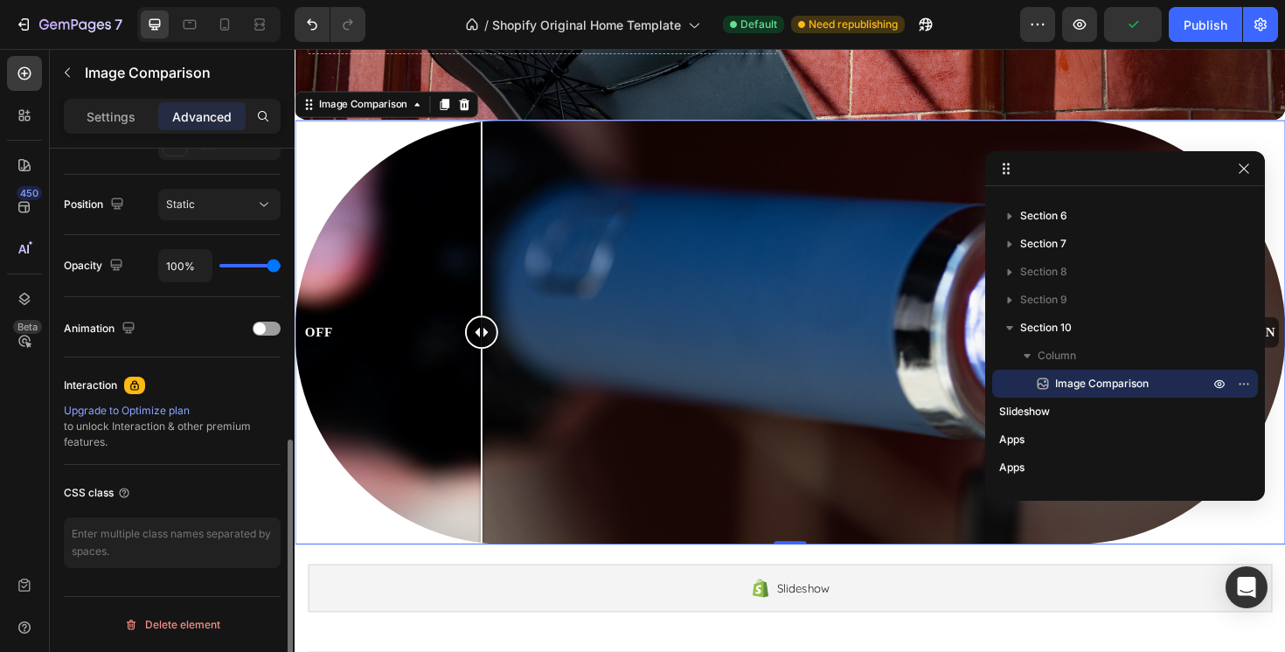
scroll to position [0, 0]
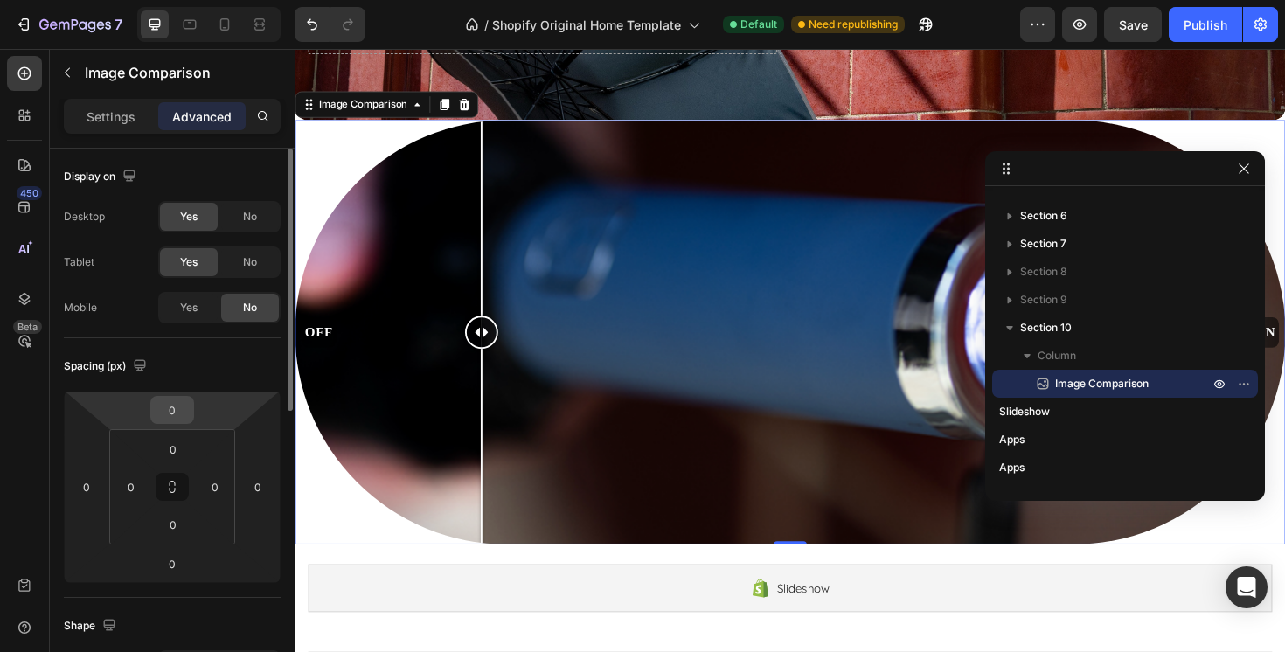
click at [184, 412] on input "0" at bounding box center [172, 410] width 35 height 26
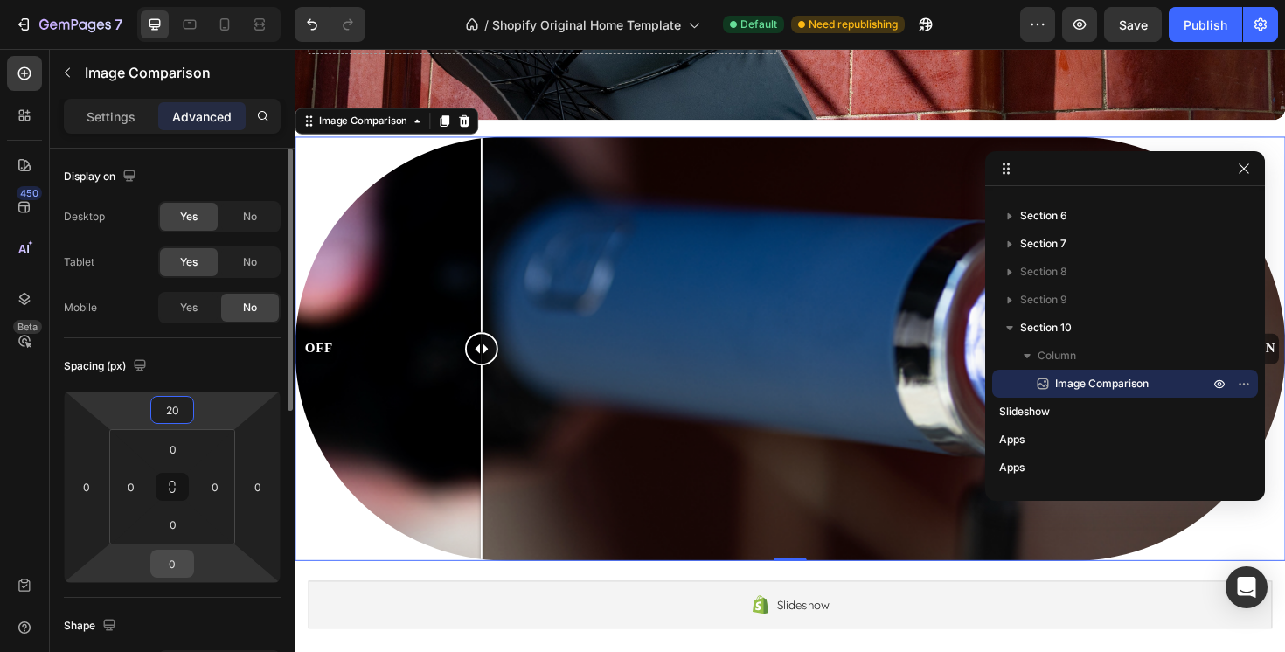
type input "20"
click at [172, 554] on input "0" at bounding box center [172, 564] width 35 height 26
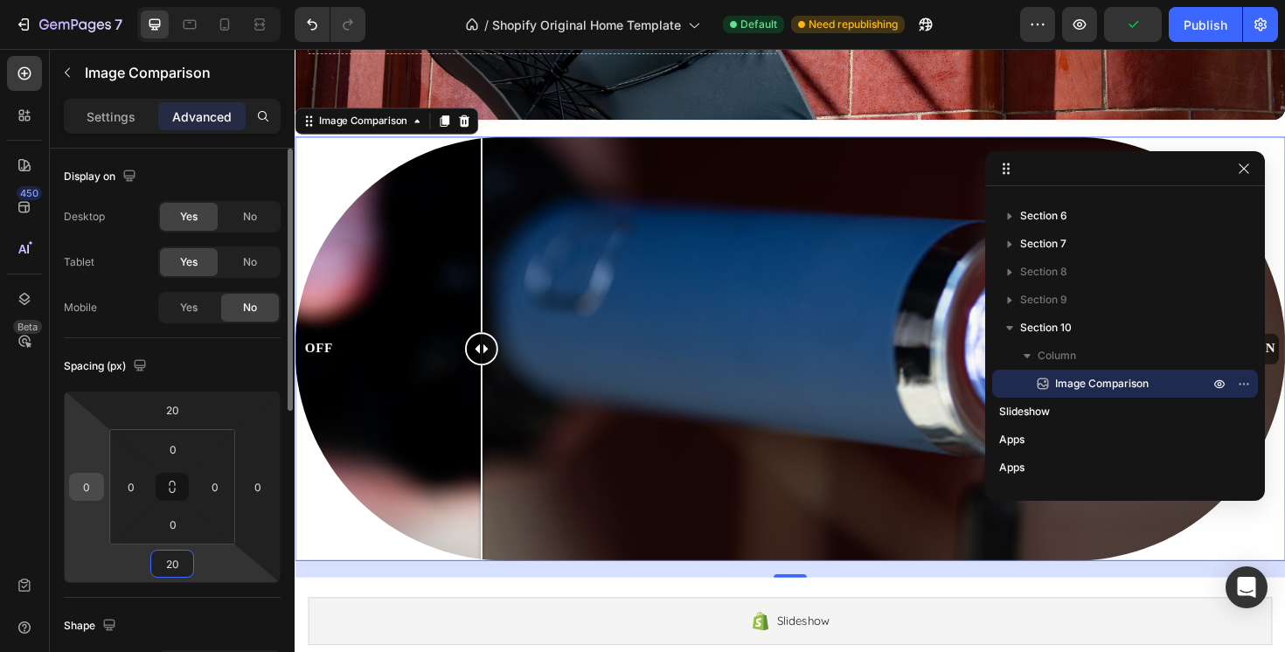
type input "20"
click at [88, 491] on input "0" at bounding box center [86, 487] width 26 height 26
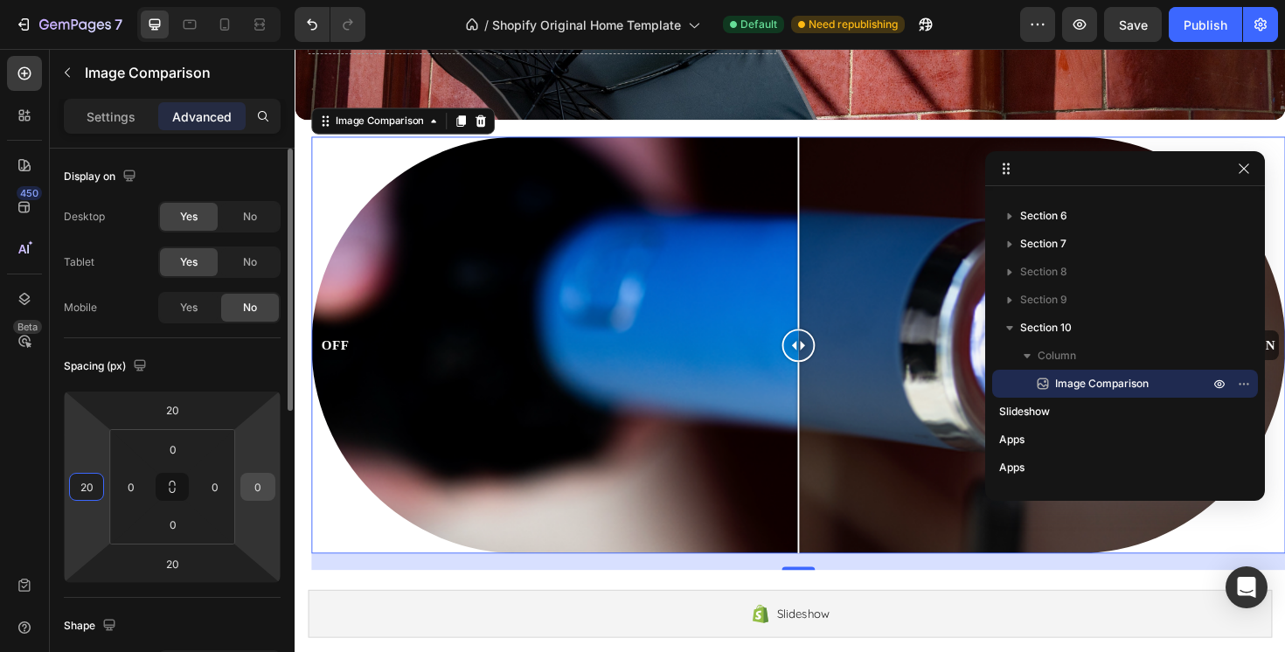
type input "20"
click at [270, 490] on input "0" at bounding box center [258, 487] width 26 height 26
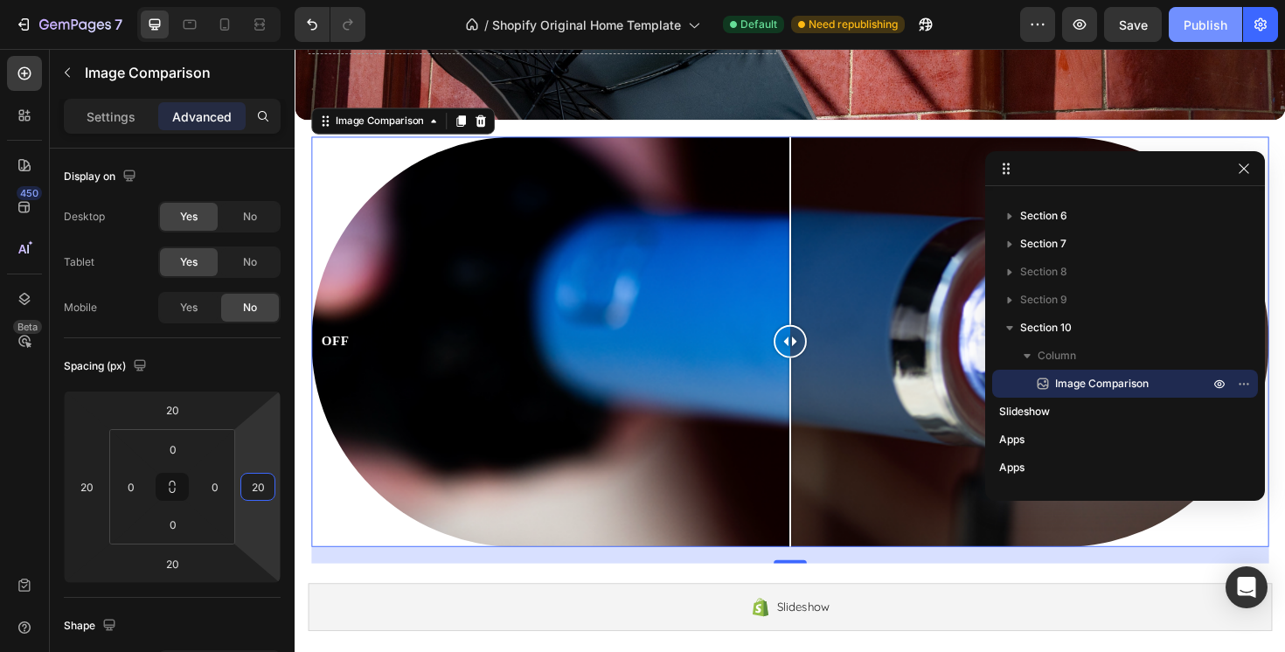
type input "20"
click at [1187, 21] on div "Publish" at bounding box center [1206, 25] width 44 height 18
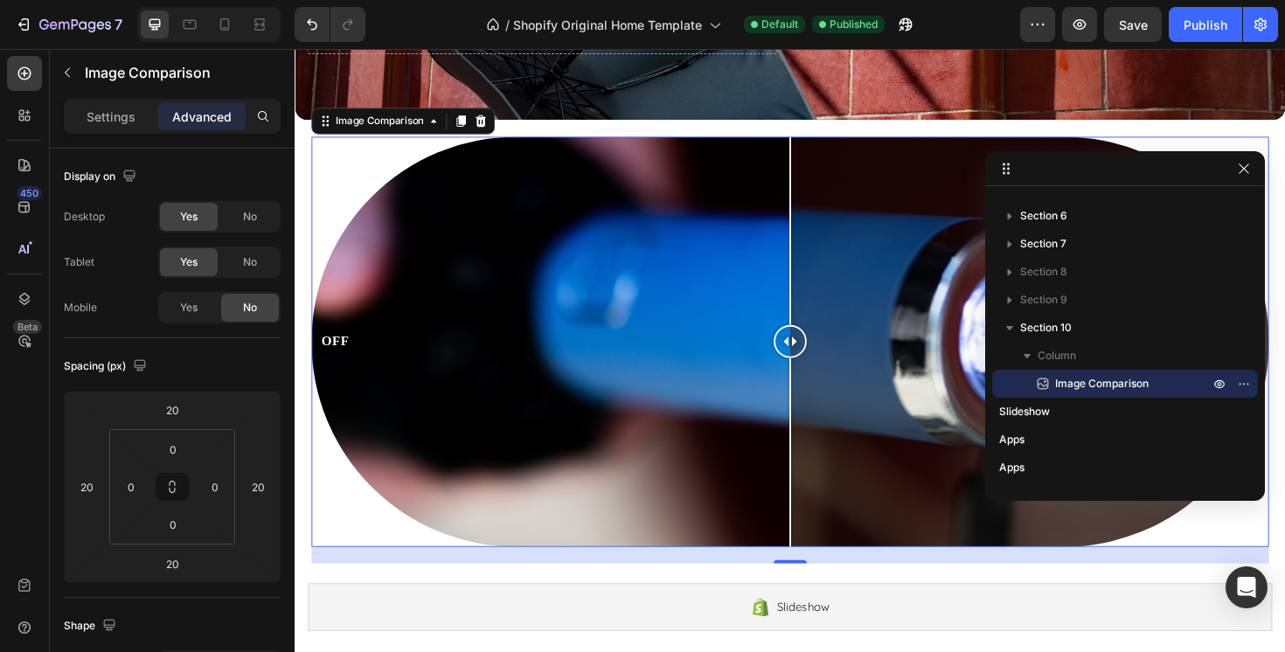
scroll to position [3953, 0]
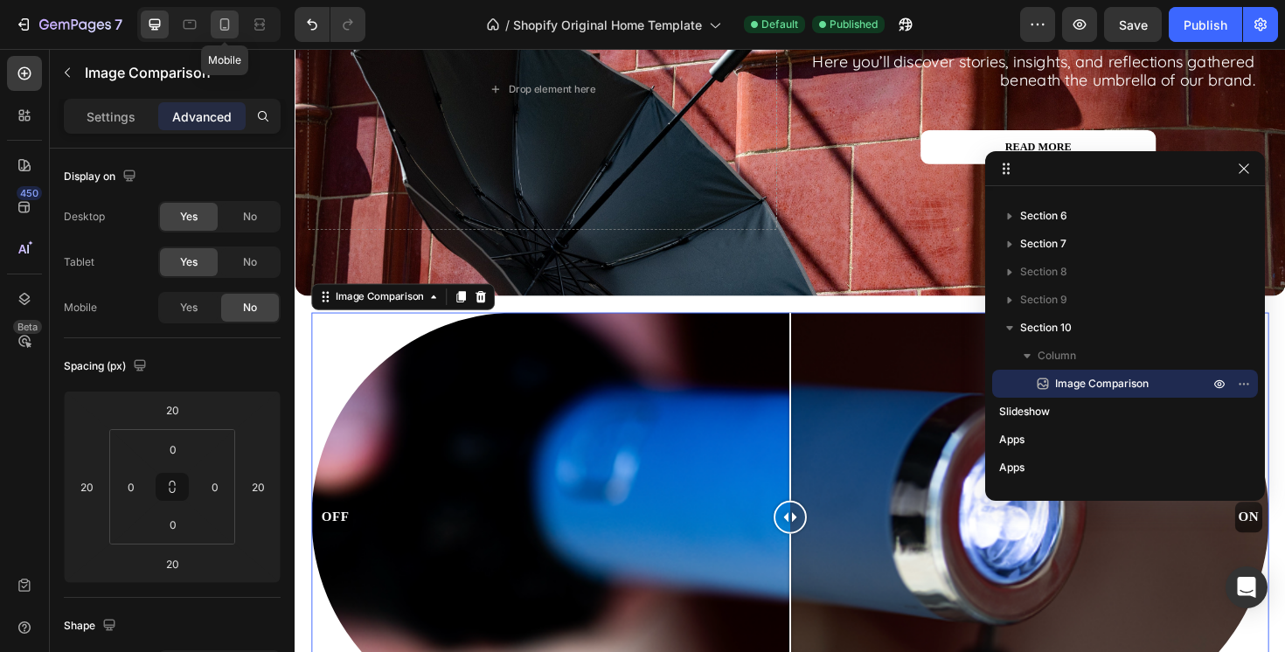
click at [226, 13] on div at bounding box center [225, 24] width 28 height 28
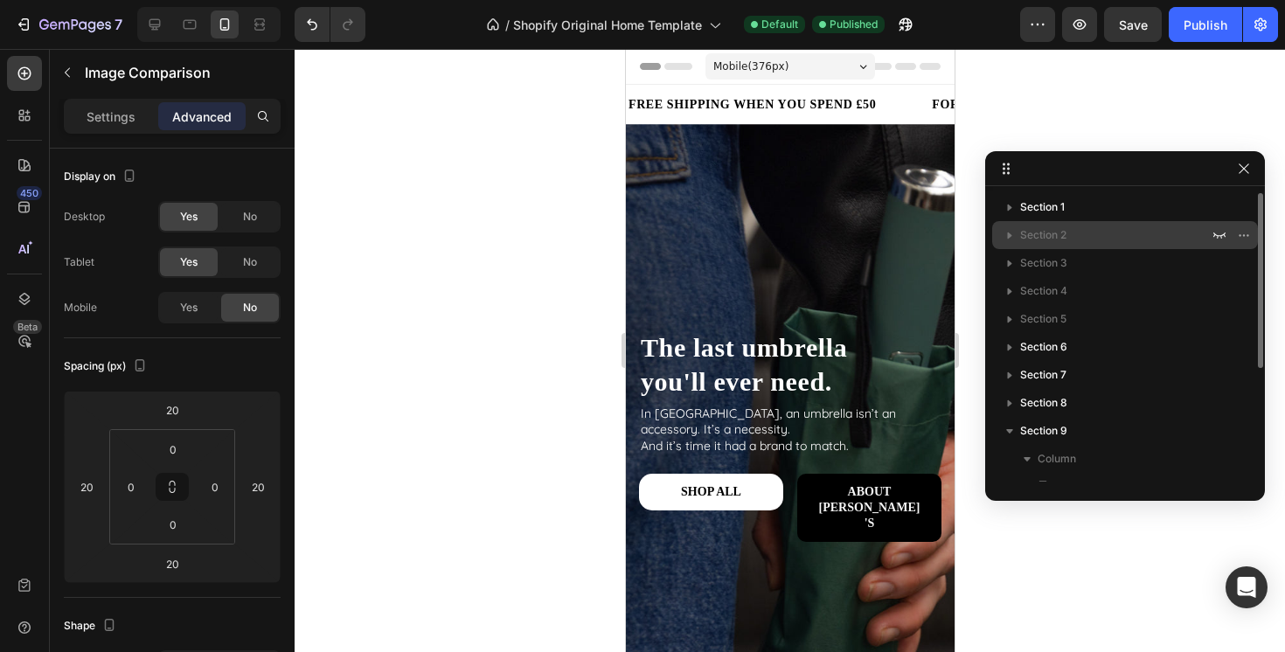
click at [1114, 229] on p "Section 2" at bounding box center [1116, 234] width 192 height 17
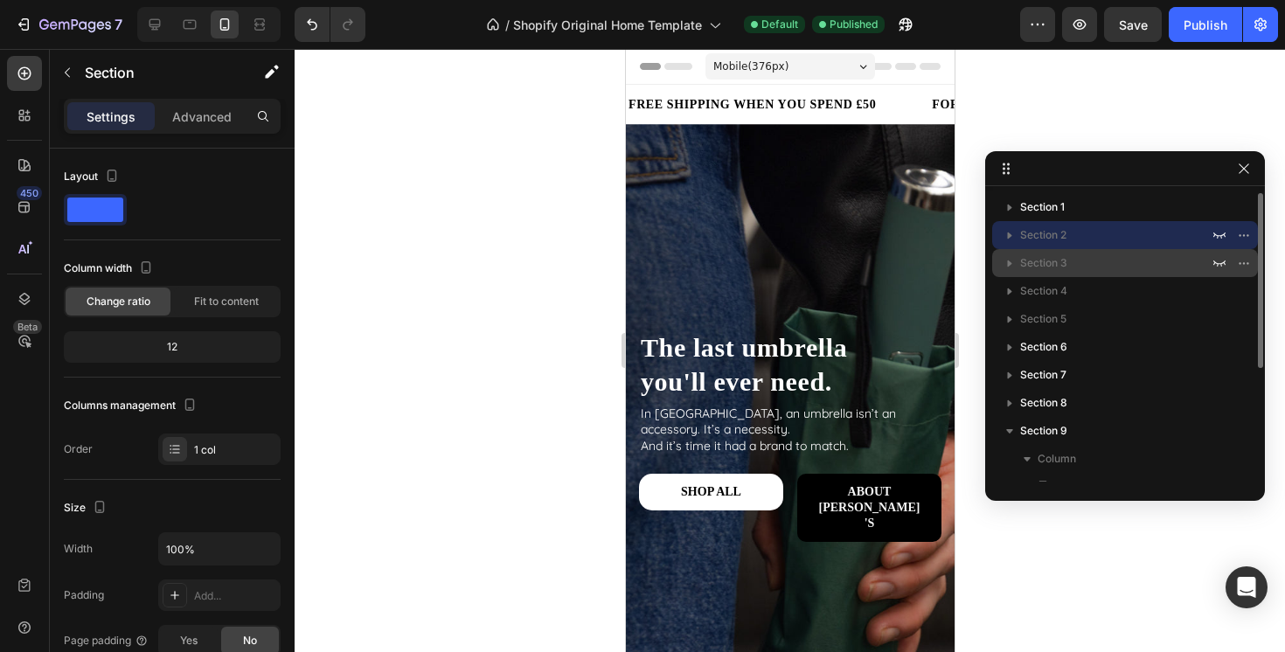
click at [1102, 260] on p "Section 3" at bounding box center [1116, 262] width 192 height 17
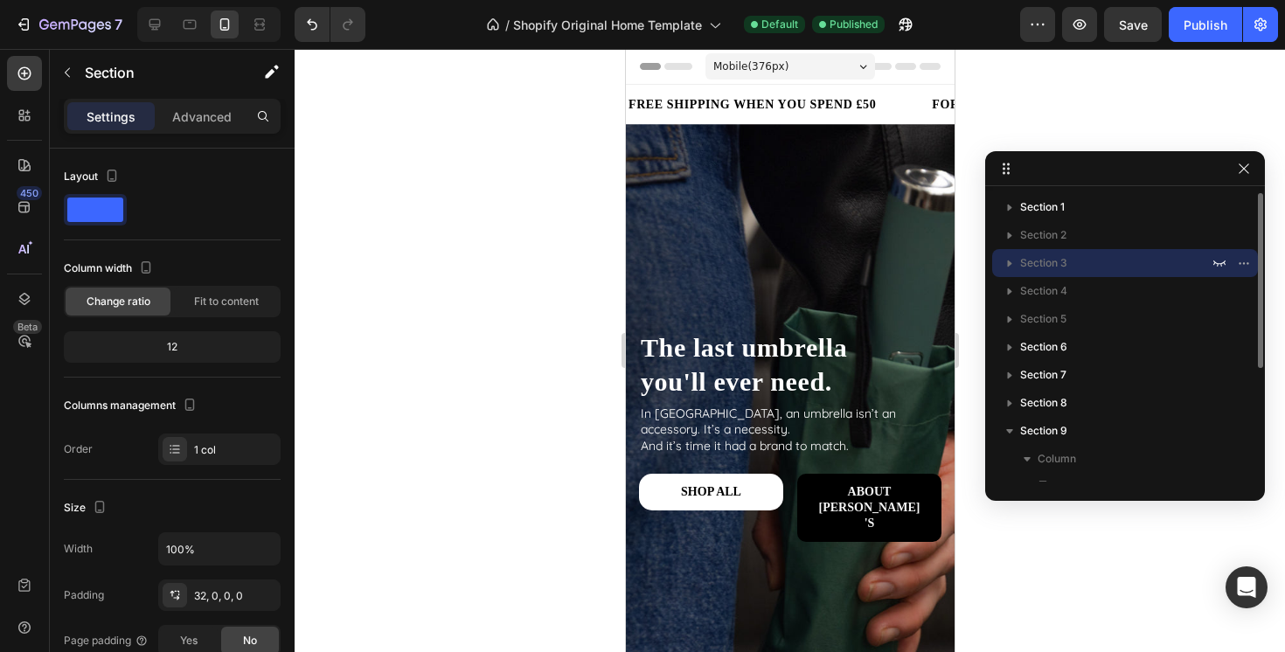
click at [1096, 276] on div "Section 3" at bounding box center [1125, 263] width 252 height 28
click at [1096, 289] on p "Section 4" at bounding box center [1116, 290] width 192 height 17
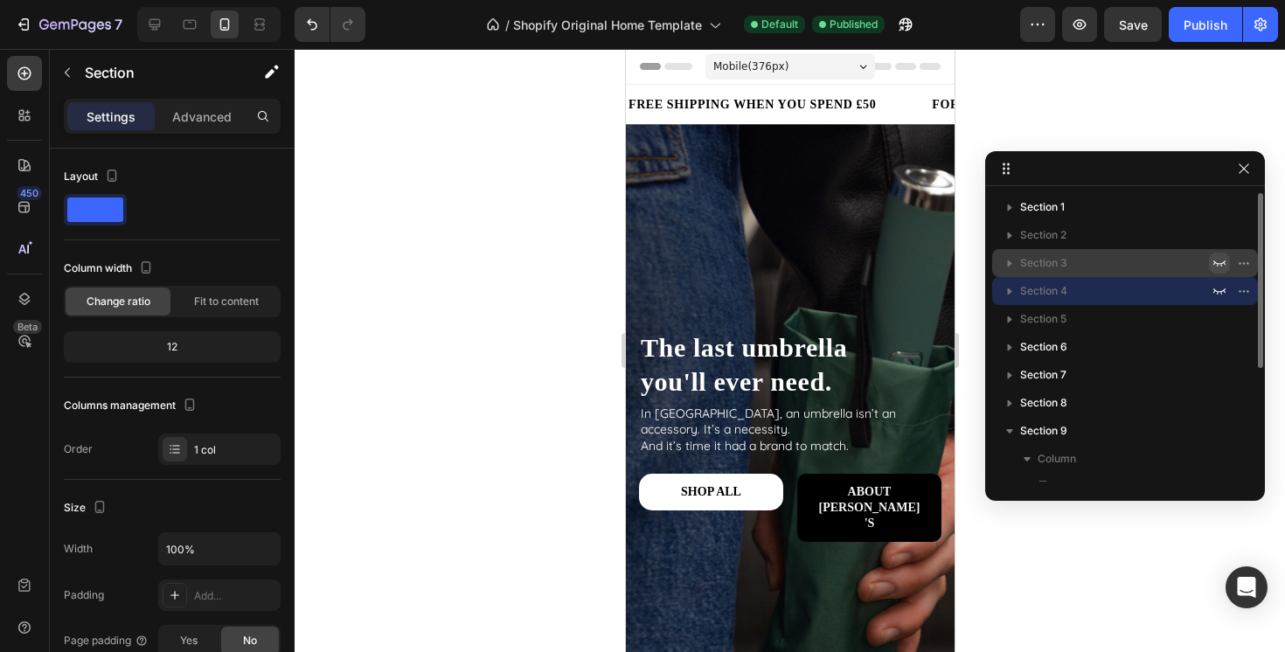
click at [1219, 260] on icon "button" at bounding box center [1220, 263] width 14 height 14
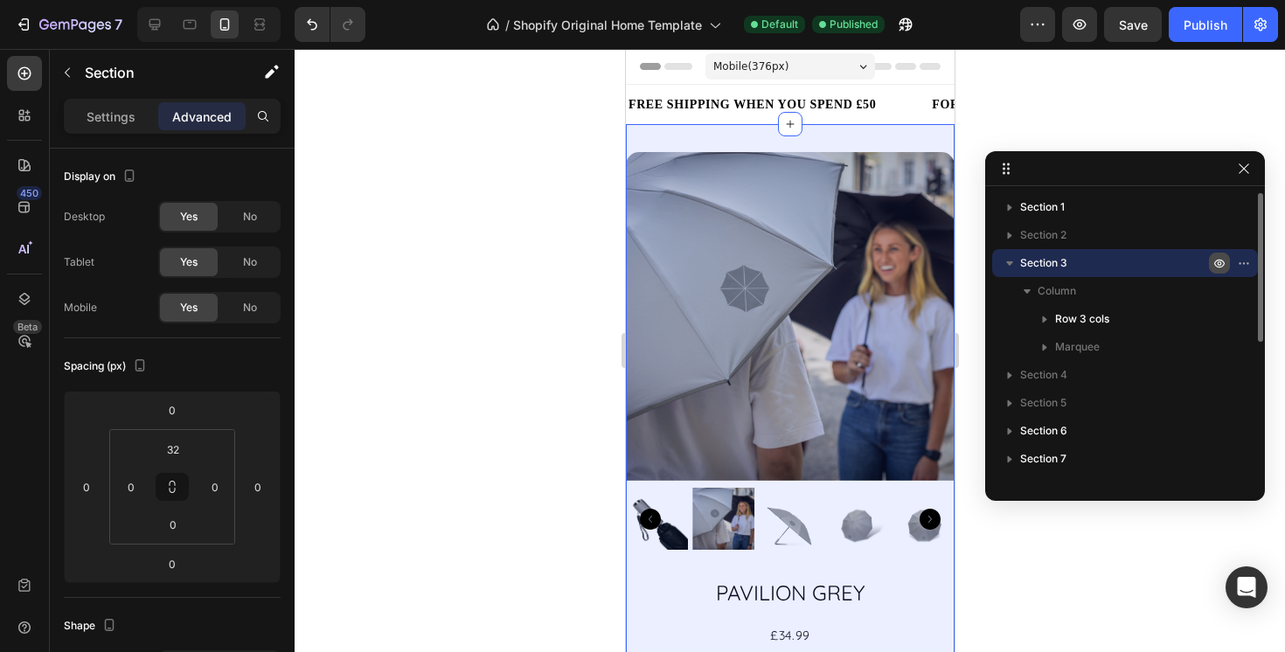
click at [1217, 258] on icon "button" at bounding box center [1220, 263] width 14 height 14
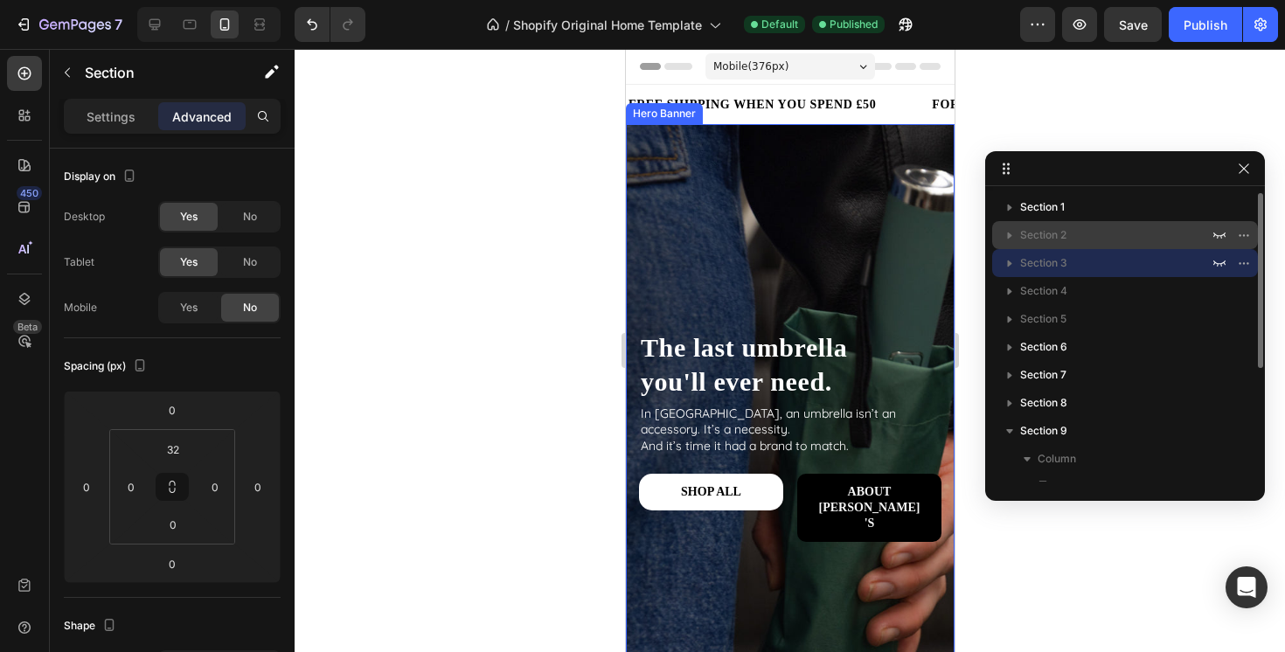
click at [1062, 237] on span "Section 2" at bounding box center [1043, 234] width 46 height 17
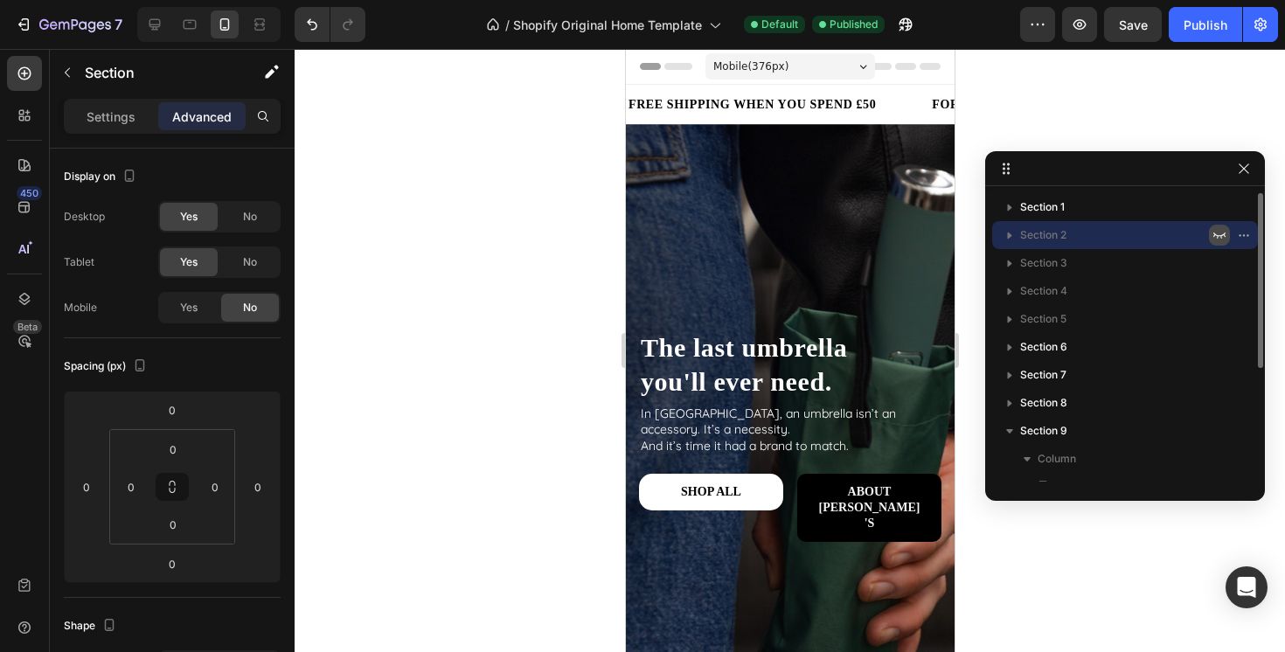
click at [1217, 236] on icon "button" at bounding box center [1220, 236] width 12 height 6
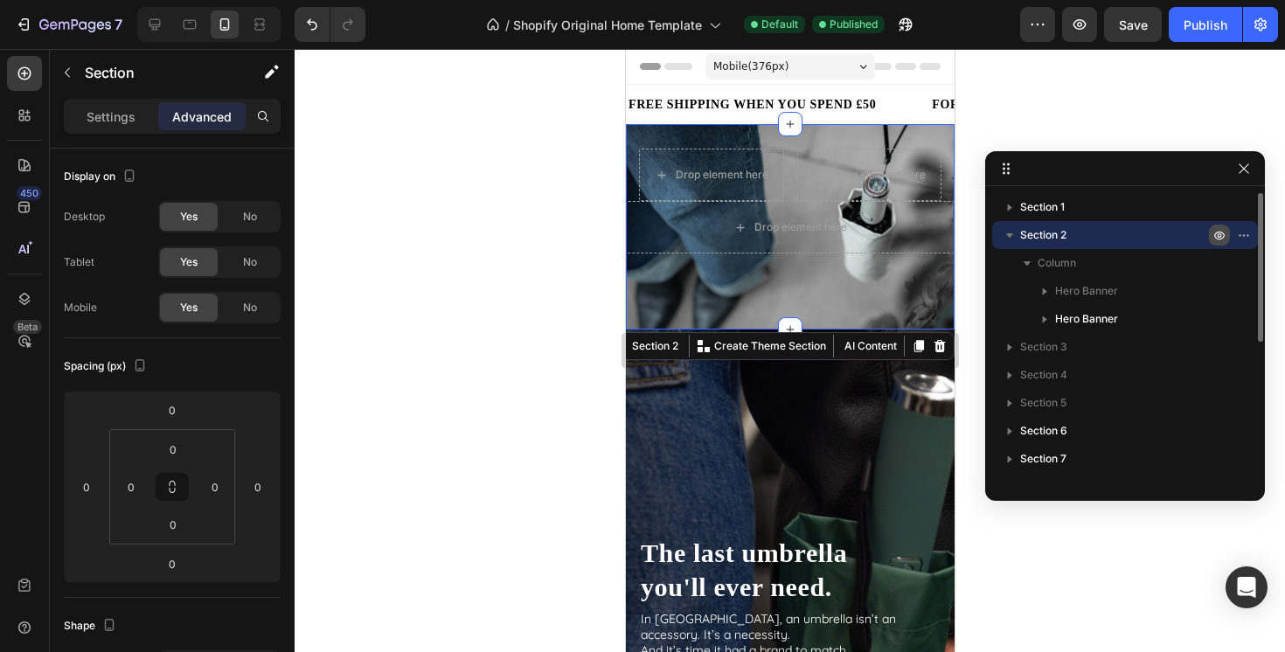
click at [1218, 236] on icon "button" at bounding box center [1220, 235] width 4 height 4
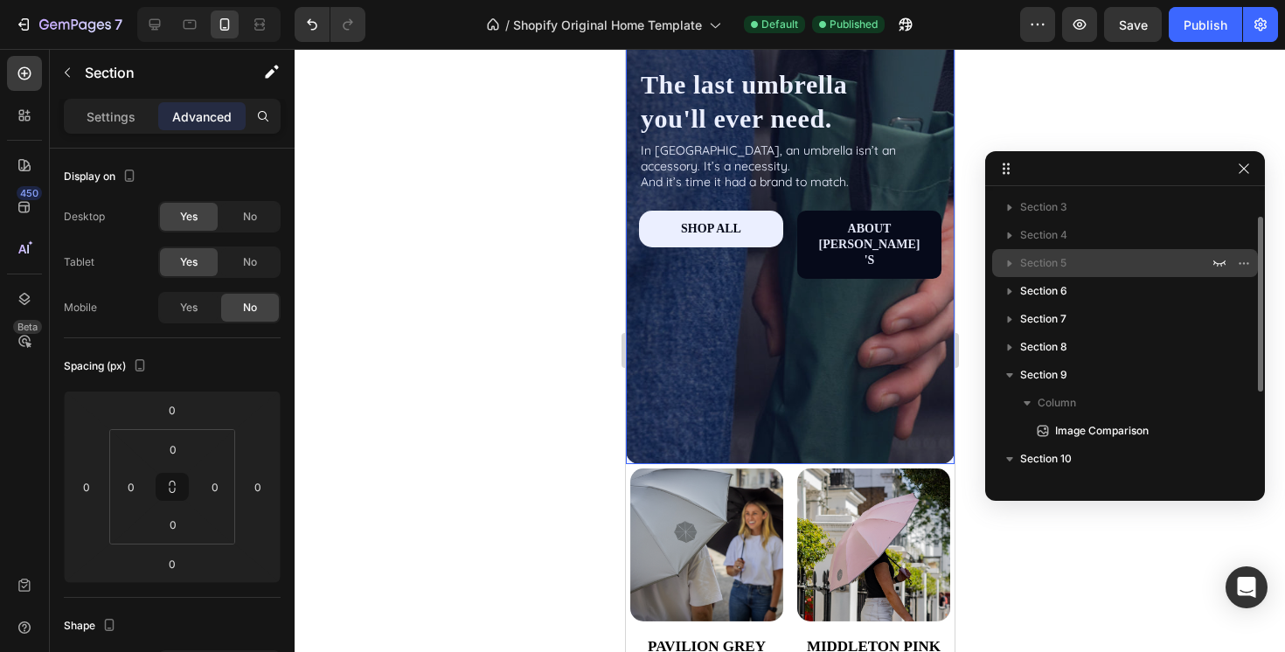
scroll to position [60, 0]
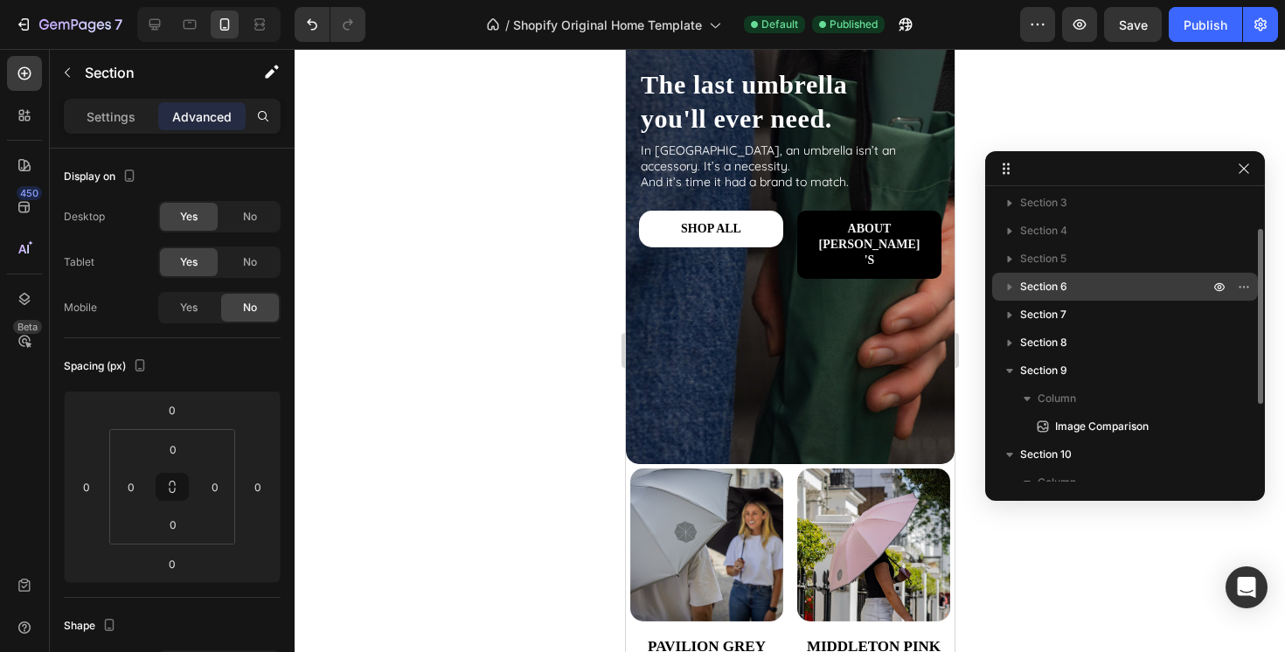
click at [1089, 299] on div "Section 6" at bounding box center [1125, 287] width 252 height 28
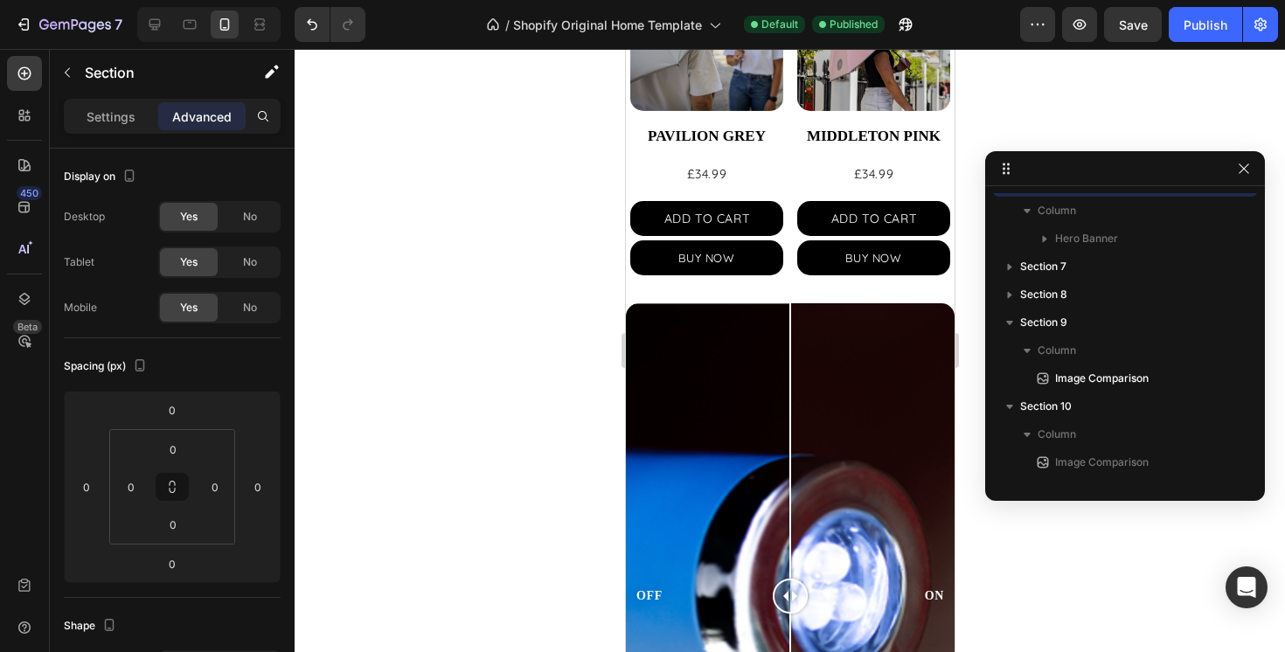
scroll to position [716, 0]
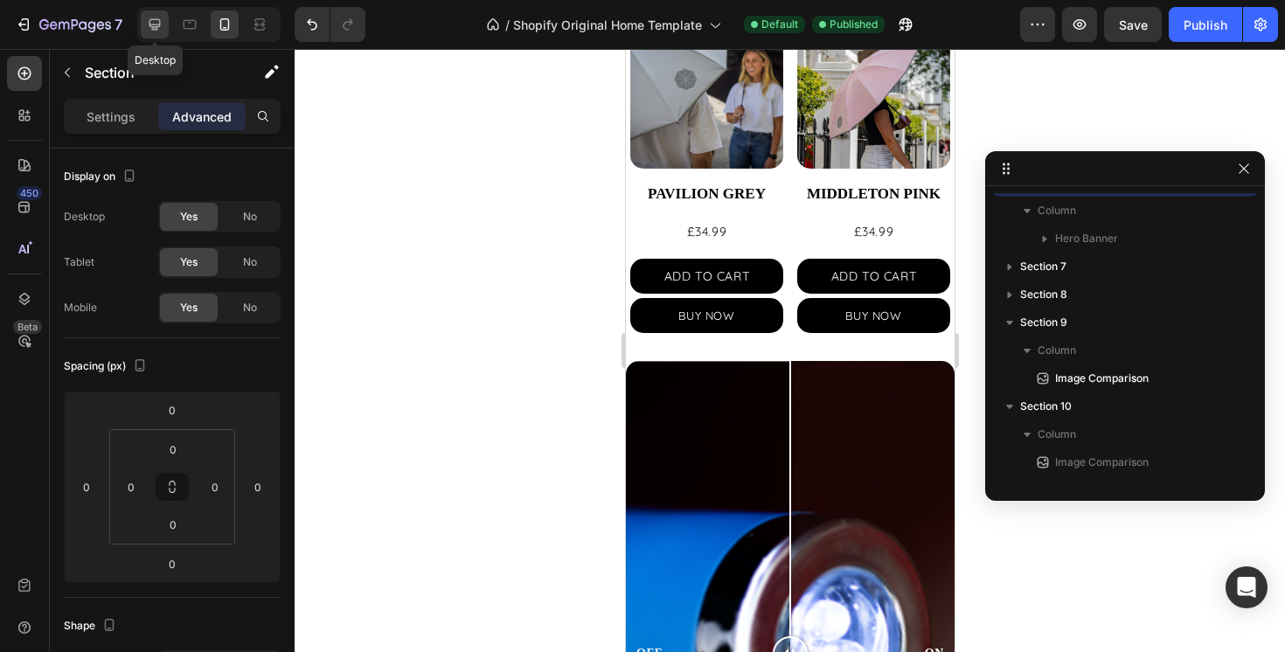
click at [155, 21] on icon at bounding box center [154, 24] width 17 height 17
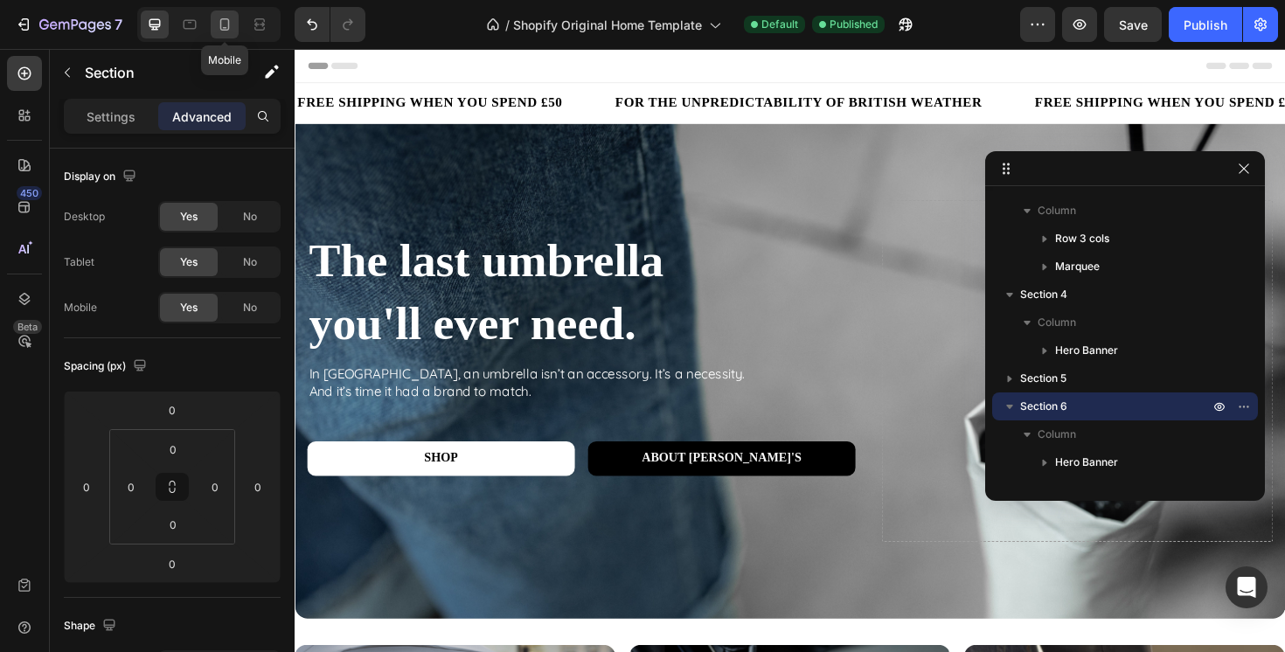
click at [233, 22] on div at bounding box center [225, 24] width 28 height 28
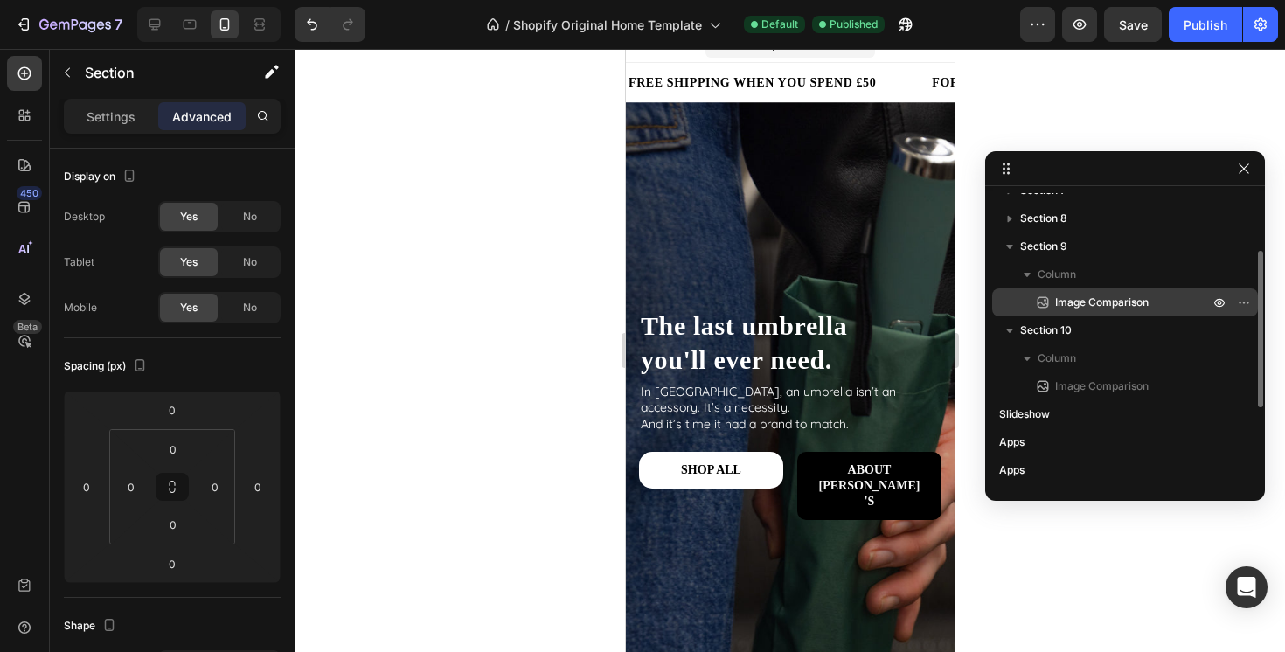
scroll to position [171, 0]
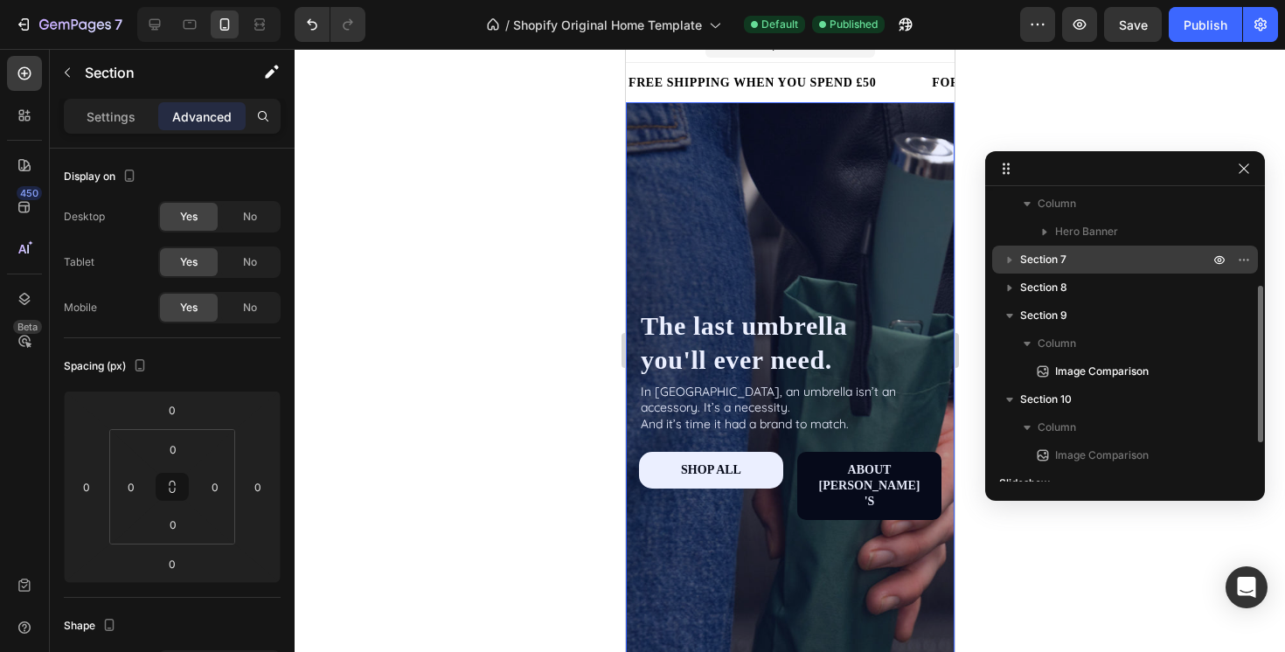
click at [1050, 265] on span "Section 7" at bounding box center [1043, 259] width 46 height 17
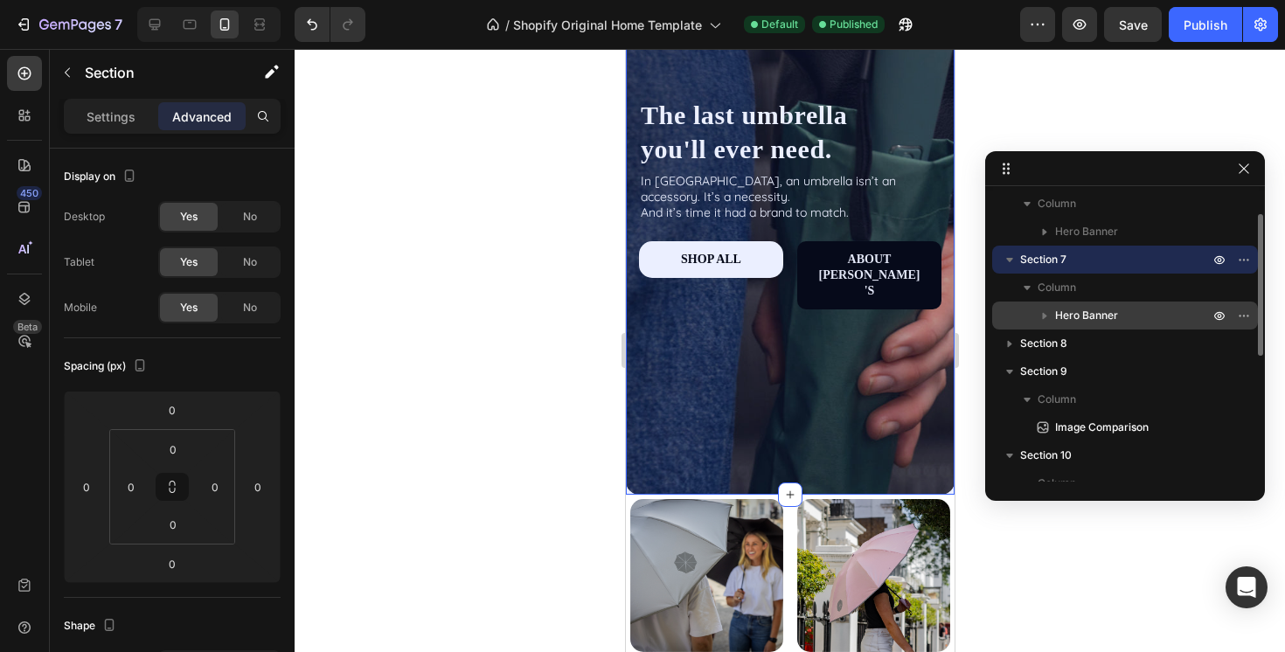
scroll to position [0, 0]
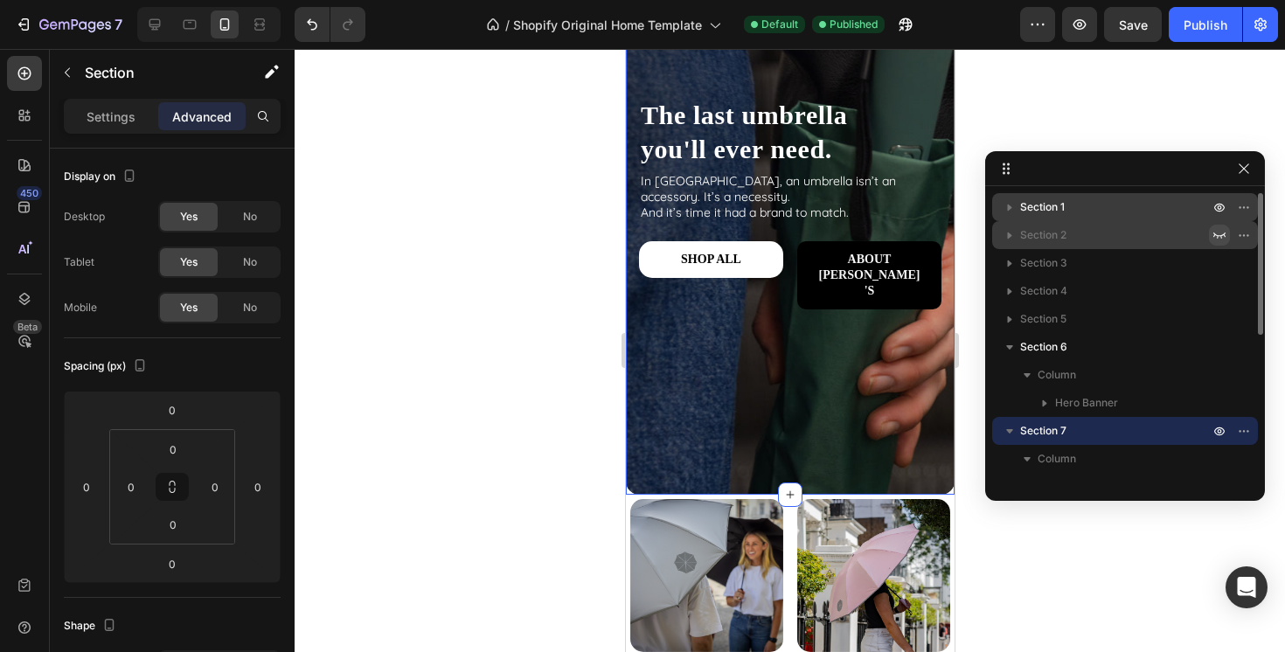
click at [1063, 207] on span "Section 1" at bounding box center [1042, 206] width 45 height 17
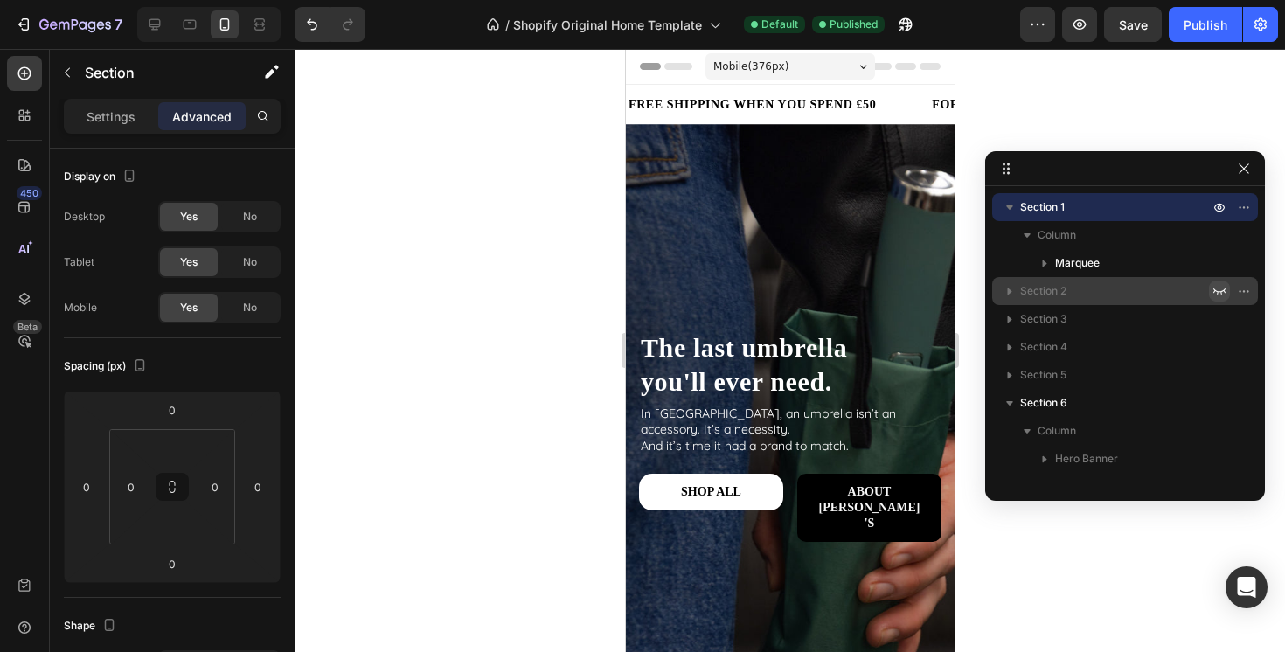
scroll to position [17, 0]
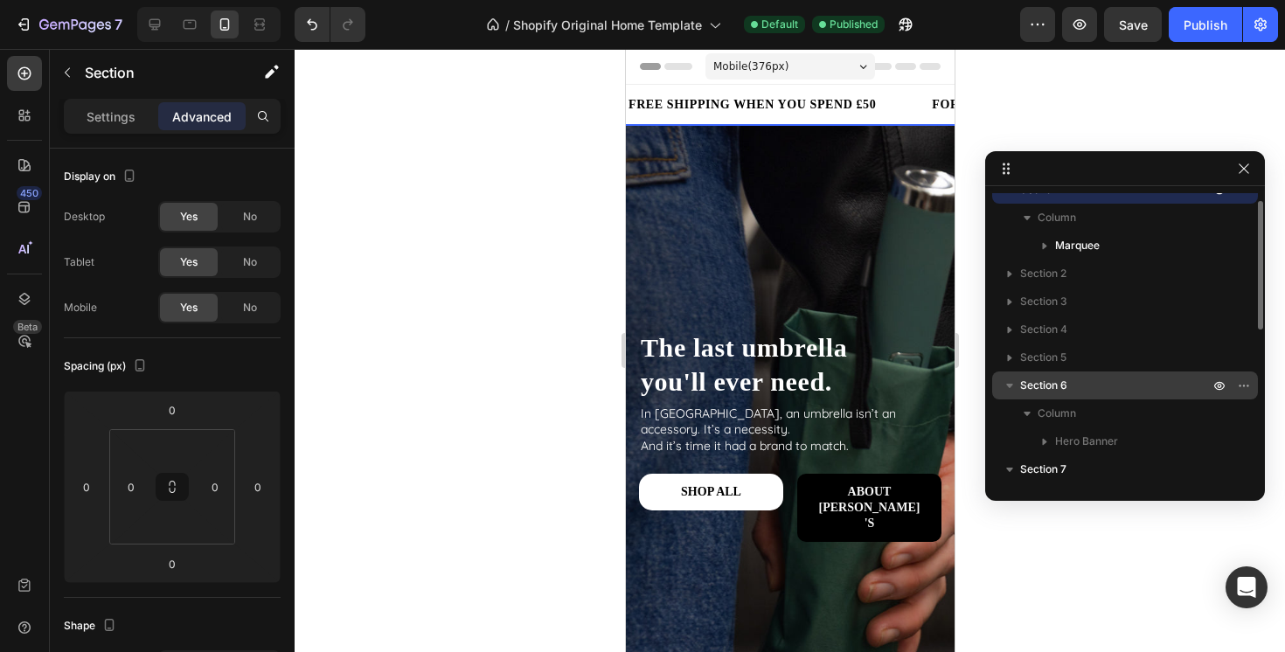
click at [1052, 380] on span "Section 6" at bounding box center [1043, 385] width 47 height 17
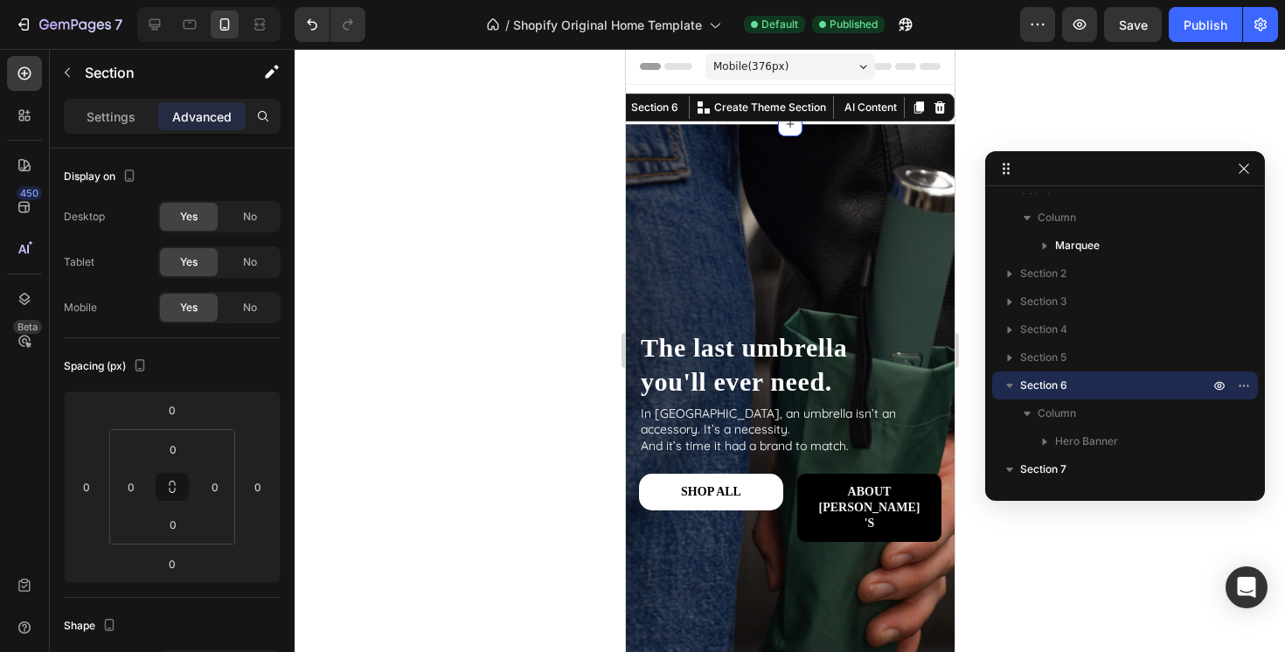
click at [1052, 380] on span "Section 6" at bounding box center [1043, 385] width 47 height 17
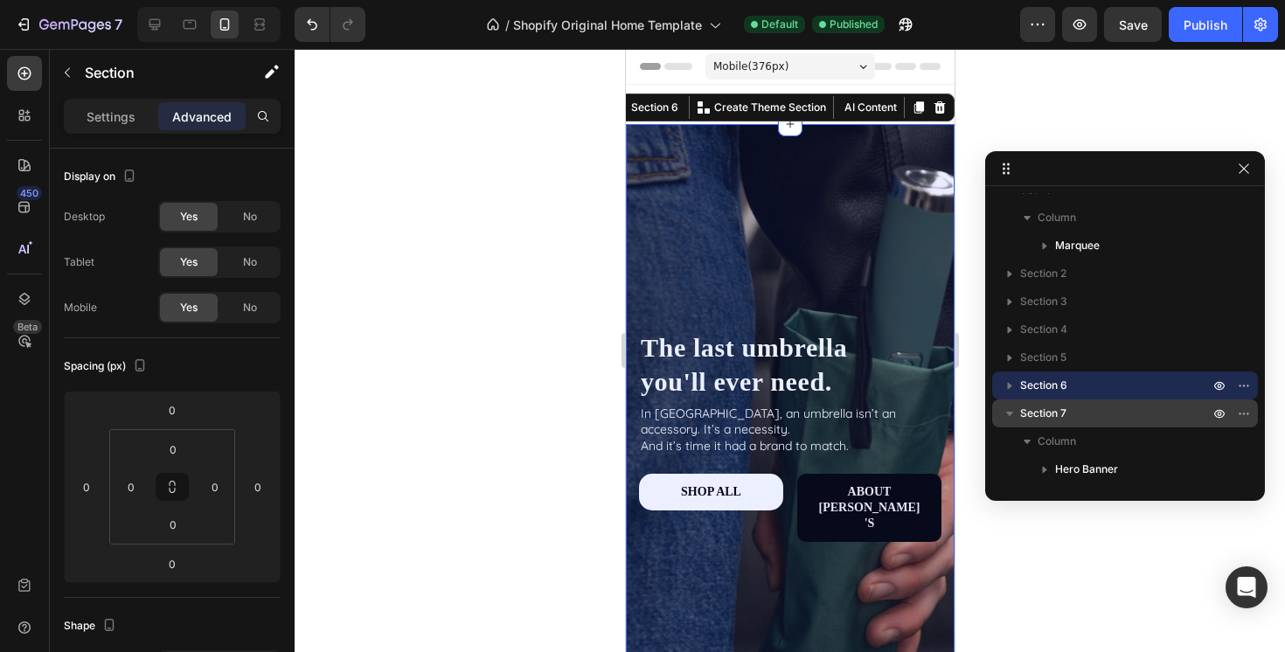
click at [1046, 408] on span "Section 7" at bounding box center [1043, 413] width 46 height 17
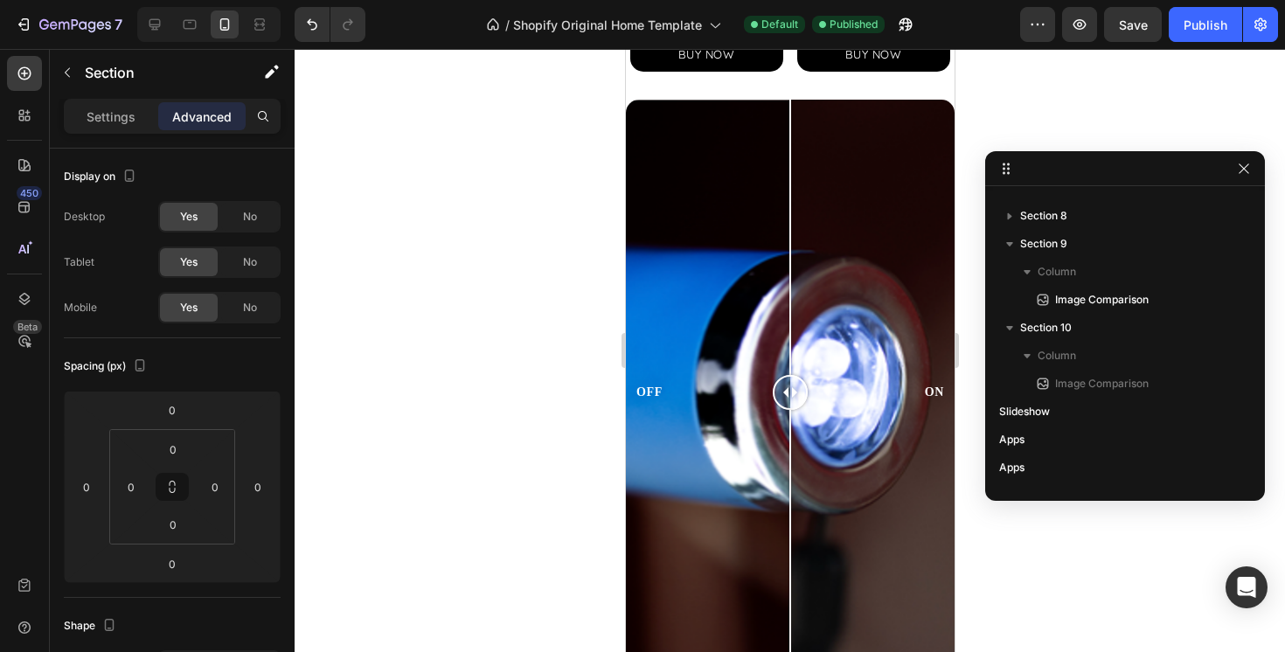
scroll to position [1007, 0]
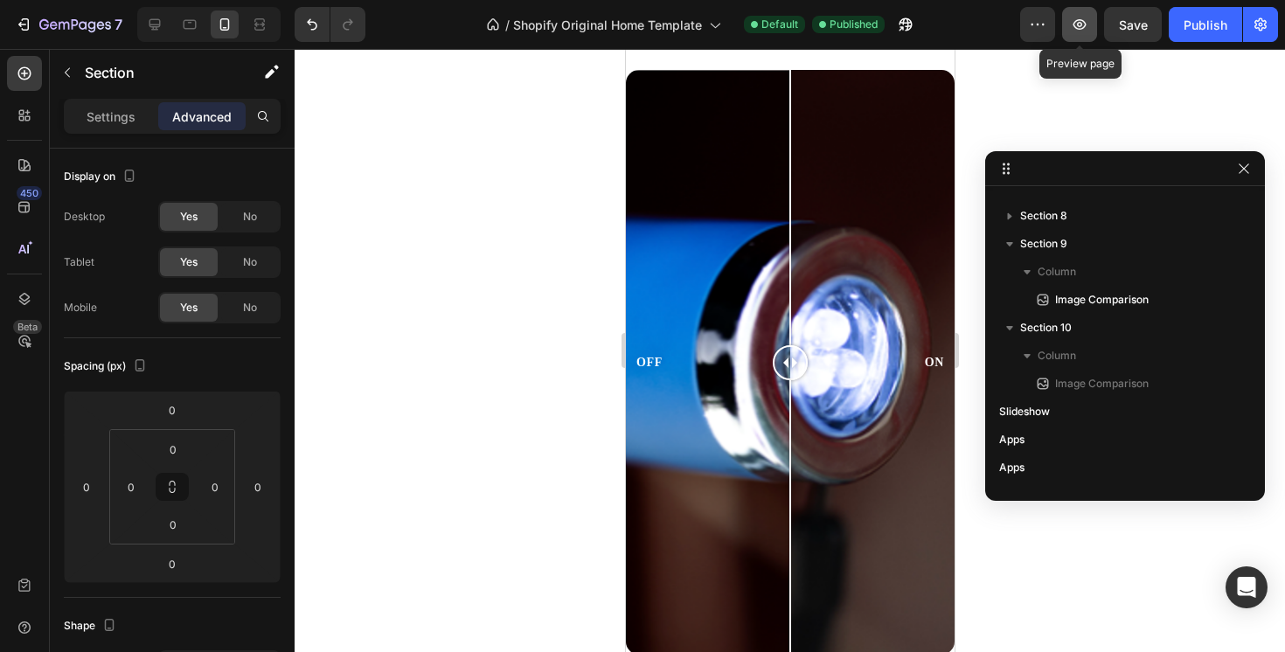
click at [1069, 24] on button "button" at bounding box center [1079, 24] width 35 height 35
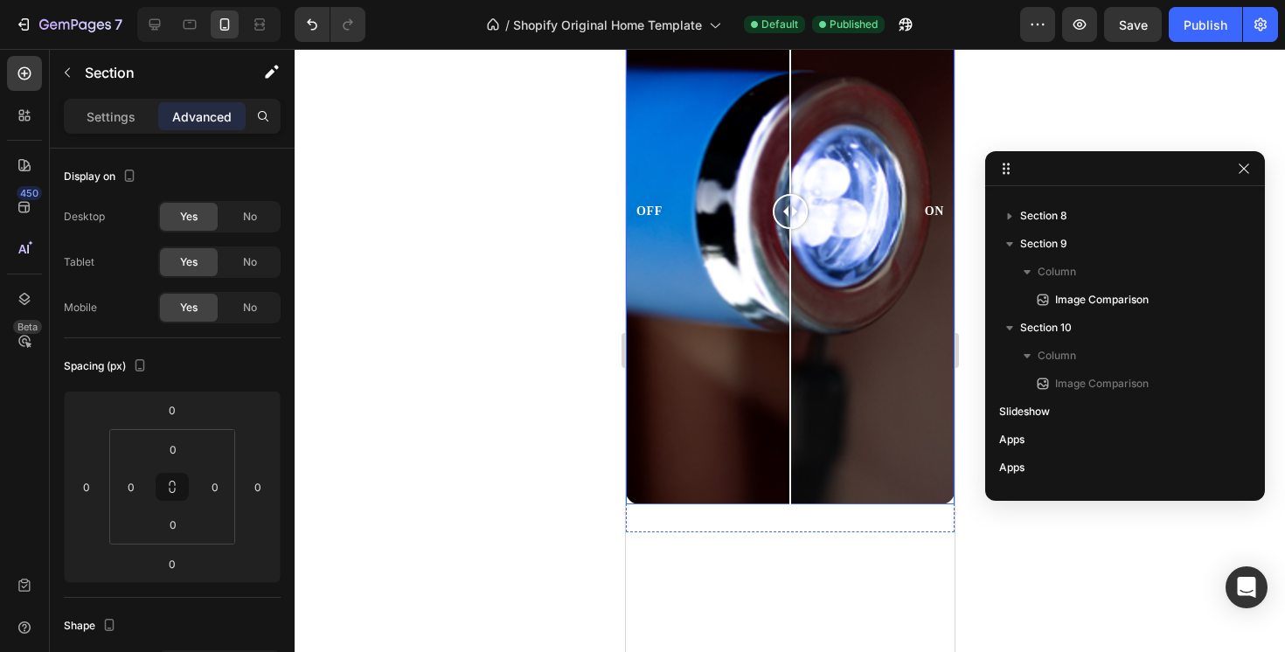
scroll to position [0, 0]
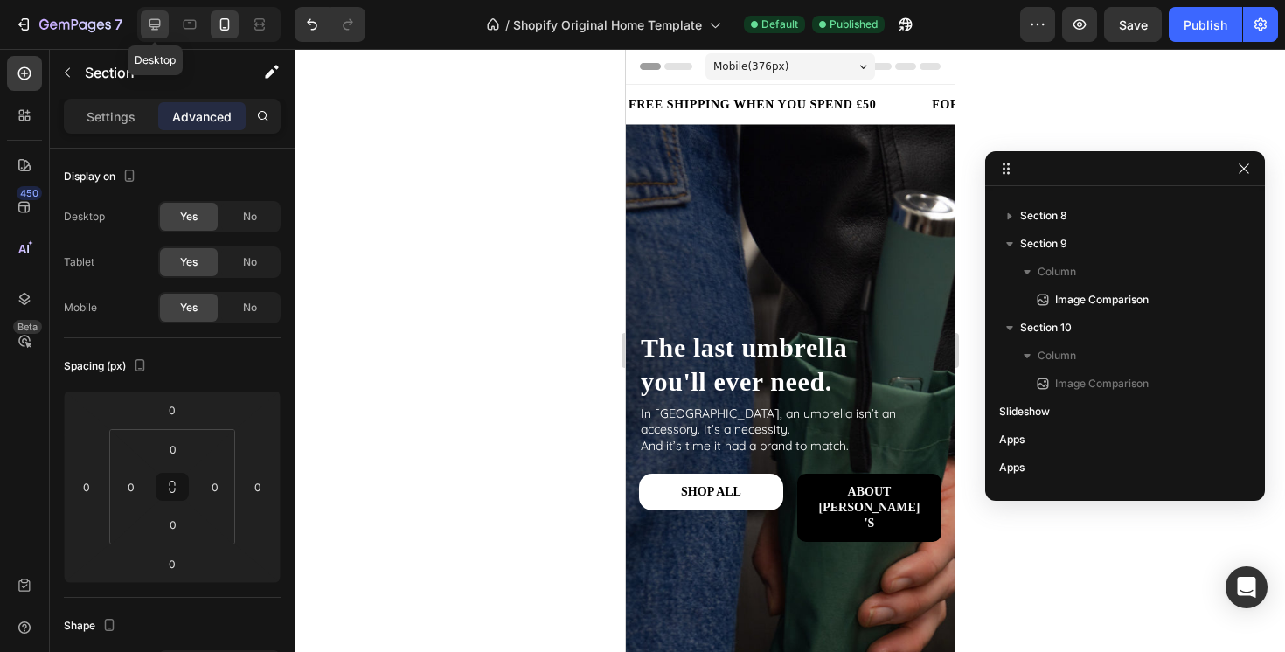
click at [160, 11] on div at bounding box center [155, 24] width 28 height 28
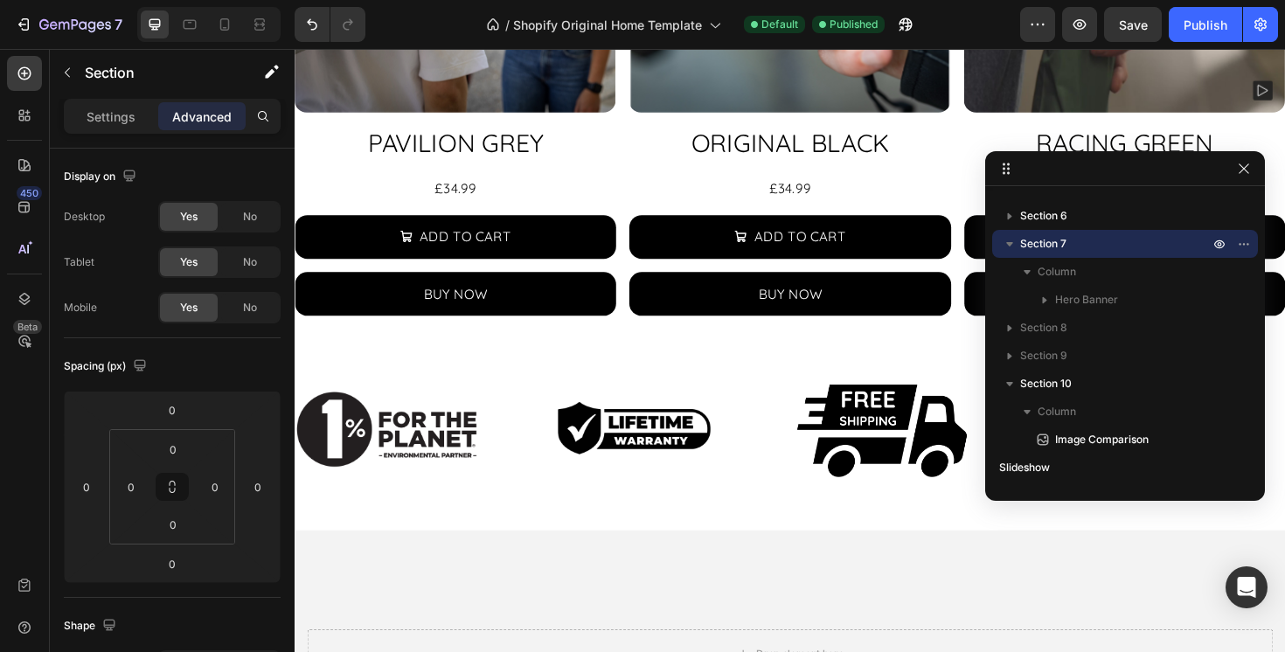
scroll to position [4188, 0]
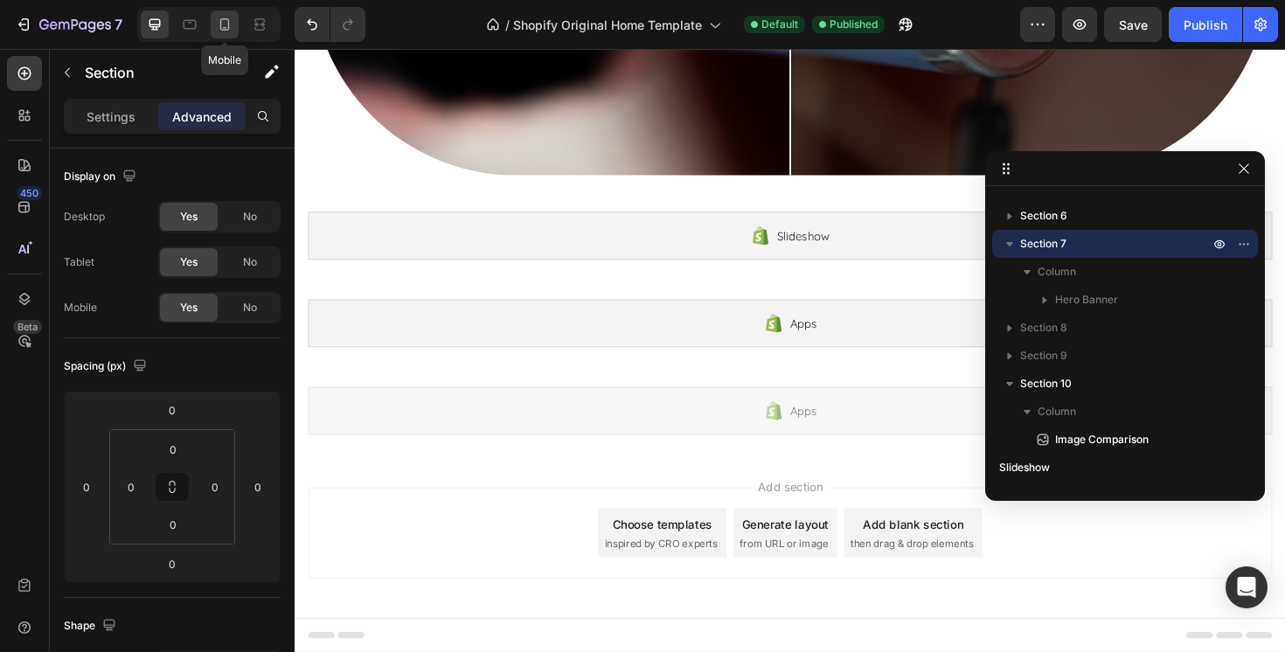
click at [225, 17] on icon at bounding box center [224, 24] width 17 height 17
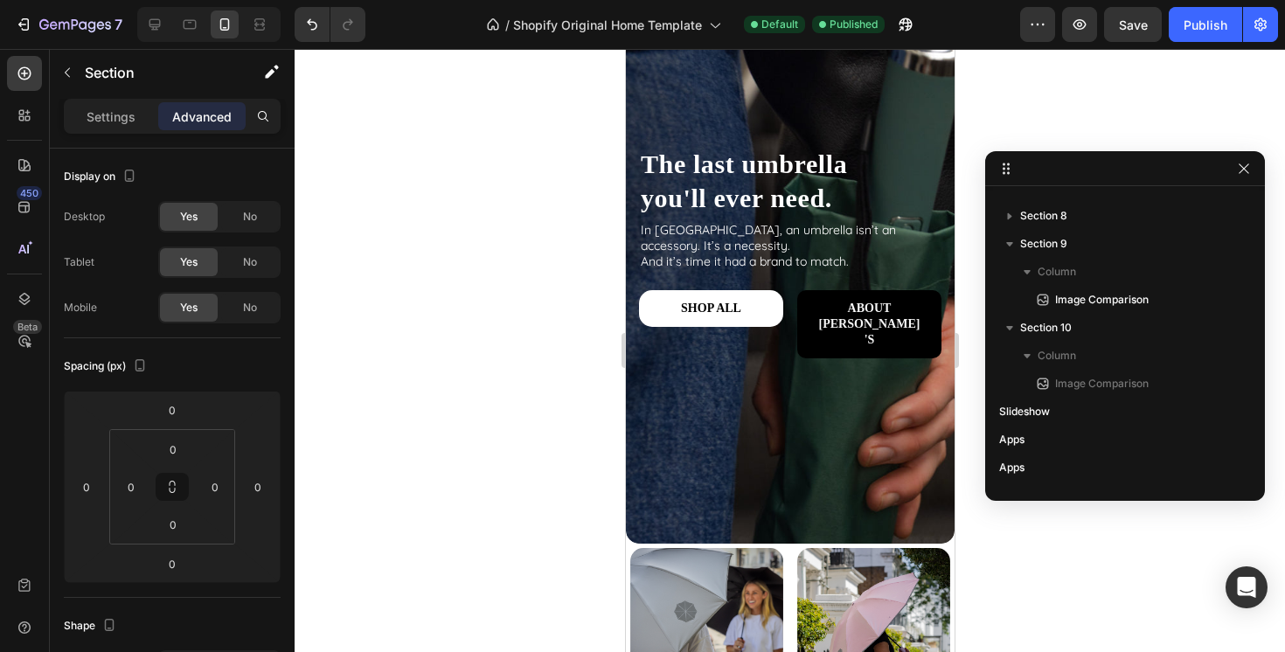
scroll to position [544, 0]
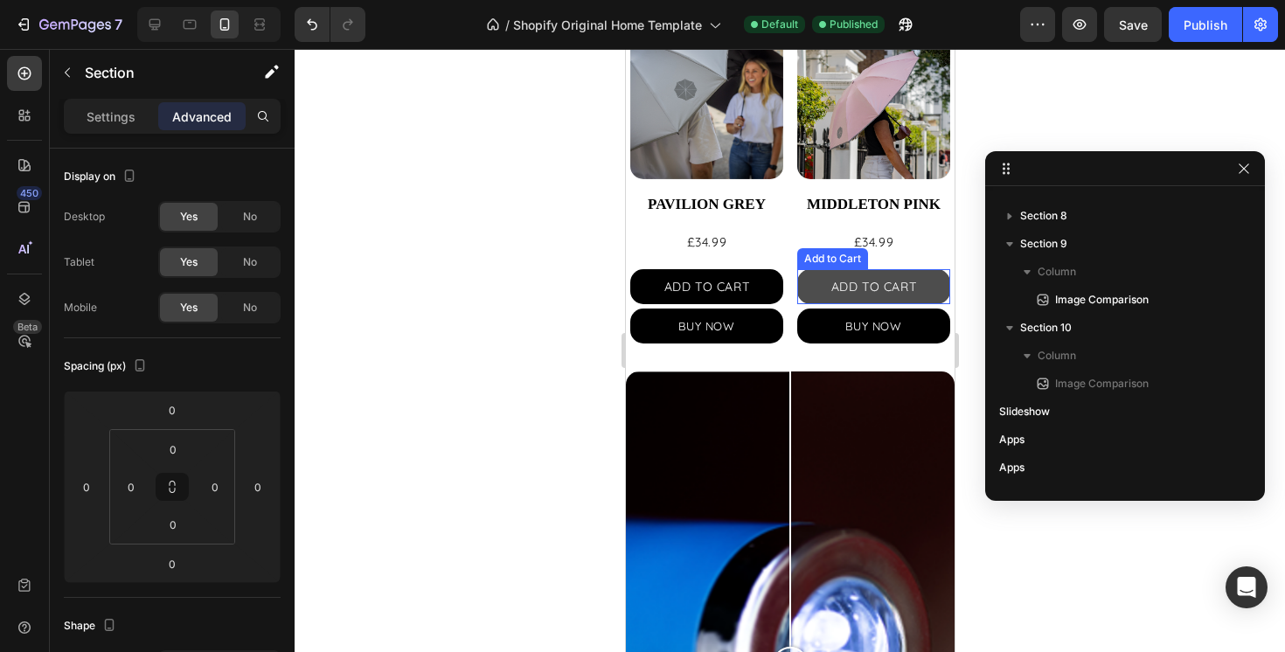
scroll to position [704, 0]
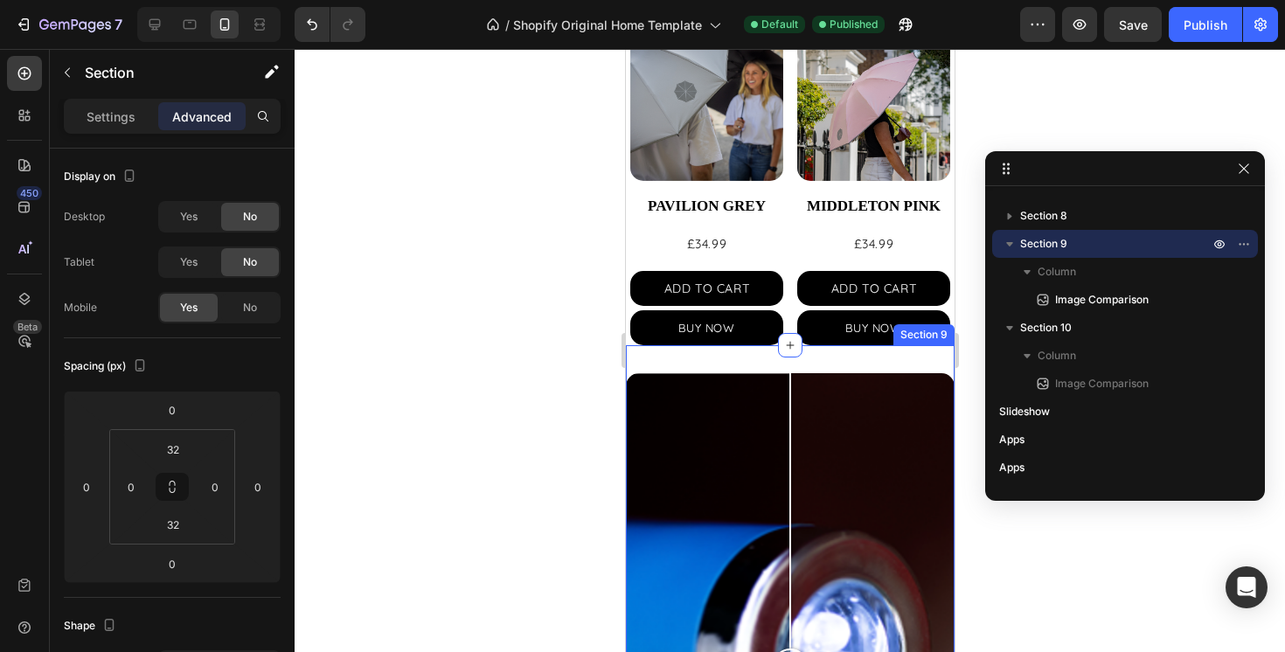
click at [817, 354] on div "OFF ON Image Comparison Section 9" at bounding box center [789, 665] width 329 height 640
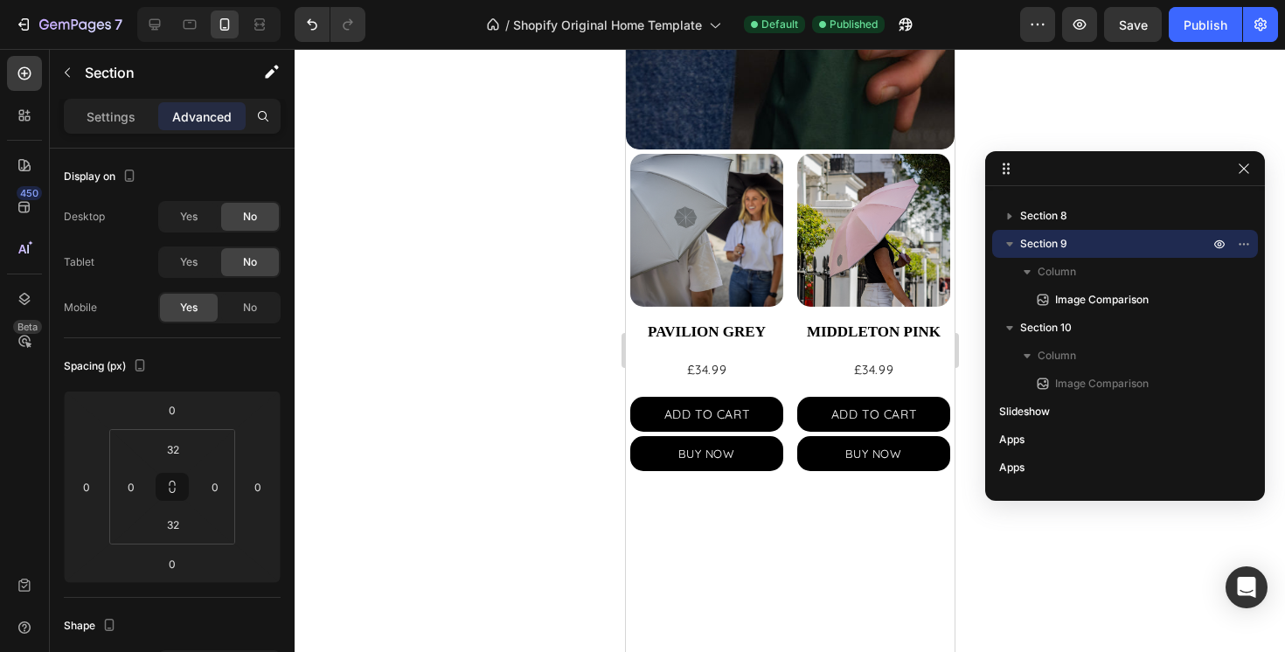
scroll to position [1068, 0]
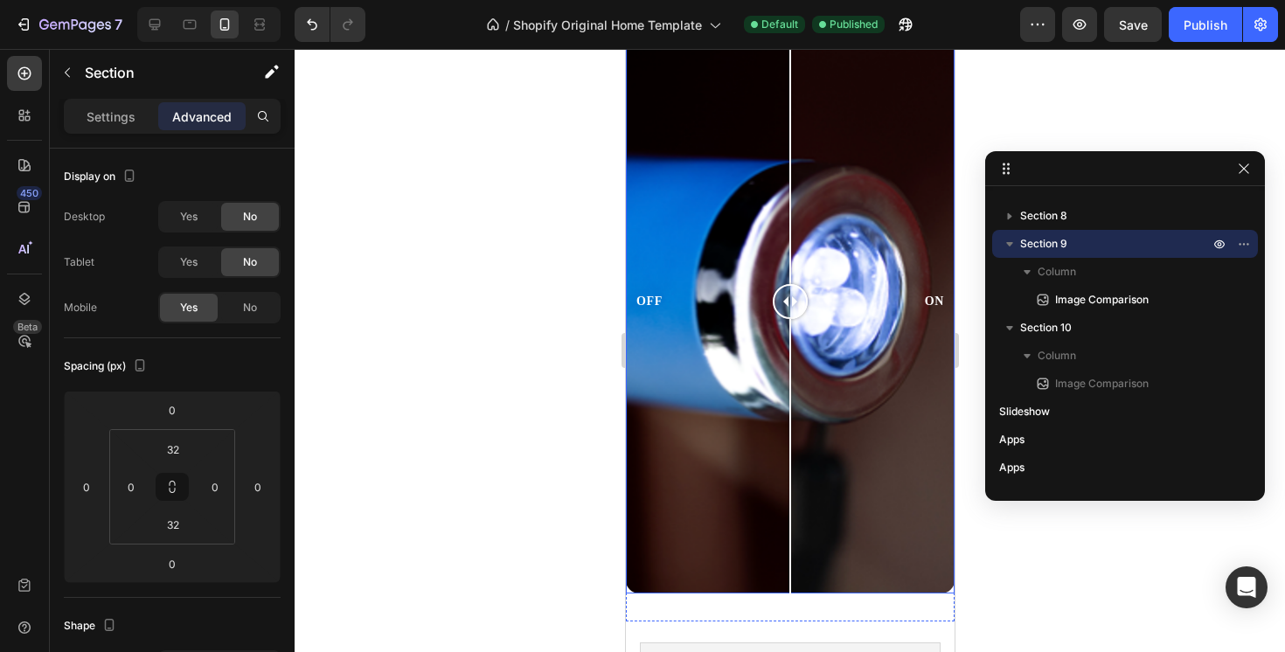
click at [685, 414] on div "OFF ON" at bounding box center [789, 301] width 329 height 584
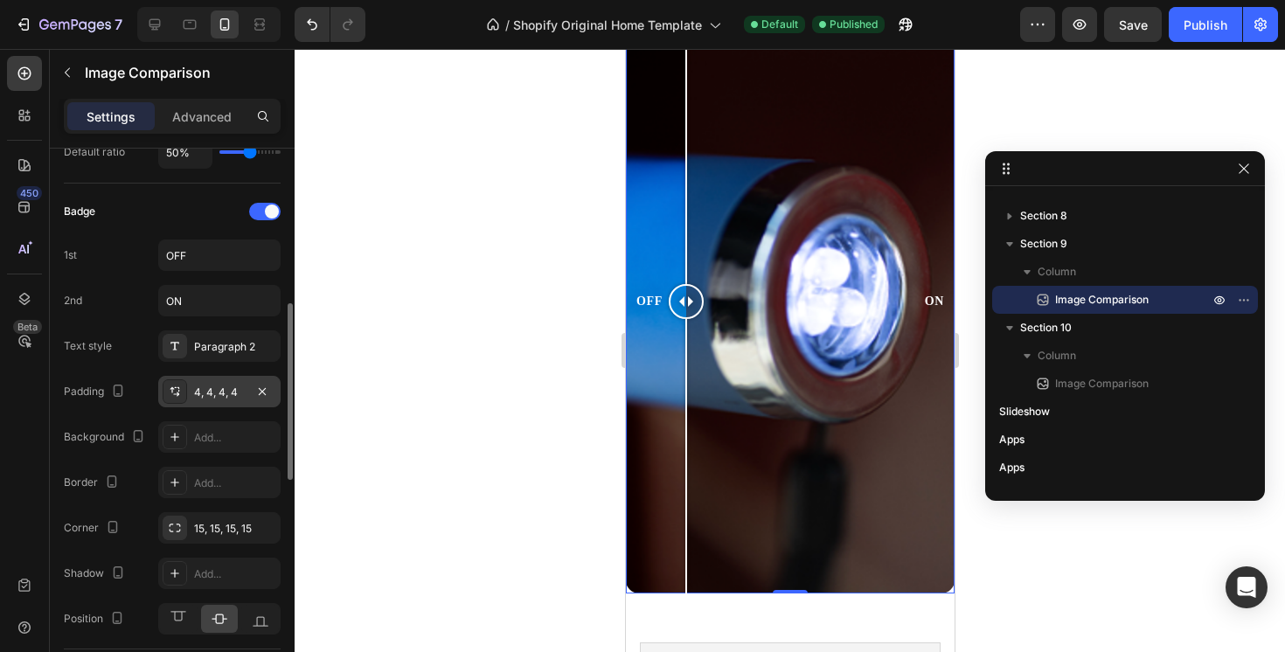
scroll to position [441, 0]
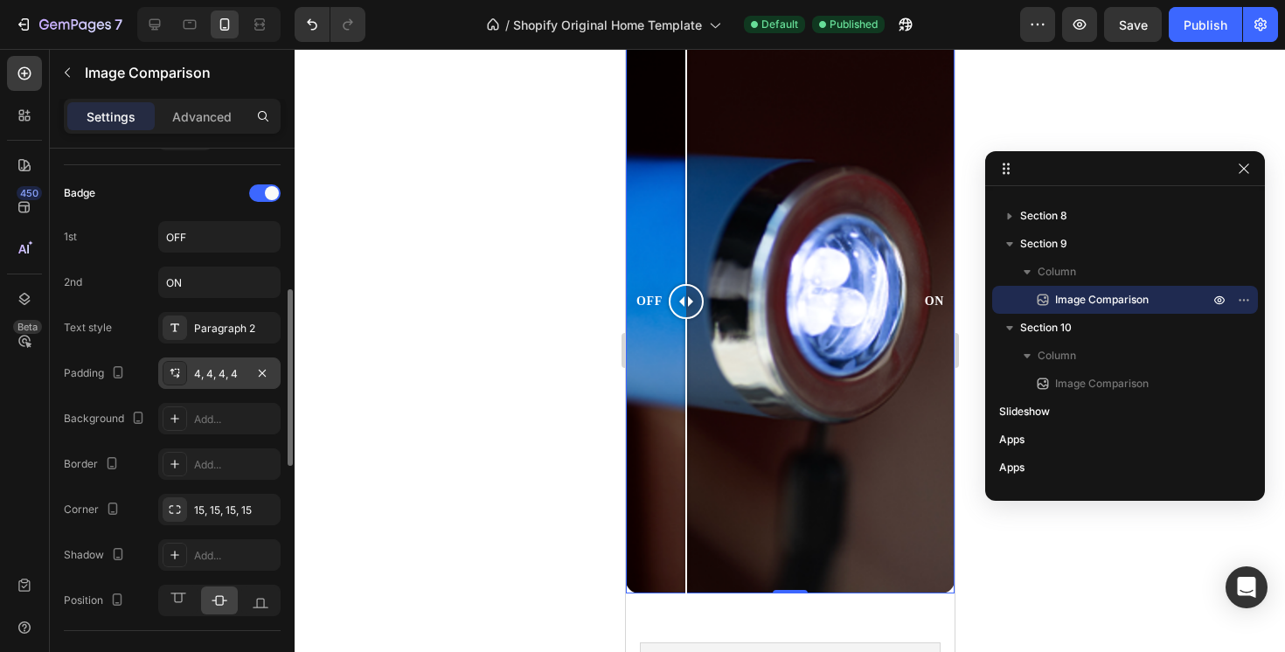
click at [217, 514] on div "15, 15, 15, 15" at bounding box center [235, 511] width 82 height 16
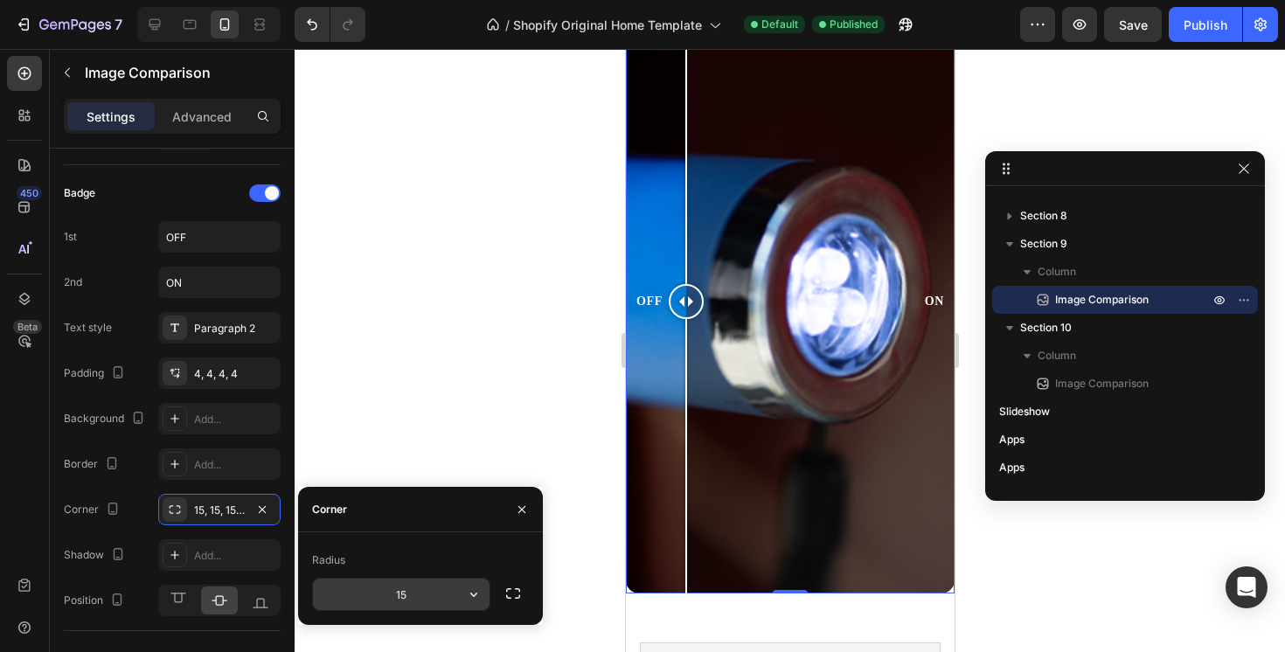
click at [397, 588] on input "15" at bounding box center [401, 594] width 177 height 31
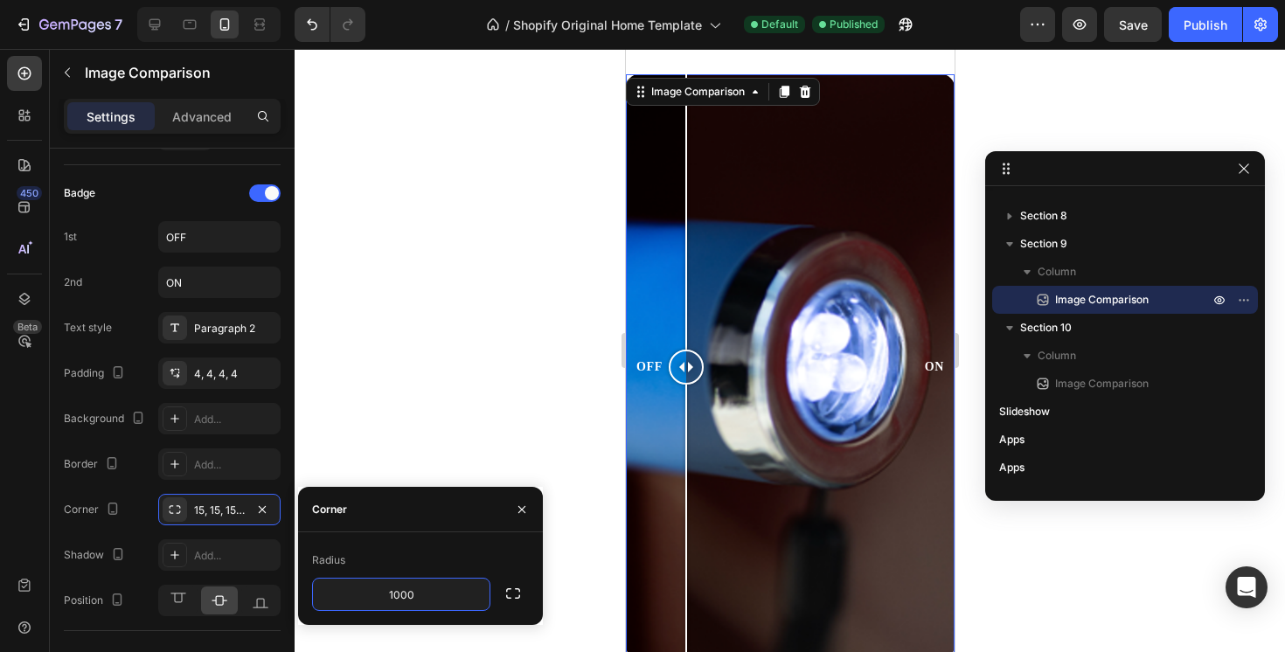
type input "1000"
click at [511, 572] on div "Radius" at bounding box center [420, 560] width 217 height 28
click at [440, 586] on input "1000" at bounding box center [401, 594] width 177 height 31
click at [514, 598] on icon "button" at bounding box center [512, 593] width 17 height 17
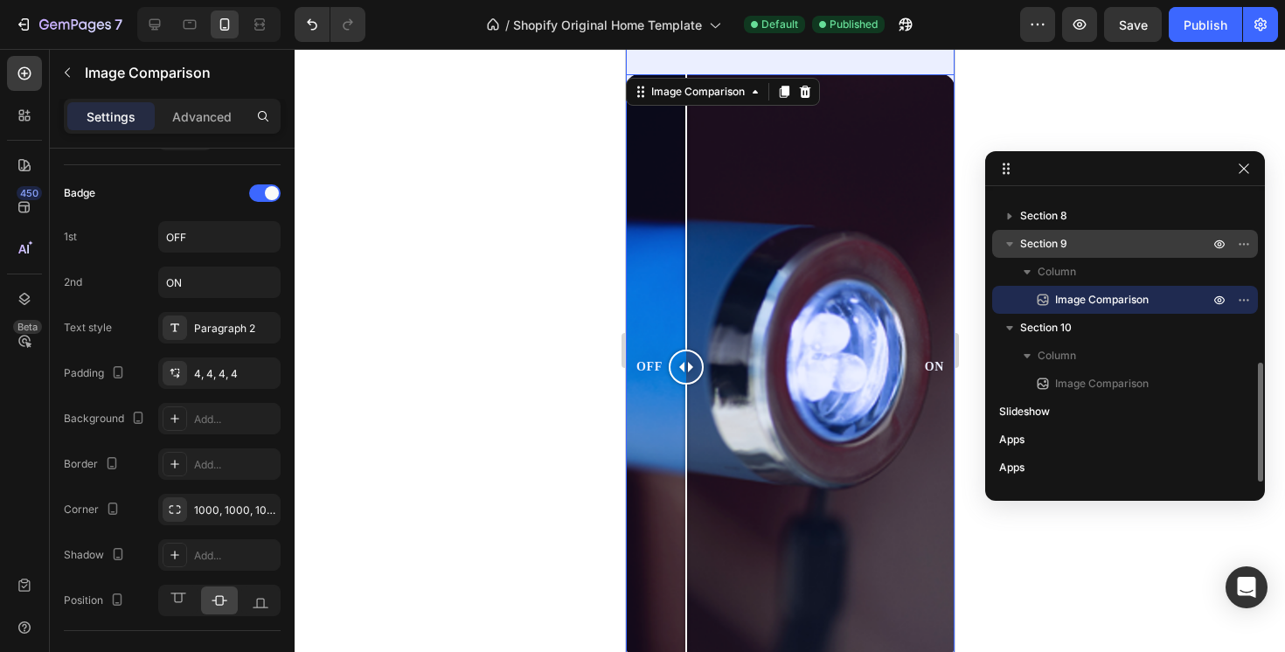
click at [1062, 237] on span "Section 9" at bounding box center [1043, 243] width 47 height 17
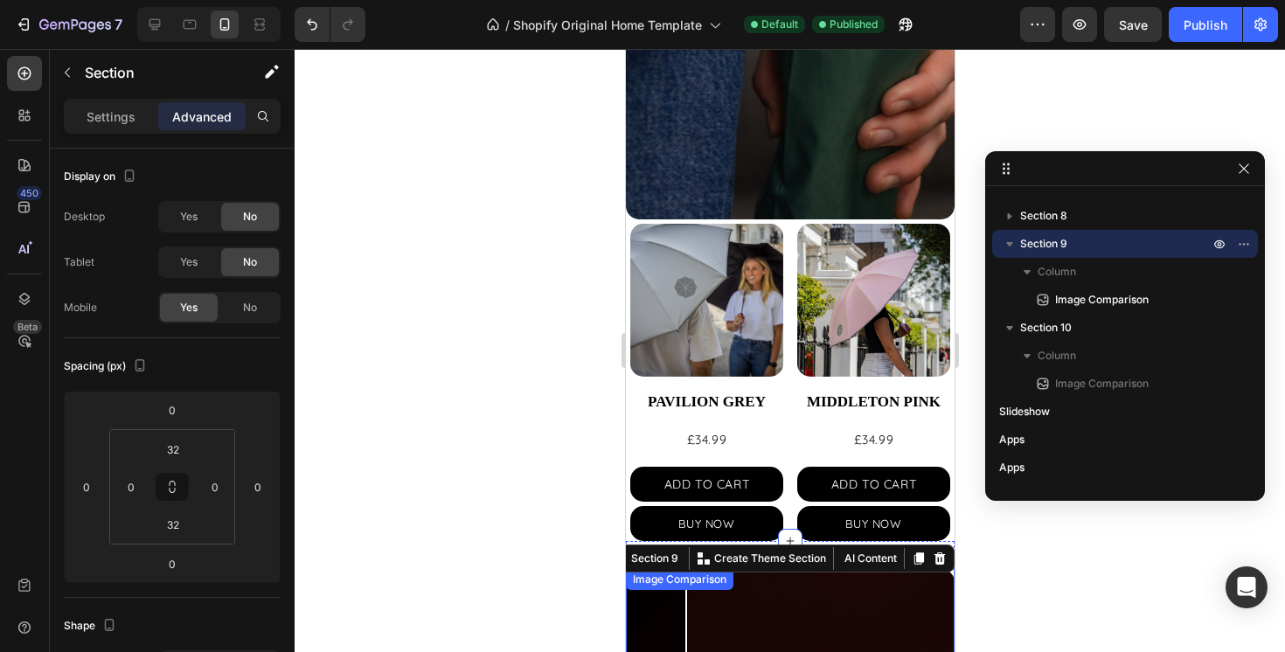
scroll to position [504, 0]
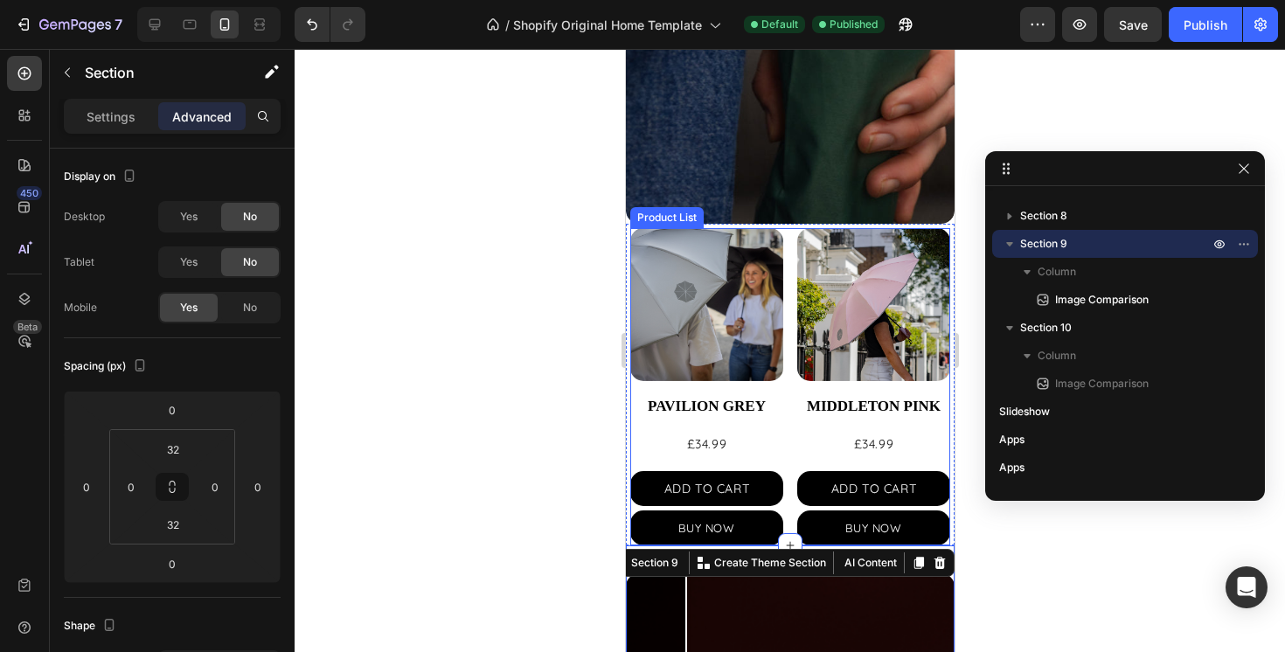
click at [791, 404] on div "Product Images PAVILION GREY Product Title £34.99 Product Price Product Price A…" at bounding box center [790, 386] width 320 height 317
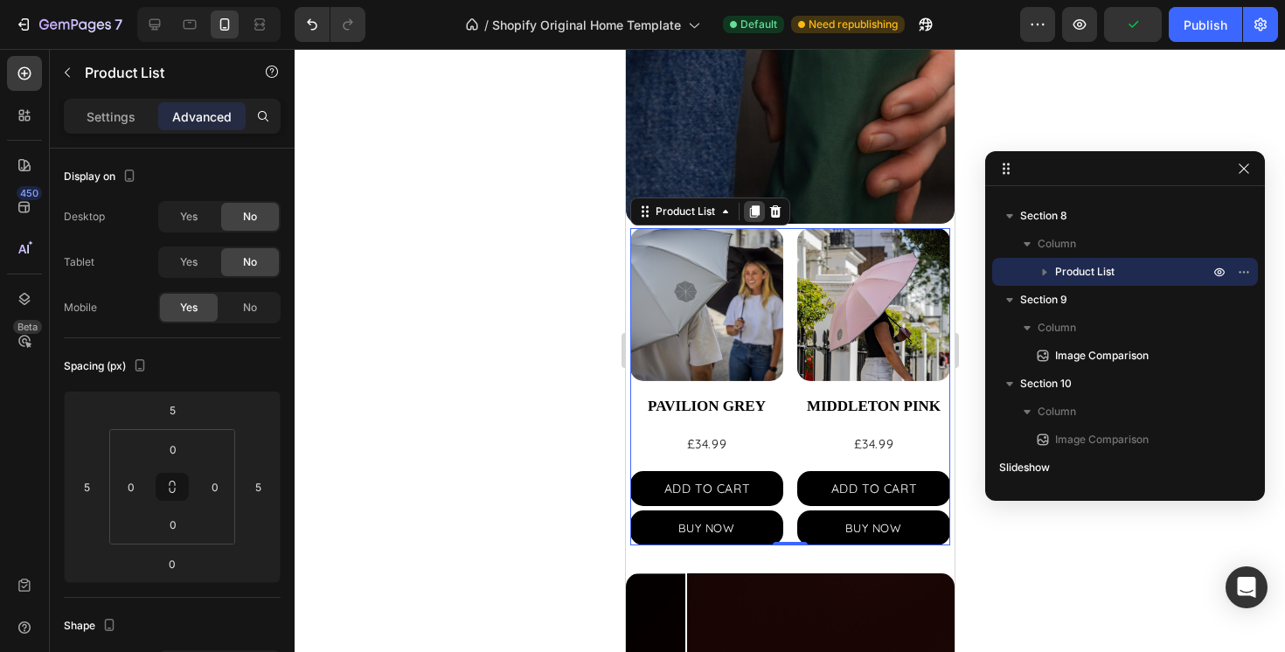
click at [759, 209] on icon at bounding box center [754, 211] width 10 height 12
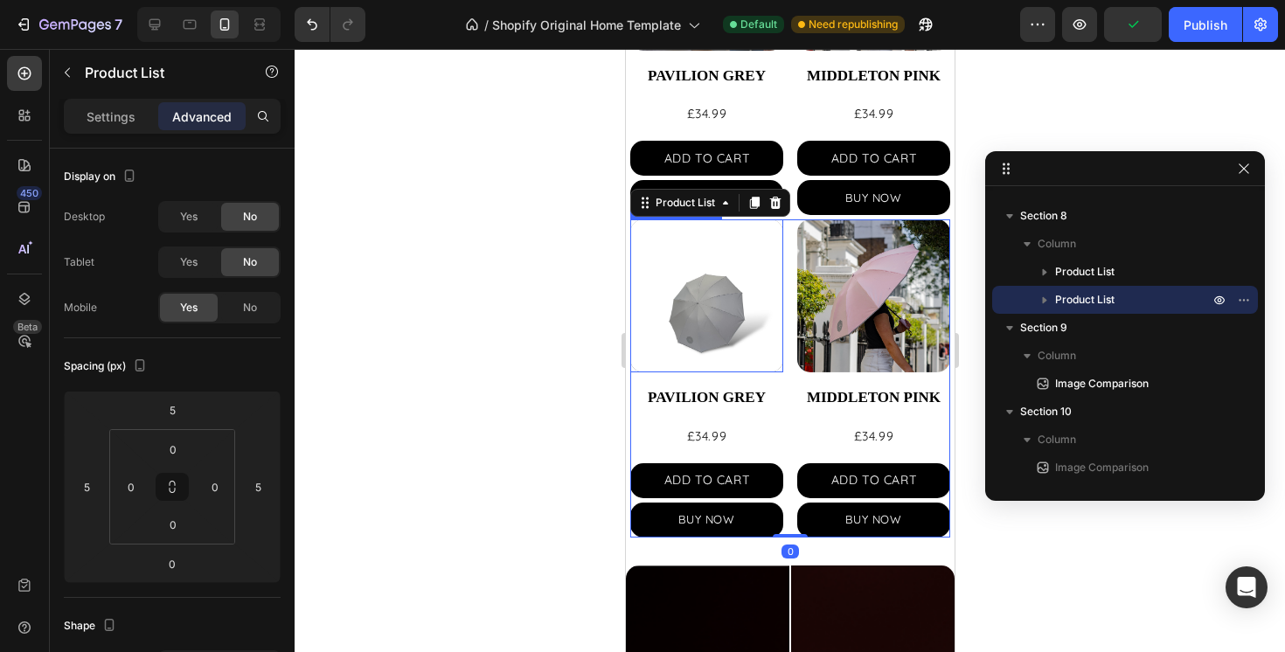
scroll to position [817, 0]
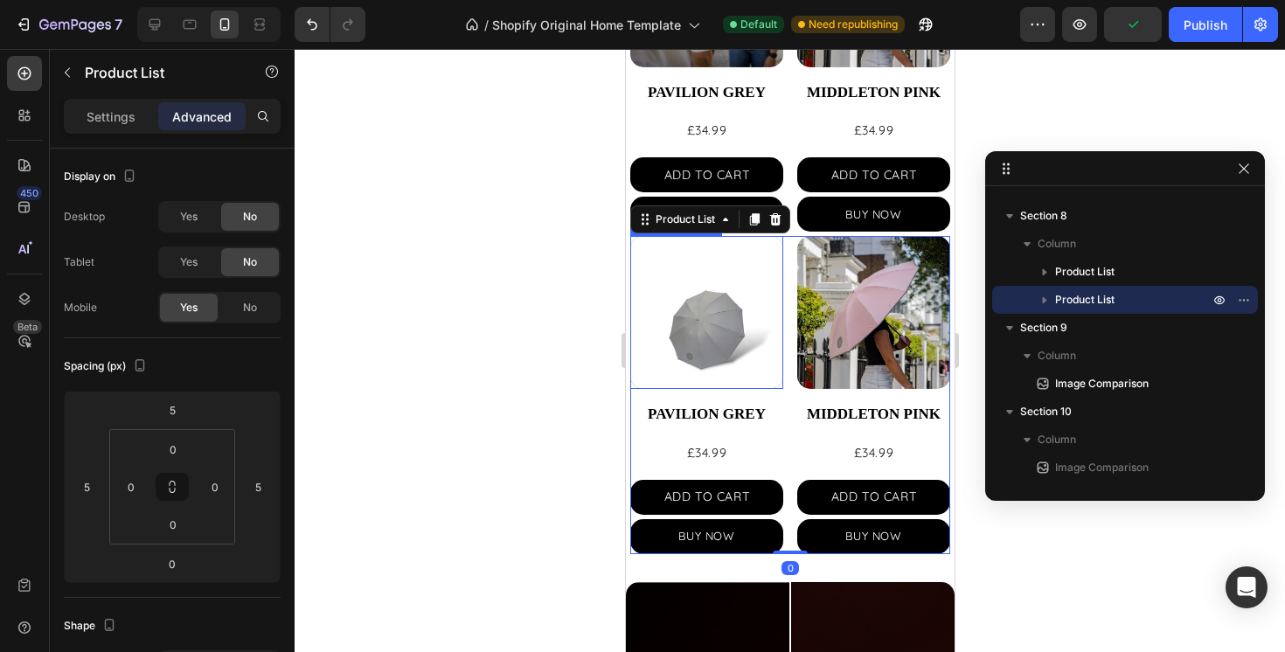
click at [742, 293] on img at bounding box center [706, 312] width 153 height 153
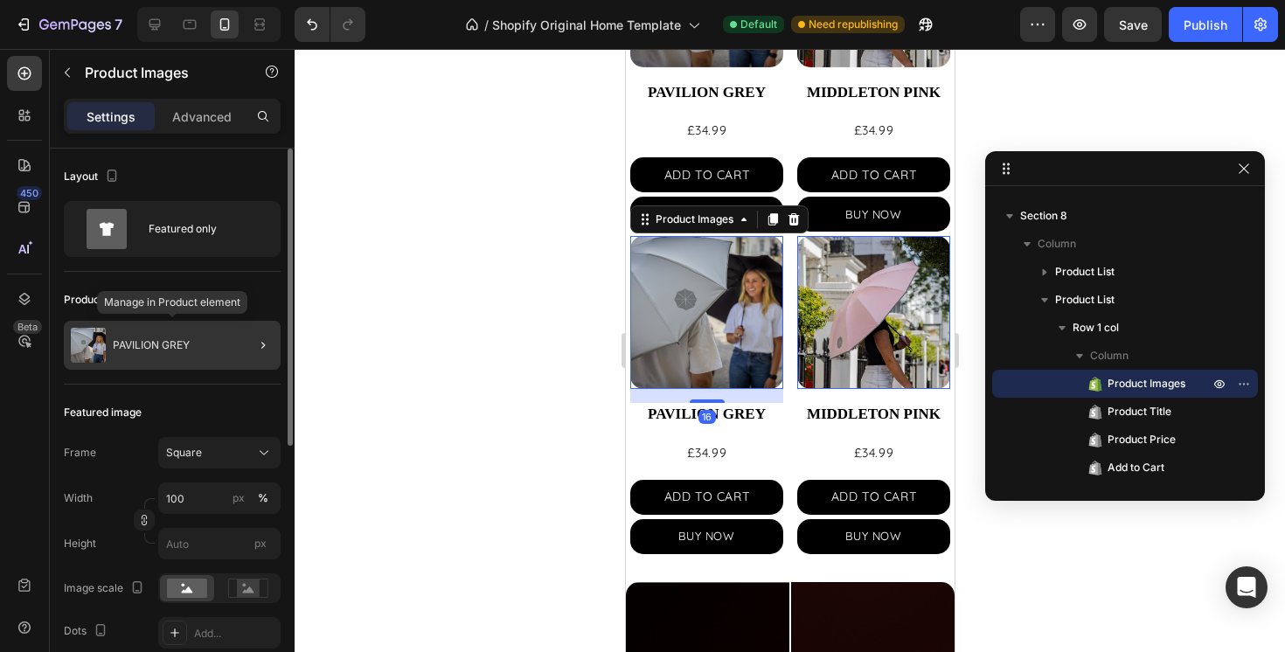
click at [142, 333] on div "PAVILION GREY" at bounding box center [172, 345] width 217 height 49
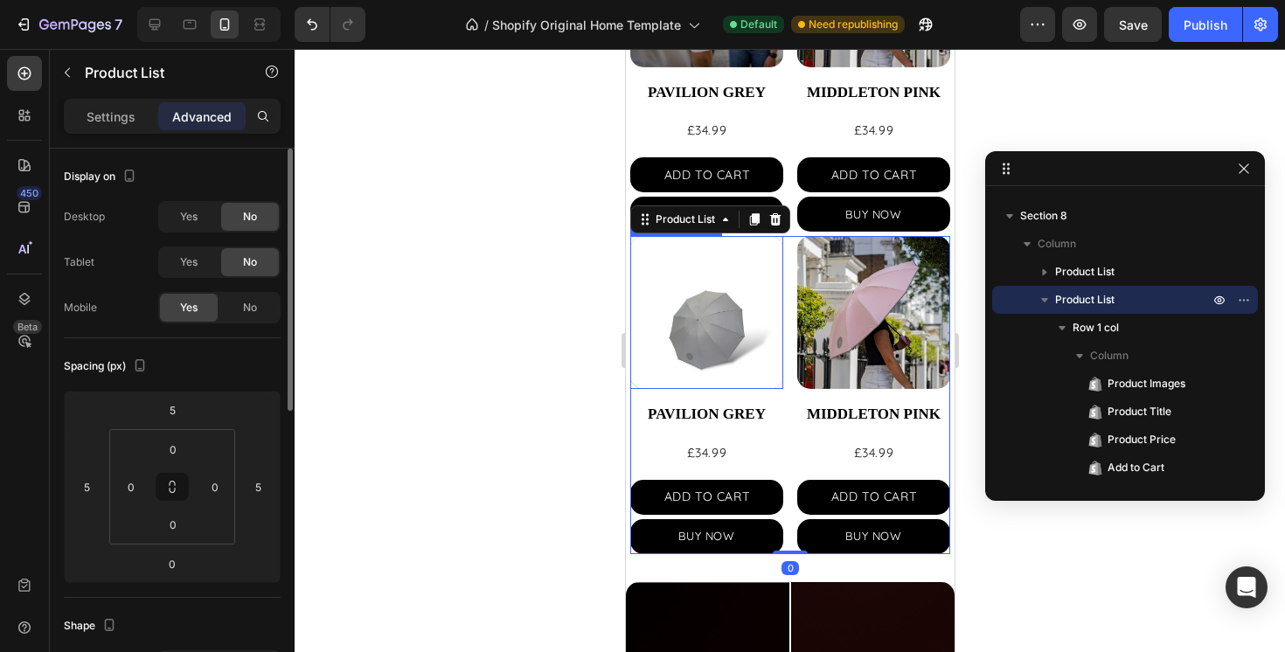
click at [736, 335] on img at bounding box center [706, 312] width 153 height 153
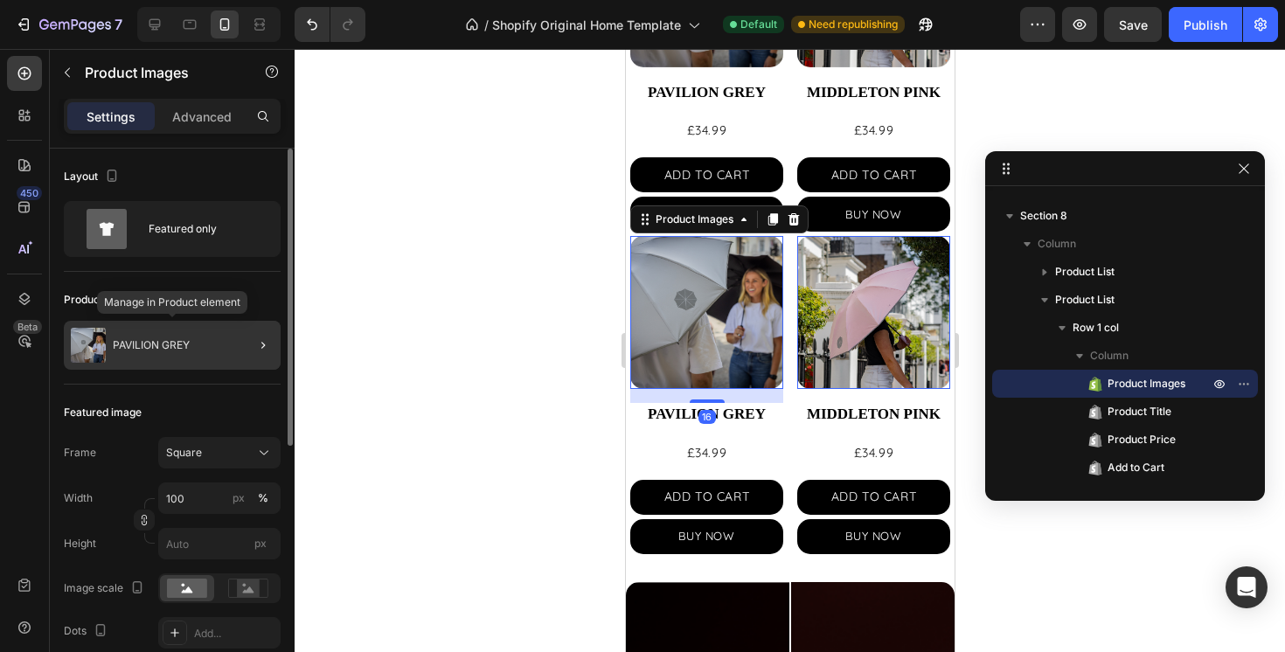
click at [145, 343] on p "PAVILION GREY" at bounding box center [151, 345] width 77 height 12
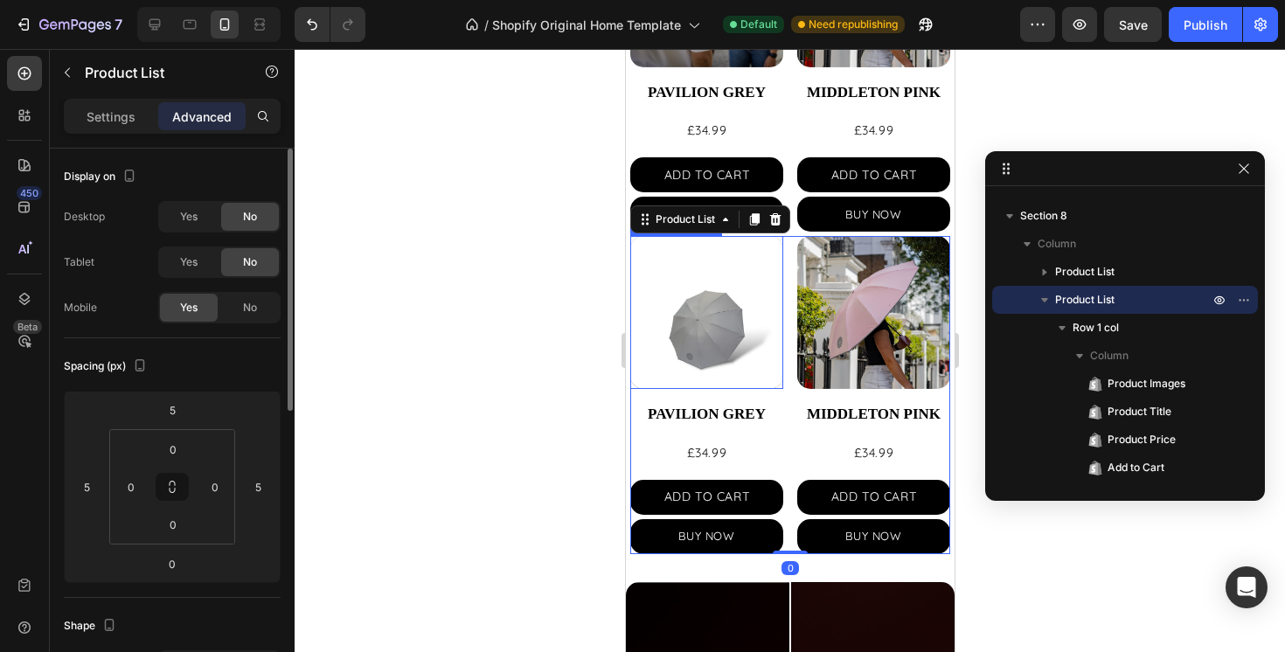
click at [696, 324] on img at bounding box center [706, 312] width 153 height 153
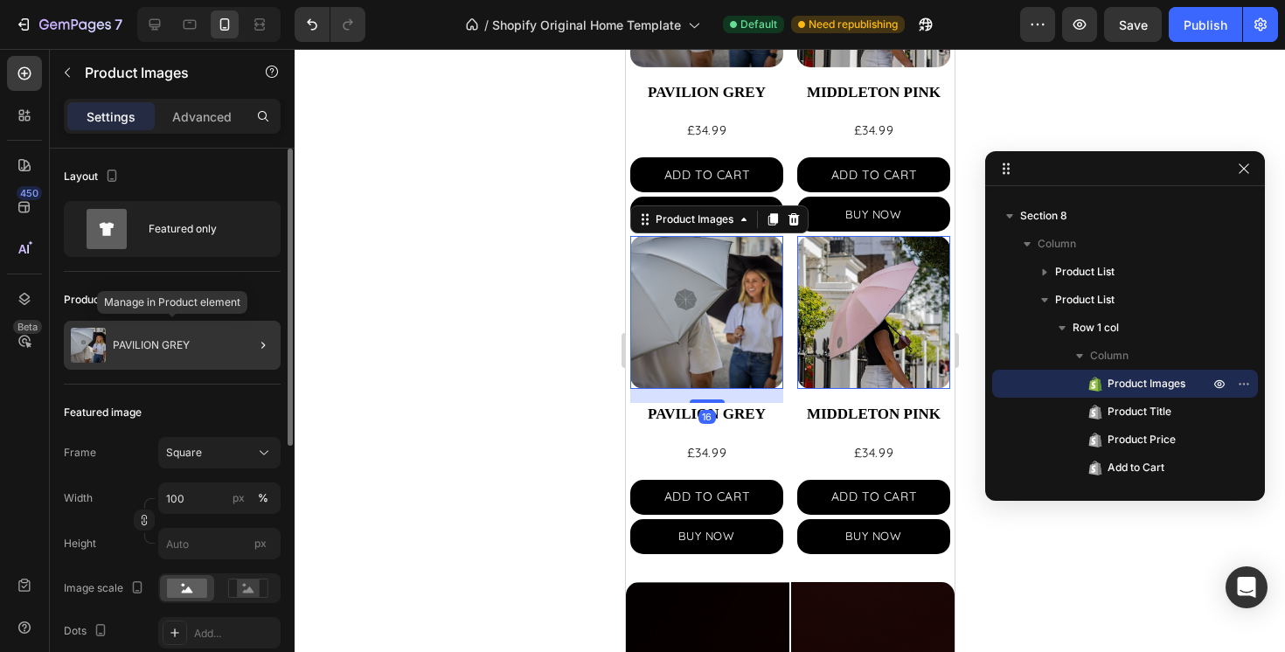
click at [109, 351] on div "PAVILION GREY" at bounding box center [172, 345] width 217 height 49
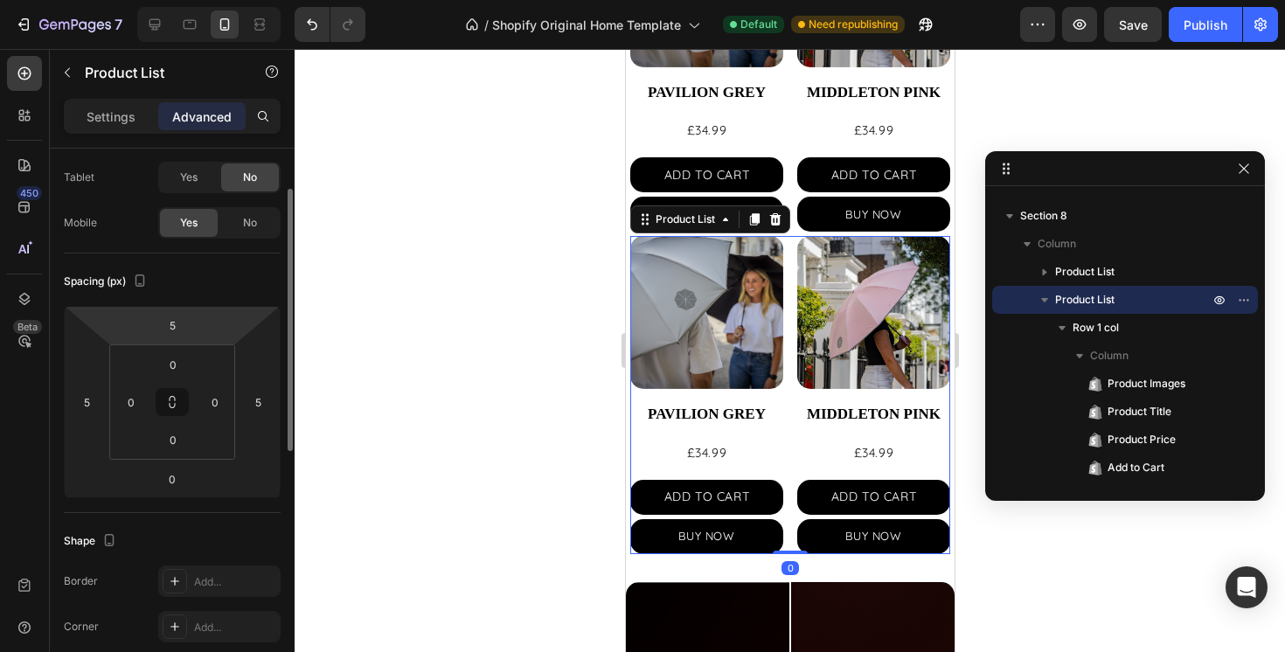
scroll to position [0, 0]
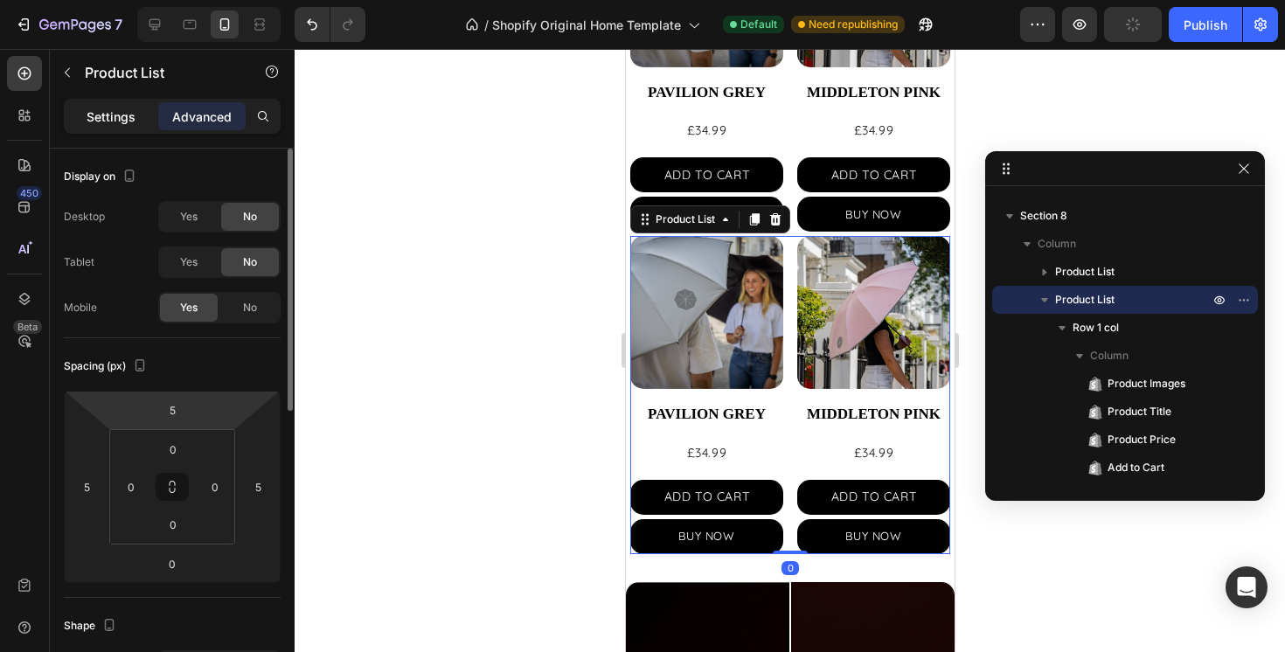
click at [121, 114] on p "Settings" at bounding box center [111, 117] width 49 height 18
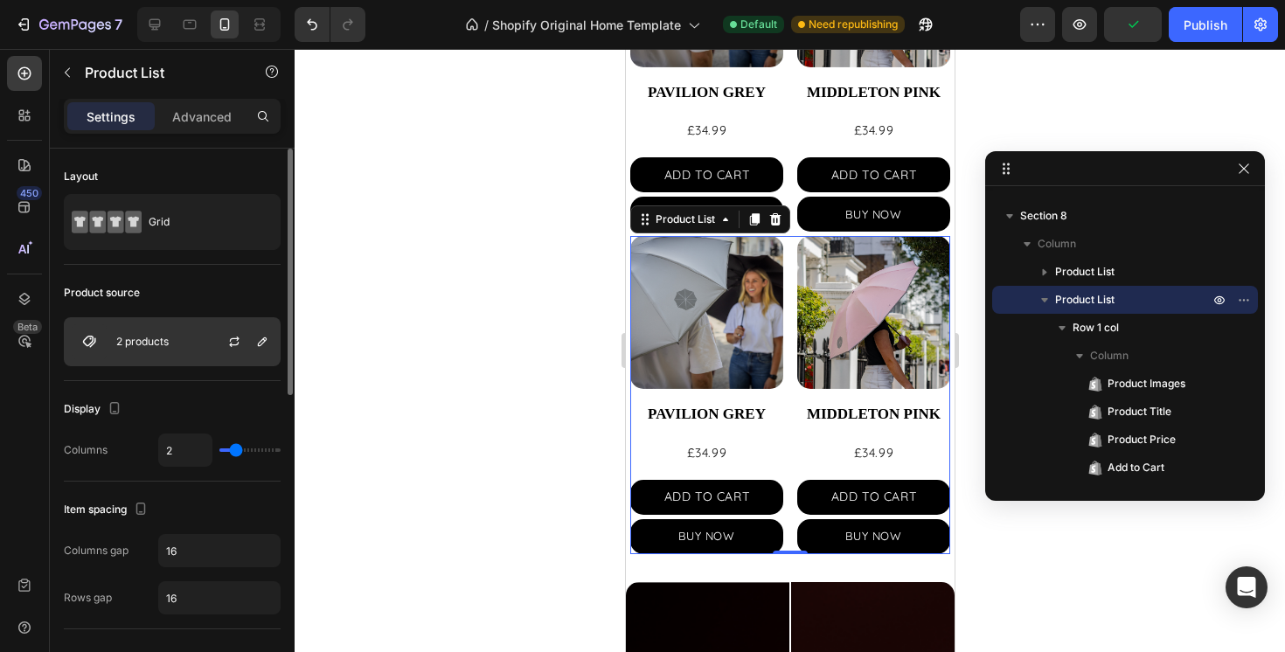
click at [174, 342] on div "2 products" at bounding box center [172, 341] width 217 height 49
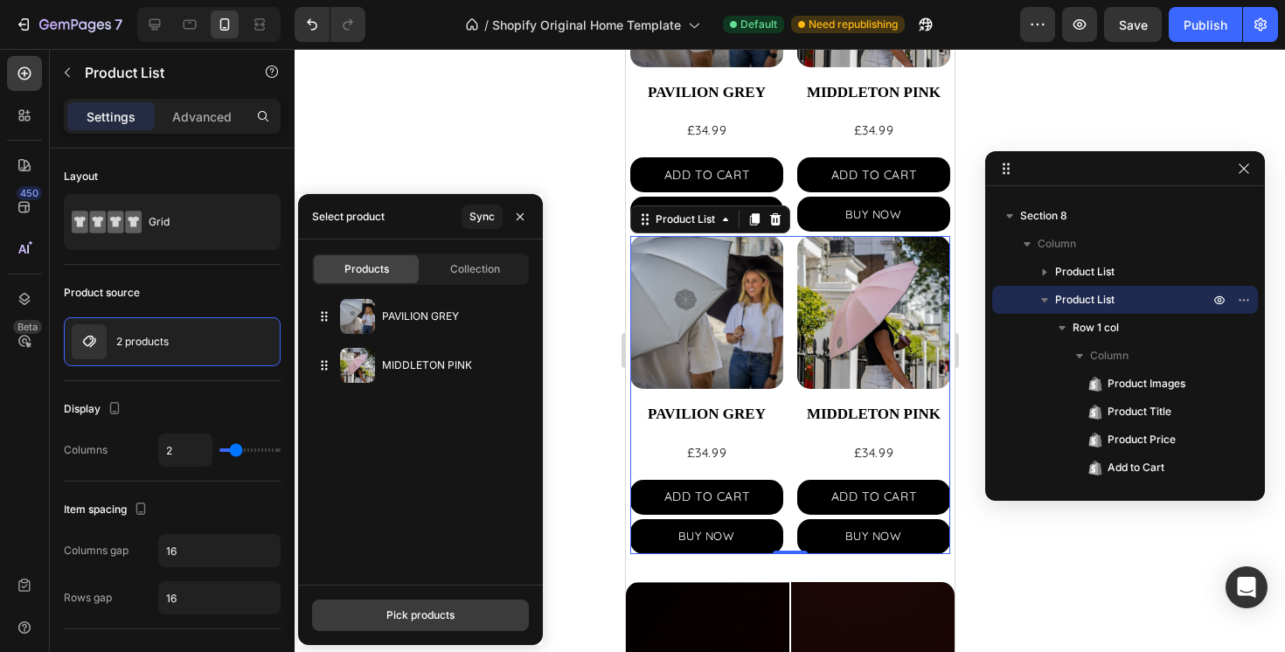
click at [442, 619] on div "Pick products" at bounding box center [420, 616] width 68 height 16
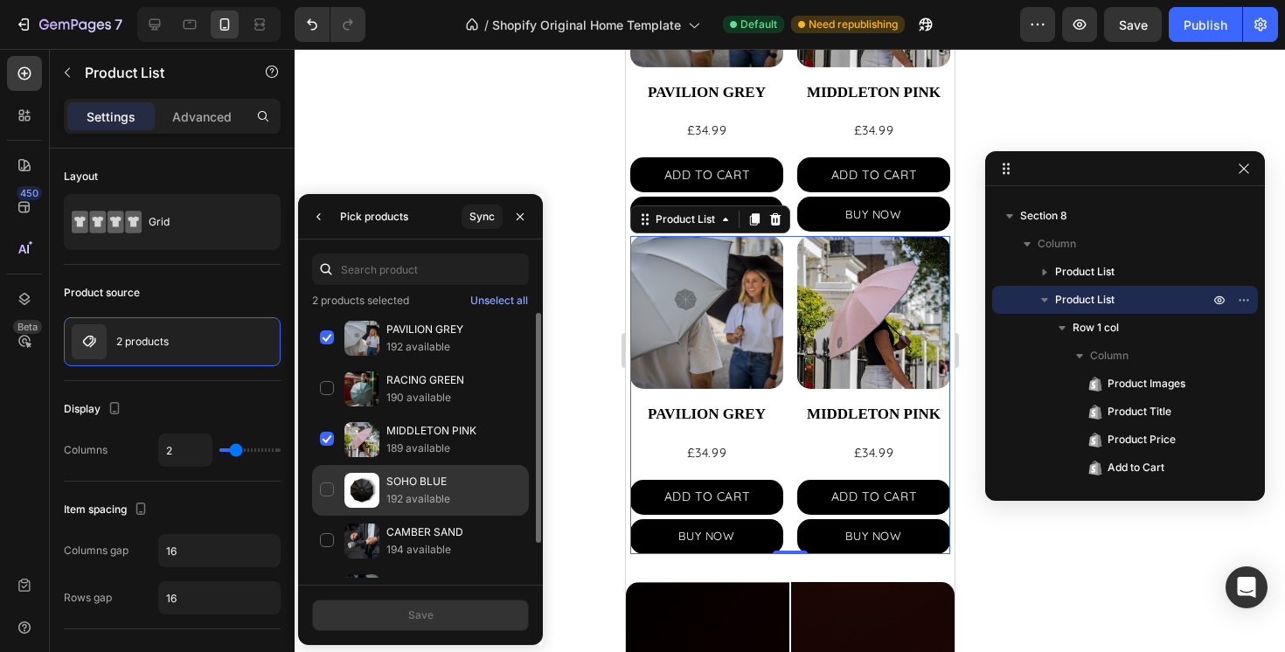
scroll to position [39, 0]
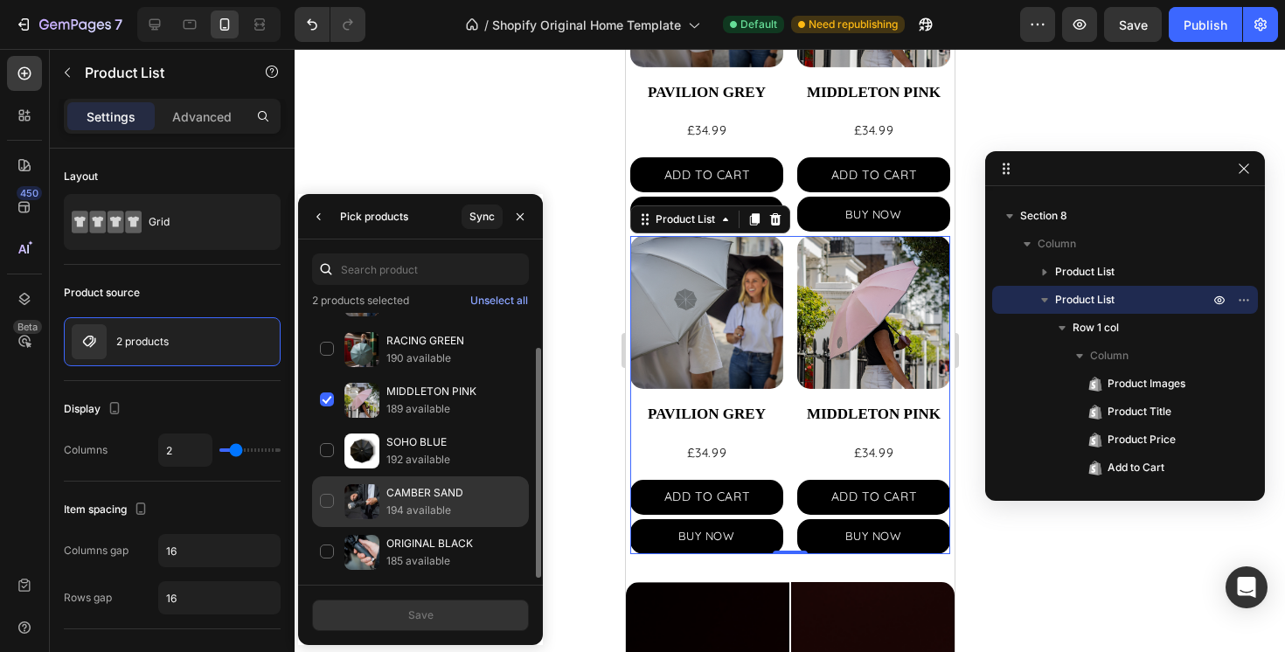
click at [327, 527] on div "CAMBER SAND 194 available" at bounding box center [420, 552] width 217 height 51
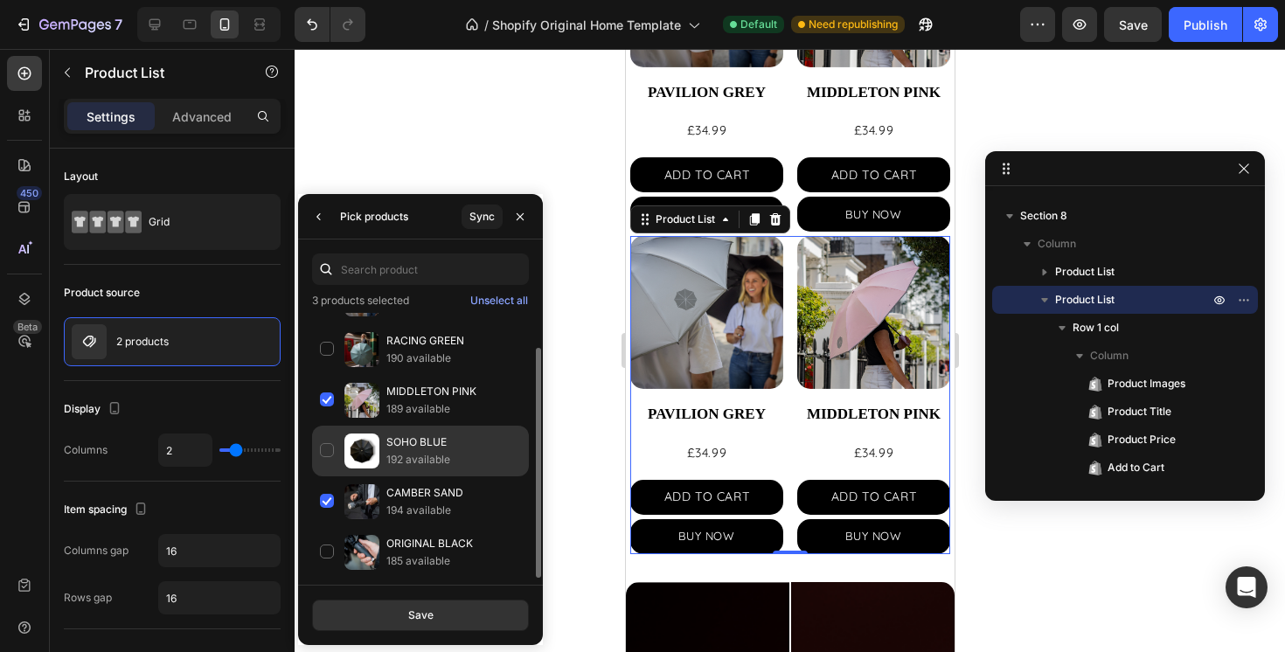
click at [327, 477] on div "SOHO BLUE 192 available" at bounding box center [420, 502] width 217 height 51
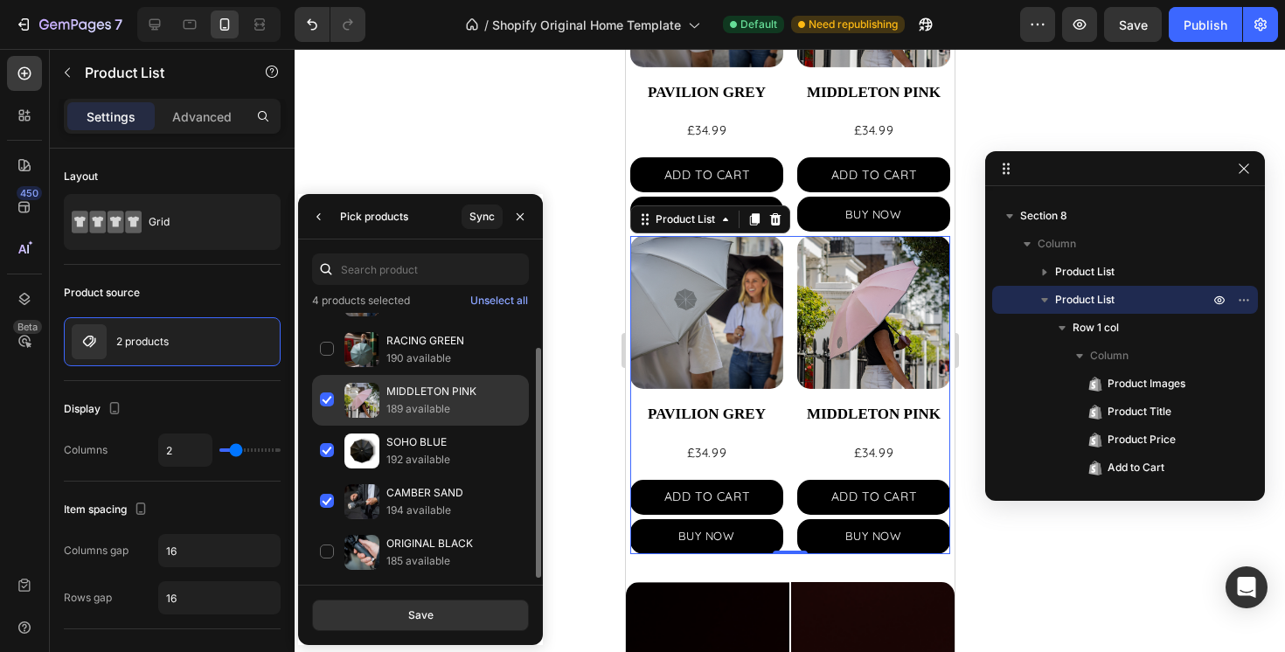
click at [325, 426] on div "MIDDLETON PINK 189 available" at bounding box center [420, 451] width 217 height 51
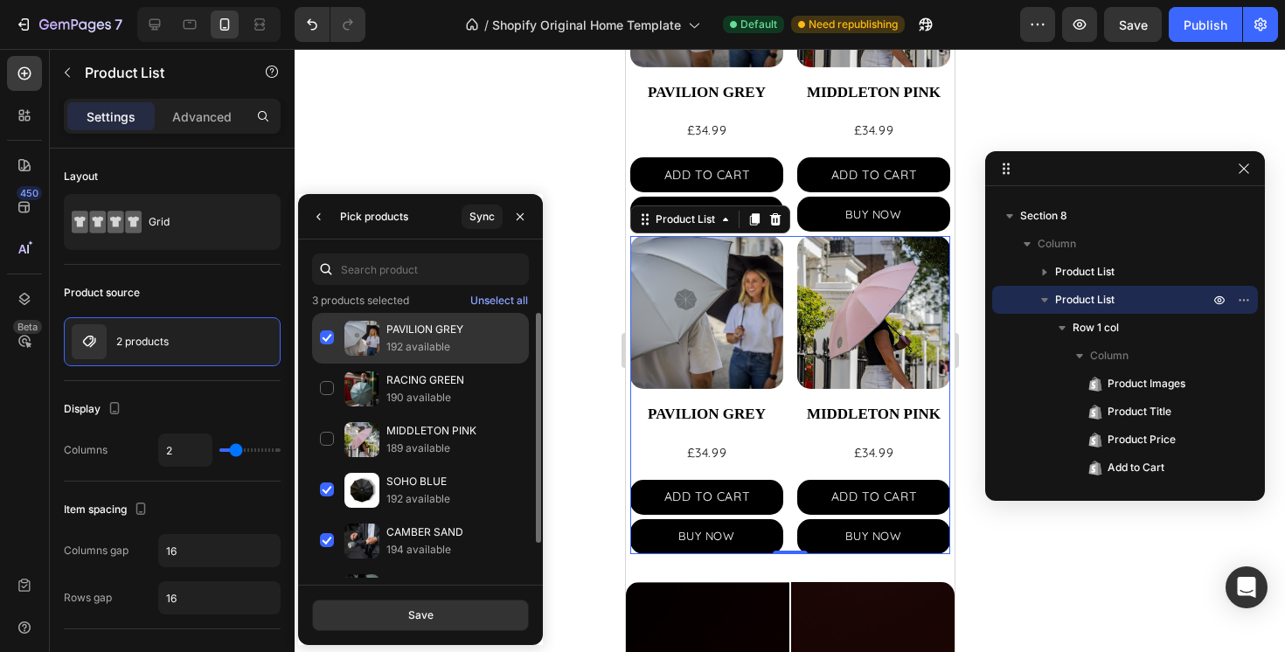
click at [330, 364] on div "PAVILION GREY 192 available" at bounding box center [420, 389] width 217 height 51
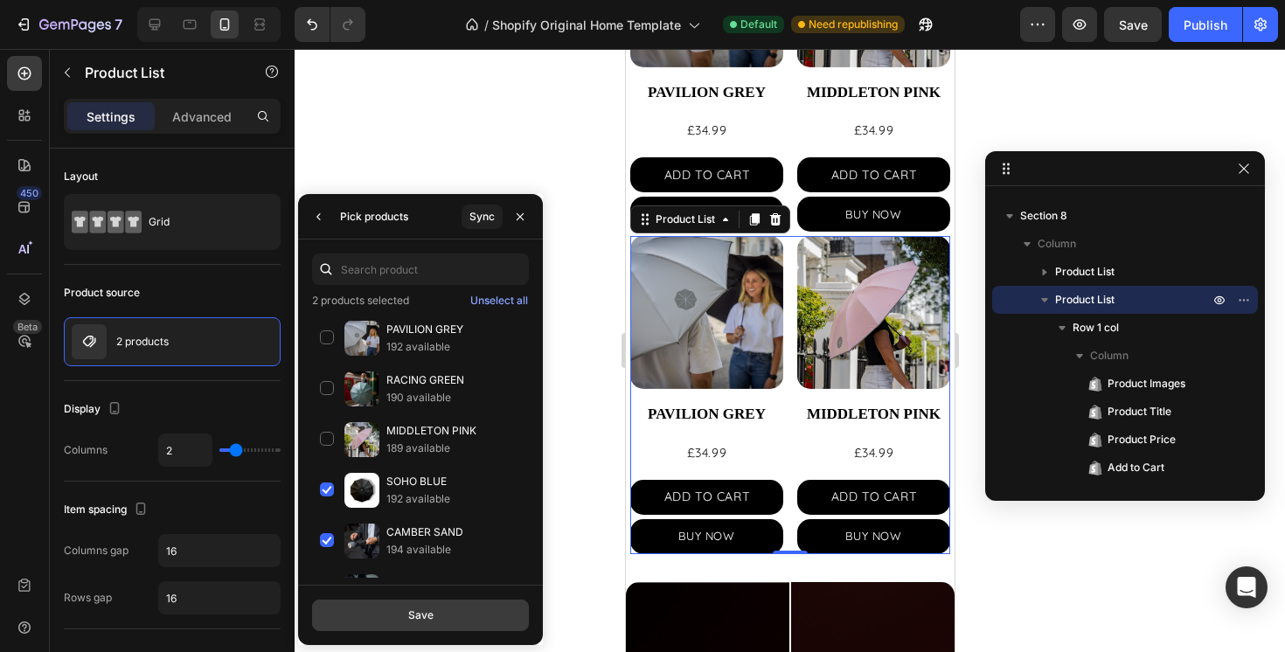
click at [453, 613] on button "Save" at bounding box center [420, 615] width 217 height 31
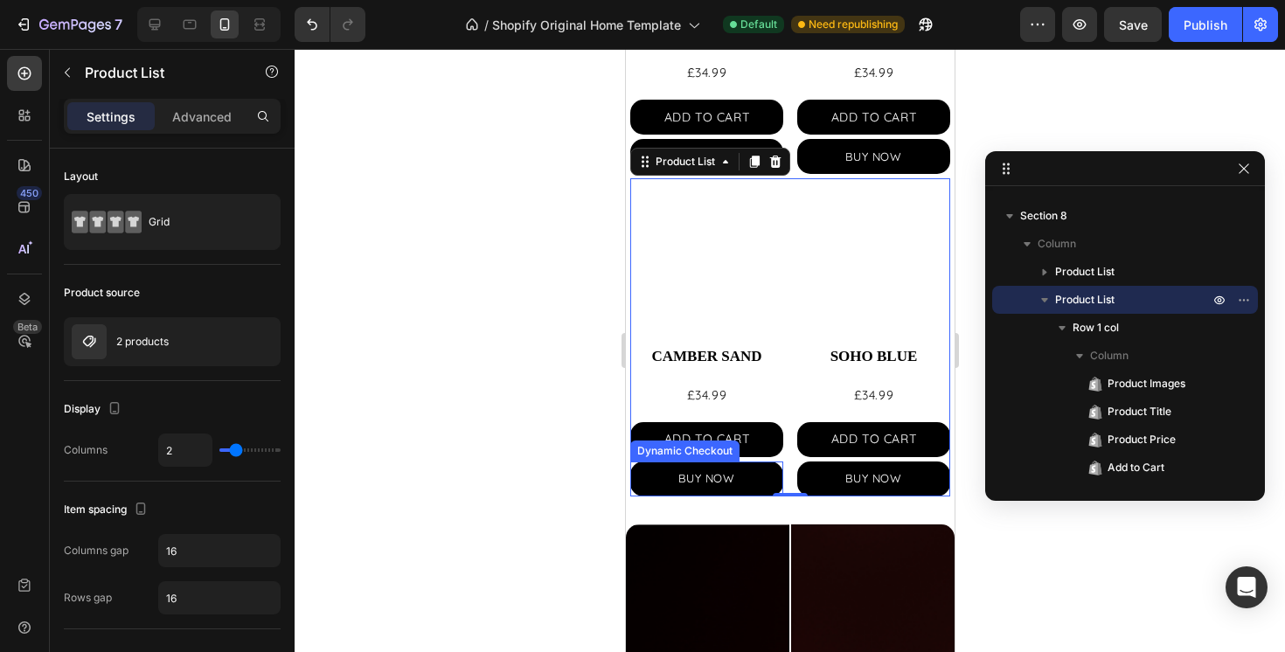
scroll to position [887, 0]
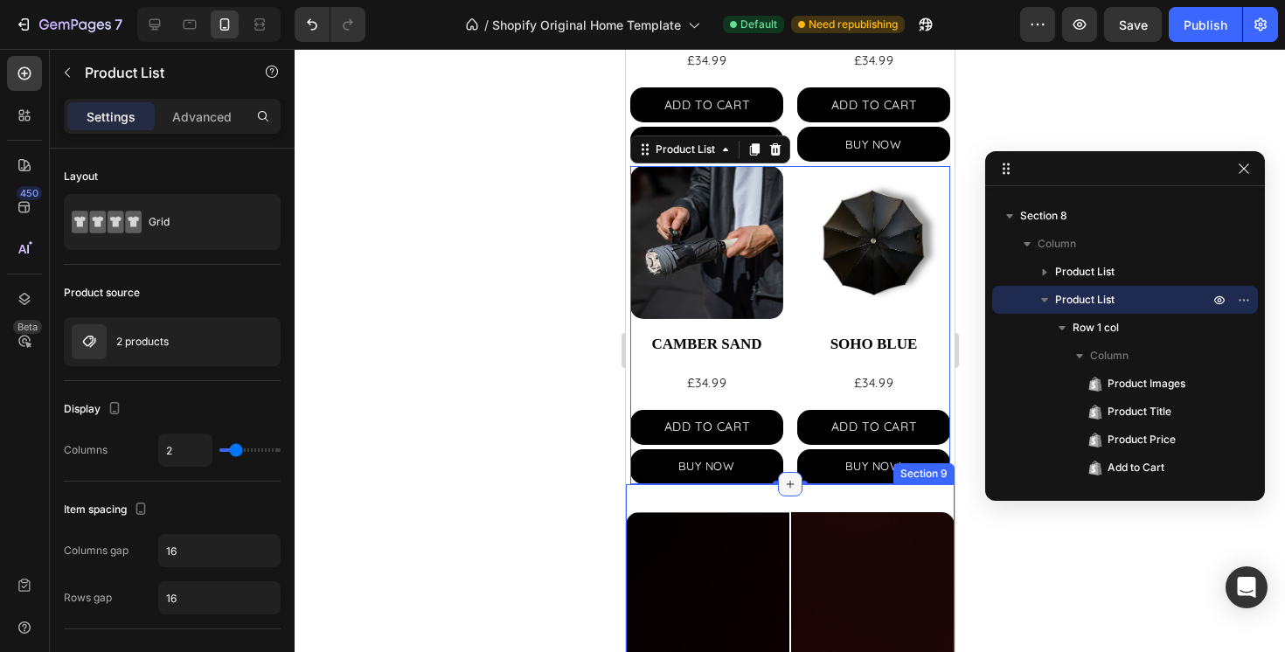
click at [784, 493] on div at bounding box center [789, 484] width 24 height 24
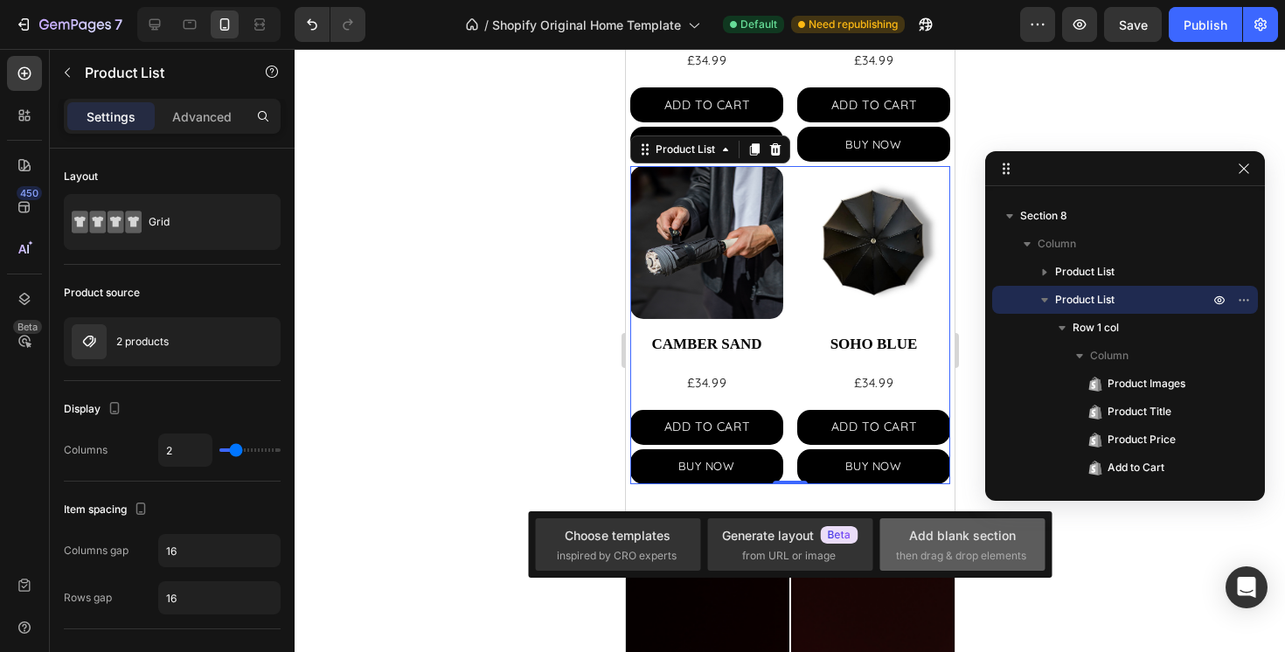
click at [961, 546] on div "Add blank section then drag & drop elements" at bounding box center [962, 545] width 133 height 38
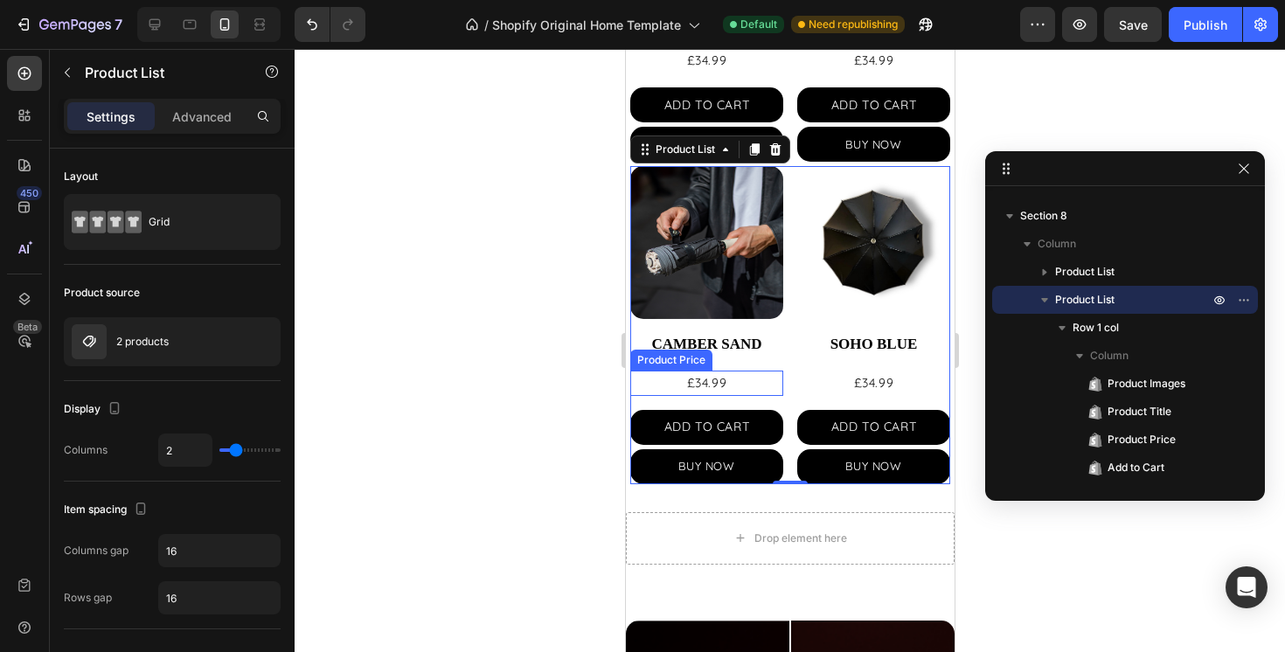
scroll to position [824, 0]
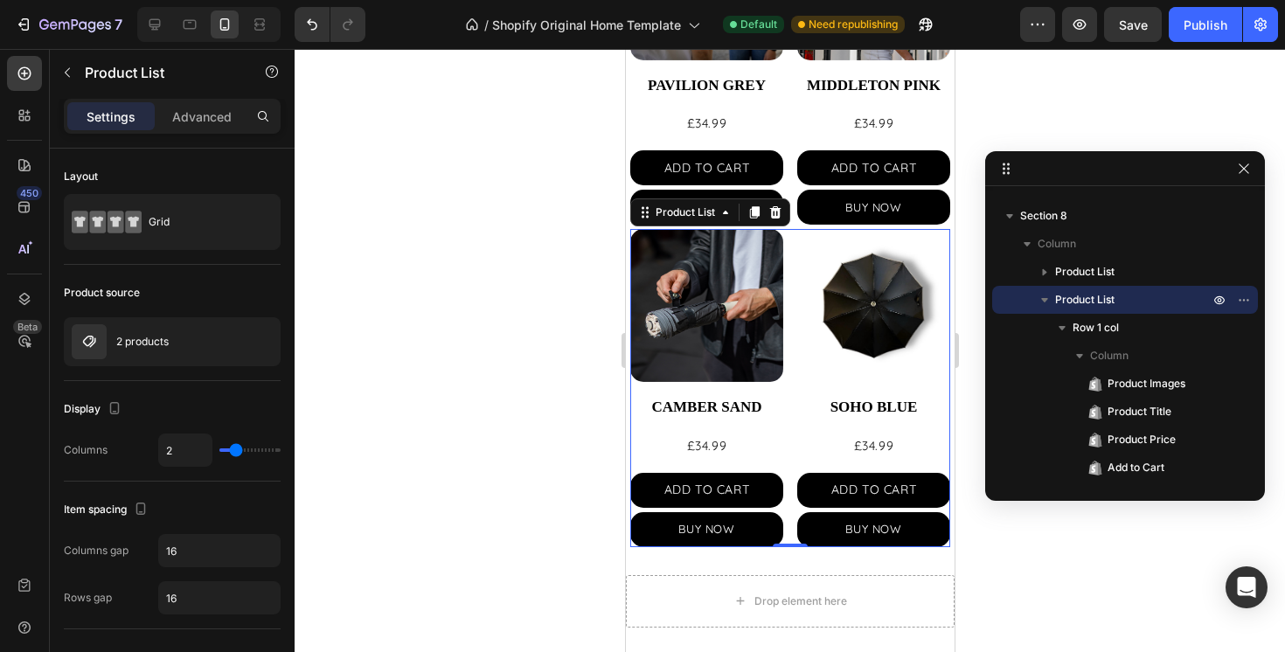
click at [793, 256] on div "Product Images CAMBER SAND Product Title £34.99 Product Price Product Price ADD…" at bounding box center [790, 387] width 320 height 317
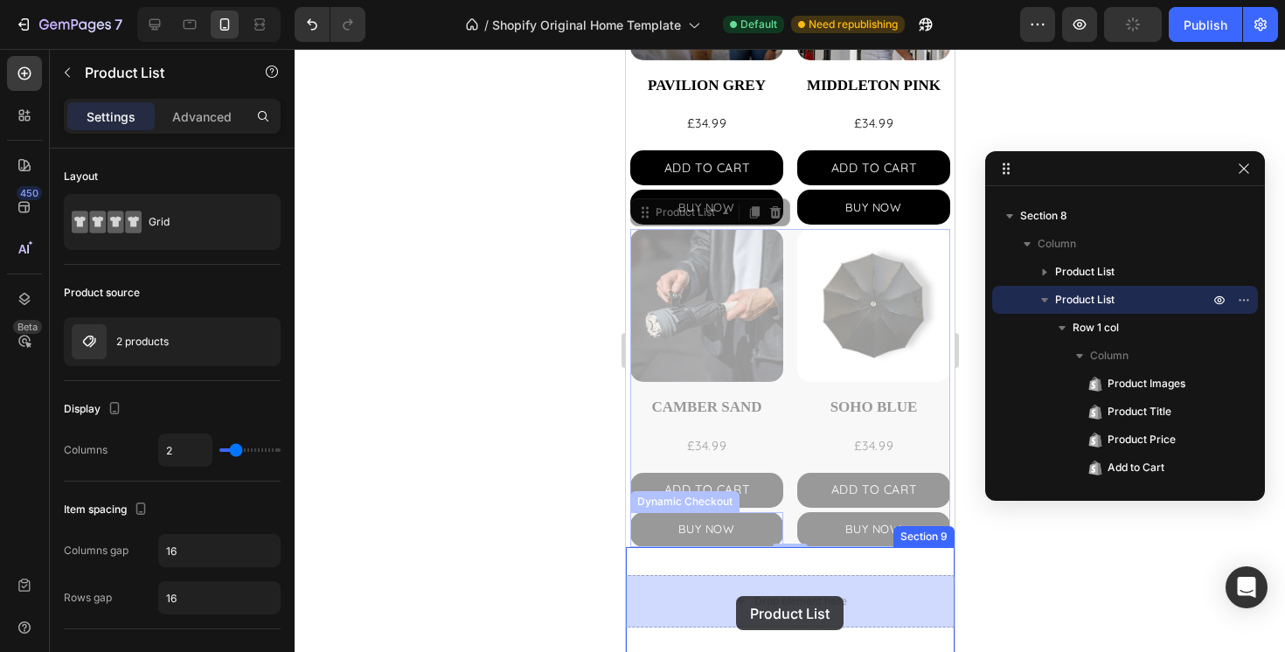
scroll to position [829, 0]
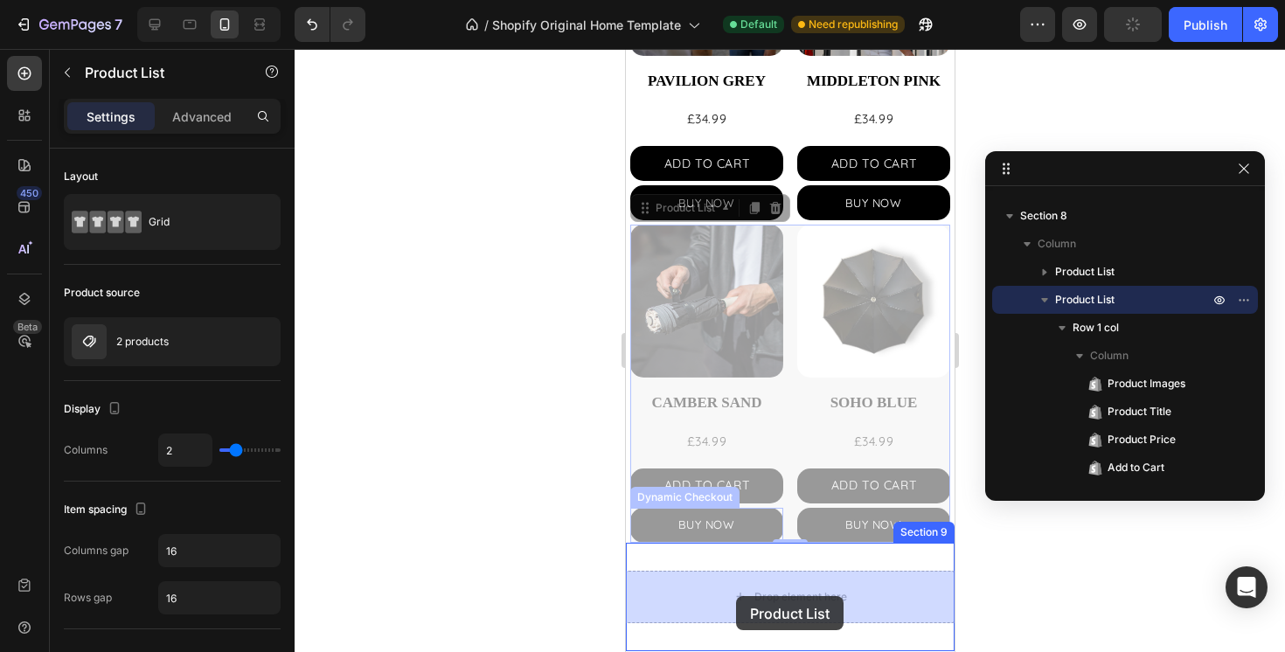
drag, startPoint x: 652, startPoint y: 212, endPoint x: 735, endPoint y: 596, distance: 393.6
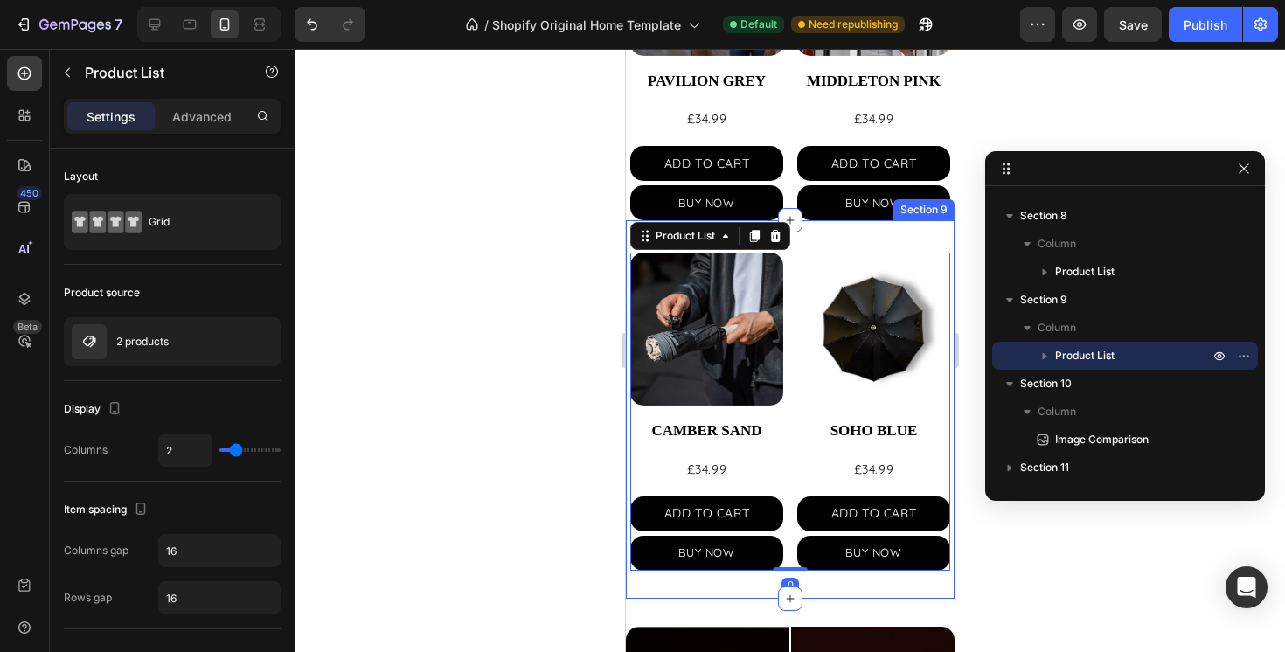
click at [813, 236] on div "Product Images CAMBER SAND Product Title £34.99 Product Price Product Price ADD…" at bounding box center [789, 409] width 329 height 378
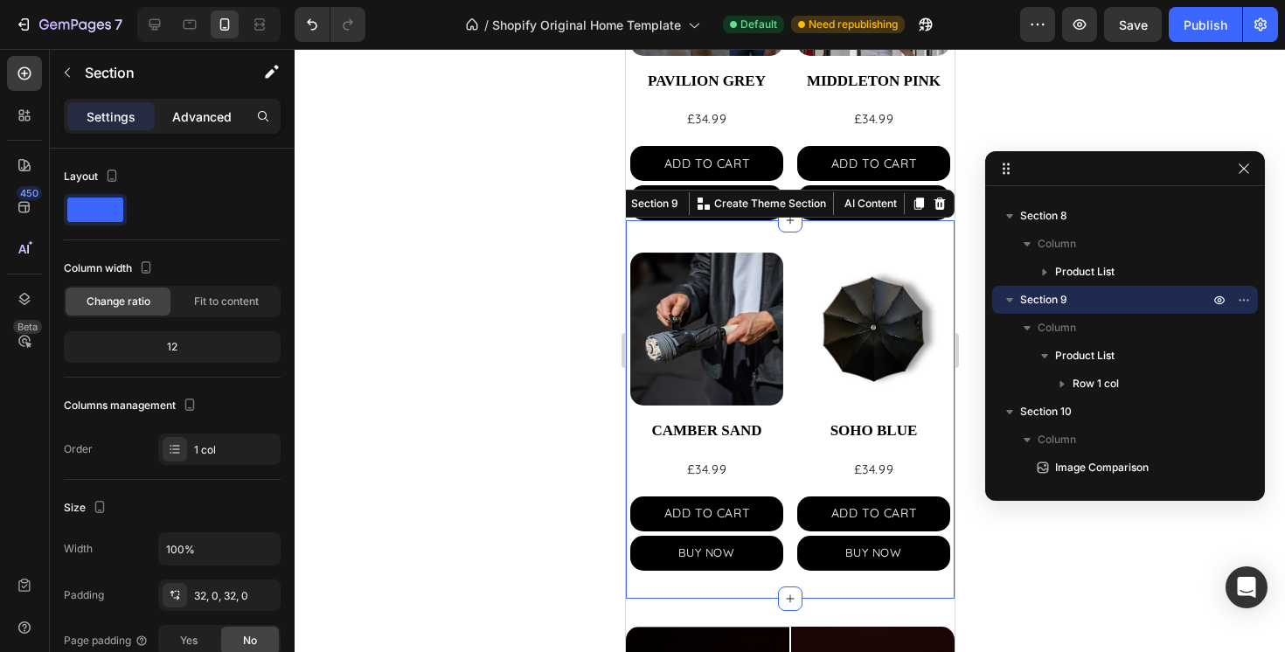
click at [217, 114] on p "Advanced" at bounding box center [201, 117] width 59 height 18
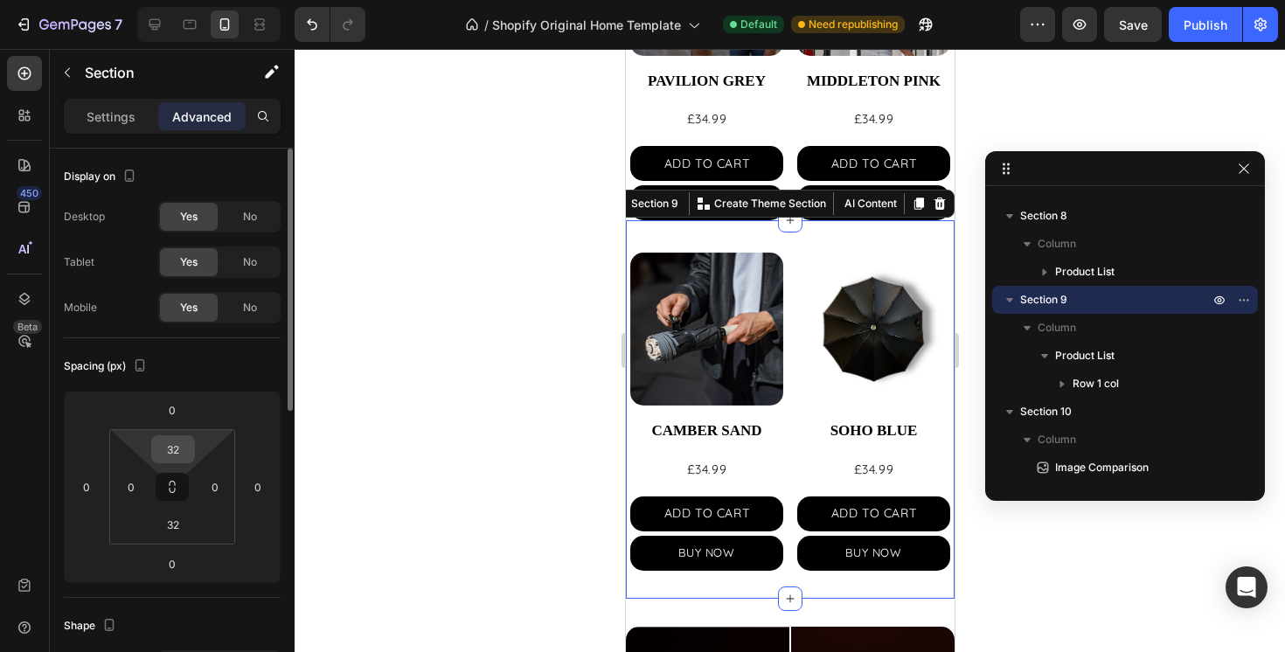
click at [184, 444] on input "32" at bounding box center [173, 449] width 35 height 26
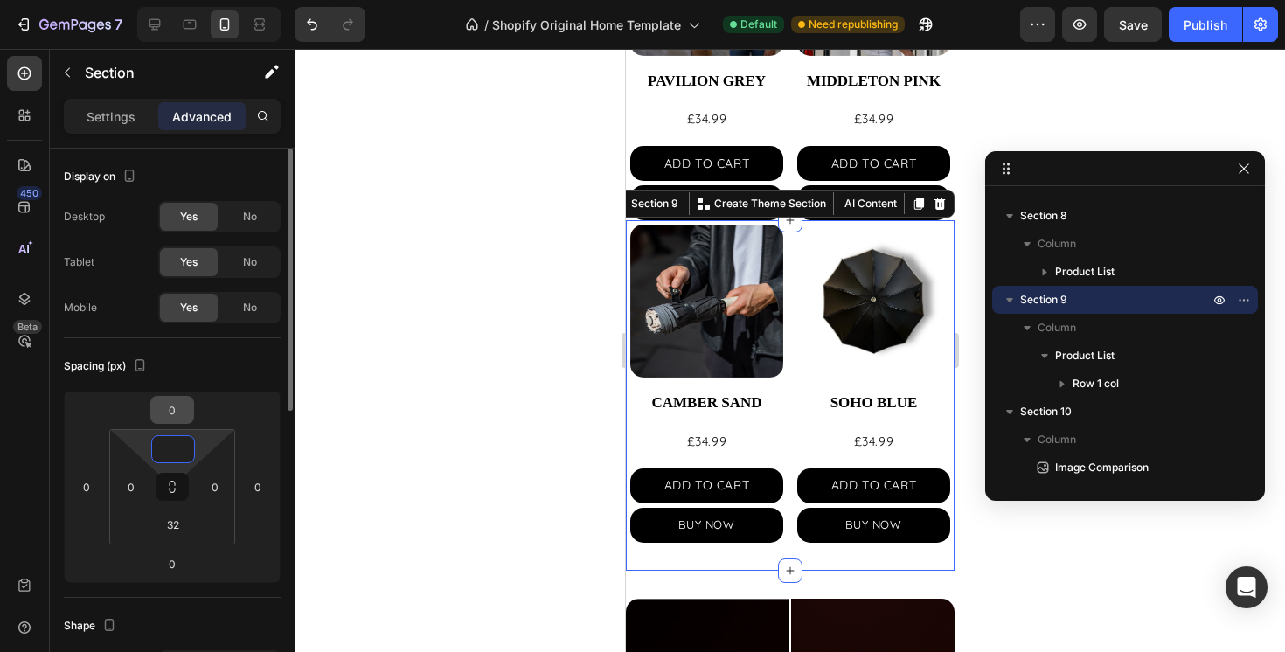
type input "0"
click at [192, 406] on div "0" at bounding box center [172, 410] width 44 height 28
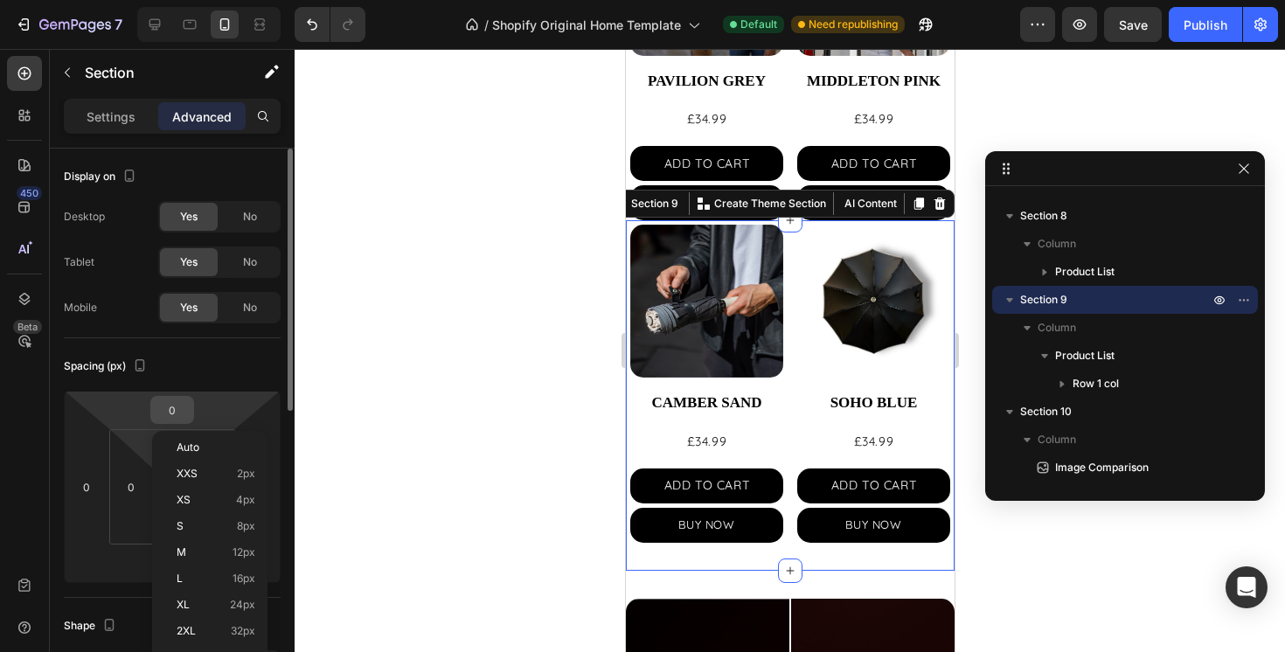
click at [184, 406] on input "0" at bounding box center [172, 410] width 35 height 26
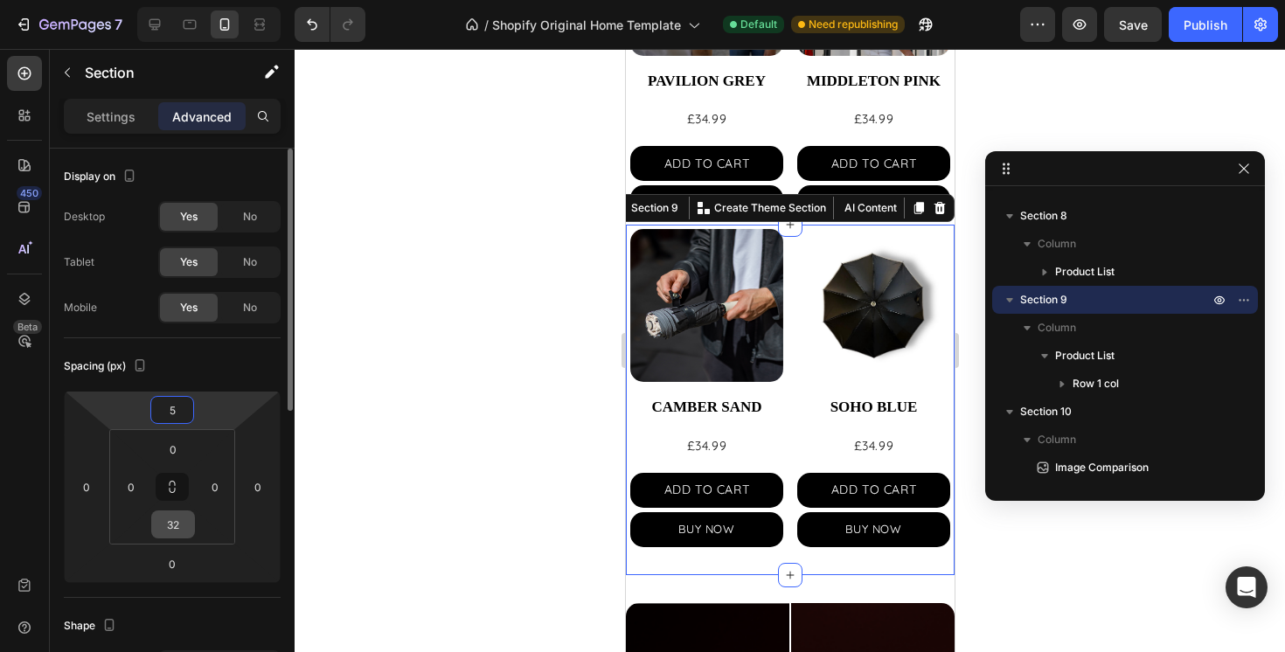
type input "5"
click at [173, 519] on input "32" at bounding box center [173, 524] width 35 height 26
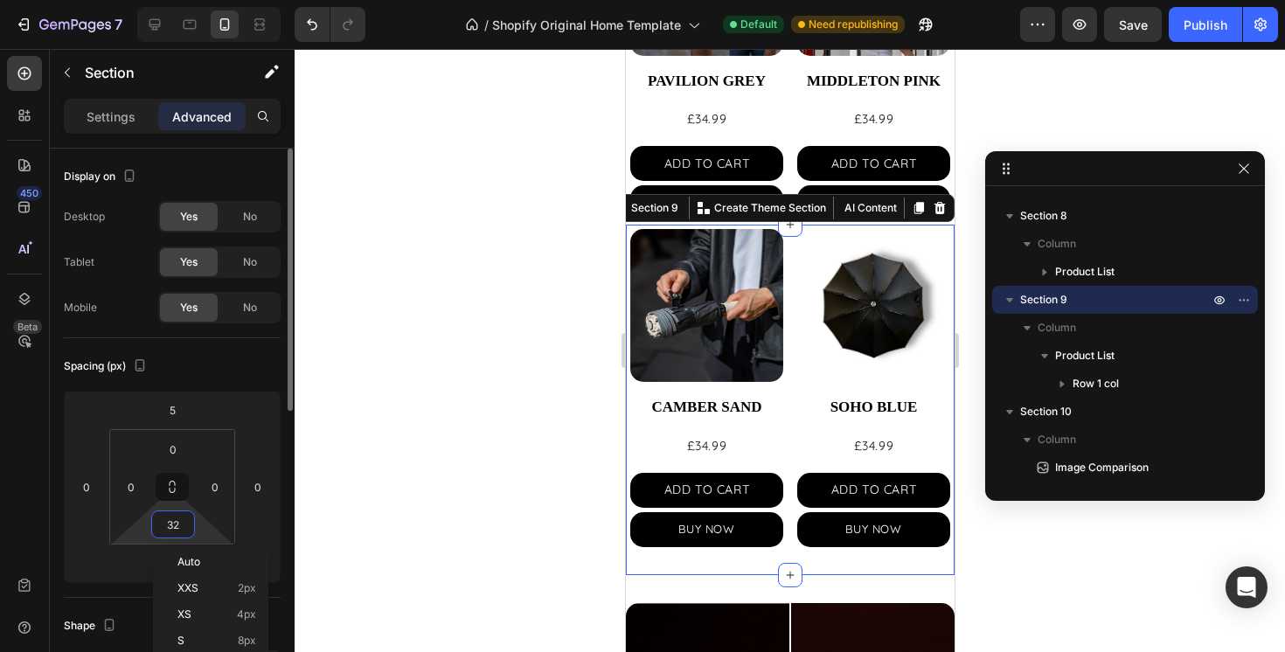
click at [173, 519] on input "32" at bounding box center [173, 524] width 35 height 26
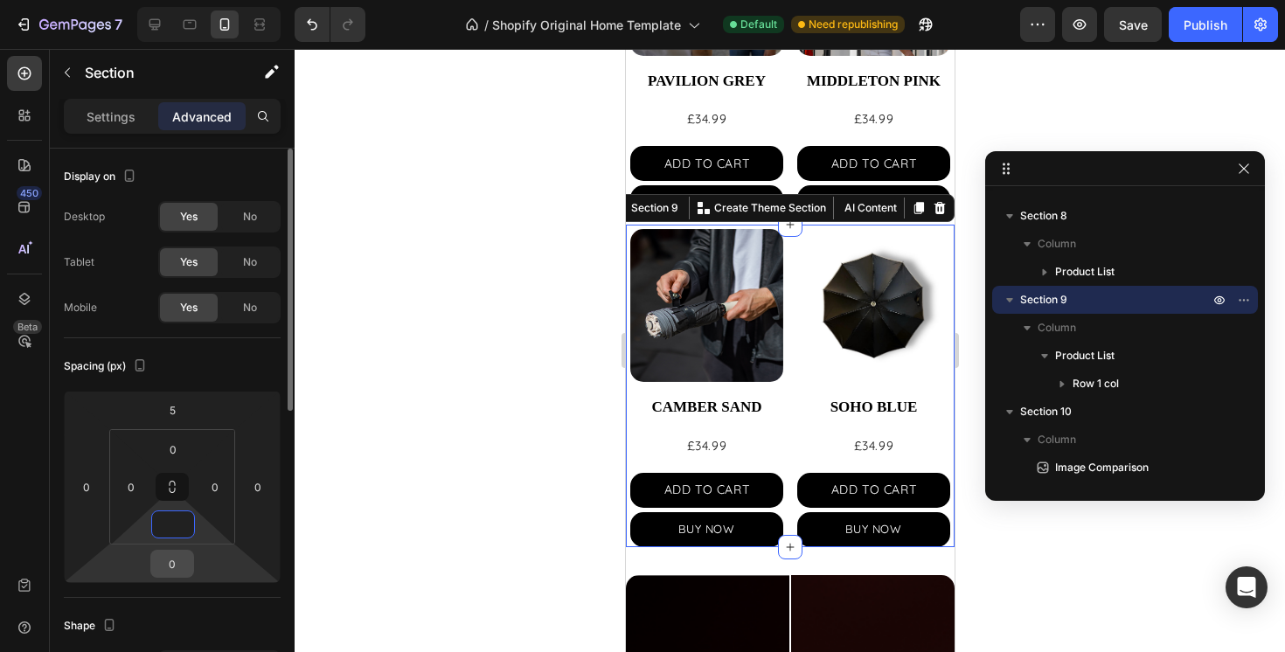
type input "0"
click at [178, 566] on input "0" at bounding box center [172, 564] width 35 height 26
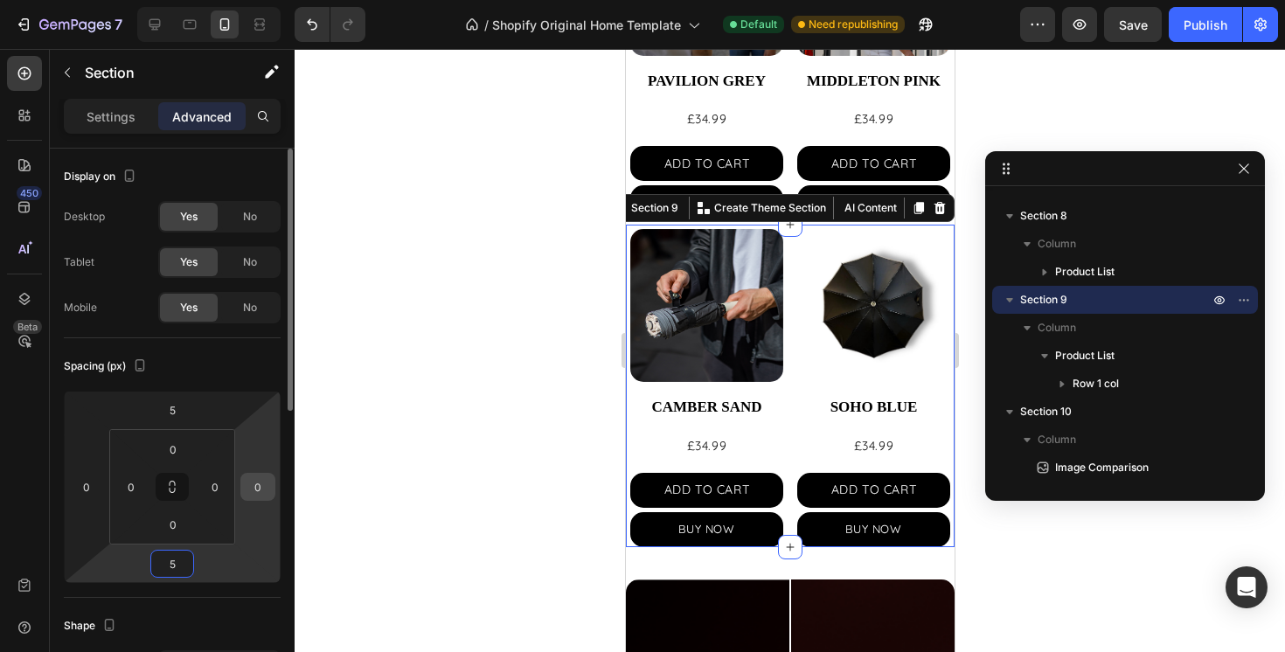
type input "5"
click at [261, 488] on input "0" at bounding box center [258, 487] width 26 height 26
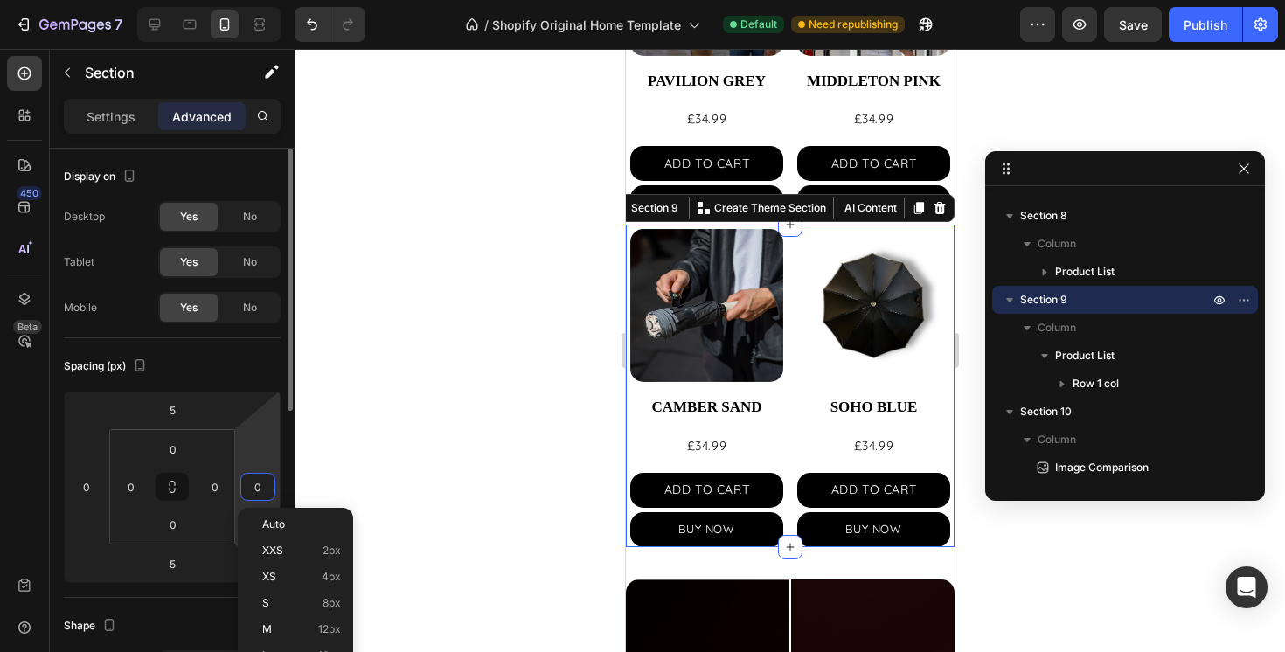
click at [261, 488] on input "0" at bounding box center [258, 487] width 26 height 26
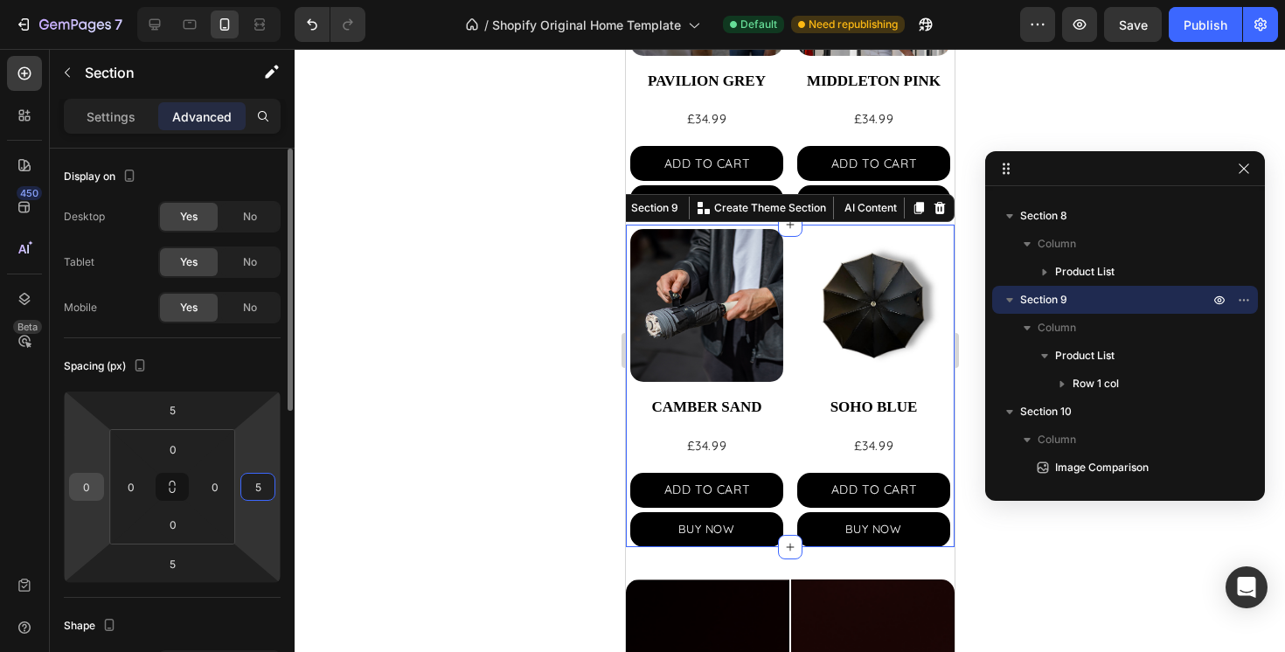
type input "5"
click at [83, 486] on input "0" at bounding box center [86, 487] width 26 height 26
type input "5"
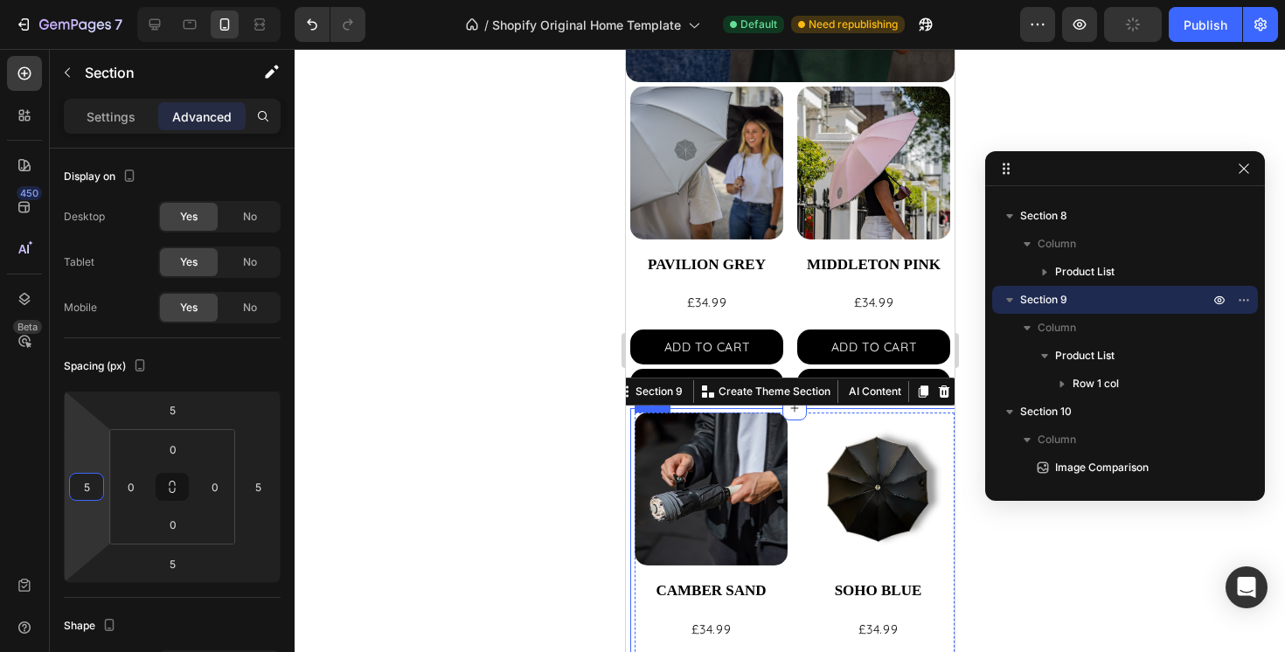
scroll to position [616, 0]
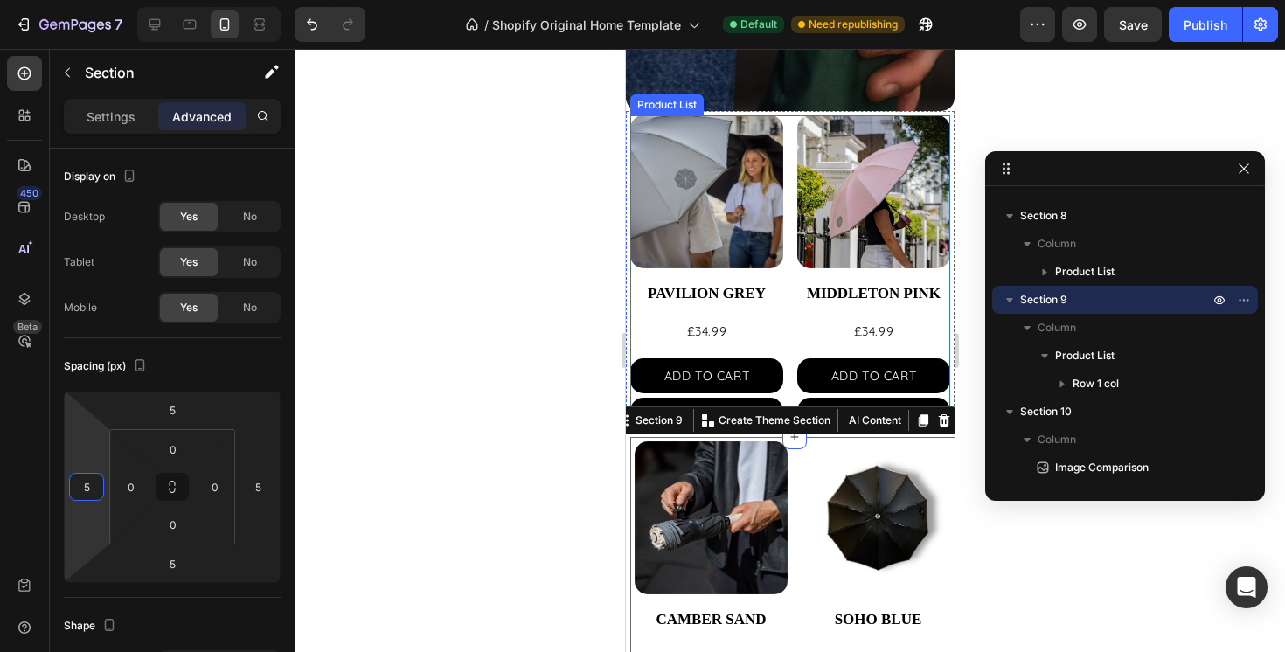
click at [788, 293] on div "Product Images PAVILION GREY Product Title £34.99 Product Price Product Price A…" at bounding box center [790, 273] width 320 height 317
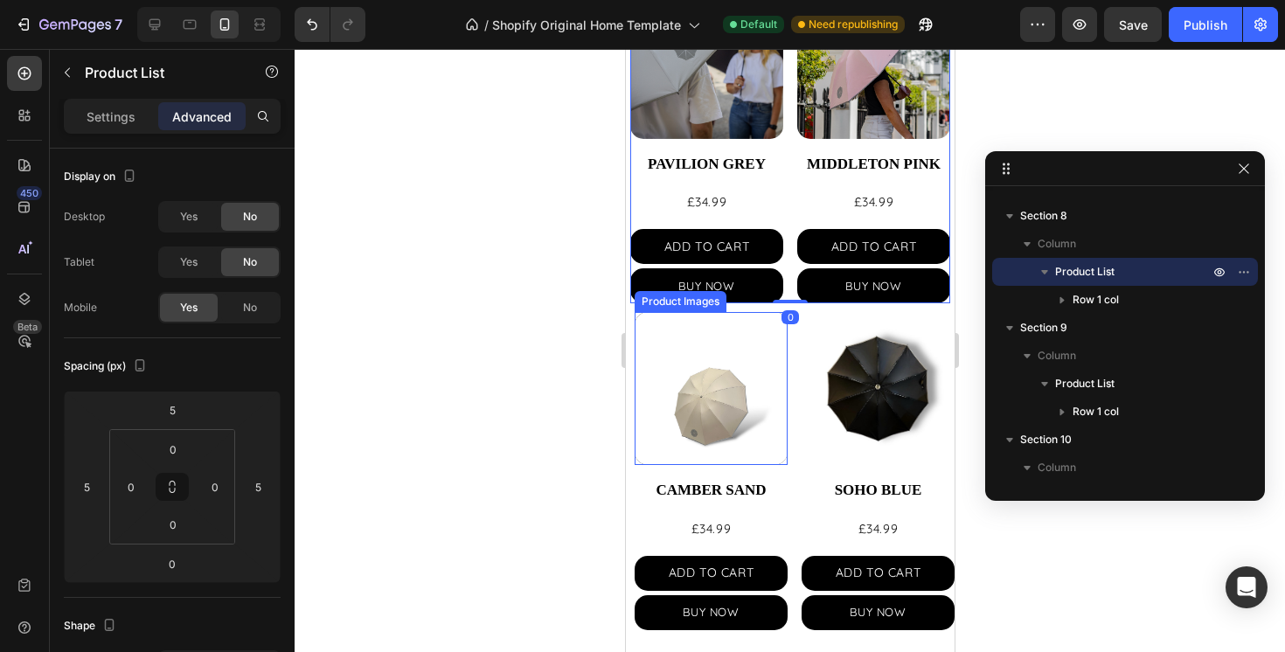
scroll to position [777, 0]
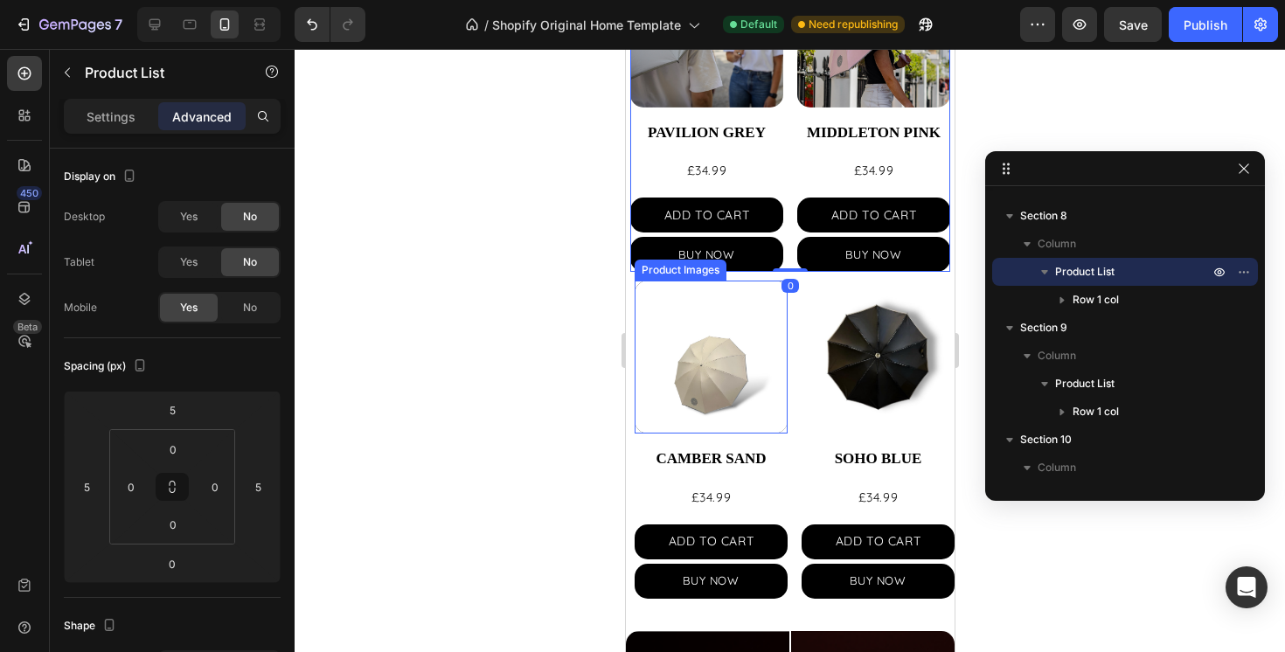
click at [486, 463] on div at bounding box center [790, 350] width 991 height 603
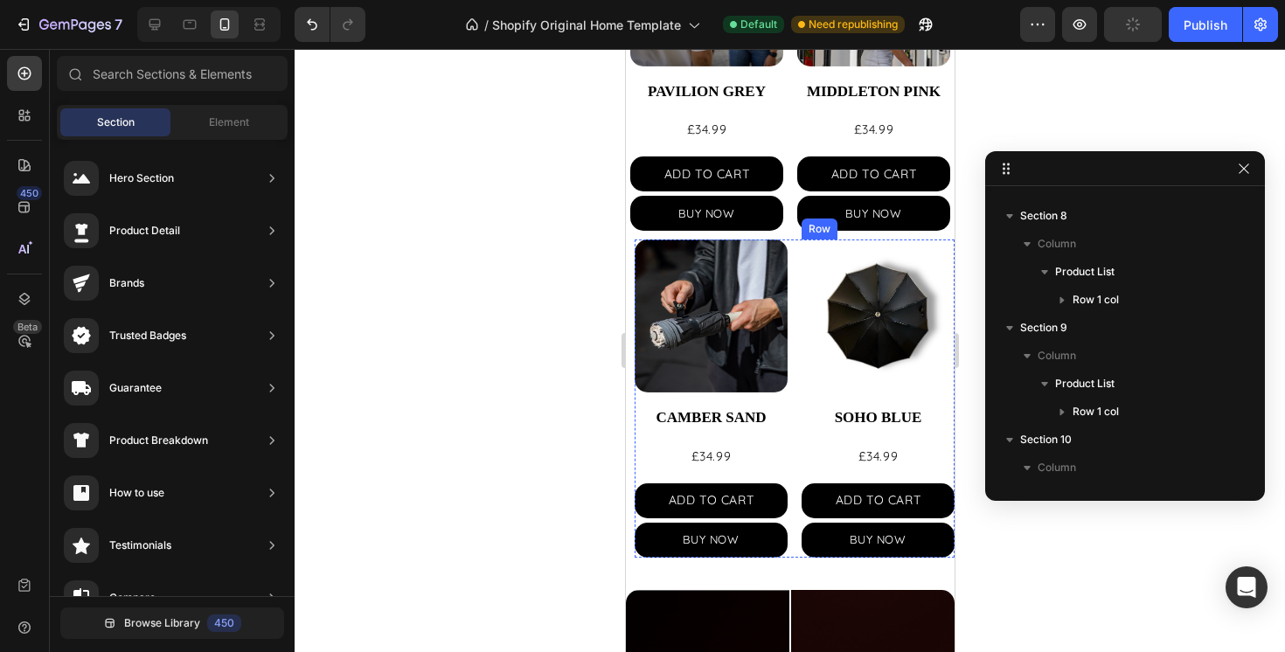
scroll to position [990, 0]
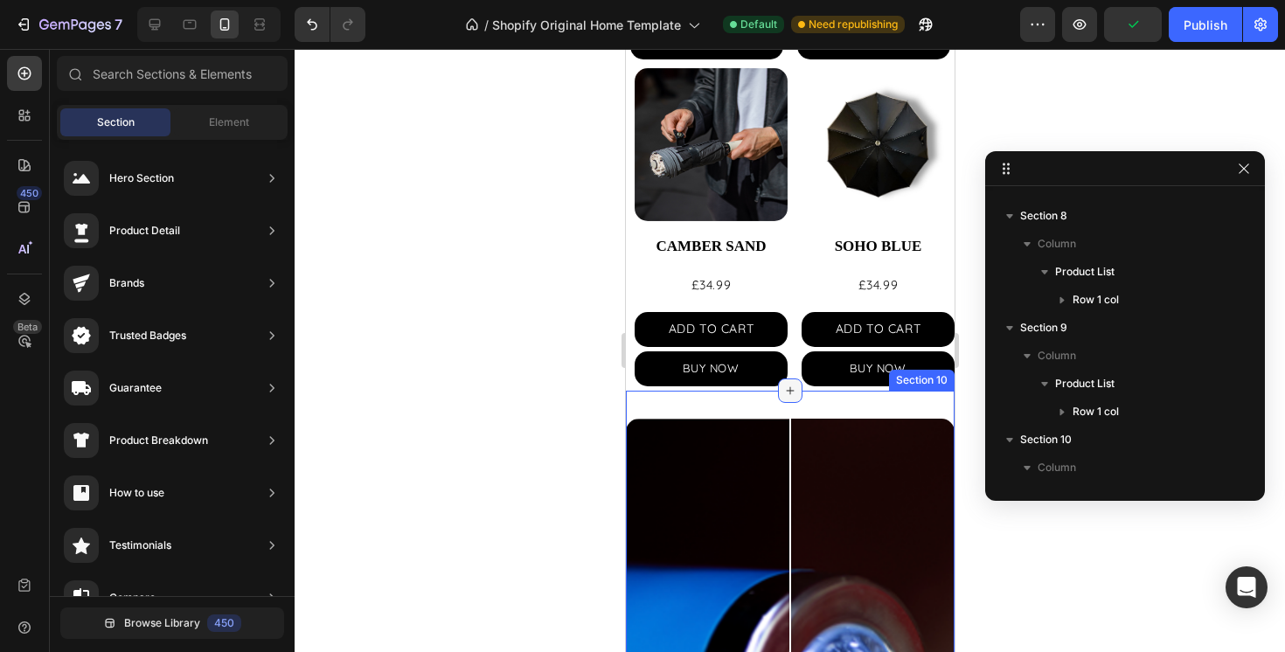
click at [790, 396] on icon at bounding box center [790, 391] width 14 height 14
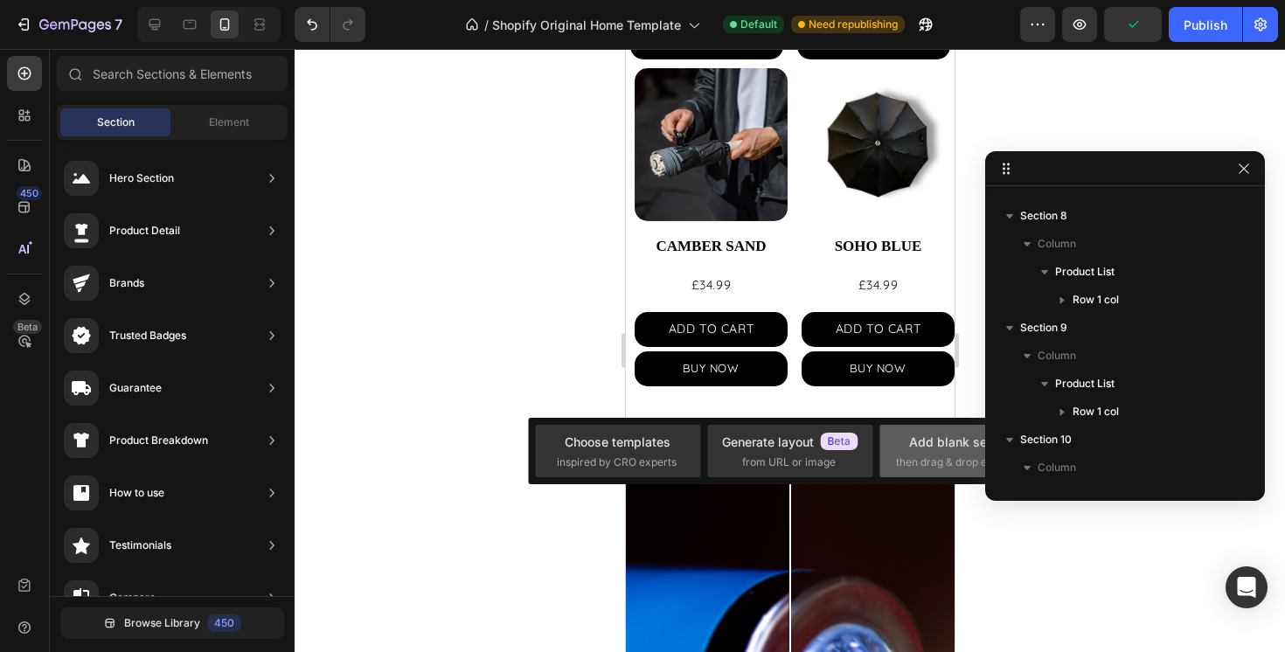
click at [916, 455] on span "then drag & drop elements" at bounding box center [961, 463] width 130 height 16
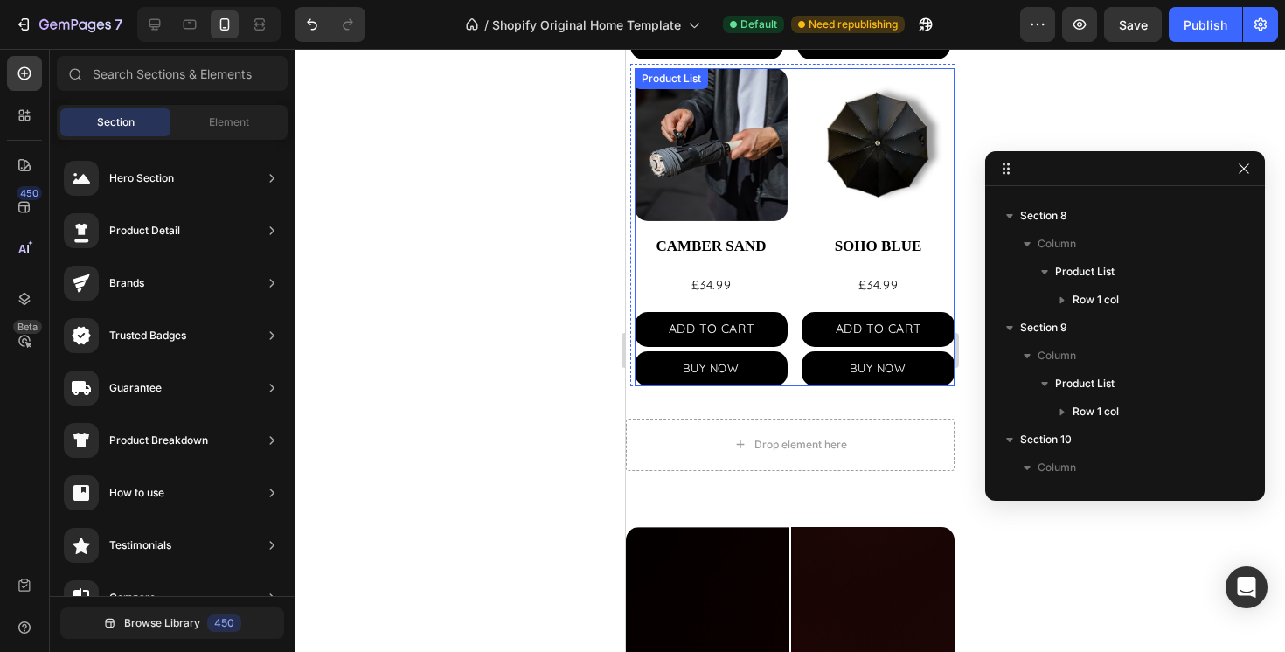
click at [792, 255] on div "Product Images CAMBER SAND Product Title £34.99 Product Price Product Price ADD…" at bounding box center [794, 226] width 320 height 317
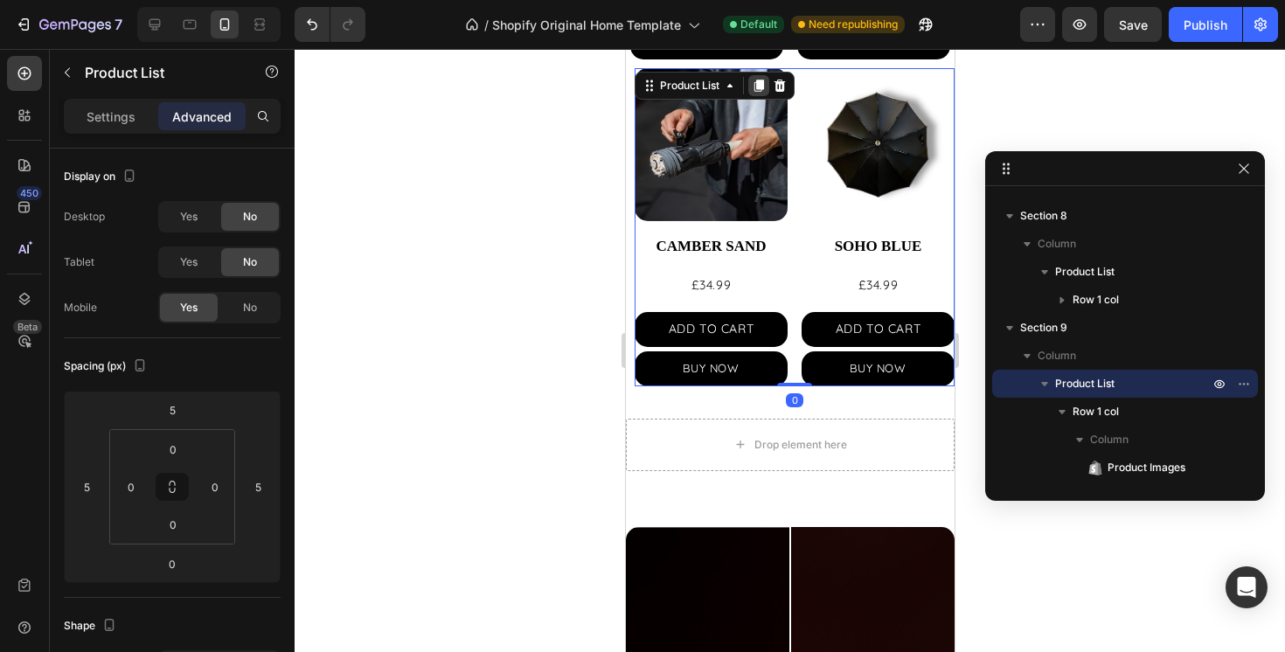
click at [763, 86] on icon at bounding box center [758, 86] width 14 height 14
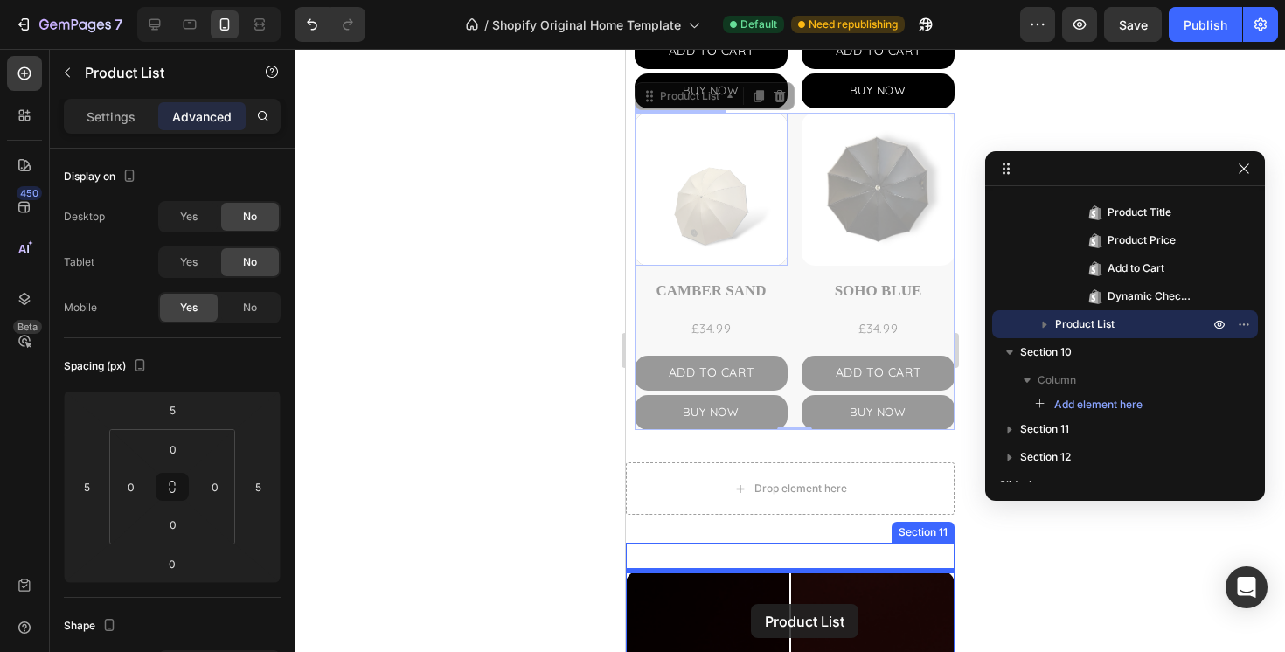
scroll to position [1293, 0]
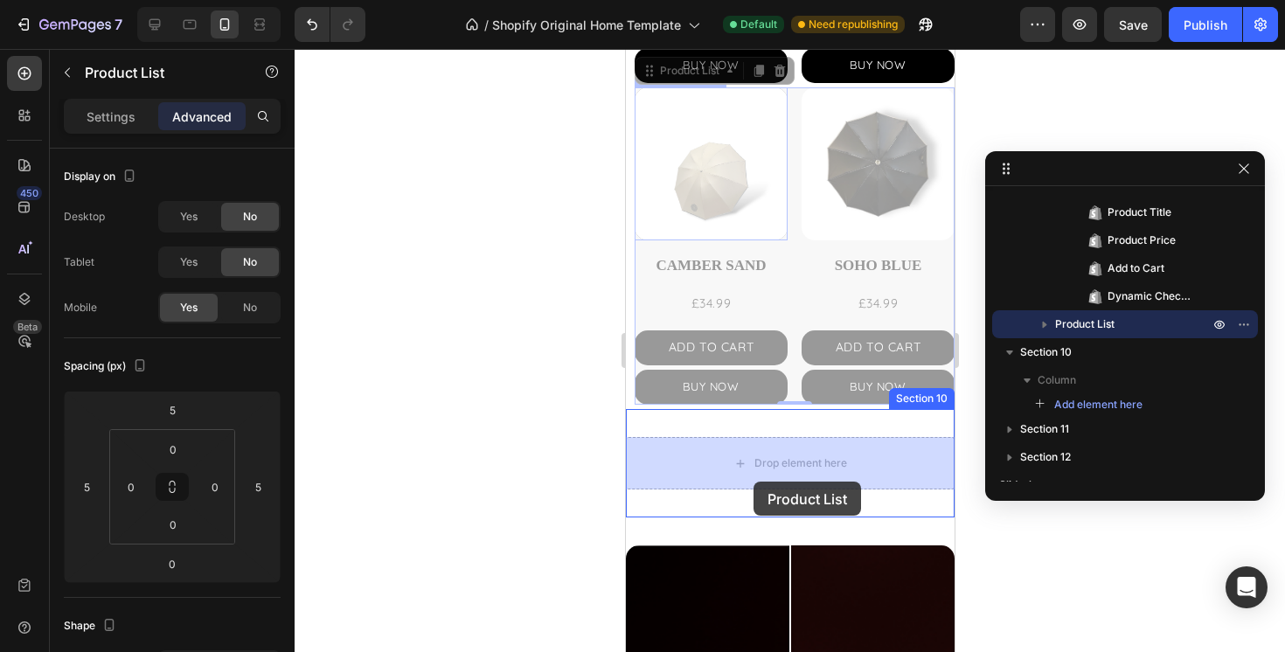
drag, startPoint x: 651, startPoint y: 210, endPoint x: 753, endPoint y: 482, distance: 290.2
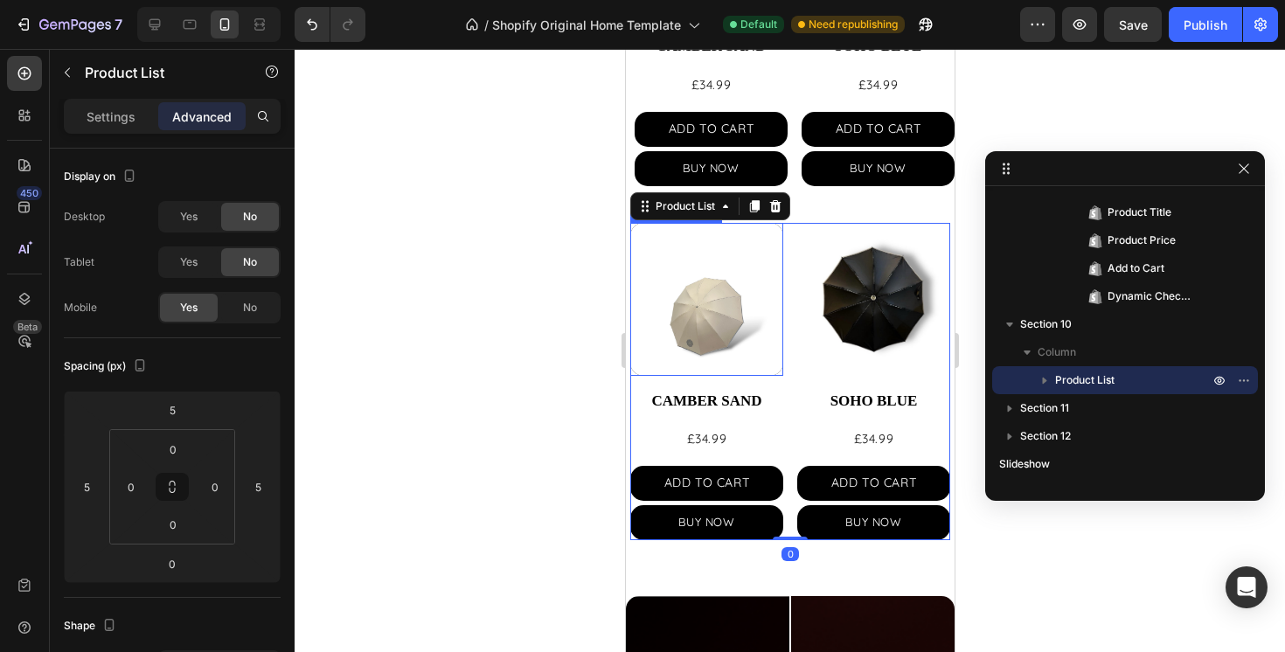
scroll to position [1181, 0]
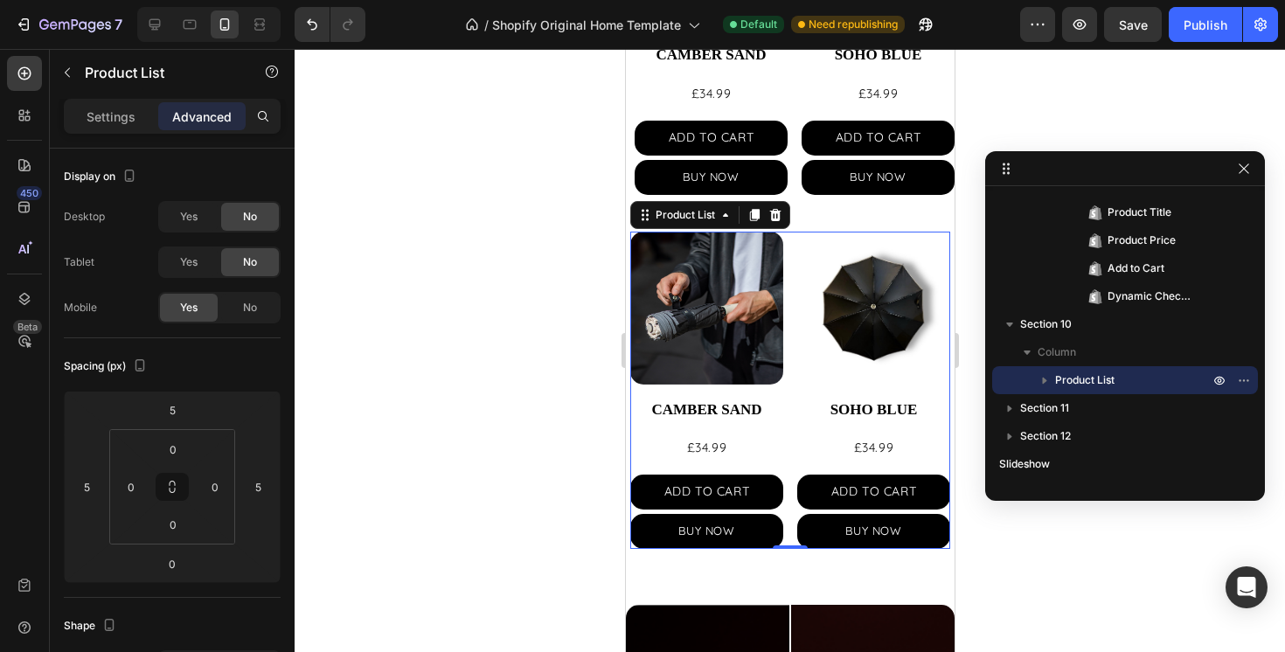
click at [794, 319] on div "Product Images CAMBER SAND Product Title £34.99 Product Price Product Price ADD…" at bounding box center [790, 390] width 320 height 317
click at [116, 115] on p "Settings" at bounding box center [111, 117] width 49 height 18
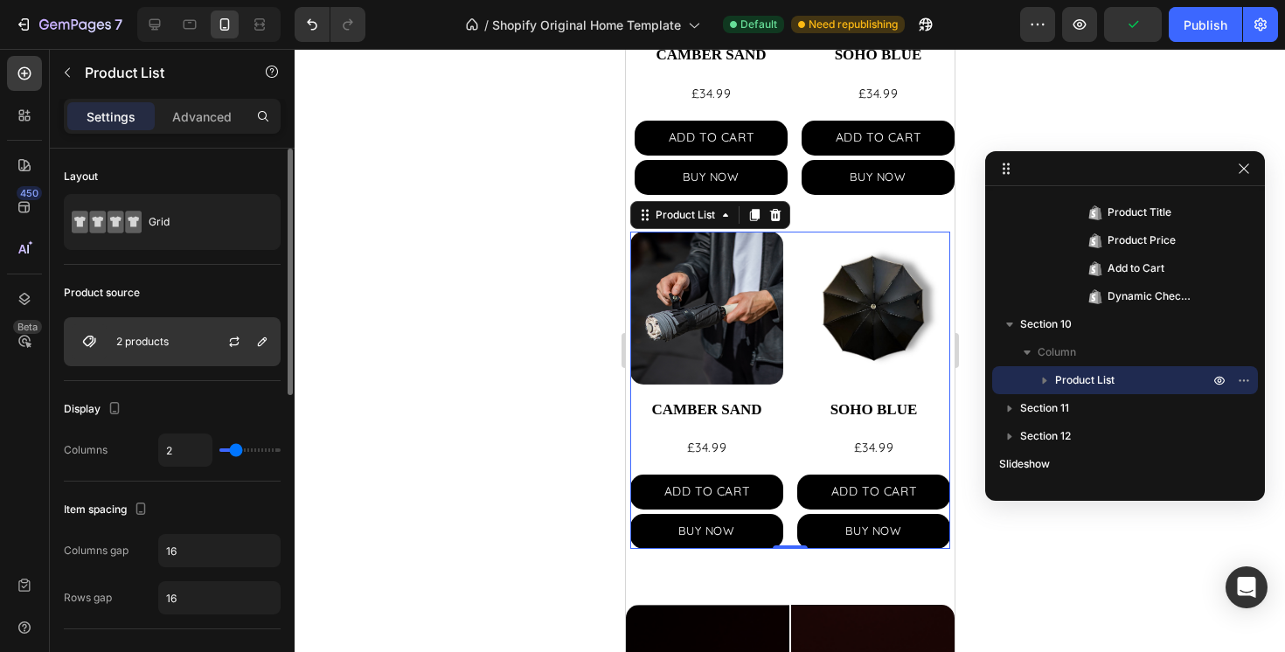
click at [180, 350] on div "2 products" at bounding box center [172, 341] width 217 height 49
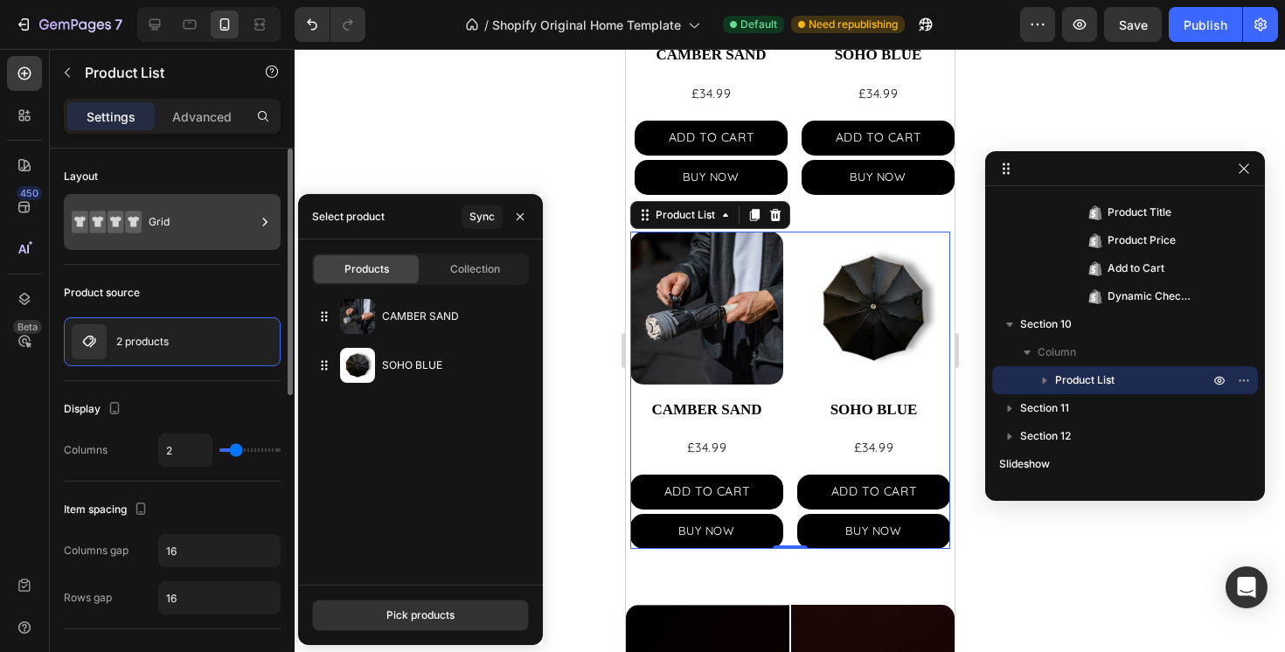
click at [161, 203] on div "Grid" at bounding box center [202, 222] width 107 height 40
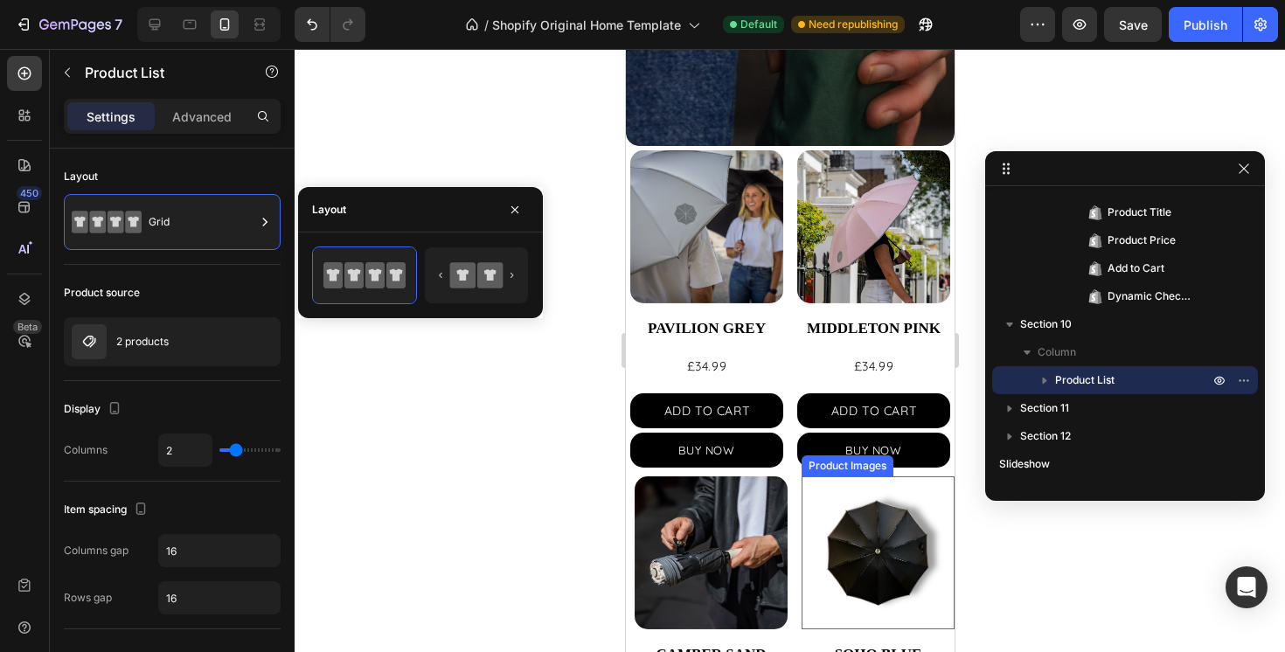
scroll to position [577, 0]
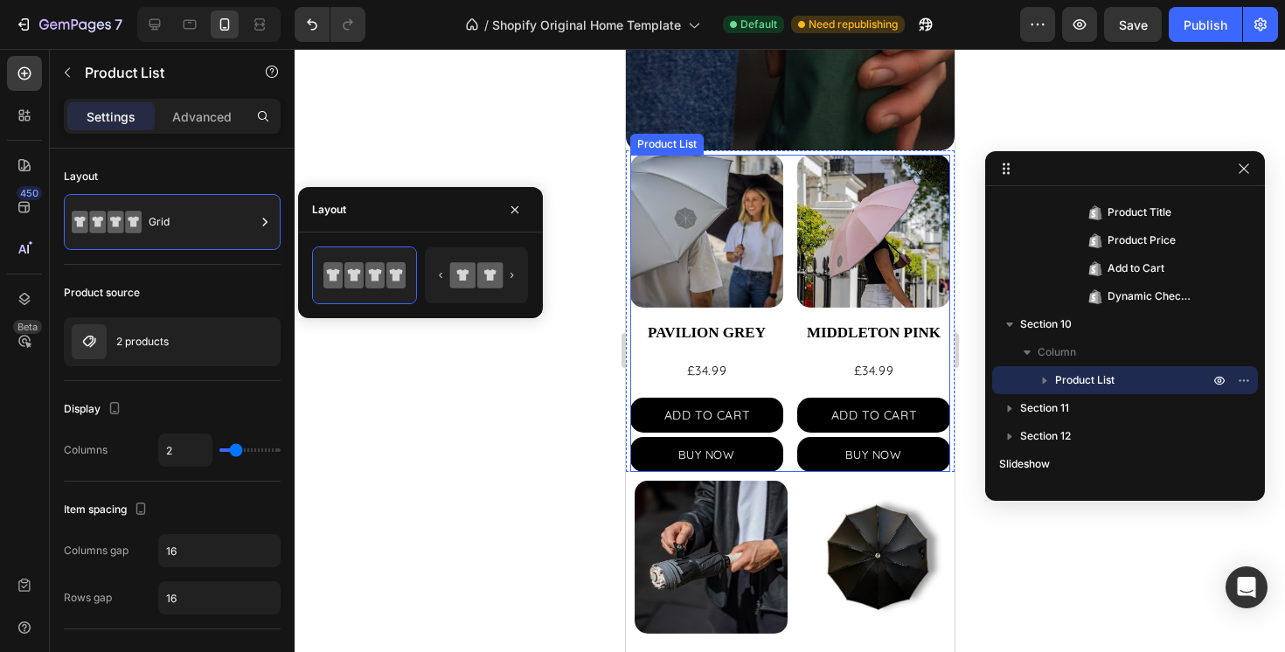
click at [790, 275] on div "Product Images PAVILION GREY Product Title £34.99 Product Price Product Price A…" at bounding box center [790, 313] width 320 height 317
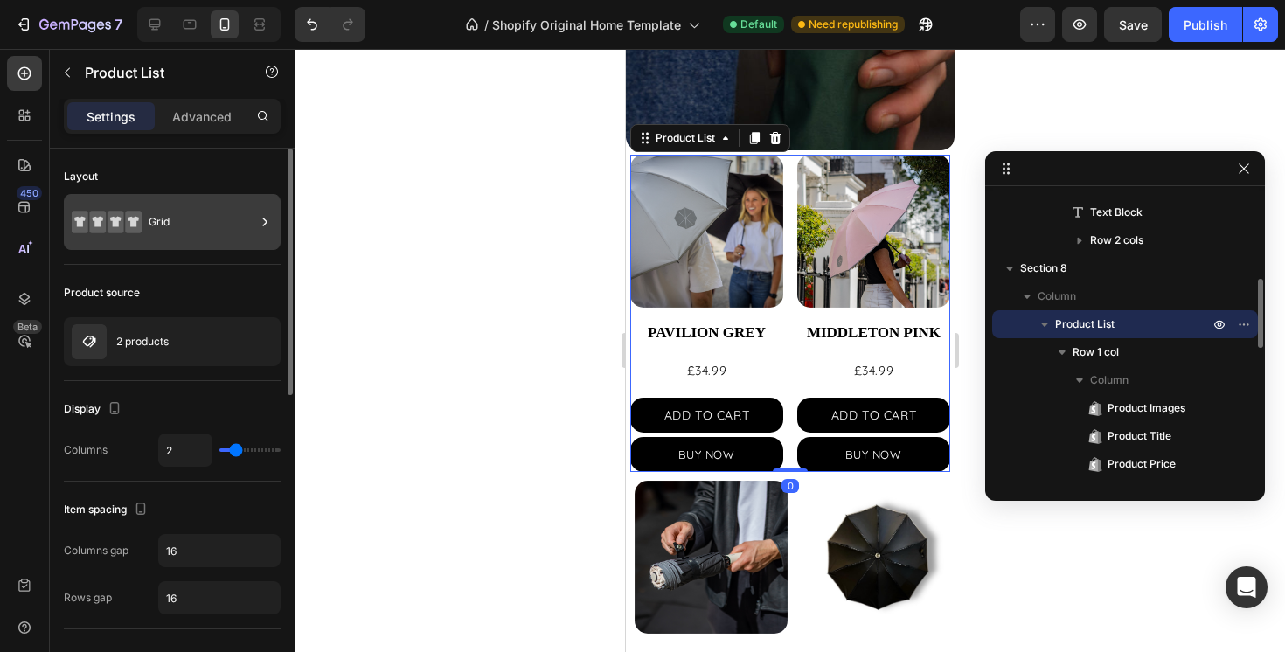
click at [239, 235] on div "Grid" at bounding box center [202, 222] width 107 height 40
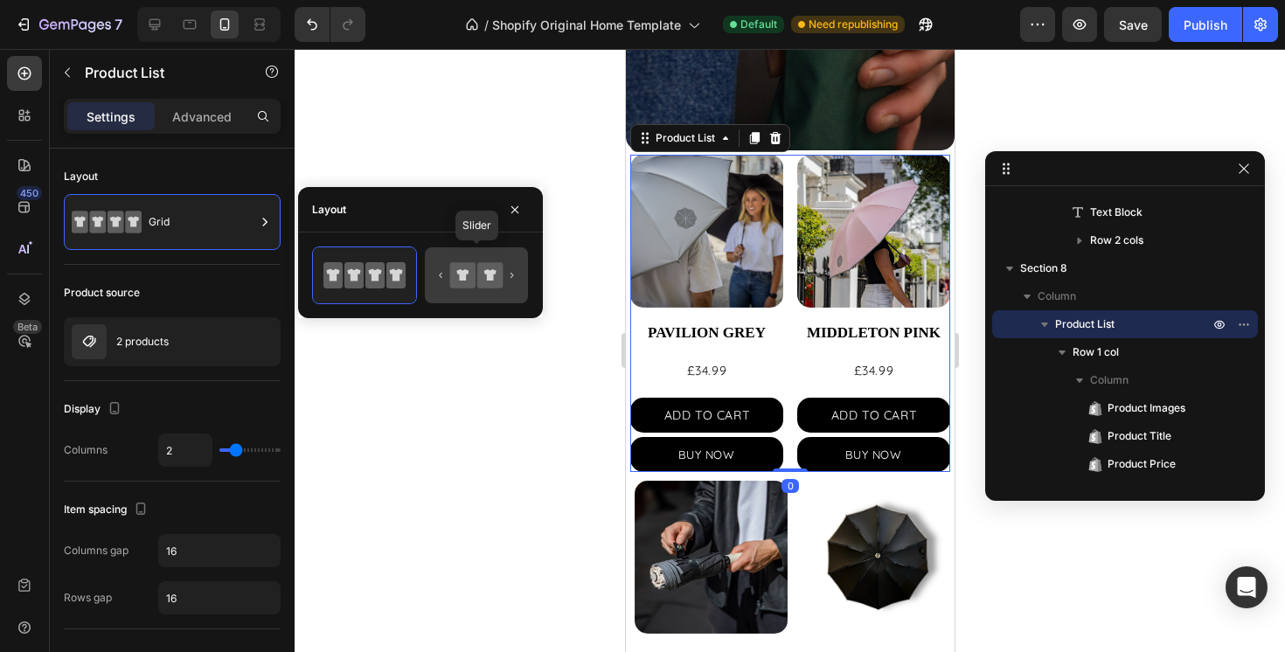
click at [470, 272] on icon at bounding box center [462, 274] width 25 height 25
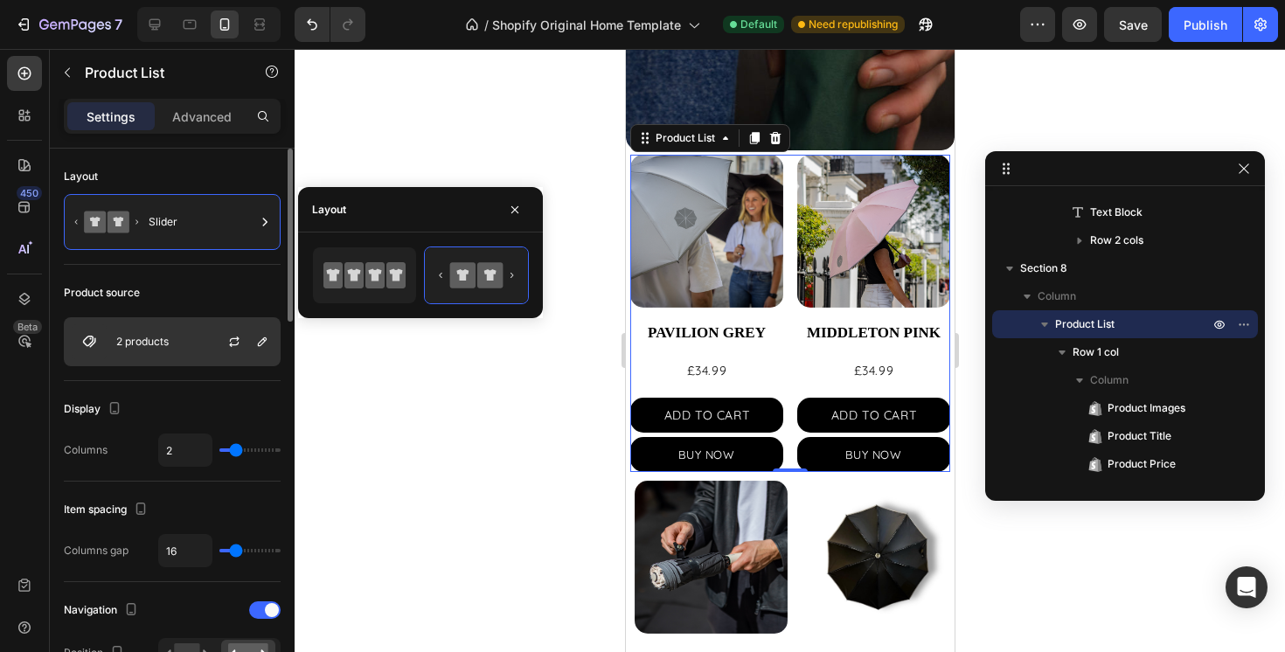
click at [221, 323] on div at bounding box center [241, 341] width 77 height 47
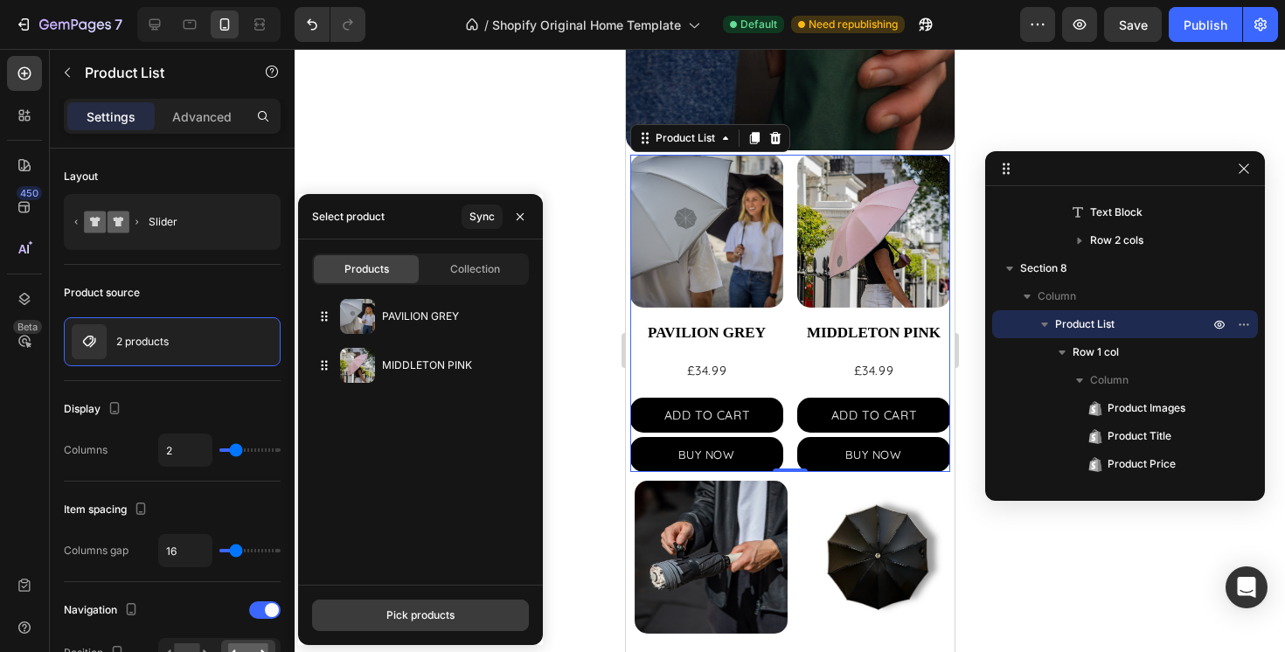
click at [405, 616] on div "Pick products" at bounding box center [420, 616] width 68 height 16
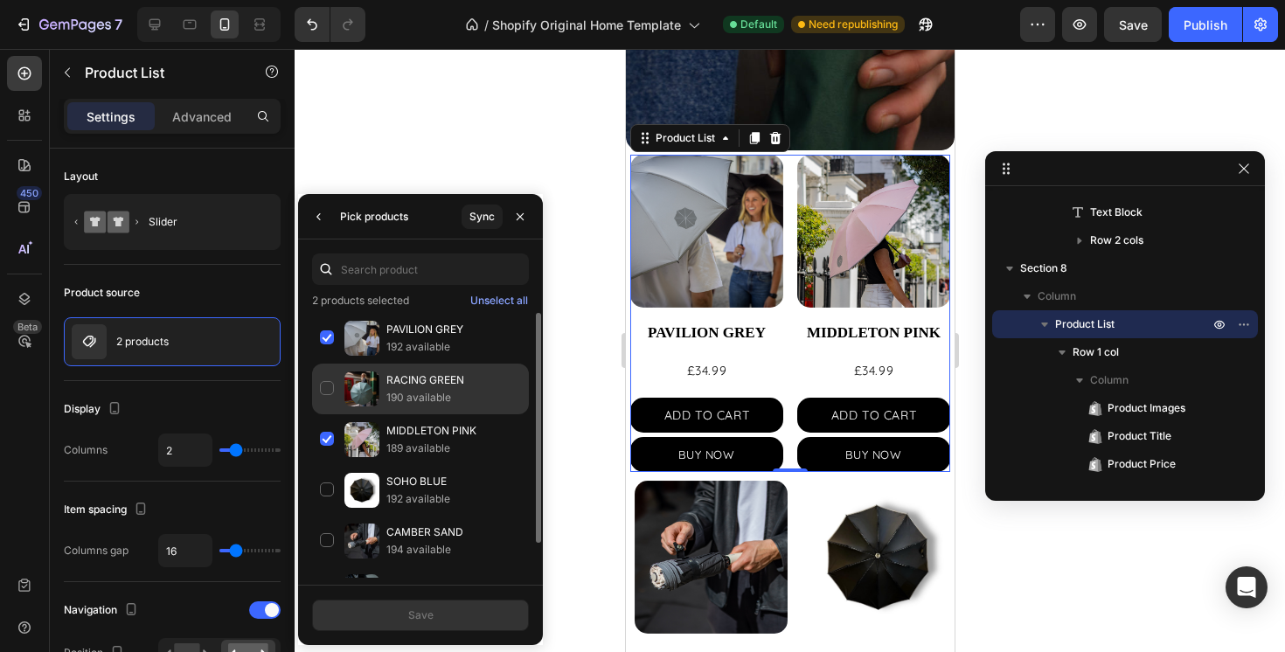
click at [325, 414] on div "RACING GREEN 190 available" at bounding box center [420, 439] width 217 height 51
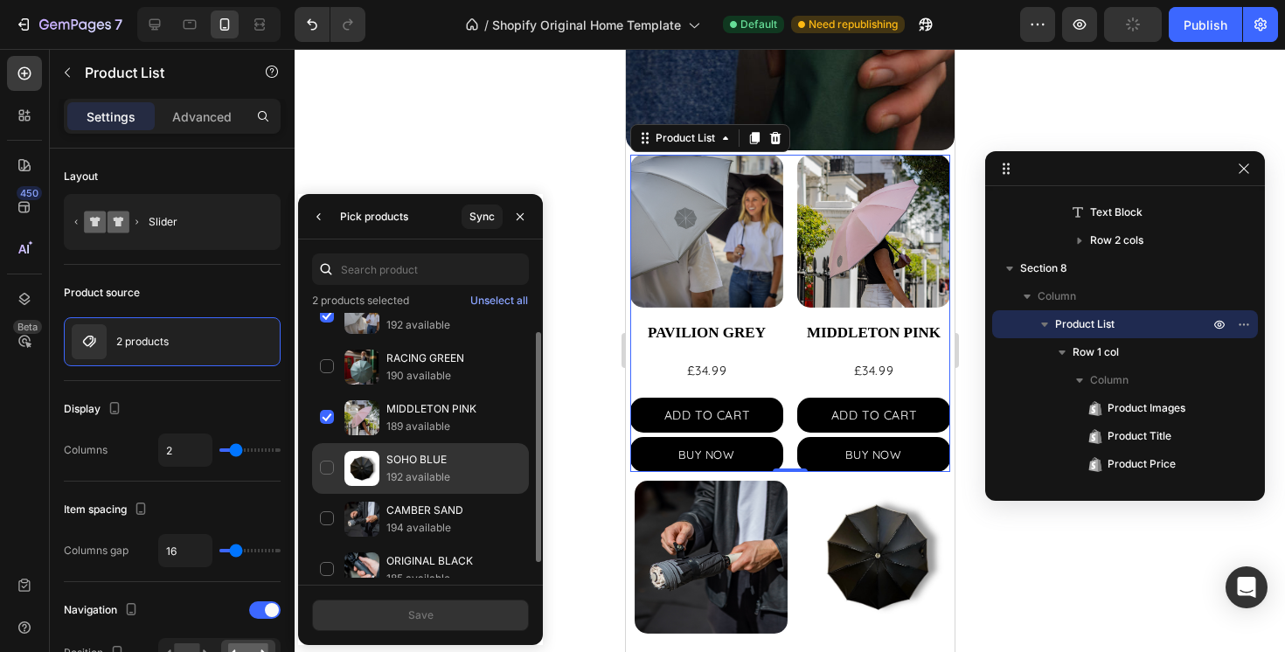
scroll to position [39, 0]
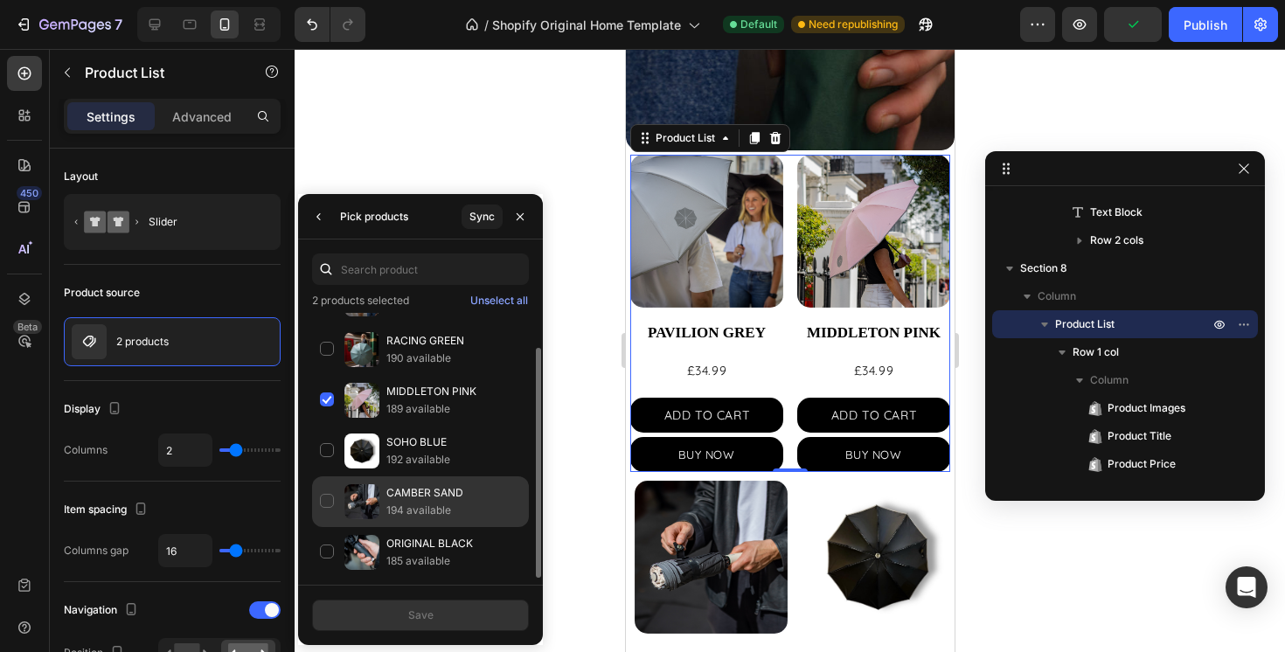
click at [324, 527] on div "CAMBER SAND 194 available" at bounding box center [420, 552] width 217 height 51
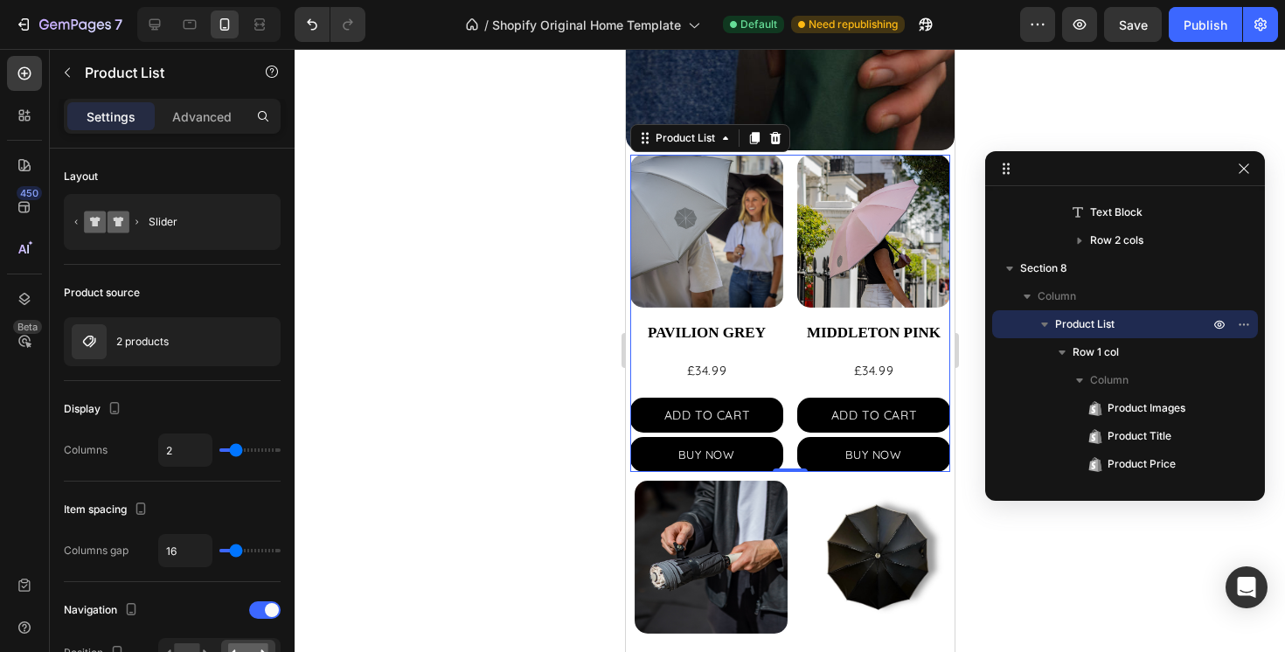
click at [919, 307] on icon "Carousel Next Arrow" at bounding box center [919, 314] width 26 height 26
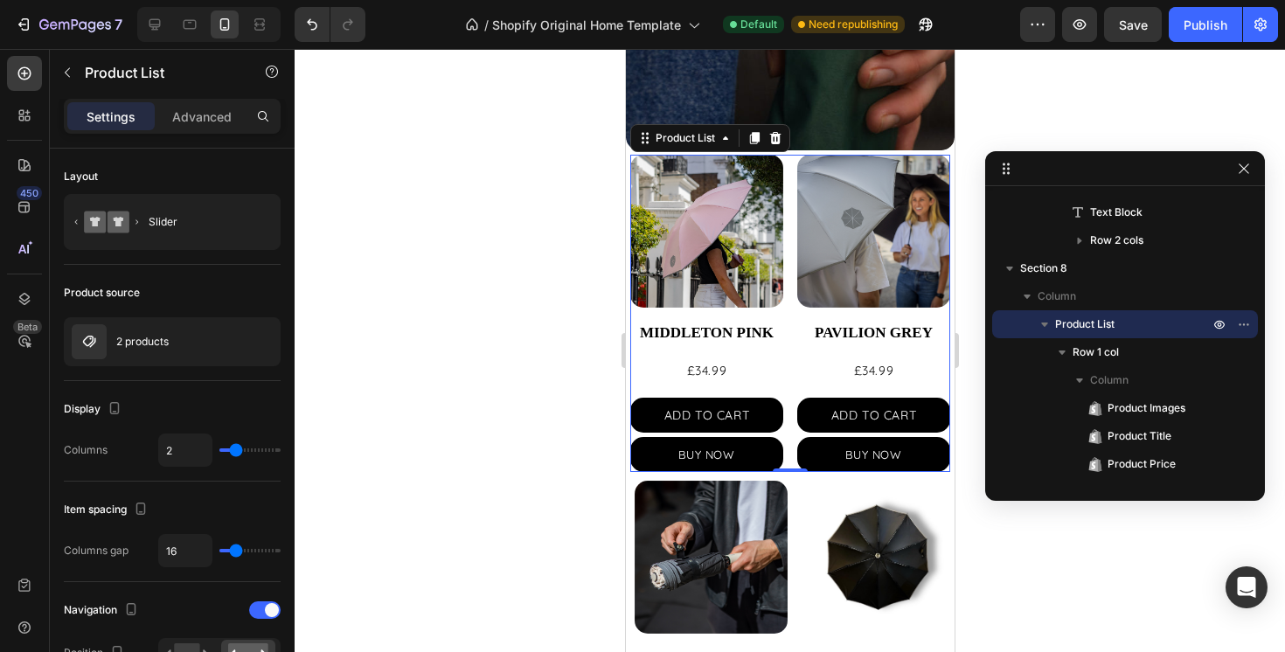
click at [919, 307] on icon "Carousel Next Arrow" at bounding box center [919, 314] width 26 height 26
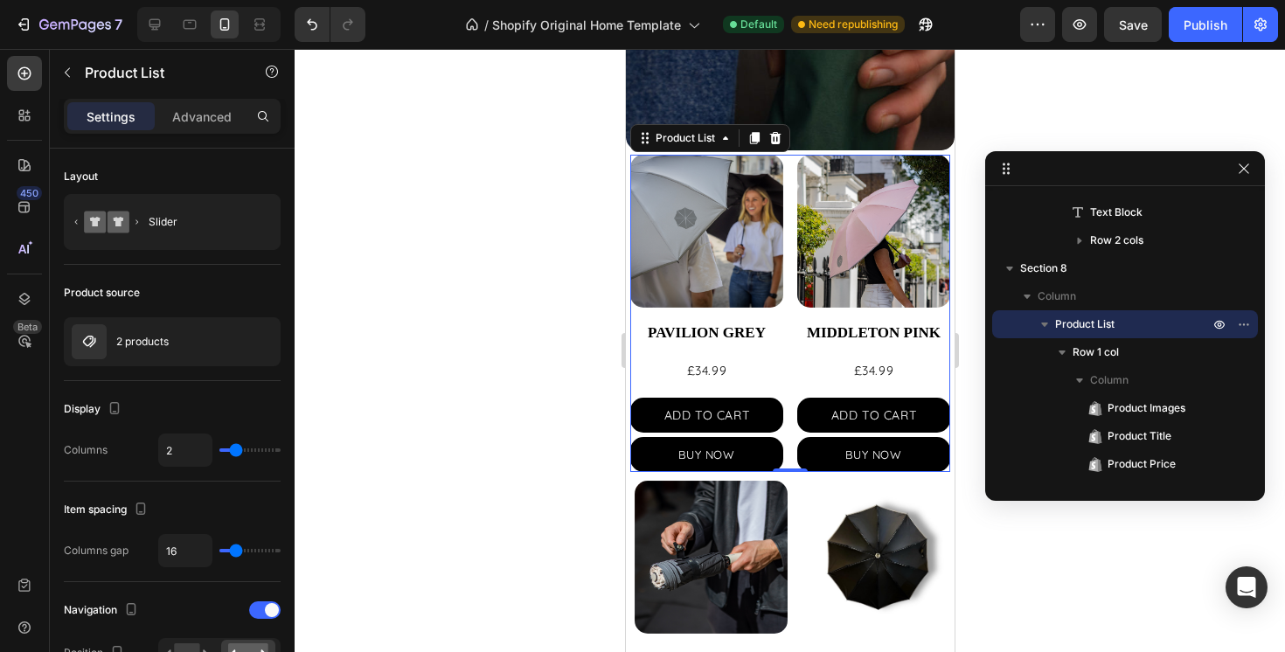
click at [919, 307] on icon "Carousel Next Arrow" at bounding box center [919, 314] width 26 height 26
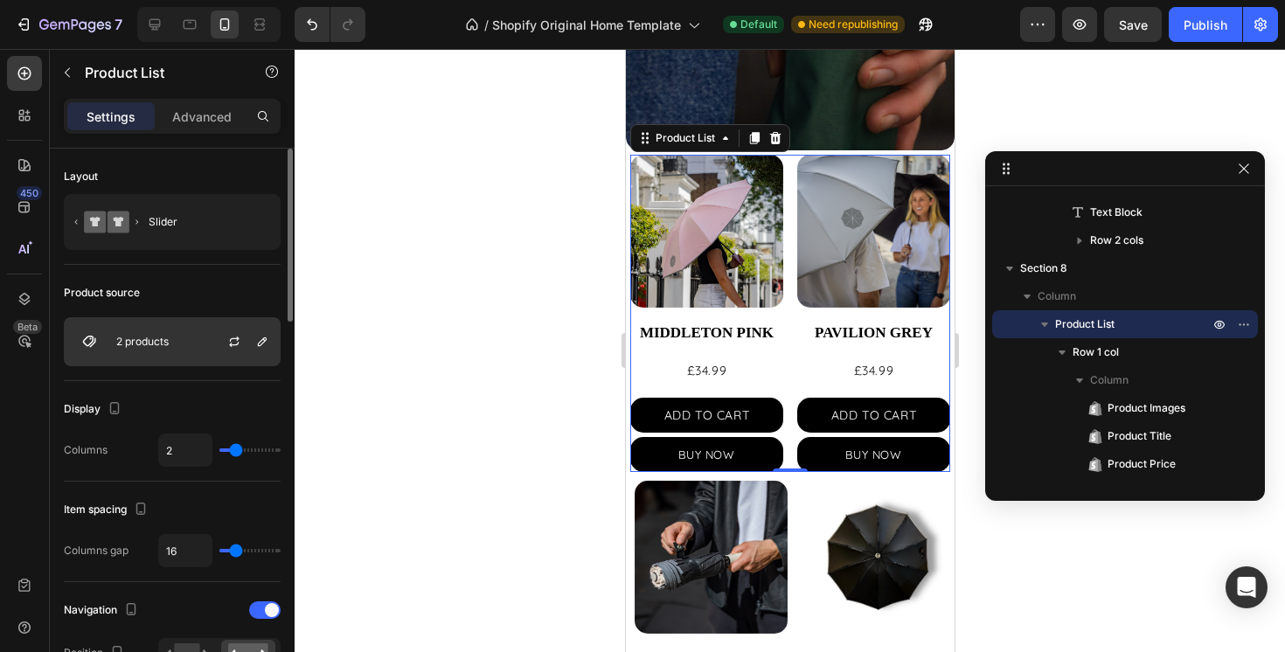
click at [200, 353] on div "2 products" at bounding box center [172, 341] width 217 height 49
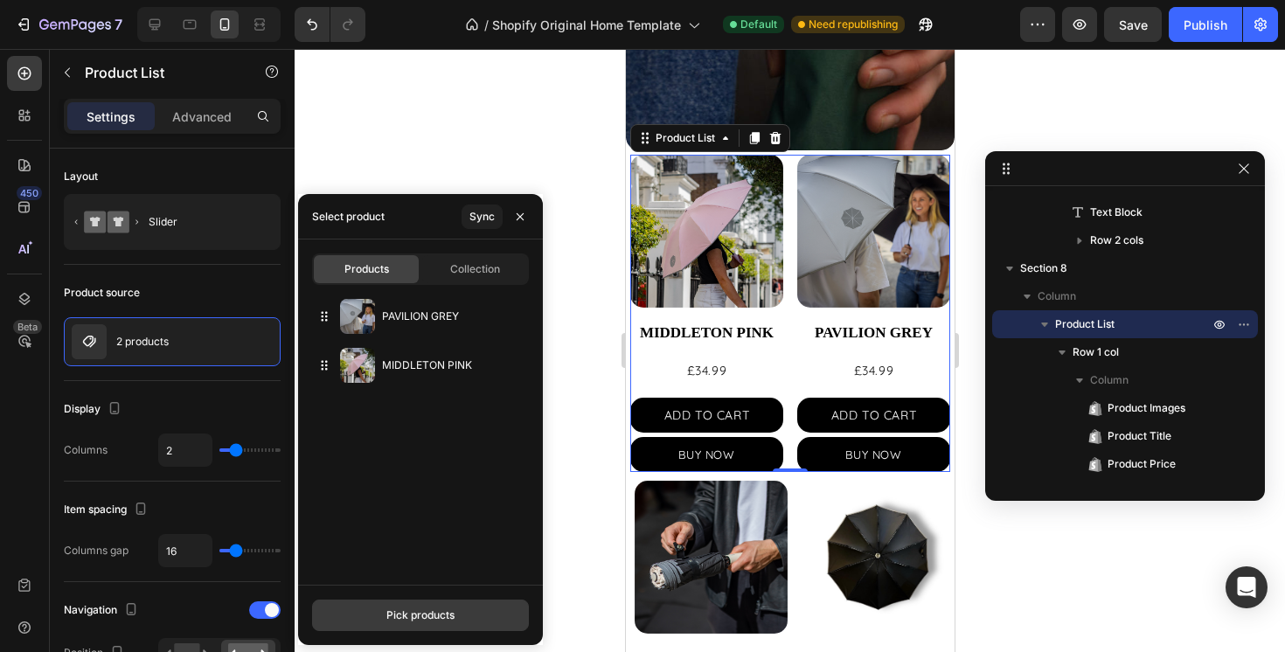
click at [413, 612] on div "Pick products" at bounding box center [420, 616] width 68 height 16
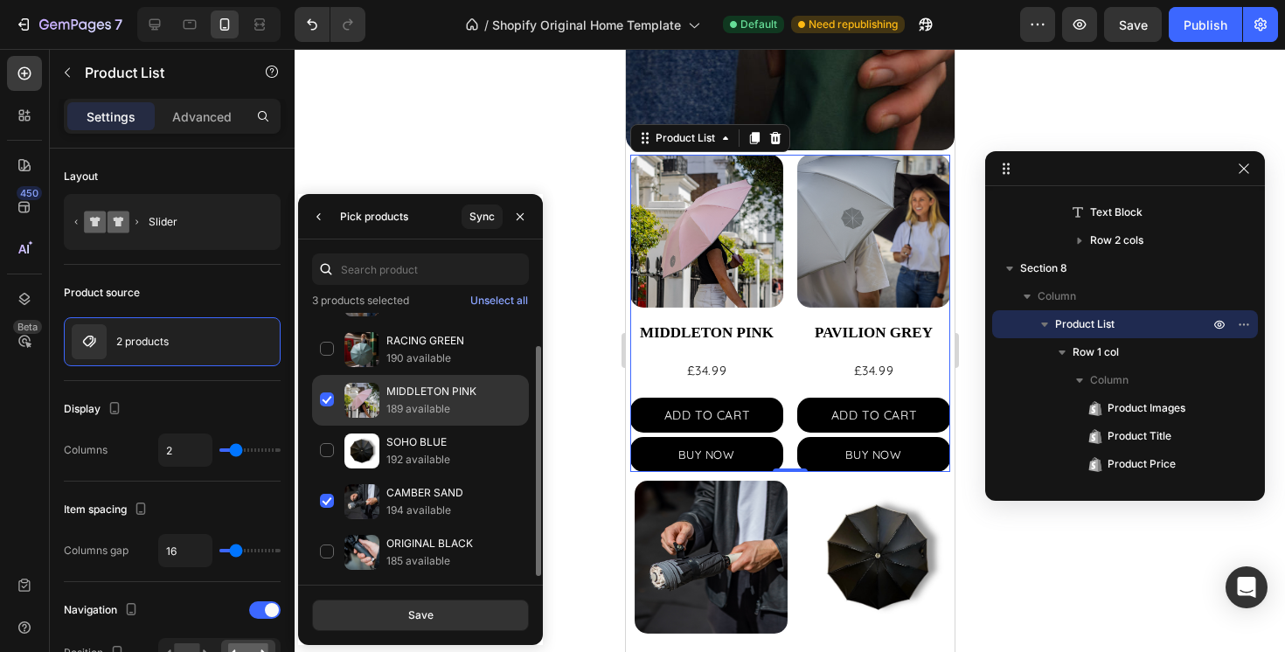
scroll to position [0, 0]
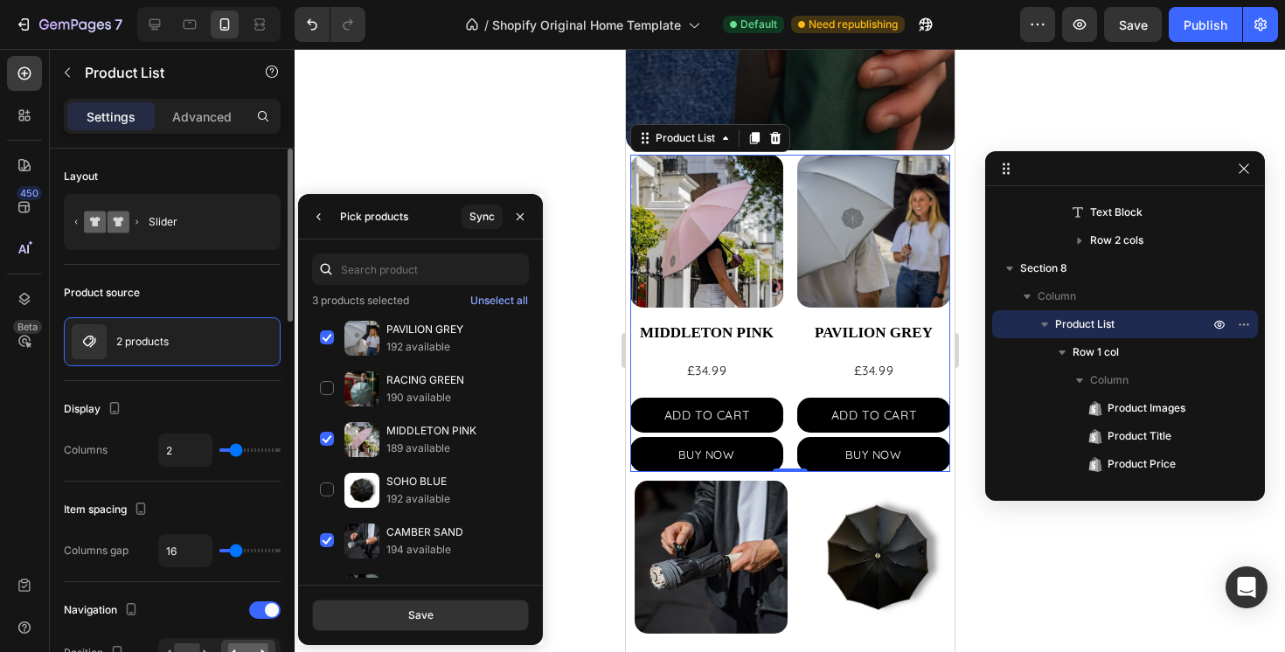
click at [243, 446] on div "2" at bounding box center [219, 450] width 122 height 33
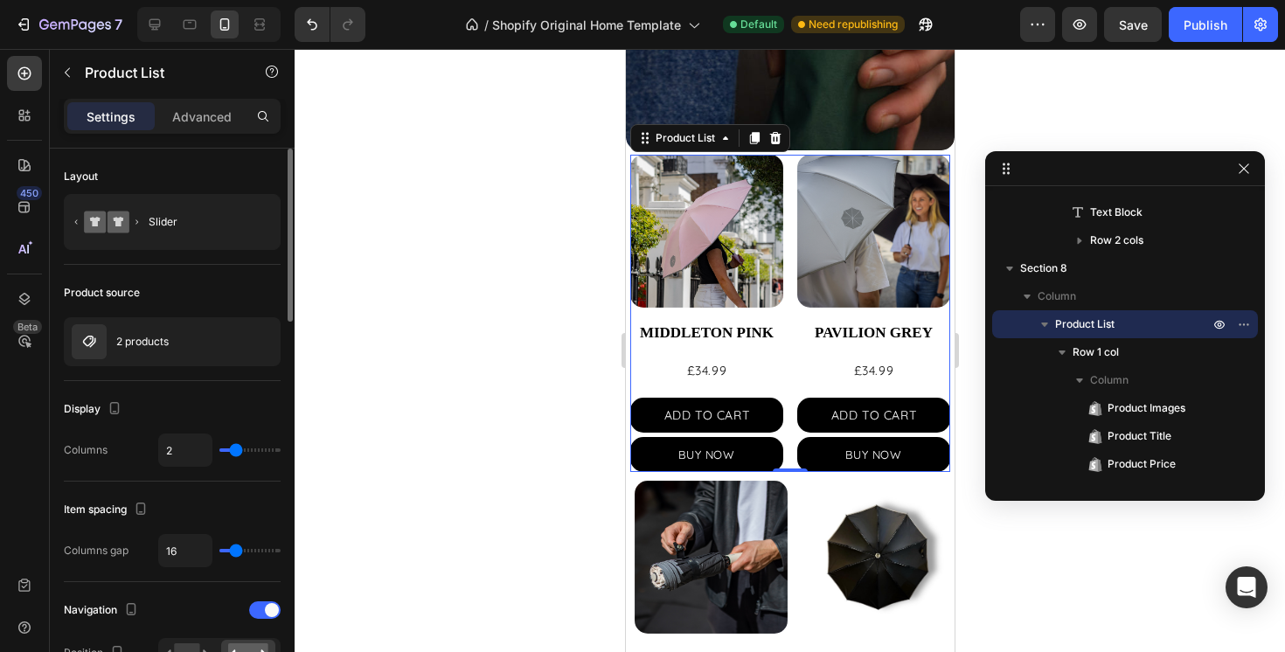
type input "3"
type input "4"
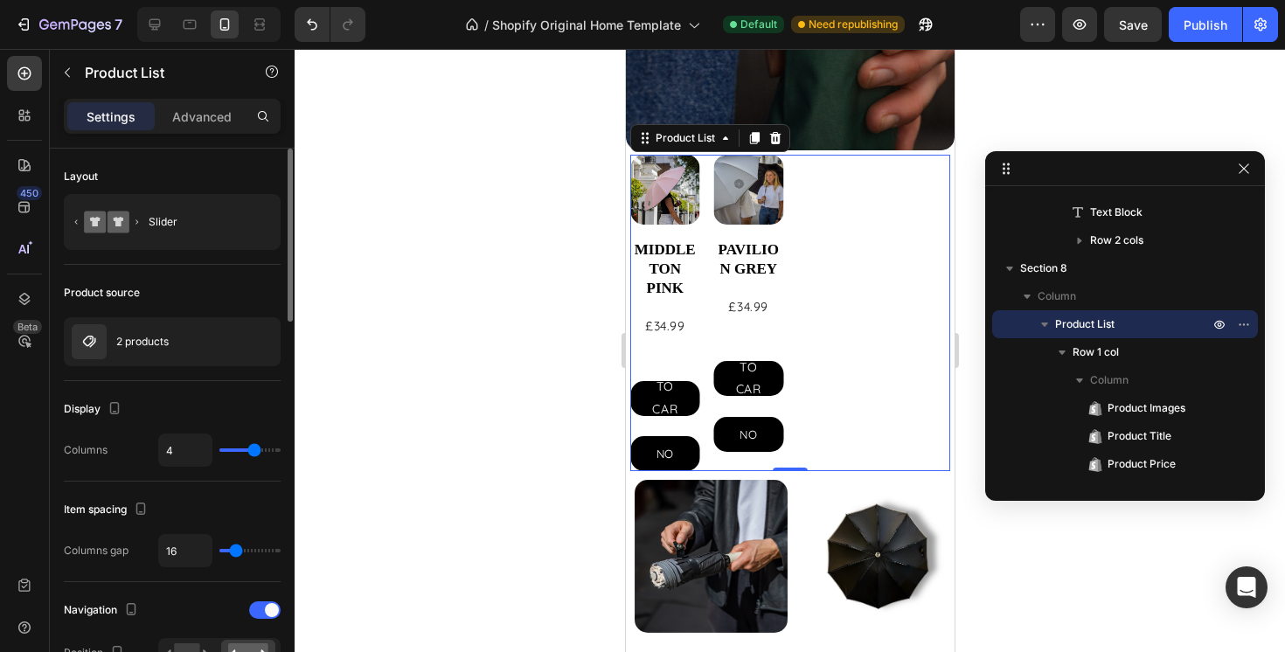
type input "3"
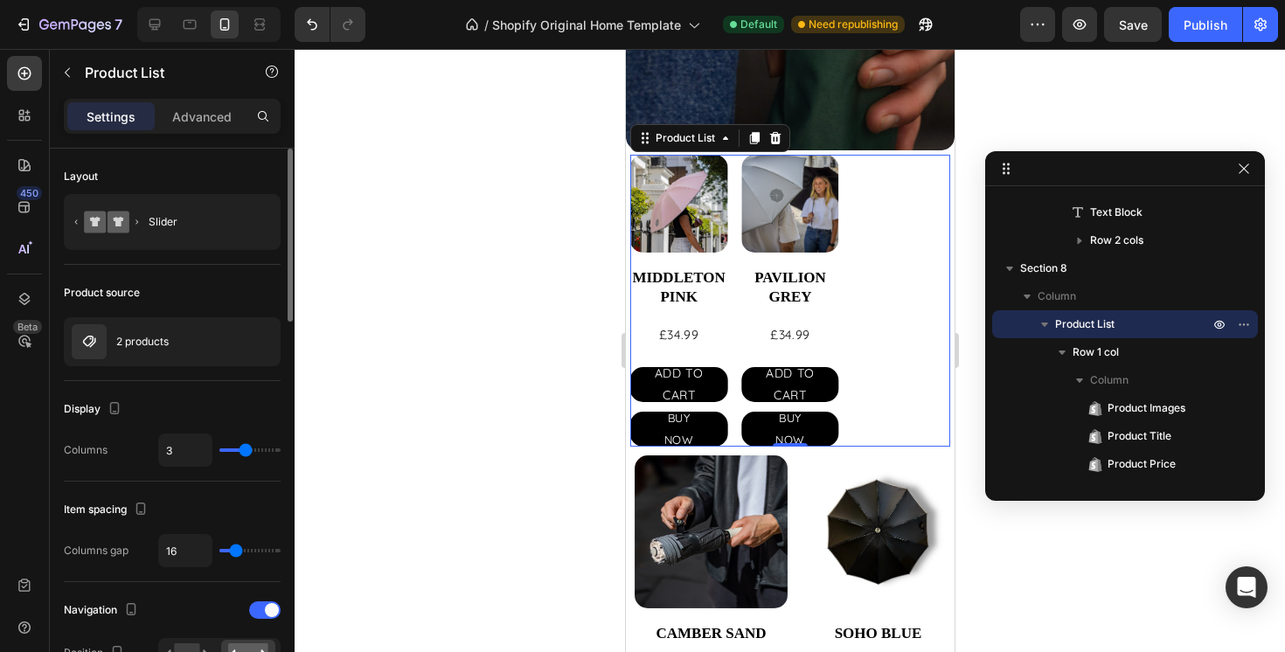
type input "3"
click at [240, 449] on input "range" at bounding box center [249, 450] width 61 height 3
type input "2"
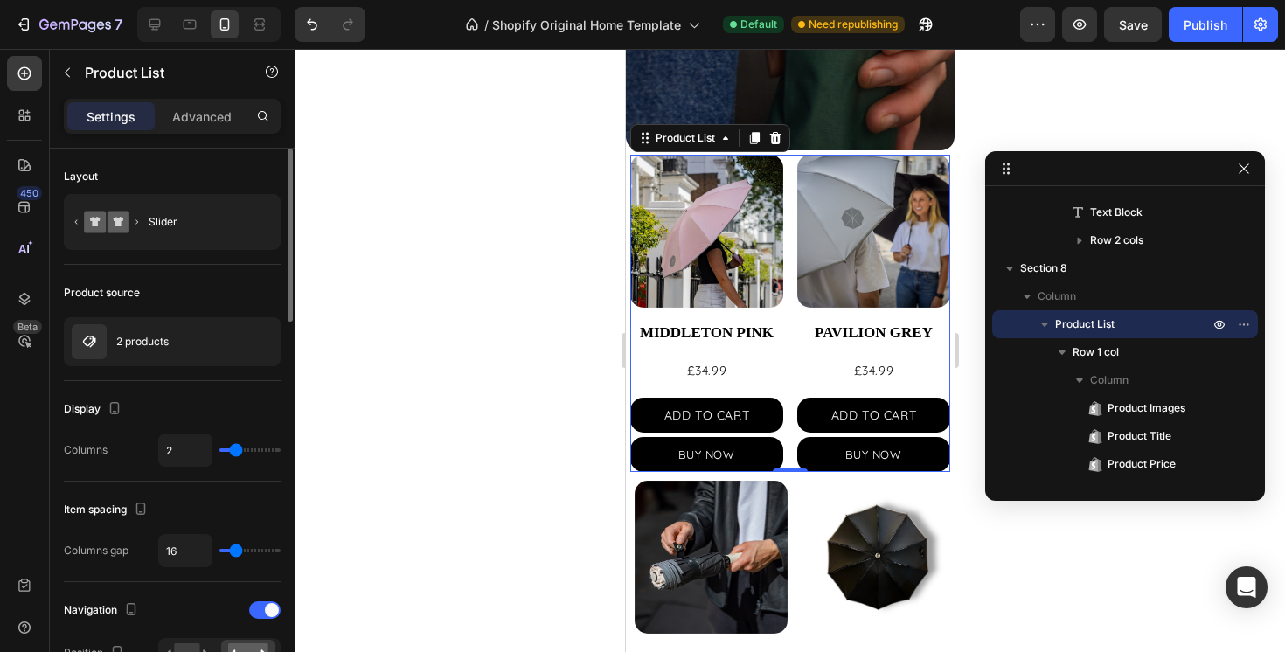
drag, startPoint x: 244, startPoint y: 453, endPoint x: 232, endPoint y: 452, distance: 12.3
type input "2"
click at [232, 452] on input "range" at bounding box center [249, 450] width 61 height 3
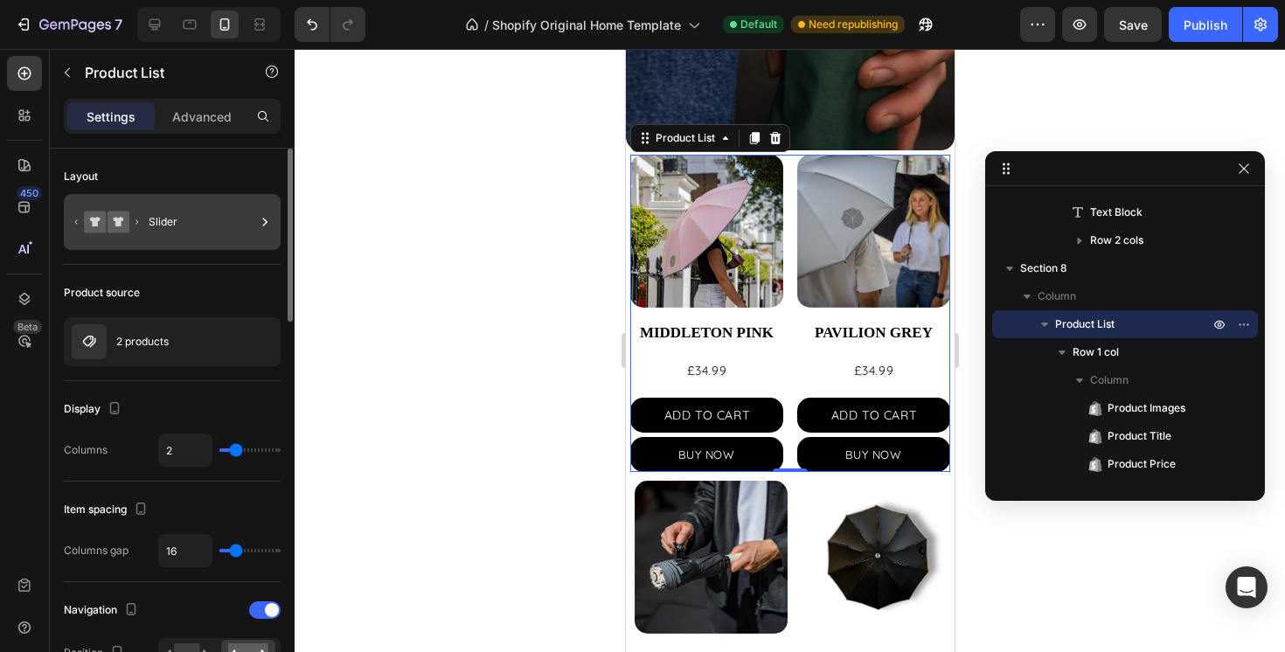
click at [216, 219] on div "Slider" at bounding box center [202, 222] width 107 height 40
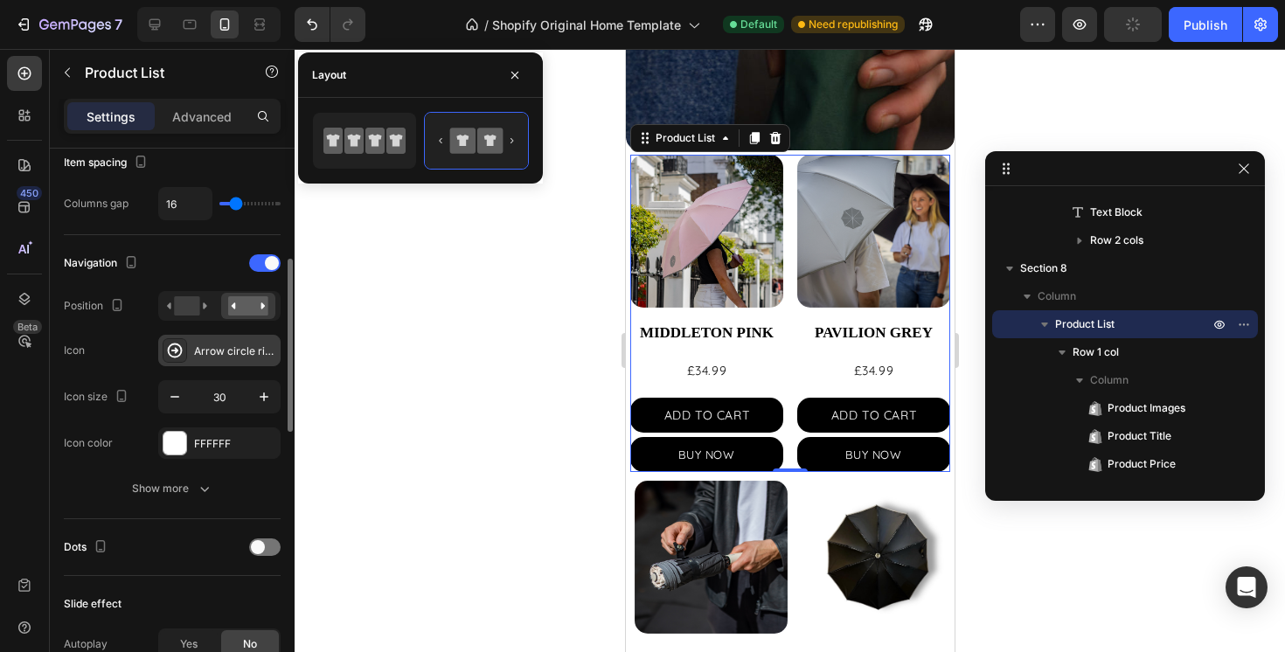
scroll to position [348, 0]
click at [220, 348] on div "Arrow circle right bold" at bounding box center [235, 351] width 82 height 16
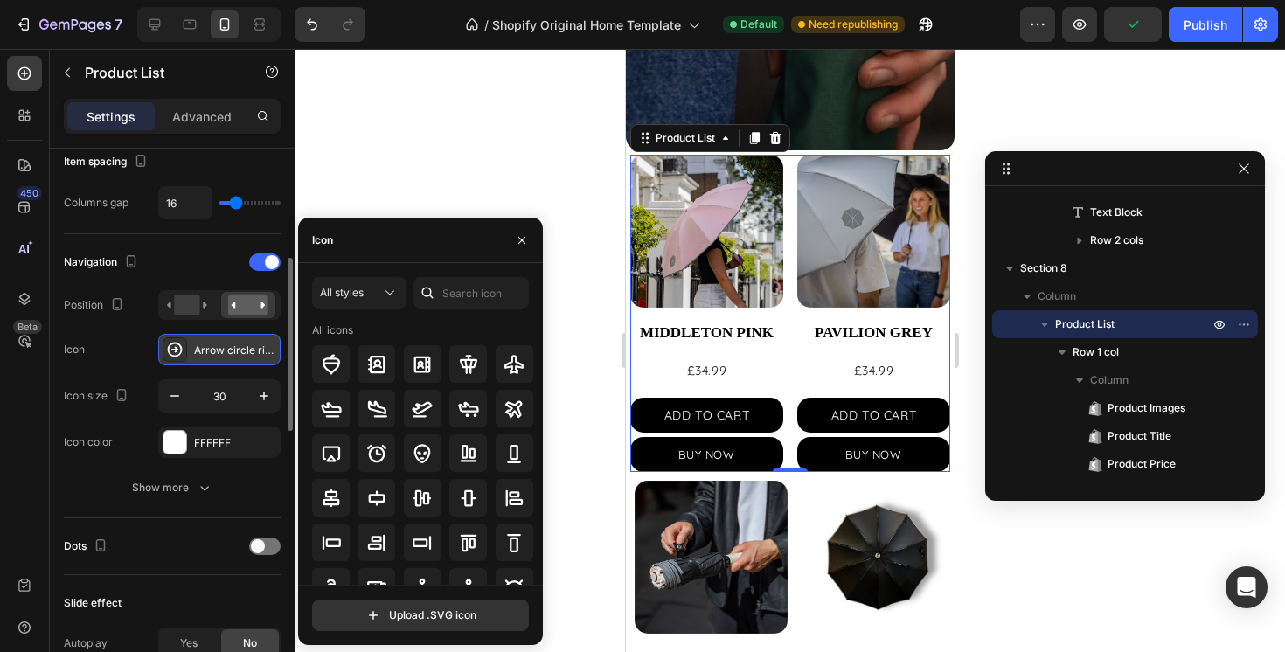
click at [220, 348] on div "Arrow circle right bold" at bounding box center [235, 351] width 82 height 16
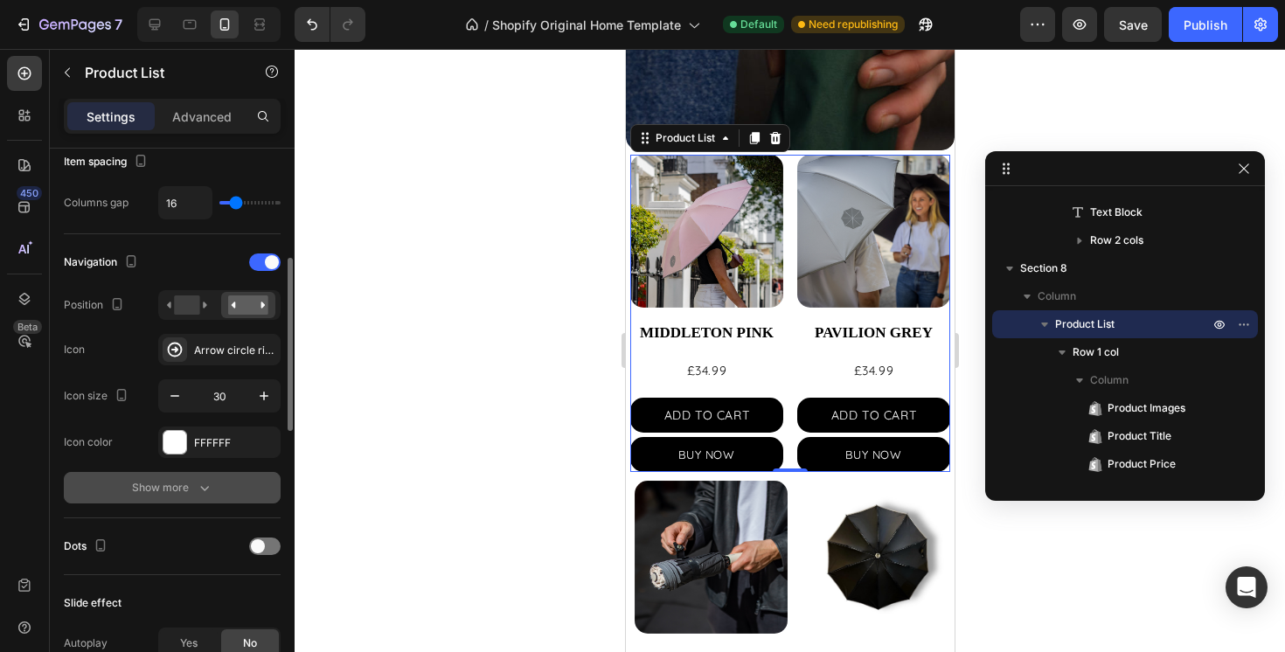
click at [199, 489] on icon "button" at bounding box center [204, 487] width 17 height 17
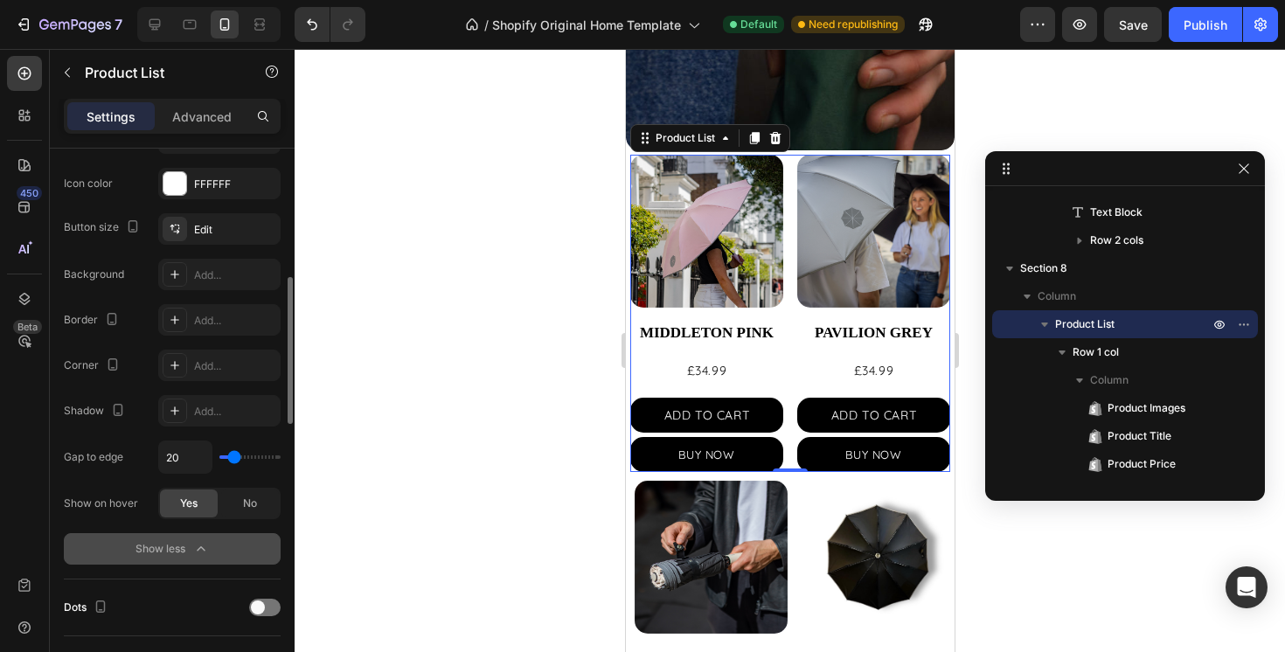
scroll to position [302, 0]
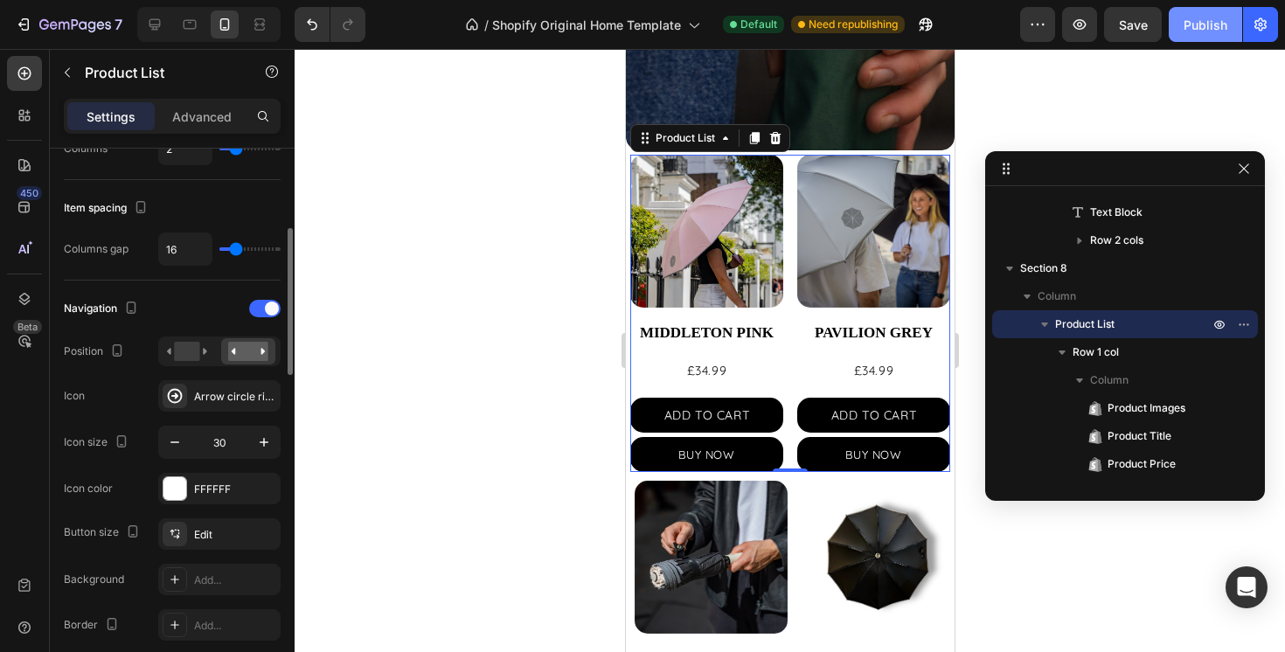
click at [1207, 26] on div "Publish" at bounding box center [1206, 25] width 44 height 18
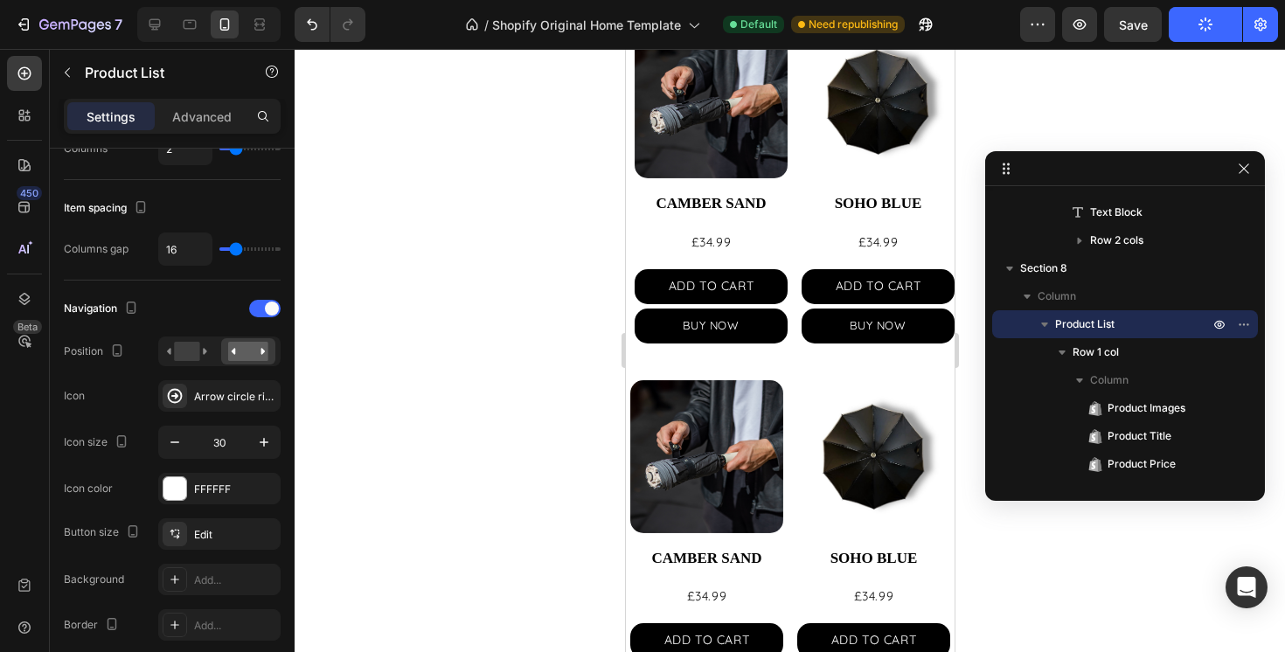
scroll to position [1035, 0]
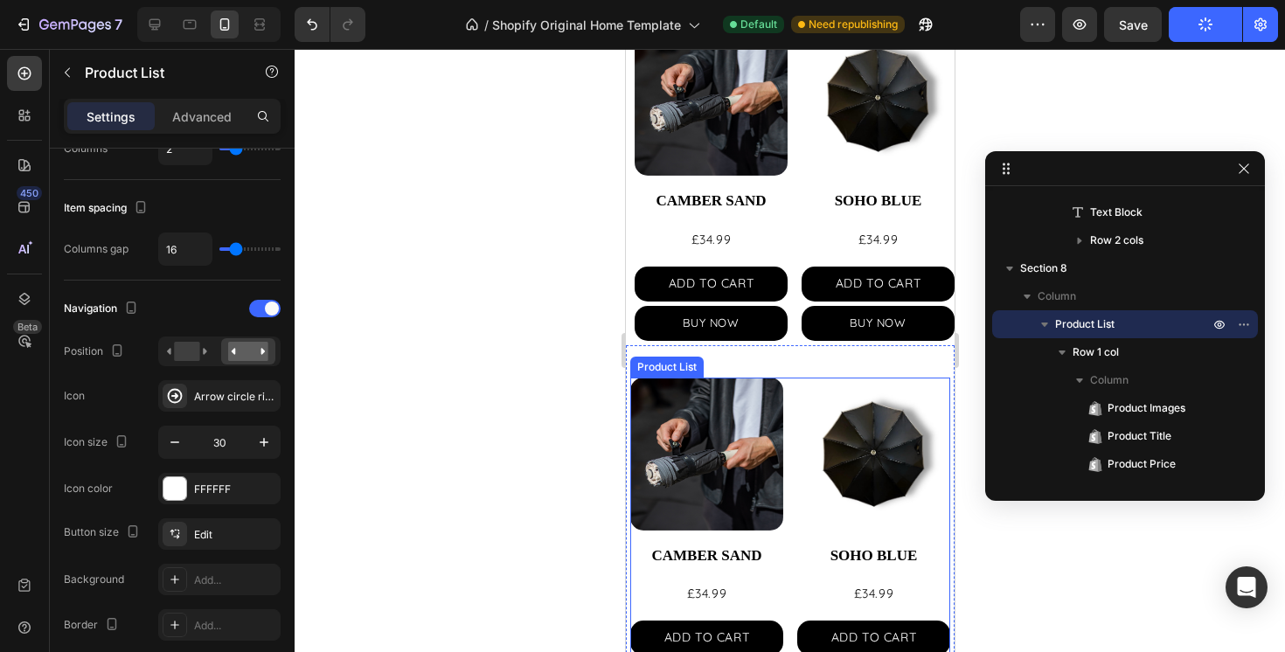
click at [791, 449] on div "Product Images CAMBER SAND Product Title £34.99 Product Price Product Price ADD…" at bounding box center [790, 536] width 320 height 317
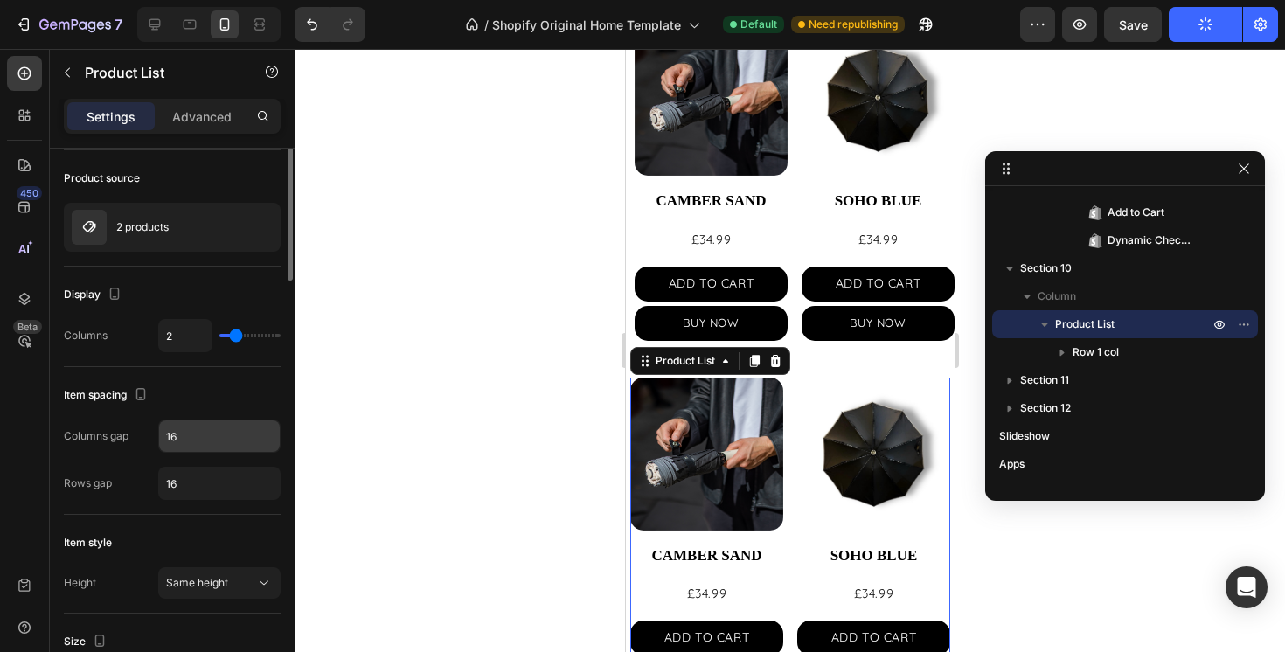
scroll to position [0, 0]
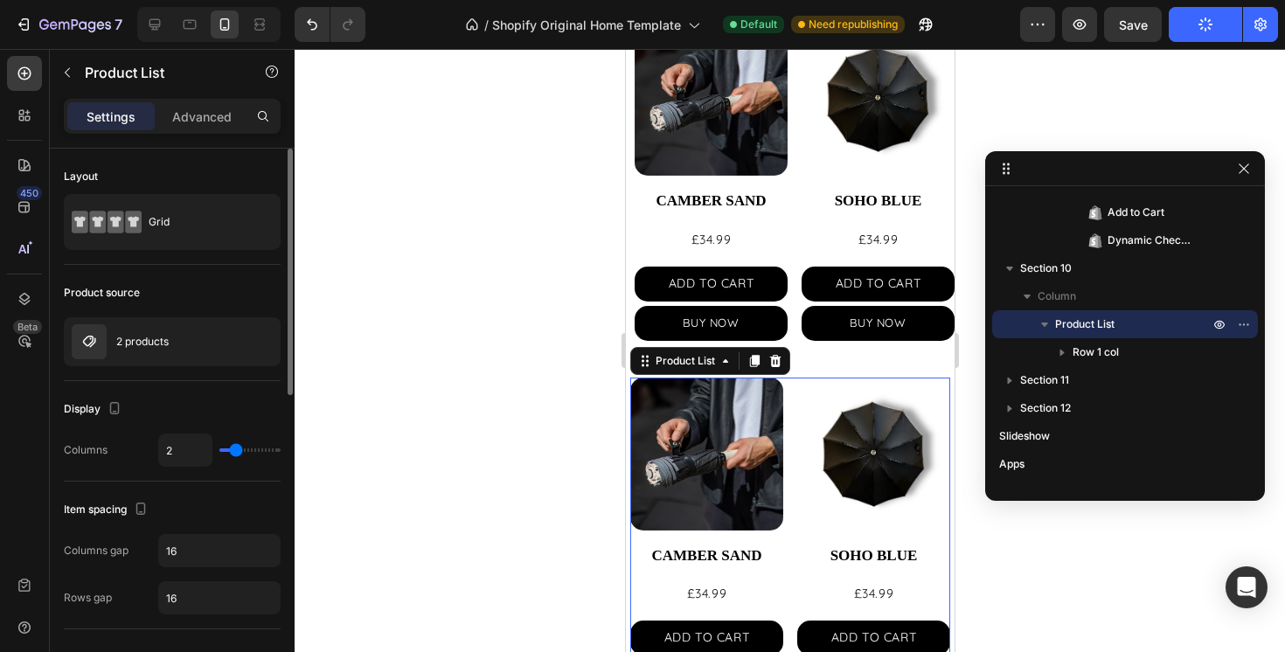
click at [244, 446] on div "2" at bounding box center [219, 450] width 122 height 33
type input "1"
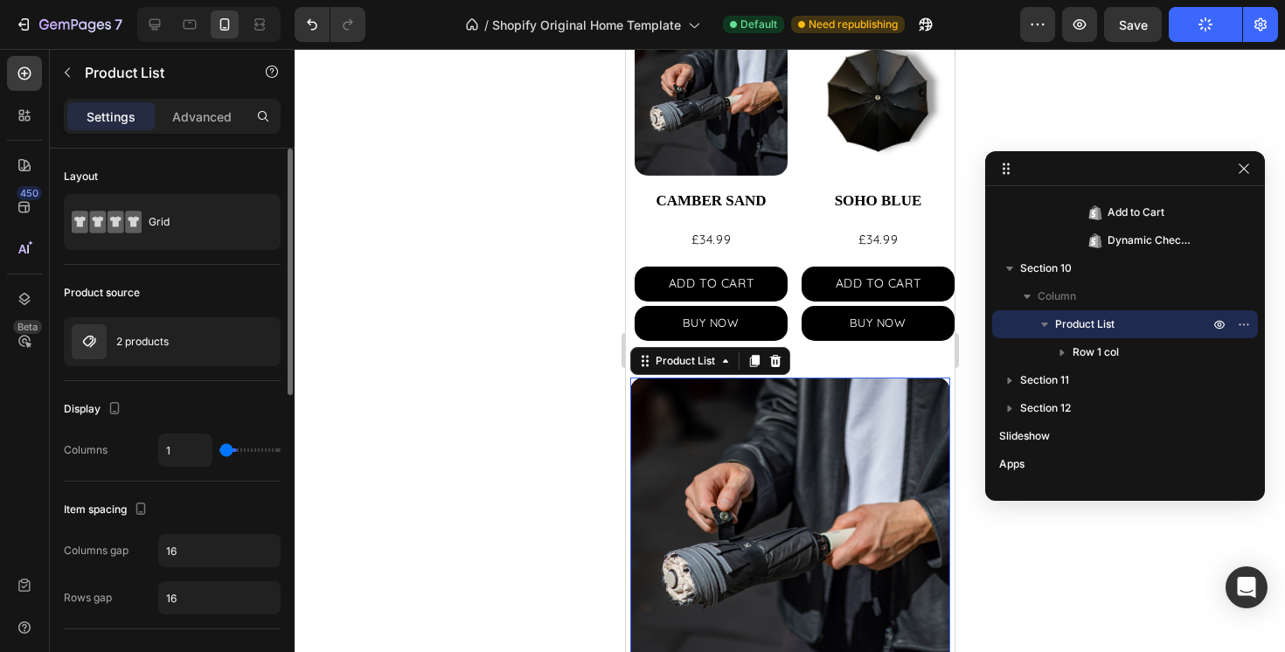
drag, startPoint x: 240, startPoint y: 448, endPoint x: 186, endPoint y: 449, distance: 53.3
type input "1"
click at [219, 449] on input "range" at bounding box center [249, 450] width 61 height 3
click at [179, 343] on div "2 products" at bounding box center [172, 341] width 217 height 49
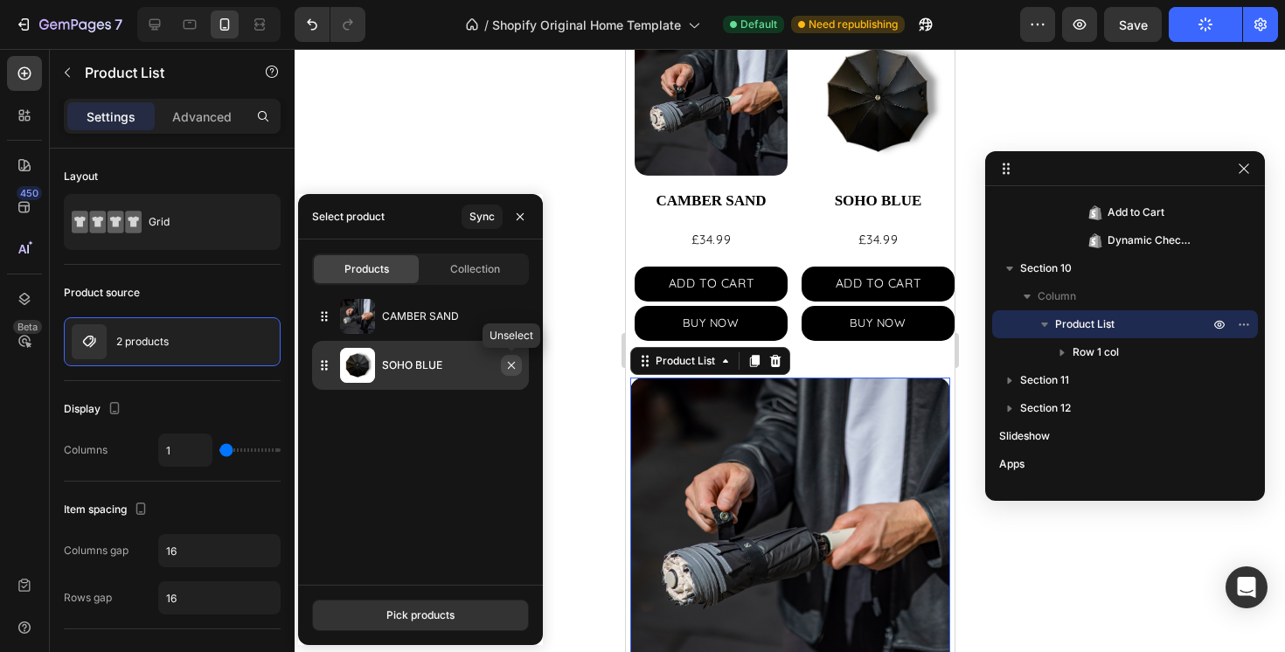
click at [515, 363] on icon "button" at bounding box center [511, 365] width 14 height 14
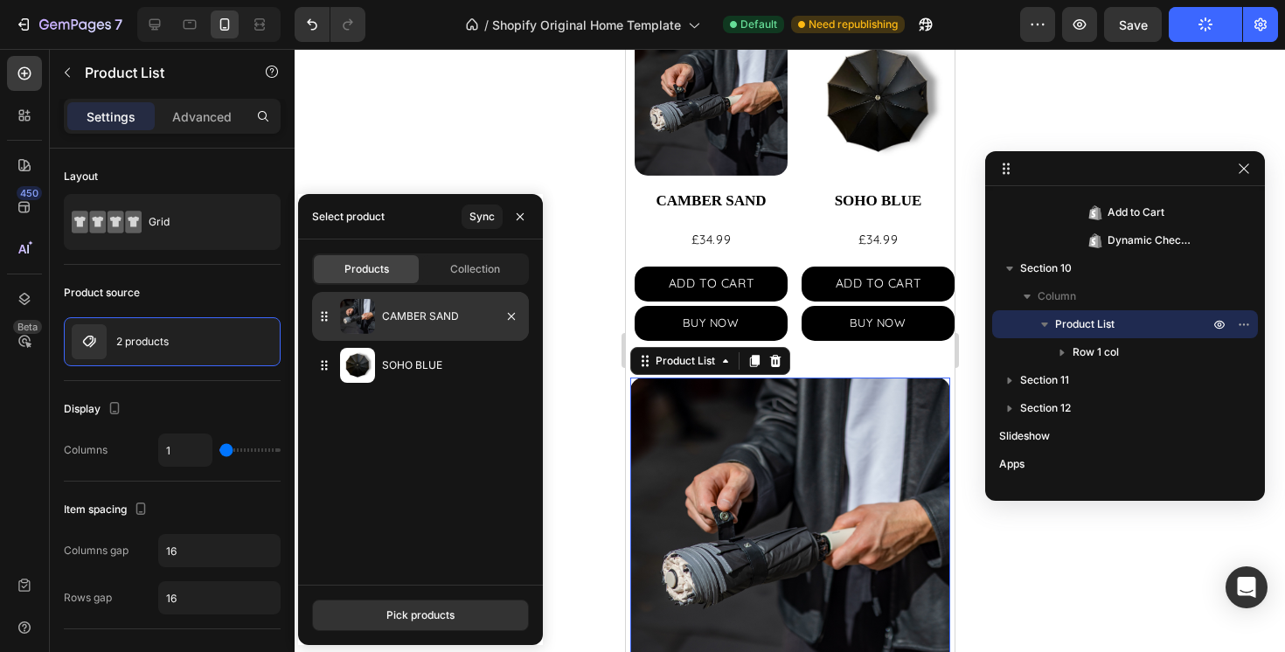
click at [438, 317] on p "CAMBER SAND" at bounding box center [452, 316] width 140 height 17
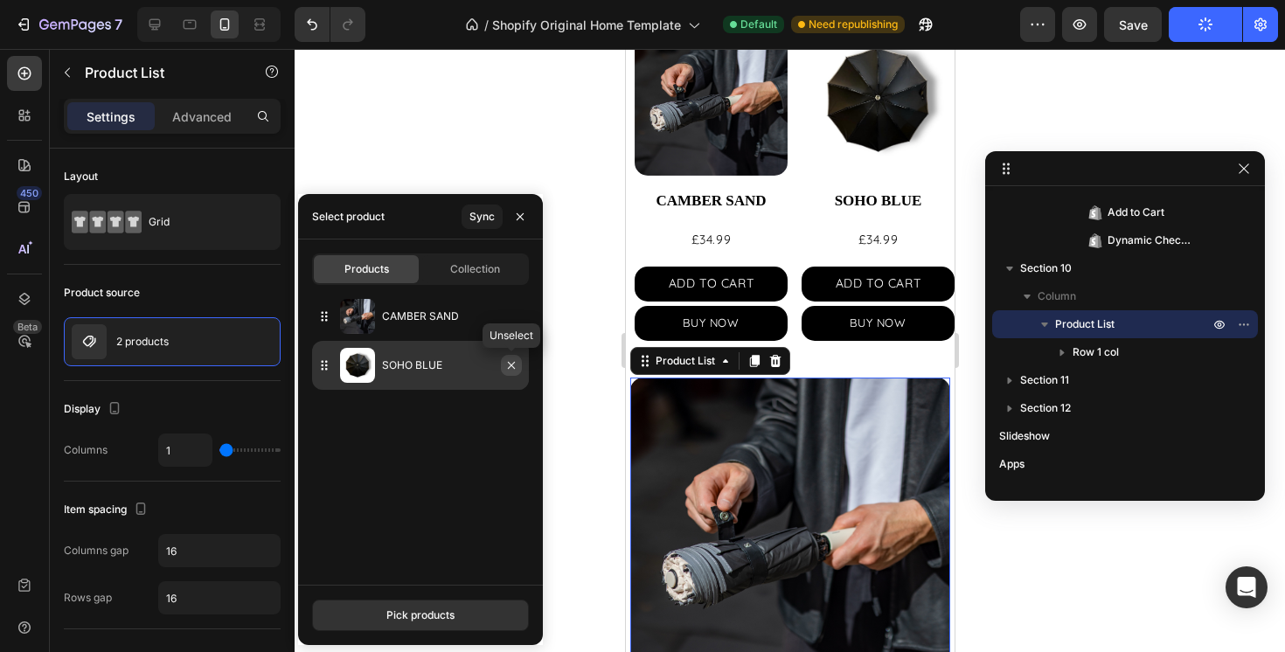
click at [515, 365] on icon "button" at bounding box center [511, 365] width 14 height 14
click at [509, 360] on icon "button" at bounding box center [511, 365] width 14 height 14
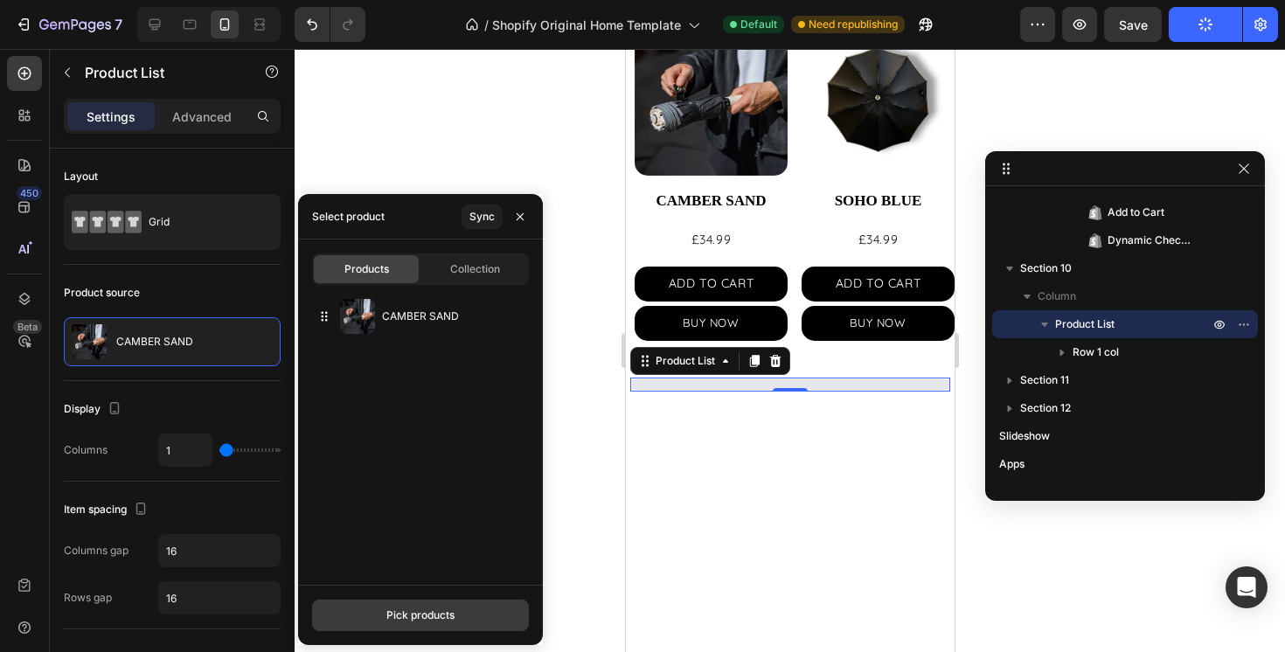
click at [396, 624] on button "Pick products" at bounding box center [420, 615] width 217 height 31
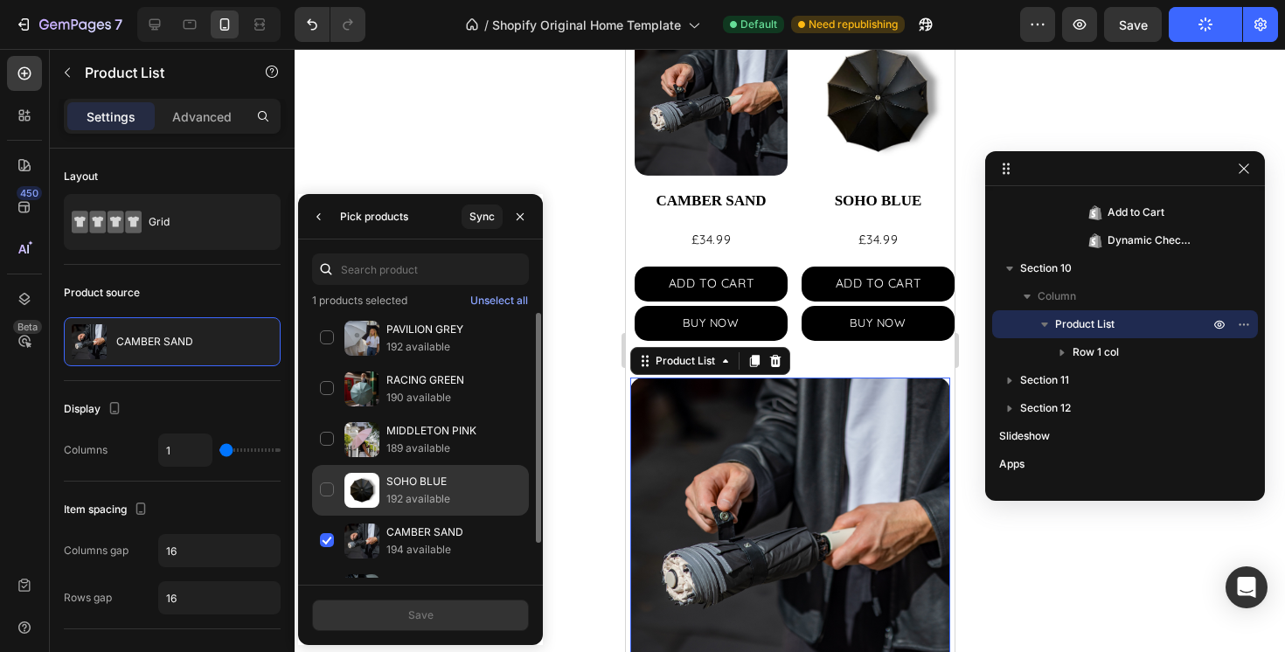
scroll to position [39, 0]
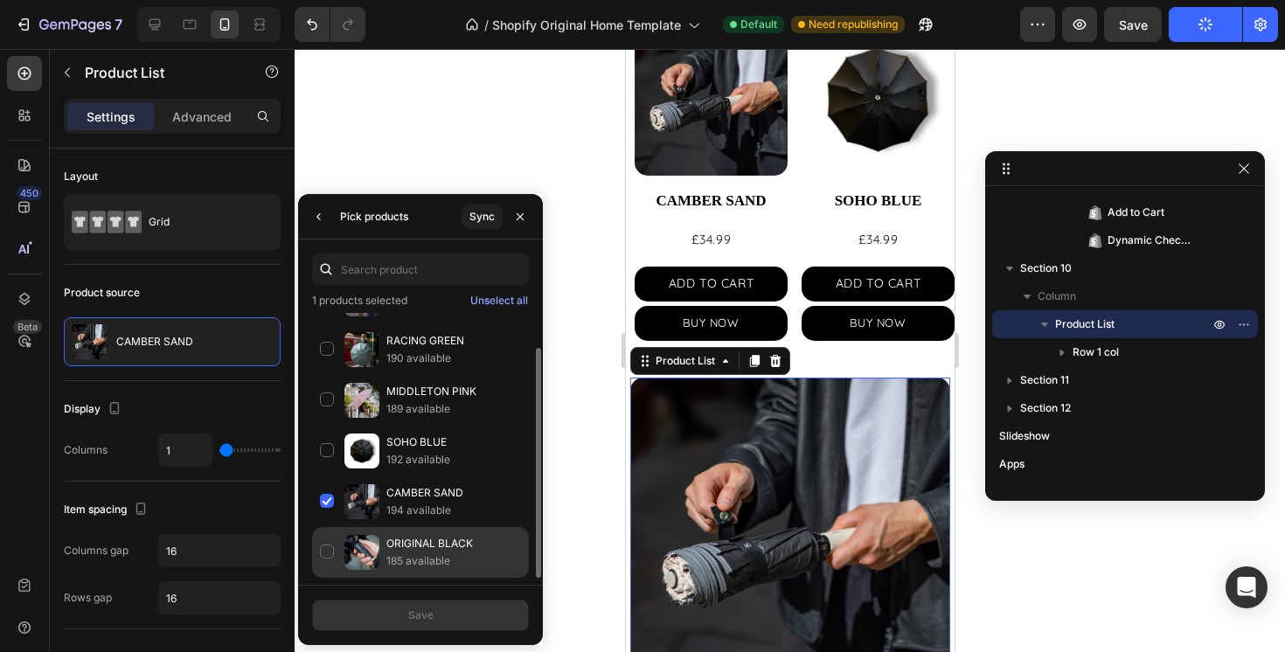
click at [329, 550] on div "ORIGINAL BLACK 185 available" at bounding box center [420, 552] width 217 height 51
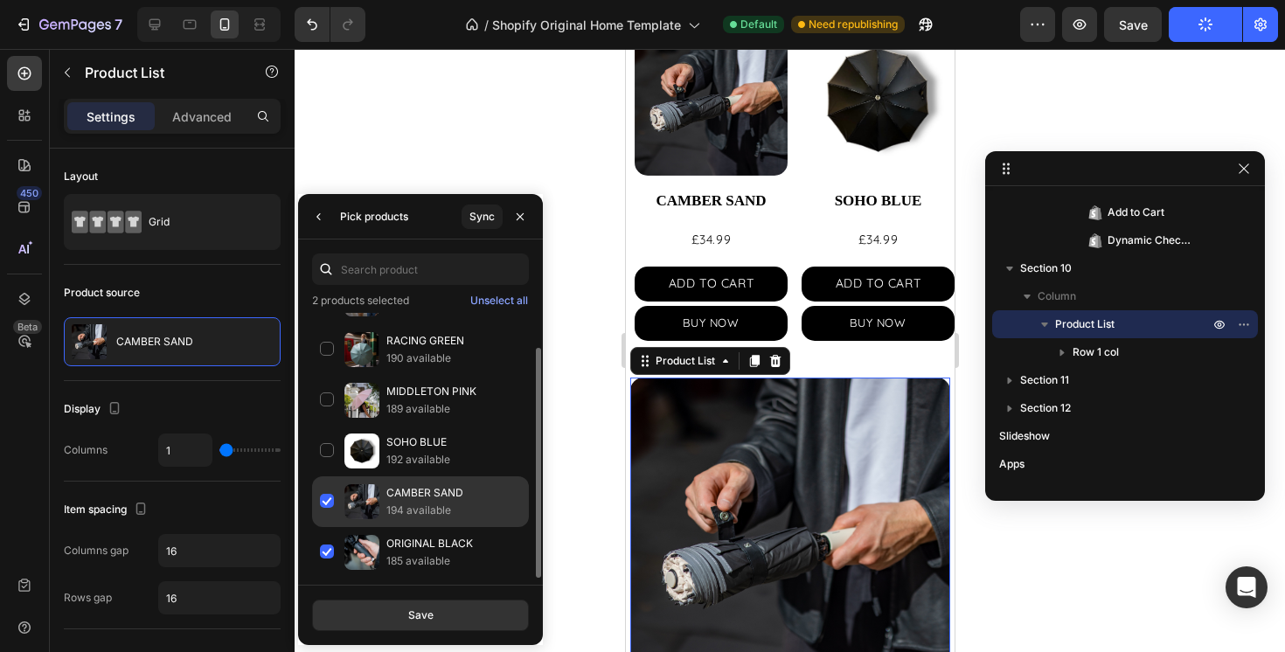
click at [328, 527] on div "CAMBER SAND 194 available" at bounding box center [420, 552] width 217 height 51
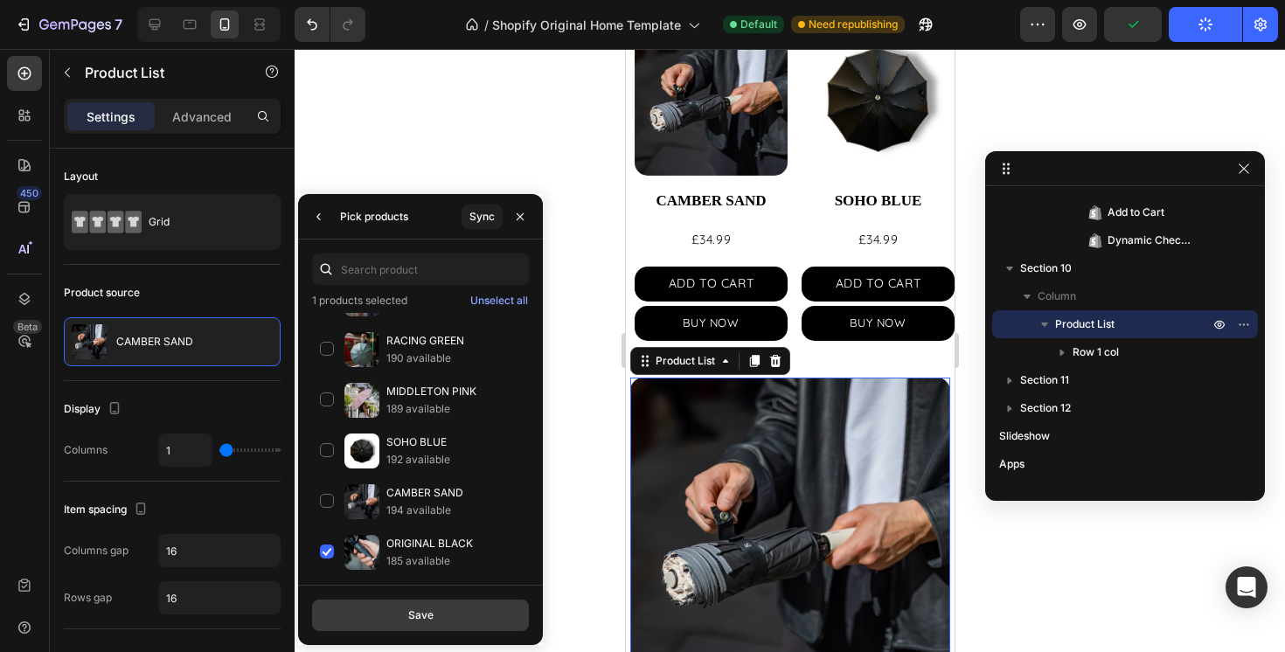
click at [419, 623] on div "Save" at bounding box center [420, 616] width 25 height 16
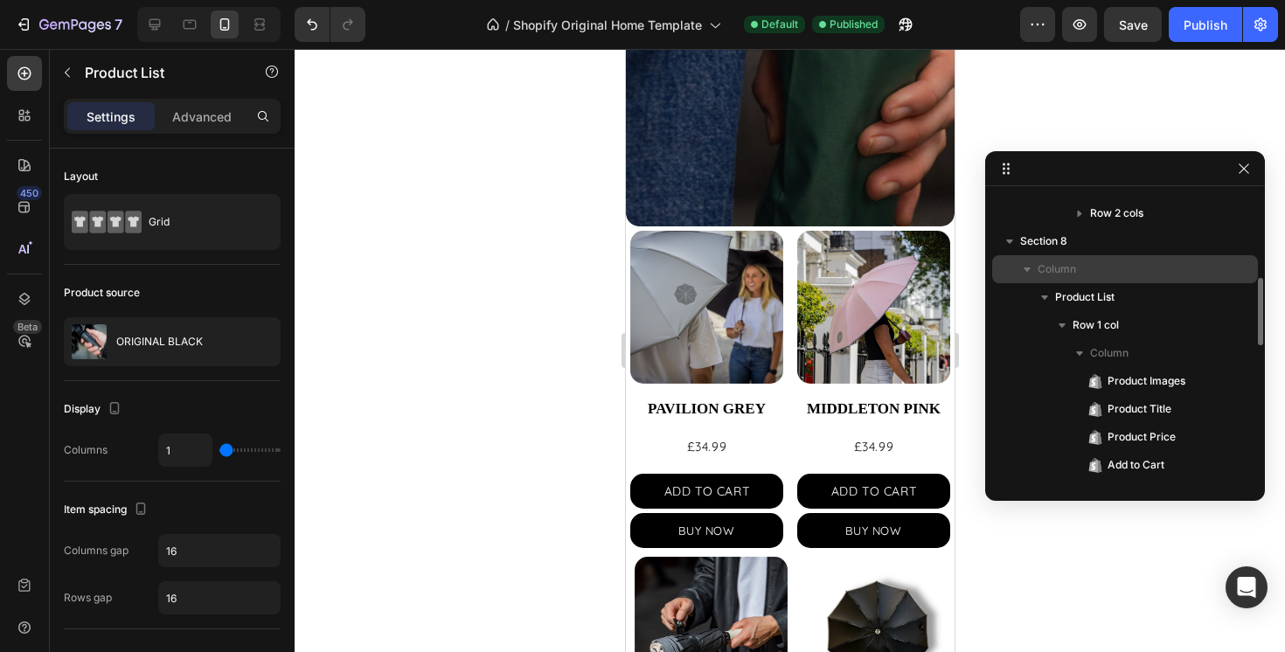
scroll to position [339, 0]
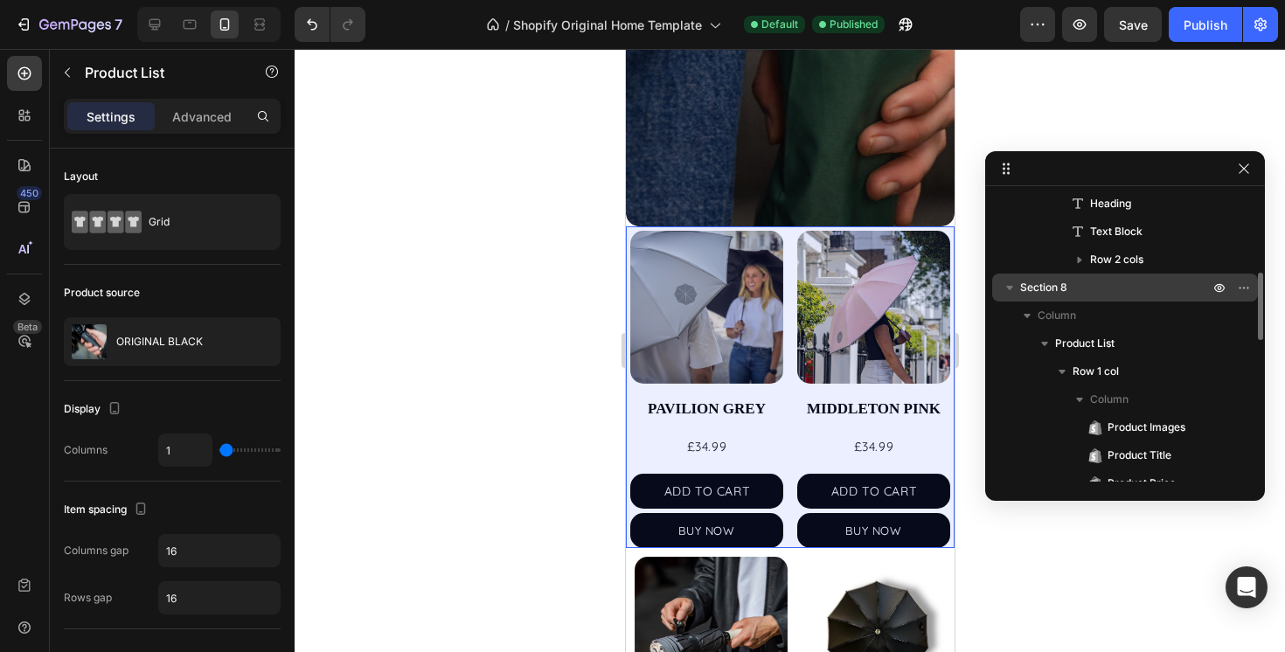
click at [1038, 286] on span "Section 8" at bounding box center [1043, 287] width 47 height 17
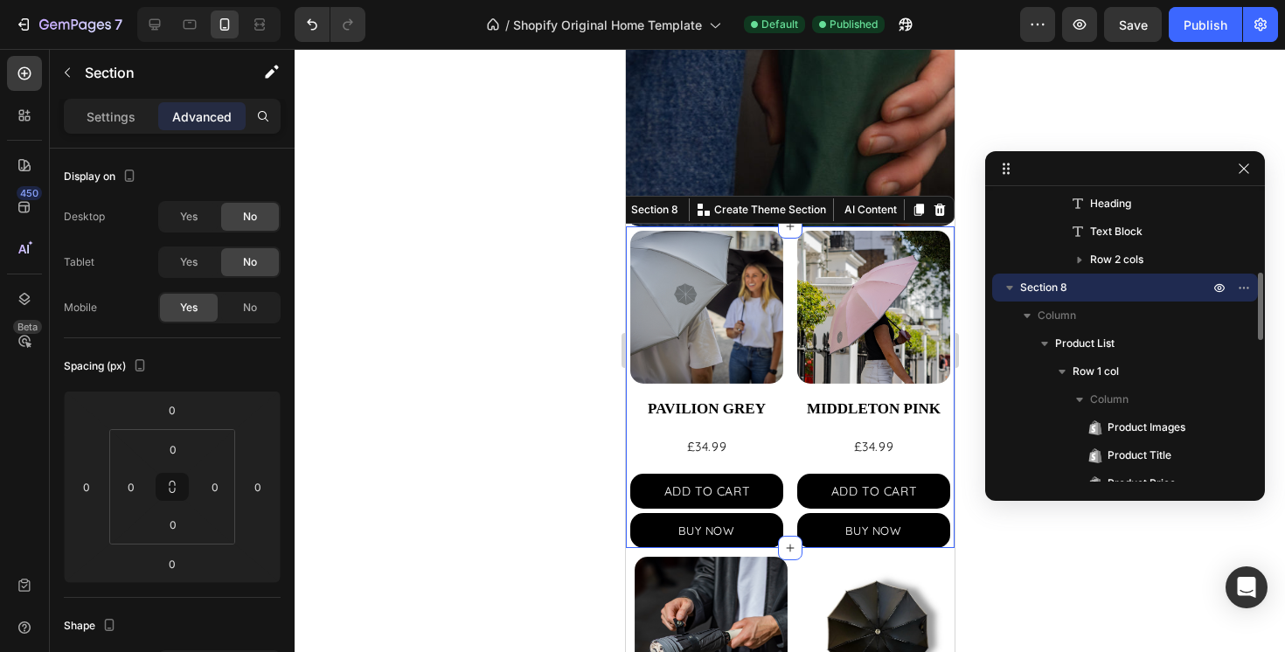
click at [1012, 286] on icon "button" at bounding box center [1009, 288] width 7 height 4
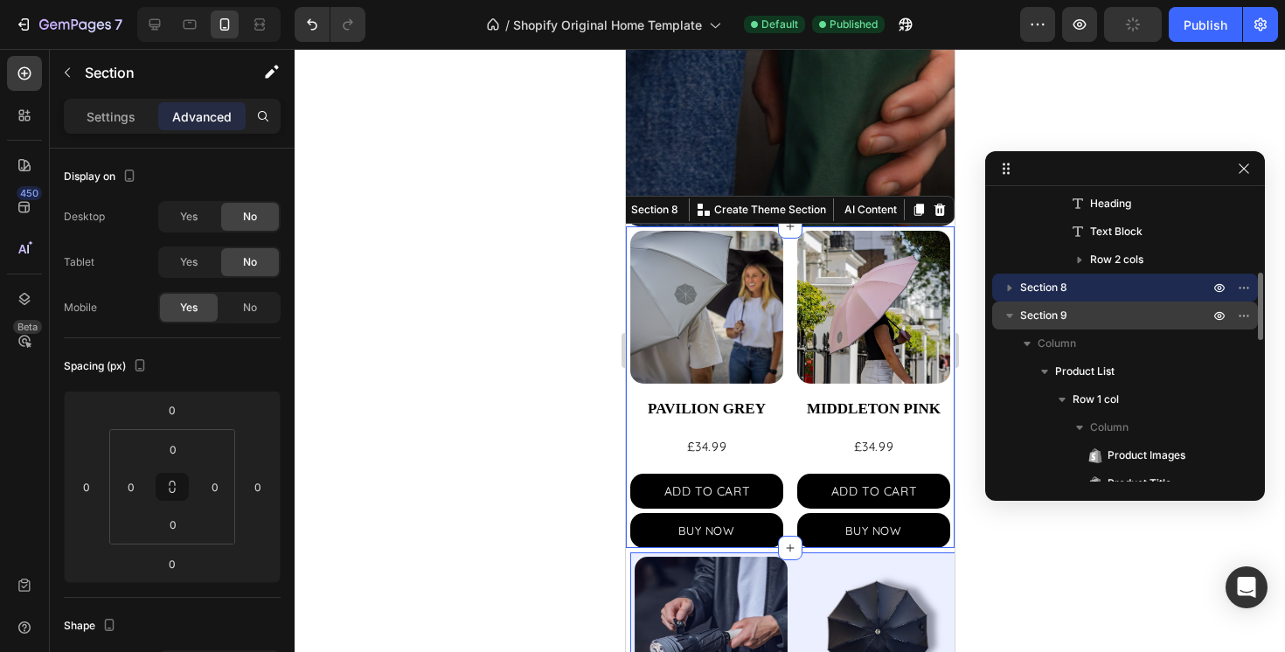
click at [1008, 316] on icon "button" at bounding box center [1009, 315] width 17 height 17
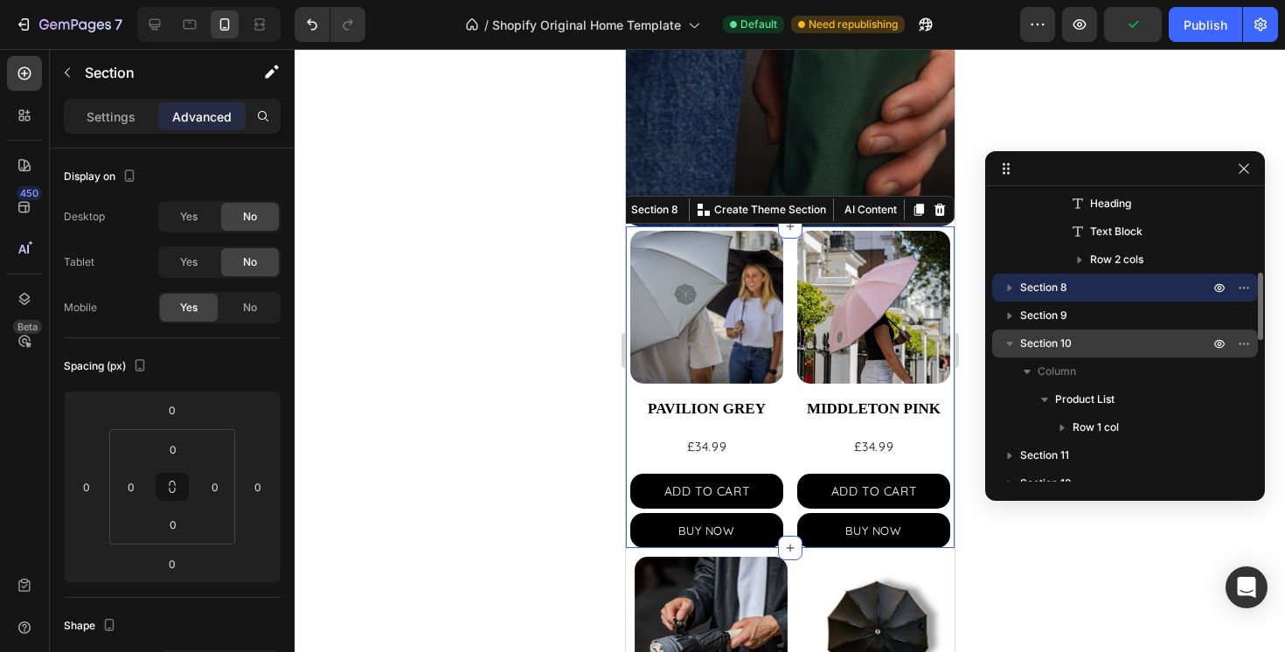
click at [1011, 342] on icon "button" at bounding box center [1009, 344] width 7 height 4
drag, startPoint x: 1029, startPoint y: 343, endPoint x: 1044, endPoint y: 336, distance: 16.4
click at [1044, 336] on span "Section 10" at bounding box center [1046, 343] width 52 height 17
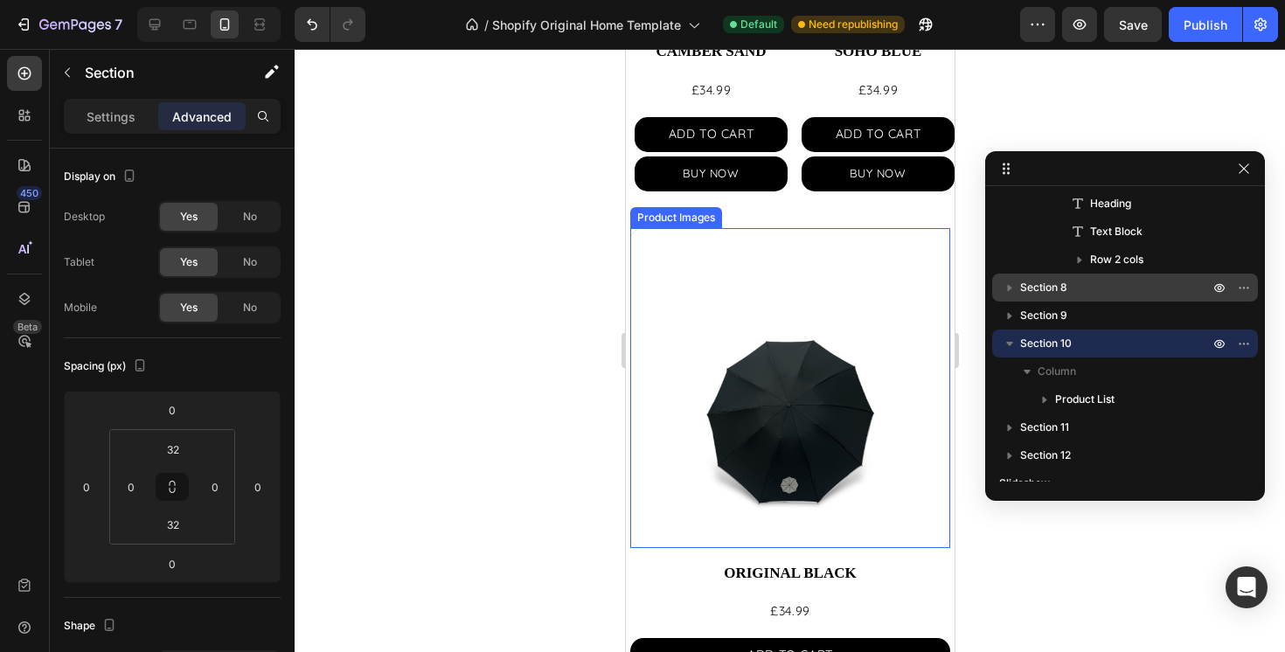
scroll to position [1158, 0]
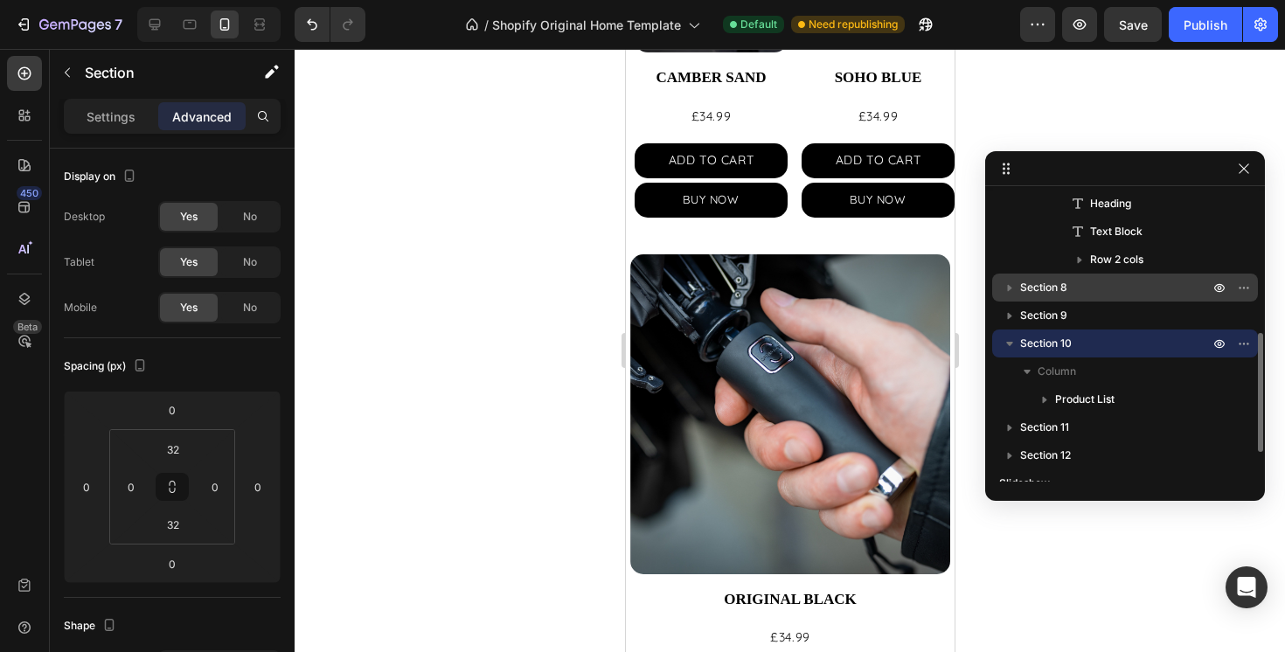
click at [1056, 335] on span "Section 10" at bounding box center [1046, 343] width 52 height 17
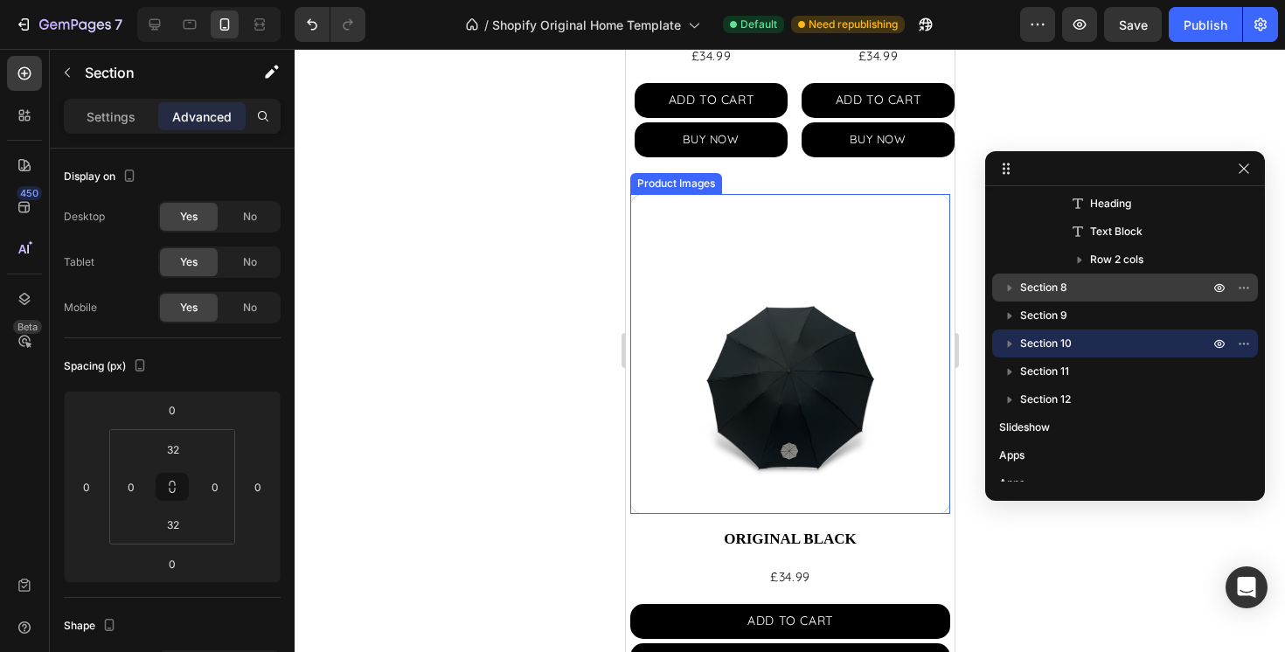
scroll to position [1224, 0]
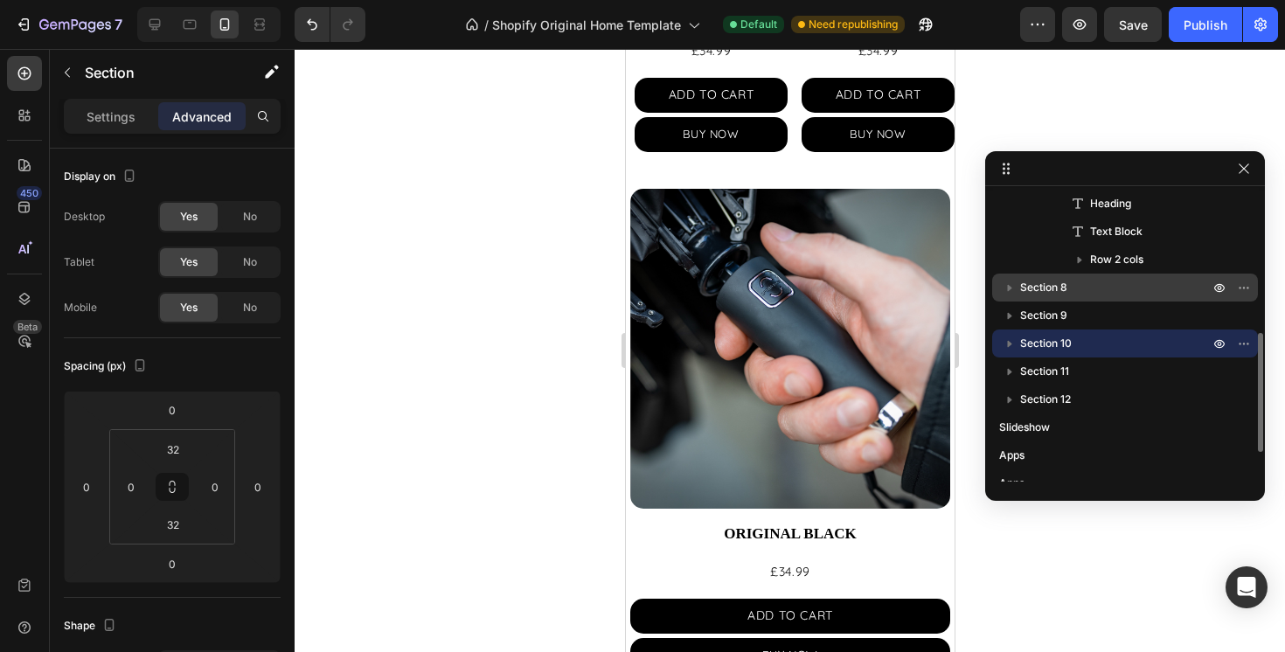
click at [1055, 346] on span "Section 10" at bounding box center [1046, 343] width 52 height 17
click at [30, 297] on icon at bounding box center [24, 298] width 17 height 17
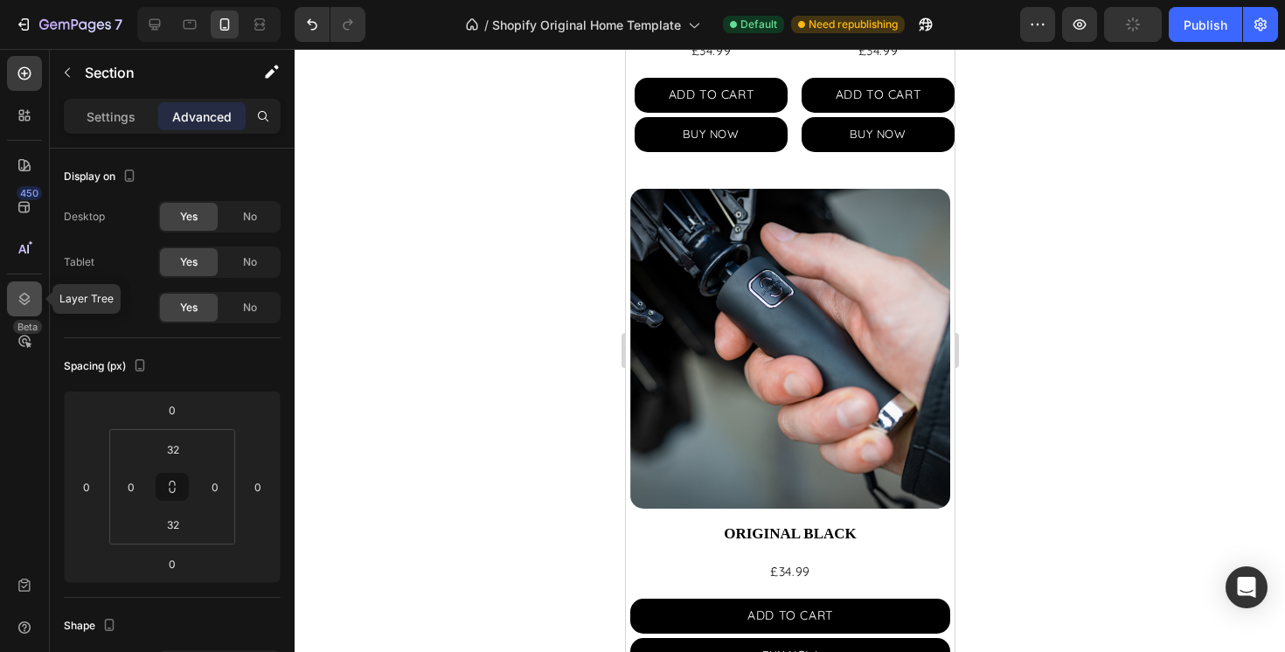
click at [34, 293] on div at bounding box center [24, 299] width 35 height 35
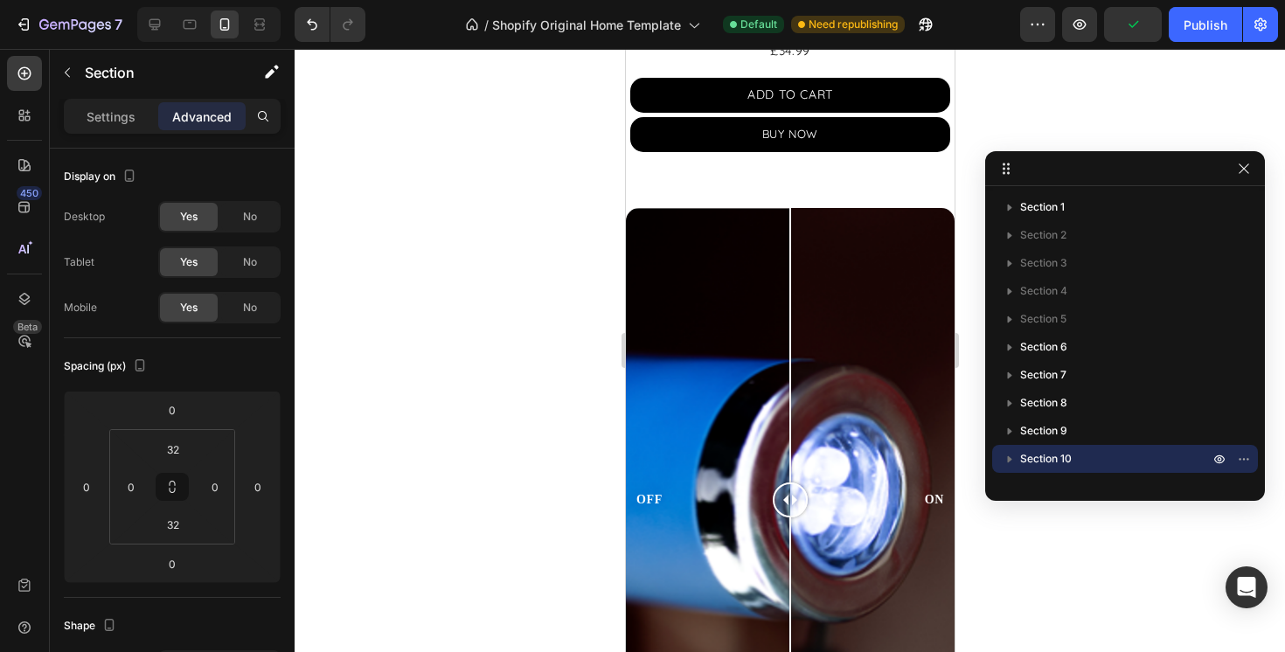
scroll to position [1759, 0]
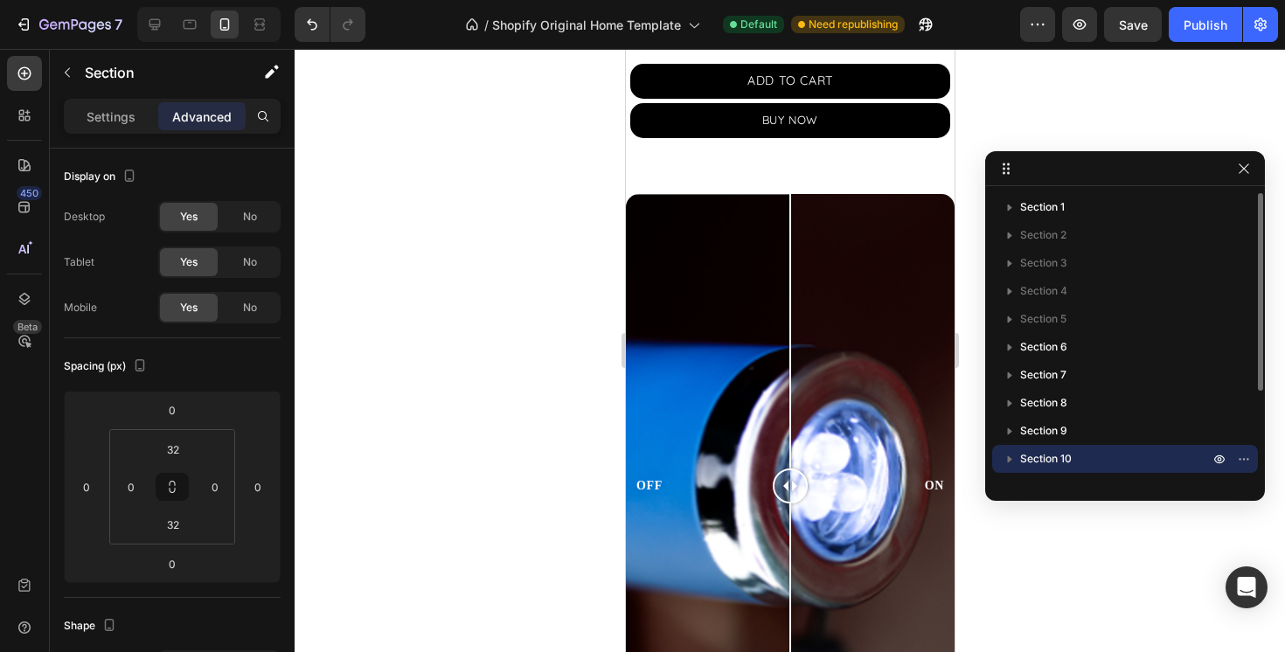
click at [1034, 451] on span "Section 10" at bounding box center [1046, 458] width 52 height 17
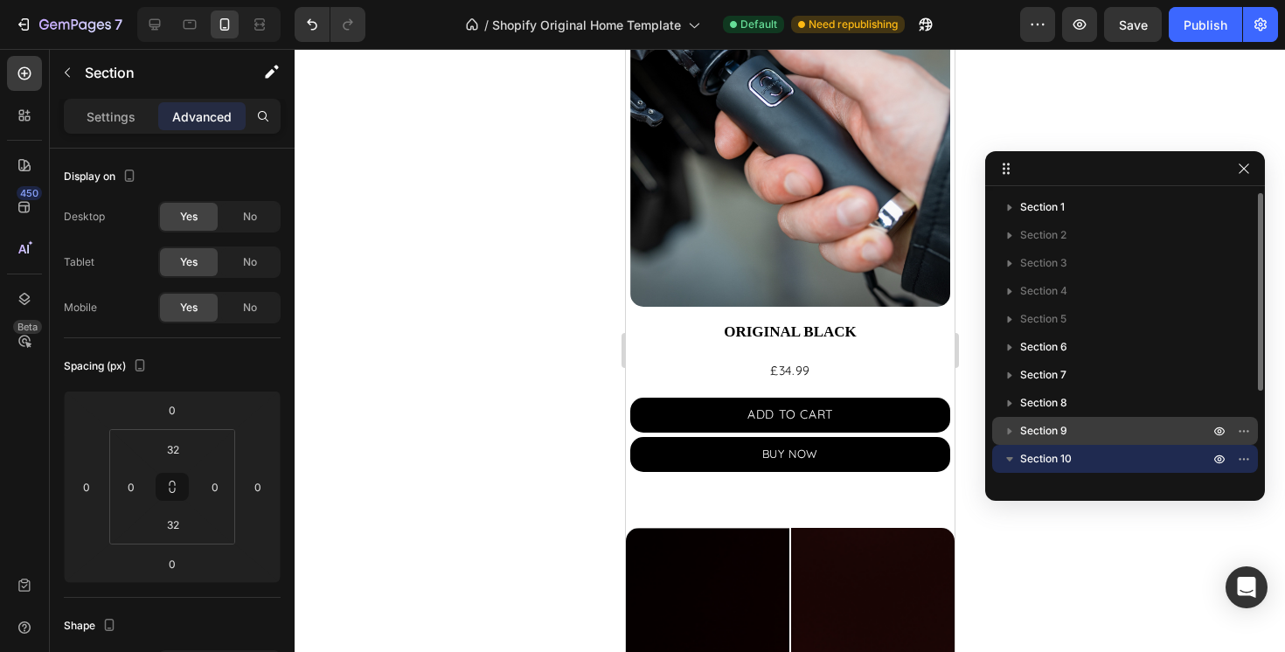
click at [1036, 428] on span "Section 9" at bounding box center [1043, 430] width 47 height 17
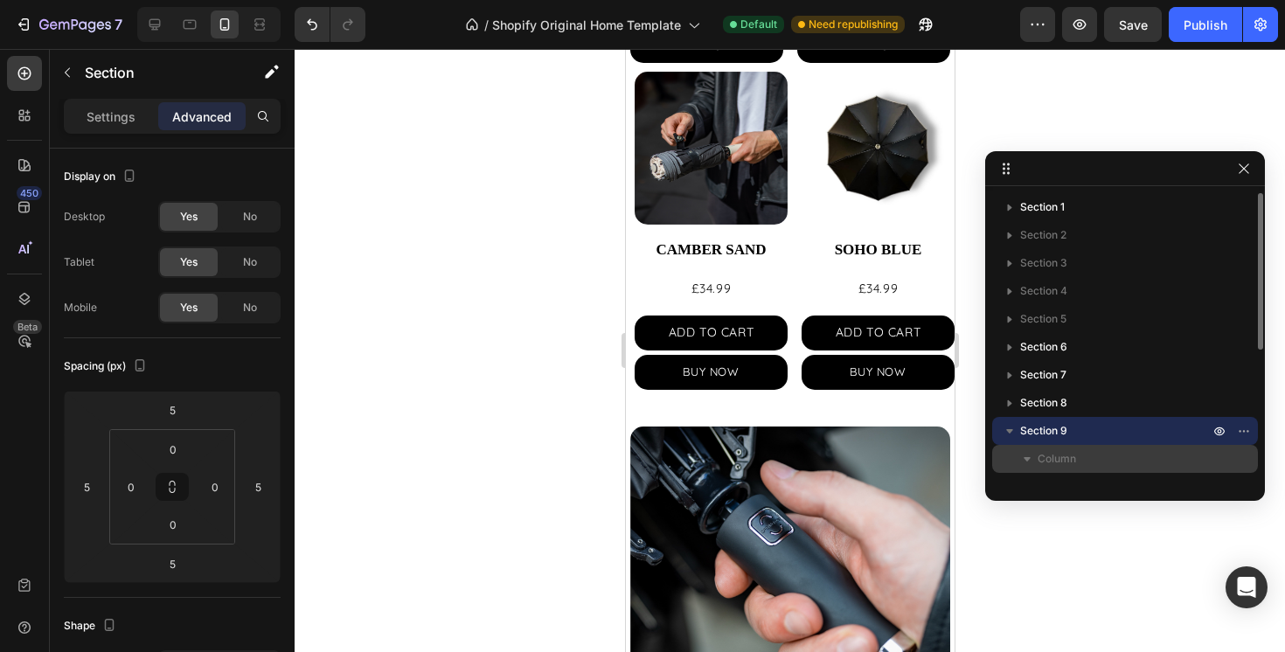
scroll to position [943, 0]
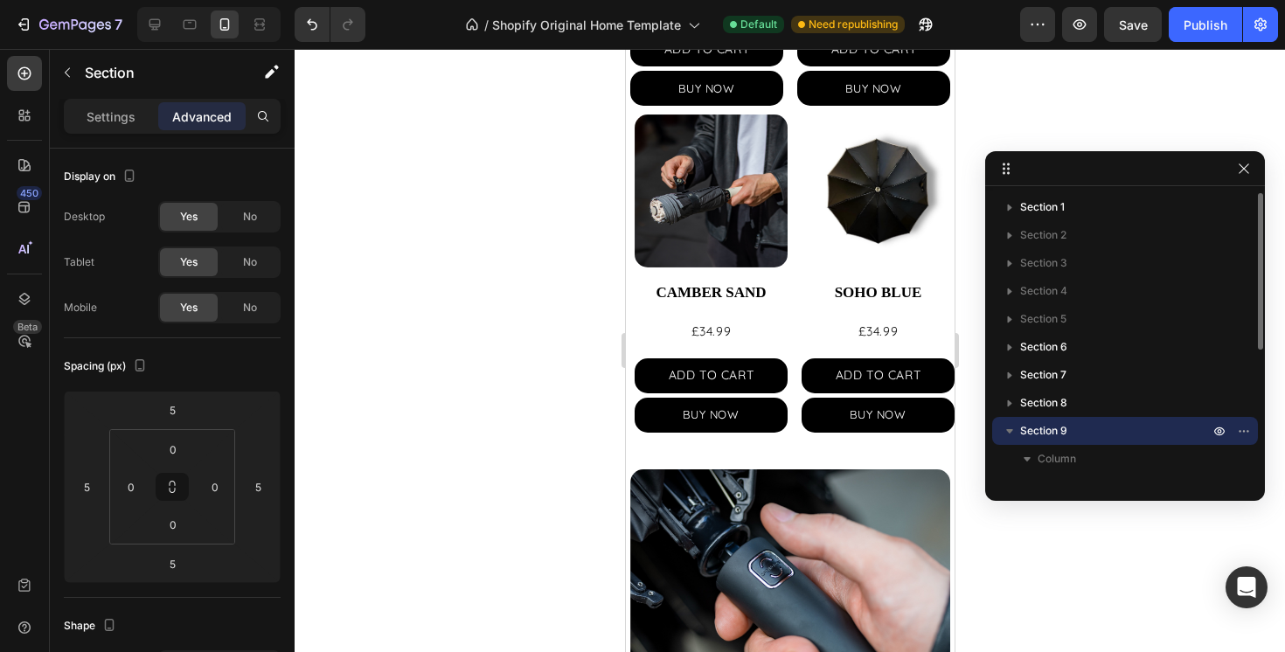
click at [1009, 430] on icon "button" at bounding box center [1009, 431] width 7 height 4
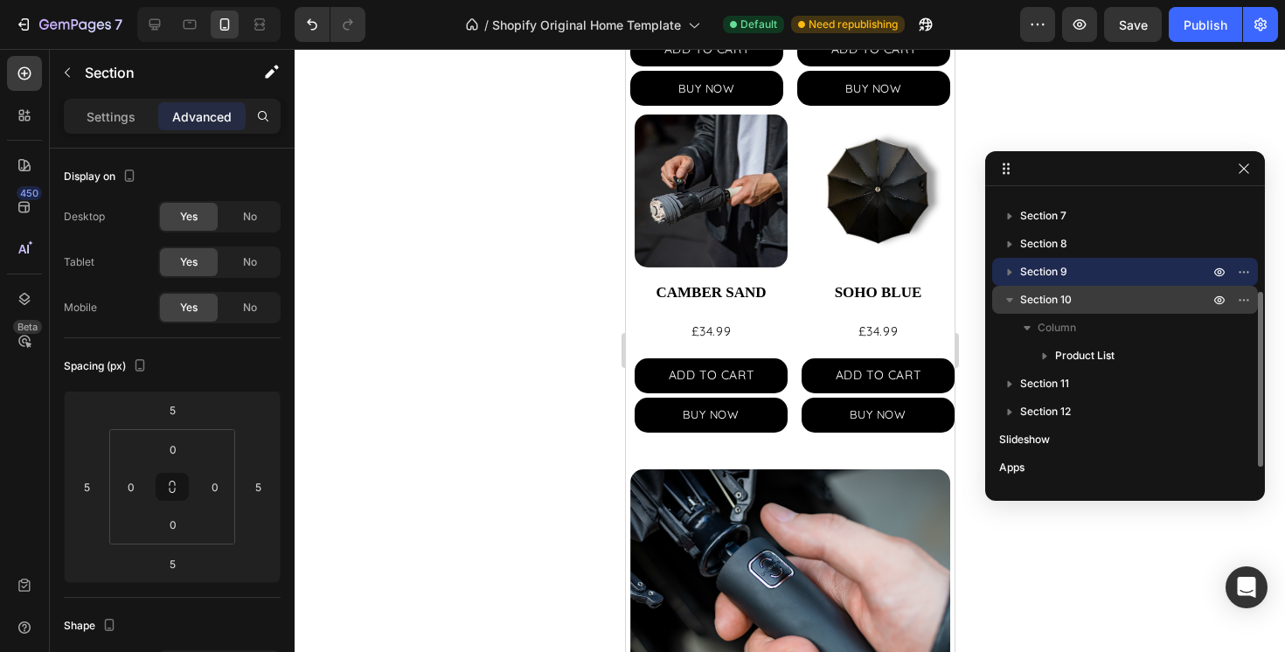
scroll to position [161, 0]
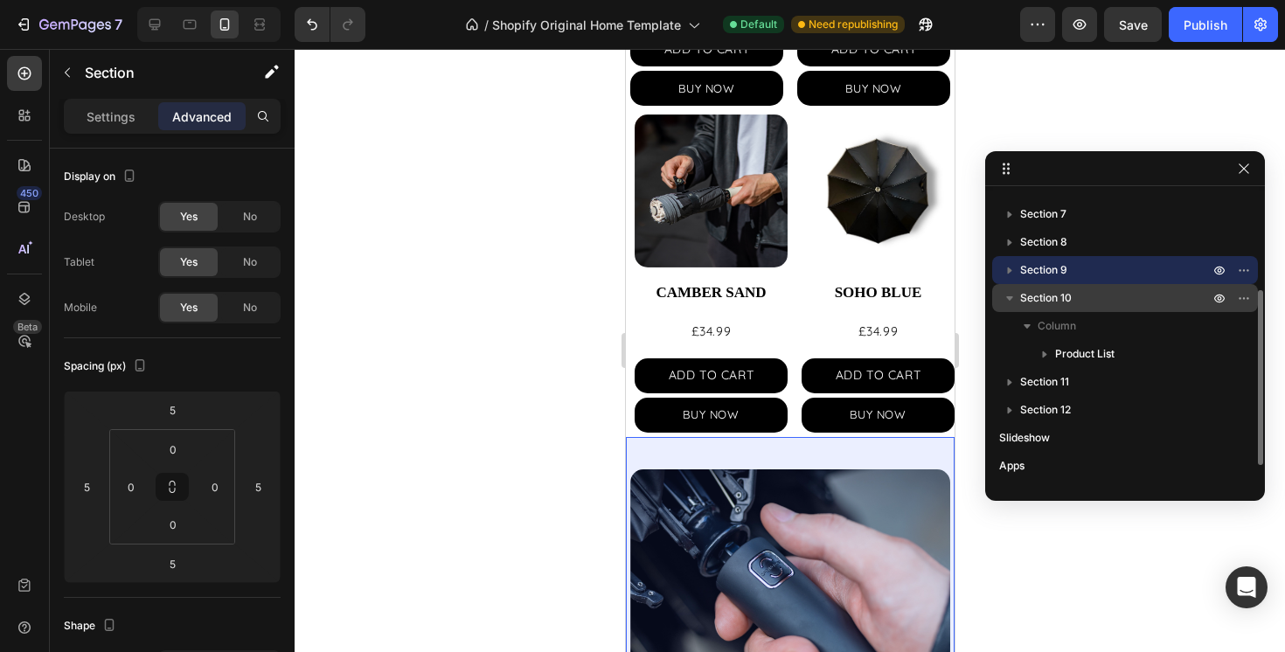
click at [1009, 296] on icon "button" at bounding box center [1009, 298] width 7 height 4
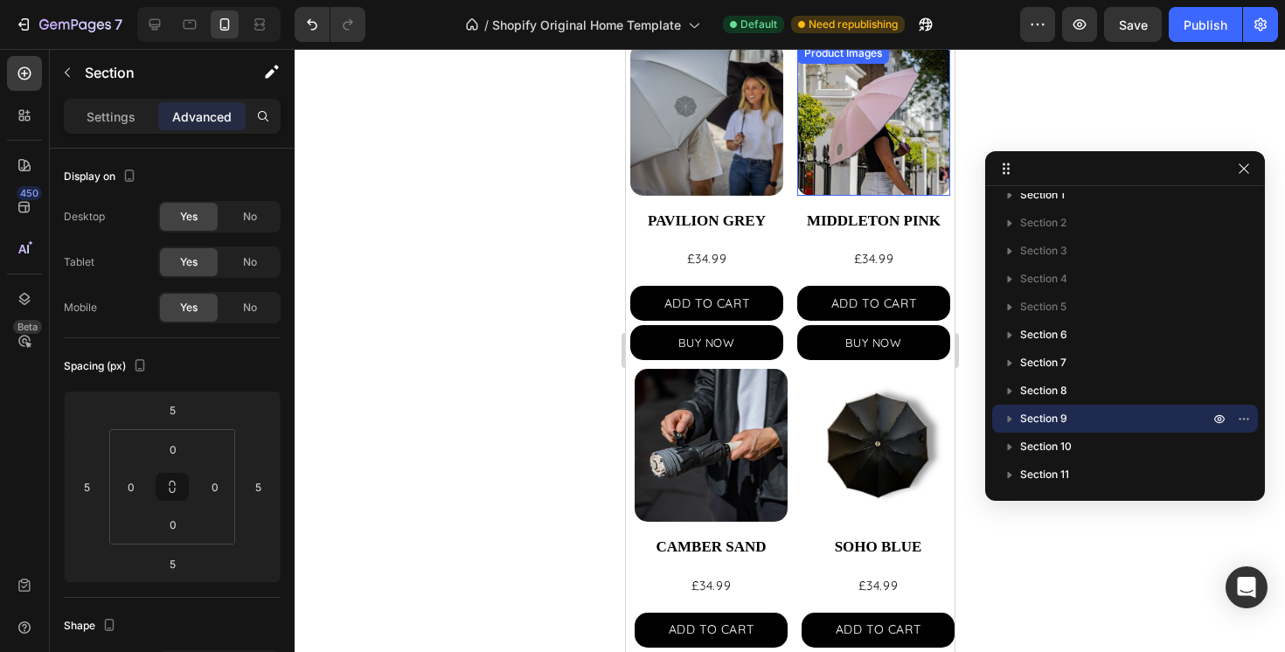
scroll to position [721, 0]
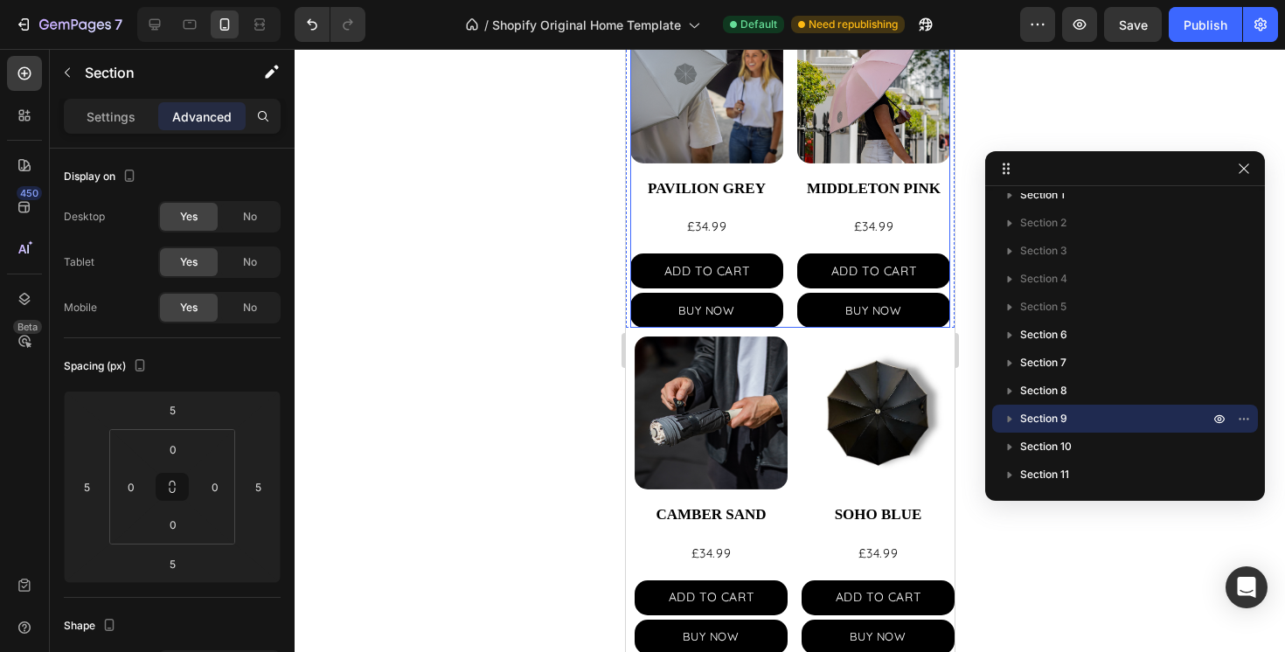
click at [787, 218] on div "Product Images PAVILION GREY Product Title £34.99 Product Price Product Price A…" at bounding box center [790, 168] width 320 height 317
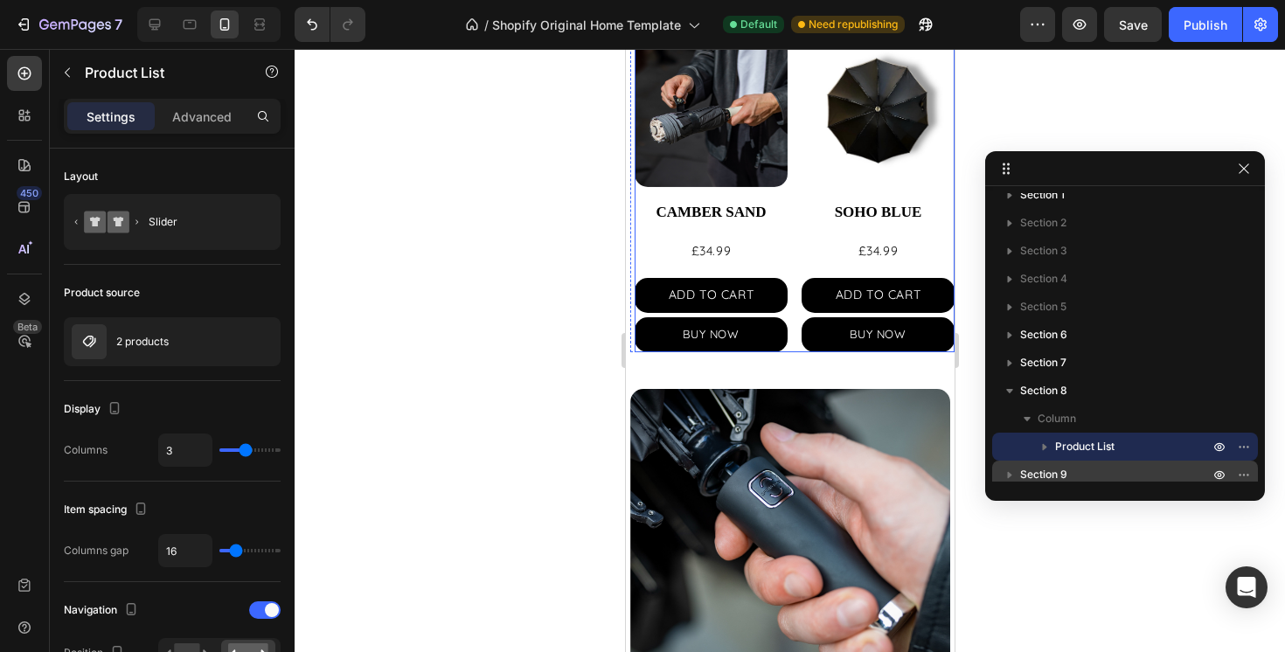
scroll to position [1075, 0]
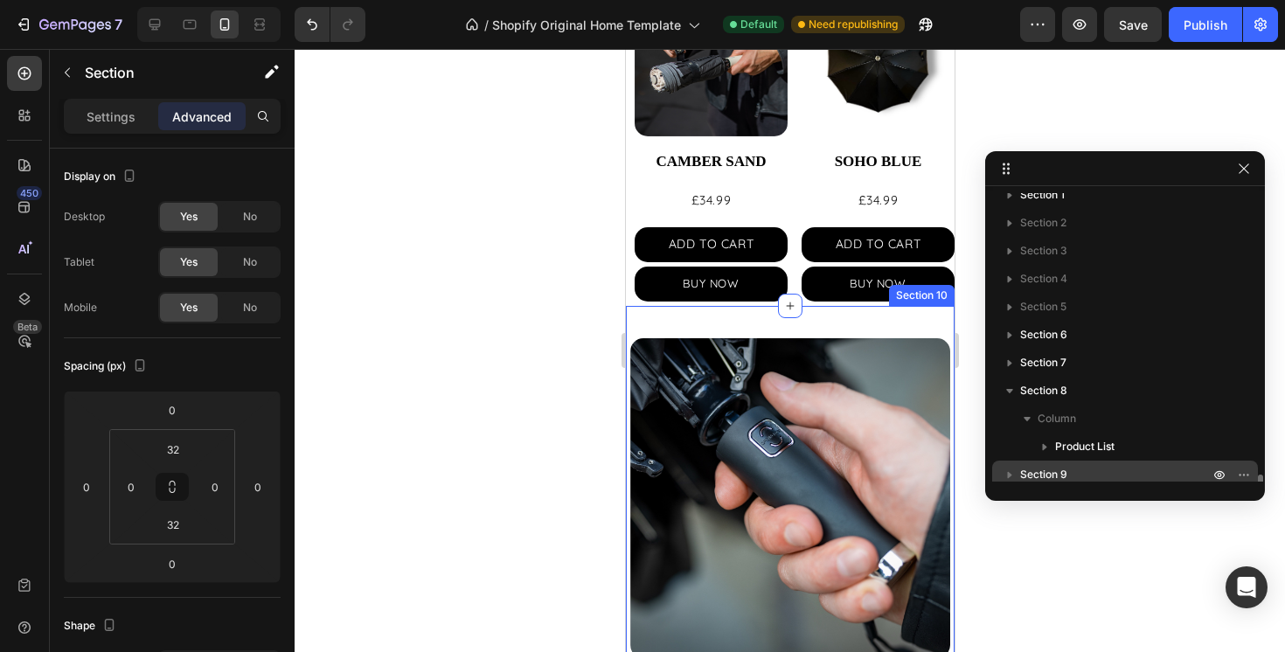
click at [808, 329] on div "Product Images ORIGINAL BLACK Product Title £34.99 Product Price Product Price …" at bounding box center [789, 578] width 329 height 545
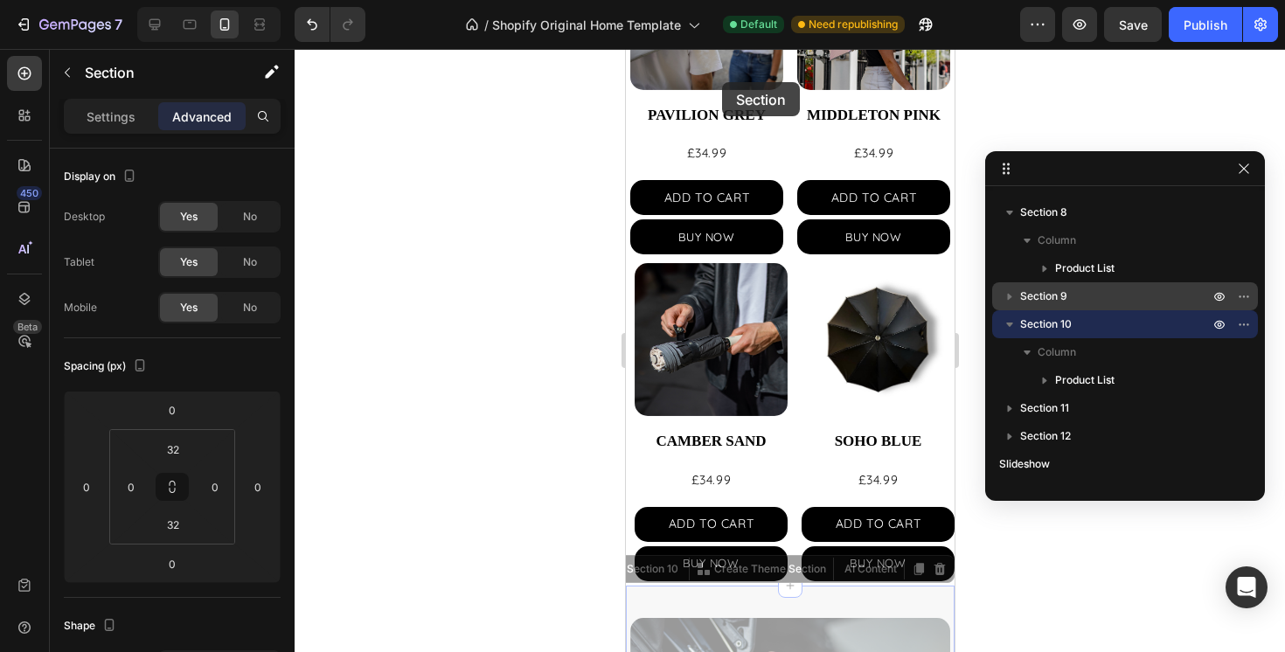
scroll to position [734, 0]
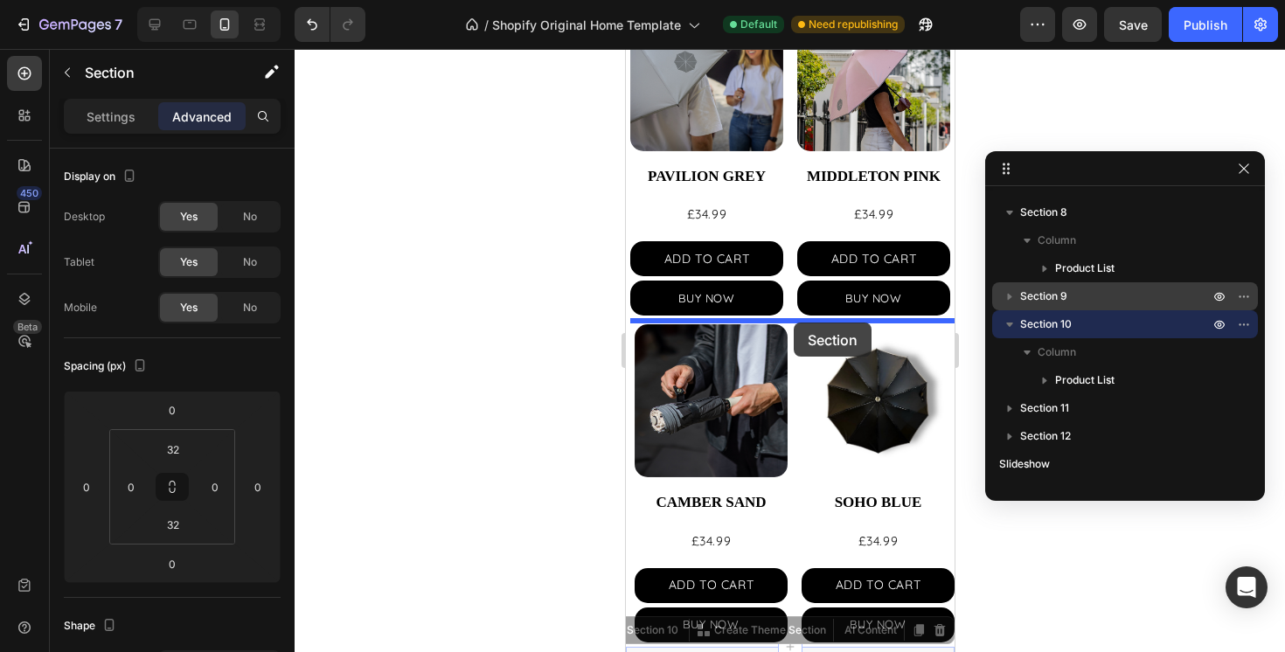
drag, startPoint x: 651, startPoint y: 288, endPoint x: 793, endPoint y: 323, distance: 146.7
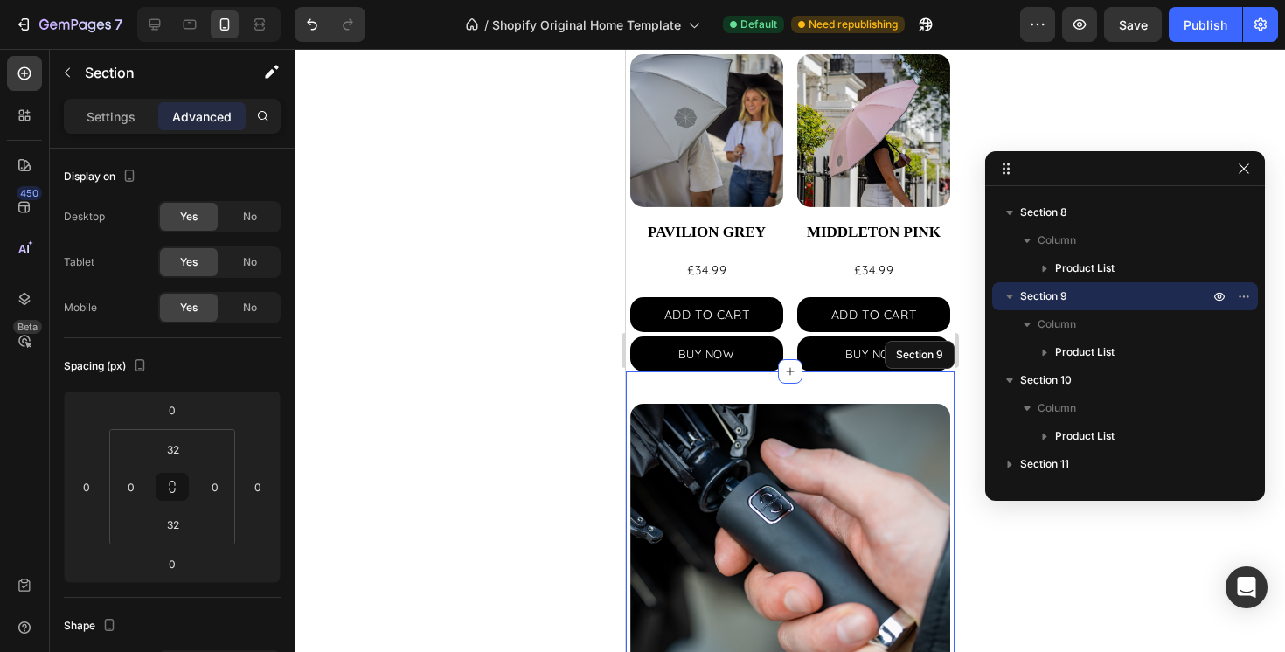
scroll to position [678, 0]
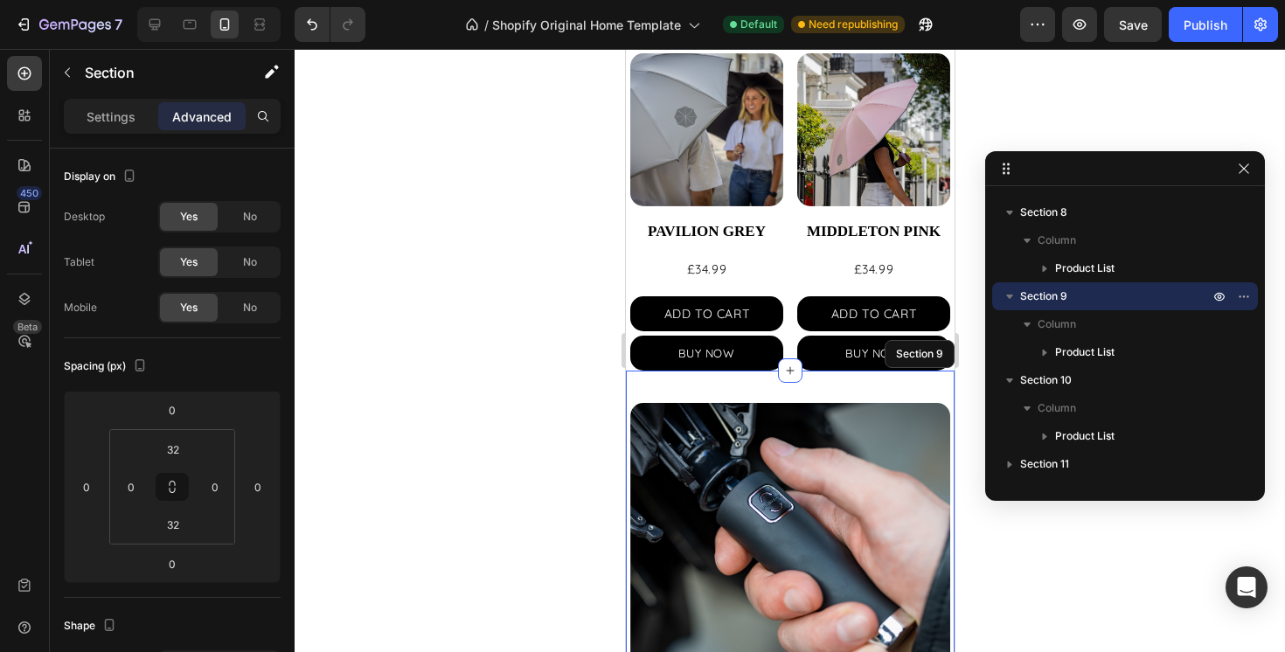
click at [738, 392] on div "Product Images ORIGINAL BLACK Product Title £34.99 Product Price Product Price …" at bounding box center [789, 643] width 329 height 545
click at [175, 447] on input "32" at bounding box center [173, 449] width 35 height 26
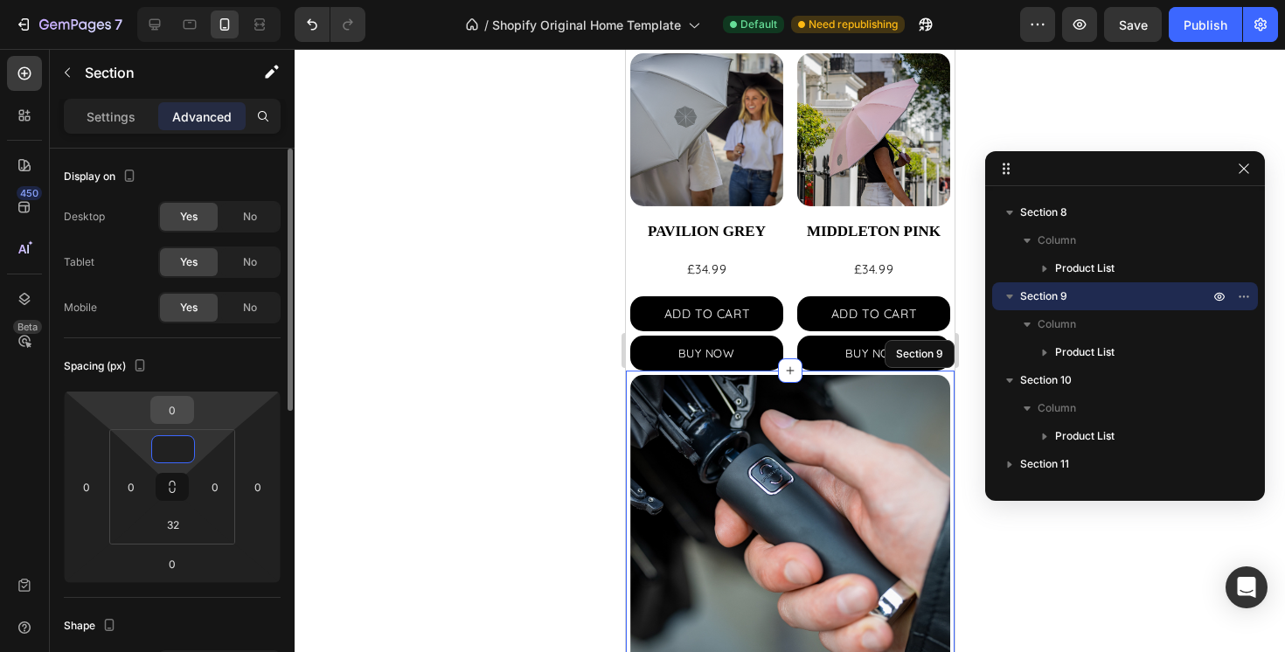
type input "0"
click at [192, 400] on div "0" at bounding box center [172, 410] width 44 height 28
click at [188, 404] on input "0" at bounding box center [172, 410] width 35 height 26
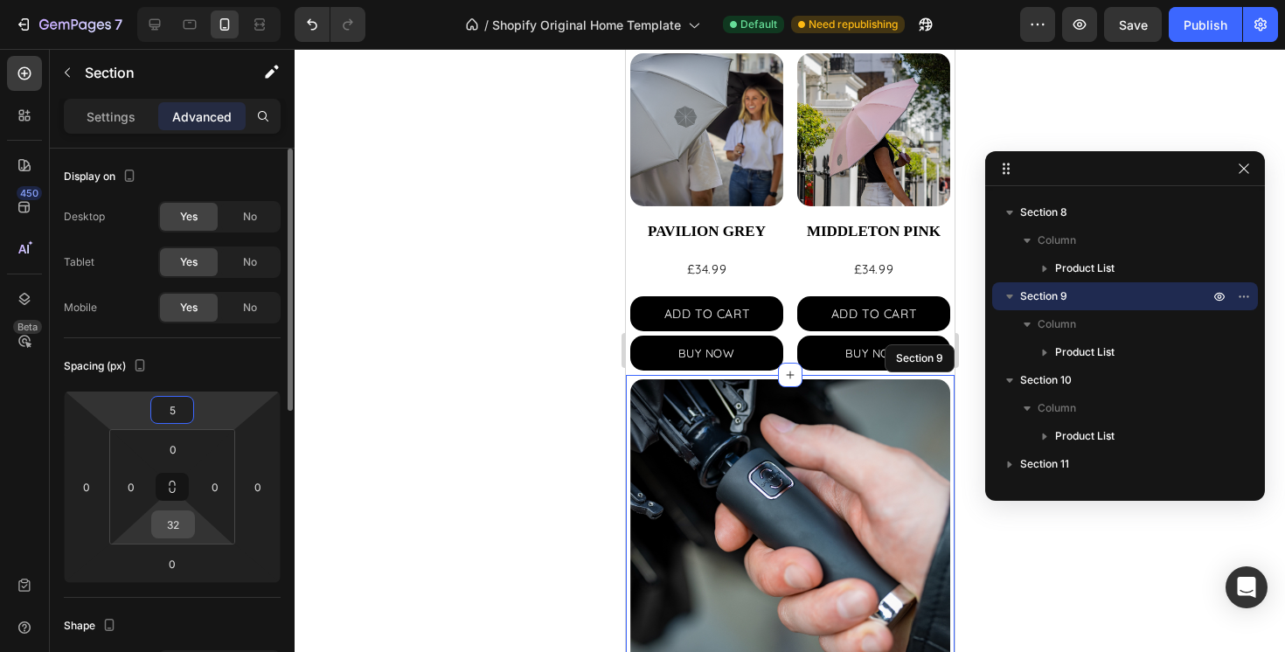
type input "5"
click at [172, 536] on input "32" at bounding box center [173, 524] width 35 height 26
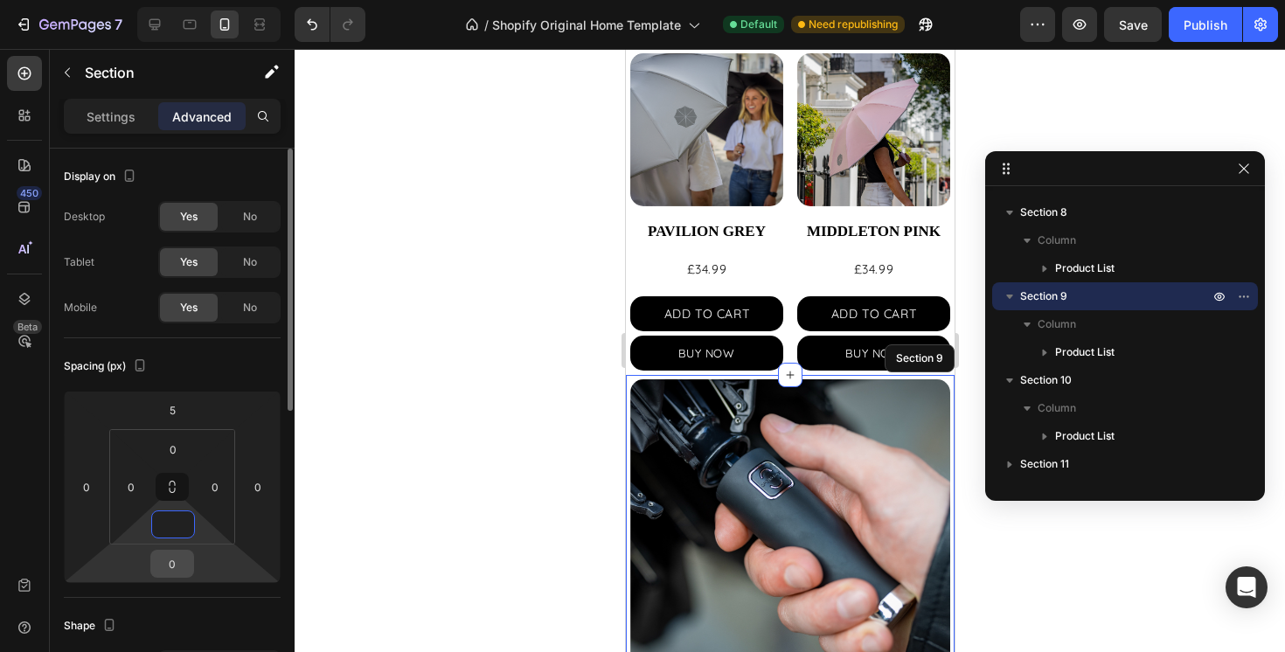
type input "0"
click at [175, 567] on input "0" at bounding box center [172, 564] width 35 height 26
type input "5"
click at [264, 482] on input "0" at bounding box center [258, 487] width 26 height 26
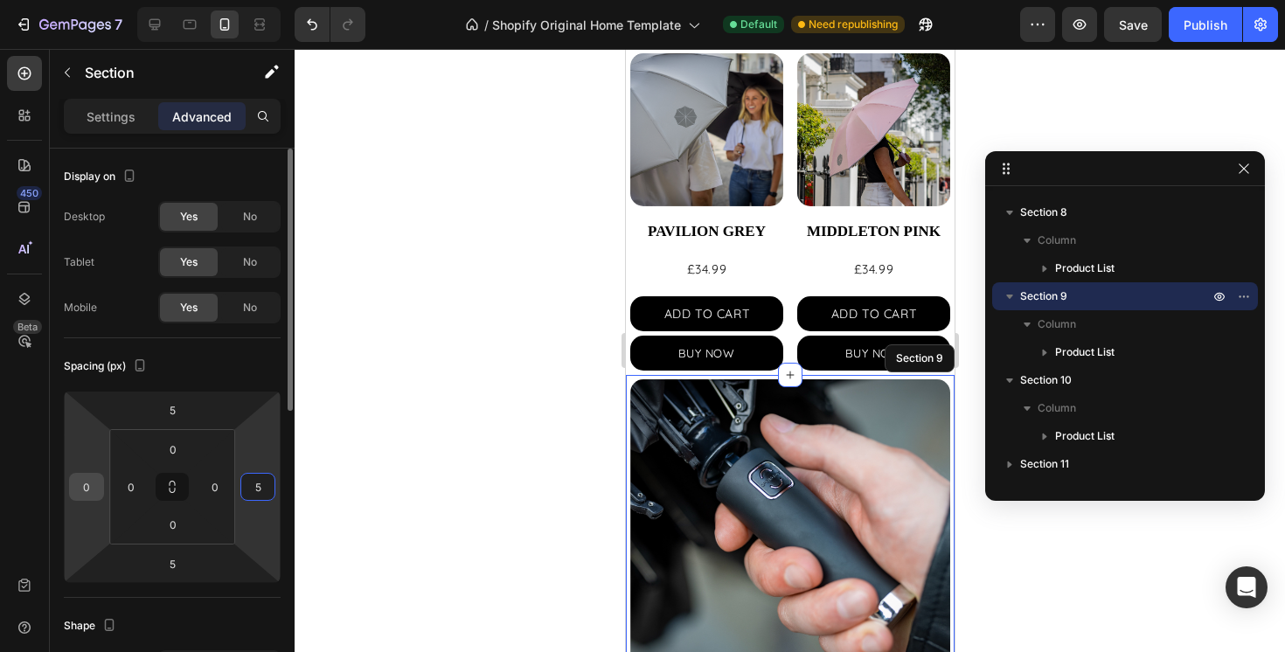
type input "5"
click at [79, 484] on input "0" at bounding box center [86, 487] width 26 height 26
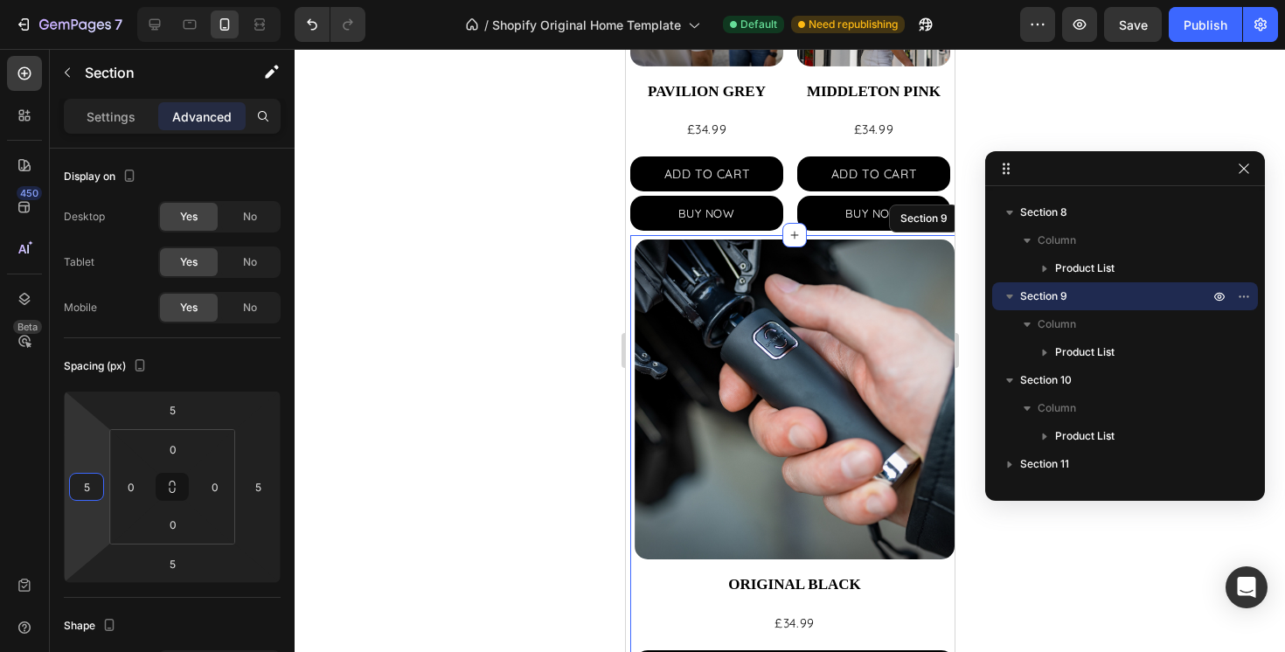
scroll to position [838, 0]
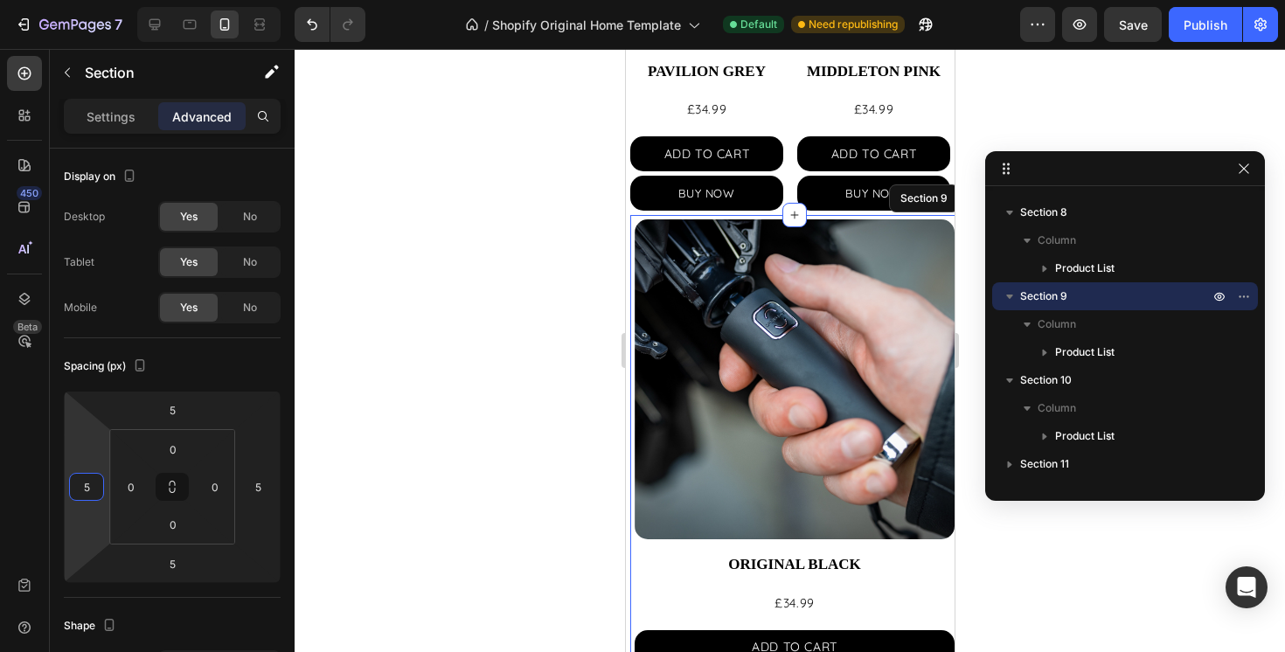
type input "5"
click at [1180, 25] on button "Publish" at bounding box center [1205, 24] width 73 height 35
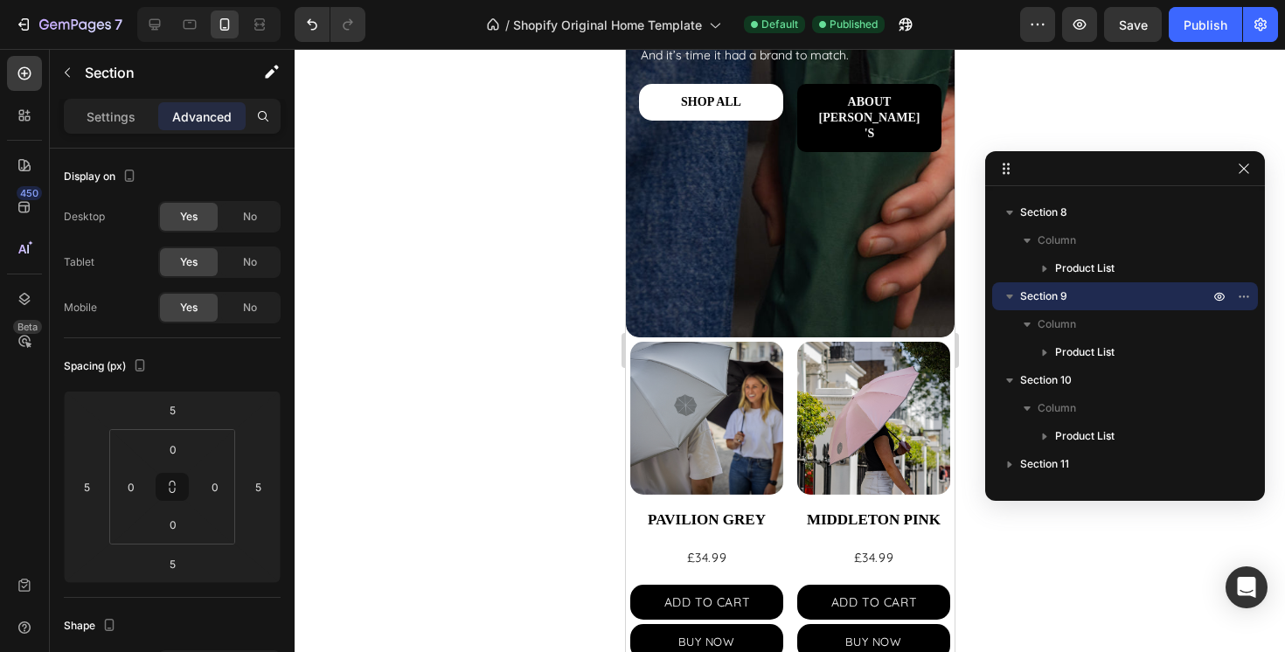
scroll to position [392, 0]
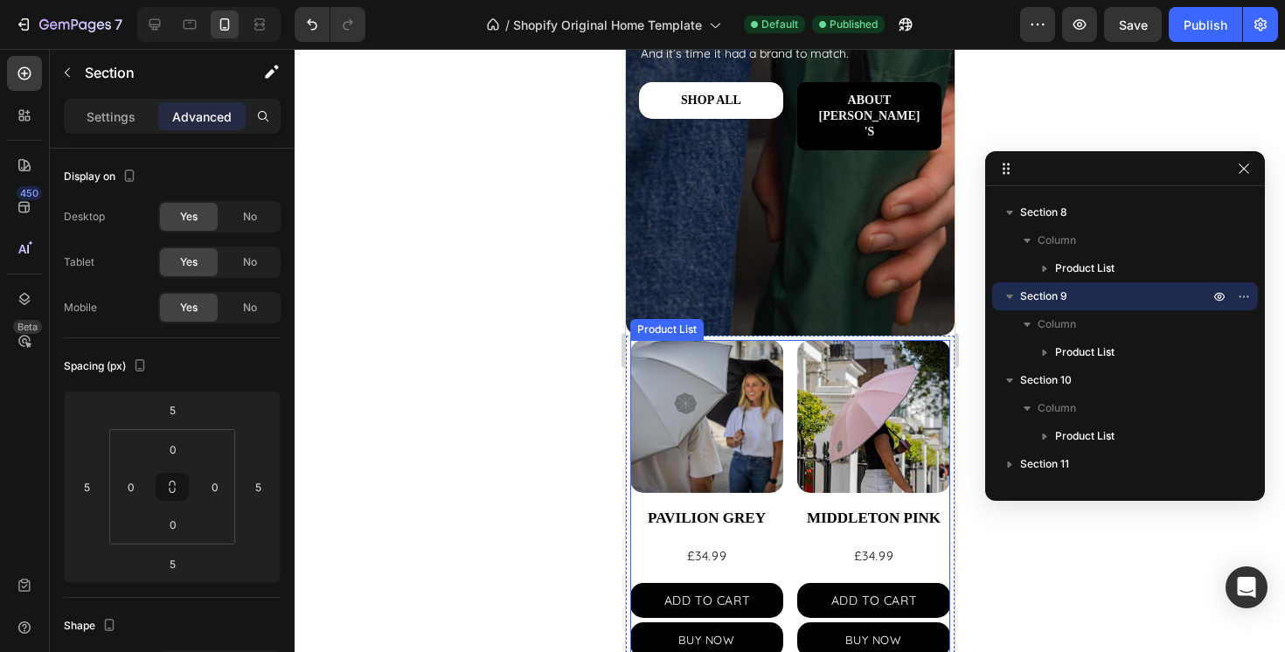
click at [787, 468] on div "Product Images PAVILION GREY Product Title £34.99 Product Price Product Price A…" at bounding box center [790, 498] width 320 height 317
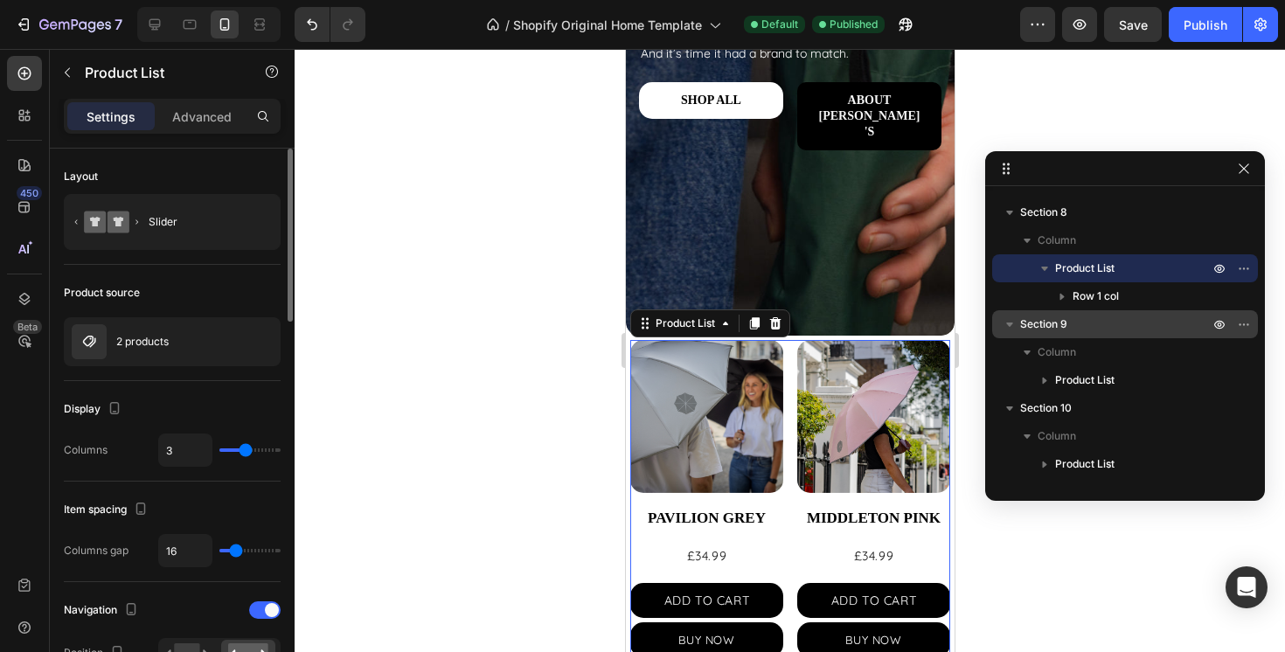
type input "2"
drag, startPoint x: 247, startPoint y: 449, endPoint x: 237, endPoint y: 448, distance: 10.5
click at [237, 449] on input "range" at bounding box center [249, 450] width 61 height 3
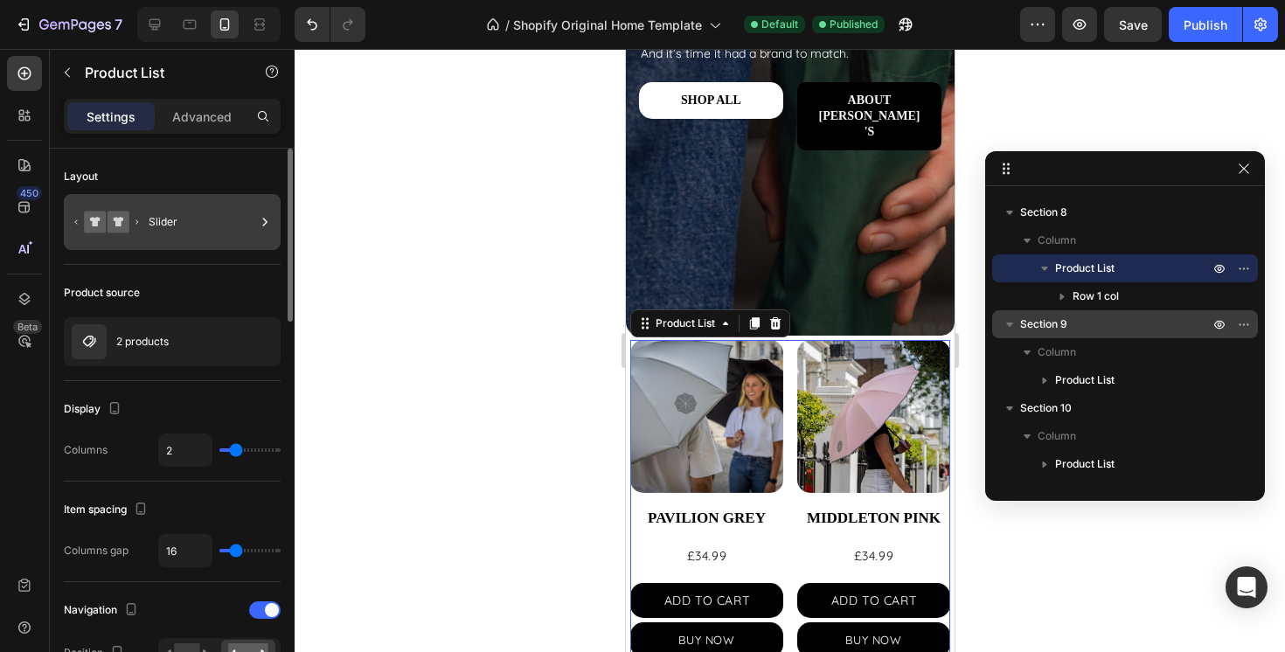
click at [177, 236] on div "Slider" at bounding box center [202, 222] width 107 height 40
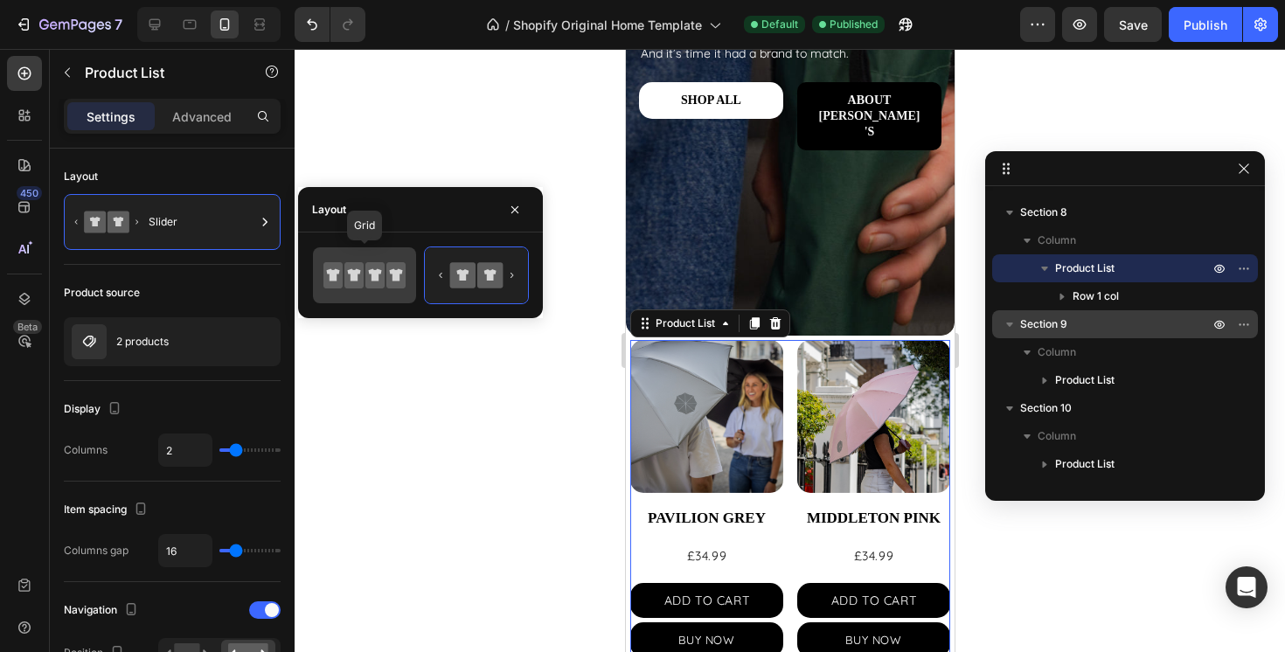
click at [379, 271] on icon at bounding box center [375, 275] width 13 height 12
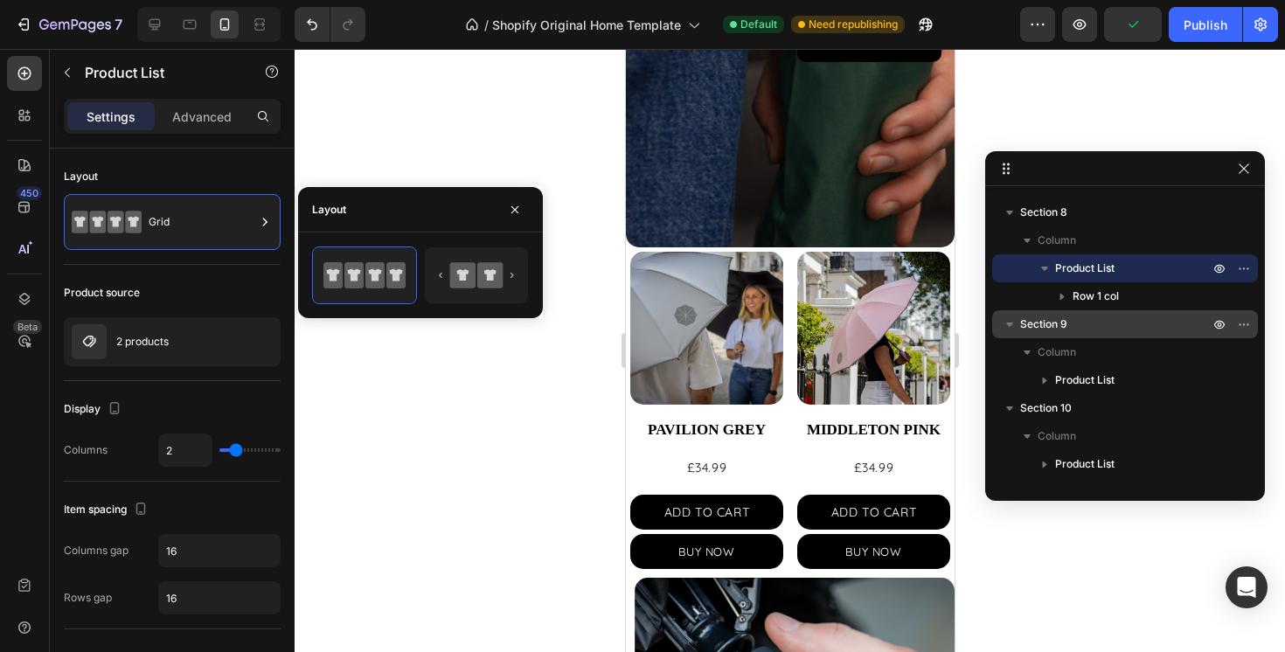
scroll to position [477, 0]
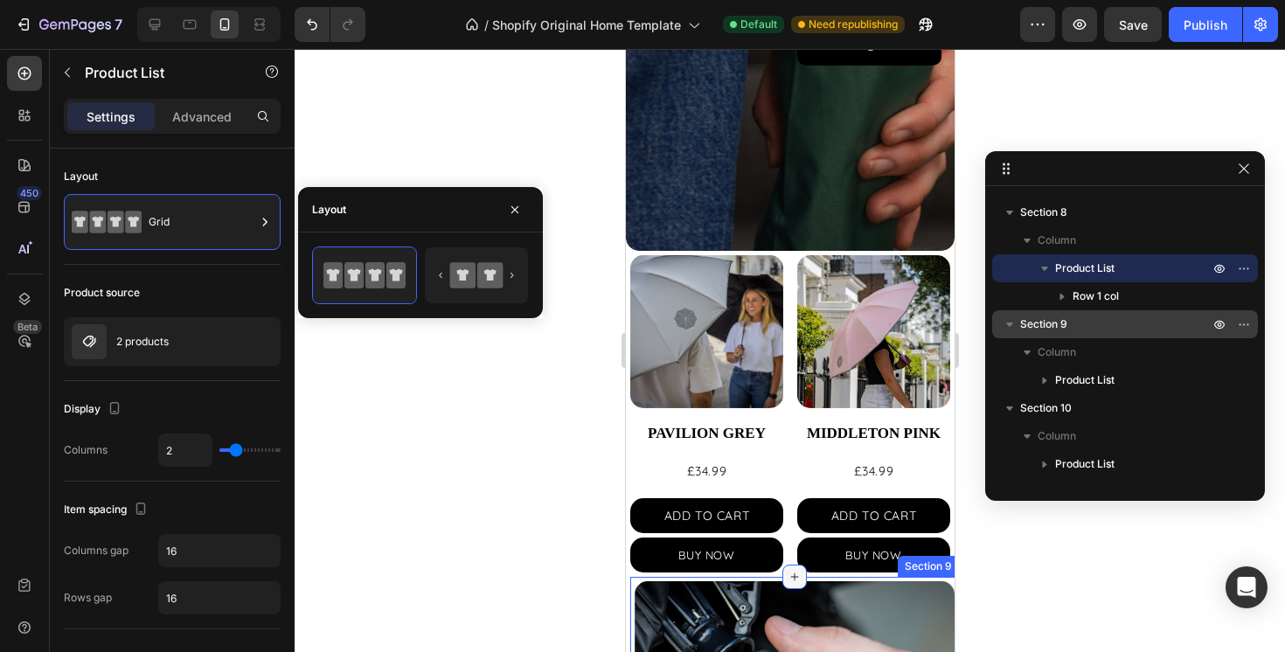
click at [790, 574] on icon at bounding box center [794, 577] width 14 height 14
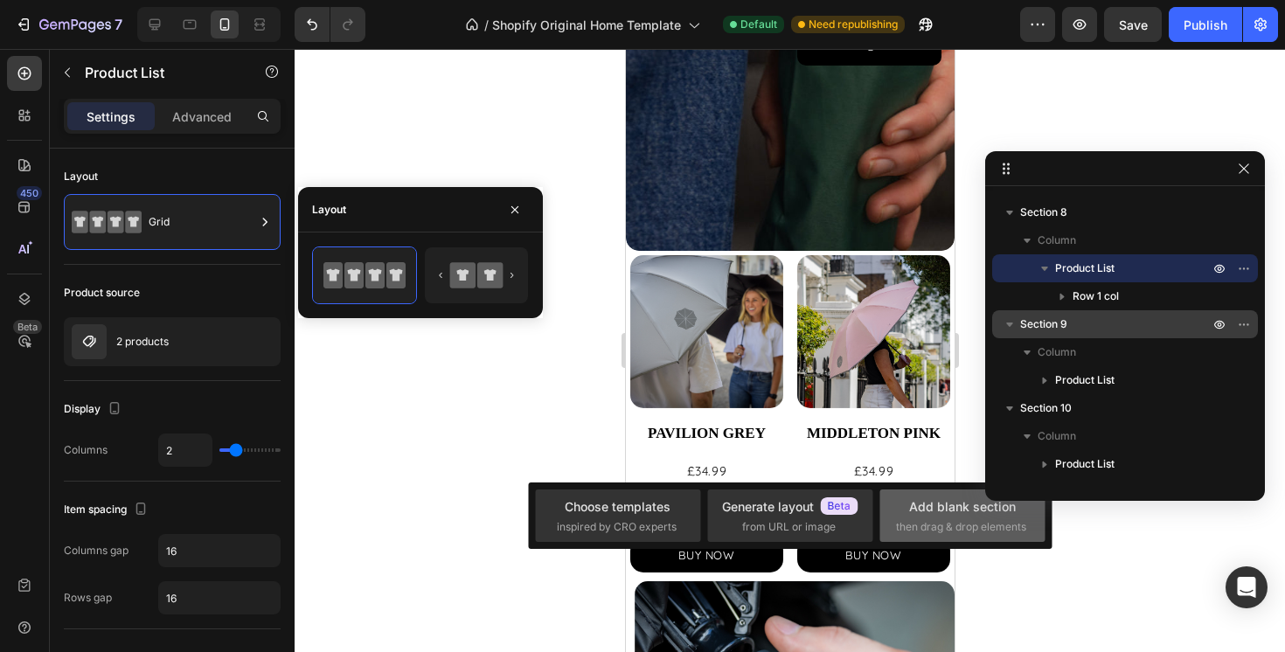
click at [918, 515] on div "Add blank section then drag & drop elements" at bounding box center [962, 516] width 133 height 38
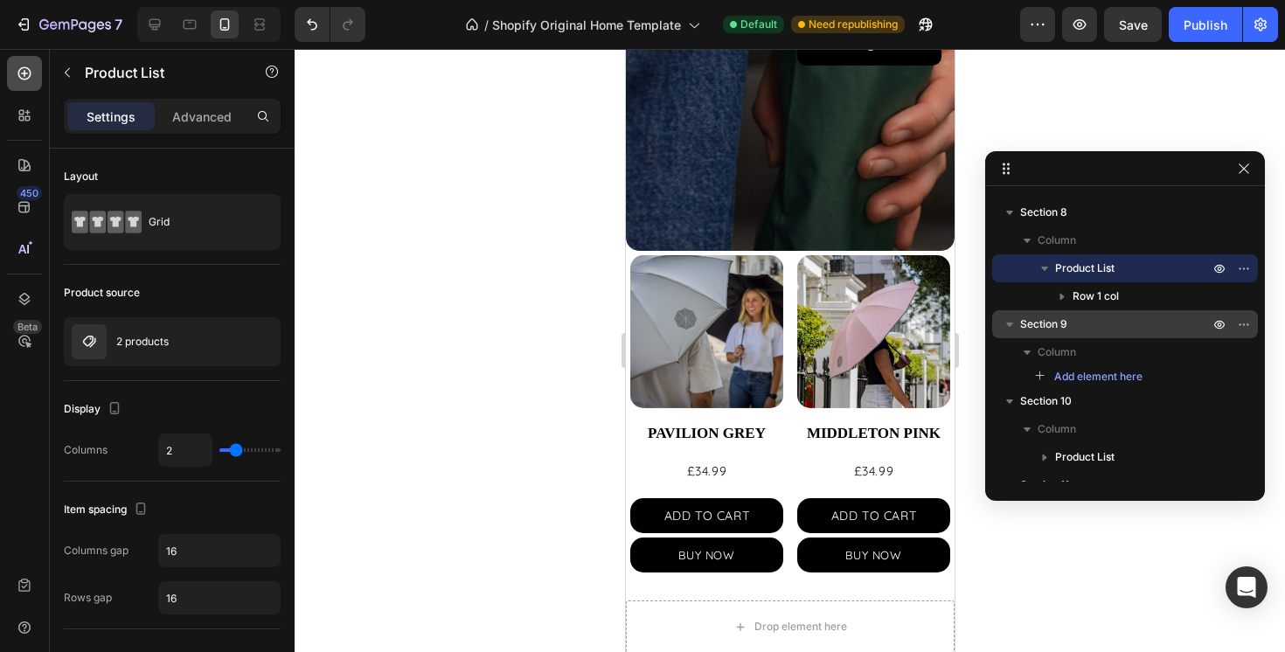
click at [24, 72] on icon at bounding box center [24, 73] width 13 height 13
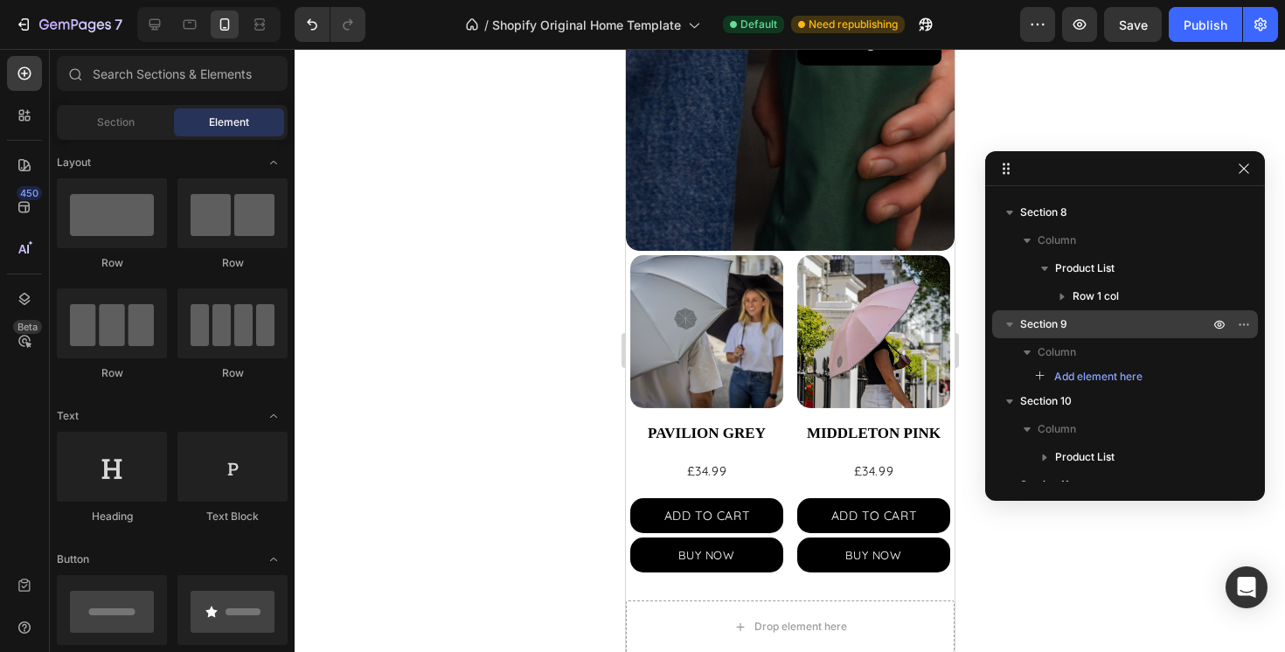
click at [88, 139] on div "Section Element" at bounding box center [172, 122] width 231 height 35
click at [115, 113] on div "Section" at bounding box center [115, 122] width 110 height 28
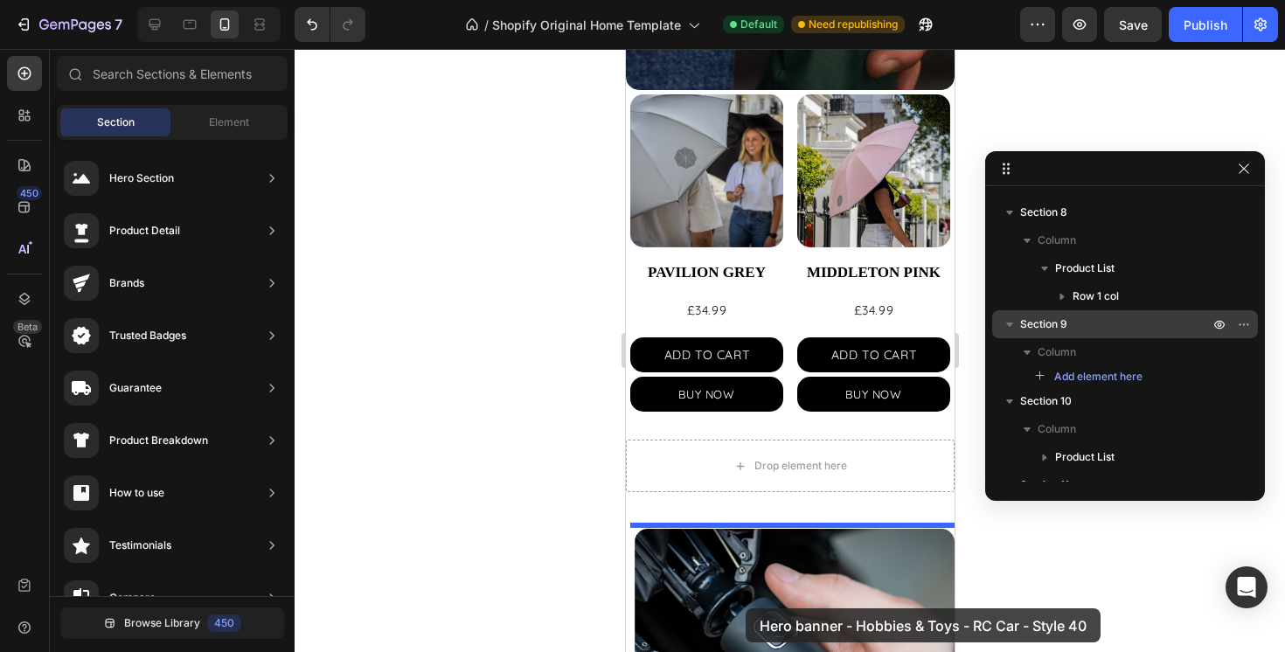
scroll to position [645, 0]
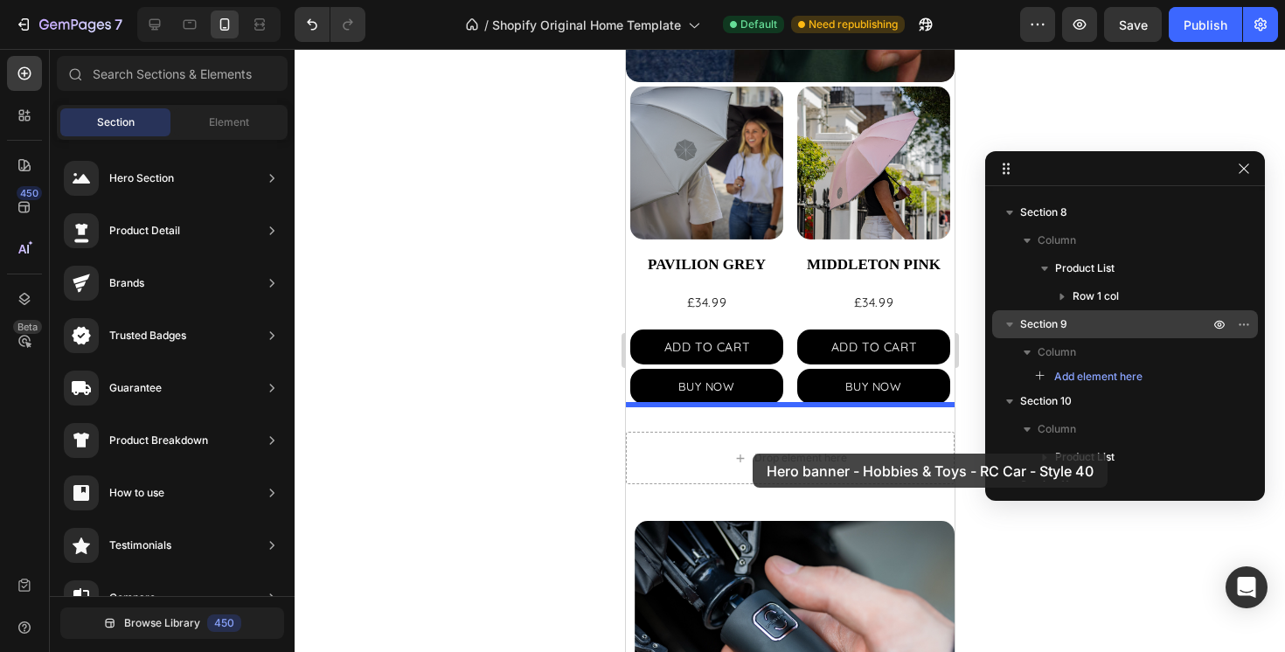
drag, startPoint x: 1067, startPoint y: 221, endPoint x: 752, endPoint y: 454, distance: 391.4
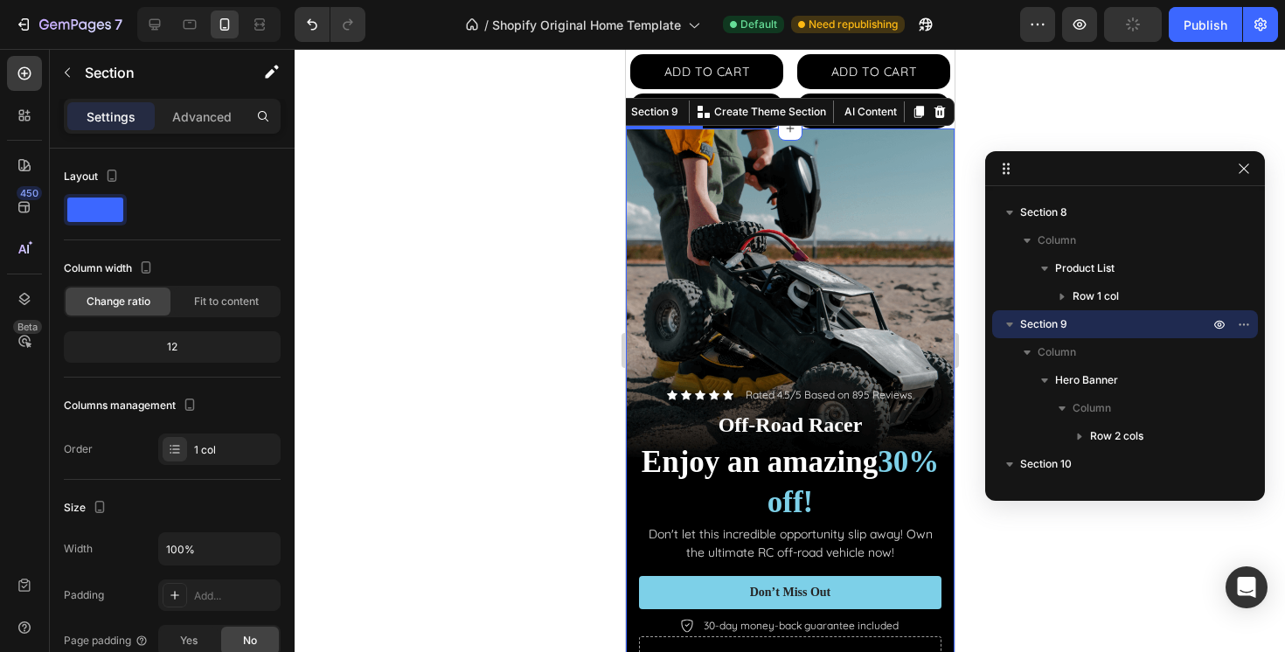
scroll to position [922, 0]
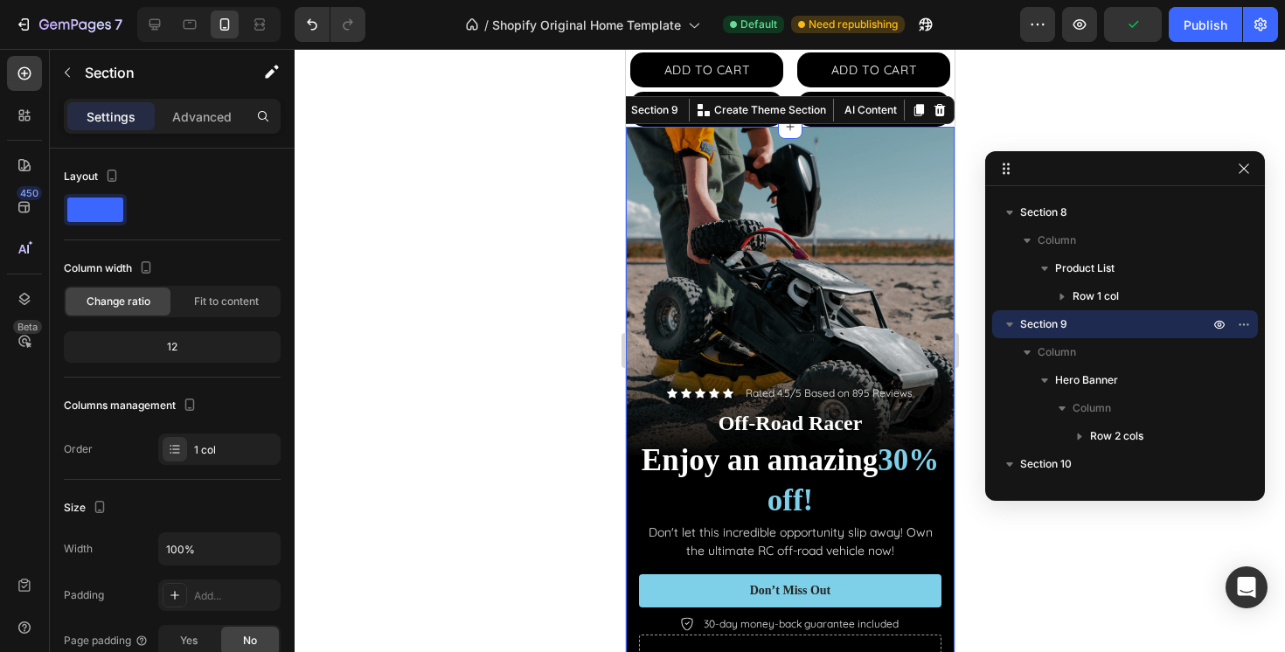
click at [1010, 324] on icon "button" at bounding box center [1009, 325] width 7 height 4
click at [1012, 348] on icon "button" at bounding box center [1009, 352] width 17 height 17
click at [1041, 354] on span "Section 10" at bounding box center [1046, 352] width 52 height 17
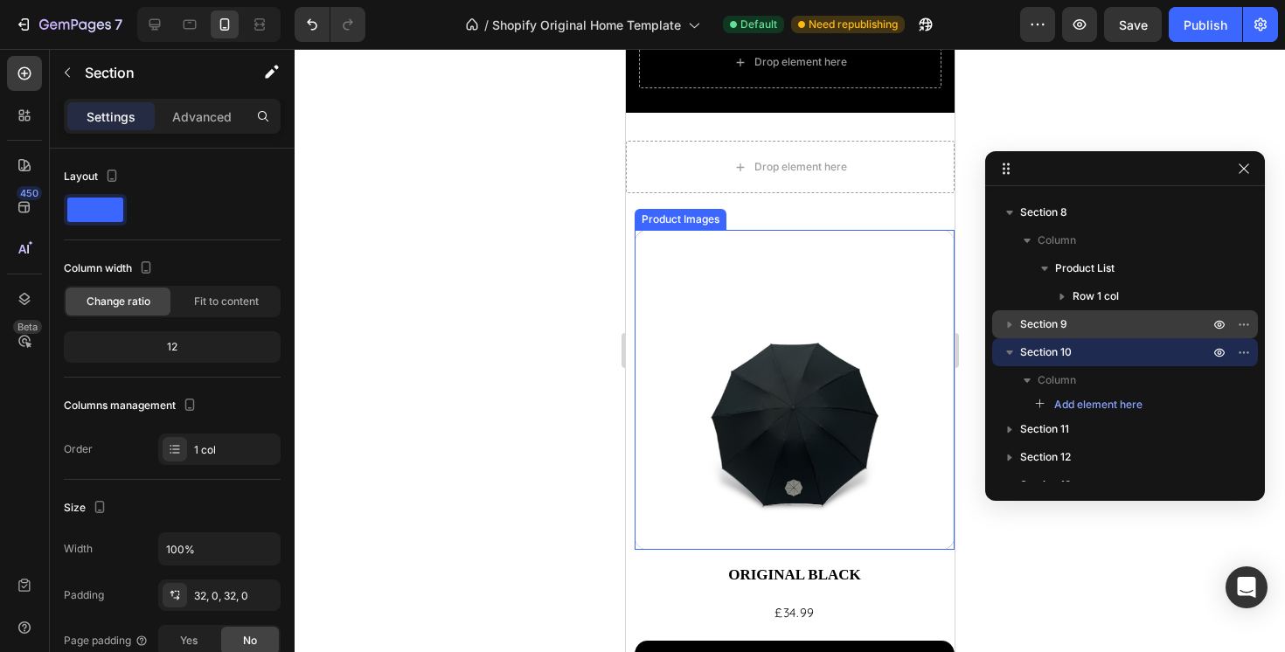
scroll to position [1522, 0]
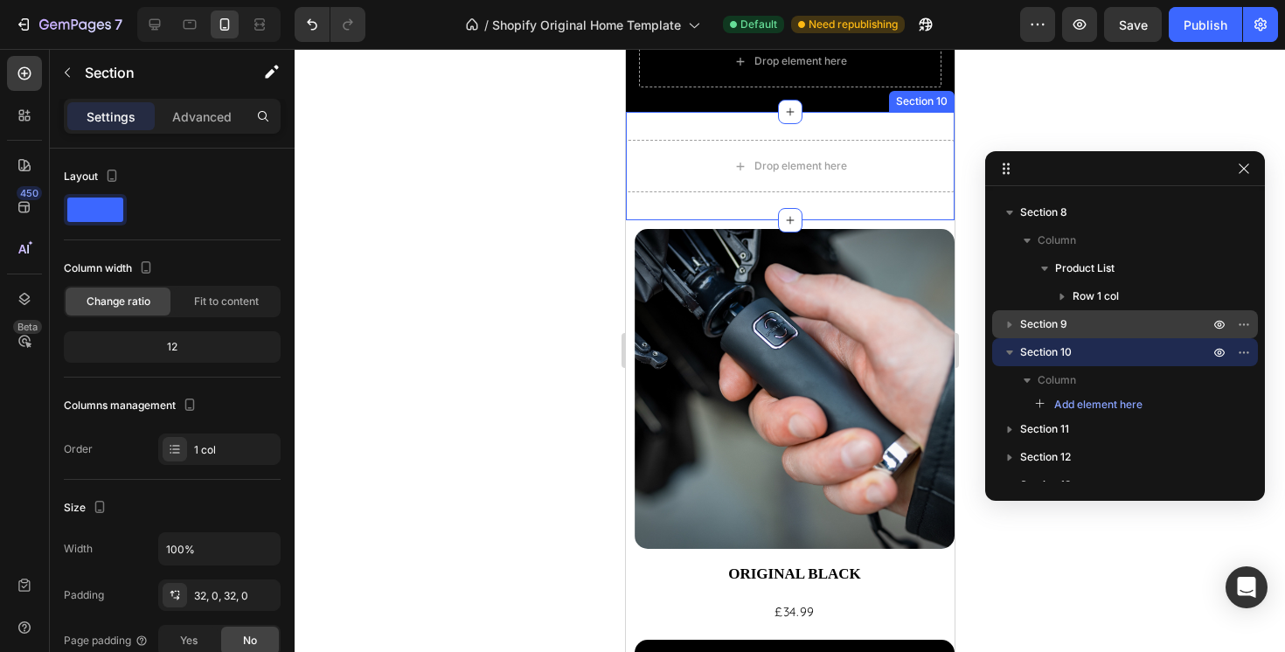
click at [840, 125] on div "Drop element here Section 10" at bounding box center [789, 166] width 329 height 108
click at [894, 126] on div "Drop element here Section 10" at bounding box center [789, 166] width 329 height 108
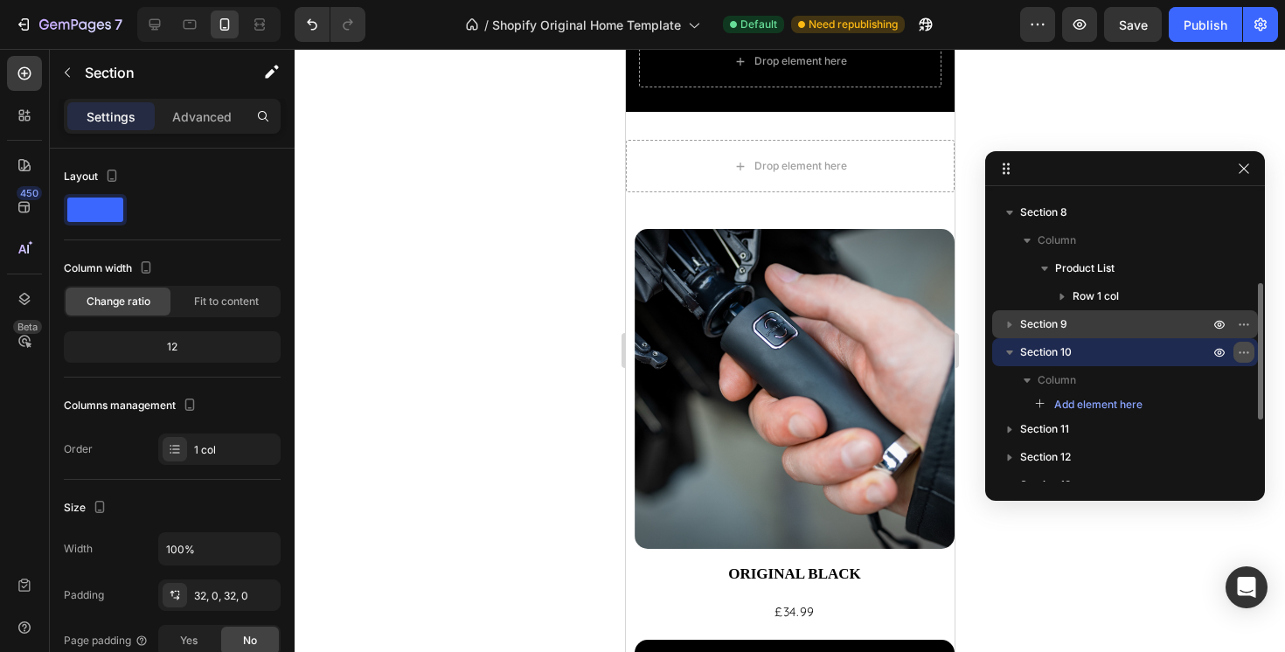
click at [1247, 351] on icon "button" at bounding box center [1248, 352] width 2 height 2
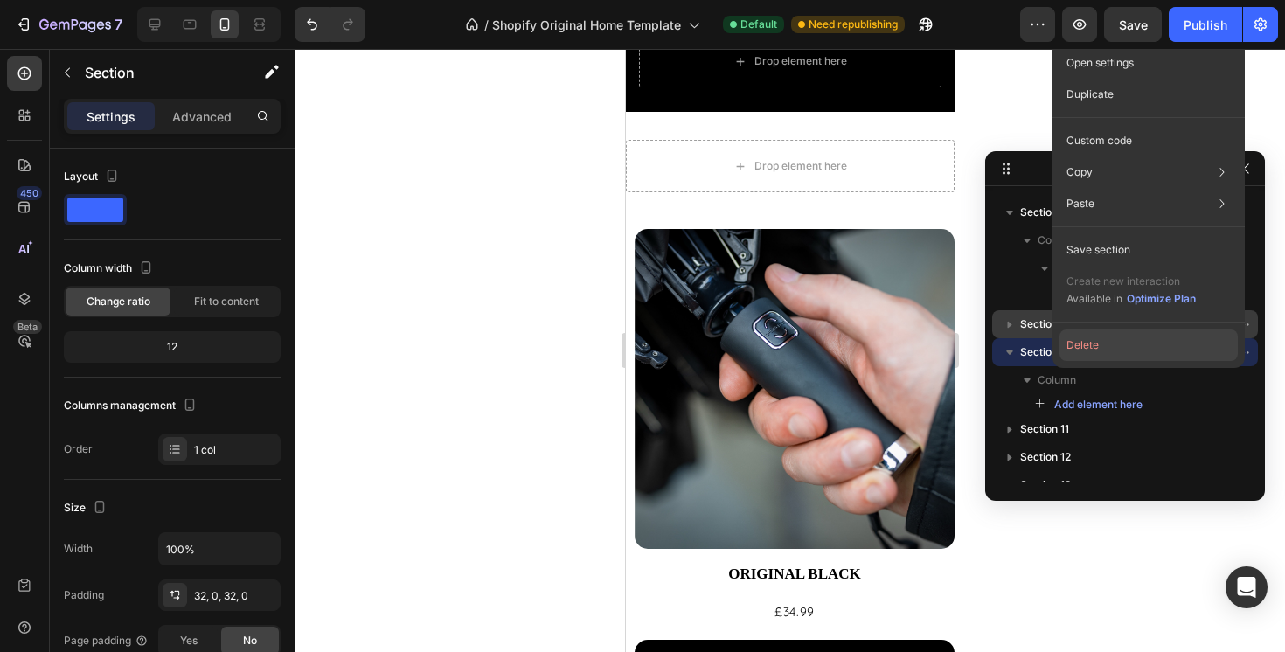
click at [1138, 344] on button "Delete" at bounding box center [1149, 345] width 178 height 31
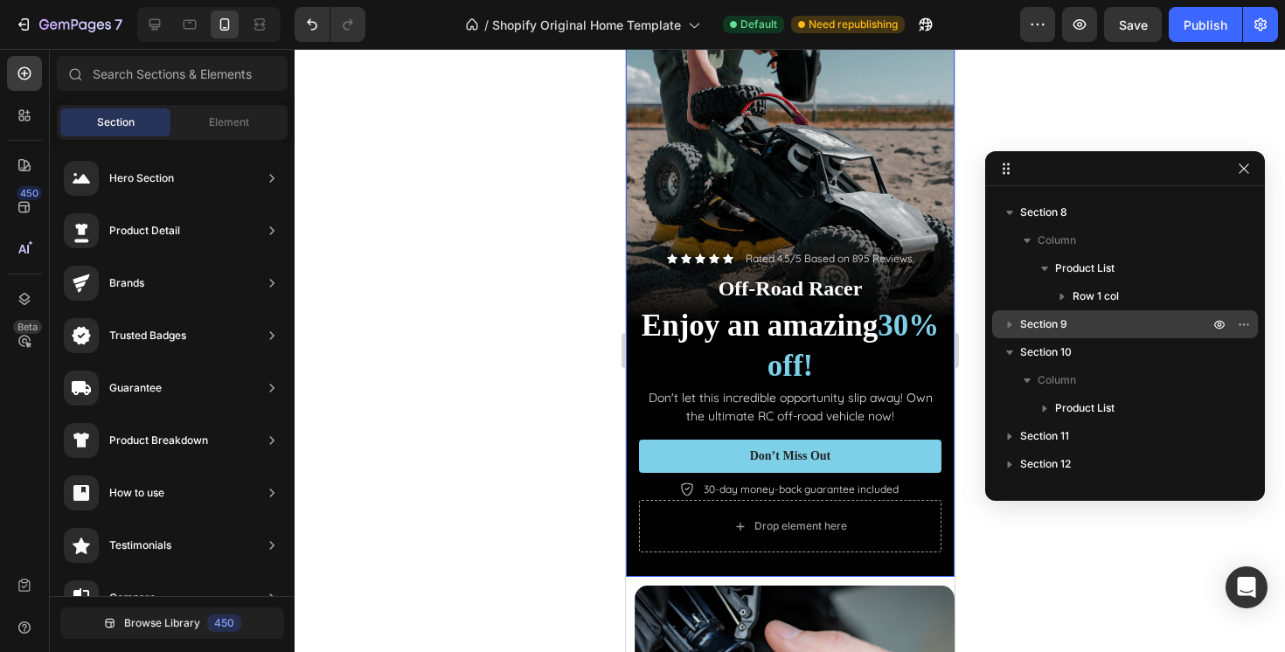
scroll to position [1026, 0]
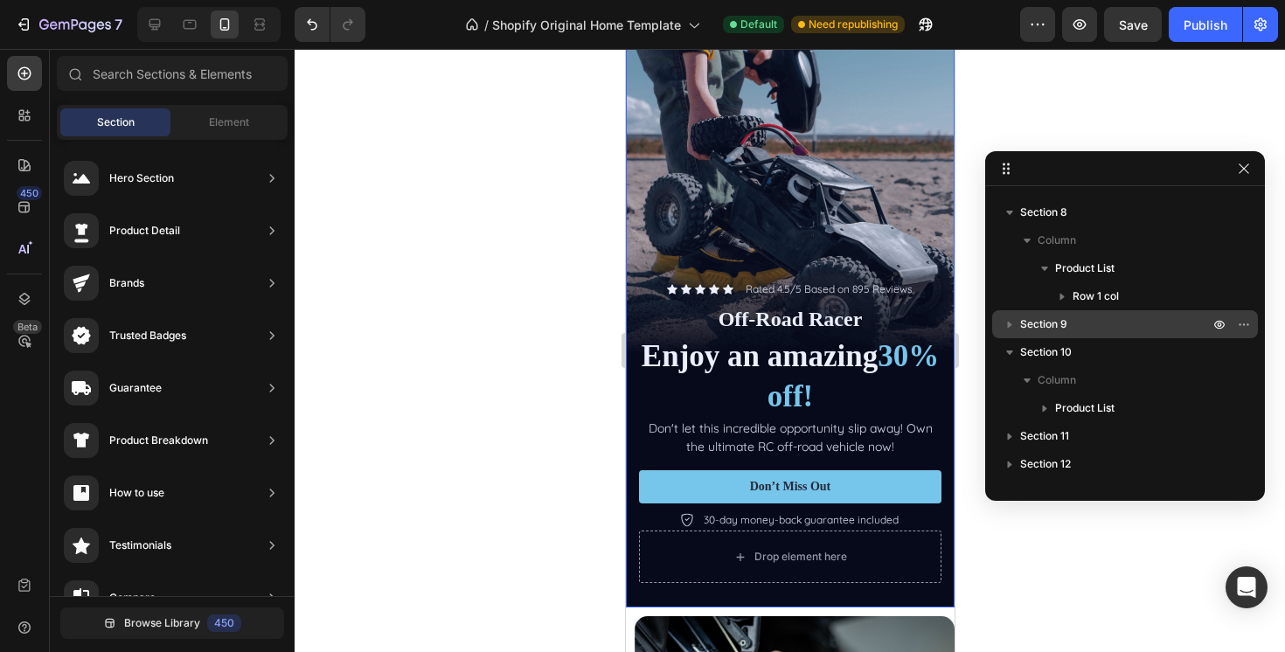
click at [1017, 326] on icon "button" at bounding box center [1009, 324] width 17 height 17
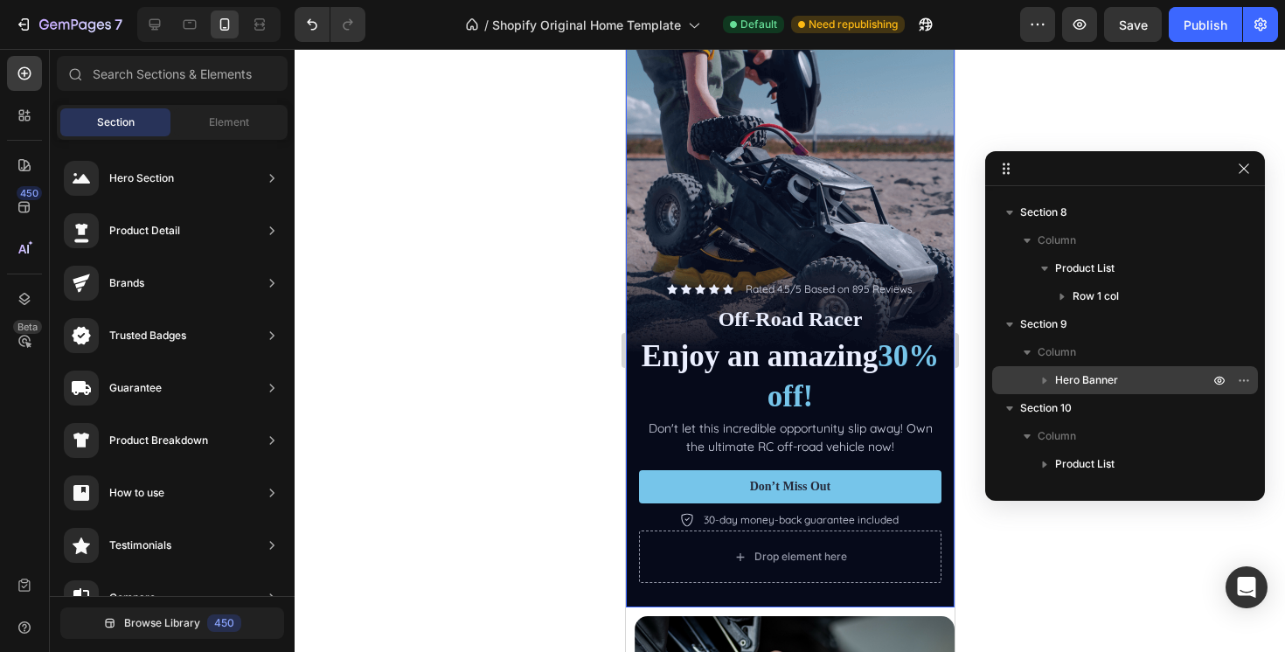
click at [1089, 375] on span "Hero Banner" at bounding box center [1086, 380] width 63 height 17
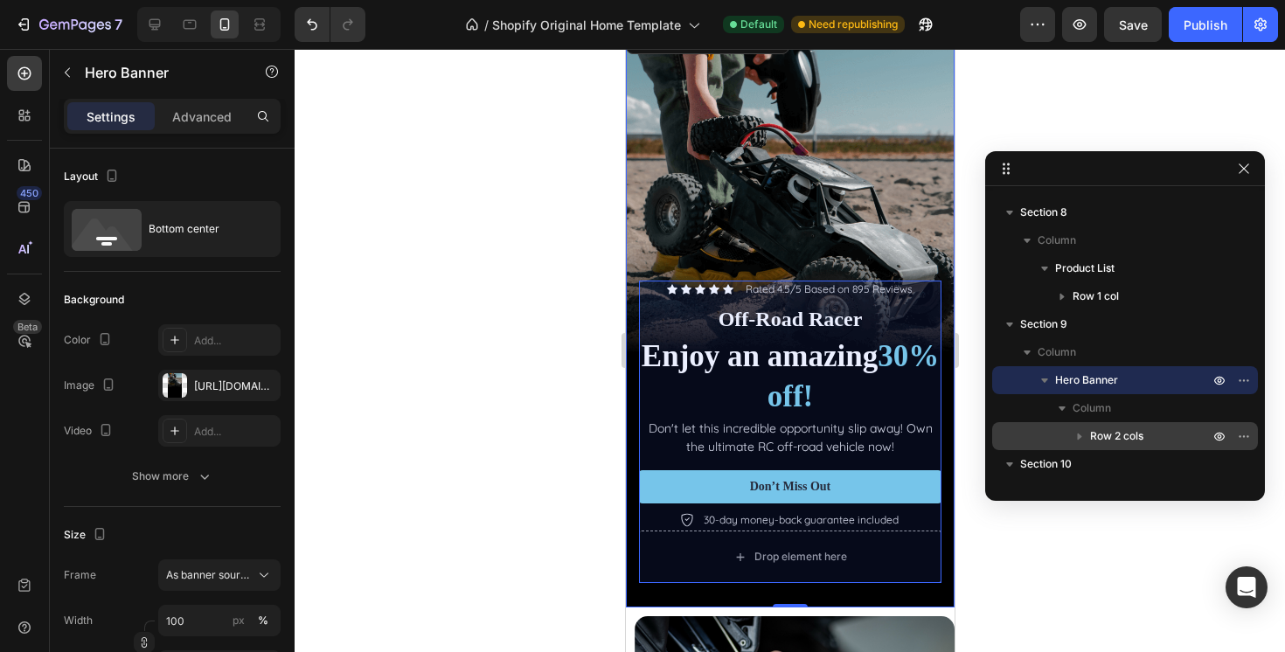
click at [1111, 433] on span "Row 2 cols" at bounding box center [1116, 436] width 53 height 17
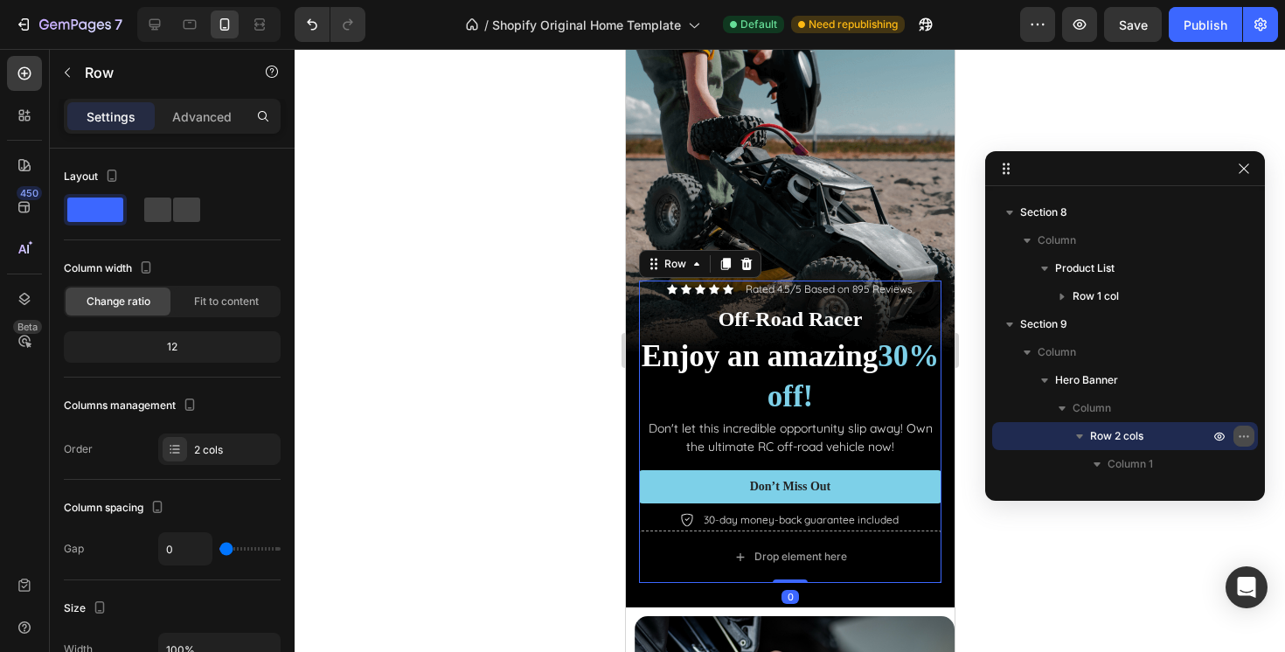
click at [1251, 435] on button "button" at bounding box center [1244, 436] width 21 height 21
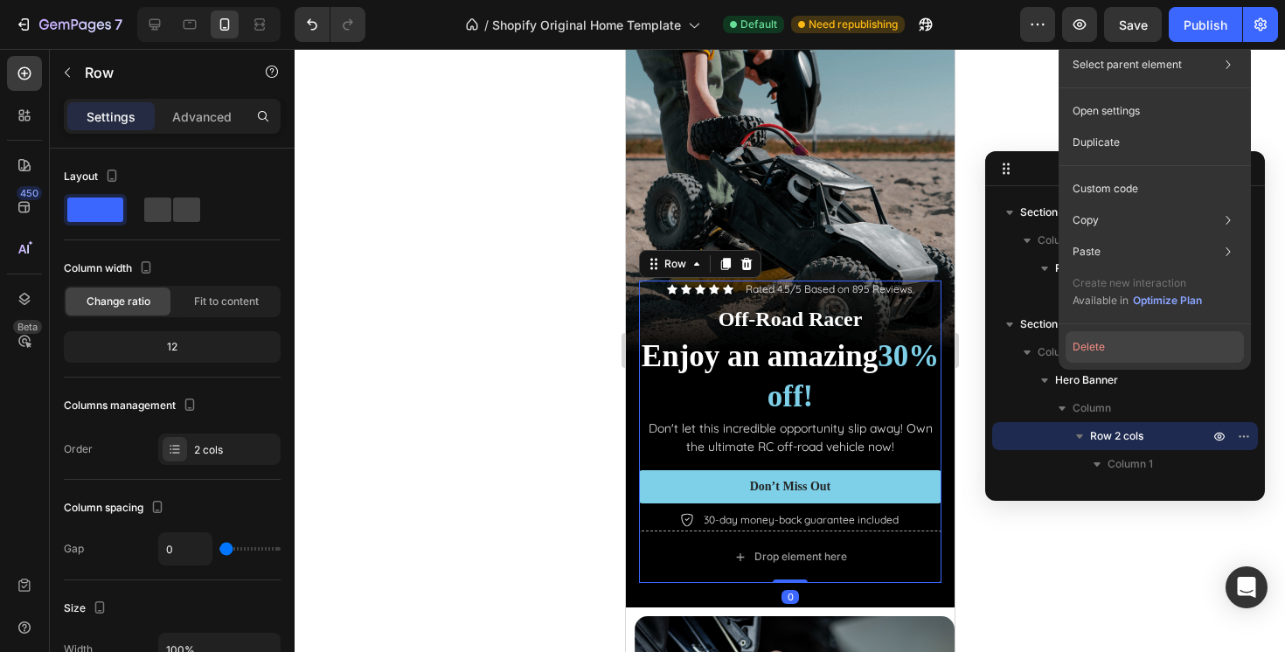
click at [1137, 335] on button "Delete" at bounding box center [1155, 346] width 178 height 31
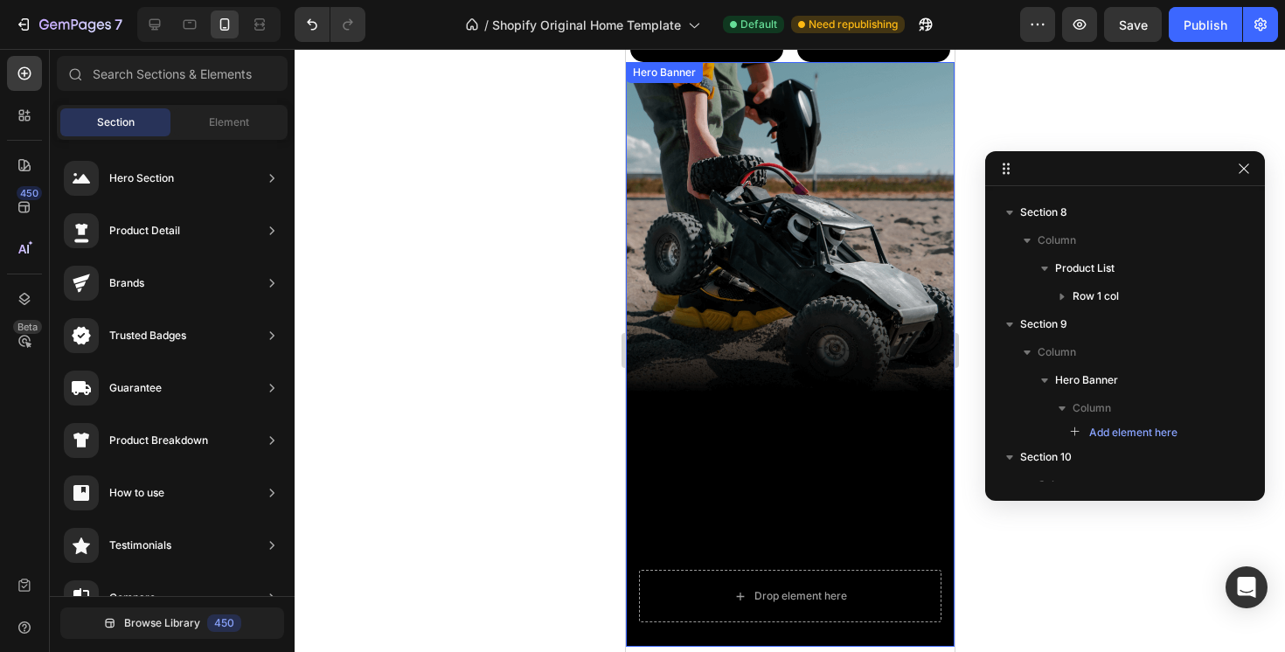
scroll to position [952, 0]
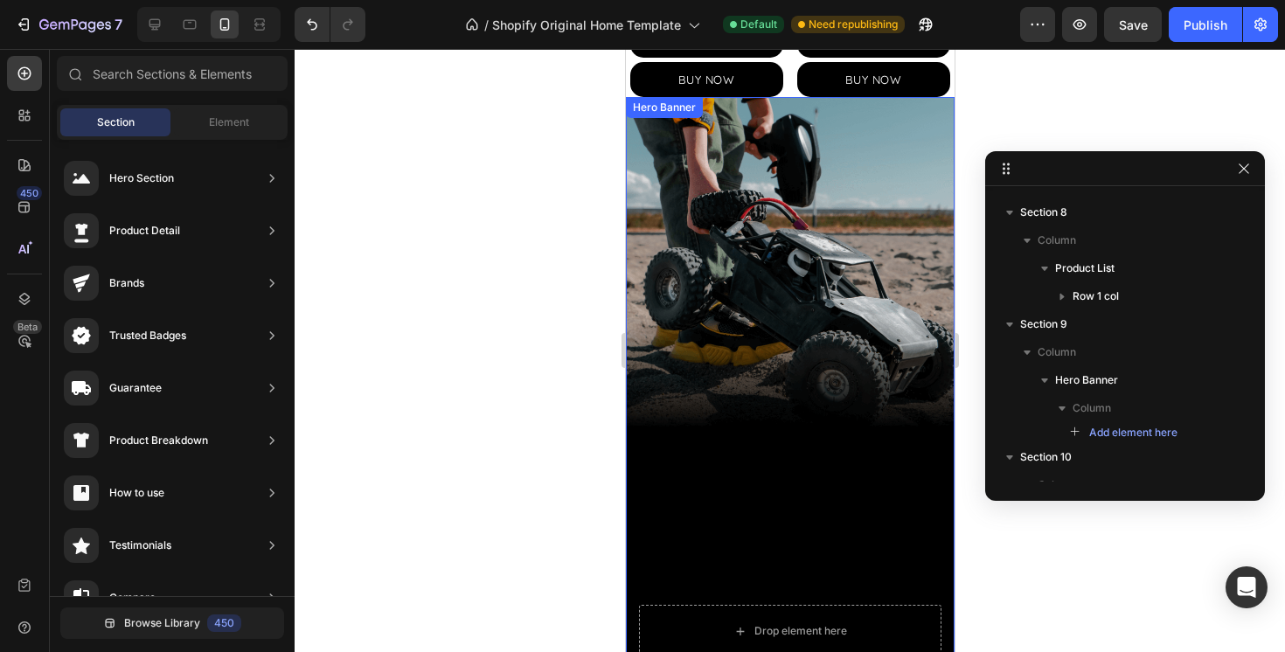
click at [673, 219] on div "Background Image" at bounding box center [789, 389] width 329 height 585
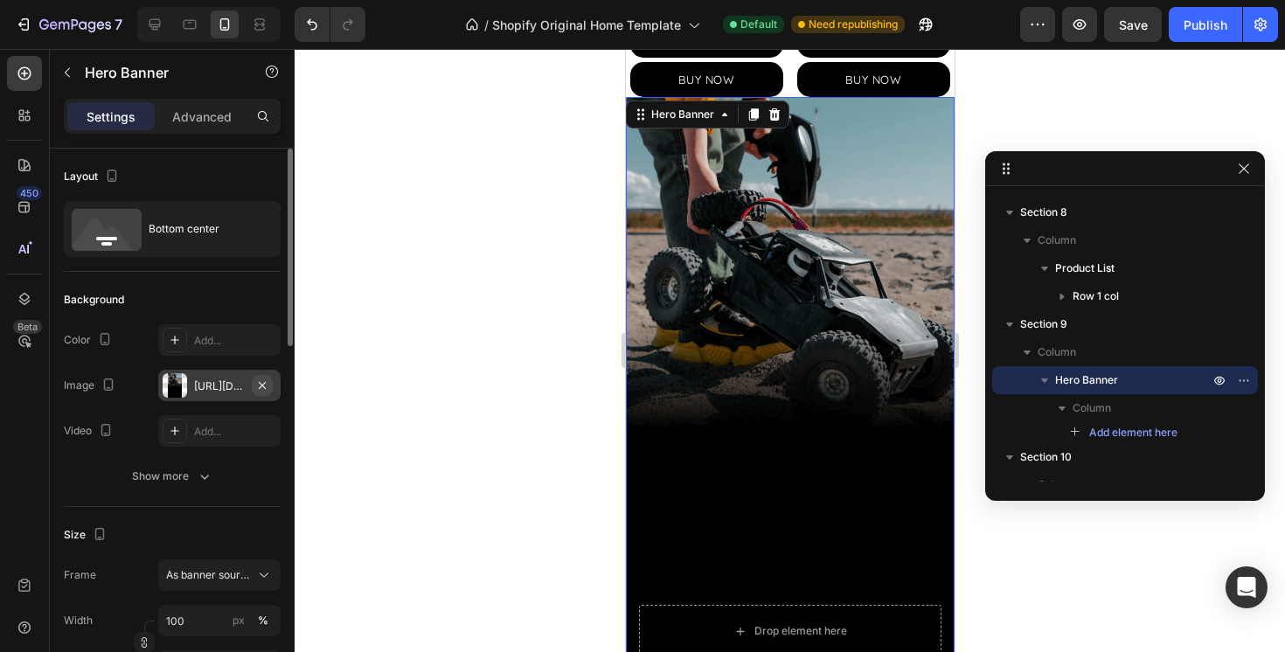
click at [266, 384] on icon "button" at bounding box center [262, 386] width 14 height 14
type input "Auto"
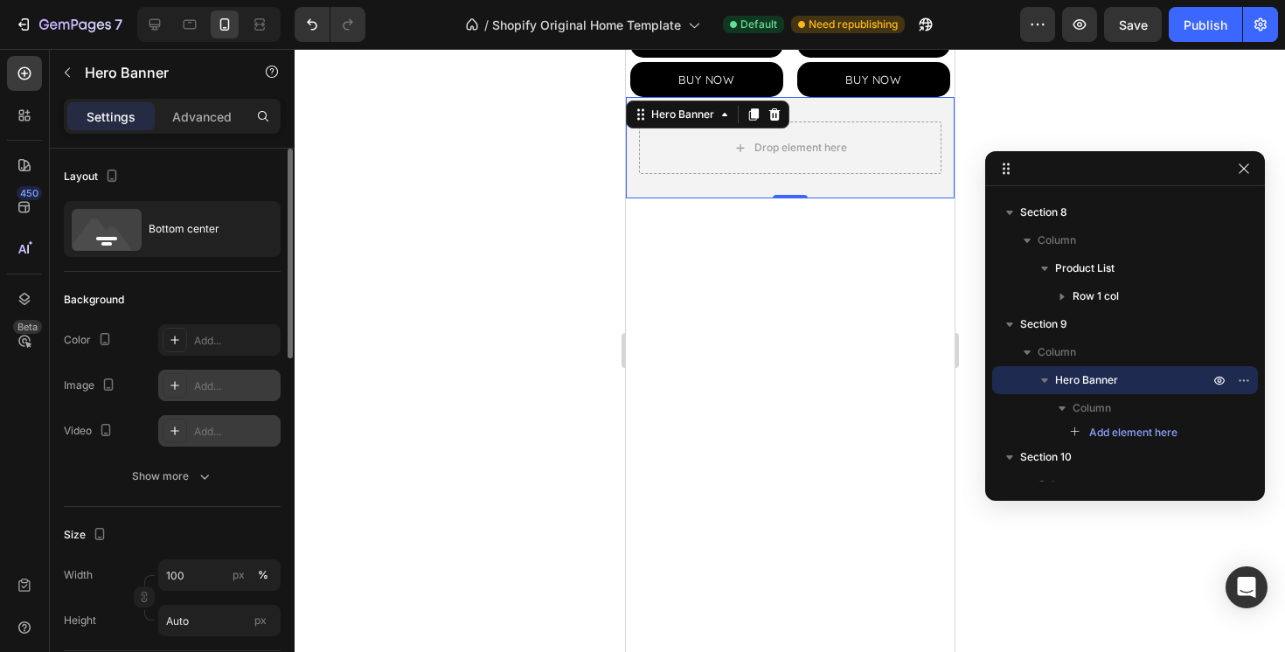
click at [219, 424] on div "Add..." at bounding box center [235, 432] width 82 height 16
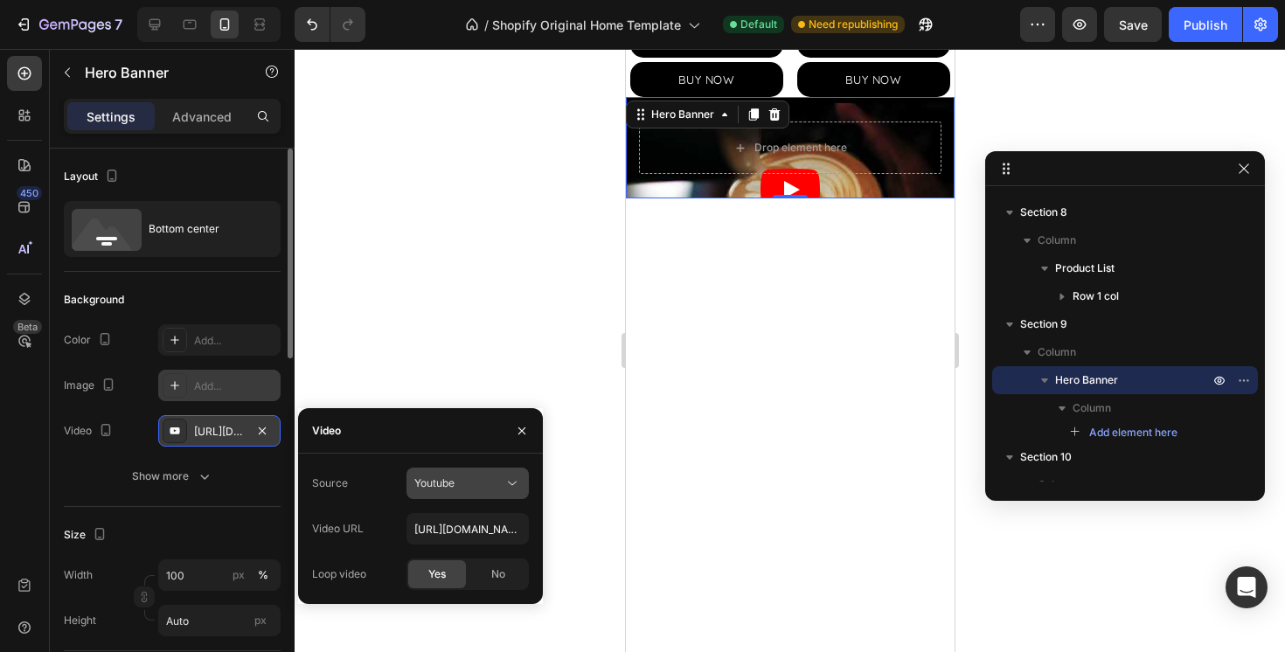
click at [430, 490] on span "Youtube" at bounding box center [434, 484] width 40 height 16
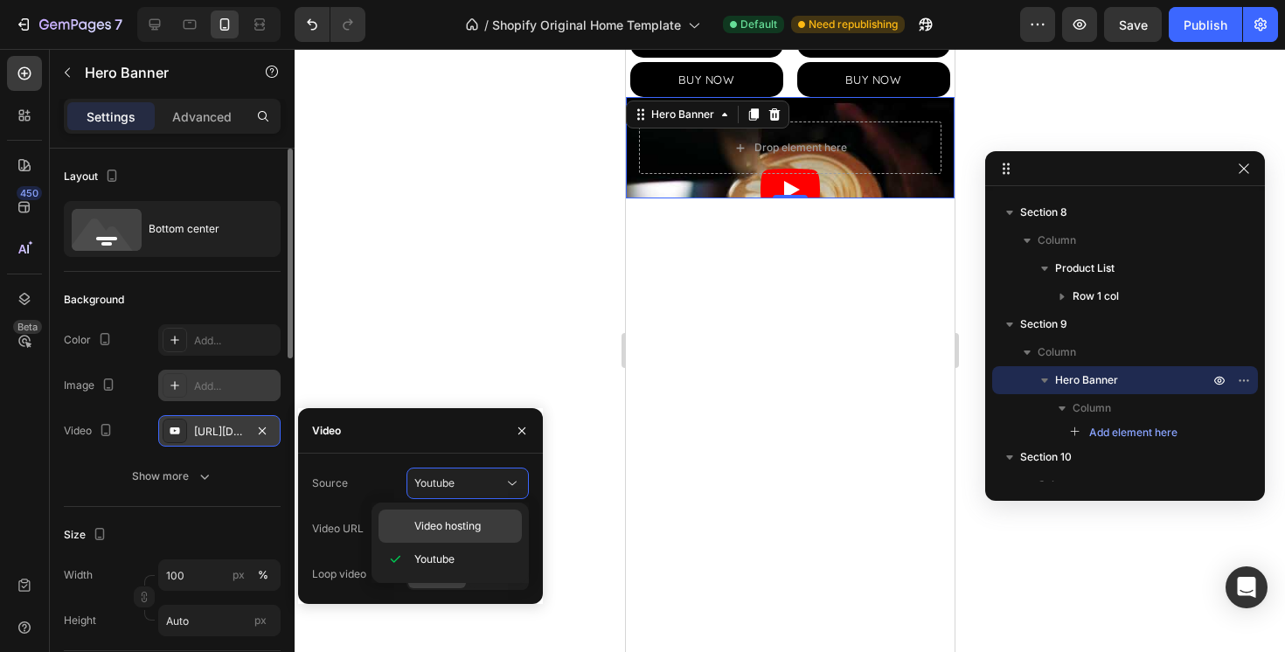
click at [448, 528] on span "Video hosting" at bounding box center [447, 526] width 66 height 16
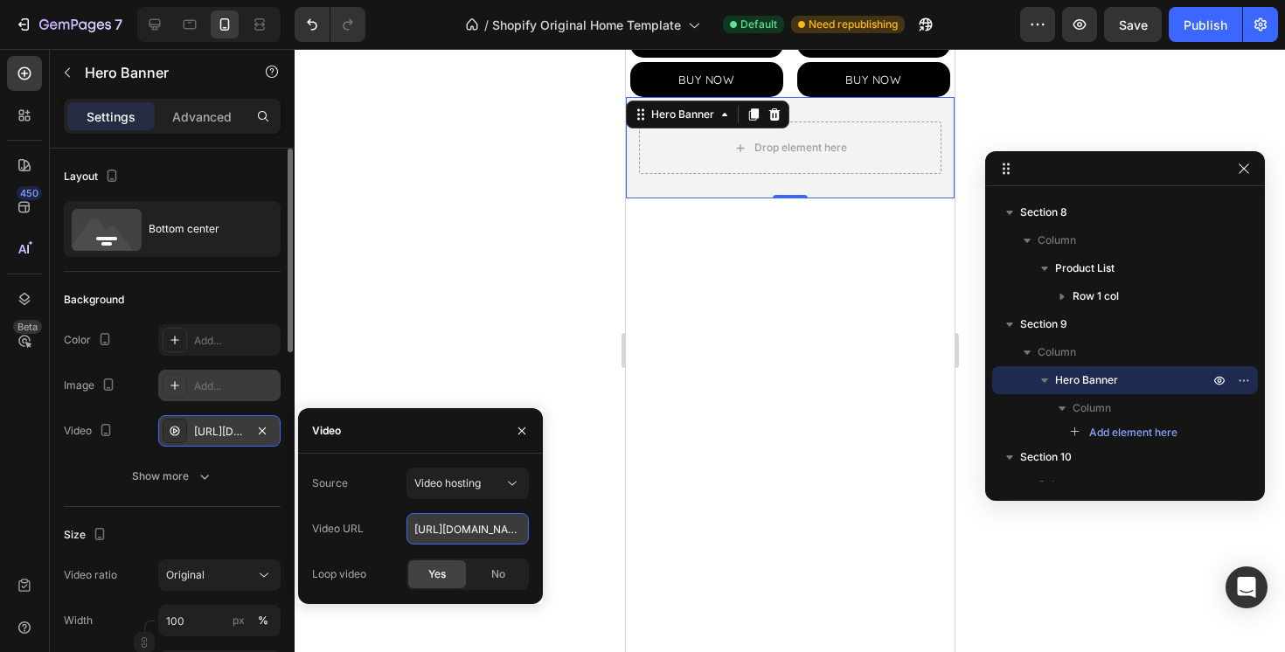
click at [470, 519] on input "https://cdn.shopify.com/videos/c/o/v/92a407d4e0c94a288eb54cac18c387dc.mp4" at bounding box center [468, 528] width 122 height 31
paste input "f21ca644cfcb41cebd612c81f4e3f53b.mov"
type input "[URL][DOMAIN_NAME]"
click at [104, 449] on div "The changes might be hidden by the video. Color Add... Image Add... Video https…" at bounding box center [172, 408] width 217 height 168
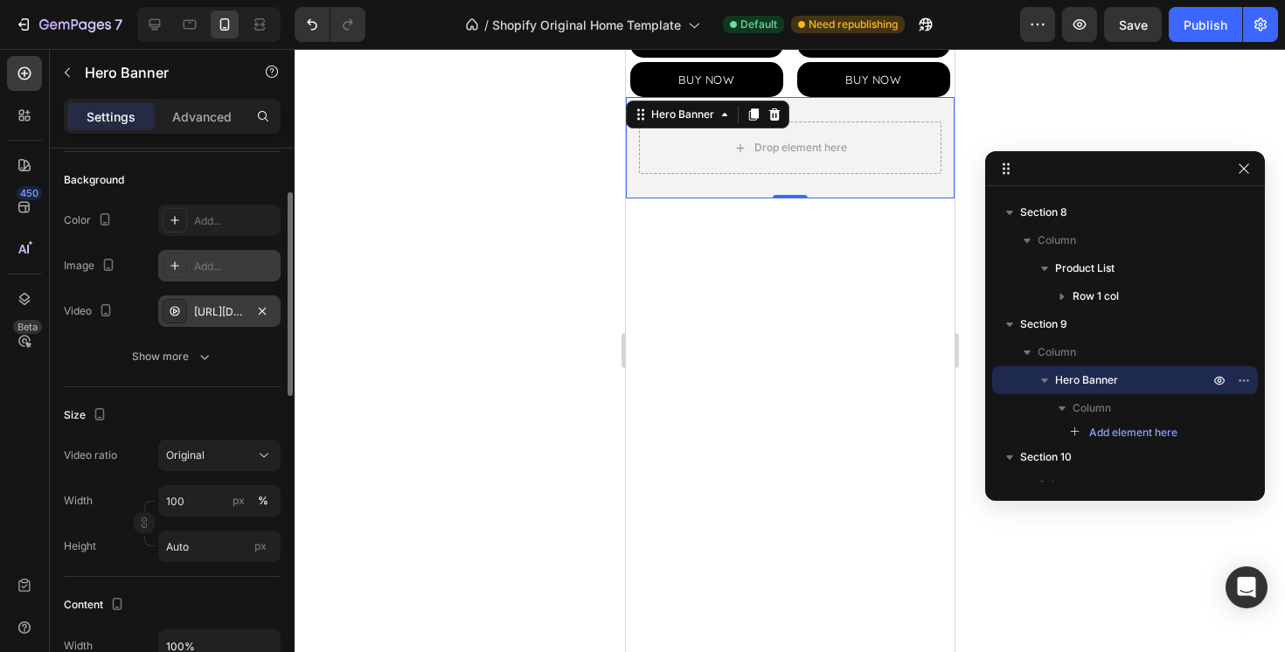
scroll to position [135, 0]
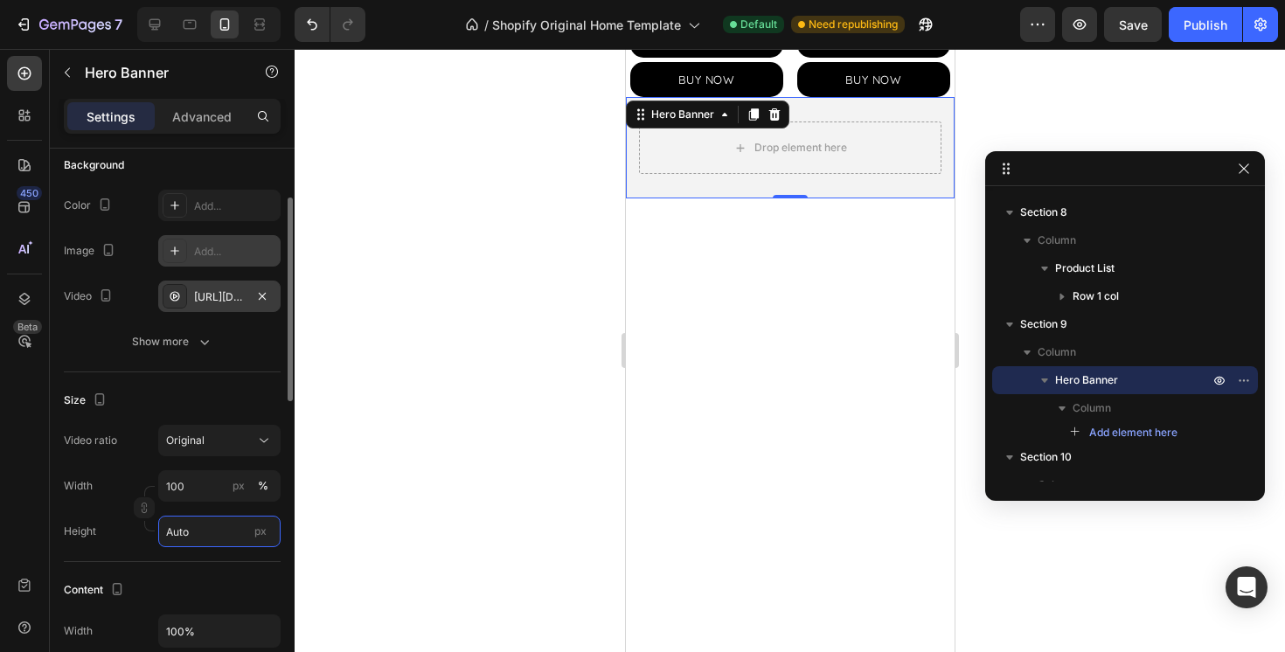
click at [196, 525] on input "Auto" at bounding box center [219, 531] width 122 height 31
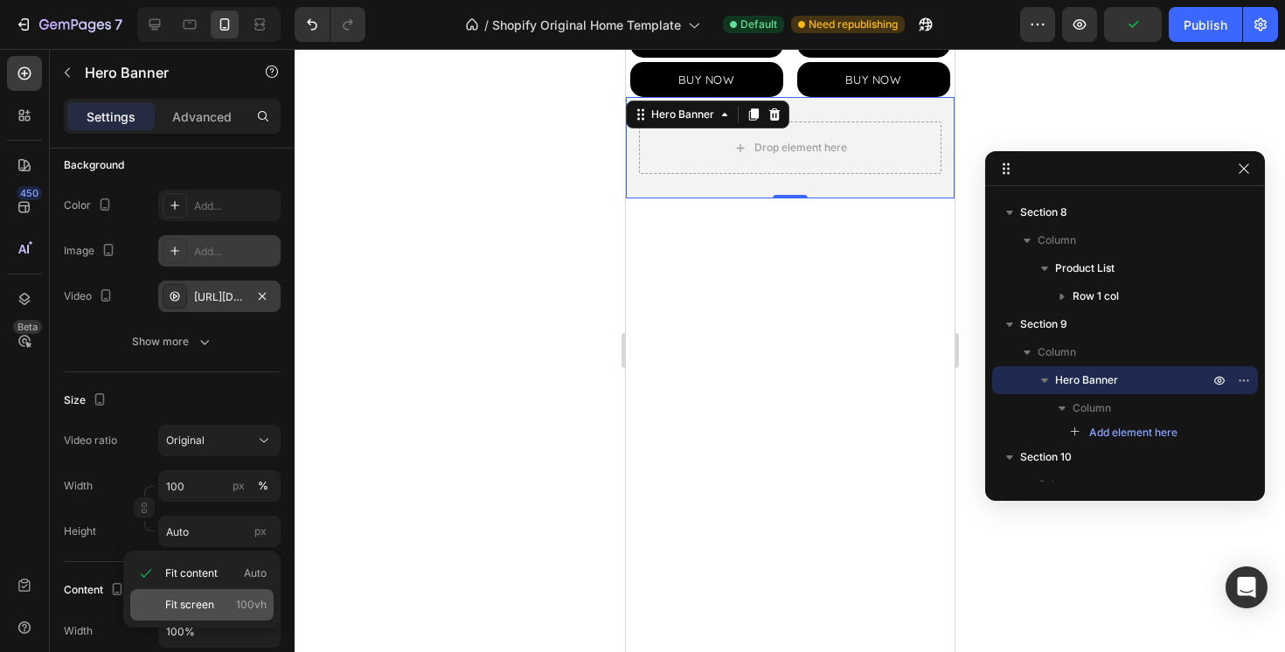
click at [202, 604] on span "Fit screen" at bounding box center [189, 605] width 49 height 16
type input "100 vh"
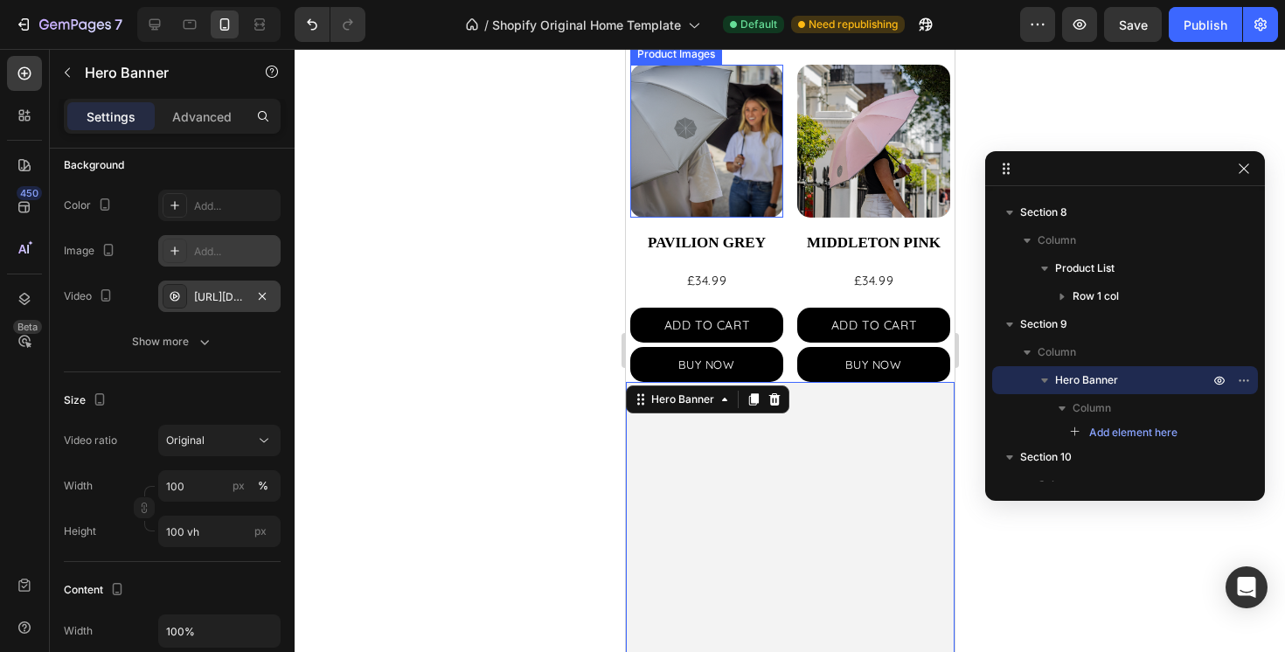
scroll to position [698, 0]
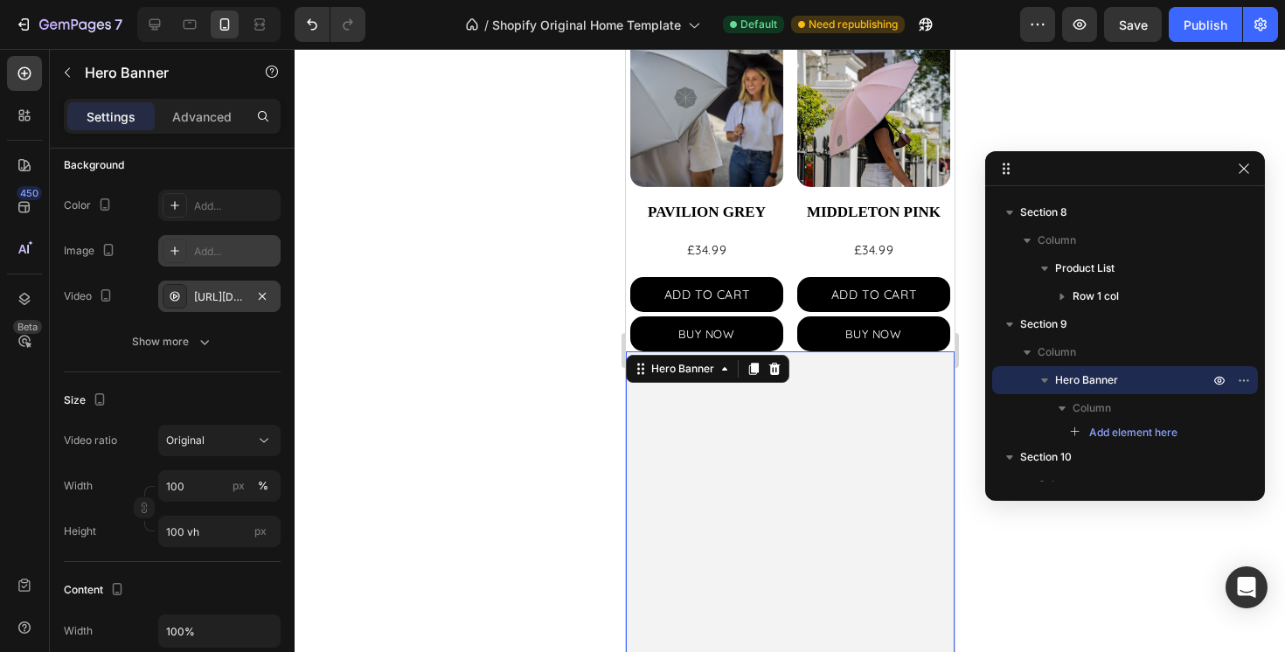
click at [728, 426] on video "Background Image" at bounding box center [789, 433] width 329 height 164
click at [205, 121] on p "Advanced" at bounding box center [201, 117] width 59 height 18
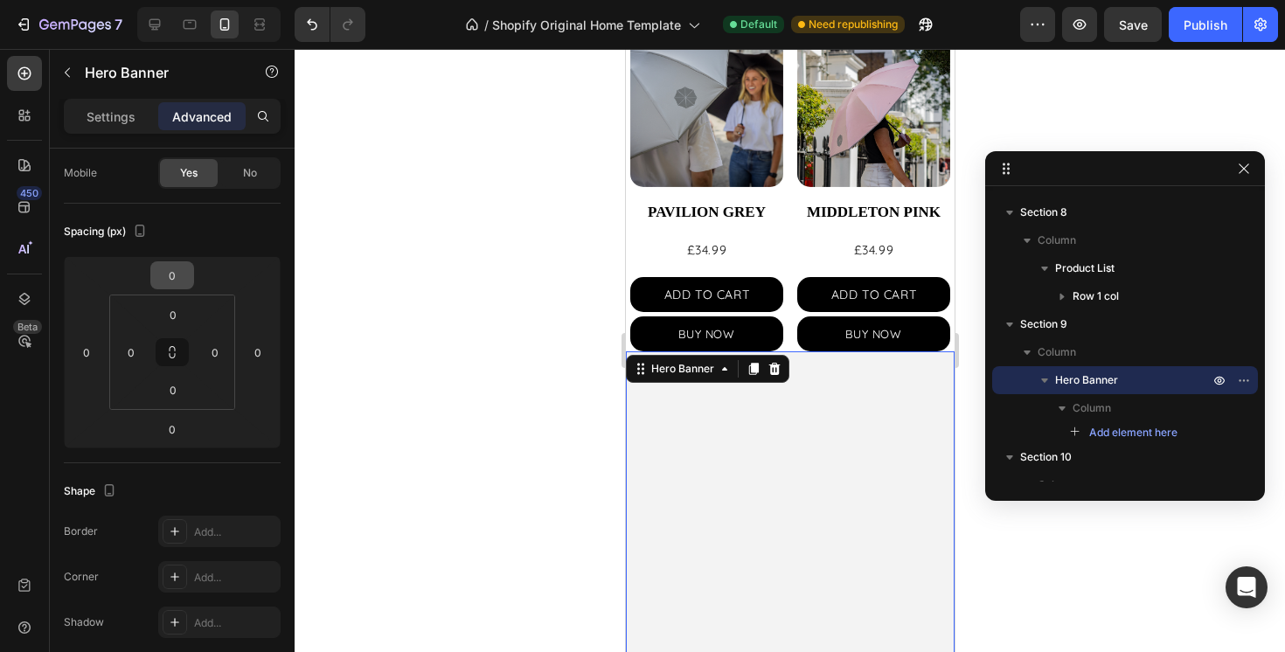
click at [186, 265] on input "0" at bounding box center [172, 275] width 35 height 26
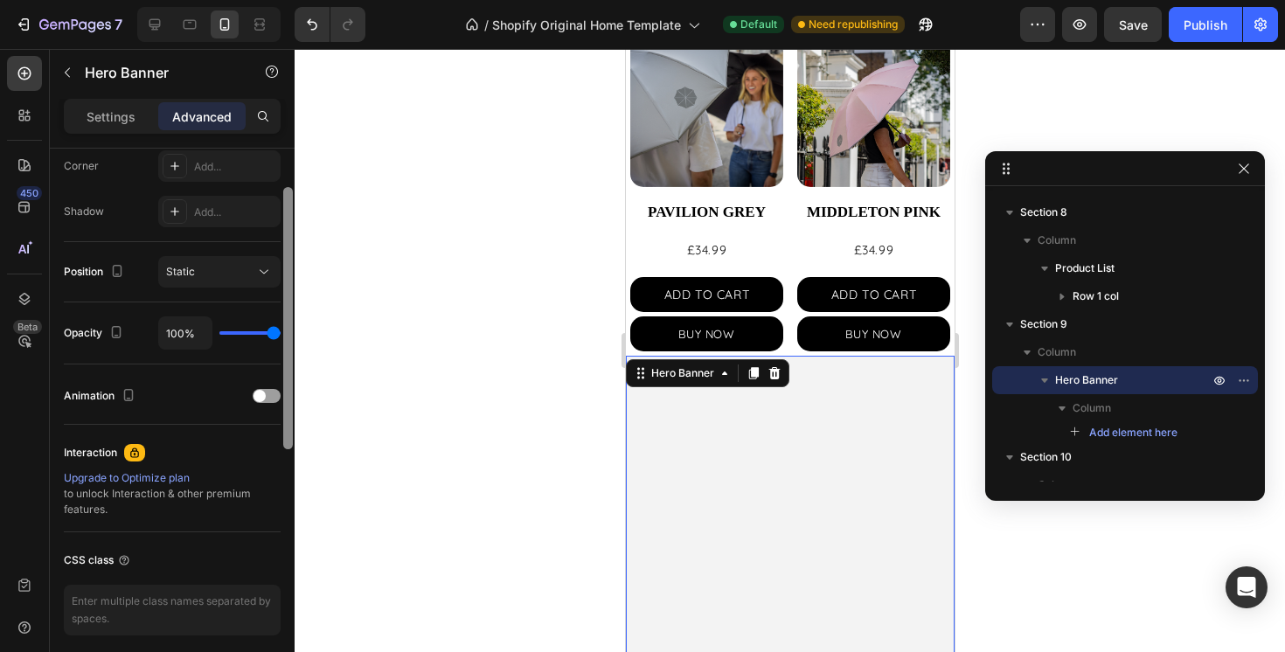
scroll to position [396, 0]
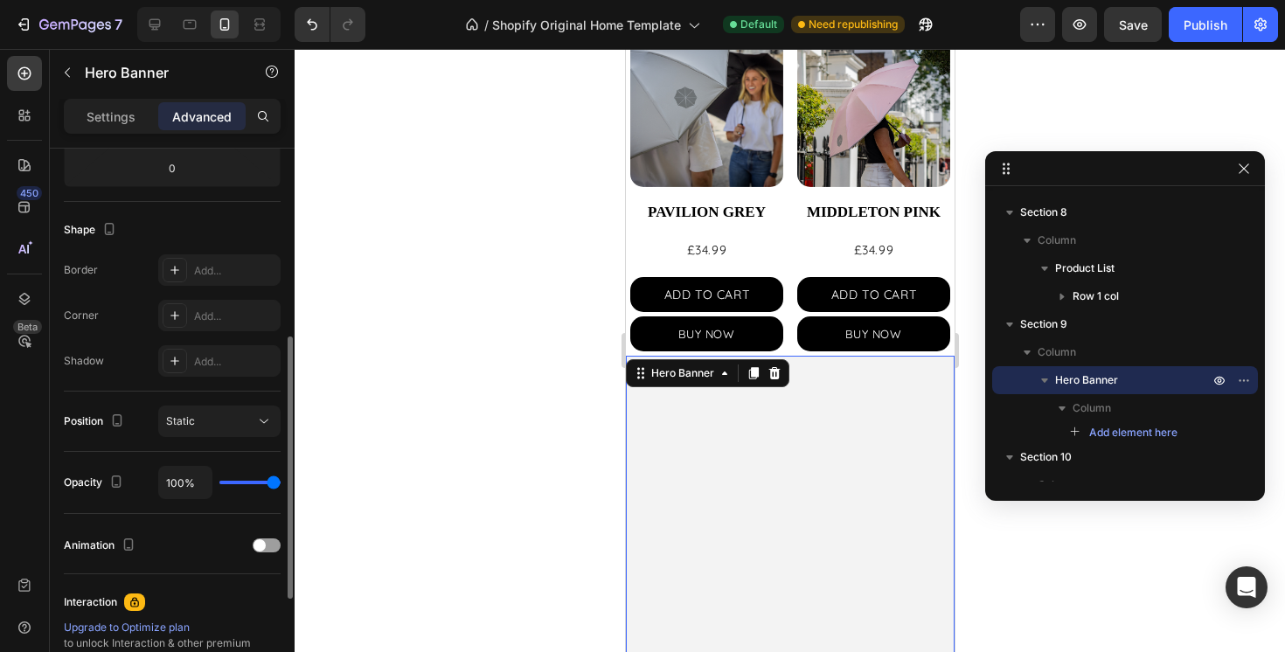
type input "5"
click at [736, 421] on video "Background Image" at bounding box center [789, 438] width 329 height 164
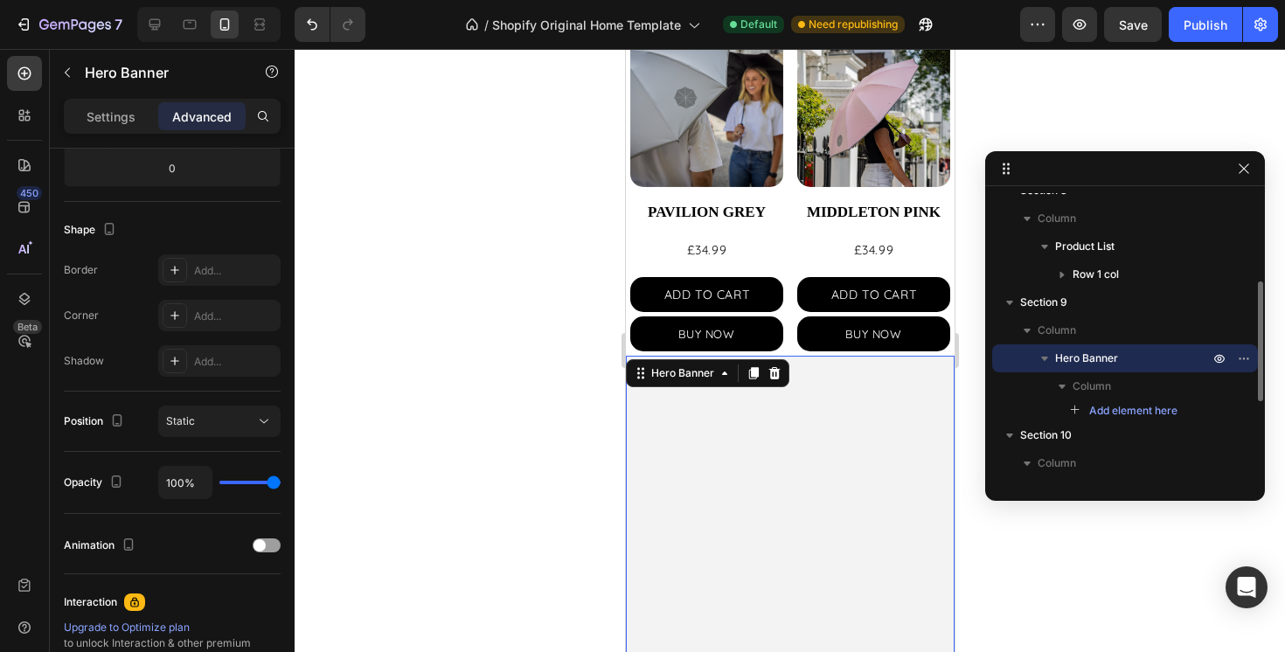
click at [1097, 354] on span "Hero Banner" at bounding box center [1086, 358] width 63 height 17
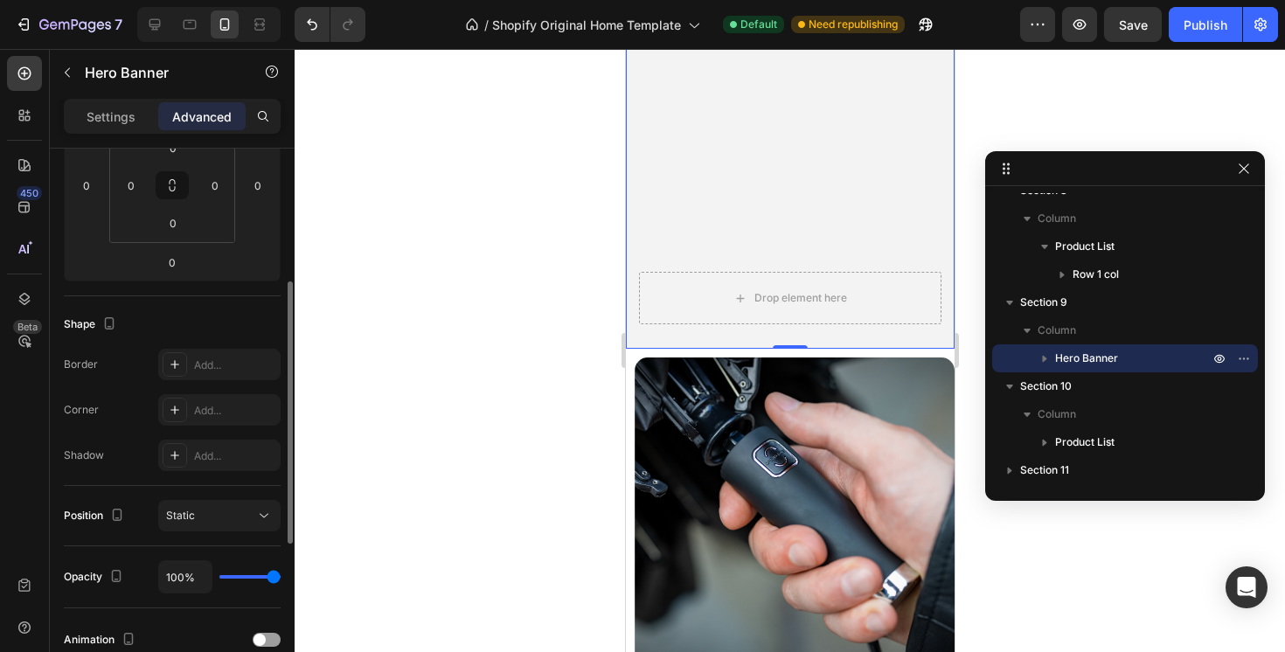
scroll to position [295, 0]
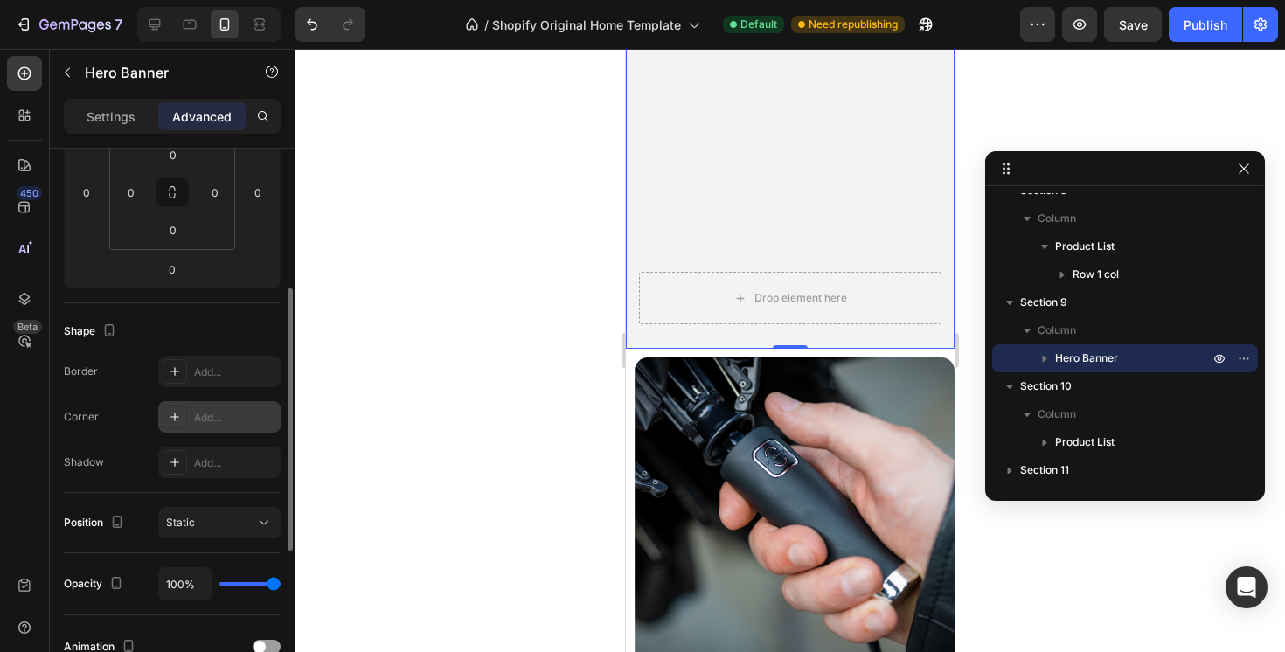
click at [229, 412] on div "Add..." at bounding box center [235, 418] width 82 height 16
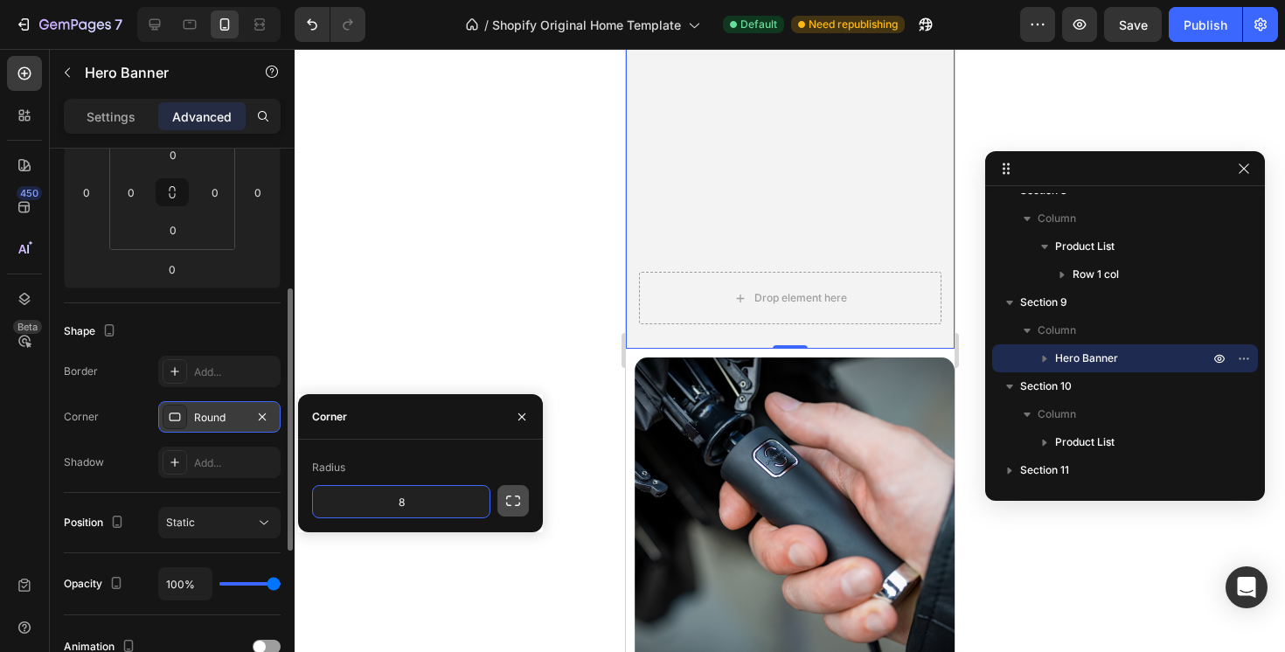
click at [511, 511] on button "button" at bounding box center [512, 500] width 31 height 31
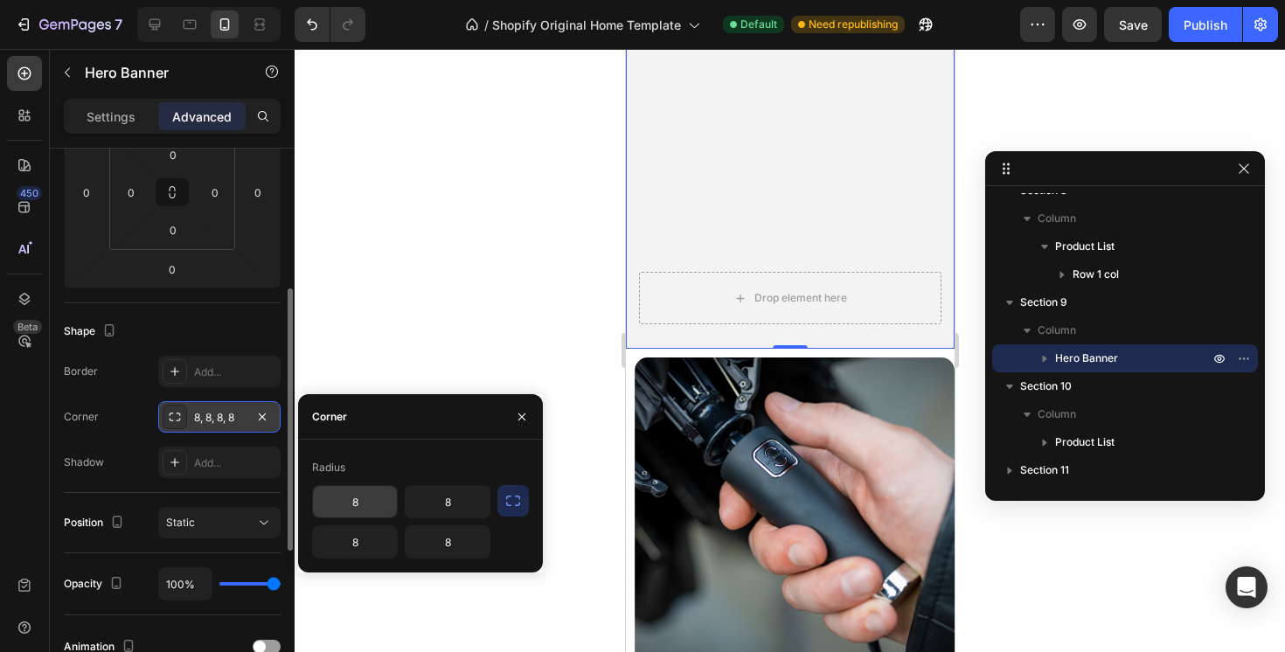
click at [357, 505] on input "8" at bounding box center [355, 501] width 84 height 31
type input "8"
type input "15"
click at [462, 507] on input "8" at bounding box center [448, 501] width 84 height 31
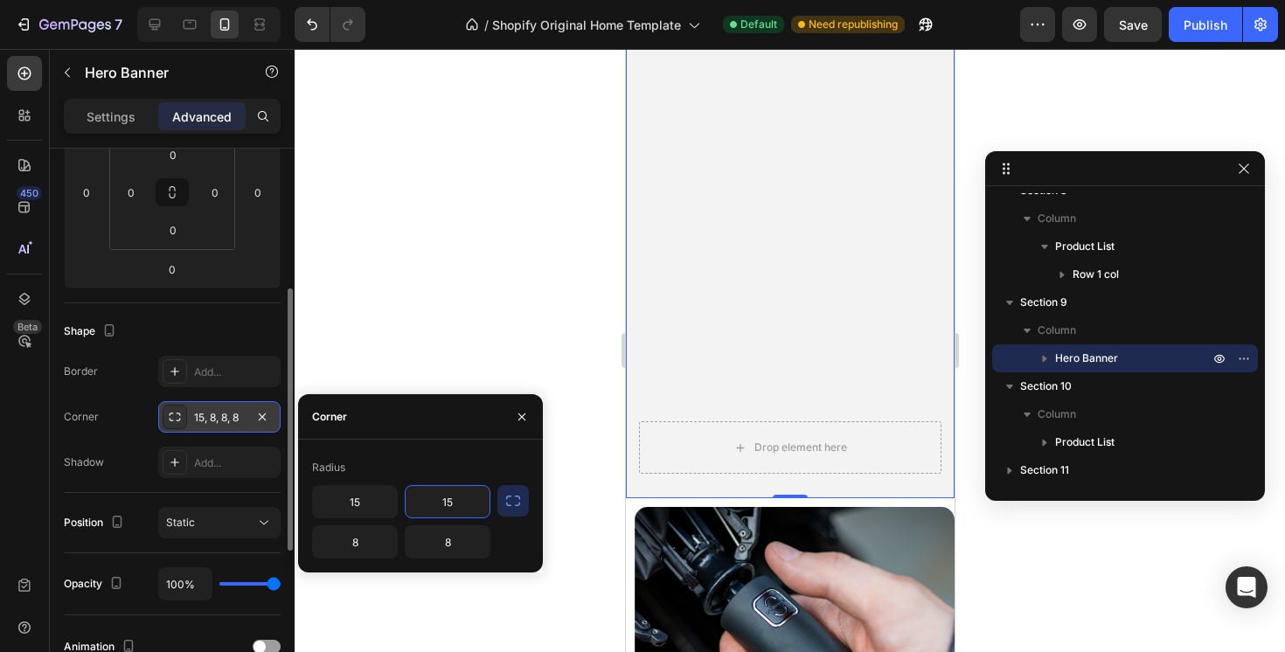
scroll to position [1153, 0]
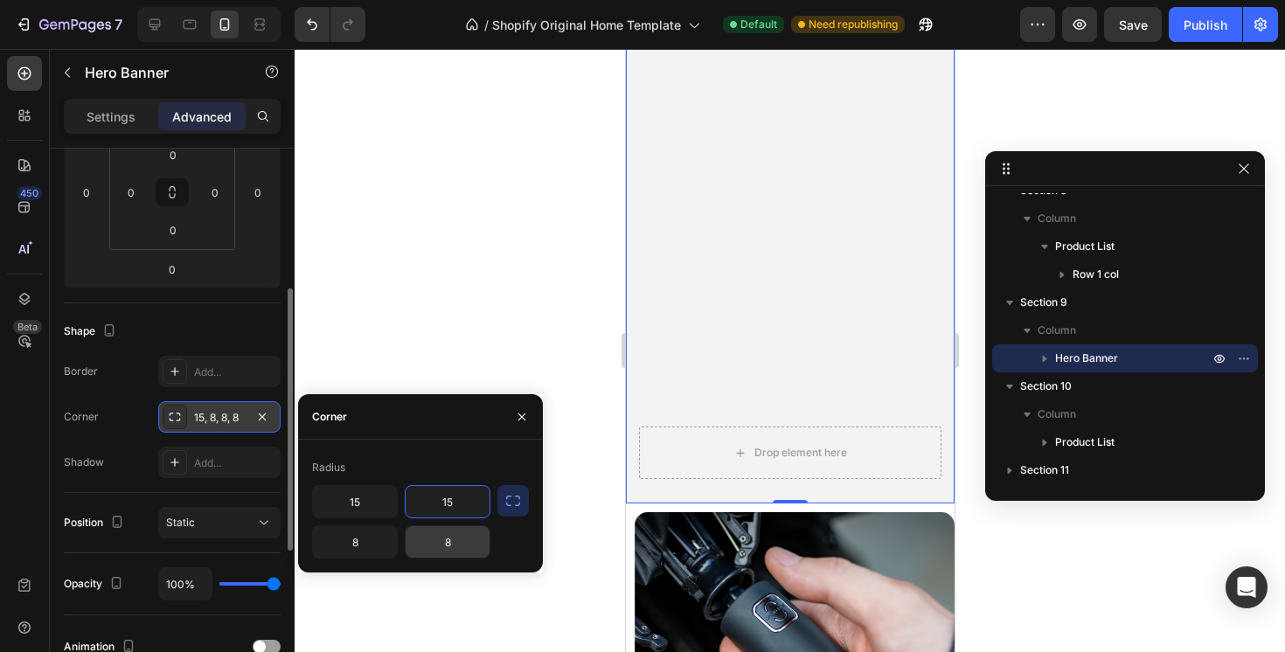
type input "15"
click at [461, 557] on input "8" at bounding box center [448, 541] width 84 height 31
type input "0"
click at [354, 538] on input "8" at bounding box center [355, 541] width 84 height 31
click at [379, 533] on input "8" at bounding box center [355, 541] width 84 height 31
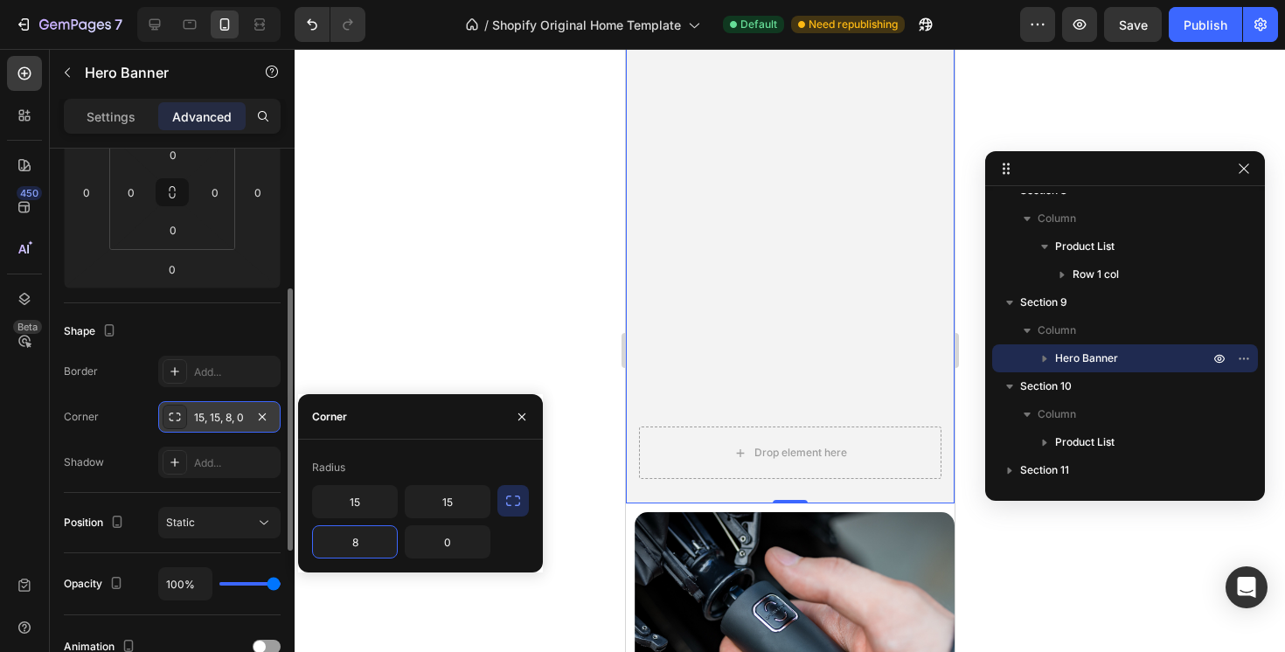
click at [379, 533] on input "8" at bounding box center [355, 541] width 84 height 31
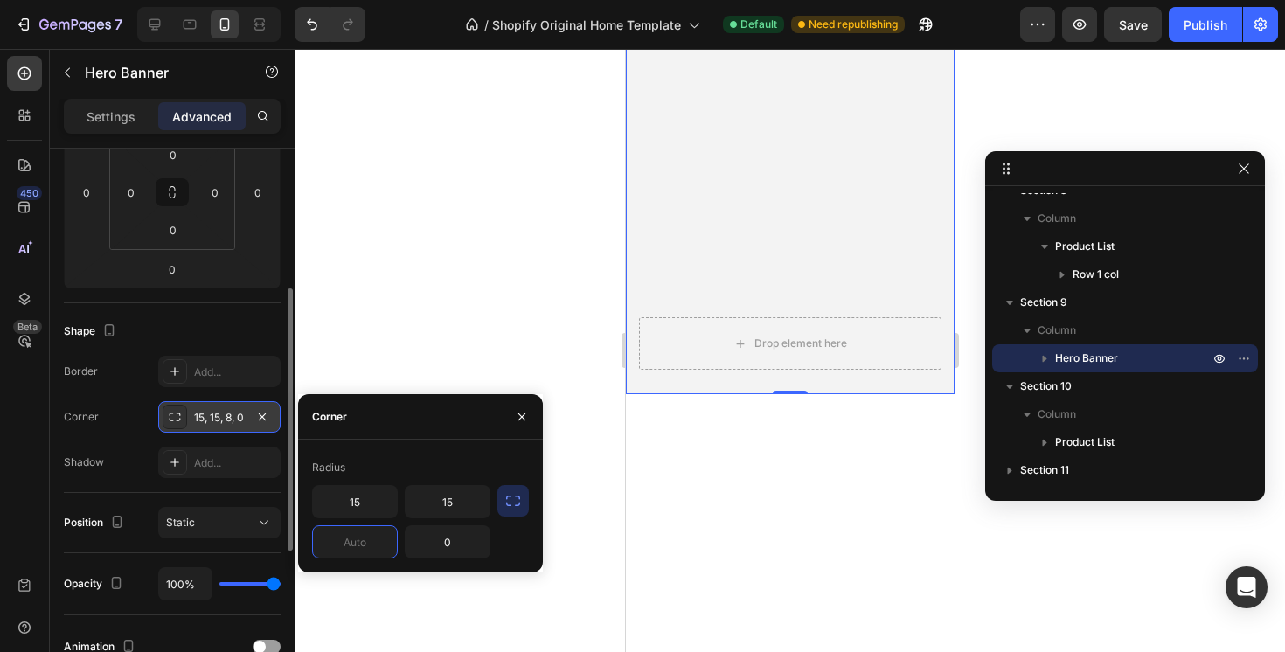
scroll to position [917, 0]
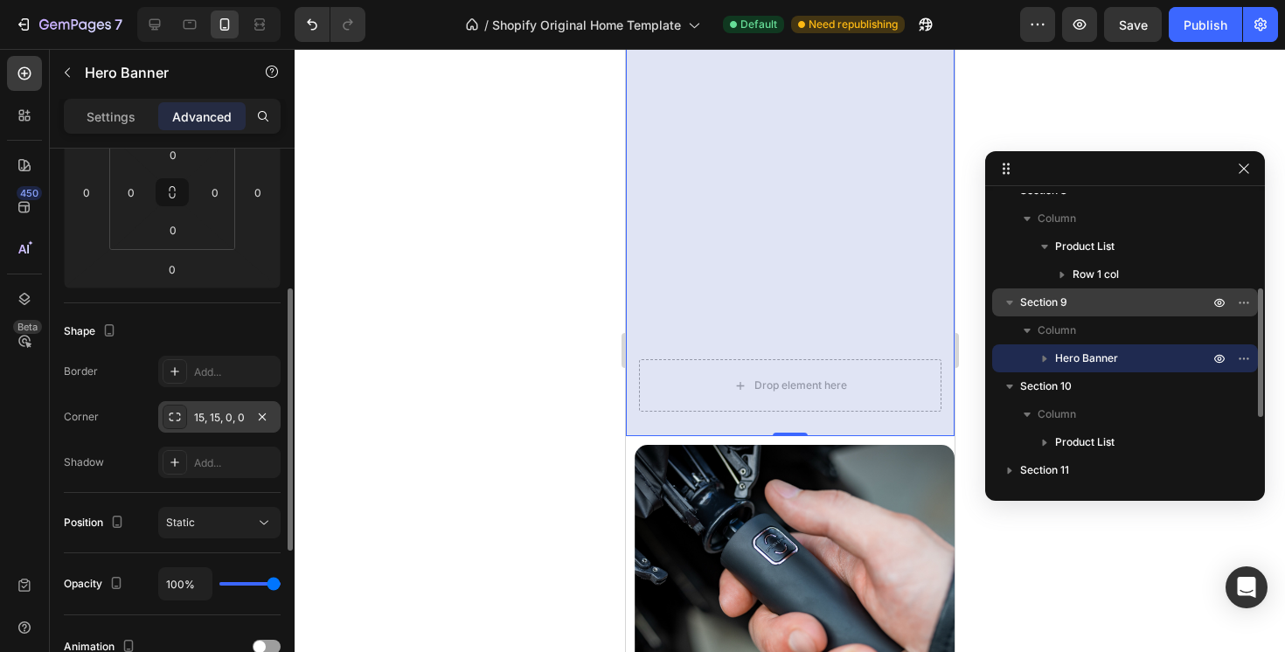
click at [1046, 309] on span "Section 9" at bounding box center [1043, 302] width 47 height 17
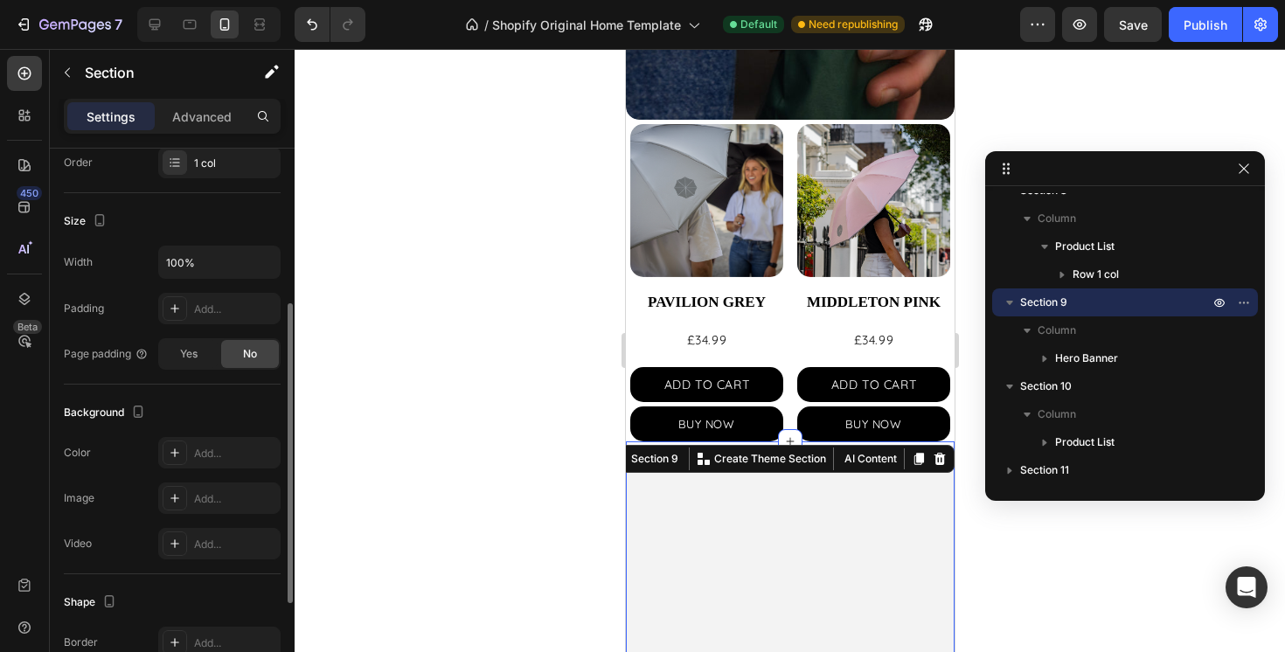
scroll to position [468, 0]
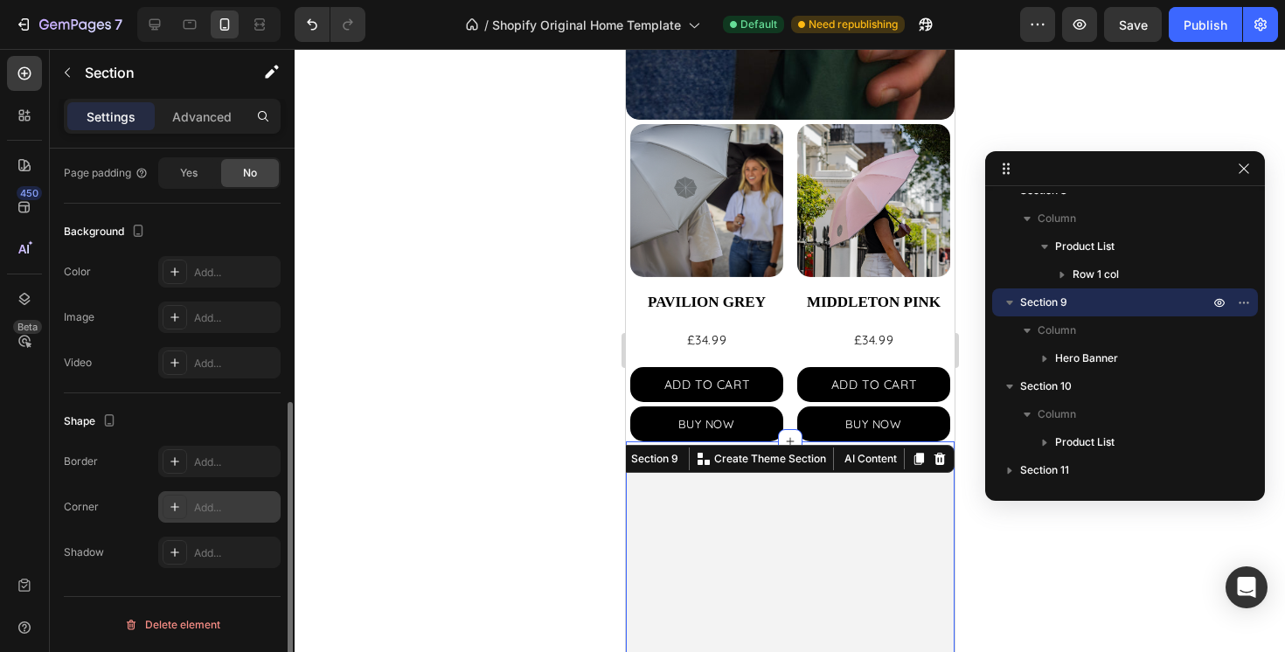
click at [205, 504] on div "Add..." at bounding box center [235, 508] width 82 height 16
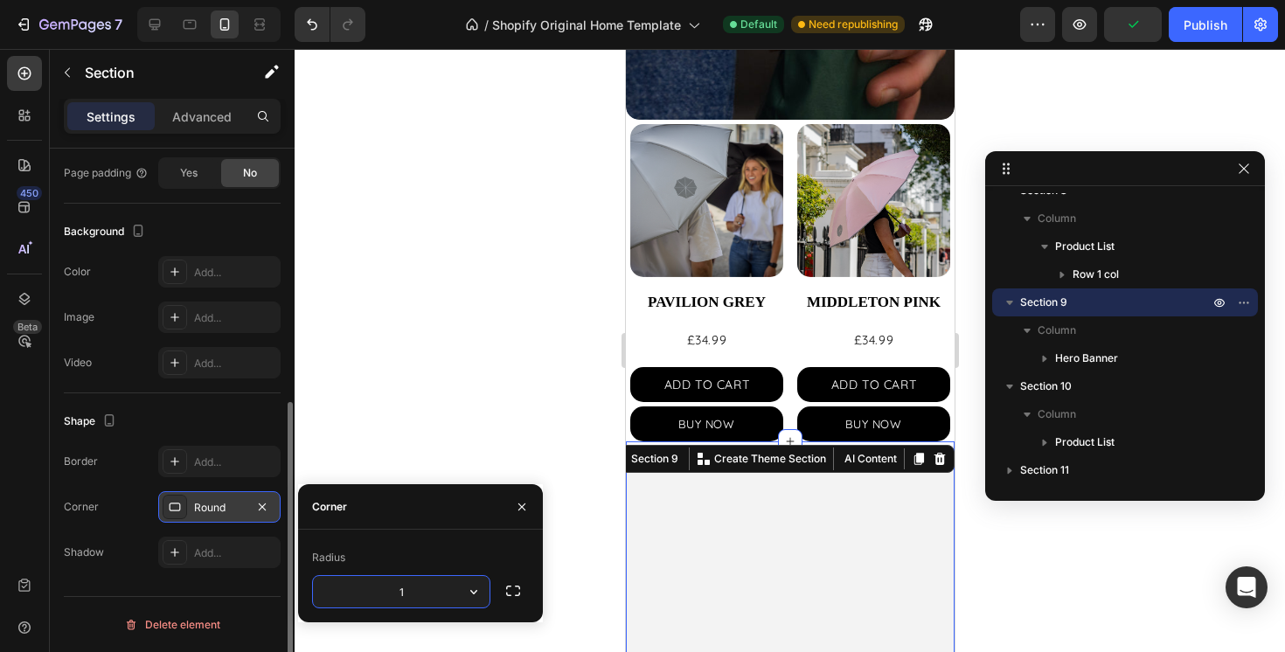
type input "15"
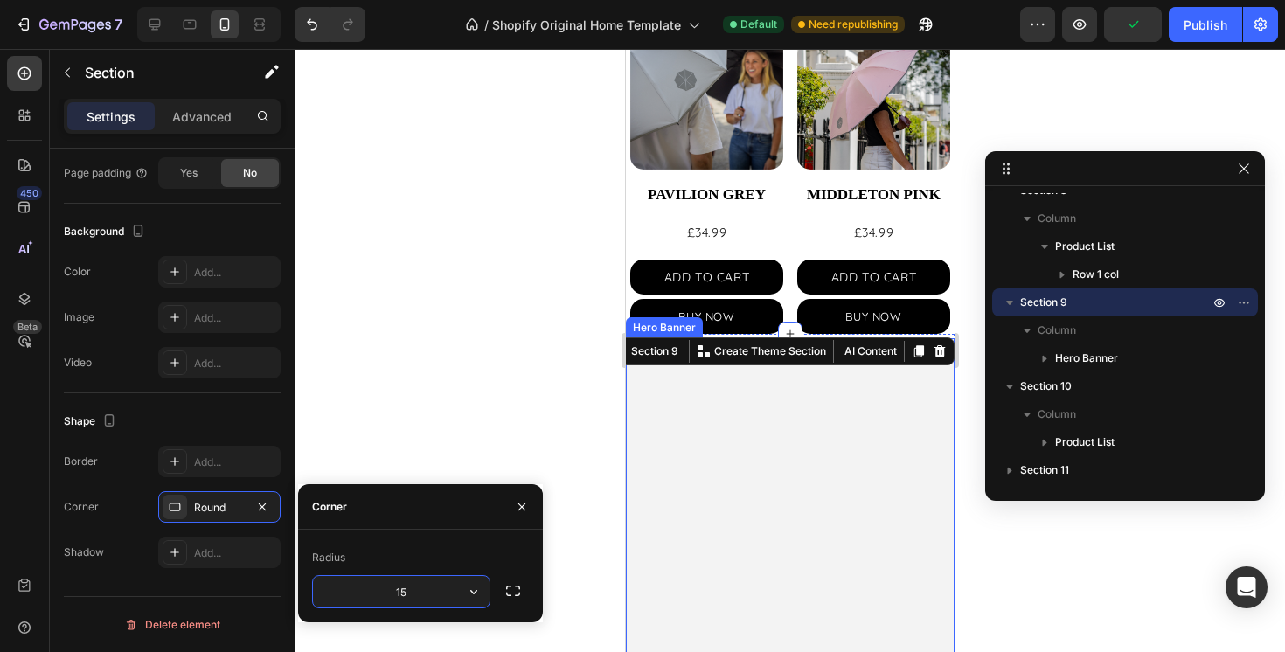
scroll to position [742, 0]
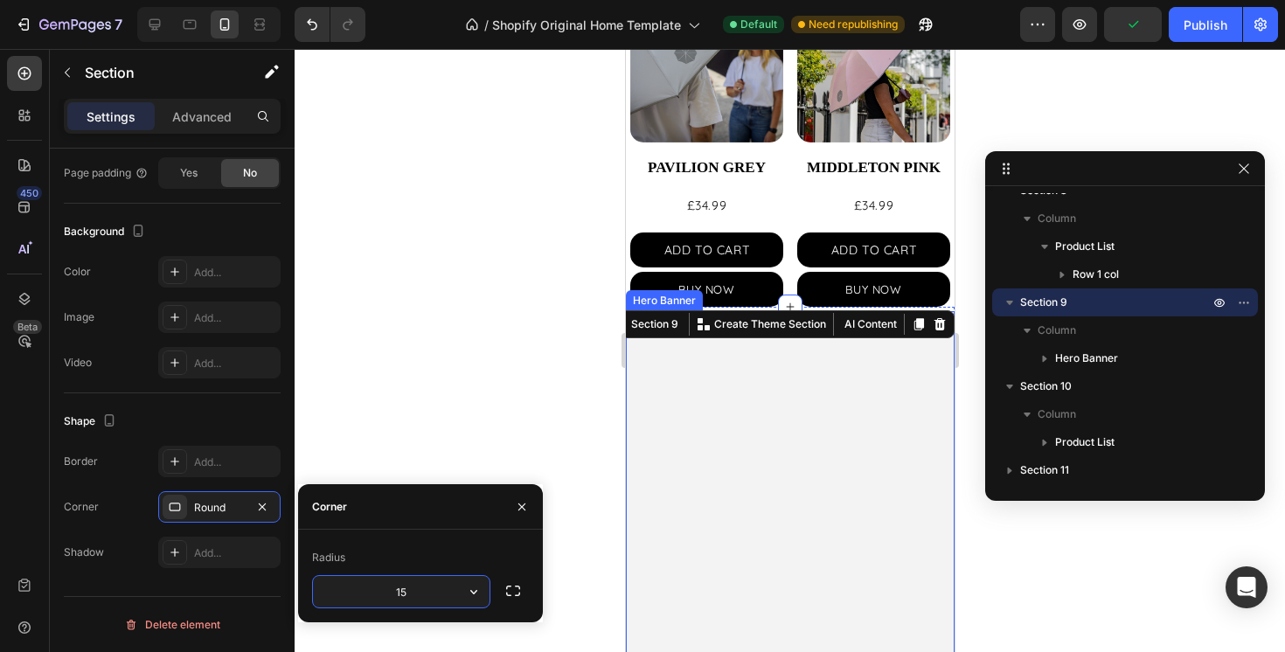
click at [984, 525] on div at bounding box center [790, 350] width 991 height 603
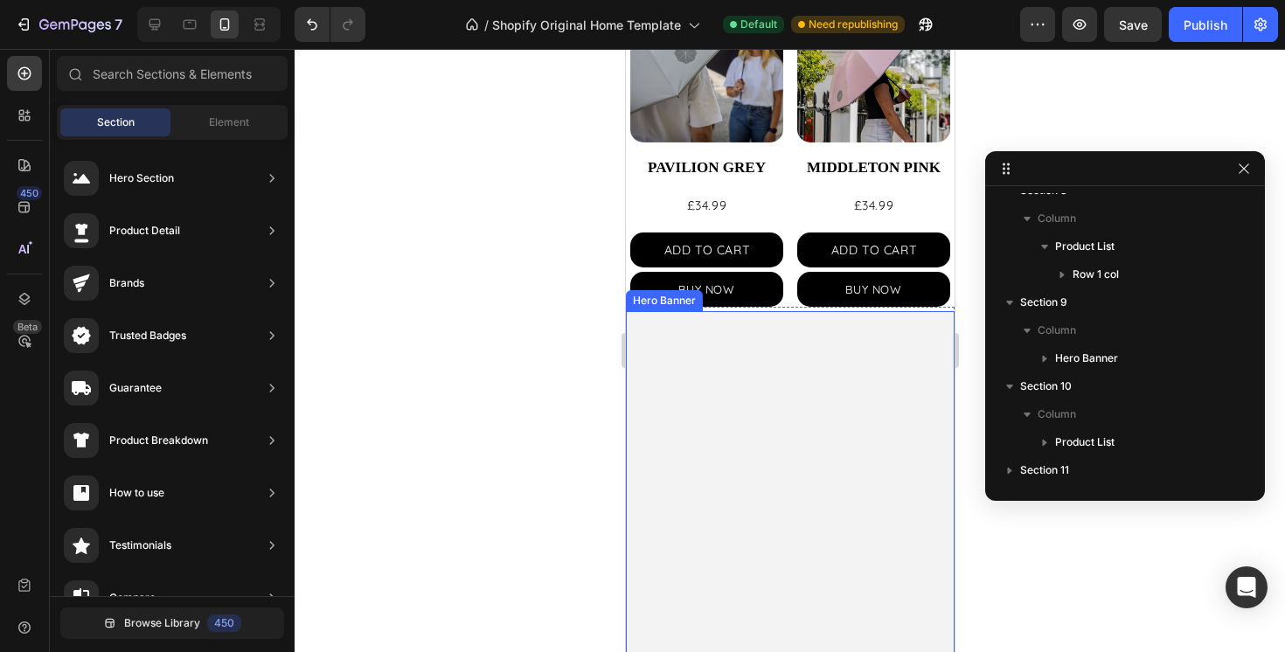
click at [822, 456] on video "Background Image" at bounding box center [789, 393] width 329 height 164
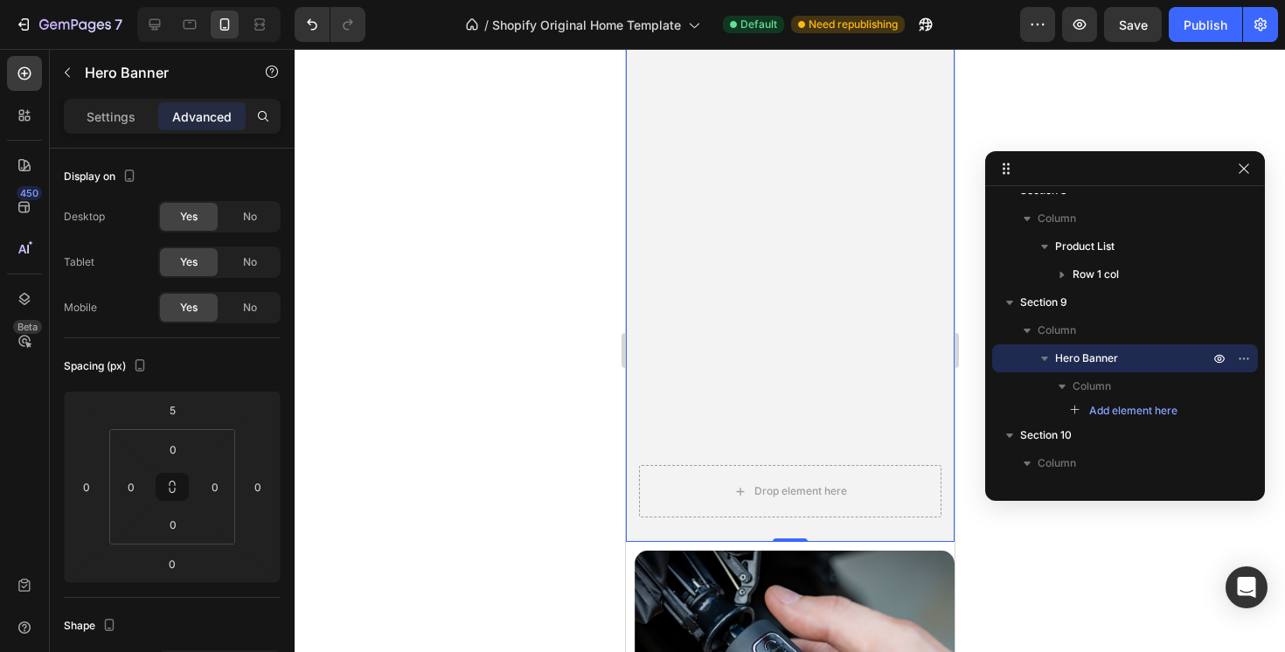
scroll to position [1112, 0]
click at [812, 106] on video "Background Image" at bounding box center [789, 23] width 329 height 164
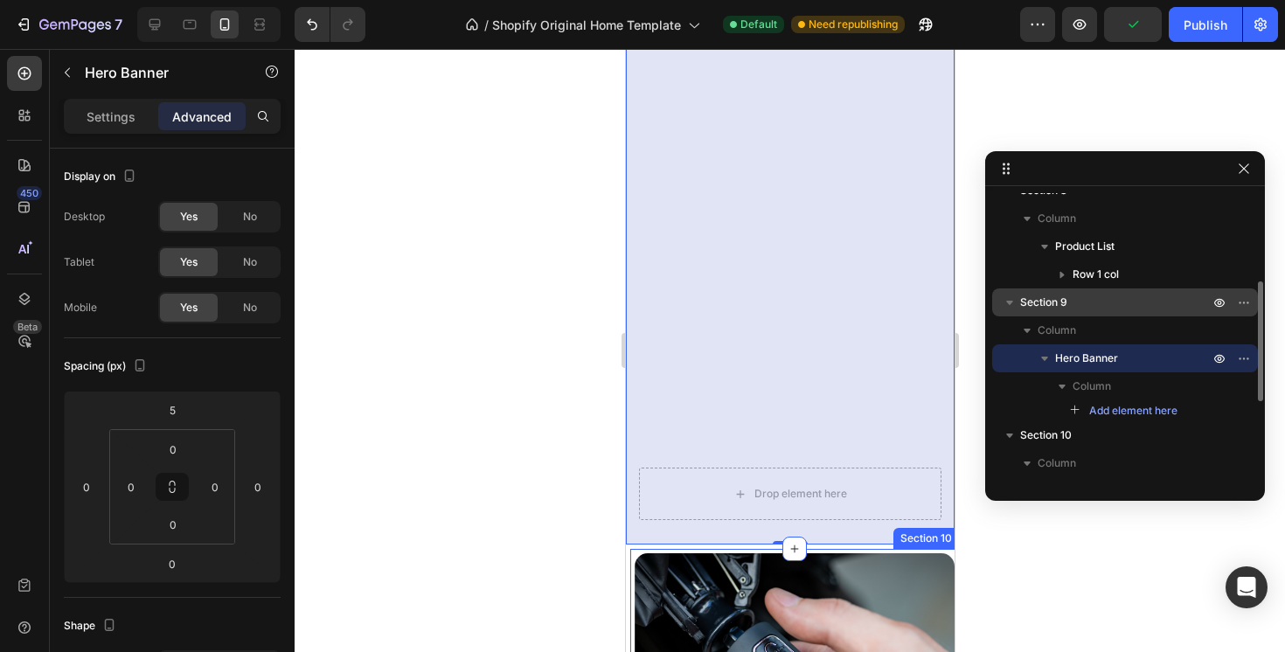
click at [1044, 297] on span "Section 9" at bounding box center [1043, 302] width 47 height 17
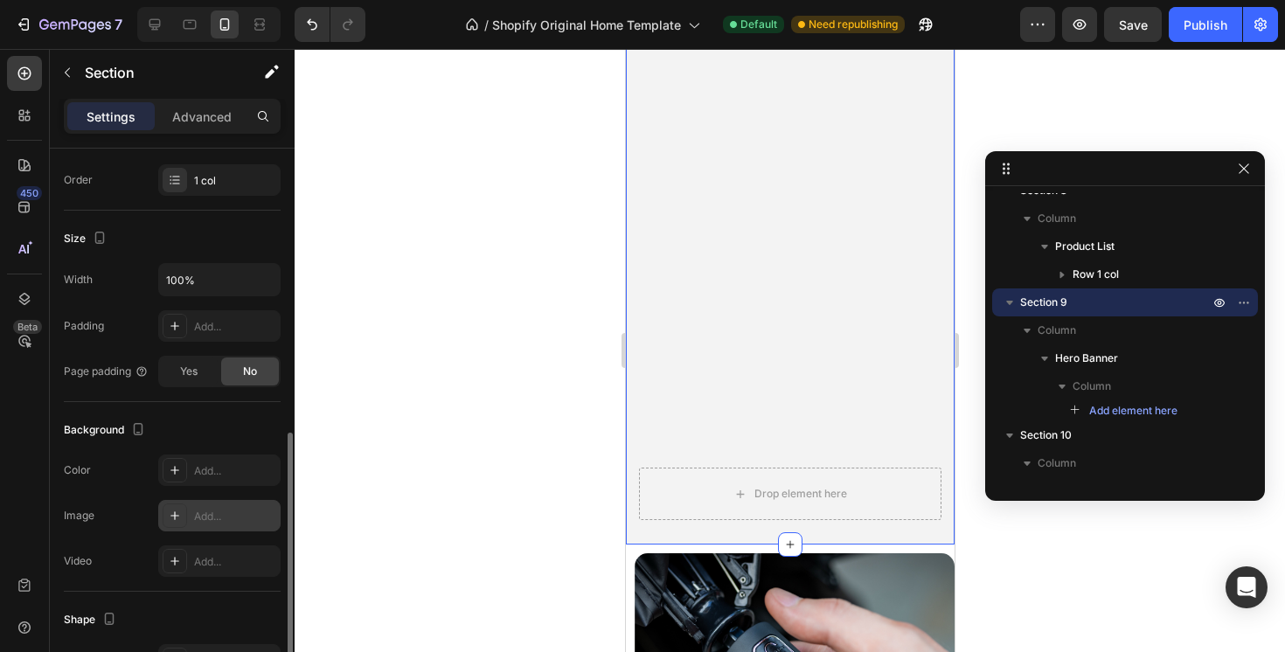
scroll to position [463, 0]
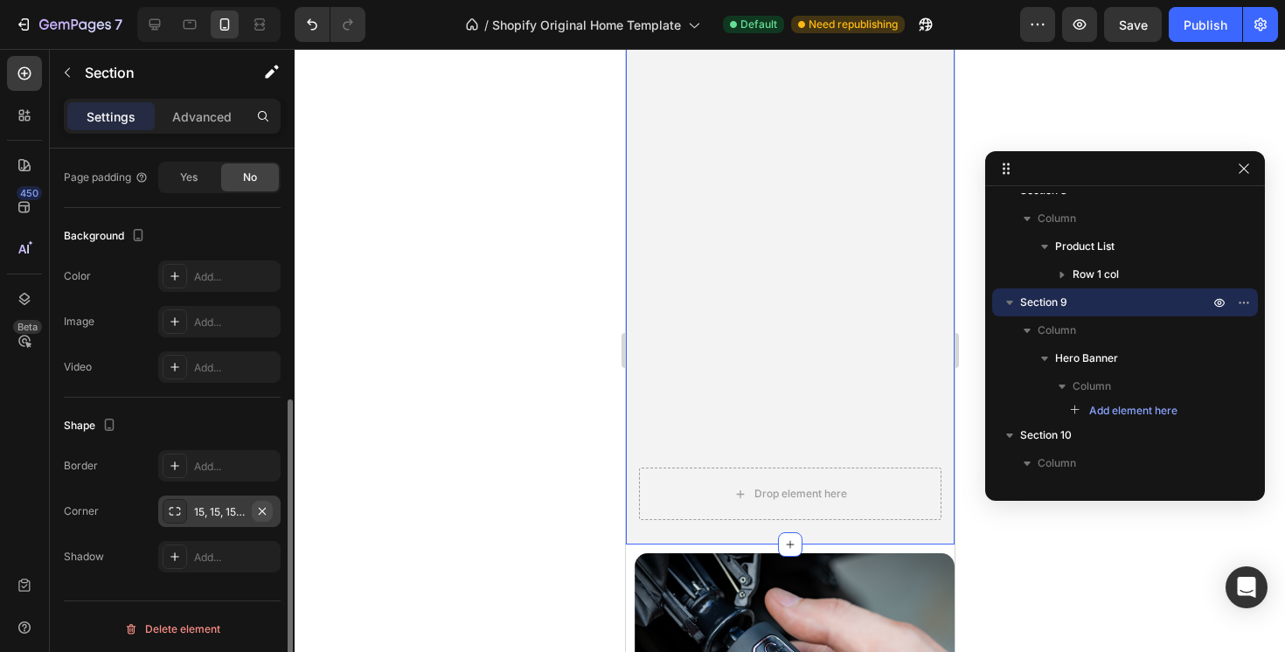
click at [261, 510] on icon "button" at bounding box center [262, 510] width 7 height 7
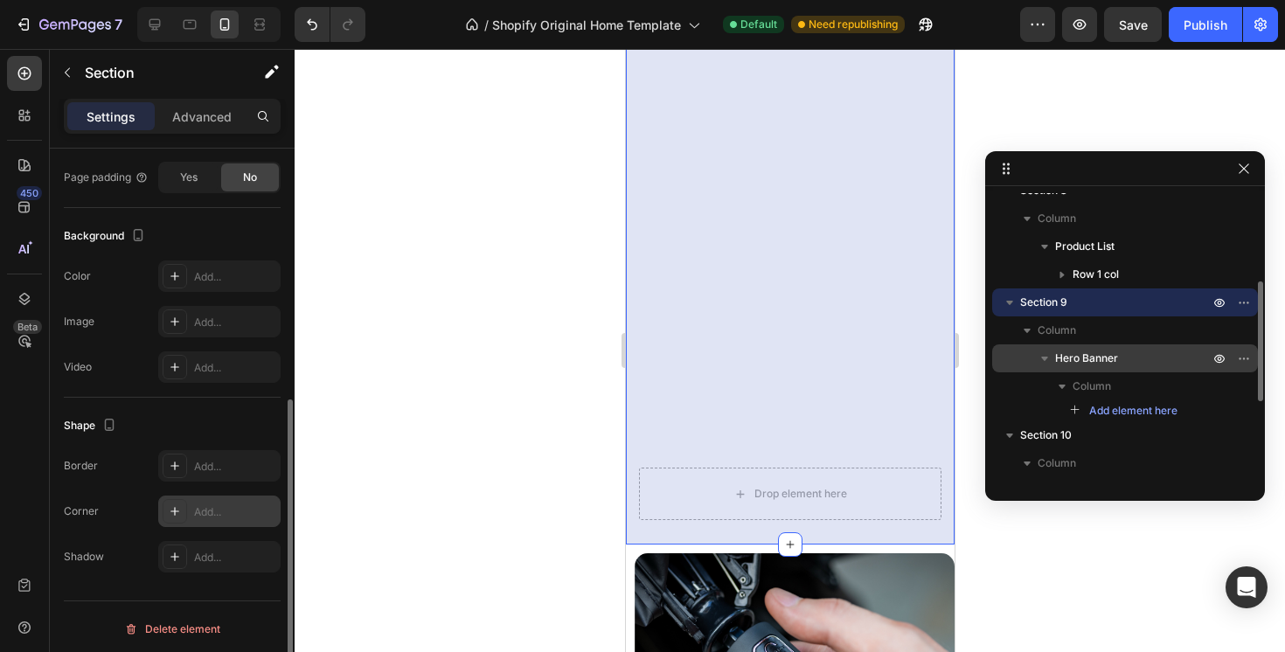
click at [1092, 352] on span "Hero Banner" at bounding box center [1086, 358] width 63 height 17
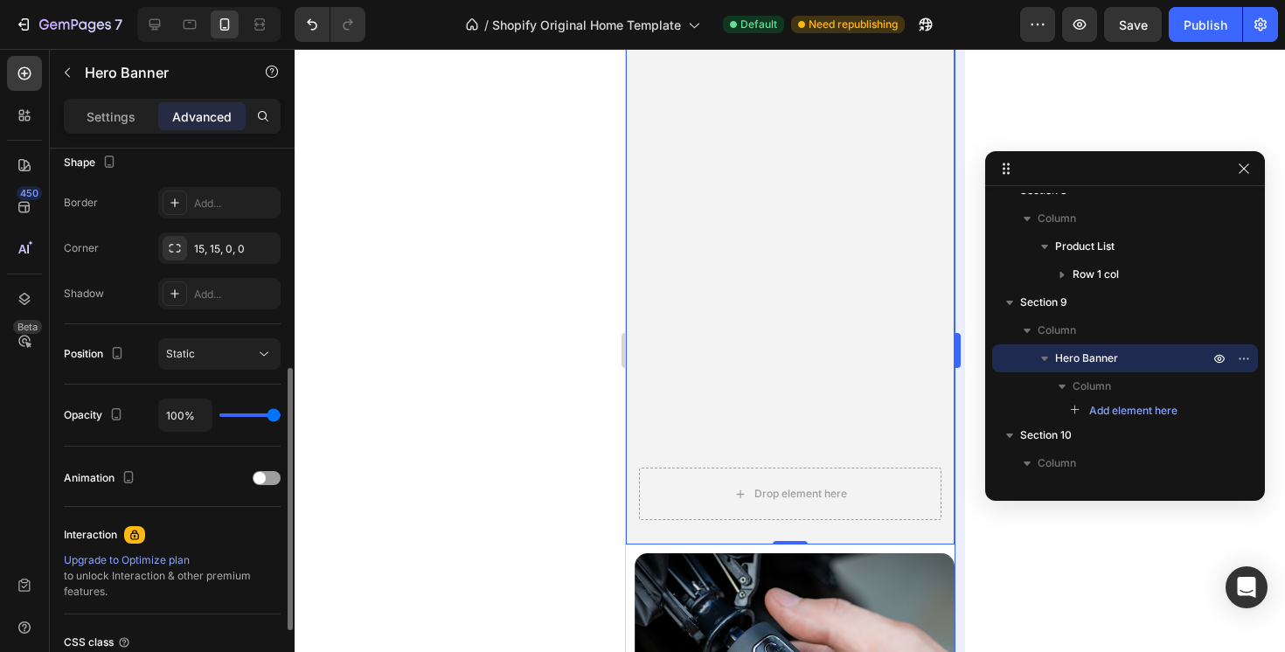
scroll to position [0, 0]
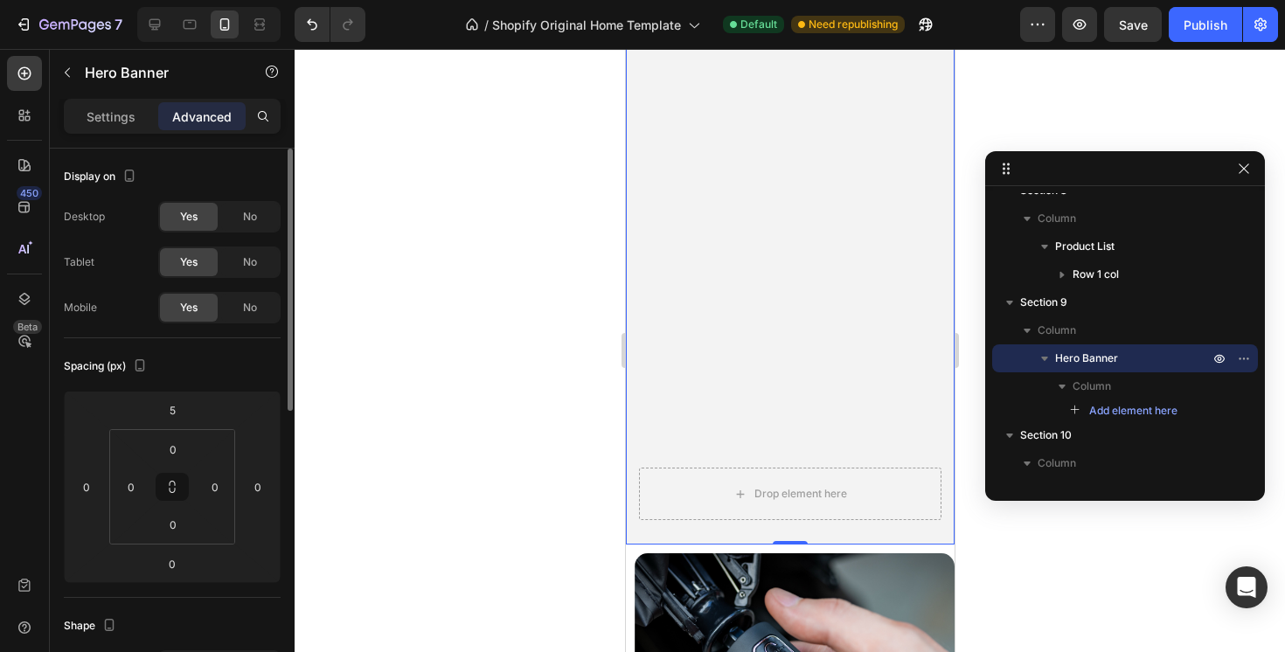
click at [818, 106] on video "Background Image" at bounding box center [789, 23] width 329 height 164
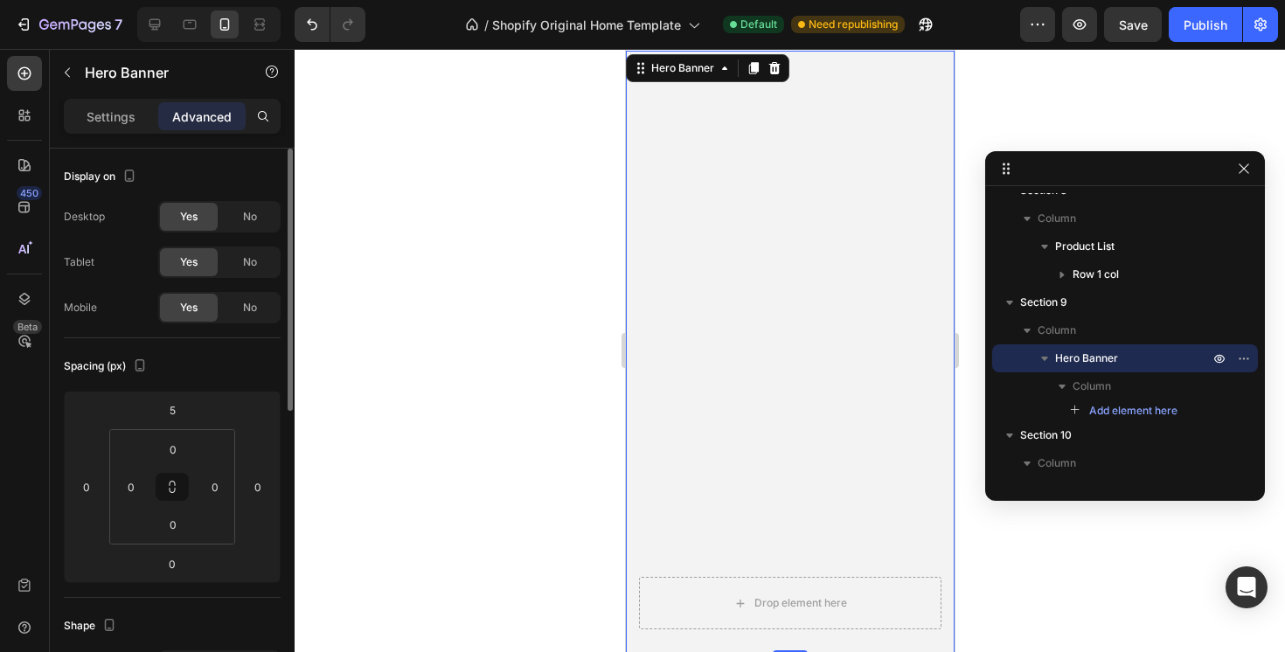
scroll to position [766, 0]
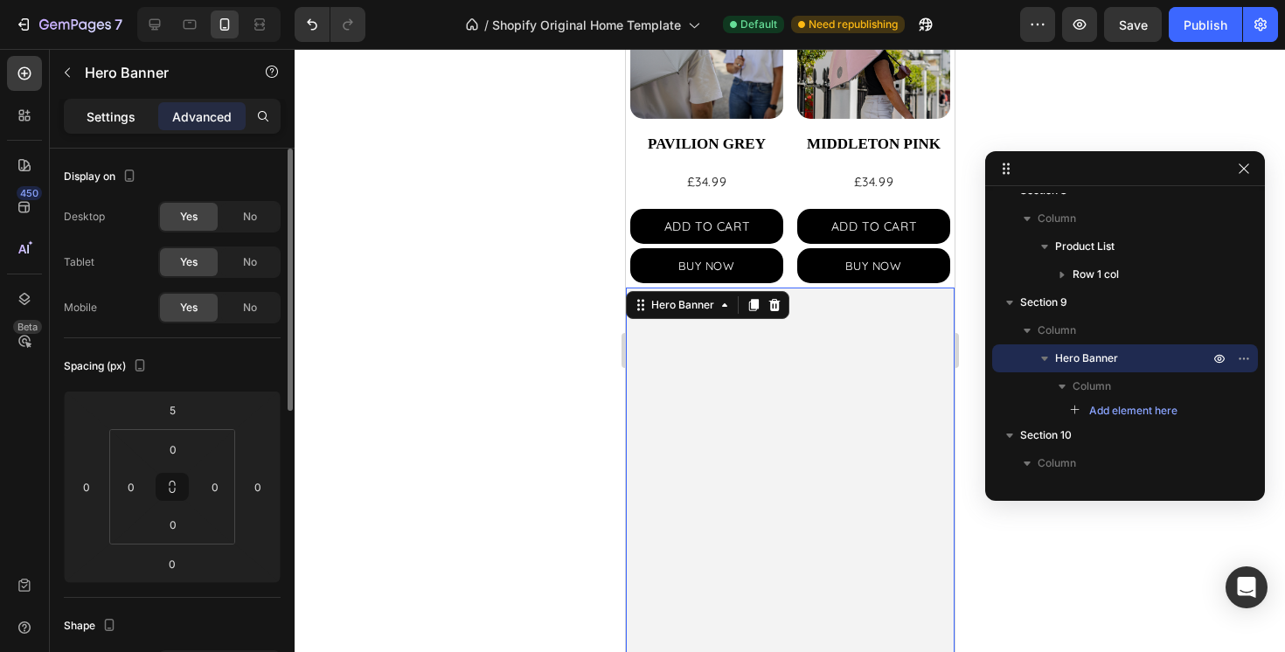
click at [106, 125] on p "Settings" at bounding box center [111, 117] width 49 height 18
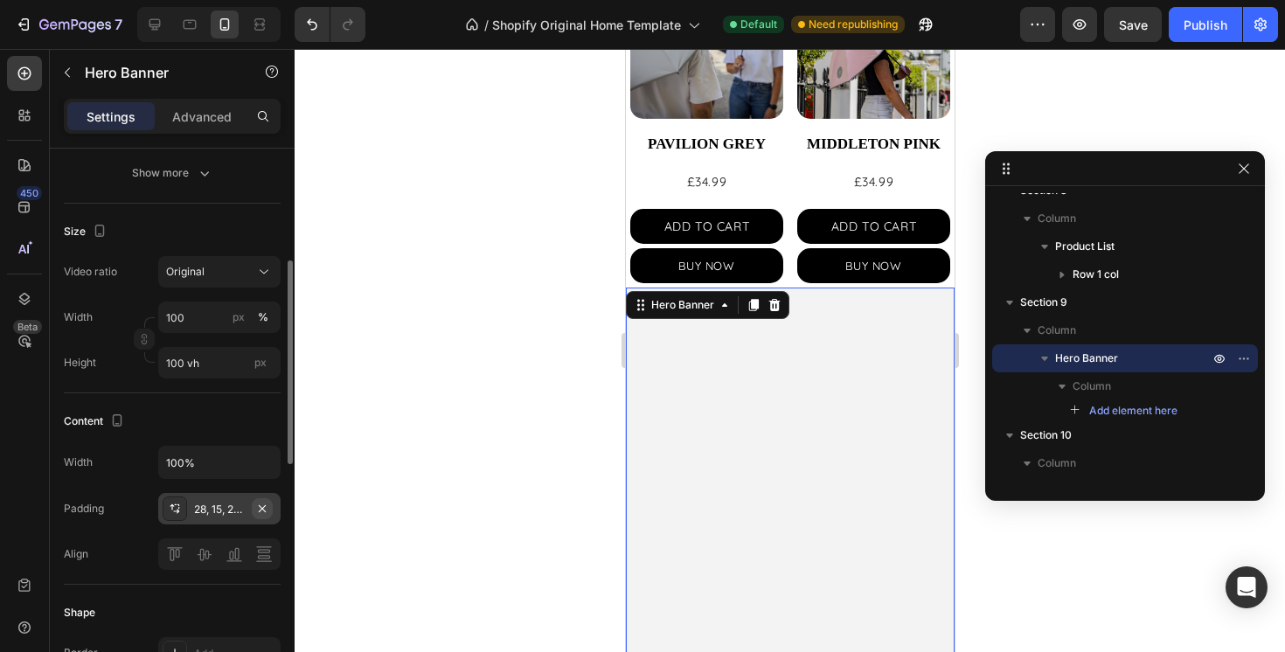
scroll to position [546, 0]
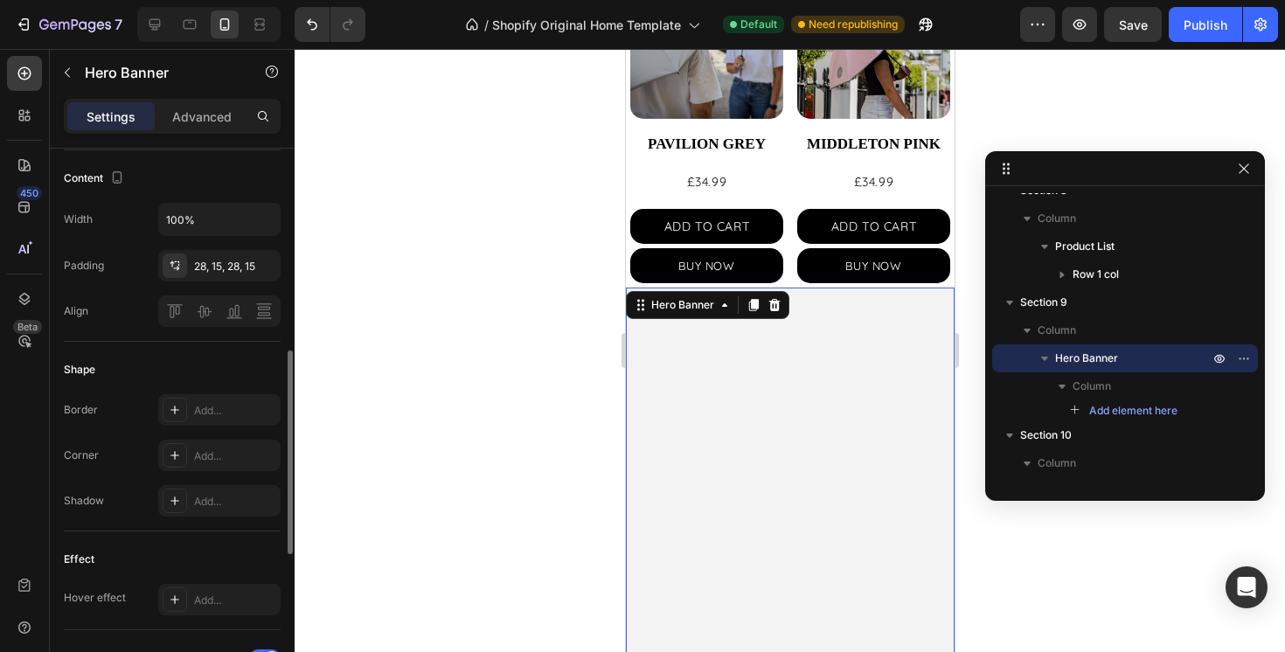
click at [211, 472] on div "Border Add... Corner Add... Shadow Add..." at bounding box center [172, 455] width 217 height 122
click at [213, 451] on div "Add..." at bounding box center [235, 457] width 82 height 16
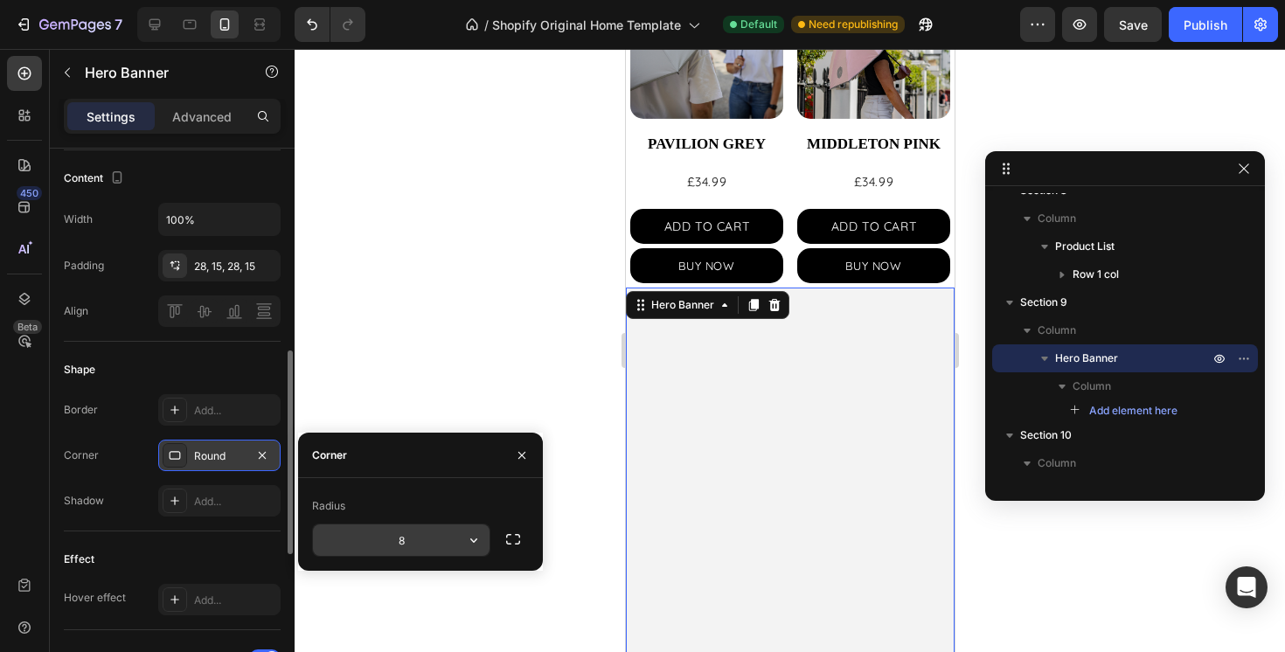
click at [438, 532] on input "8" at bounding box center [401, 540] width 177 height 31
click at [414, 549] on input "18" at bounding box center [401, 540] width 177 height 31
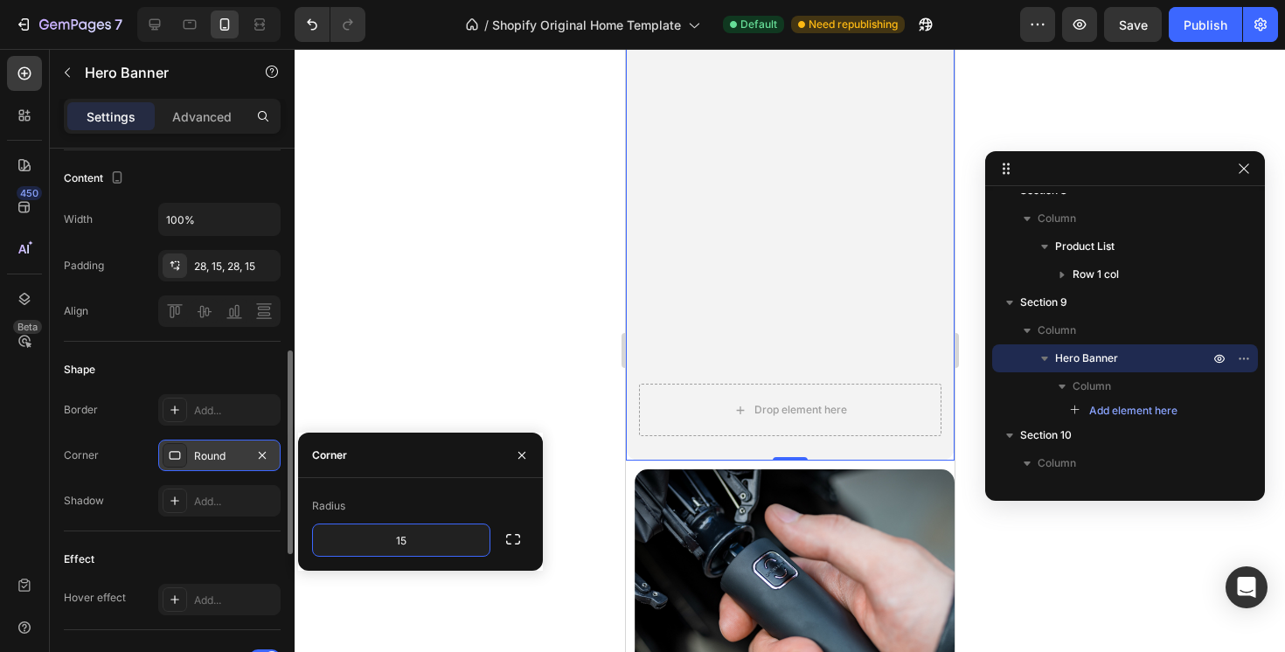
scroll to position [1206, 0]
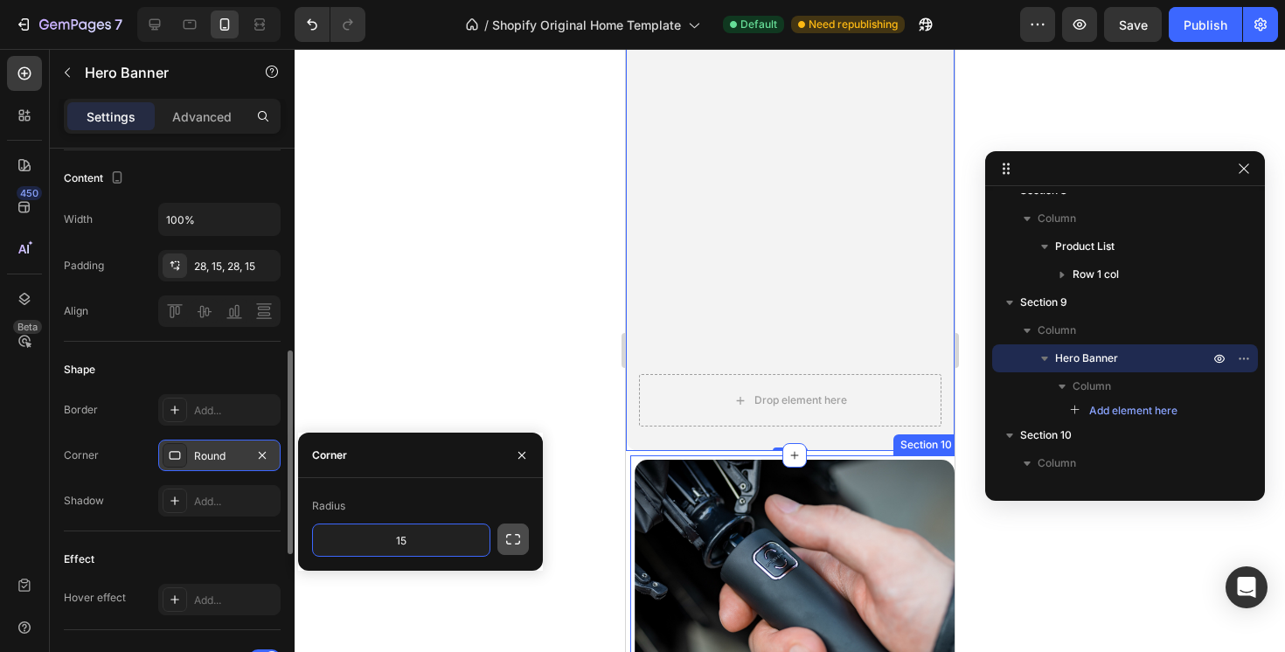
type input "15"
click at [504, 541] on icon "button" at bounding box center [512, 539] width 17 height 17
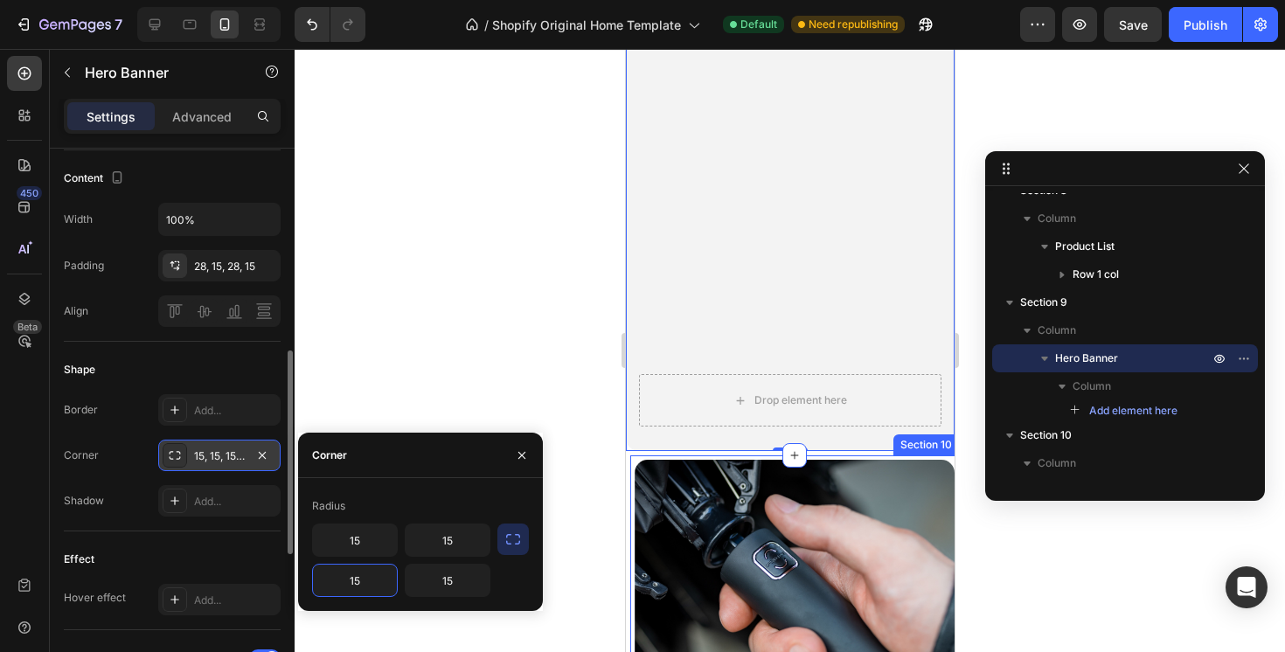
click at [373, 581] on input "15" at bounding box center [355, 580] width 84 height 31
click at [437, 590] on input "15" at bounding box center [448, 580] width 84 height 31
click at [479, 401] on div at bounding box center [790, 350] width 991 height 603
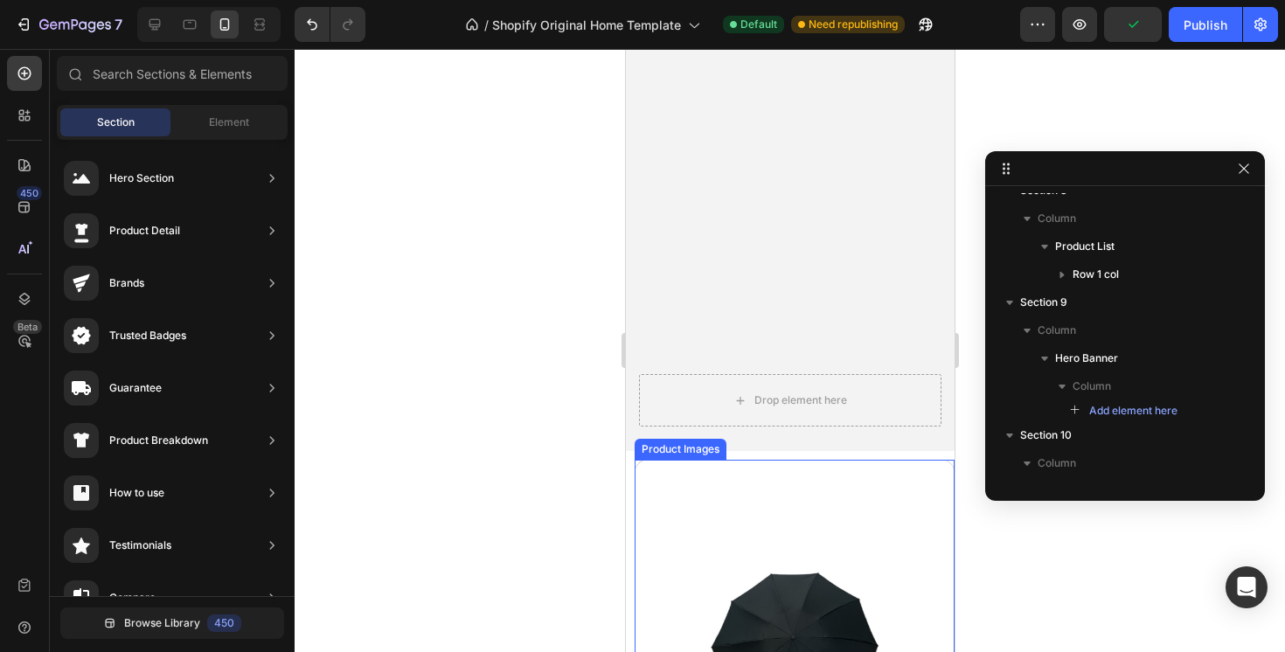
scroll to position [1291, 0]
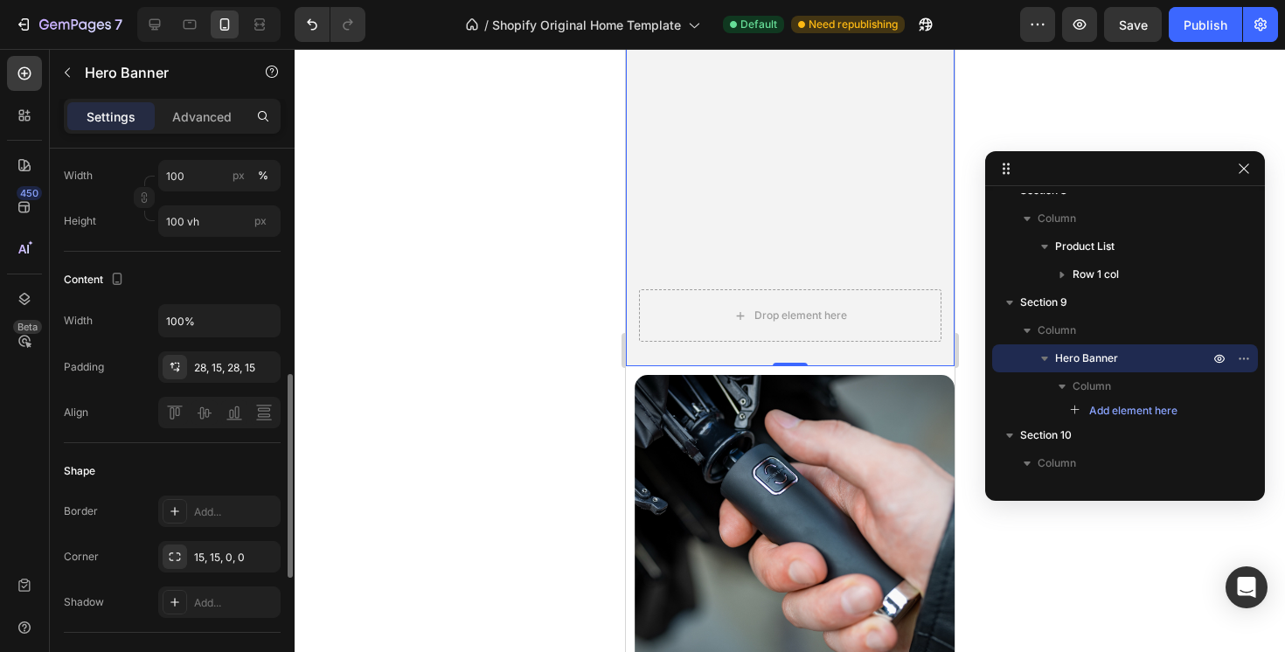
scroll to position [494, 0]
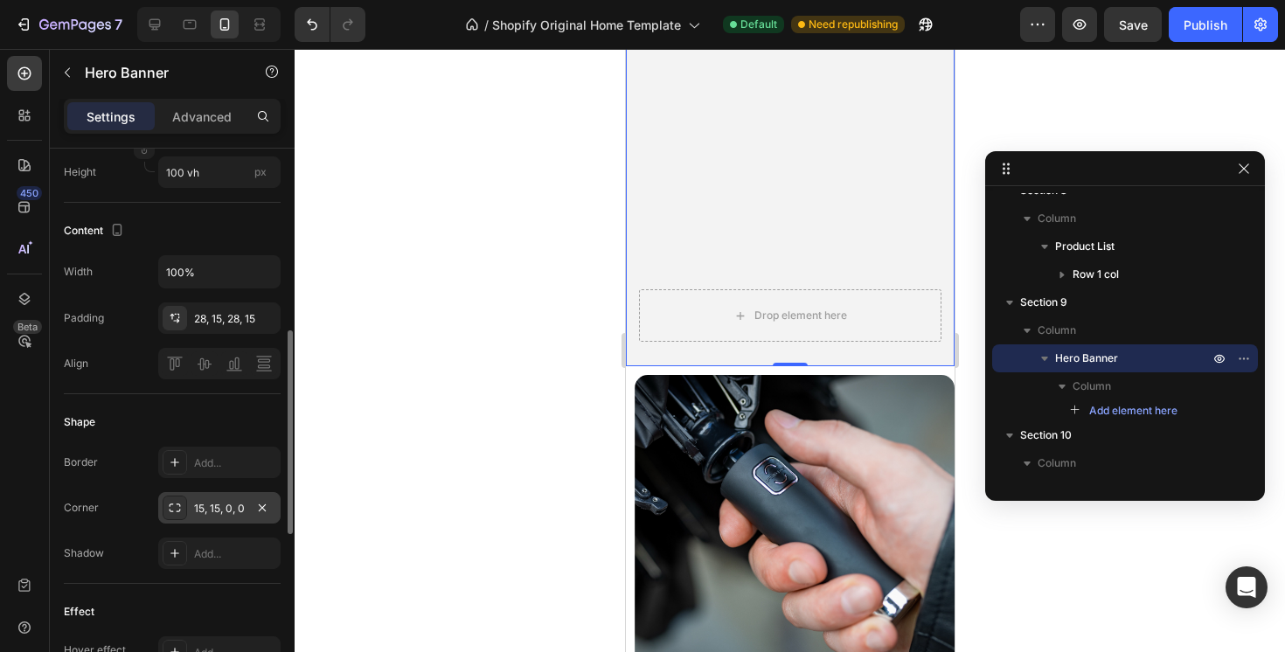
click at [223, 511] on div "15, 15, 0, 0" at bounding box center [219, 509] width 51 height 16
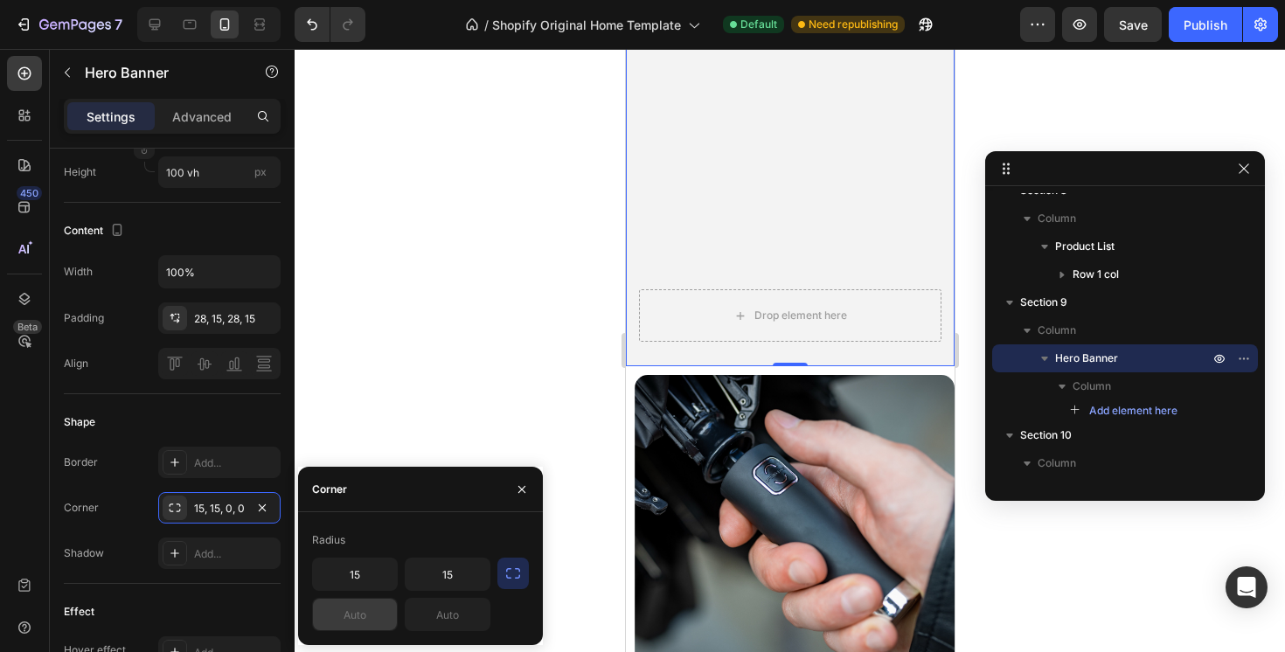
click at [372, 628] on input "text" at bounding box center [355, 614] width 84 height 31
type input "15"
click at [452, 603] on input "text" at bounding box center [448, 614] width 84 height 31
type input "15"
click at [473, 430] on div at bounding box center [790, 350] width 991 height 603
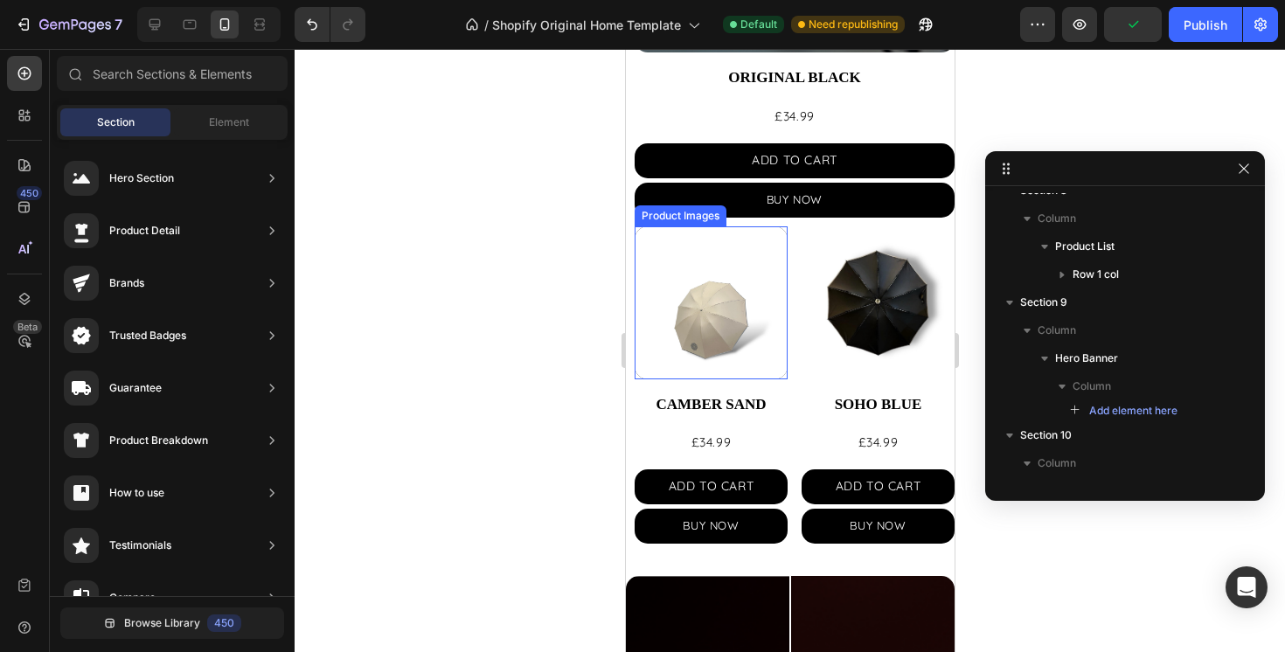
scroll to position [2237, 0]
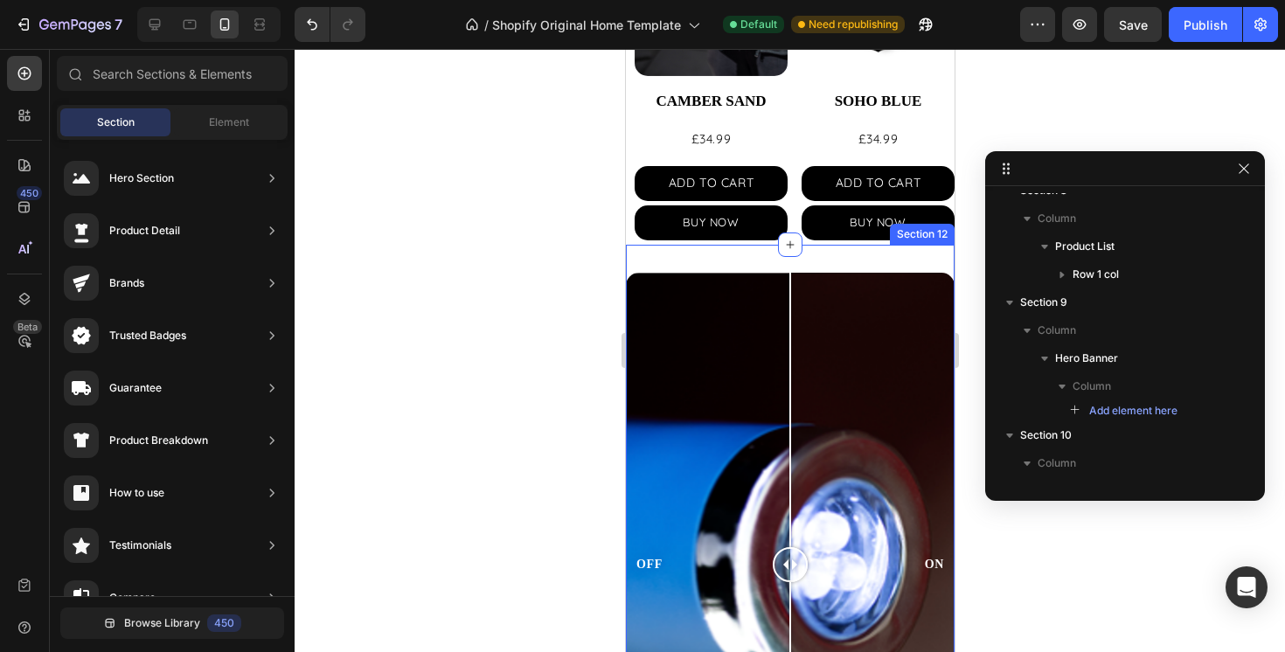
click at [754, 261] on div "OFF ON Image Comparison Section 12" at bounding box center [789, 565] width 329 height 640
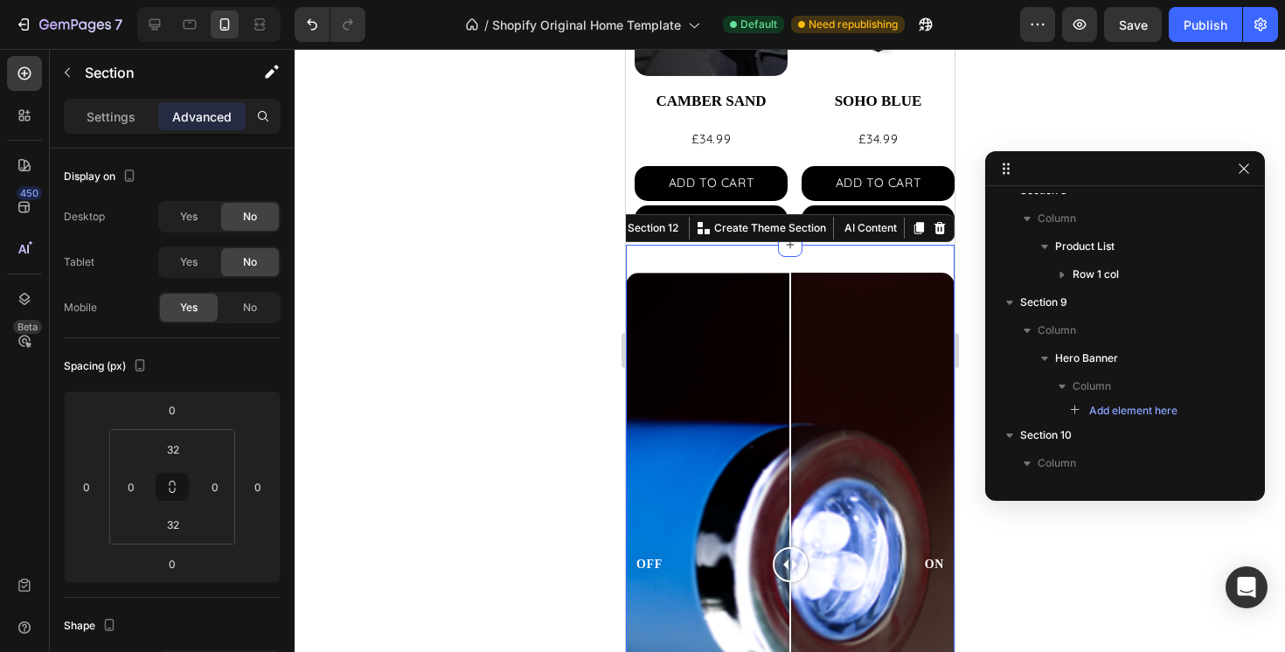
scroll to position [435, 0]
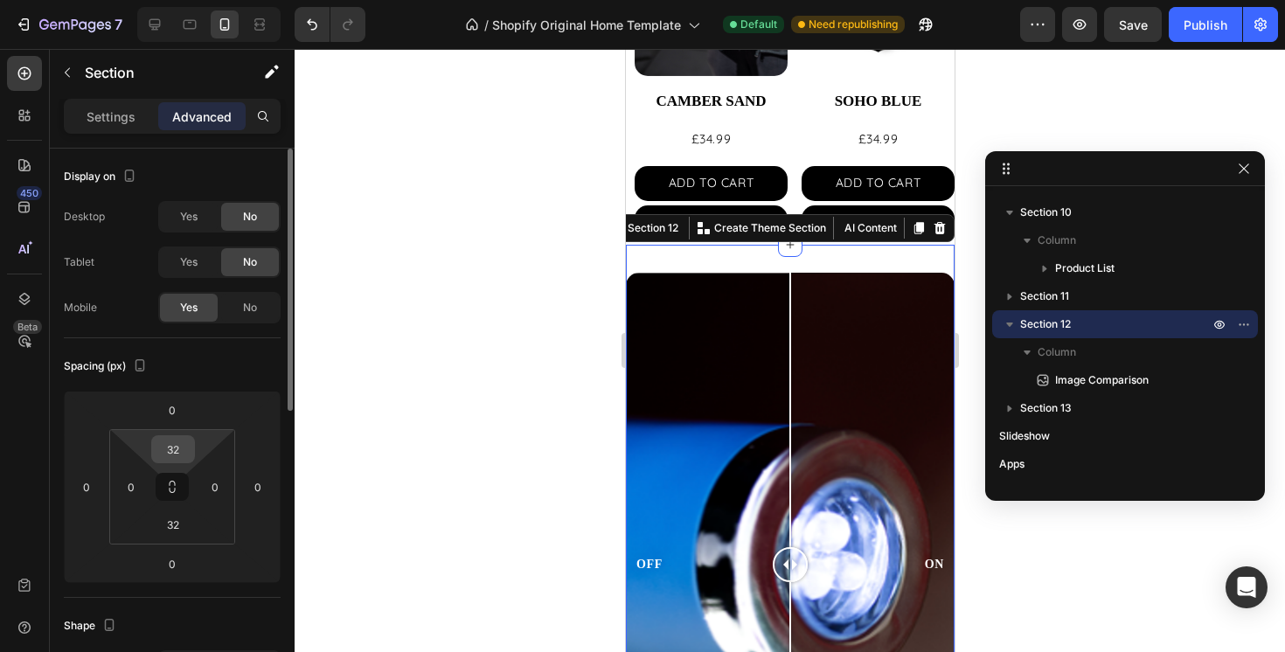
click at [186, 458] on input "32" at bounding box center [173, 449] width 35 height 26
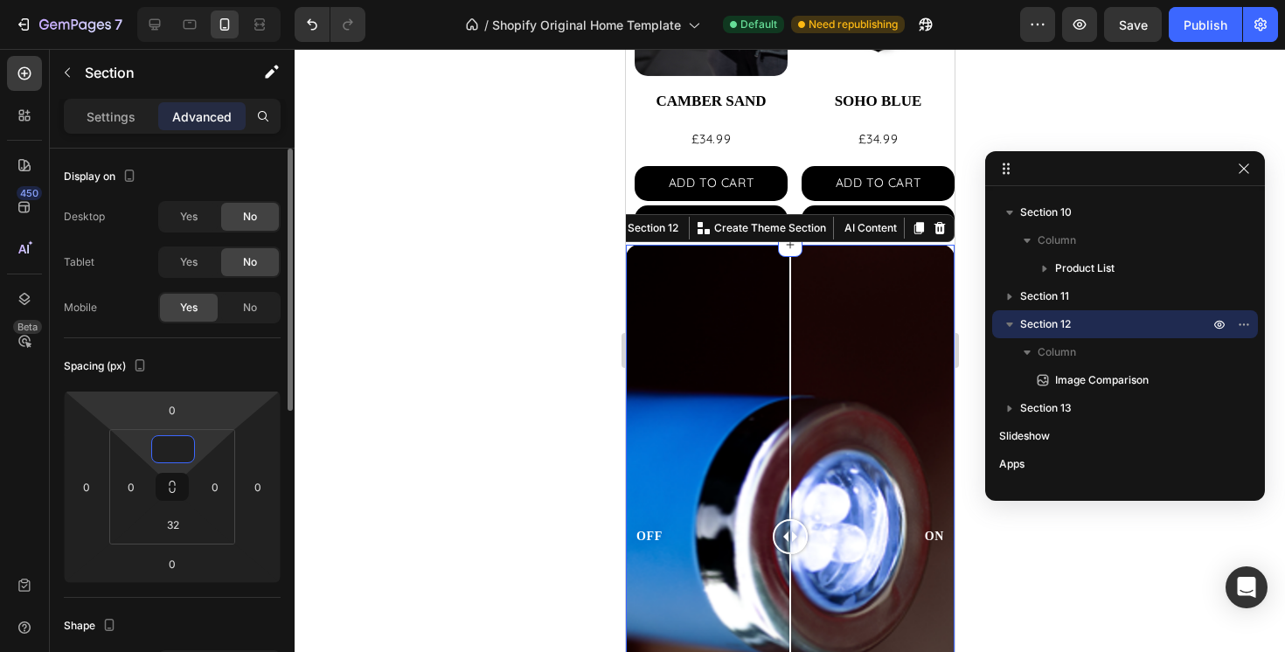
click at [186, 0] on html "7 / Shopify Original Home Template Default Need republishing Preview Save Publi…" at bounding box center [642, 0] width 1285 height 0
type input "0"
click at [180, 418] on input "0" at bounding box center [172, 410] width 35 height 26
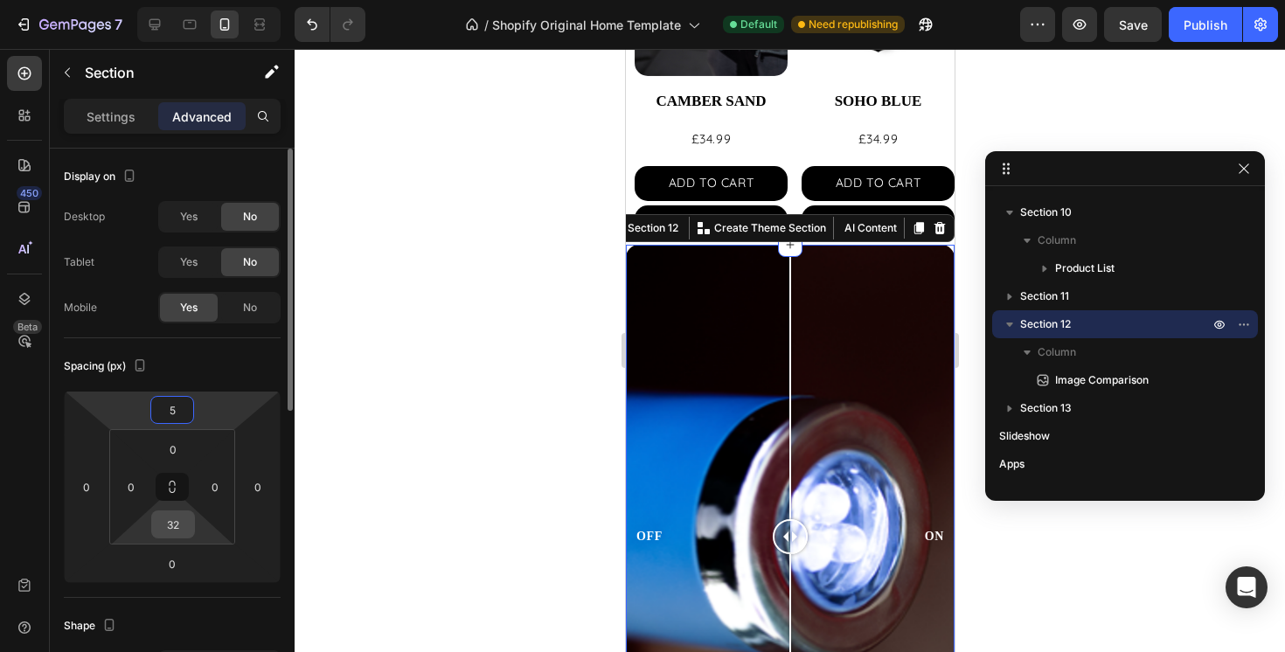
type input "5"
click at [170, 524] on input "32" at bounding box center [173, 524] width 35 height 26
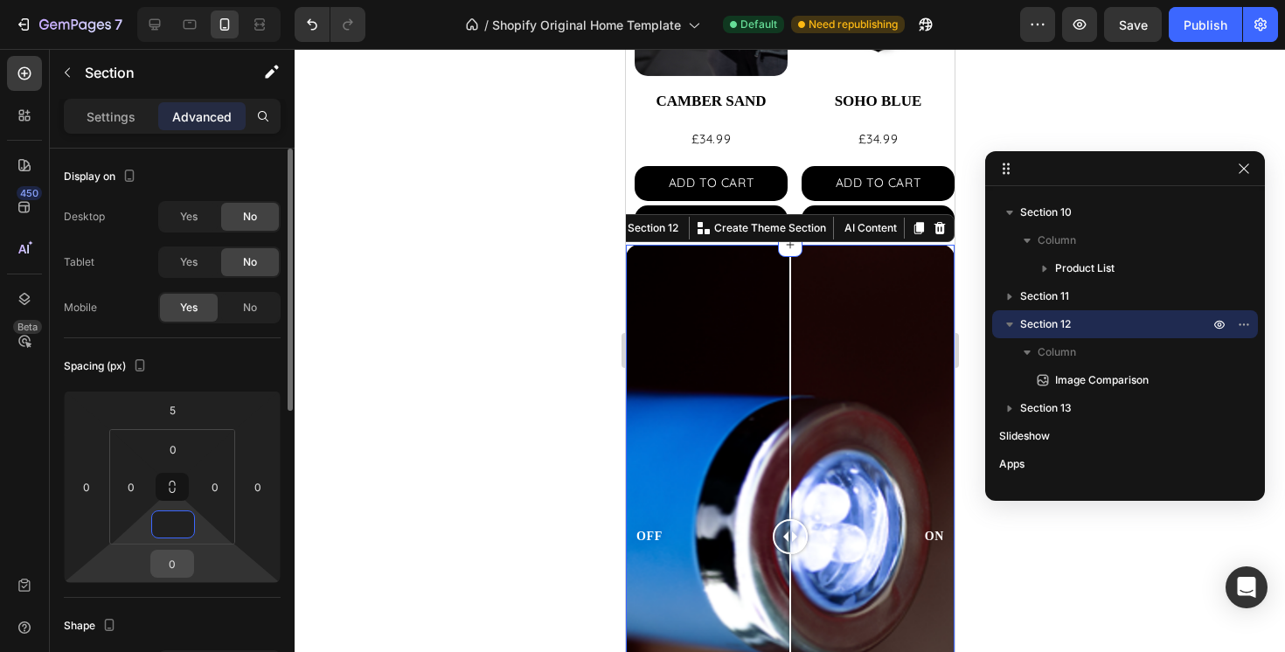
type input "0"
click at [174, 570] on input "0" at bounding box center [172, 564] width 35 height 26
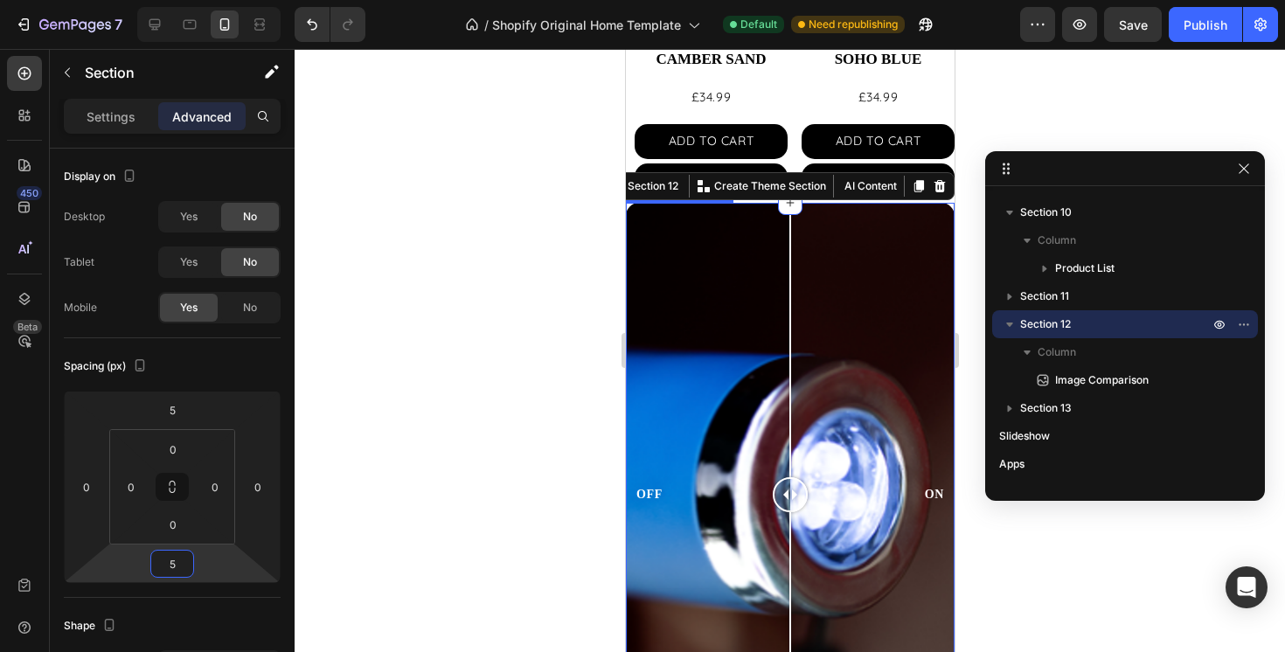
scroll to position [2270, 0]
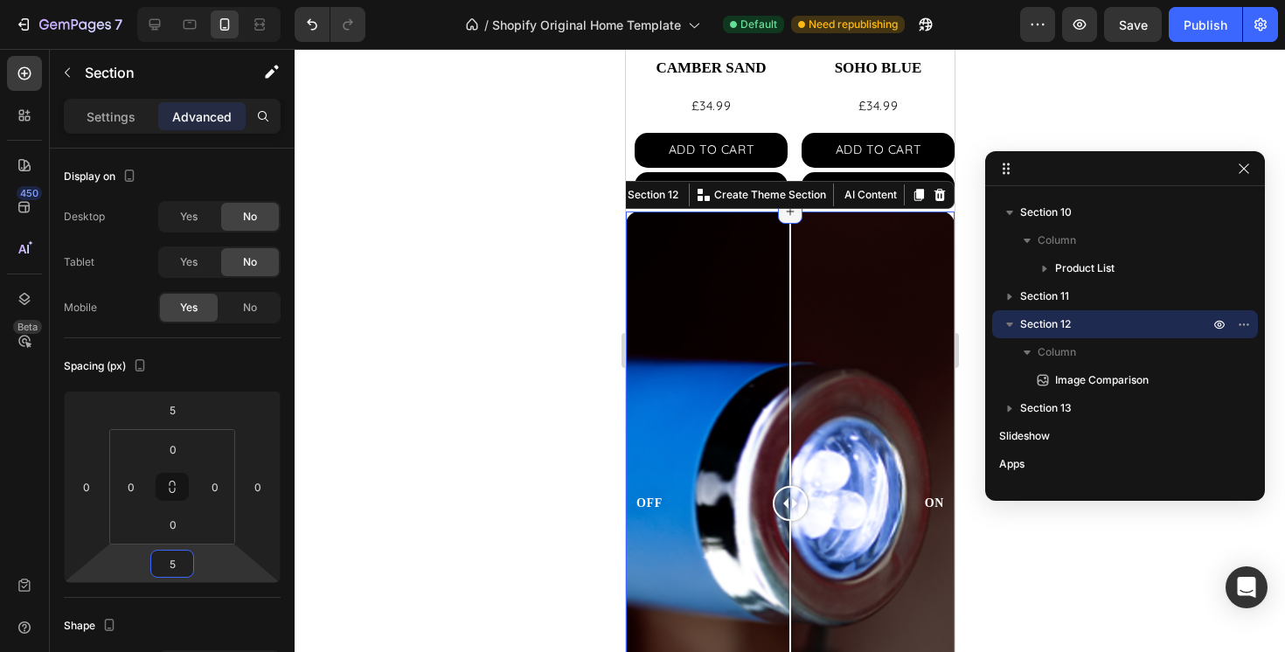
type input "5"
click at [791, 216] on icon at bounding box center [790, 212] width 14 height 14
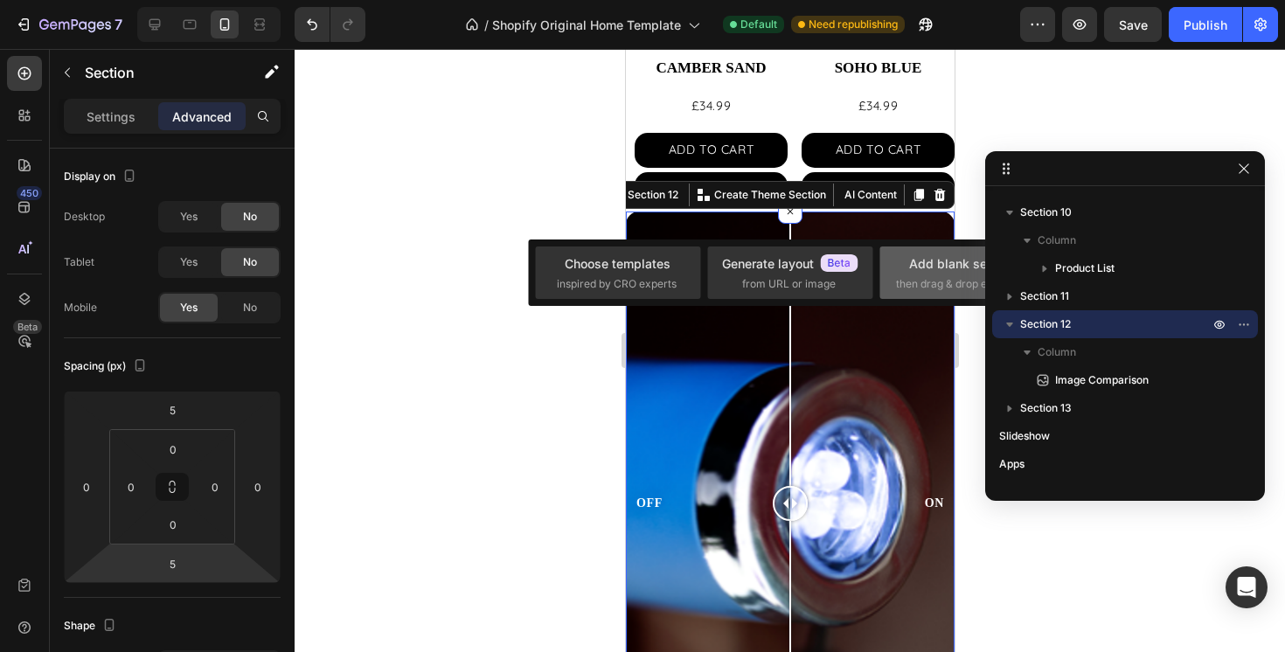
click at [952, 279] on span "then drag & drop elements" at bounding box center [961, 284] width 130 height 16
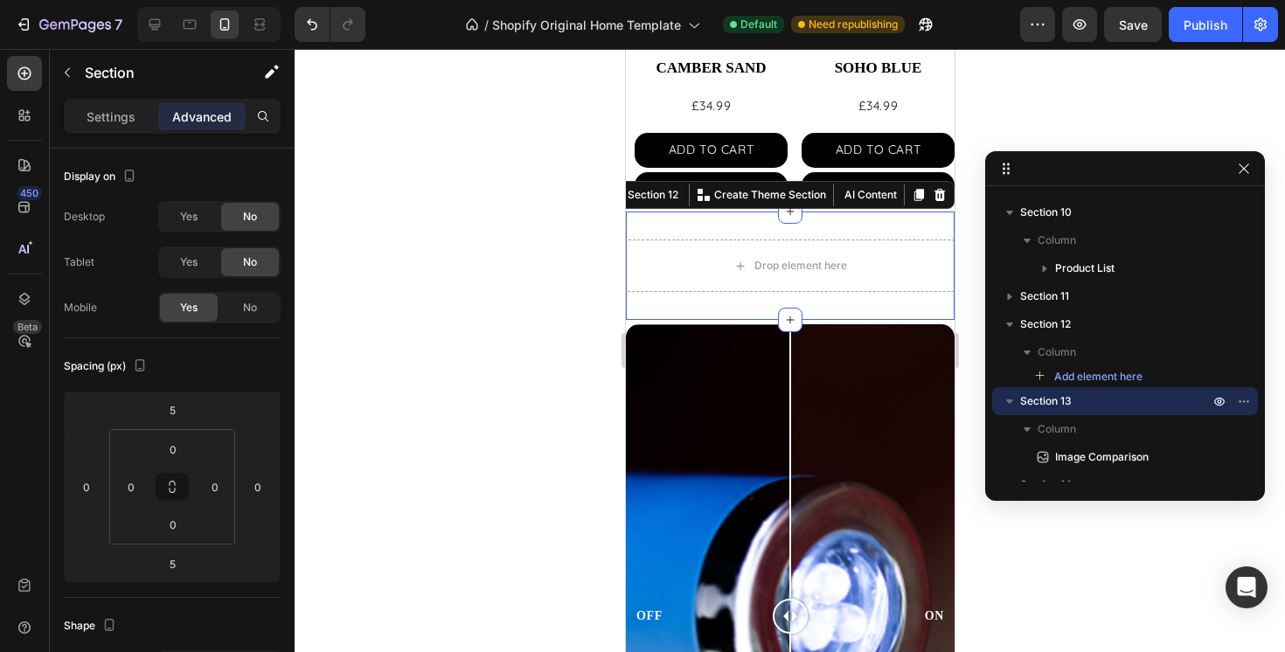
click at [859, 230] on div "Drop element here Section 12 You can create reusable sections Create Theme Sect…" at bounding box center [789, 266] width 329 height 108
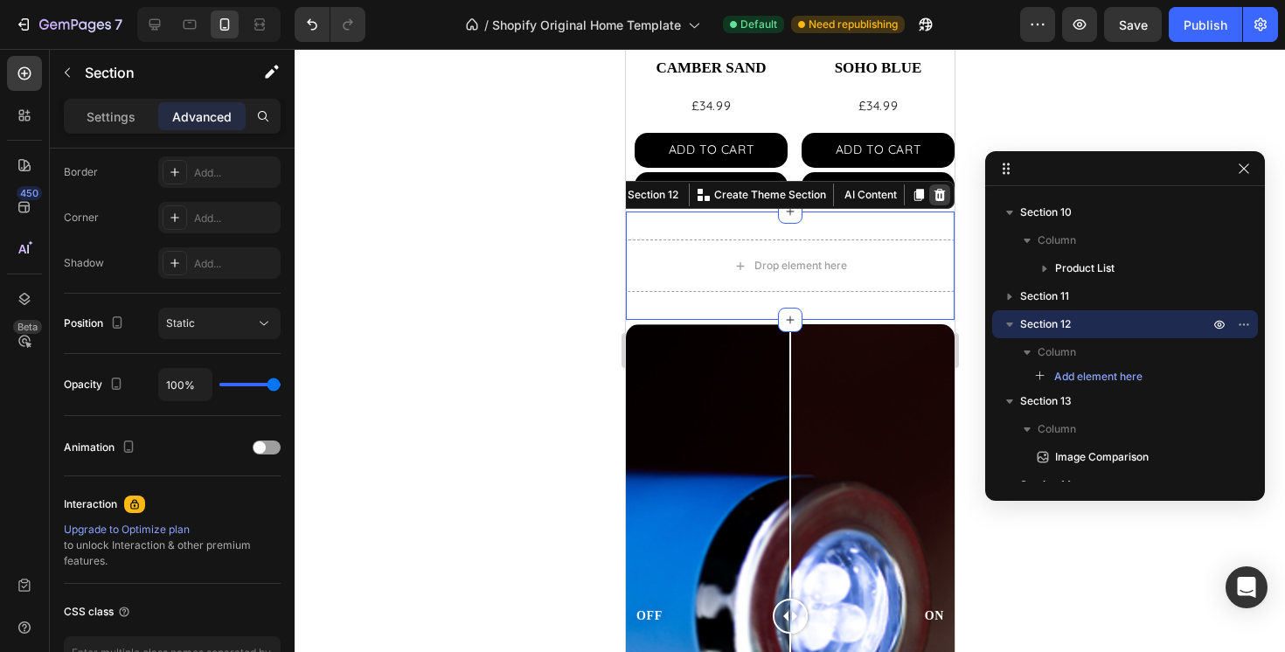
click at [937, 198] on icon at bounding box center [939, 195] width 11 height 12
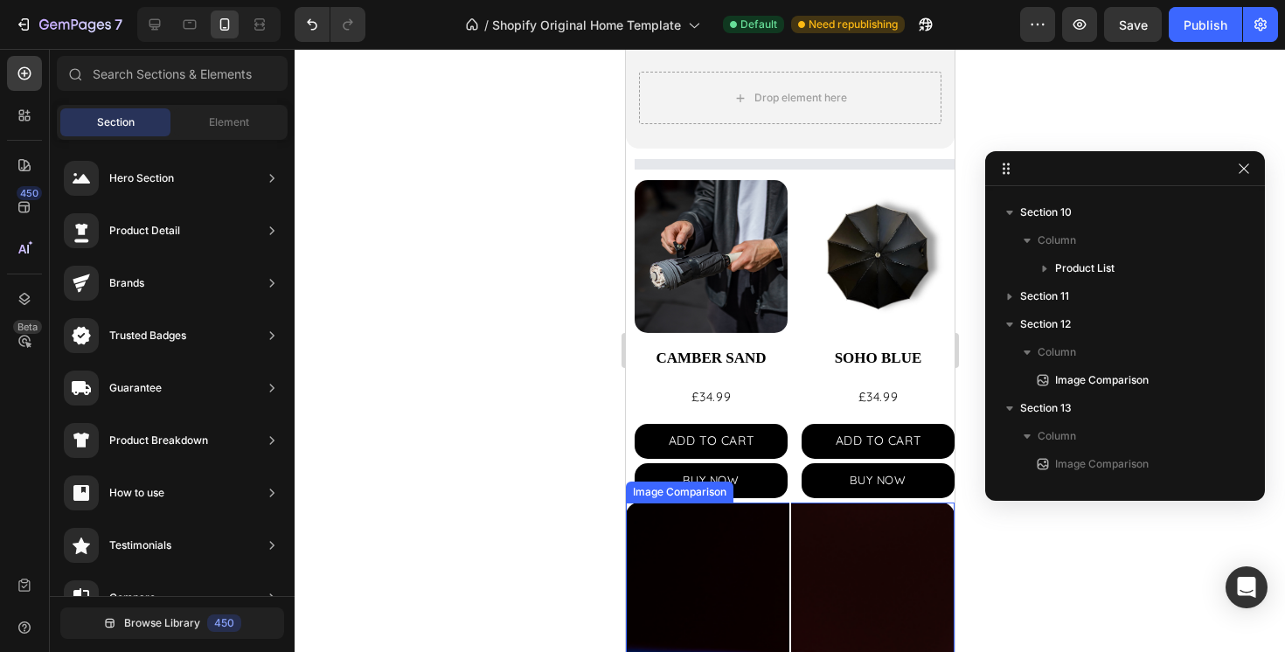
scroll to position [1408, 0]
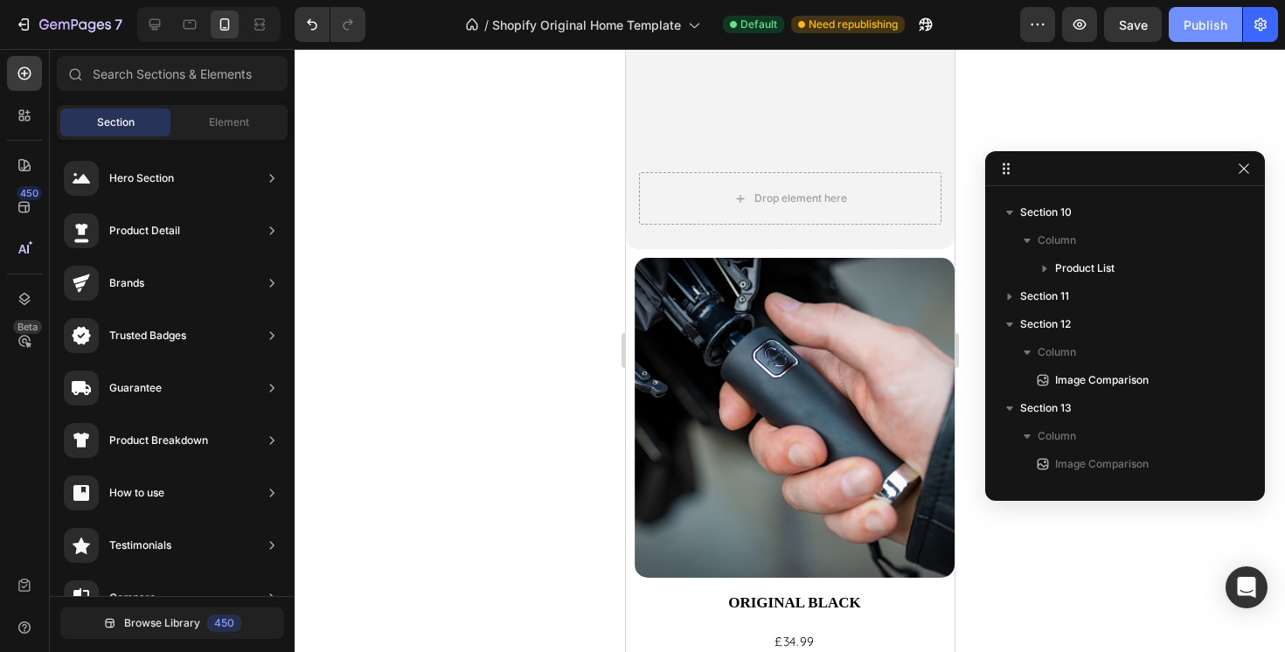
click at [1204, 20] on div "Publish" at bounding box center [1206, 25] width 44 height 18
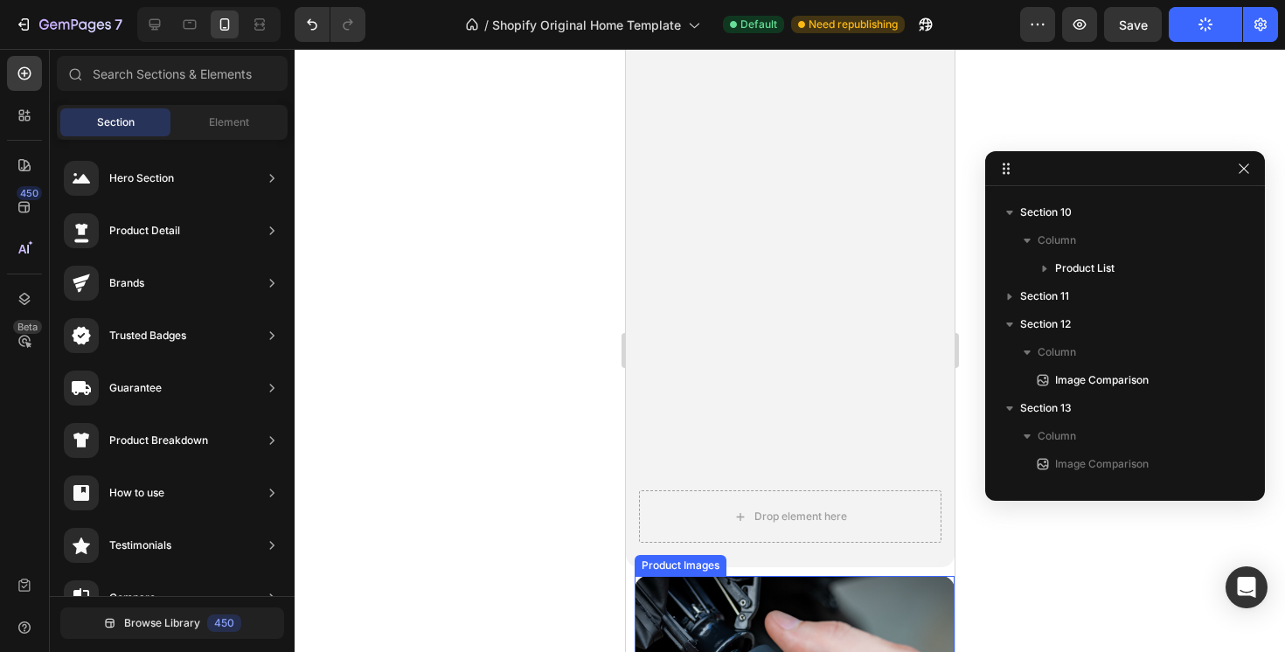
scroll to position [1044, 0]
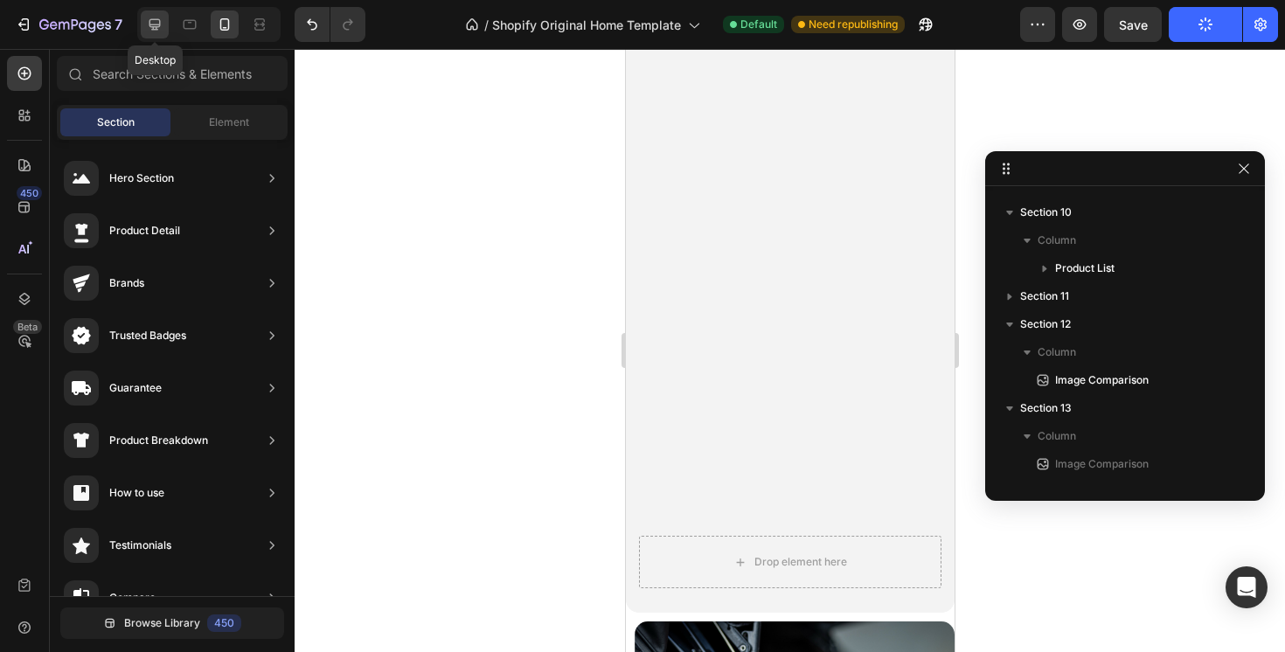
click at [163, 27] on div at bounding box center [155, 24] width 28 height 28
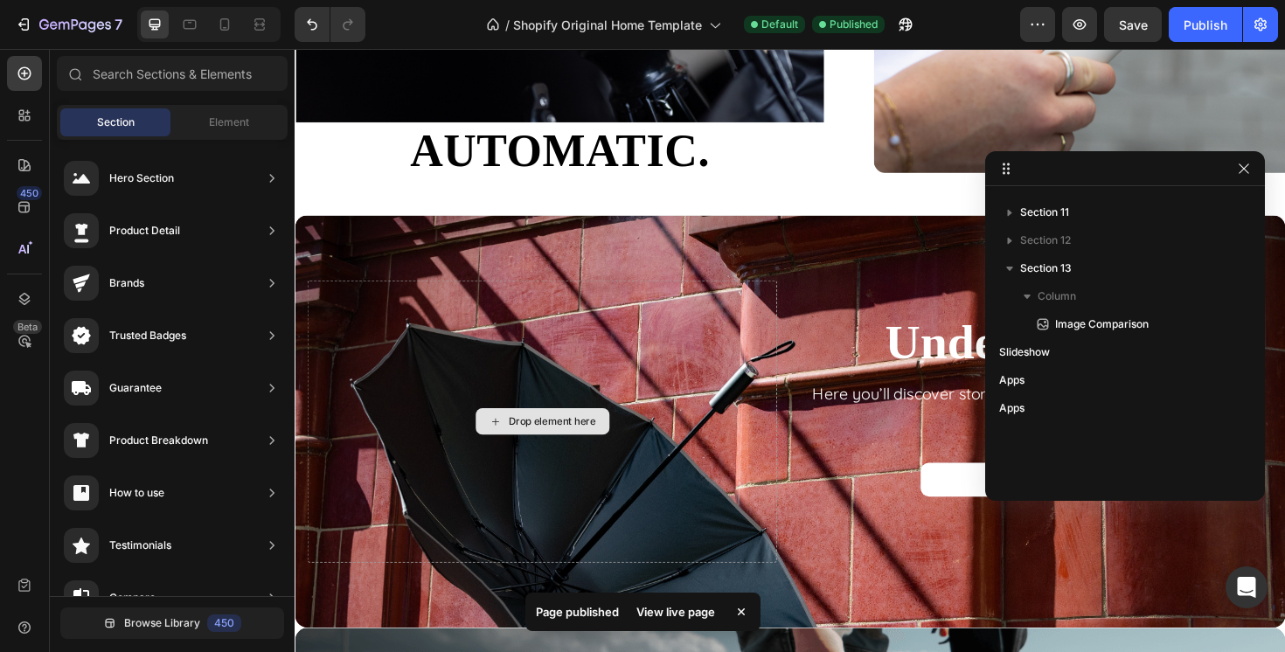
scroll to position [3212, 0]
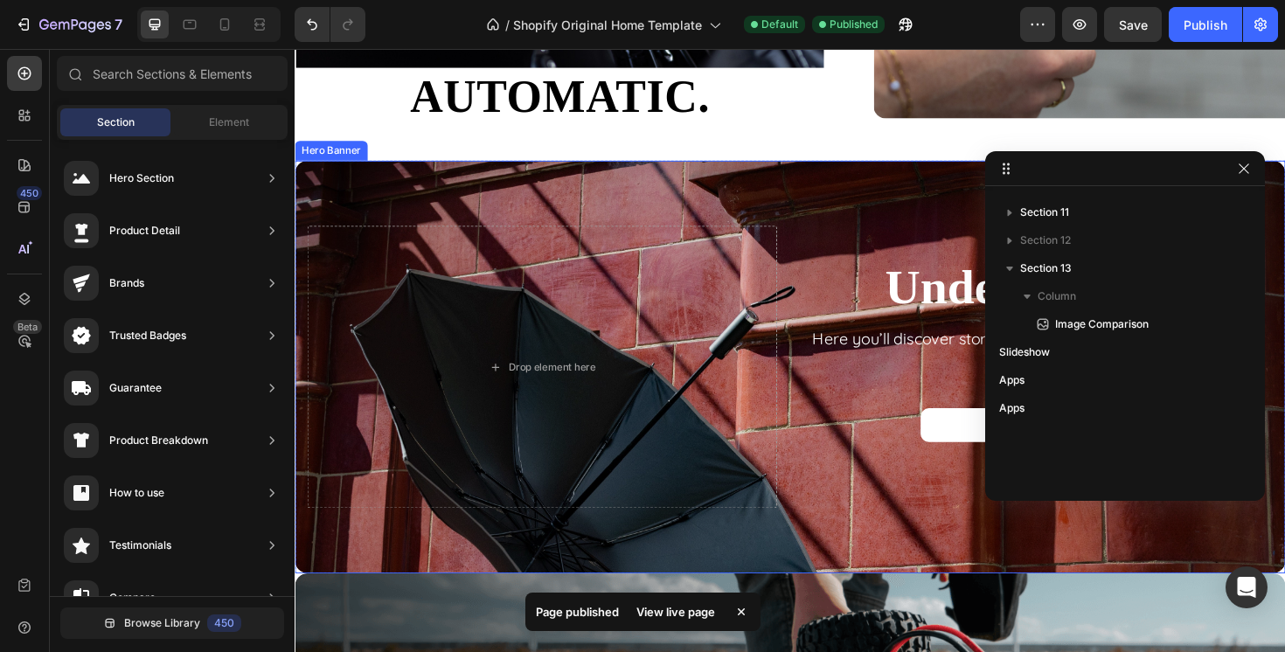
click at [465, 581] on div "Overlay" at bounding box center [819, 385] width 1049 height 437
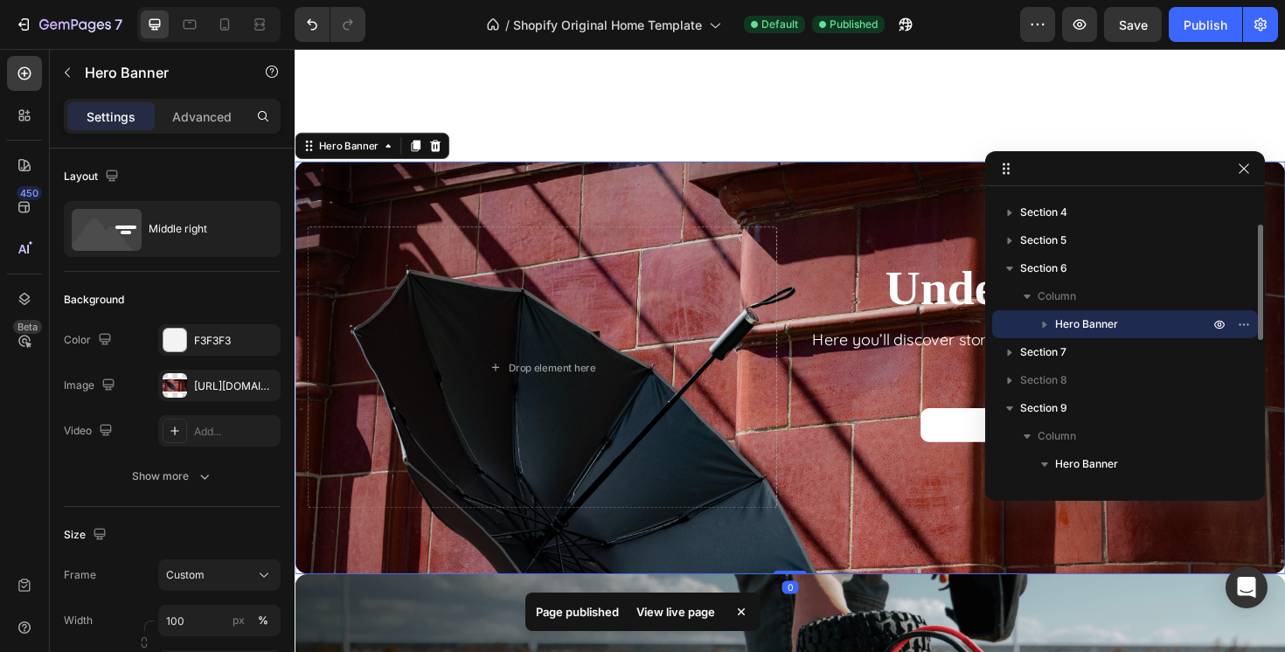
scroll to position [3420, 0]
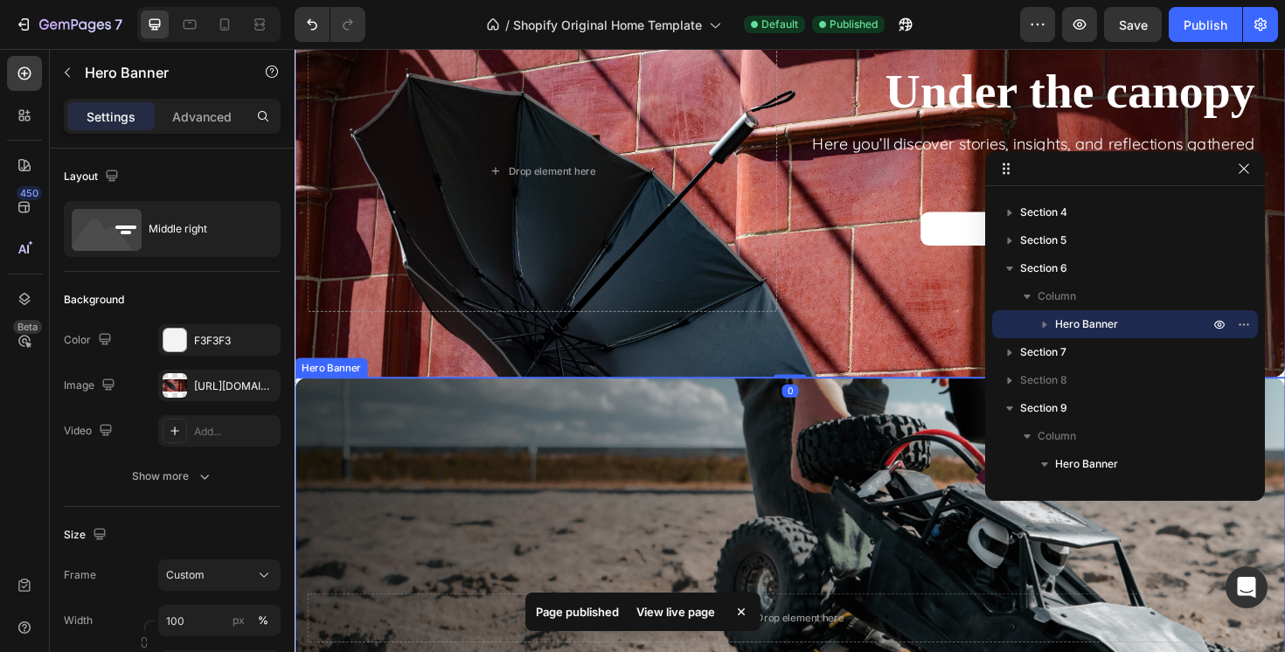
click at [380, 446] on div "Background Image" at bounding box center [819, 652] width 1049 height 510
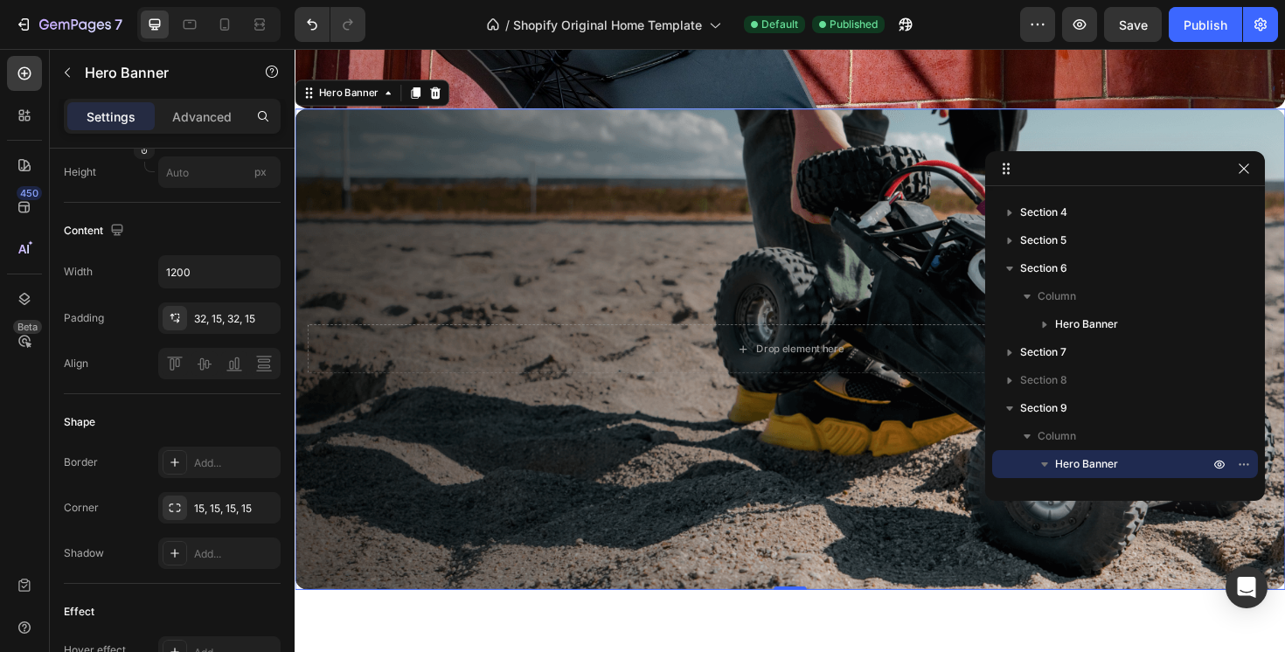
scroll to position [3837, 0]
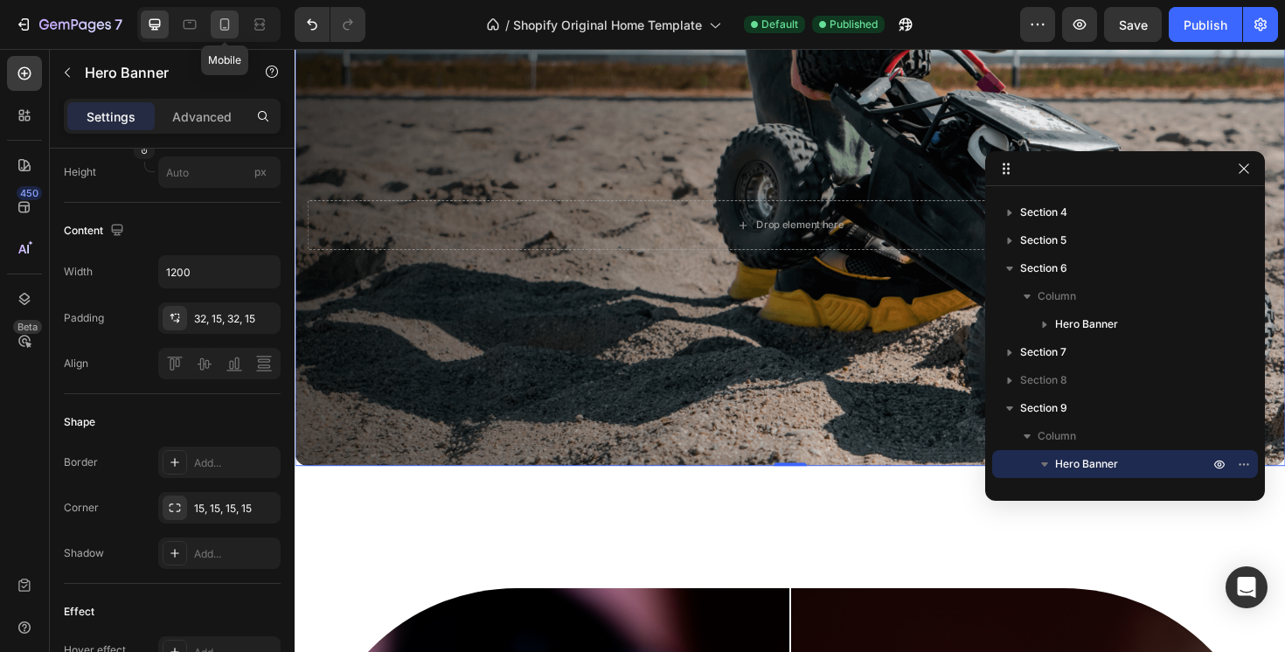
click at [223, 24] on icon at bounding box center [224, 24] width 17 height 17
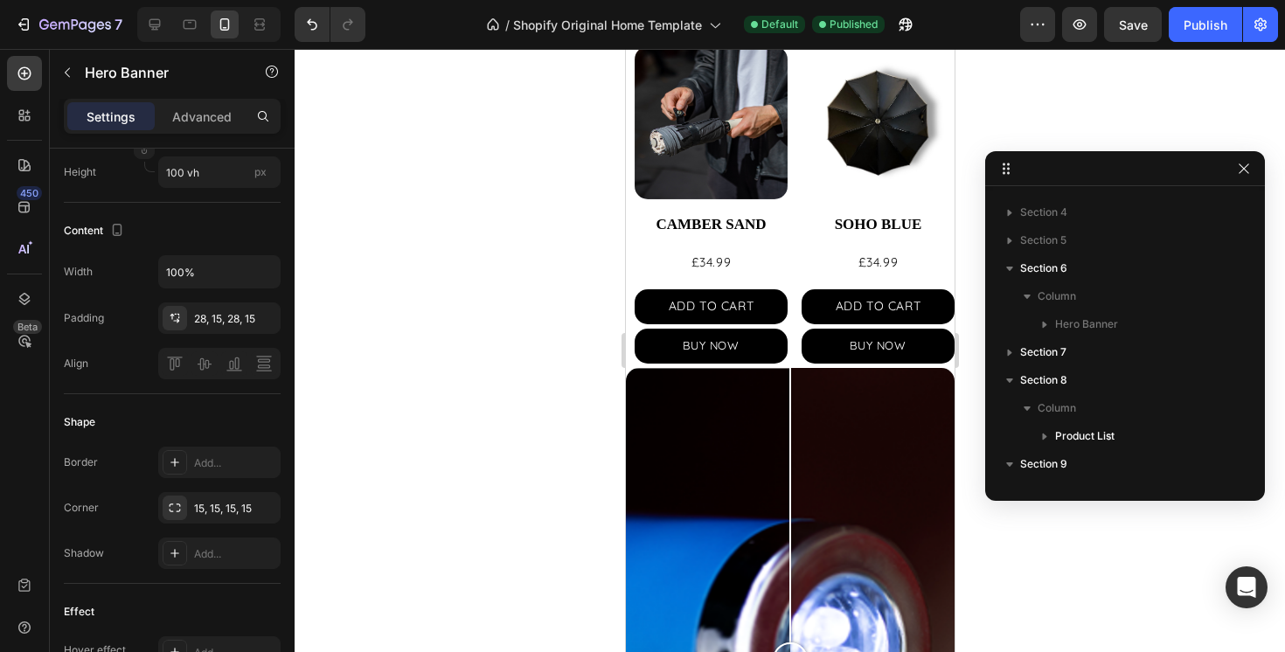
scroll to position [1988, 0]
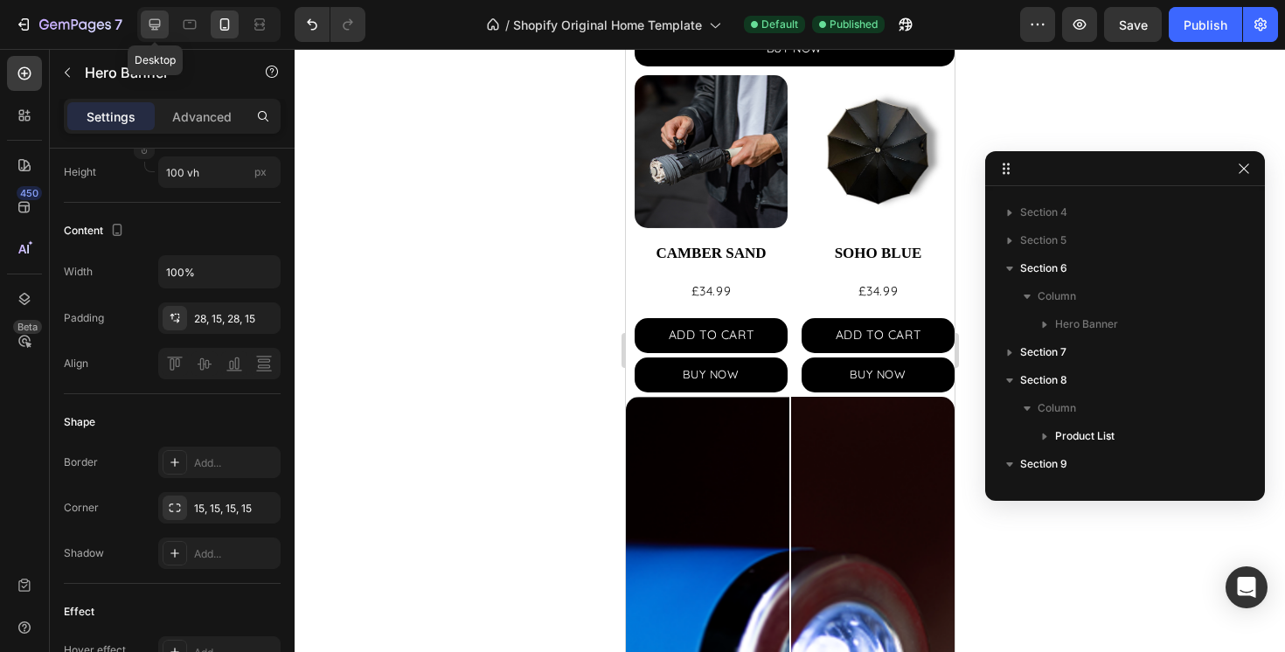
click at [157, 34] on div at bounding box center [155, 24] width 28 height 28
type input "1200"
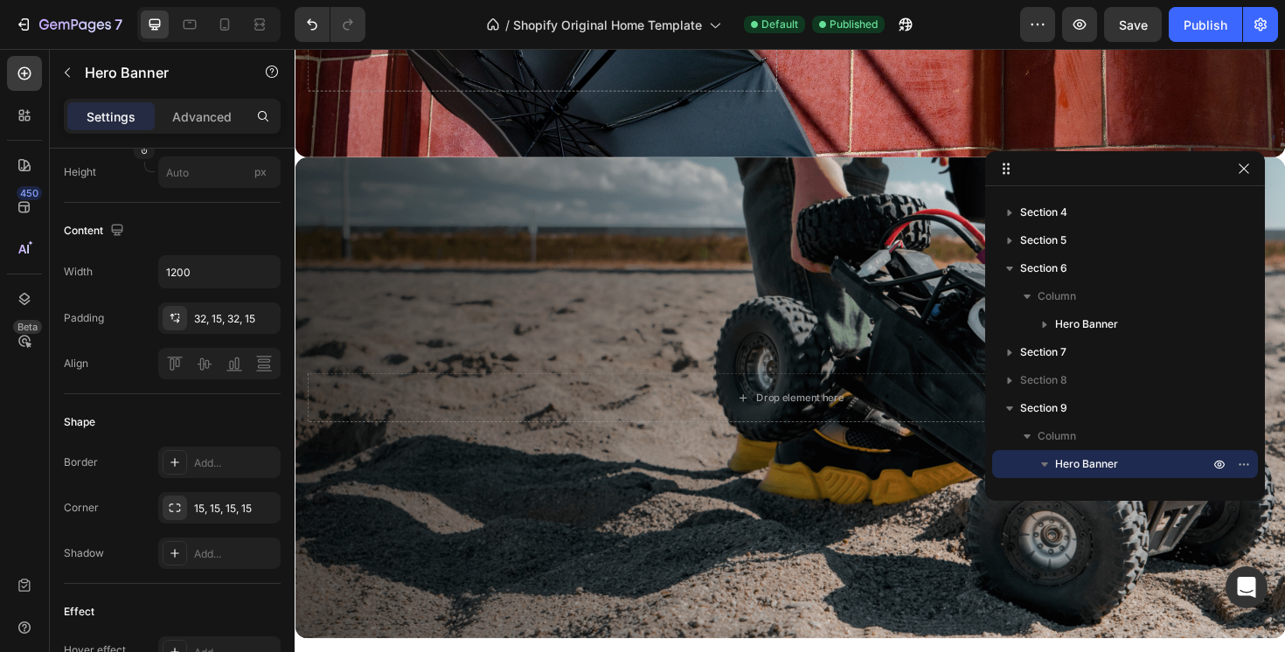
scroll to position [4075, 0]
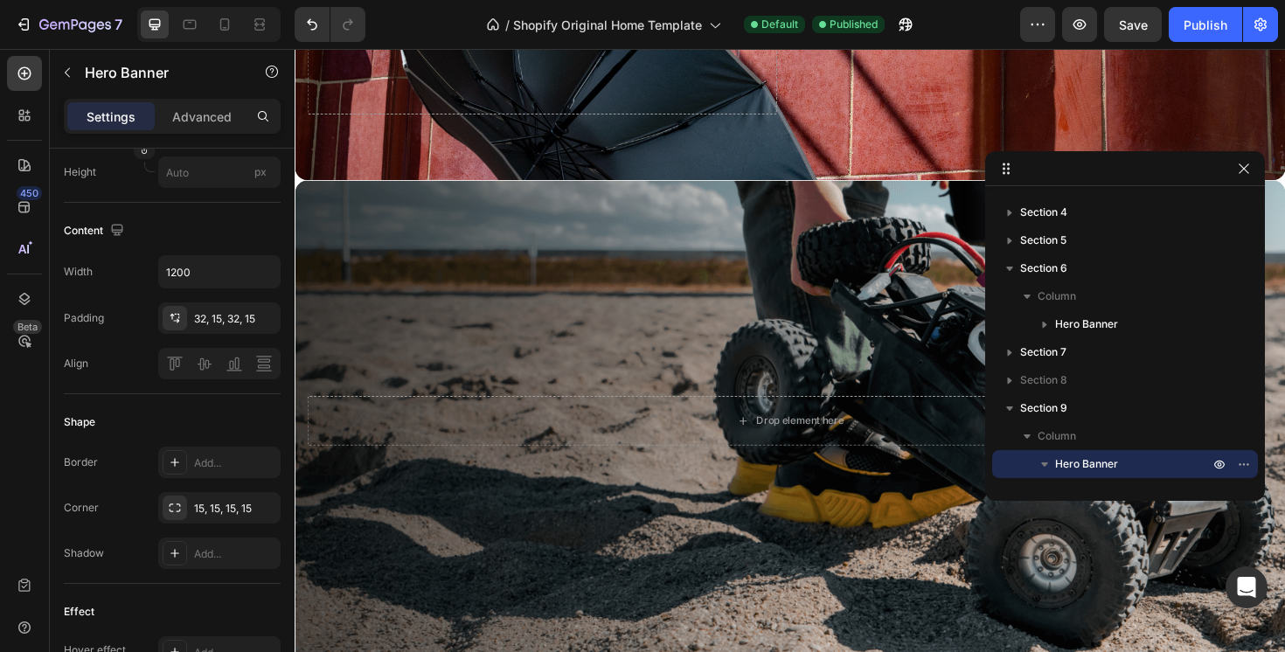
click at [325, 204] on div "Background Image" at bounding box center [819, 443] width 1049 height 510
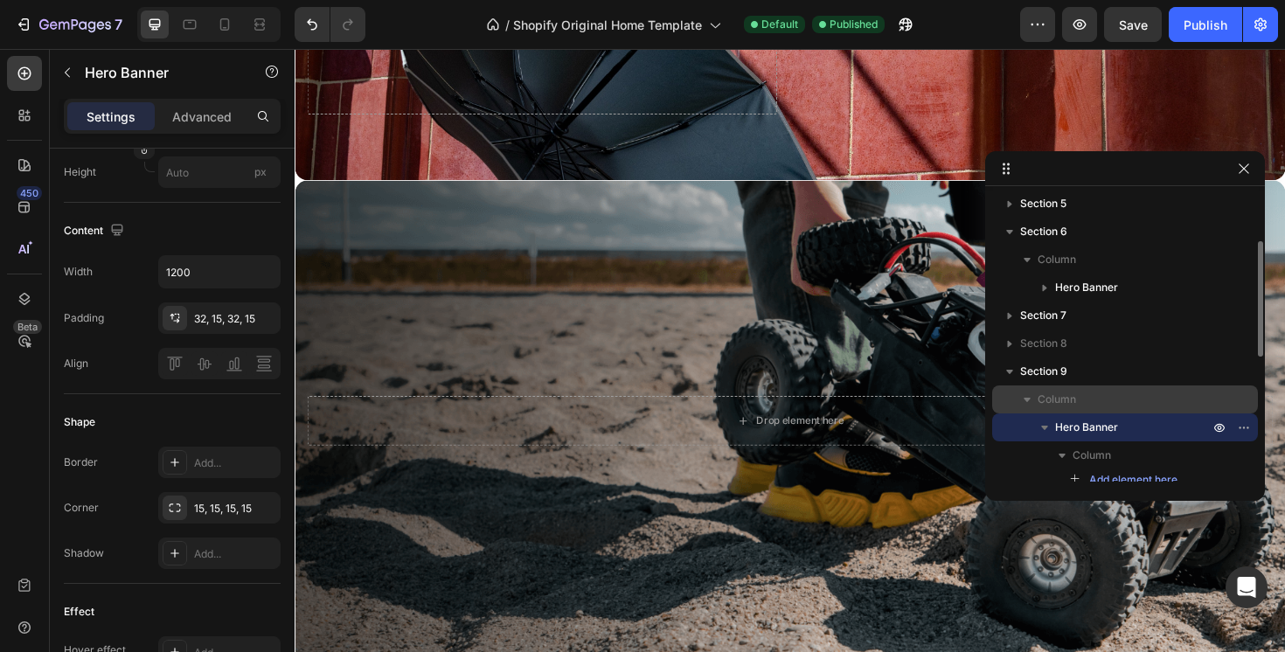
scroll to position [117, 0]
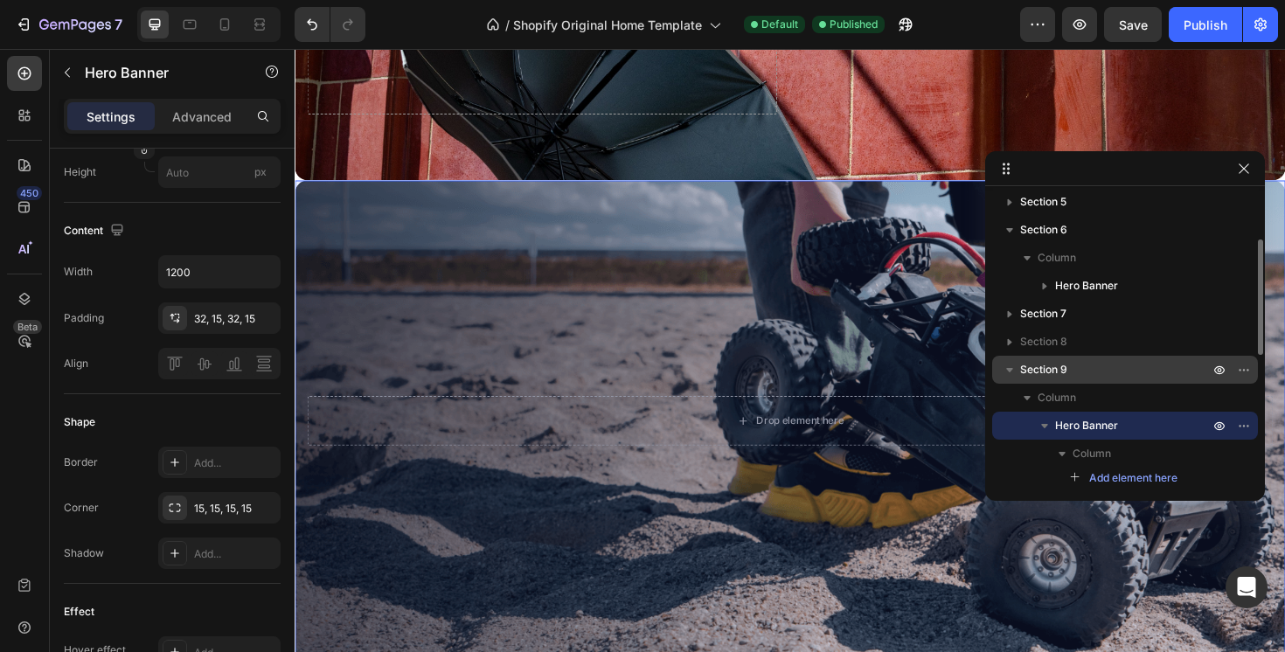
click at [1066, 368] on span "Section 9" at bounding box center [1043, 369] width 47 height 17
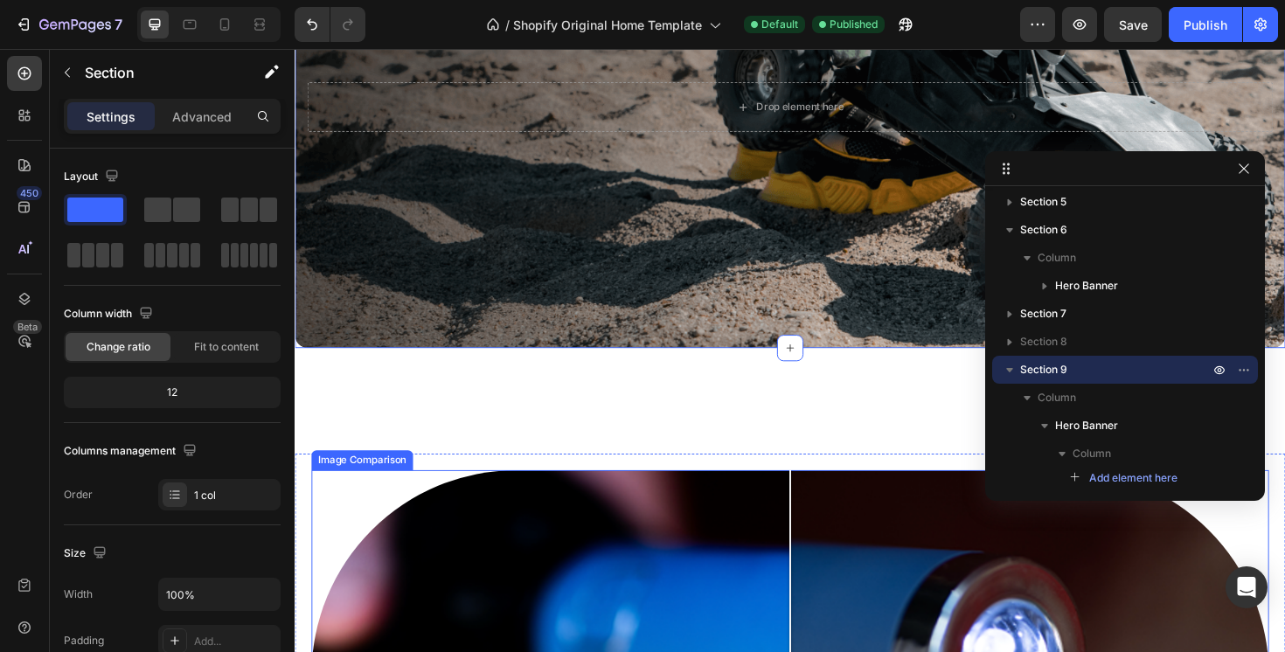
scroll to position [4410, 0]
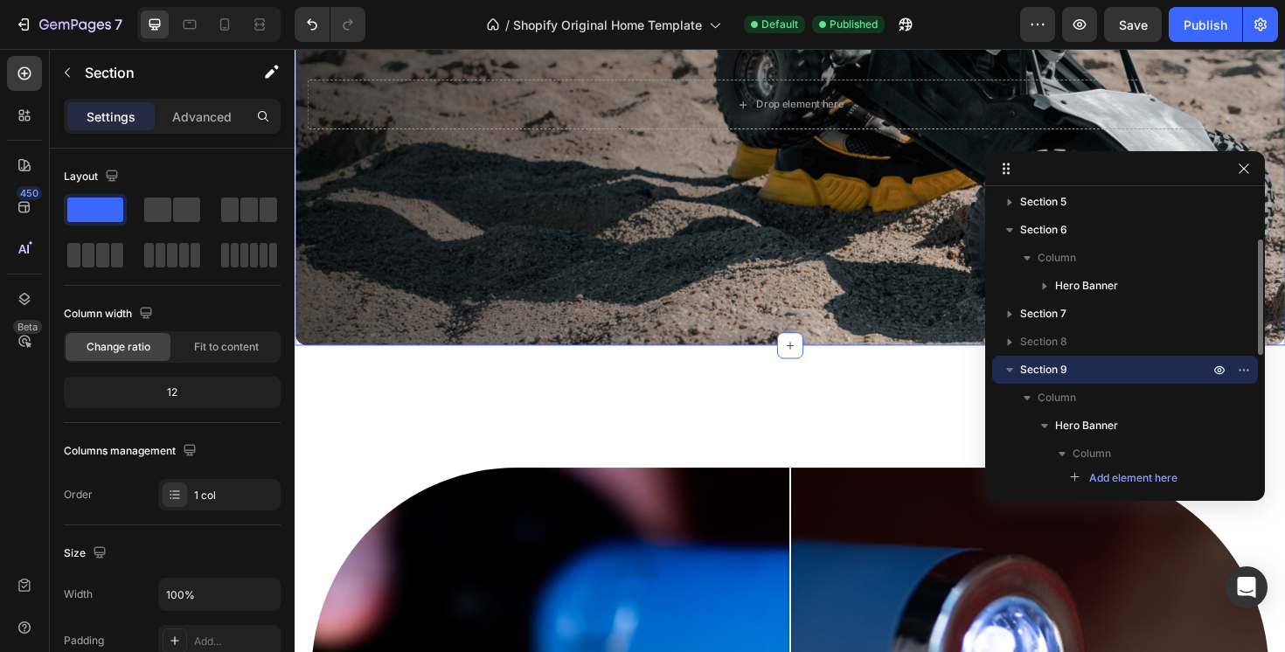
click at [1010, 361] on icon "button" at bounding box center [1009, 369] width 17 height 17
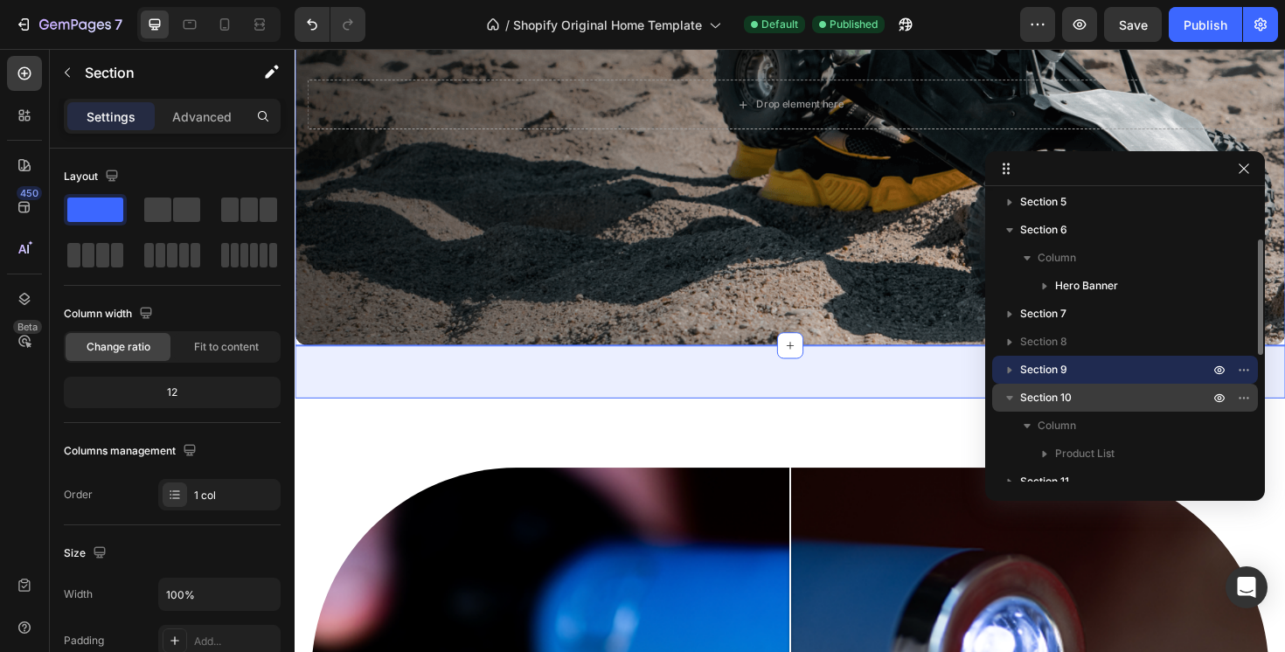
click at [1015, 385] on div "Section 10" at bounding box center [1125, 398] width 252 height 28
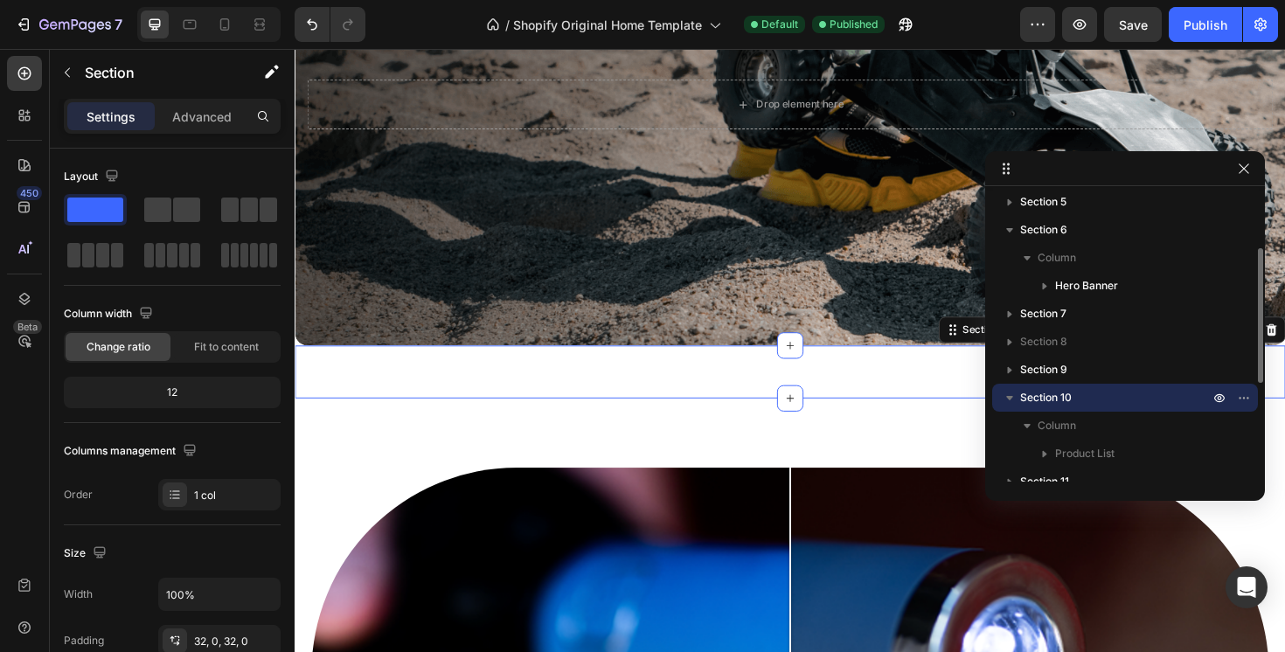
click at [1012, 393] on icon "button" at bounding box center [1009, 397] width 17 height 17
click at [939, 393] on div "Product Images ORIGINAL BLACK Product Title £34.99 Product Price Product Price …" at bounding box center [819, 391] width 1049 height 56
drag, startPoint x: 1161, startPoint y: 159, endPoint x: 1087, endPoint y: 159, distance: 74.3
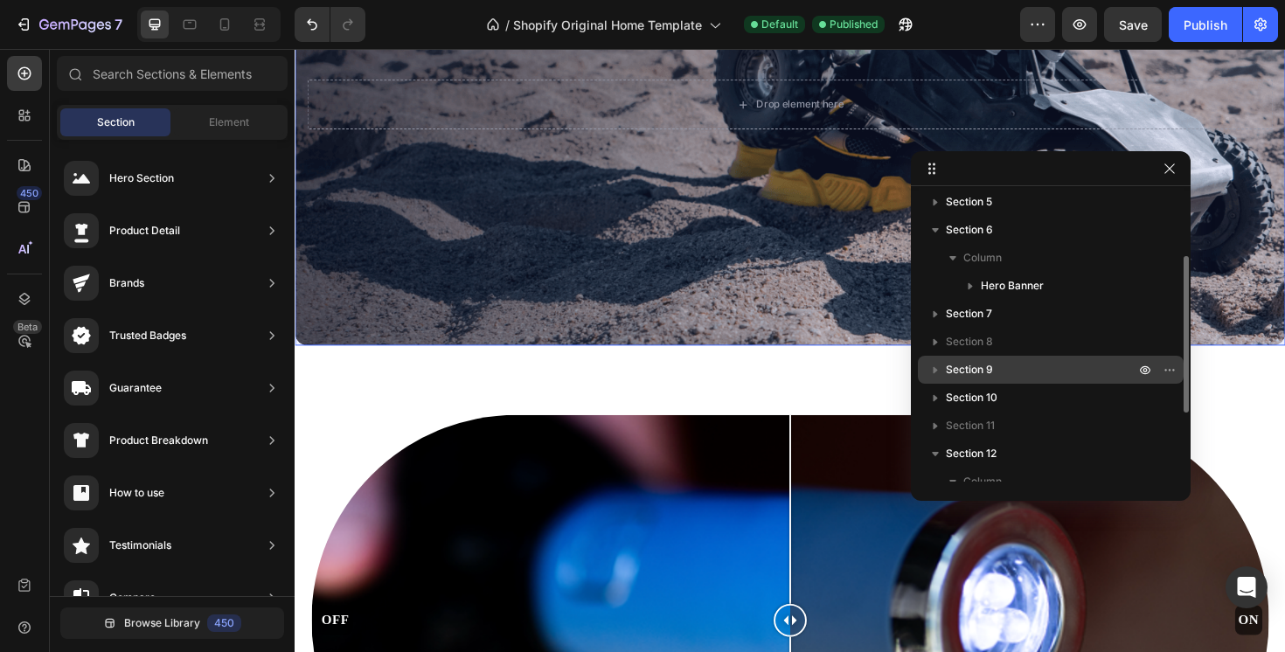
click at [980, 366] on span "Section 9" at bounding box center [969, 369] width 47 height 17
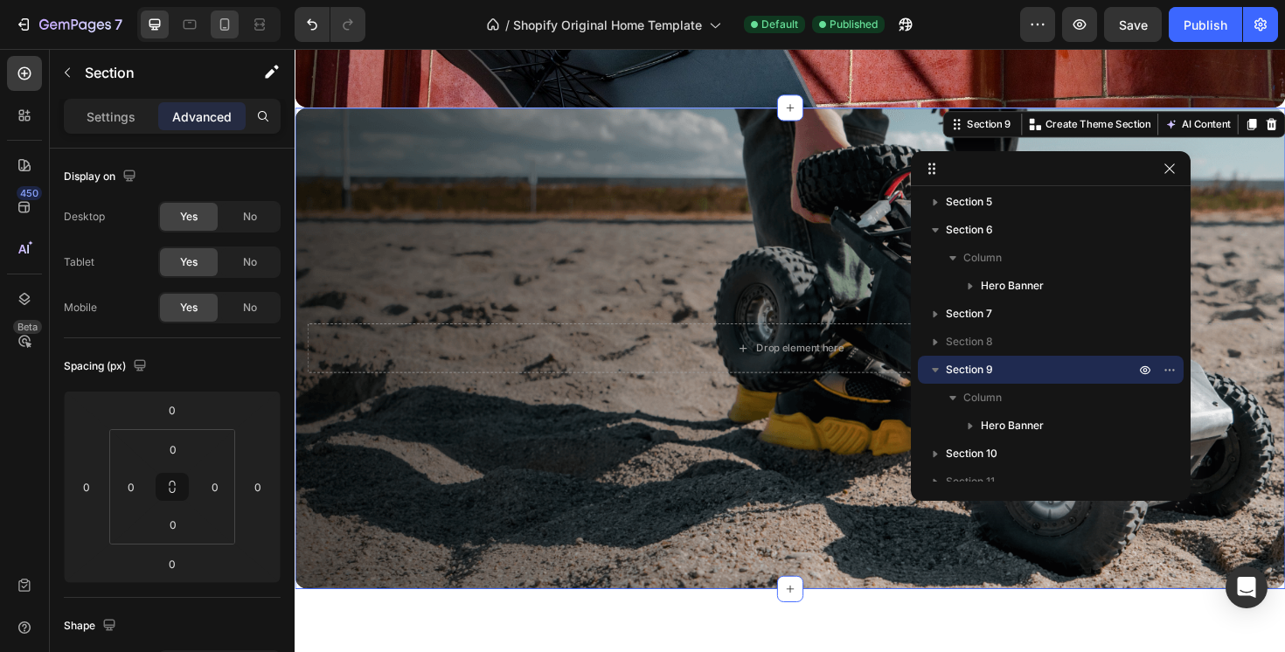
click at [226, 31] on icon at bounding box center [224, 24] width 17 height 17
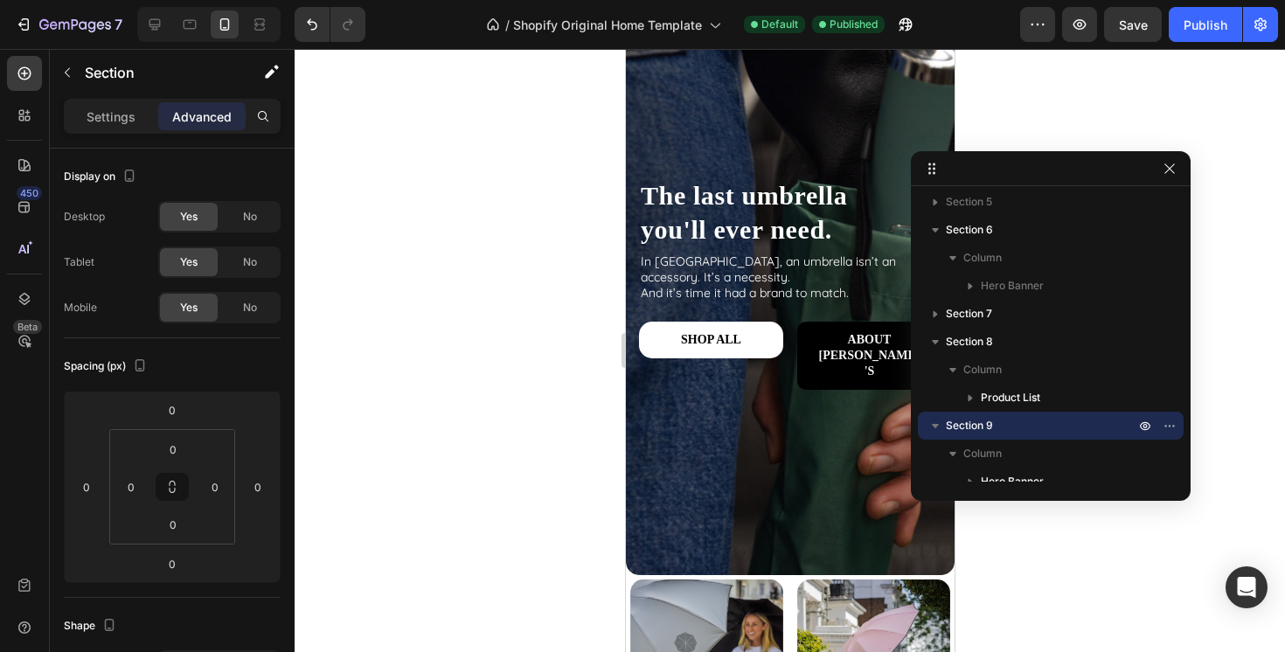
scroll to position [68, 0]
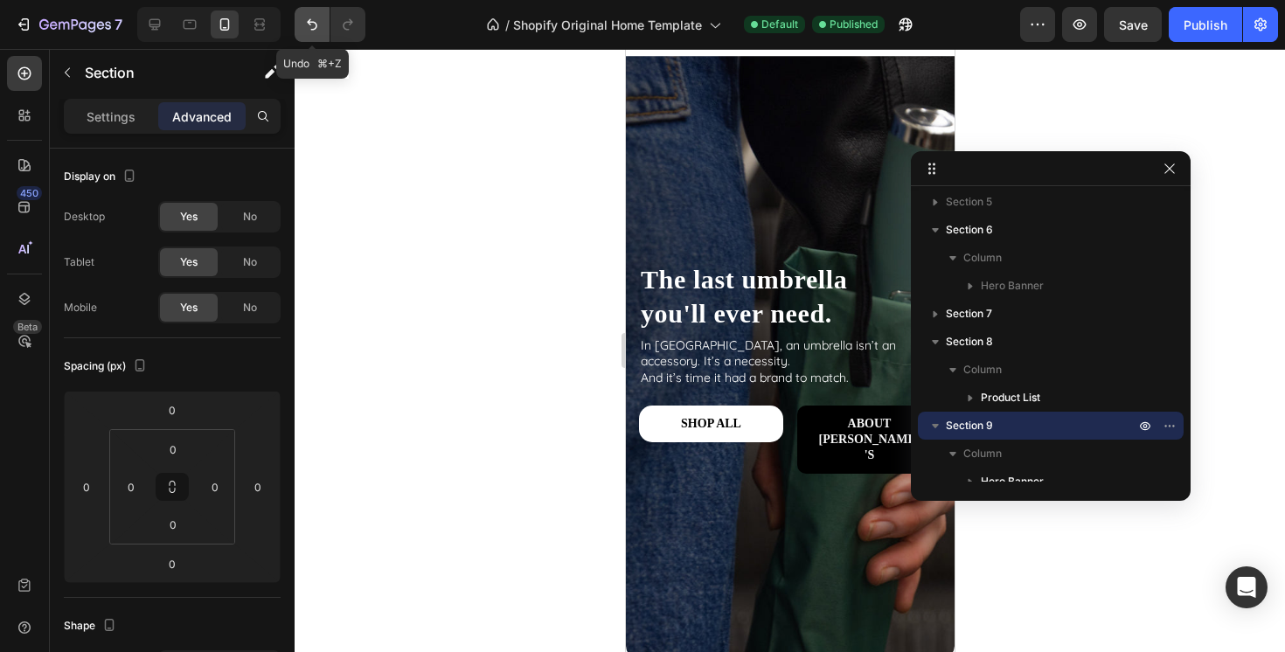
click at [313, 24] on icon "Undo/Redo" at bounding box center [311, 24] width 17 height 17
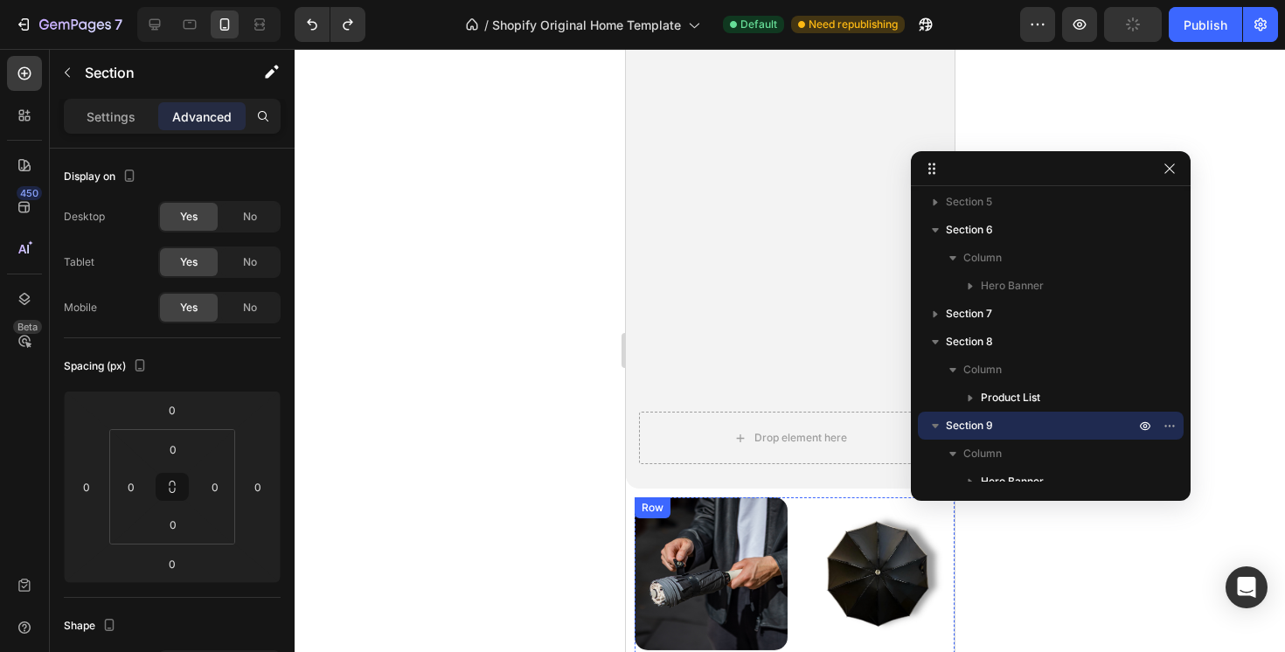
scroll to position [1169, 0]
click at [150, 31] on icon at bounding box center [154, 24] width 17 height 17
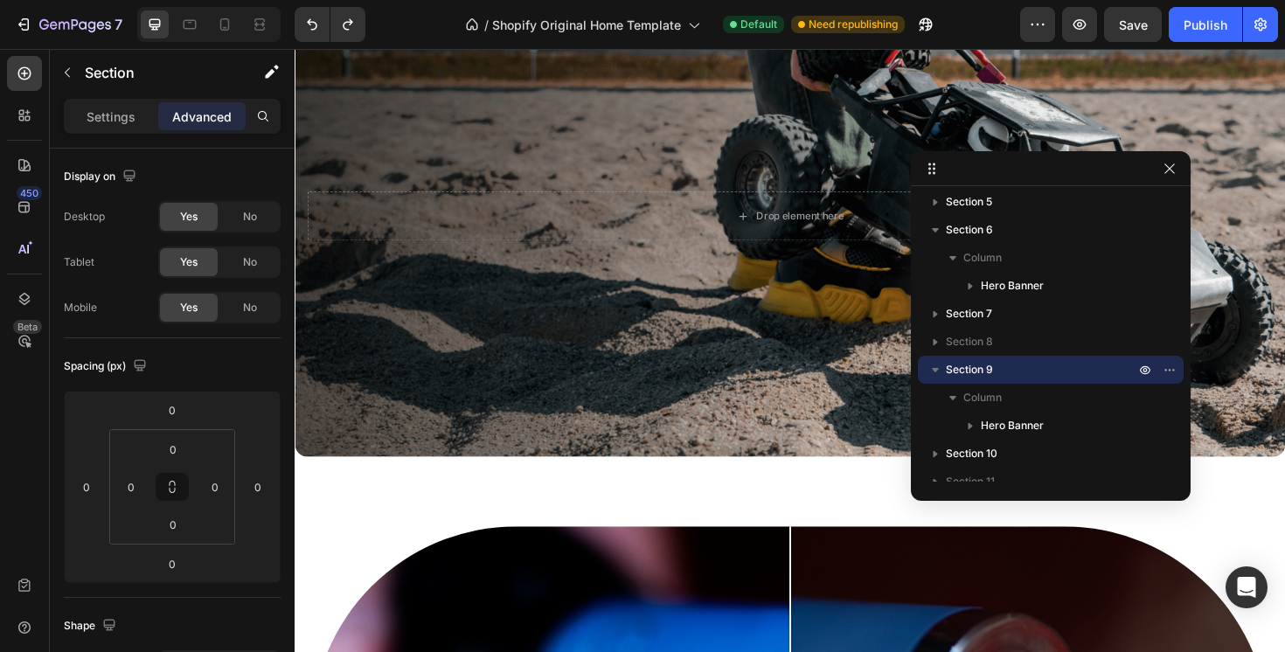
scroll to position [3808, 0]
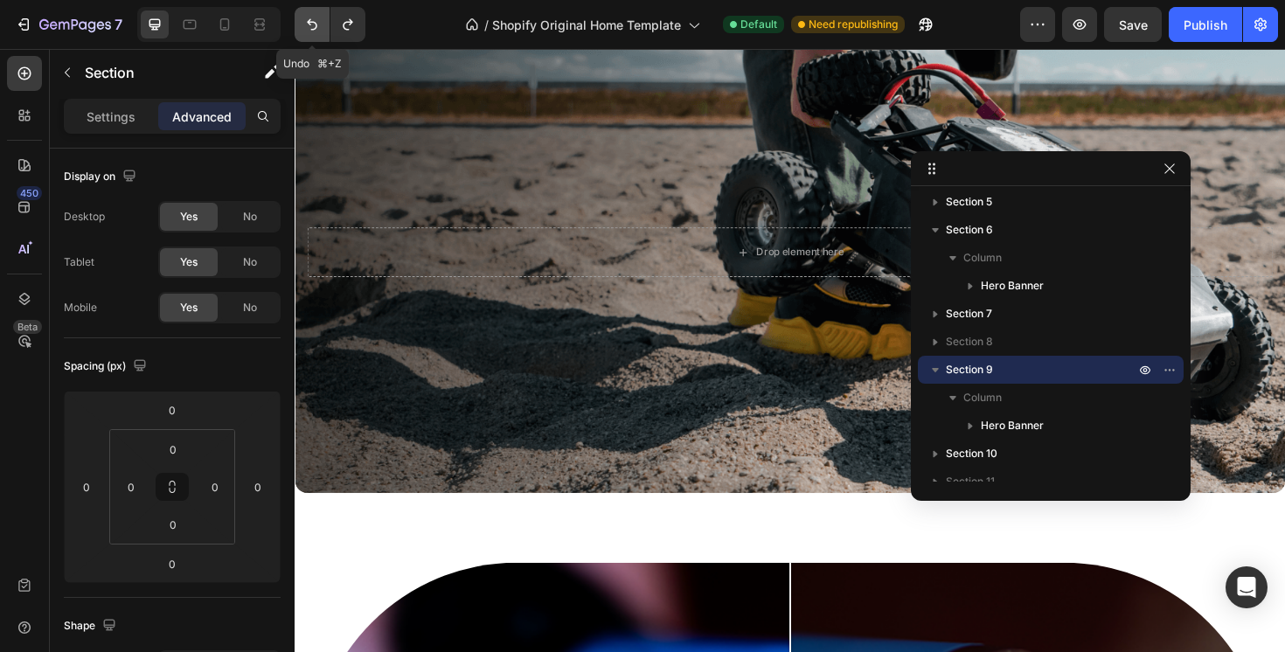
click at [310, 21] on icon "Undo/Redo" at bounding box center [312, 24] width 10 height 11
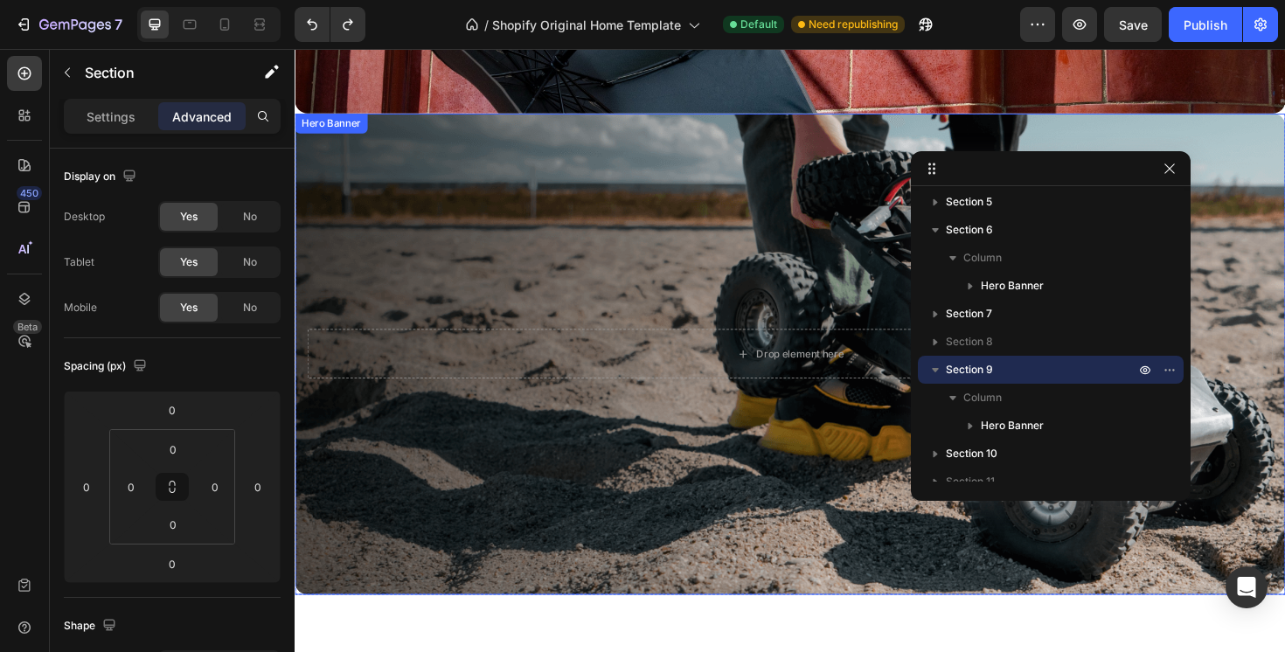
scroll to position [3701, 0]
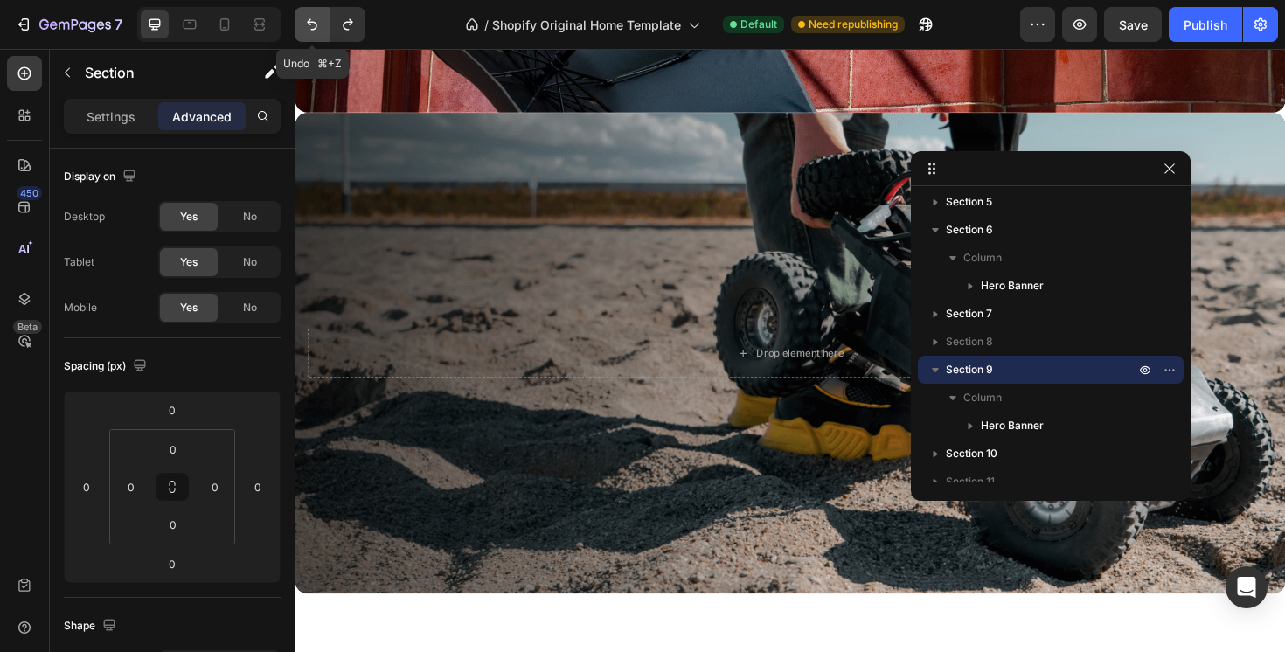
click at [310, 22] on icon "Undo/Redo" at bounding box center [312, 24] width 10 height 11
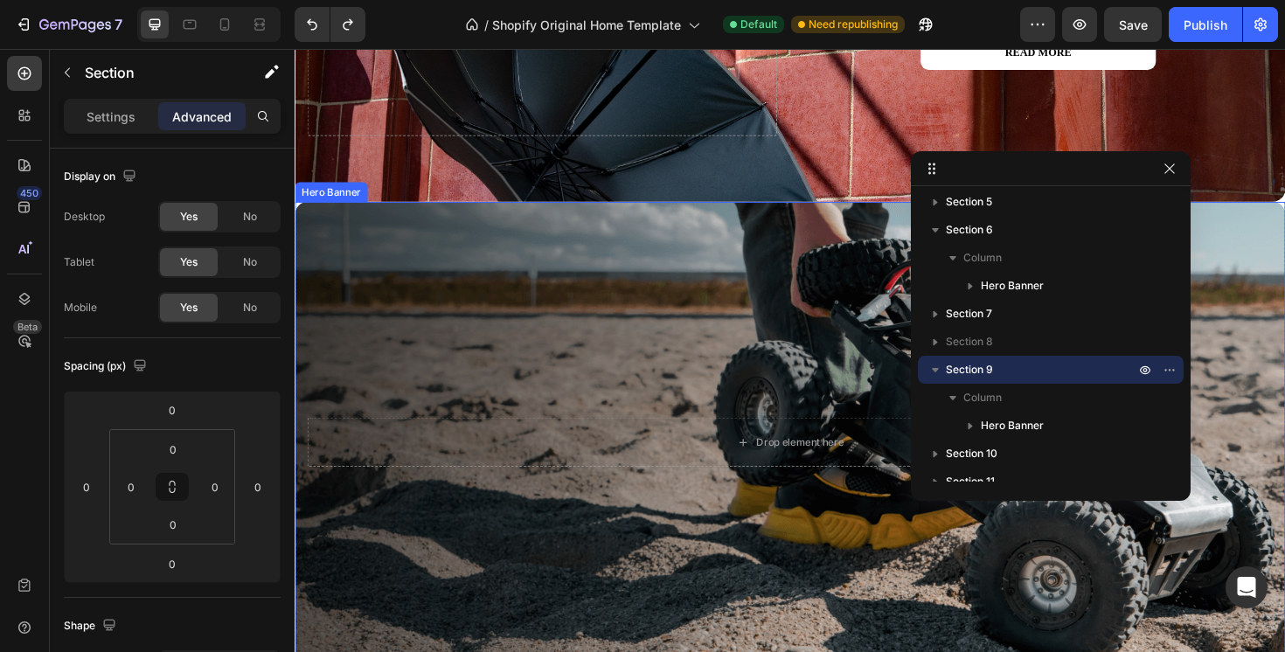
scroll to position [3600, 0]
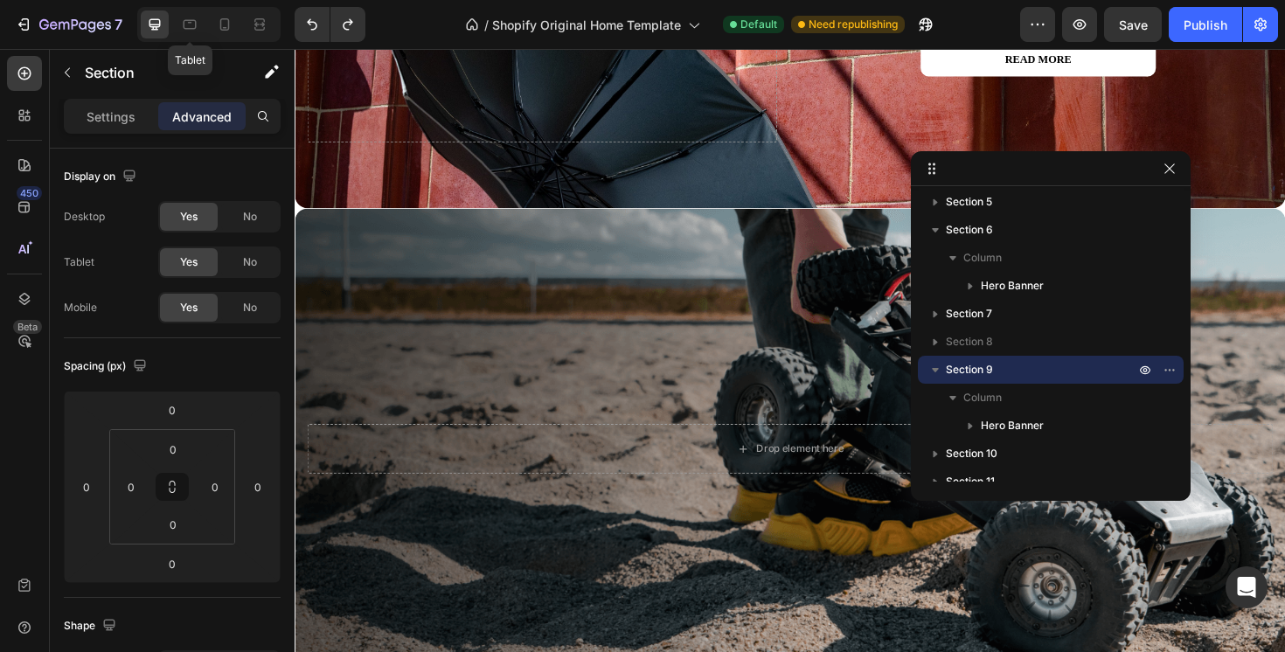
click at [205, 29] on div "Tablet" at bounding box center [208, 24] width 143 height 35
click at [225, 29] on icon at bounding box center [225, 24] width 10 height 12
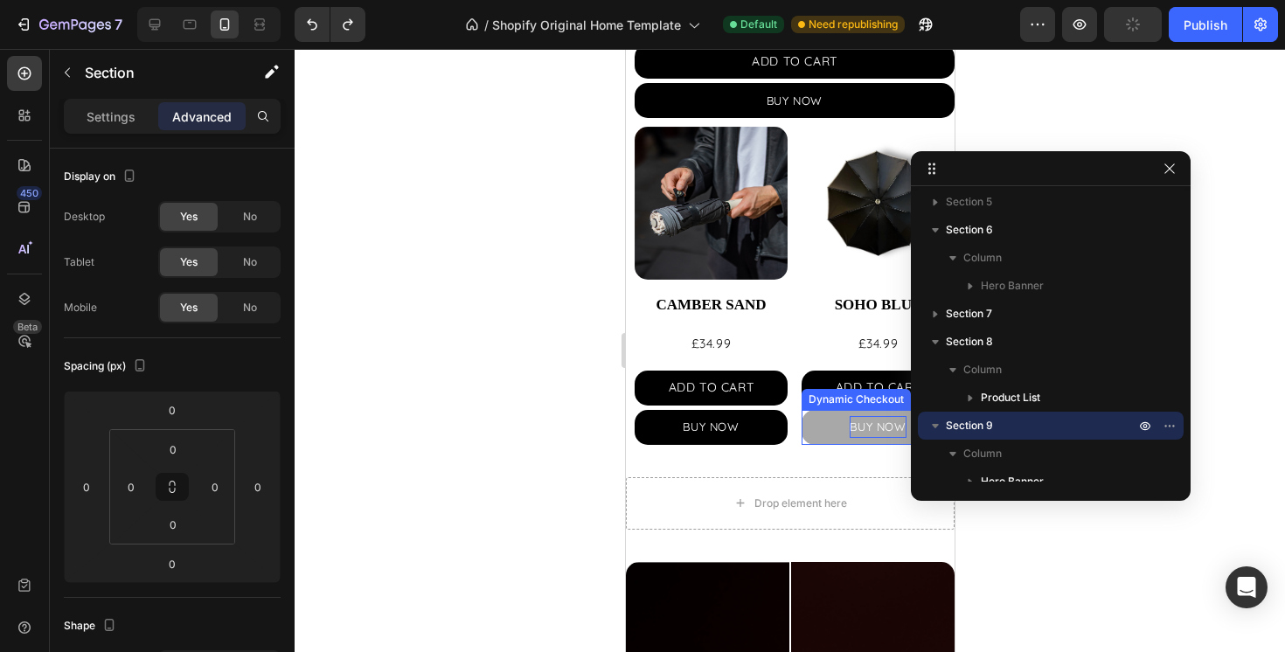
scroll to position [1924, 0]
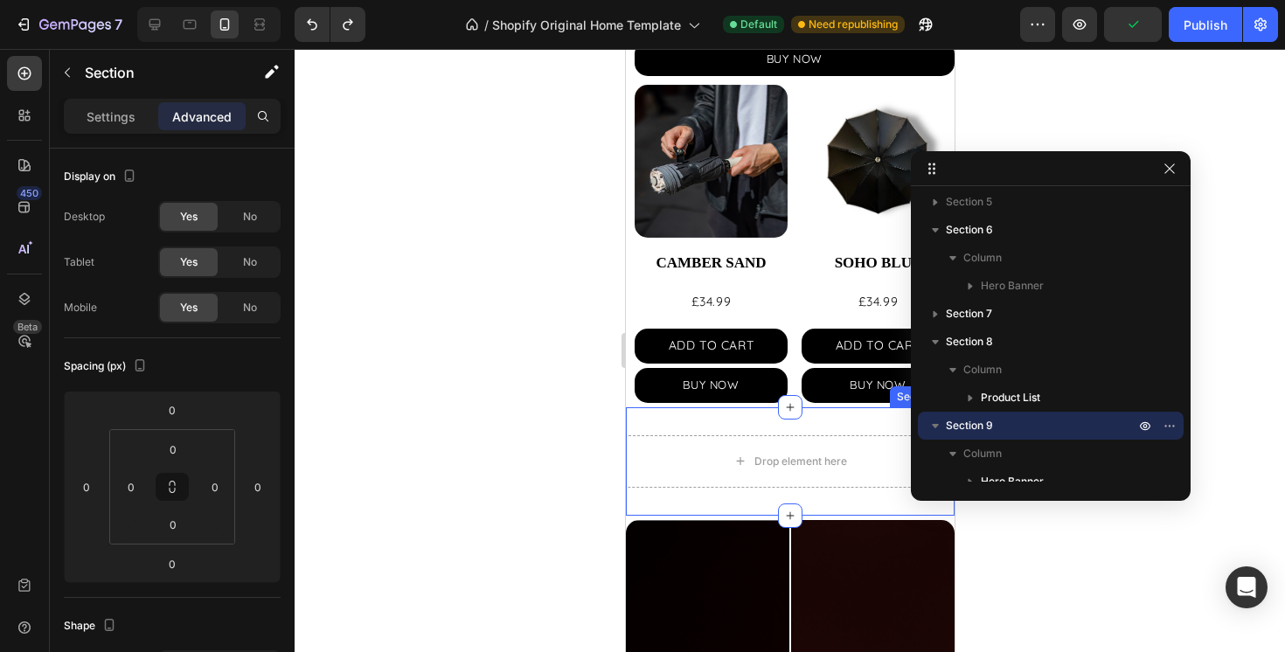
click at [693, 428] on div "Drop element here Section 12" at bounding box center [789, 461] width 329 height 108
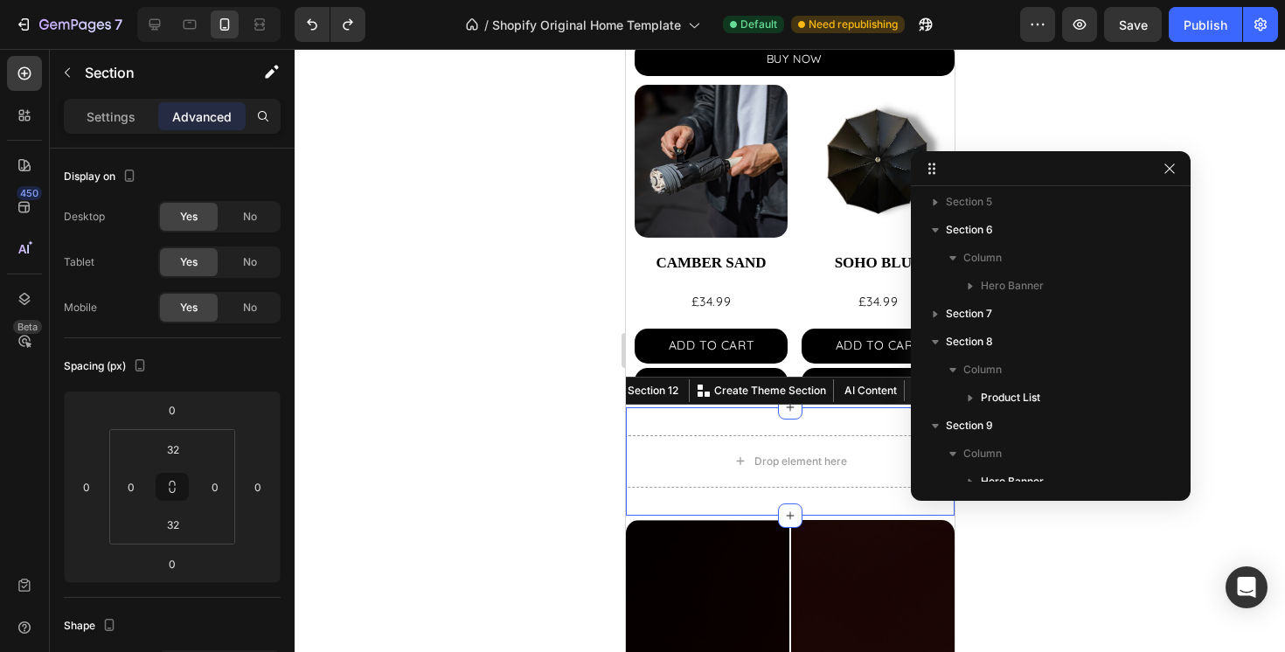
scroll to position [358, 0]
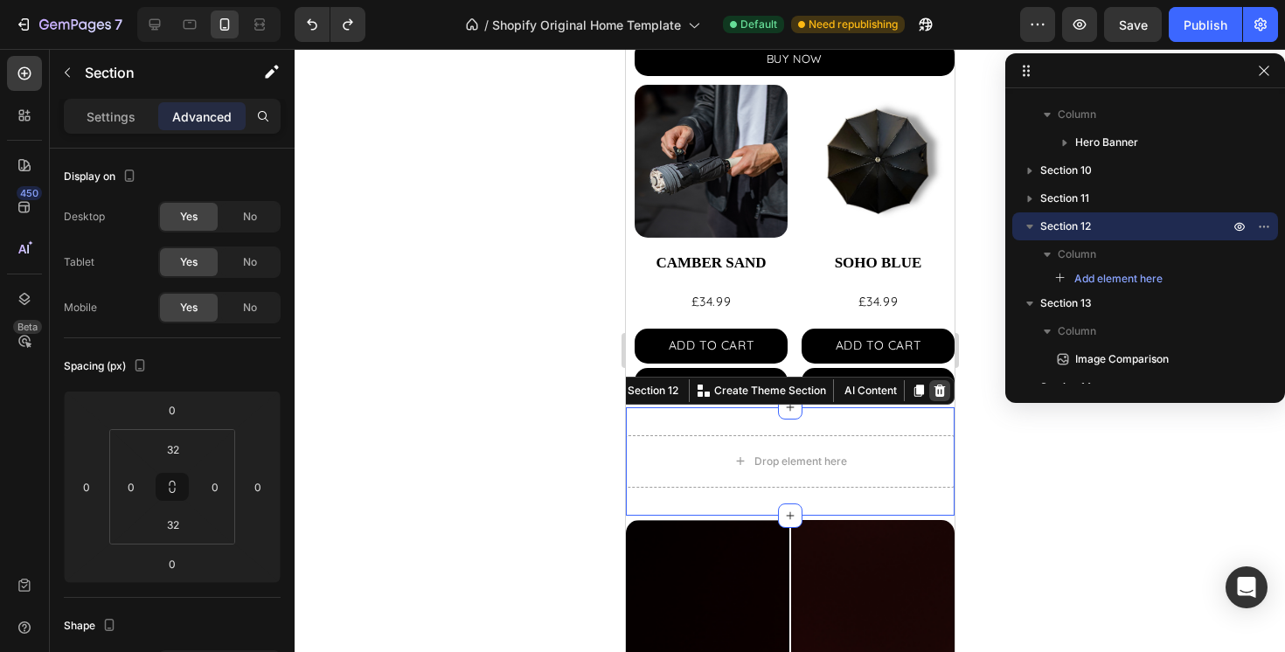
click at [941, 394] on icon at bounding box center [939, 391] width 11 height 12
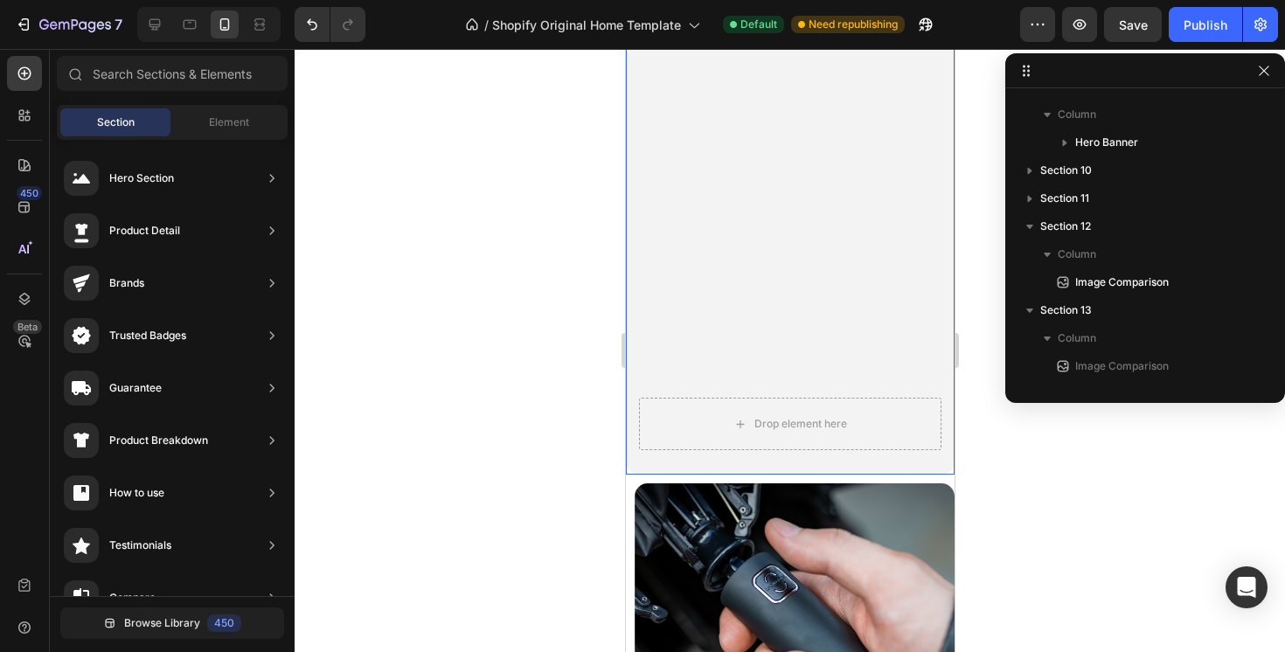
scroll to position [932, 0]
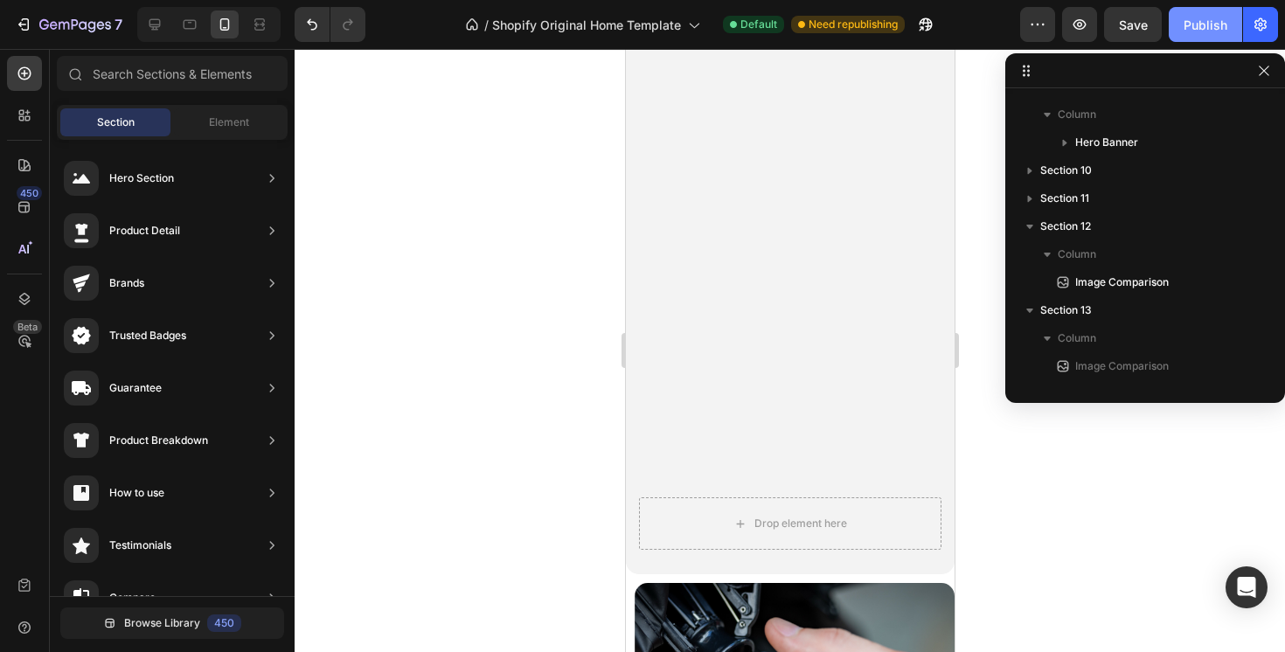
click at [1189, 31] on div "Publish" at bounding box center [1206, 25] width 44 height 18
click at [155, 35] on div at bounding box center [155, 24] width 28 height 28
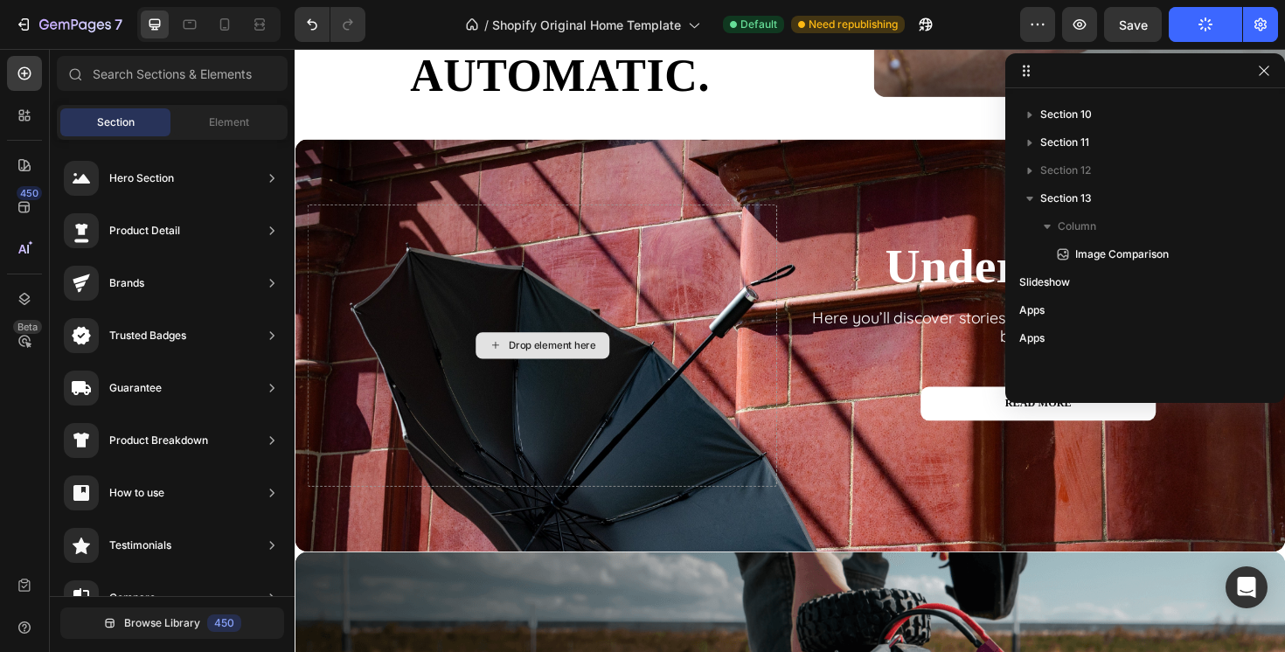
scroll to position [3226, 0]
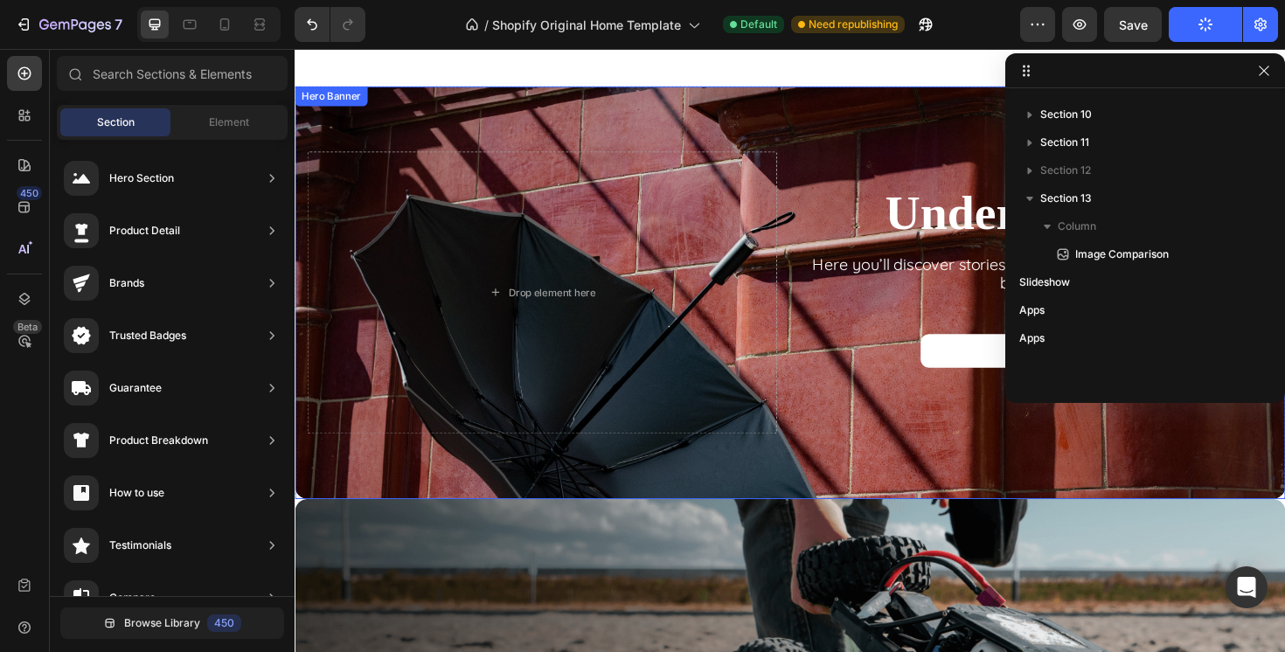
click at [413, 106] on div "Overlay" at bounding box center [819, 306] width 1049 height 437
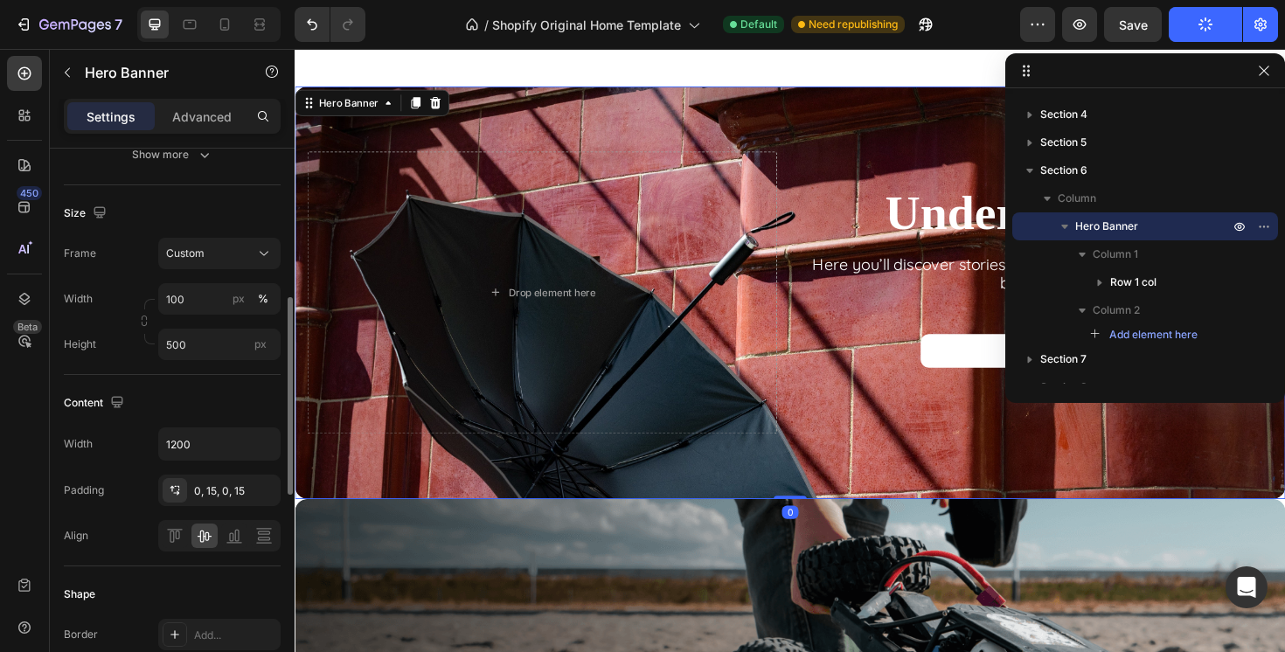
scroll to position [366, 0]
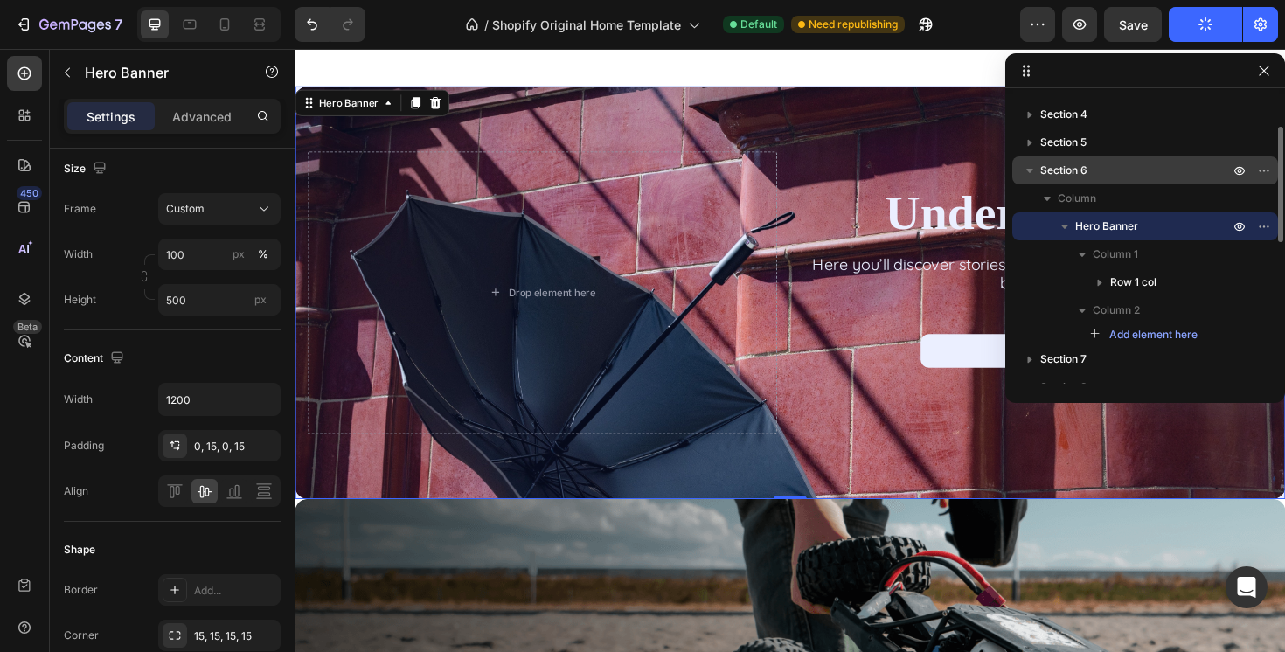
click at [1064, 168] on span "Section 6" at bounding box center [1063, 170] width 47 height 17
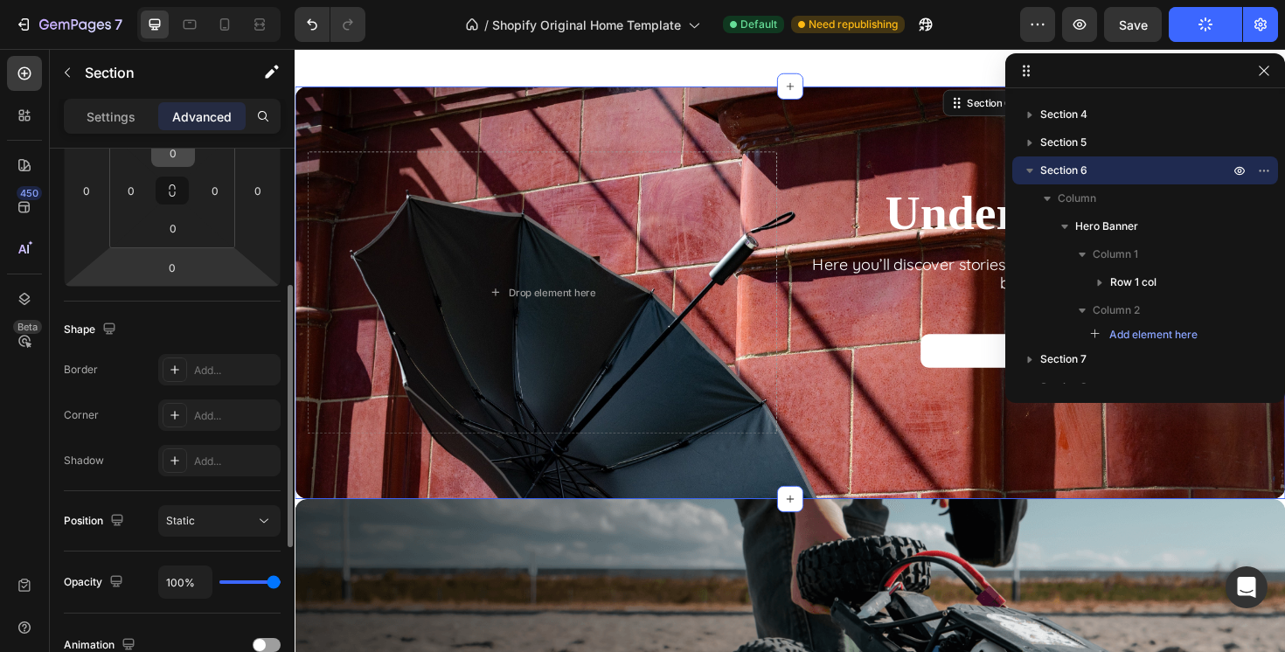
scroll to position [294, 0]
click at [109, 116] on p "Settings" at bounding box center [111, 117] width 49 height 18
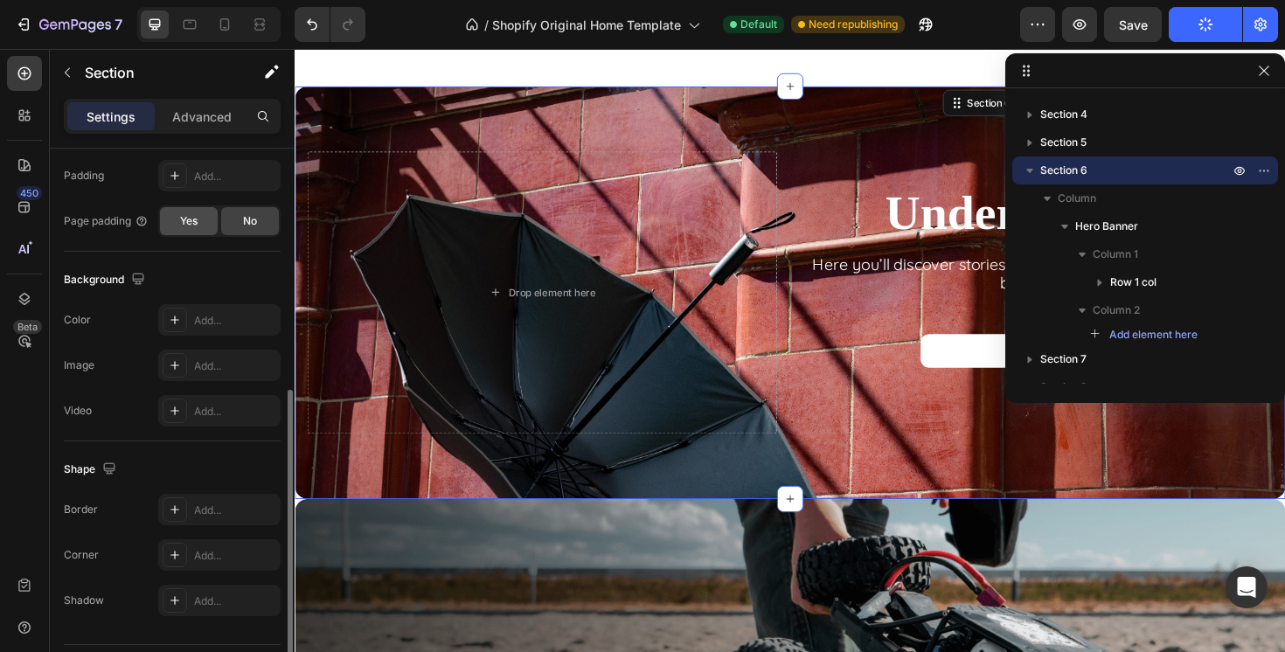
scroll to position [513, 0]
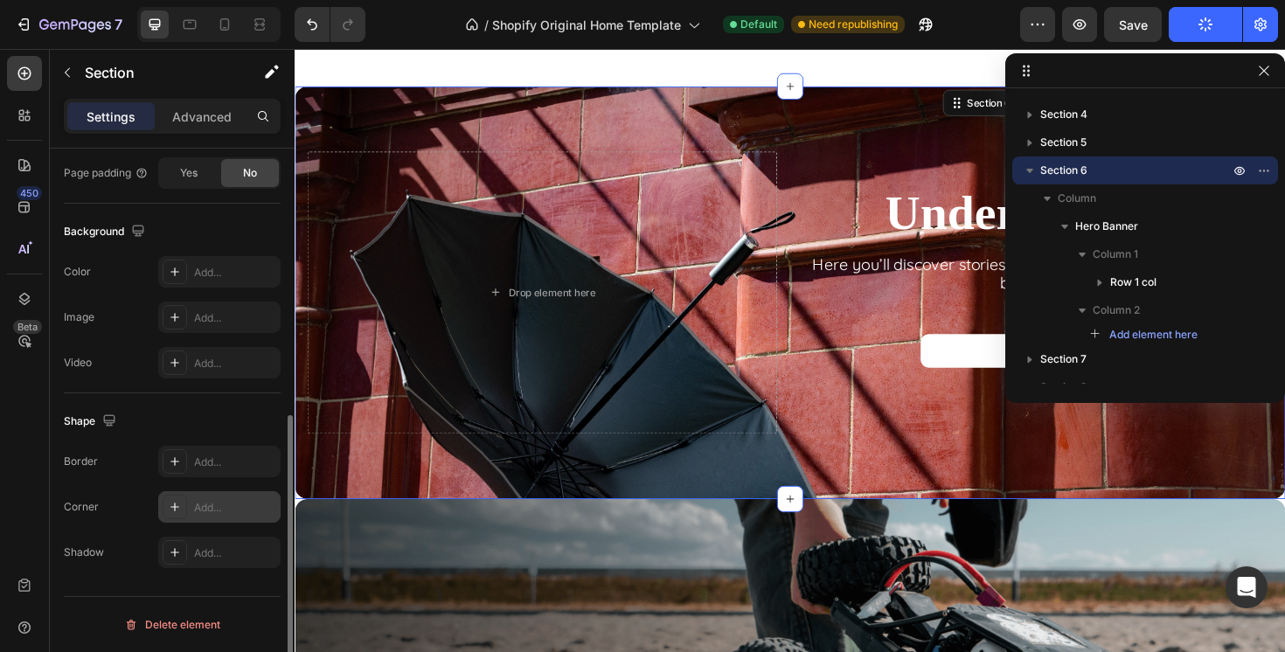
click at [215, 505] on div "Add..." at bounding box center [235, 508] width 82 height 16
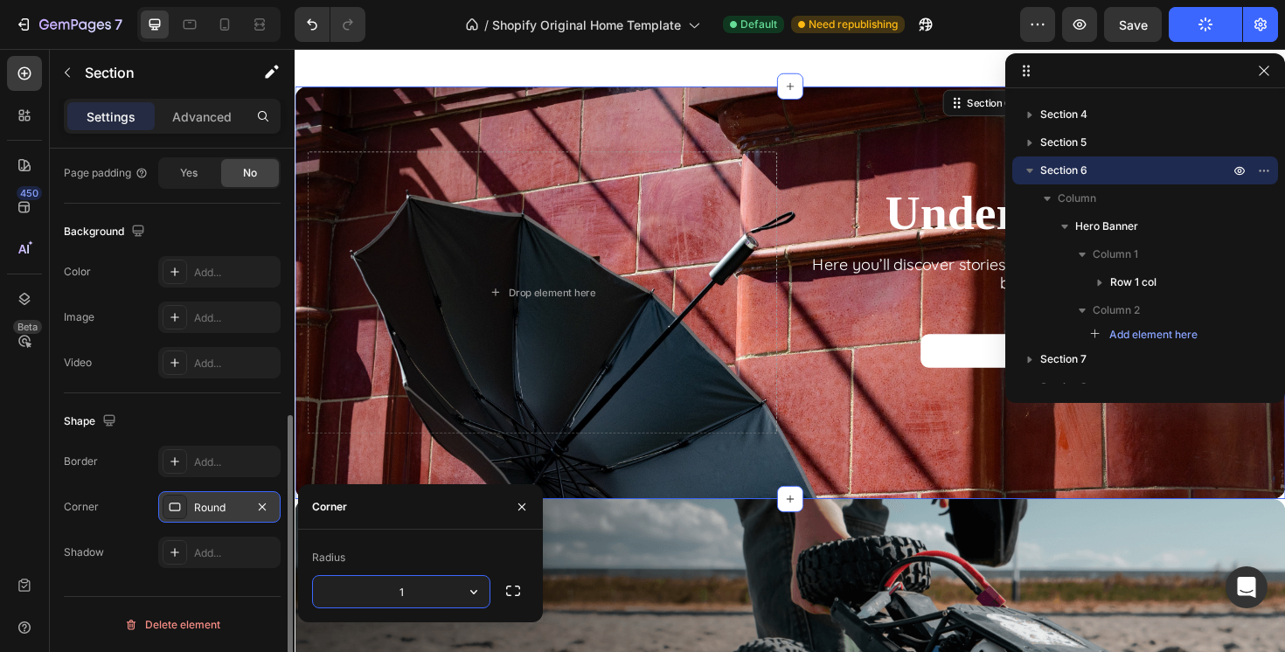
type input "15"
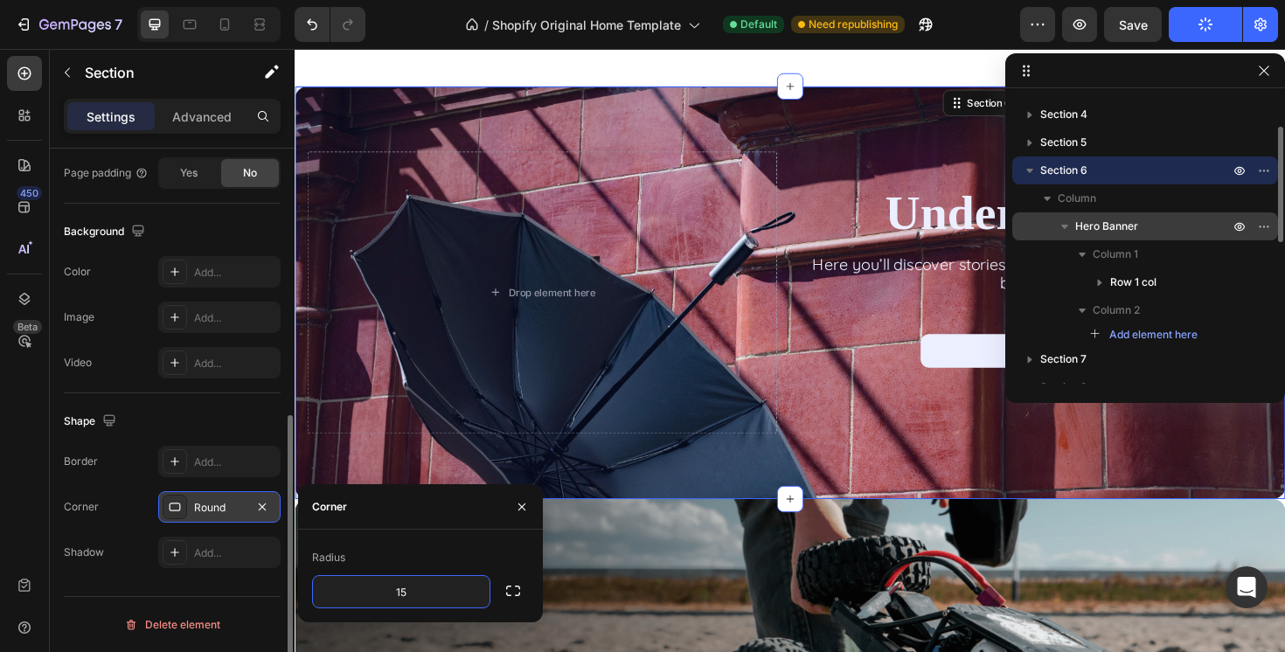
click at [1140, 212] on div "Hero Banner" at bounding box center [1145, 226] width 252 height 28
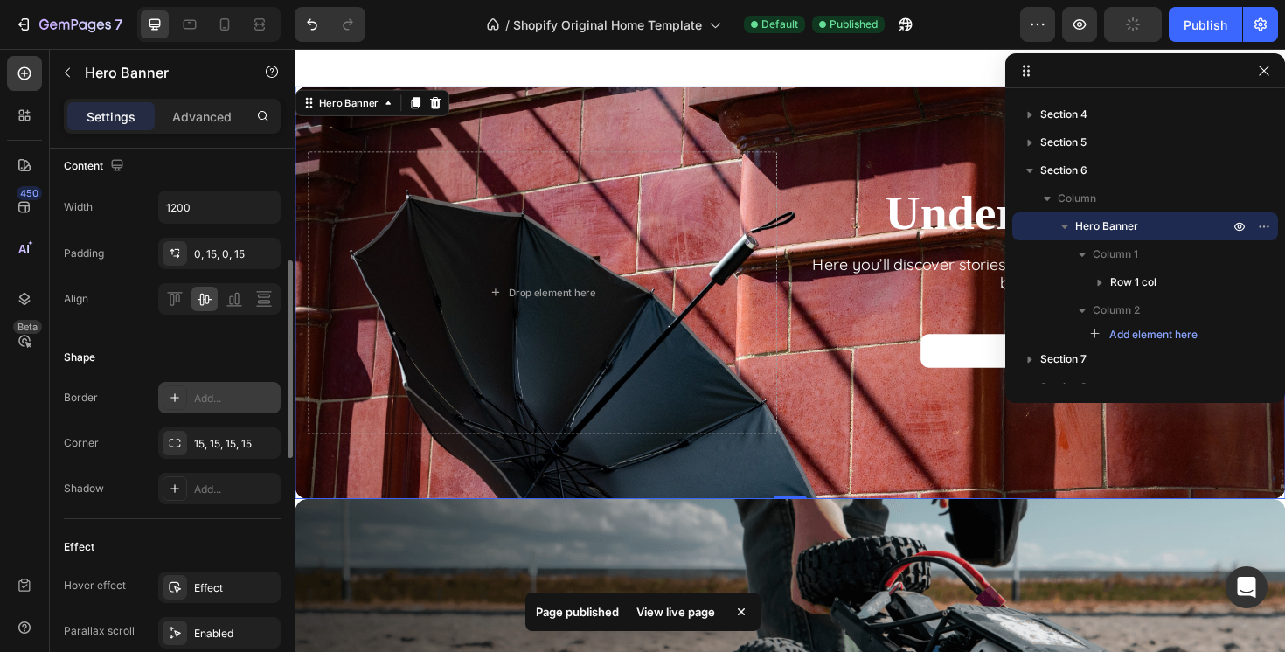
scroll to position [487, 0]
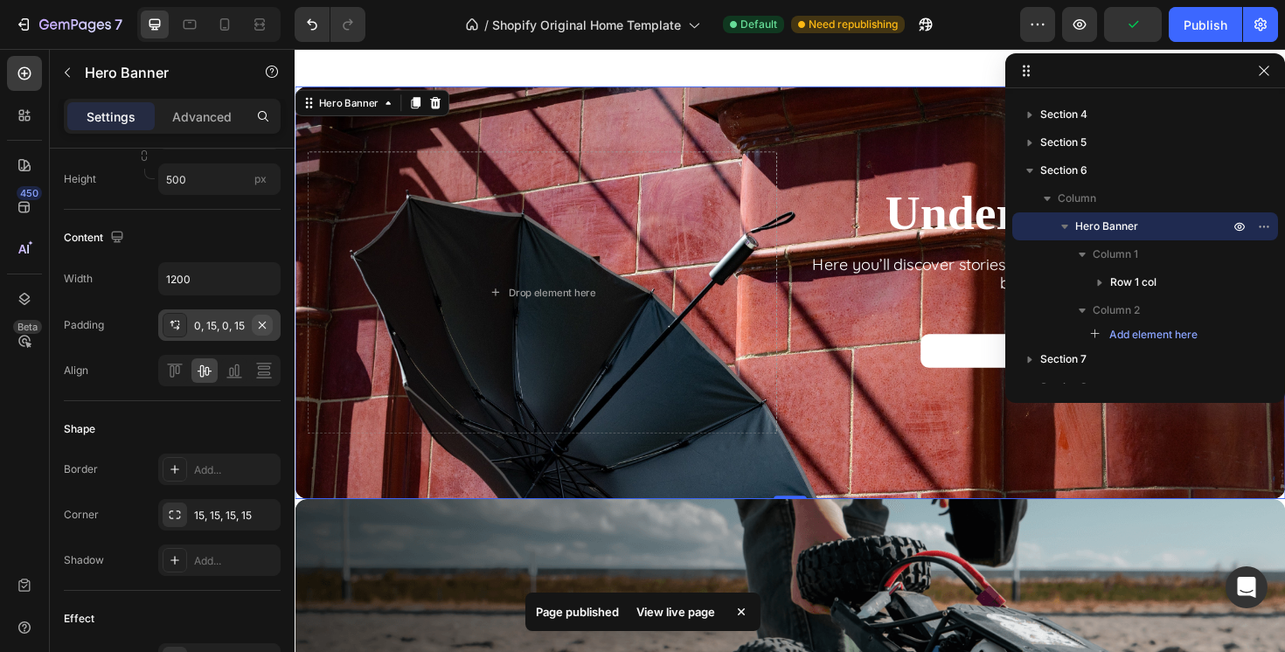
click at [263, 324] on icon "button" at bounding box center [262, 325] width 14 height 14
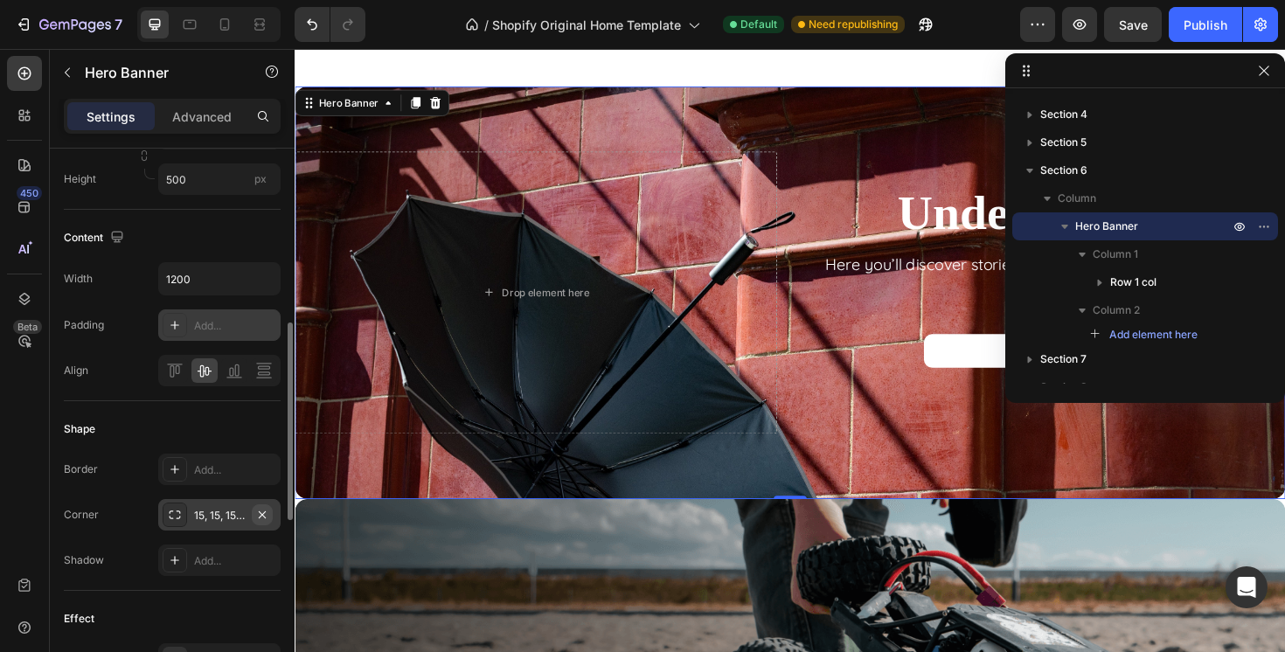
click at [266, 514] on icon "button" at bounding box center [262, 515] width 14 height 14
click at [226, 510] on div "Add..." at bounding box center [235, 516] width 82 height 16
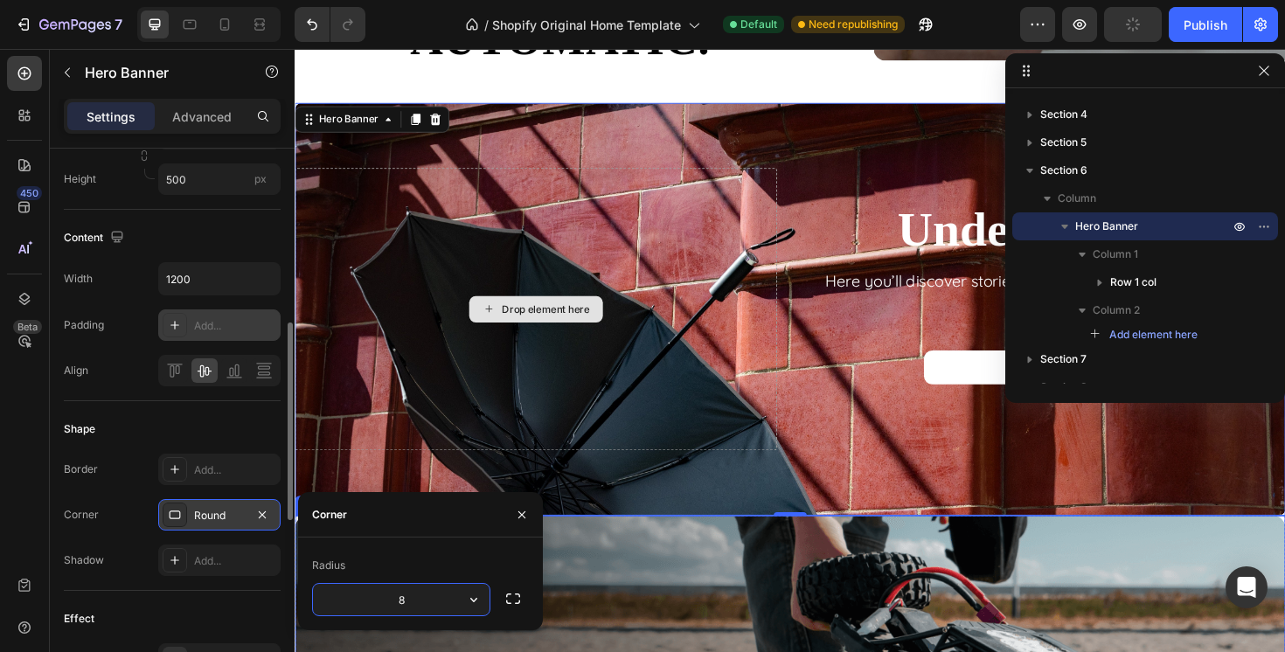
scroll to position [3204, 0]
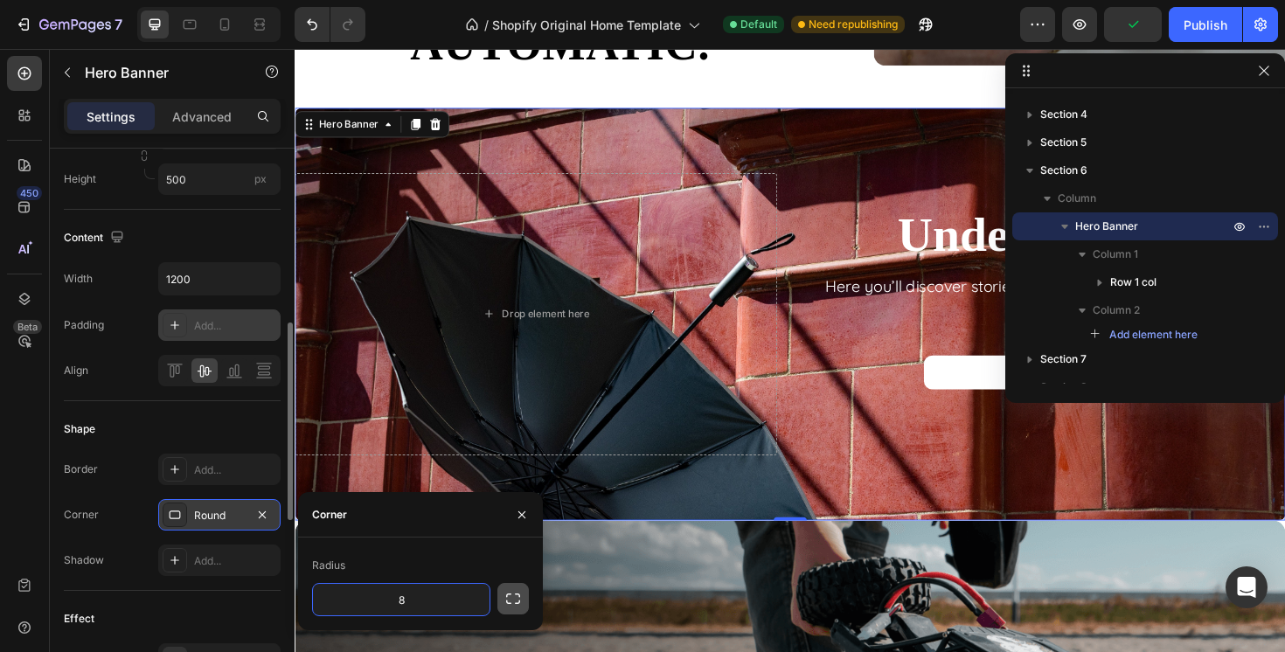
click at [510, 595] on icon "button" at bounding box center [512, 598] width 17 height 17
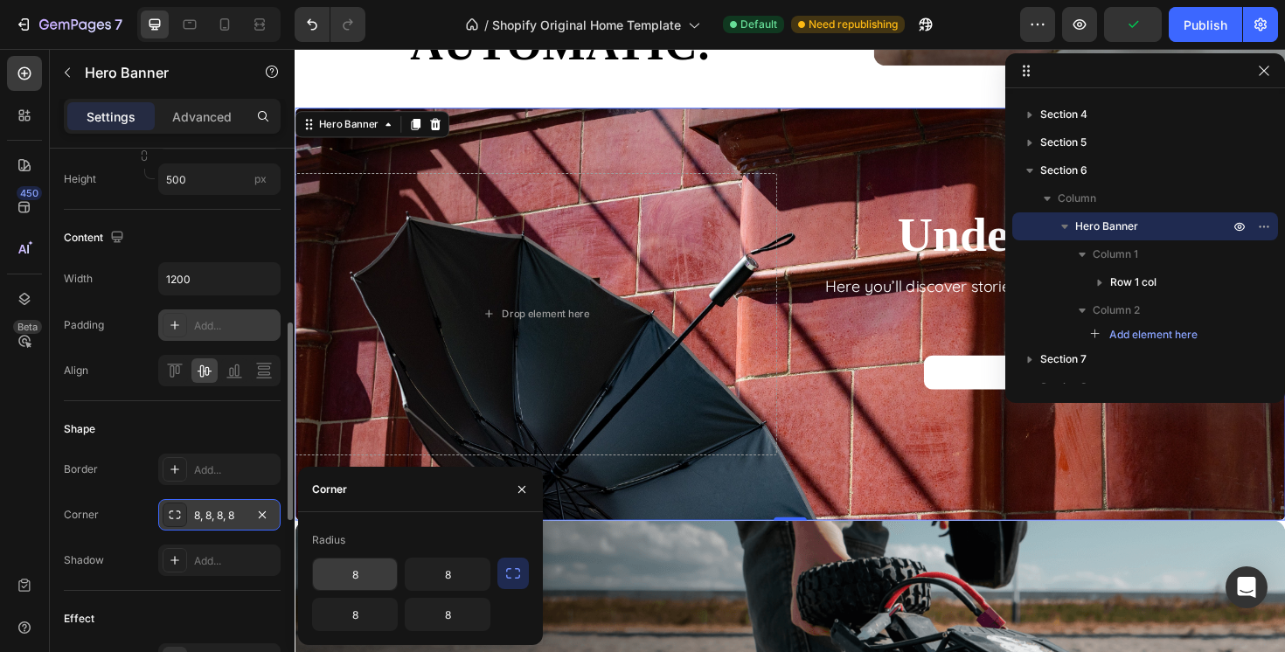
click at [362, 560] on input "8" at bounding box center [355, 574] width 84 height 31
click at [362, 566] on input "8" at bounding box center [355, 574] width 84 height 31
type input "15"
click at [467, 600] on input "8" at bounding box center [448, 614] width 84 height 31
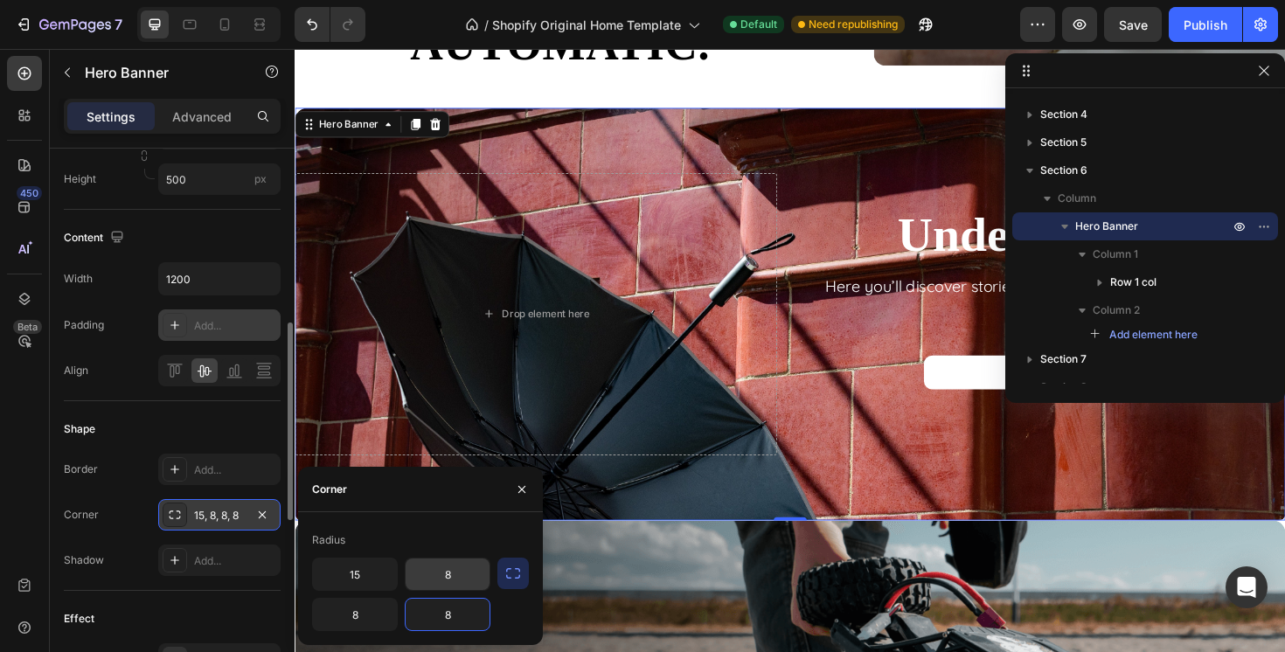
click at [456, 565] on input "8" at bounding box center [448, 574] width 84 height 31
type input "15"
click at [460, 617] on input "8" at bounding box center [448, 614] width 84 height 31
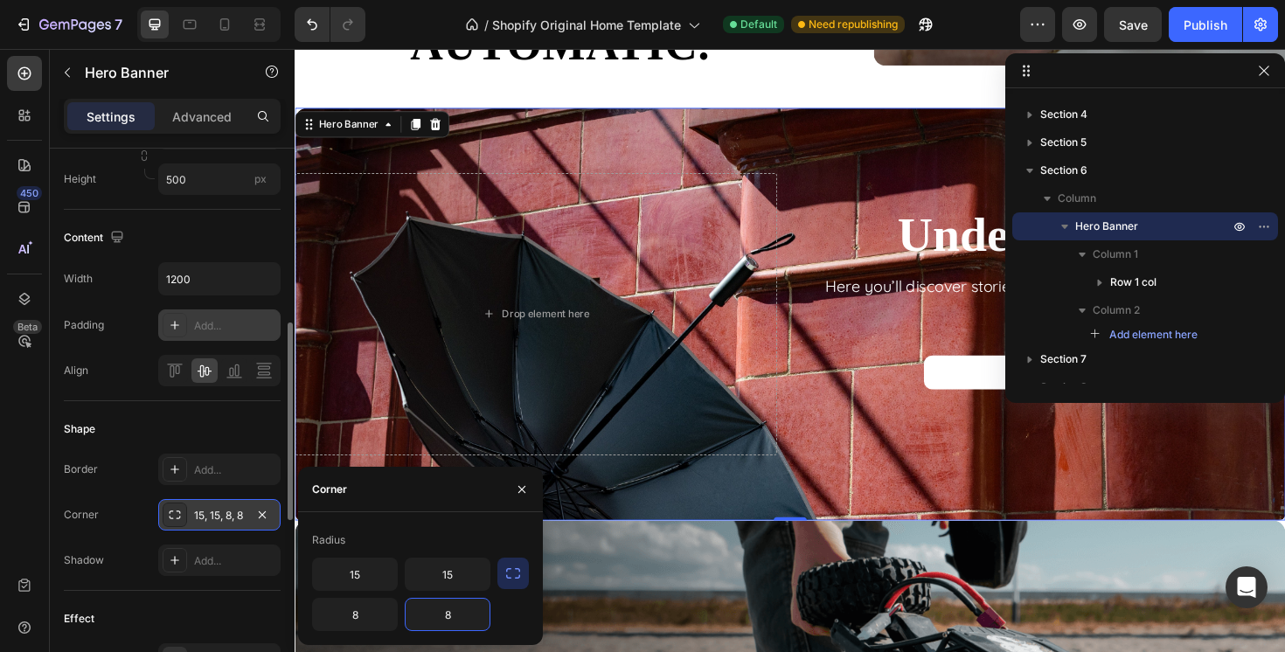
click at [460, 617] on input "8" at bounding box center [448, 614] width 84 height 31
click at [351, 615] on input "8" at bounding box center [355, 614] width 84 height 31
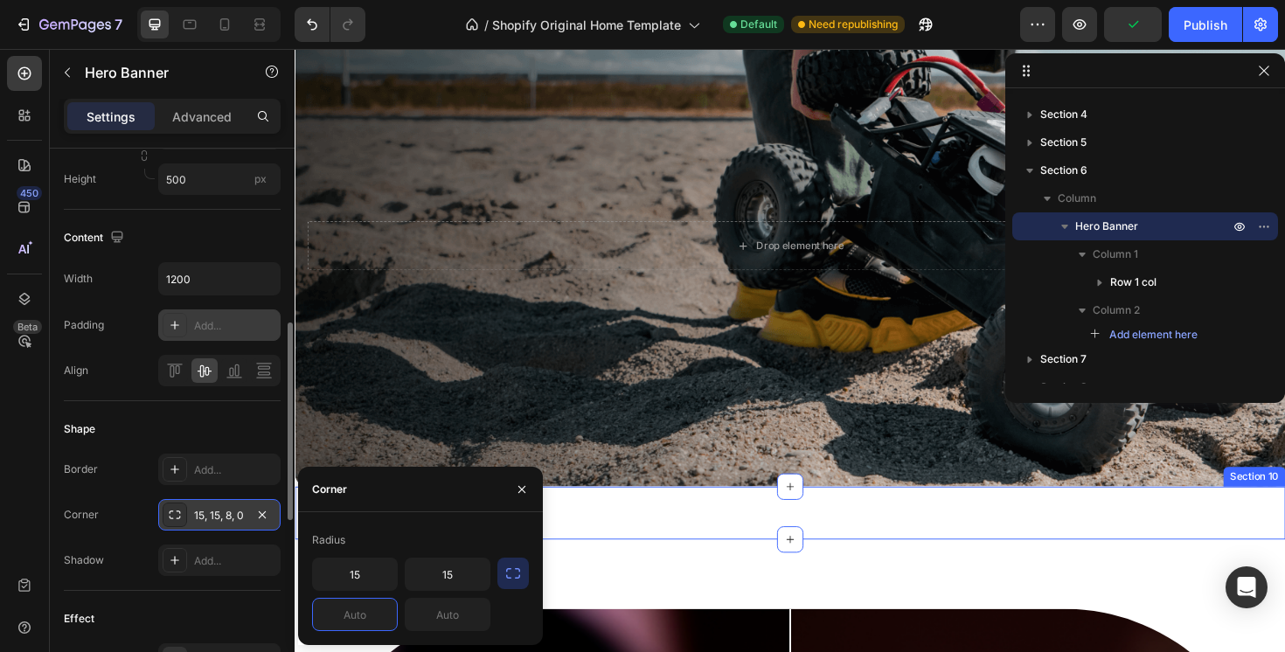
scroll to position [3743, 0]
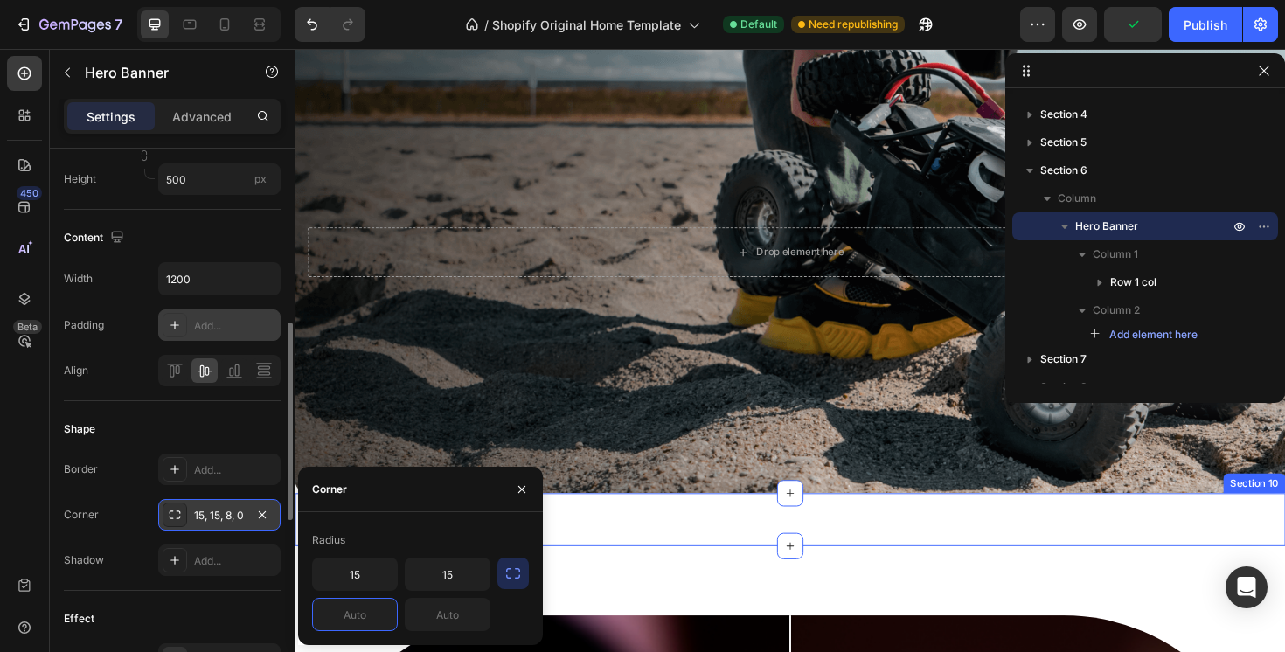
click at [548, 370] on div "Background Image" at bounding box center [819, 264] width 1049 height 510
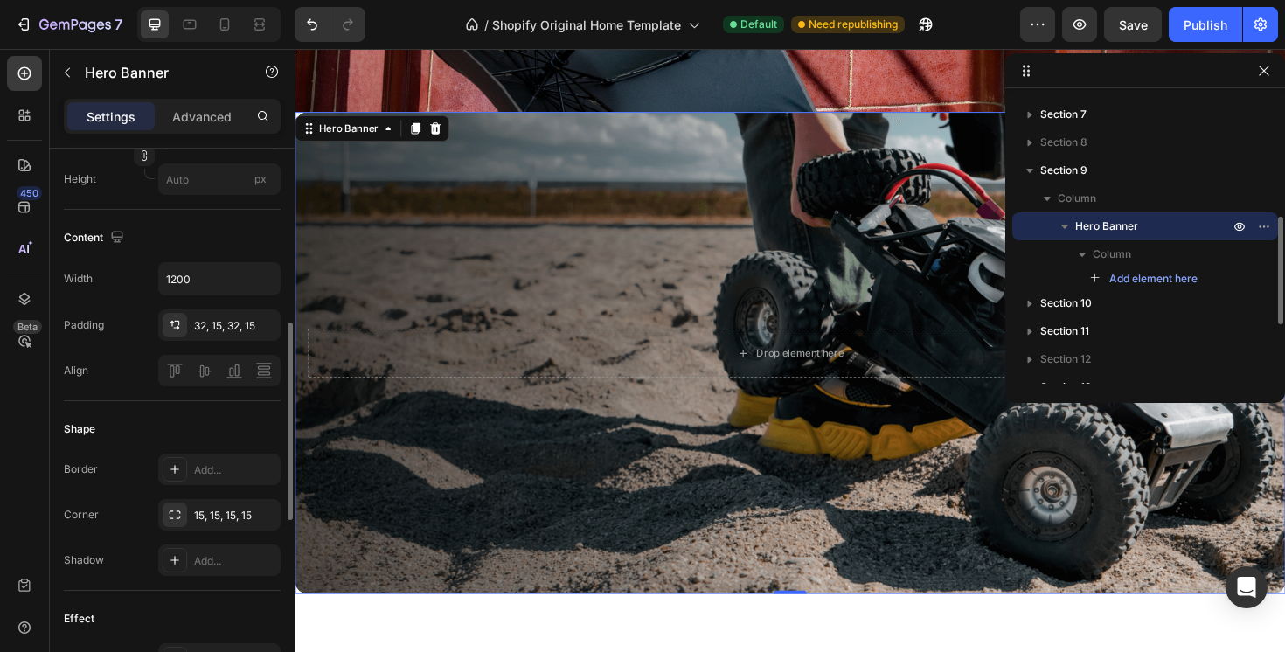
scroll to position [3616, 0]
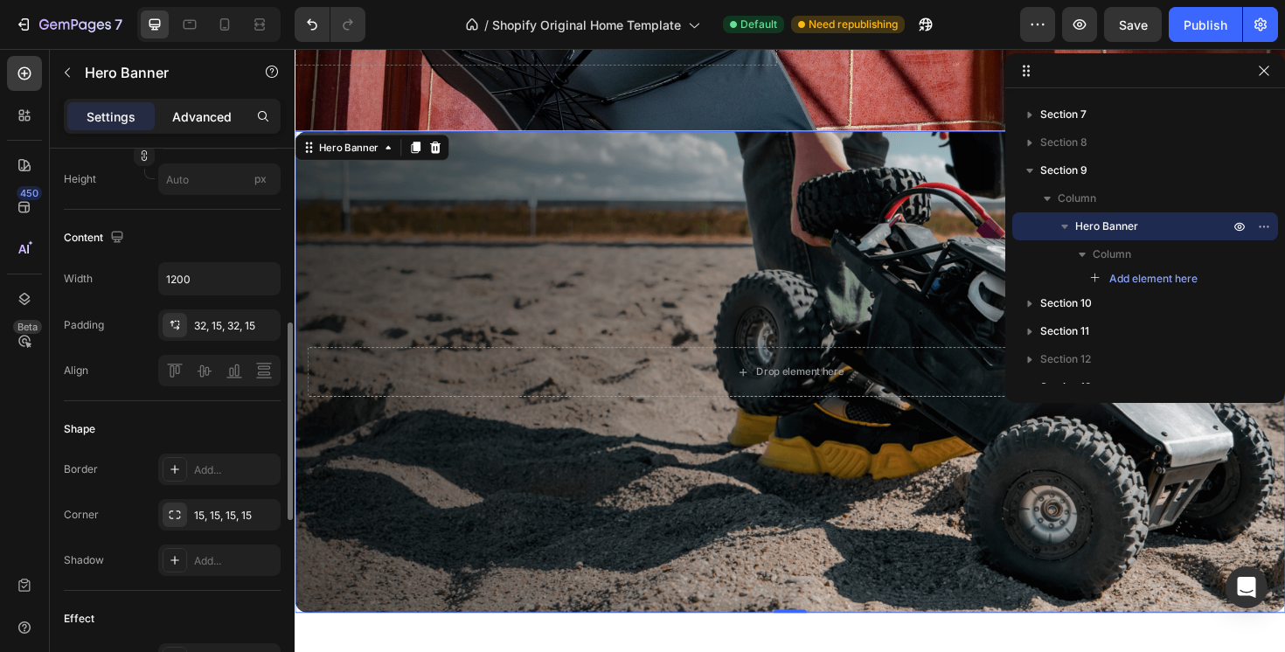
click at [218, 120] on p "Advanced" at bounding box center [201, 117] width 59 height 18
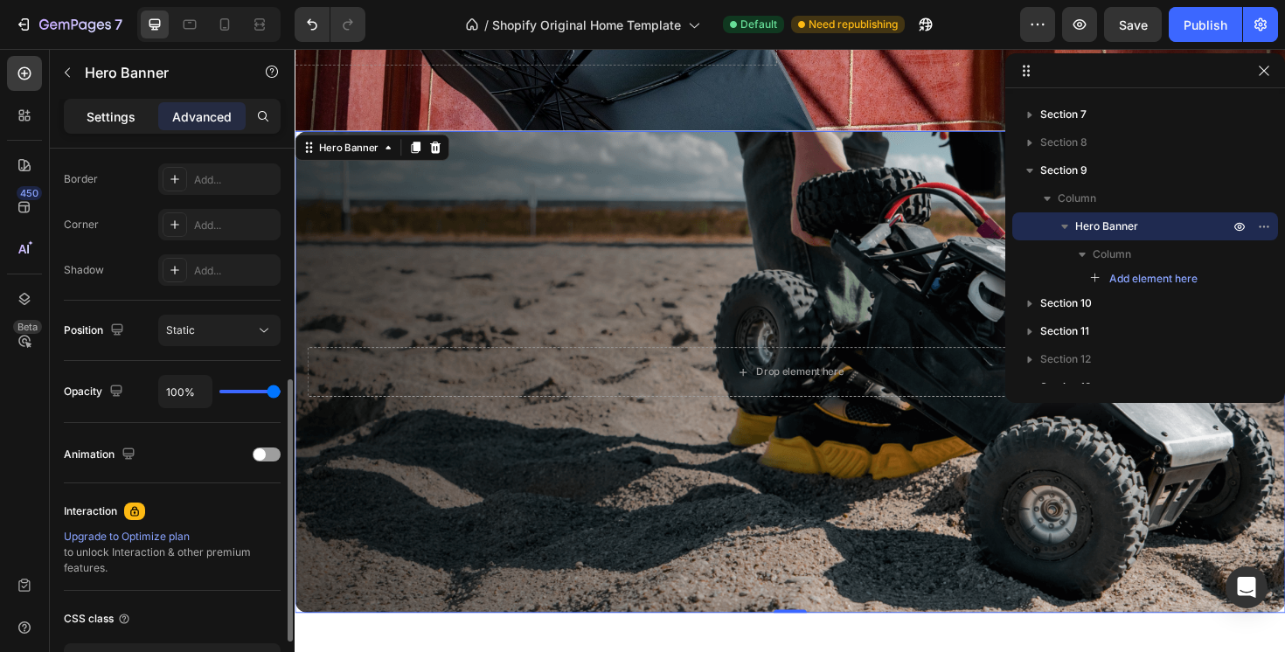
click at [124, 121] on p "Settings" at bounding box center [111, 117] width 49 height 18
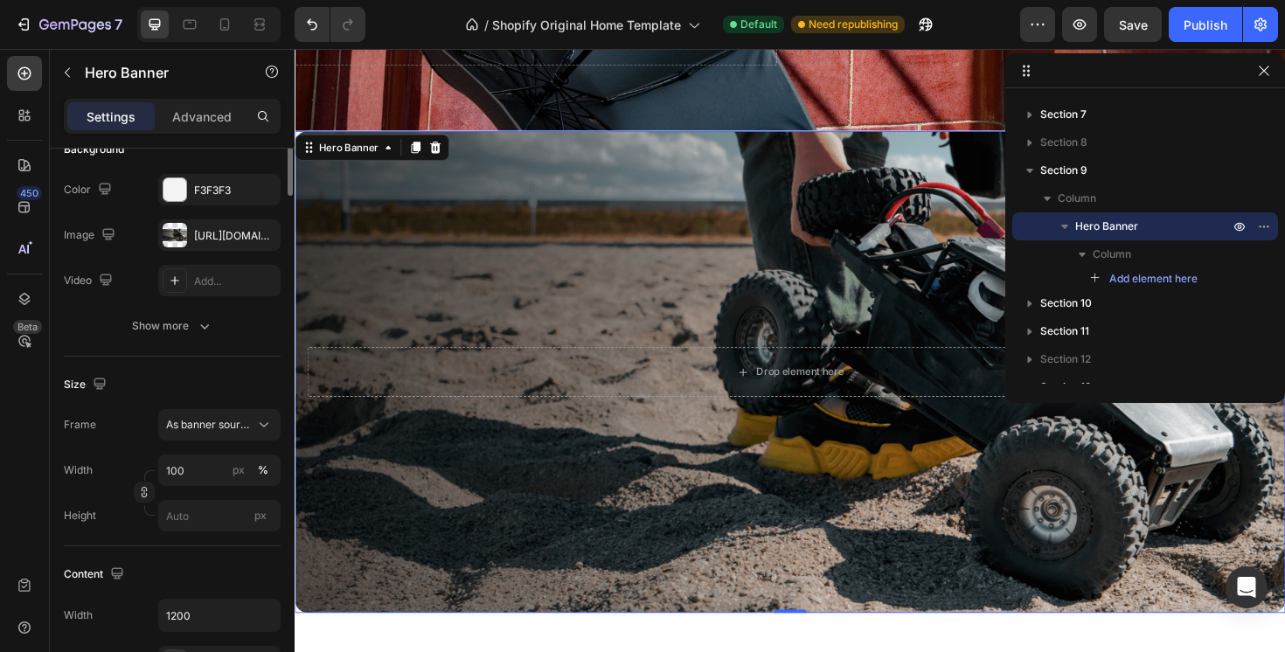
scroll to position [0, 0]
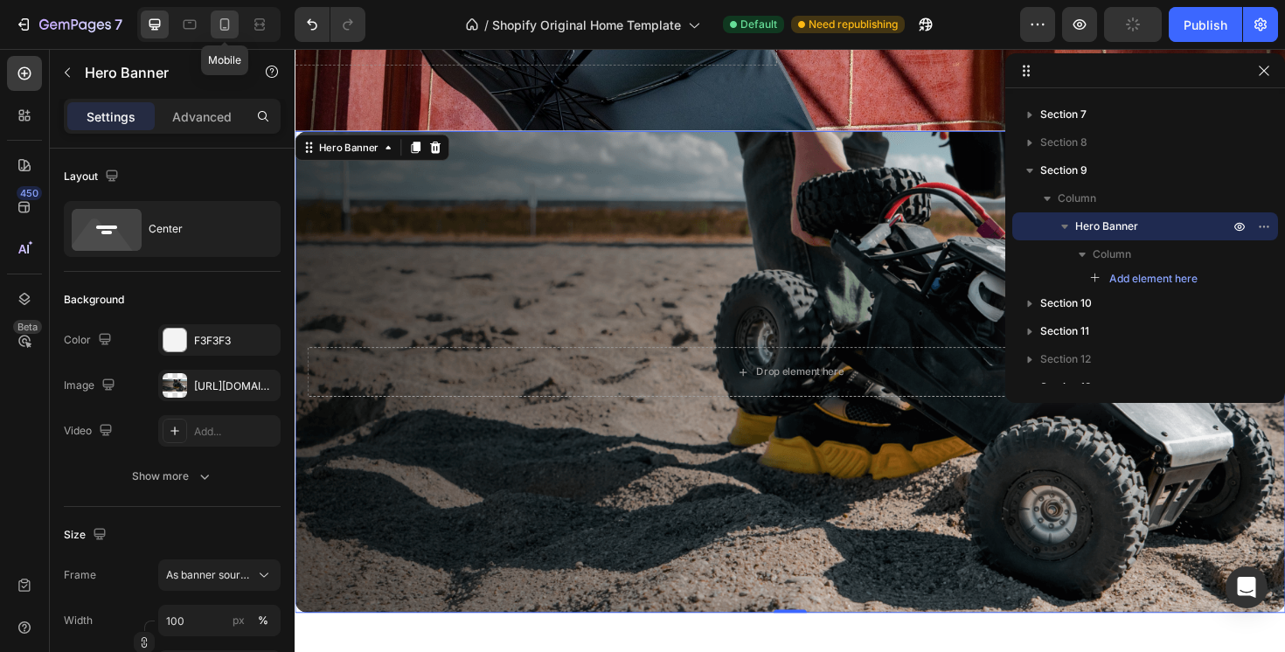
click at [225, 22] on icon at bounding box center [224, 24] width 17 height 17
type input "100%"
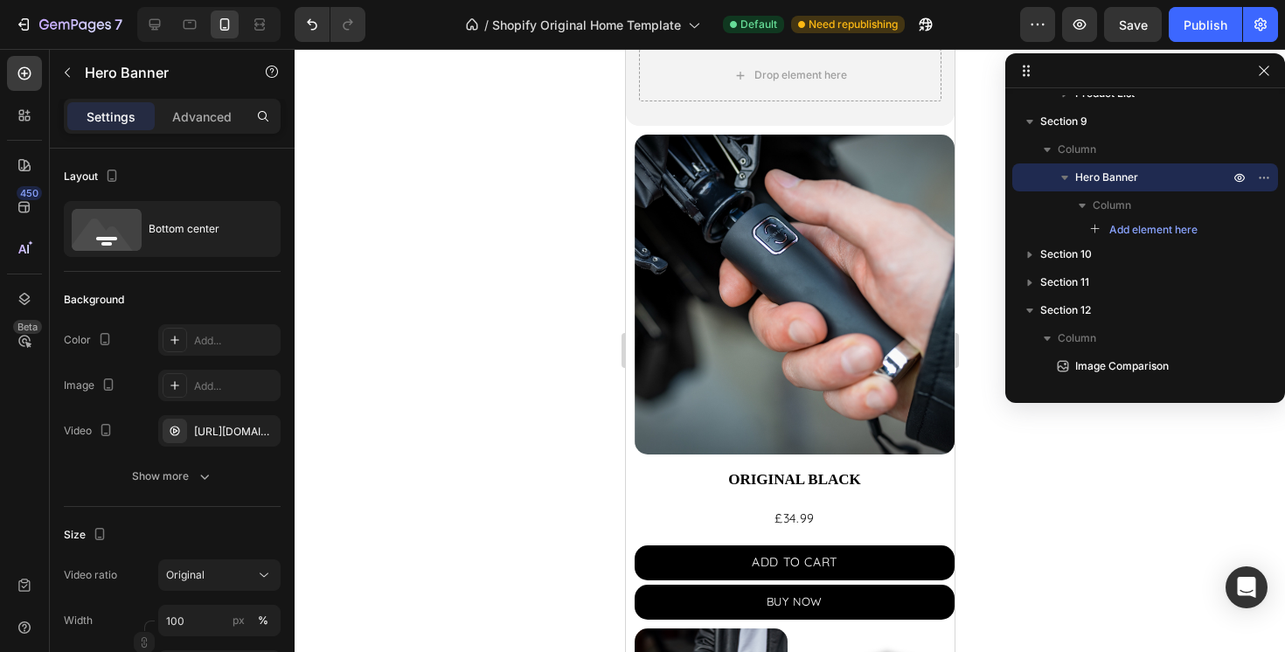
scroll to position [1542, 0]
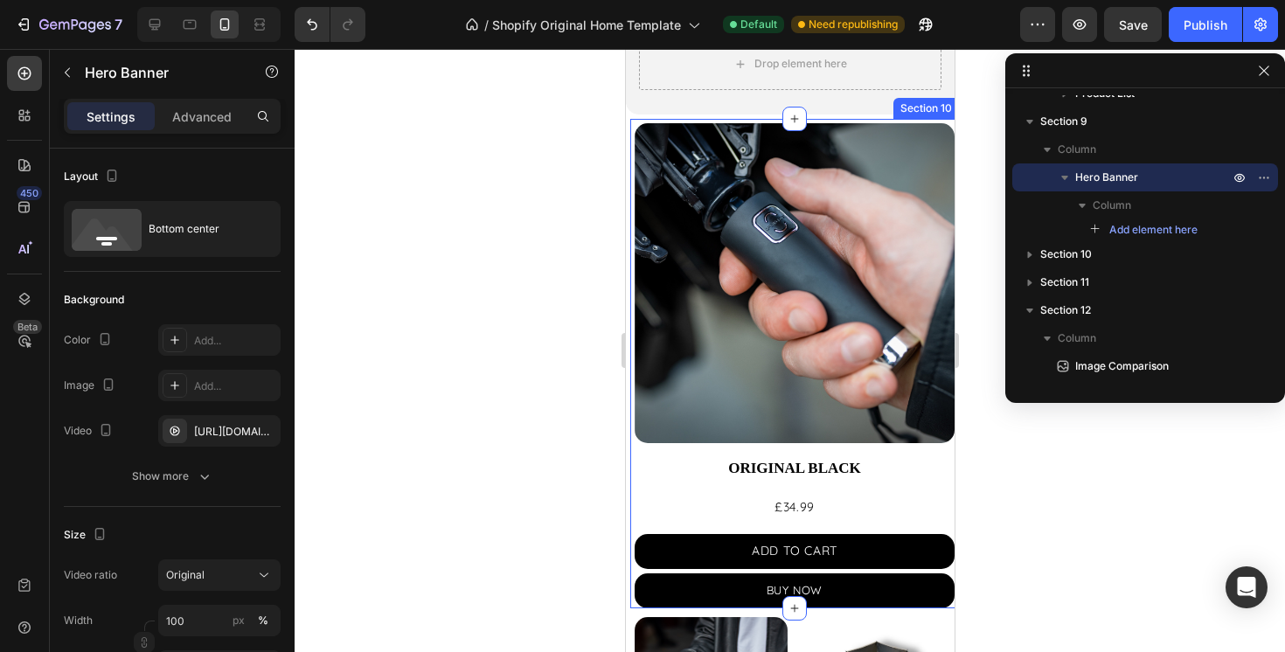
click at [630, 490] on div "Product Images ORIGINAL BLACK Product Title £34.99 Product Price Product Price …" at bounding box center [794, 363] width 329 height 489
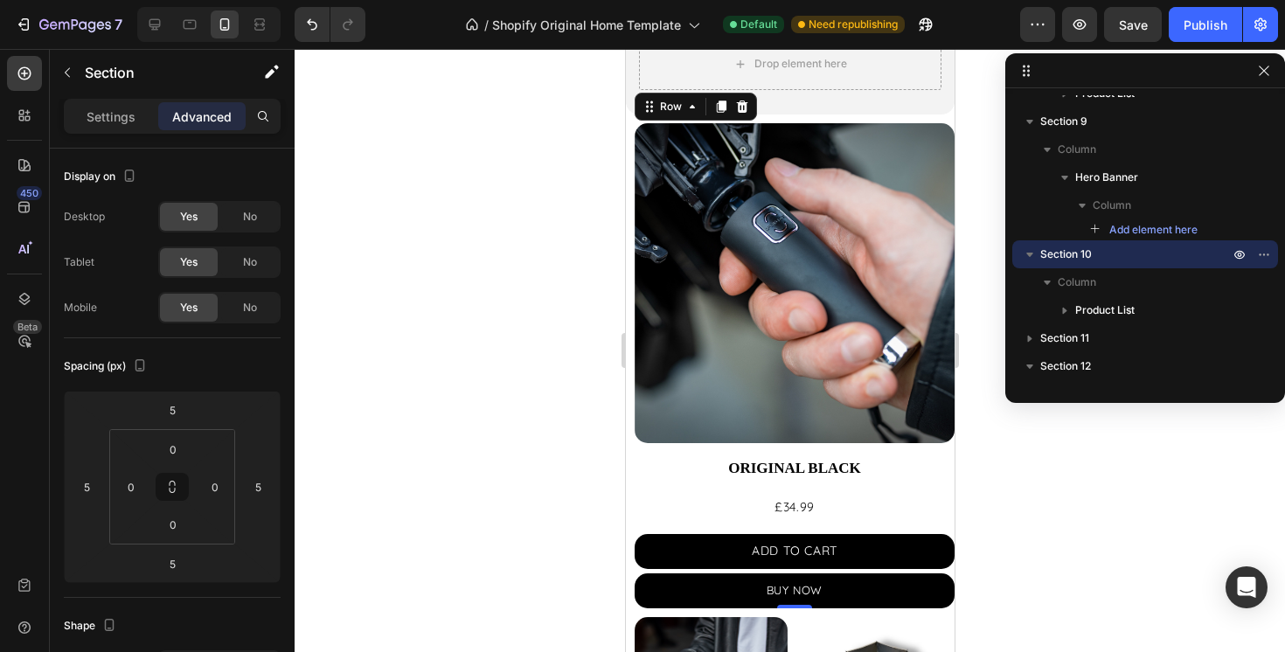
click at [642, 487] on div "Product Images ORIGINAL BLACK Product Title £34.99 Product Price Product Price …" at bounding box center [794, 365] width 320 height 484
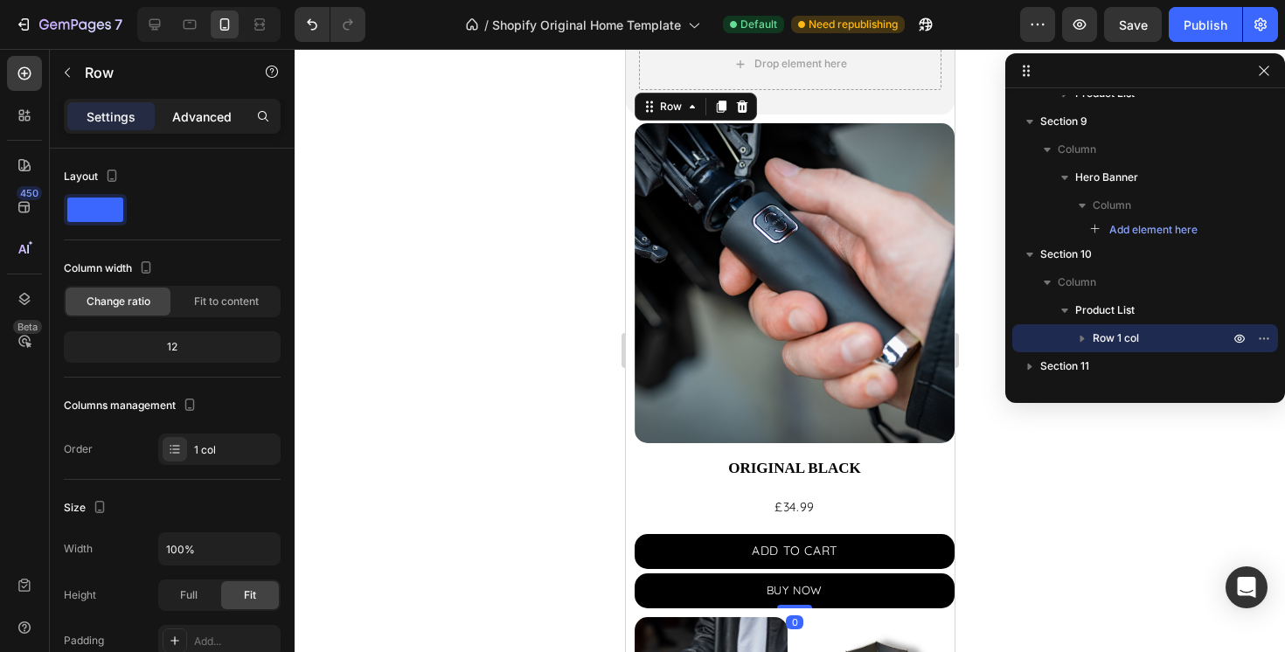
click at [208, 129] on div "Advanced" at bounding box center [201, 116] width 87 height 28
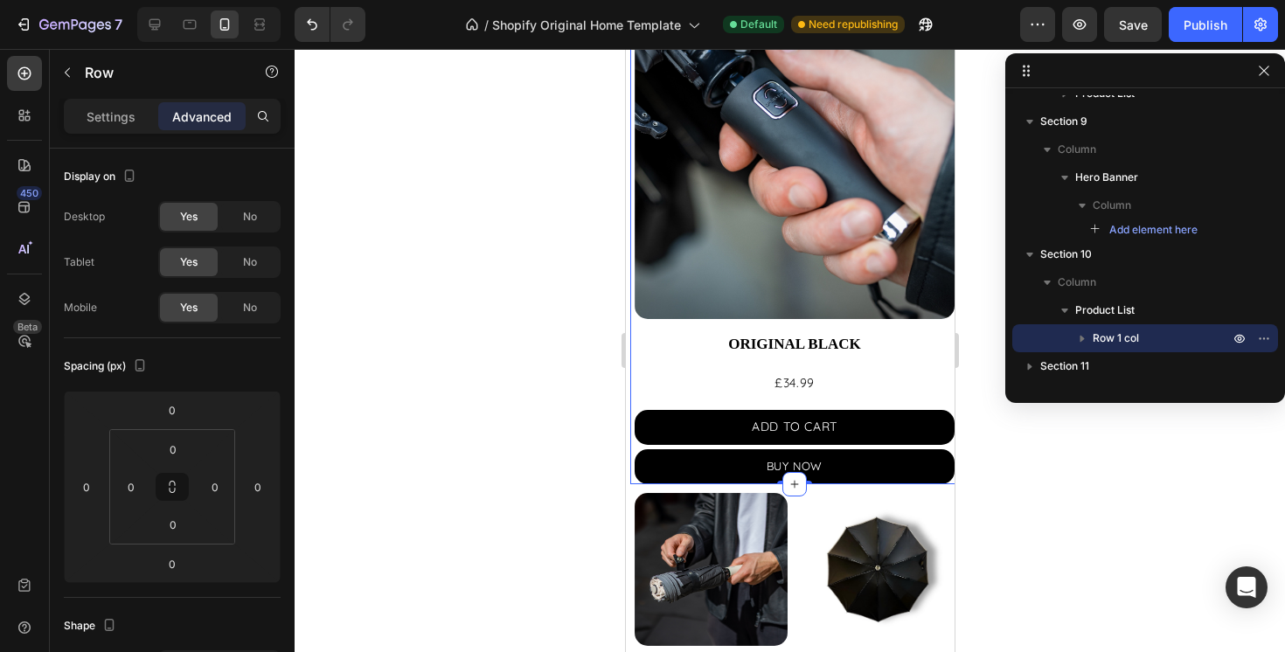
scroll to position [1667, 0]
click at [630, 396] on div "Product Images ORIGINAL BLACK Product Title £34.99 Product Price Product Price …" at bounding box center [794, 238] width 329 height 489
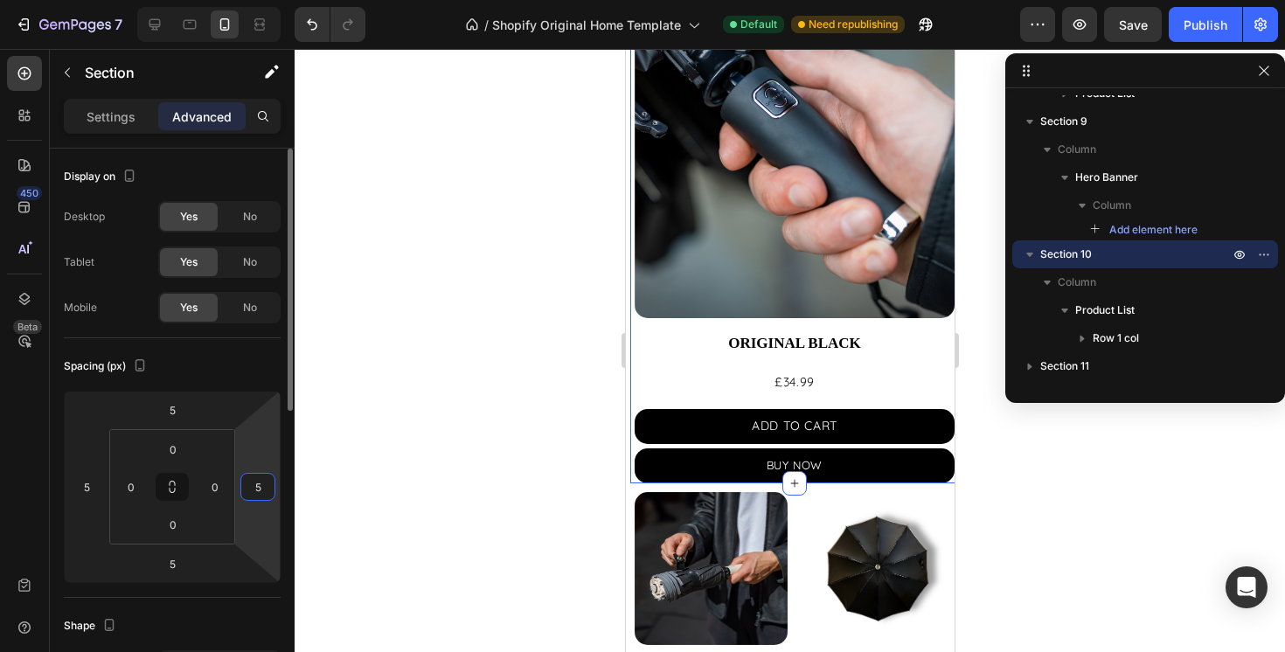
click at [265, 488] on input "5" at bounding box center [258, 487] width 26 height 26
type input "5"
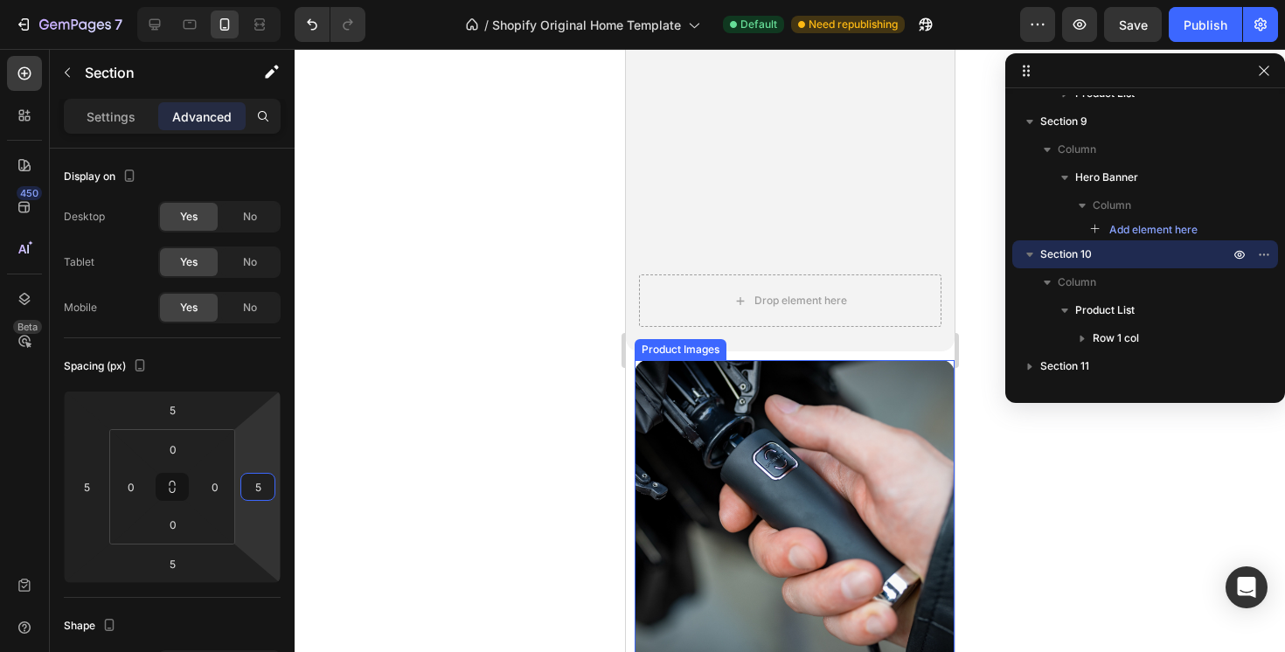
scroll to position [1325, 0]
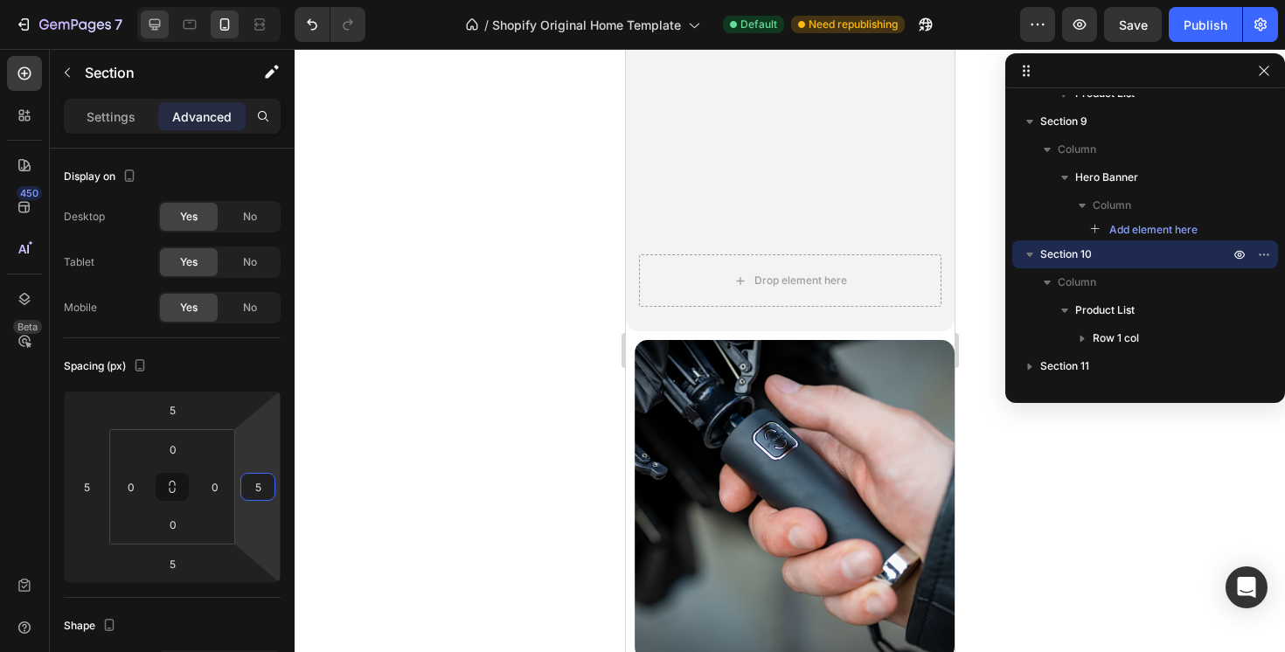
click at [150, 16] on icon at bounding box center [154, 24] width 17 height 17
type input "0"
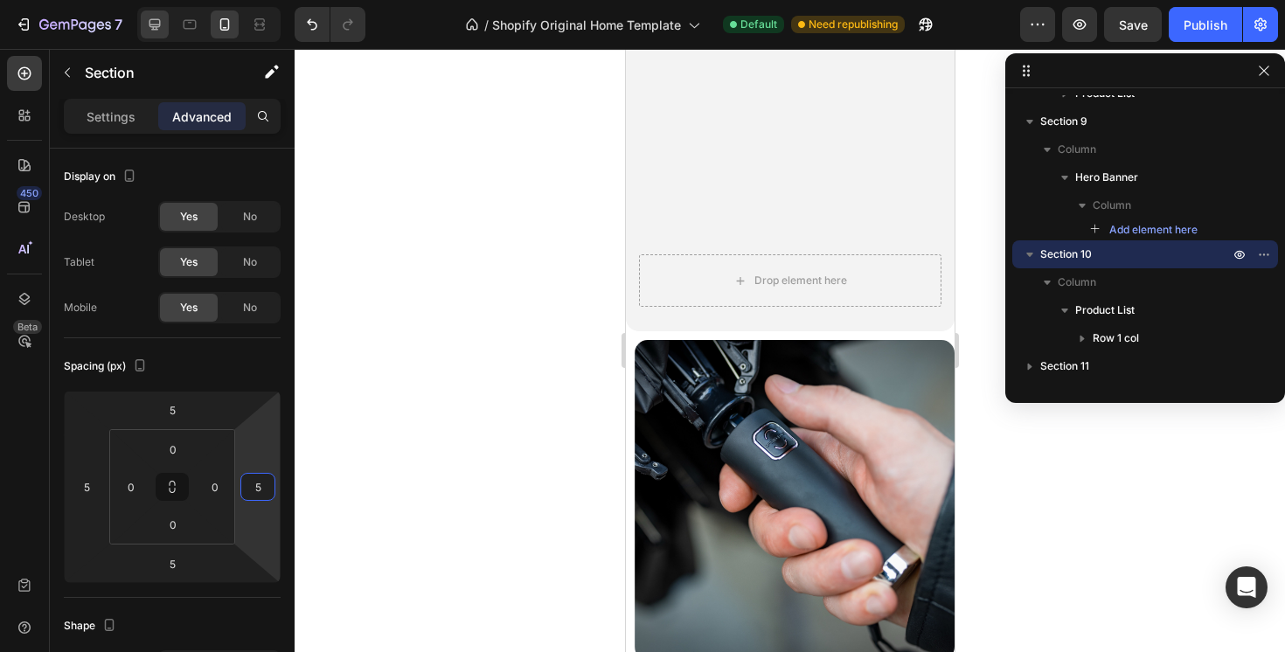
type input "32"
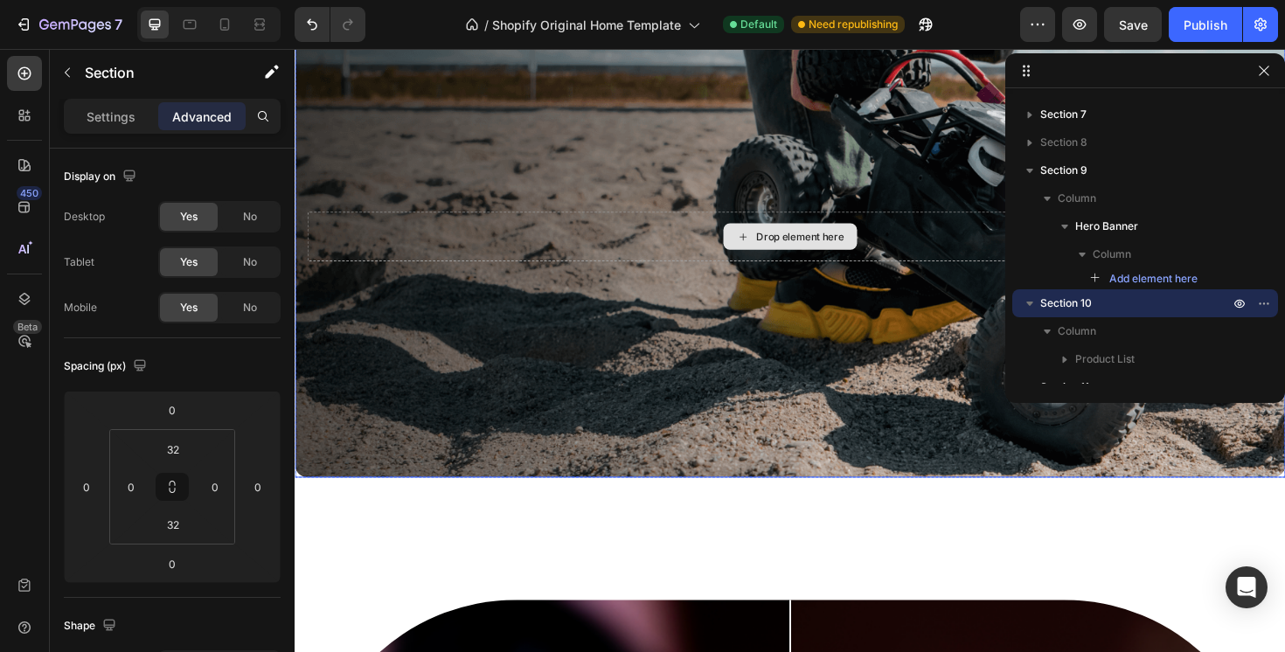
click at [616, 289] on div "Drop element here" at bounding box center [819, 247] width 1049 height 108
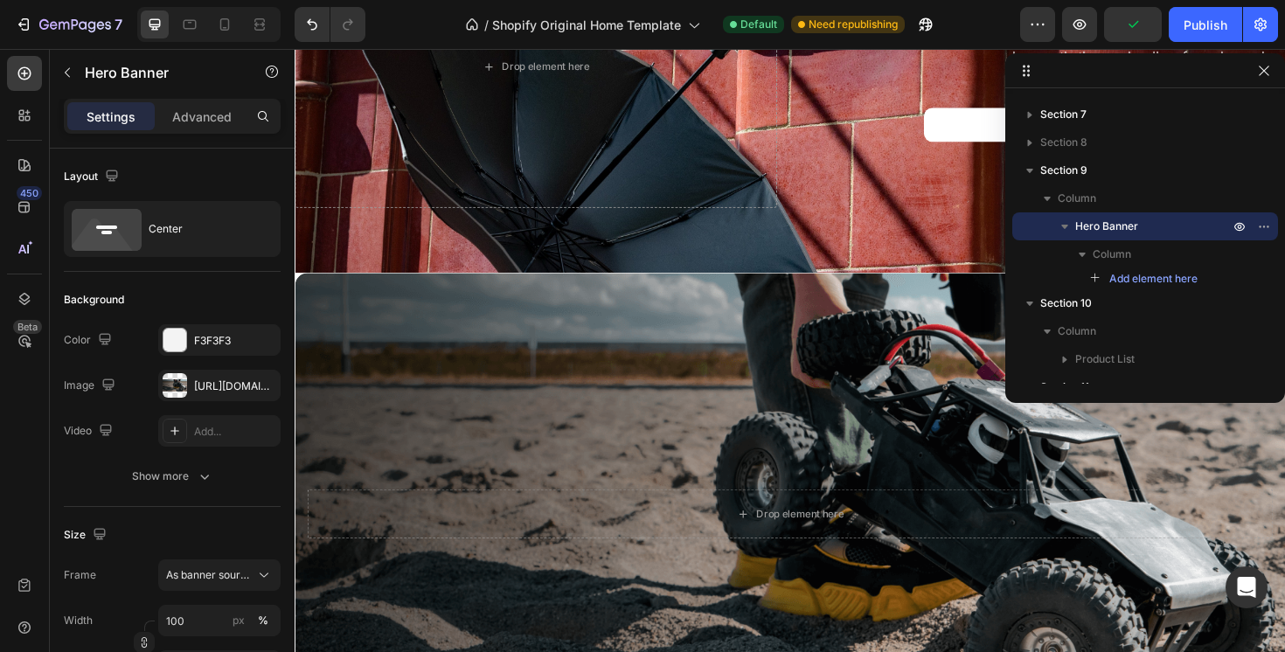
scroll to position [3640, 0]
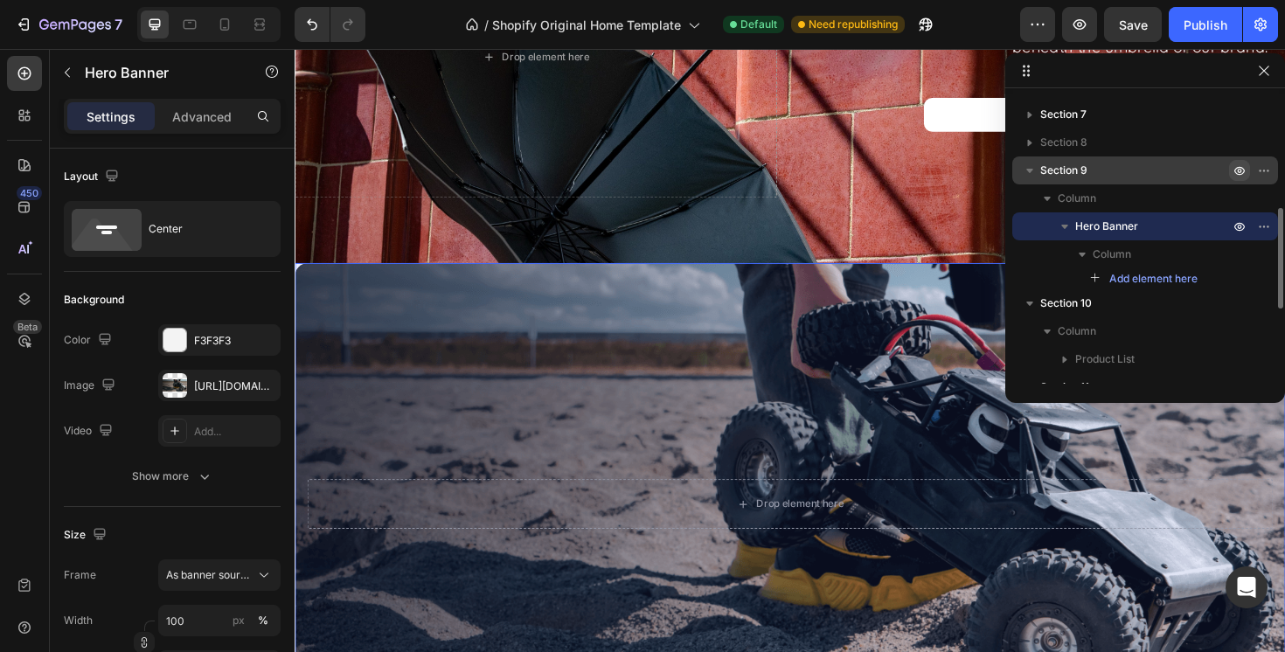
click at [1237, 172] on icon "button" at bounding box center [1240, 170] width 14 height 14
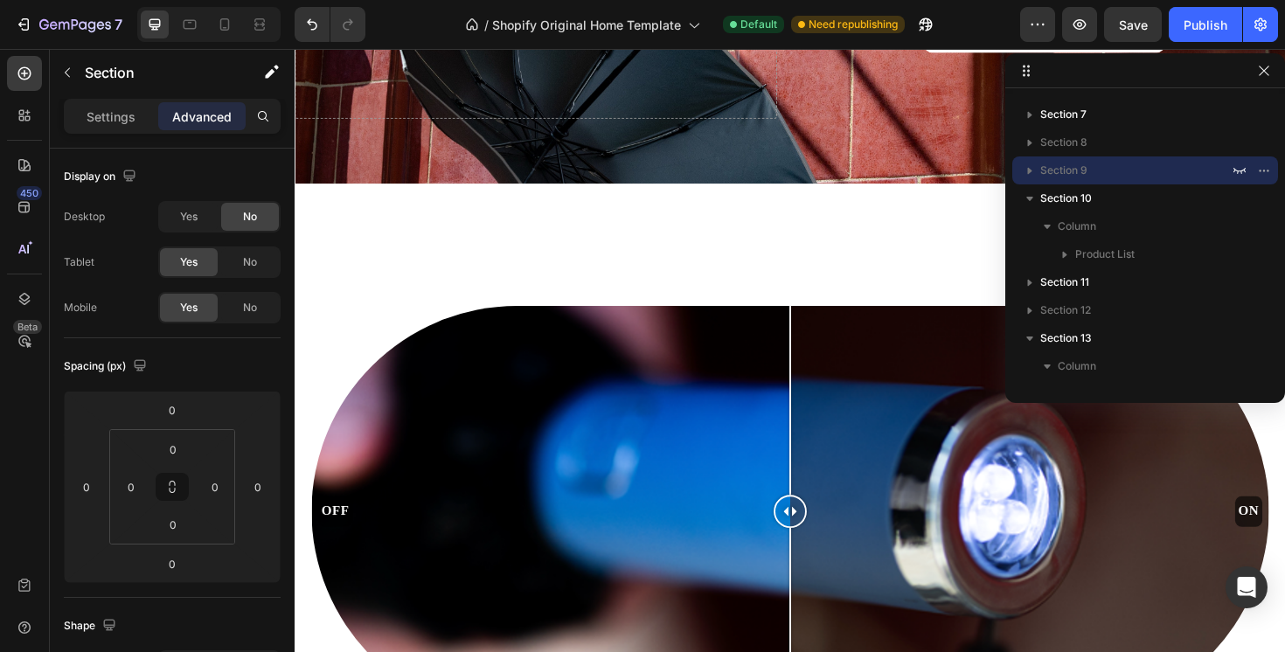
scroll to position [3708, 0]
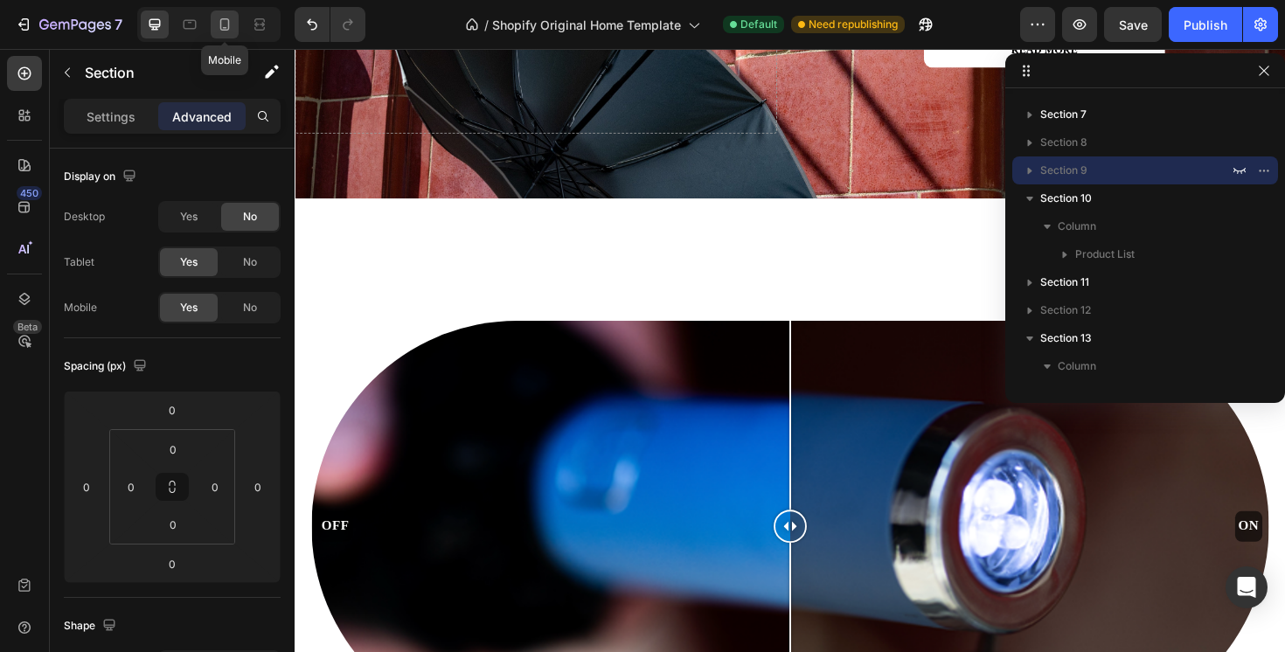
click at [229, 16] on icon at bounding box center [224, 24] width 17 height 17
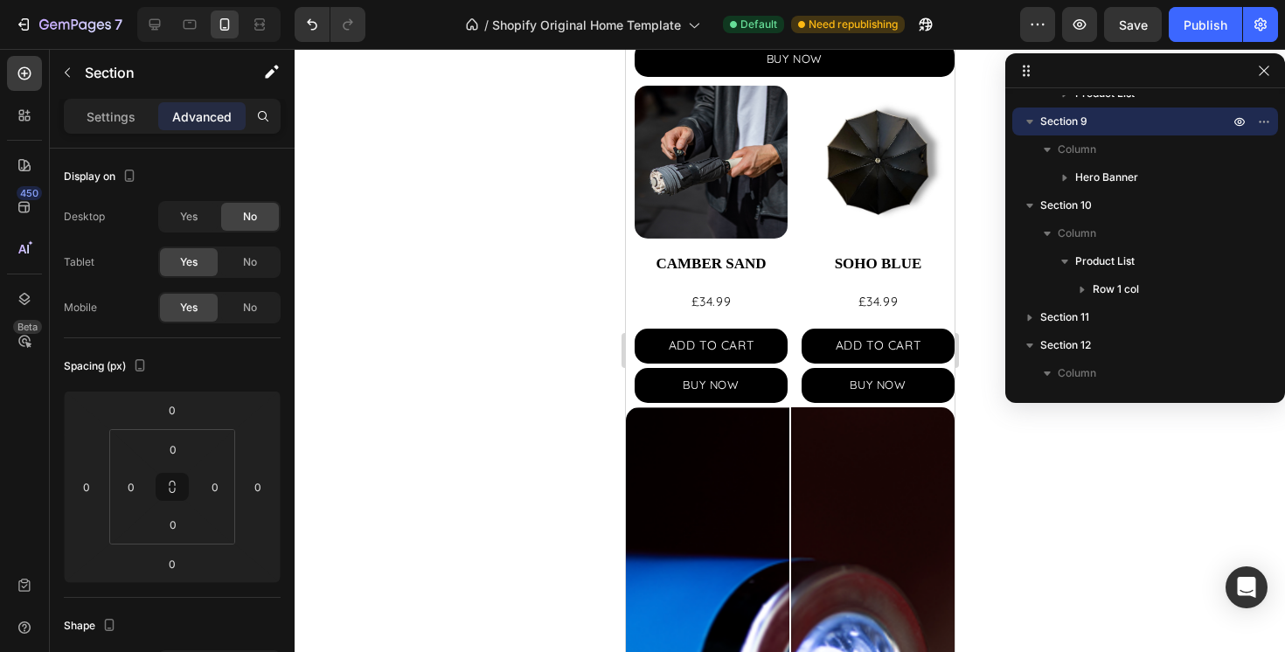
scroll to position [2096, 0]
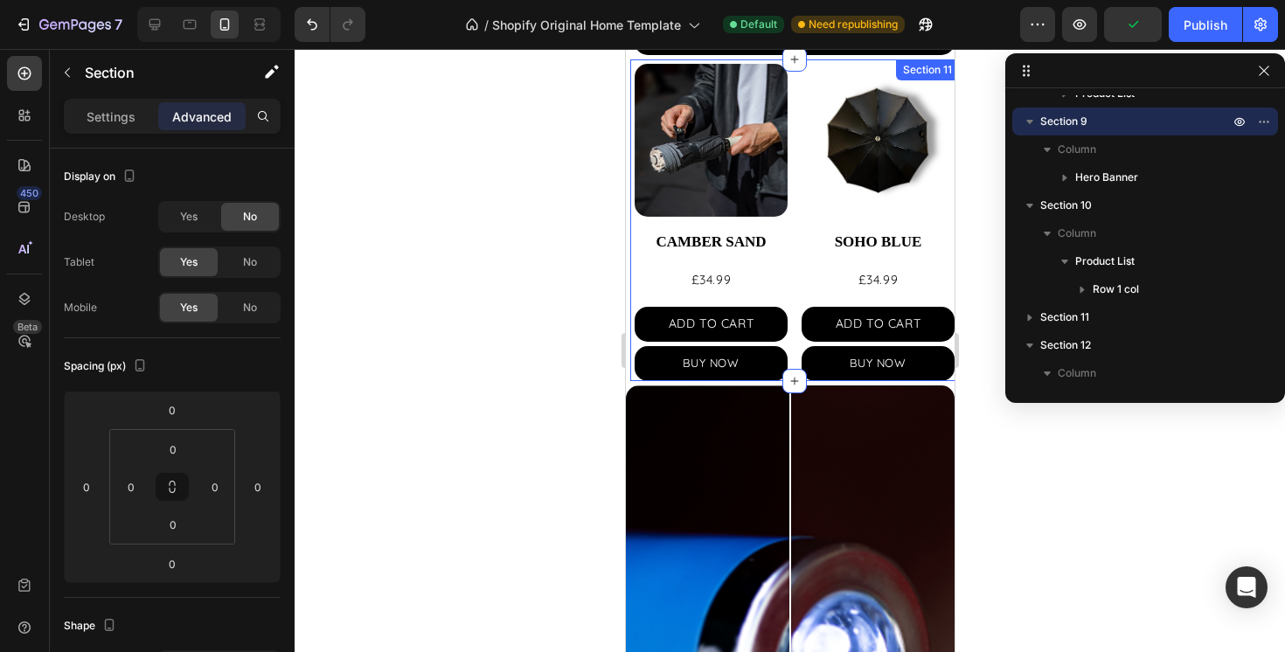
click at [630, 247] on div "Product Images CAMBER SAND Product Title £34.99 Product Price Product Price ADD…" at bounding box center [794, 220] width 329 height 322
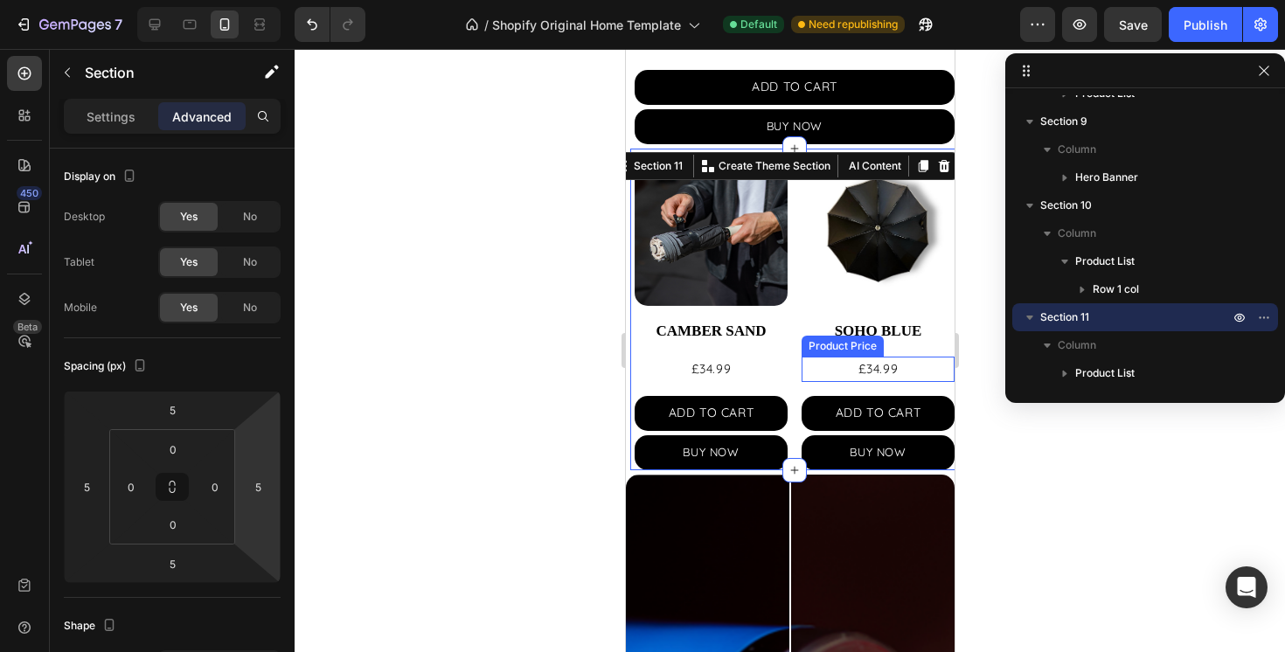
scroll to position [1952, 0]
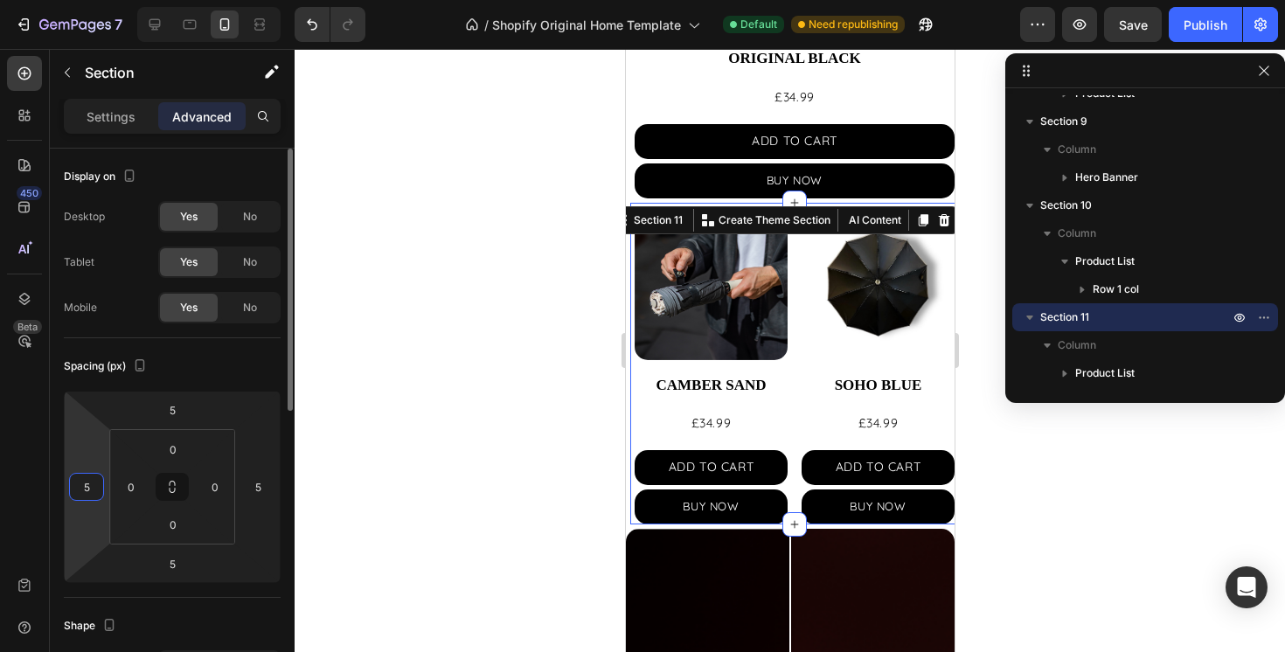
click at [90, 479] on input "5" at bounding box center [86, 487] width 26 height 26
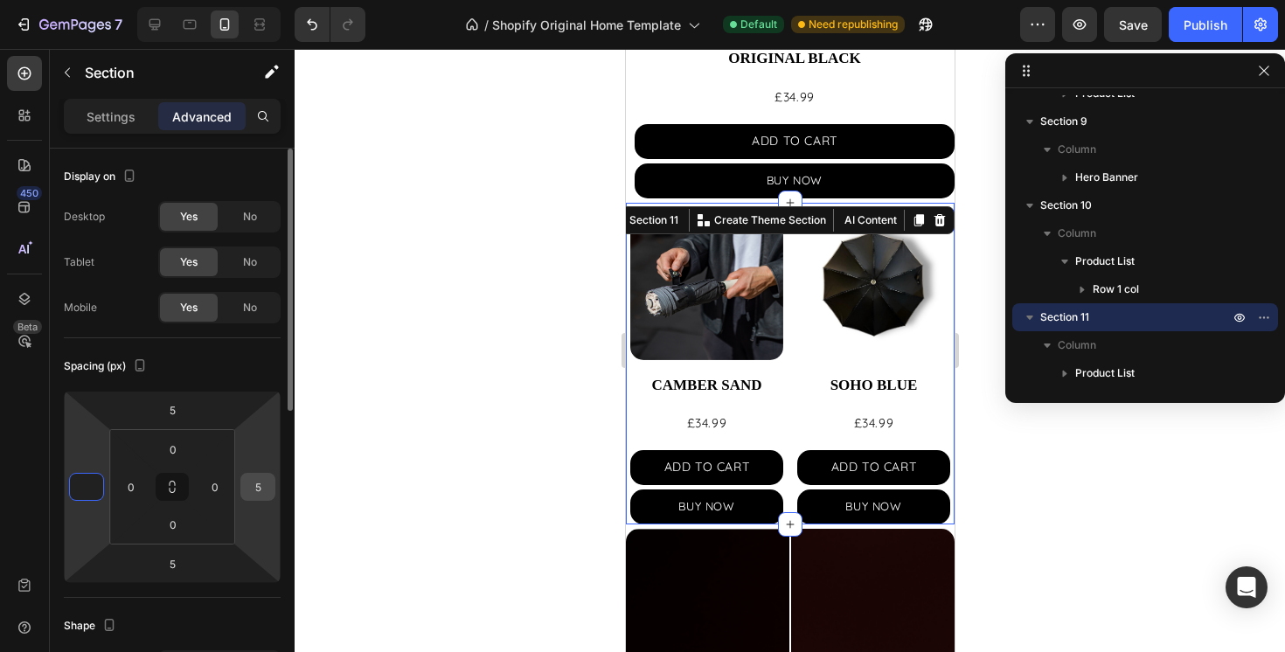
type input "0"
click at [255, 478] on input "5" at bounding box center [258, 487] width 26 height 26
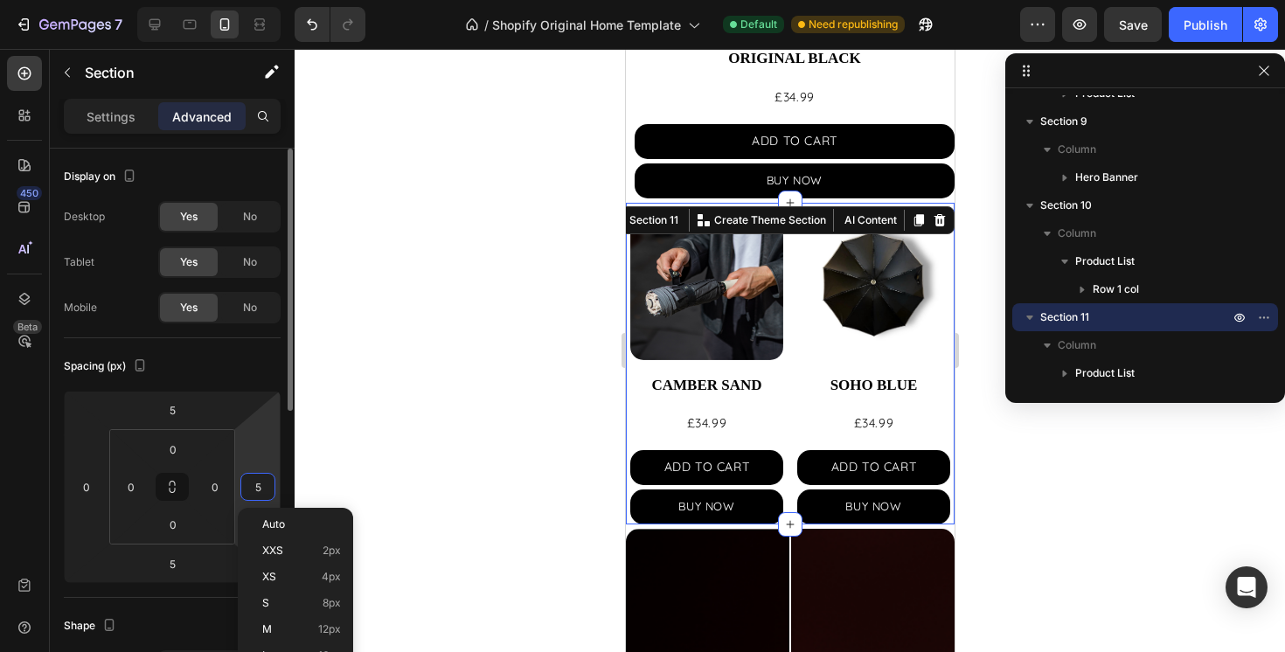
click at [255, 478] on input "5" at bounding box center [258, 487] width 26 height 26
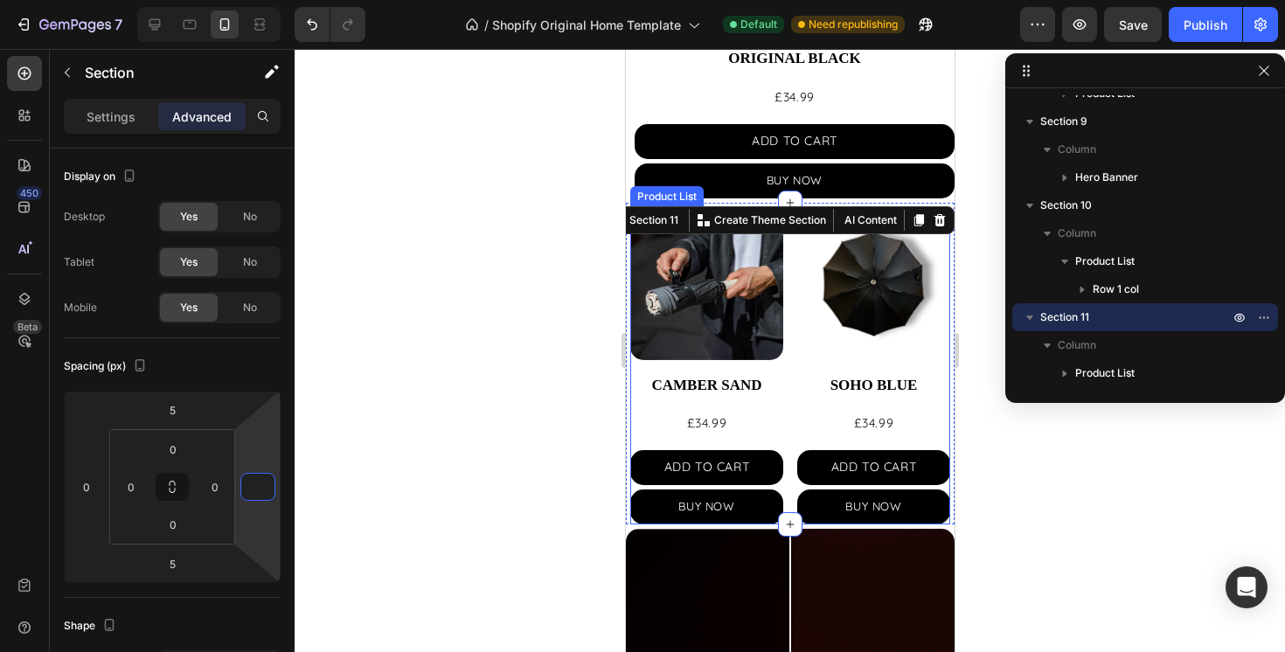
click at [790, 409] on div "Product Images CAMBER SAND Product Title £34.99 Product Price Product Price ADD…" at bounding box center [790, 365] width 320 height 317
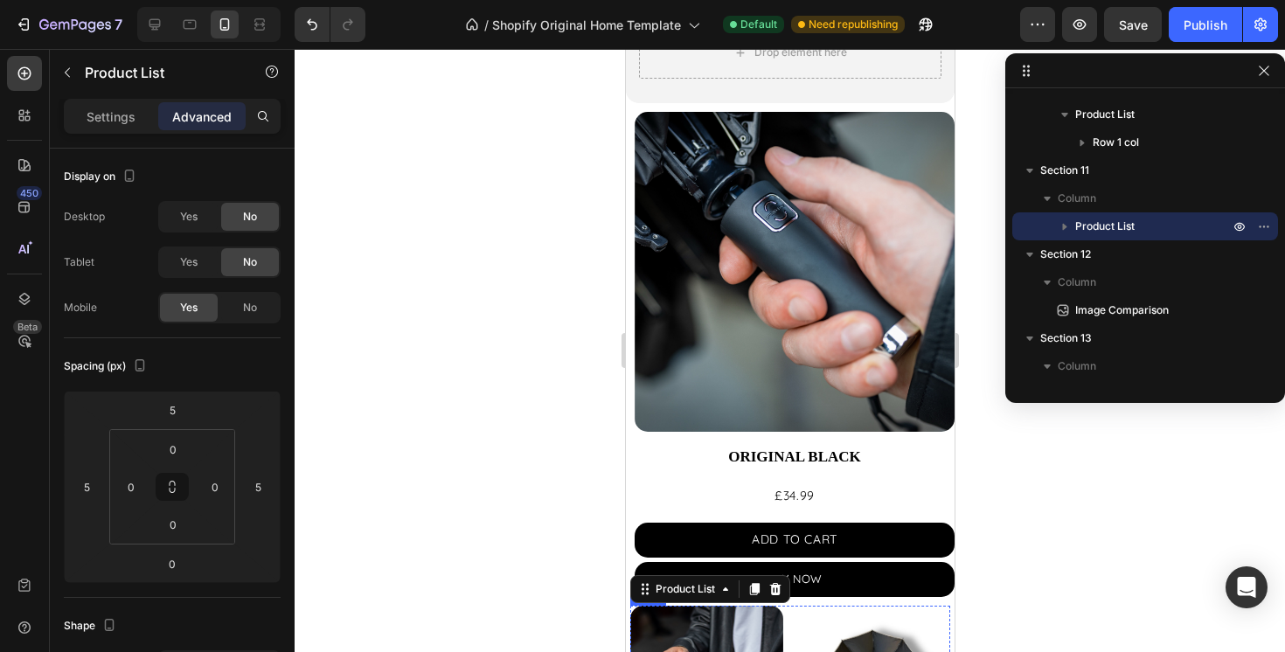
scroll to position [1549, 0]
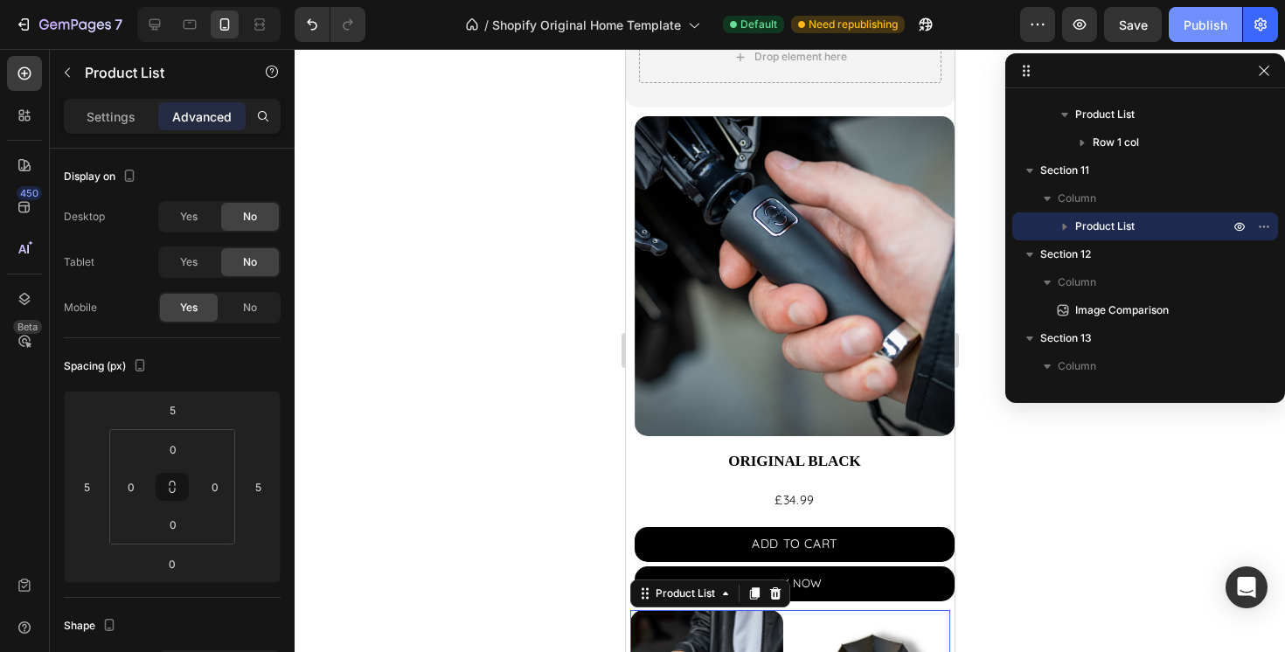
click at [1197, 30] on div "Publish" at bounding box center [1206, 25] width 44 height 18
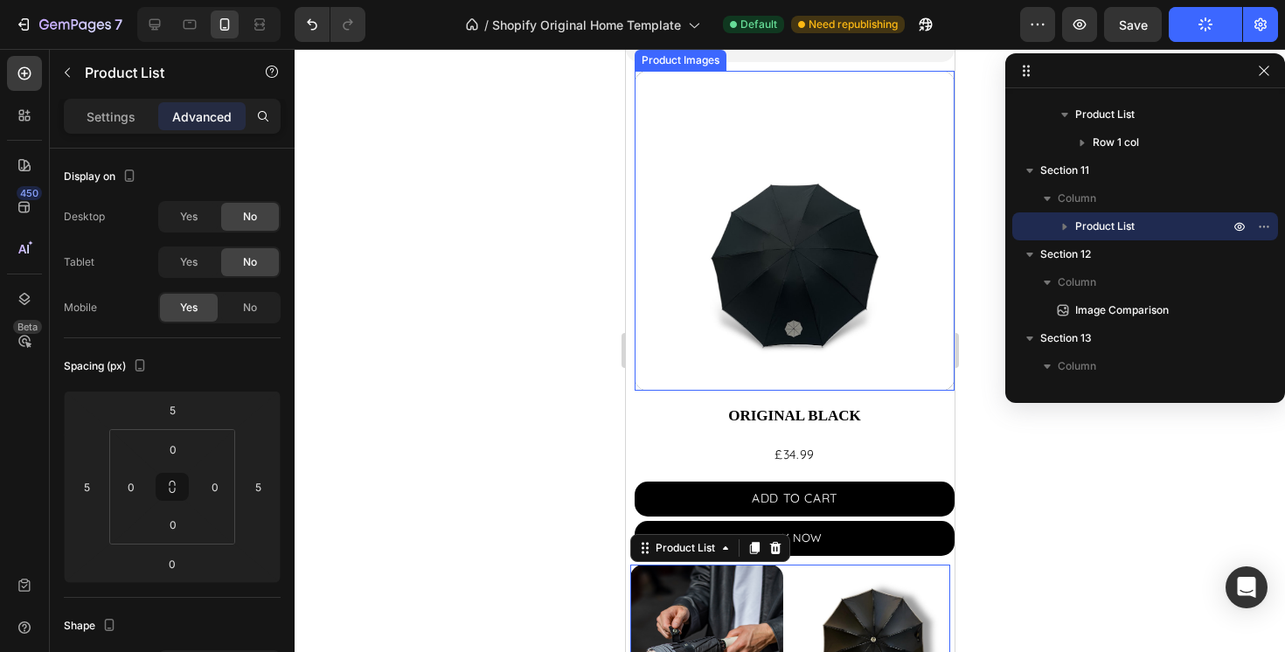
scroll to position [1597, 0]
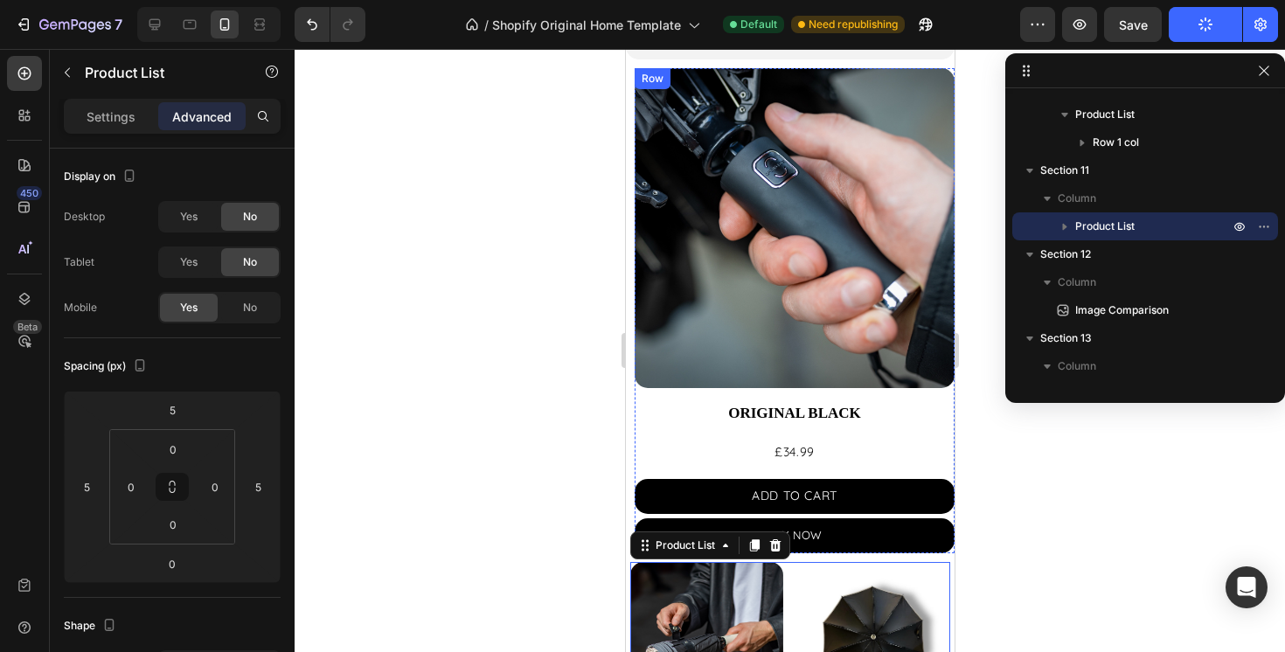
click at [902, 391] on div "Product Images ORIGINAL BLACK Product Title £34.99 Product Price Product Price …" at bounding box center [794, 310] width 320 height 484
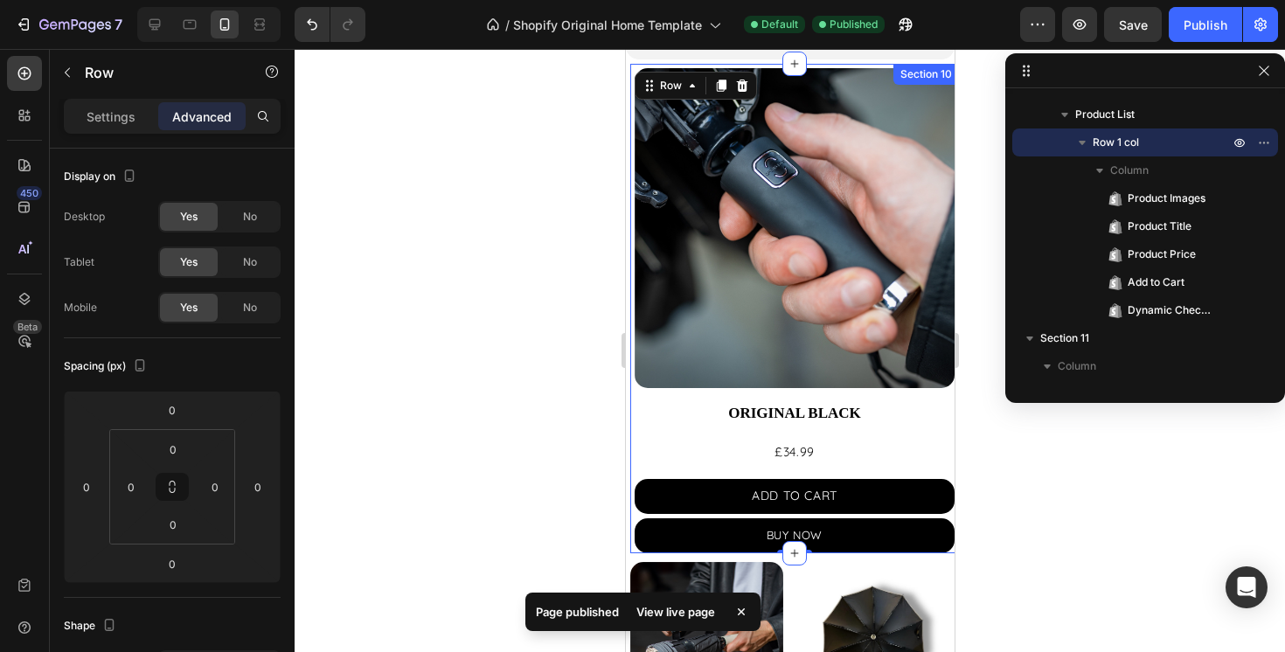
click at [630, 407] on div "Product Images ORIGINAL BLACK Product Title £34.99 Product Price Product Price …" at bounding box center [794, 308] width 329 height 489
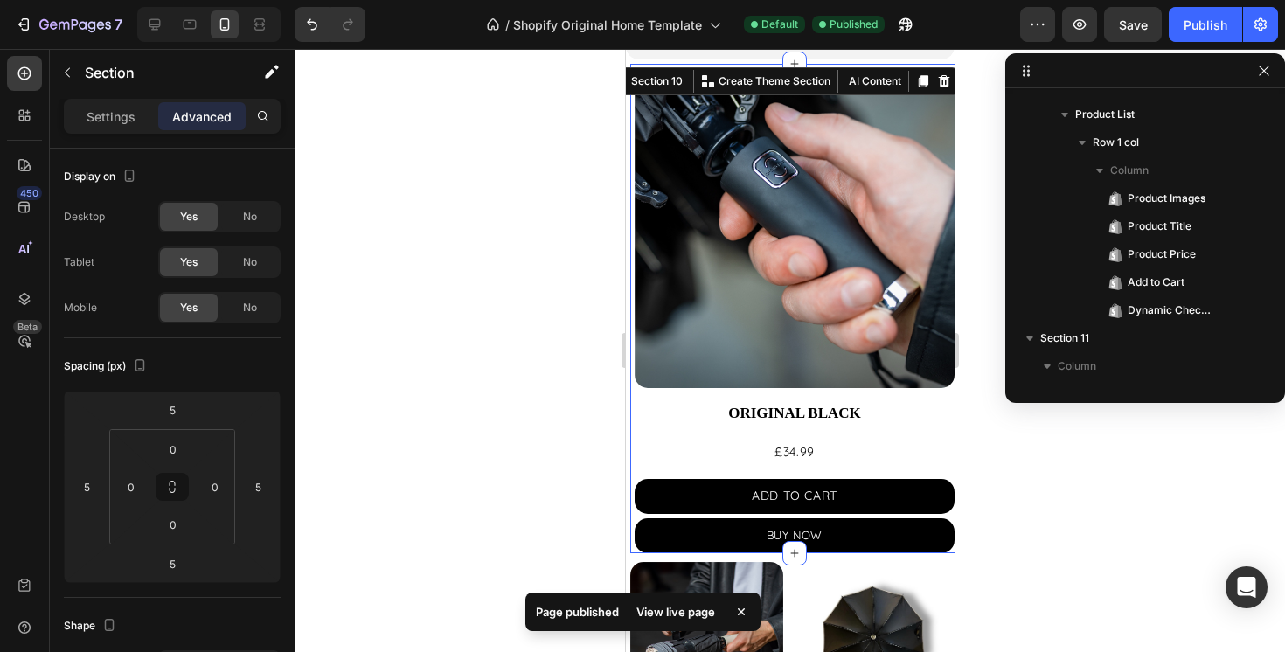
scroll to position [303, 0]
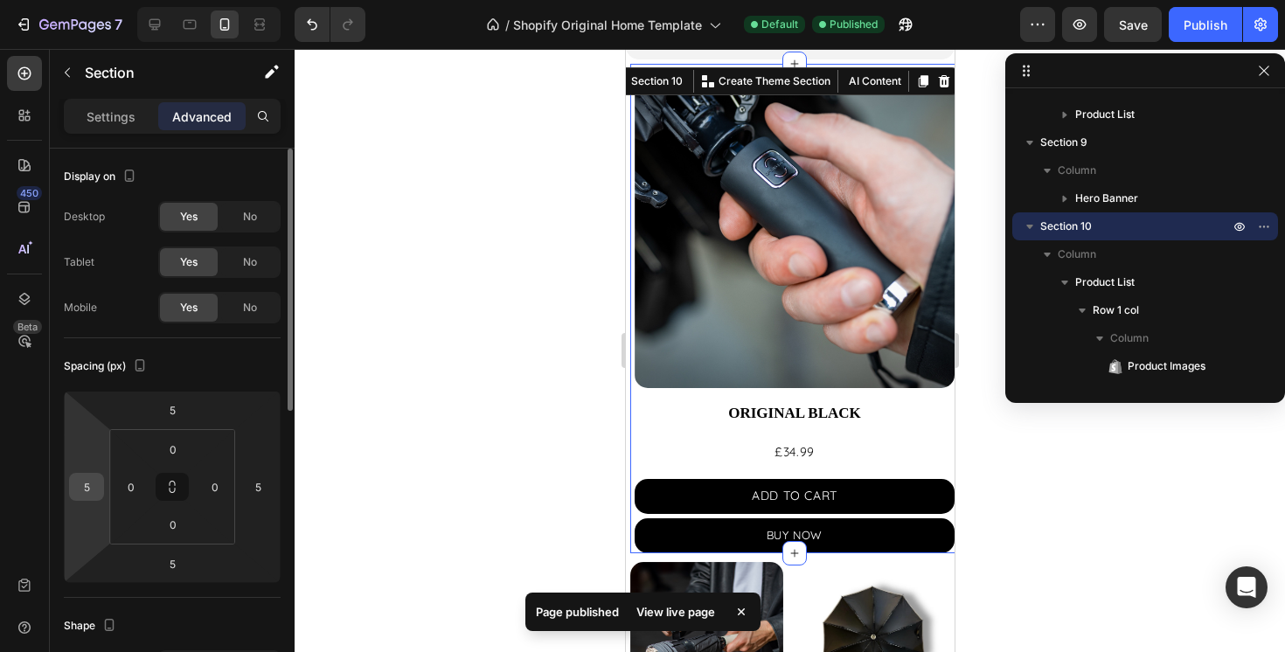
click at [98, 483] on input "5" at bounding box center [86, 487] width 26 height 26
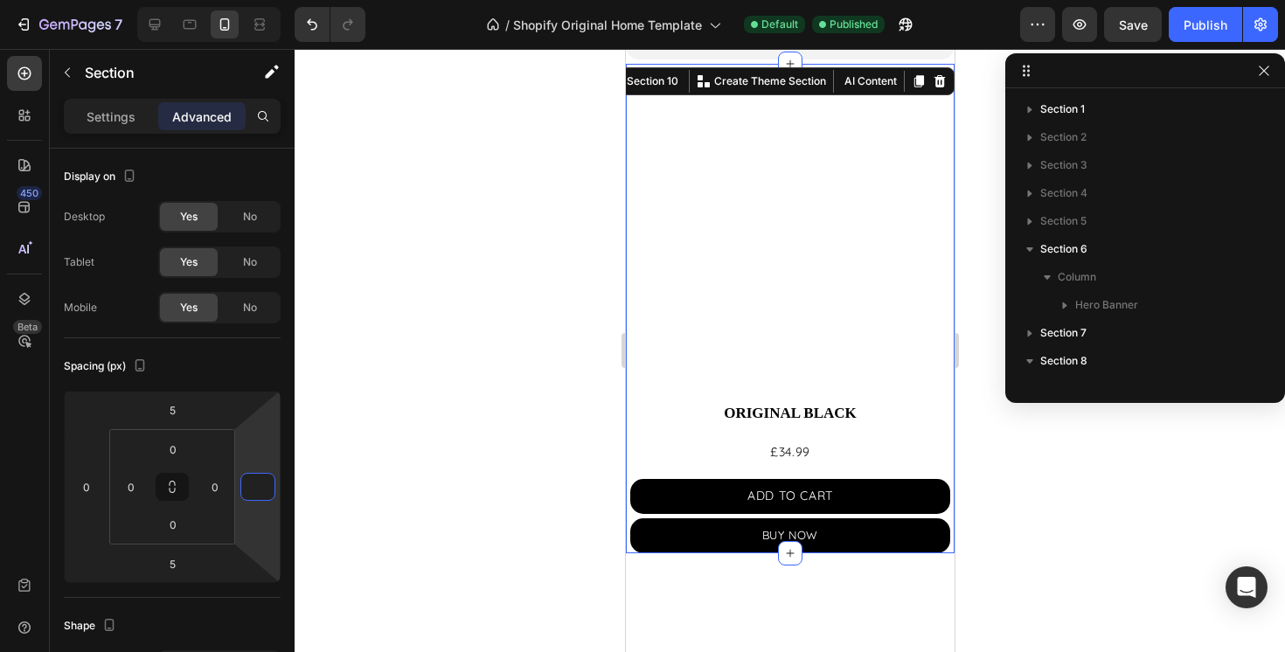
scroll to position [303, 0]
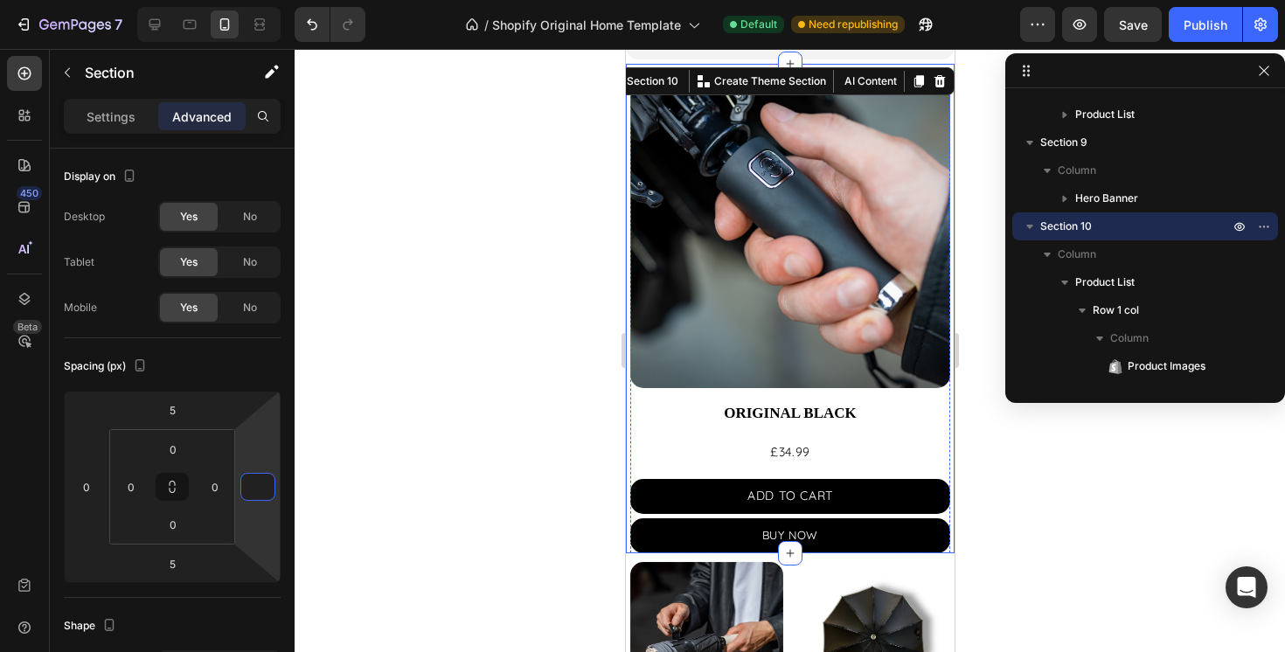
click at [644, 433] on div "Product Images ORIGINAL BLACK Product Title £34.99 Product Price Product Price …" at bounding box center [790, 310] width 320 height 484
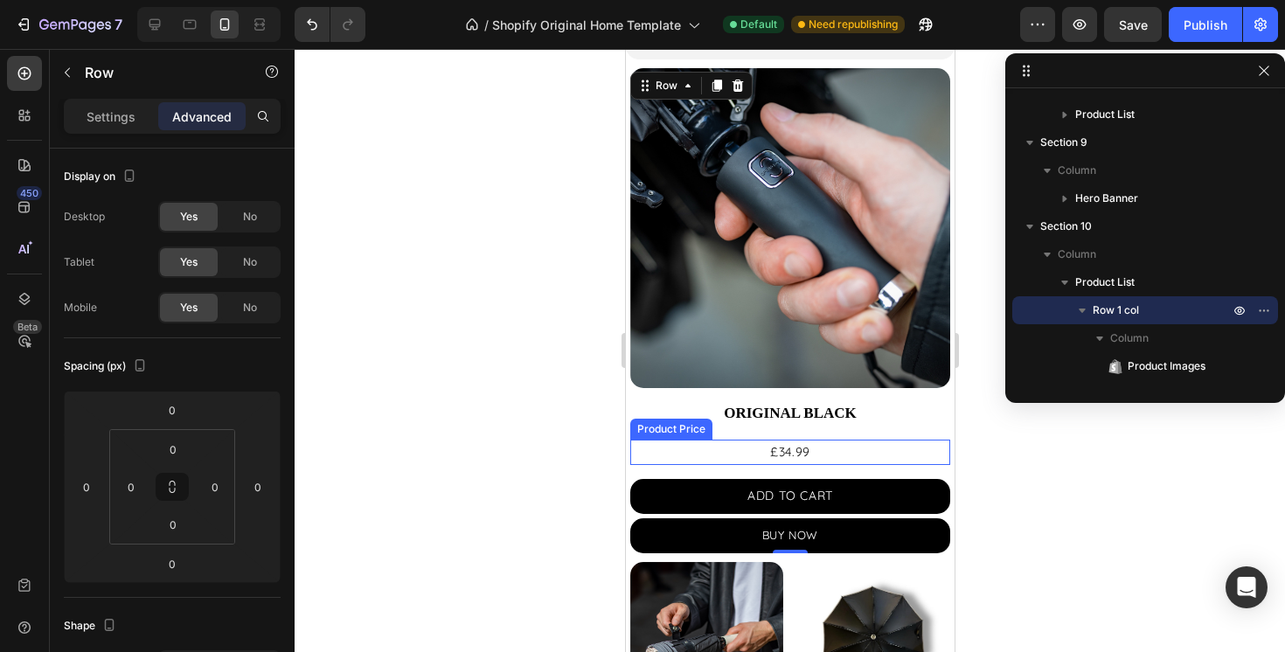
click at [641, 442] on div "£34.99" at bounding box center [790, 452] width 320 height 25
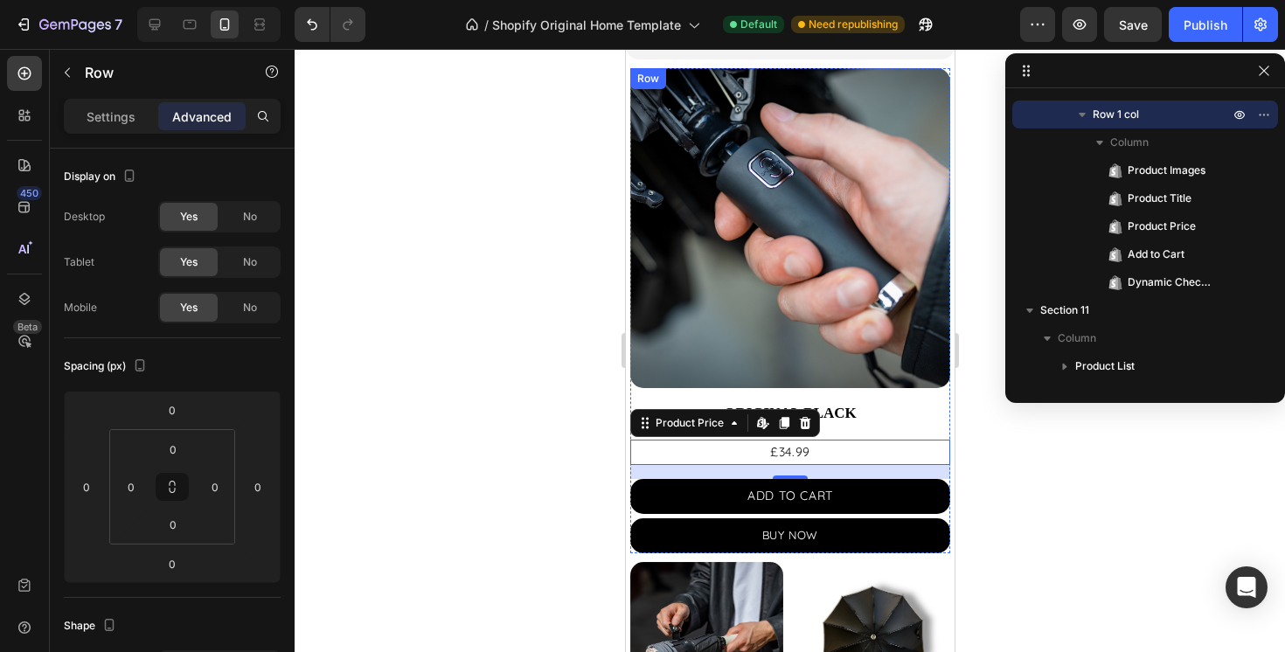
click at [932, 397] on div "Product Images ORIGINAL BLACK Product Title £34.99 Product Price Edit content i…" at bounding box center [790, 310] width 320 height 484
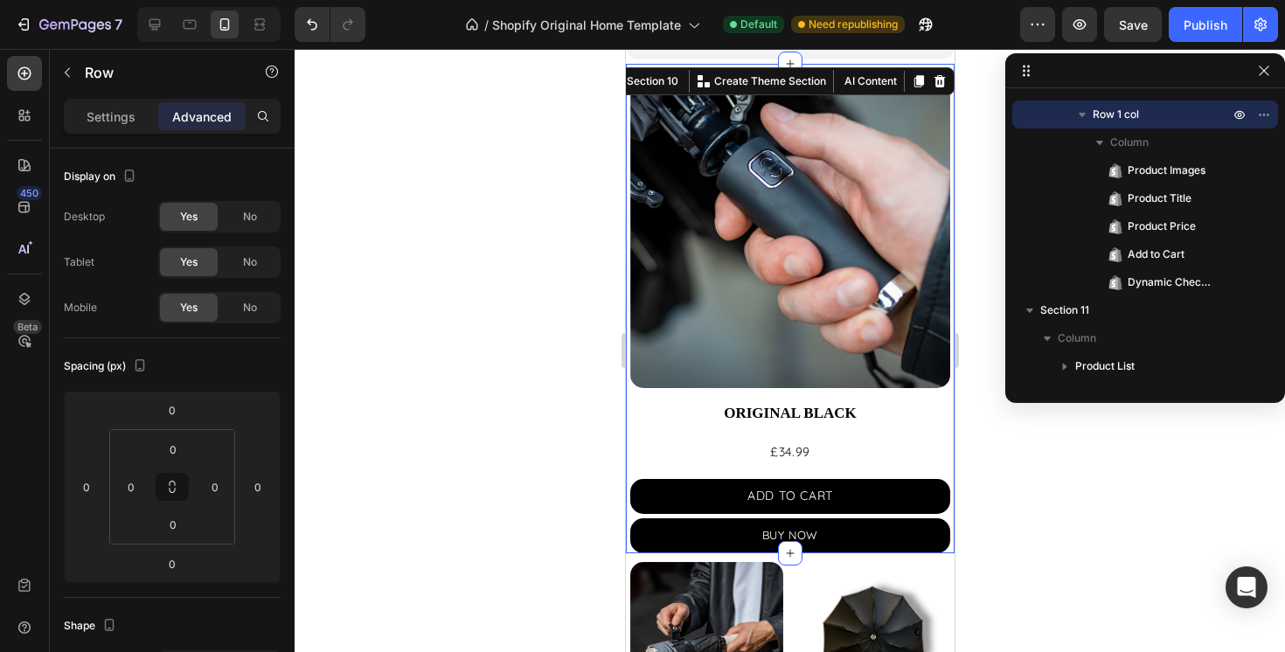
click at [627, 449] on div "Product Images ORIGINAL BLACK Product Title £34.99 Product Price Product Price …" at bounding box center [789, 308] width 329 height 489
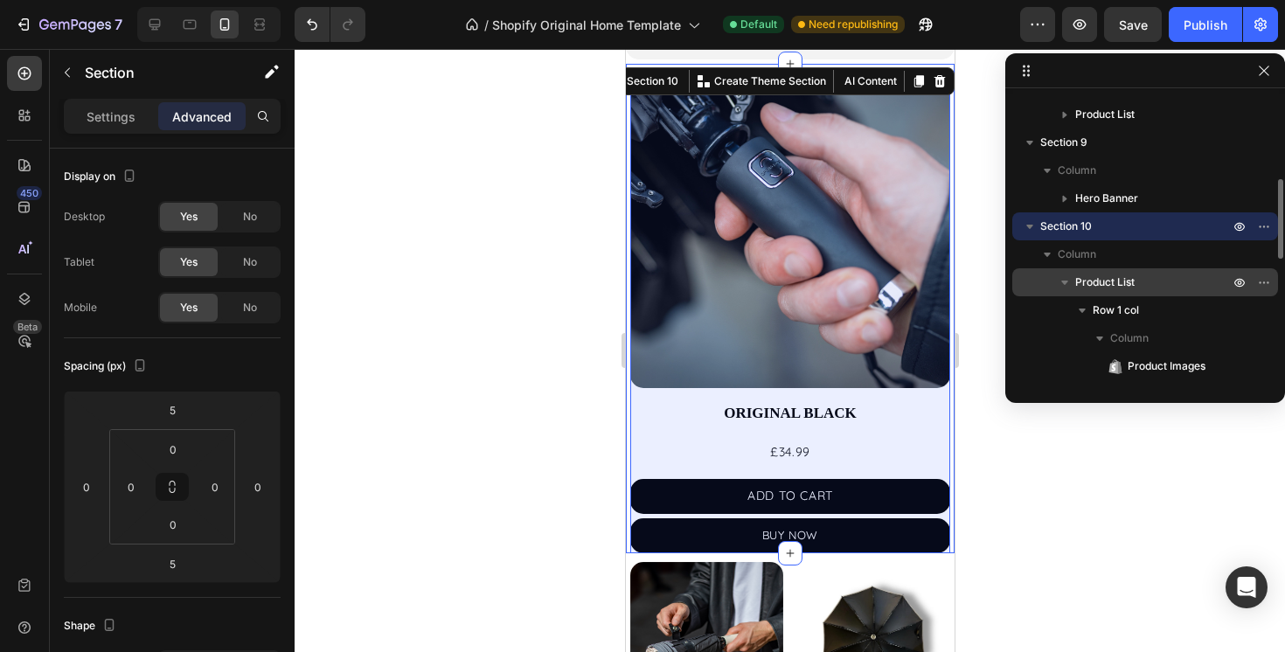
click at [1132, 283] on span "Product List" at bounding box center [1104, 282] width 59 height 17
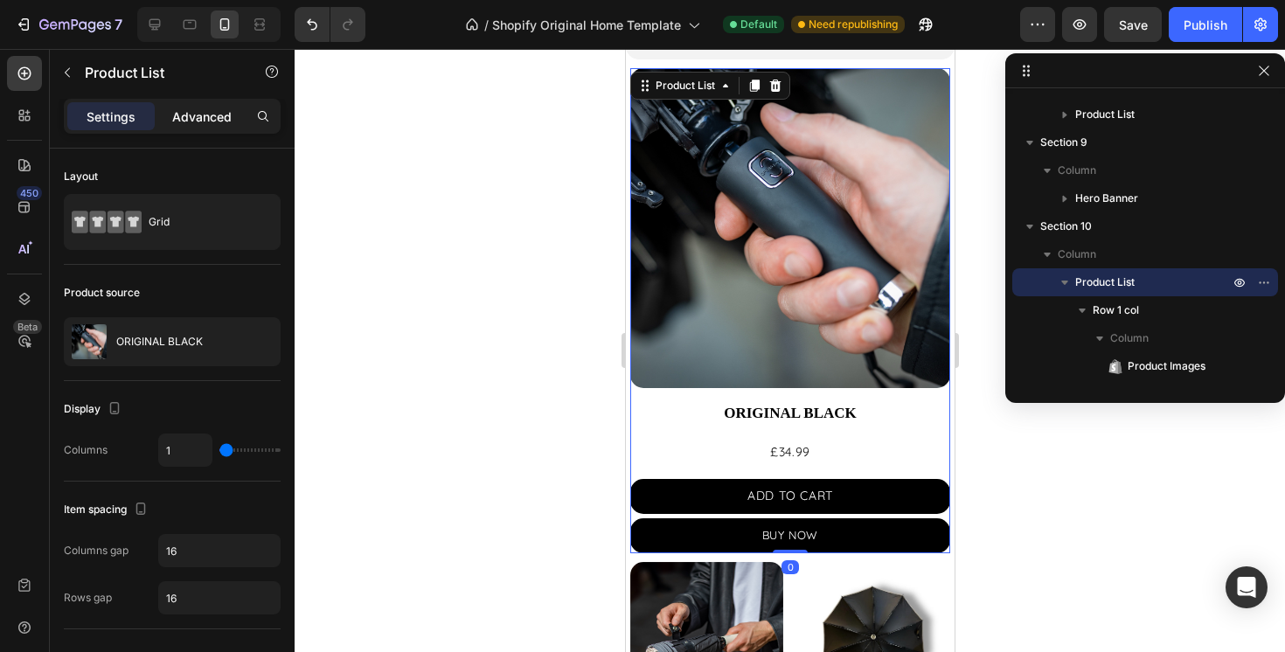
click at [195, 115] on p "Advanced" at bounding box center [201, 117] width 59 height 18
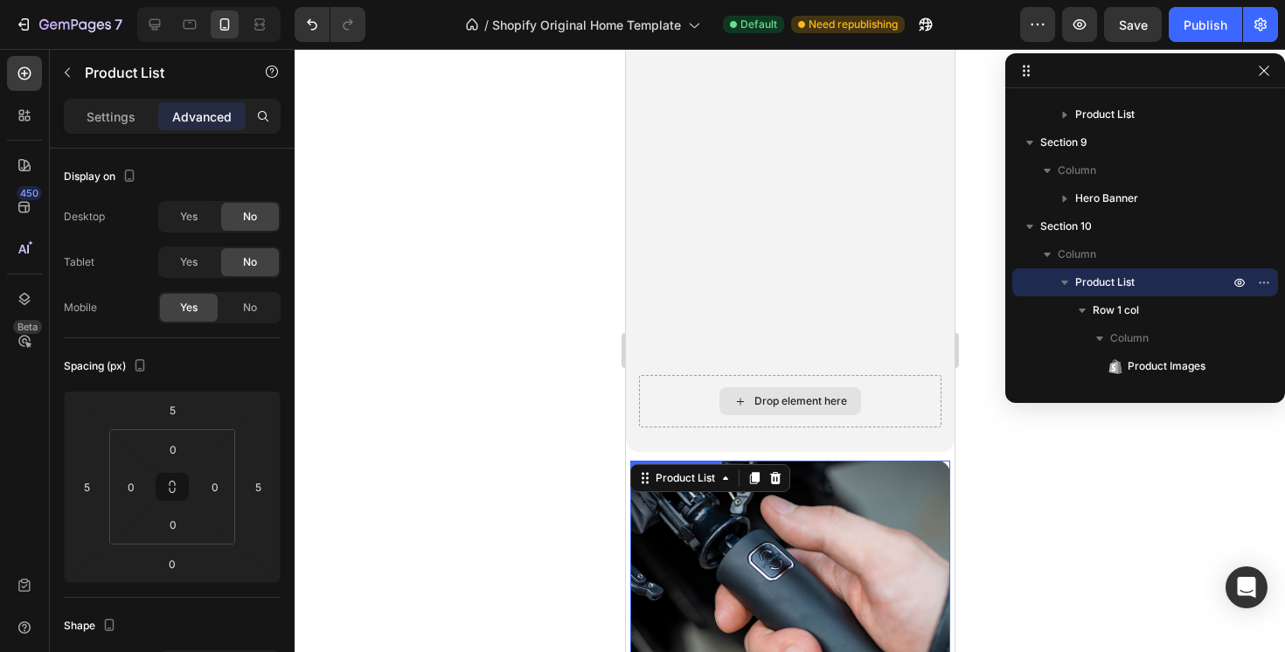
scroll to position [699, 0]
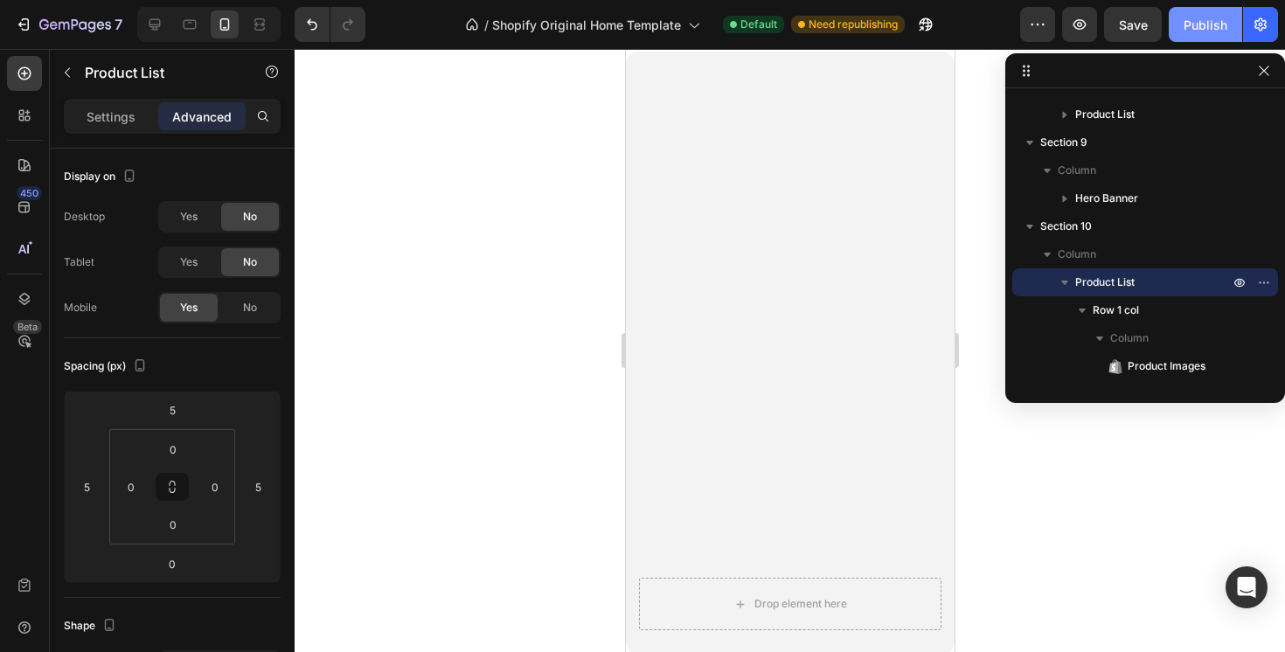
click at [1217, 16] on div "Publish" at bounding box center [1206, 25] width 44 height 18
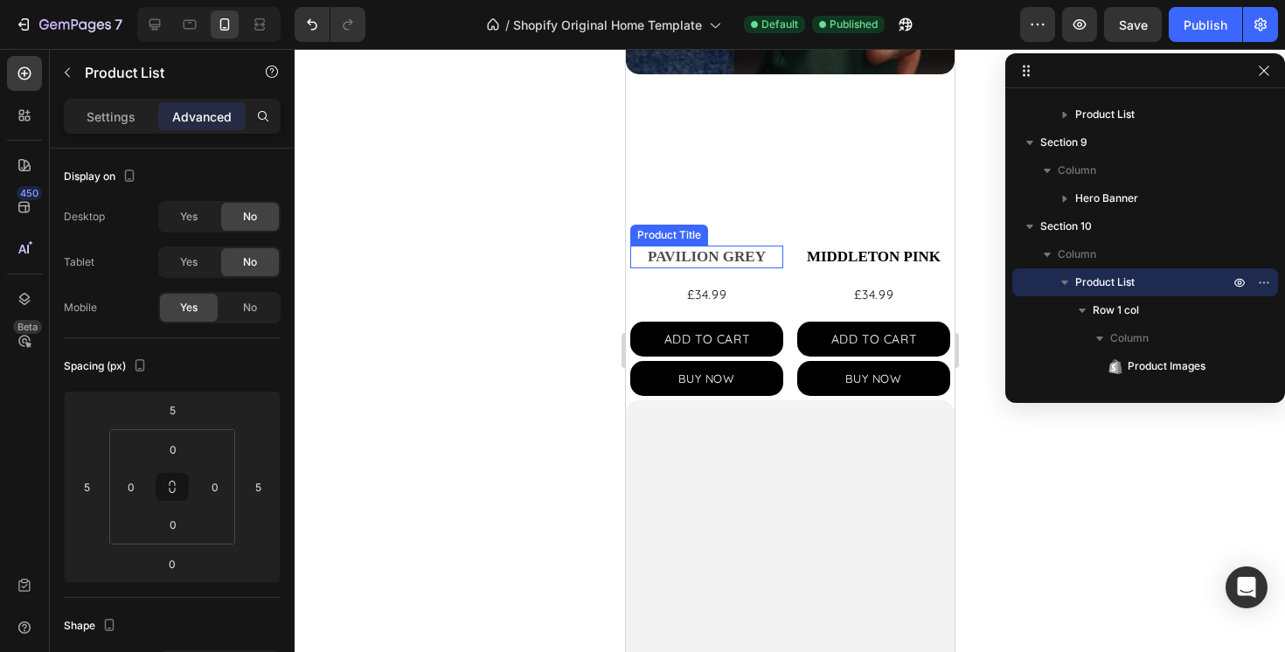
scroll to position [688, 0]
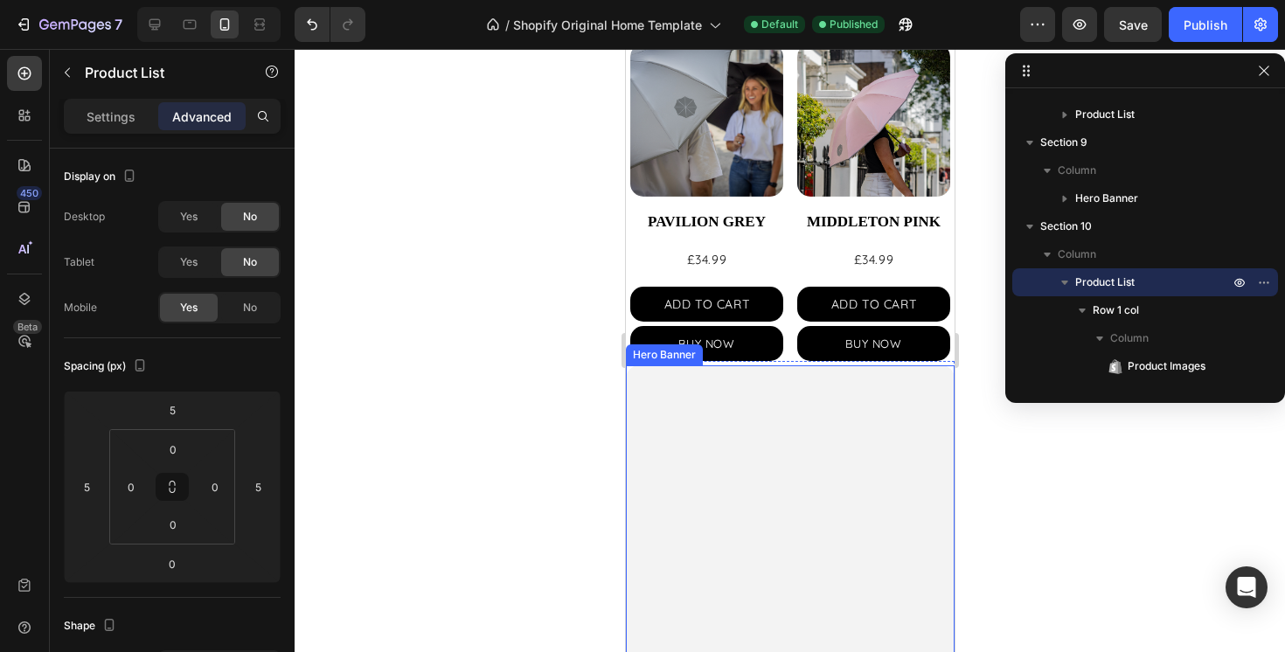
click at [748, 465] on video "Background Image" at bounding box center [789, 447] width 329 height 164
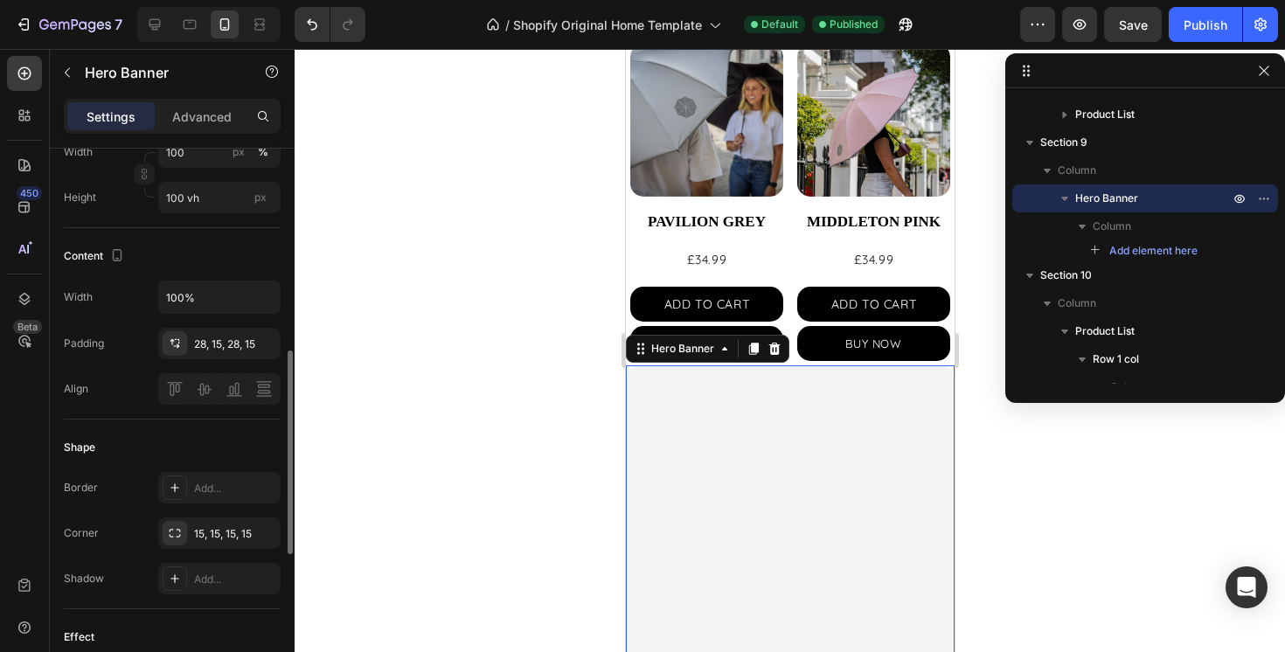
scroll to position [490, 0]
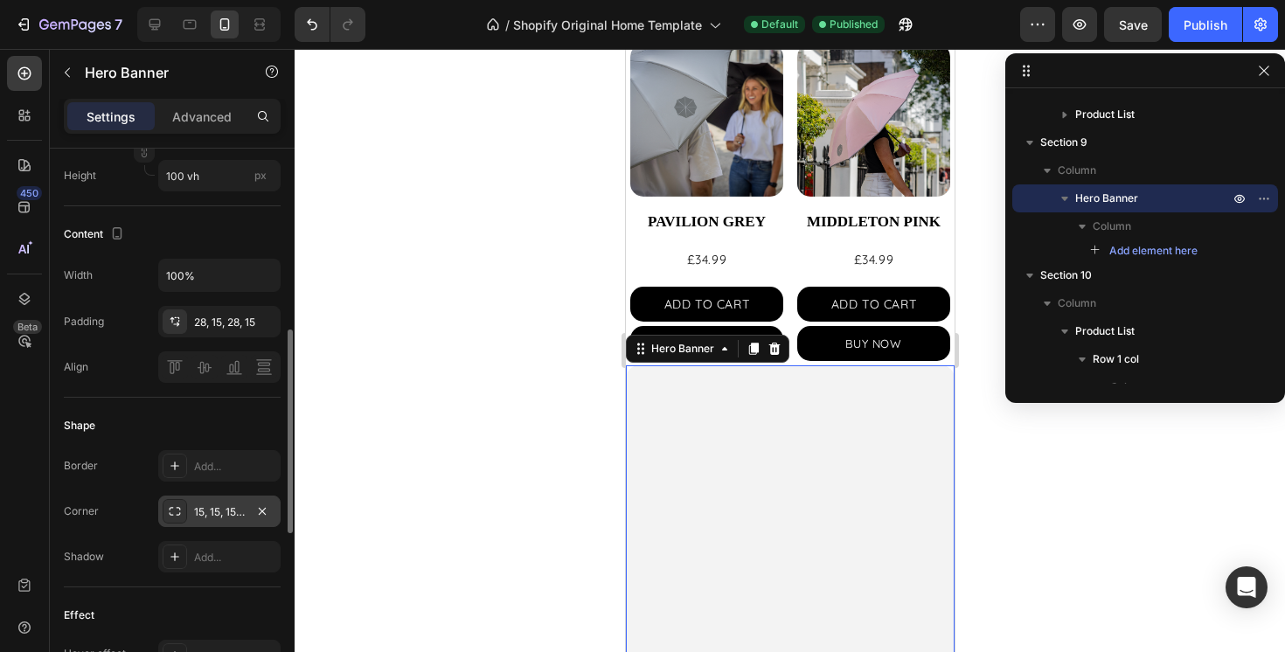
click at [206, 509] on div "15, 15, 15, 15" at bounding box center [219, 512] width 51 height 16
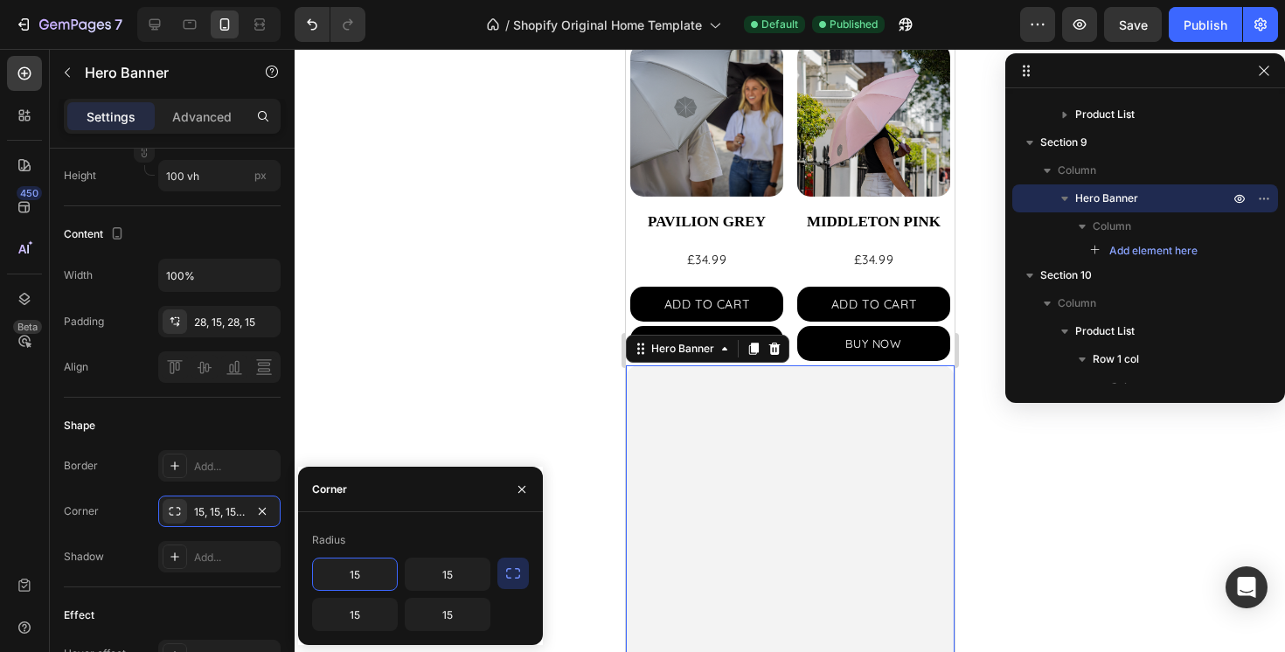
click at [379, 568] on input "15" at bounding box center [355, 574] width 84 height 31
click at [467, 568] on input "15" at bounding box center [448, 574] width 84 height 31
click at [1210, 16] on div "Publish" at bounding box center [1206, 25] width 44 height 18
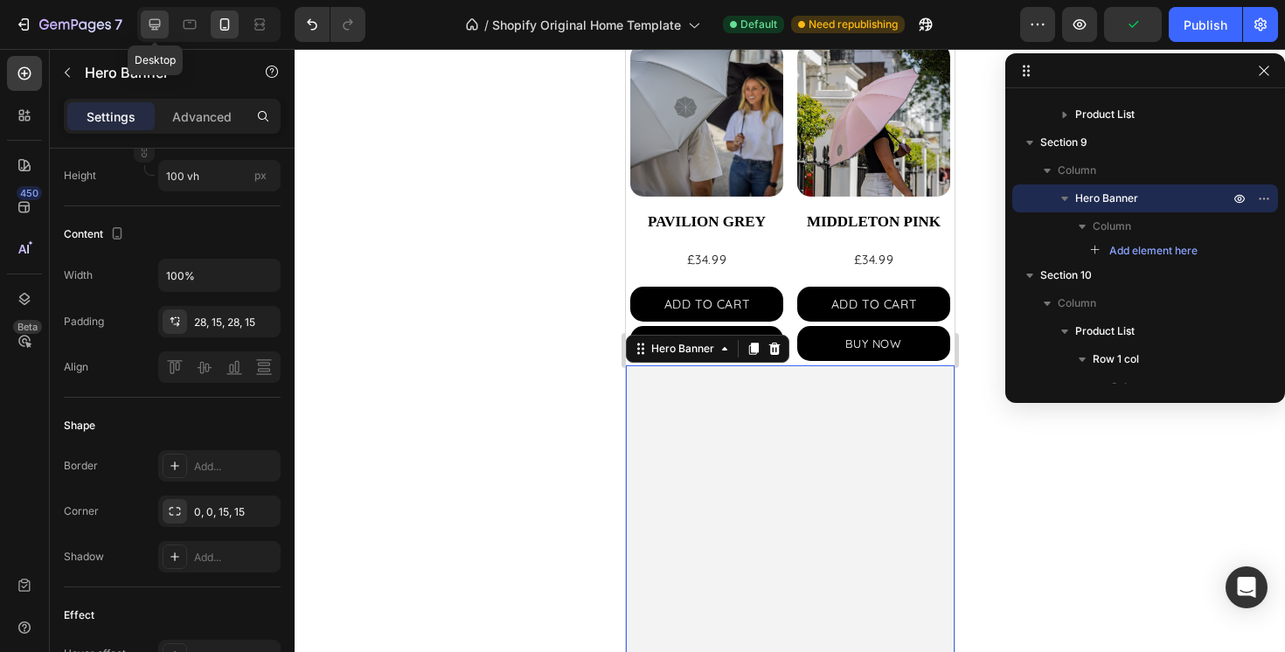
click at [151, 25] on icon at bounding box center [154, 24] width 17 height 17
type input "1200"
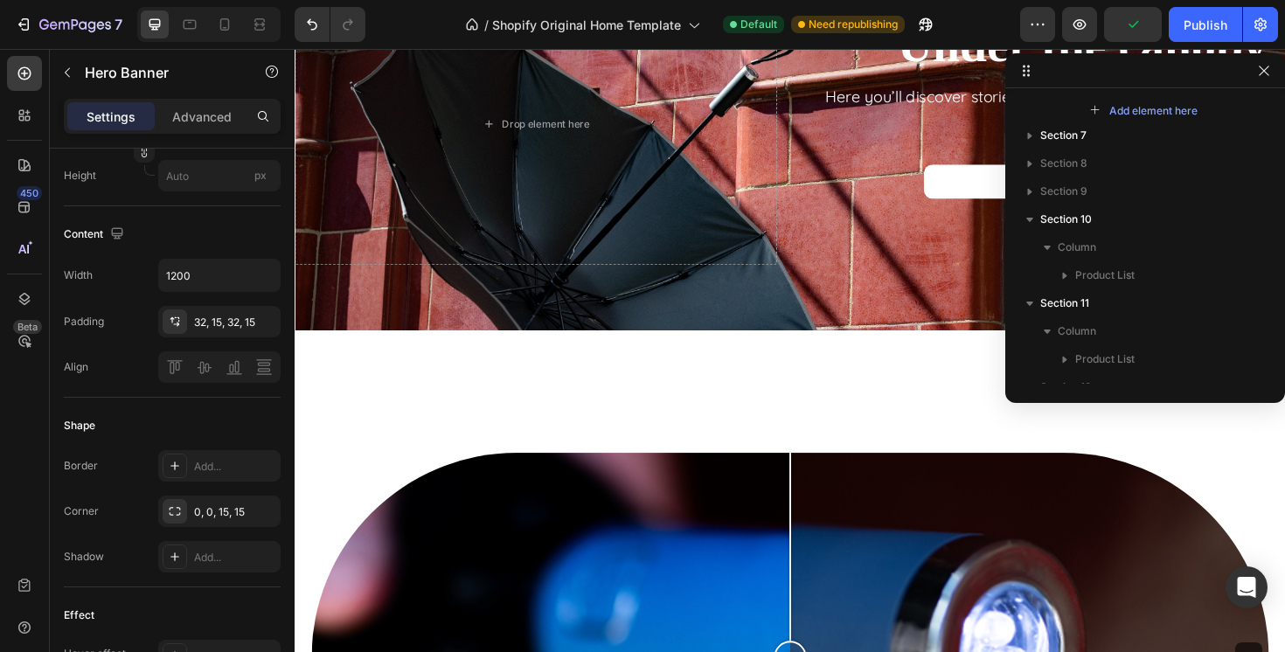
scroll to position [4121, 0]
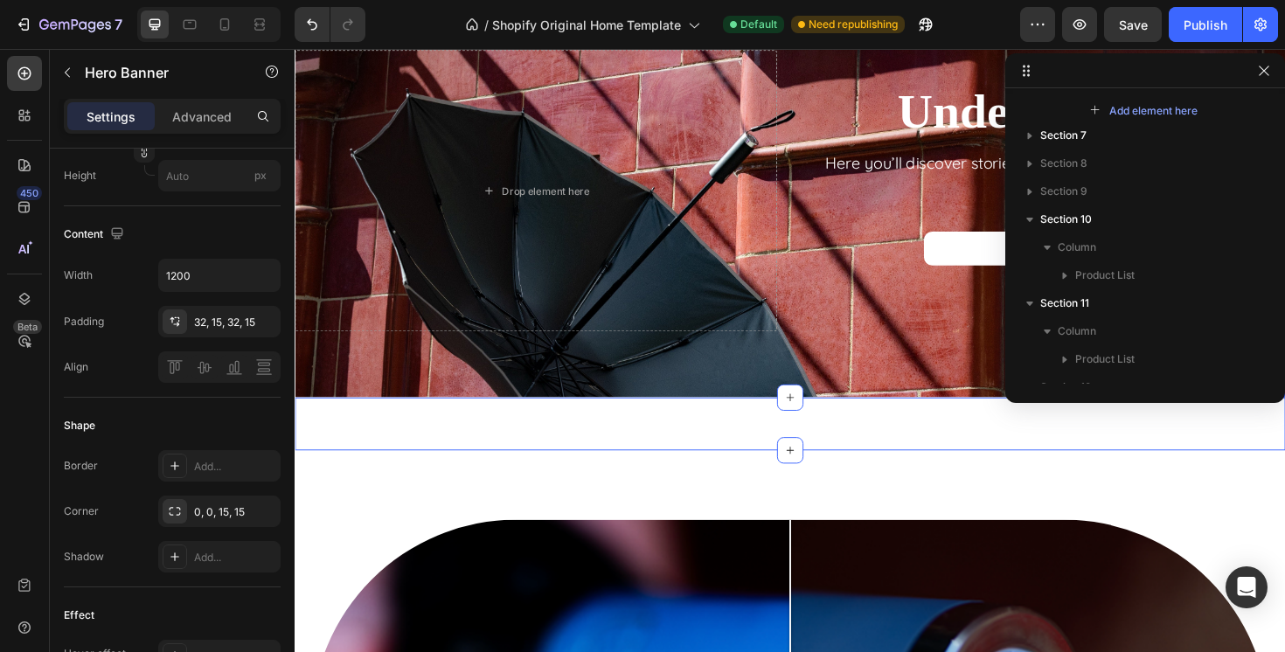
click at [780, 451] on div "Product Images ORIGINAL BLACK Product Title £34.99 Product Price Product Price …" at bounding box center [819, 446] width 1049 height 56
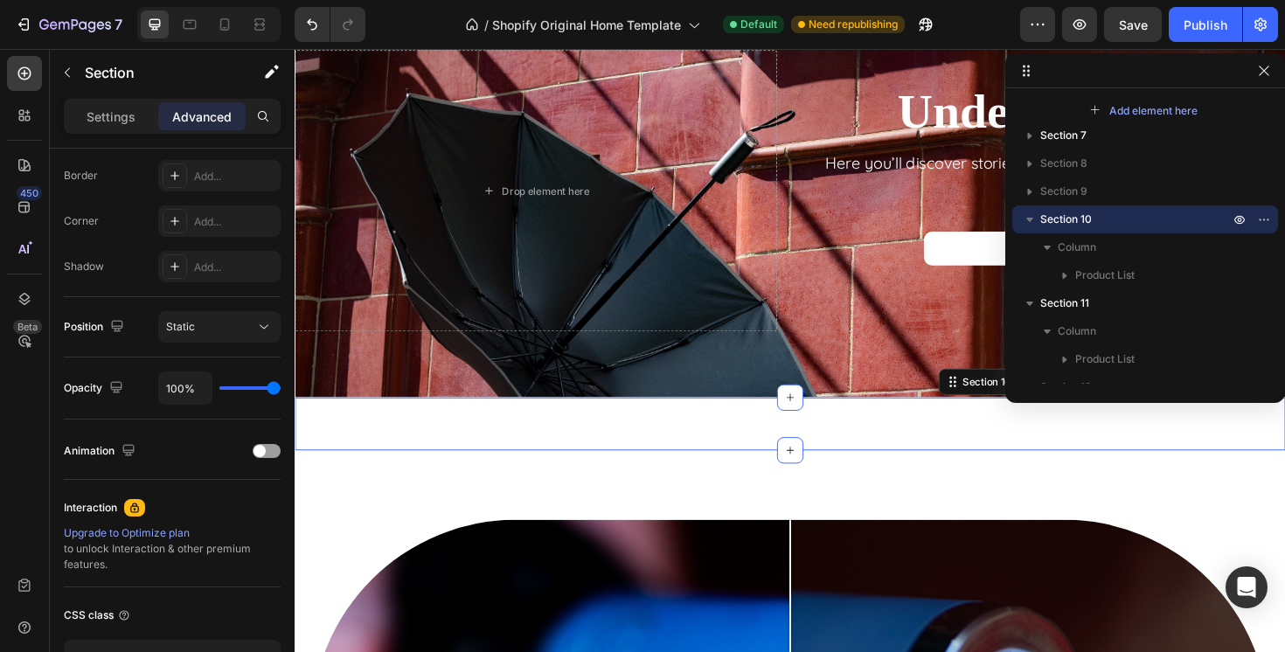
scroll to position [0, 0]
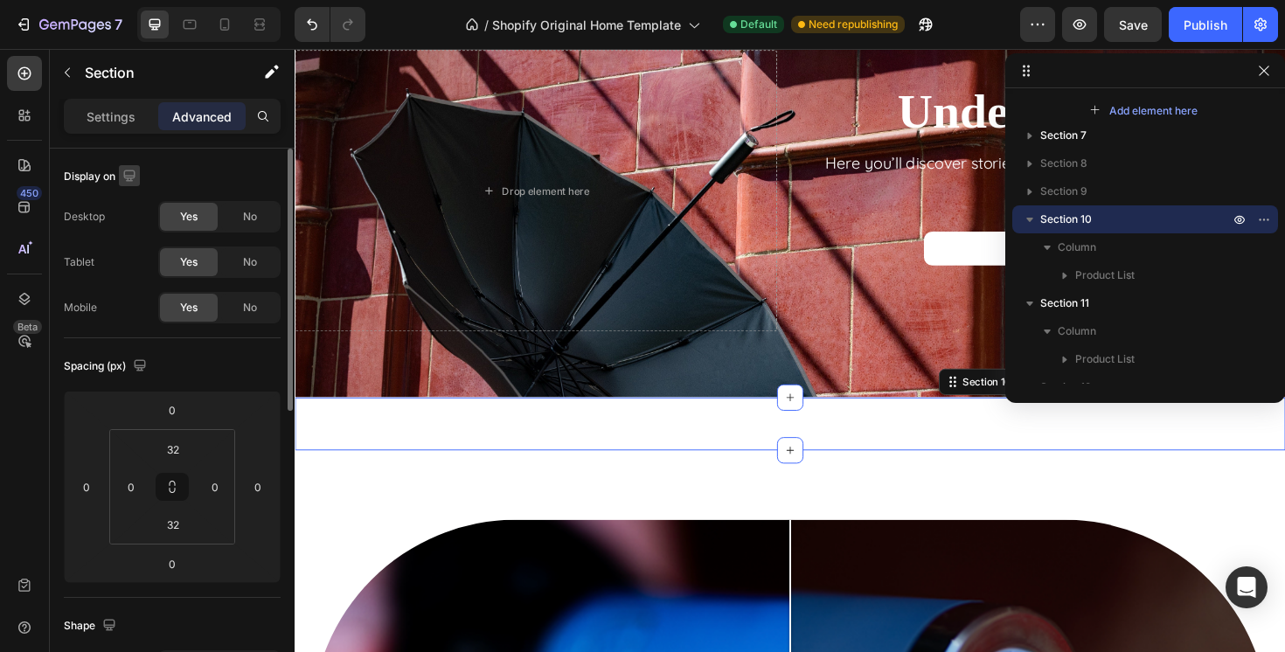
click at [129, 177] on icon "button" at bounding box center [128, 175] width 11 height 11
click at [142, 268] on icon "button" at bounding box center [132, 266] width 17 height 17
type input "5"
type input "0"
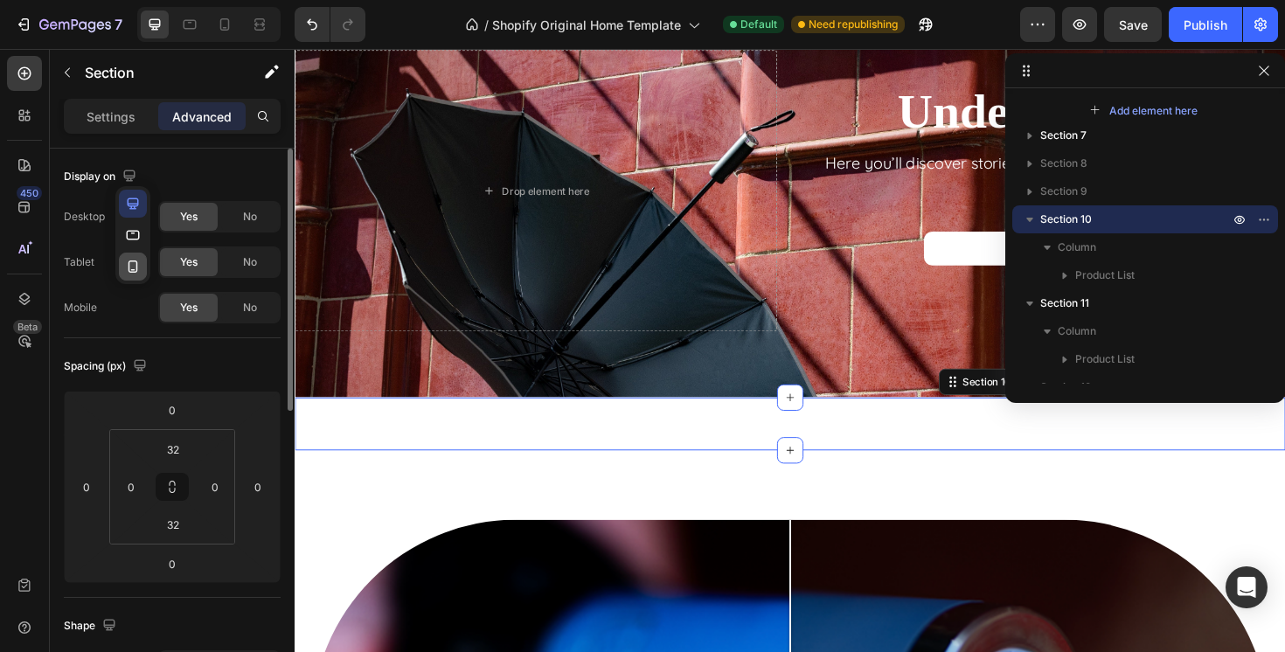
type input "0"
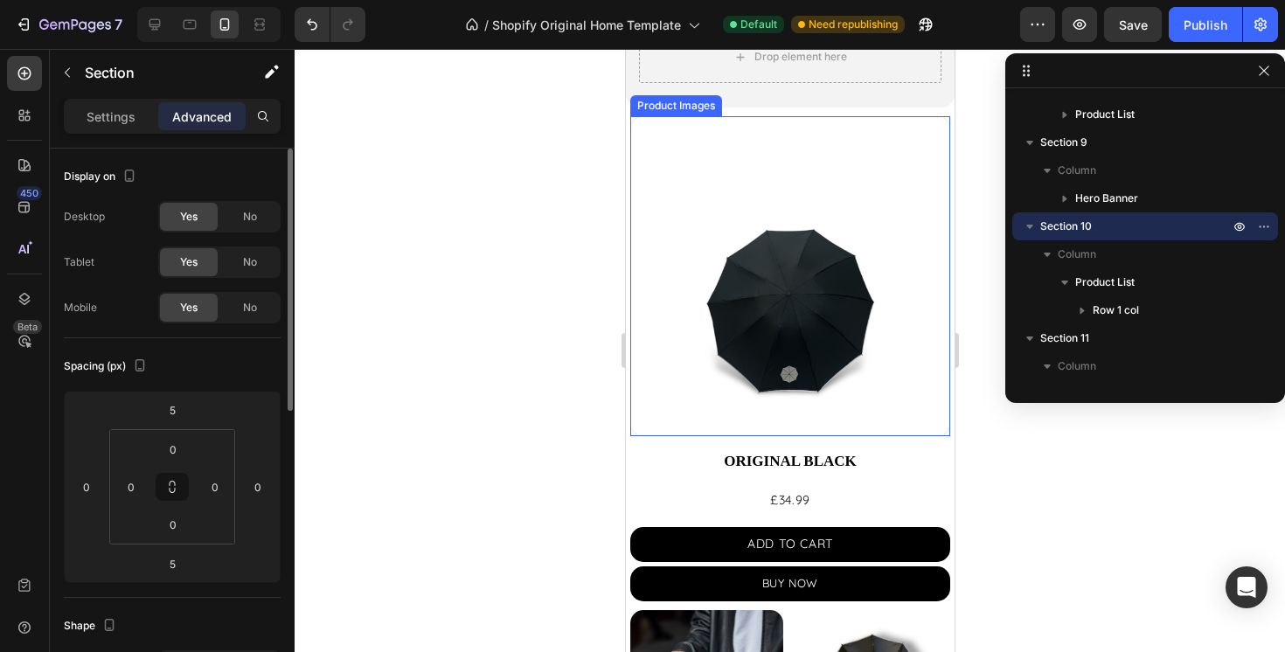
scroll to position [1551, 0]
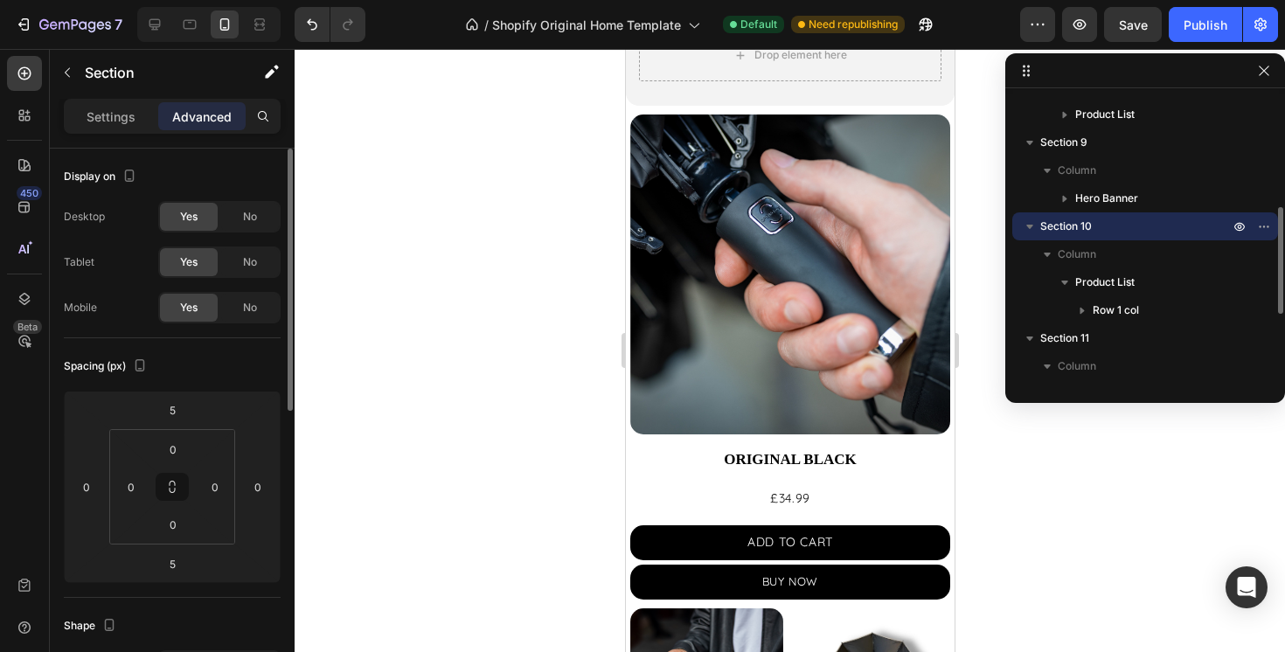
click at [1033, 225] on icon "button" at bounding box center [1029, 226] width 17 height 17
click at [1069, 223] on span "Section 10" at bounding box center [1066, 226] width 52 height 17
click at [1023, 225] on icon "button" at bounding box center [1029, 226] width 17 height 17
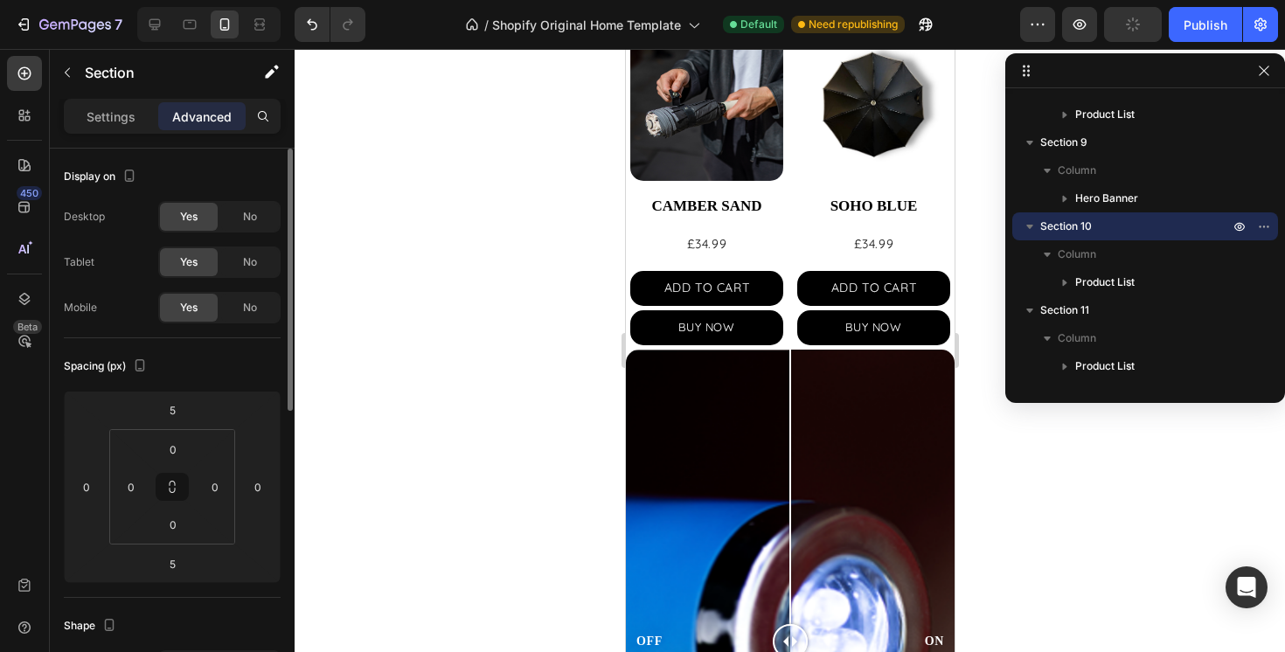
scroll to position [2110, 0]
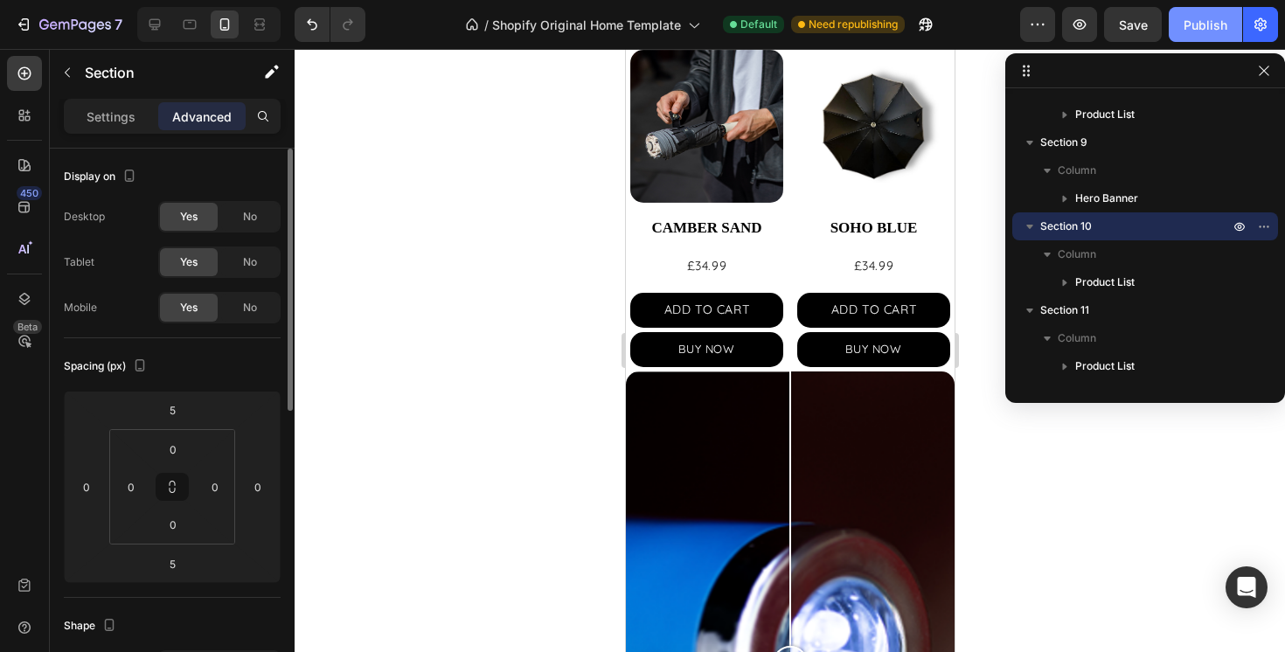
click at [1197, 32] on div "Publish" at bounding box center [1206, 25] width 44 height 18
click at [157, 28] on icon at bounding box center [154, 24] width 17 height 17
type input "0"
type input "32"
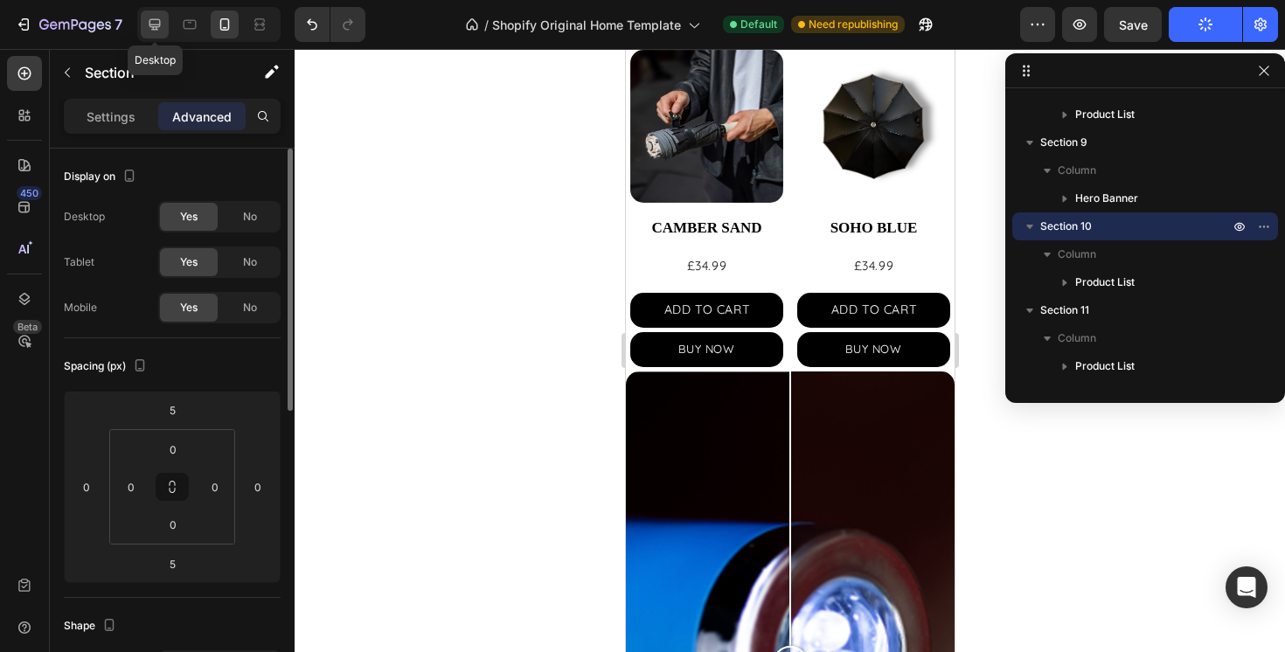
type input "32"
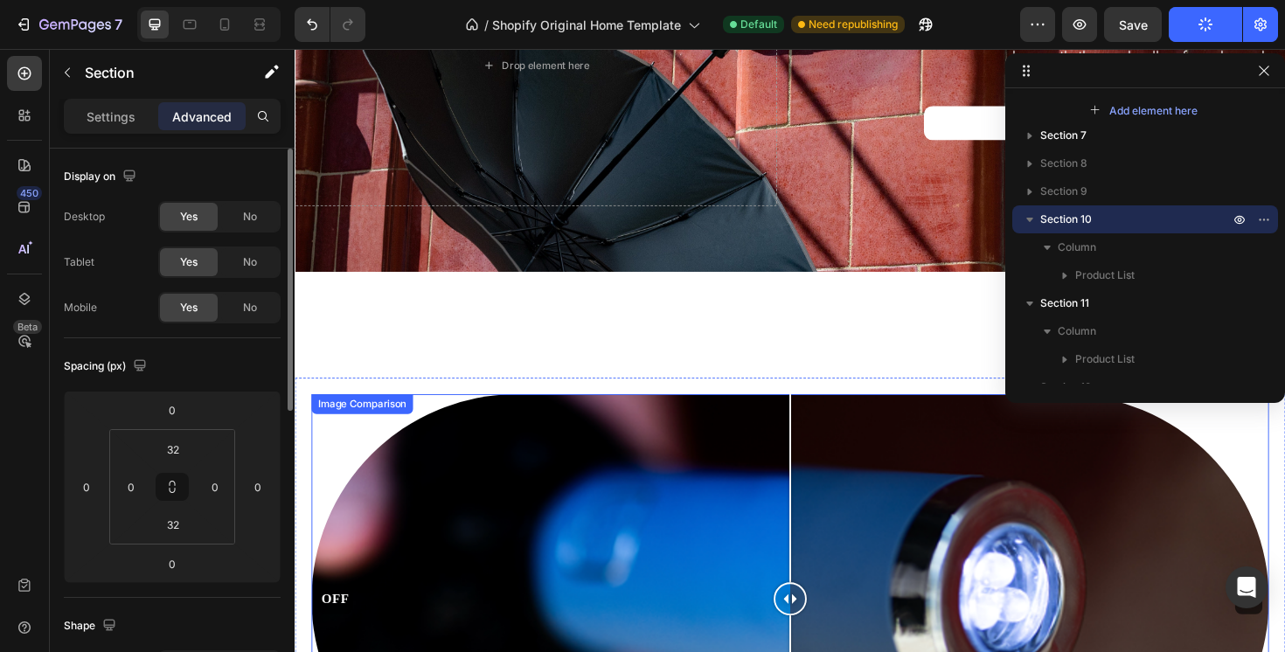
scroll to position [3969, 0]
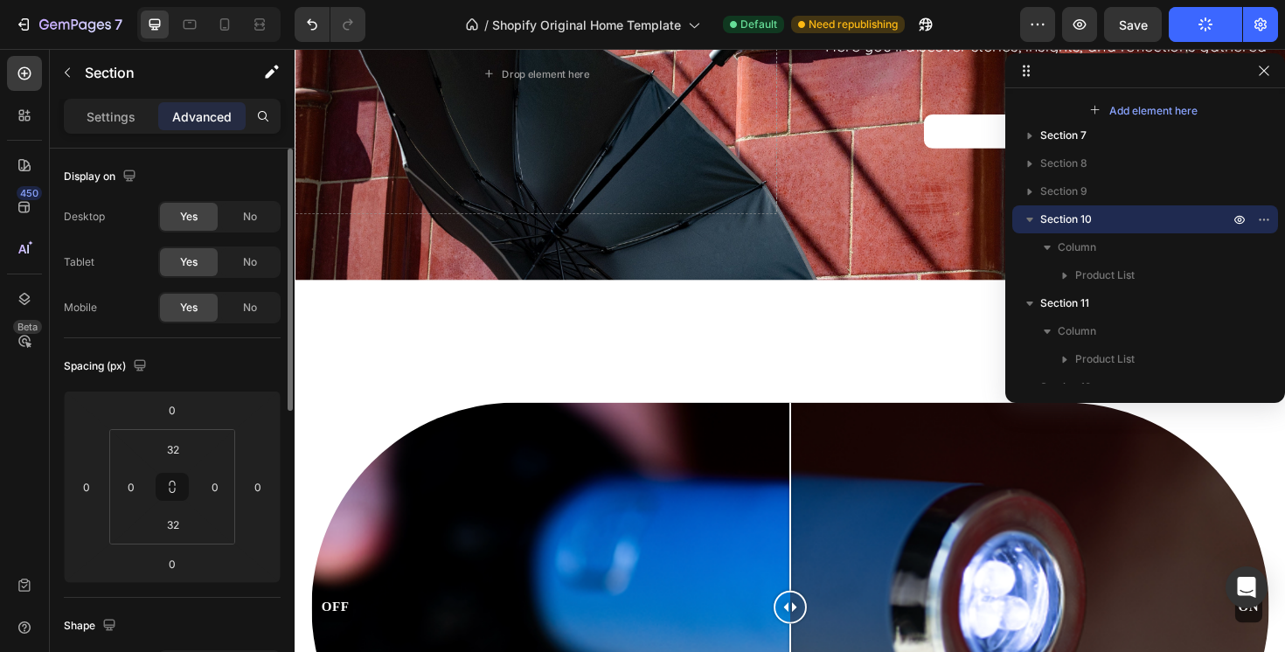
click at [680, 317] on div "Product Images ORIGINAL BLACK Product Title £34.99 Product Price Product Price …" at bounding box center [819, 322] width 1049 height 56
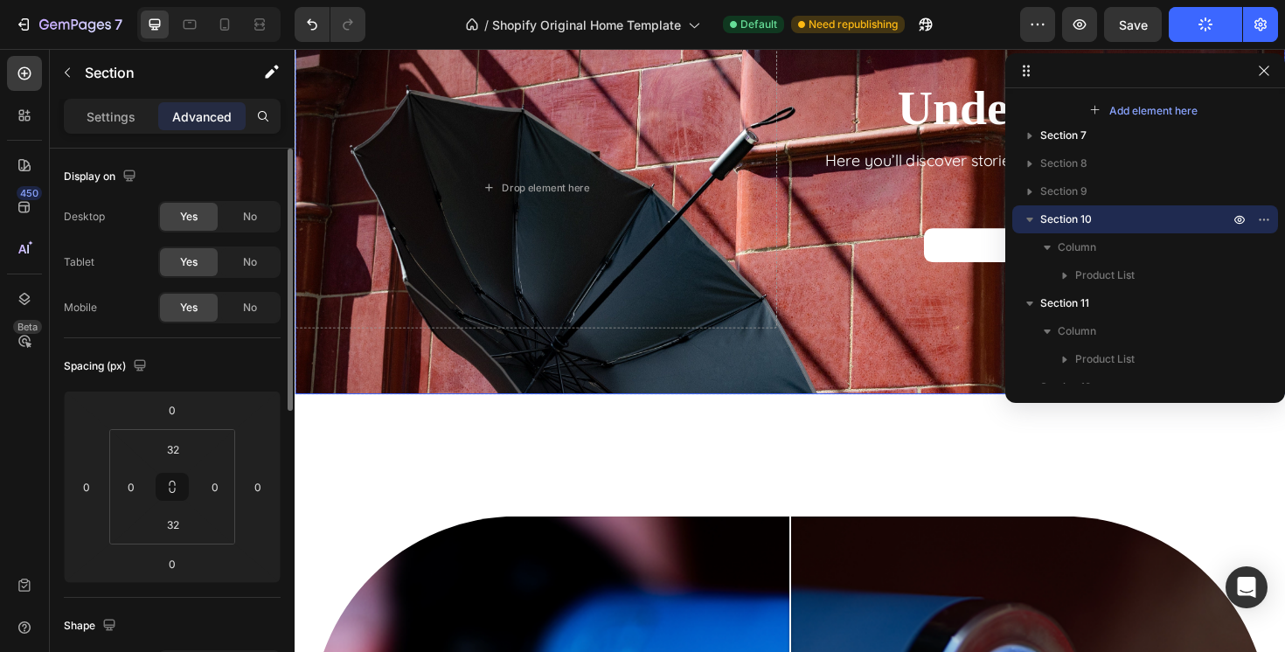
scroll to position [3858, 0]
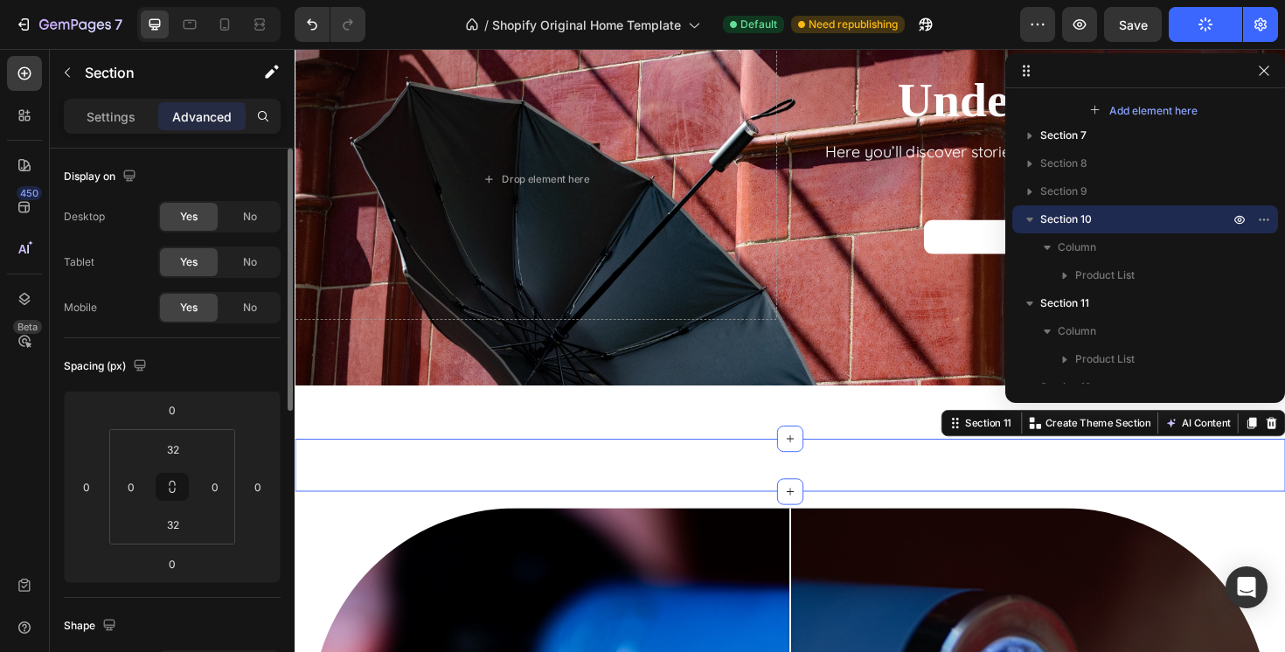
click at [692, 498] on div "Product Images CAMBER SAND Product Title £34.99 Product Price Product Price ADD…" at bounding box center [819, 490] width 1049 height 56
click at [724, 426] on div "Product Images ORIGINAL BLACK Product Title £34.99 Product Price Product Price …" at bounding box center [819, 434] width 1049 height 56
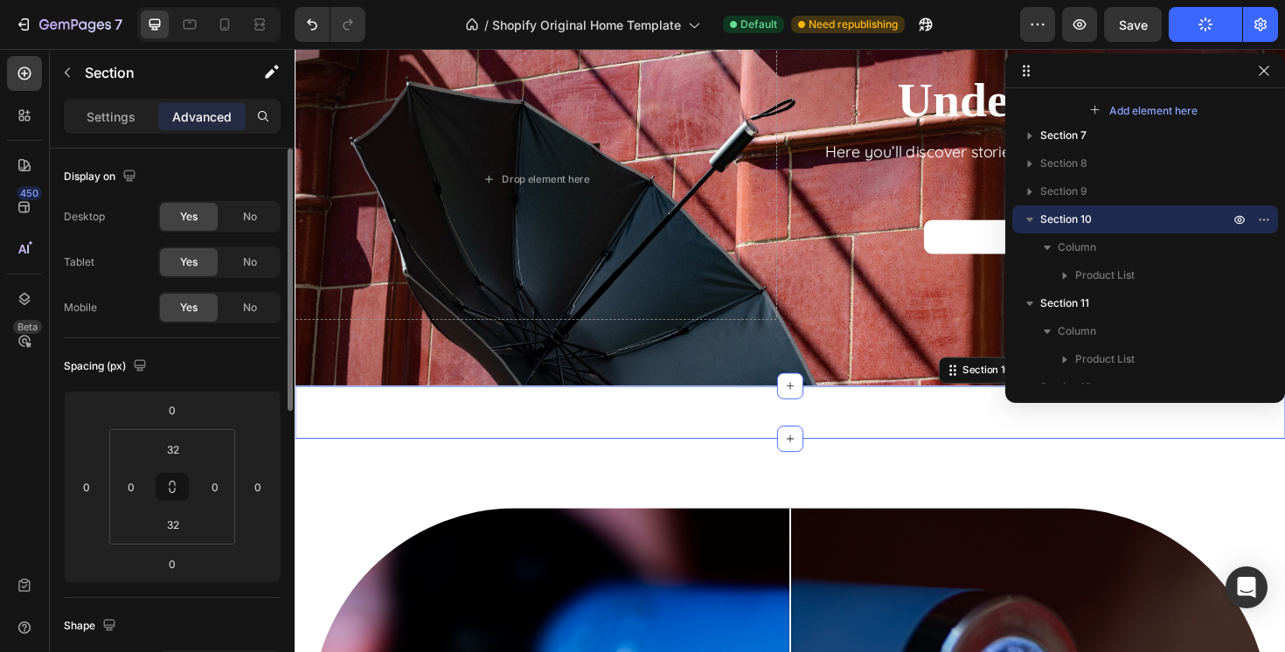
click at [724, 426] on div "Product Images ORIGINAL BLACK Product Title £34.99 Product Price Product Price …" at bounding box center [819, 434] width 1049 height 56
click at [132, 168] on icon "button" at bounding box center [129, 175] width 17 height 17
click at [138, 275] on icon "button" at bounding box center [132, 266] width 17 height 17
type input "5"
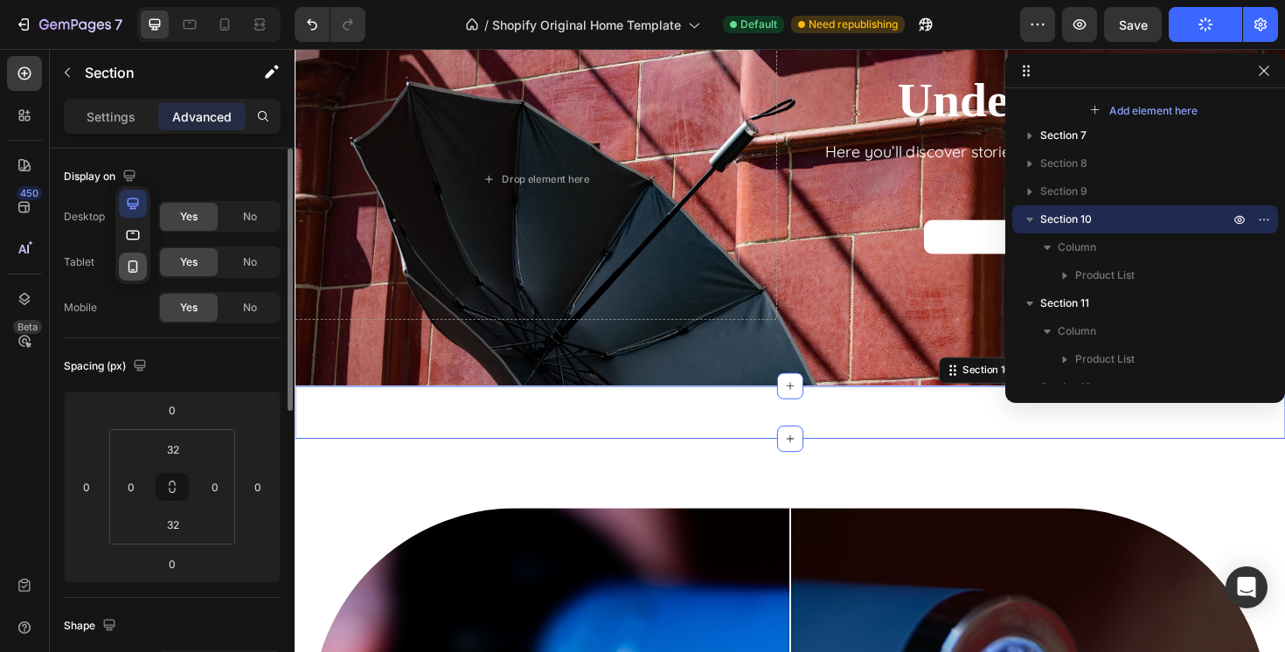
type input "0"
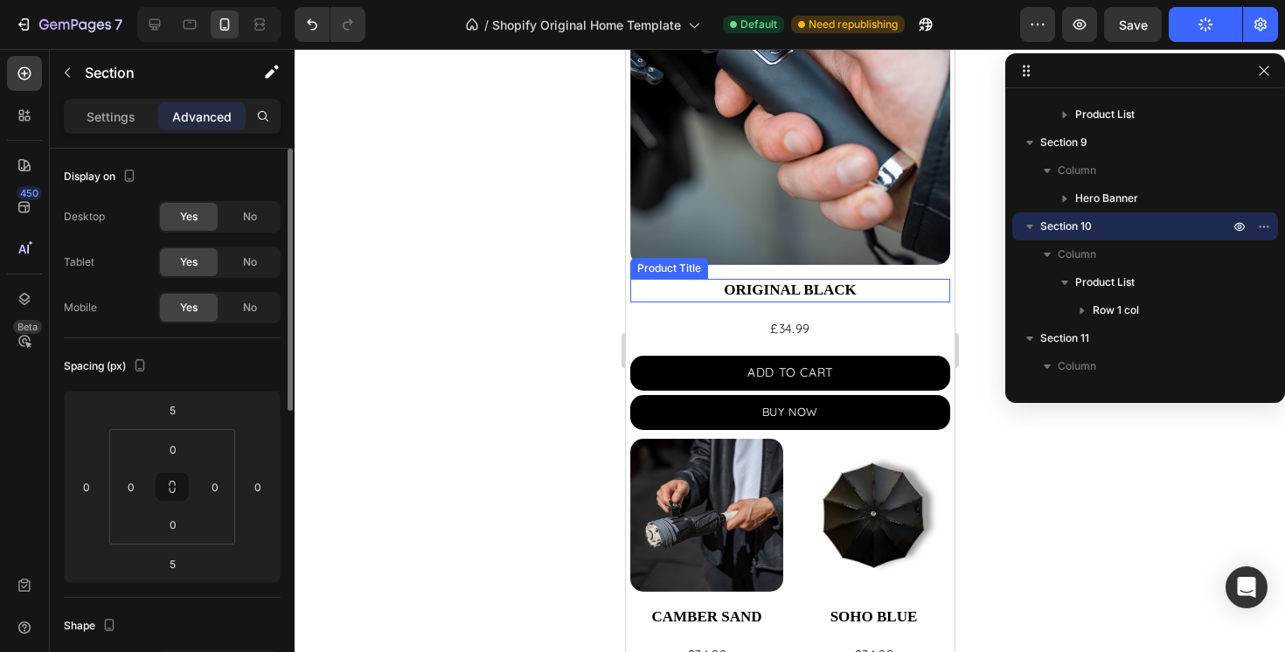
scroll to position [1736, 0]
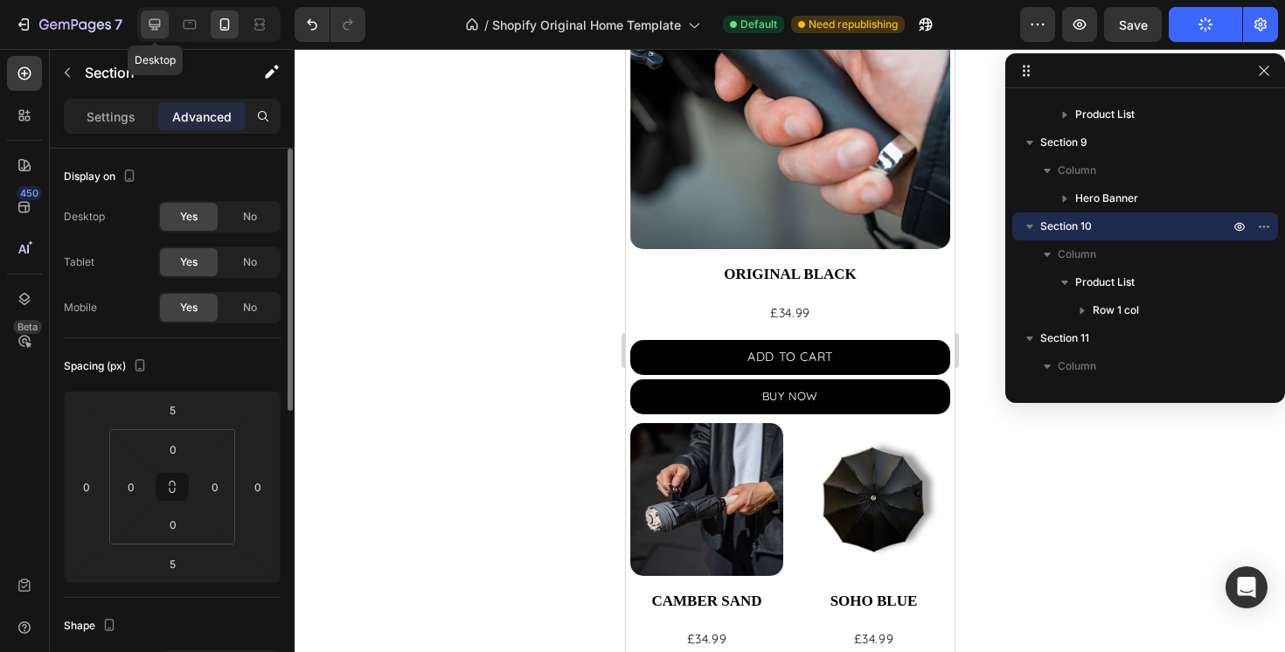
click at [159, 33] on div at bounding box center [155, 24] width 28 height 28
type input "0"
type input "32"
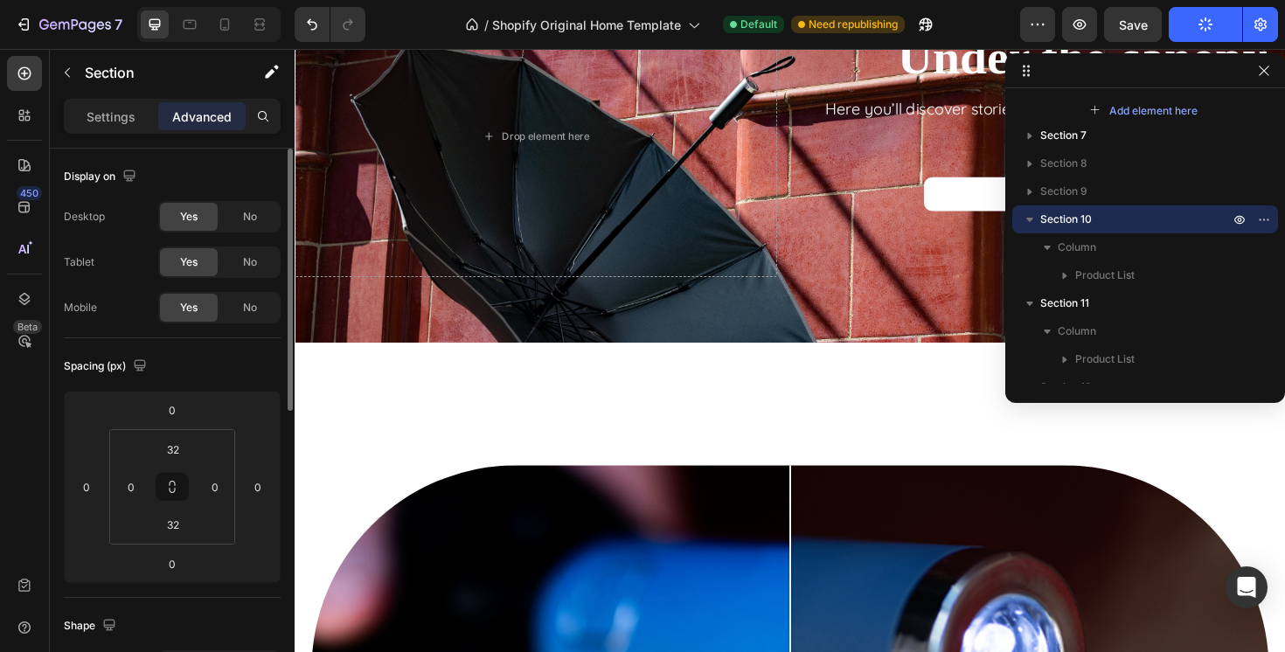
scroll to position [3443, 0]
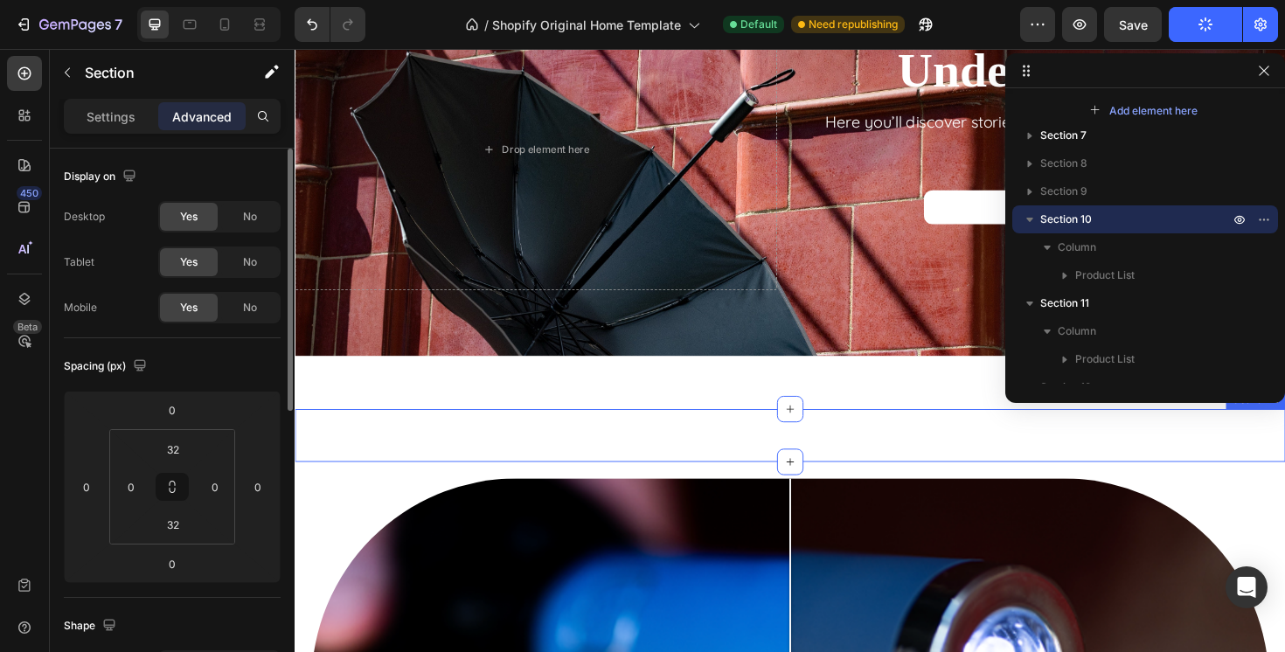
click at [714, 463] on div "Product Images CAMBER SAND Product Title £34.99 Product Price Product Price ADD…" at bounding box center [819, 458] width 1049 height 56
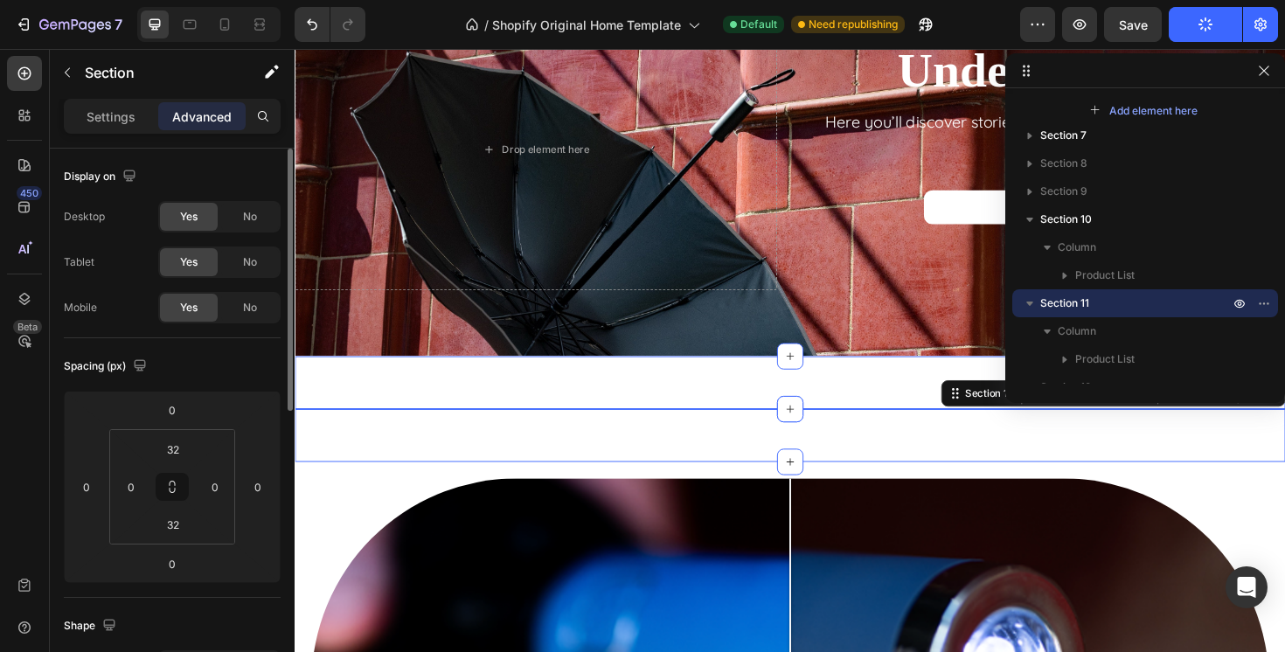
click at [719, 400] on div "Product Images ORIGINAL BLACK Product Title £34.99 Product Price Product Price …" at bounding box center [819, 402] width 1049 height 56
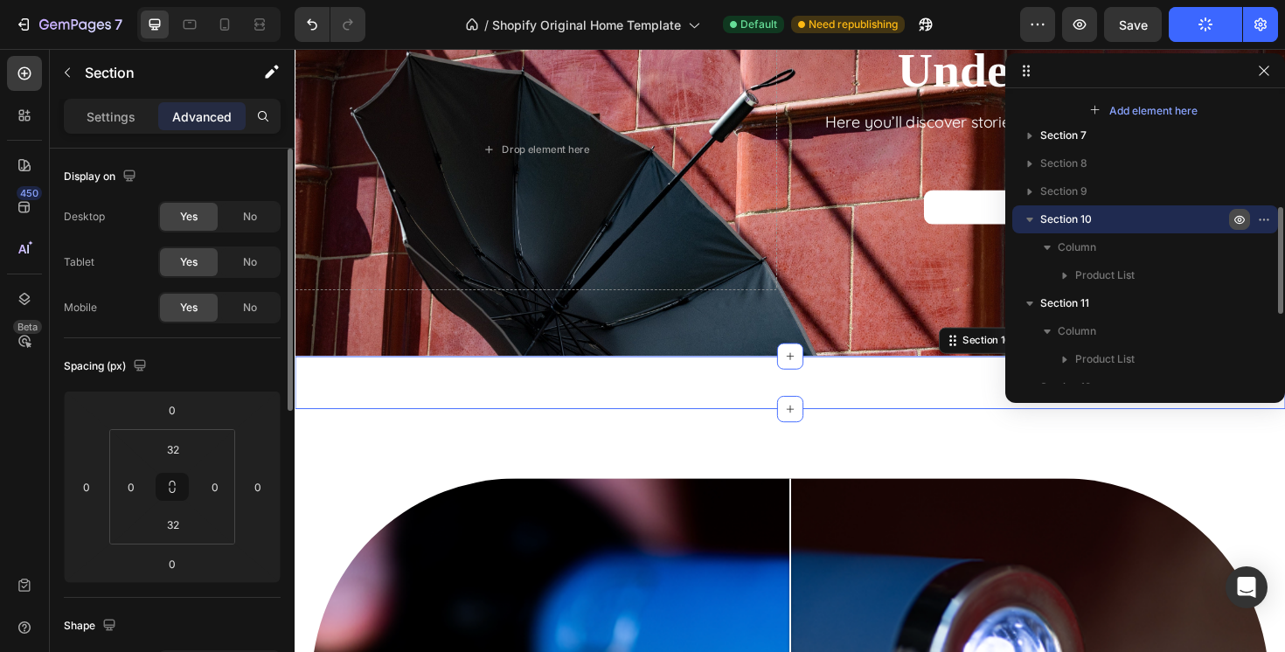
click at [1267, 219] on icon "button" at bounding box center [1268, 220] width 2 height 2
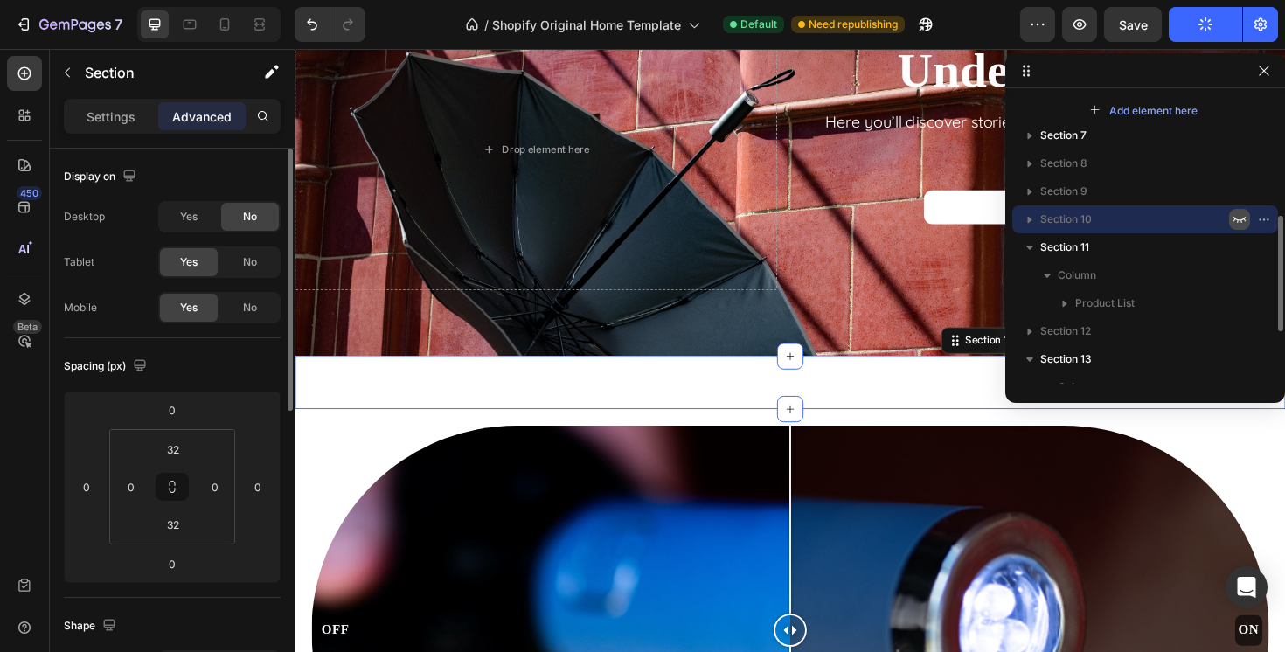
click at [880, 396] on div "Product Images CAMBER SAND Product Title £34.99 Product Price Product Price ADD…" at bounding box center [819, 402] width 1049 height 56
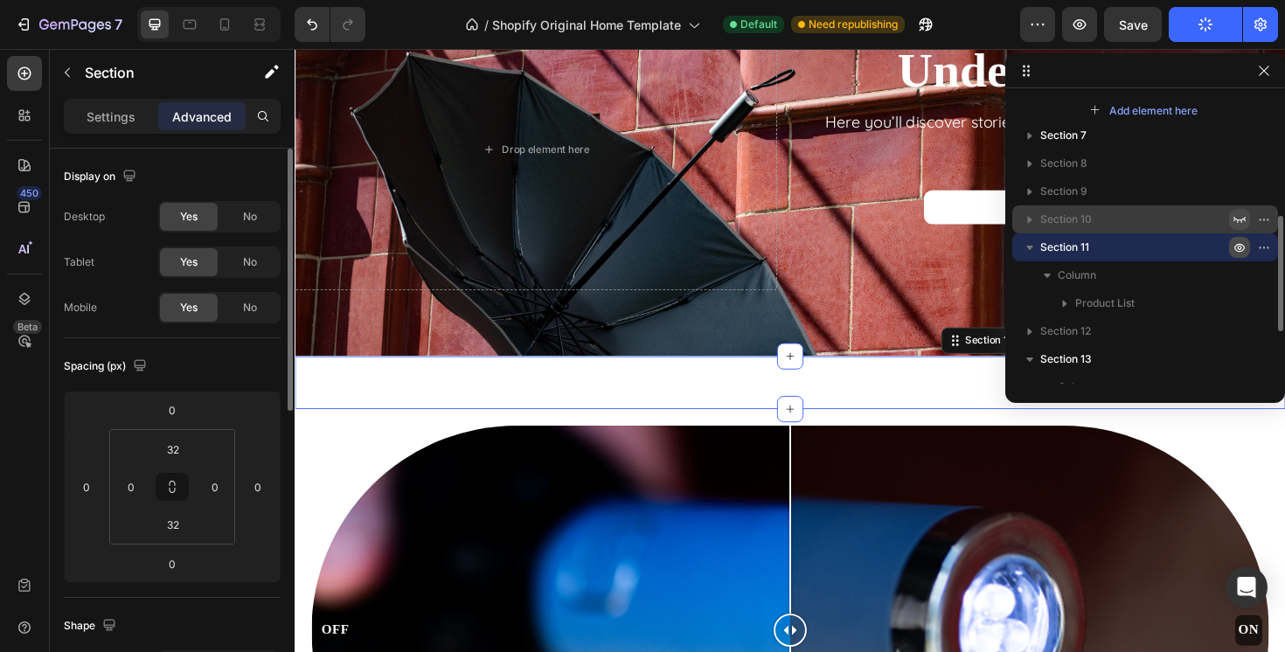
click at [1237, 247] on icon "button" at bounding box center [1240, 247] width 14 height 14
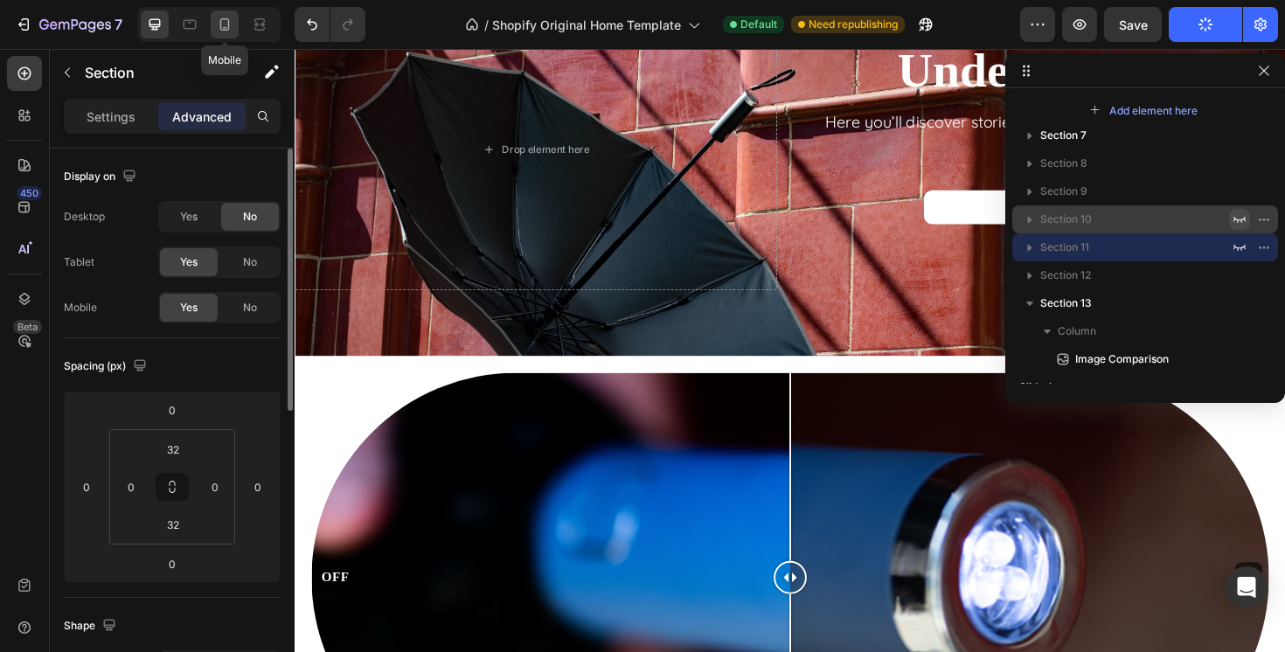
click at [231, 30] on icon at bounding box center [224, 24] width 17 height 17
type input "5"
type input "0"
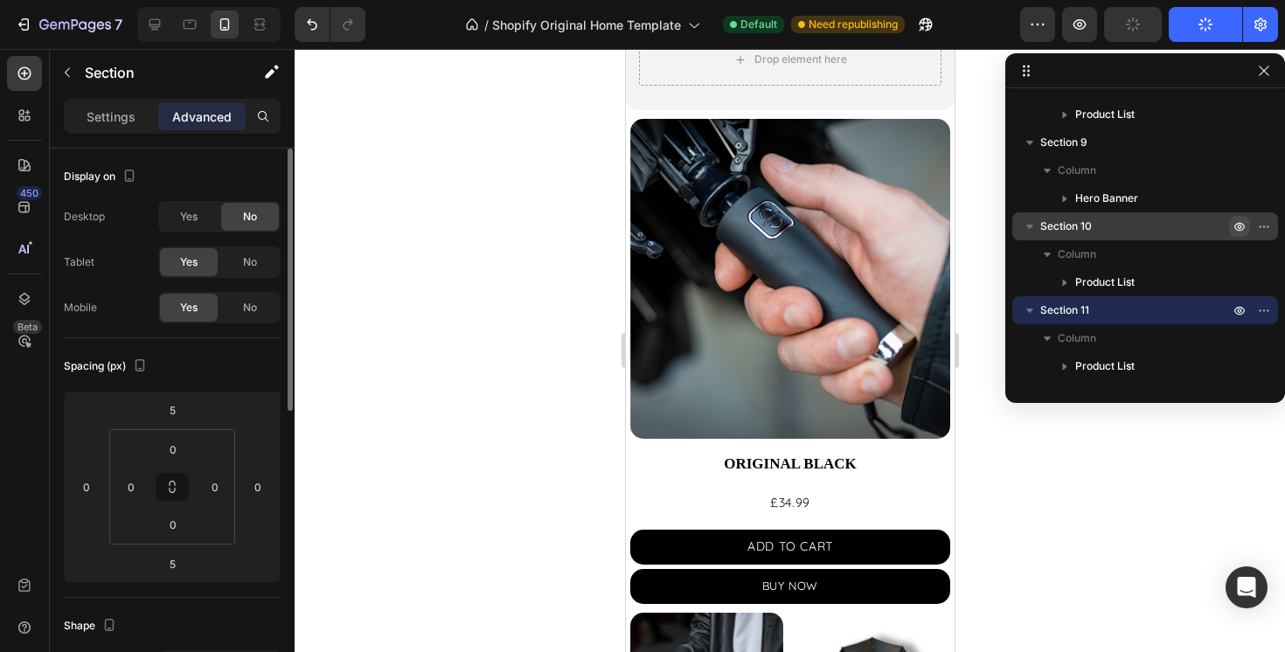
scroll to position [1585, 0]
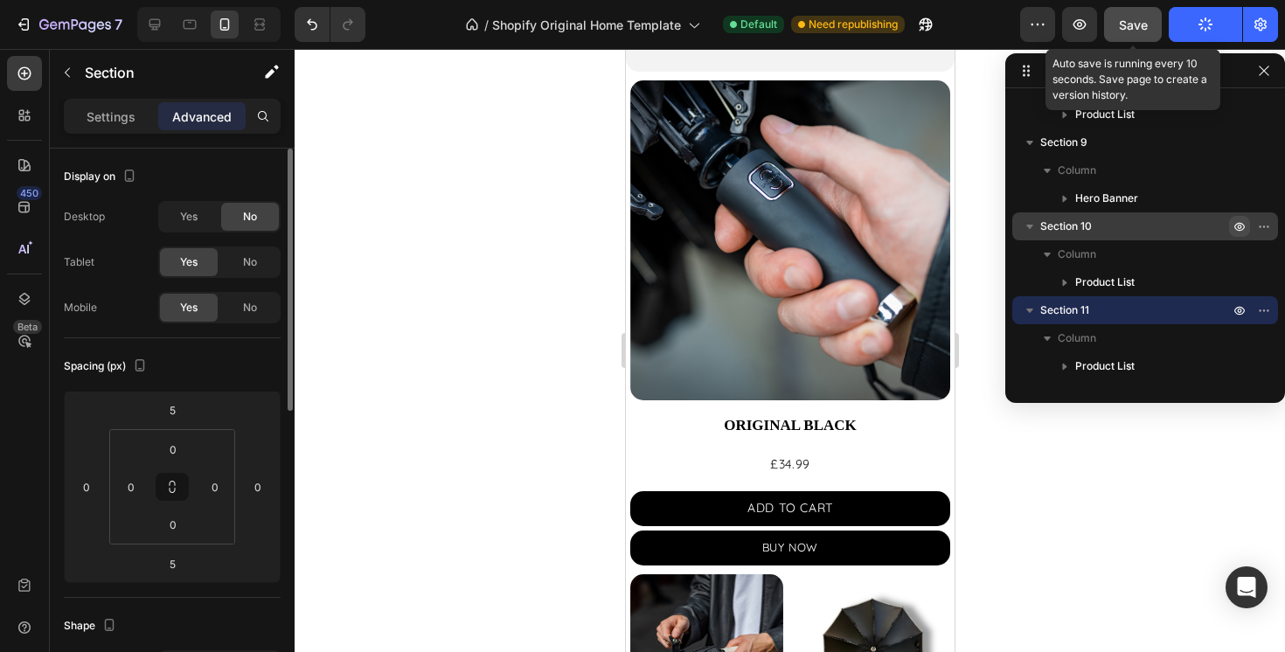
click at [1158, 28] on button "Save" at bounding box center [1133, 24] width 58 height 35
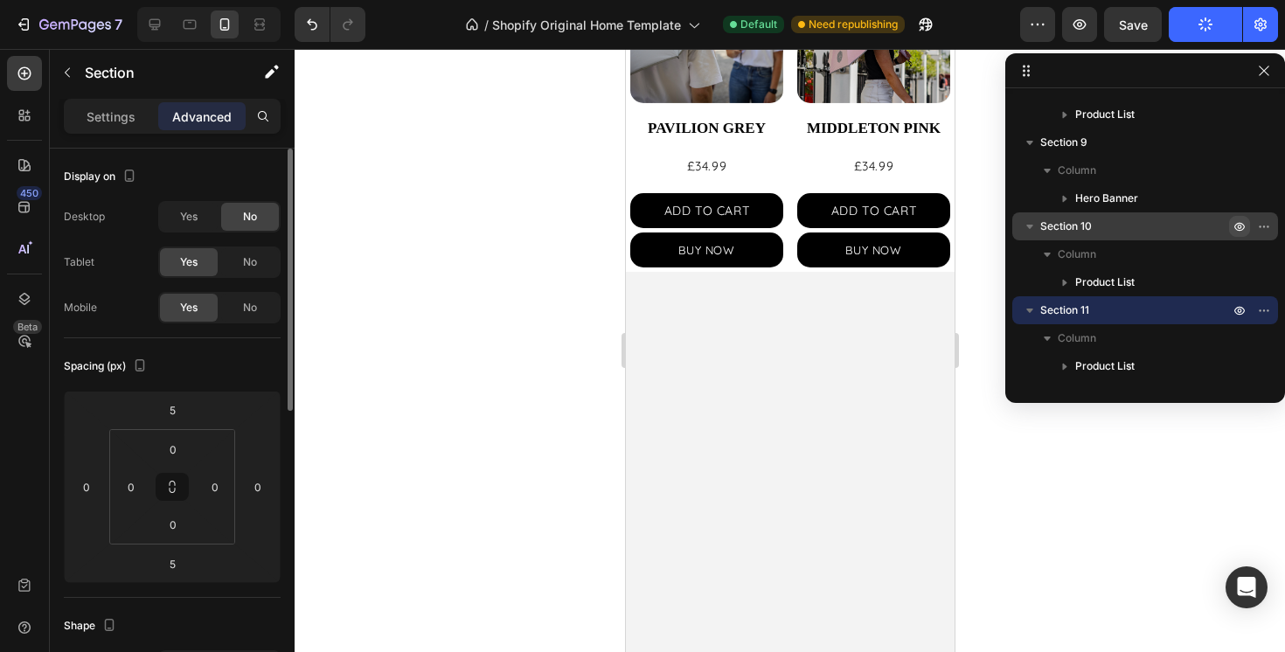
scroll to position [768, 0]
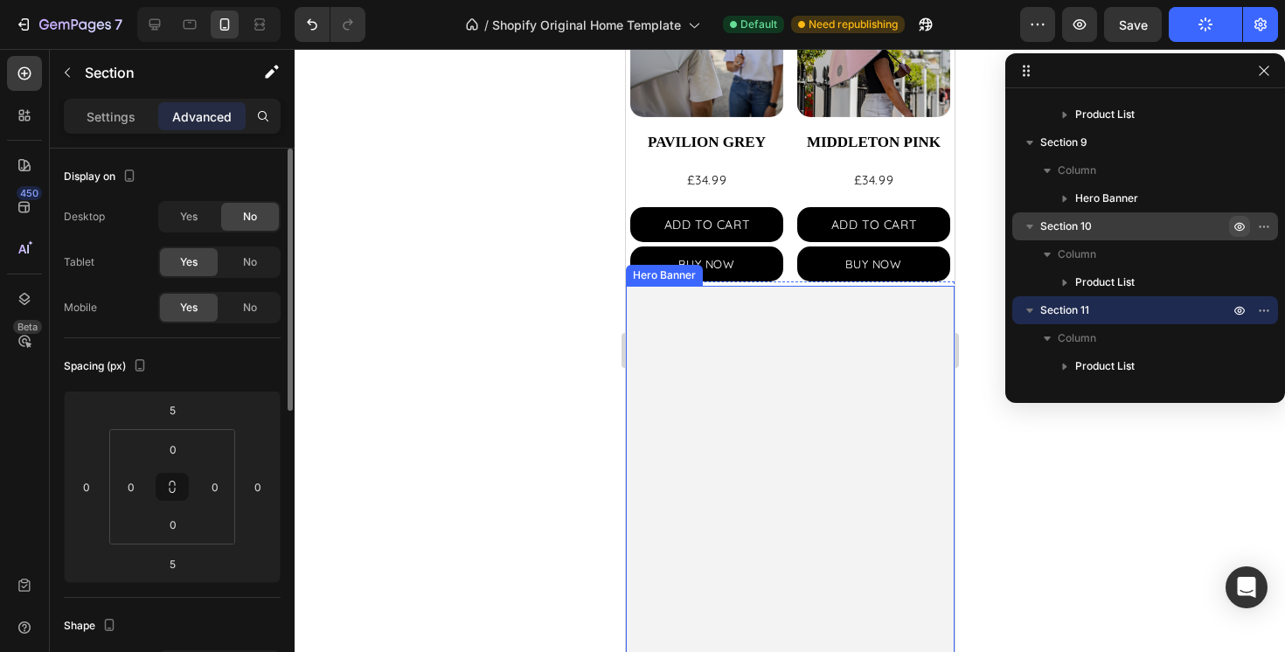
click at [801, 337] on video "Background Image" at bounding box center [789, 368] width 329 height 164
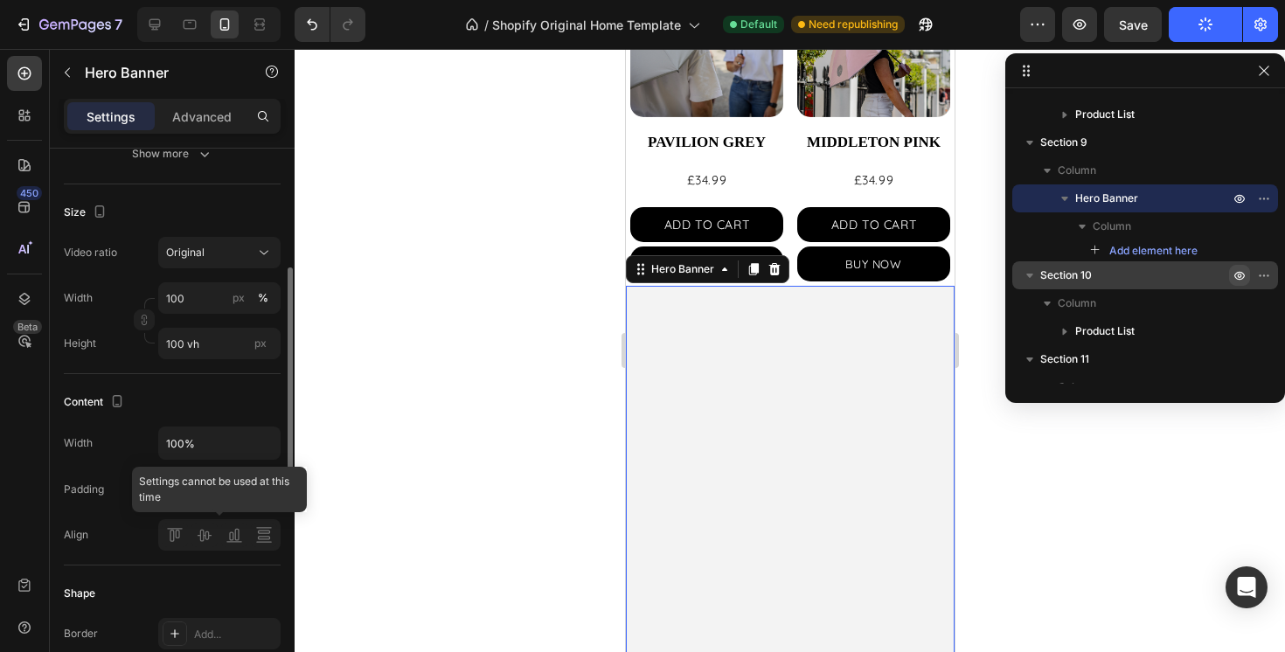
scroll to position [152, 0]
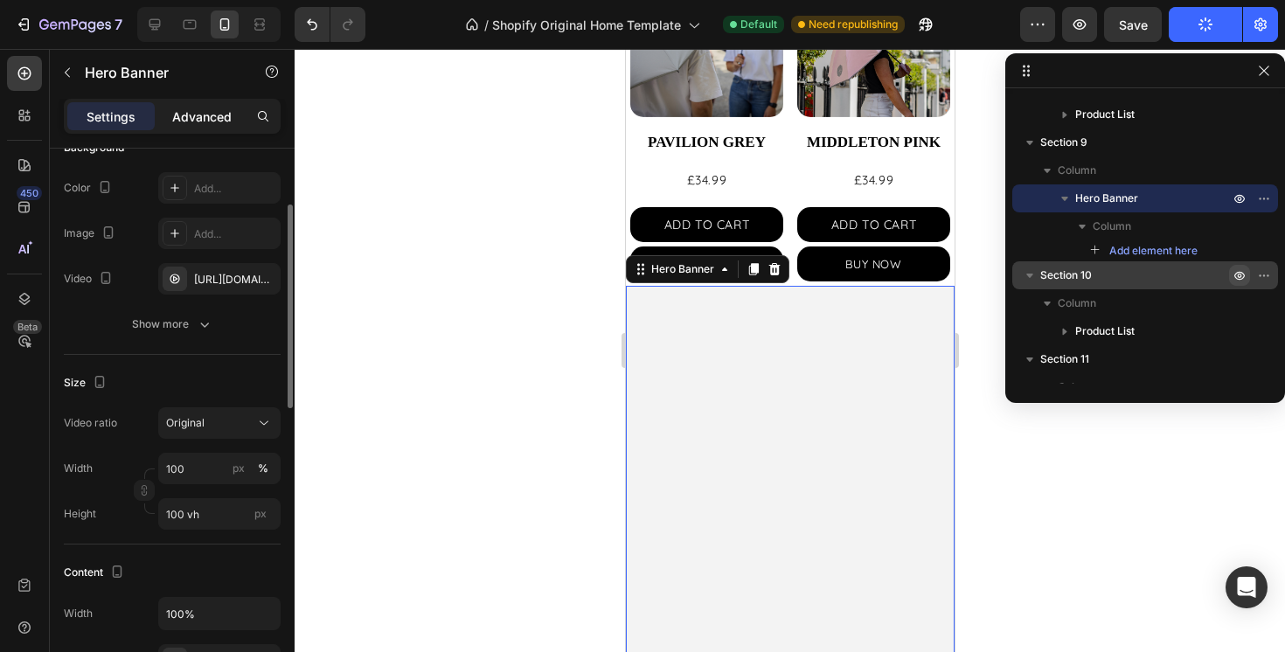
click at [185, 108] on p "Advanced" at bounding box center [201, 117] width 59 height 18
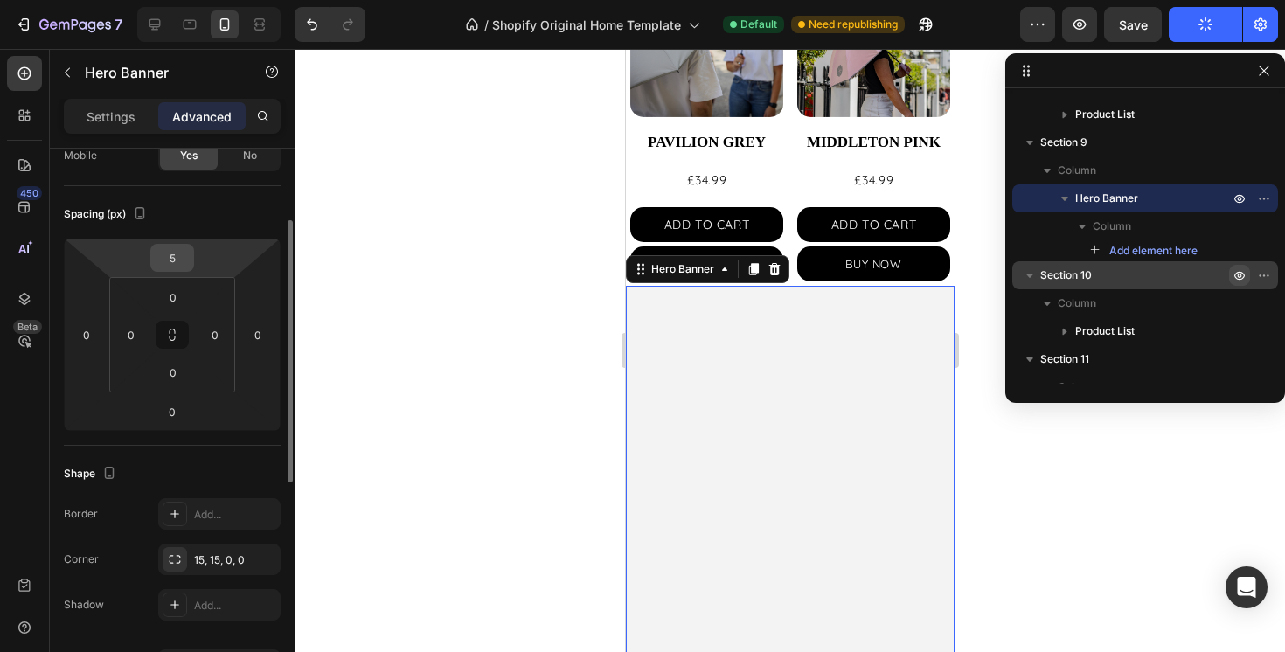
click at [186, 255] on input "5" at bounding box center [172, 258] width 35 height 26
type input "10"
click at [1003, 318] on div at bounding box center [790, 350] width 991 height 603
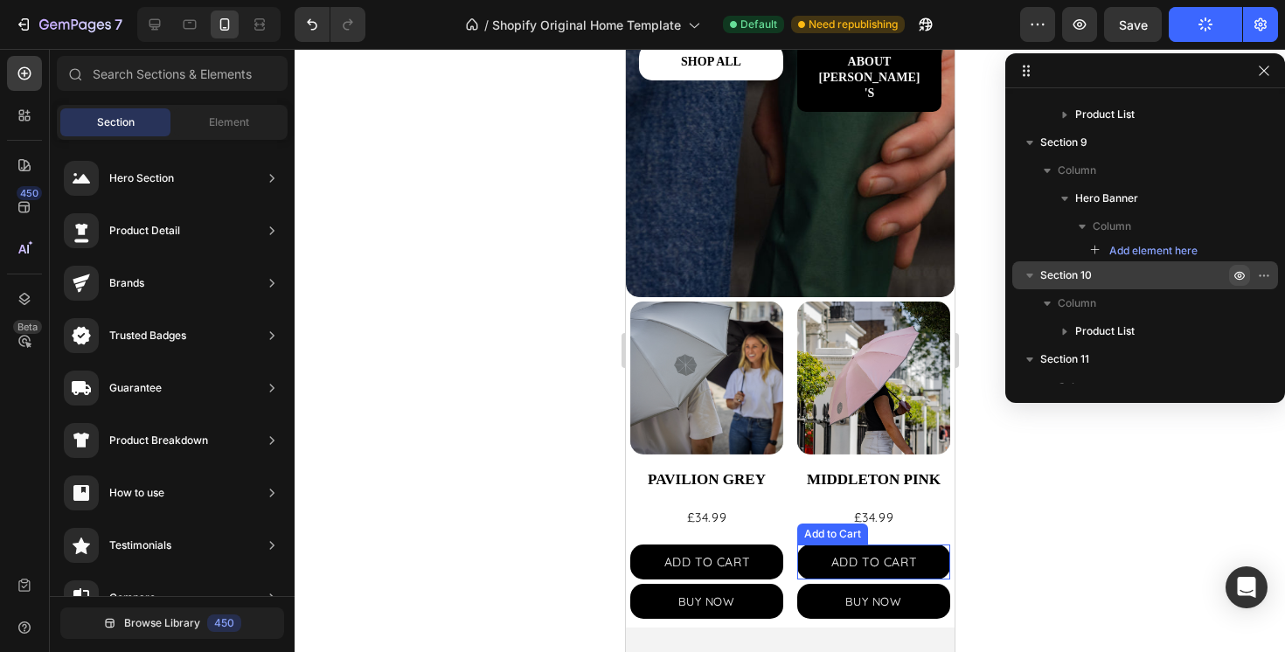
scroll to position [370, 0]
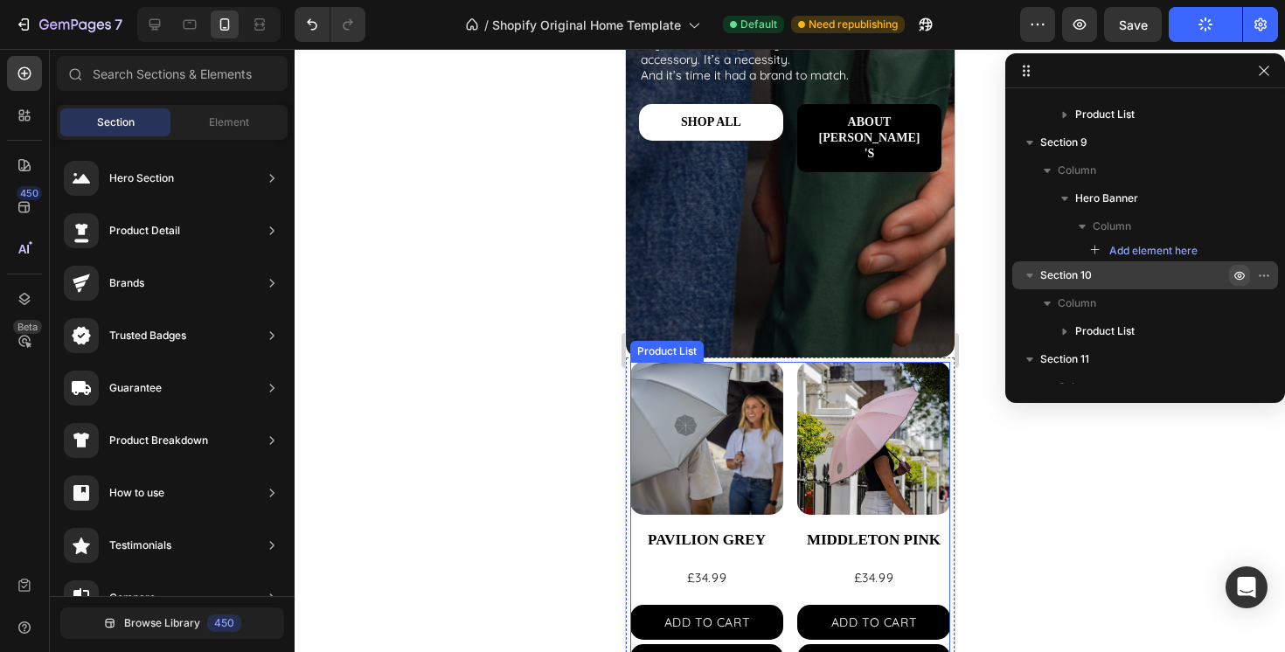
click at [790, 375] on div "Product Images PAVILION GREY Product Title £34.99 Product Price Product Price A…" at bounding box center [790, 520] width 320 height 317
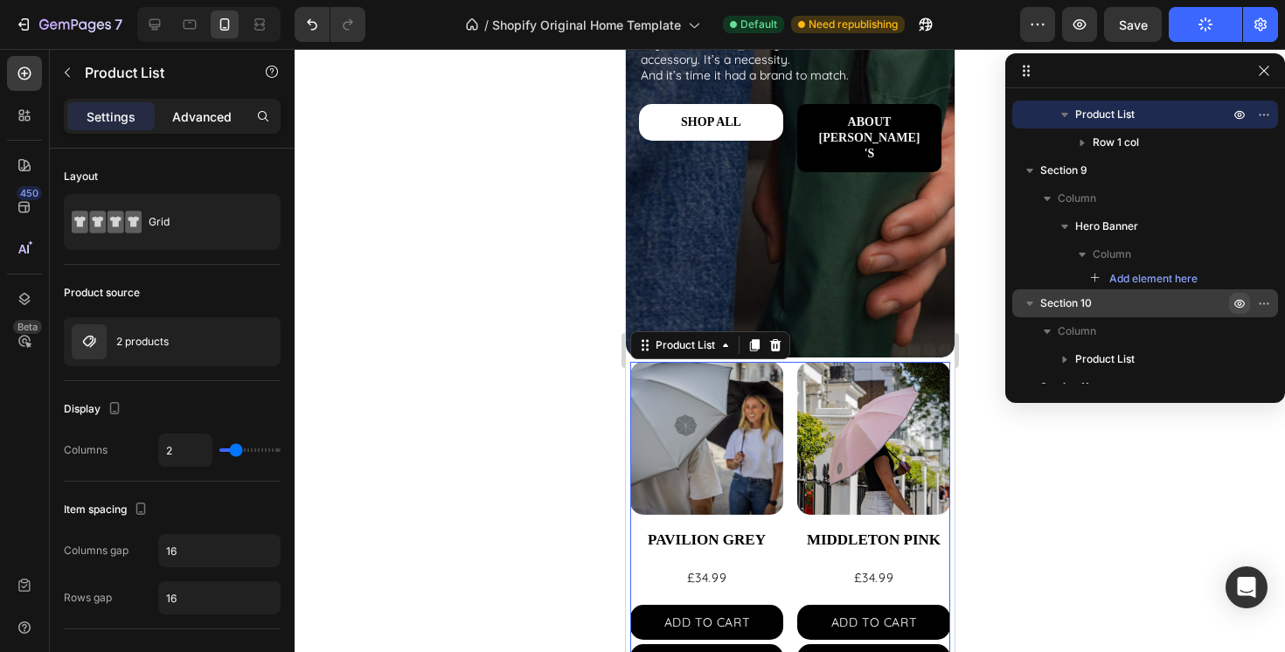
click at [175, 115] on p "Advanced" at bounding box center [201, 117] width 59 height 18
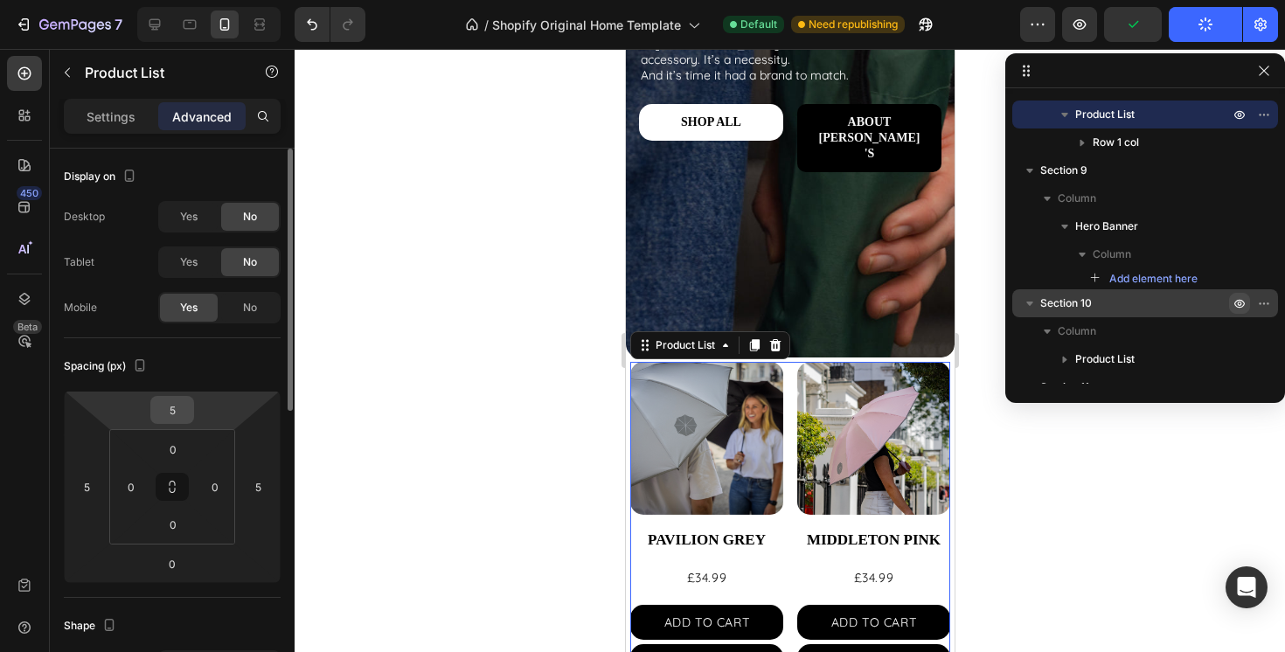
click at [186, 414] on input "5" at bounding box center [172, 410] width 35 height 26
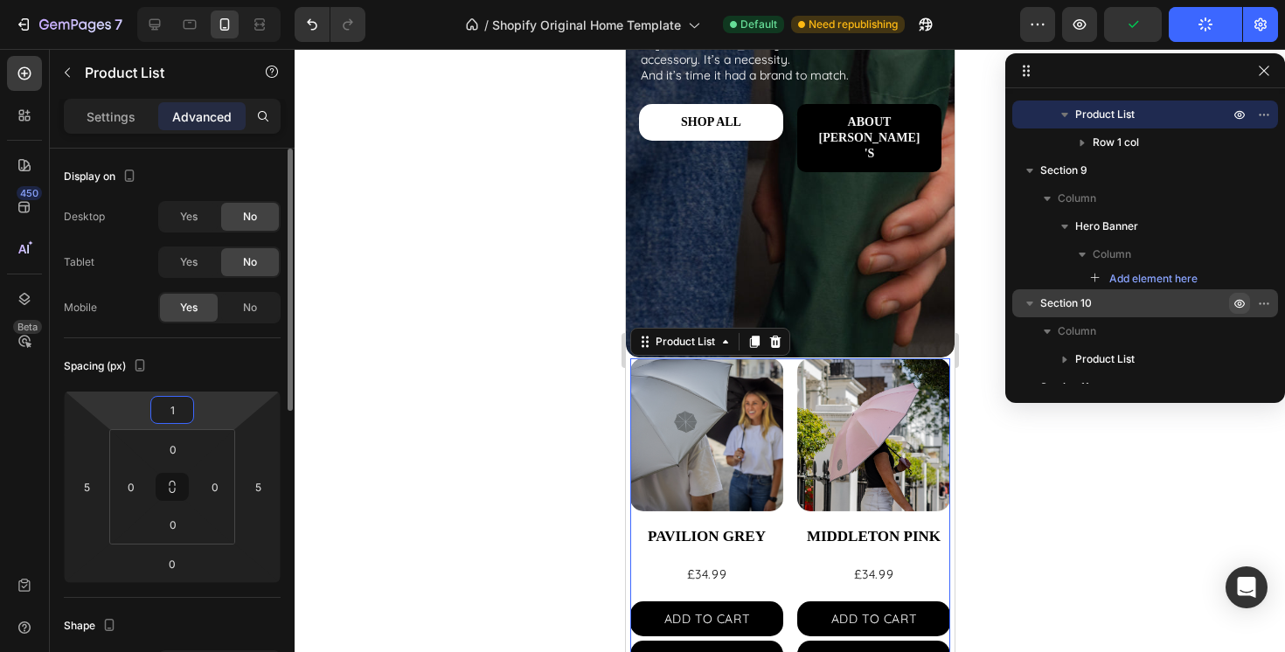
type input "10"
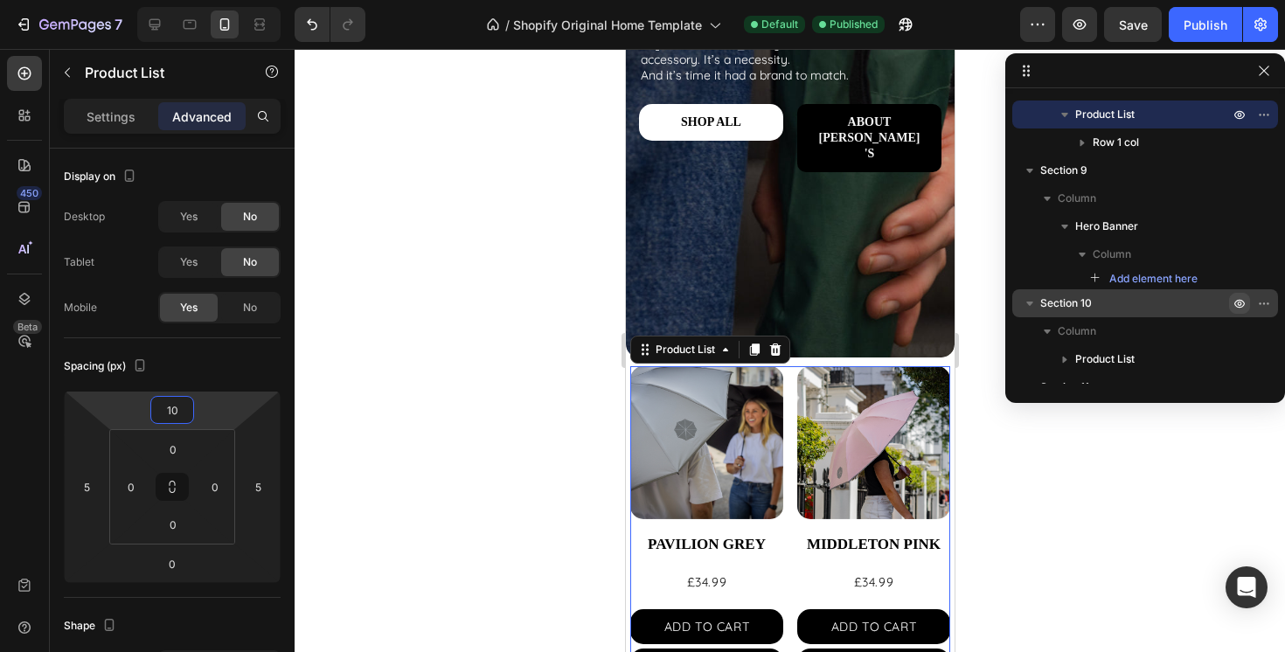
click at [553, 458] on div at bounding box center [790, 350] width 991 height 603
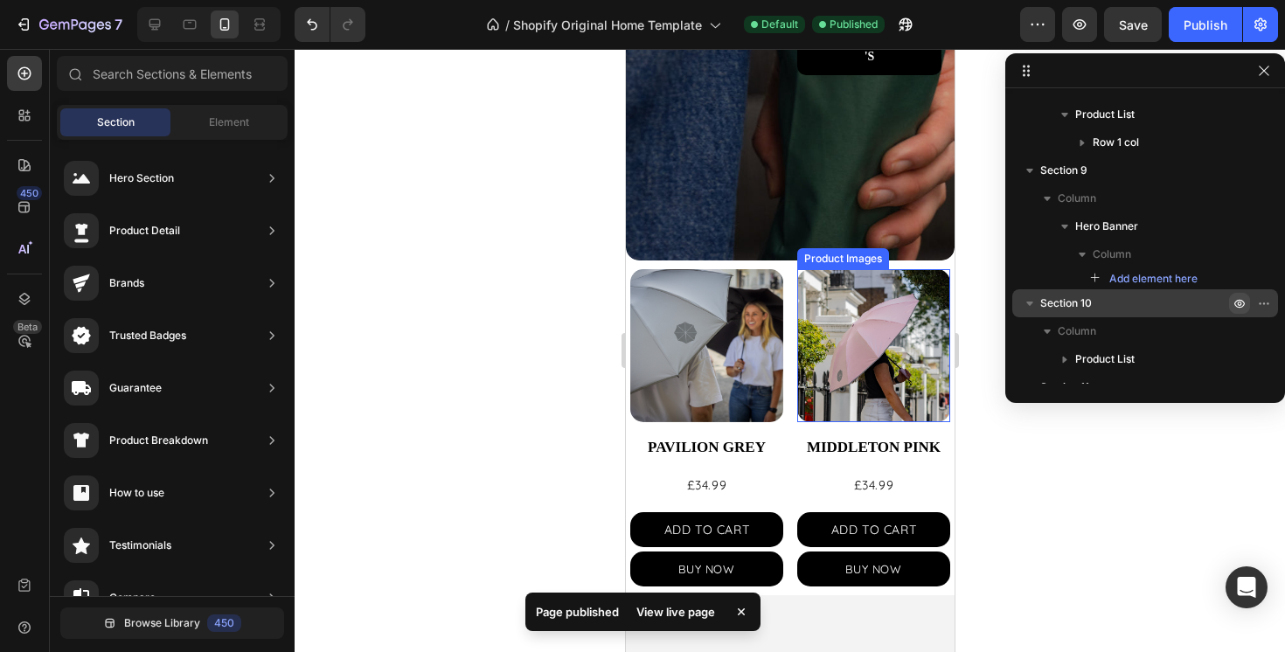
scroll to position [707, 0]
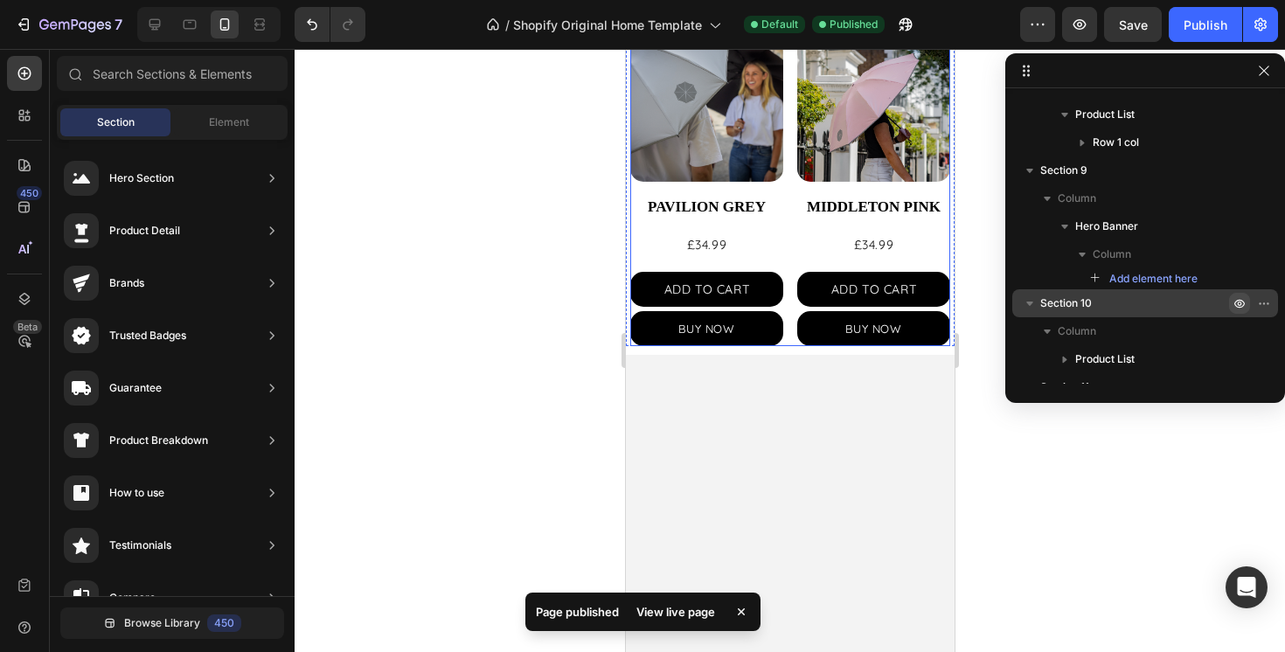
click at [788, 253] on div "Product Images PAVILION GREY Product Title £34.99 Product Price Product Price A…" at bounding box center [790, 187] width 320 height 317
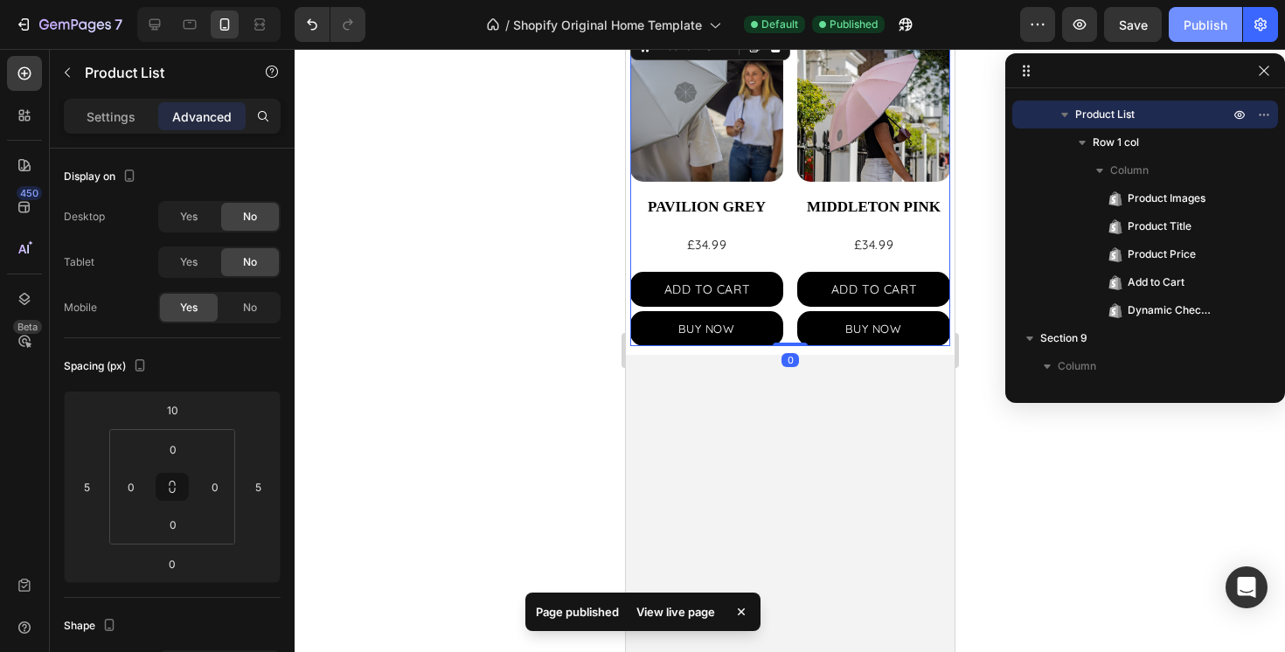
click at [1207, 20] on div "Publish" at bounding box center [1206, 25] width 44 height 18
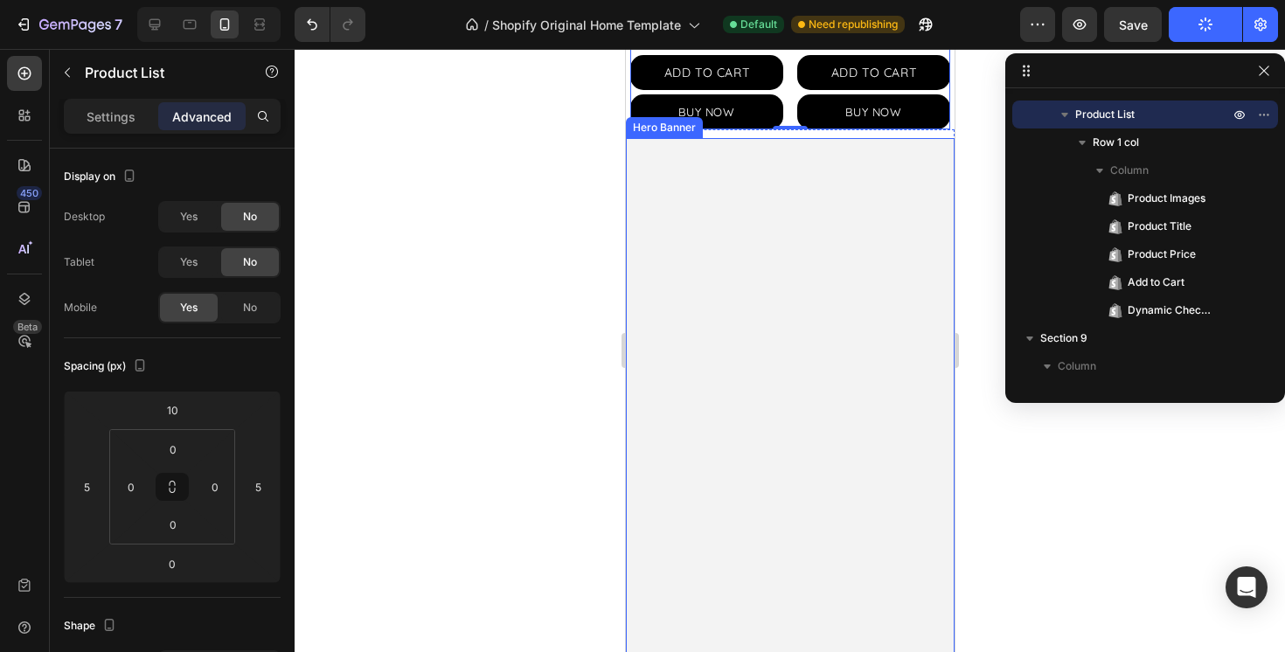
scroll to position [934, 0]
